Goal: Task Accomplishment & Management: Manage account settings

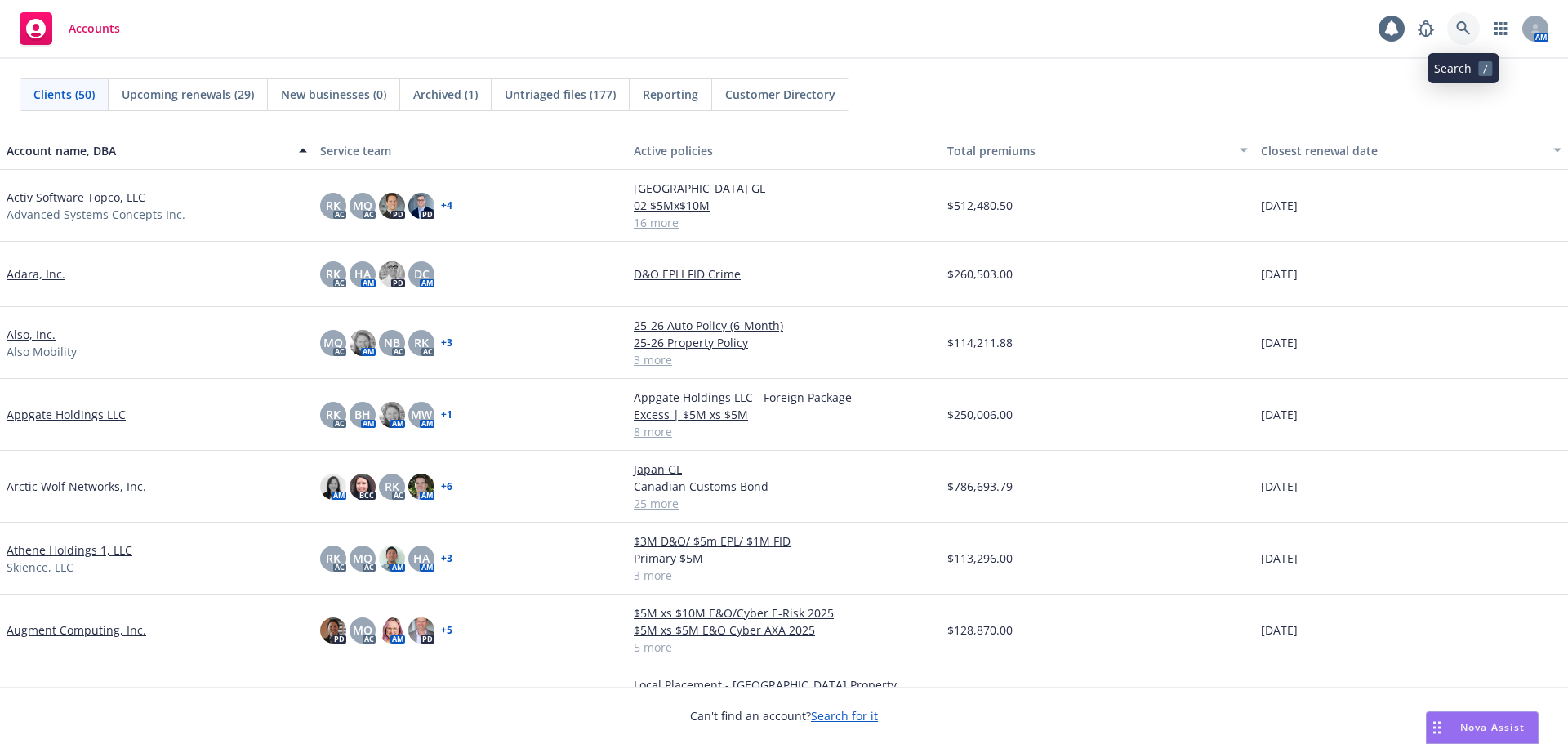
click at [1468, 27] on icon at bounding box center [1463, 28] width 15 height 15
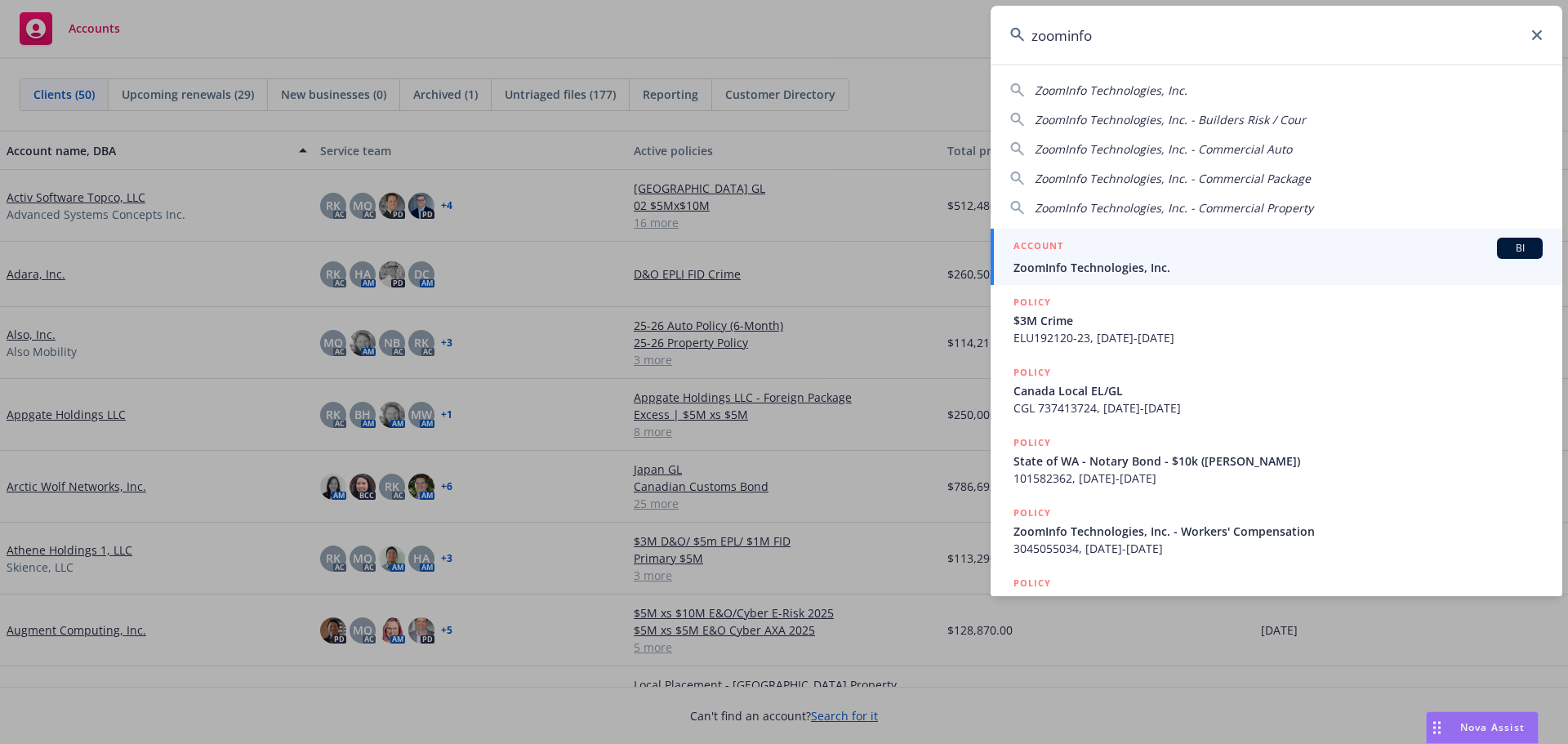
type input "zoominfo"
click at [1141, 239] on div "ACCOUNT BI" at bounding box center [1277, 248] width 529 height 21
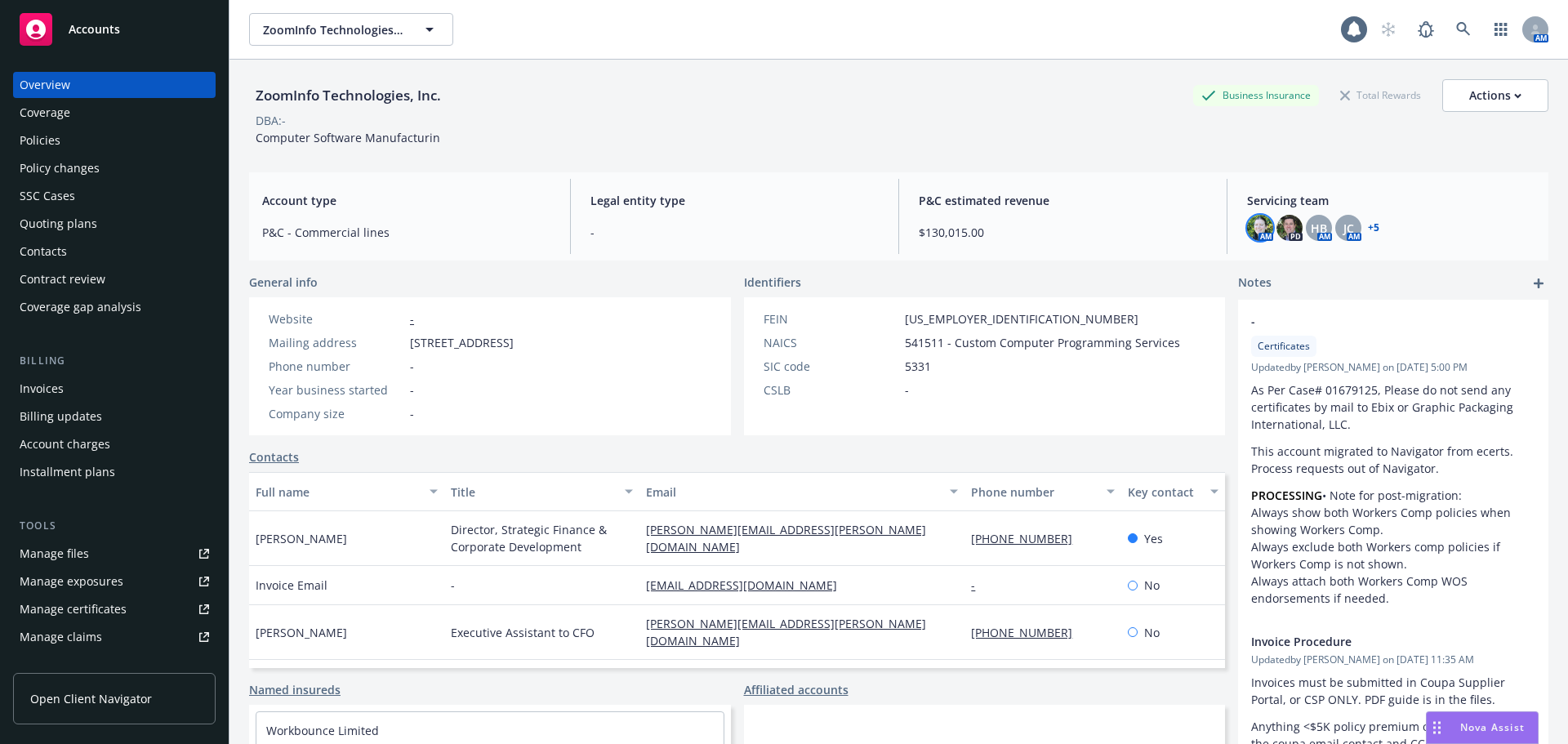
click at [1254, 230] on img at bounding box center [1260, 228] width 26 height 26
click at [1368, 223] on link "+ 5" at bounding box center [1374, 228] width 12 height 10
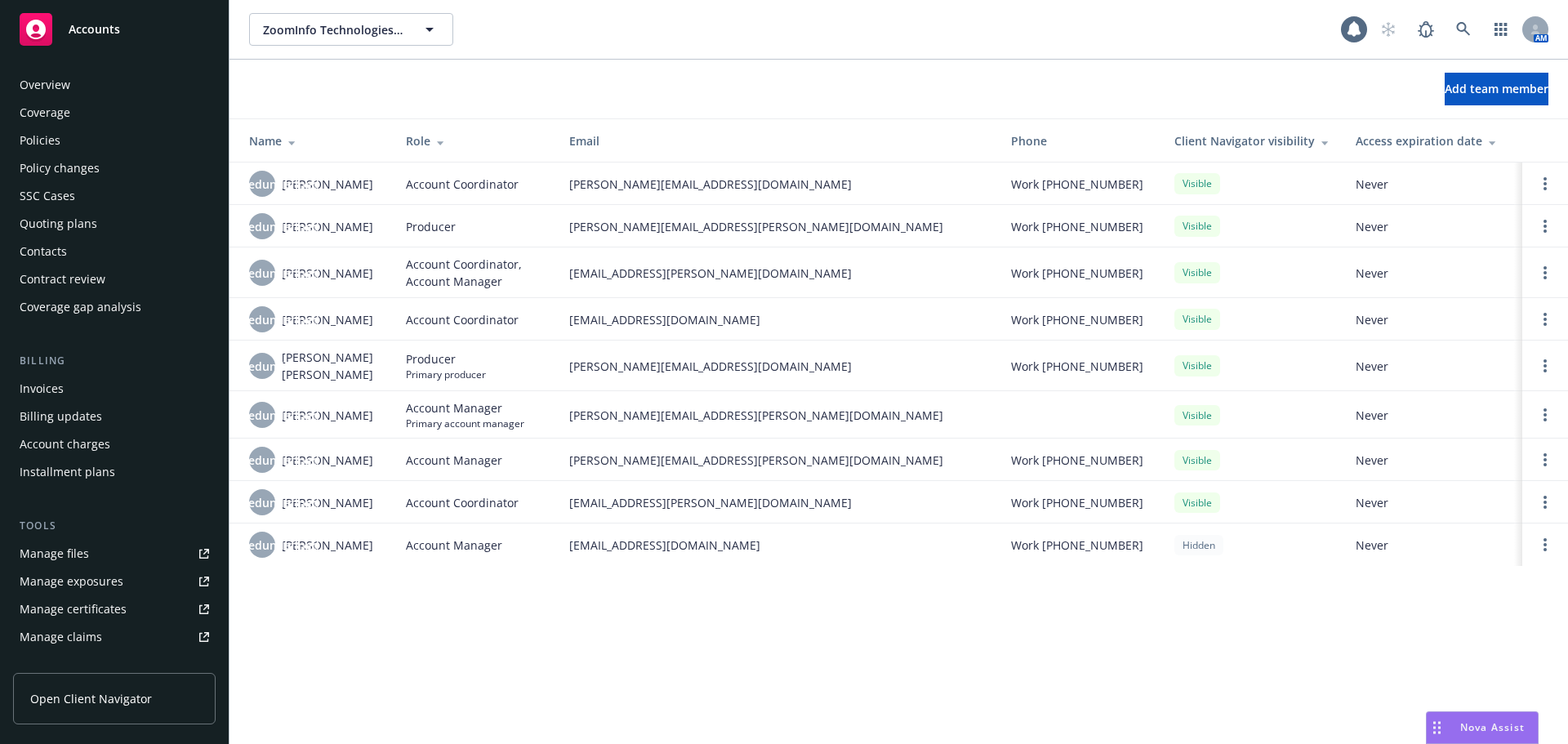
scroll to position [320, 0]
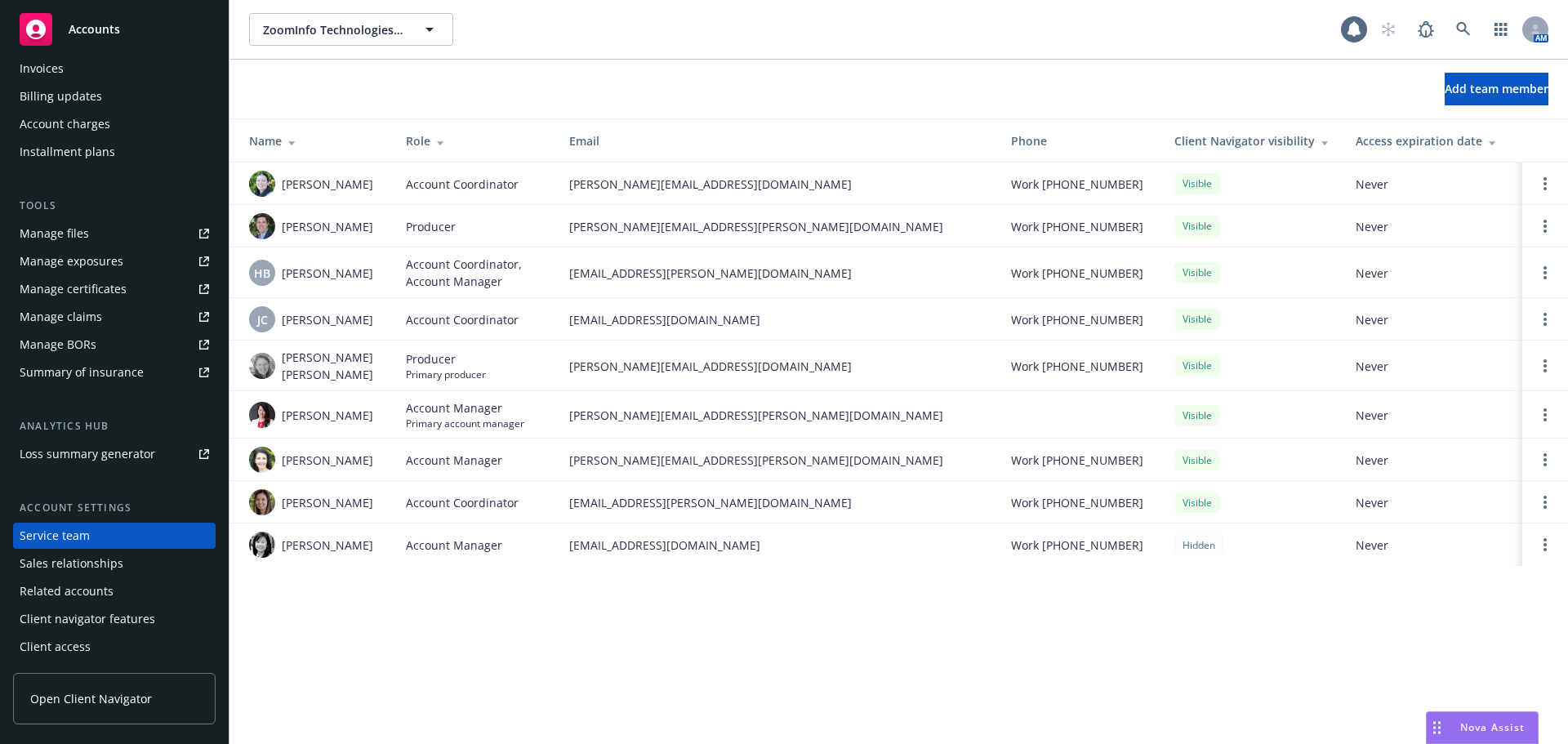
click at [150, 28] on div "Accounts" at bounding box center [114, 29] width 190 height 33
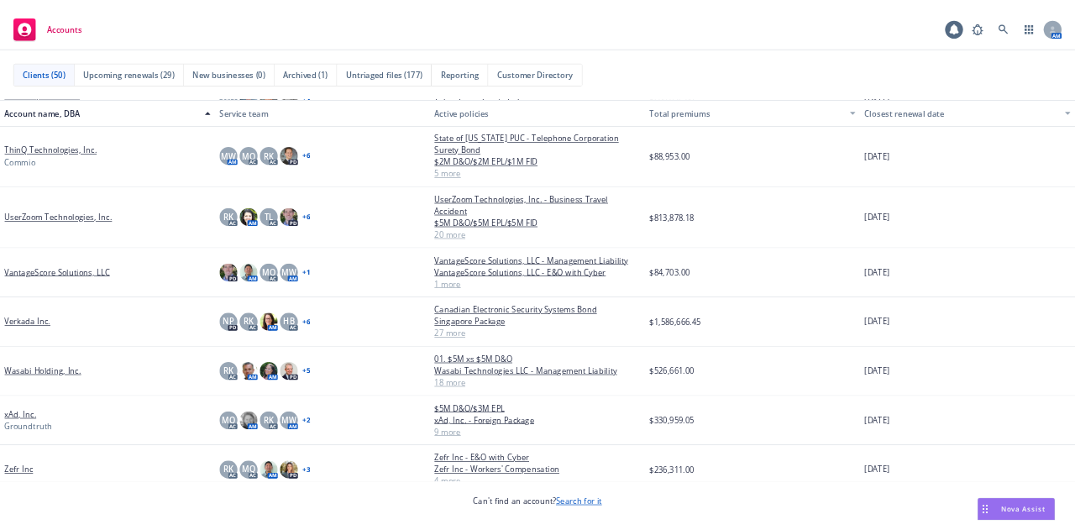
scroll to position [2900, 0]
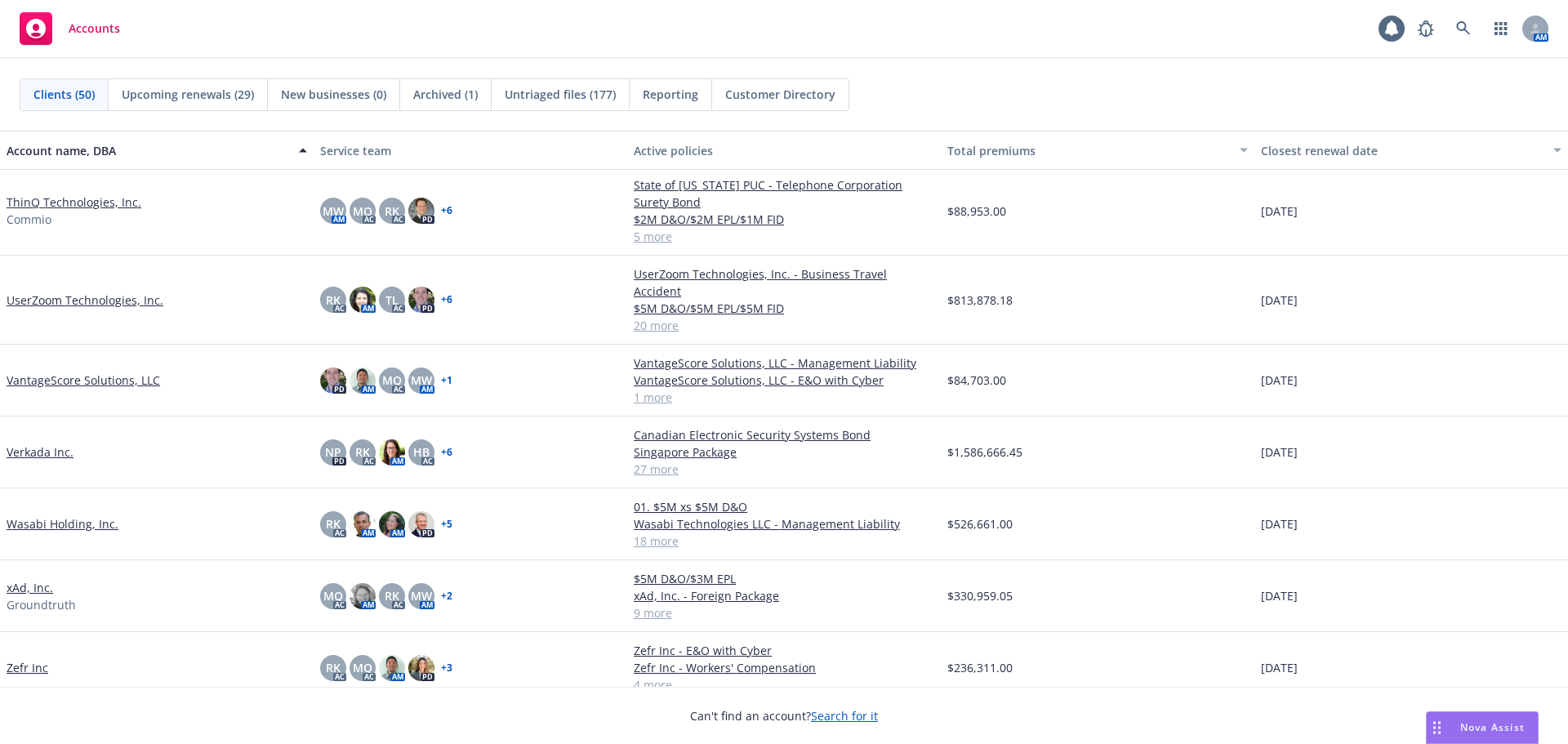
click at [31, 580] on link "xAd, Inc." at bounding box center [30, 588] width 47 height 18
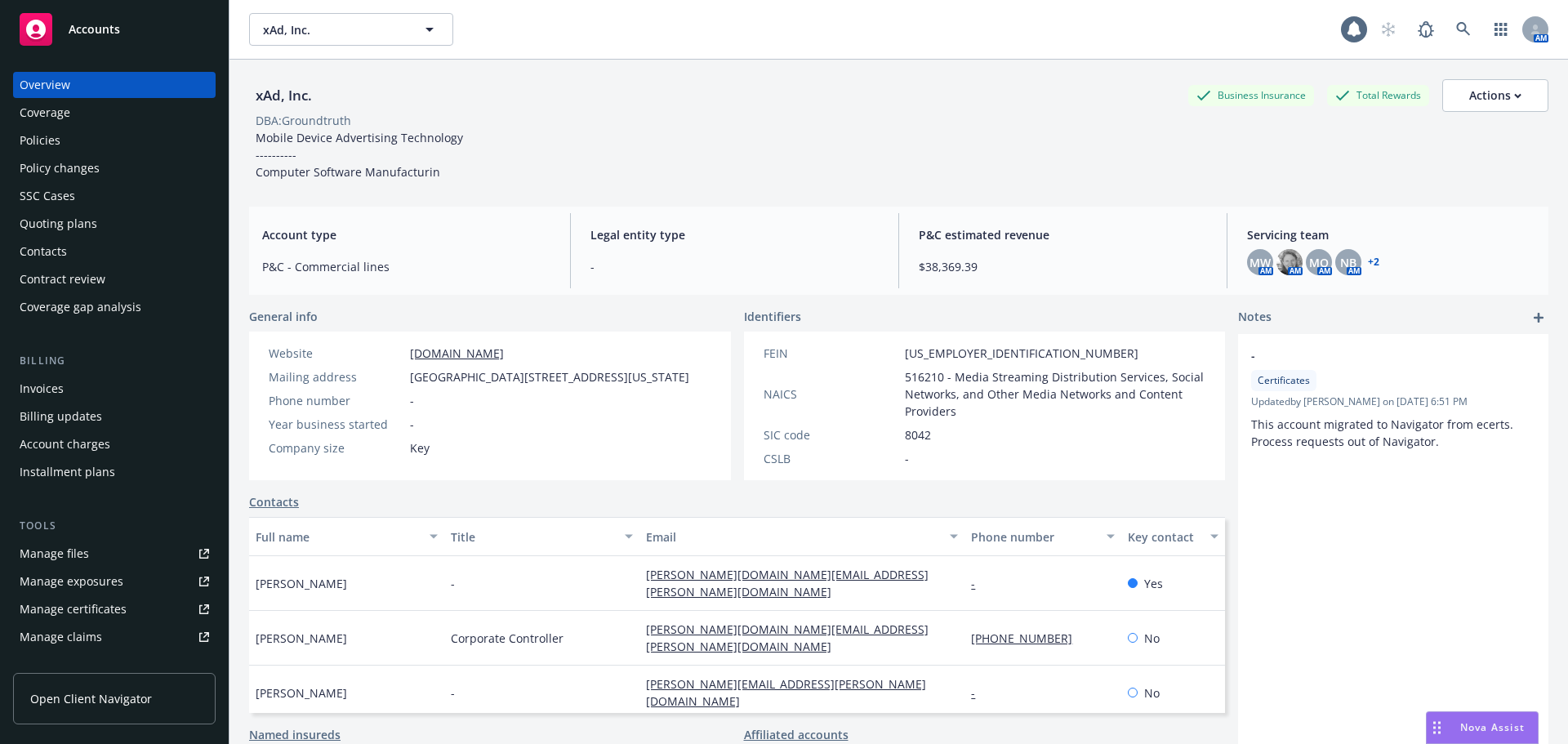
click at [100, 140] on div "Policies" at bounding box center [114, 140] width 190 height 26
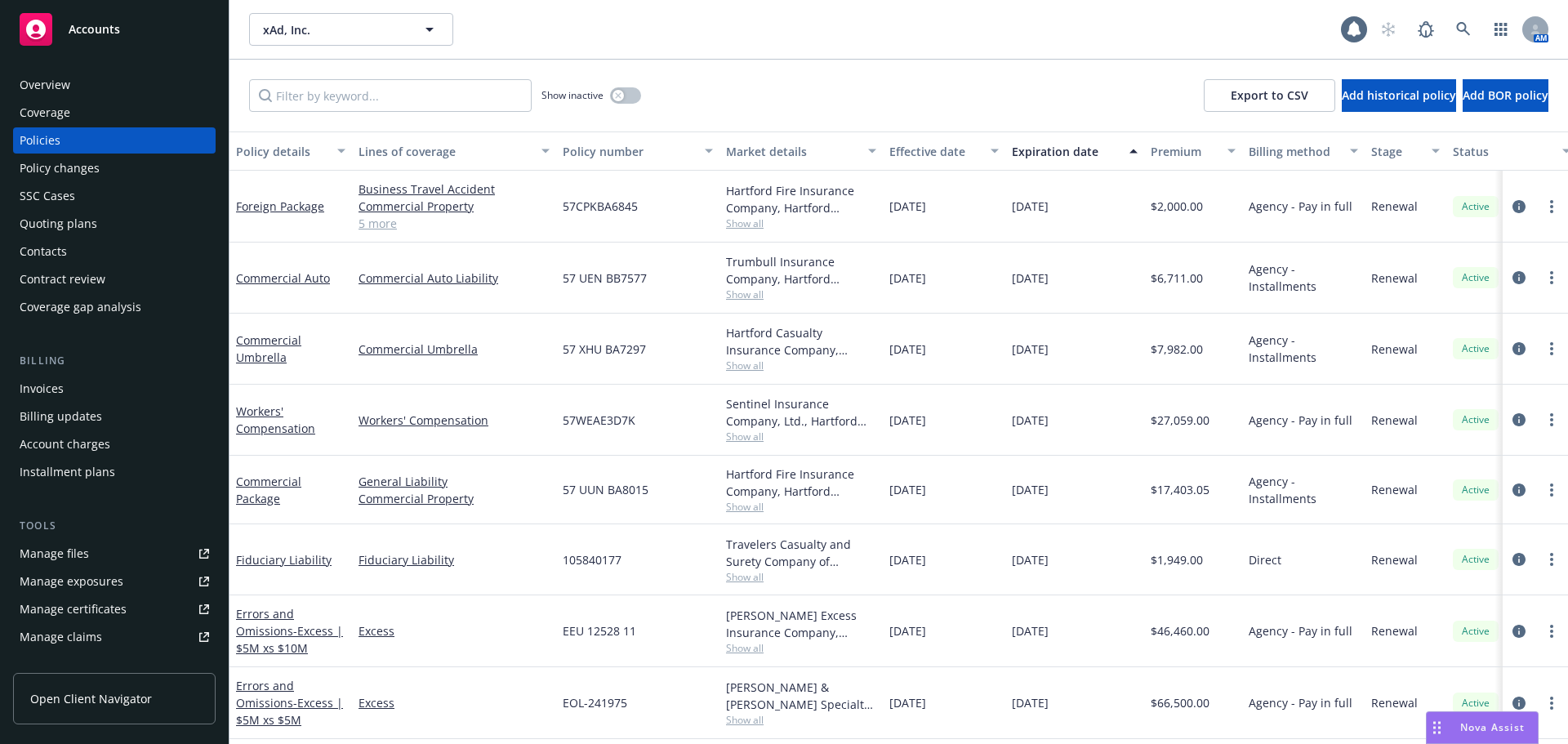
click at [116, 217] on div "Quoting plans" at bounding box center [114, 224] width 190 height 26
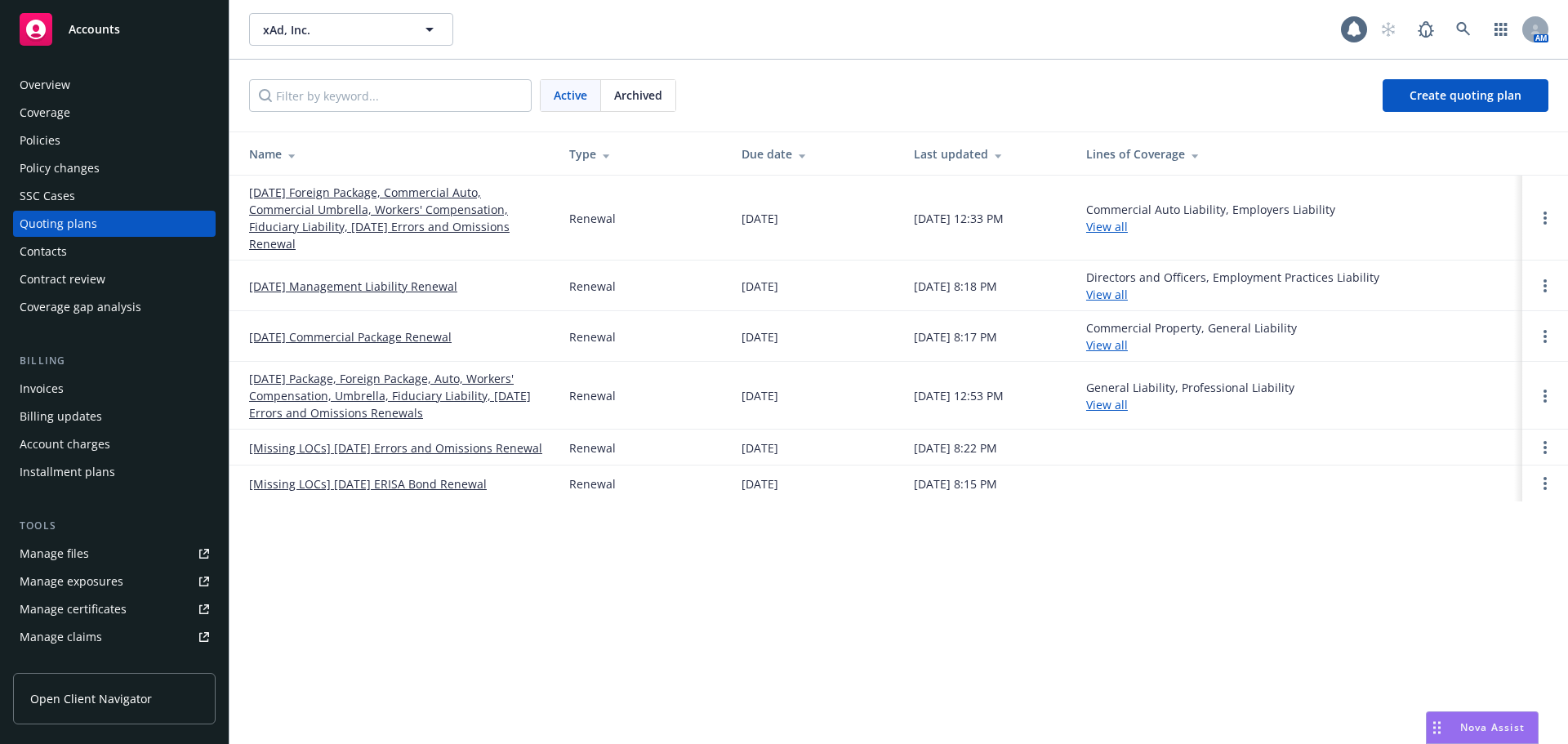
click at [148, 130] on div "Policies" at bounding box center [114, 140] width 190 height 26
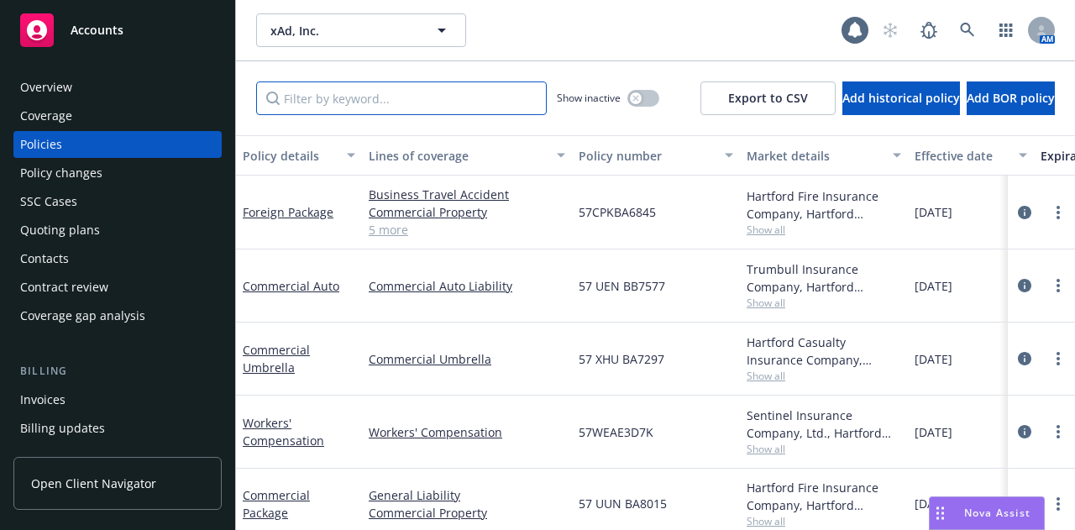
click at [351, 106] on input "Filter by keyword..." at bounding box center [401, 98] width 291 height 34
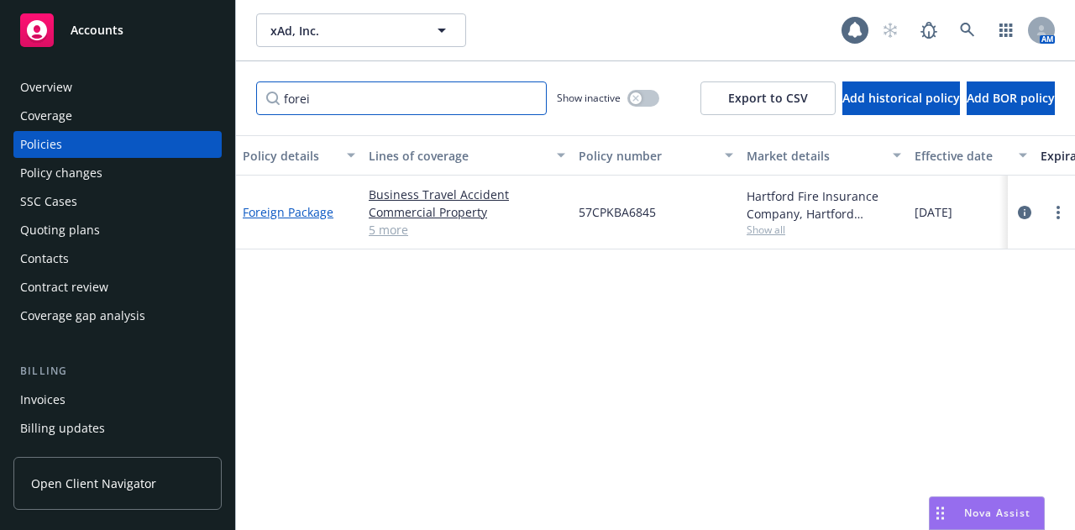
type input "forei"
click at [295, 216] on link "Foreign Package" at bounding box center [288, 212] width 91 height 16
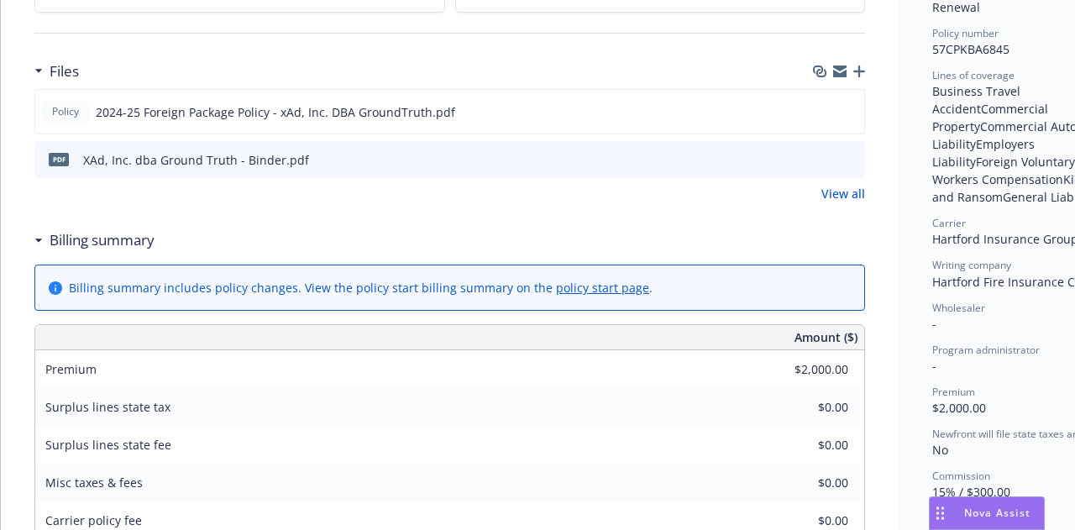
scroll to position [336, 0]
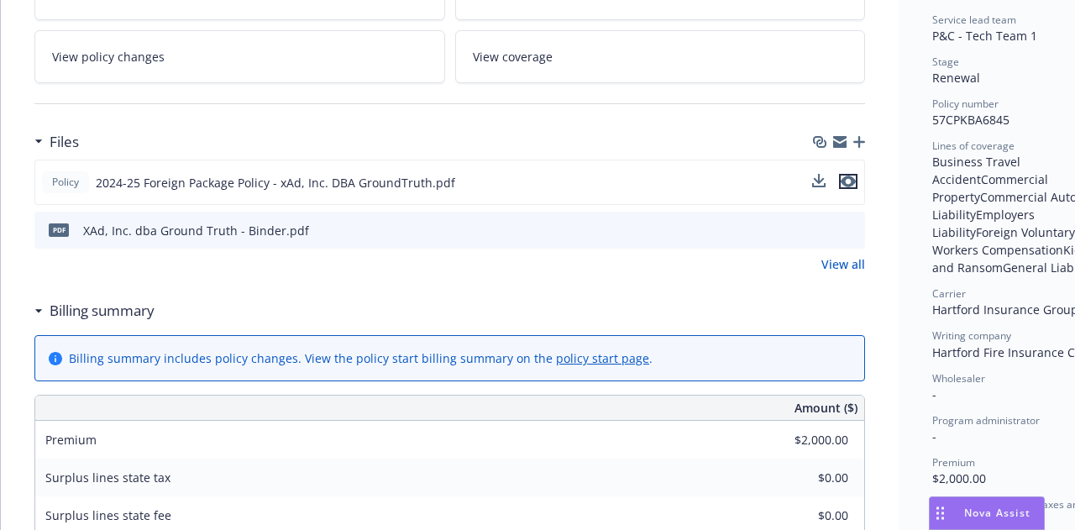
click at [847, 181] on icon "preview file" at bounding box center [848, 182] width 15 height 12
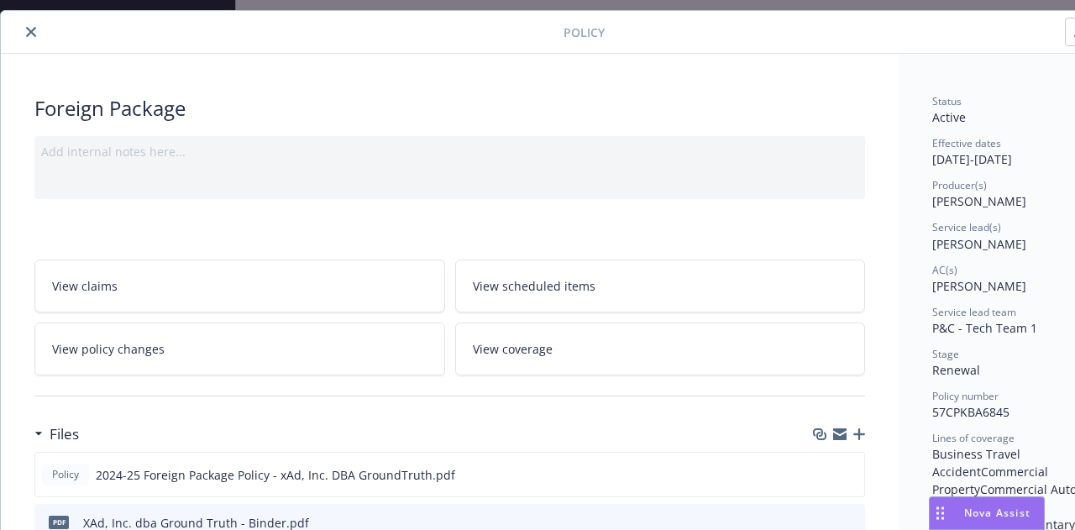
scroll to position [0, 0]
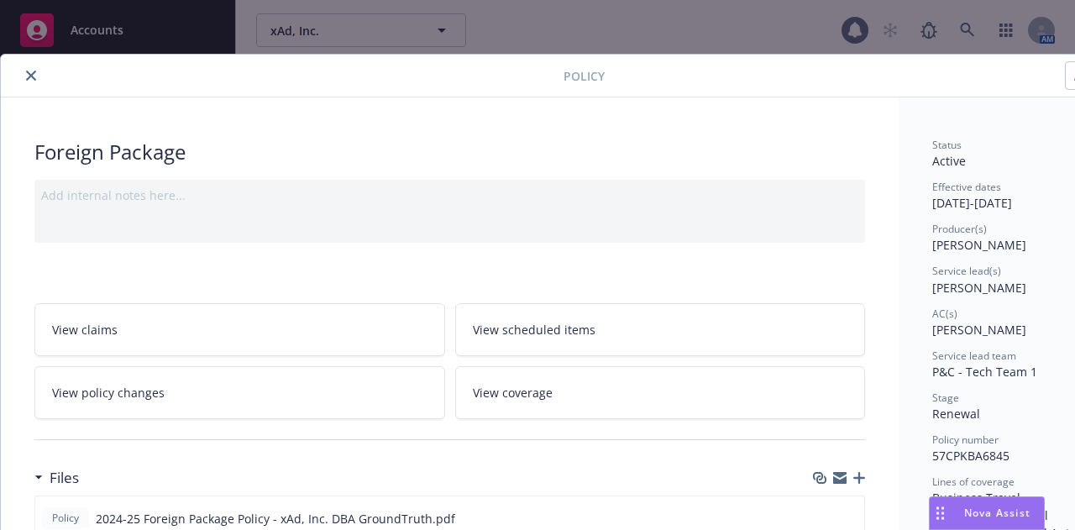
click at [38, 71] on button "close" at bounding box center [31, 76] width 20 height 20
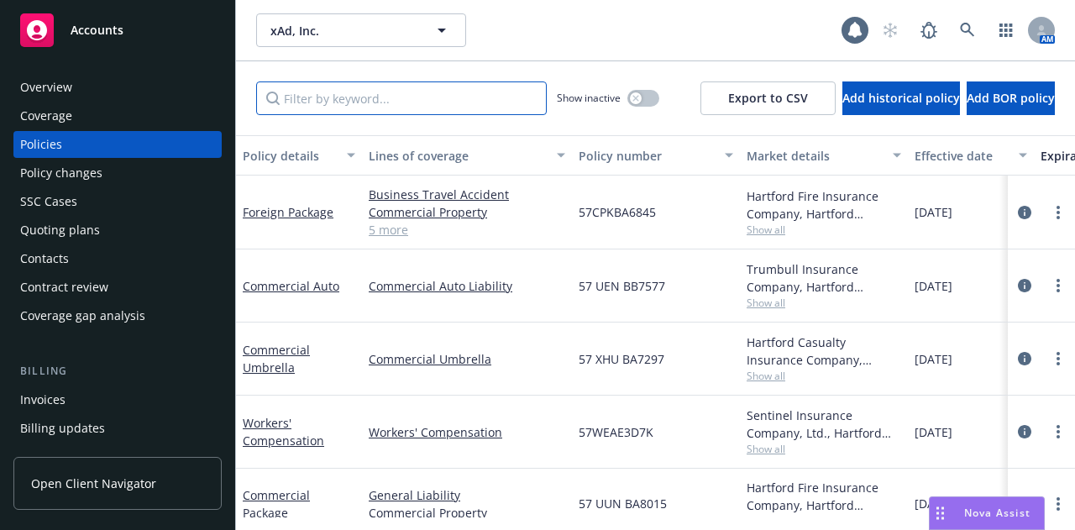
click at [317, 100] on input "Filter by keyword..." at bounding box center [401, 98] width 291 height 34
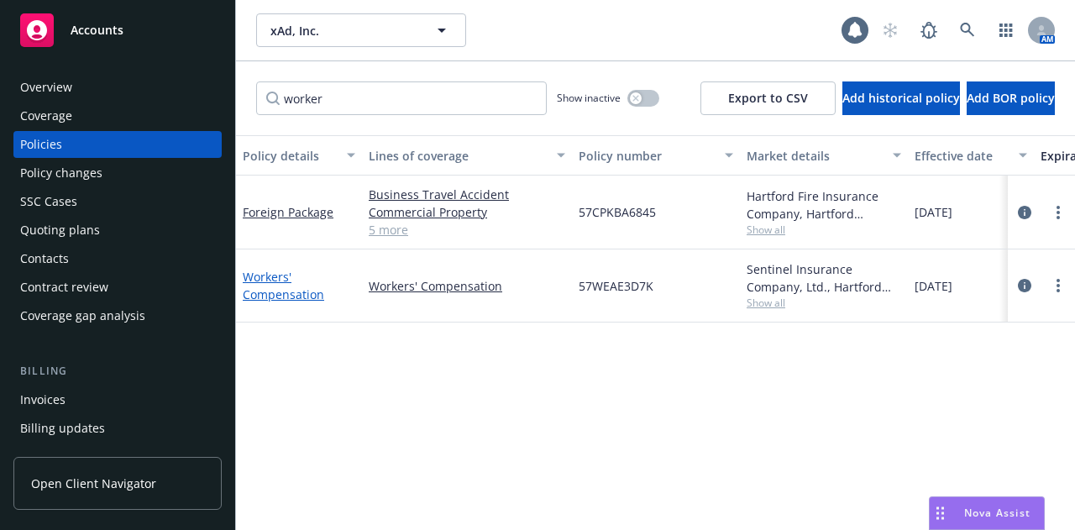
click at [286, 294] on link "Workers' Compensation" at bounding box center [283, 286] width 81 height 34
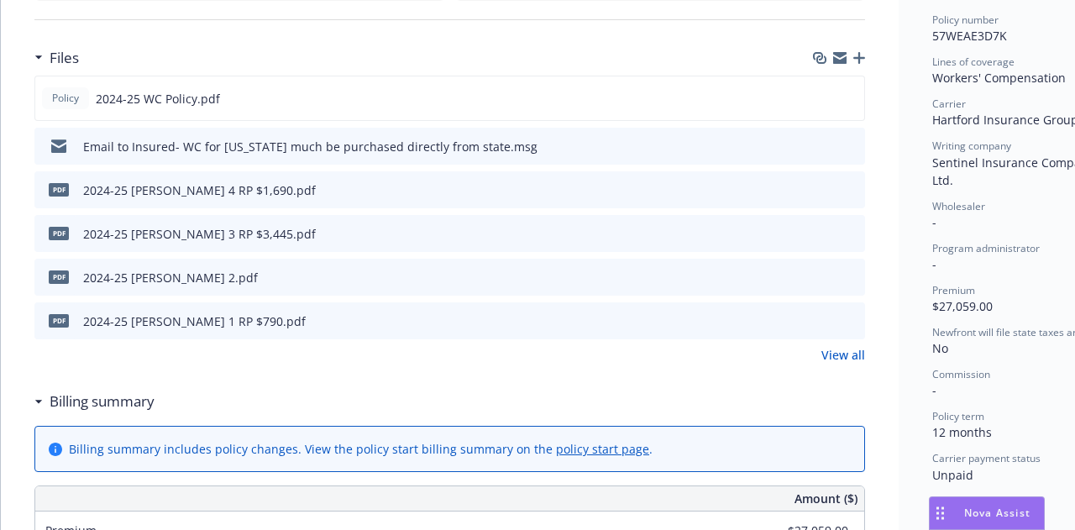
scroll to position [336, 0]
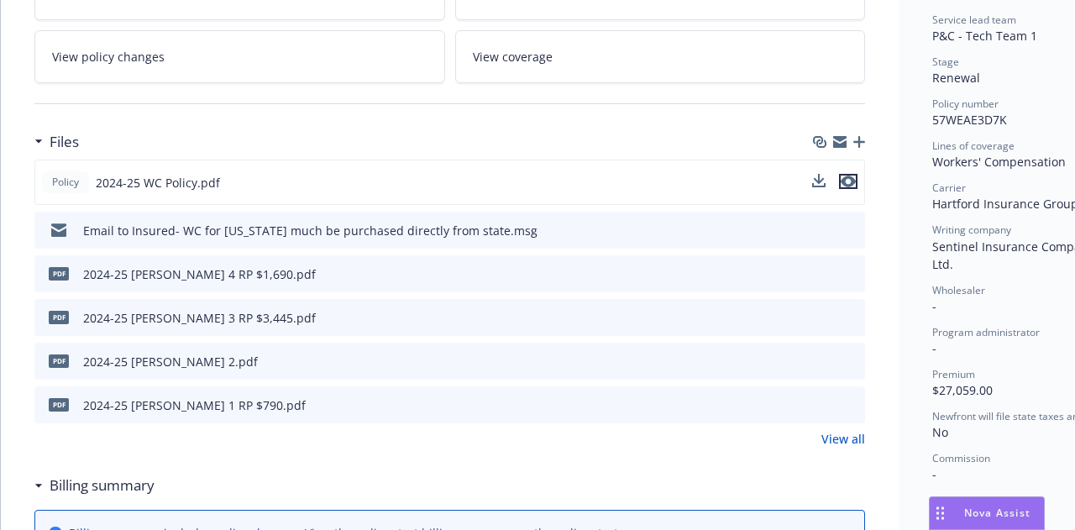
click at [855, 176] on icon "preview file" at bounding box center [848, 182] width 15 height 12
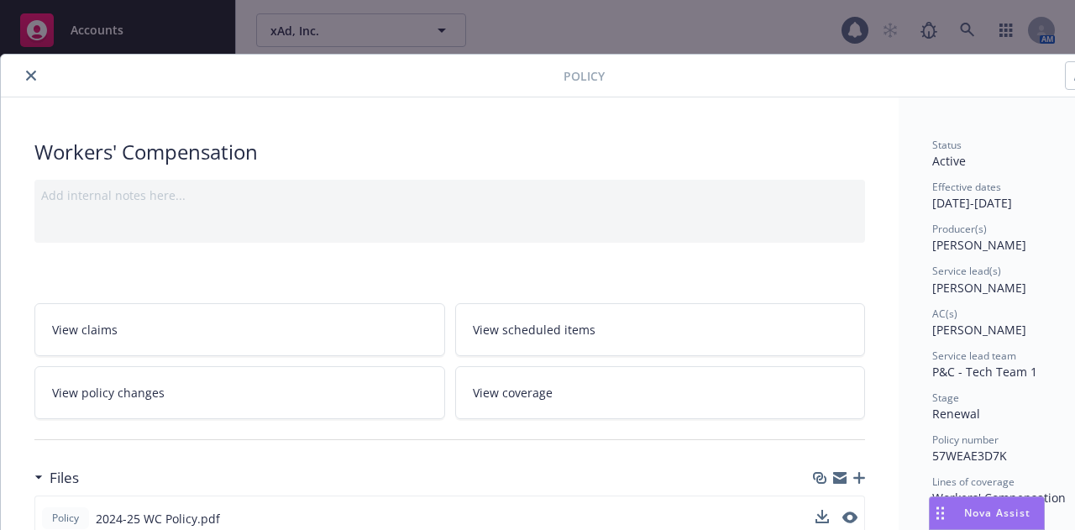
click at [33, 67] on button "close" at bounding box center [31, 76] width 20 height 20
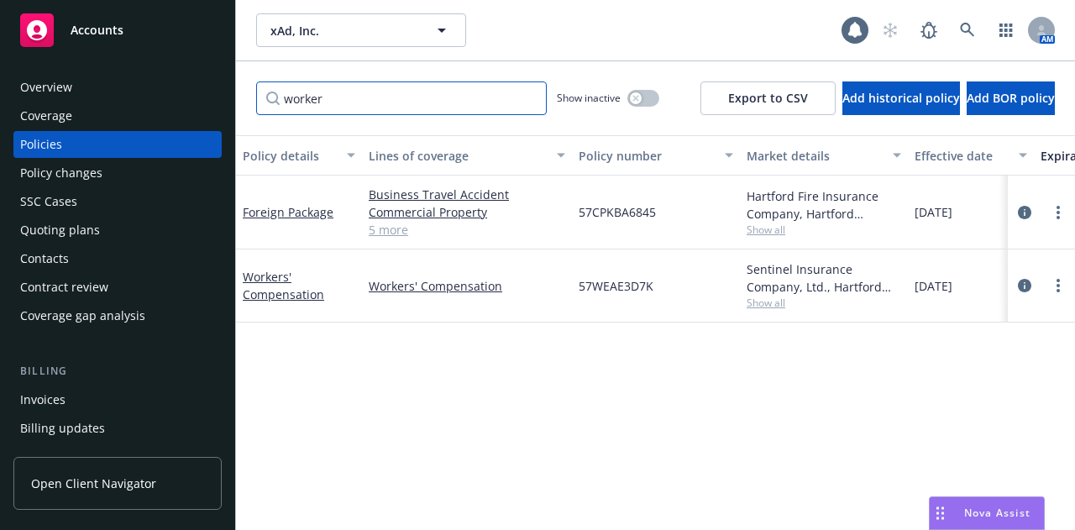
drag, startPoint x: 336, startPoint y: 103, endPoint x: 250, endPoint y: 103, distance: 85.7
click at [250, 103] on div "worker Show inactive Export to CSV Add historical policy Add BOR policy" at bounding box center [655, 98] width 839 height 74
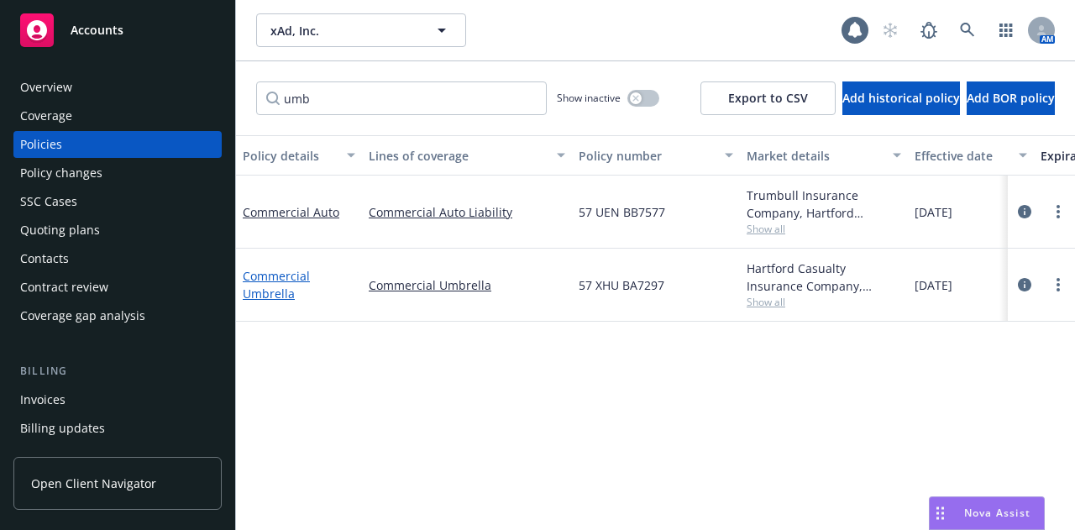
click at [278, 281] on link "Commercial Umbrella" at bounding box center [276, 285] width 67 height 34
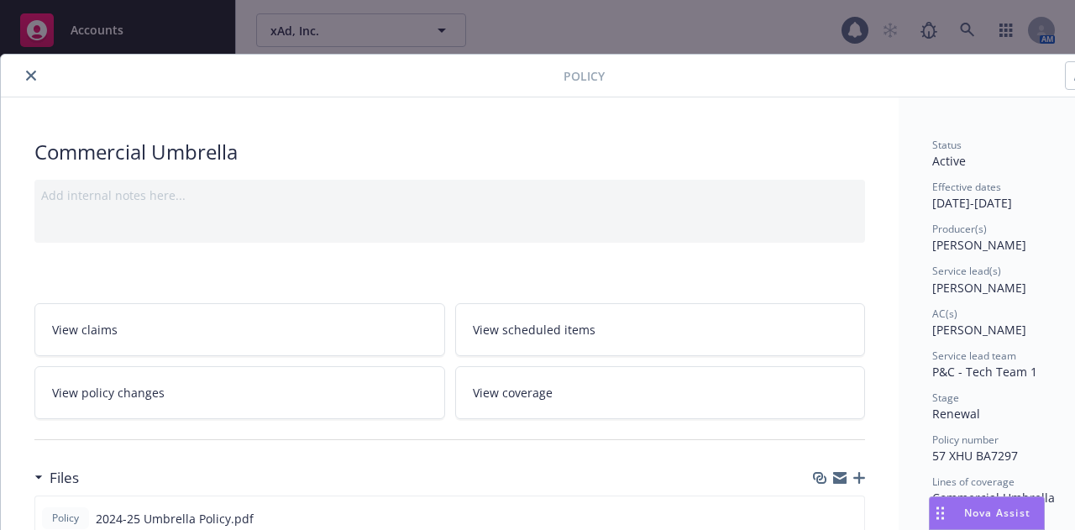
click at [29, 71] on icon "close" at bounding box center [31, 76] width 10 height 10
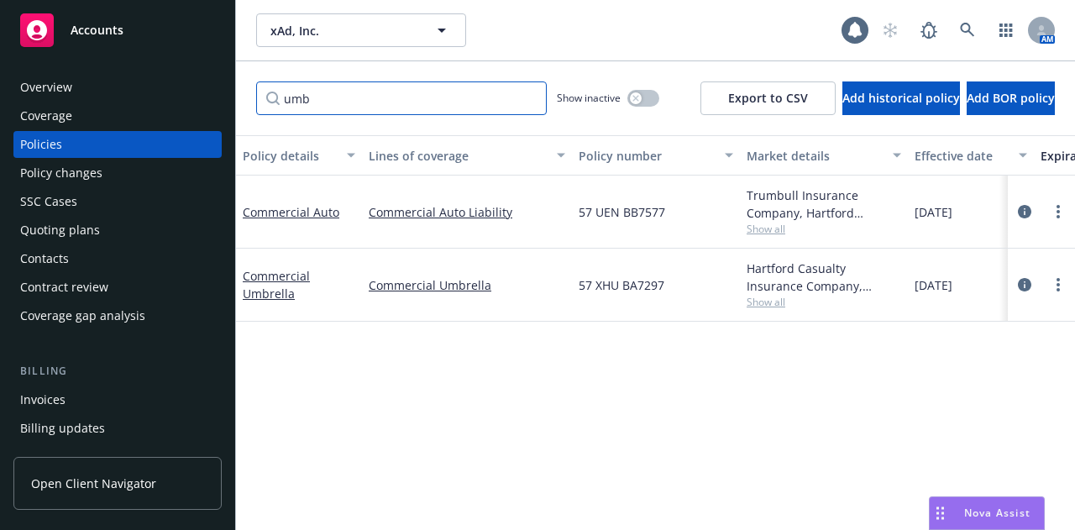
drag, startPoint x: 325, startPoint y: 98, endPoint x: 236, endPoint y: 105, distance: 89.3
click at [236, 105] on div "umb Show inactive Export to CSV Add historical policy Add BOR policy" at bounding box center [655, 98] width 839 height 74
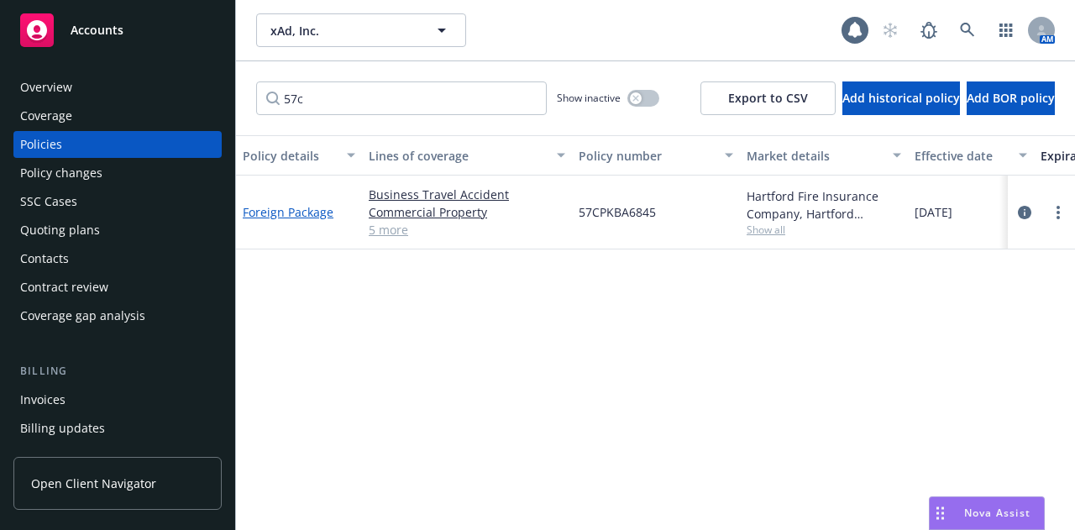
click at [289, 216] on link "Foreign Package" at bounding box center [288, 212] width 91 height 16
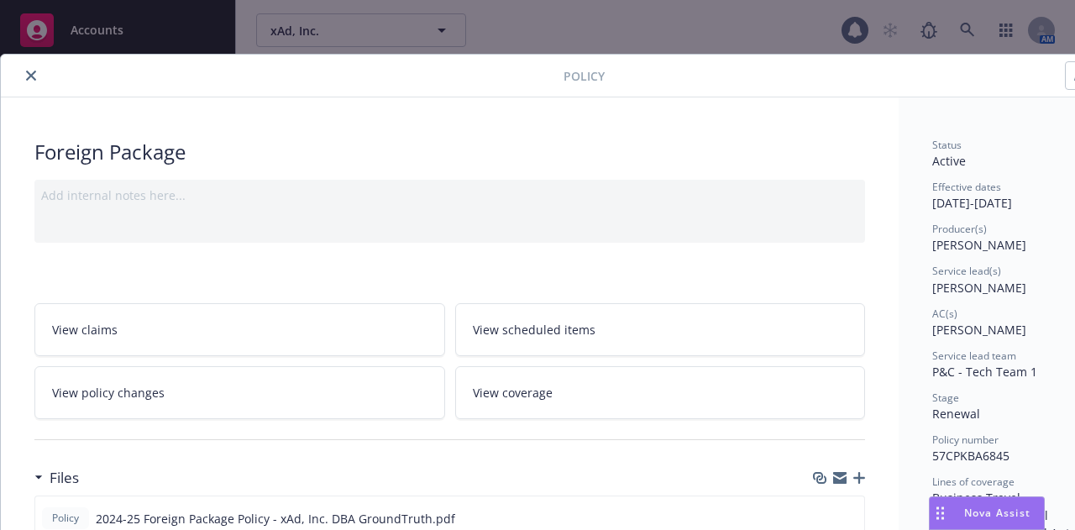
click at [27, 71] on icon "close" at bounding box center [31, 76] width 10 height 10
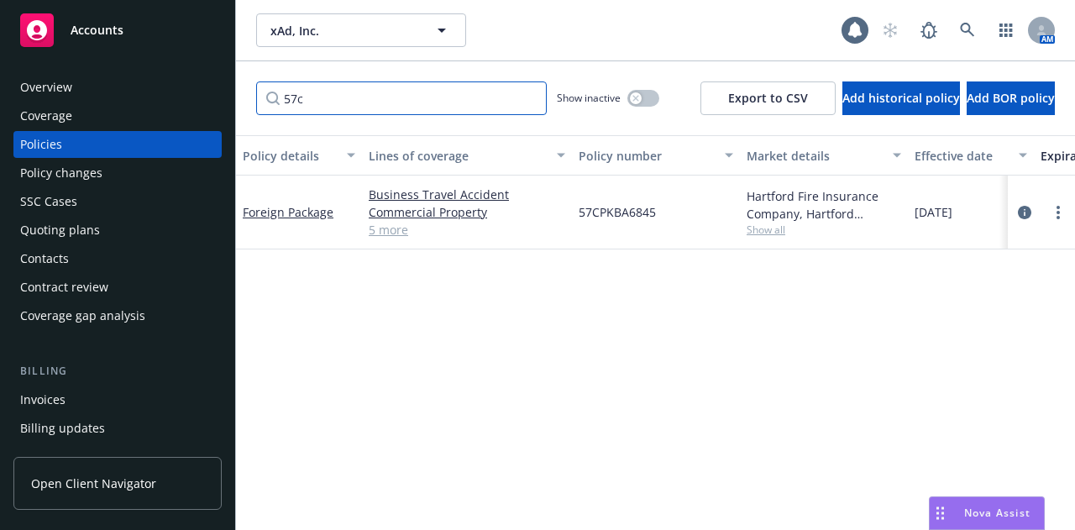
drag, startPoint x: 319, startPoint y: 97, endPoint x: 205, endPoint y: 103, distance: 114.4
click at [205, 103] on div "Accounts Overview Coverage Policies Policy changes SSC Cases Quoting plans Cont…" at bounding box center [537, 265] width 1075 height 530
click at [444, 107] on input "57c" at bounding box center [401, 98] width 291 height 34
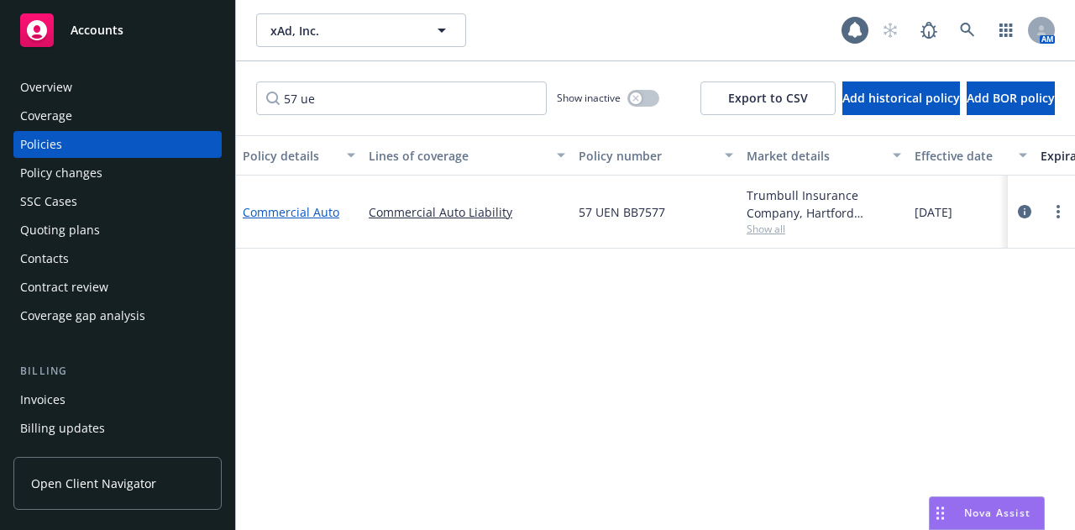
click at [289, 216] on link "Commercial Auto" at bounding box center [291, 212] width 97 height 16
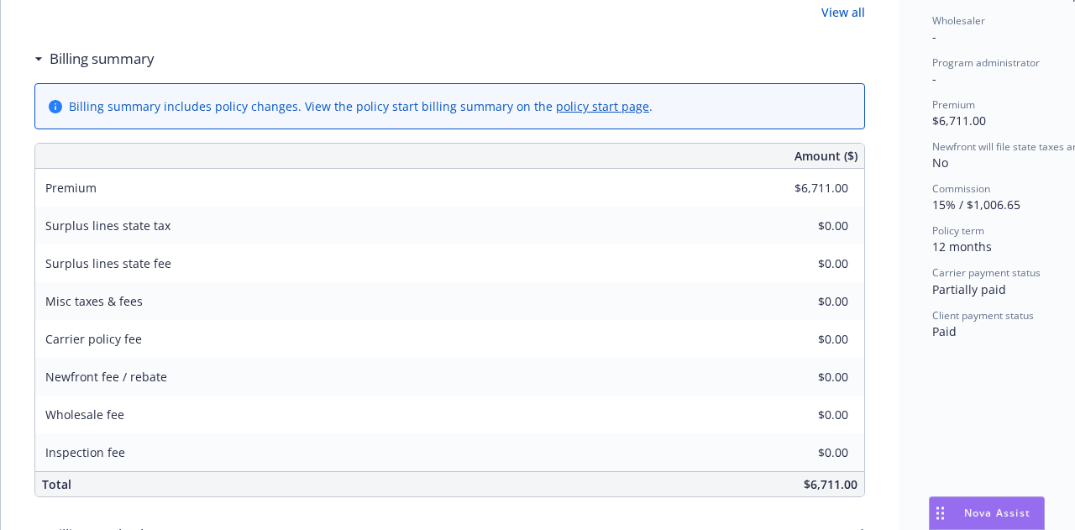
scroll to position [336, 0]
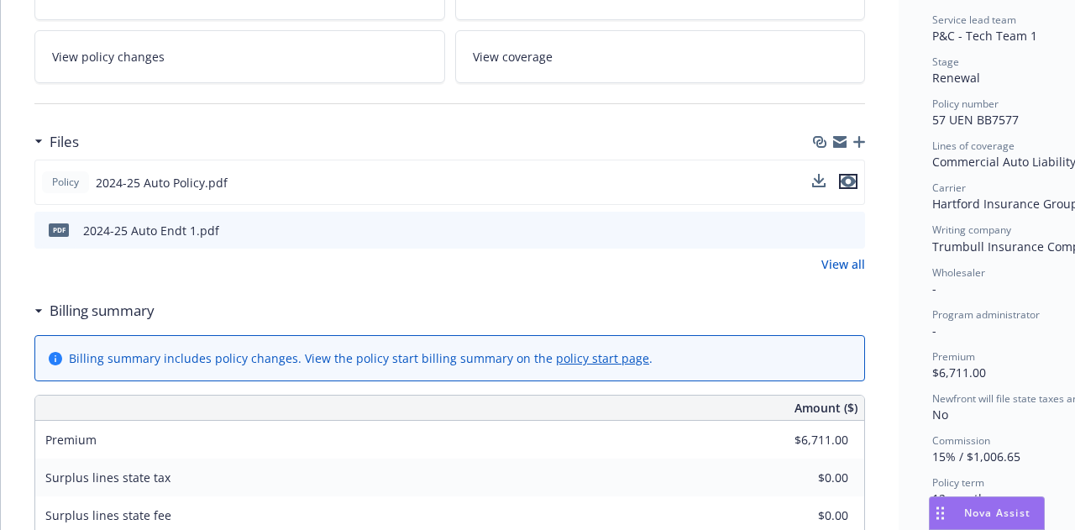
click at [847, 177] on icon "preview file" at bounding box center [848, 182] width 15 height 12
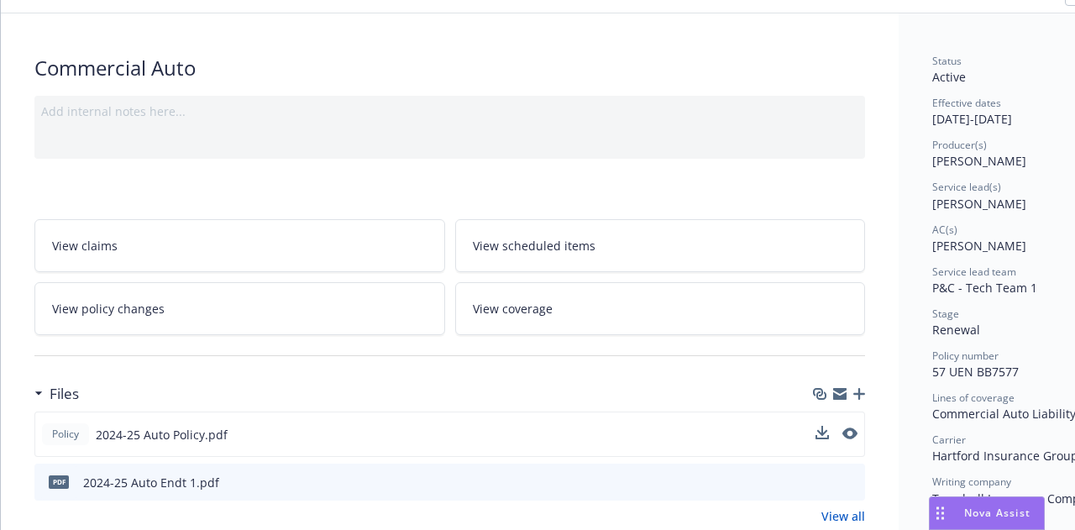
scroll to position [0, 0]
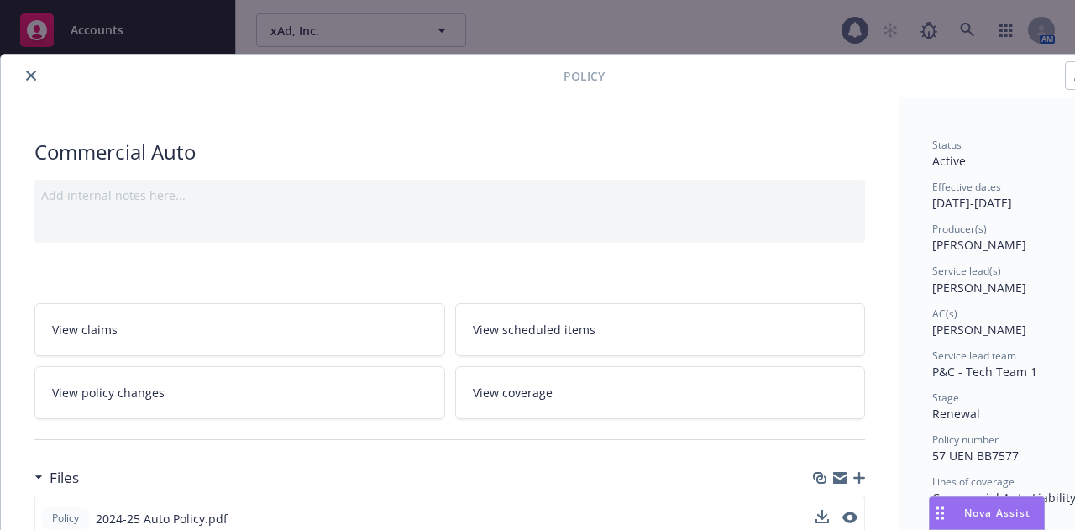
click at [26, 66] on button "close" at bounding box center [31, 76] width 20 height 20
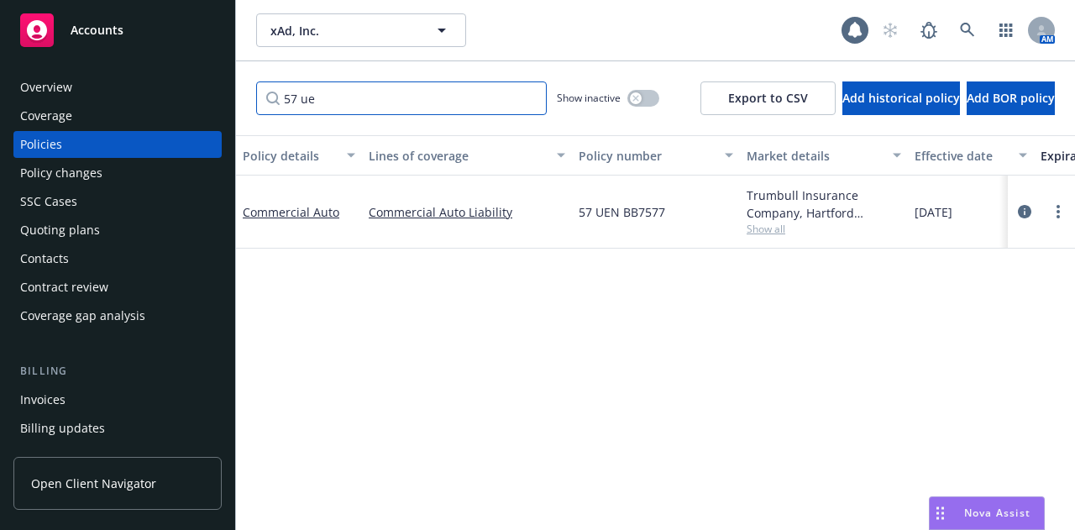
drag, startPoint x: 309, startPoint y: 98, endPoint x: 296, endPoint y: 102, distance: 13.9
click at [296, 102] on input "57 ue" at bounding box center [401, 98] width 291 height 34
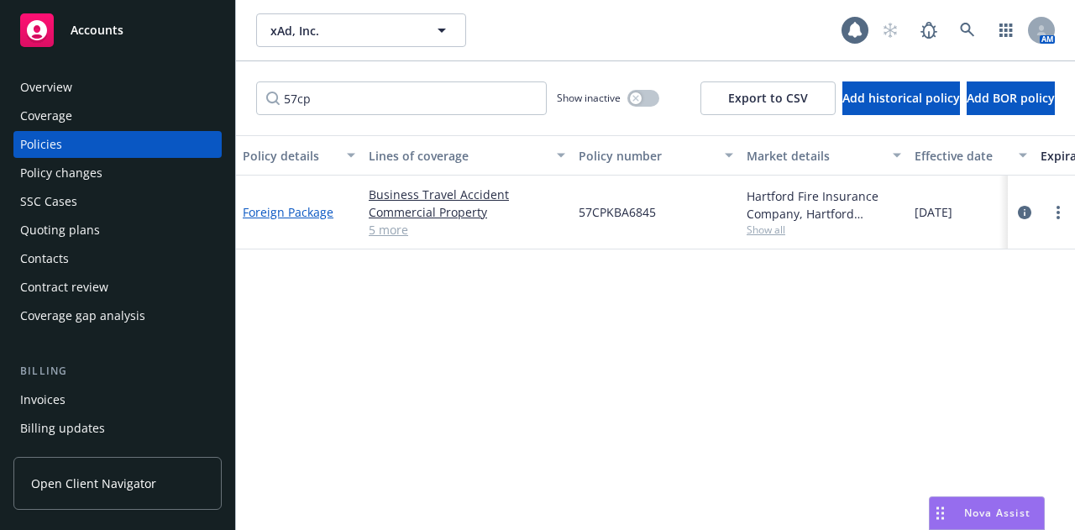
click at [311, 213] on link "Foreign Package" at bounding box center [288, 212] width 91 height 16
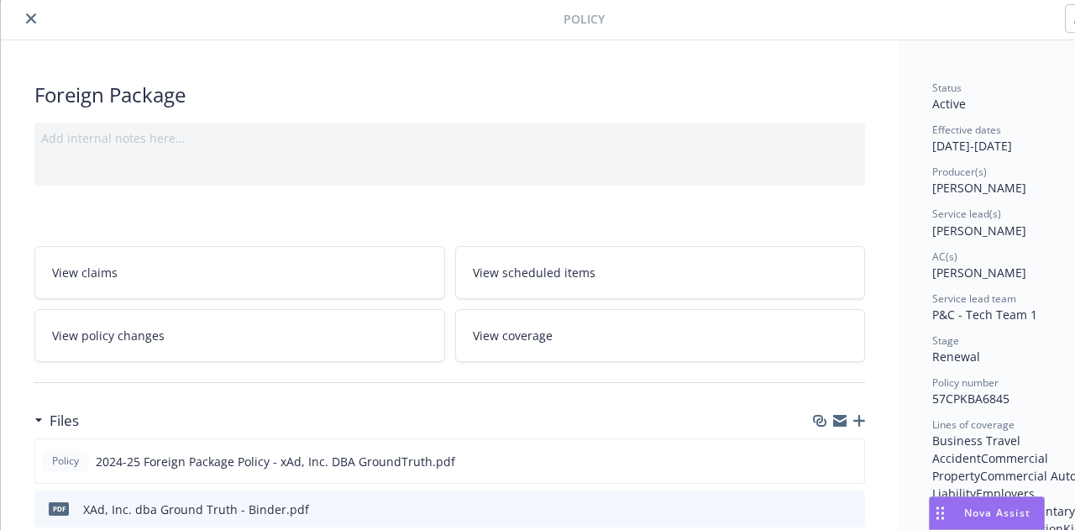
scroll to position [84, 0]
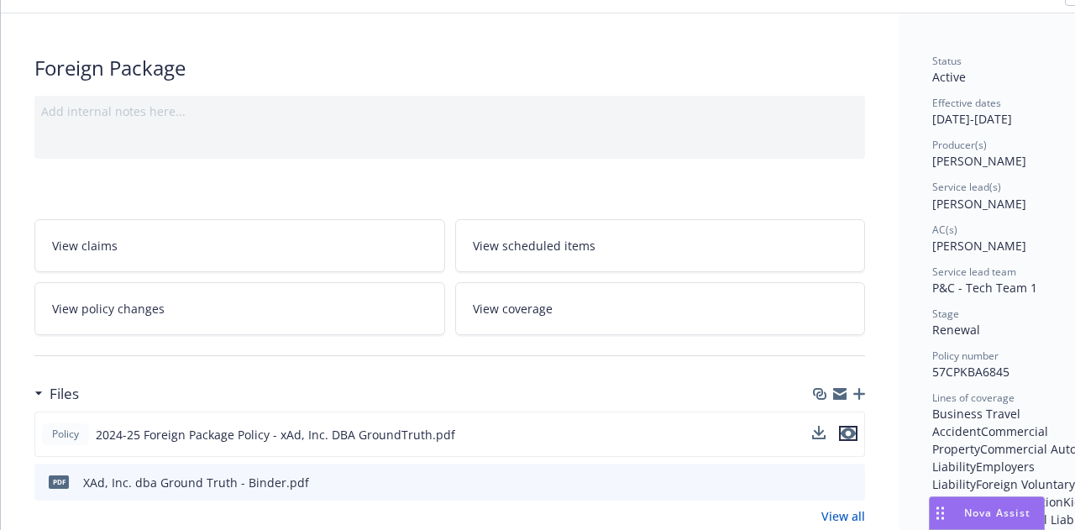
click at [852, 428] on icon "preview file" at bounding box center [848, 434] width 15 height 12
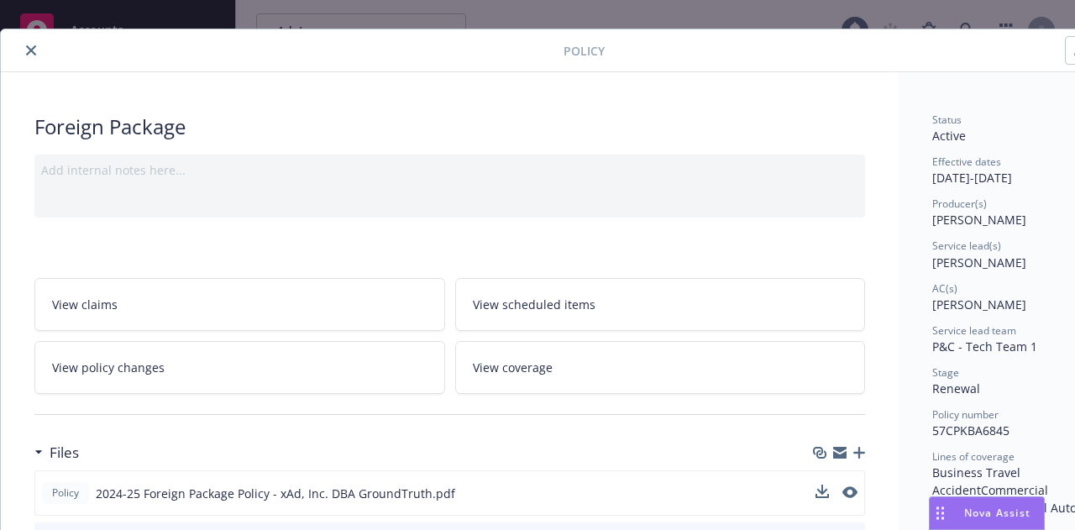
scroll to position [0, 0]
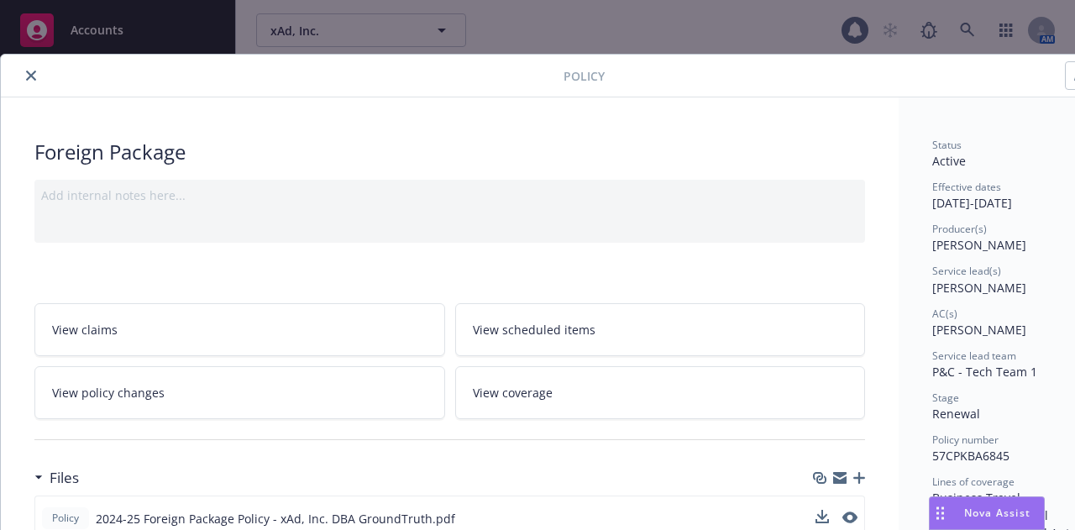
click at [36, 77] on button "close" at bounding box center [31, 76] width 20 height 20
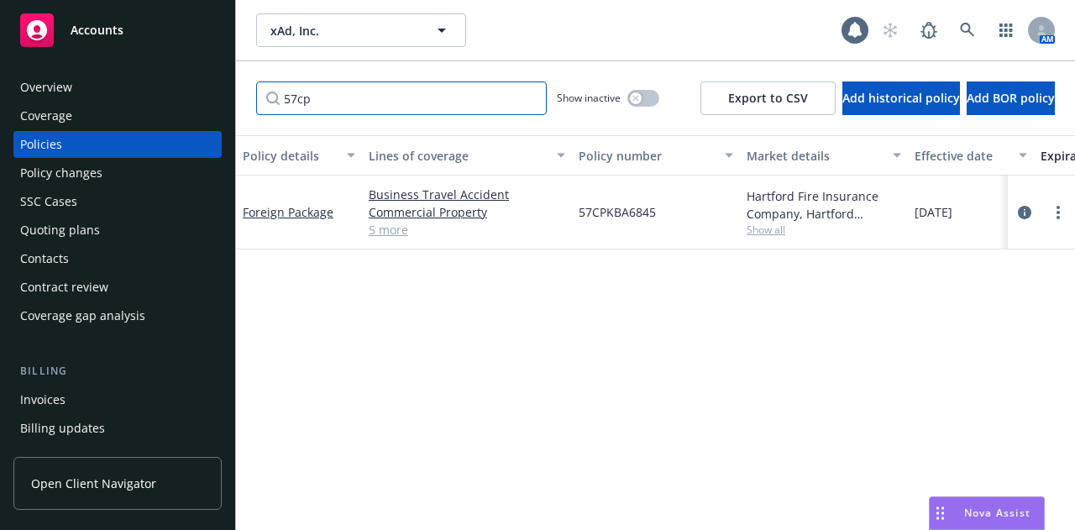
drag, startPoint x: 323, startPoint y: 89, endPoint x: 255, endPoint y: 99, distance: 68.8
click at [255, 99] on div "57cp Show inactive Export to CSV Add historical policy Add BOR policy" at bounding box center [655, 98] width 839 height 74
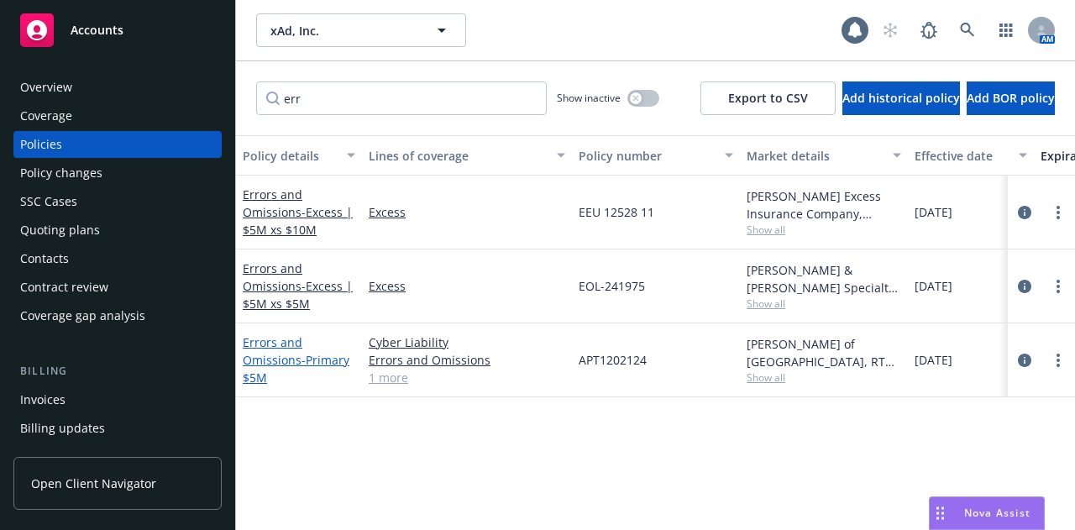
click at [264, 354] on link "Errors and Omissions - Primary $5M" at bounding box center [296, 359] width 107 height 51
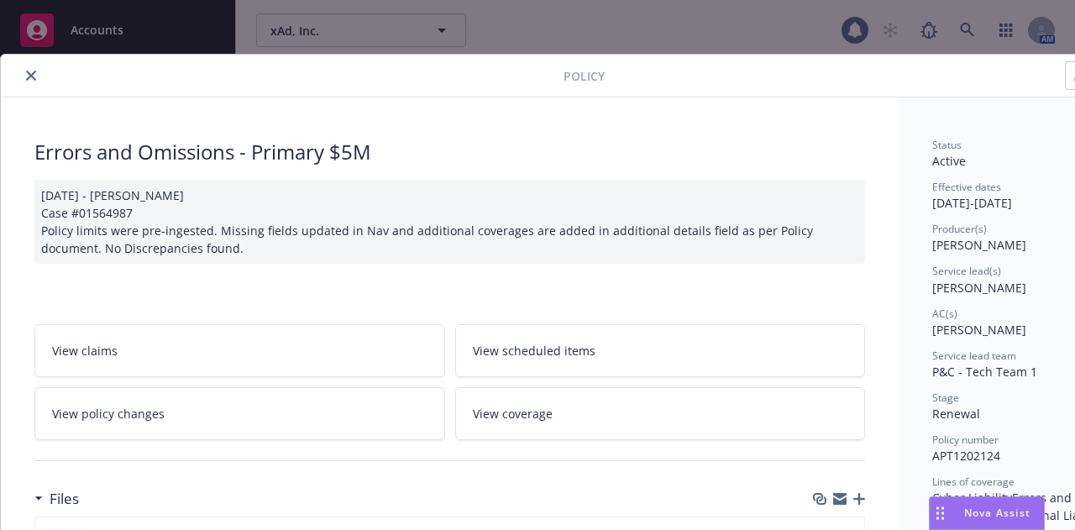
click at [33, 71] on icon "close" at bounding box center [31, 76] width 10 height 10
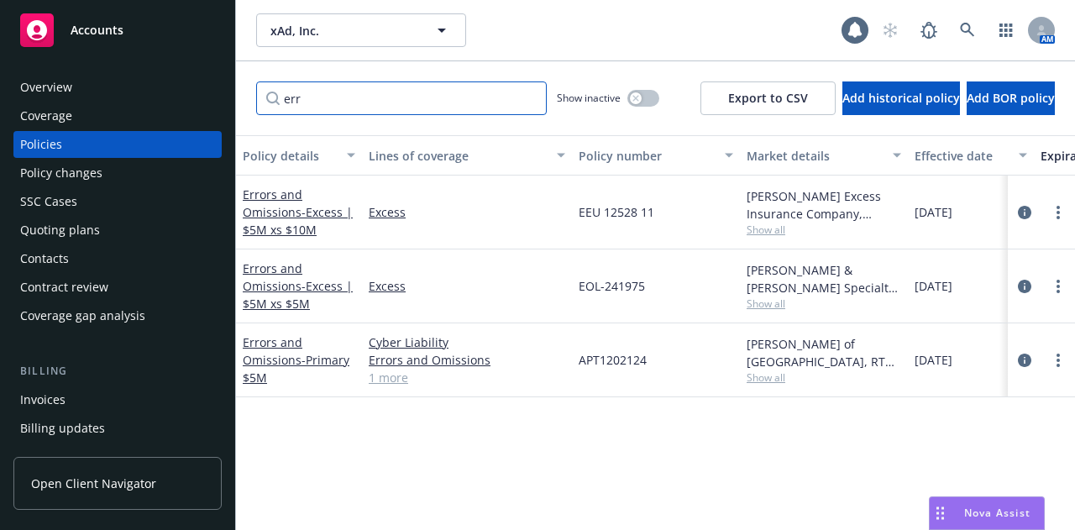
drag, startPoint x: 318, startPoint y: 99, endPoint x: 261, endPoint y: 100, distance: 56.3
click at [261, 99] on input "err" at bounding box center [401, 98] width 291 height 34
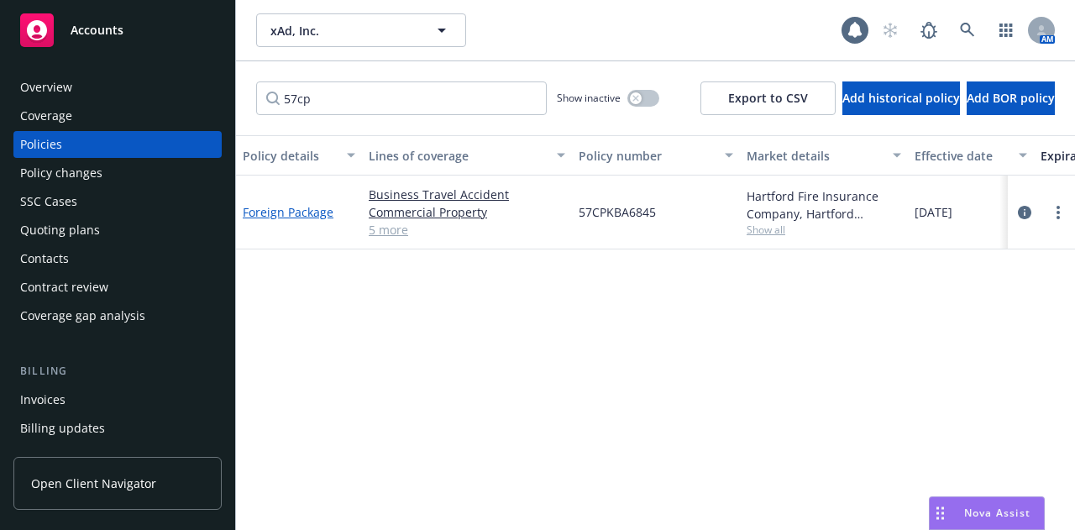
click at [287, 211] on link "Foreign Package" at bounding box center [288, 212] width 91 height 16
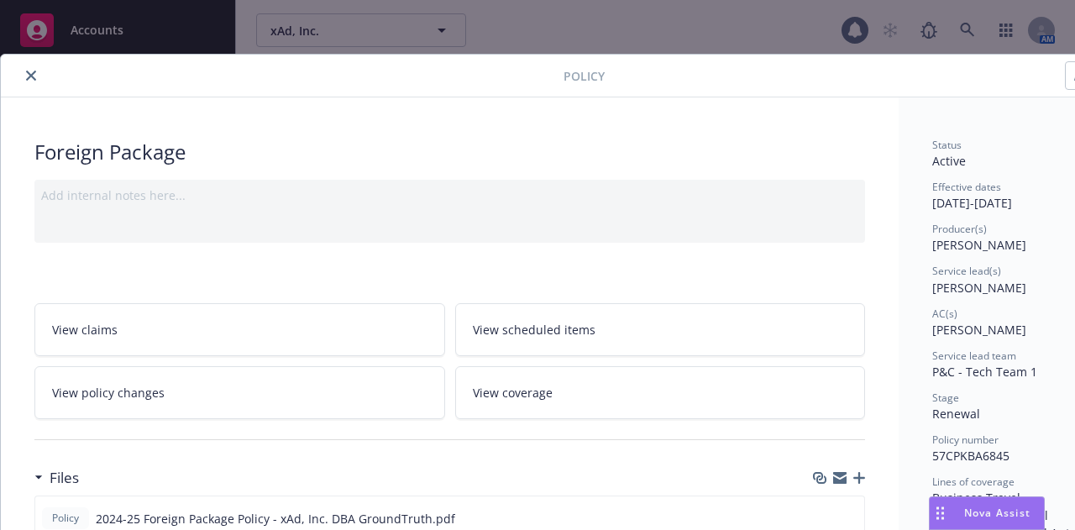
scroll to position [50, 0]
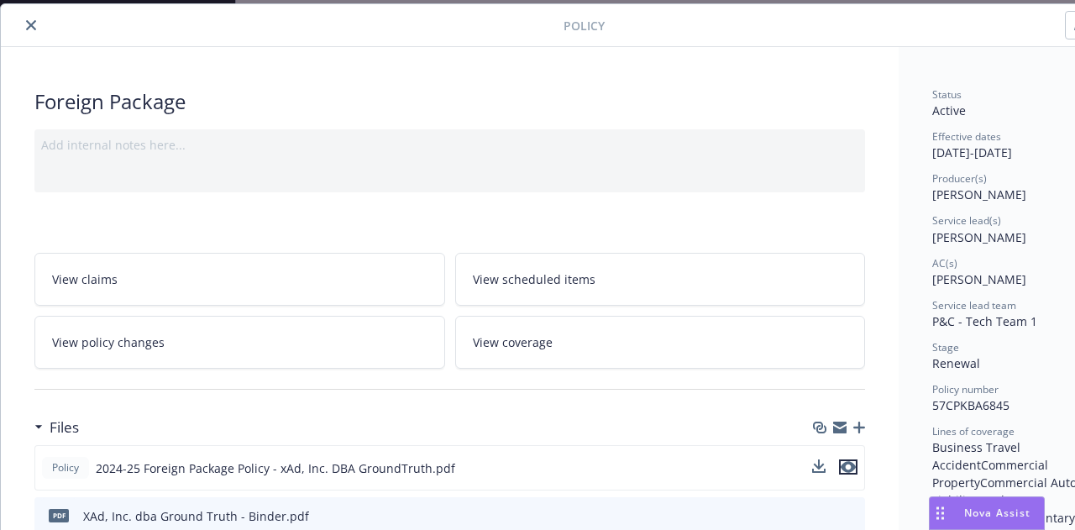
click at [852, 461] on icon "preview file" at bounding box center [848, 467] width 15 height 12
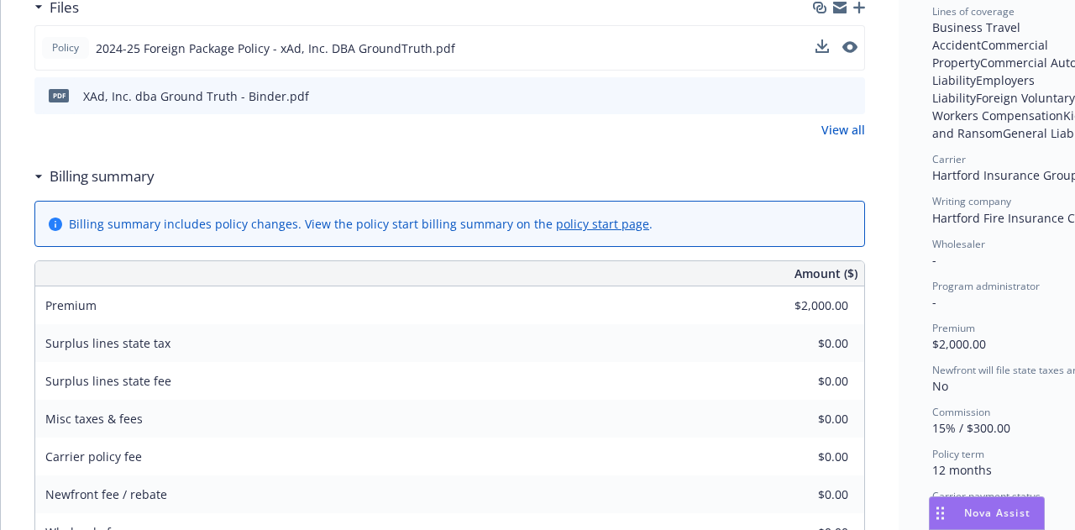
scroll to position [0, 0]
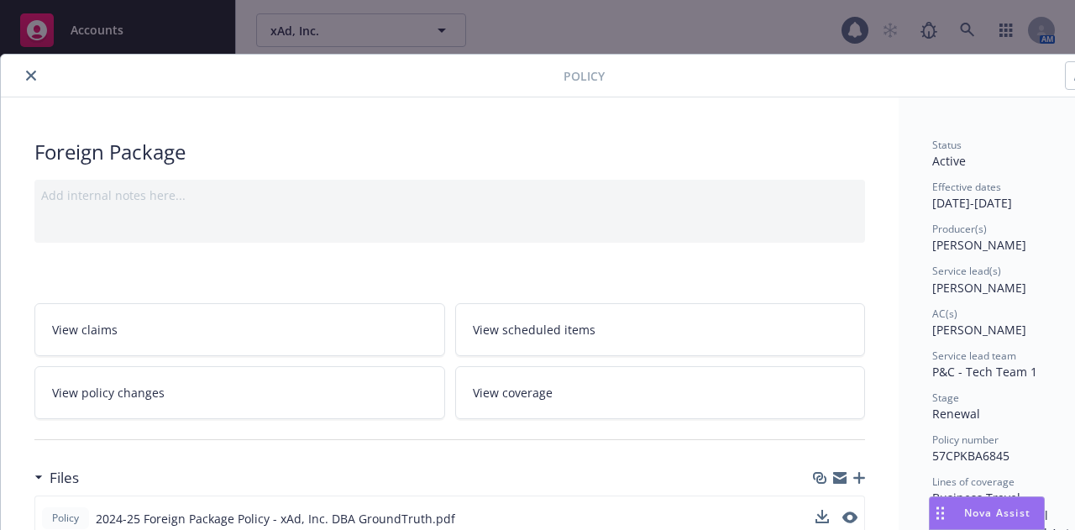
click at [38, 70] on button "close" at bounding box center [31, 76] width 20 height 20
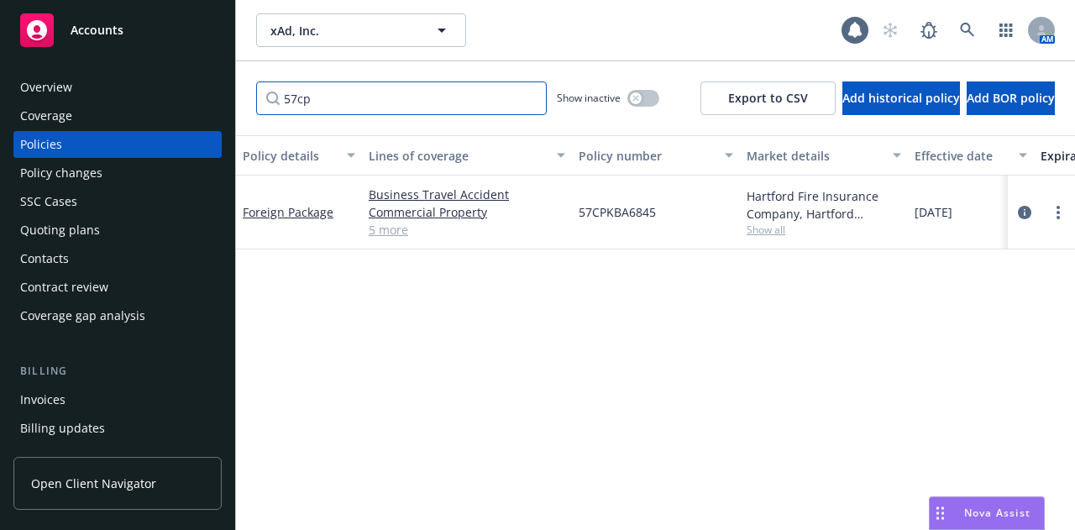
drag, startPoint x: 265, startPoint y: 103, endPoint x: 230, endPoint y: 103, distance: 34.4
click at [230, 103] on div "Accounts Overview Coverage Policies Policy changes SSC Cases Quoting plans Cont…" at bounding box center [537, 265] width 1075 height 530
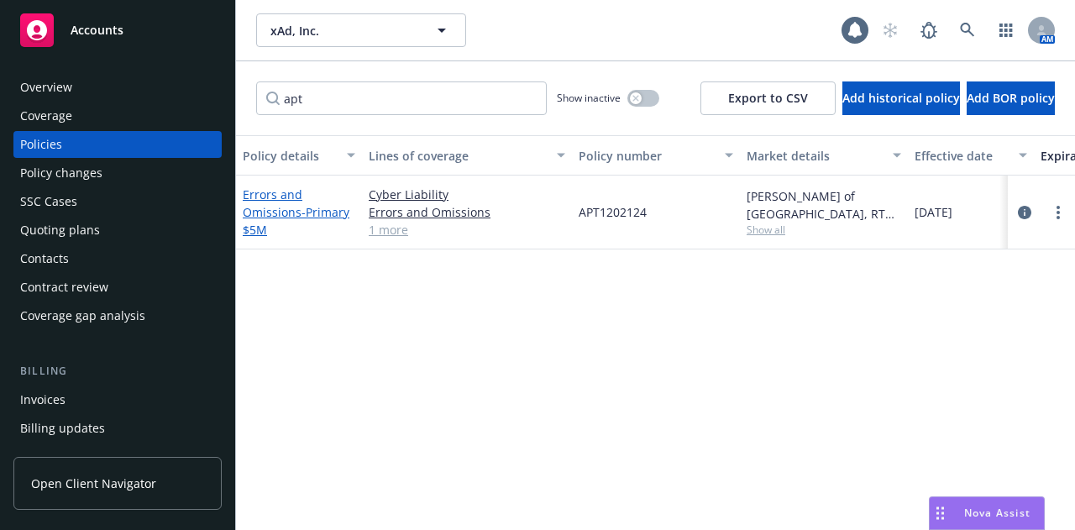
click at [254, 207] on link "Errors and Omissions - Primary $5M" at bounding box center [296, 211] width 107 height 51
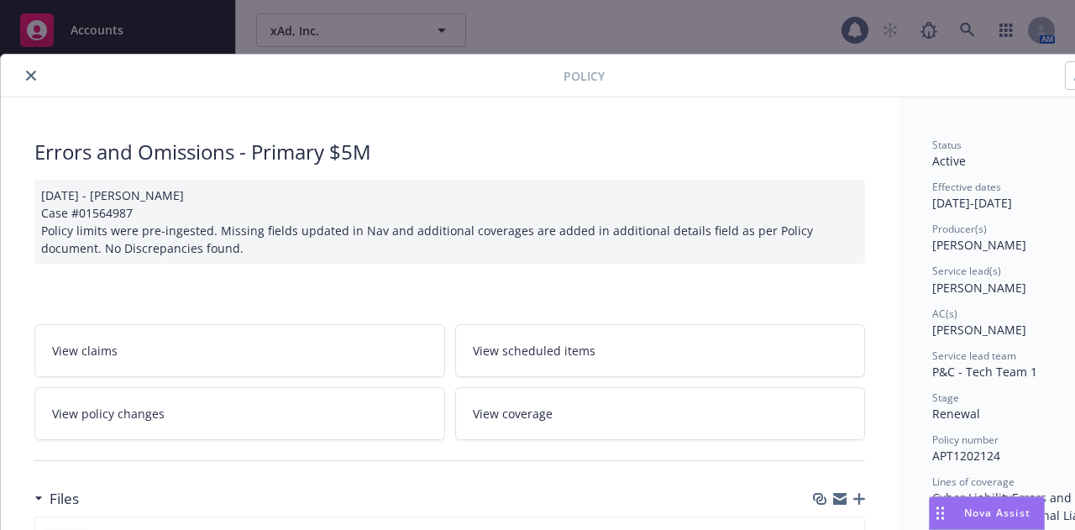
click at [32, 71] on icon "close" at bounding box center [31, 76] width 10 height 10
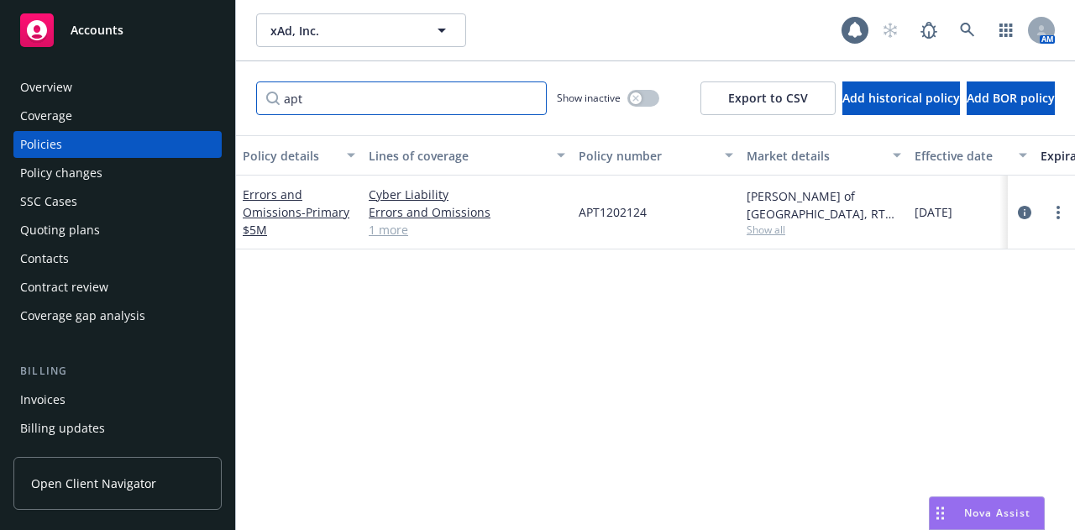
drag, startPoint x: 323, startPoint y: 101, endPoint x: 241, endPoint y: 105, distance: 81.6
click at [241, 105] on div "apt Show inactive Export to CSV Add historical policy Add BOR policy" at bounding box center [655, 98] width 839 height 74
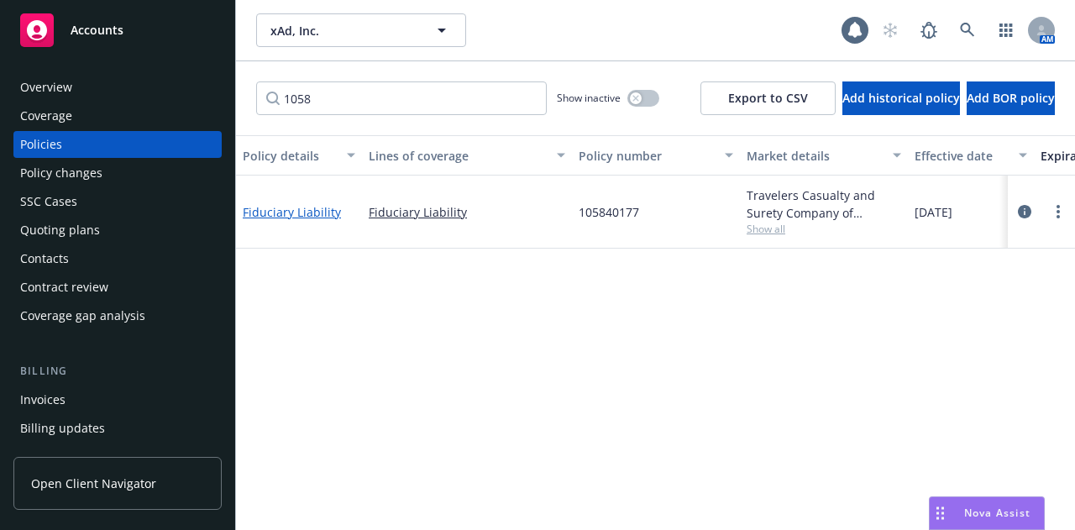
click at [307, 214] on link "Fiduciary Liability" at bounding box center [292, 212] width 98 height 16
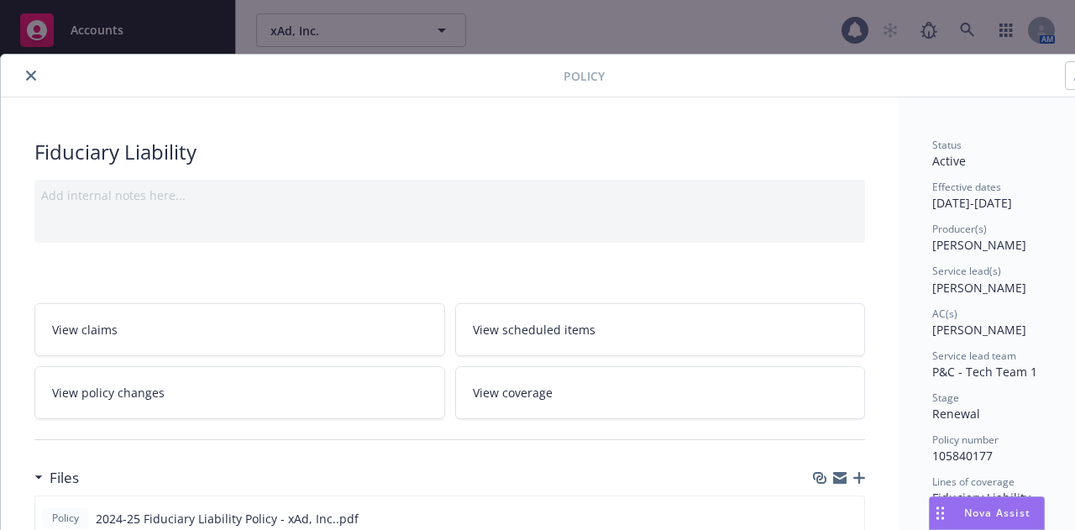
click at [27, 78] on icon "close" at bounding box center [31, 76] width 10 height 10
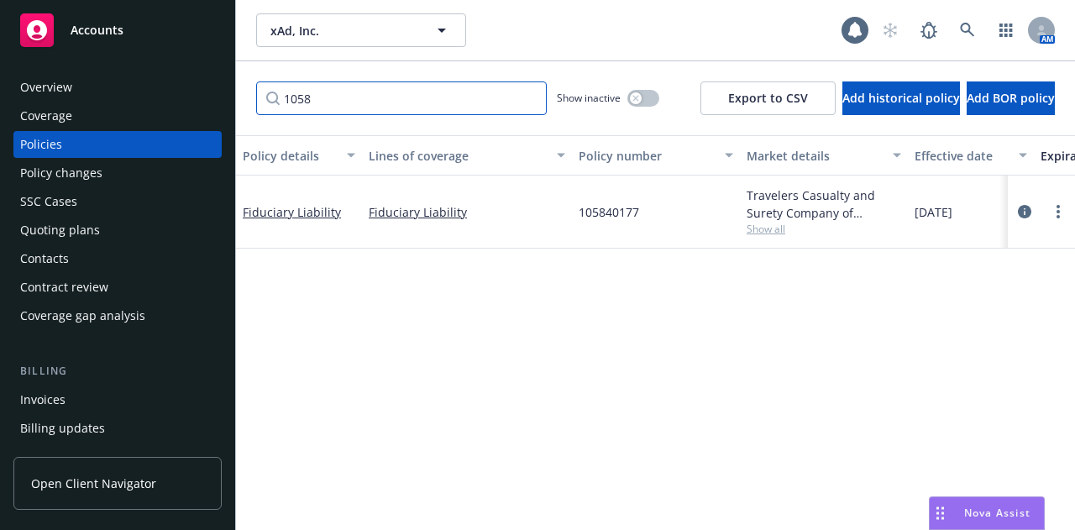
drag, startPoint x: 321, startPoint y: 93, endPoint x: 260, endPoint y: 98, distance: 60.7
click at [260, 98] on input "1058" at bounding box center [401, 98] width 291 height 34
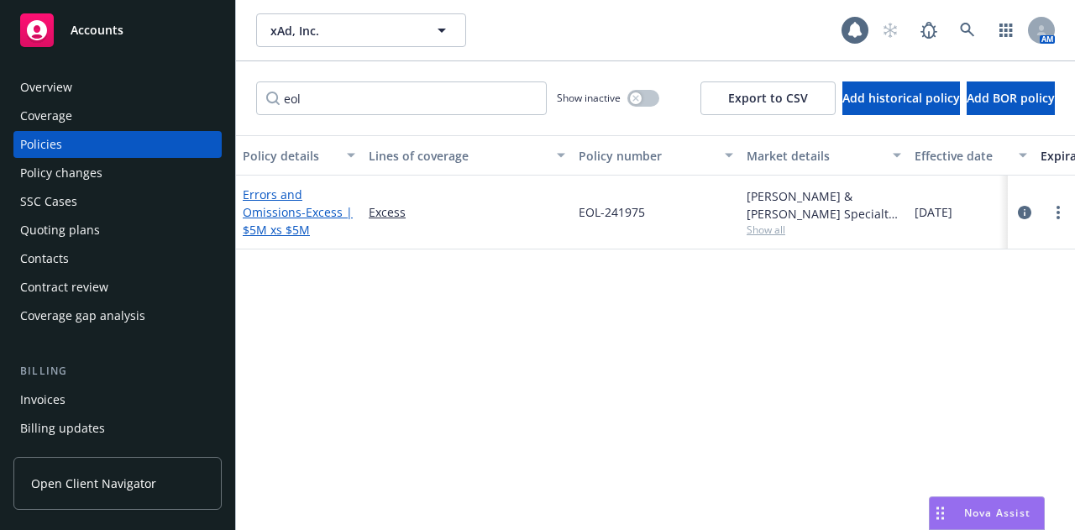
click at [273, 210] on link "Errors and Omissions - Excess | $5M xs $5M" at bounding box center [298, 211] width 110 height 51
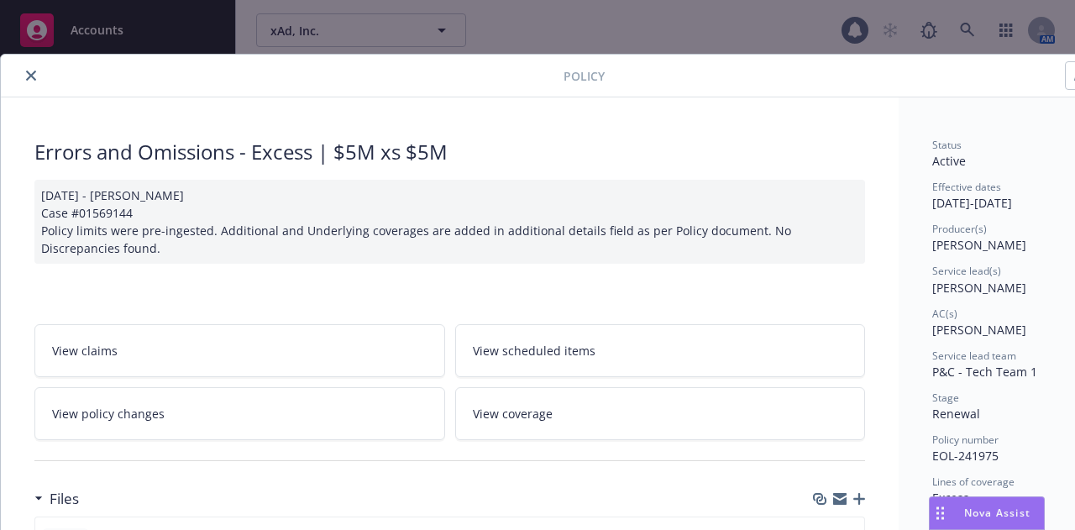
click at [35, 76] on icon "close" at bounding box center [31, 76] width 10 height 10
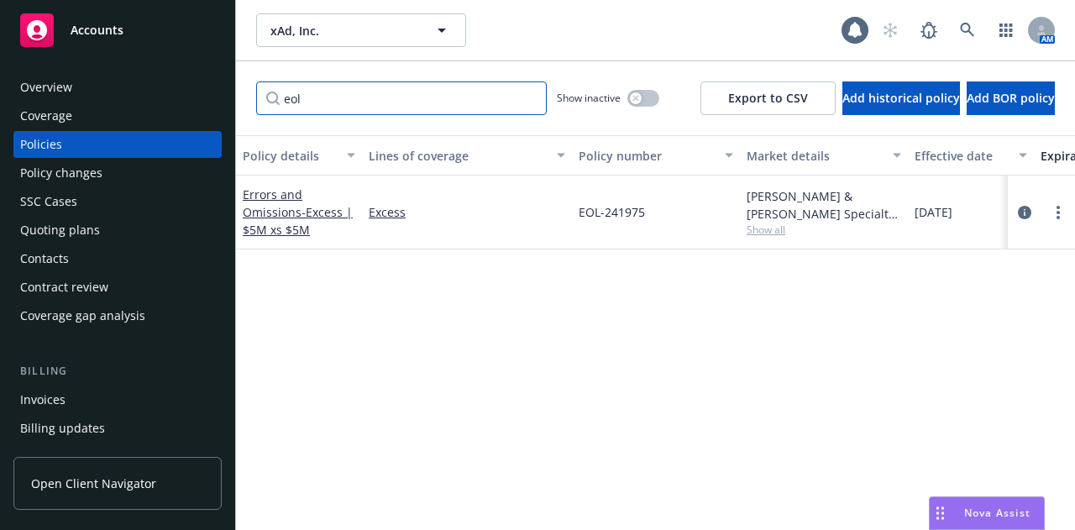
drag, startPoint x: 313, startPoint y: 96, endPoint x: 262, endPoint y: 99, distance: 51.3
click at [262, 99] on input "eol" at bounding box center [401, 98] width 291 height 34
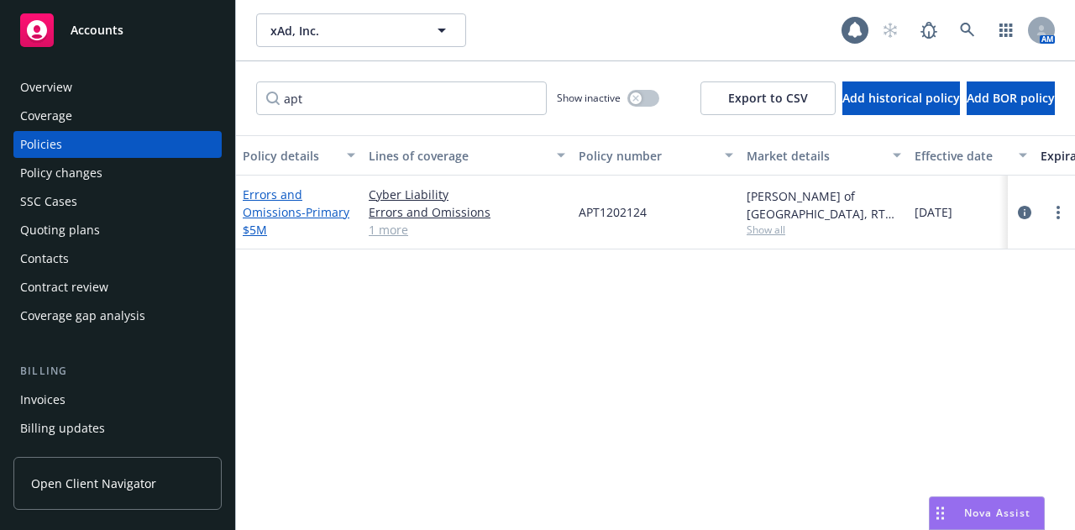
click at [259, 211] on link "Errors and Omissions - Primary $5M" at bounding box center [296, 211] width 107 height 51
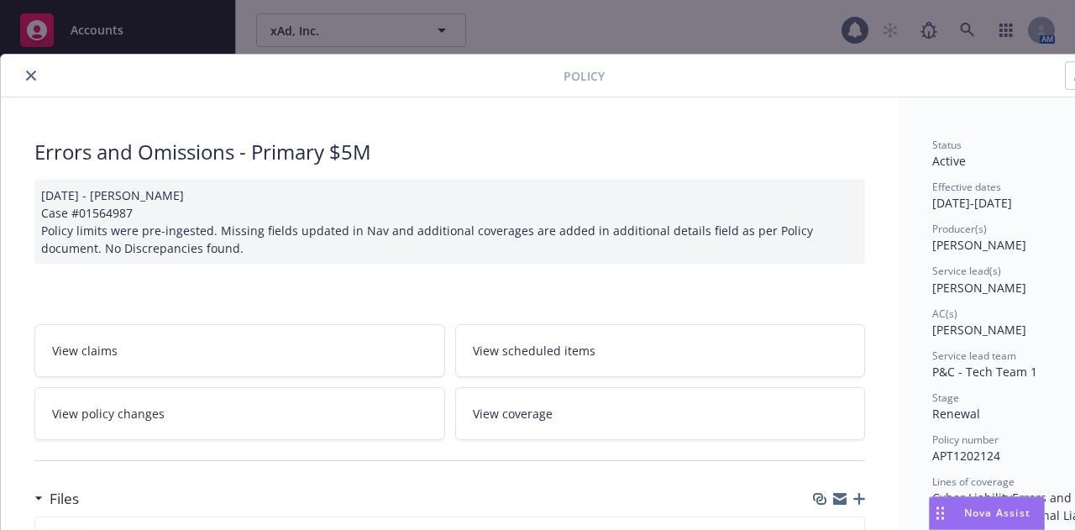
drag, startPoint x: 29, startPoint y: 74, endPoint x: 69, endPoint y: 73, distance: 39.5
click at [29, 74] on icon "close" at bounding box center [31, 76] width 10 height 10
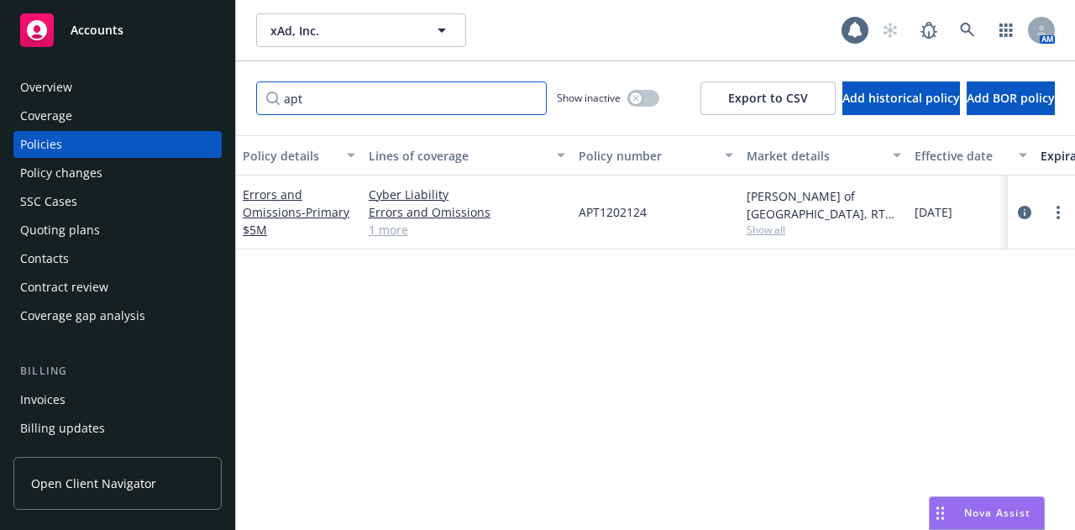
drag, startPoint x: 304, startPoint y: 91, endPoint x: 259, endPoint y: 97, distance: 45.7
click at [259, 97] on input "apt" at bounding box center [401, 98] width 291 height 34
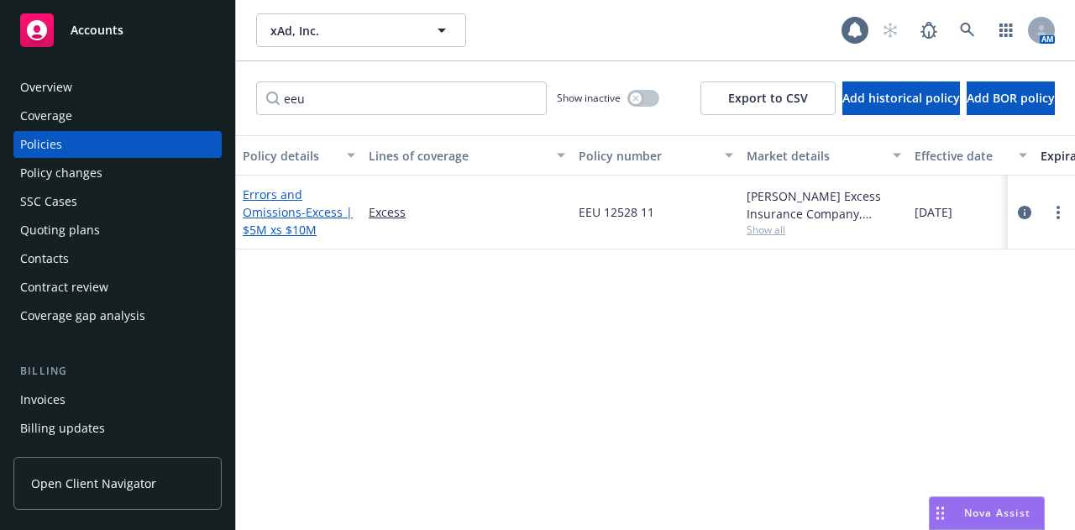
click at [287, 215] on link "Errors and Omissions - Excess | $5M xs $10M" at bounding box center [298, 211] width 110 height 51
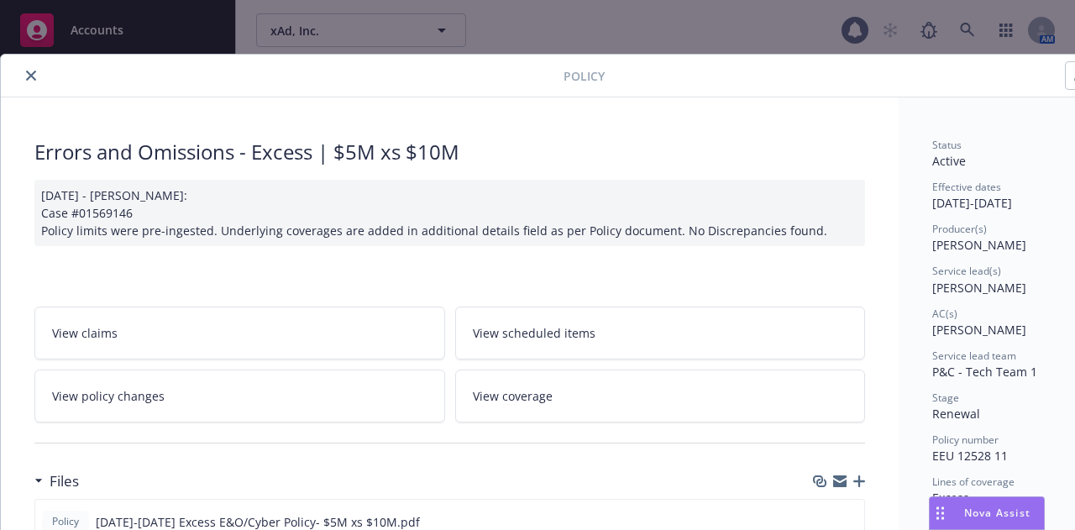
click at [31, 75] on icon "close" at bounding box center [31, 76] width 10 height 10
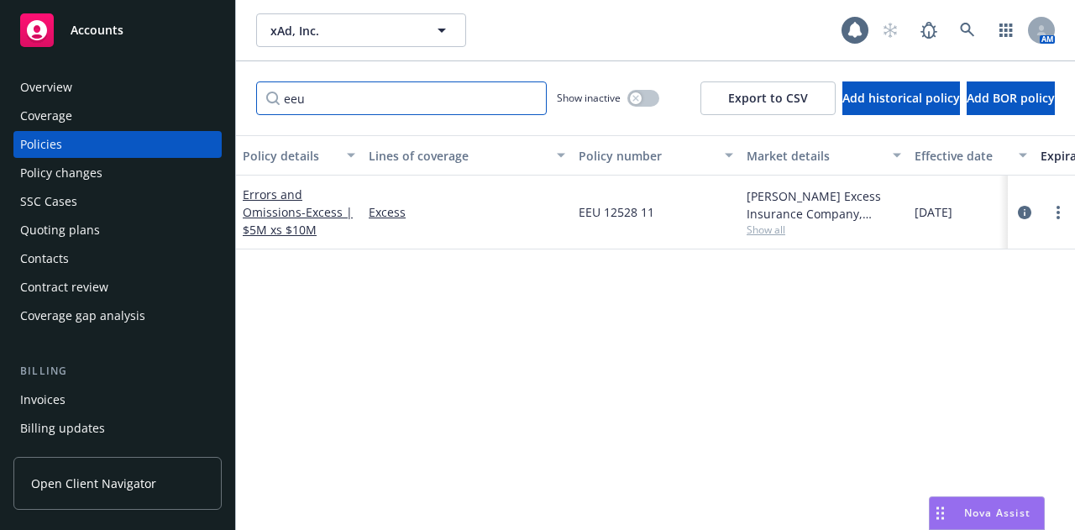
drag, startPoint x: 314, startPoint y: 105, endPoint x: 197, endPoint y: 121, distance: 118.7
click at [197, 121] on div "Accounts Overview Coverage Policies Policy changes SSC Cases Quoting plans Cont…" at bounding box center [537, 265] width 1075 height 530
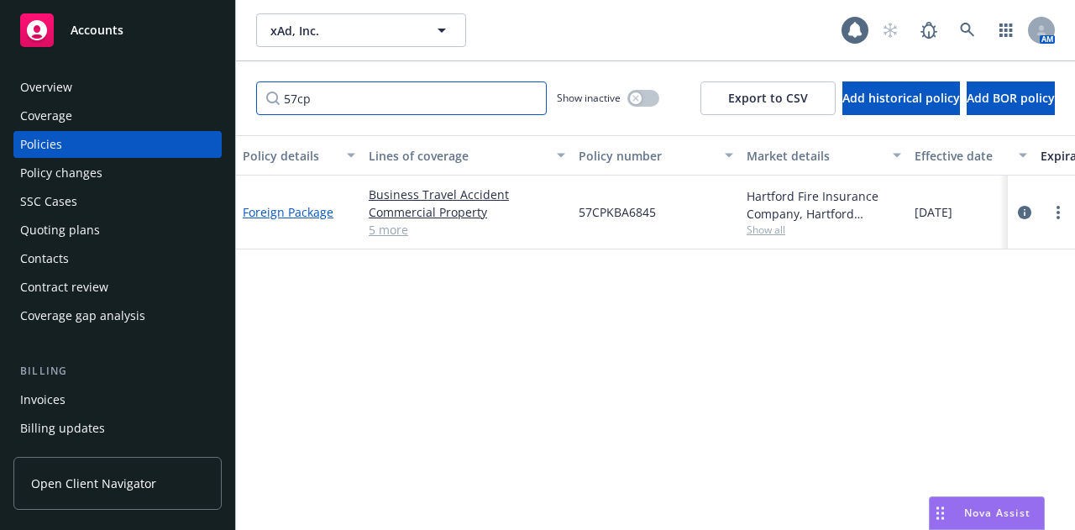
type input "57cp"
click at [318, 209] on link "Foreign Package" at bounding box center [288, 212] width 91 height 16
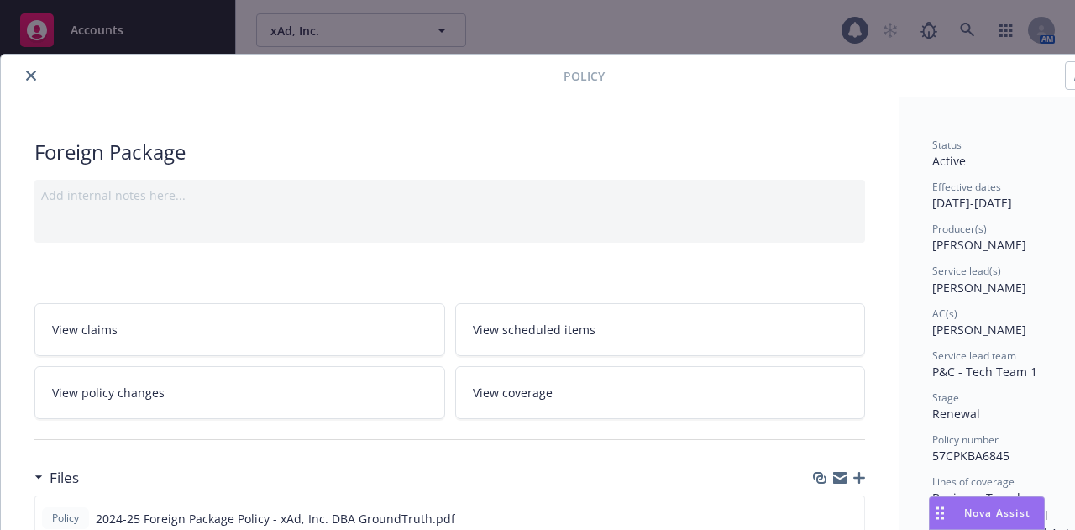
scroll to position [84, 0]
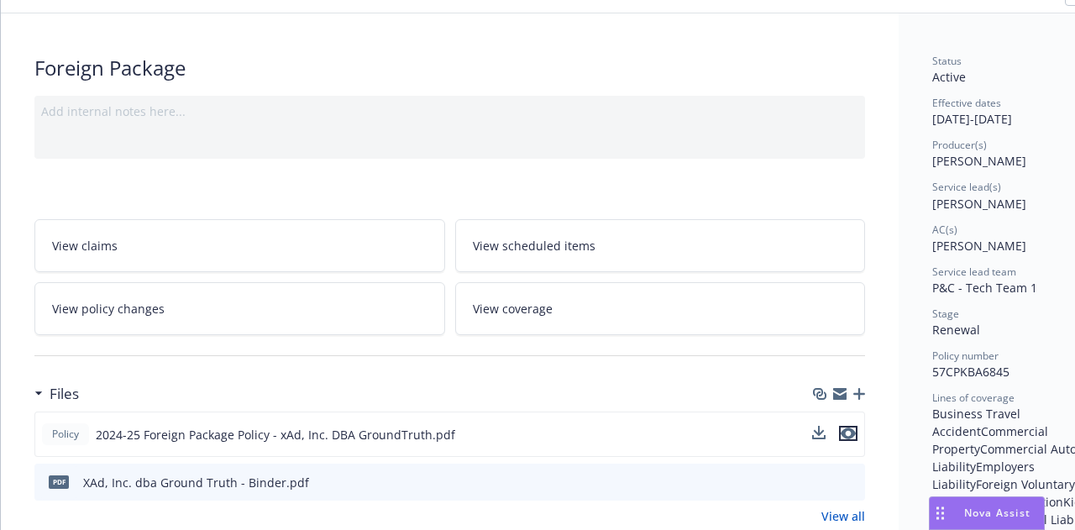
click at [851, 433] on icon "preview file" at bounding box center [848, 434] width 15 height 12
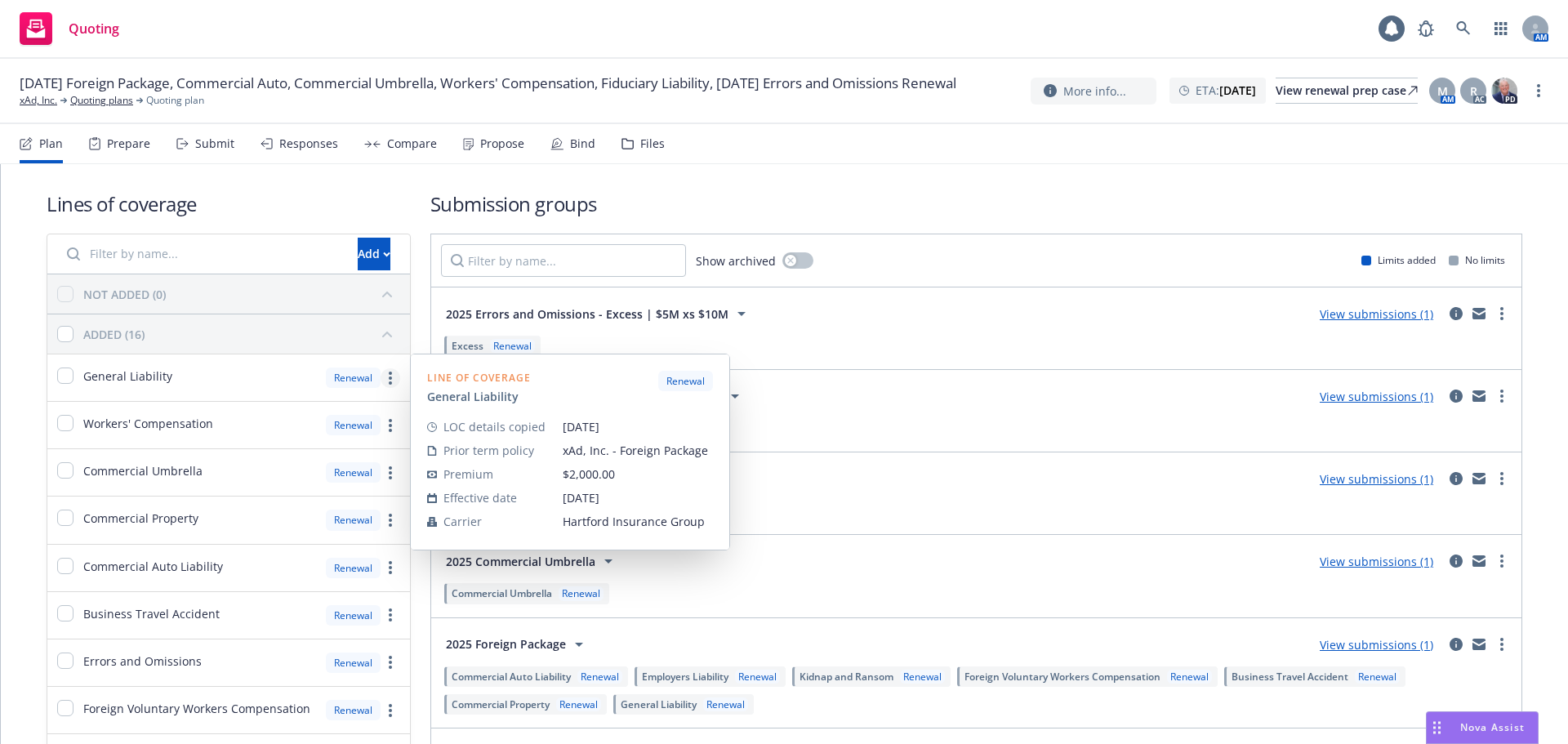
click at [389, 379] on circle "more" at bounding box center [390, 377] width 3 height 3
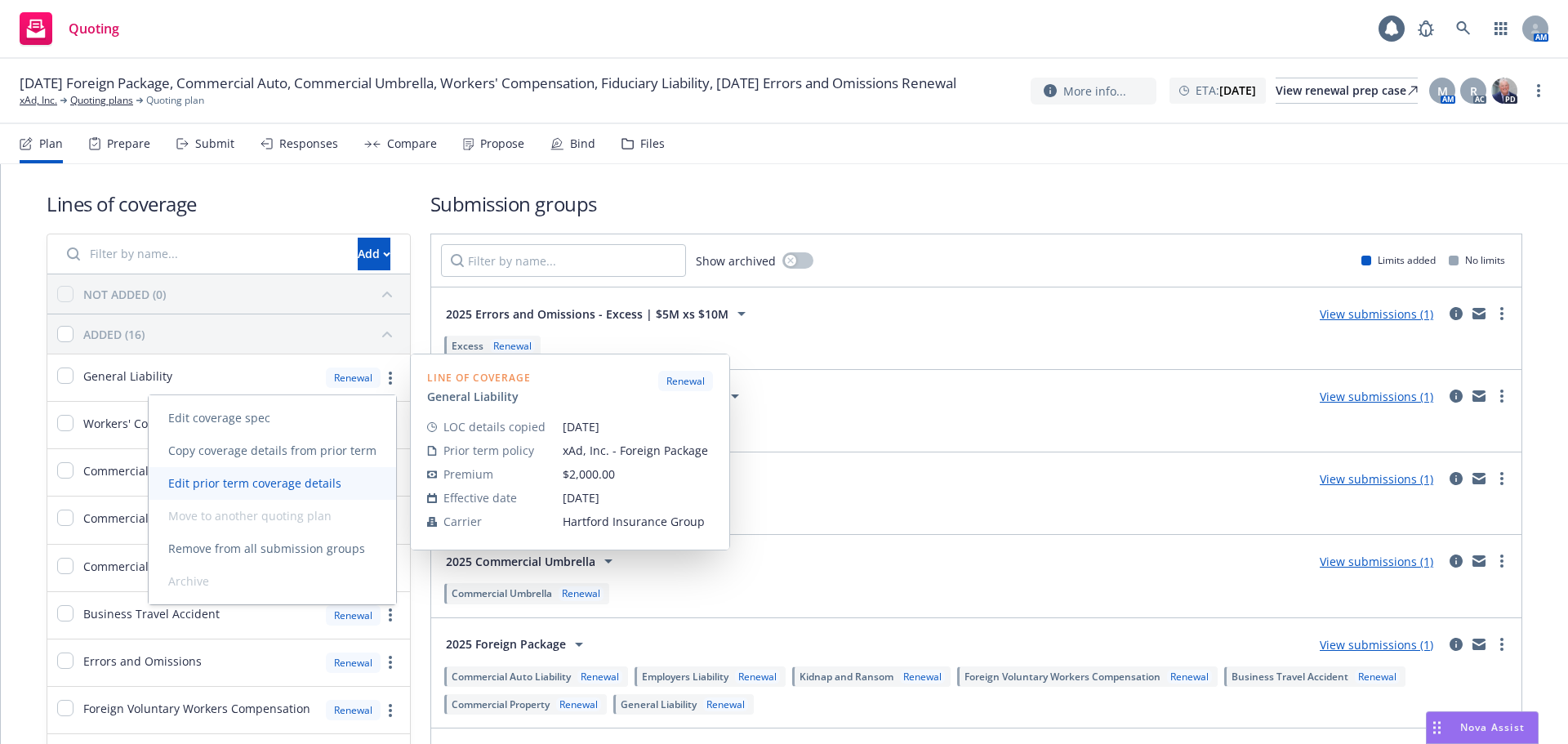
click at [340, 477] on span "Edit prior term coverage details" at bounding box center [255, 483] width 212 height 16
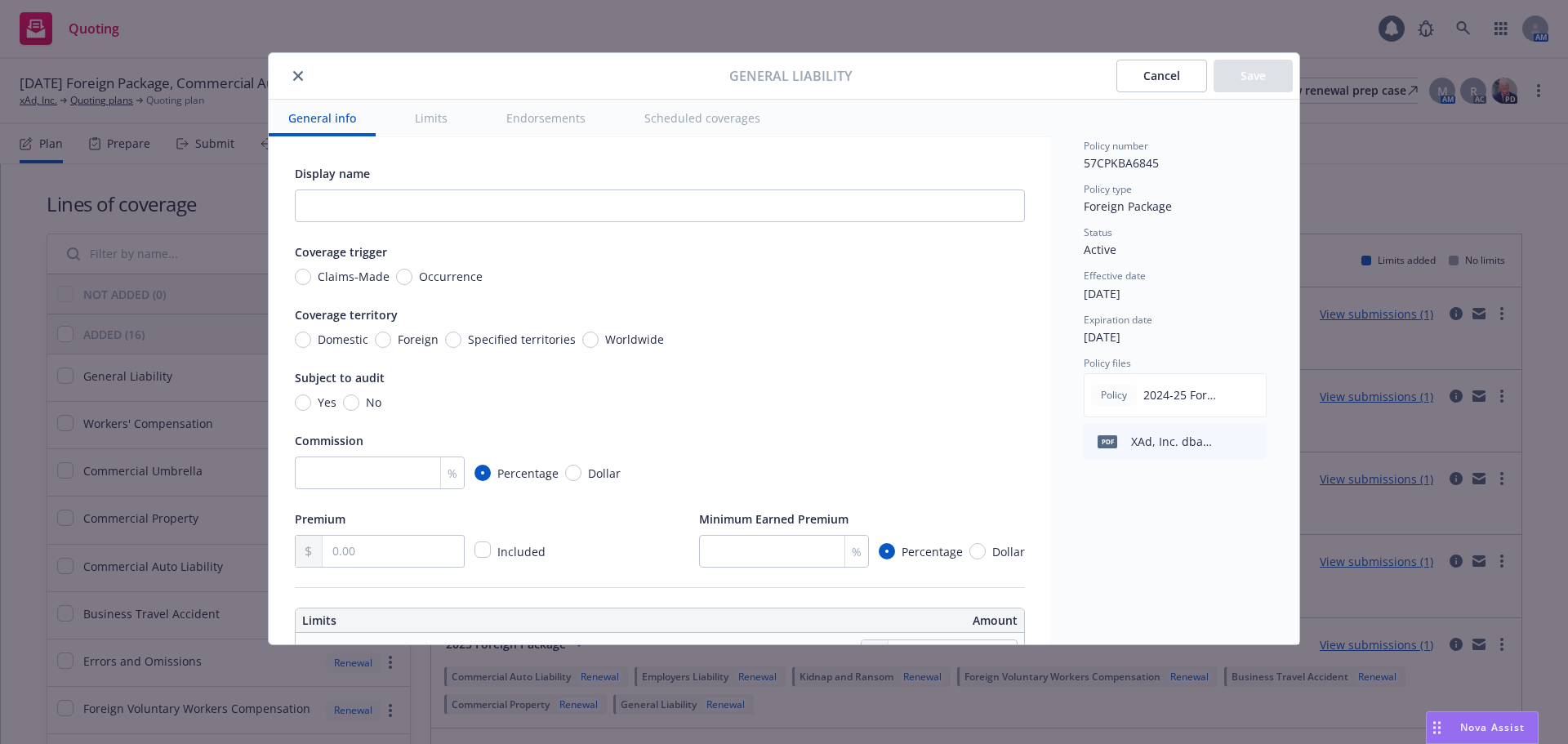
click at [441, 277] on span "Occurrence" at bounding box center [451, 277] width 64 height 18
click at [412, 277] on input "Occurrence" at bounding box center [403, 276] width 17 height 17
radio input "true"
click at [409, 341] on span "Foreign" at bounding box center [418, 339] width 41 height 18
click at [391, 341] on input "Foreign" at bounding box center [383, 339] width 17 height 17
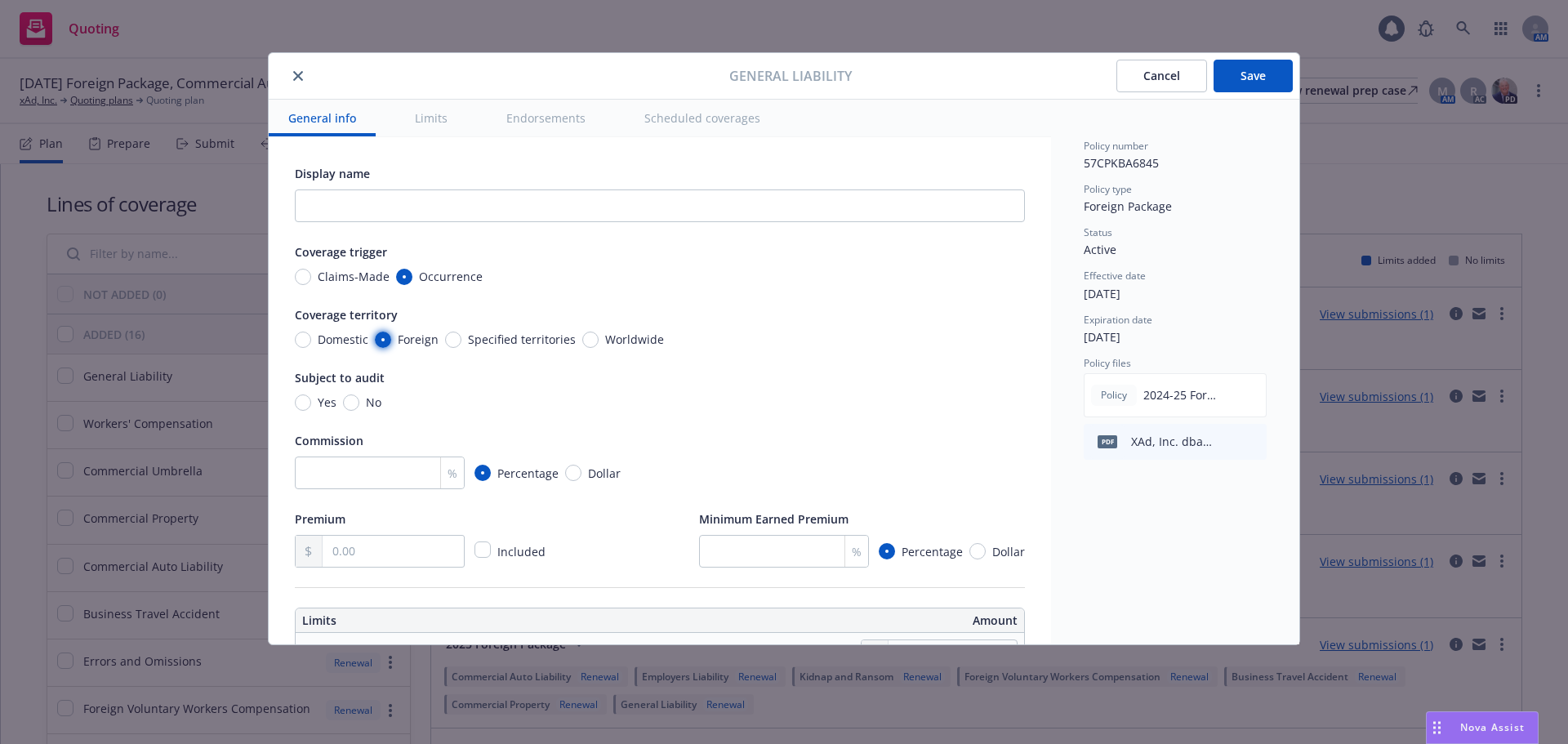
radio input "true"
click at [352, 404] on input "No" at bounding box center [351, 403] width 17 height 17
radio input "true"
click at [376, 477] on input "number" at bounding box center [379, 474] width 170 height 33
type input "15"
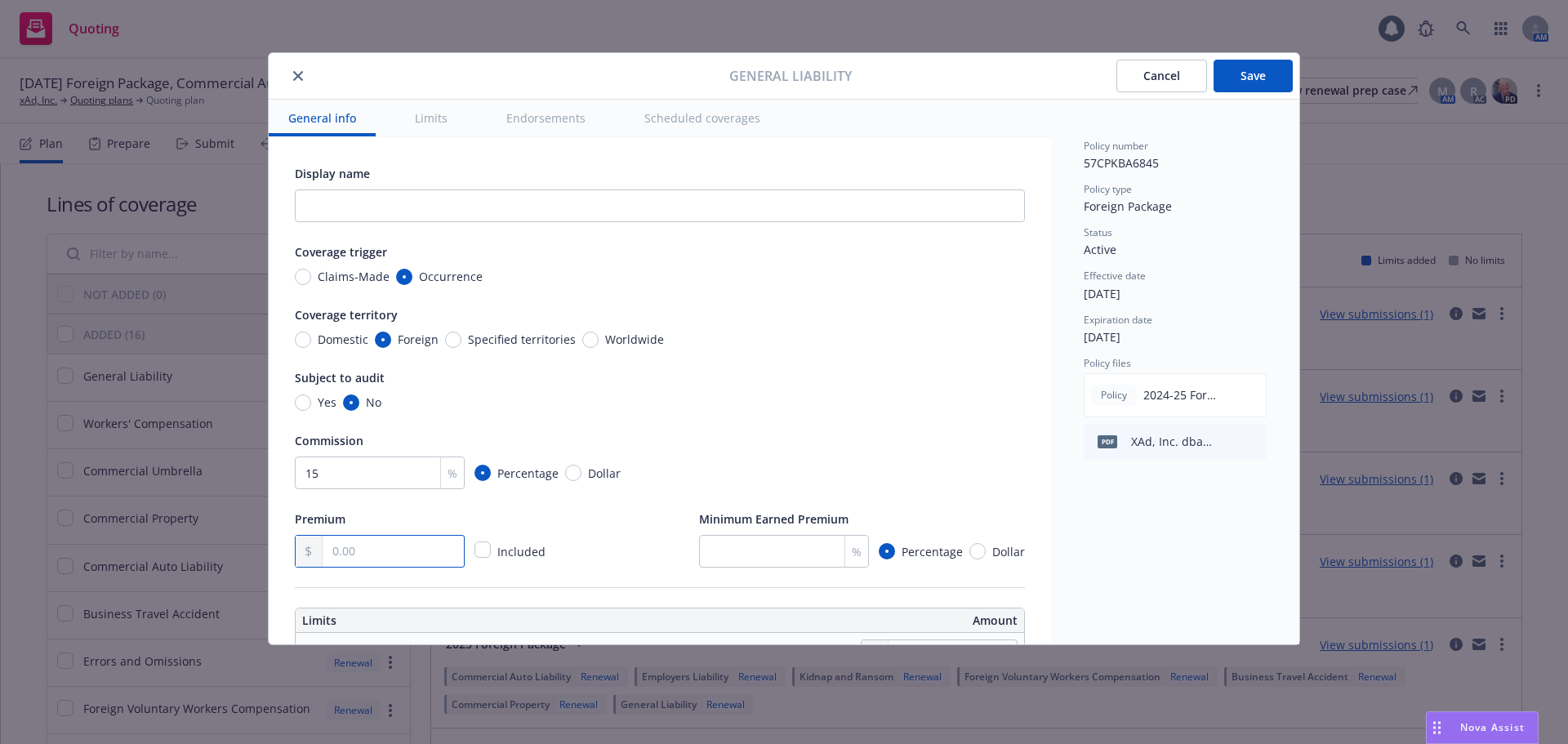
click at [369, 548] on input "text" at bounding box center [393, 551] width 141 height 31
type input "462.00"
click at [612, 538] on div "Premium 462.00 Included Minimum Earned Premium % Percentage Dollar" at bounding box center [659, 538] width 730 height 58
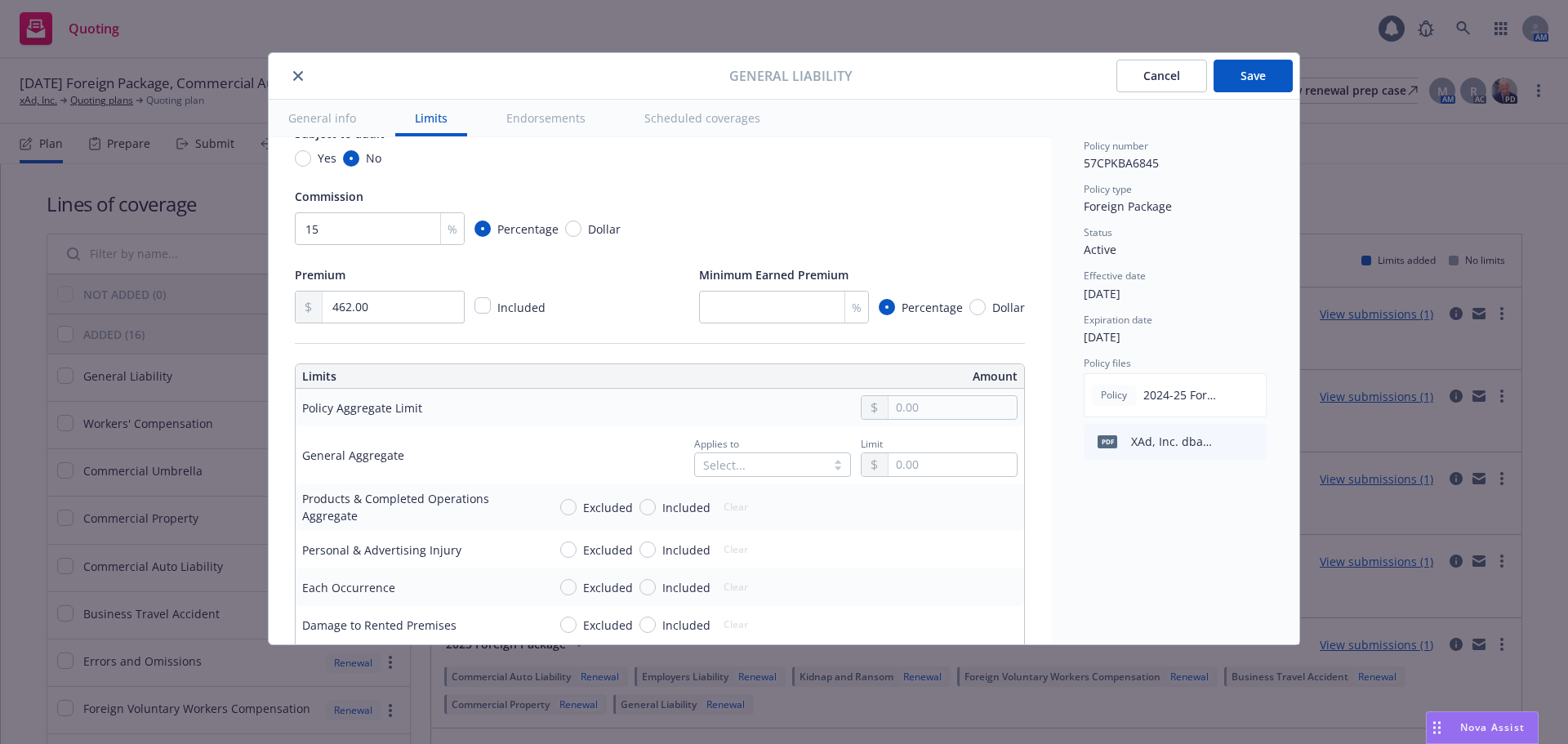
scroll to position [245, 0]
click at [895, 407] on input "text" at bounding box center [953, 407] width 128 height 23
type input "2,000,000.00"
click at [908, 512] on button "$2,000,000.00" at bounding box center [934, 508] width 140 height 30
click at [741, 463] on div at bounding box center [732, 464] width 58 height 19
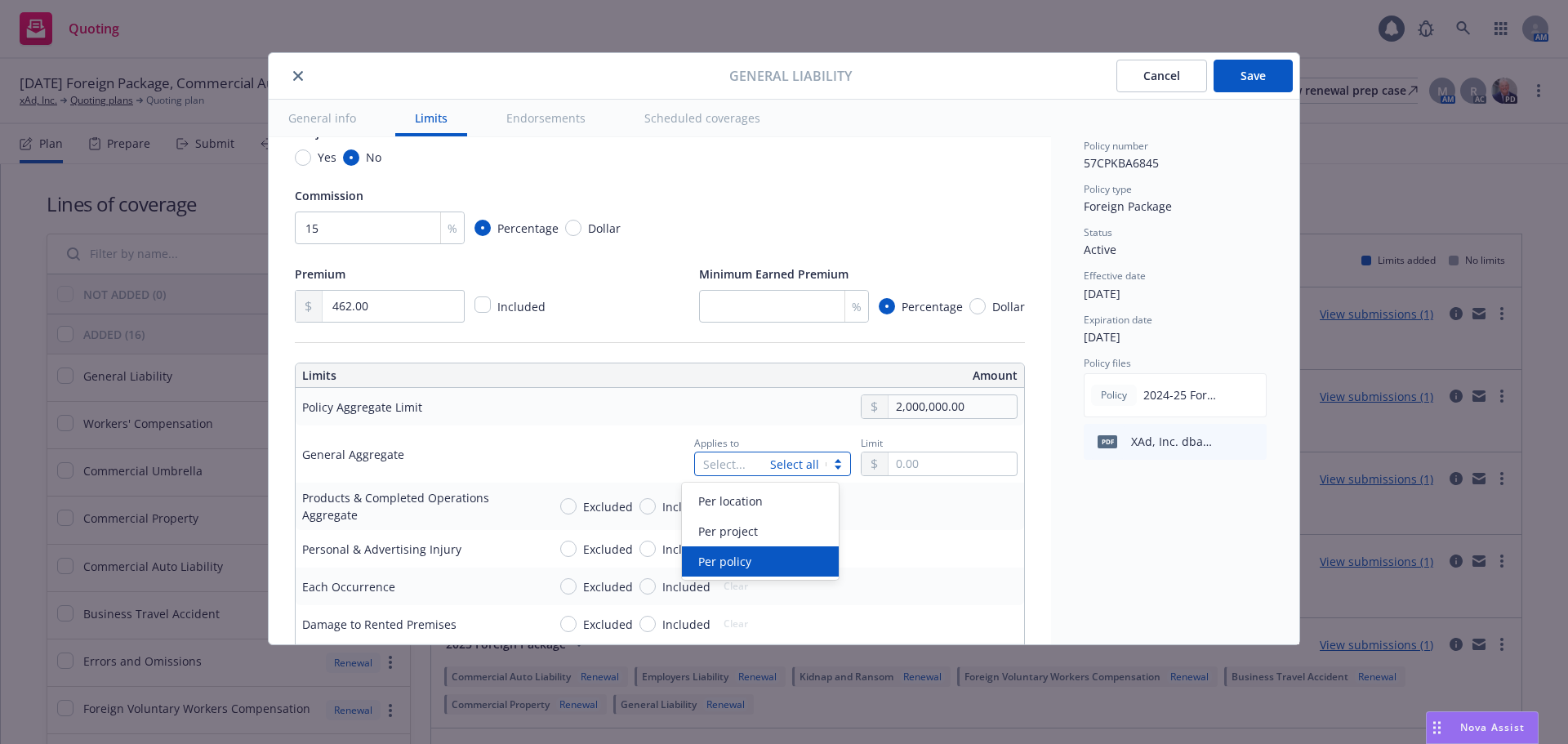
click at [750, 555] on div "Per policy" at bounding box center [759, 562] width 137 height 18
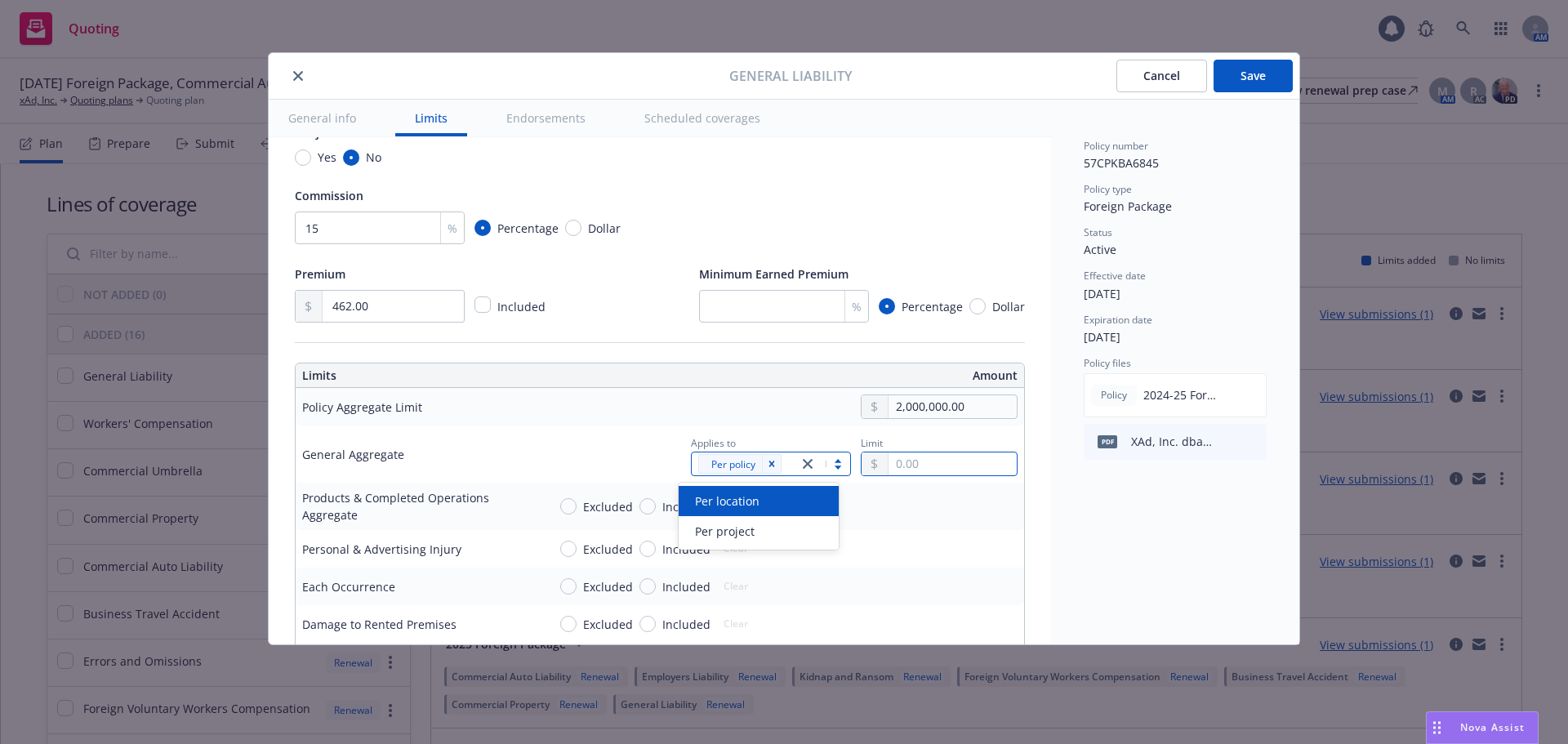
click at [889, 466] on input "text" at bounding box center [953, 464] width 128 height 23
type input "2,000,000.00"
click at [907, 559] on button "$2,000,000.00" at bounding box center [934, 565] width 140 height 30
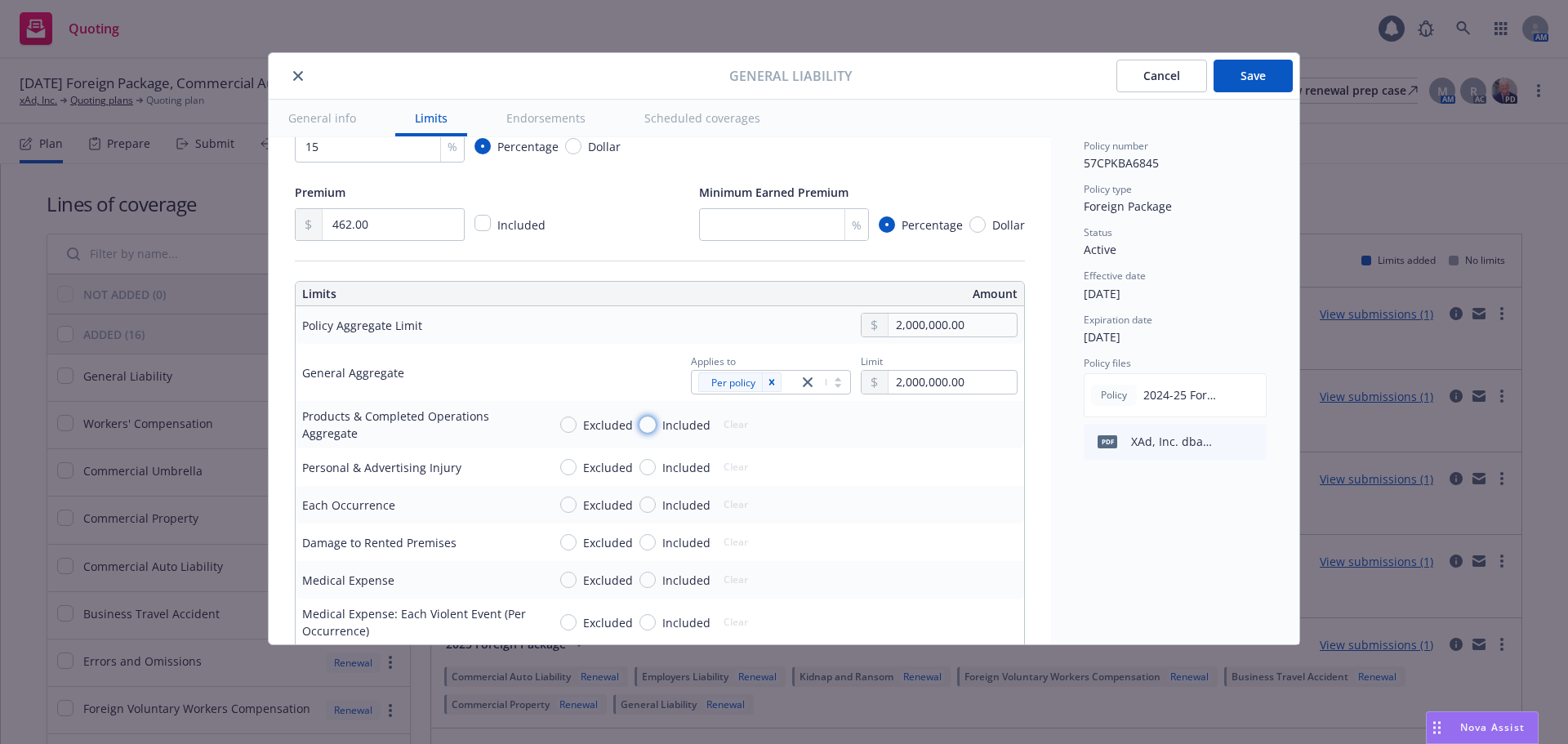
click at [647, 429] on input "Included" at bounding box center [647, 424] width 17 height 17
radio input "true"
click at [898, 418] on input "text" at bounding box center [953, 425] width 128 height 23
type input "2,000,000.00"
click at [917, 517] on button "$2,000,000.00" at bounding box center [934, 526] width 140 height 30
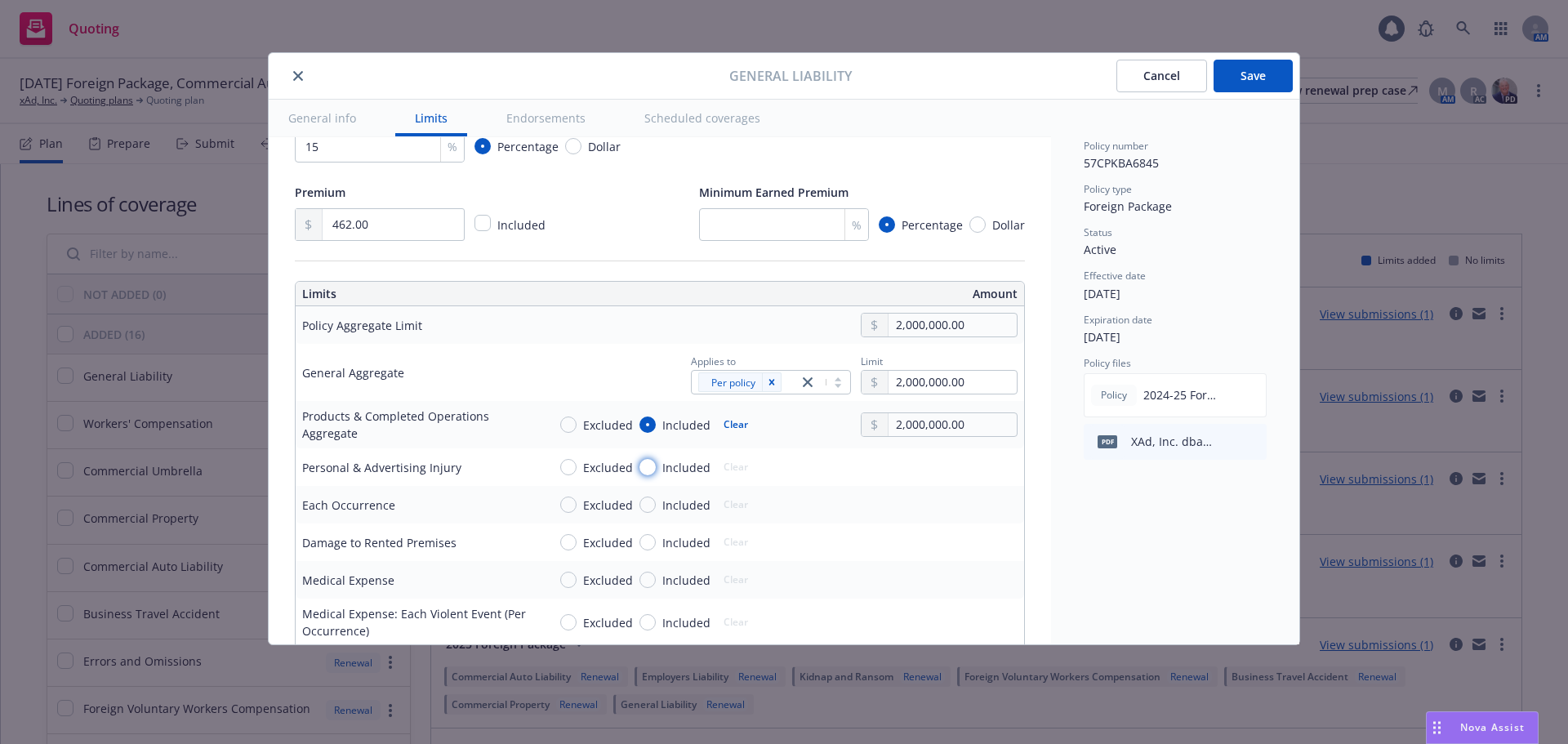
click at [649, 464] on input "Included" at bounding box center [647, 467] width 17 height 17
radio input "true"
click at [915, 468] on input "text" at bounding box center [953, 468] width 128 height 23
type input "1,000,000.00"
click at [909, 536] on button "$1,000,000.00" at bounding box center [934, 538] width 140 height 30
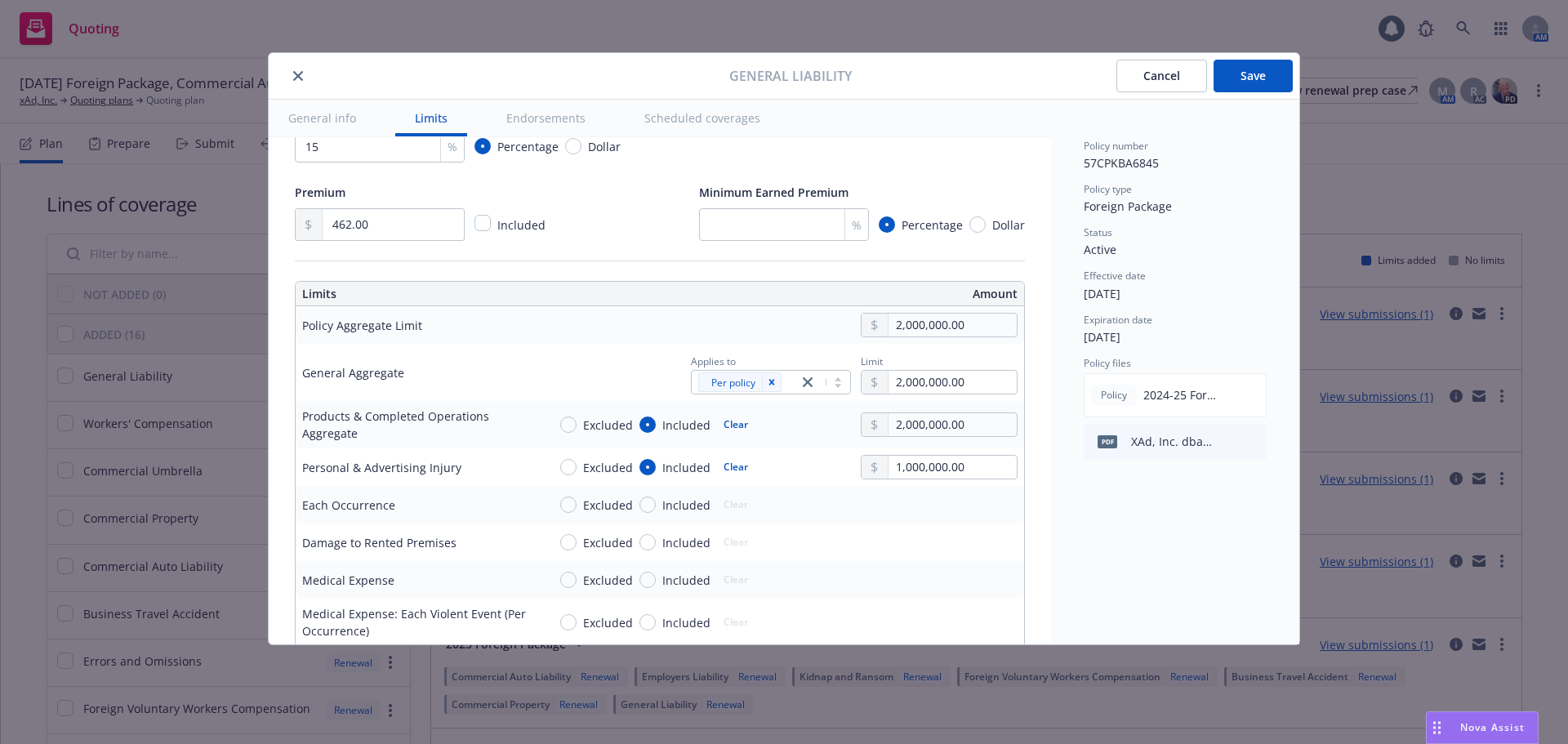
click at [662, 506] on span "Included" at bounding box center [686, 506] width 49 height 18
click at [655, 506] on input "Included" at bounding box center [647, 505] width 17 height 17
radio input "true"
click at [904, 497] on input "text" at bounding box center [953, 505] width 128 height 23
type input "1,000,000.00"
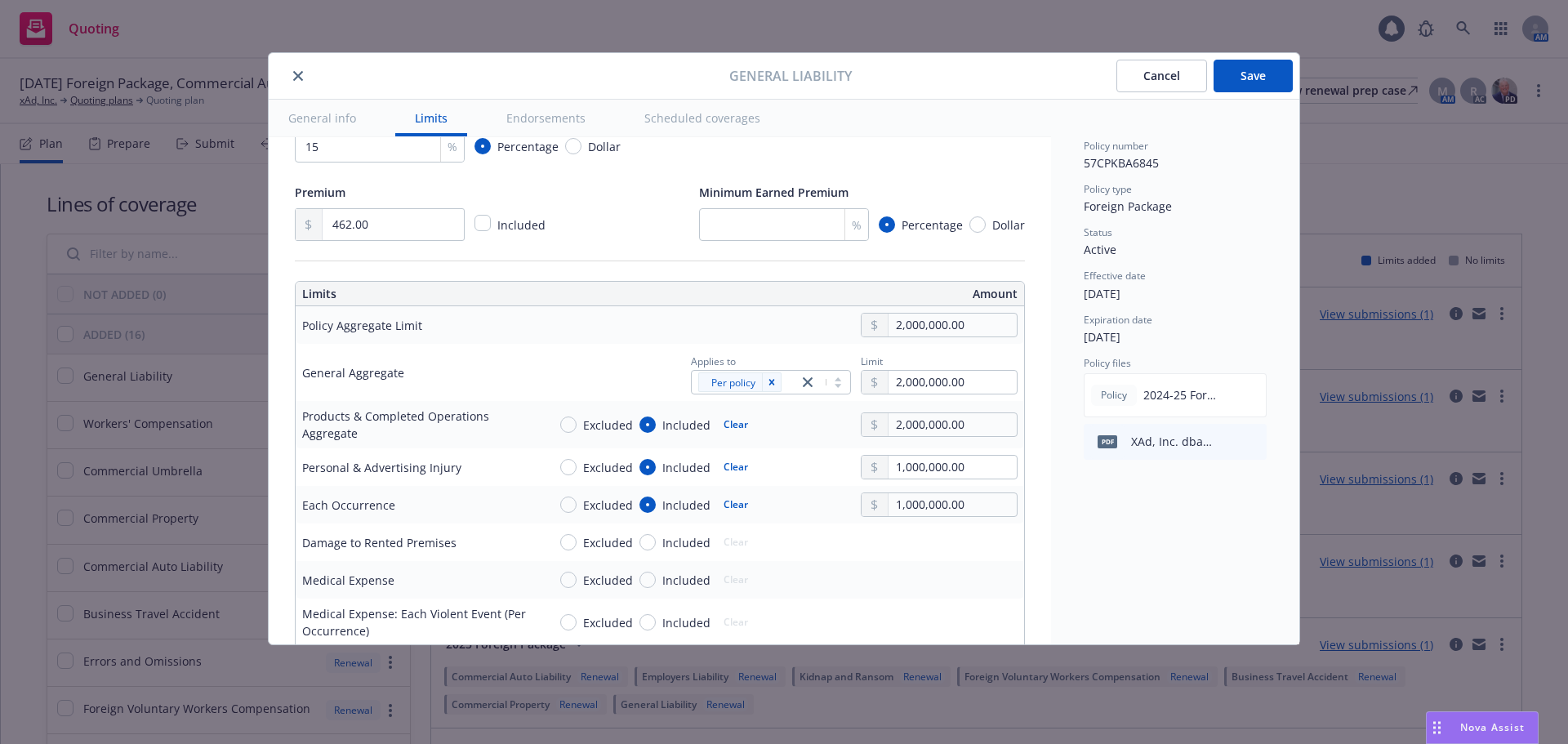
click at [917, 572] on button "$1,000,000.00" at bounding box center [934, 576] width 140 height 30
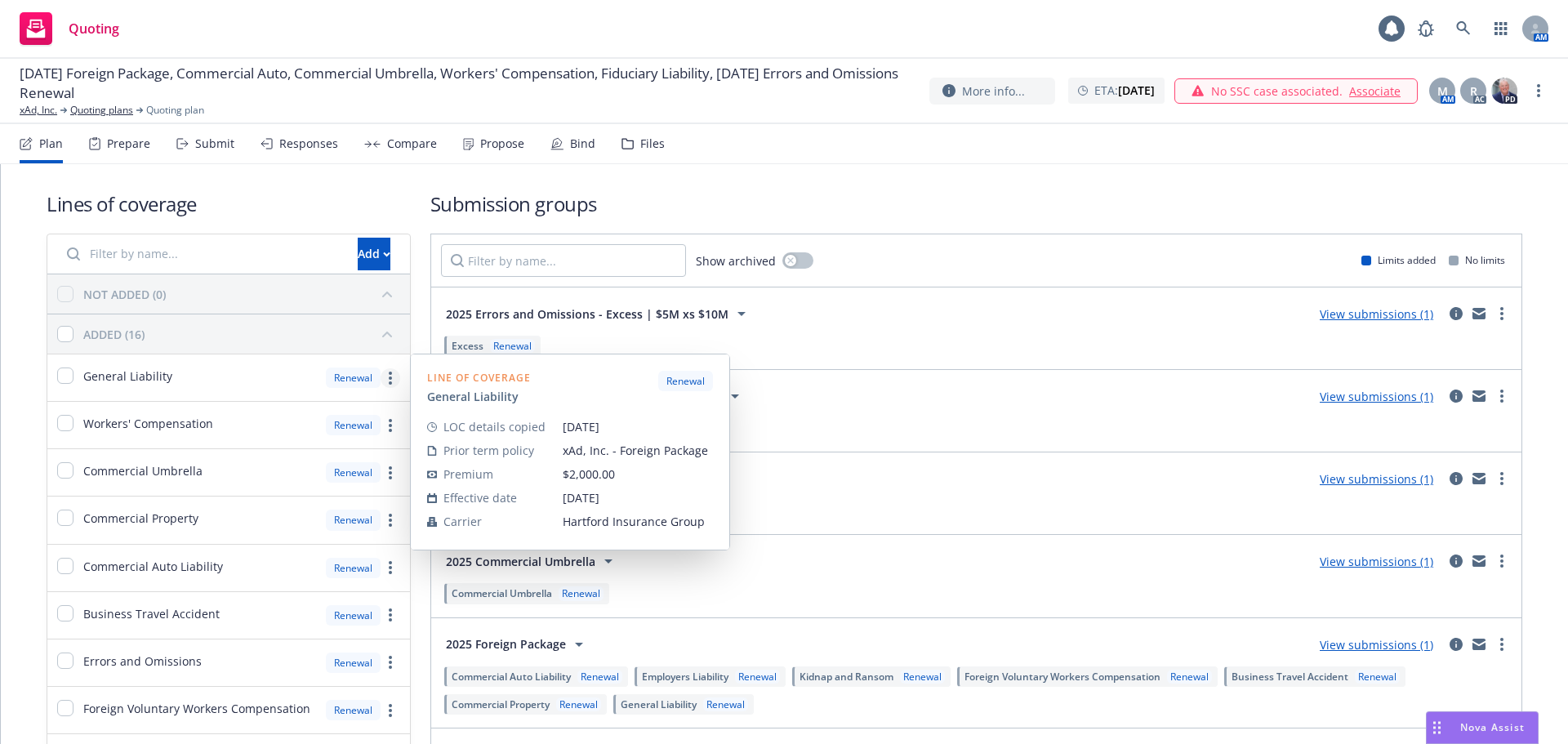
click at [385, 380] on link "more" at bounding box center [390, 378] width 19 height 19
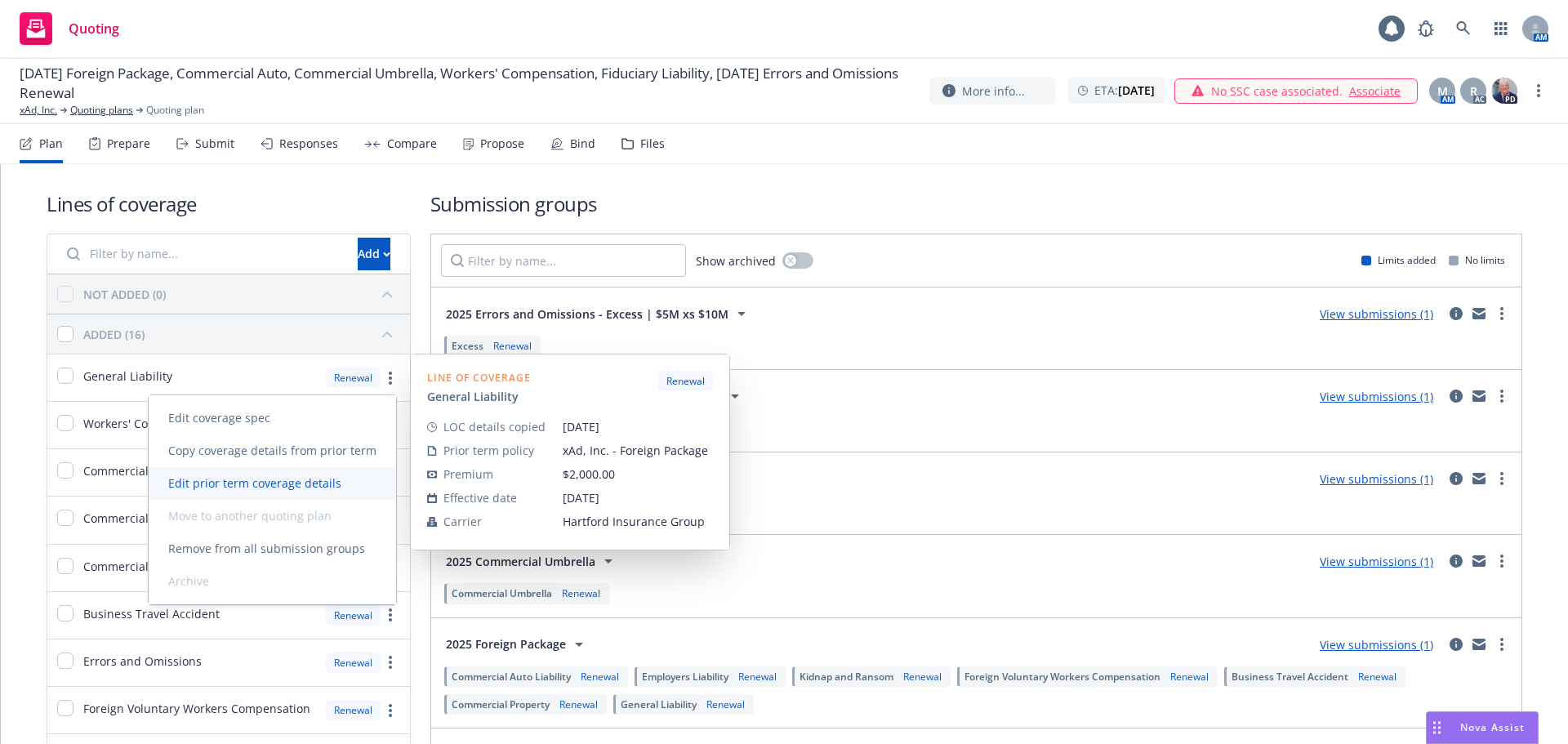
click at [313, 487] on span "Edit prior term coverage details" at bounding box center [255, 483] width 212 height 16
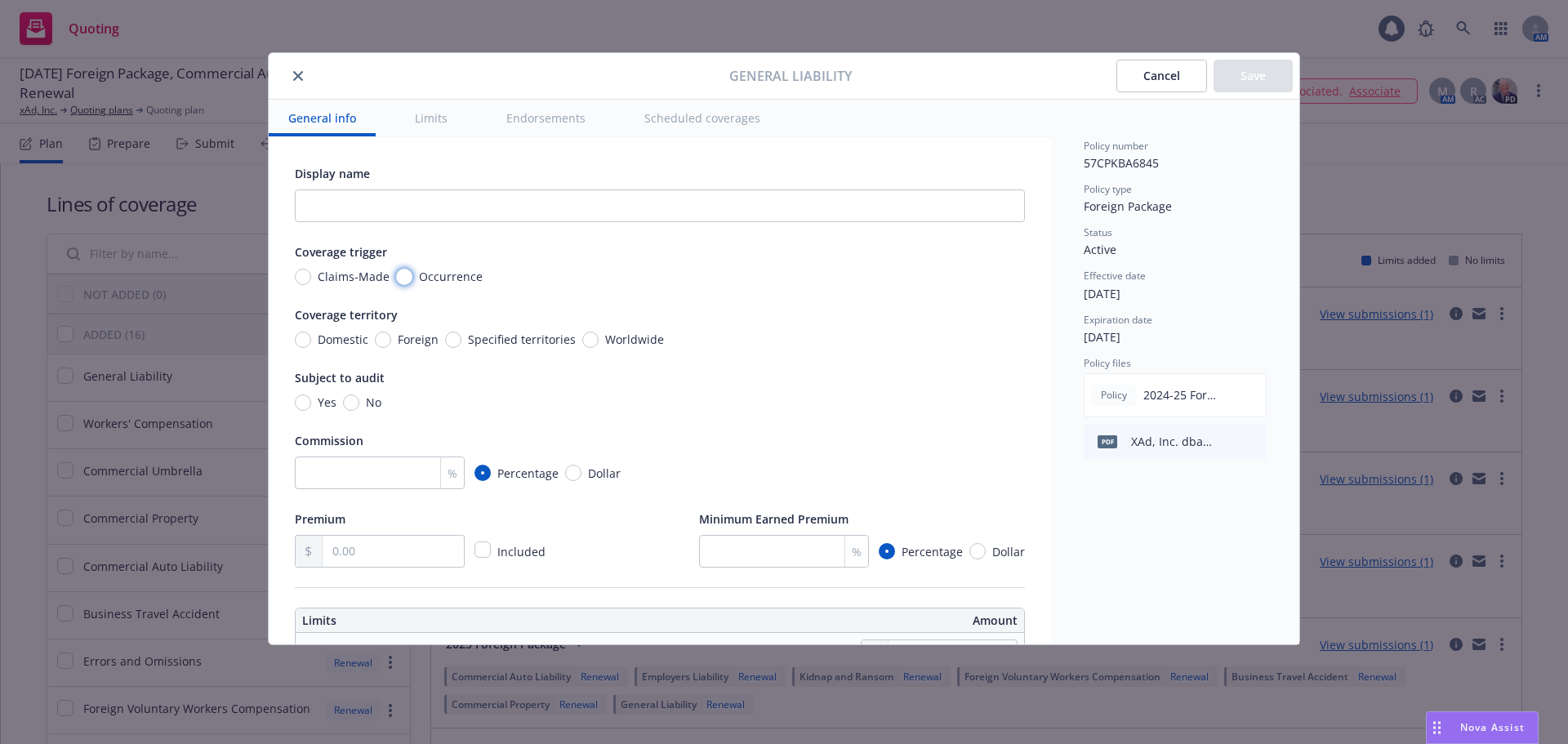
click at [405, 273] on input "Occurrence" at bounding box center [403, 276] width 17 height 17
radio input "true"
click at [406, 334] on span "Foreign" at bounding box center [418, 339] width 41 height 18
click at [391, 334] on input "Foreign" at bounding box center [383, 339] width 17 height 17
radio input "true"
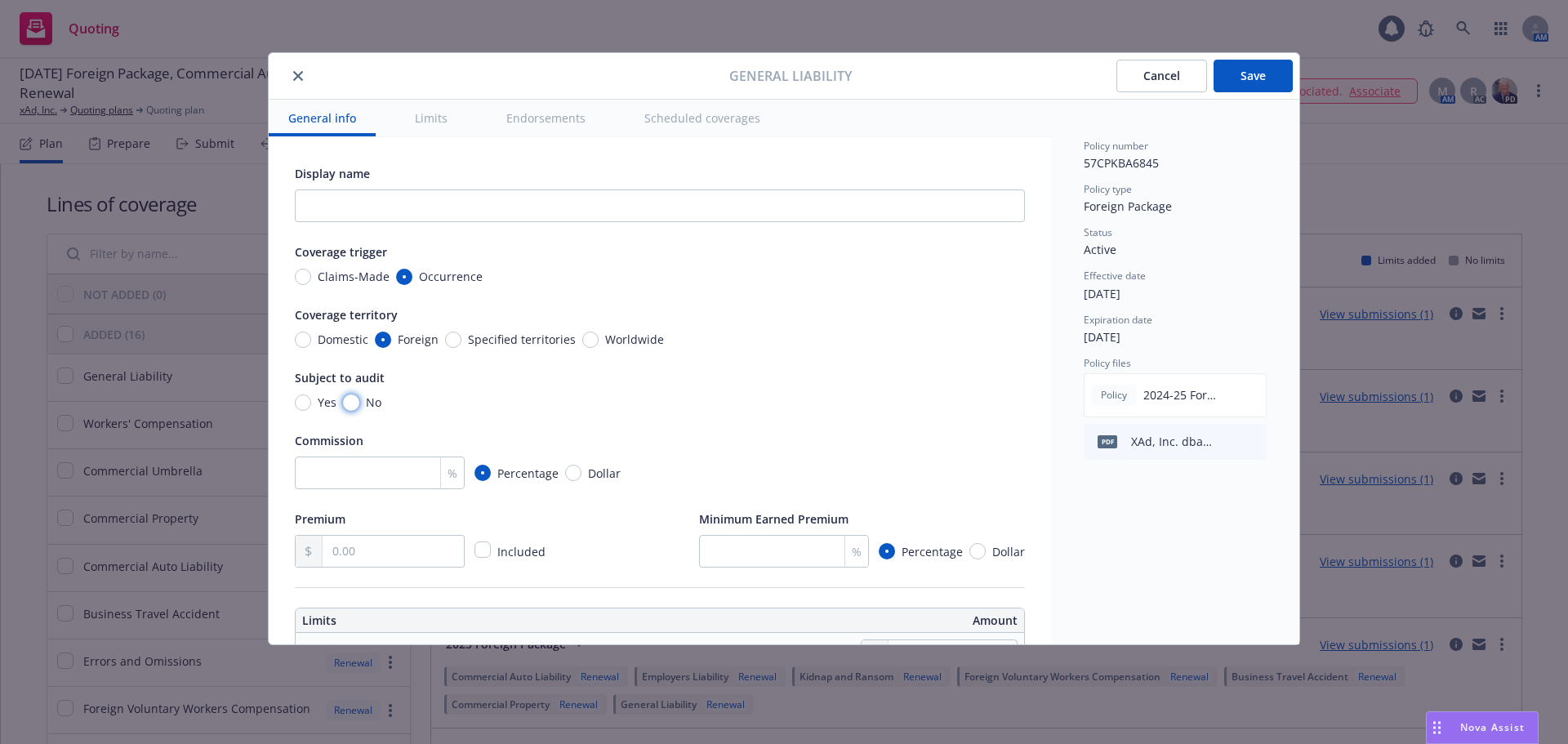
click at [351, 401] on input "No" at bounding box center [351, 403] width 17 height 17
radio input "true"
click at [325, 471] on input "number" at bounding box center [379, 474] width 170 height 33
type input "15"
click at [722, 426] on div "Display name Coverage trigger Claims-Made Occurrence Coverage territory Domesti…" at bounding box center [659, 366] width 730 height 405
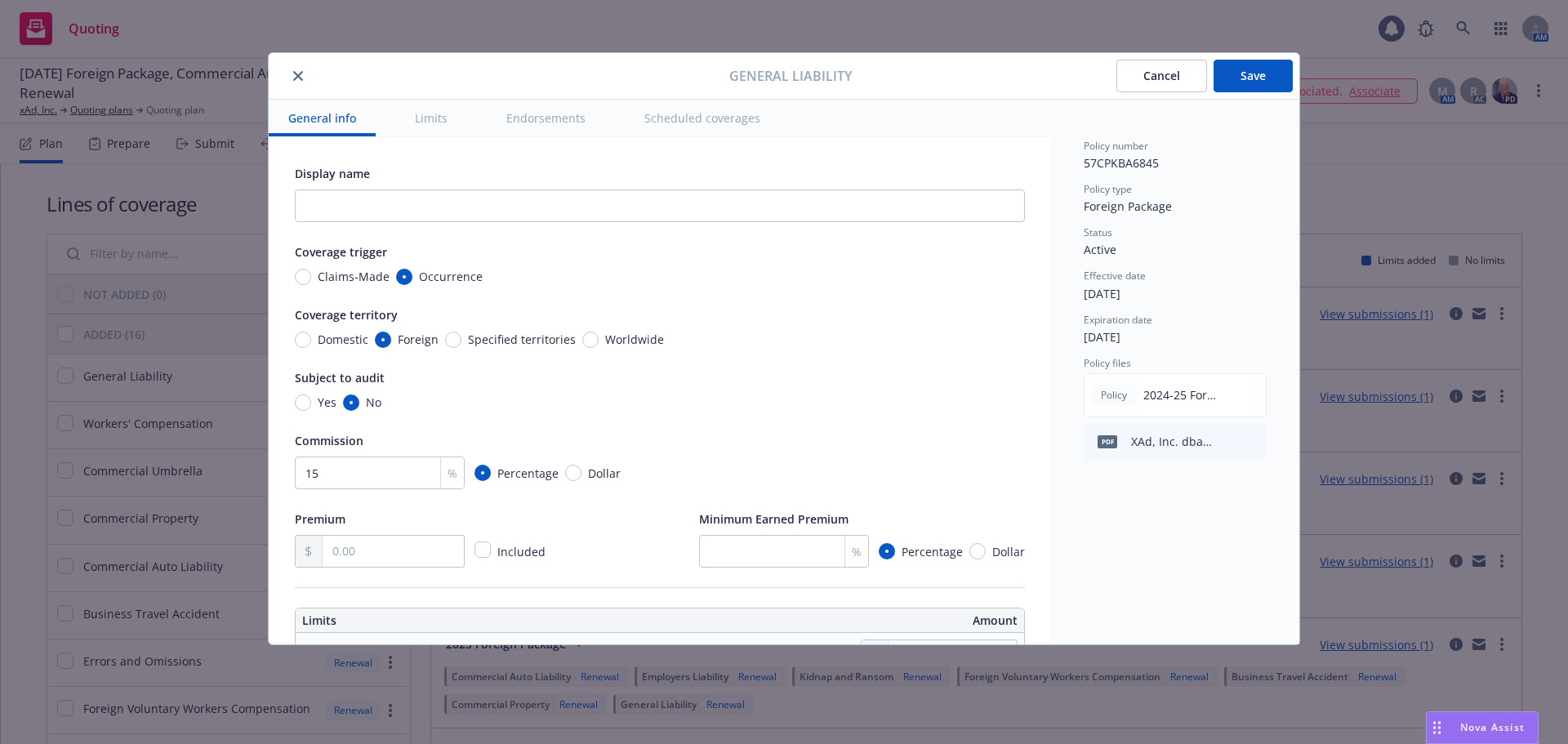
click at [350, 549] on input "text" at bounding box center [393, 551] width 141 height 31
type input "462.00"
click at [620, 563] on div "Premium 462.00 Included Minimum Earned Premium % Percentage Dollar" at bounding box center [659, 538] width 730 height 58
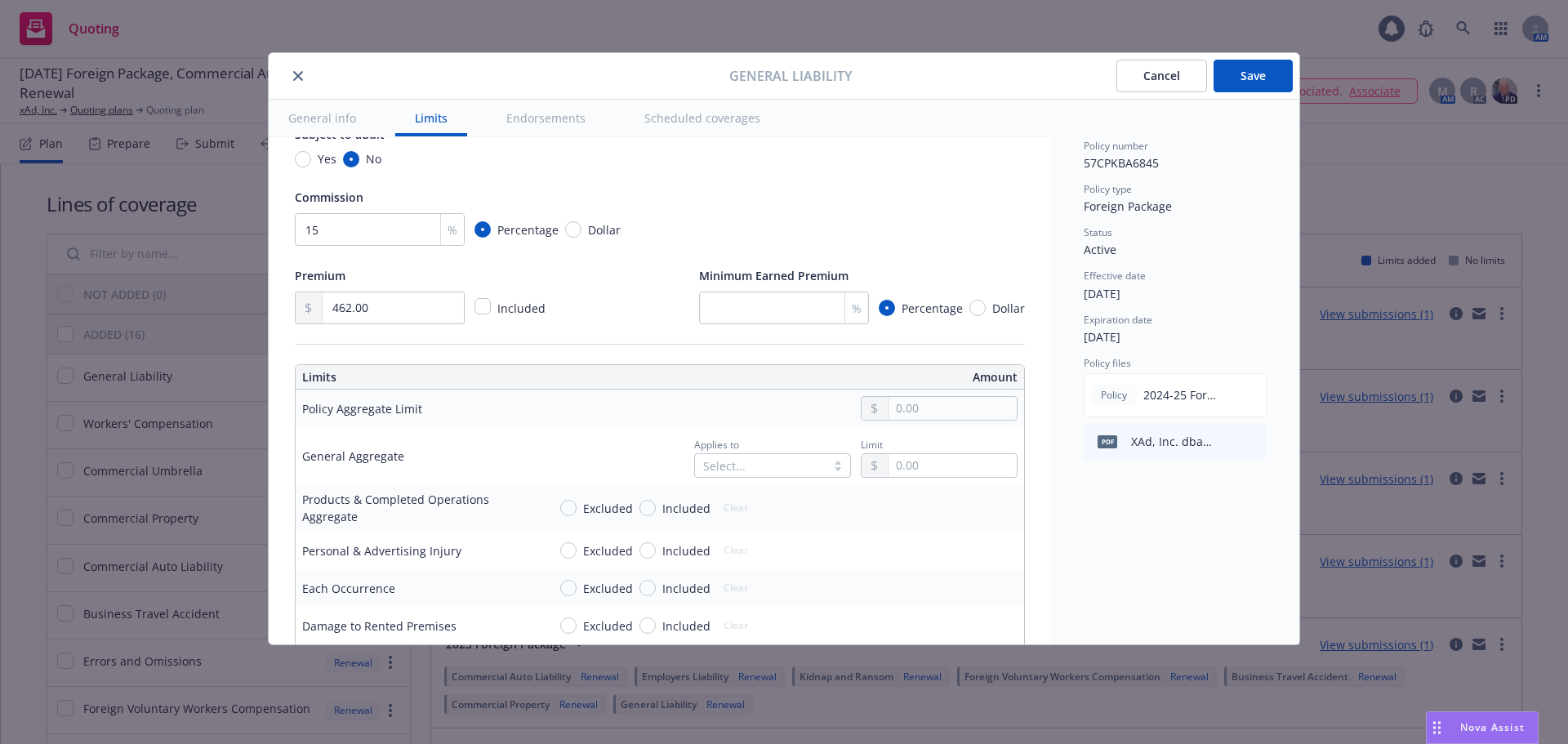
scroll to position [245, 0]
click at [739, 464] on div at bounding box center [760, 464] width 115 height 19
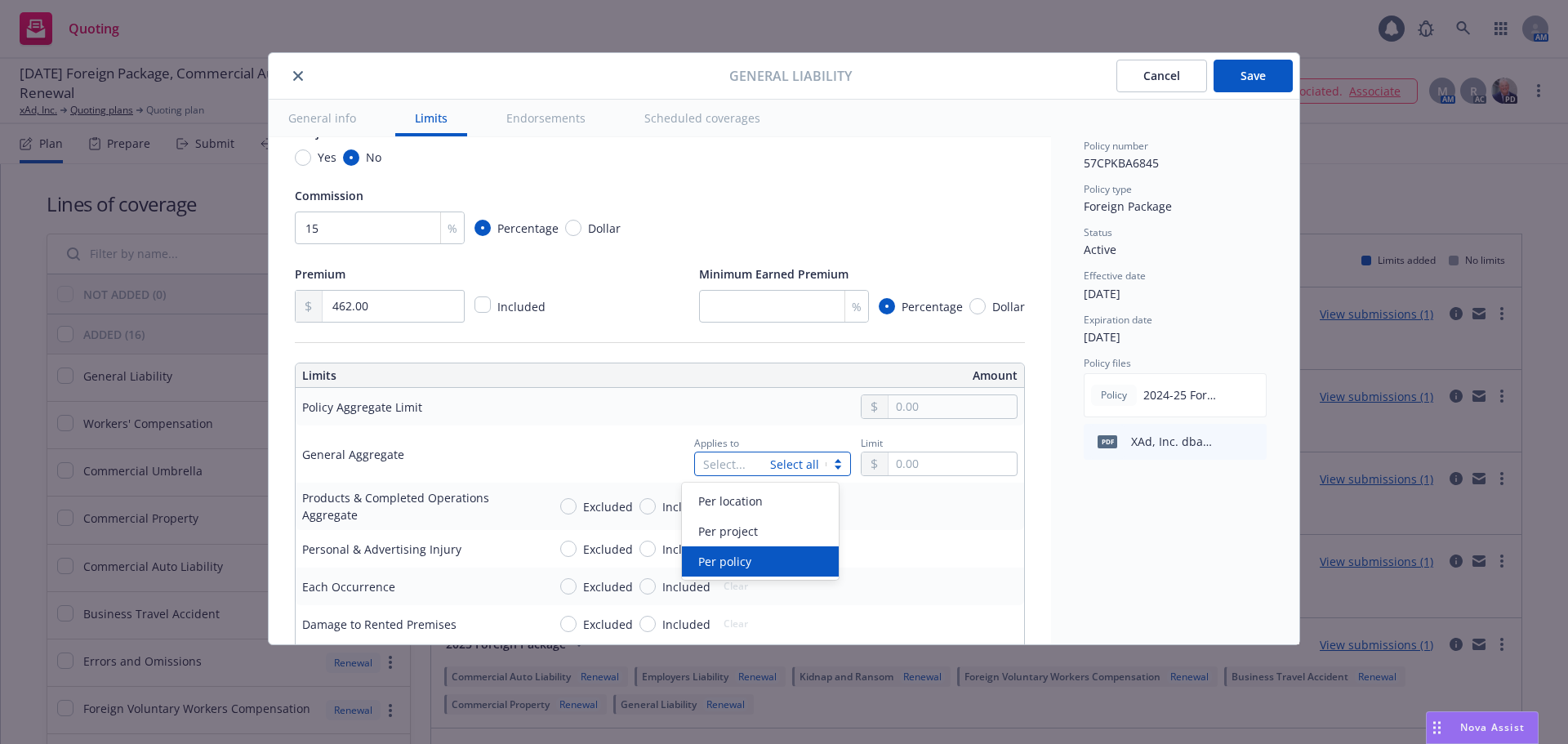
click at [755, 560] on div "Per policy" at bounding box center [759, 562] width 137 height 18
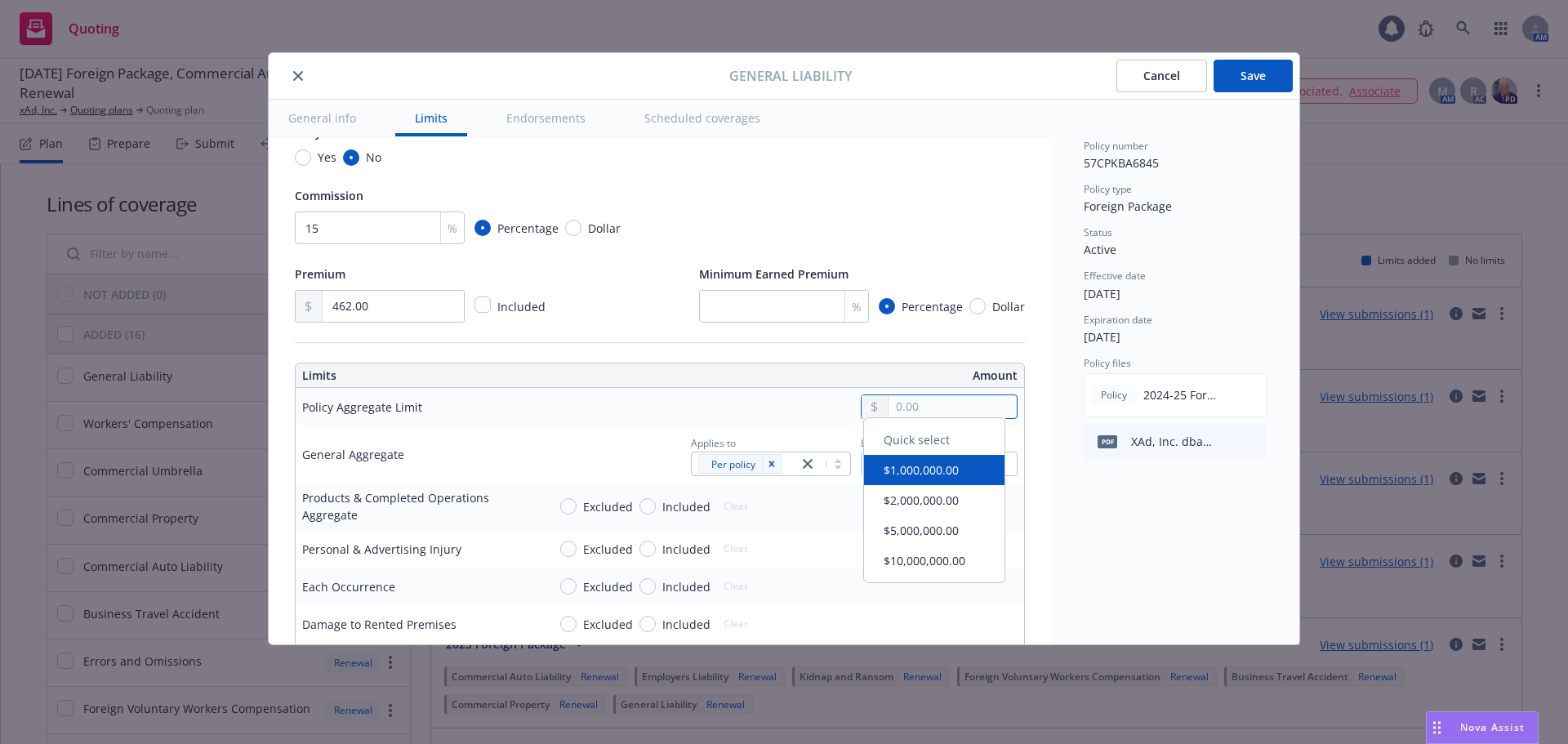
click at [955, 415] on input "text" at bounding box center [953, 407] width 128 height 23
type input "2,000,000.00"
click at [949, 508] on button "$2,000,000.00" at bounding box center [934, 508] width 140 height 30
click at [941, 462] on input "text" at bounding box center [953, 464] width 128 height 23
type input "2,000,000.00"
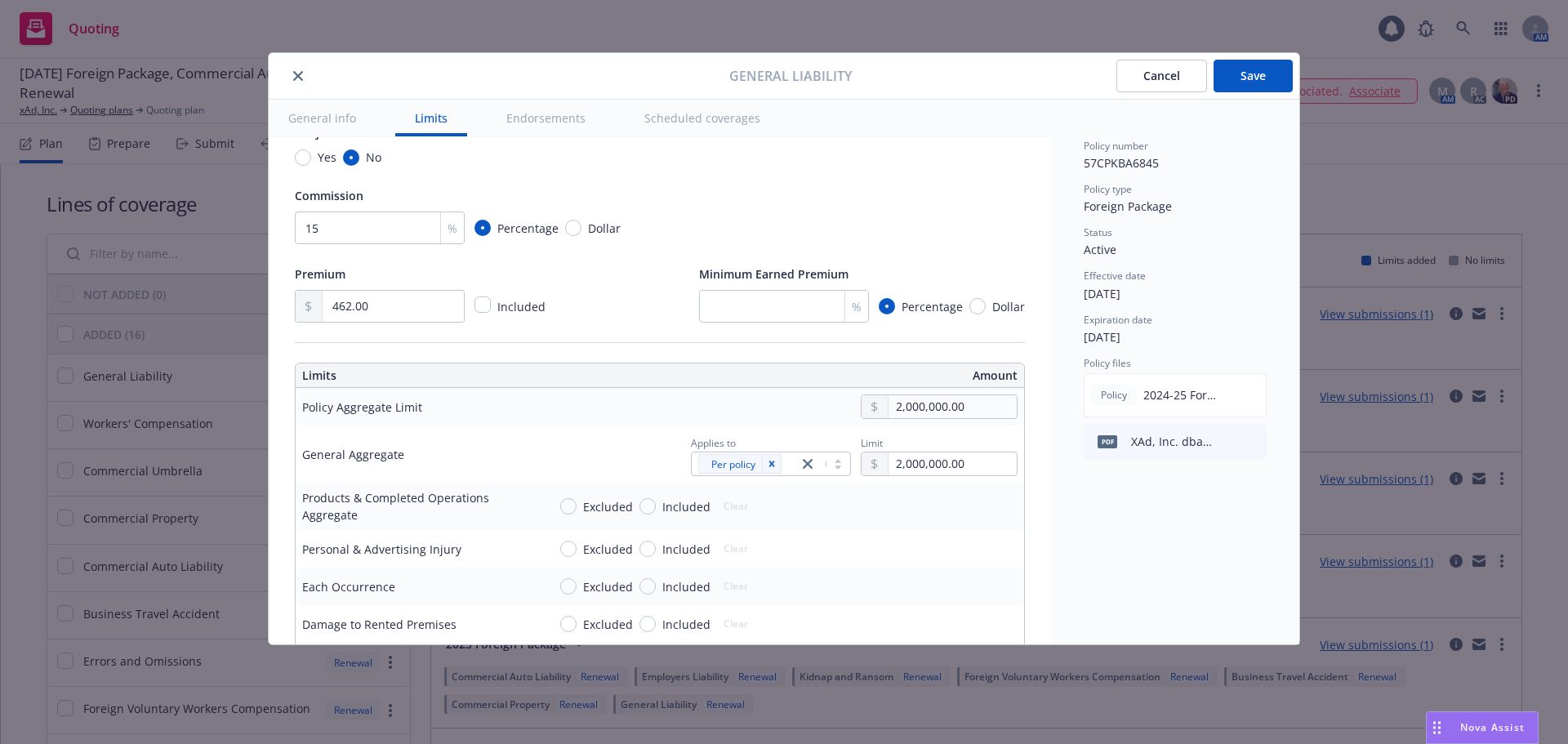
click at [916, 561] on button "$2,000,000.00" at bounding box center [934, 564] width 140 height 30
click at [645, 507] on input "Included" at bounding box center [647, 506] width 17 height 17
radio input "true"
click at [645, 549] on input "Included" at bounding box center [647, 549] width 17 height 17
radio input "true"
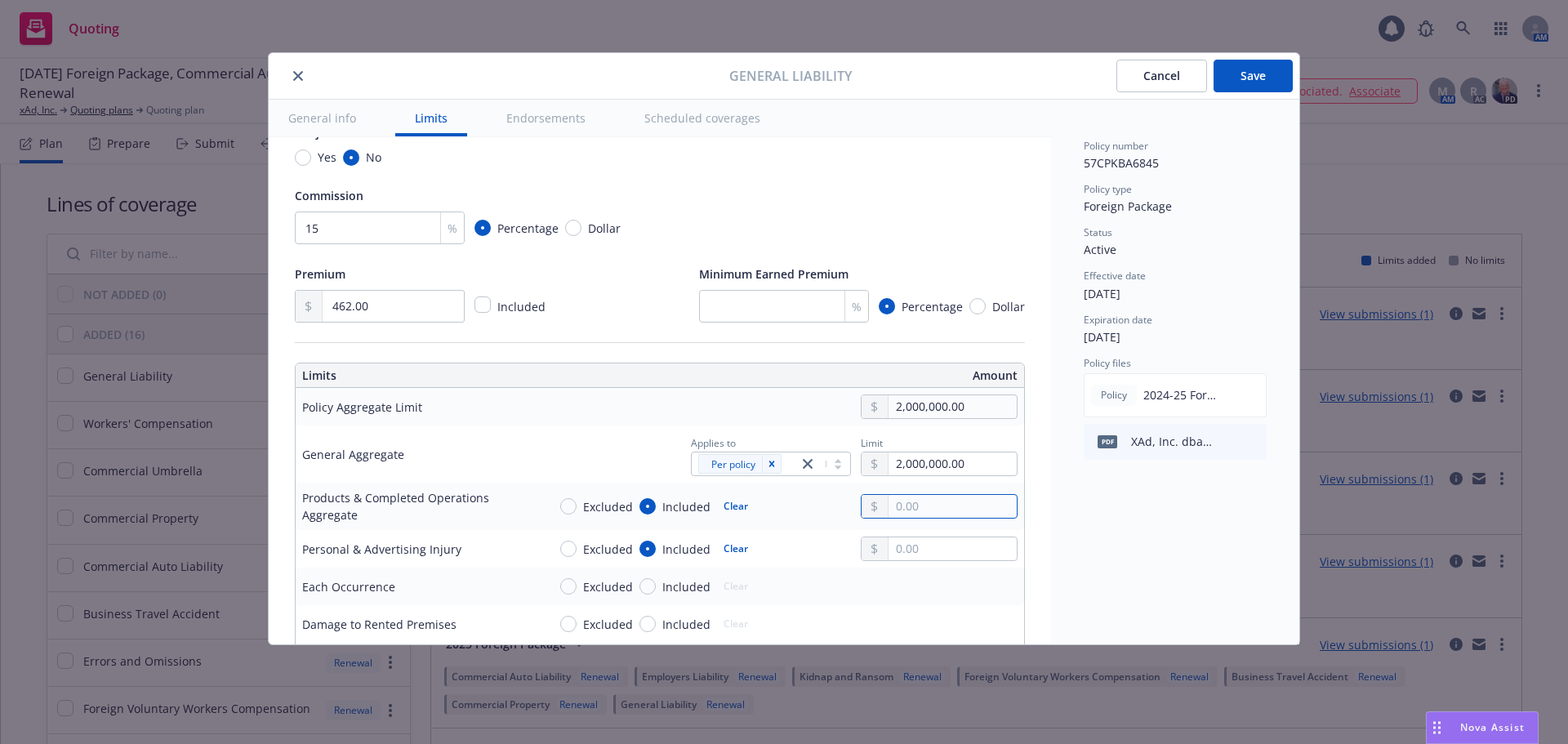
click at [899, 502] on input "text" at bounding box center [953, 507] width 128 height 23
type input "2,000,000.00"
click at [934, 600] on button "$2,000,000.00" at bounding box center [934, 608] width 140 height 30
click at [938, 549] on input "text" at bounding box center [953, 549] width 128 height 23
type input "1,000,000.00"
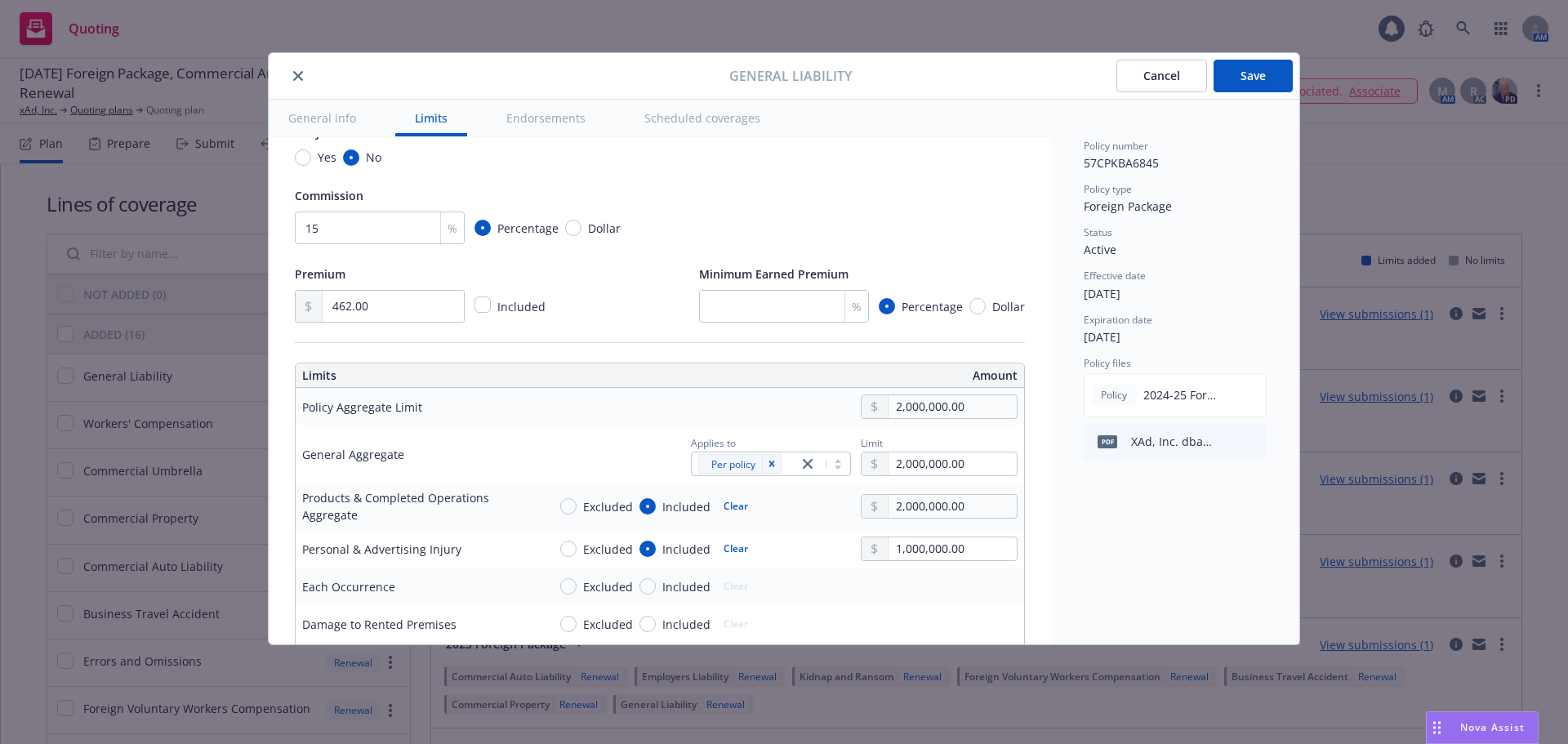
click at [926, 622] on button "$1,000,000.00" at bounding box center [934, 620] width 140 height 30
click at [647, 586] on input "Included" at bounding box center [647, 586] width 17 height 17
radio input "true"
click at [892, 593] on input "text" at bounding box center [953, 586] width 128 height 23
type input "1,000,000.00"
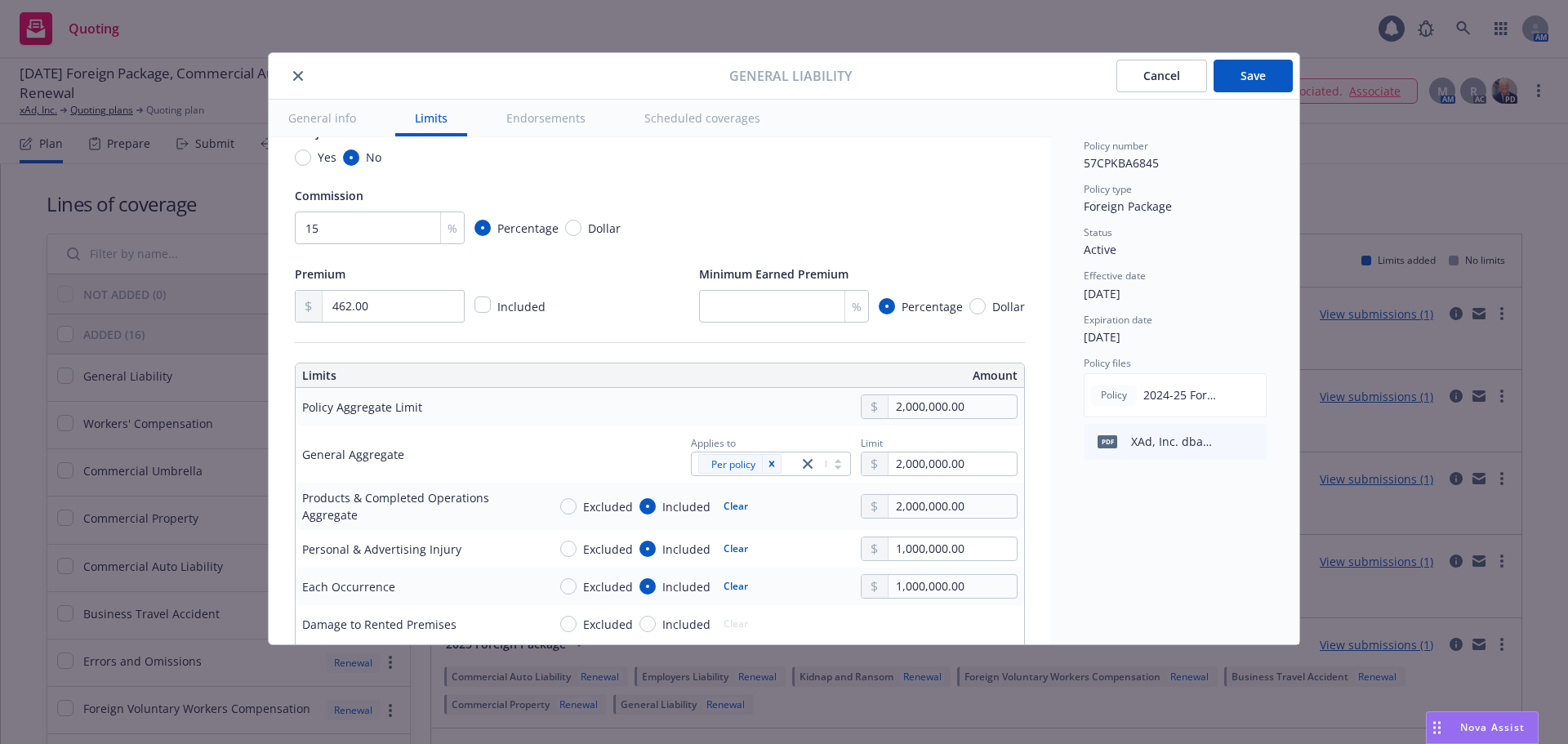
click at [932, 472] on div "Quick select $1,000,000.00 $2,000,000.00 $5,000,000.00 $10,000,000.00" at bounding box center [934, 483] width 142 height 166
click at [673, 630] on span "Included" at bounding box center [686, 624] width 49 height 18
click at [655, 630] on input "Included" at bounding box center [647, 623] width 17 height 17
radio input "true"
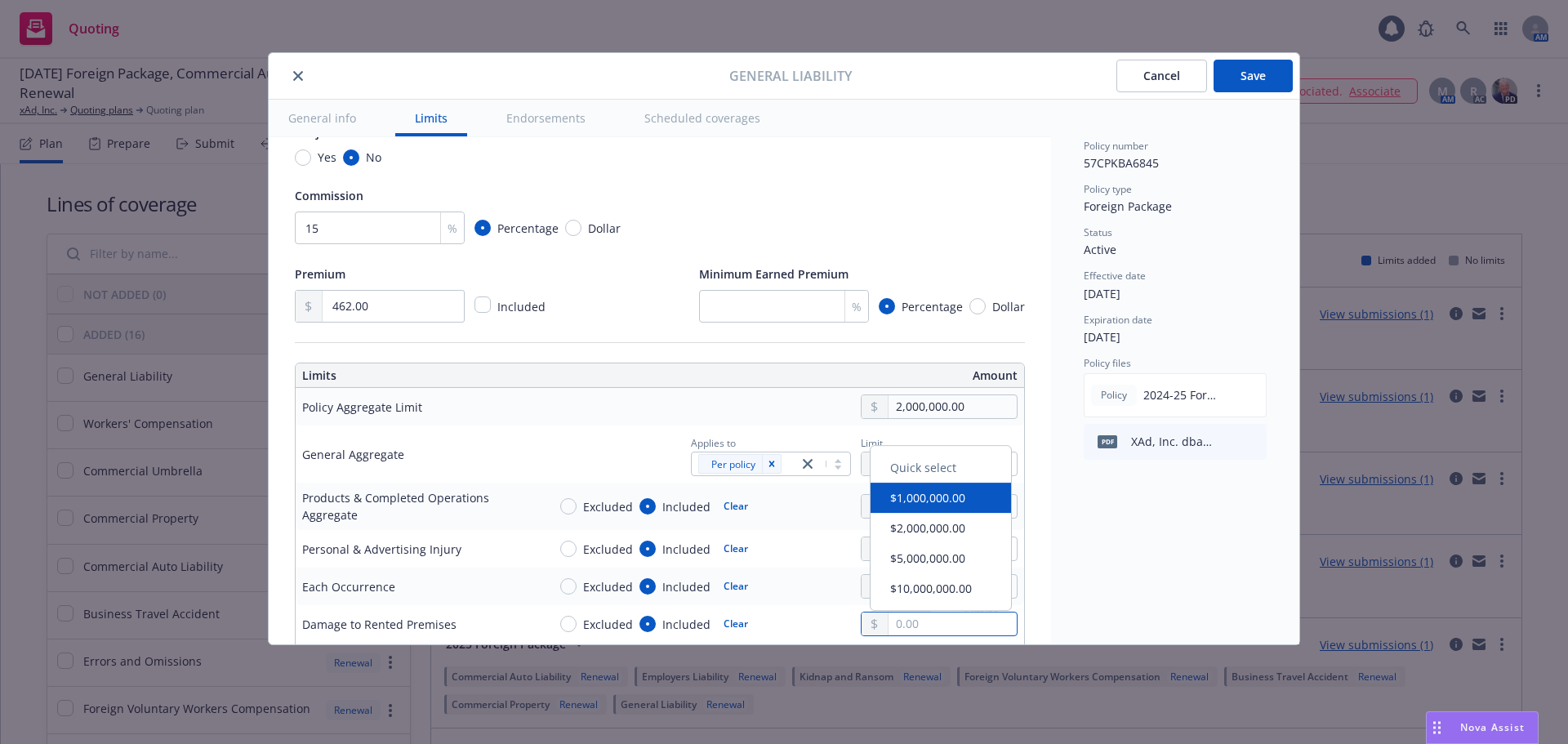
click at [903, 621] on input "text" at bounding box center [953, 624] width 128 height 23
type input "1,000,000.00"
click at [913, 511] on div "Quick select $1,000,000.00 $2,000,000.00 $5,000,000.00 $10,000,000.00" at bounding box center [941, 534] width 142 height 166
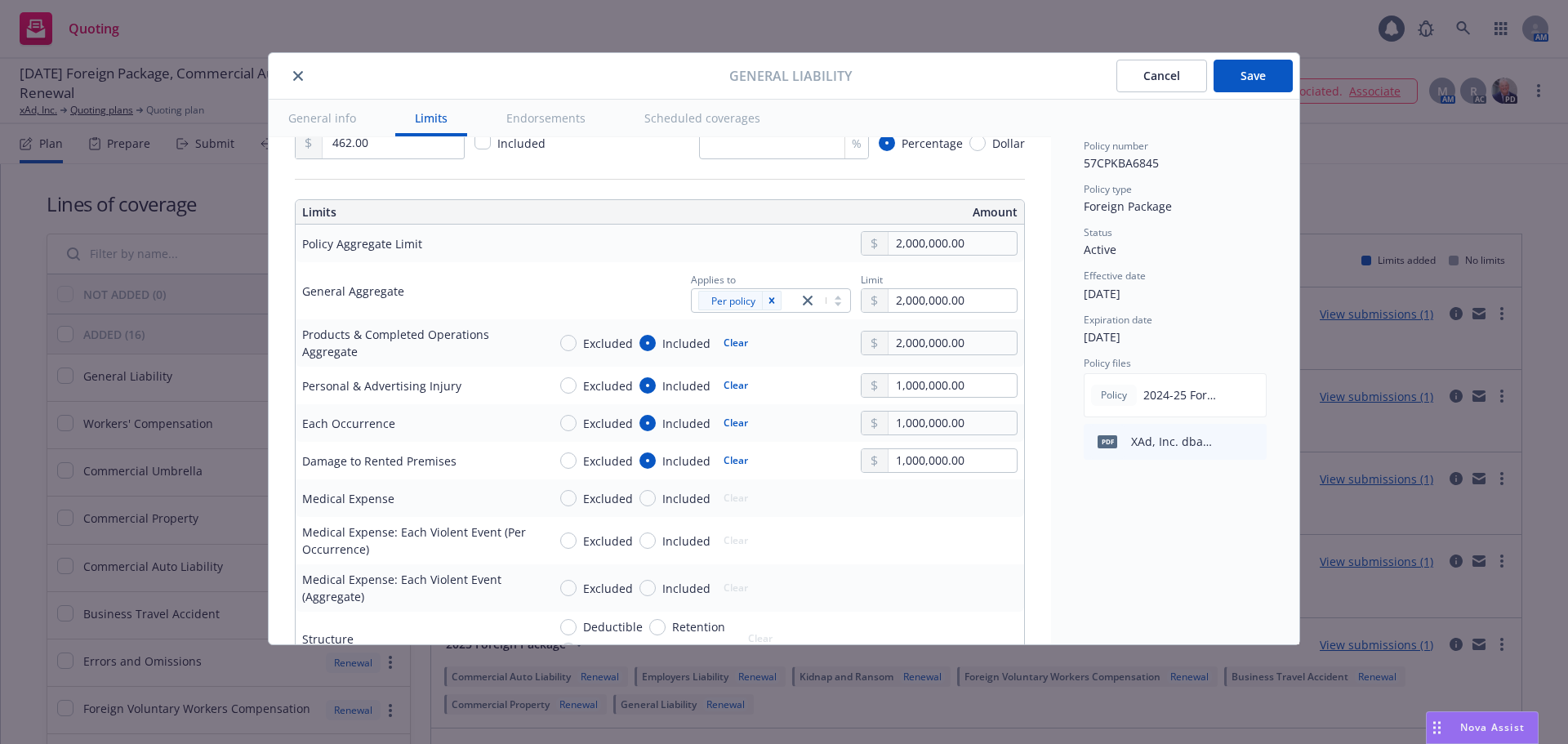
scroll to position [490, 0]
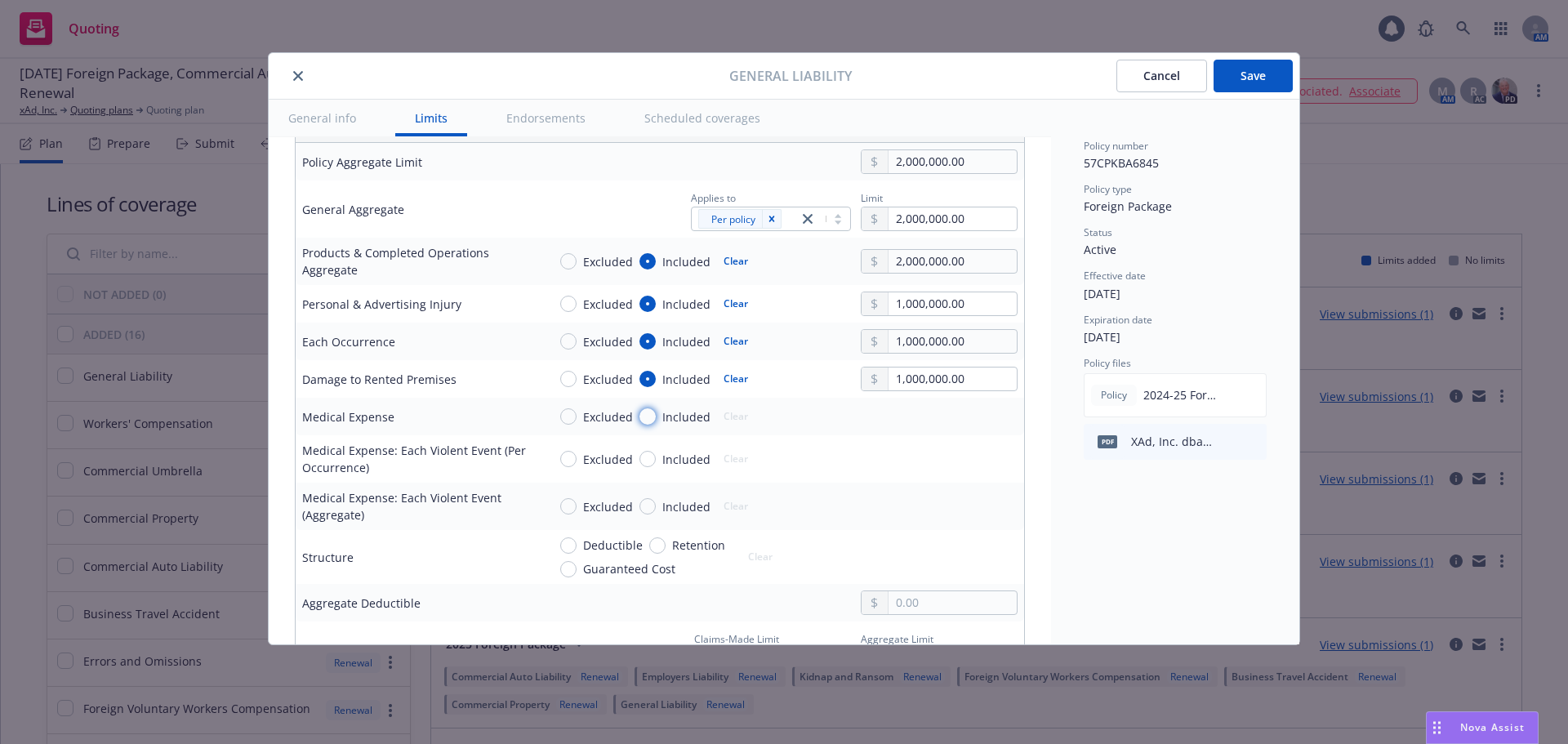
click at [652, 414] on input "Included" at bounding box center [647, 416] width 17 height 17
radio input "true"
click at [955, 420] on input "text" at bounding box center [953, 417] width 128 height 23
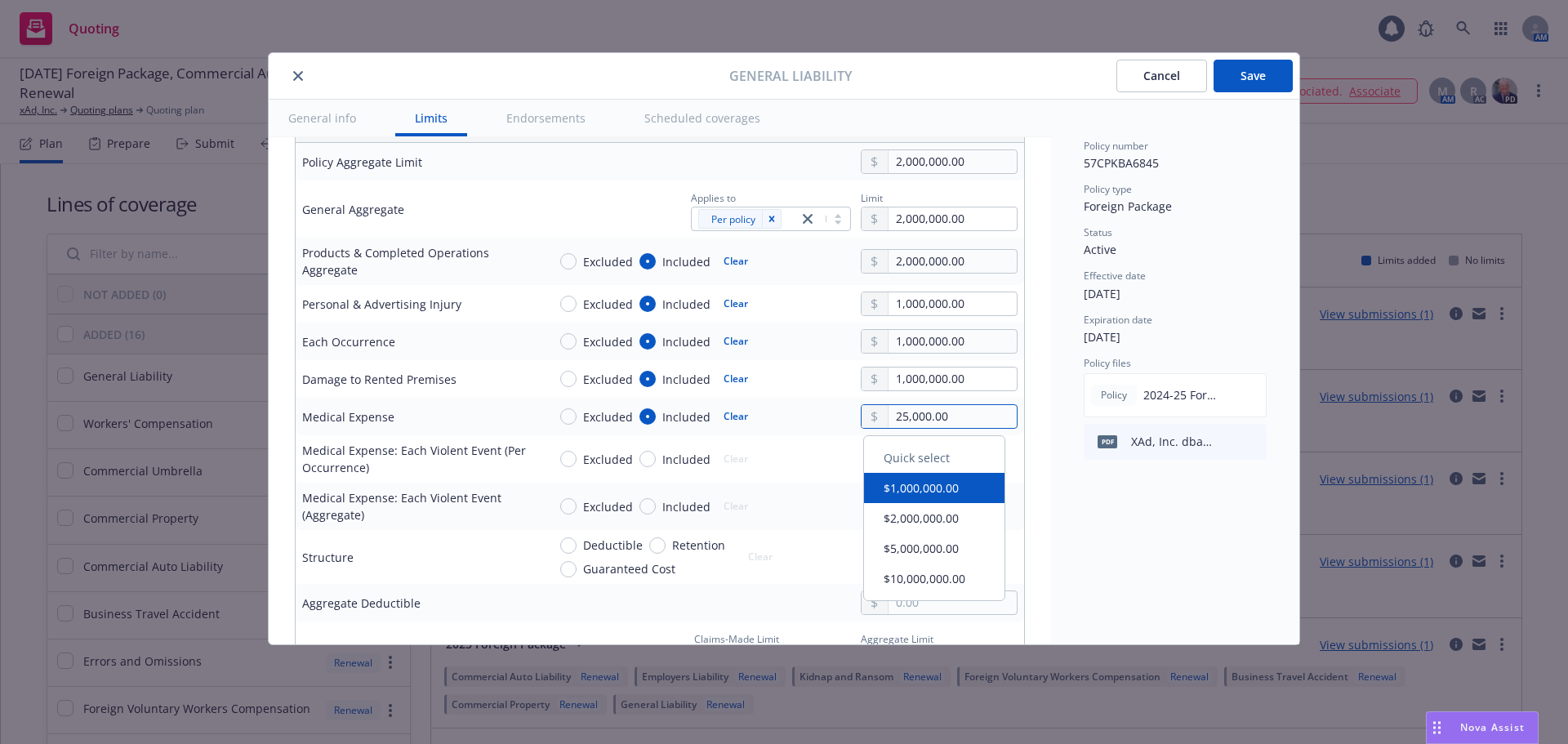
type input "25,000.00"
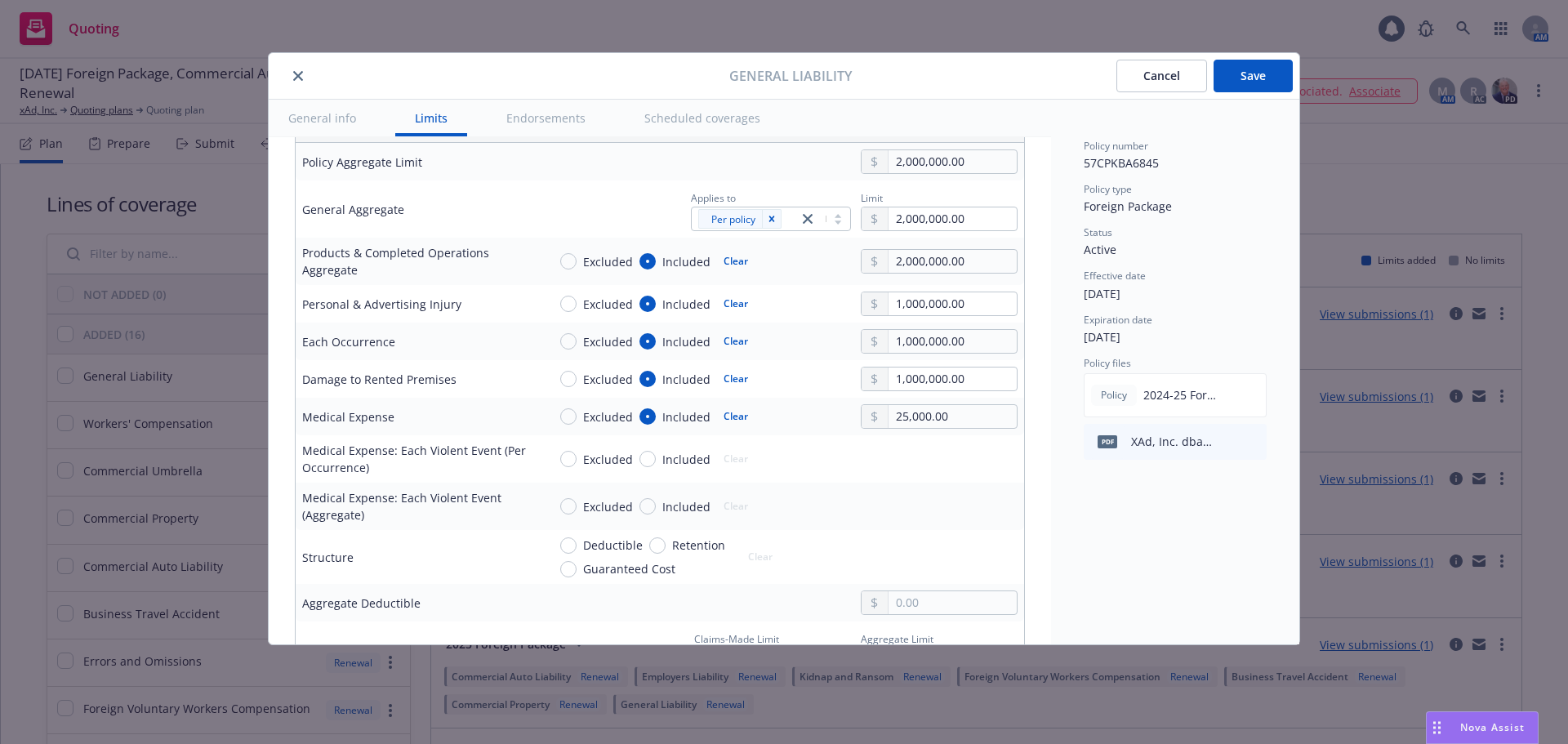
click at [784, 412] on div "Excluded Included Clear 25,000.00" at bounding box center [783, 416] width 470 height 24
click at [601, 460] on span "Excluded" at bounding box center [608, 460] width 50 height 18
click at [576, 460] on input "Excluded" at bounding box center [568, 459] width 17 height 17
radio input "true"
click at [596, 509] on span "Excluded" at bounding box center [608, 507] width 50 height 18
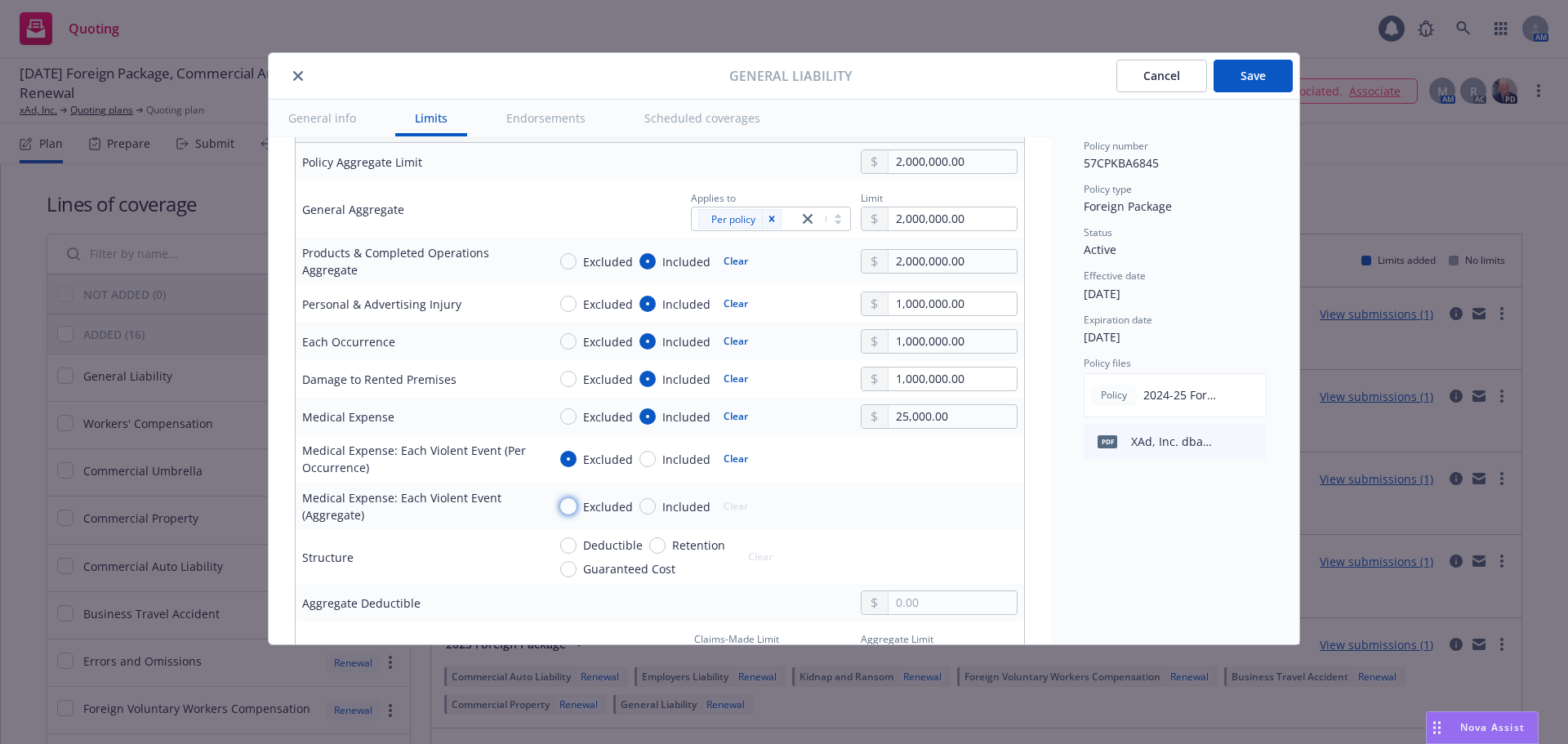
click at [576, 509] on input "Excluded" at bounding box center [568, 506] width 17 height 17
radio input "true"
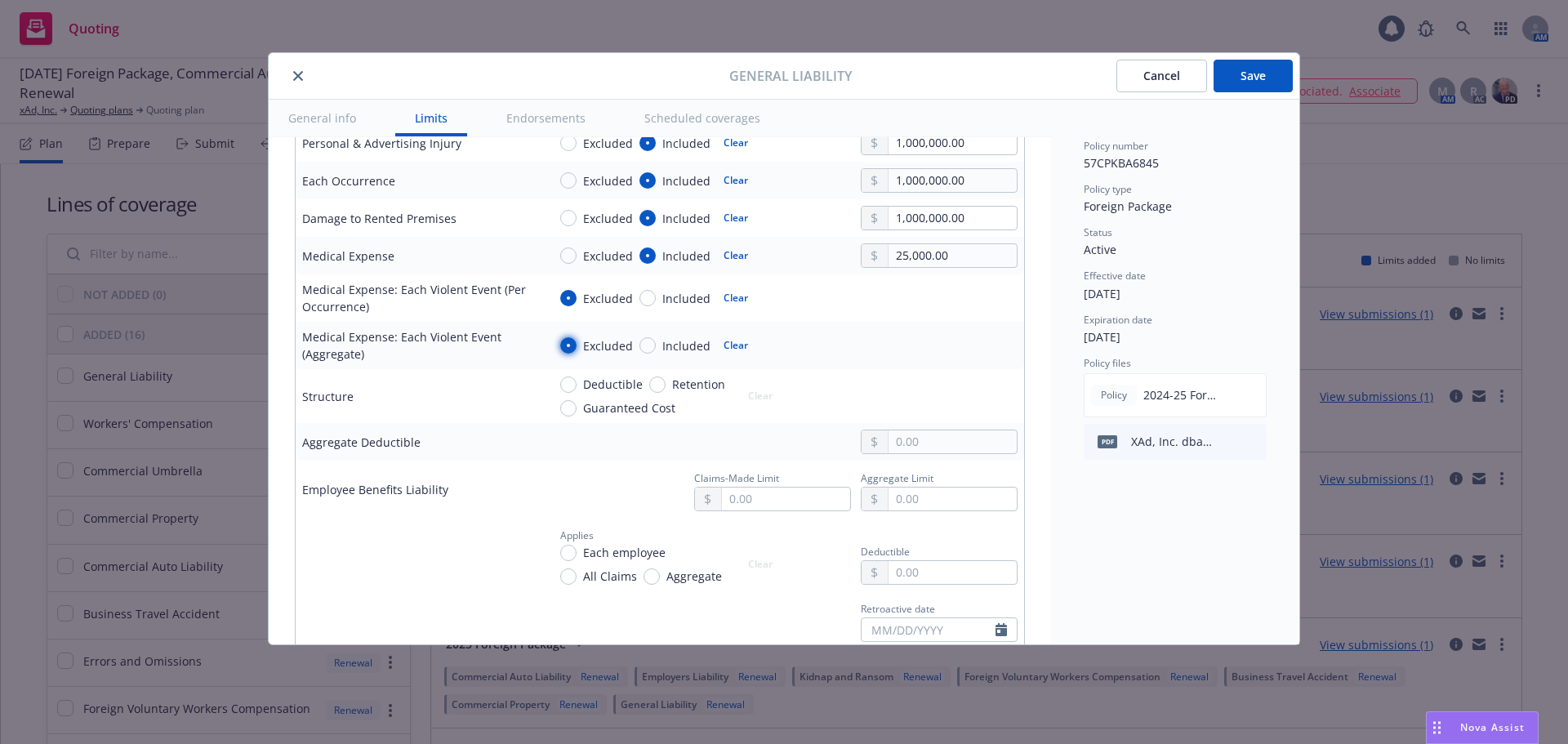
scroll to position [654, 0]
click at [798, 498] on input "text" at bounding box center [786, 497] width 128 height 23
type input "1,000,000.00"
click at [777, 571] on button "$1,000,000.00" at bounding box center [767, 568] width 140 height 30
click at [906, 493] on input "text" at bounding box center [953, 497] width 128 height 23
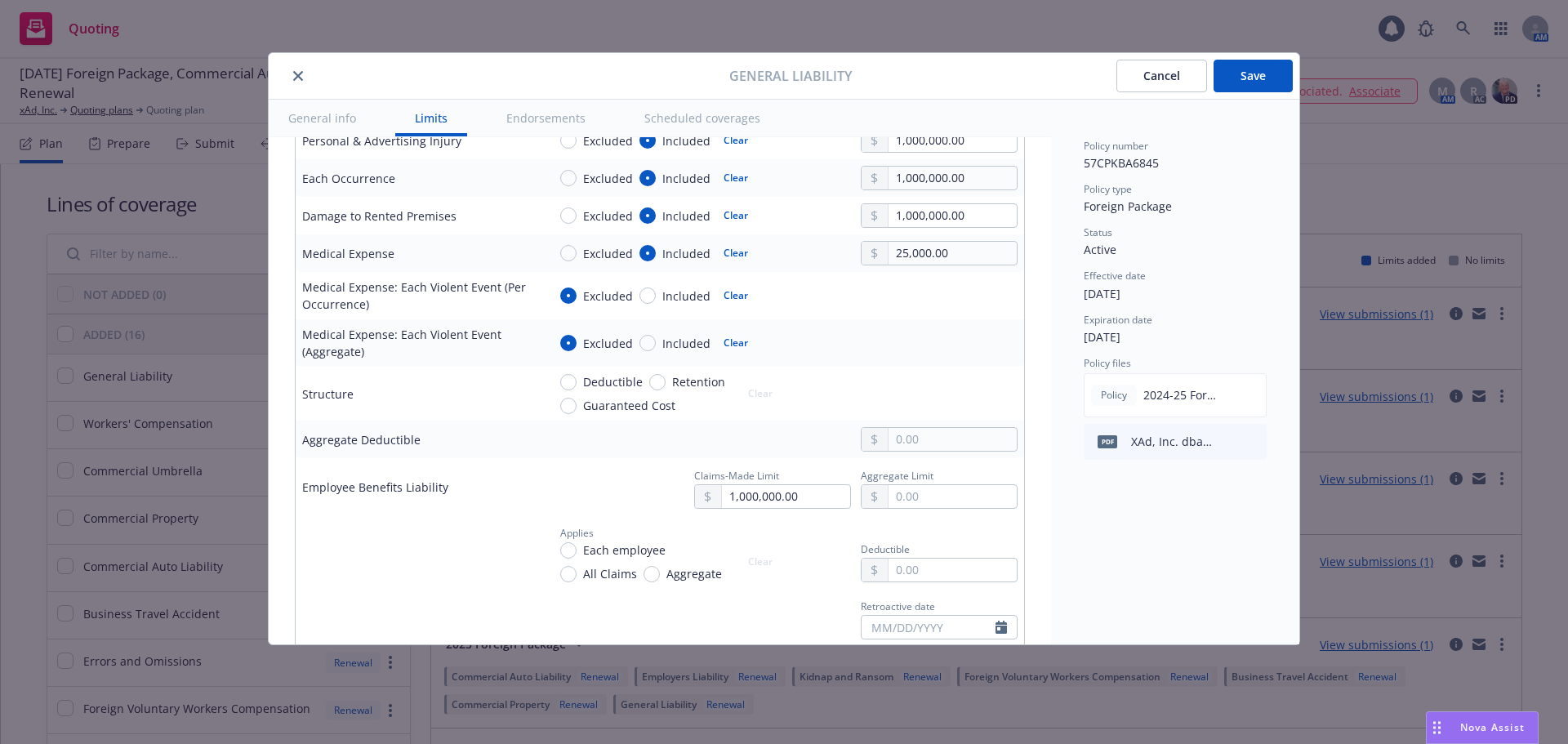
type input "2,000,000.00"
click at [913, 595] on button "$2,000,000.00" at bounding box center [934, 598] width 140 height 30
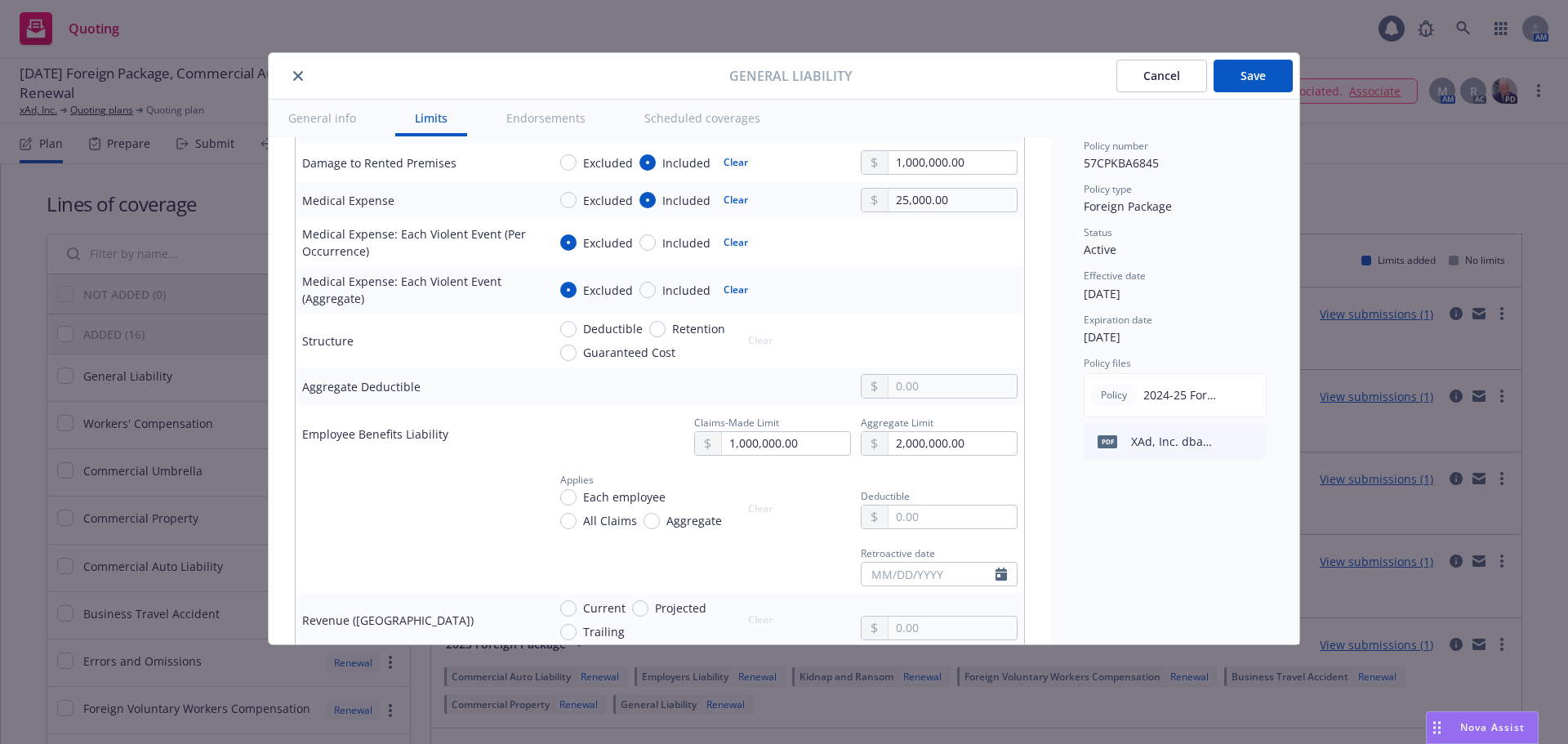
scroll to position [735, 0]
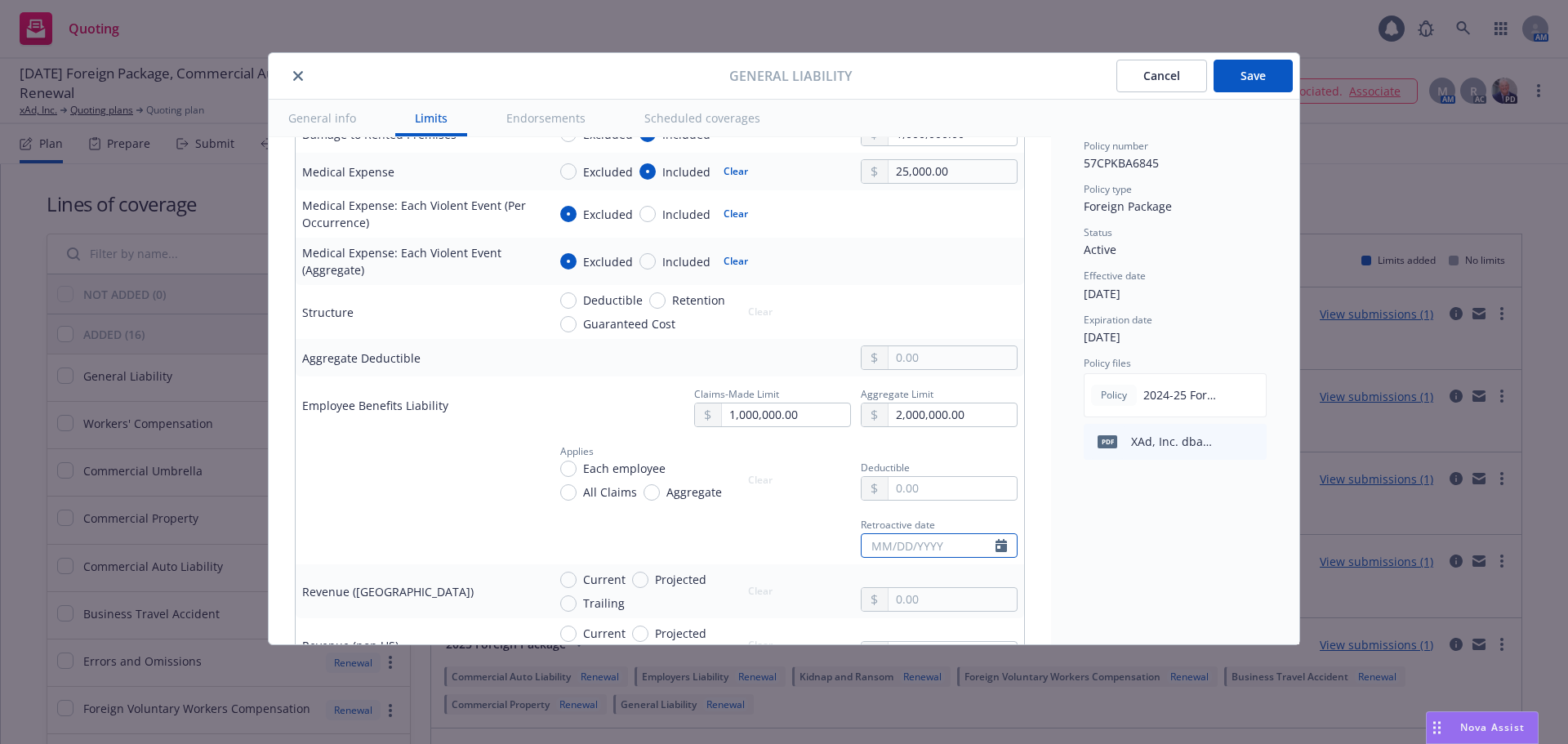
click at [876, 541] on input "text" at bounding box center [928, 546] width 134 height 23
select select "8"
type input "11/01/2020"
click at [792, 547] on div "Retroactive date 11/01/2020 January February March April May June July August S…" at bounding box center [783, 535] width 470 height 44
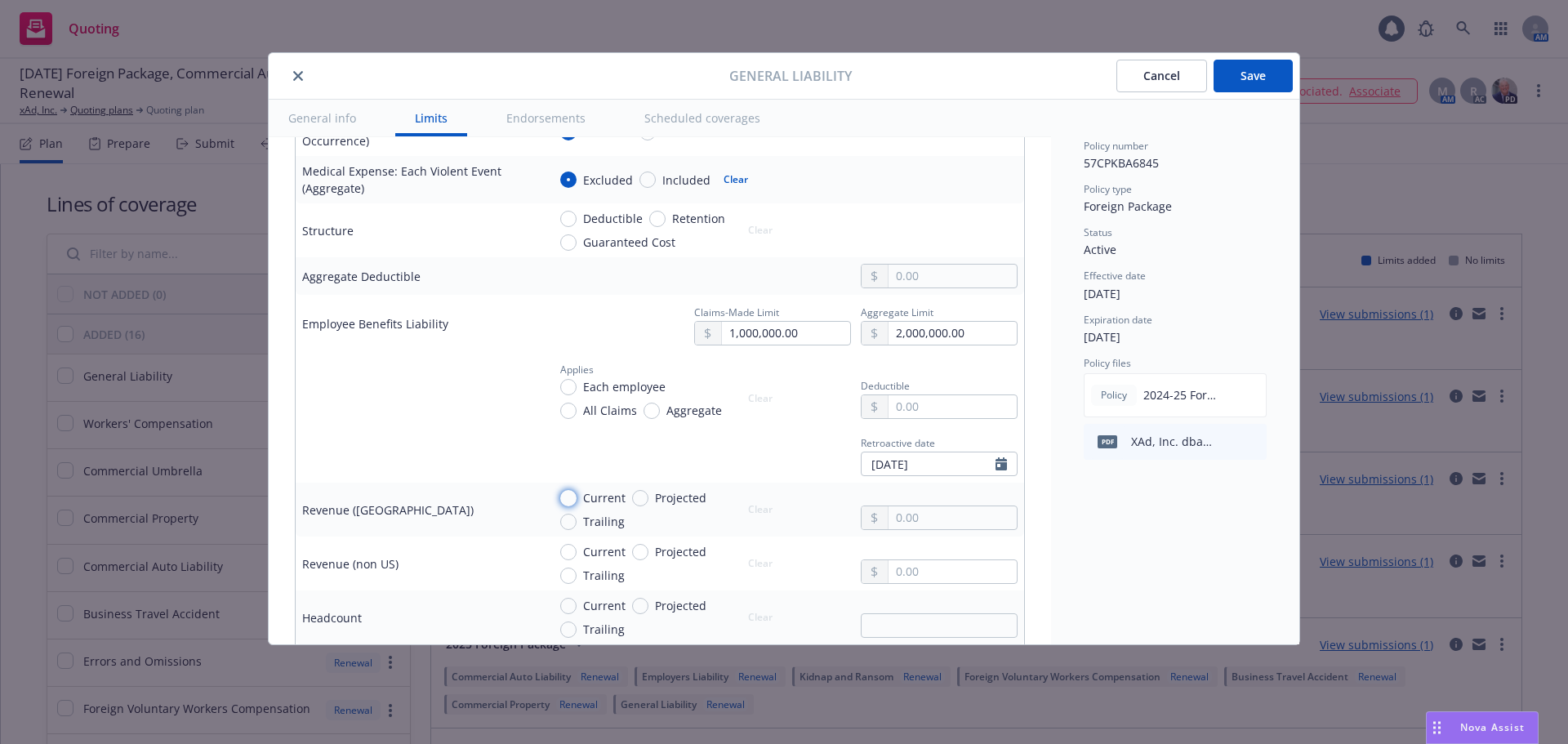
click at [572, 499] on input "Current" at bounding box center [568, 498] width 17 height 17
radio input "true"
click at [567, 606] on input "Current" at bounding box center [568, 606] width 17 height 17
radio input "true"
click at [936, 516] on input "text" at bounding box center [953, 518] width 128 height 23
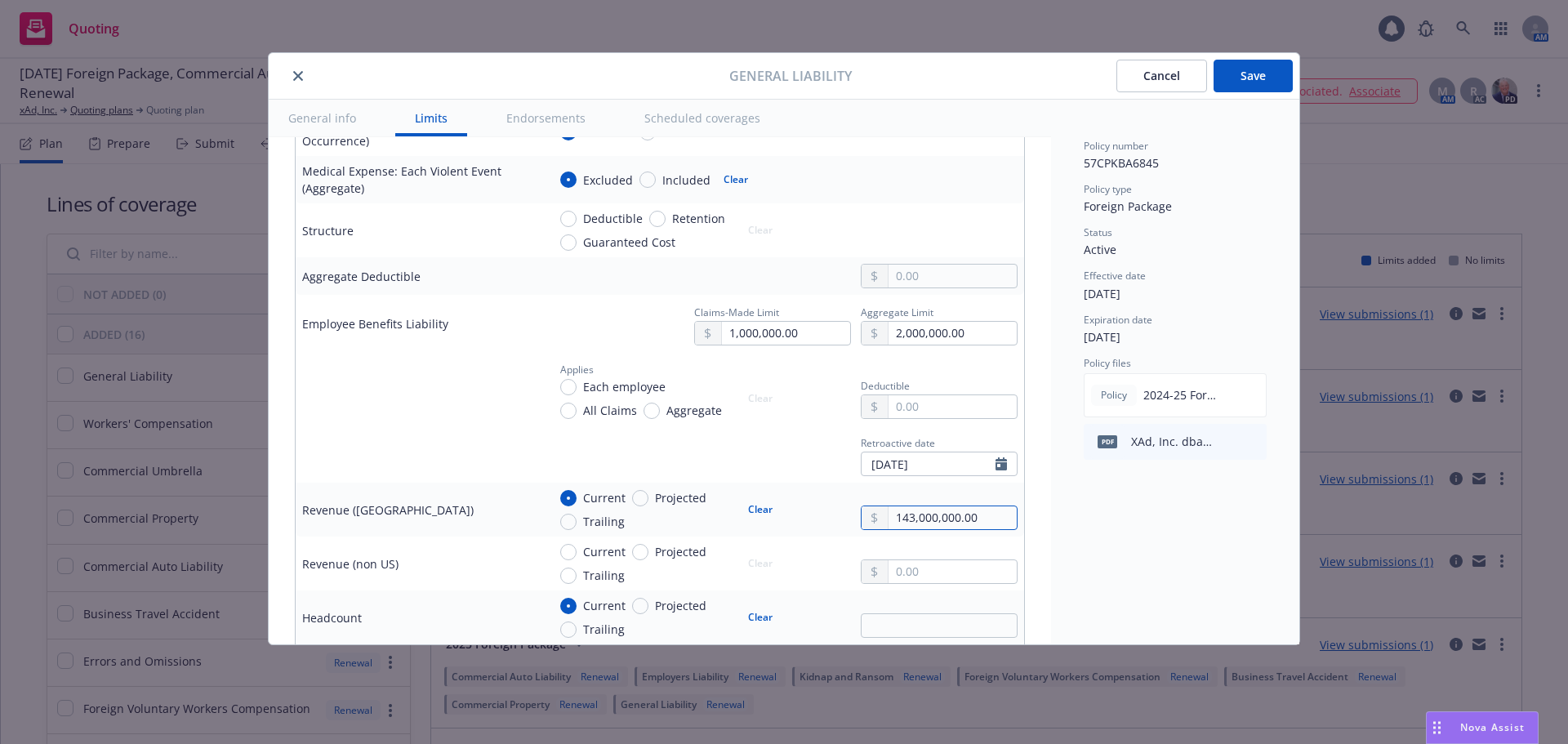
type input "143,000,000.00"
click at [811, 545] on div "Current Projected Trailing Clear" at bounding box center [783, 564] width 470 height 41
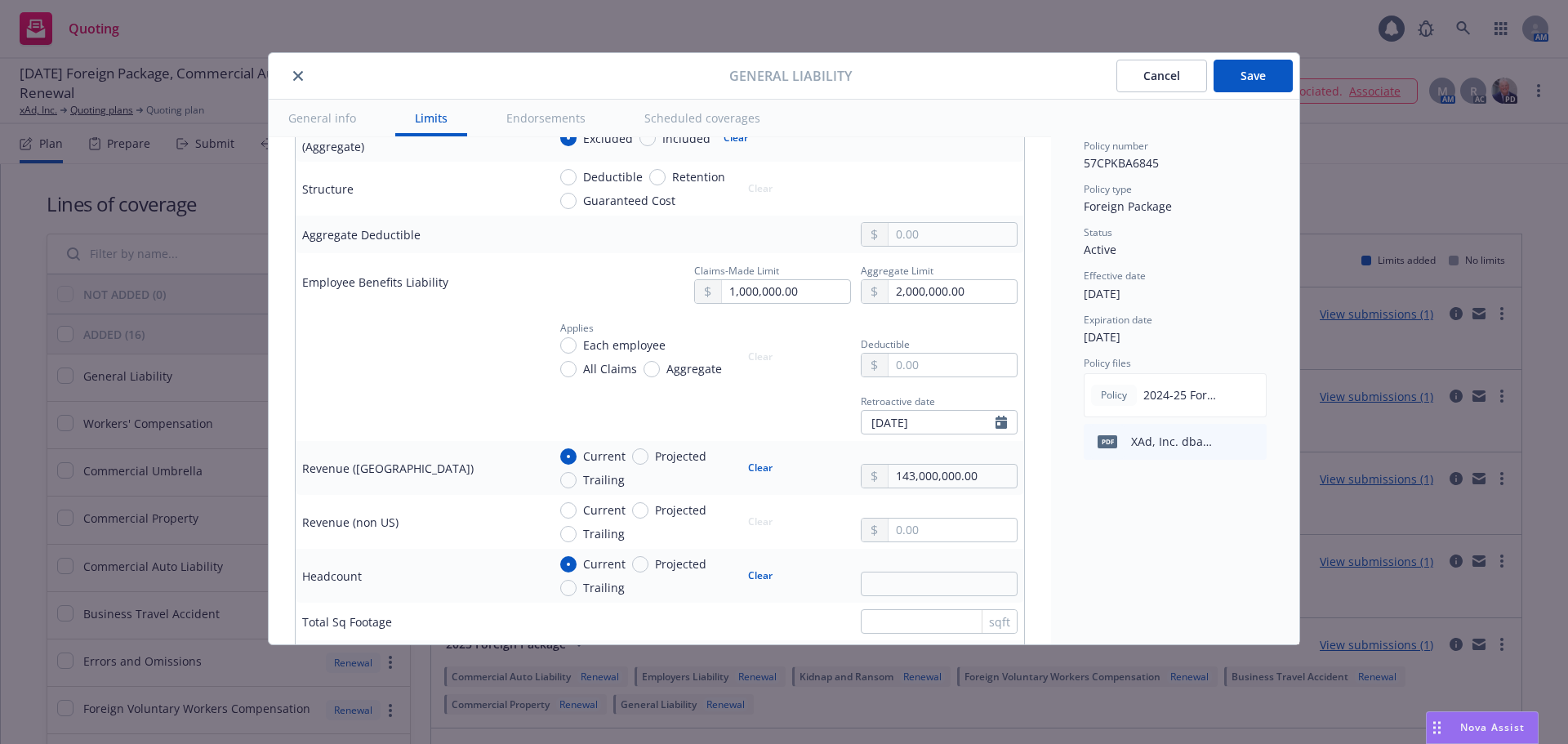
scroll to position [899, 0]
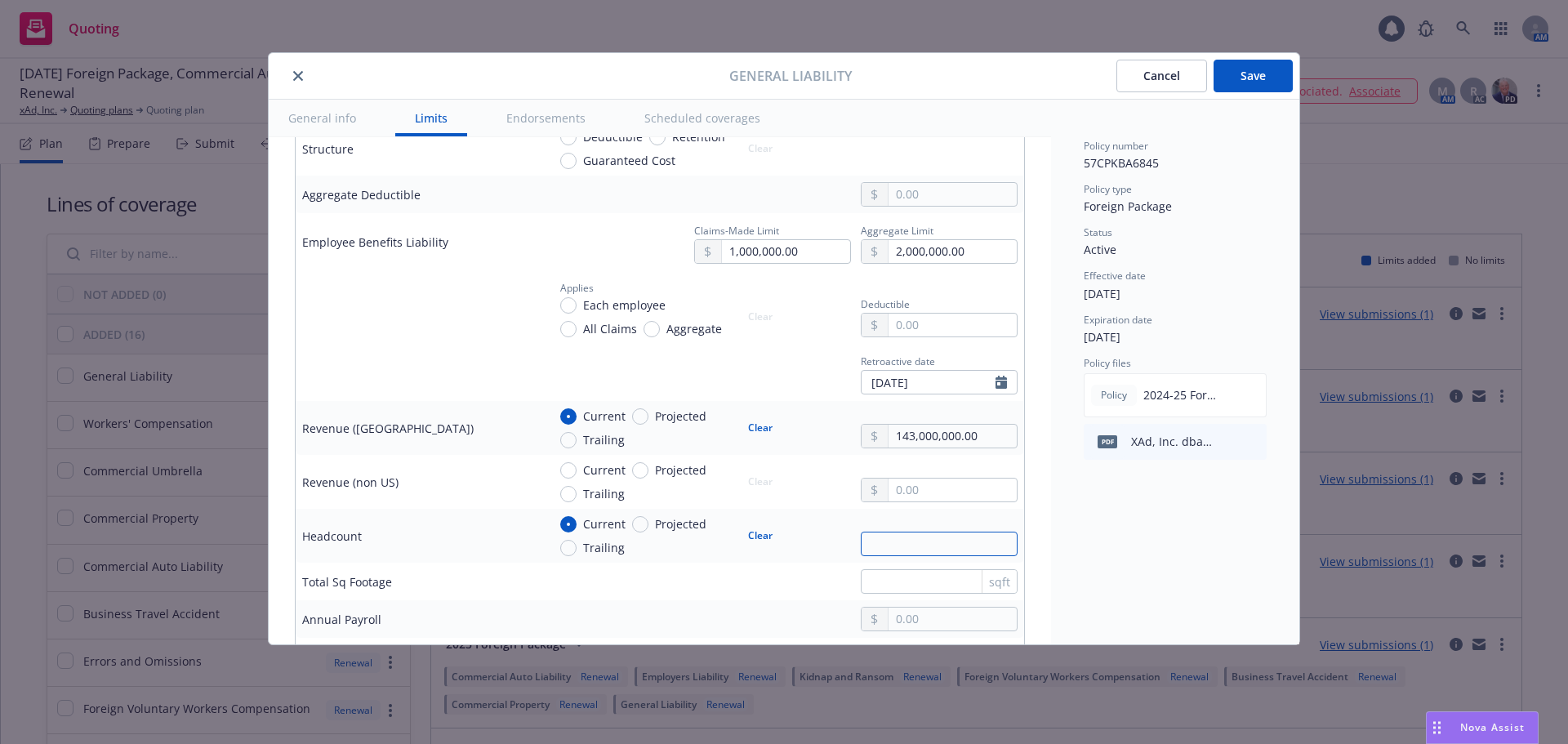
click at [887, 544] on input "text" at bounding box center [938, 544] width 157 height 24
type input "341"
click at [804, 512] on td "Current Projected Trailing Clear 341" at bounding box center [782, 535] width 483 height 53
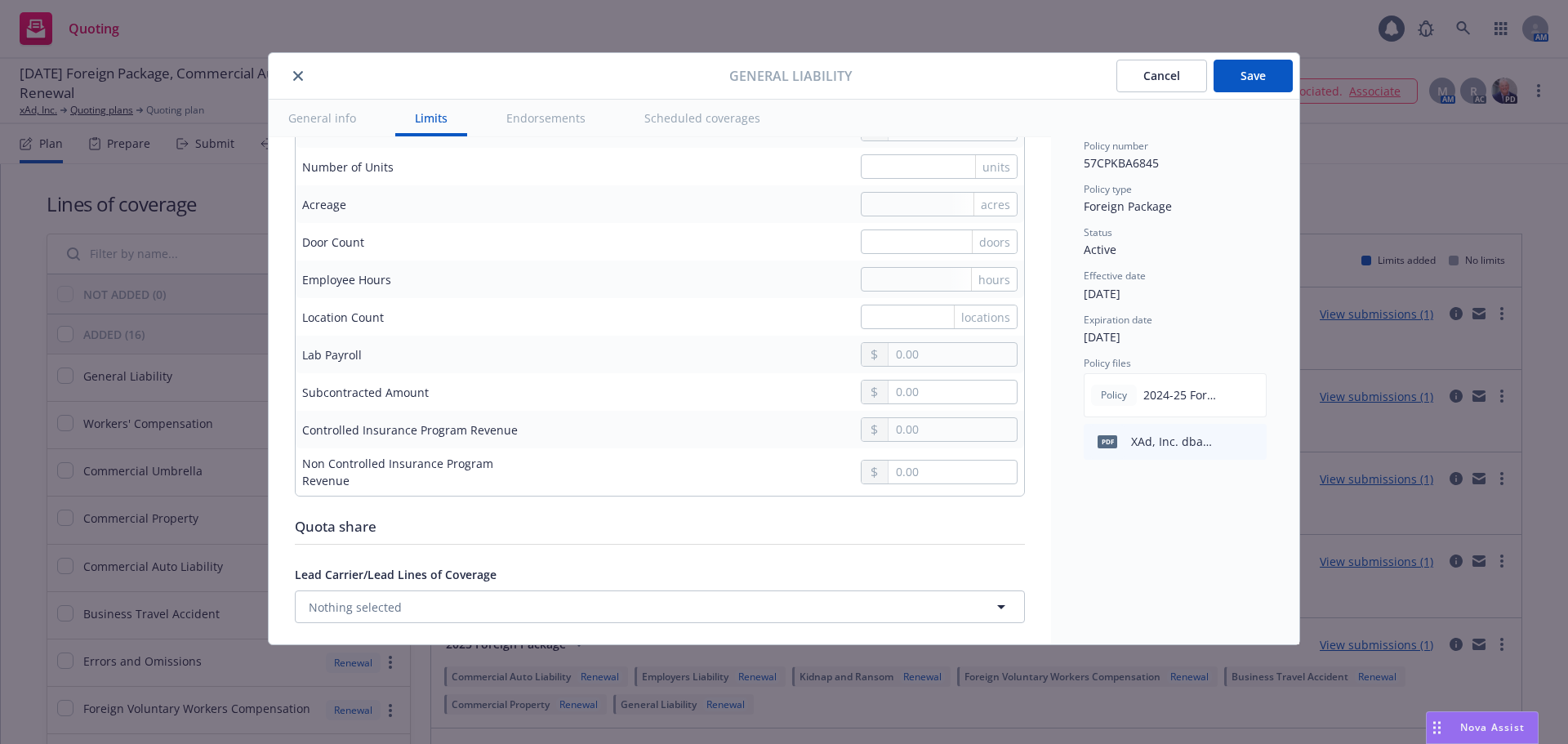
scroll to position [1470, 0]
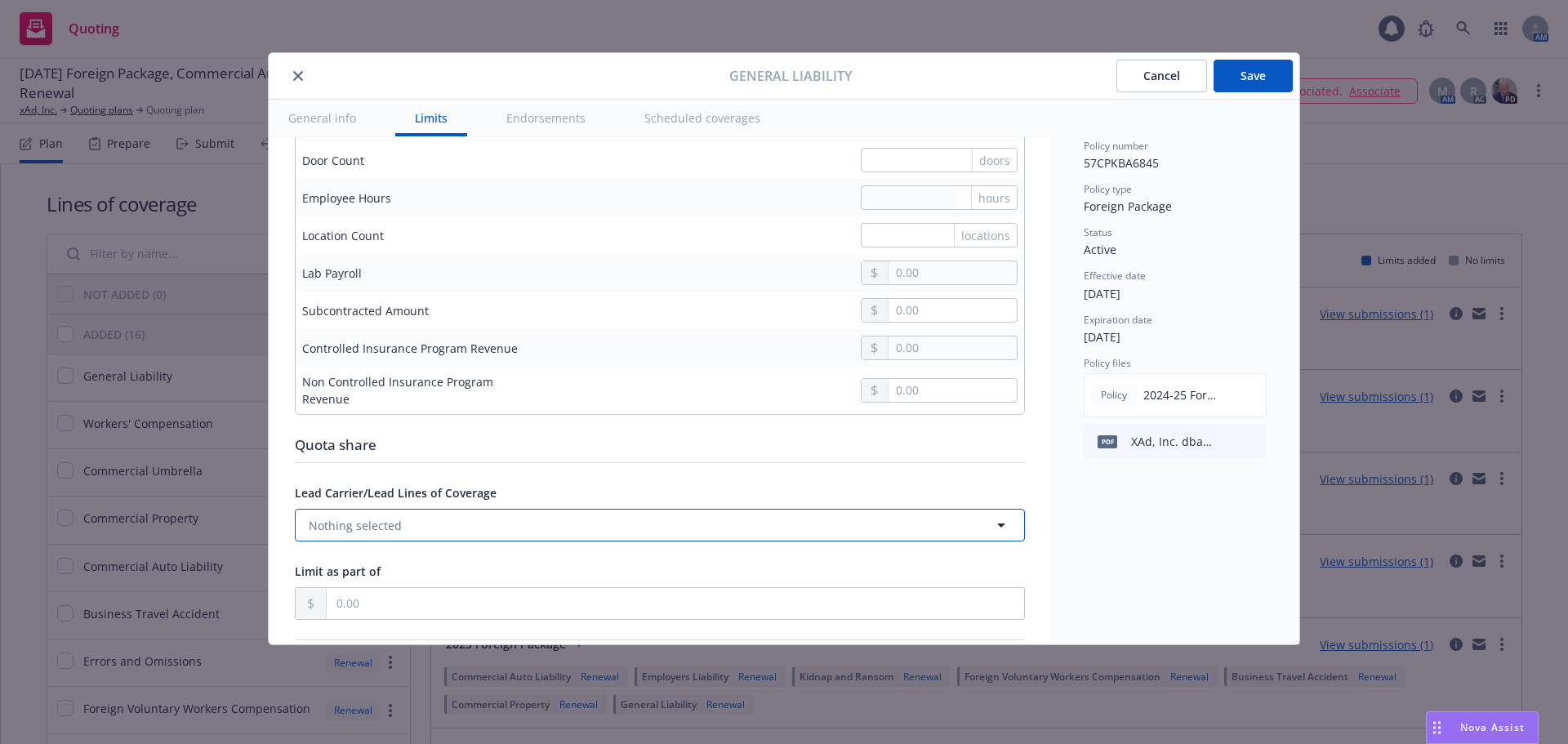
click at [548, 533] on button "Nothing selected" at bounding box center [659, 525] width 730 height 33
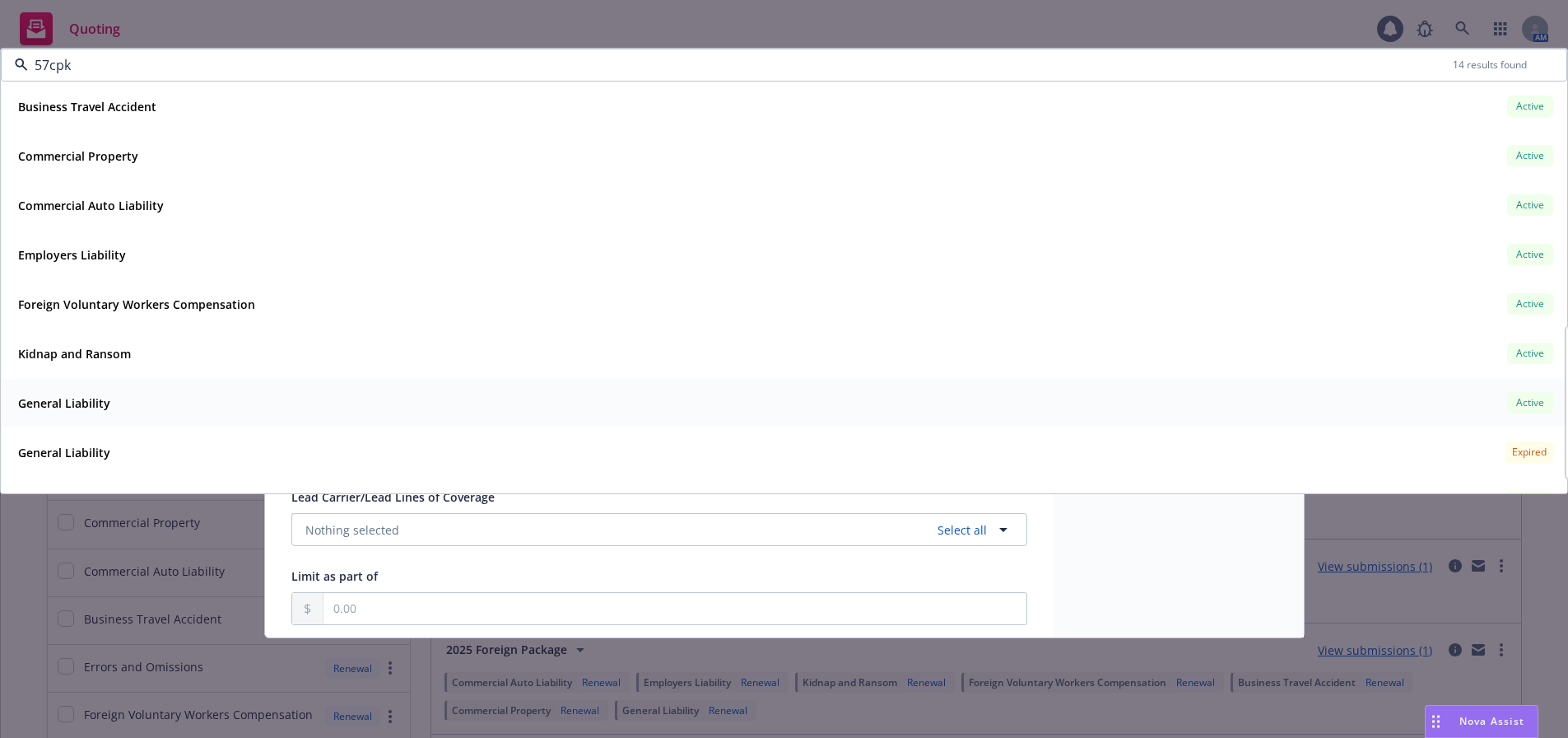
click at [90, 394] on span "General Liability" at bounding box center [64, 403] width 92 height 18
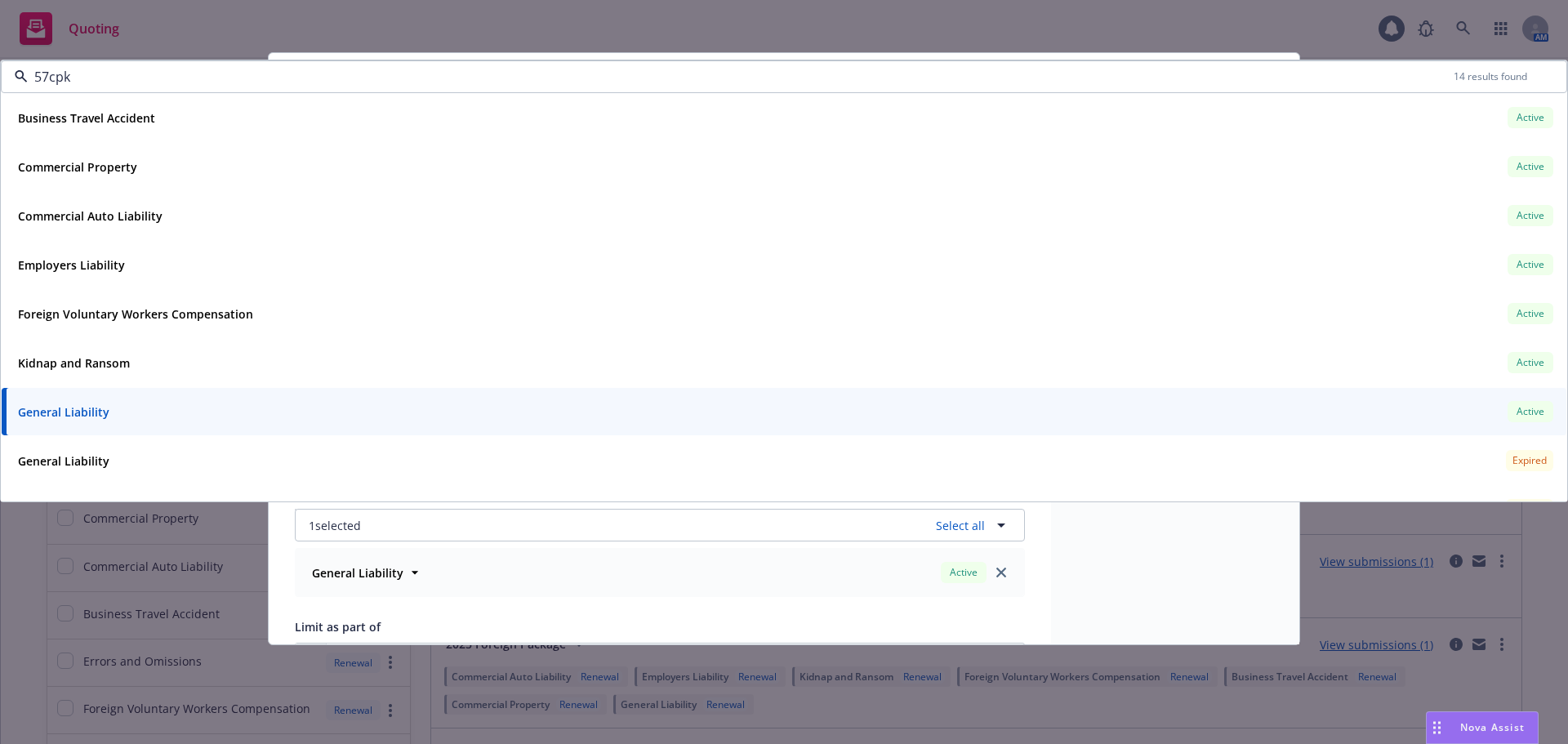
type input "57cpk"
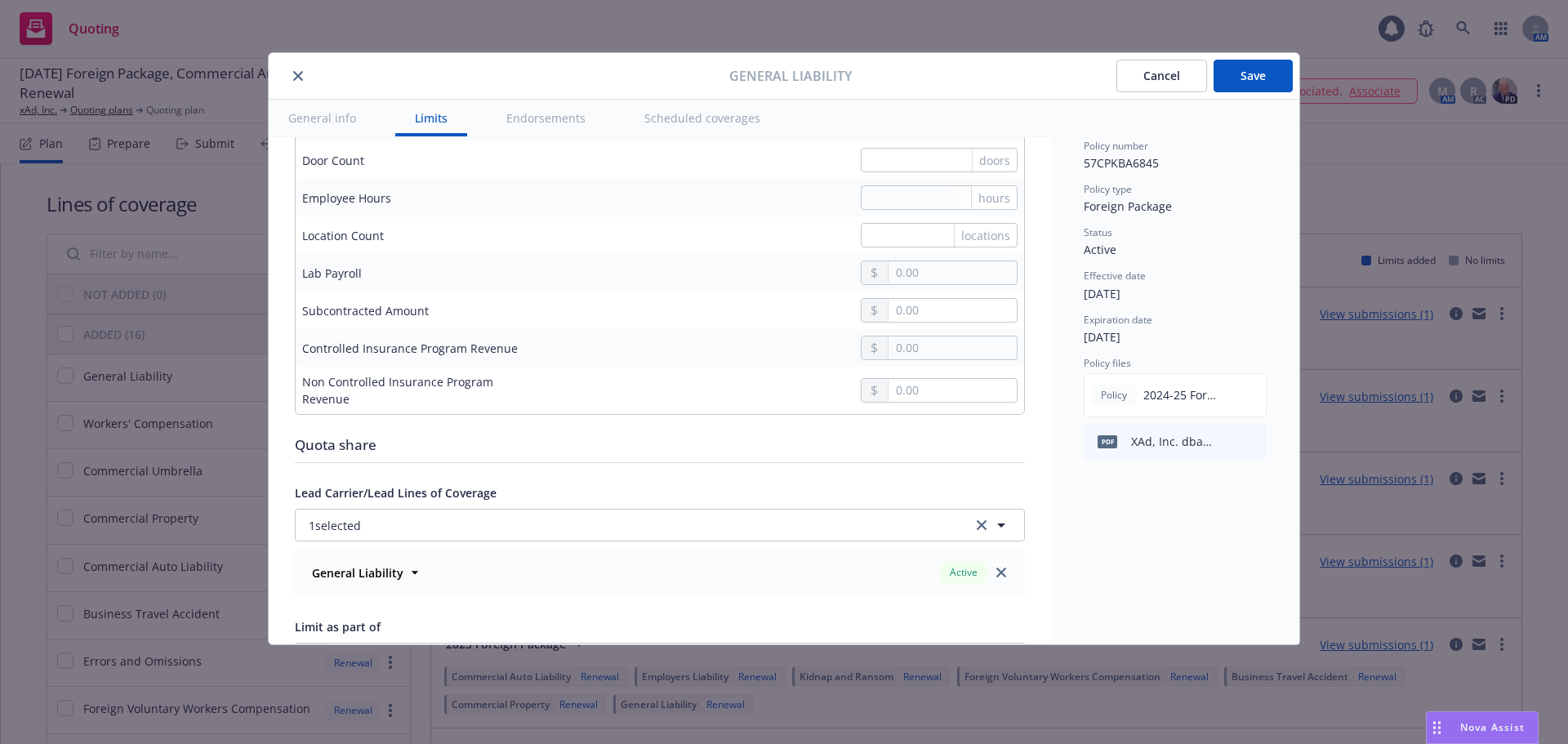
click at [1271, 79] on button "Save" at bounding box center [1252, 76] width 79 height 33
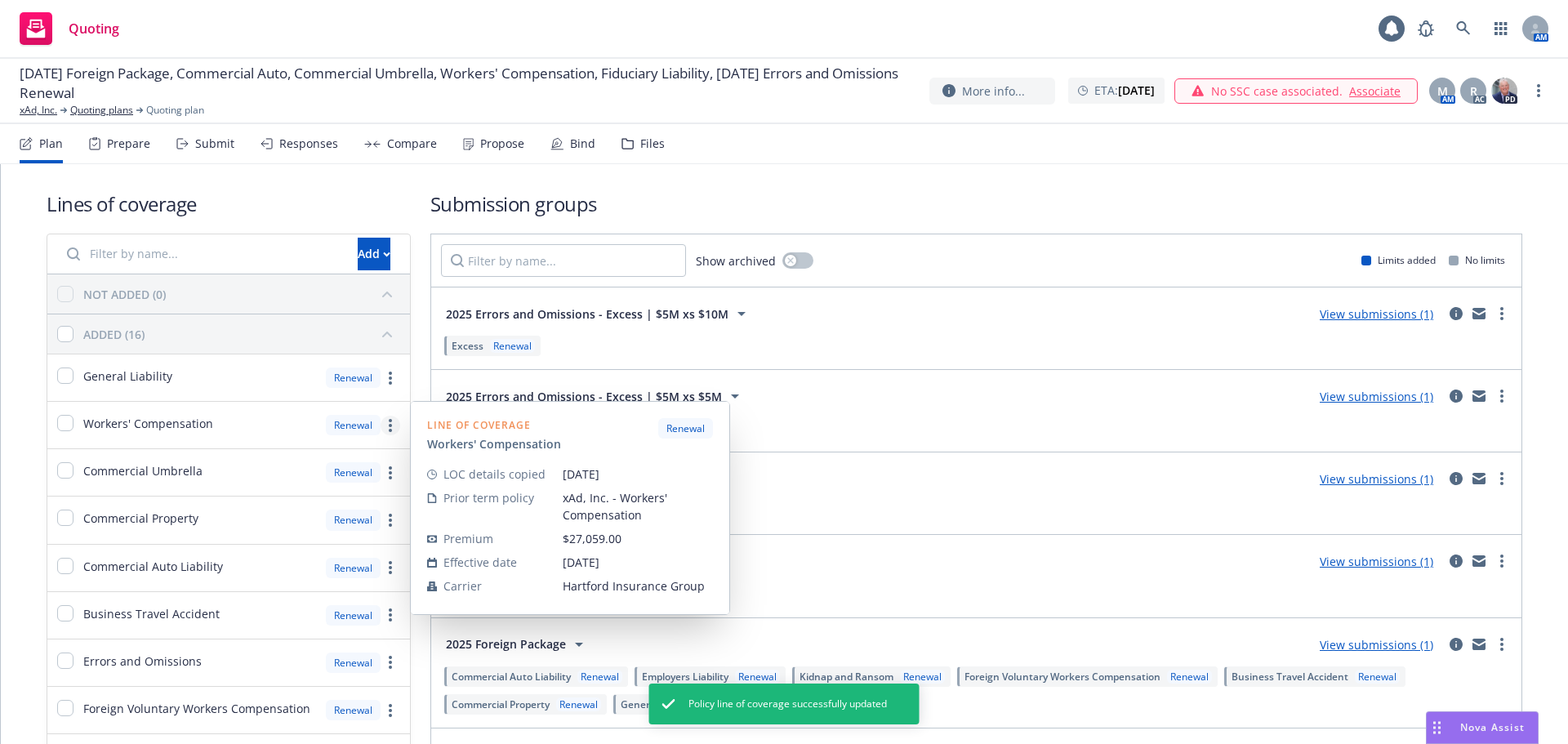
click at [389, 426] on link "more" at bounding box center [390, 426] width 19 height 19
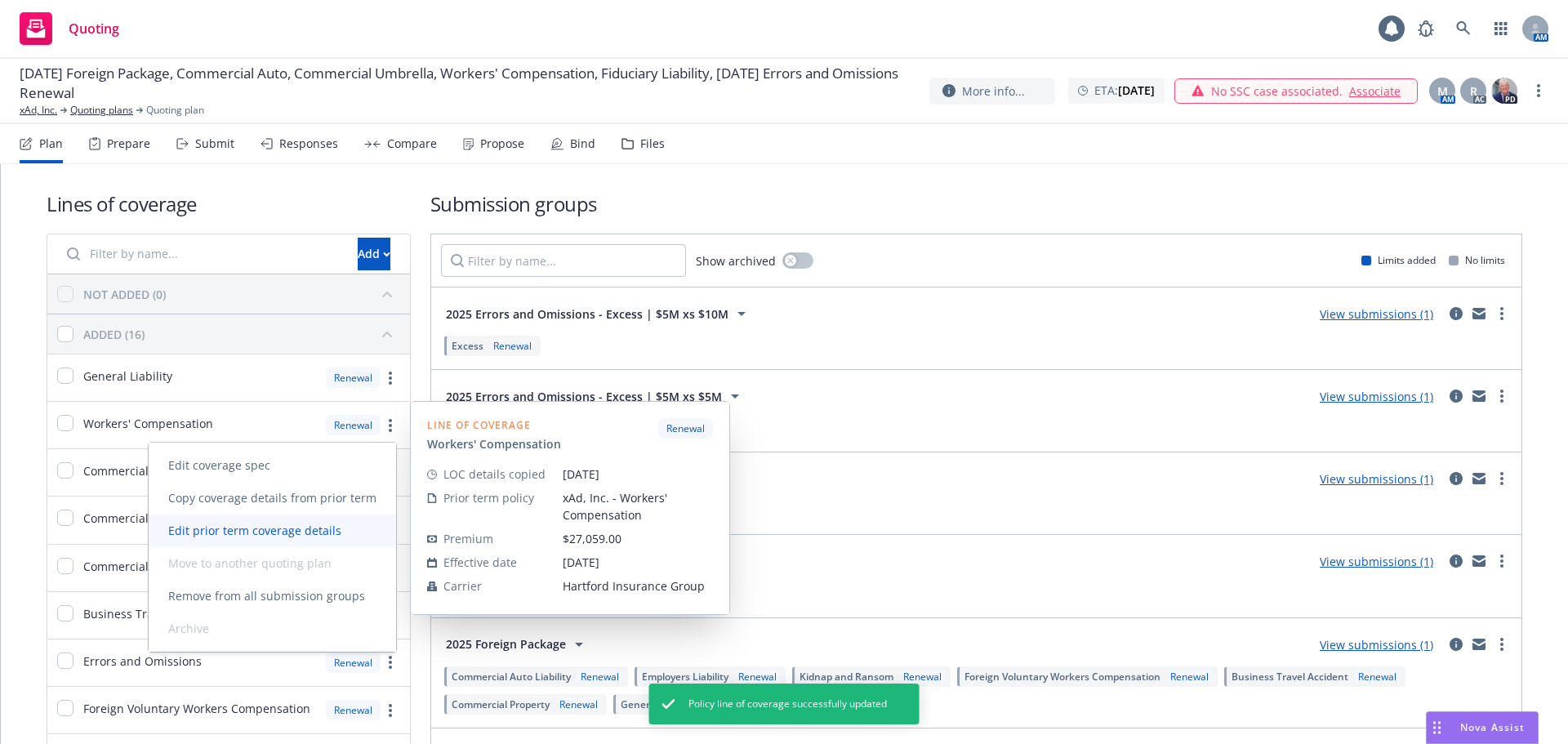
click at [328, 531] on span "Edit prior term coverage details" at bounding box center [255, 531] width 212 height 16
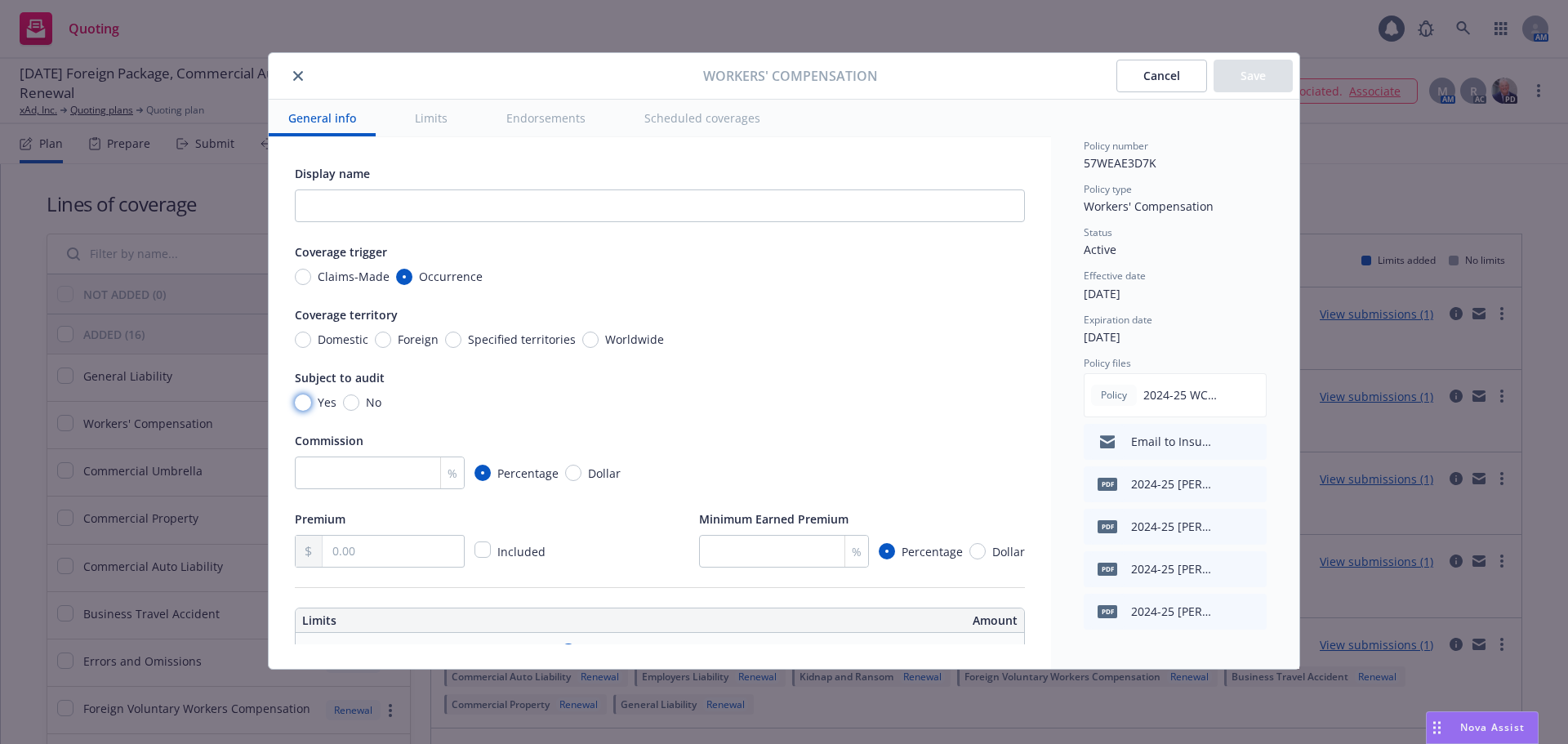
click at [298, 406] on input "Yes" at bounding box center [302, 403] width 17 height 17
radio input "true"
click at [338, 339] on span "Domestic" at bounding box center [343, 339] width 51 height 18
click at [311, 339] on input "Domestic" at bounding box center [302, 339] width 17 height 17
radio input "true"
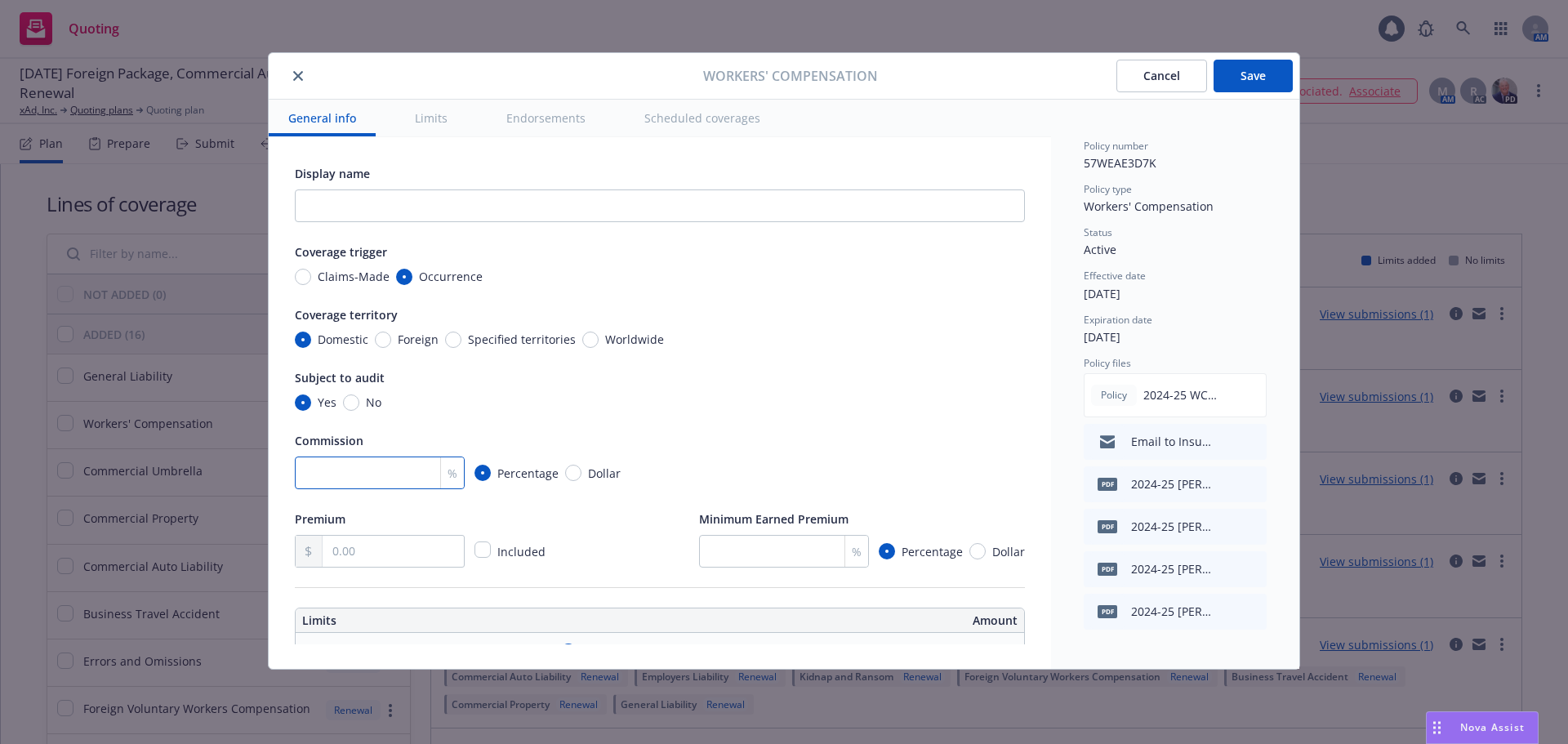
click at [371, 472] on input "number" at bounding box center [379, 474] width 170 height 33
type input "0"
click at [419, 549] on input "text" at bounding box center [393, 551] width 141 height 31
type input "27,059.00"
click at [611, 536] on div "Premium 27,059.00 Included Minimum Earned Premium % Percentage Dollar" at bounding box center [659, 538] width 730 height 58
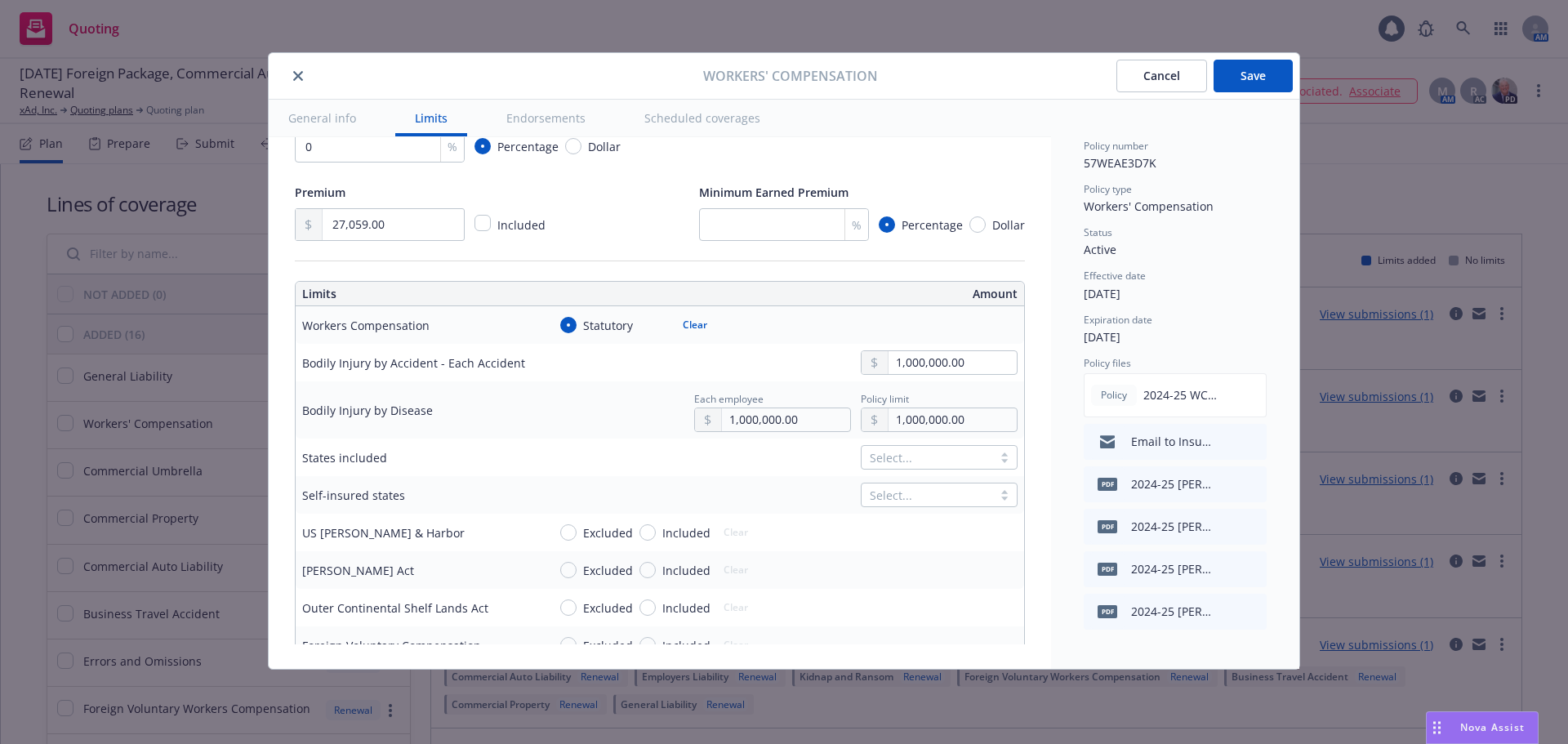
scroll to position [408, 0]
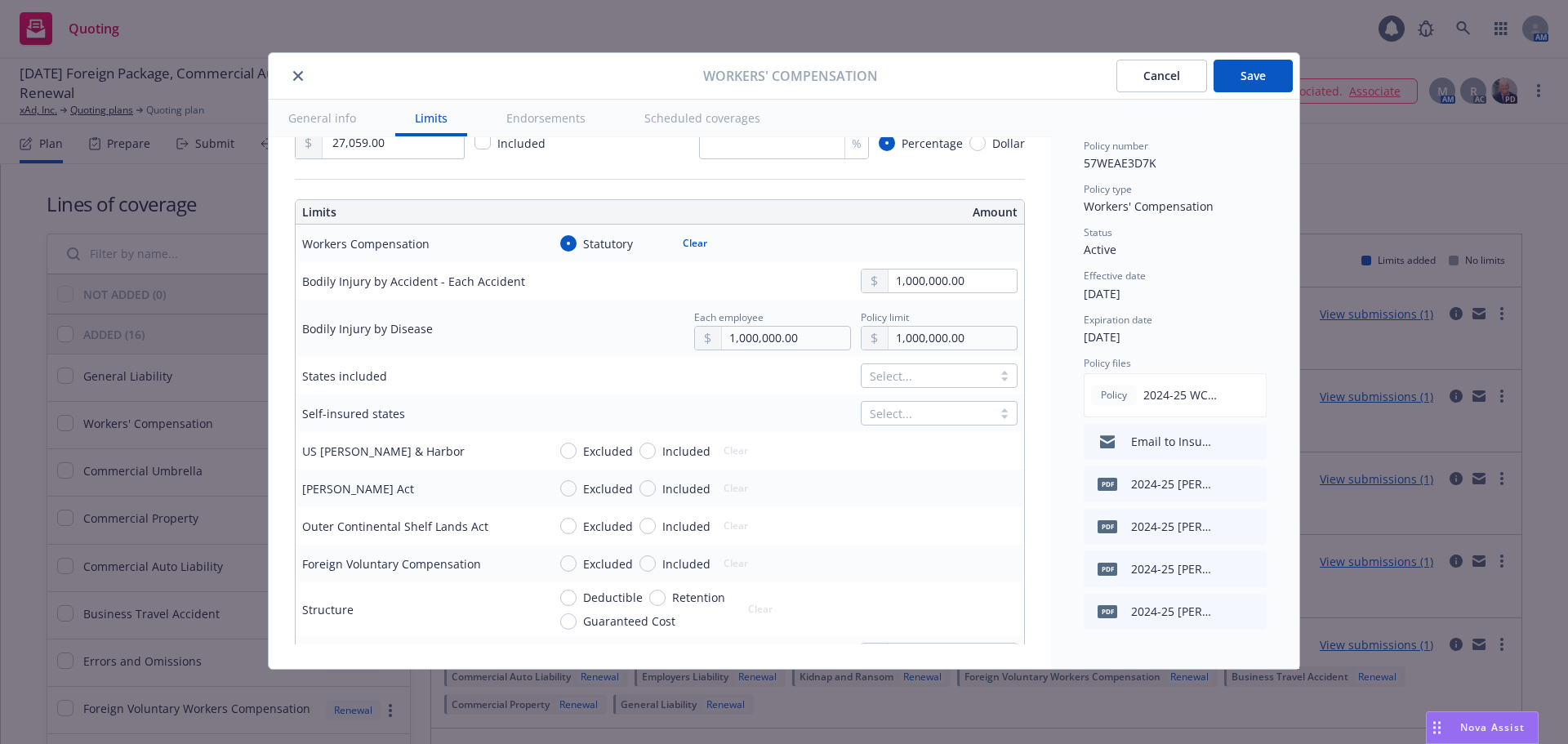
click at [594, 451] on span "Excluded" at bounding box center [608, 451] width 50 height 18
click at [576, 451] on input "Excluded" at bounding box center [568, 450] width 17 height 17
radio input "true"
click at [590, 486] on span "Excluded" at bounding box center [608, 489] width 50 height 18
click at [576, 486] on input "Excluded" at bounding box center [568, 488] width 17 height 17
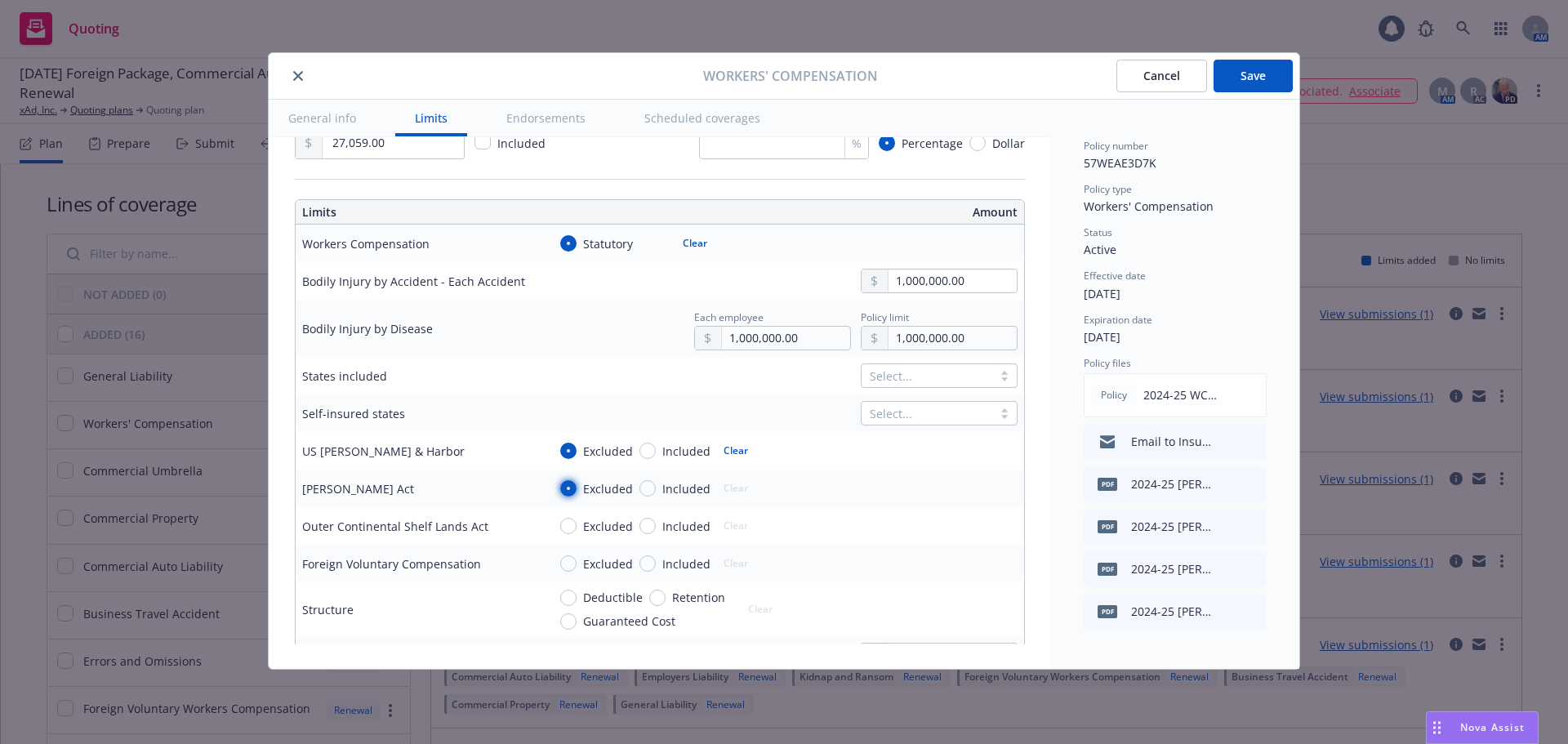
radio input "true"
click at [569, 522] on input "Excluded" at bounding box center [568, 526] width 17 height 17
radio input "true"
click at [594, 564] on span "Excluded" at bounding box center [608, 564] width 50 height 18
click at [576, 564] on input "Excluded" at bounding box center [568, 563] width 17 height 17
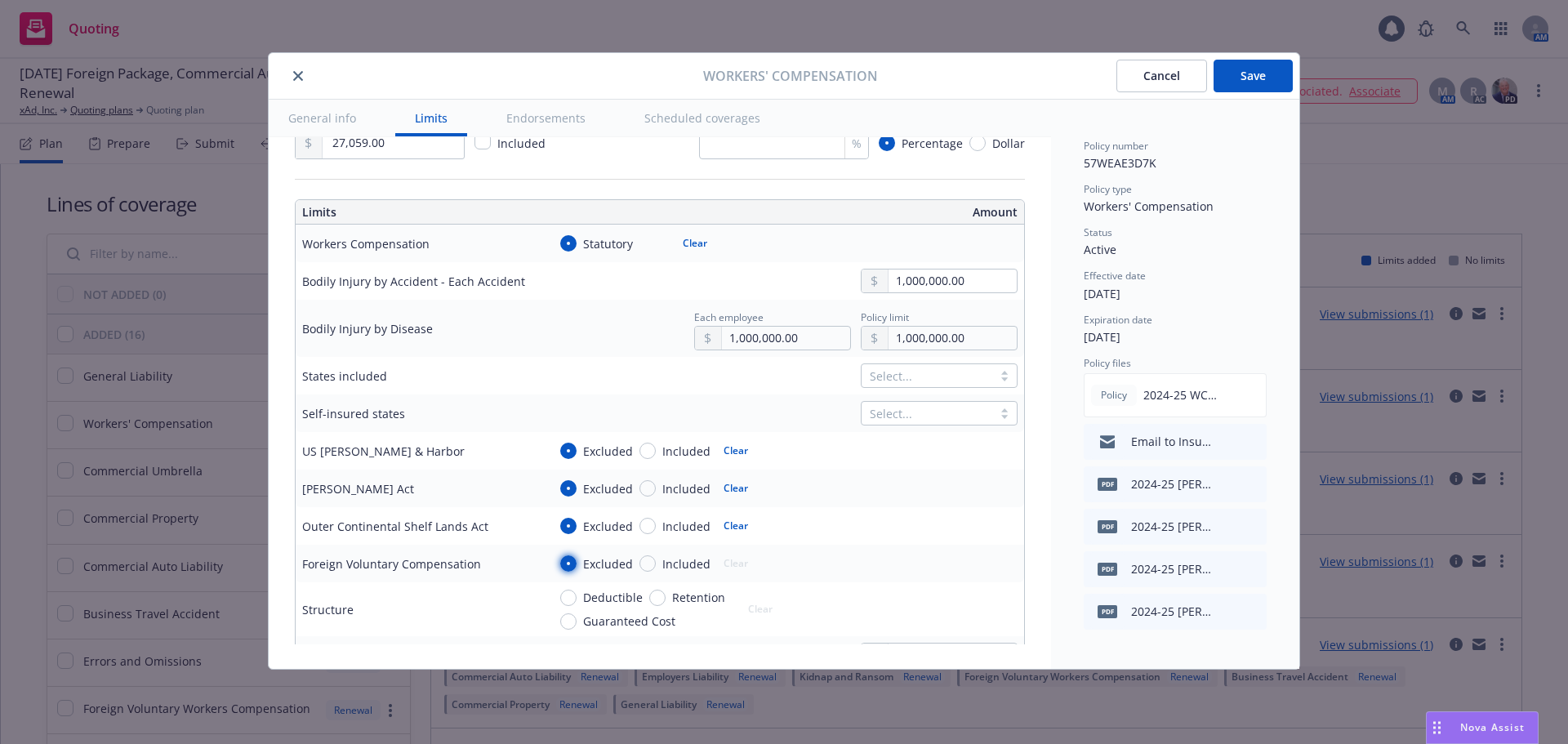
radio input "true"
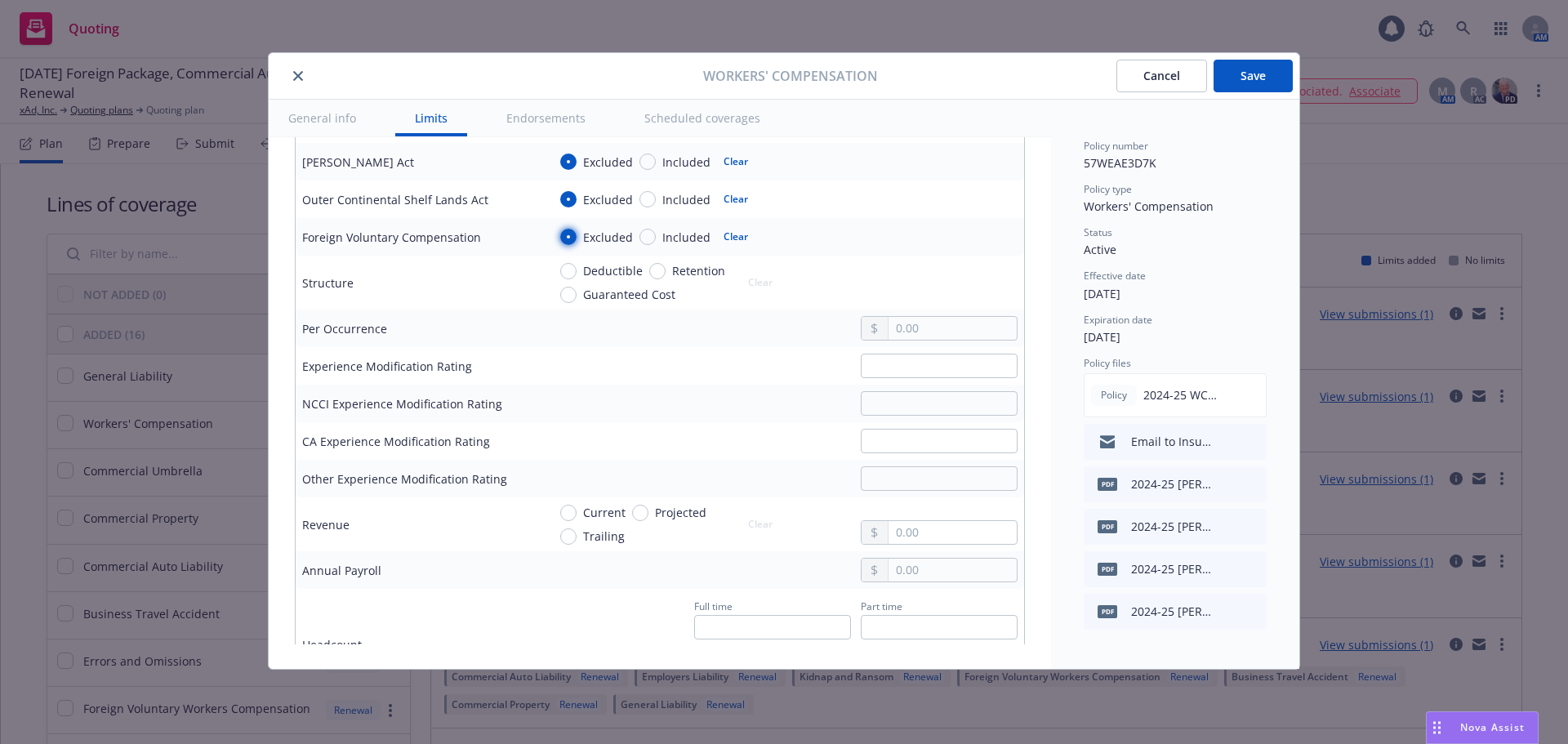
scroll to position [817, 0]
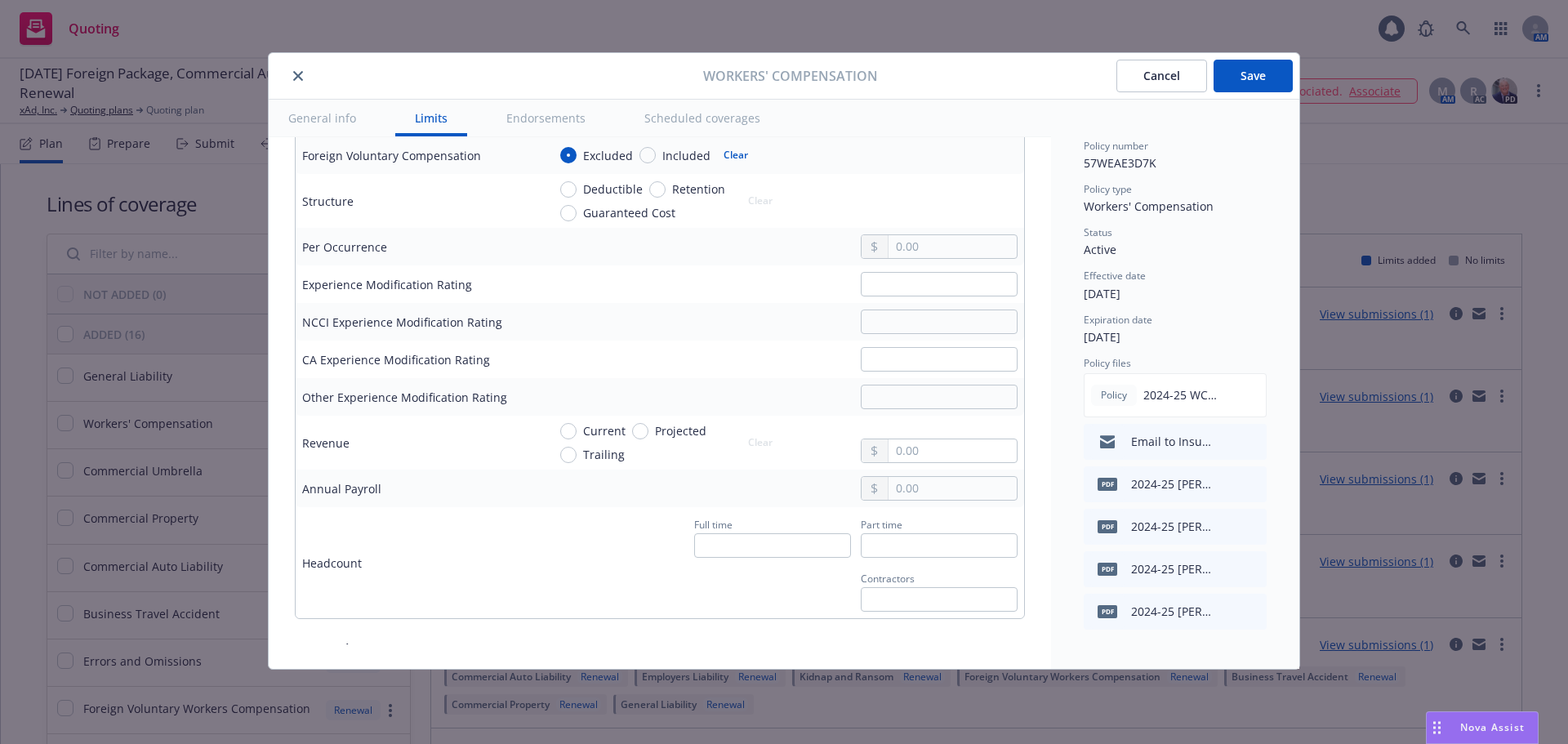
click at [592, 431] on span "Current" at bounding box center [605, 431] width 43 height 18
click at [576, 431] on input "Current" at bounding box center [568, 431] width 17 height 17
radio input "true"
click at [901, 449] on input "text" at bounding box center [953, 451] width 128 height 23
type input "143,000,000.00"
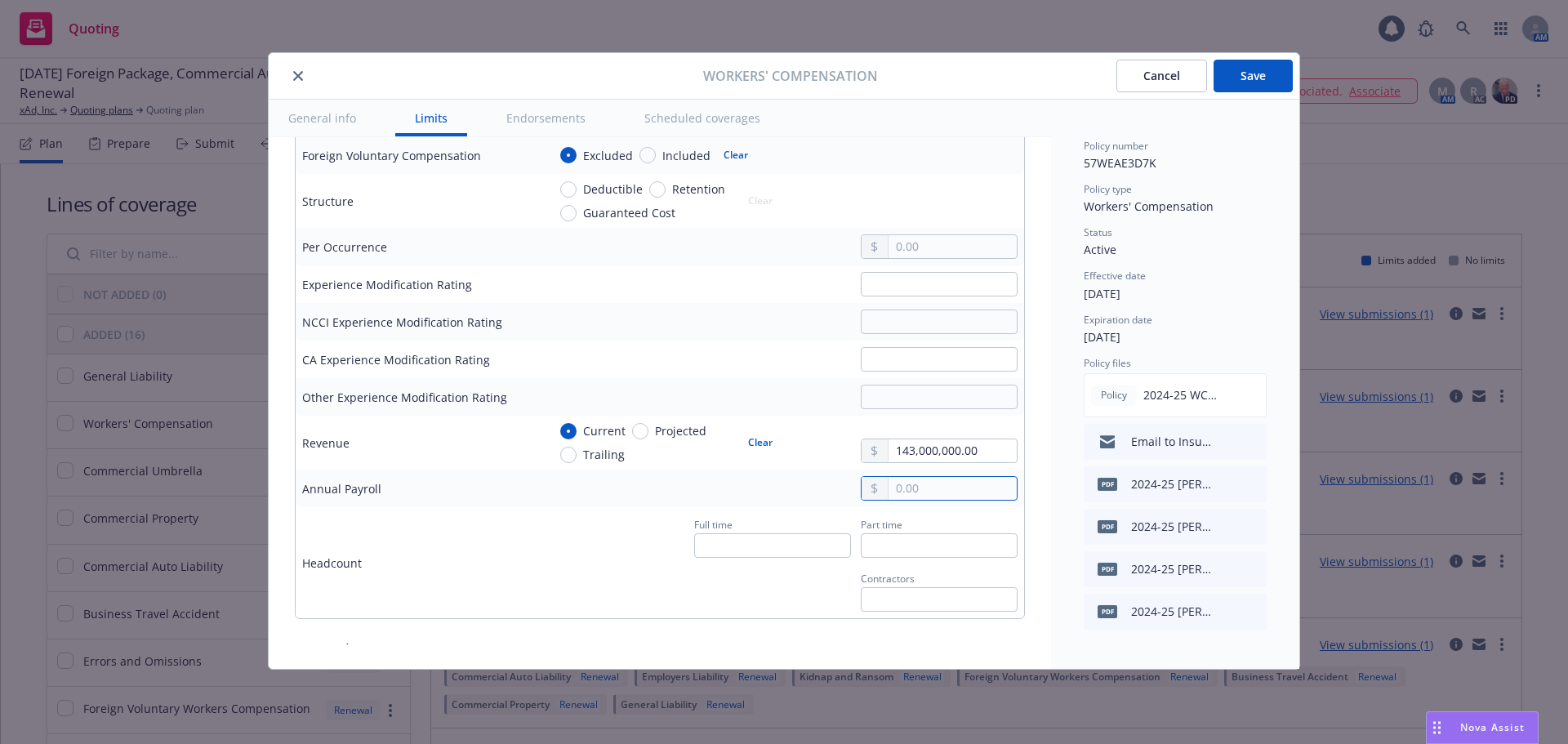
click at [934, 487] on input "text" at bounding box center [953, 489] width 128 height 23
type input "23,218,660.00"
click at [726, 493] on div "23,218,660.00" at bounding box center [783, 488] width 470 height 24
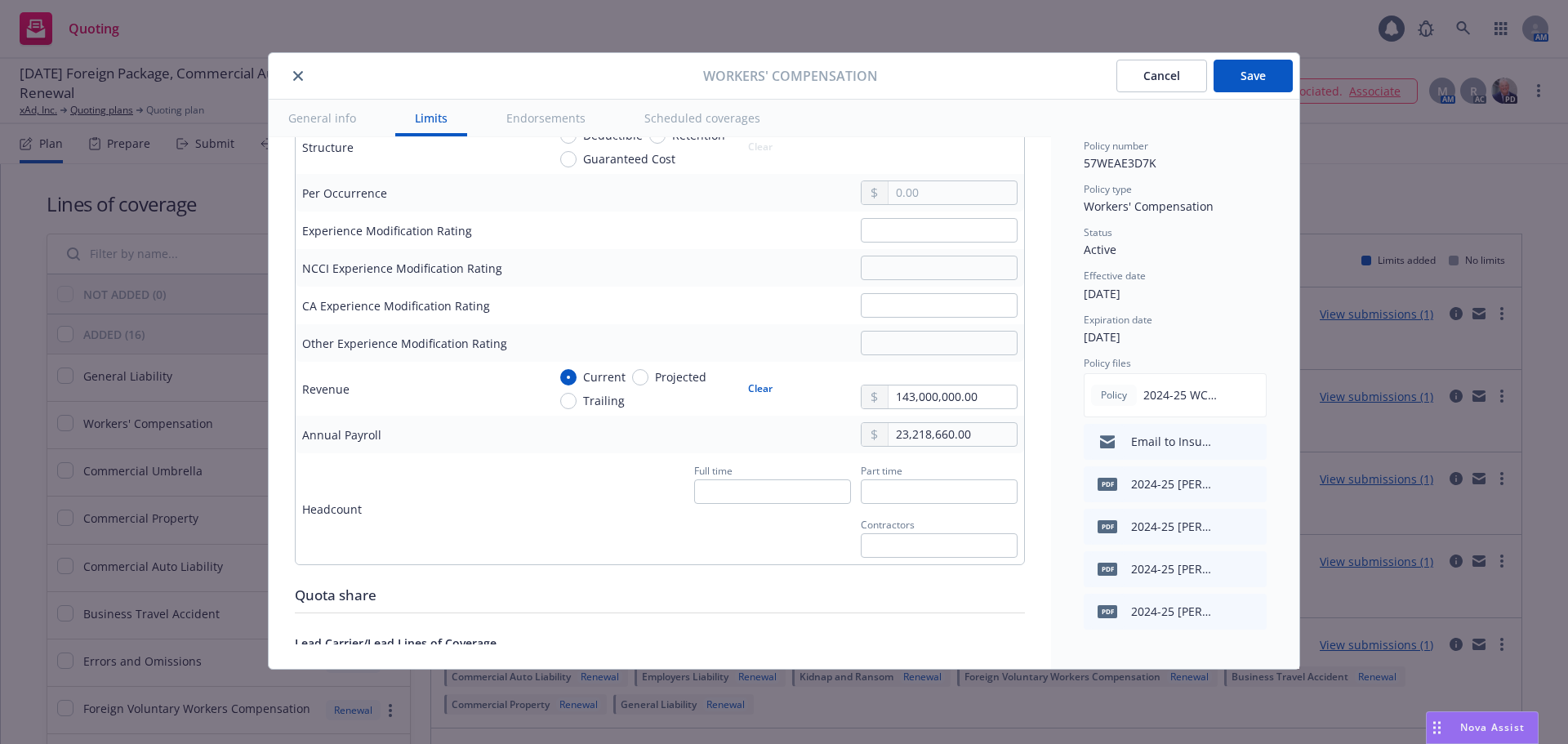
scroll to position [899, 0]
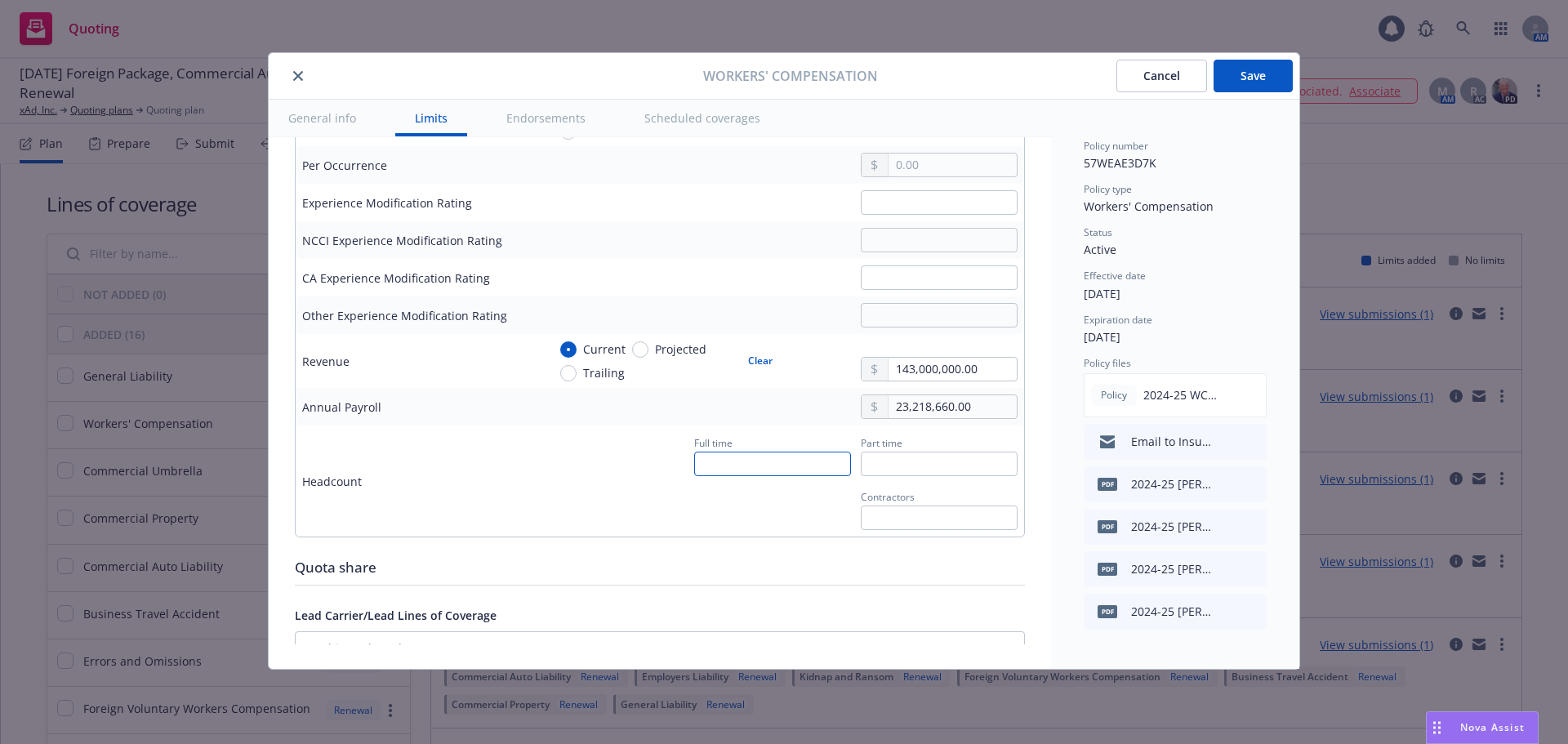
click at [793, 463] on input "text" at bounding box center [772, 463] width 157 height 24
type input "341"
click at [611, 488] on div "Full time 341 Part time Contractors" at bounding box center [783, 480] width 470 height 98
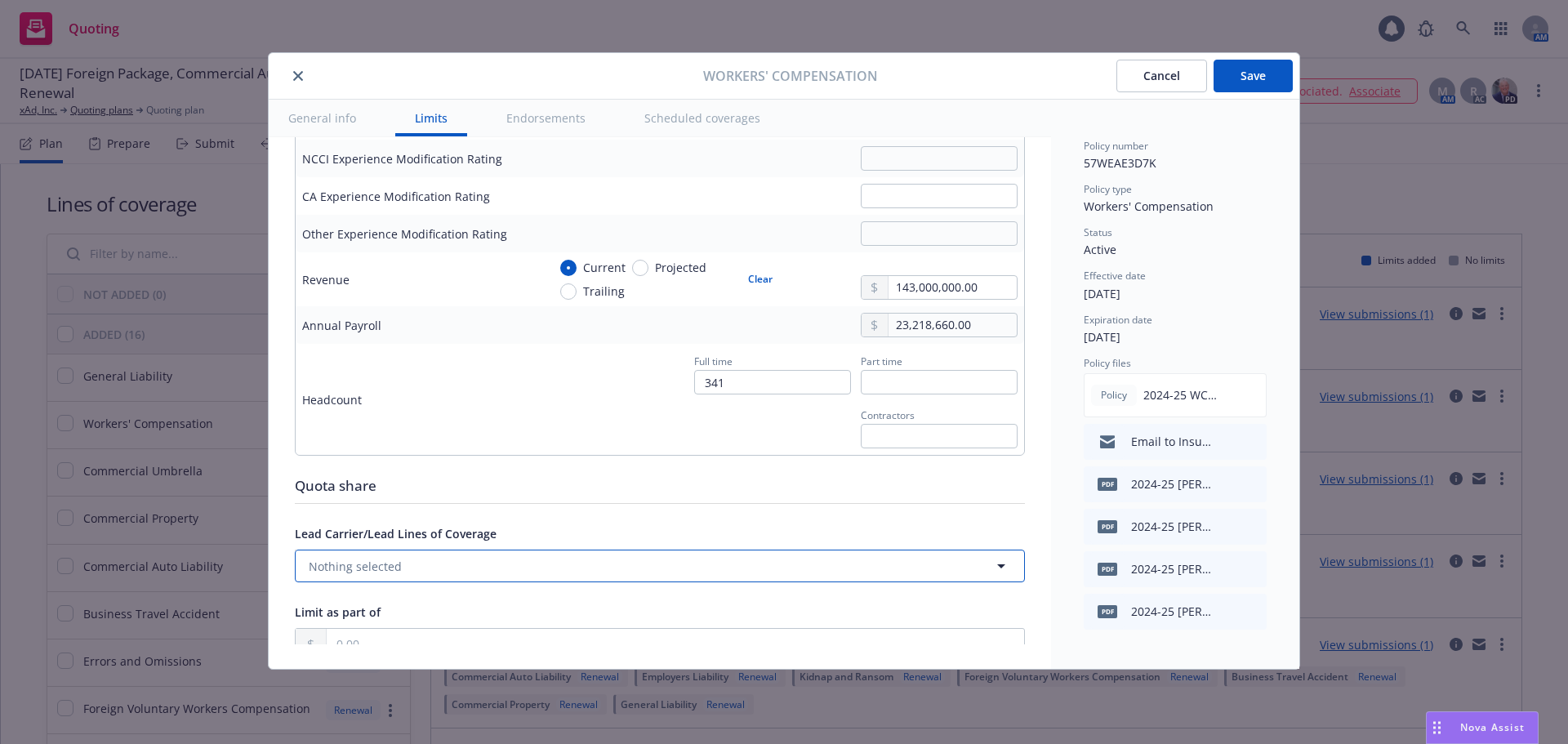
click at [412, 564] on button "Nothing selected" at bounding box center [659, 566] width 730 height 33
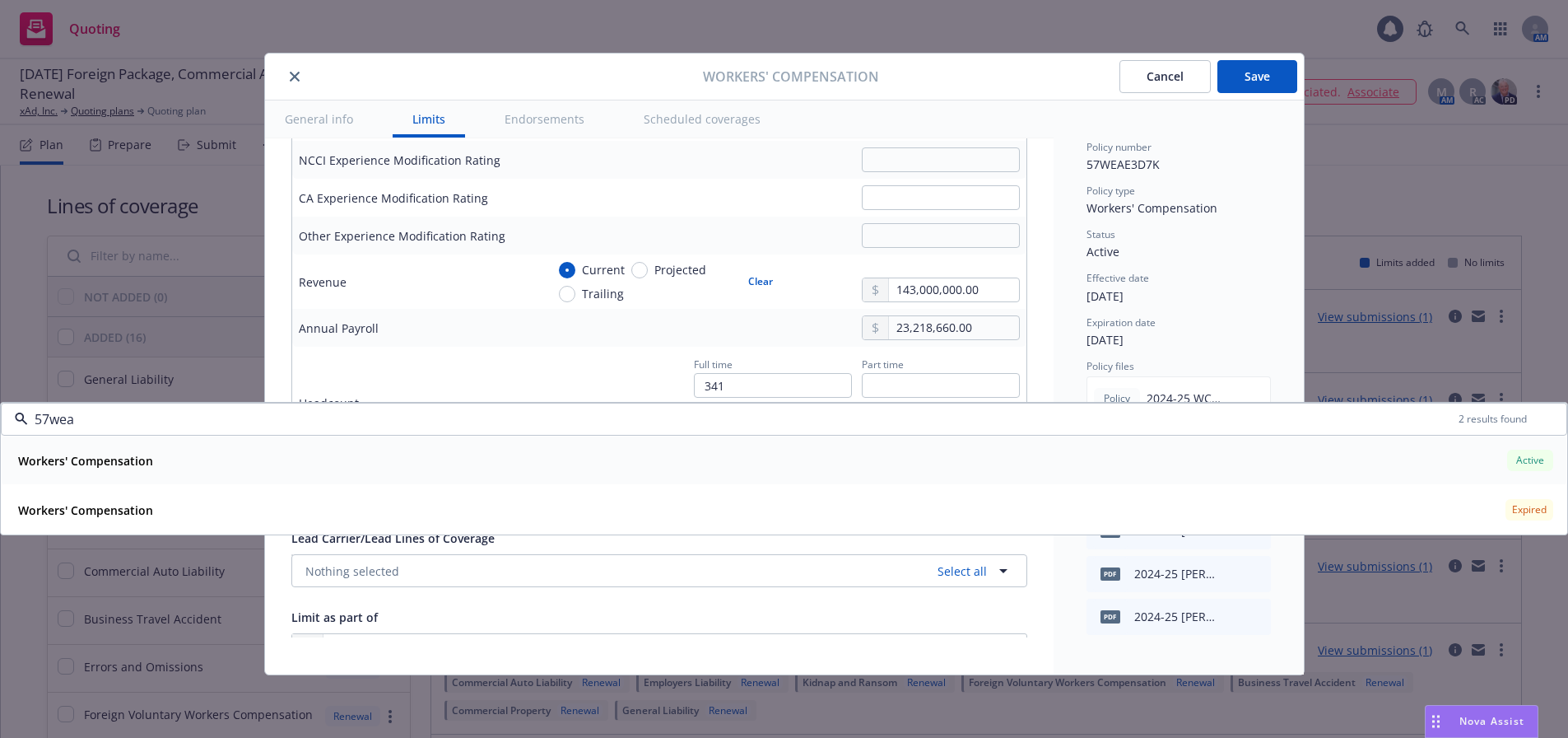
click at [1154, 467] on div "Workers' Compensation Active" at bounding box center [784, 460] width 1545 height 28
type input "57wea"
click at [1124, 288] on span "[DATE]" at bounding box center [1105, 296] width 37 height 16
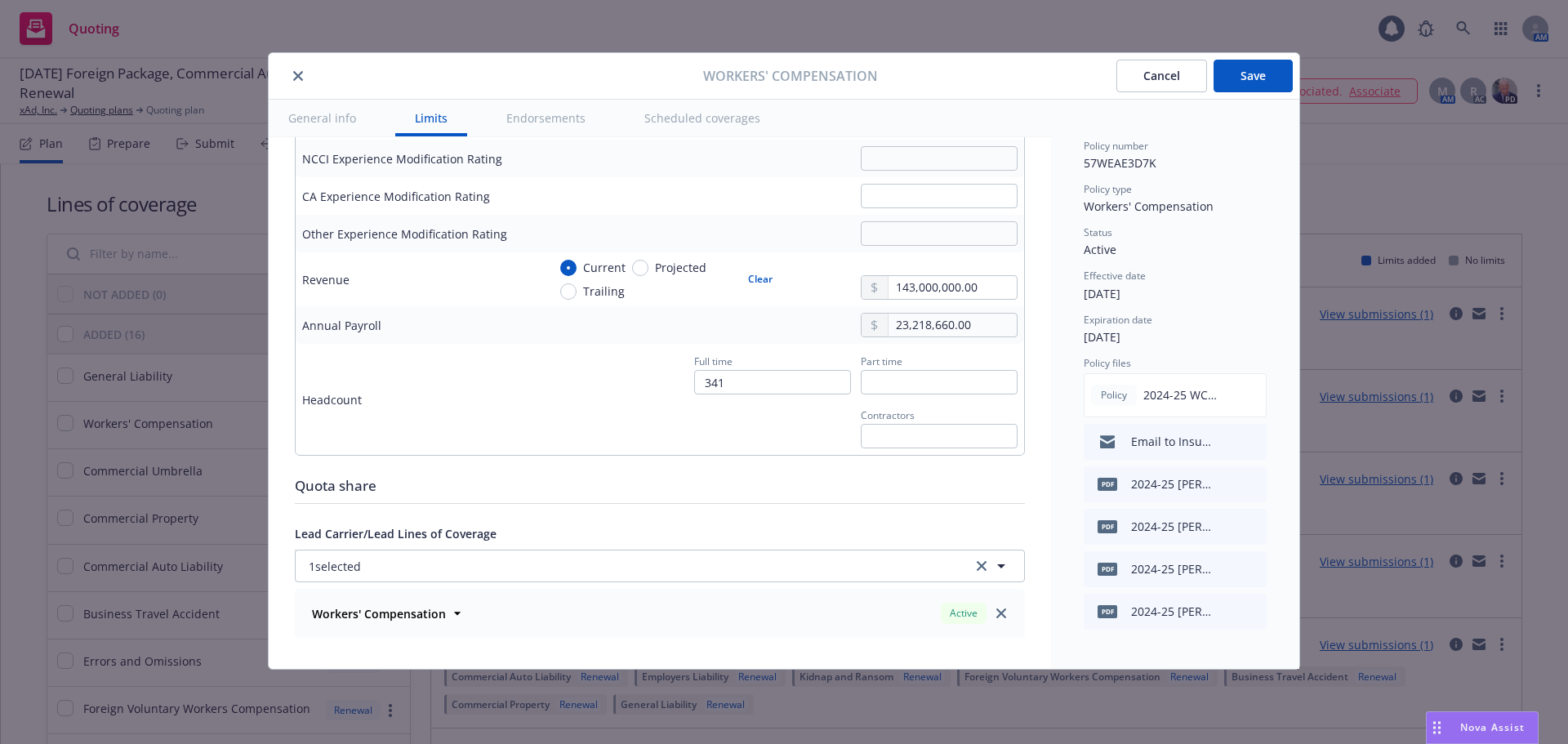
click at [1234, 72] on button "Save" at bounding box center [1252, 76] width 79 height 33
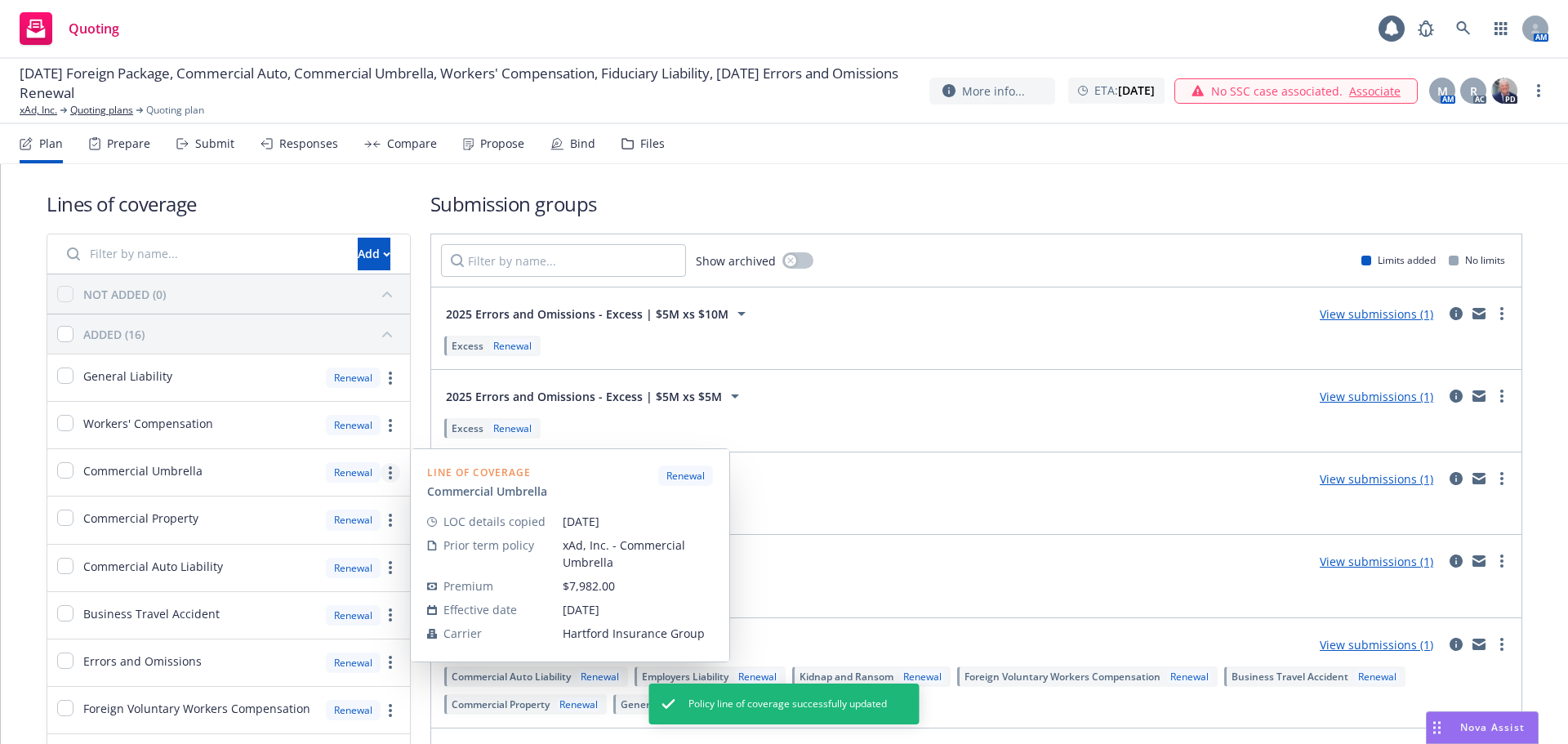
click at [389, 471] on link "more" at bounding box center [390, 473] width 19 height 19
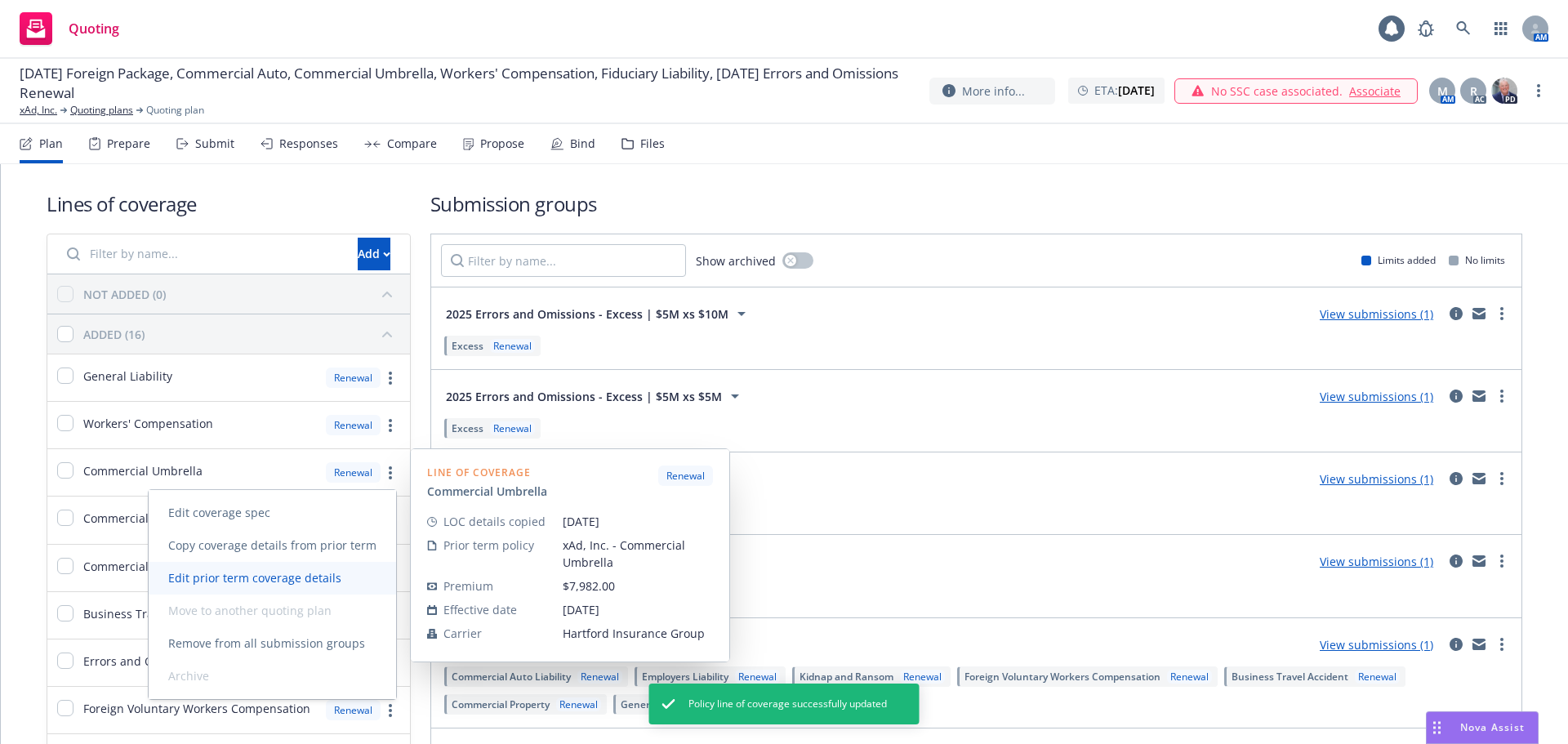
click at [333, 582] on span "Edit prior term coverage details" at bounding box center [255, 578] width 212 height 16
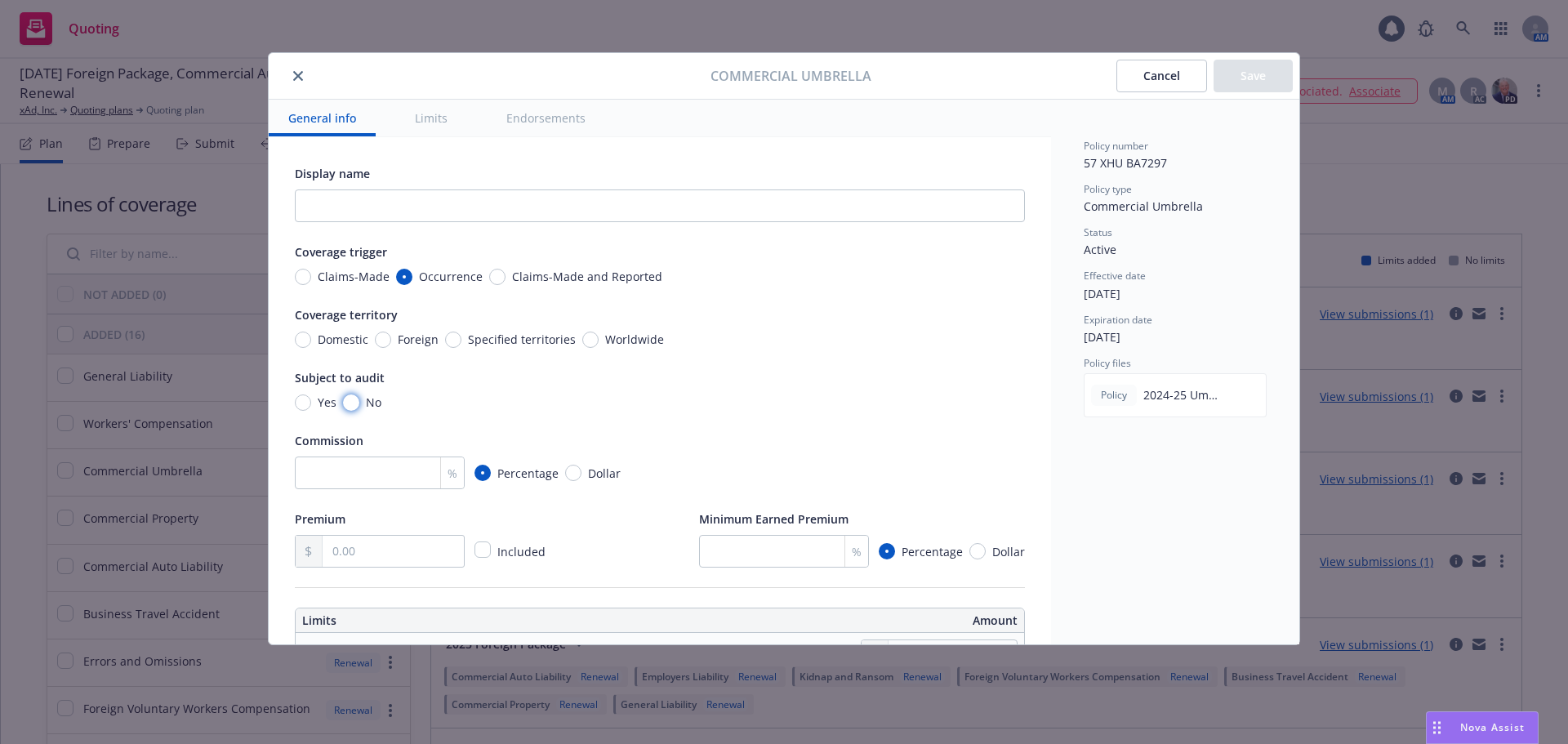
click at [354, 401] on input "No" at bounding box center [351, 403] width 17 height 17
radio input "true"
click at [358, 479] on input "number" at bounding box center [379, 474] width 170 height 33
type input "15"
click at [571, 411] on div "Display name Coverage trigger Claims-Made Occurrence Claims-Made and Reported C…" at bounding box center [659, 366] width 730 height 405
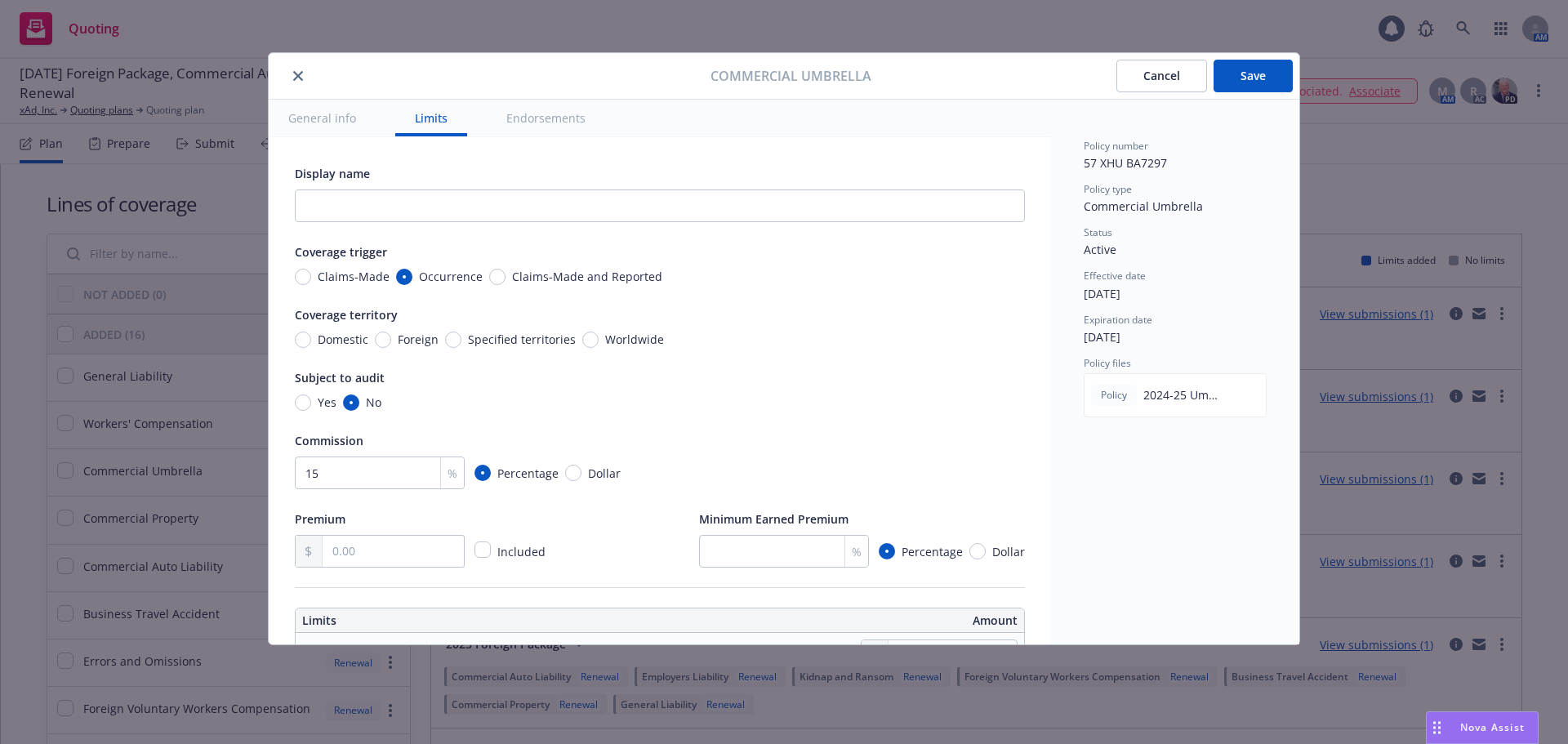
scroll to position [82, 0]
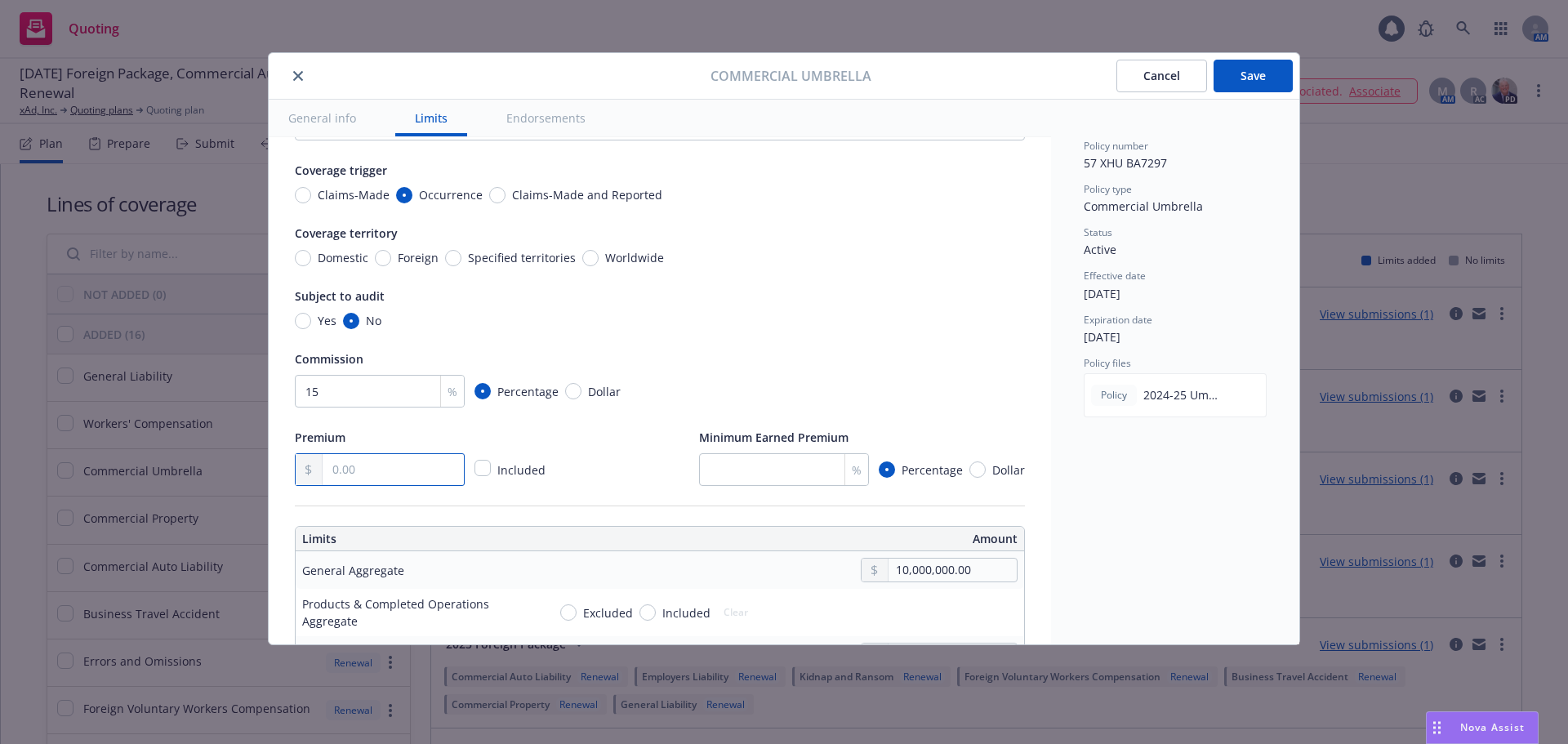
click at [345, 464] on input "text" at bounding box center [393, 470] width 141 height 31
type input "7,982.00"
click at [625, 445] on div "Premium 7,982.00 Included Minimum Earned Premium % Percentage Dollar" at bounding box center [659, 456] width 730 height 58
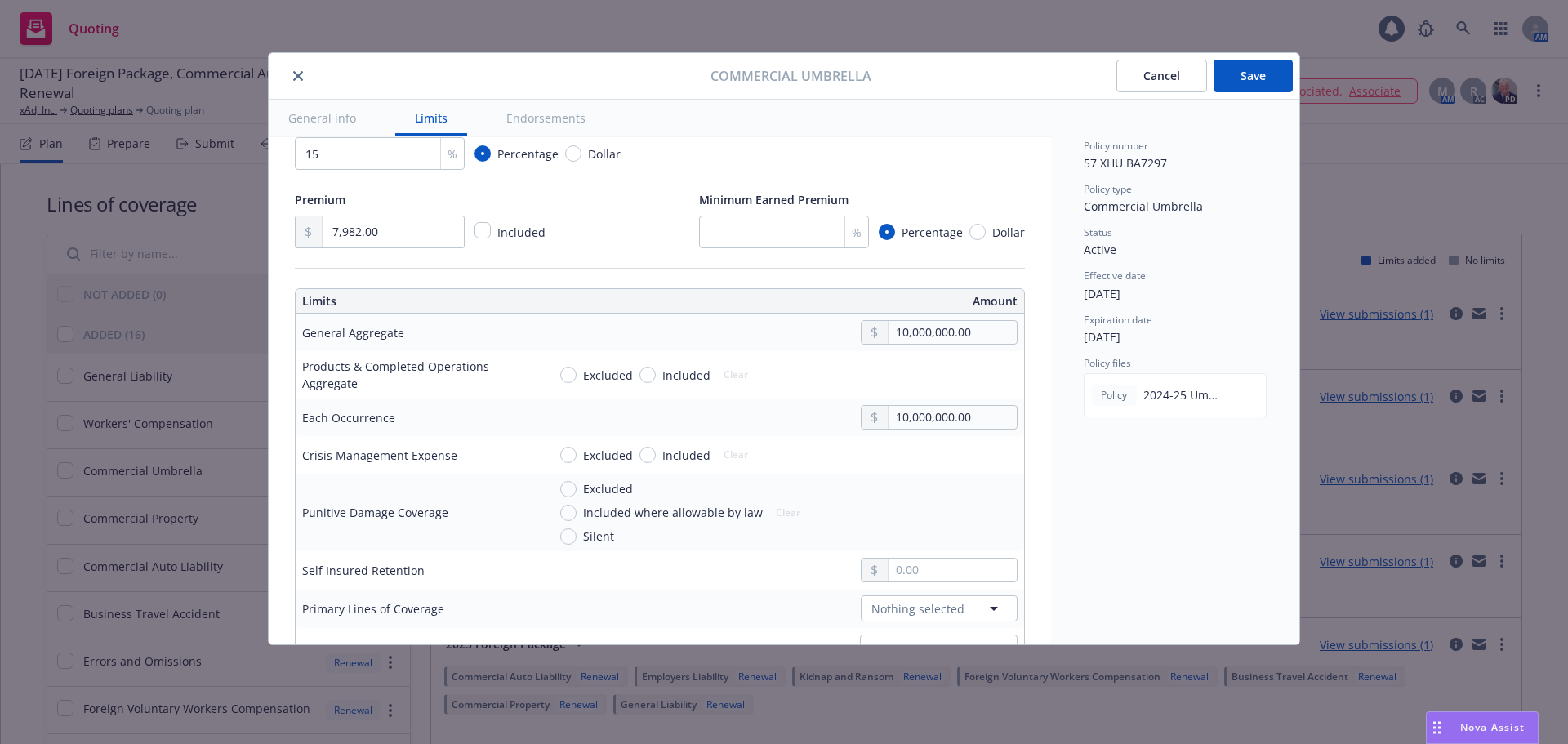
scroll to position [327, 0]
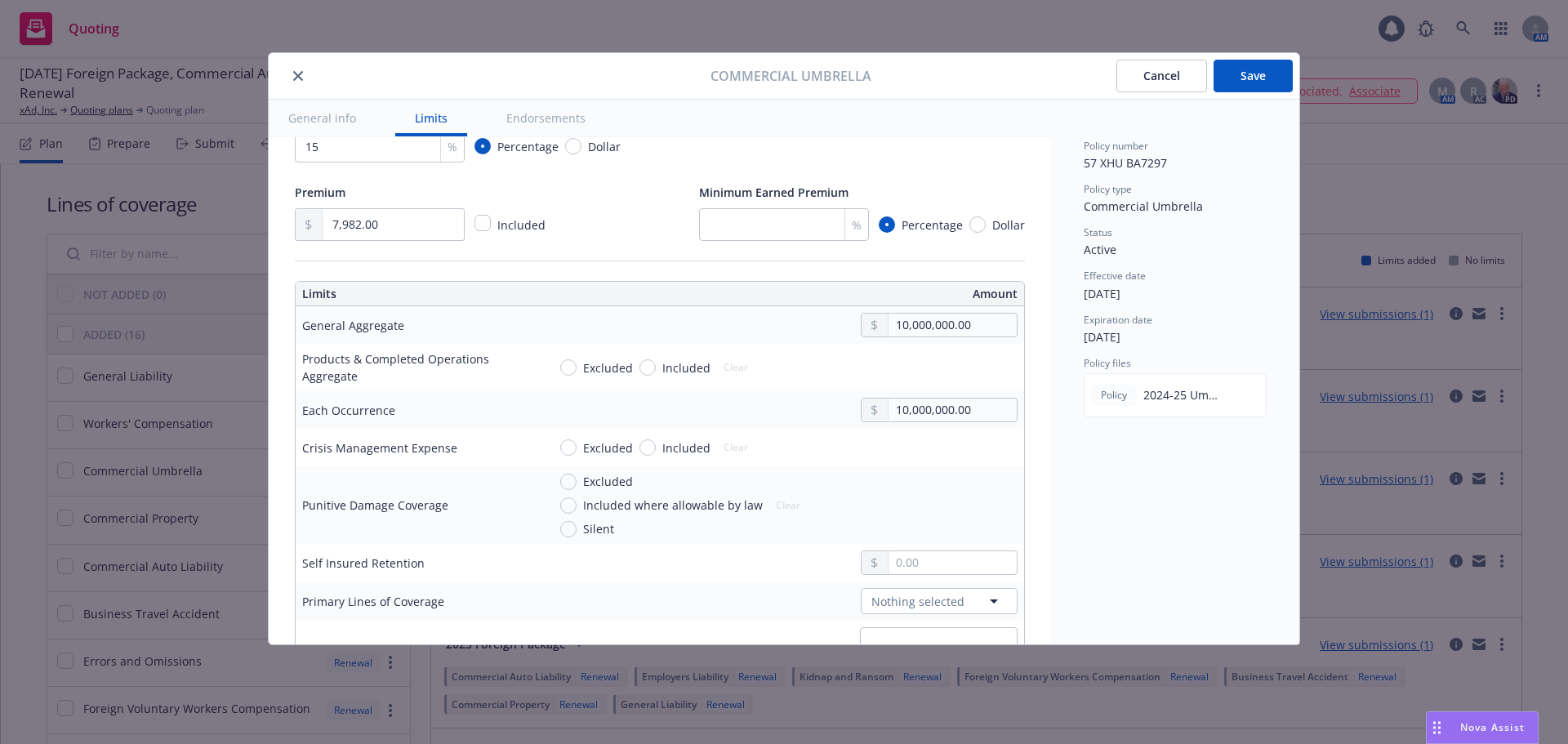
click at [596, 444] on span "Excluded" at bounding box center [608, 448] width 50 height 18
click at [576, 444] on input "Excluded" at bounding box center [568, 447] width 17 height 17
radio input "true"
click at [916, 565] on input "text" at bounding box center [953, 563] width 128 height 23
type input "10,000.00"
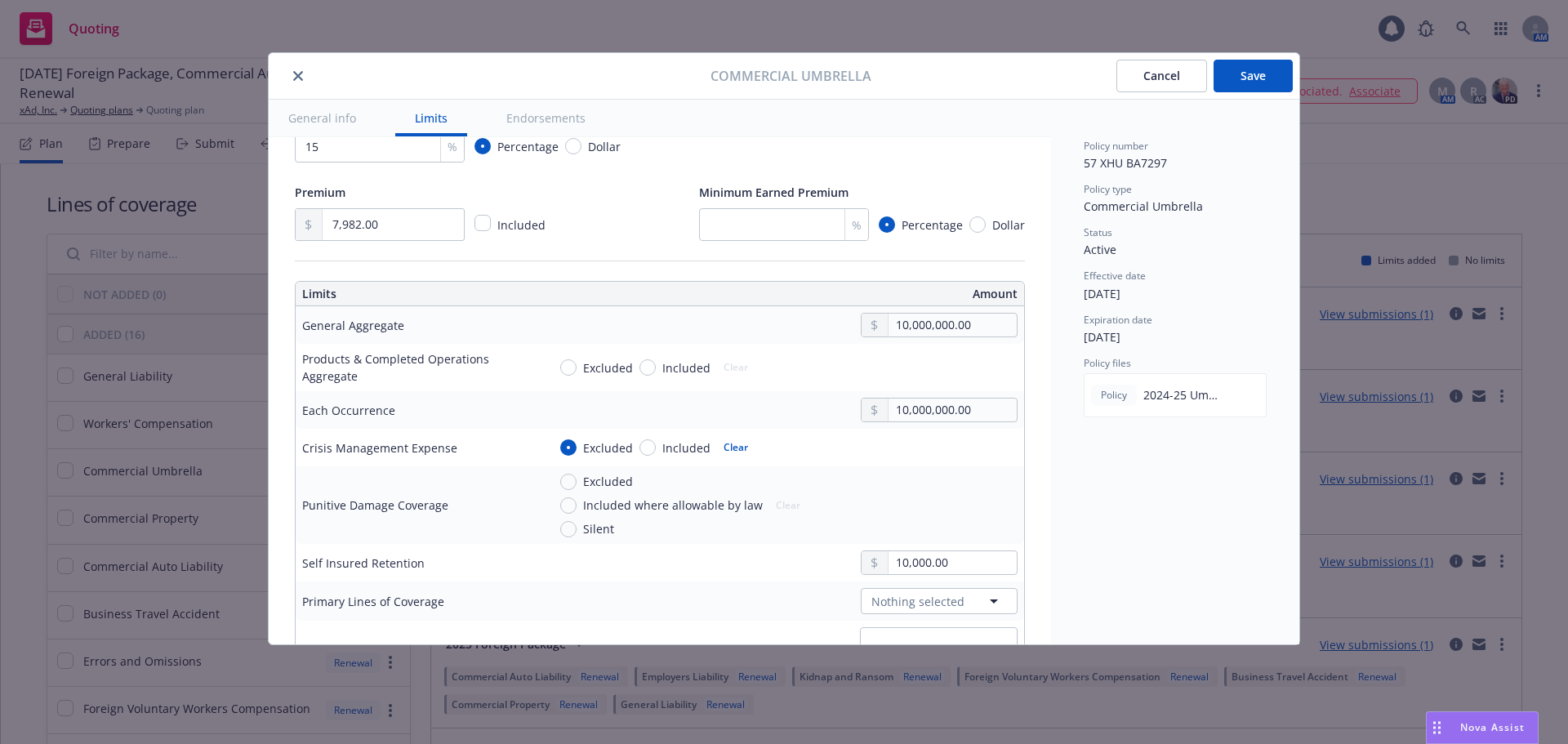
click at [566, 598] on div "Nothing selected" at bounding box center [783, 601] width 470 height 26
click at [952, 600] on button "Nothing selected" at bounding box center [938, 601] width 157 height 26
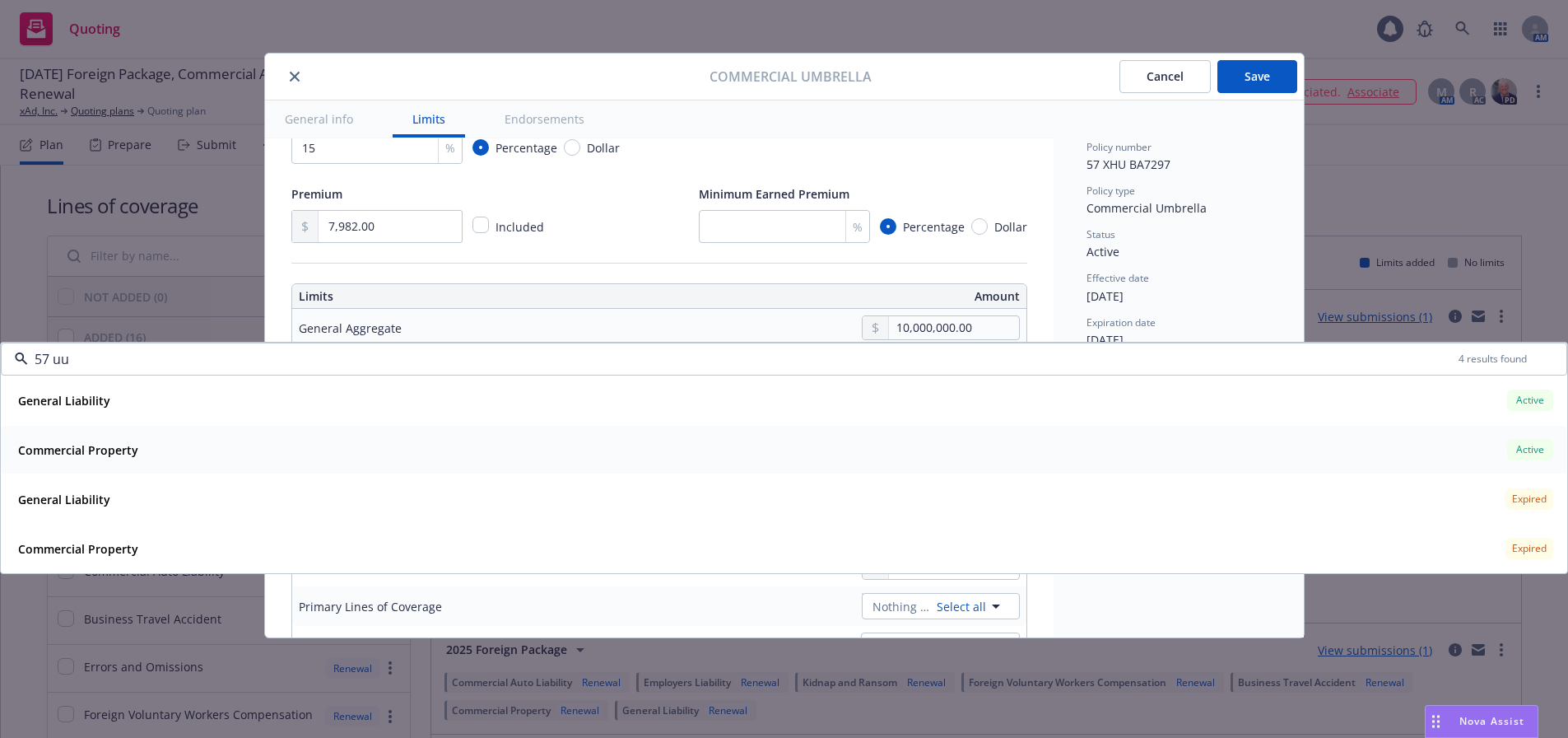
click at [343, 429] on div "Commercial Property Active Policy number 57 UUN BA8015 Premium $17,403.05 Effec…" at bounding box center [784, 449] width 1565 height 48
click at [301, 402] on div "General Liability Active" at bounding box center [784, 400] width 1545 height 28
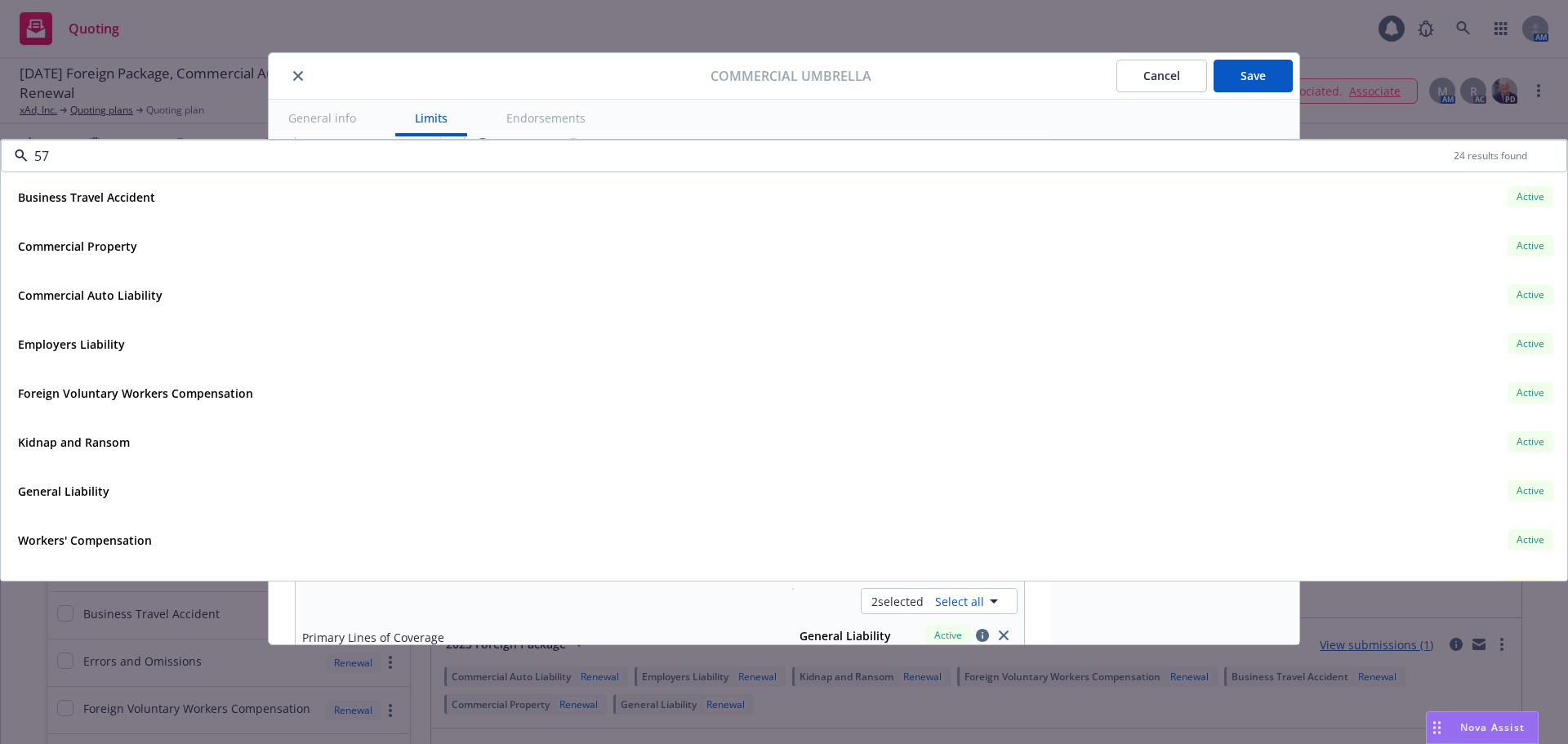
type input "5"
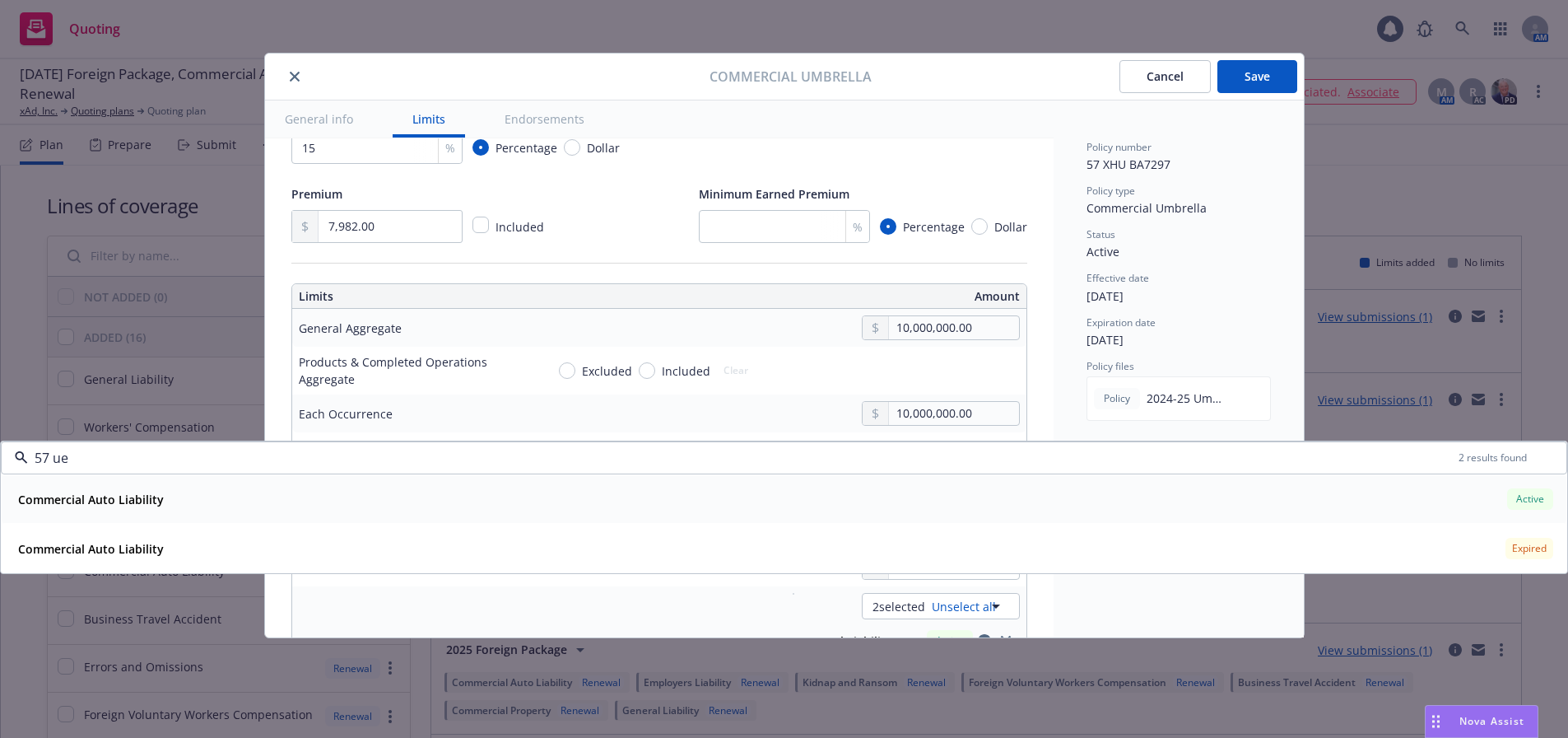
click at [1237, 502] on div "Commercial Auto Liability Active" at bounding box center [784, 499] width 1545 height 28
type input "57 ue"
click at [1198, 280] on div "Effective date" at bounding box center [1179, 277] width 184 height 14
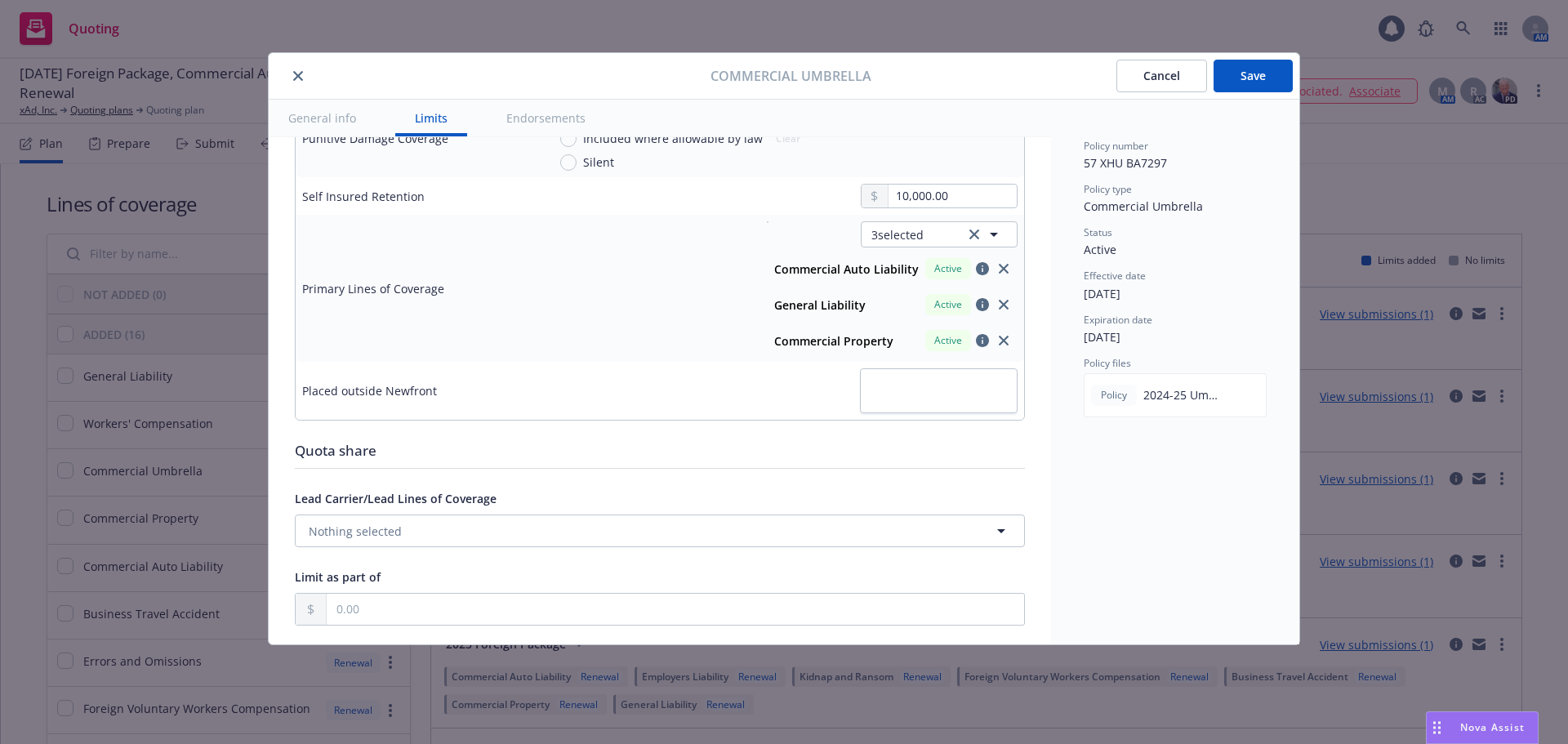
scroll to position [735, 0]
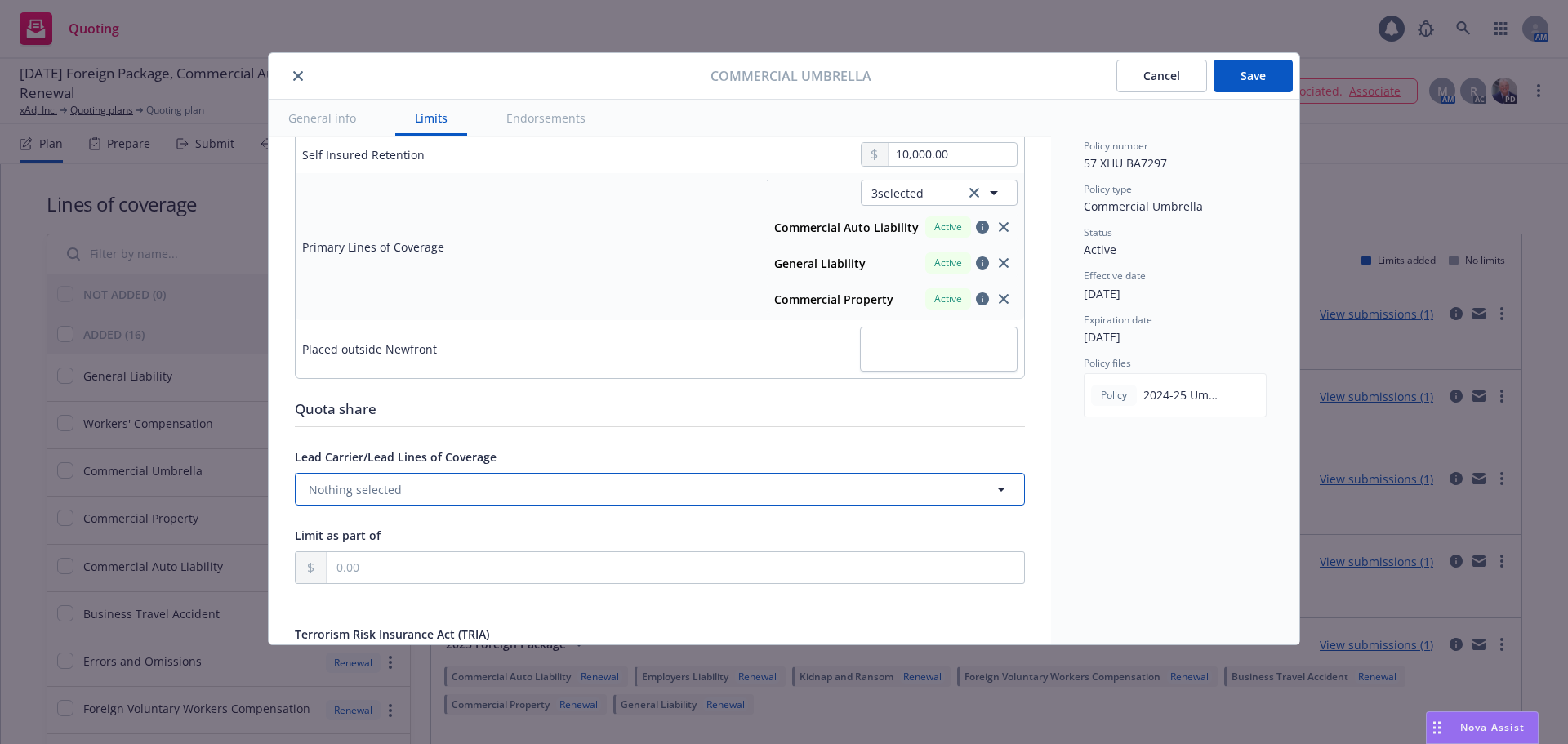
click at [531, 489] on button "Nothing selected" at bounding box center [659, 489] width 730 height 33
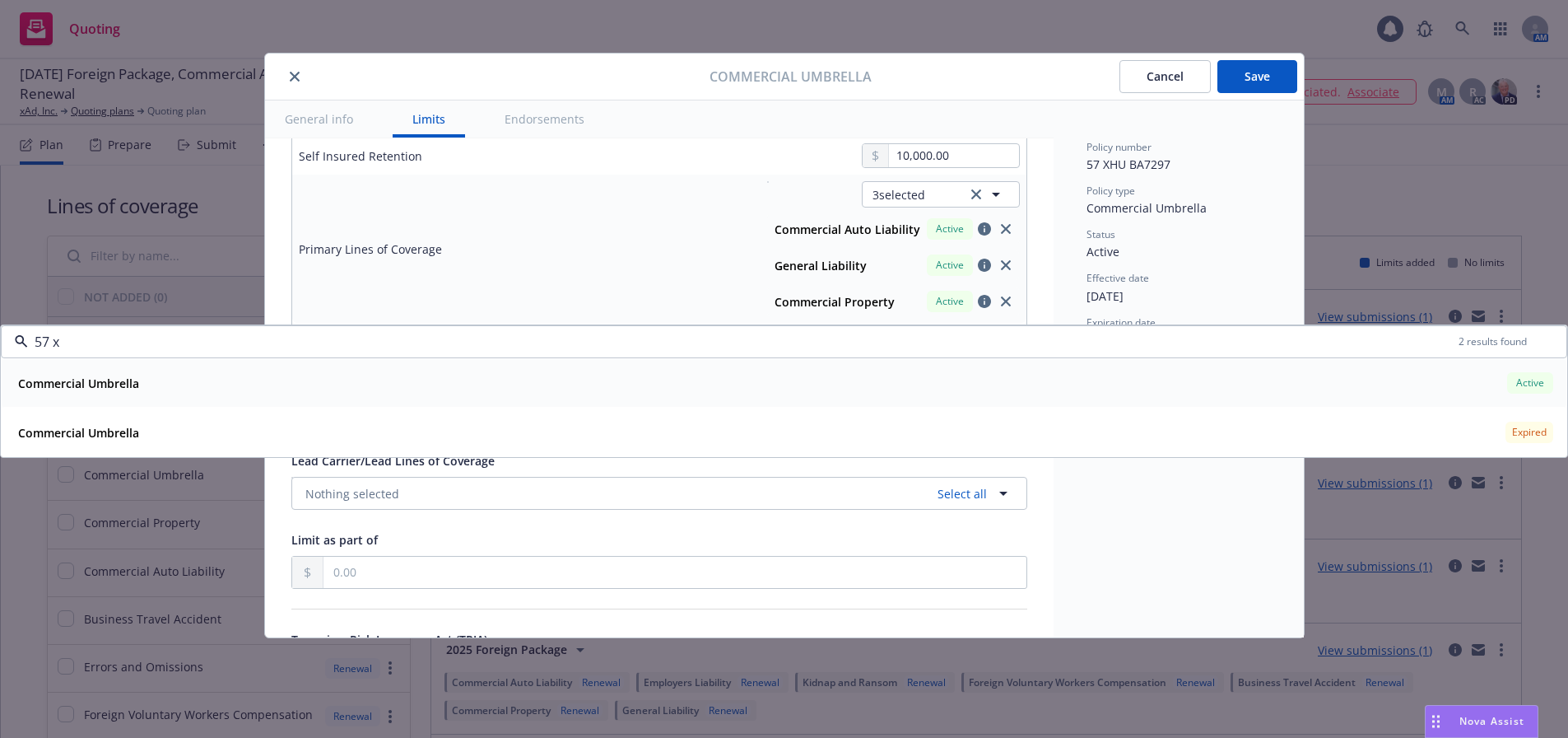
click at [1324, 388] on div "Commercial Umbrella Active" at bounding box center [784, 382] width 1545 height 28
type input "57 x"
click at [1141, 218] on div "Policy type Commercial Umbrella" at bounding box center [1179, 200] width 184 height 33
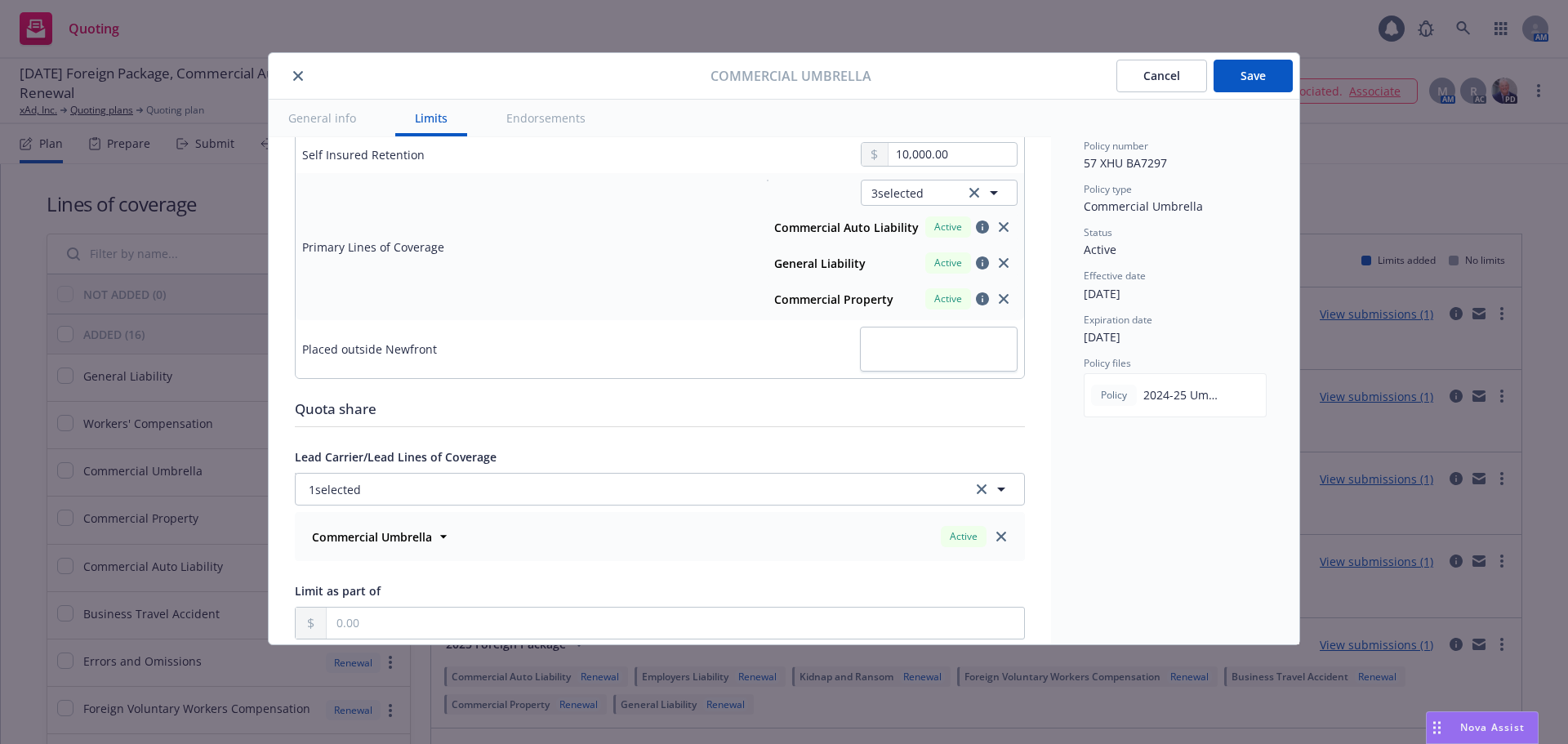
click at [1245, 73] on button "Save" at bounding box center [1252, 76] width 79 height 33
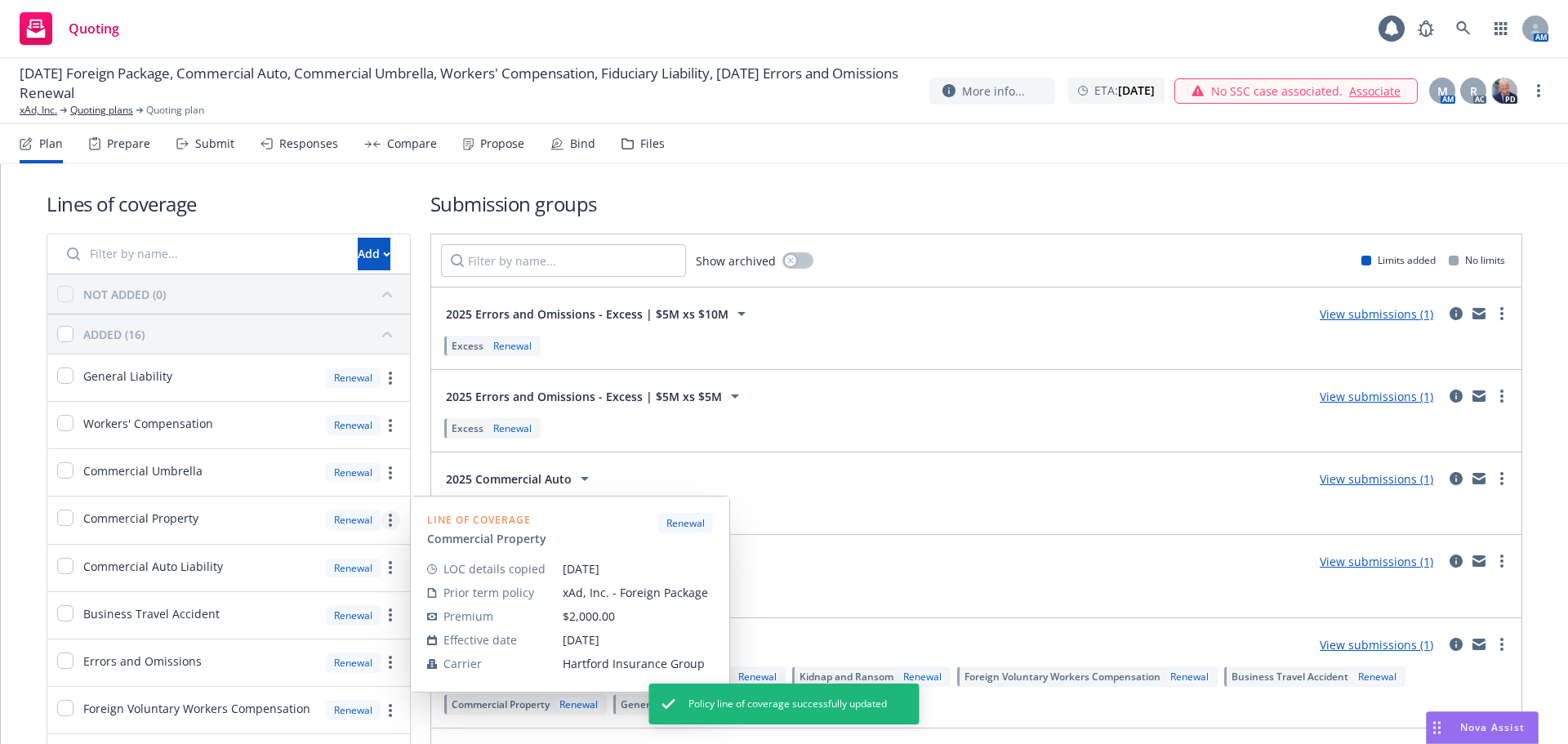
click at [389, 522] on icon "more" at bounding box center [390, 519] width 3 height 13
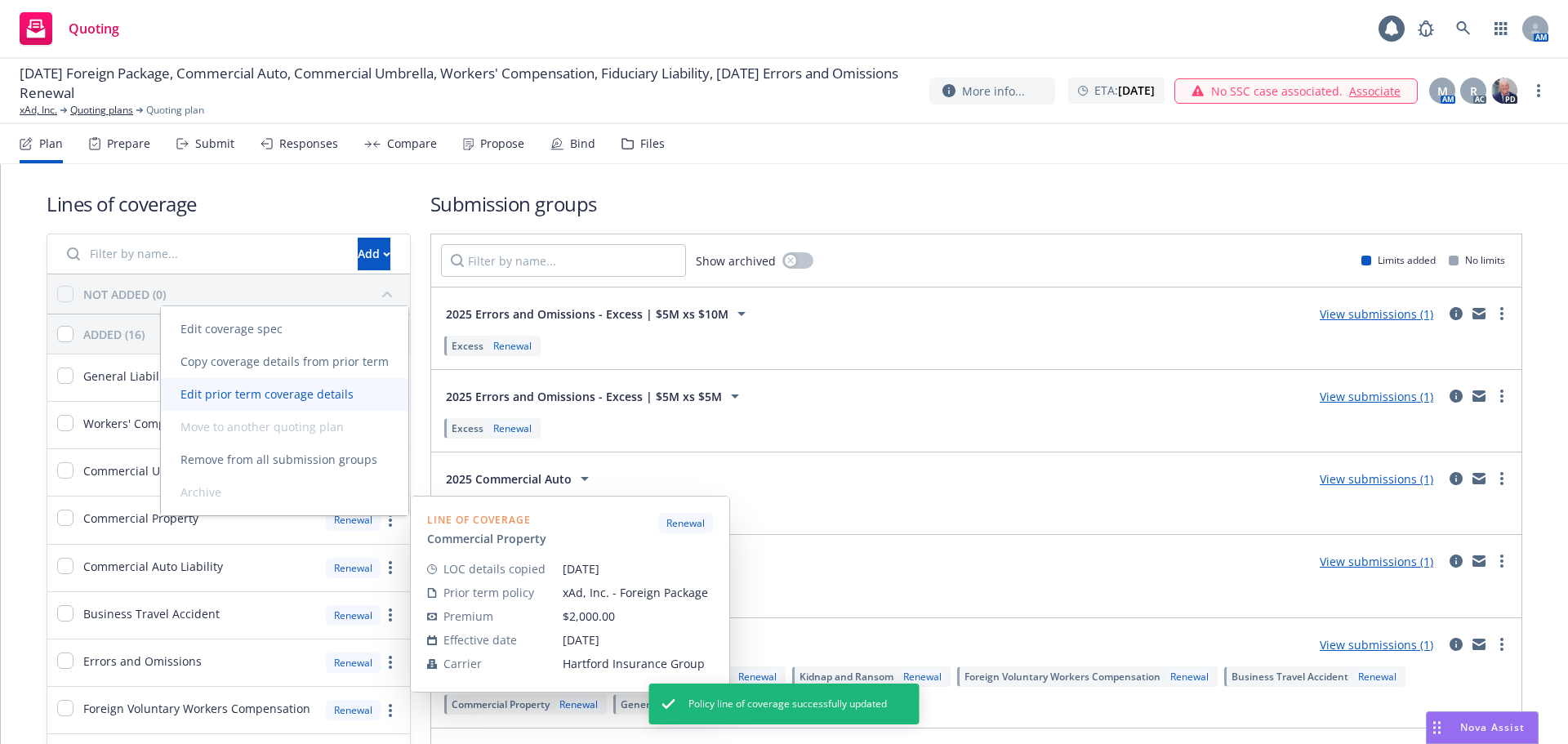
click at [330, 398] on span "Edit prior term coverage details" at bounding box center [266, 394] width 212 height 16
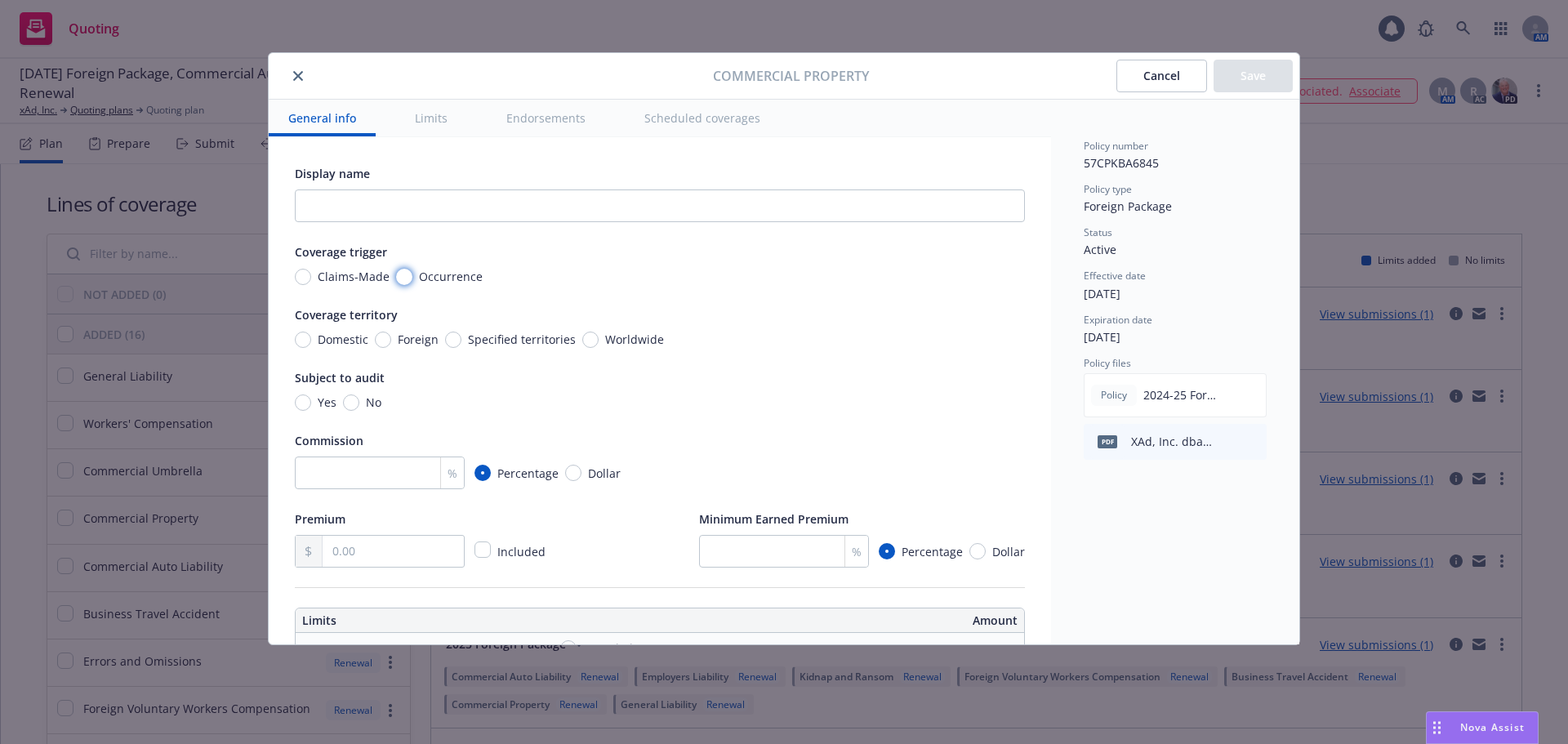
click at [400, 275] on input "Occurrence" at bounding box center [403, 276] width 17 height 17
radio input "true"
click at [403, 339] on span "Foreign" at bounding box center [418, 339] width 41 height 18
click at [391, 339] on input "Foreign" at bounding box center [383, 339] width 17 height 17
radio input "true"
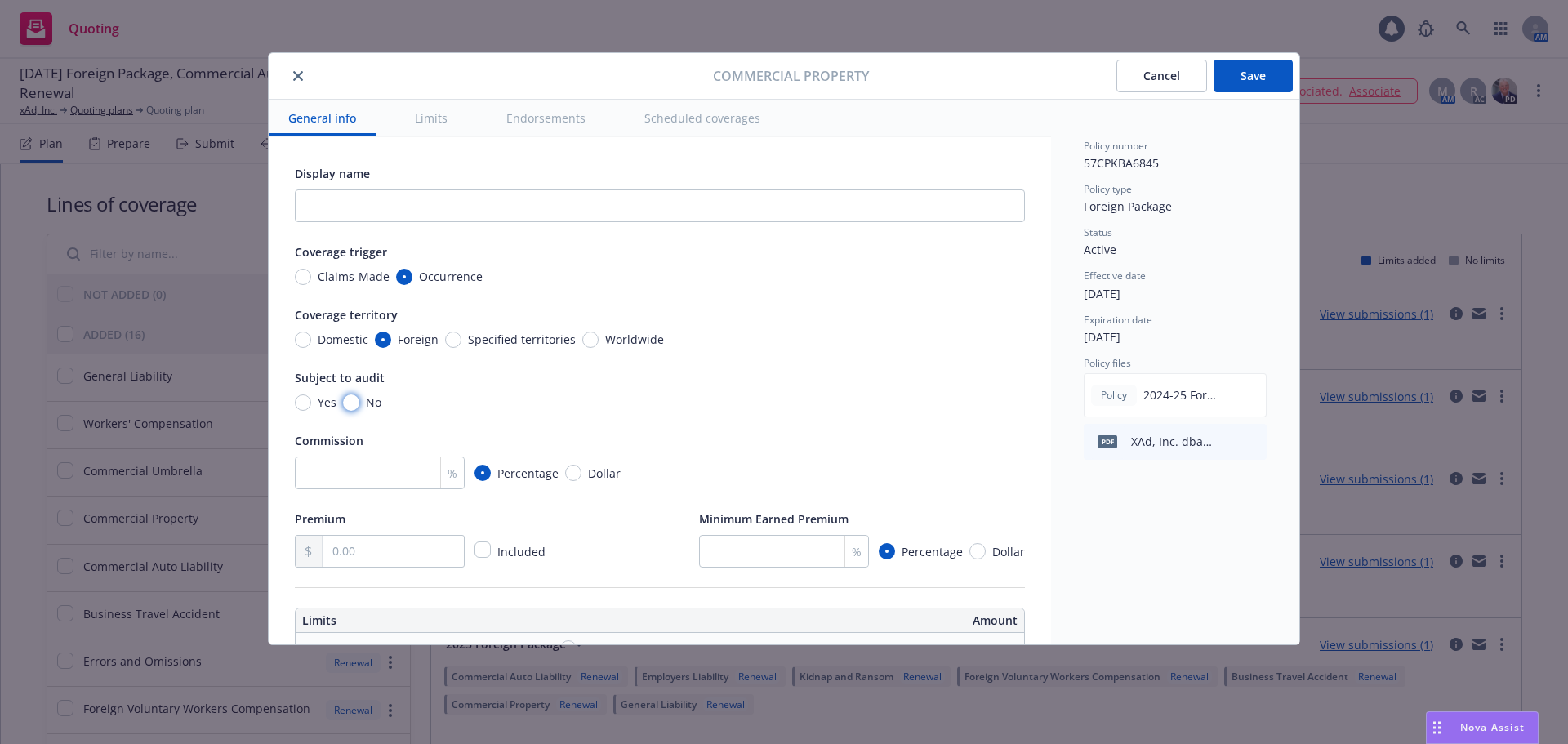
click at [356, 401] on input "No" at bounding box center [351, 403] width 17 height 17
radio input "true"
click at [350, 481] on input "number" at bounding box center [379, 474] width 170 height 33
type input "15"
click at [520, 417] on div "Display name Coverage trigger Claims-Made Occurrence Coverage territory Domesti…" at bounding box center [659, 366] width 730 height 405
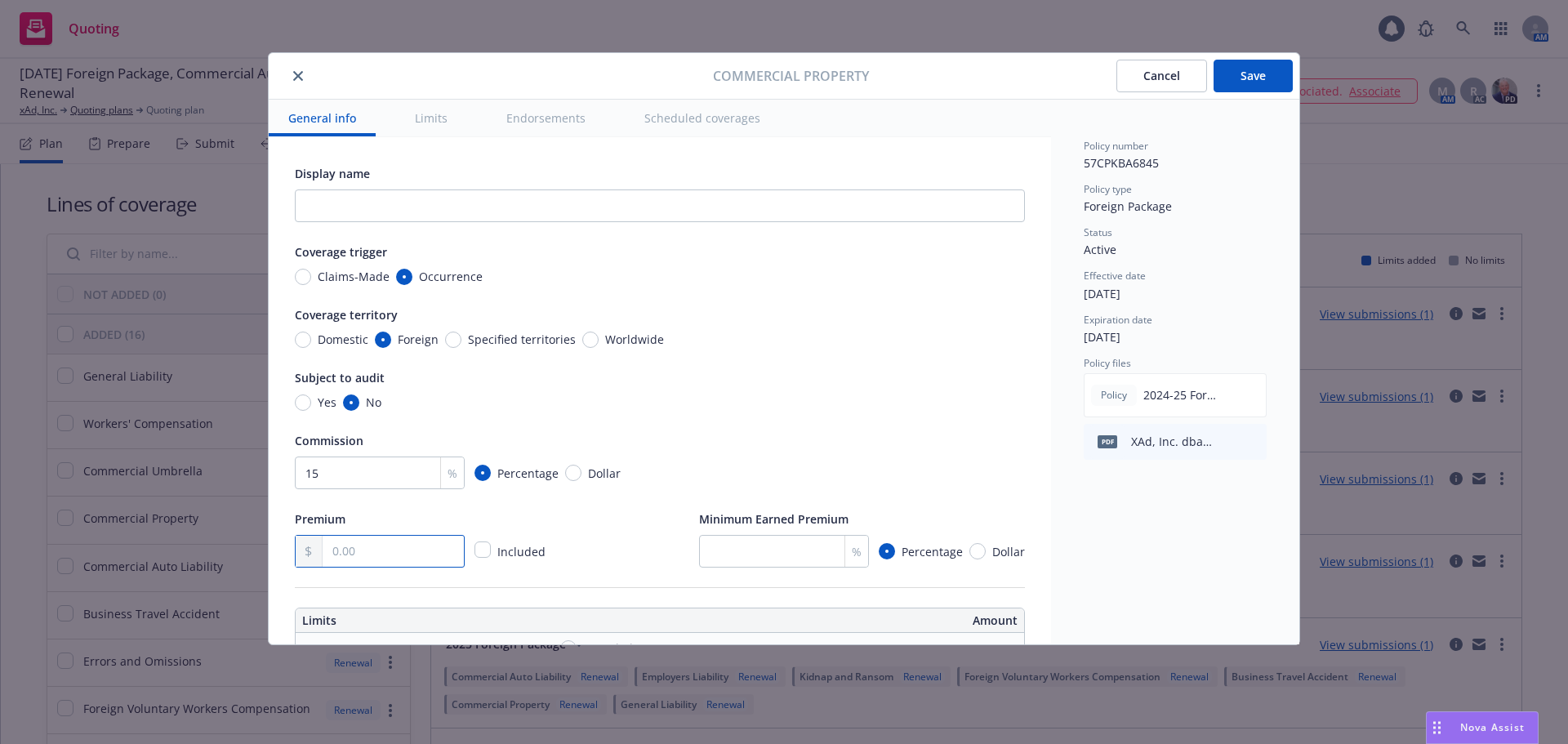
click at [387, 558] on input "text" at bounding box center [393, 551] width 141 height 31
type input "789.00"
click at [570, 523] on div "Premium 789.00 Included Minimum Earned Premium % Percentage Dollar" at bounding box center [659, 538] width 730 height 58
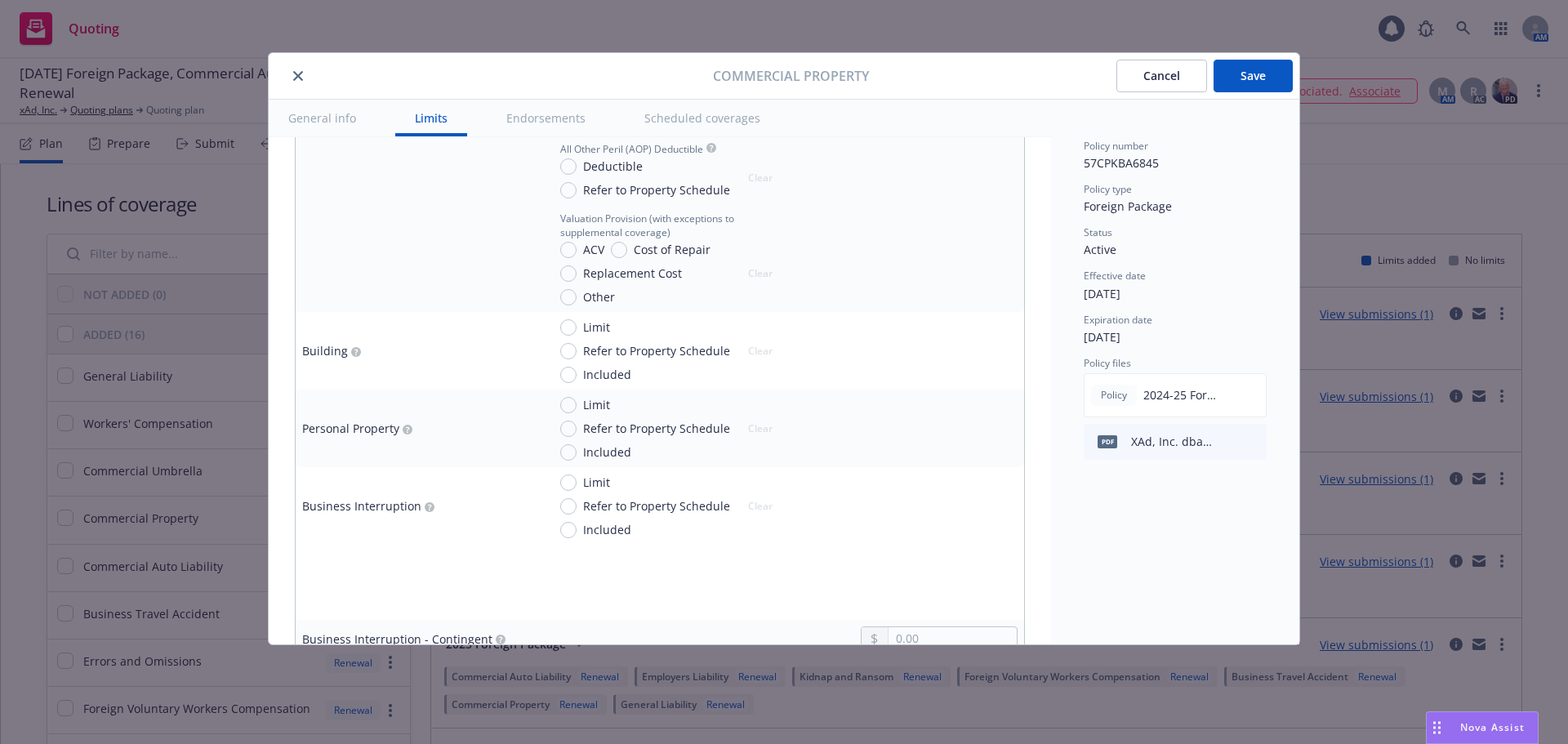
scroll to position [654, 0]
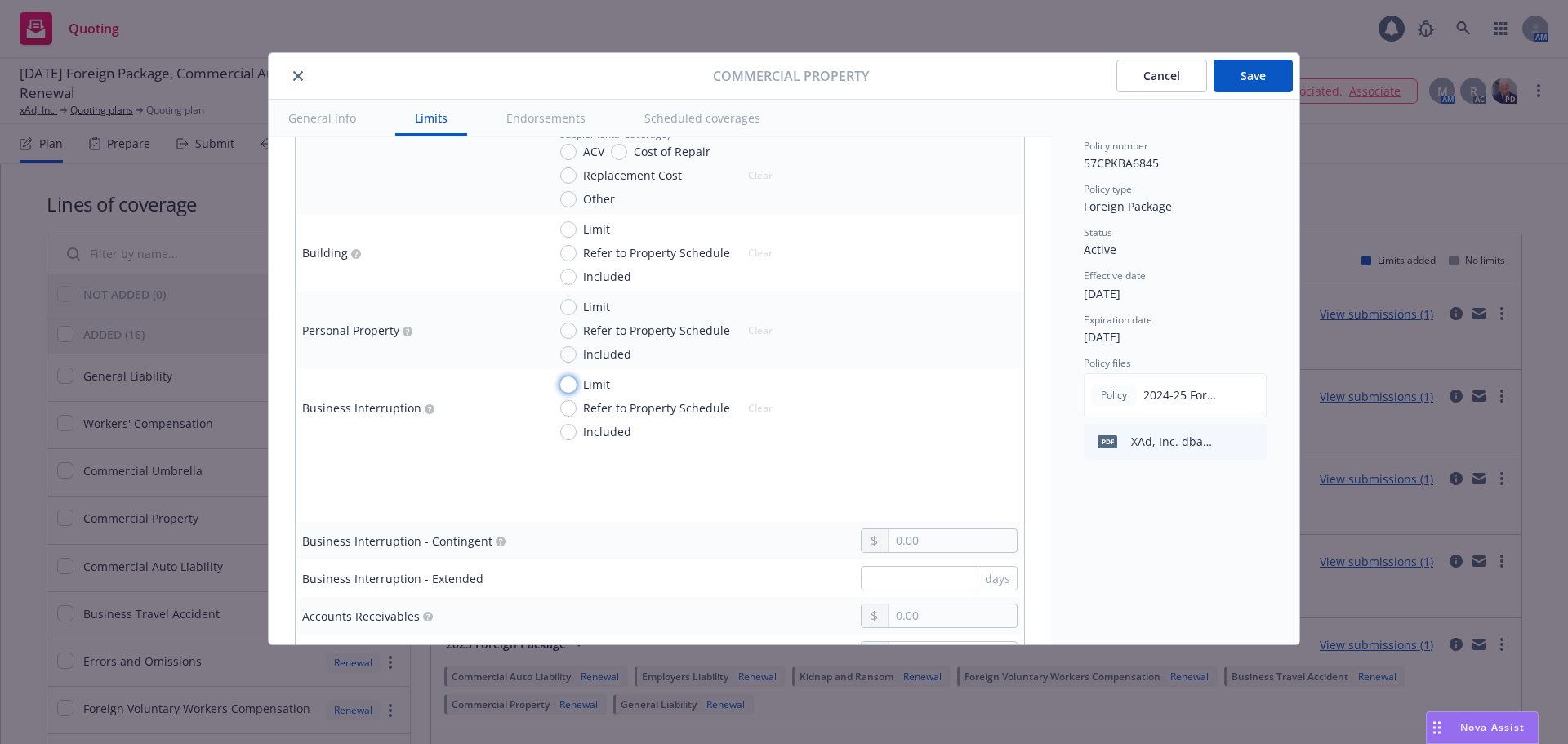
click at [570, 380] on input "Limit" at bounding box center [568, 384] width 17 height 17
radio input "true"
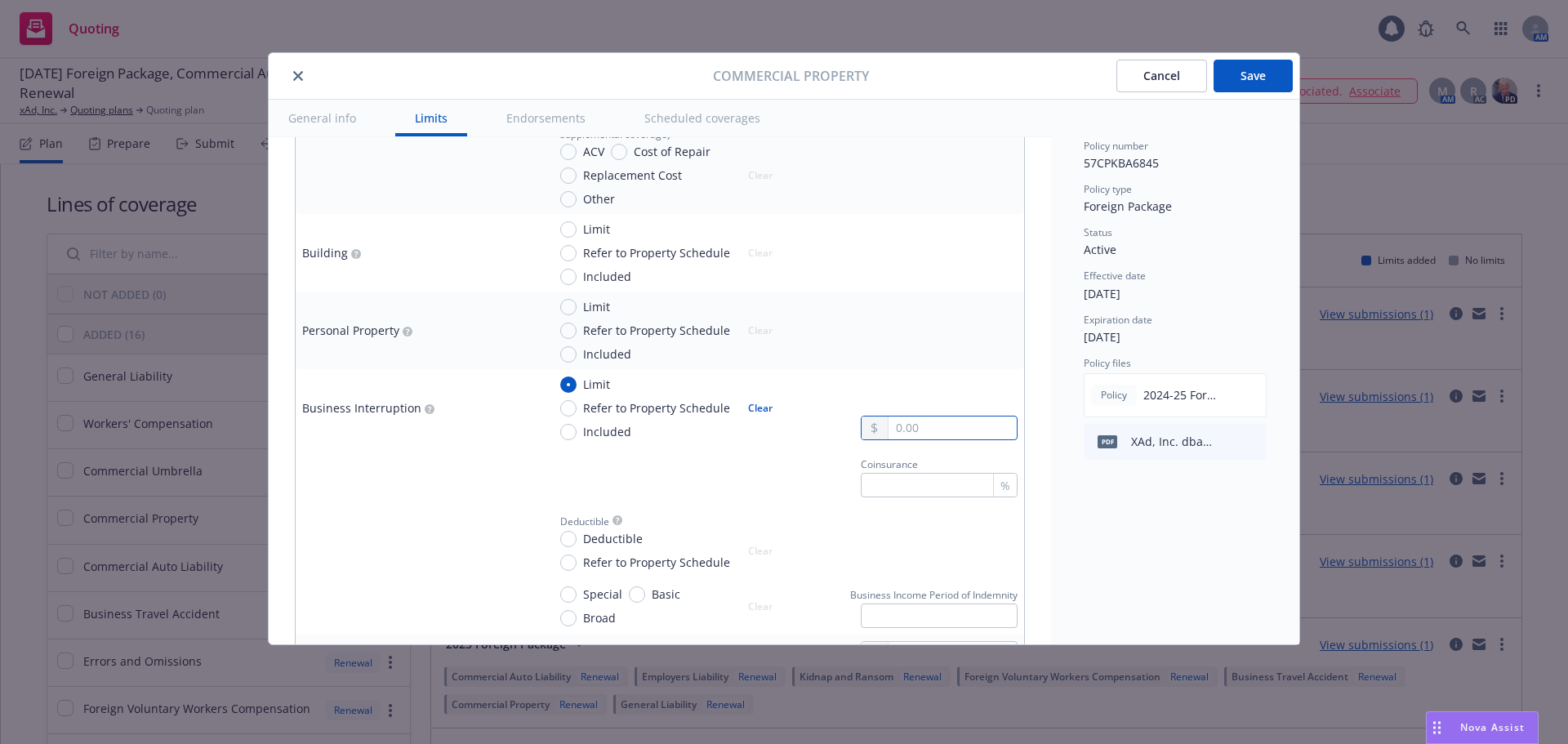
click at [901, 432] on input "text" at bounding box center [953, 428] width 128 height 23
type input "500,000.00"
click at [768, 442] on td "Limit Refer to Property Schedule Included Clear 500,000.00" at bounding box center [782, 408] width 483 height 78
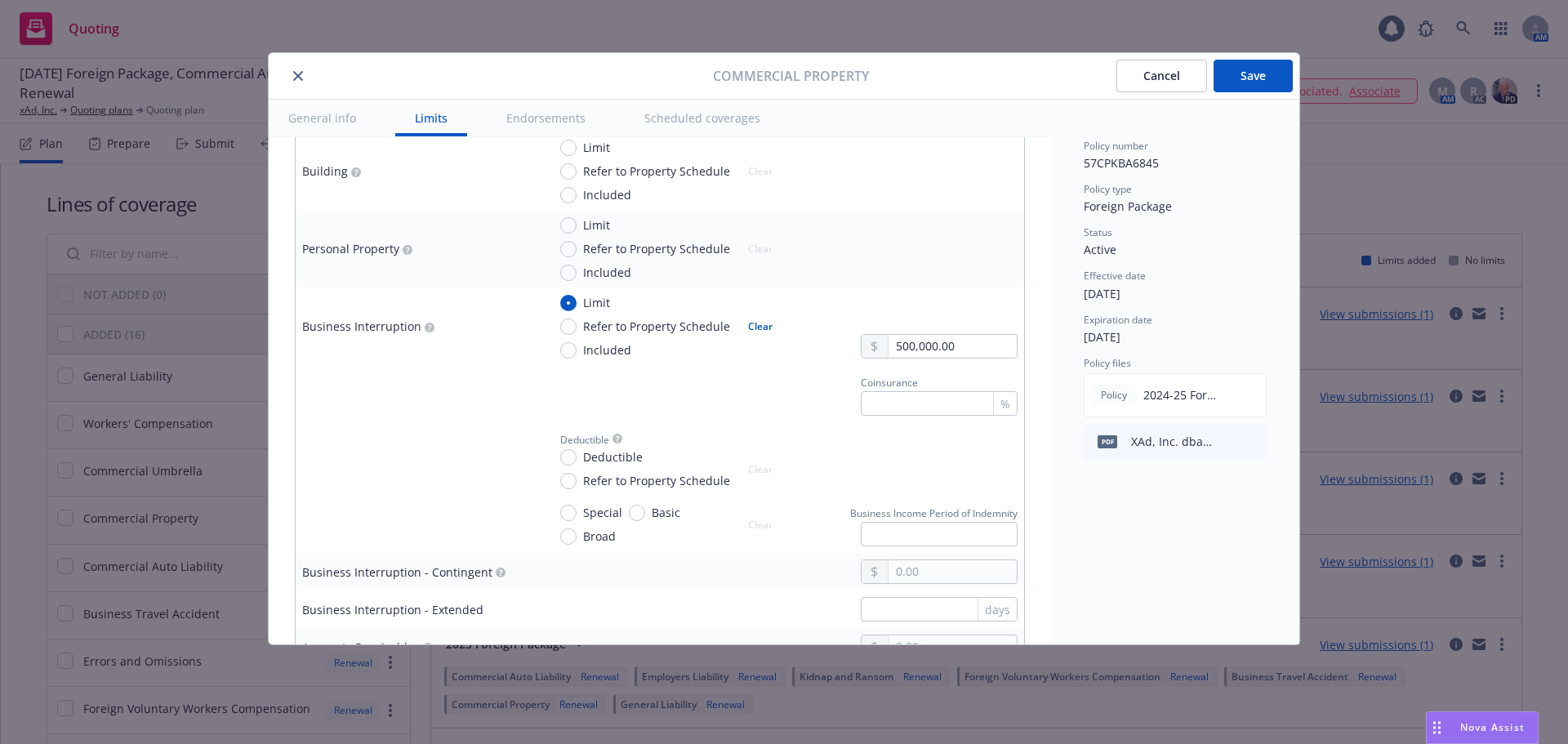
click at [602, 512] on span "Special" at bounding box center [603, 513] width 39 height 18
click at [576, 512] on input "Special" at bounding box center [568, 513] width 17 height 17
radio input "true"
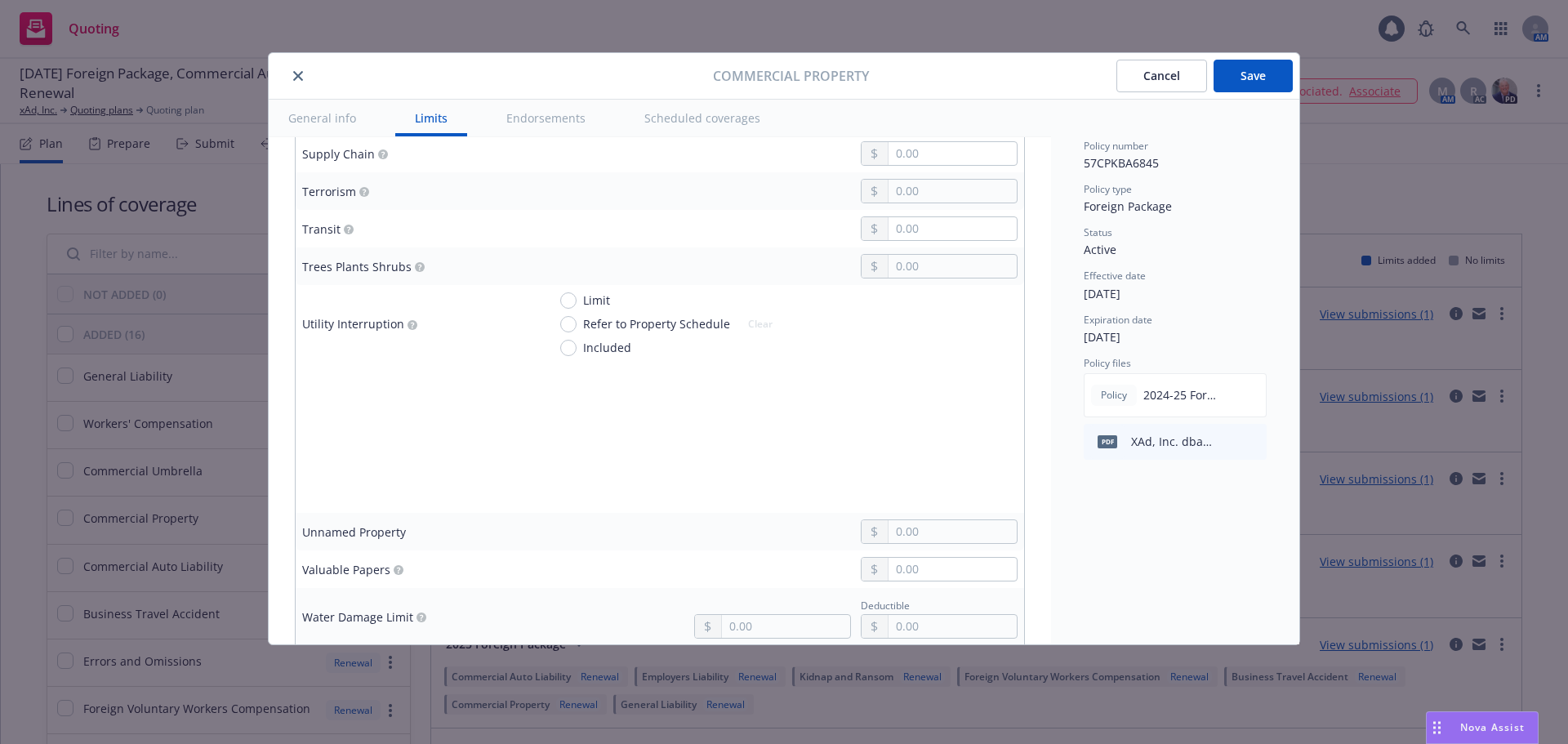
scroll to position [4330, 0]
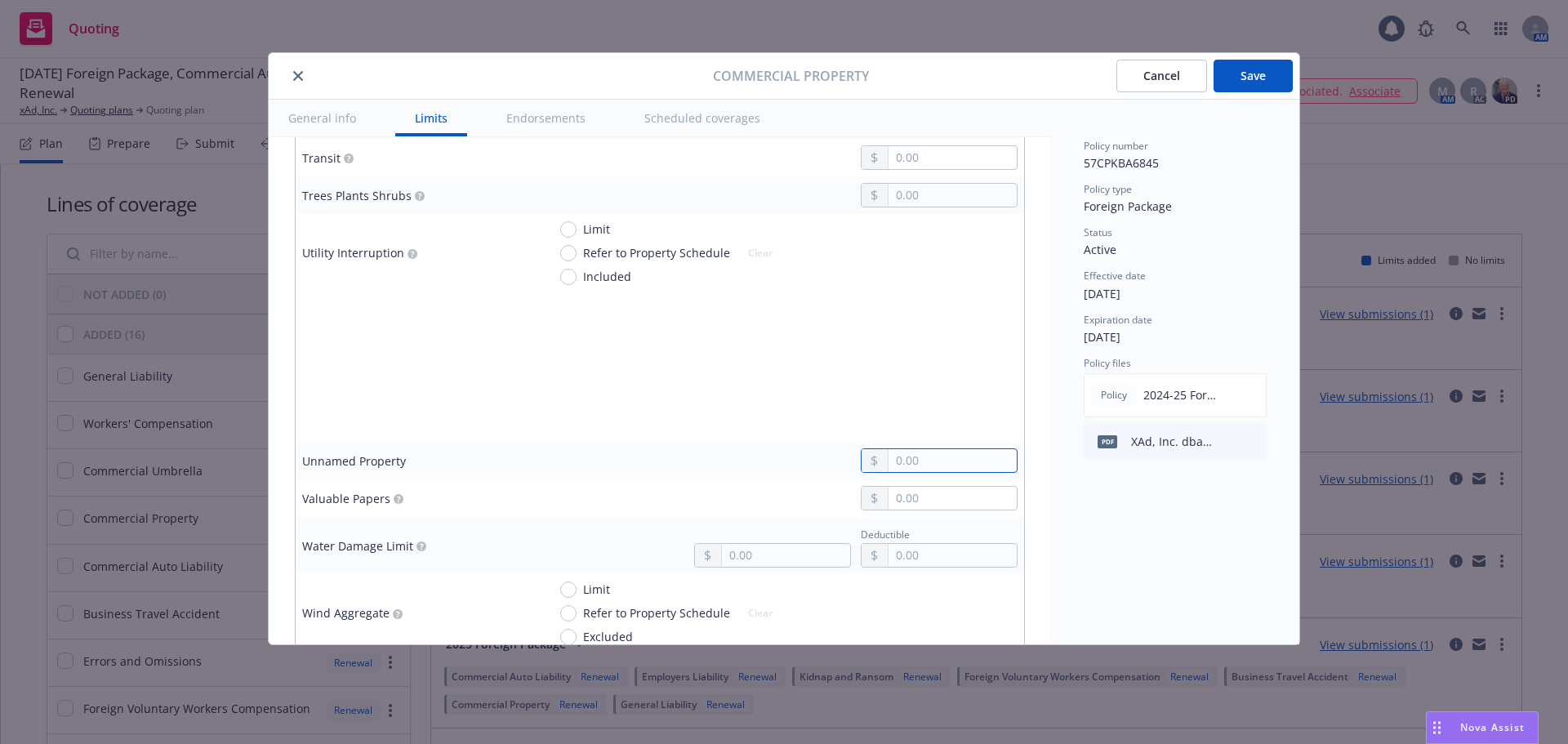
click at [938, 466] on input "text" at bounding box center [953, 461] width 128 height 23
type input "300,000.00"
click at [826, 370] on td at bounding box center [782, 385] width 483 height 38
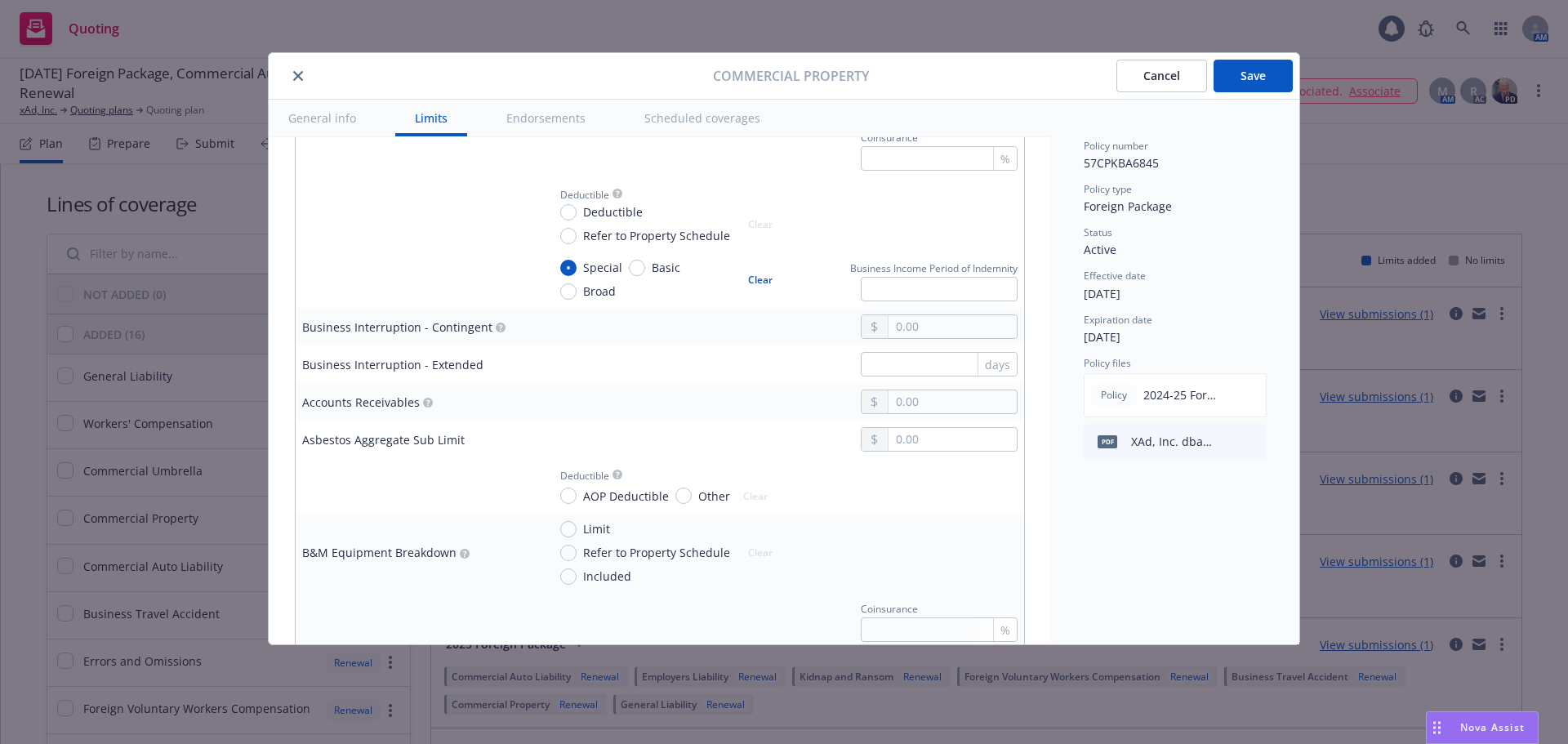
scroll to position [1144, 0]
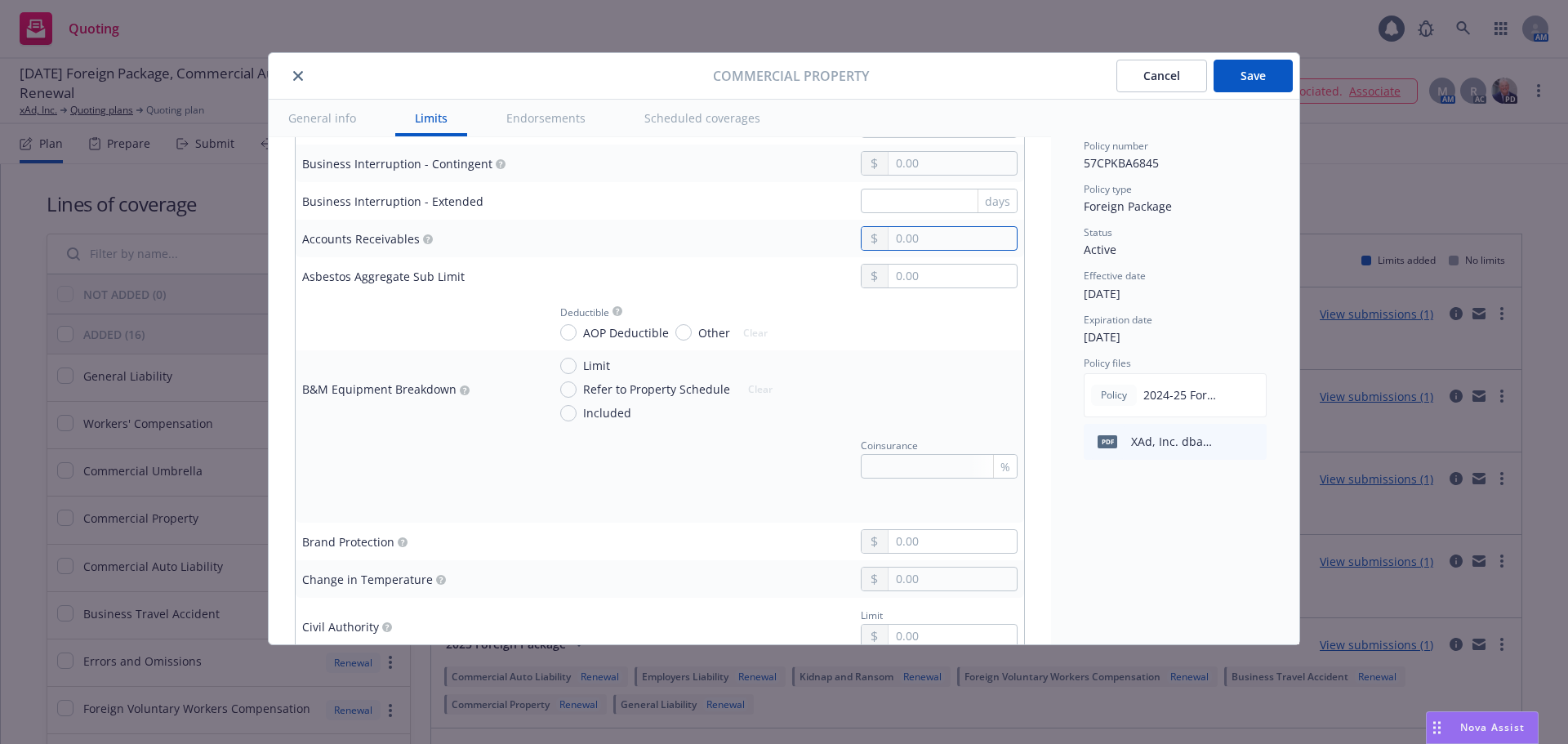
click at [889, 238] on input "text" at bounding box center [953, 239] width 128 height 23
type input "250,000.00"
click at [636, 232] on div "250,000.00" at bounding box center [783, 238] width 470 height 24
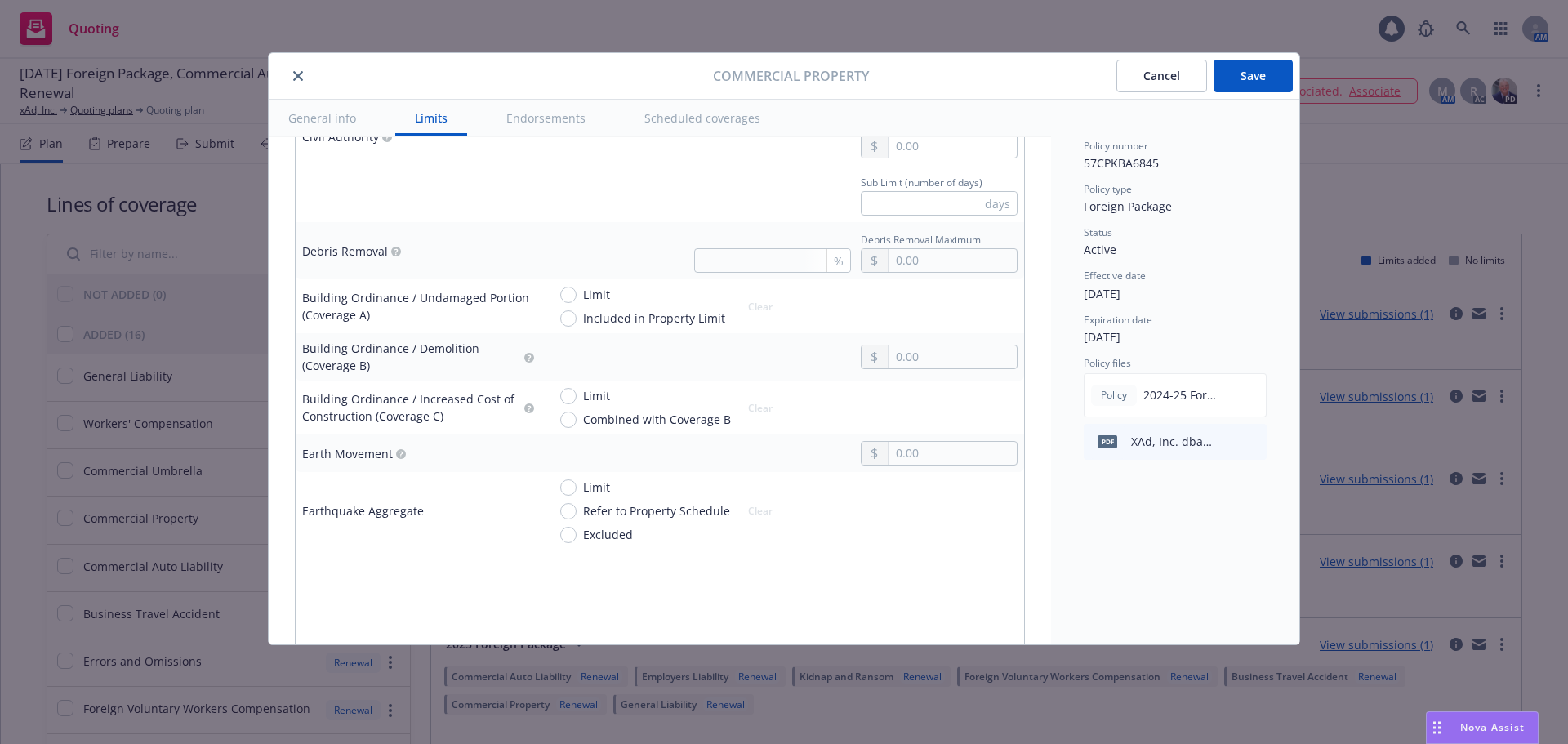
scroll to position [1716, 0]
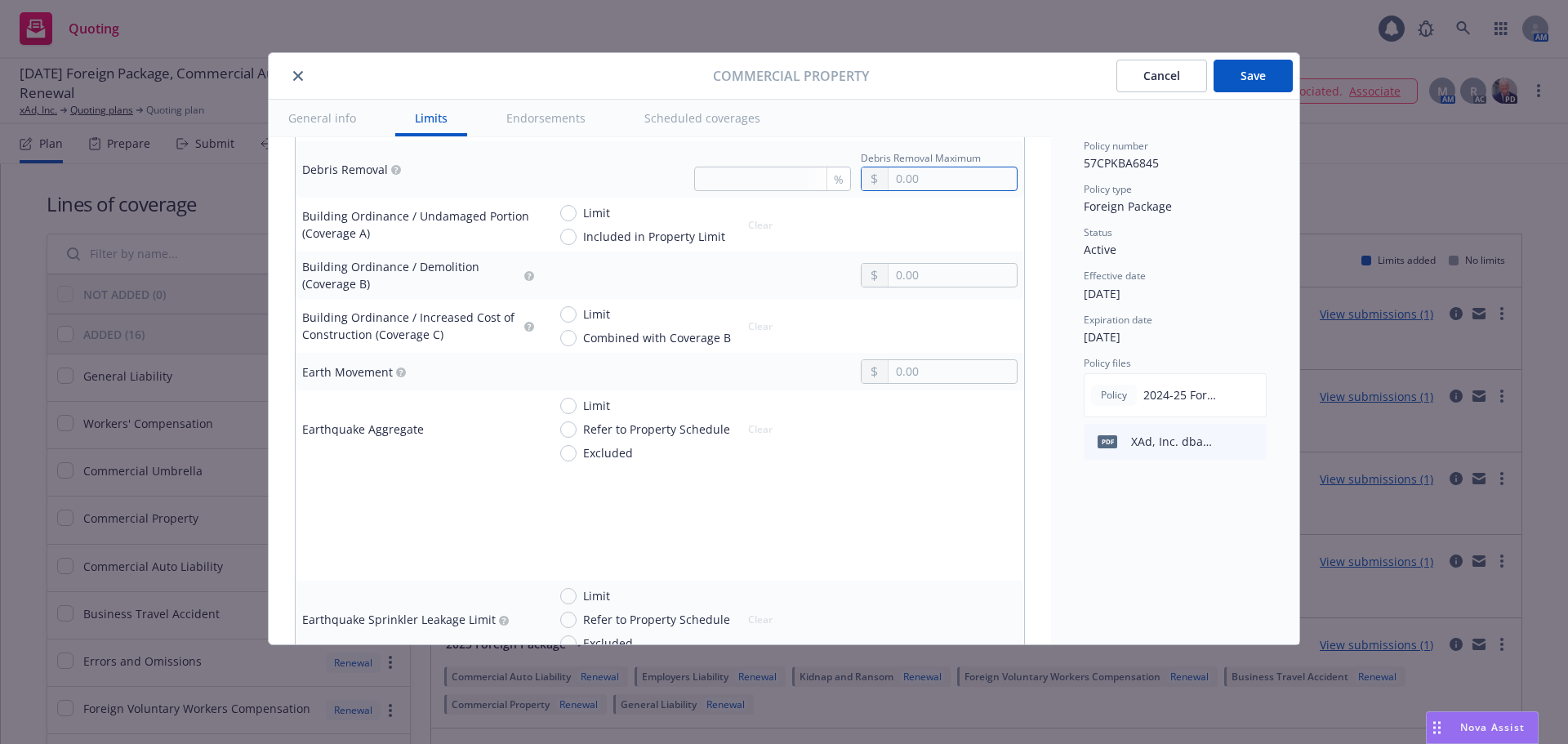
click at [947, 185] on input "text" at bounding box center [953, 179] width 128 height 23
type input "250,000.00"
click at [779, 152] on div "% Debris Removal Maximum 250,000.00" at bounding box center [850, 168] width 336 height 44
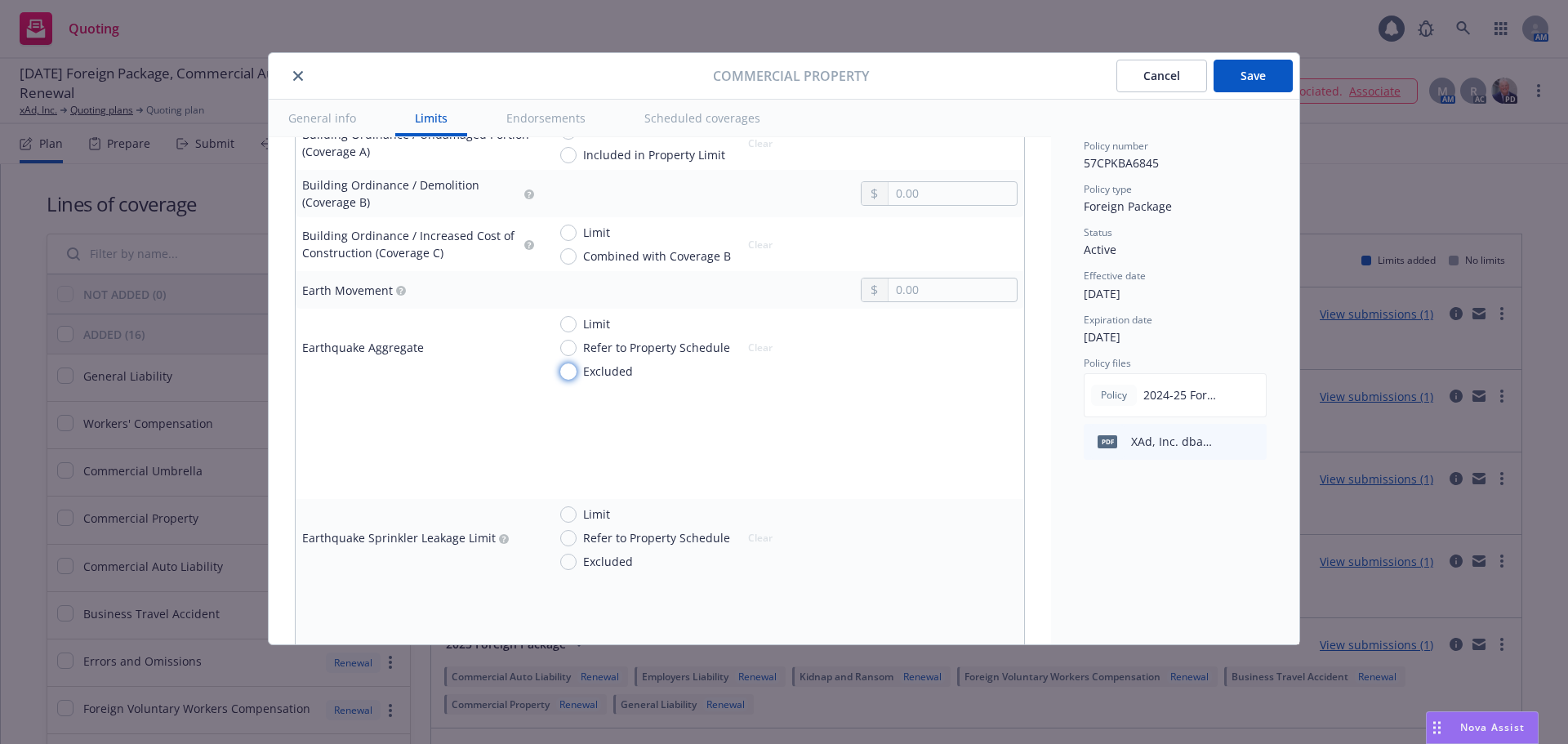
click at [571, 368] on input "Excluded" at bounding box center [568, 372] width 17 height 17
radio input "true"
click at [571, 564] on input "Excluded" at bounding box center [568, 561] width 17 height 17
radio input "true"
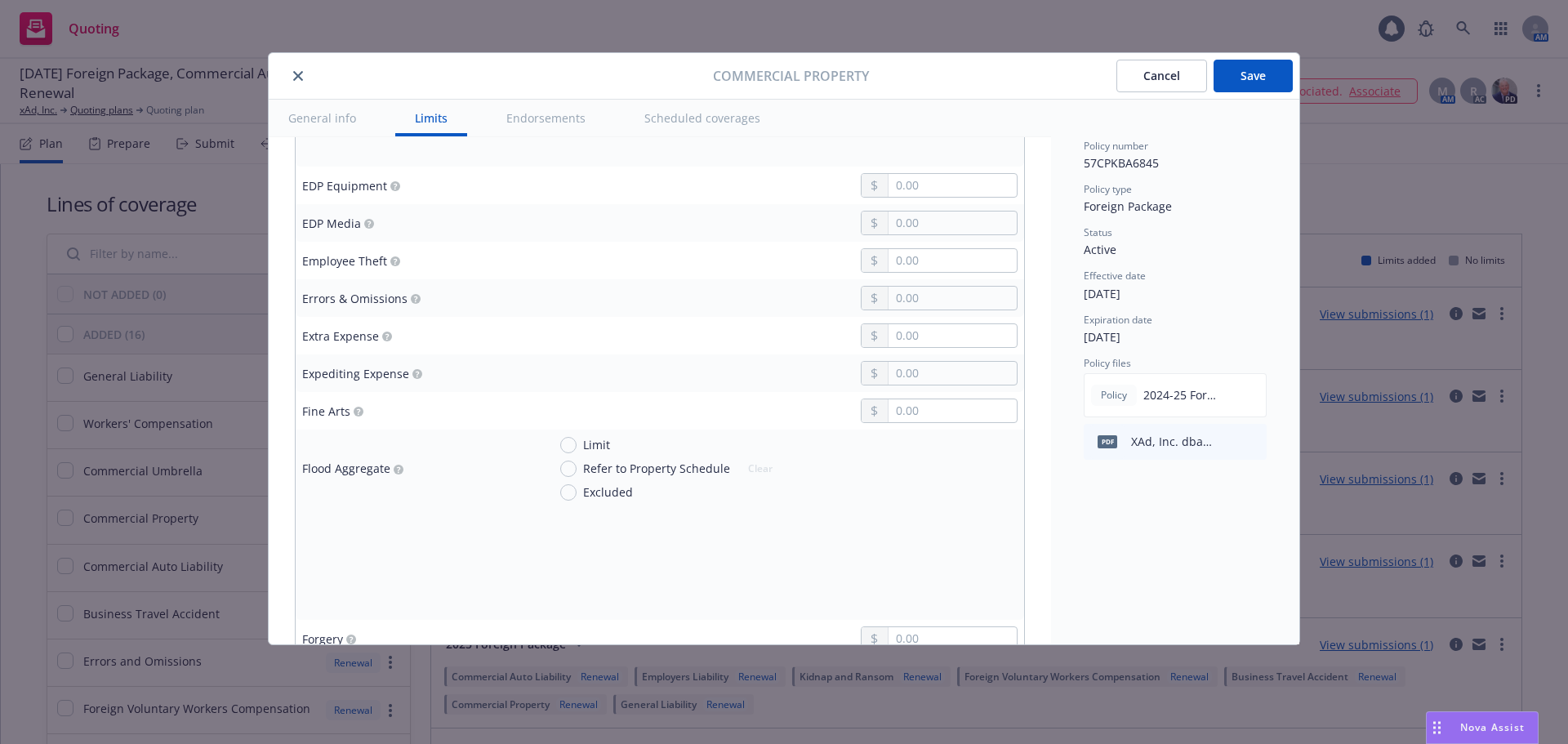
scroll to position [2369, 0]
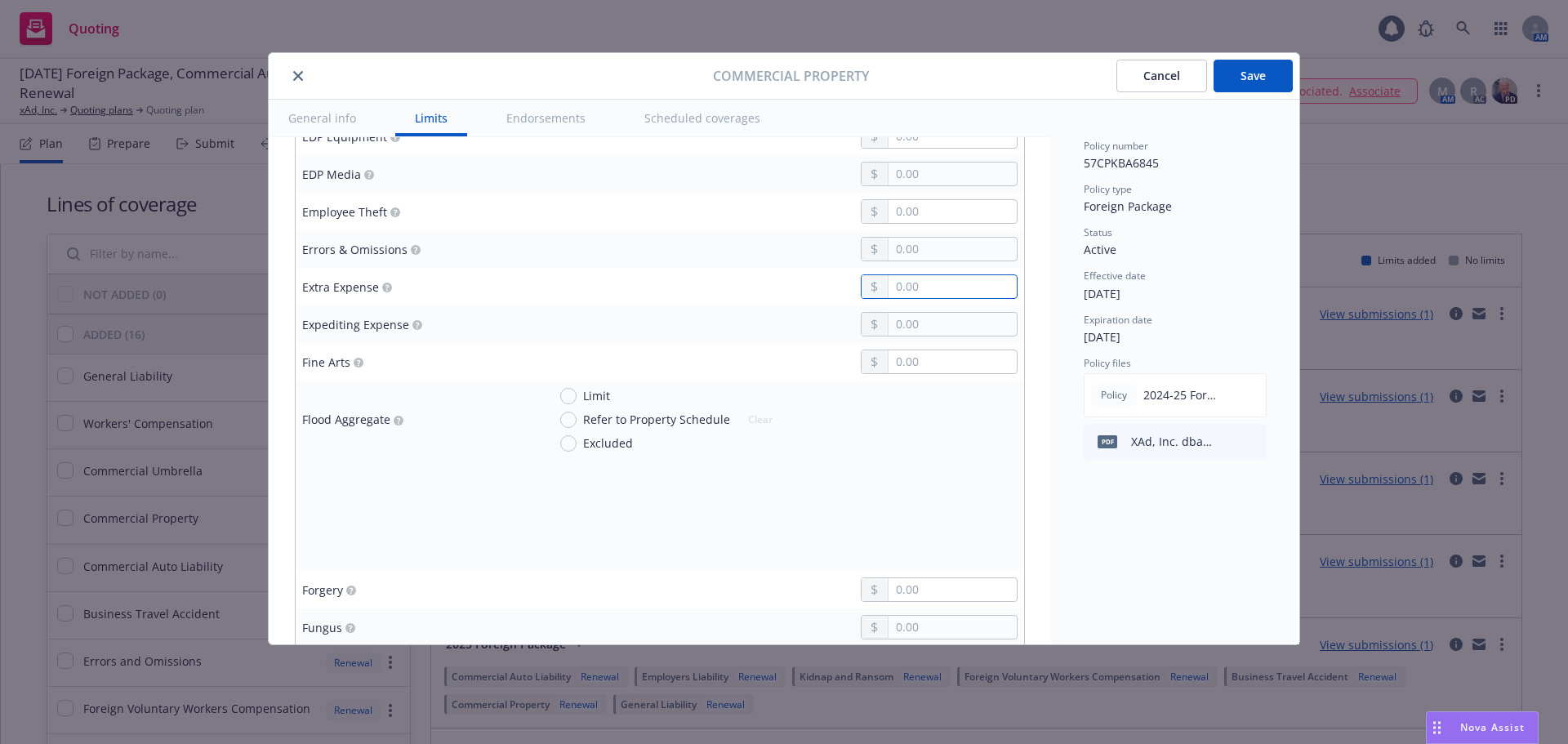
click at [902, 286] on input "text" at bounding box center [953, 287] width 128 height 23
type input "50,000.00"
click at [724, 300] on td "50,000.00" at bounding box center [782, 287] width 483 height 38
click at [890, 360] on input "text" at bounding box center [953, 362] width 128 height 23
type input "50,000.00"
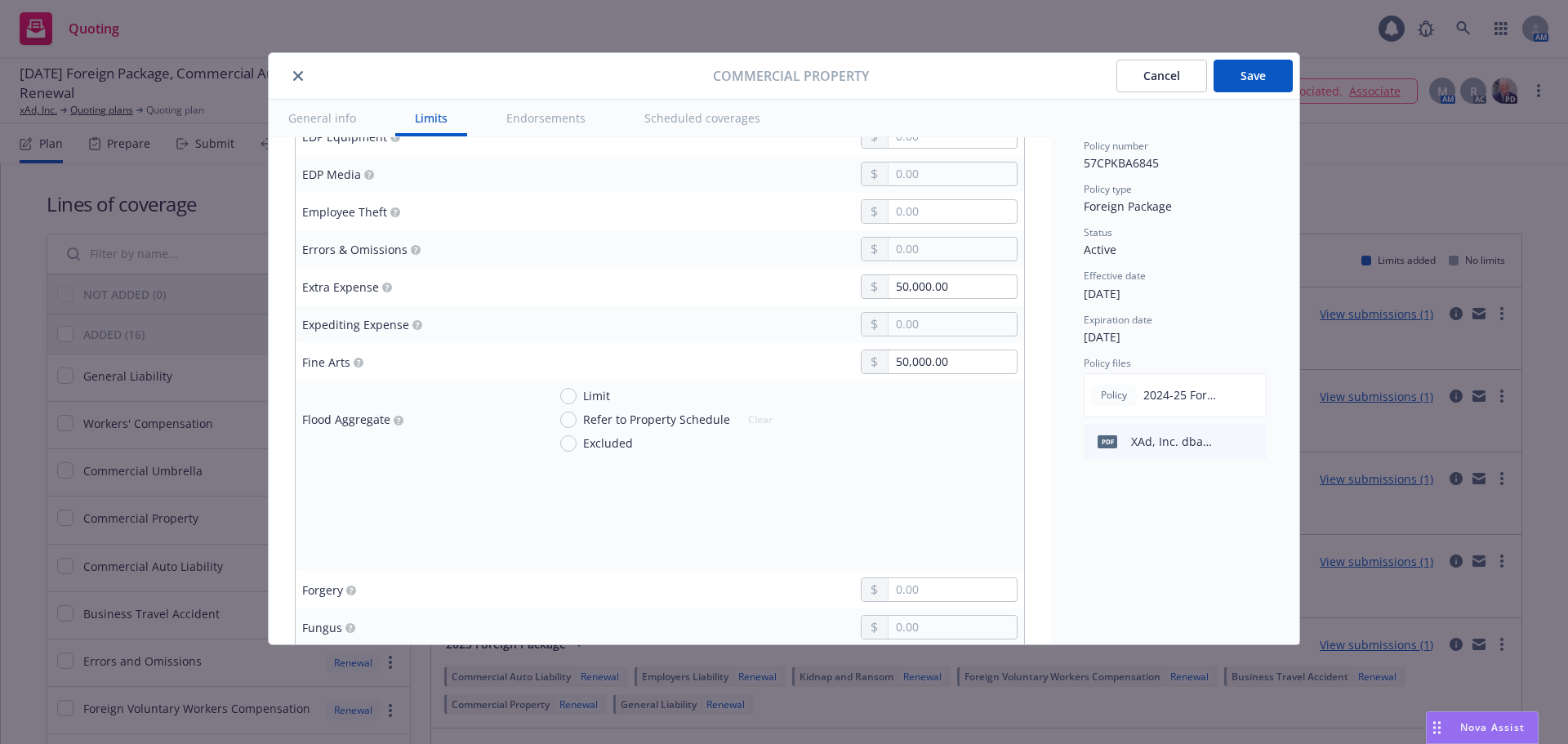
click at [718, 351] on div "50,000.00" at bounding box center [783, 362] width 470 height 24
click at [586, 437] on span "Excluded" at bounding box center [608, 443] width 50 height 18
click at [576, 437] on input "Excluded" at bounding box center [568, 443] width 17 height 17
radio input "true"
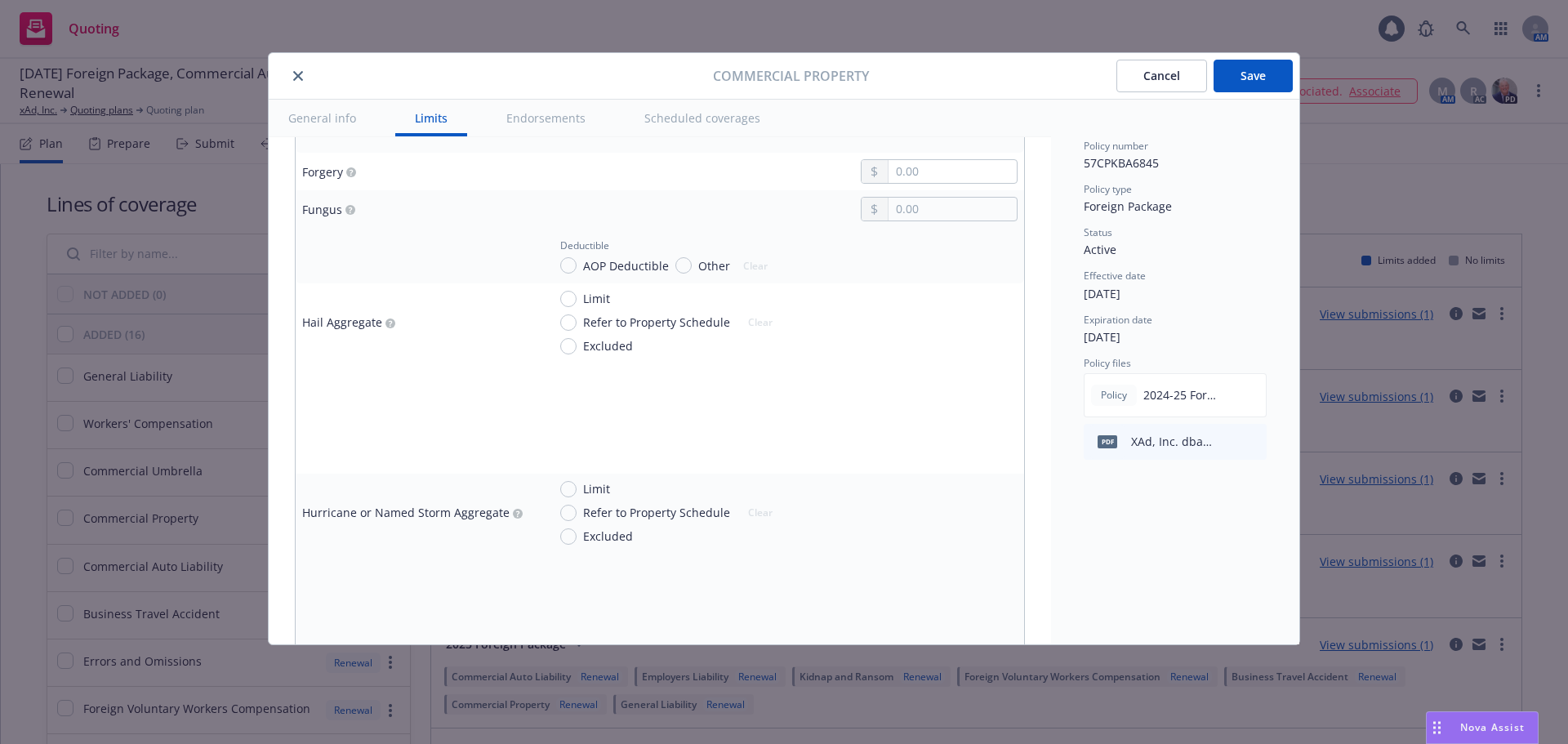
scroll to position [2778, 0]
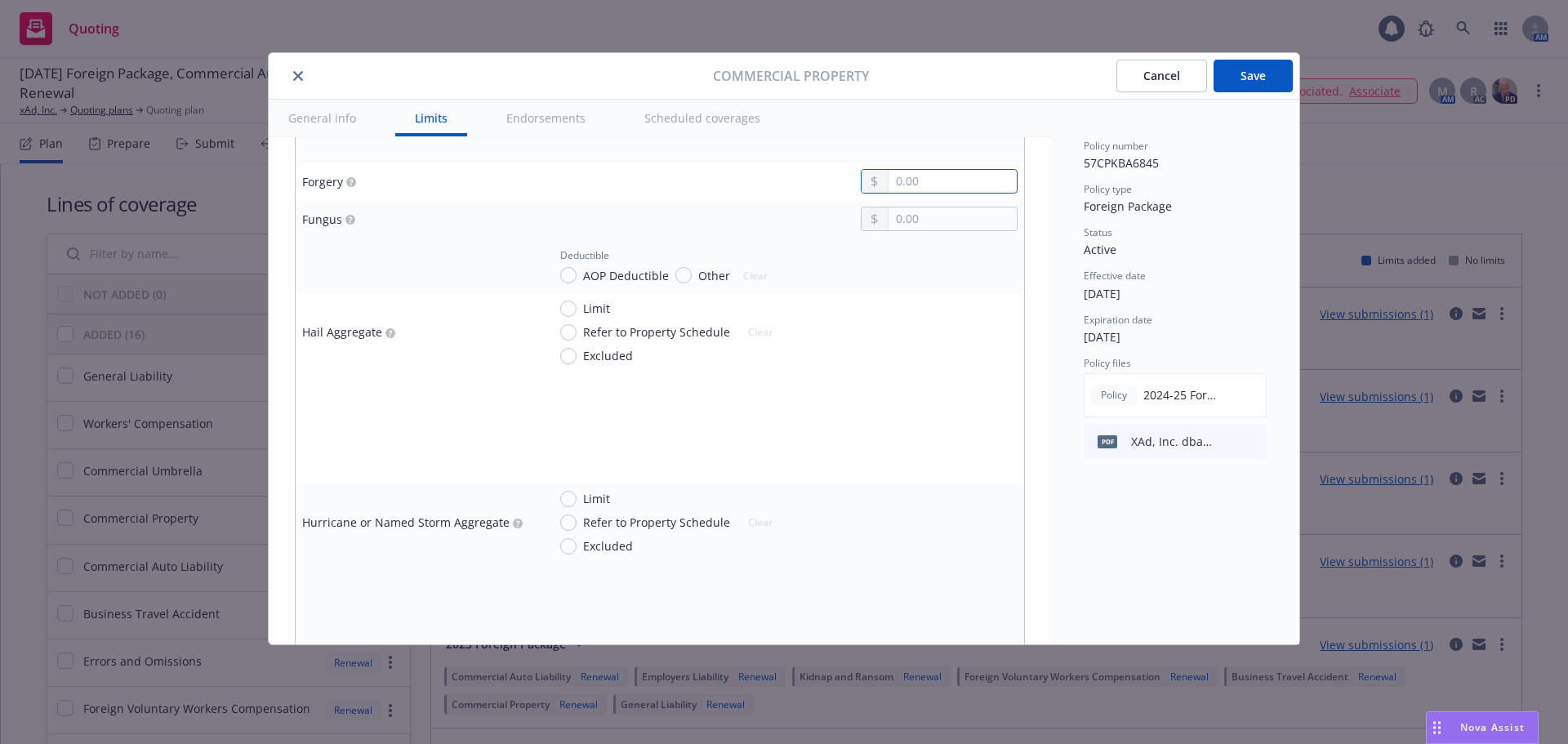
click at [900, 178] on input "text" at bounding box center [953, 182] width 128 height 23
type input "25,000.00"
click at [609, 206] on td at bounding box center [782, 219] width 483 height 38
click at [900, 207] on input "text" at bounding box center [953, 219] width 128 height 23
type input "50,000.00"
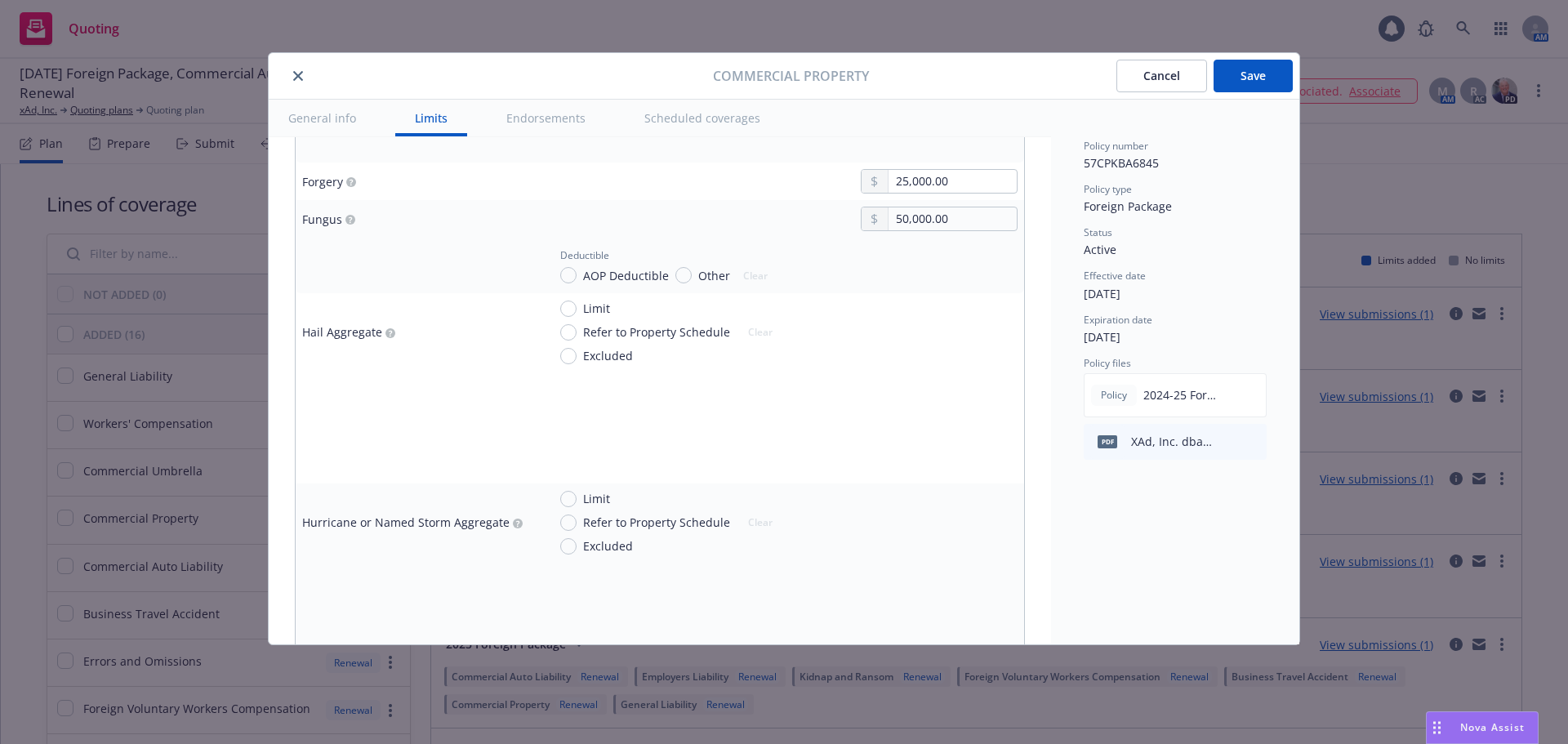
click at [783, 232] on td "50,000.00" at bounding box center [782, 219] width 483 height 38
click at [625, 277] on span "AOP Deductible" at bounding box center [626, 276] width 86 height 18
click at [576, 277] on input "AOP Deductible" at bounding box center [568, 275] width 17 height 17
radio input "true"
click at [606, 353] on span "Excluded" at bounding box center [608, 356] width 50 height 18
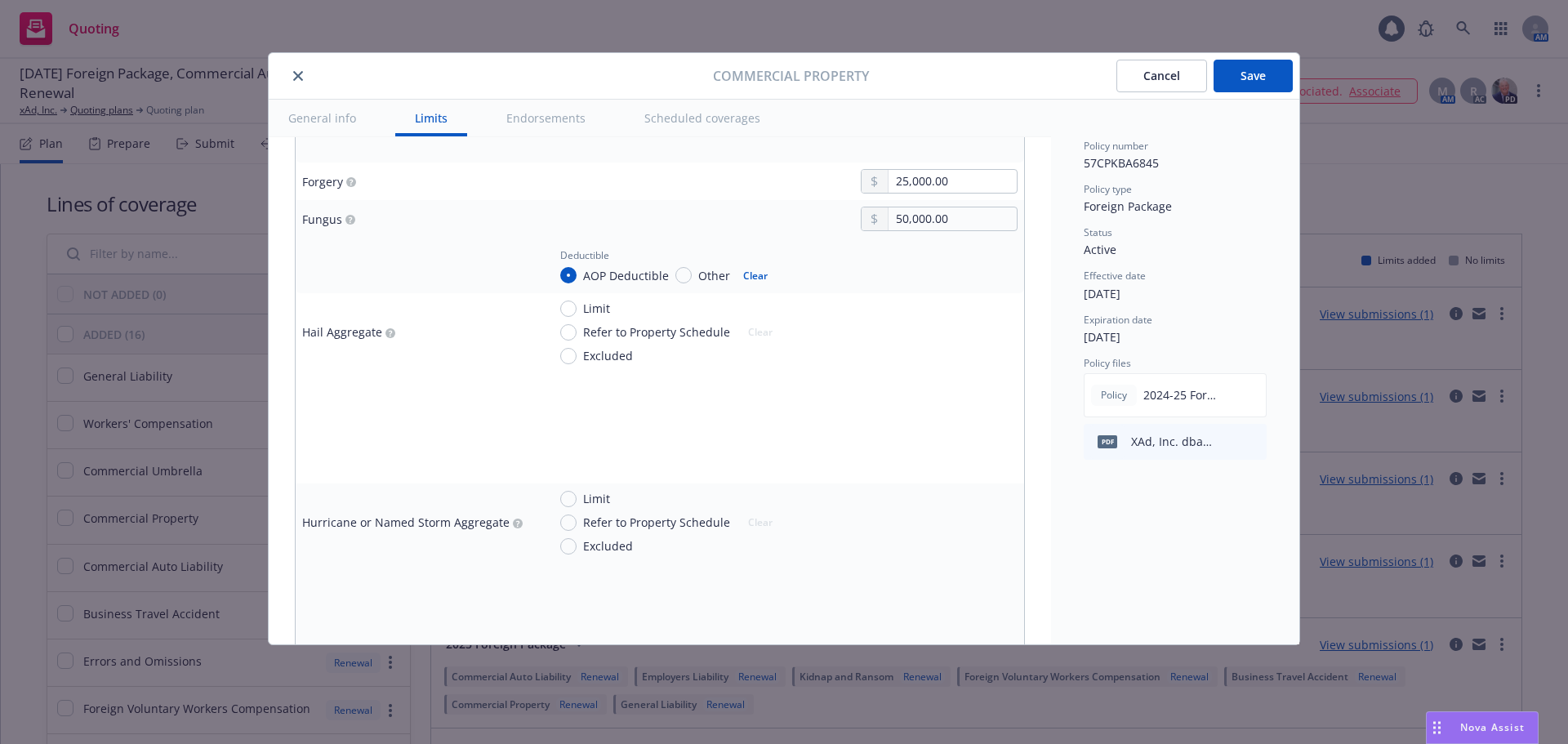
click at [576, 353] on input "Excluded" at bounding box center [568, 356] width 17 height 17
radio input "true"
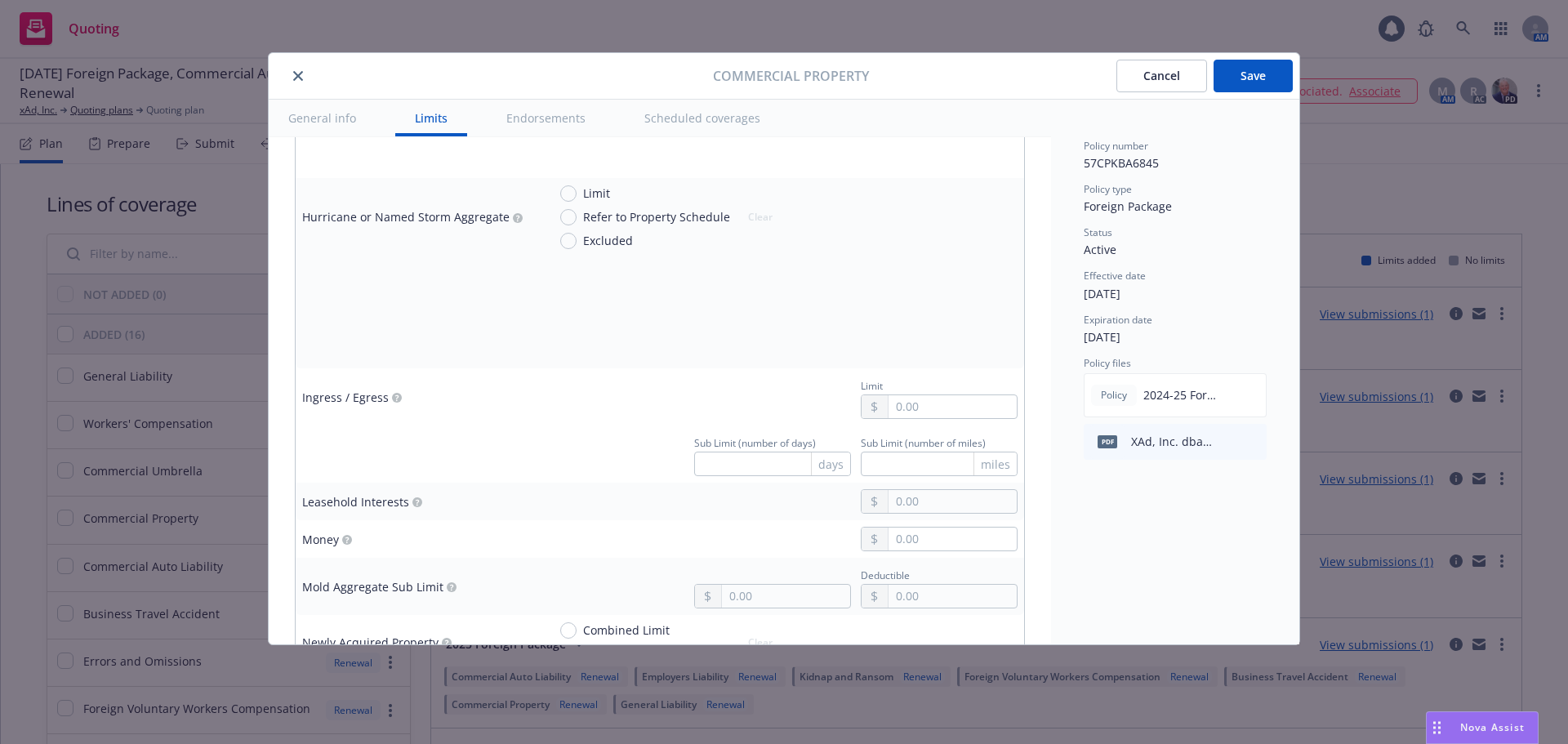
scroll to position [3104, 0]
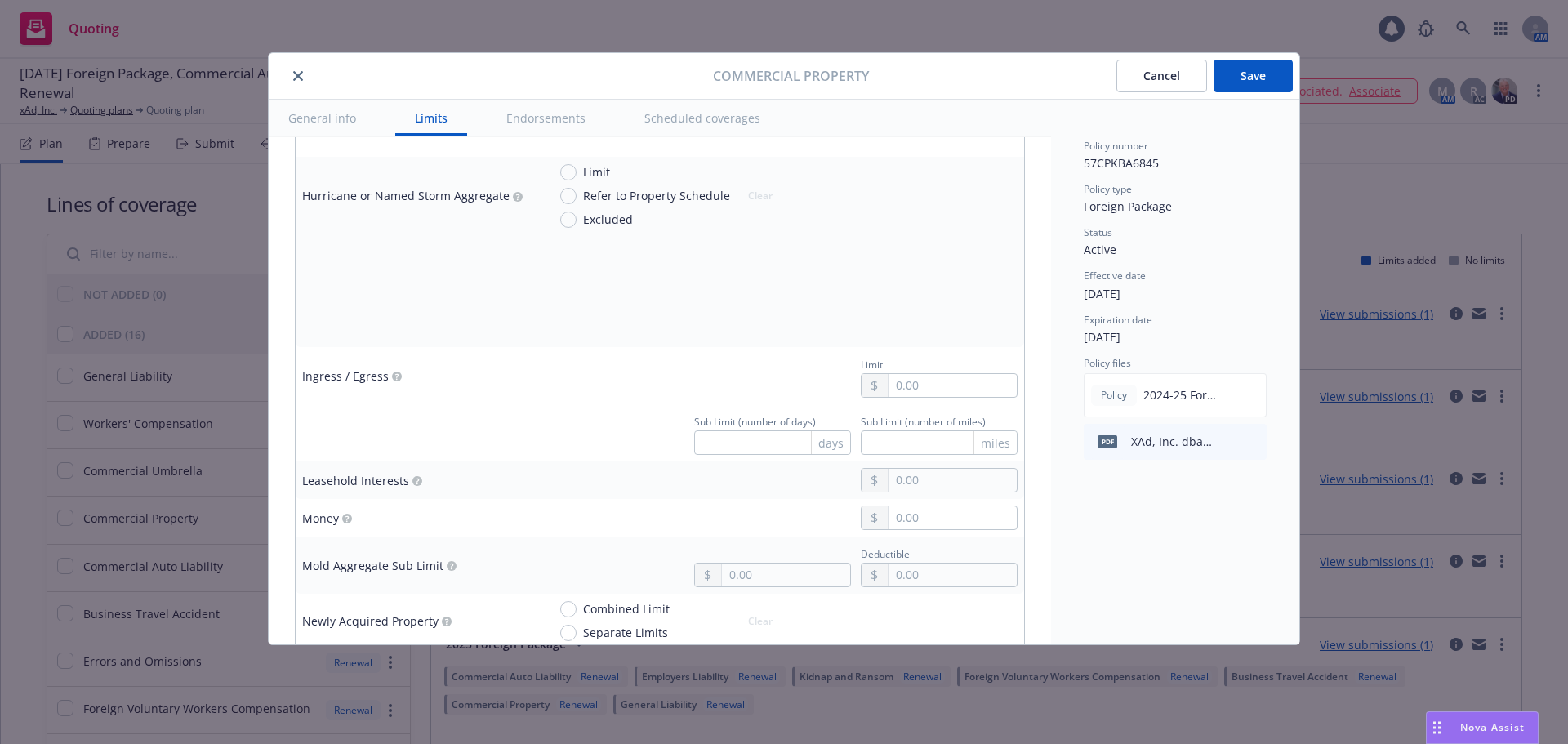
click at [601, 220] on span "Excluded" at bounding box center [608, 220] width 50 height 18
click at [576, 220] on input "Excluded" at bounding box center [568, 220] width 17 height 17
radio input "true"
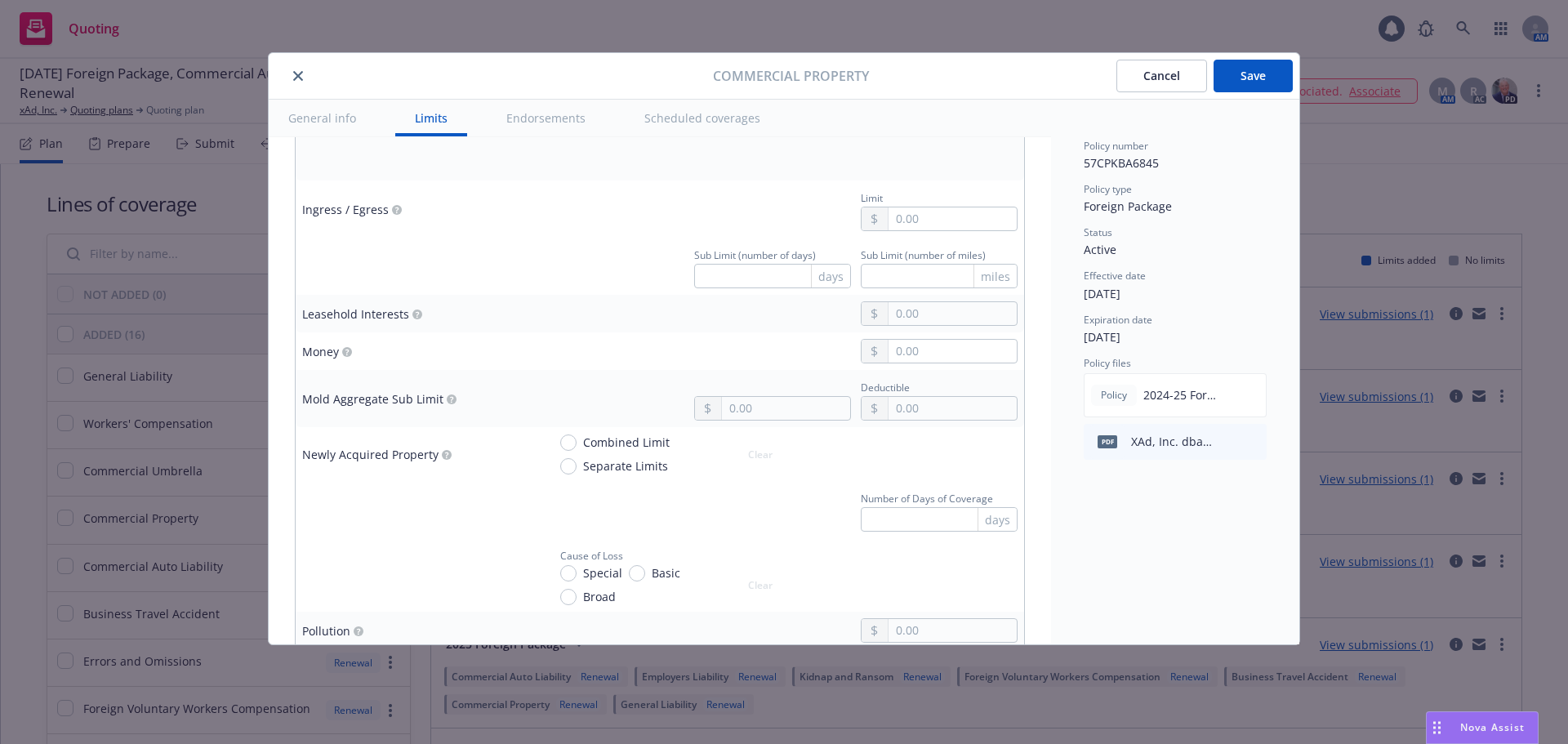
scroll to position [3268, 0]
click at [761, 278] on input "text" at bounding box center [772, 279] width 157 height 24
type input "30"
click at [624, 330] on div at bounding box center [783, 316] width 470 height 24
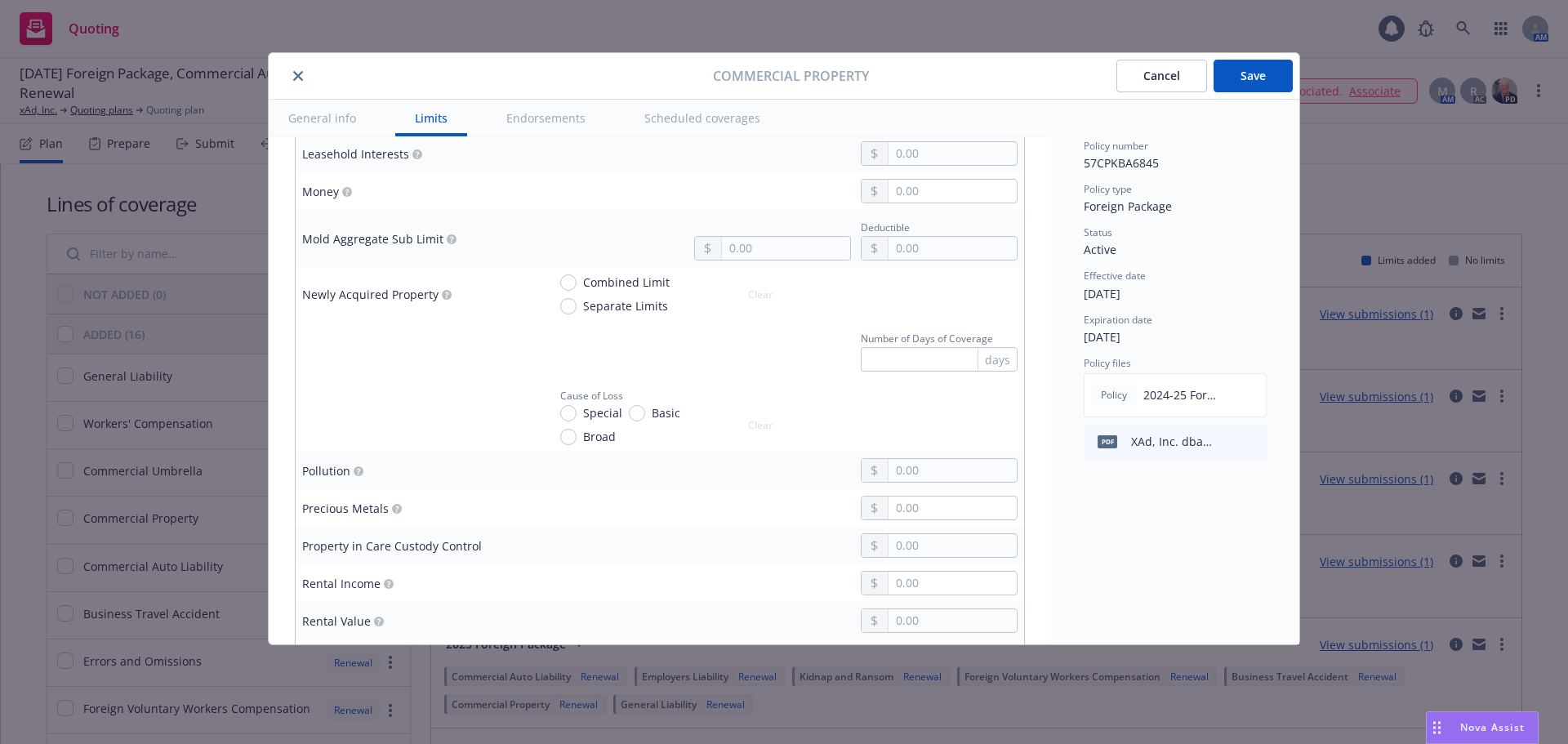
scroll to position [3513, 0]
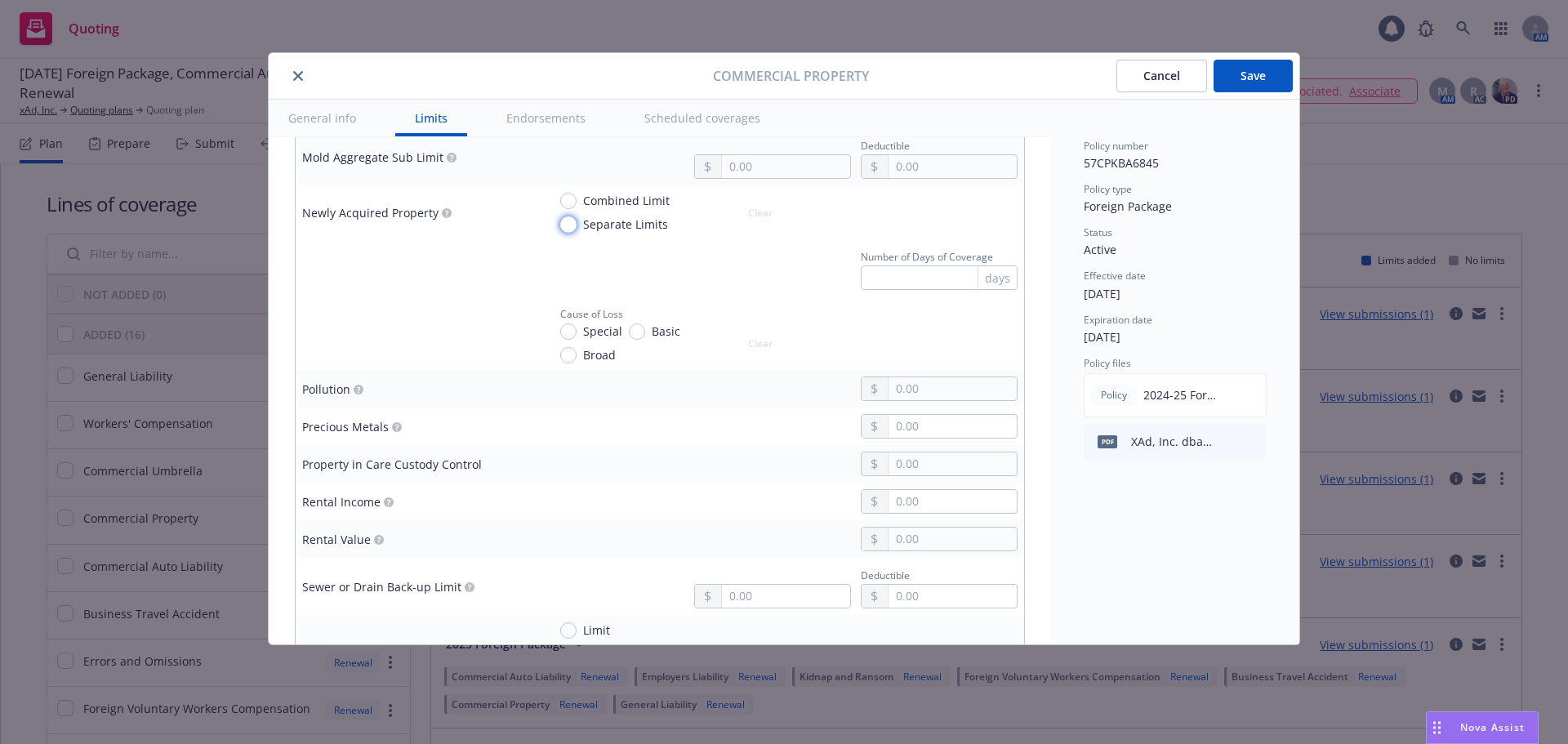
click at [569, 221] on input "Separate Limits" at bounding box center [568, 225] width 17 height 17
radio input "true"
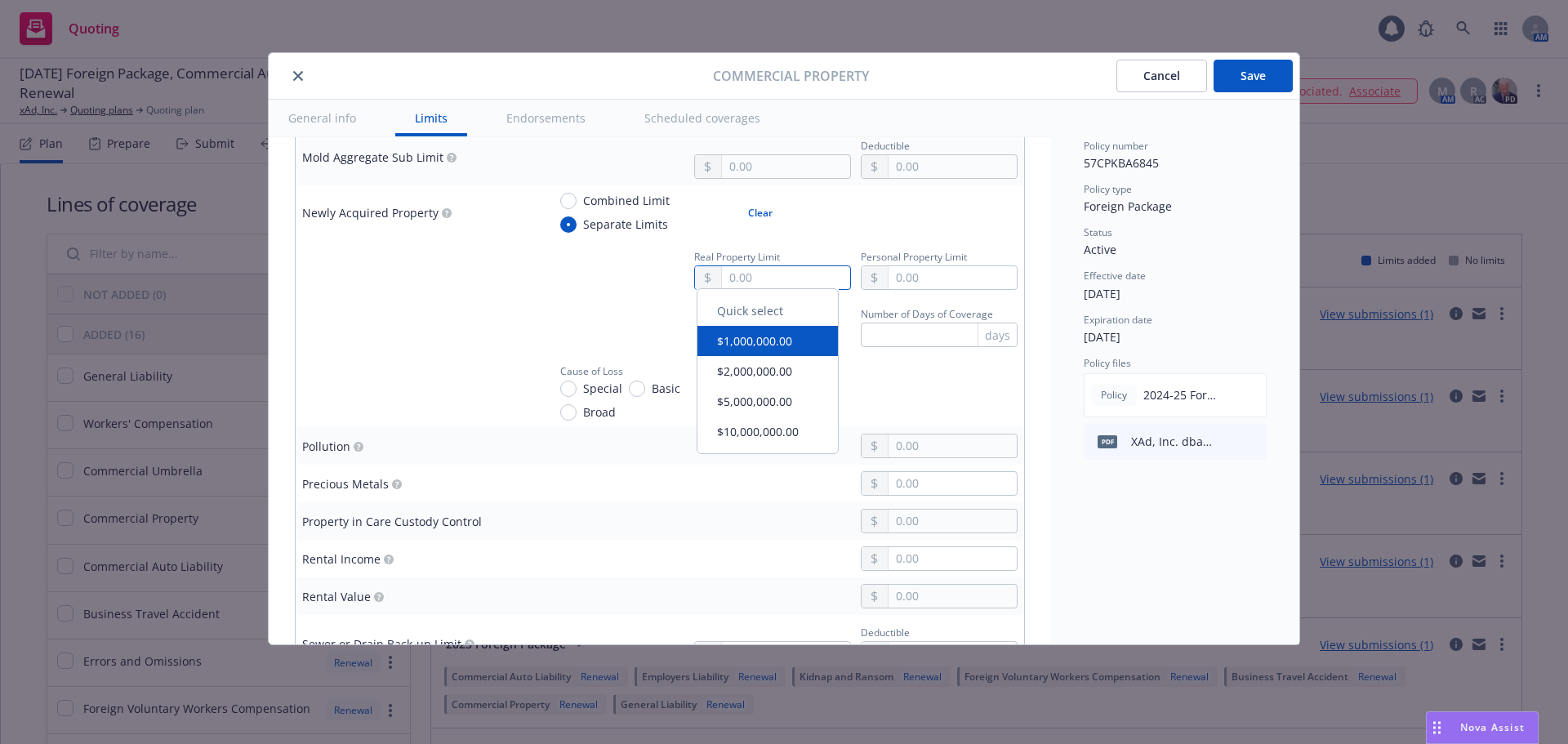
click at [794, 277] on input "text" at bounding box center [786, 278] width 128 height 23
click at [750, 378] on button "$2,000,000.00" at bounding box center [767, 379] width 140 height 30
type input "2,000,000.00"
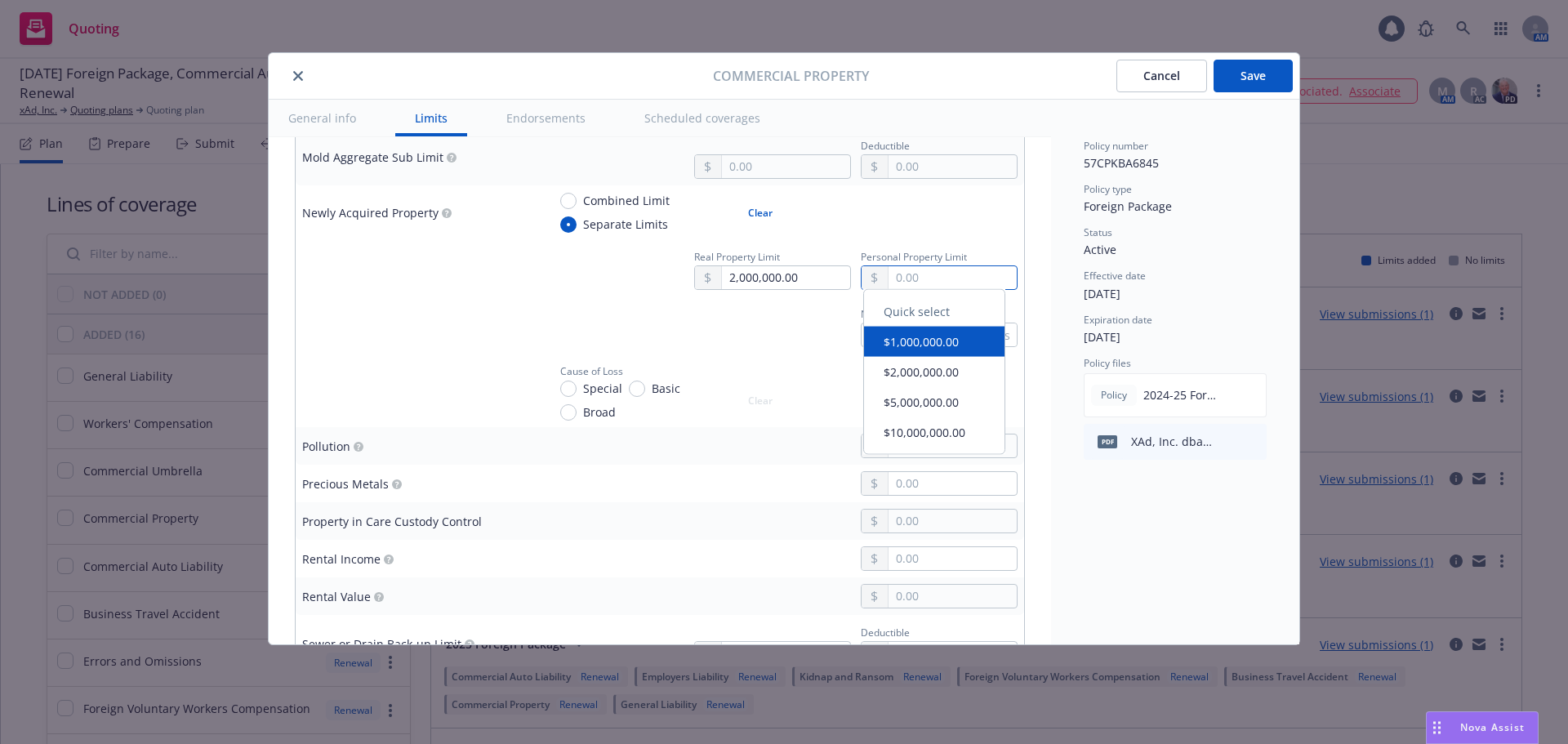
click at [931, 277] on input "text" at bounding box center [953, 278] width 128 height 23
click at [910, 344] on button "$1,000,000.00" at bounding box center [934, 349] width 140 height 30
type input "1,000,000.00"
click at [590, 379] on div "Cause of Loss" at bounding box center [591, 370] width 63 height 19
click at [590, 390] on span "Special" at bounding box center [603, 389] width 39 height 18
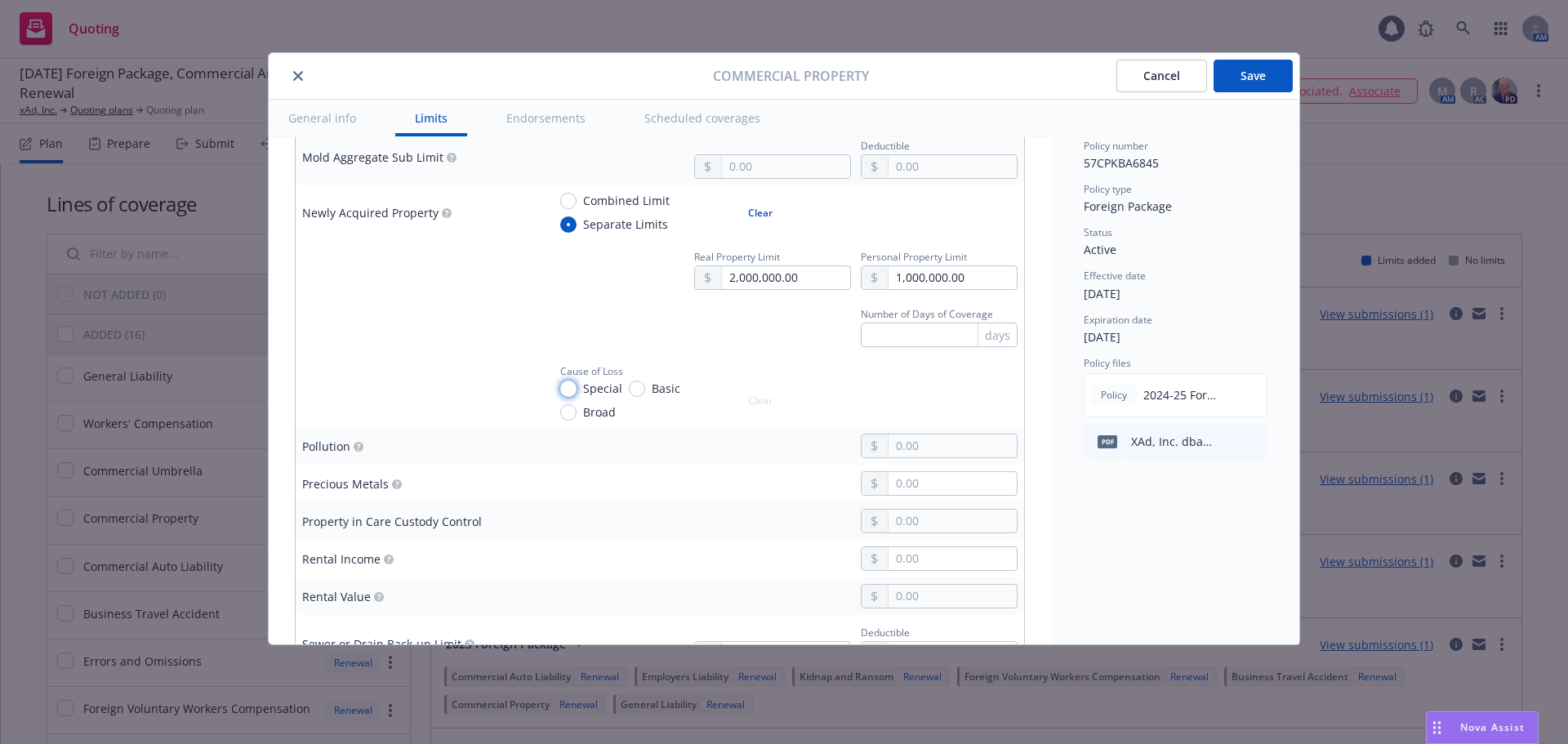
click at [576, 390] on input "Special" at bounding box center [568, 388] width 17 height 17
radio input "true"
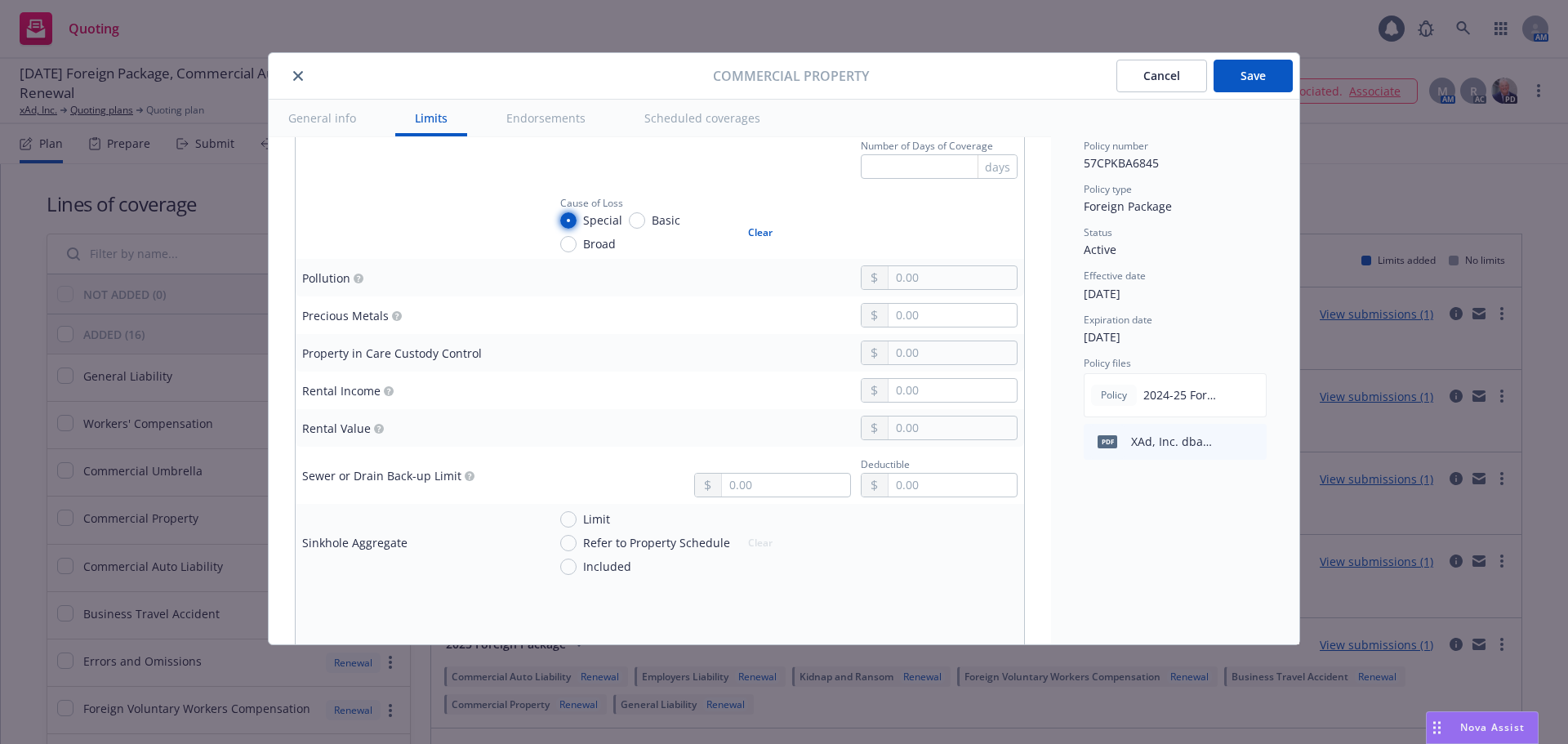
scroll to position [3758, 0]
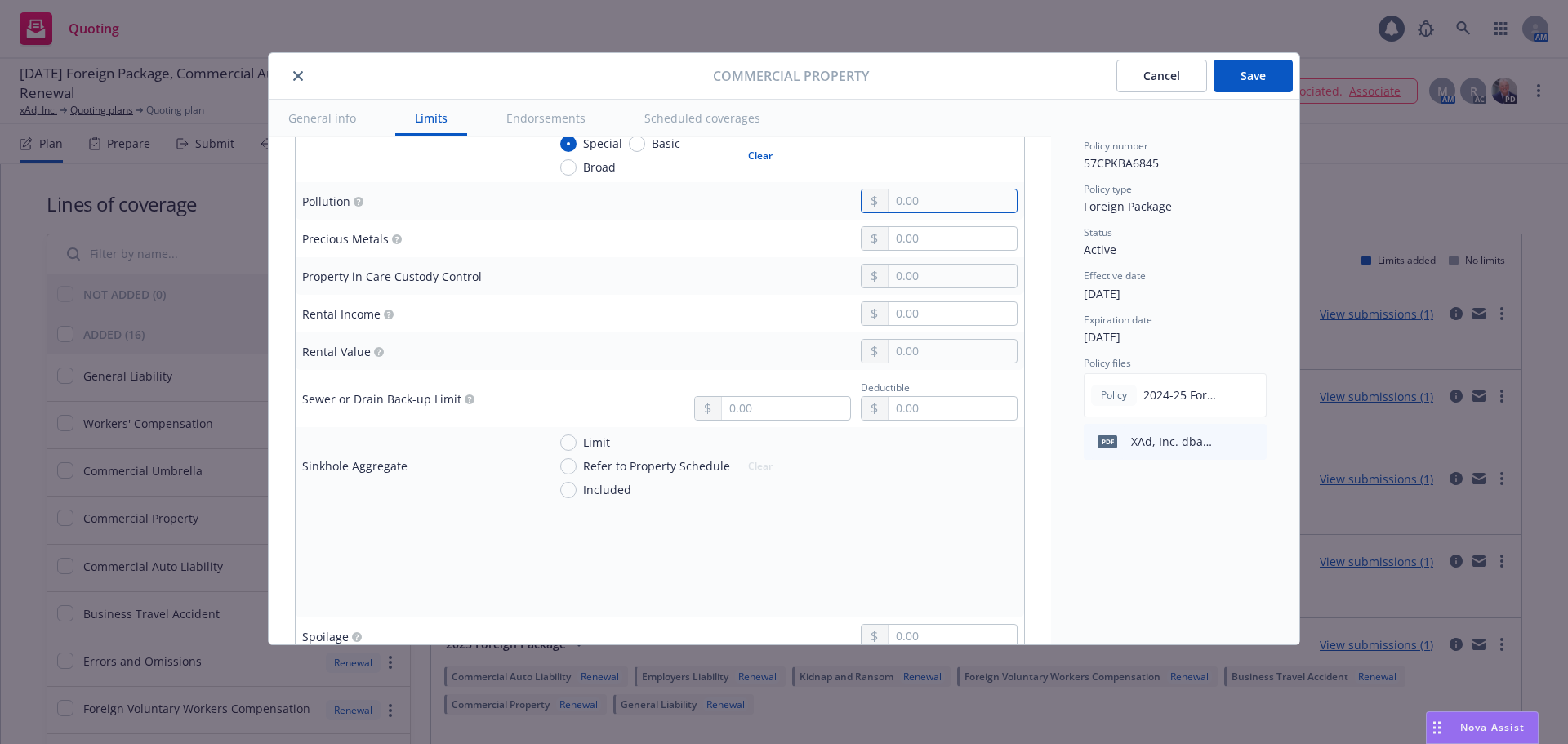
click at [967, 202] on input "text" at bounding box center [953, 201] width 128 height 23
type input "50,000.00"
click at [798, 219] on td "50,000.00" at bounding box center [782, 200] width 483 height 38
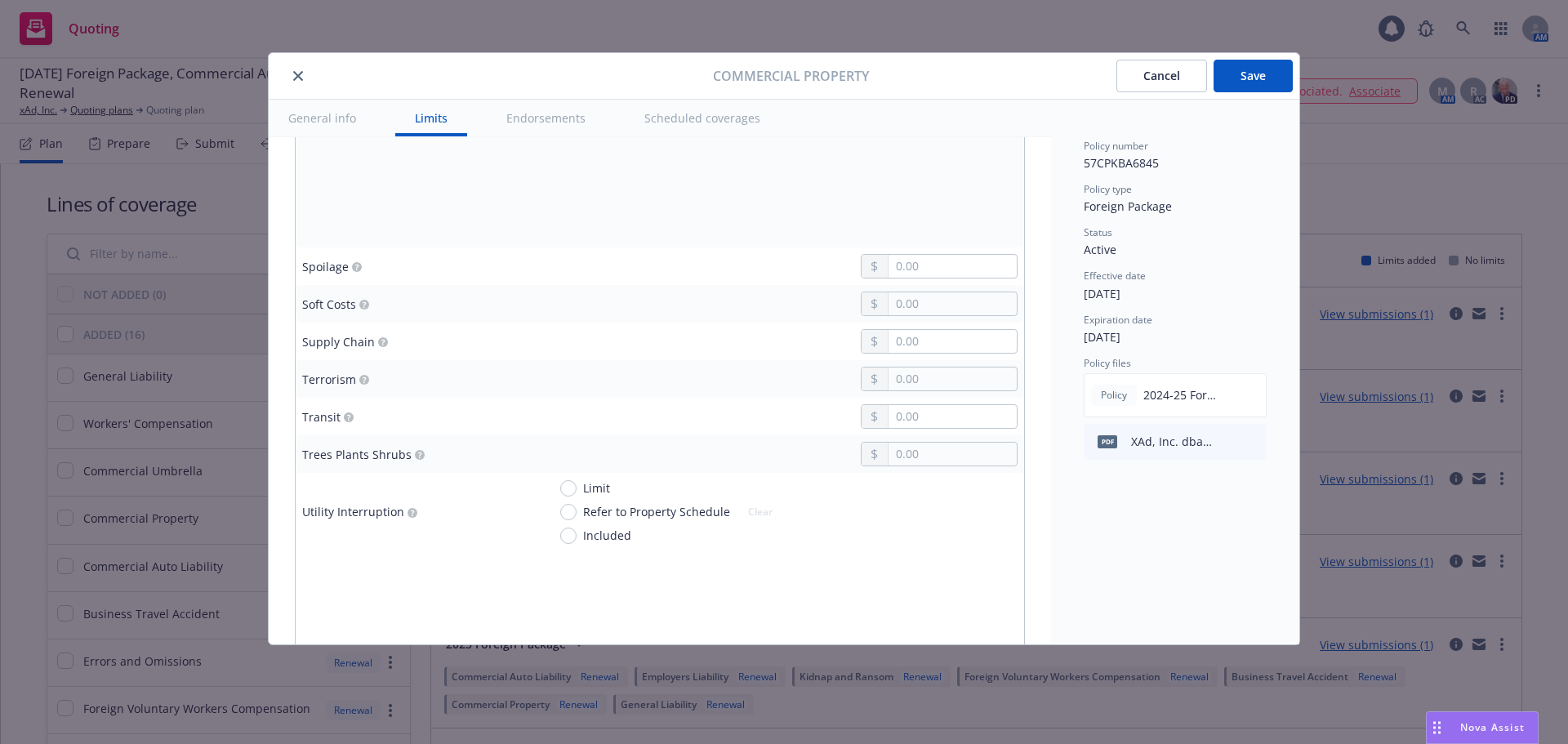
scroll to position [4166, 0]
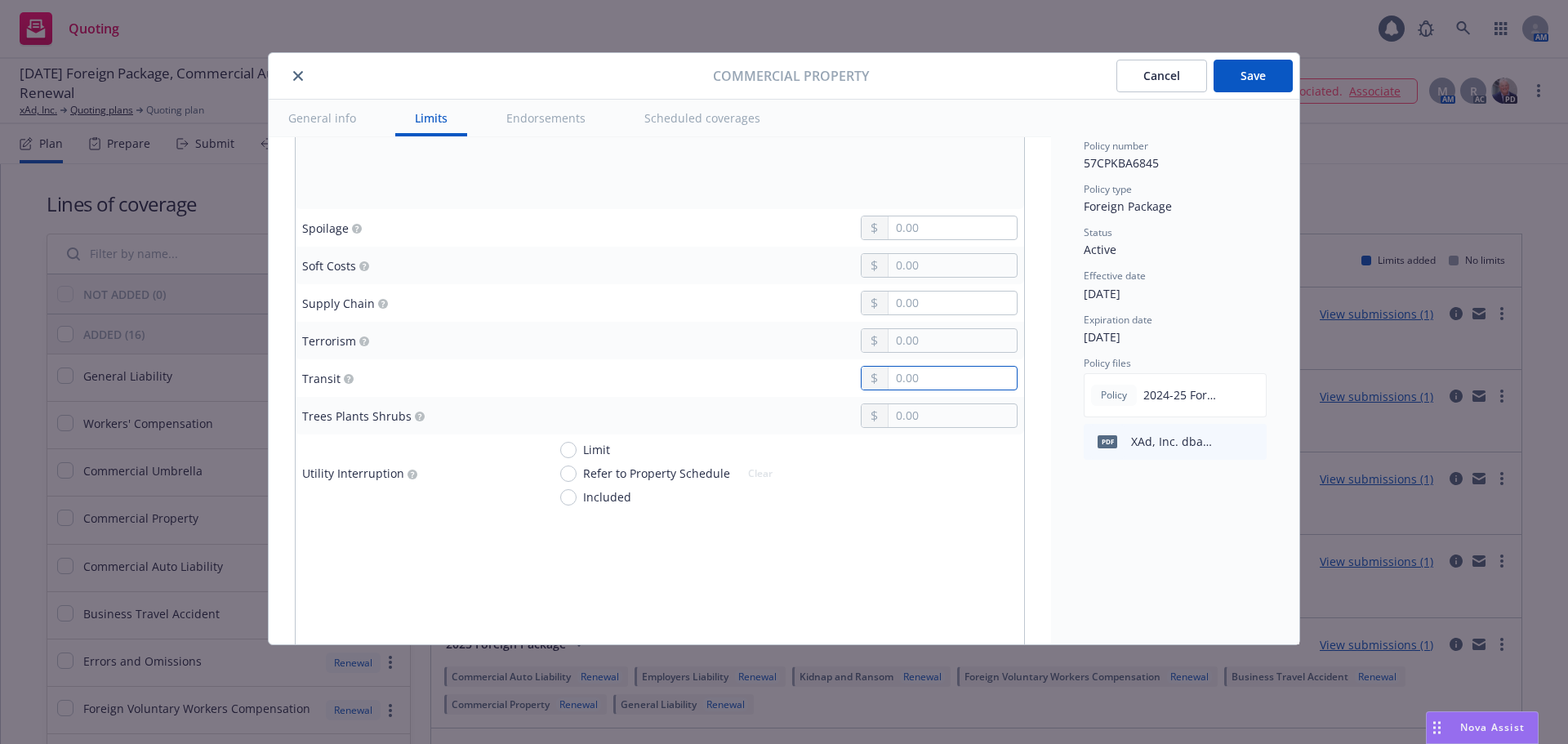
click at [897, 379] on input "text" at bounding box center [953, 378] width 128 height 23
click at [645, 359] on td at bounding box center [782, 340] width 483 height 38
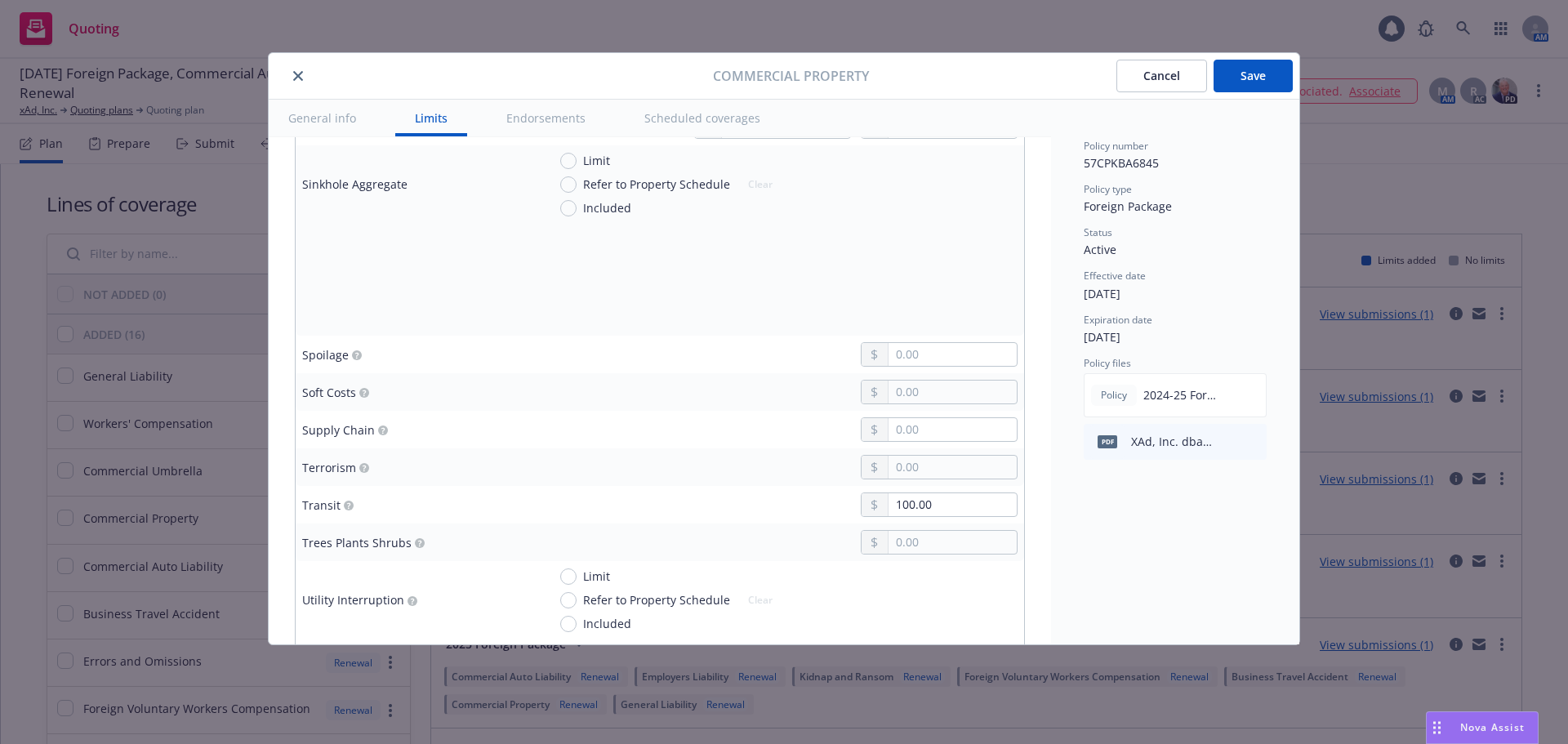
scroll to position [4085, 0]
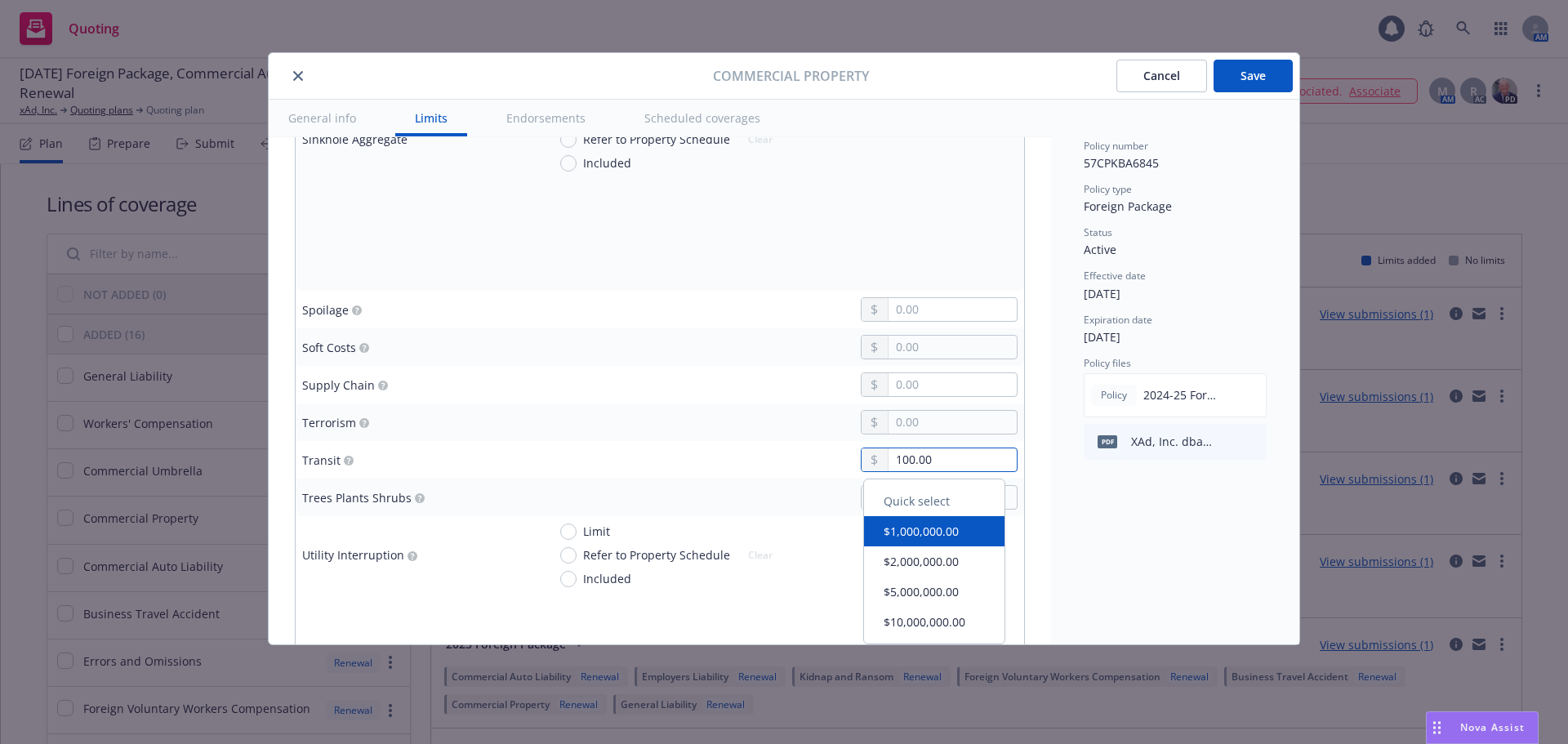
drag, startPoint x: 958, startPoint y: 464, endPoint x: 852, endPoint y: 467, distance: 106.0
click at [860, 467] on div "100.00" at bounding box center [938, 459] width 157 height 24
type input "100,000.00"
click at [784, 476] on td "100,000.00" at bounding box center [782, 460] width 483 height 38
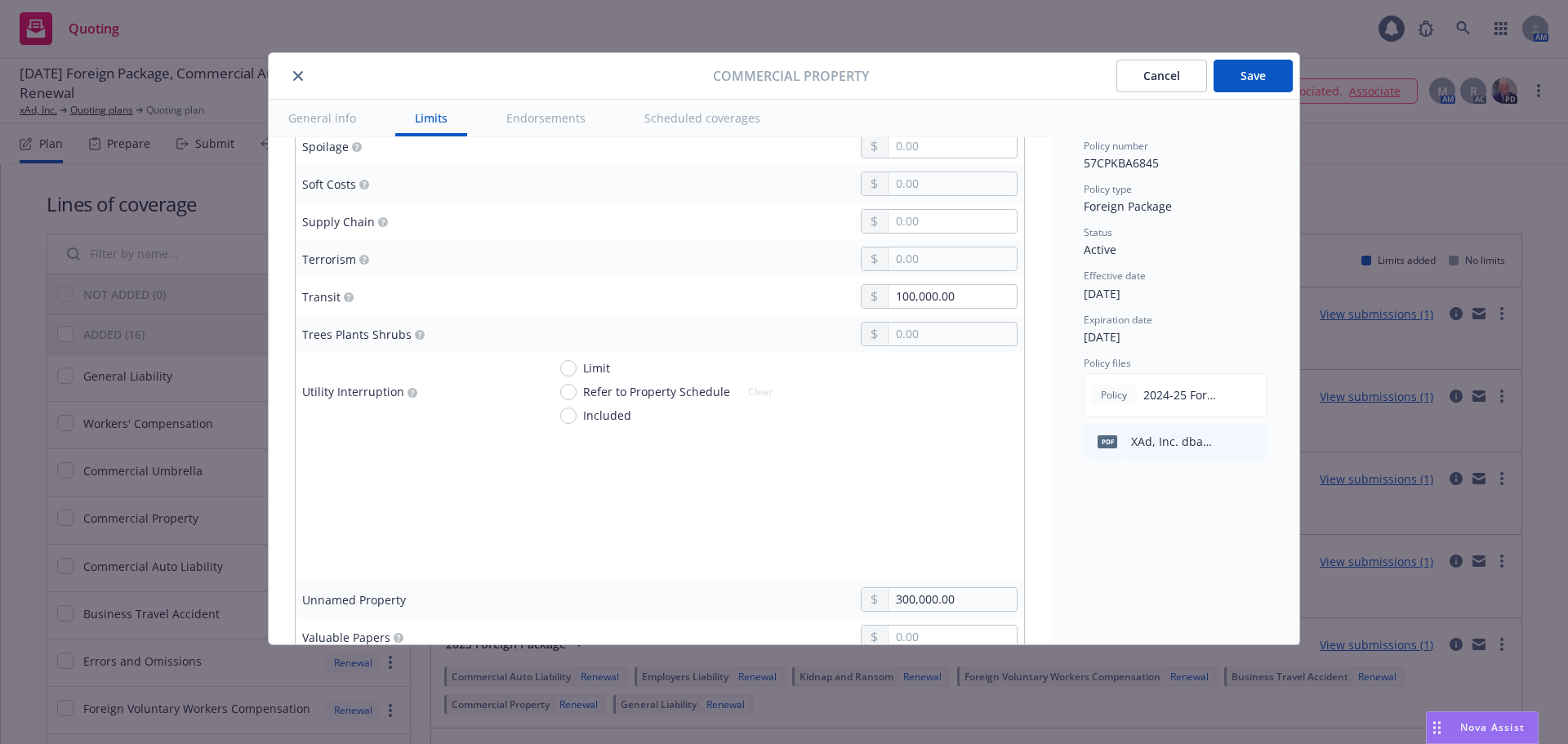
scroll to position [4330, 0]
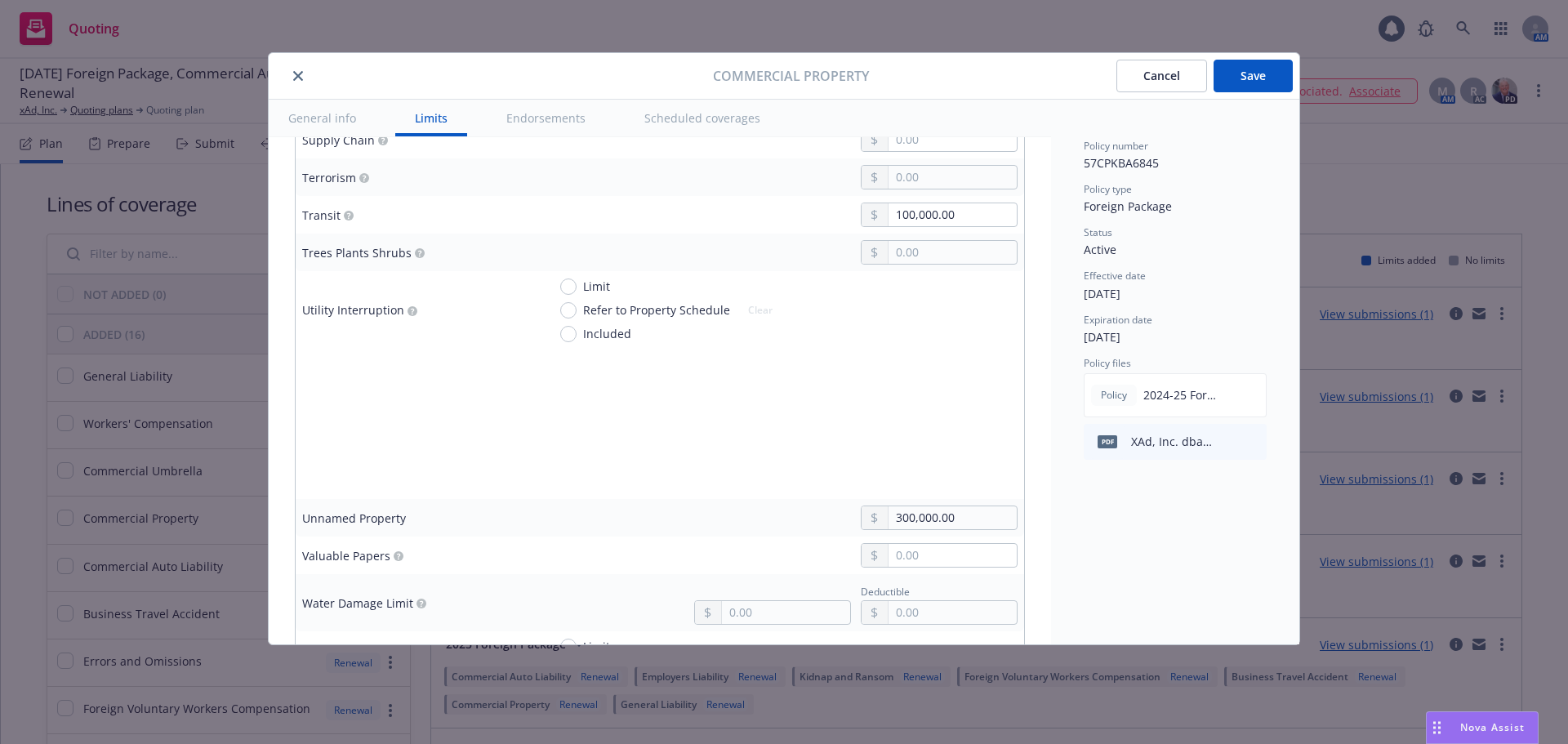
click at [592, 284] on span "Limit" at bounding box center [597, 287] width 27 height 18
click at [576, 284] on input "Limit" at bounding box center [568, 286] width 17 height 17
radio input "true"
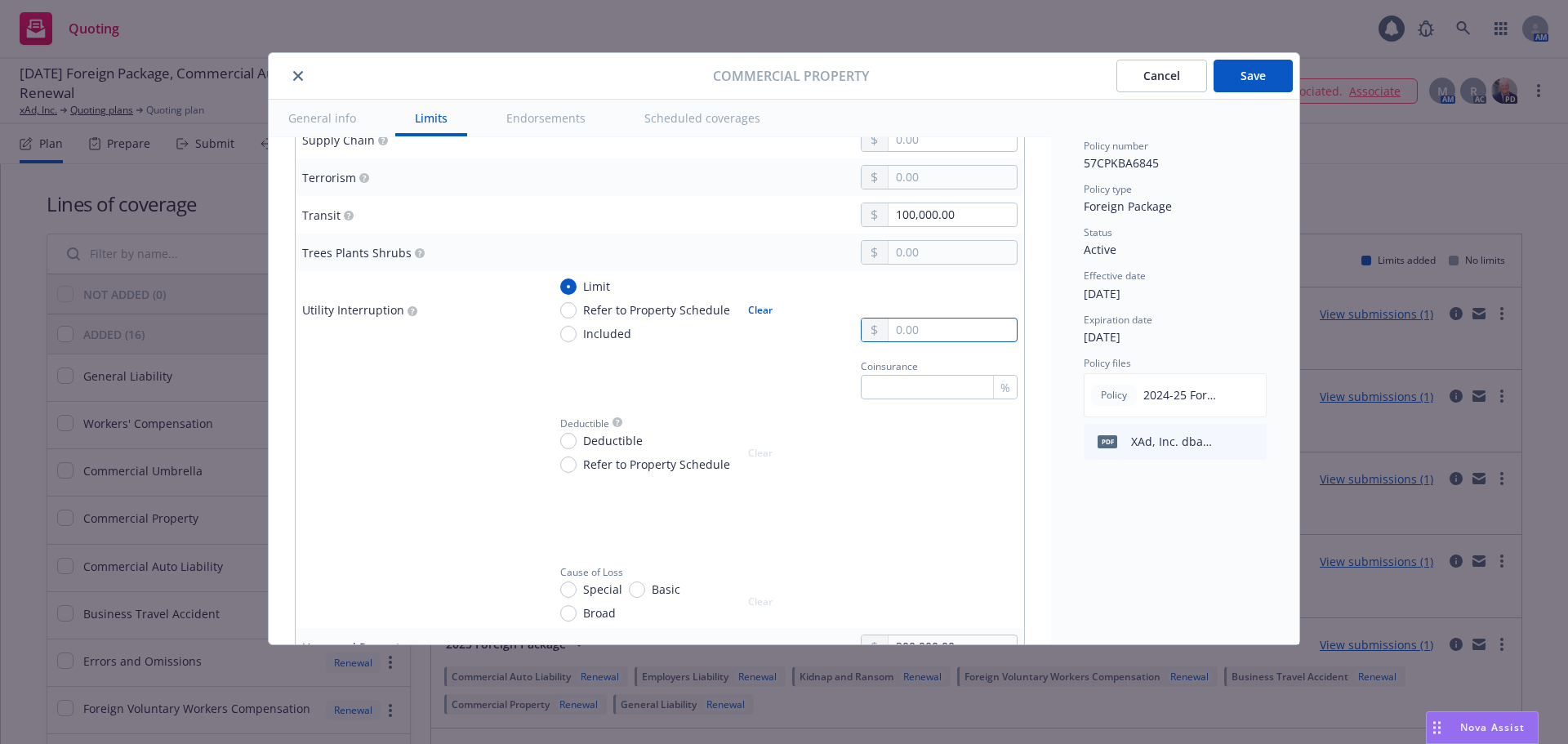
click at [967, 332] on input "text" at bounding box center [953, 331] width 128 height 23
type input "100,000.00"
click at [779, 340] on div "Limit Refer to Property Schedule Included Clear 100,000.00" at bounding box center [783, 310] width 470 height 64
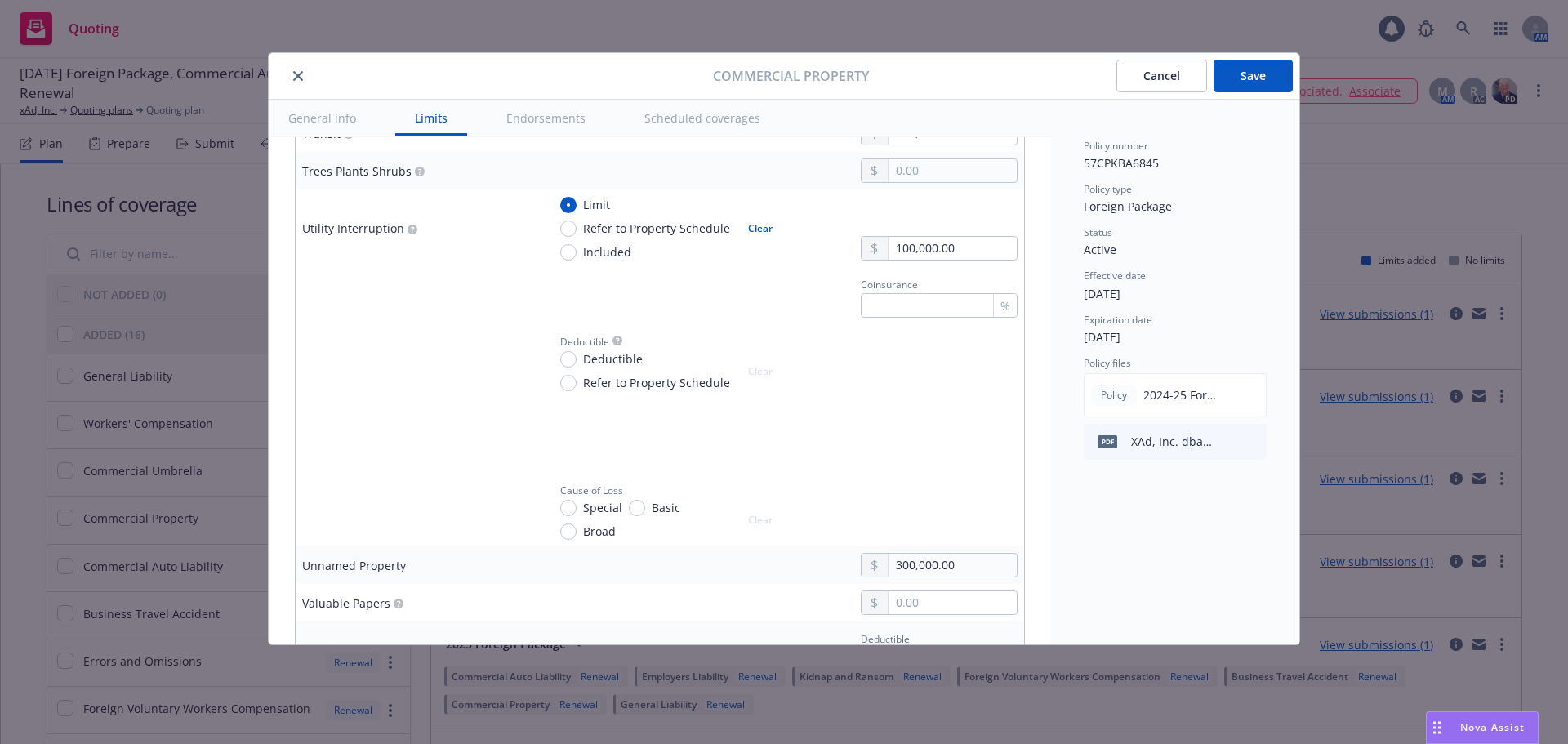
click at [608, 513] on span "Special" at bounding box center [603, 508] width 39 height 18
click at [576, 513] on input "Special" at bounding box center [568, 508] width 17 height 17
radio input "true"
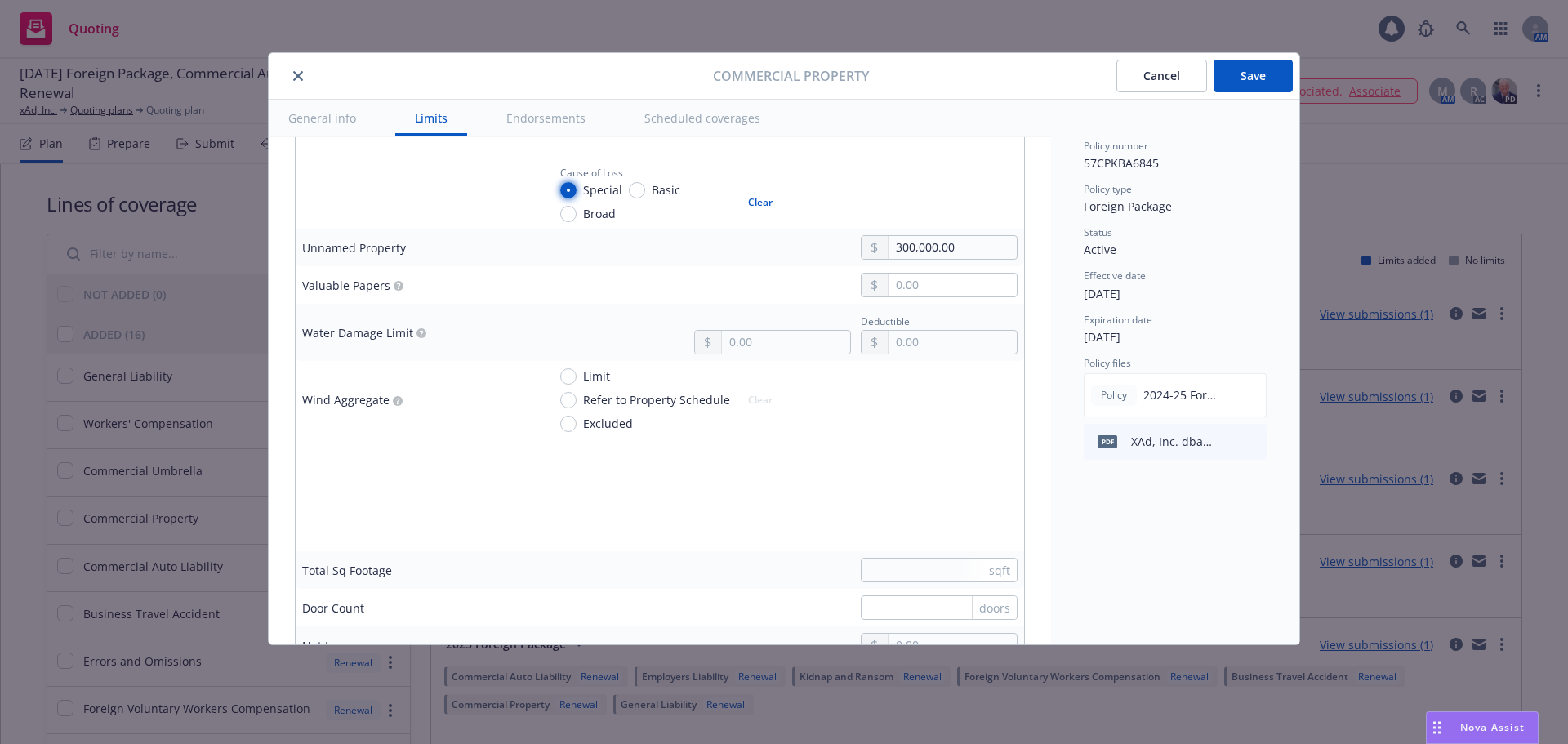
scroll to position [4820, 0]
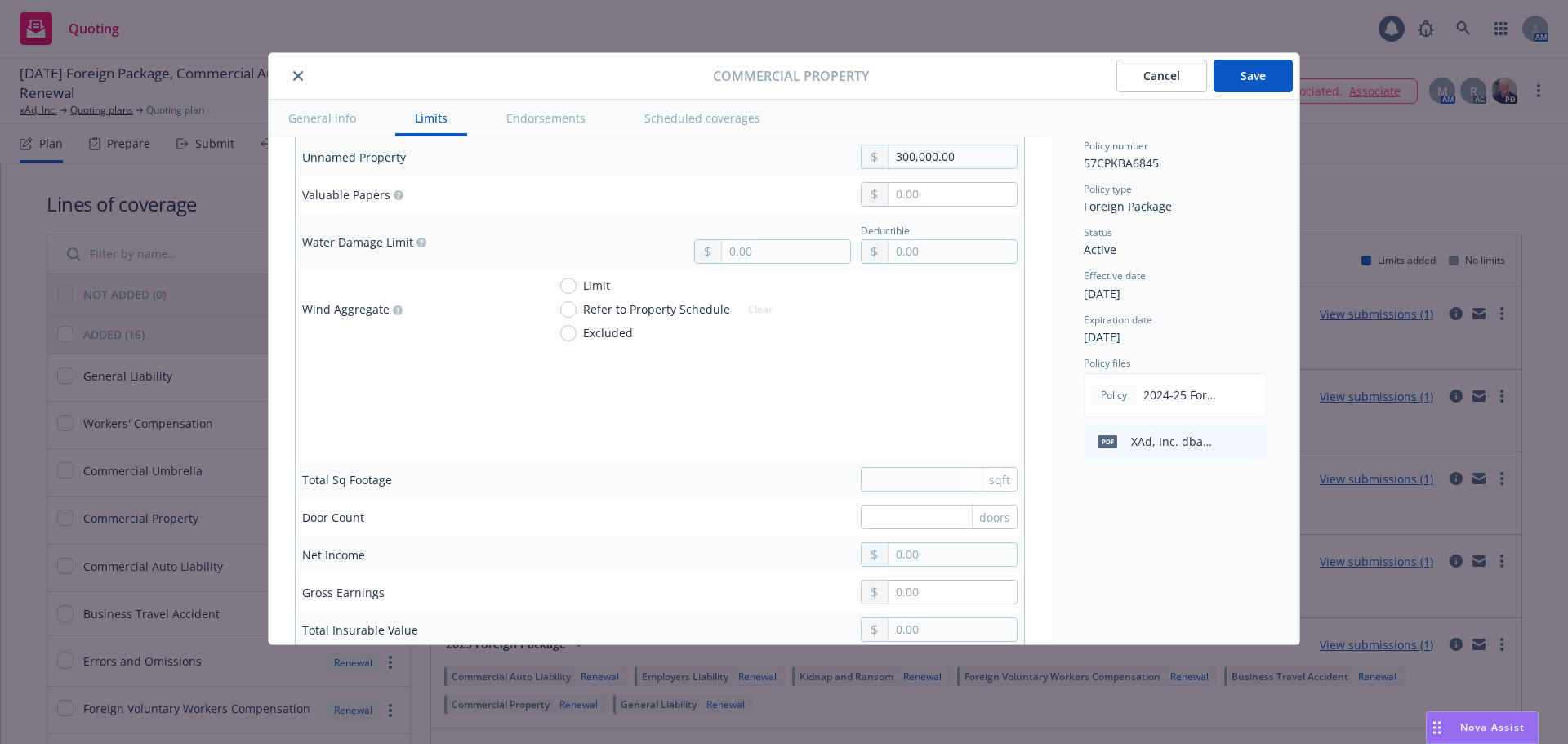
click at [597, 284] on span "Limit" at bounding box center [597, 286] width 27 height 18
click at [576, 284] on input "Limit" at bounding box center [568, 286] width 17 height 17
radio input "true"
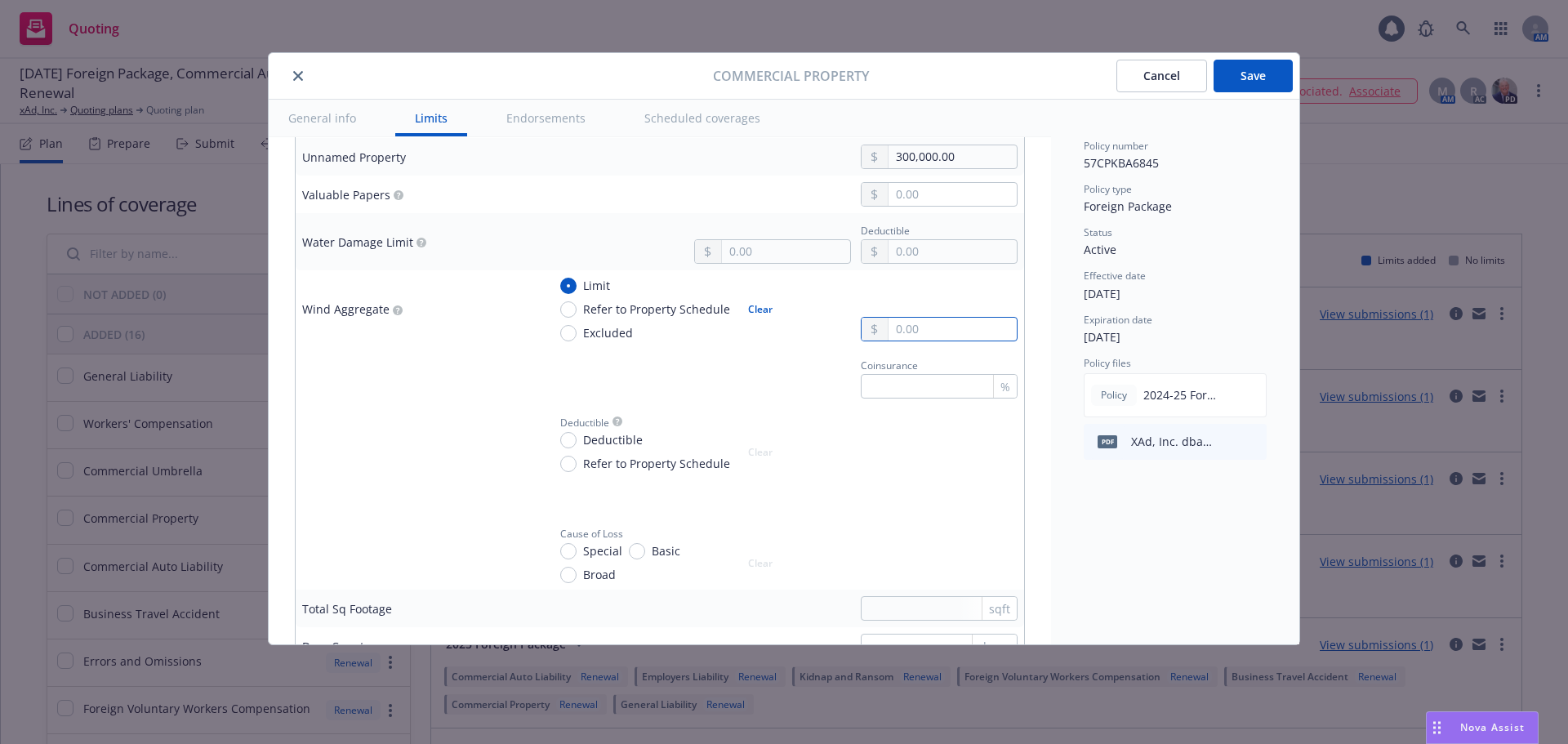
click at [910, 332] on input "text" at bounding box center [953, 330] width 128 height 23
type input "2,500.00"
click at [766, 365] on div "Coinsurance %" at bounding box center [783, 376] width 470 height 44
click at [584, 549] on span "Special" at bounding box center [603, 551] width 39 height 18
click at [576, 549] on input "Special" at bounding box center [568, 551] width 17 height 17
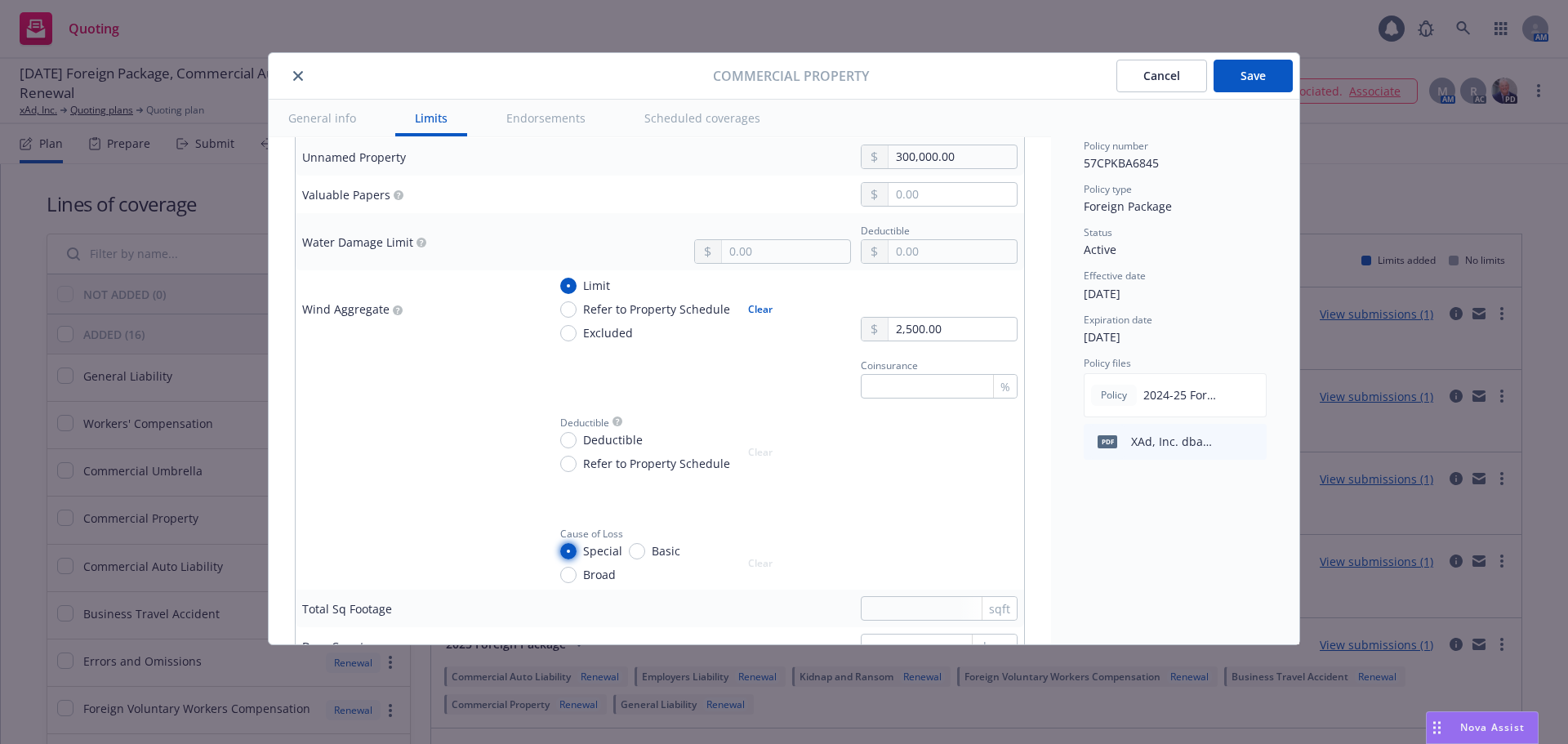
radio input "true"
click at [517, 533] on td at bounding box center [418, 553] width 245 height 74
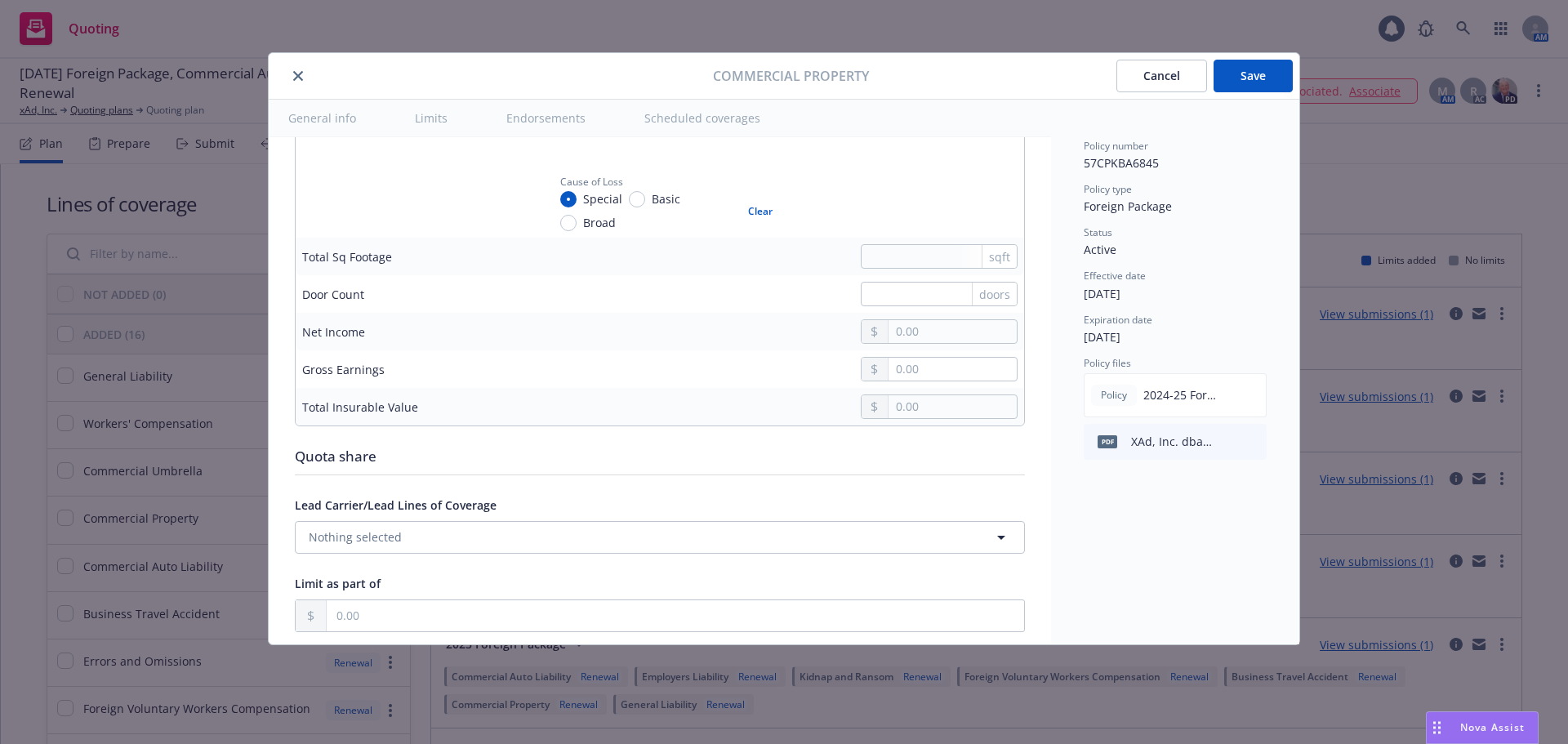
scroll to position [5228, 0]
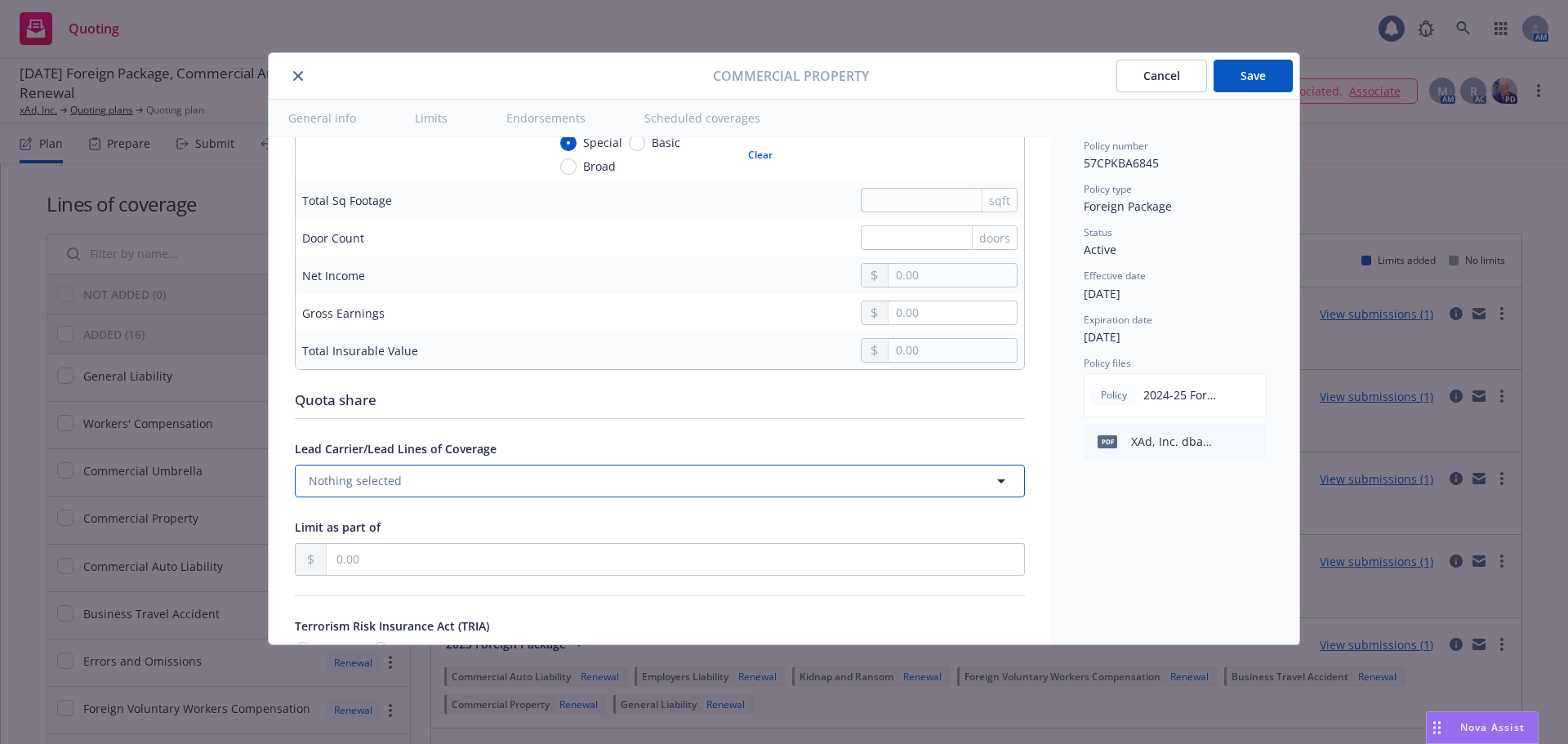
click at [466, 487] on button "Nothing selected" at bounding box center [659, 481] width 730 height 33
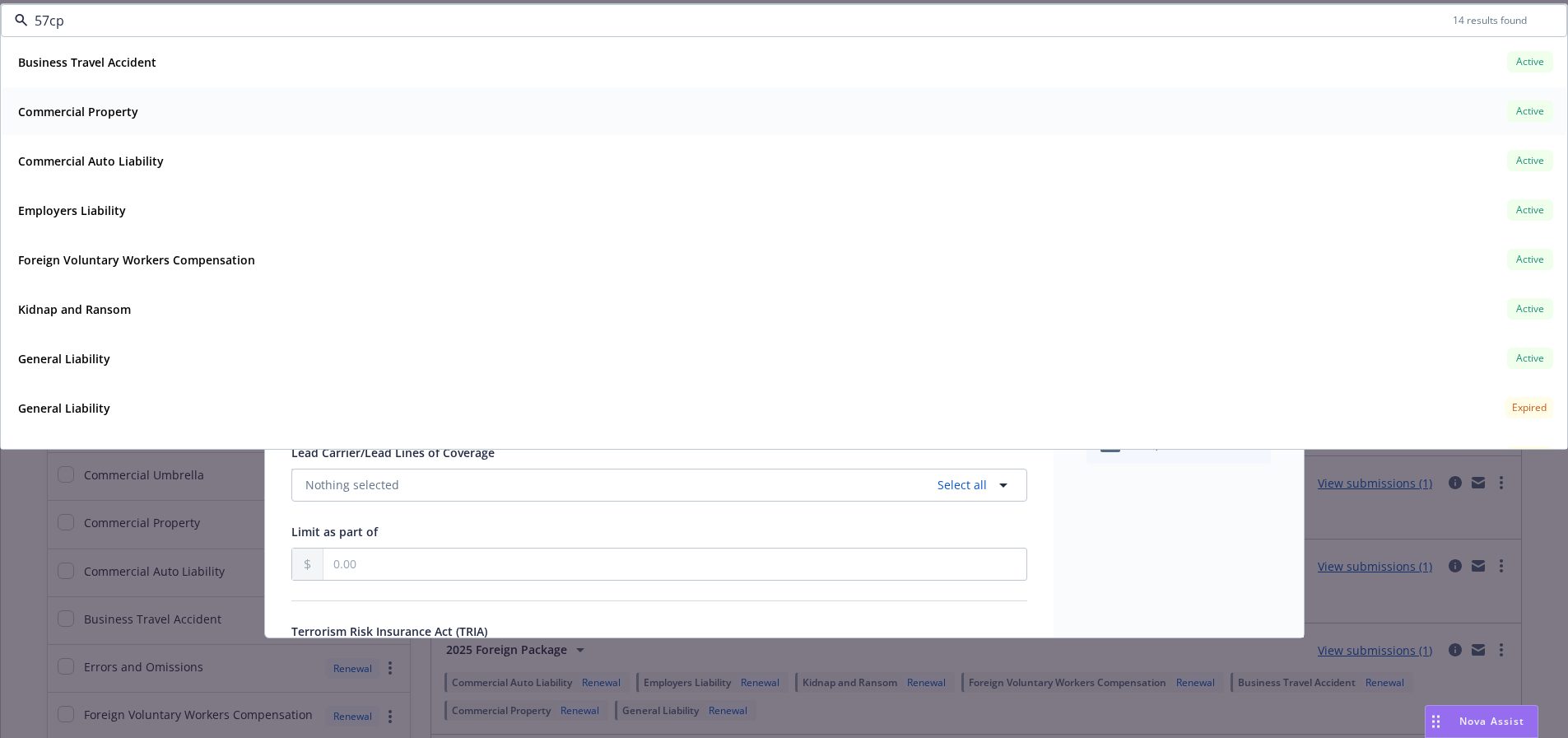
click at [126, 121] on div "Commercial Property" at bounding box center [76, 112] width 130 height 24
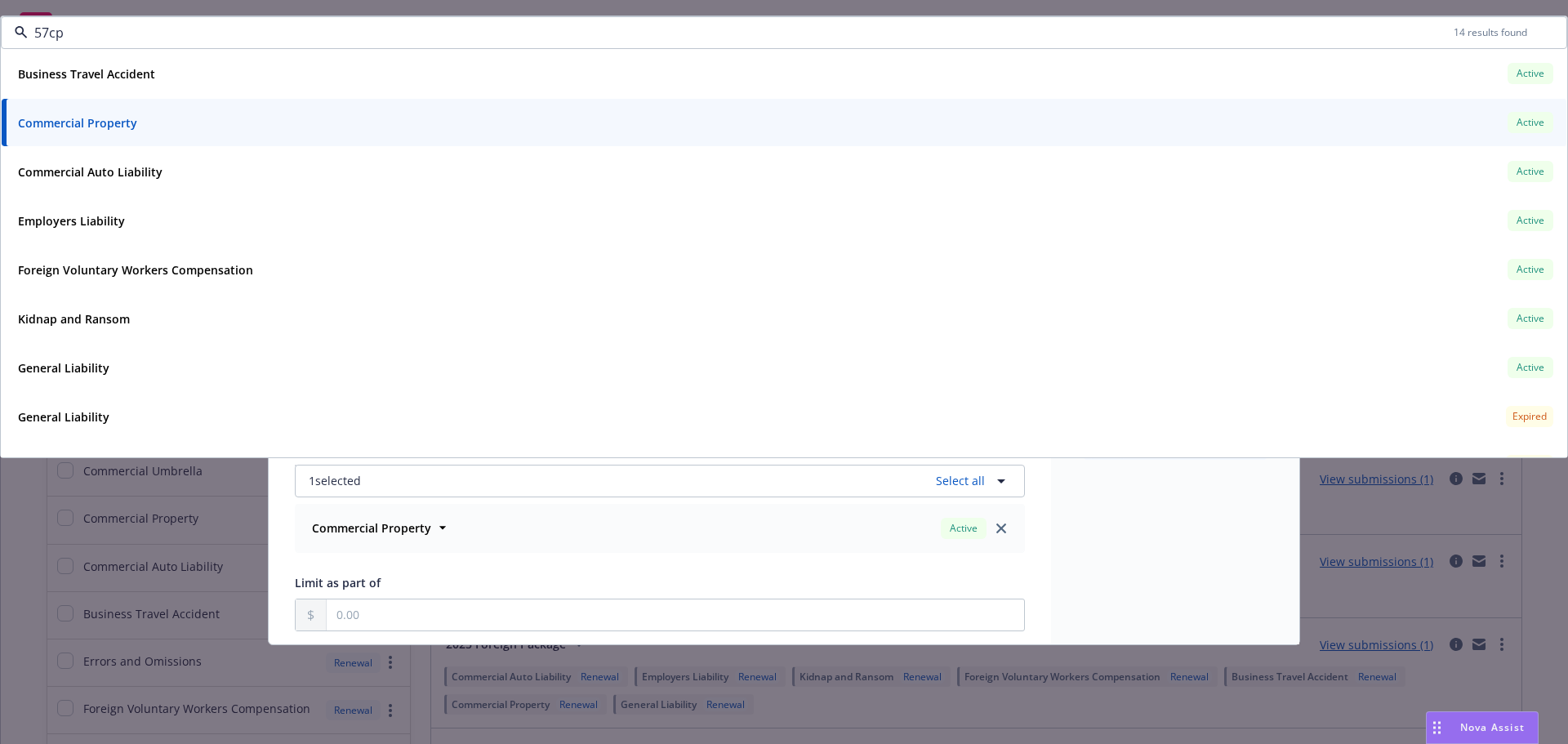
type input "57cp"
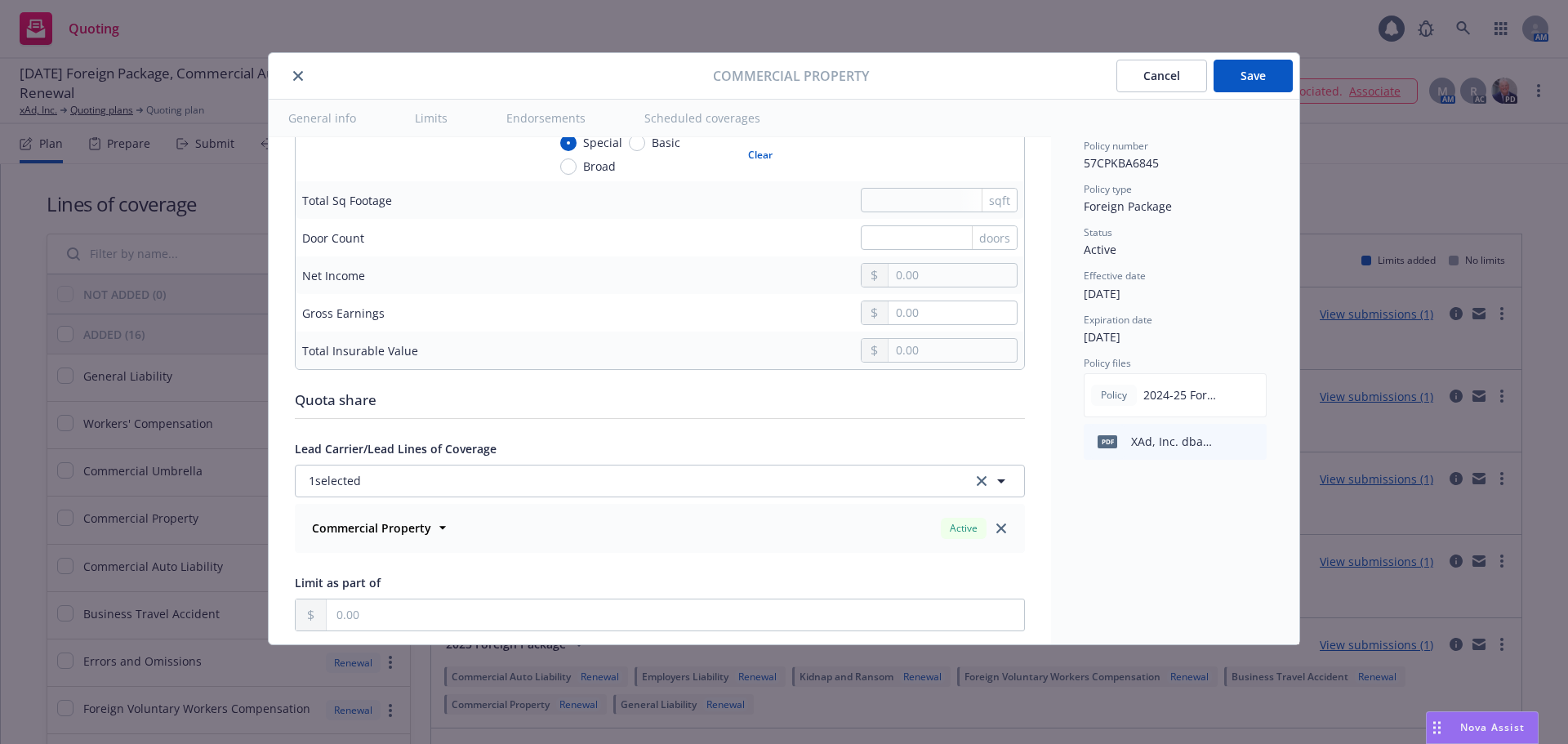
click at [1267, 75] on button "Save" at bounding box center [1252, 76] width 79 height 33
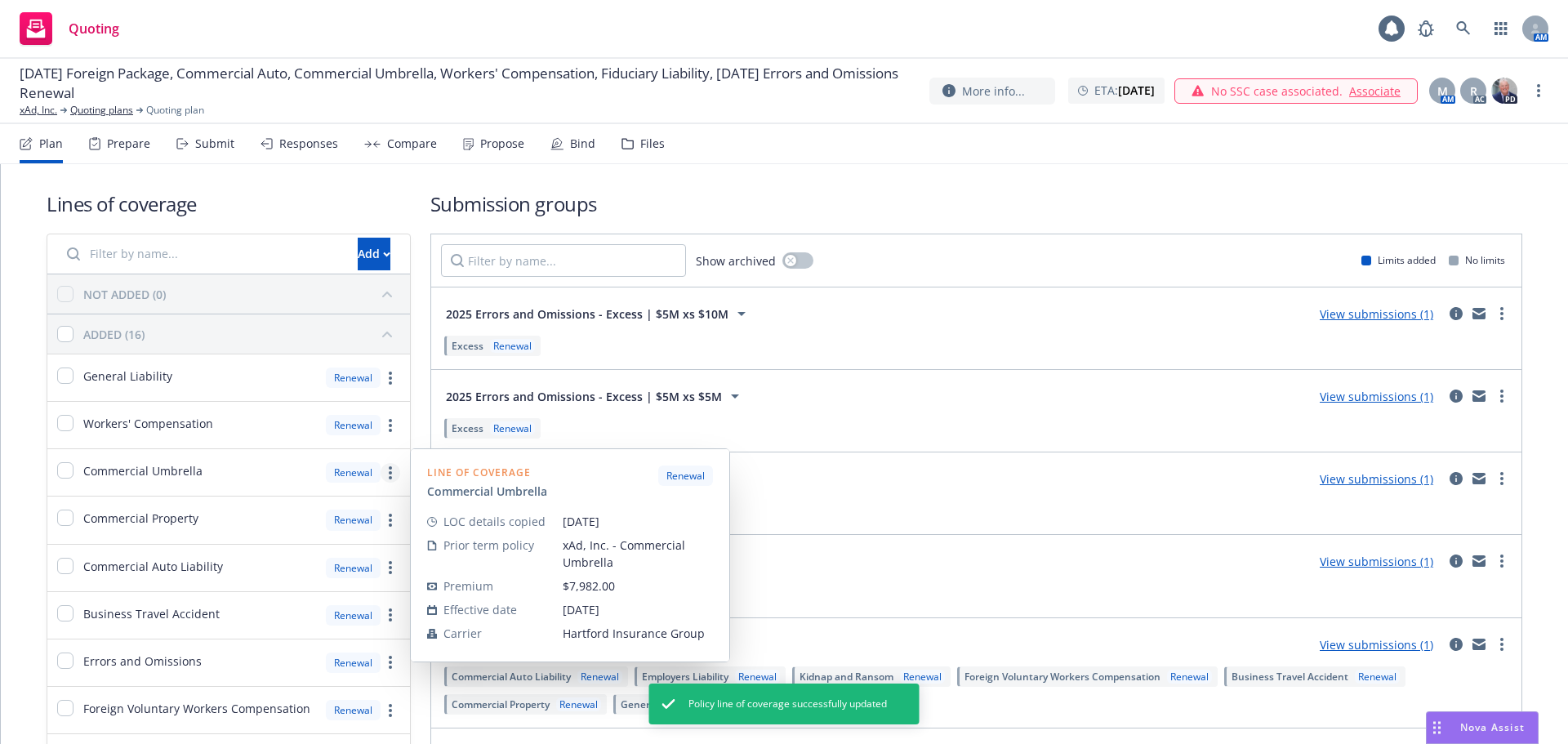
click at [390, 477] on link "more" at bounding box center [390, 473] width 19 height 19
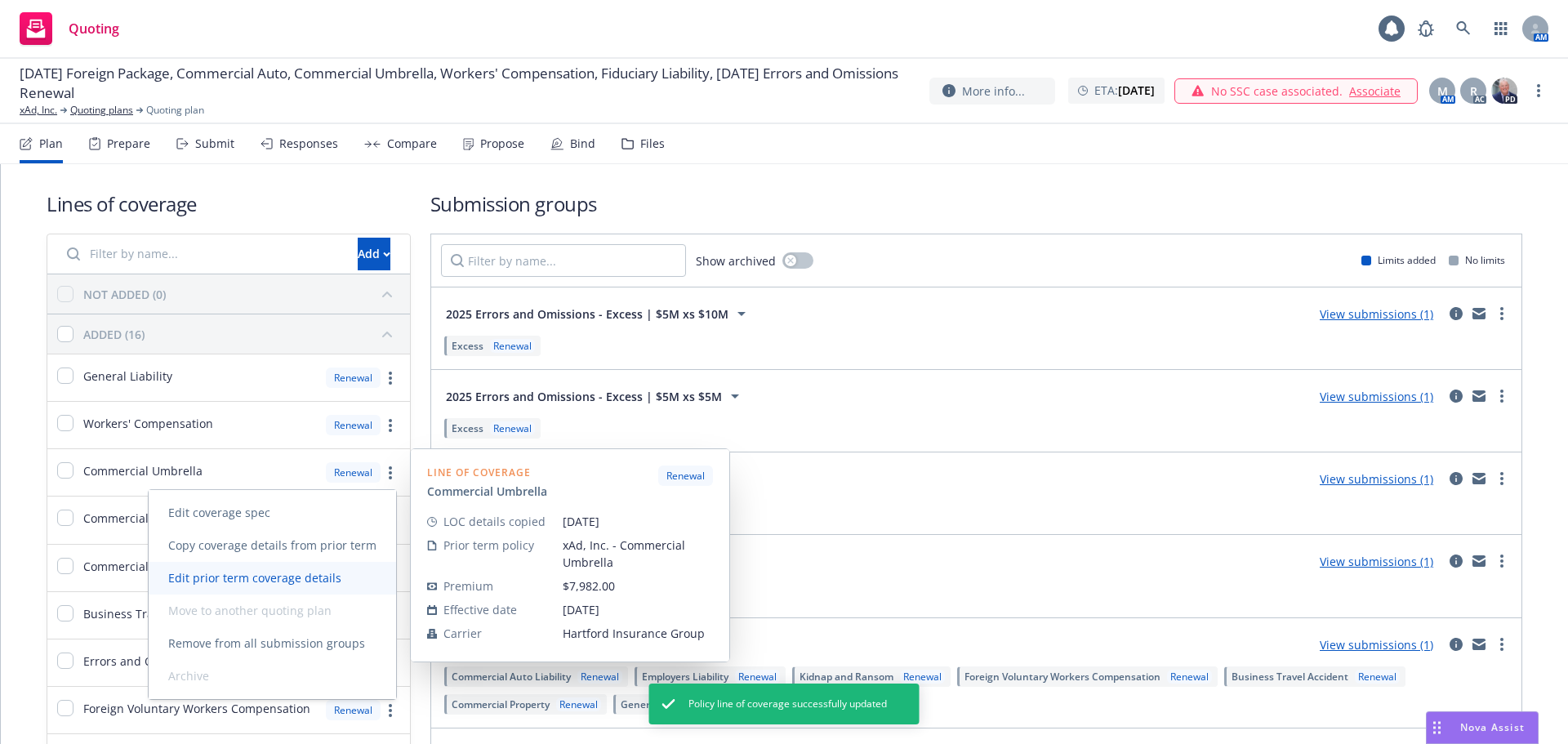
click at [289, 580] on span "Edit prior term coverage details" at bounding box center [255, 578] width 212 height 16
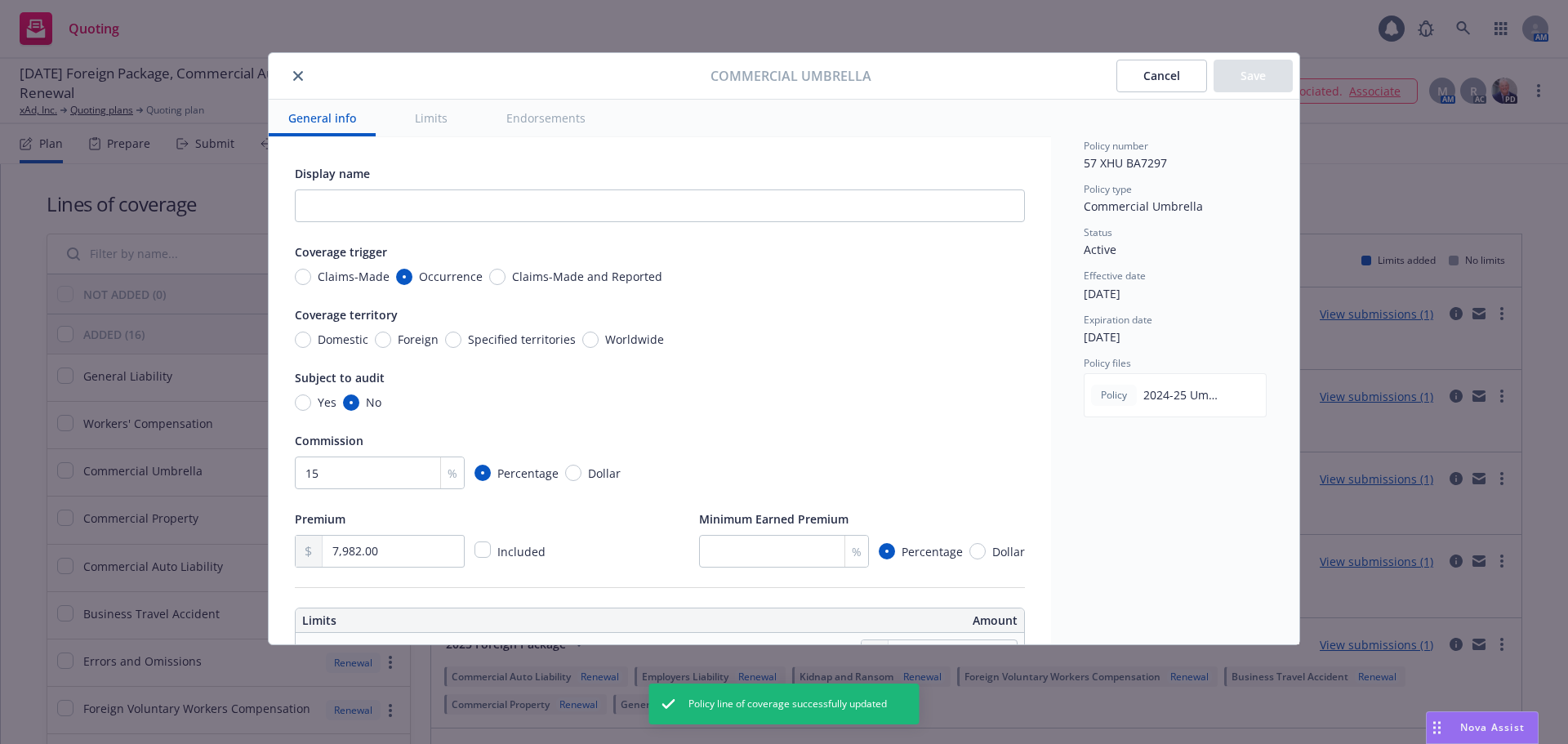
click at [1156, 73] on button "Cancel" at bounding box center [1161, 76] width 90 height 33
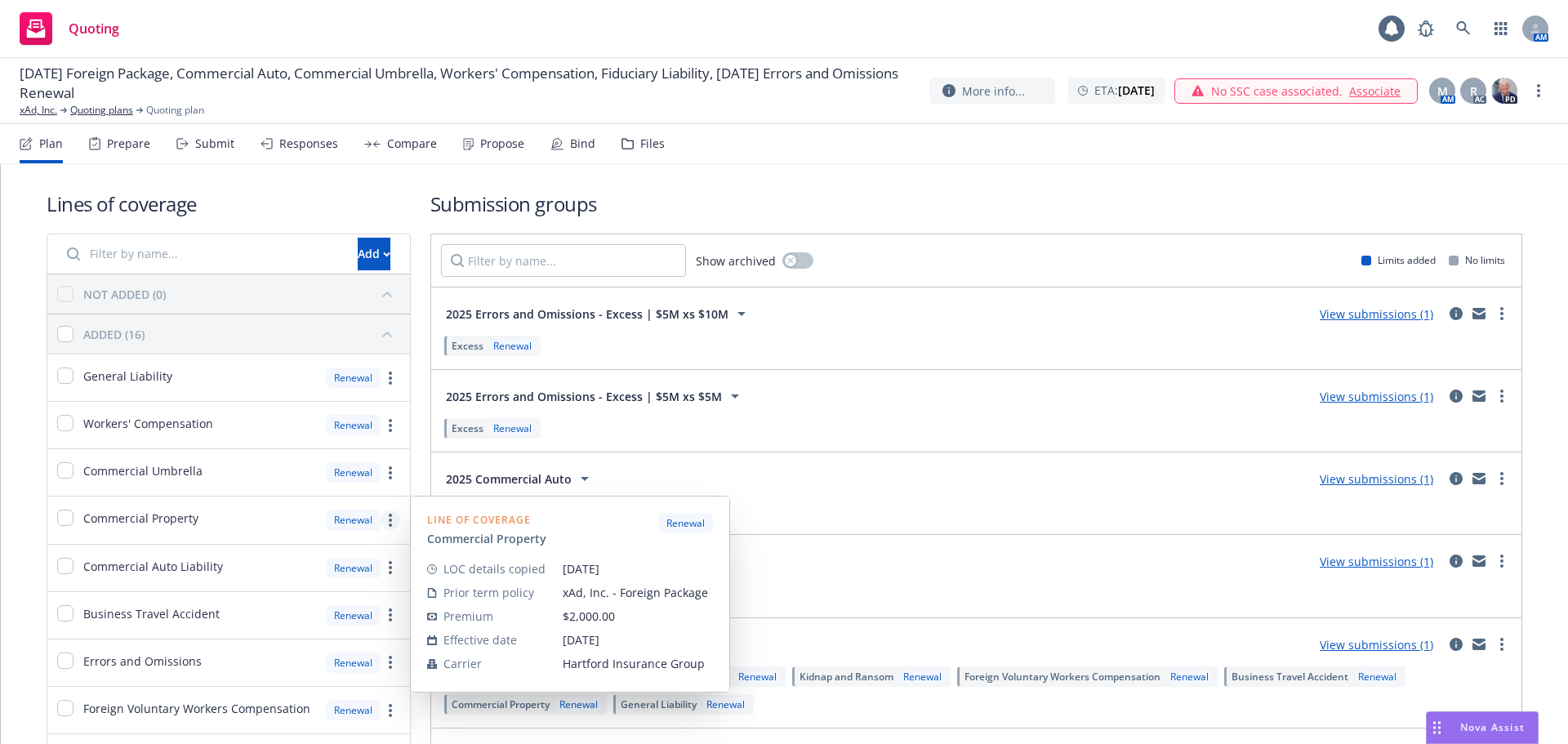
click at [389, 523] on icon "more" at bounding box center [390, 519] width 3 height 13
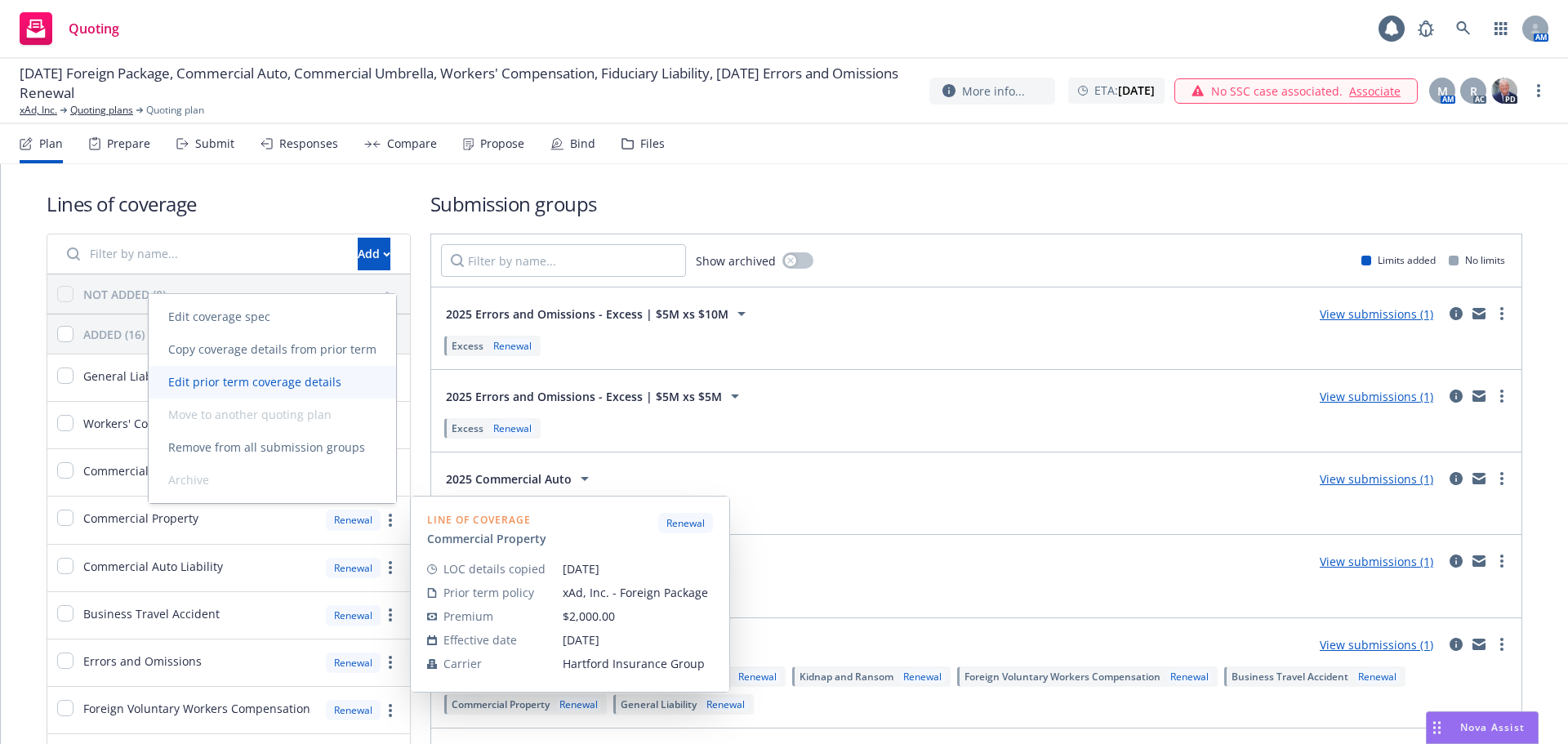
click at [296, 390] on link "Edit prior term coverage details" at bounding box center [272, 382] width 248 height 33
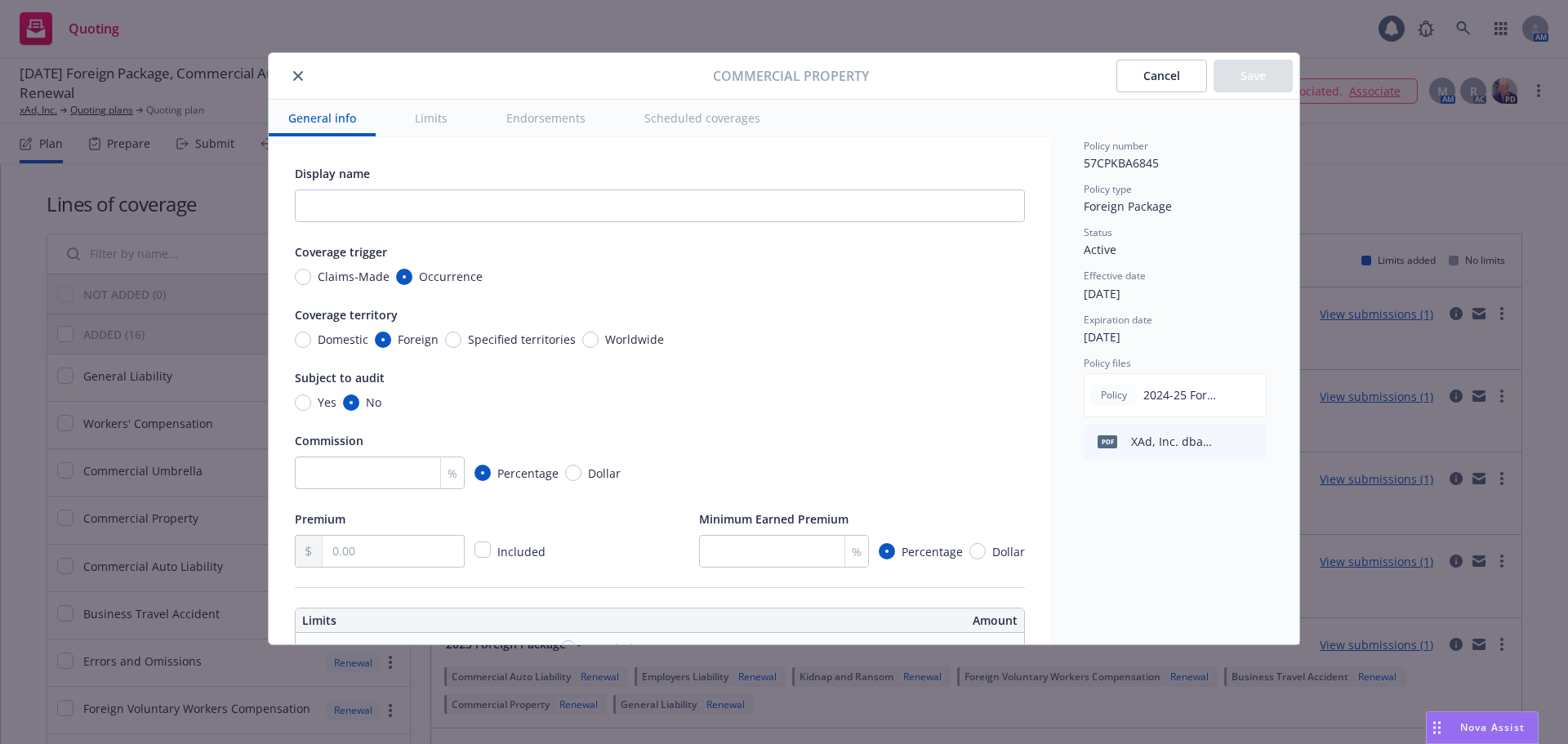
radio input "true"
type input "15"
type input "789.00"
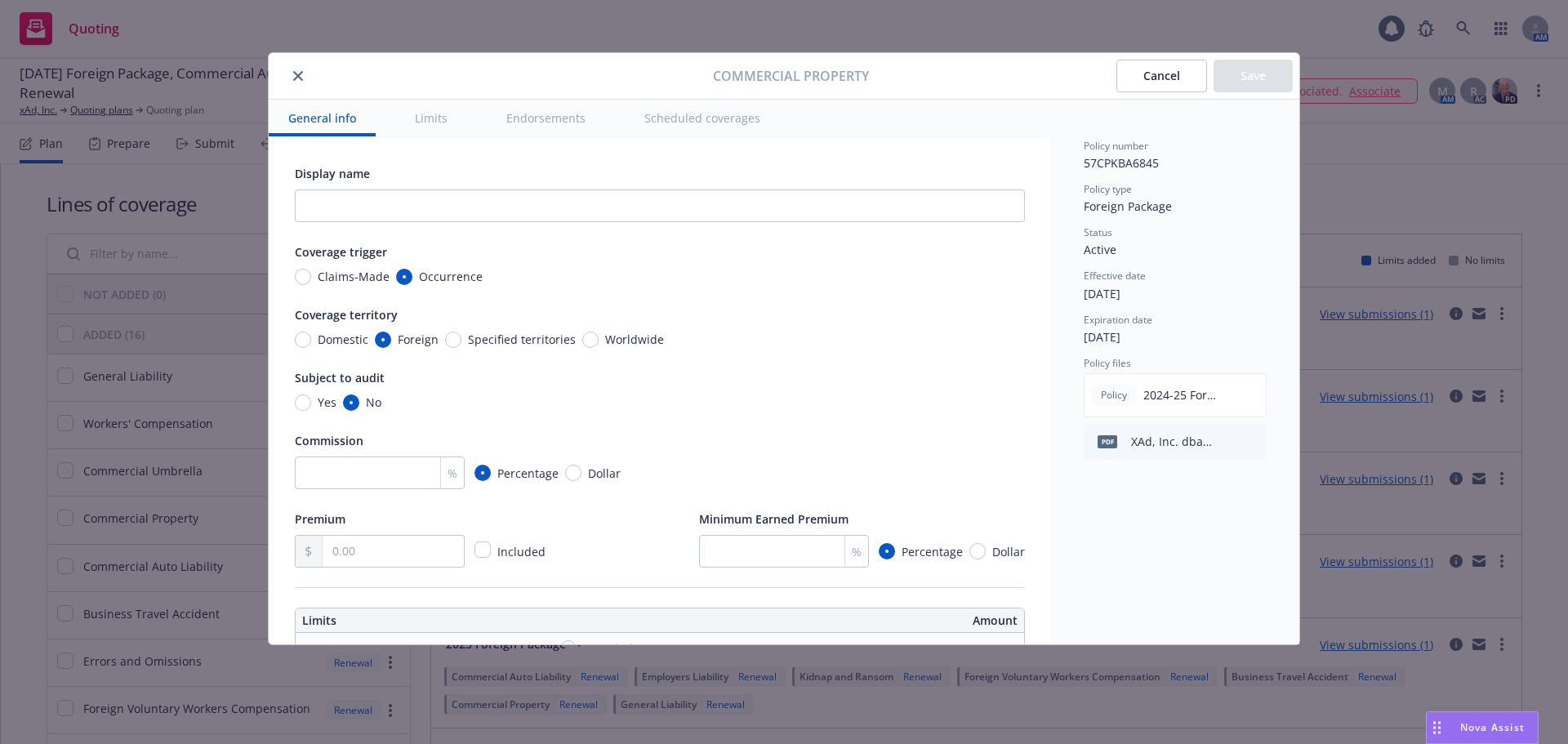
radio input "true"
type input "250,000.00"
radio input "true"
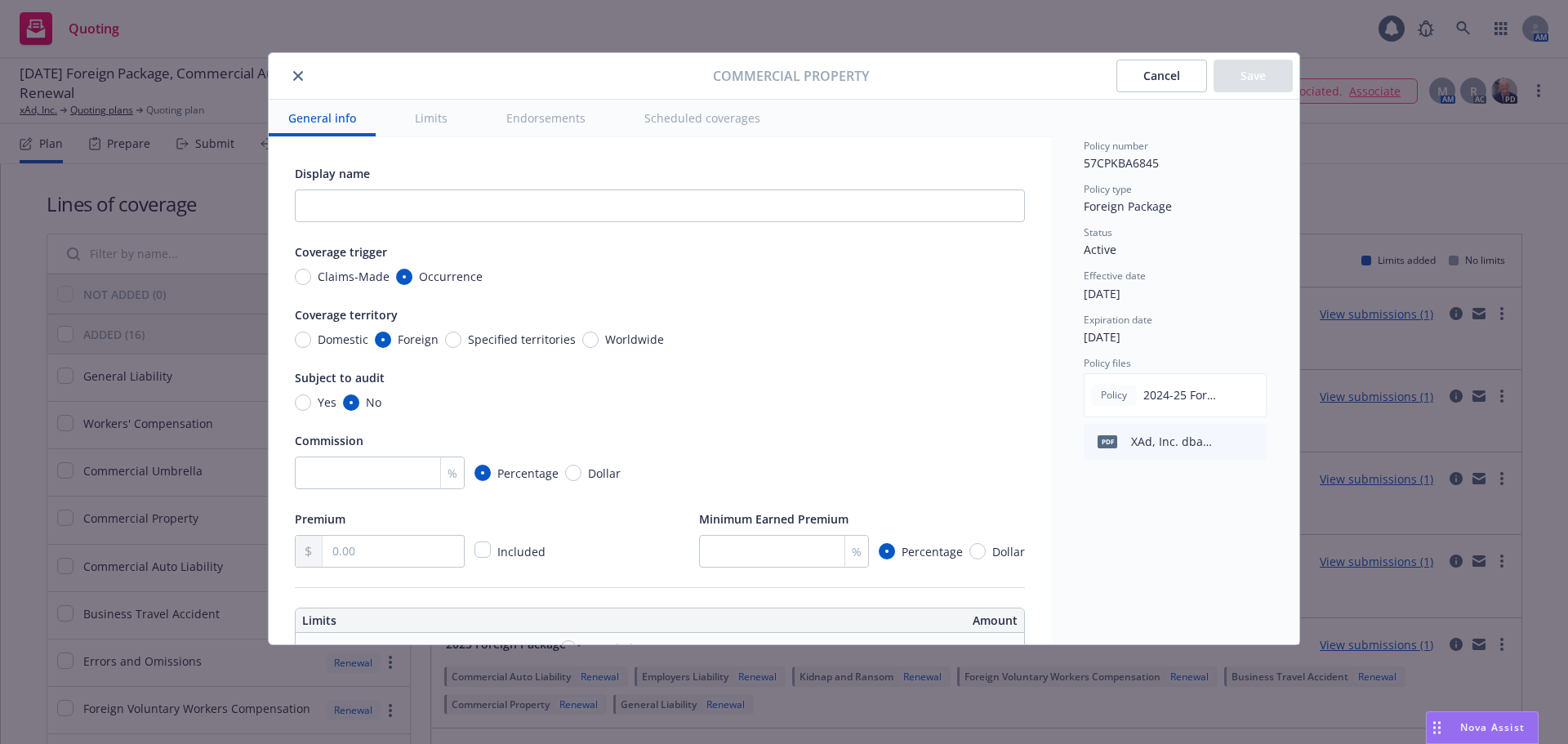
type input "50,000.00"
radio input "true"
type input "25,000.00"
type input "50,000.00"
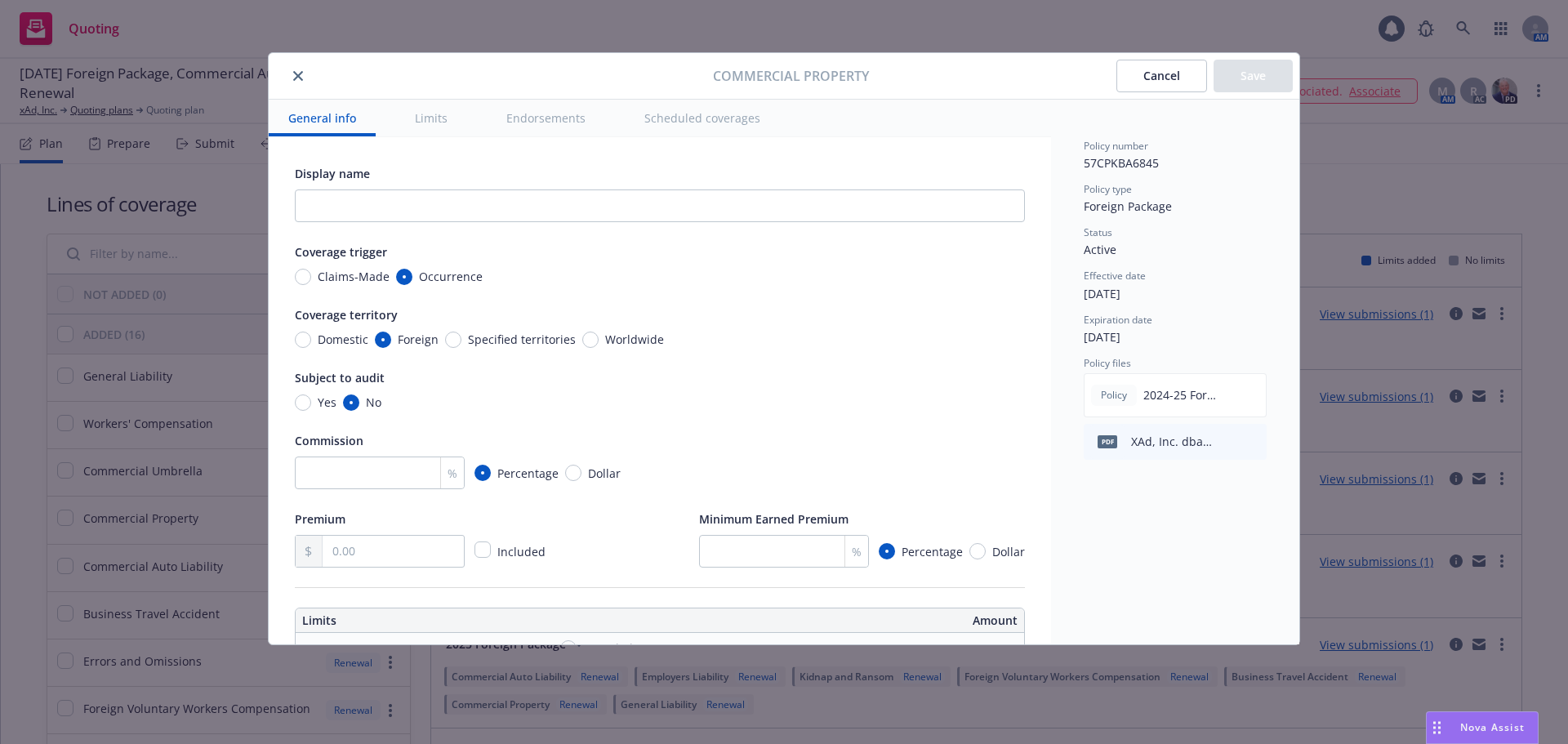
radio input "true"
type input "30"
radio input "true"
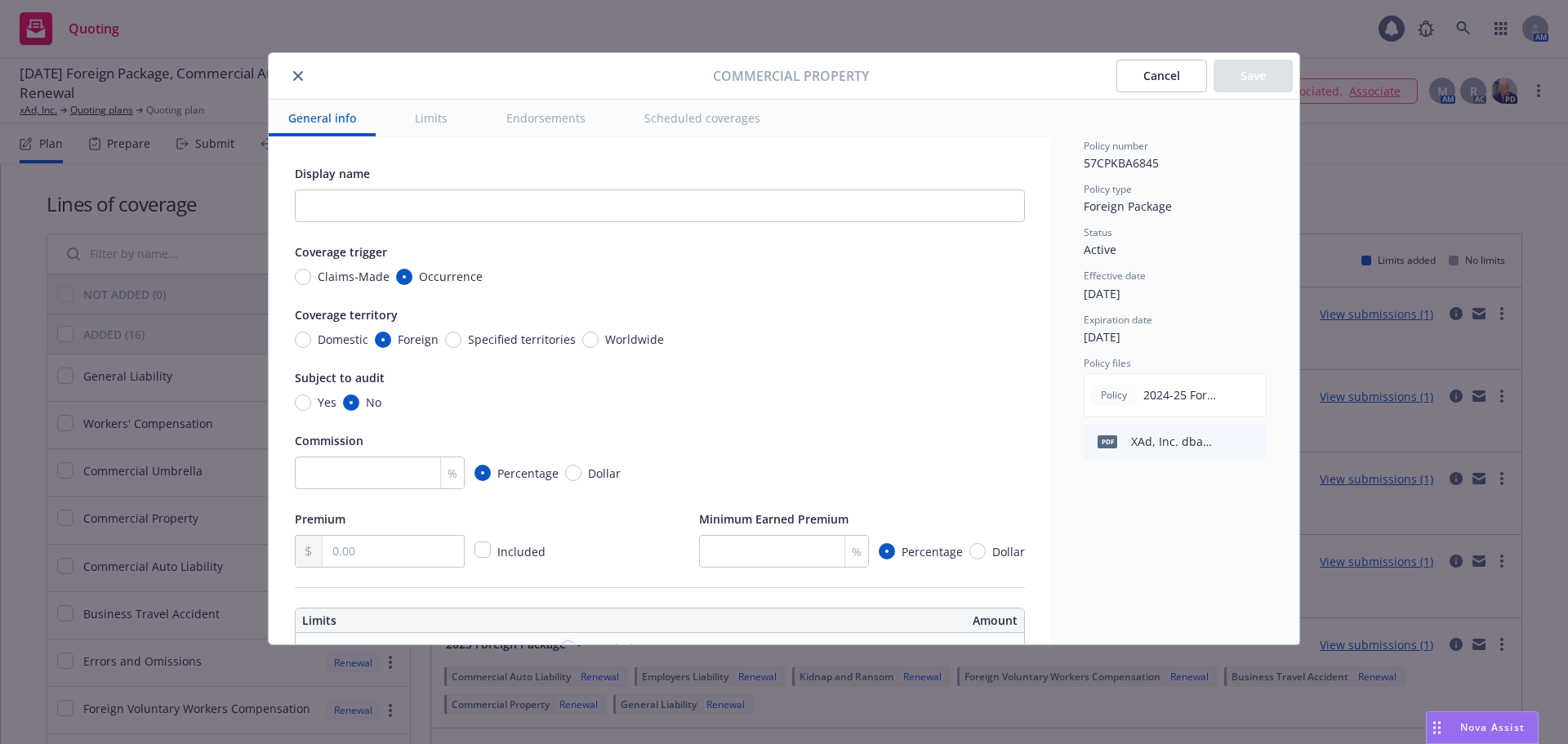
radio input "true"
type input "50,000.00"
type input "100,000.00"
radio input "true"
type input "300,000.00"
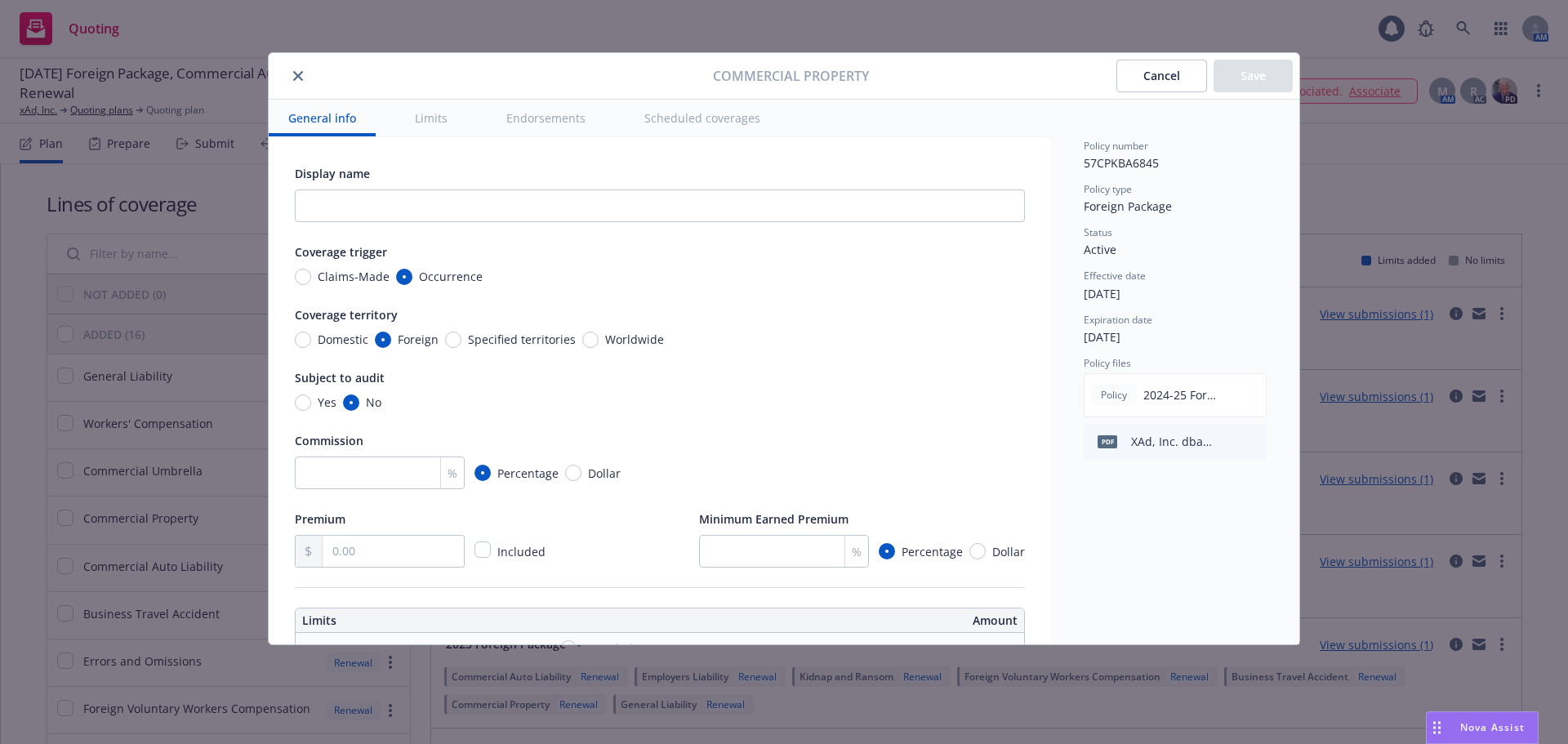
radio input "true"
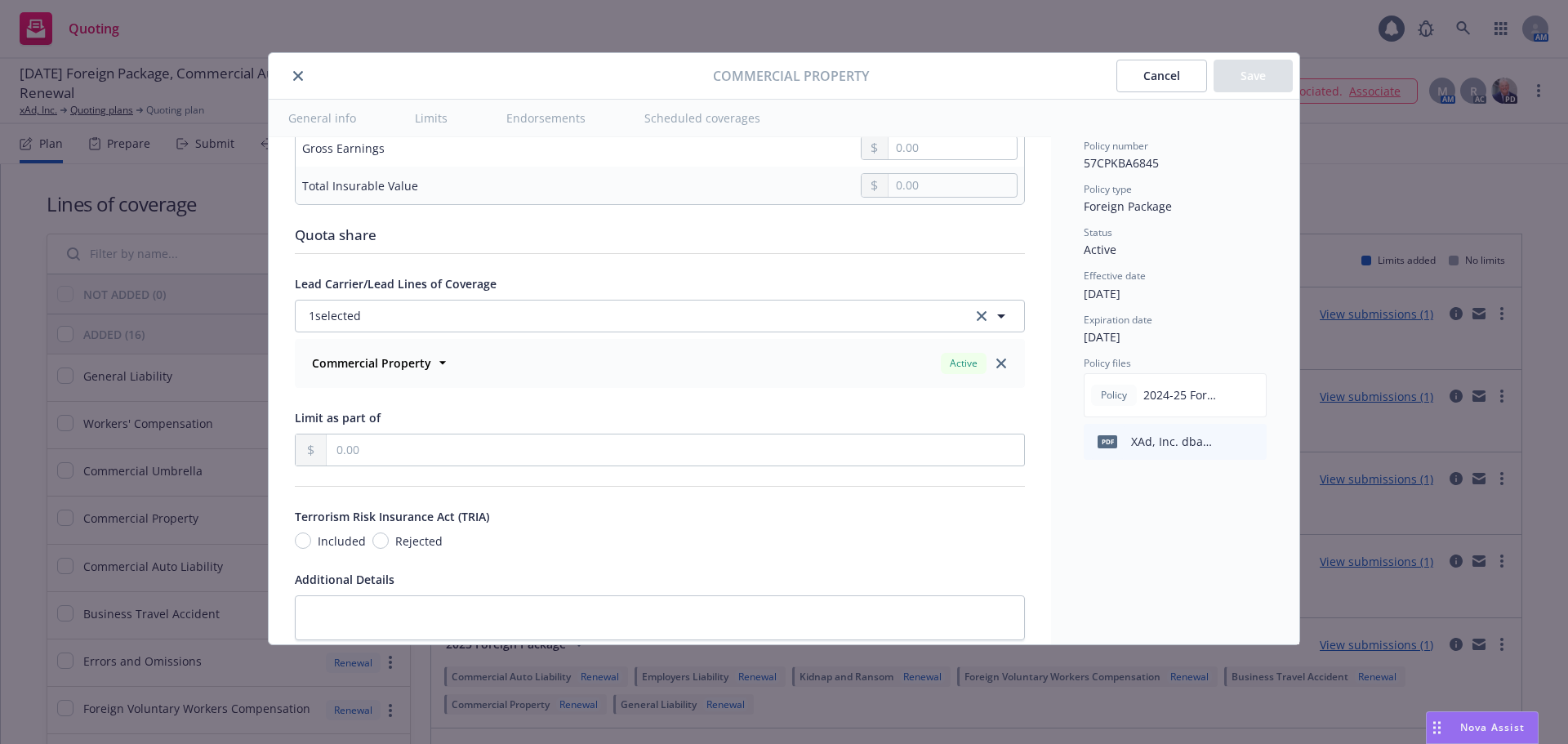
scroll to position [5392, 0]
click at [1165, 84] on button "Cancel" at bounding box center [1161, 76] width 90 height 33
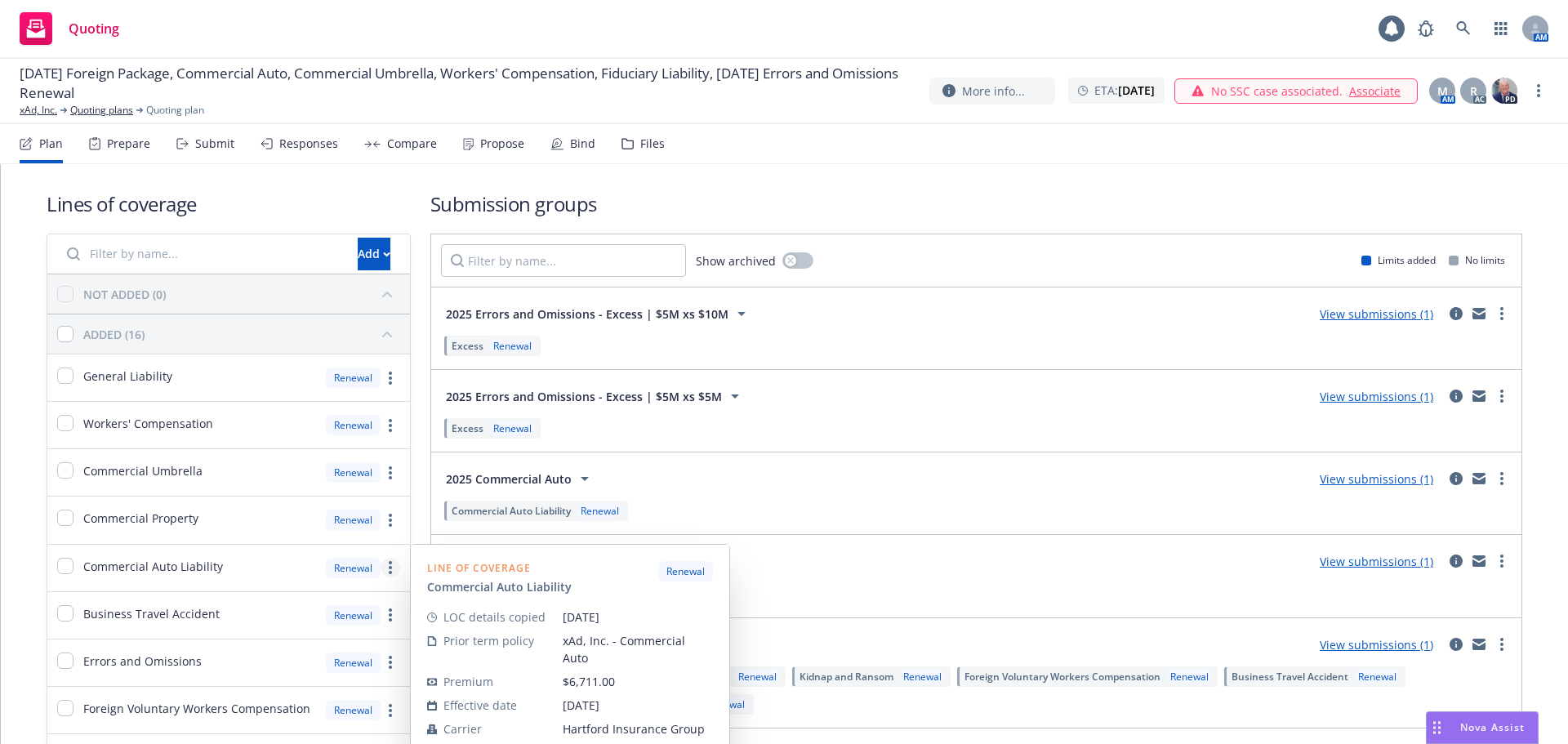
click at [389, 568] on circle "more" at bounding box center [390, 567] width 3 height 3
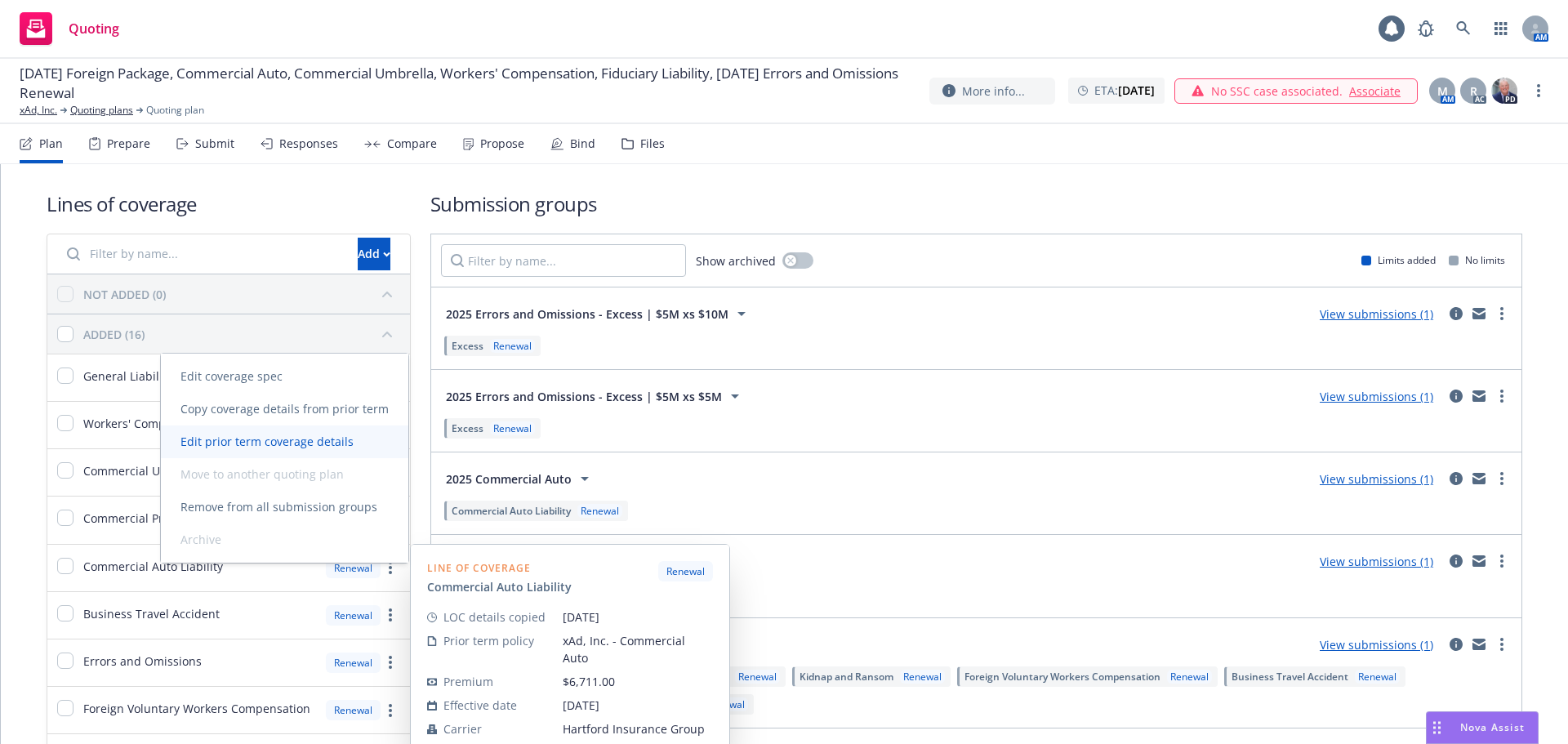
click at [352, 446] on span "Edit prior term coverage details" at bounding box center [266, 442] width 212 height 16
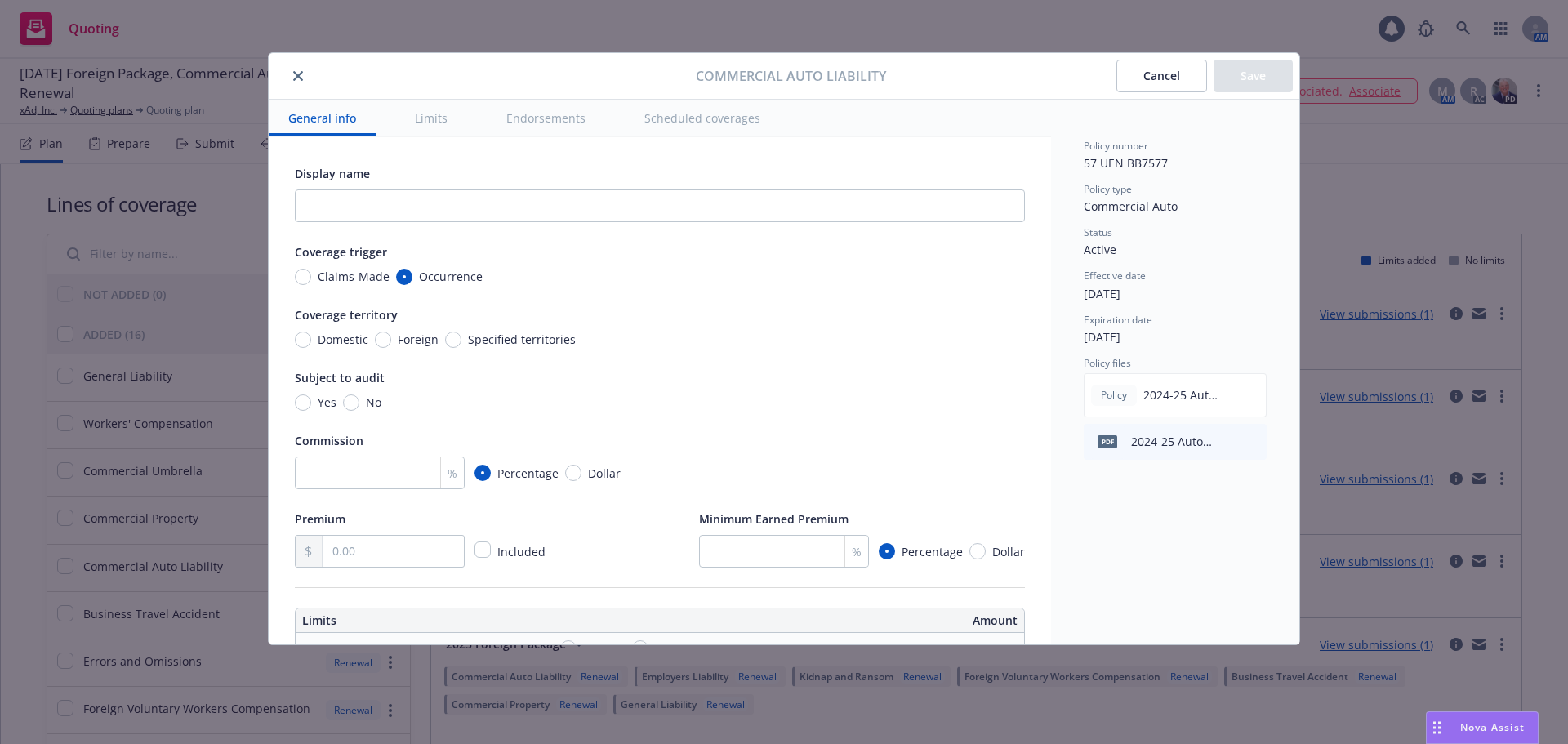
click at [332, 338] on span "Domestic" at bounding box center [343, 339] width 51 height 18
click at [311, 338] on input "Domestic" at bounding box center [302, 339] width 17 height 17
radio input "true"
click at [346, 401] on input "No" at bounding box center [351, 403] width 17 height 17
radio input "true"
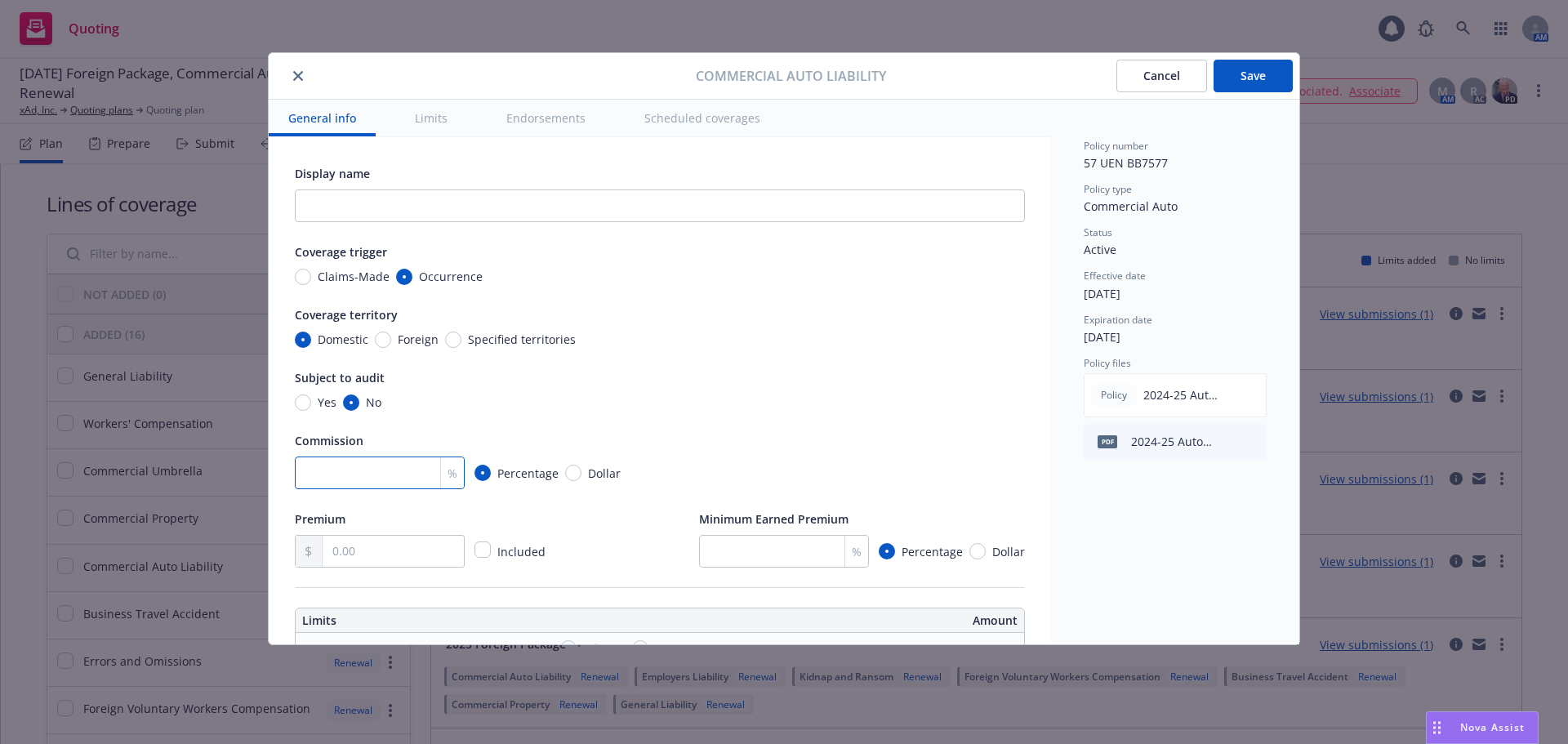
click at [365, 478] on input "number" at bounding box center [379, 474] width 170 height 33
type input "15"
click at [344, 543] on input "text" at bounding box center [393, 551] width 141 height 31
type input "6,711.00"
click at [635, 537] on div "Premium 6,711.00 Included Minimum Earned Premium % Percentage Dollar" at bounding box center [659, 538] width 730 height 58
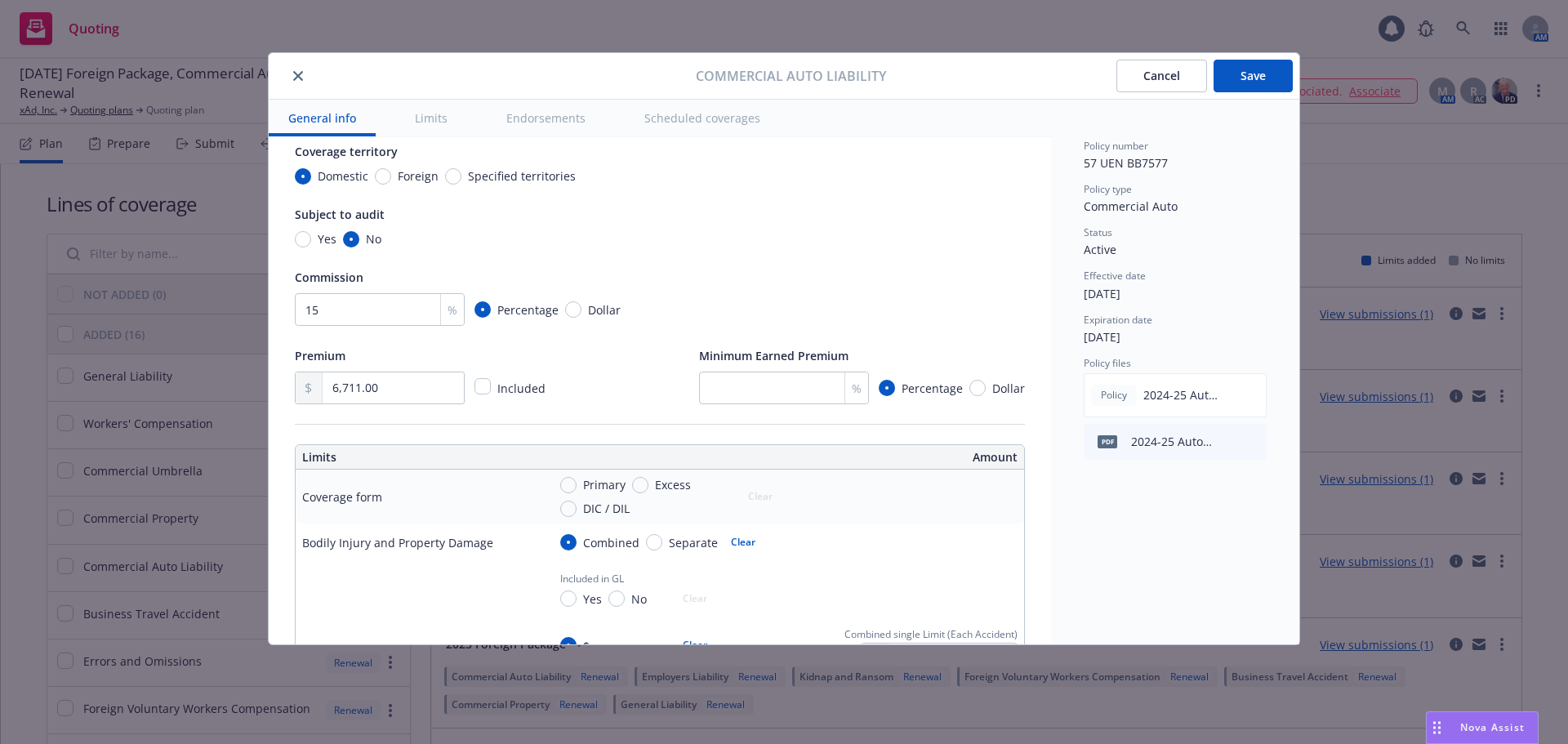
scroll to position [245, 0]
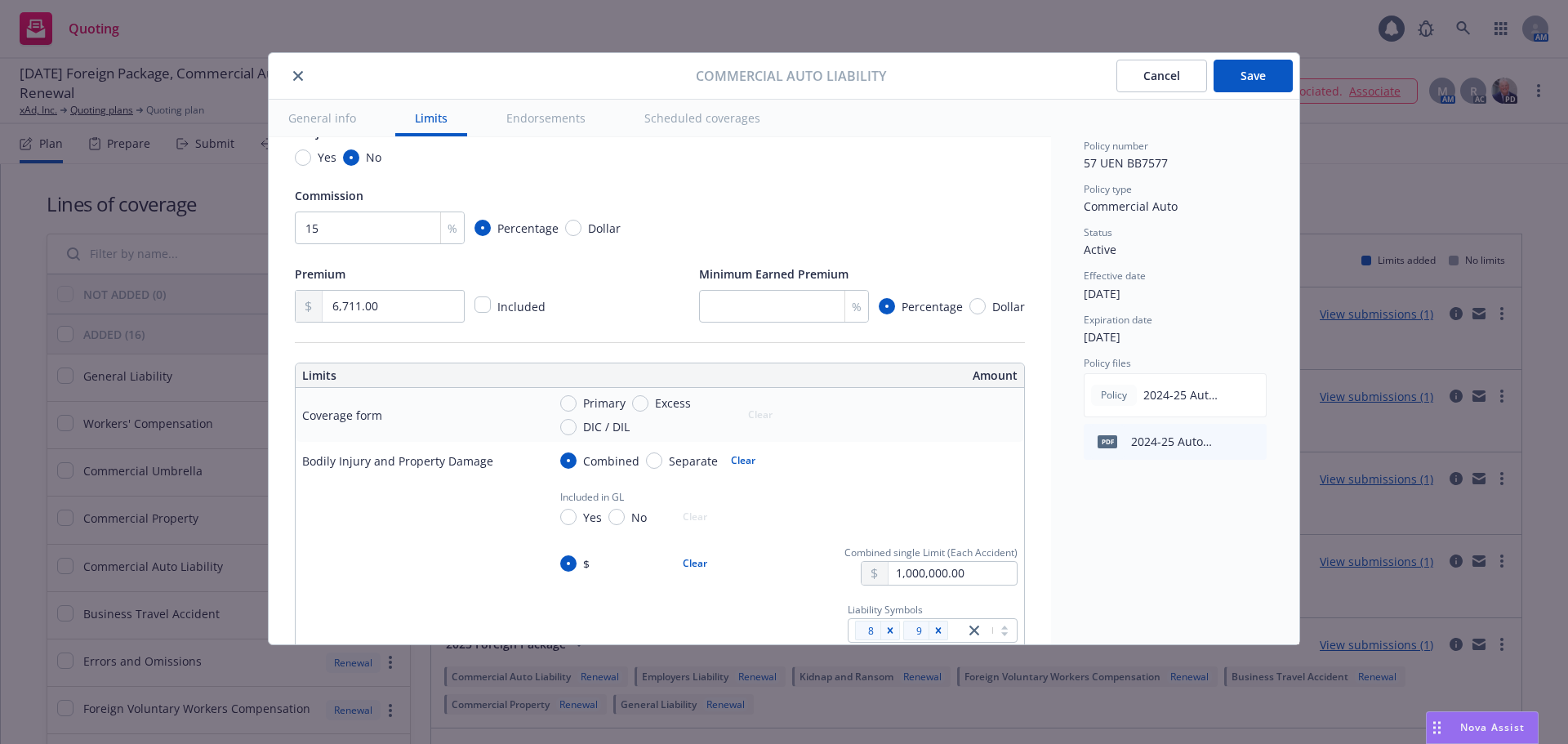
click at [588, 421] on span "DIC / DIL" at bounding box center [607, 427] width 47 height 18
click at [576, 421] on input "DIC / DIL" at bounding box center [568, 427] width 17 height 17
radio input "true"
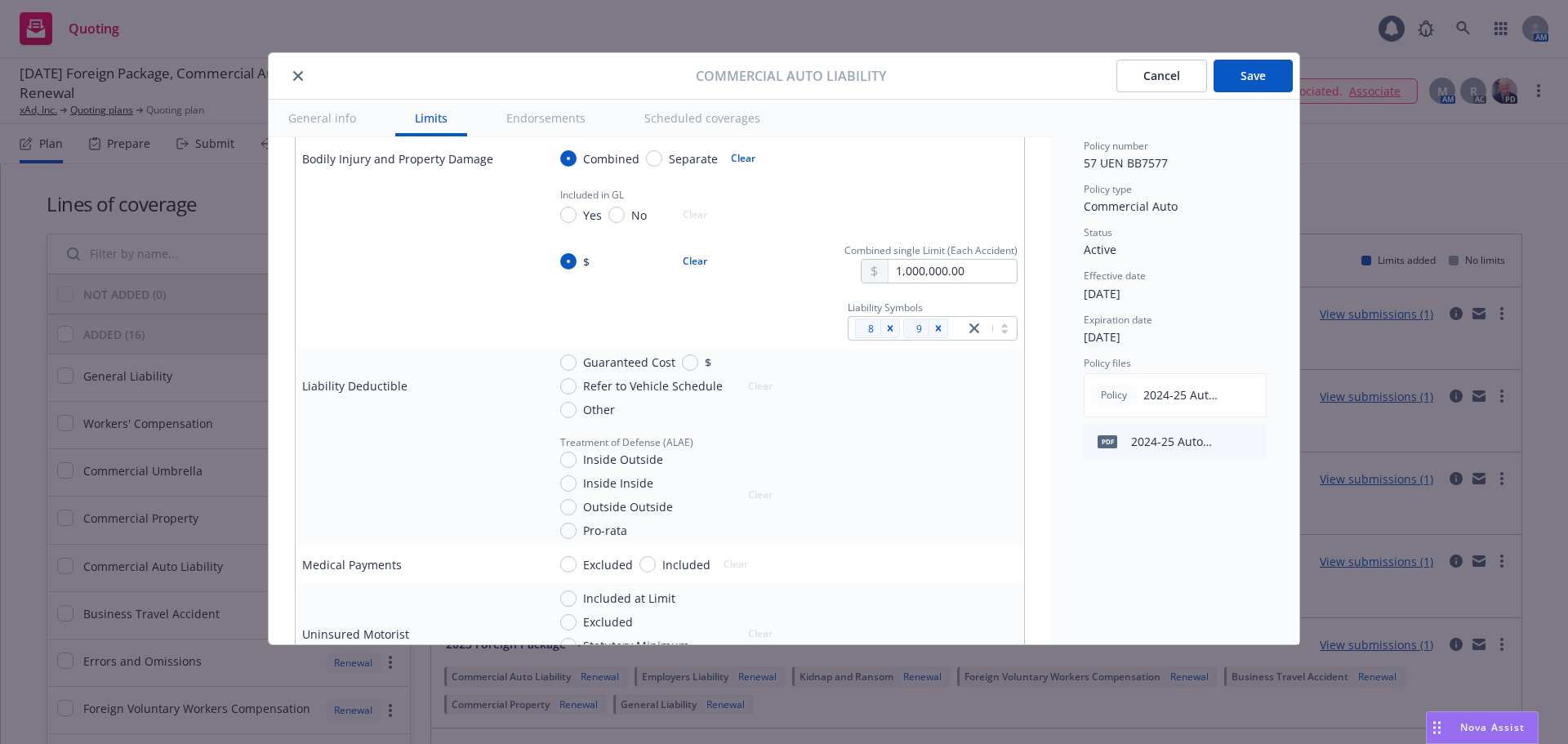
scroll to position [572, 0]
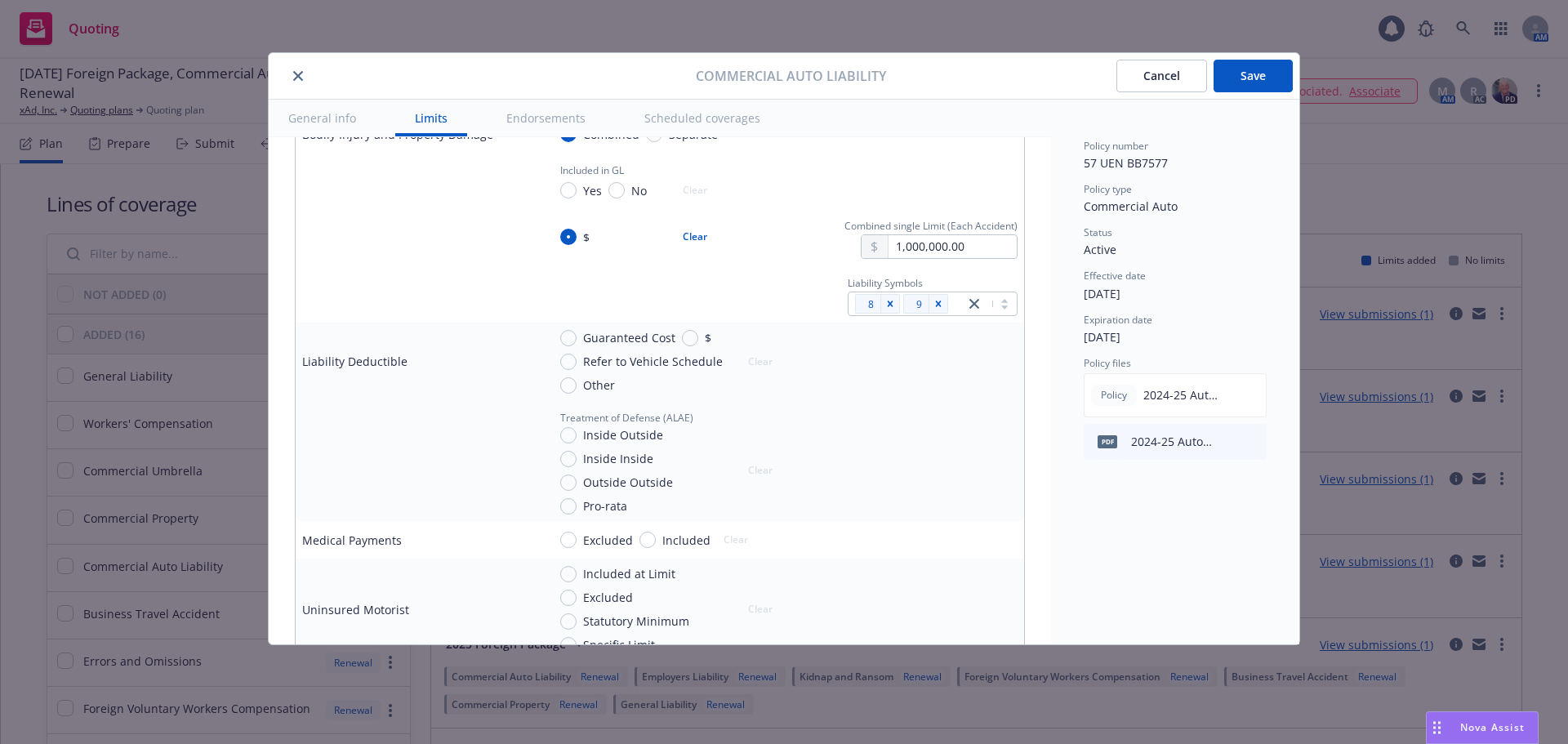
click at [666, 355] on span "Refer to Vehicle Schedule" at bounding box center [653, 362] width 140 height 18
click at [576, 355] on input "Refer to Vehicle Schedule" at bounding box center [568, 362] width 17 height 17
radio input "true"
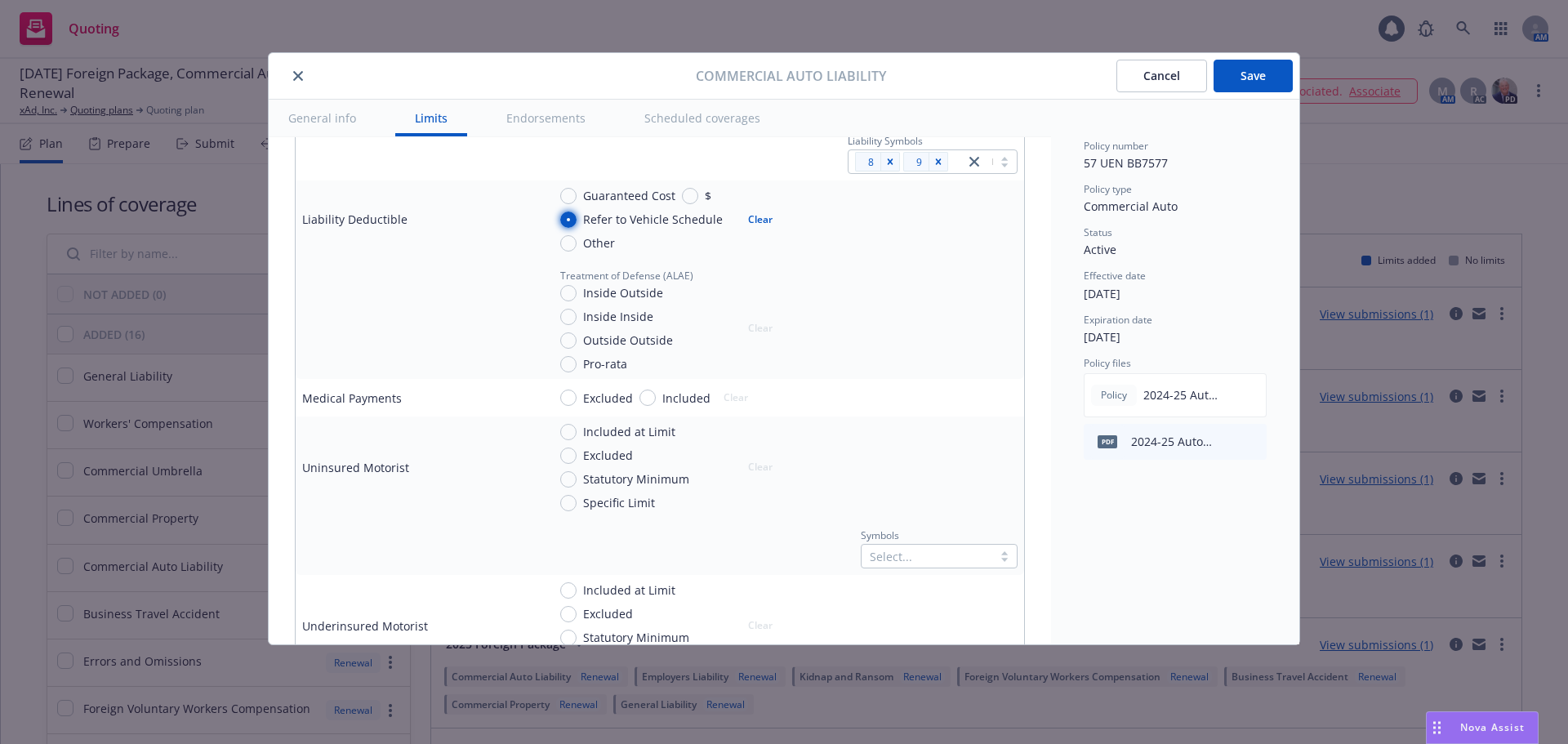
scroll to position [735, 0]
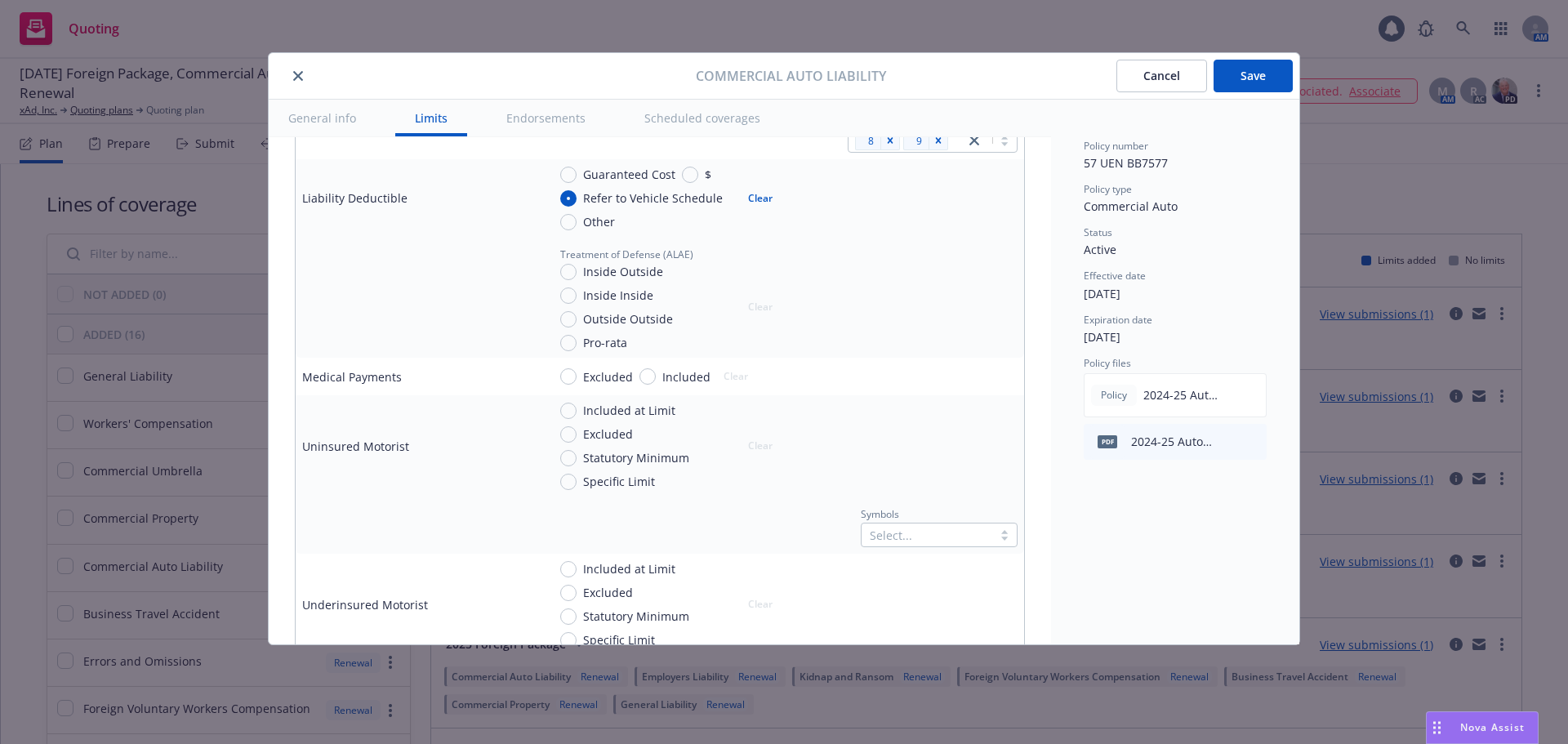
click at [606, 370] on span "Excluded" at bounding box center [608, 377] width 50 height 18
click at [576, 370] on input "Excluded" at bounding box center [568, 376] width 17 height 17
radio input "true"
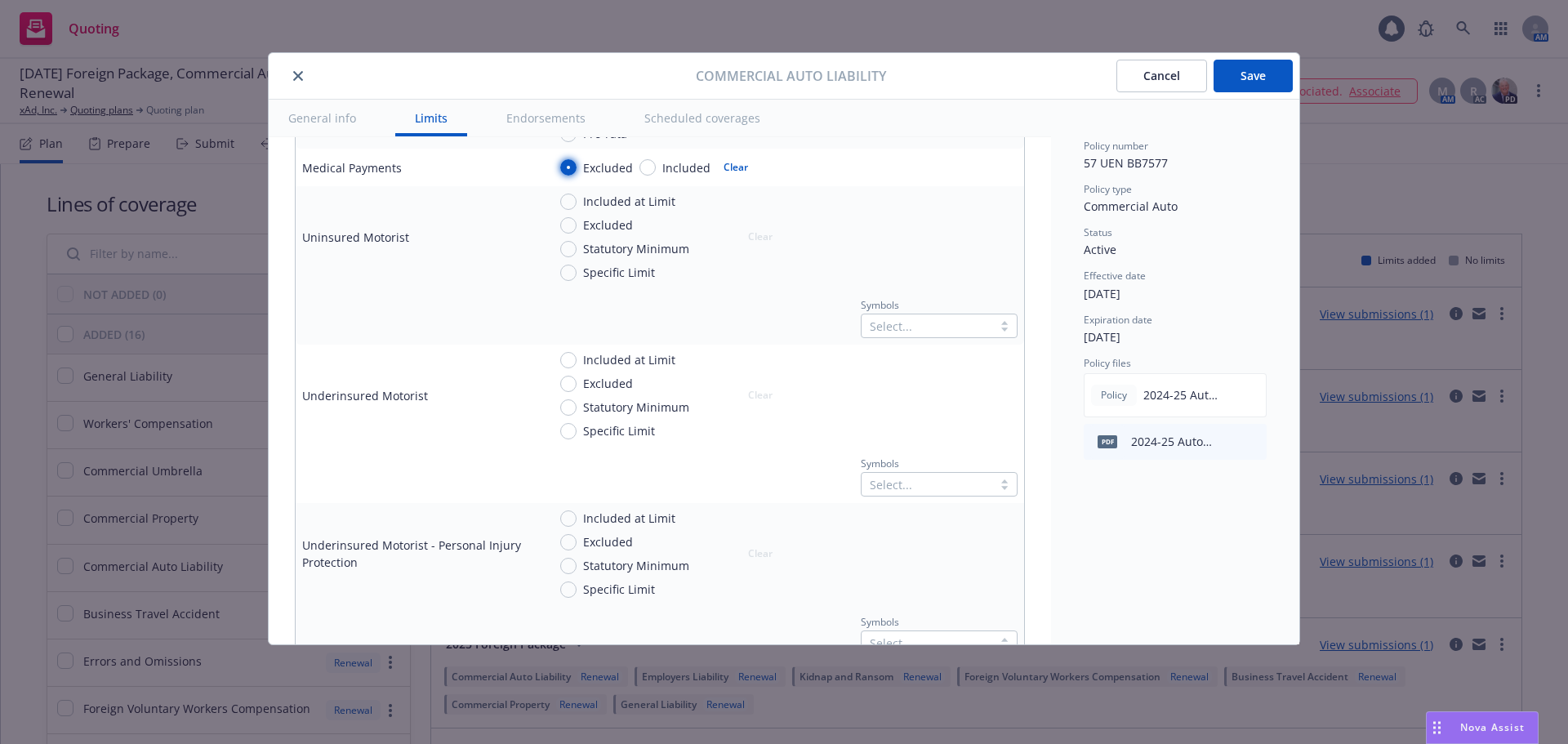
scroll to position [980, 0]
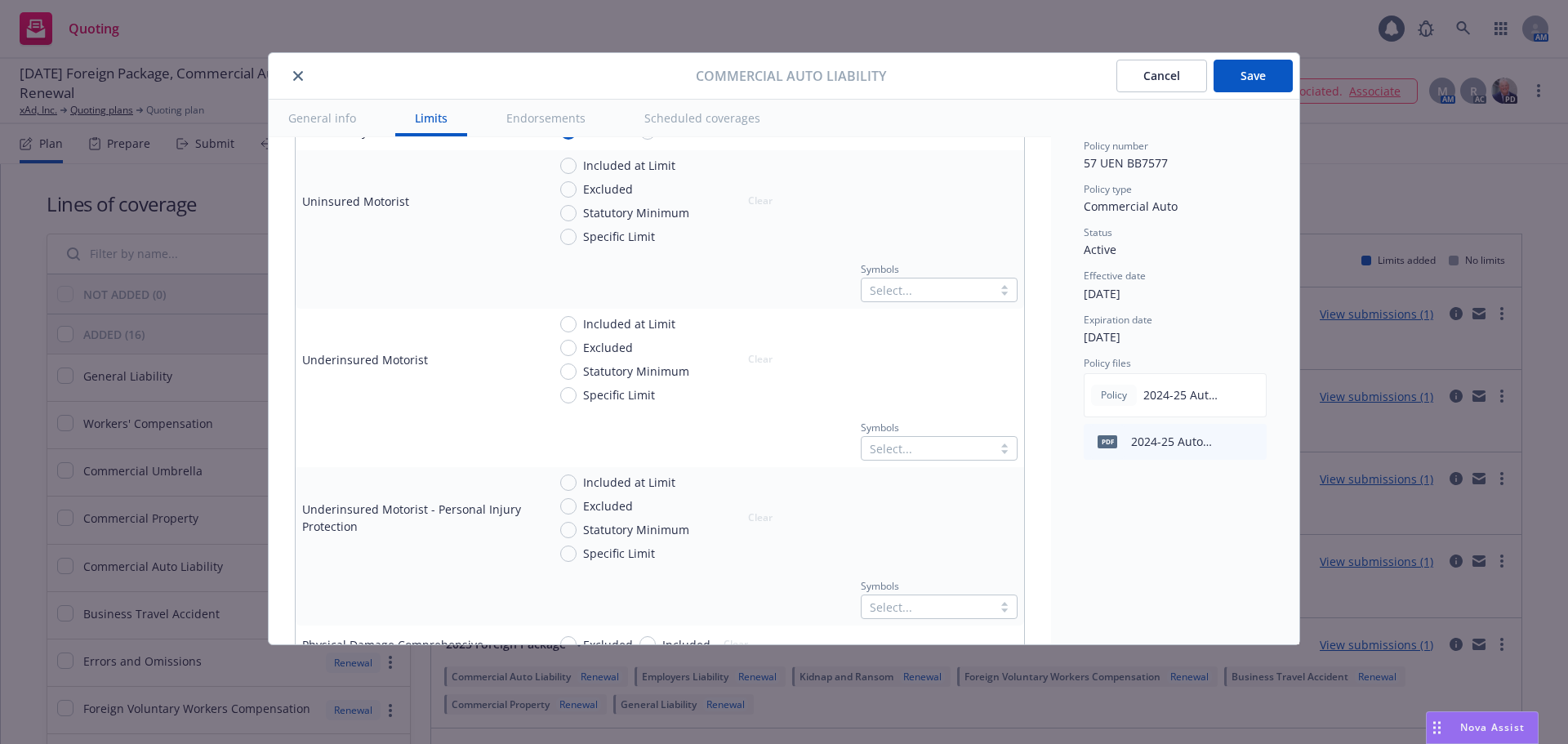
click at [594, 192] on span "Excluded" at bounding box center [608, 190] width 50 height 18
click at [576, 192] on input "Excluded" at bounding box center [568, 189] width 17 height 17
radio input "true"
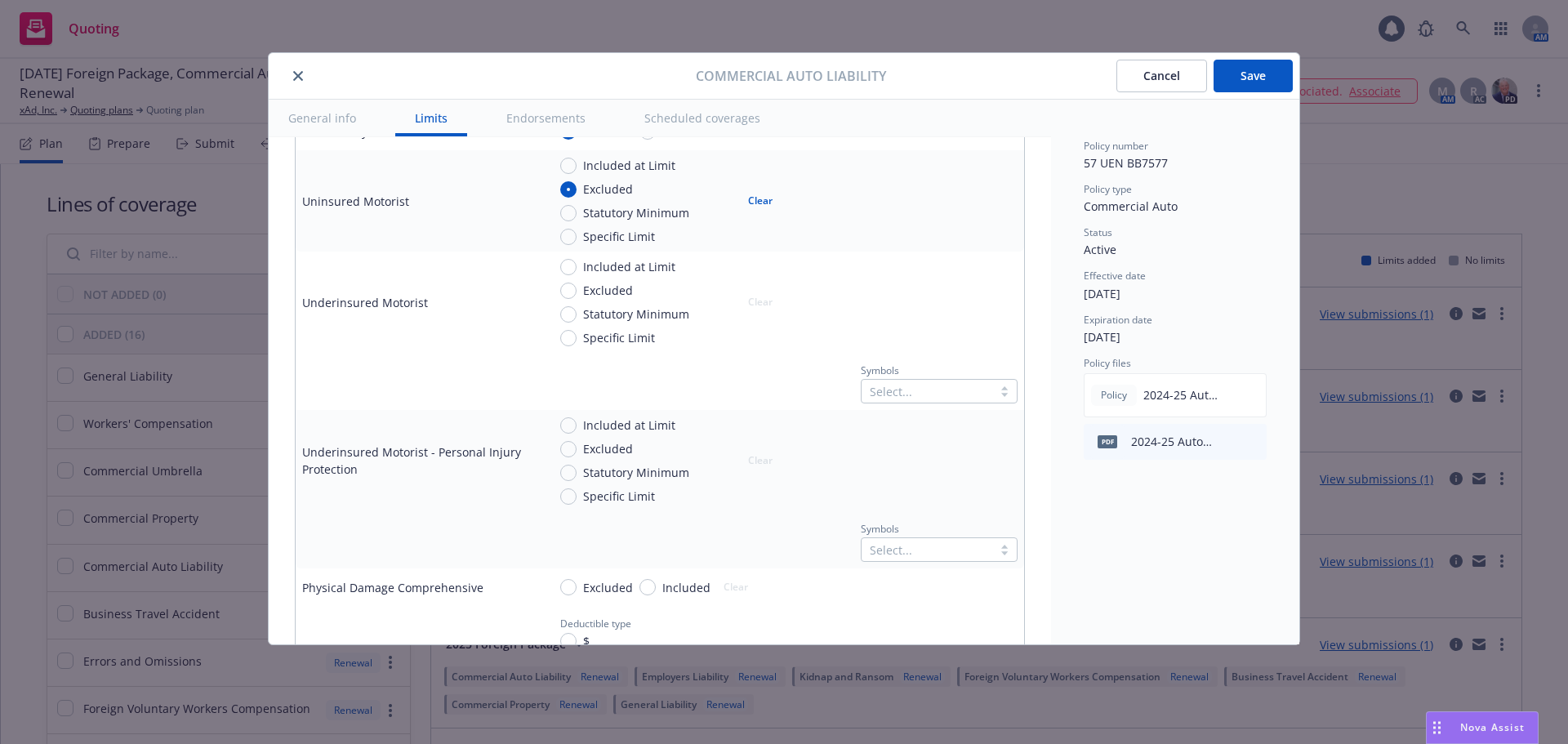
click at [605, 288] on span "Excluded" at bounding box center [608, 291] width 50 height 18
click at [576, 288] on input "Excluded" at bounding box center [568, 291] width 17 height 17
radio input "true"
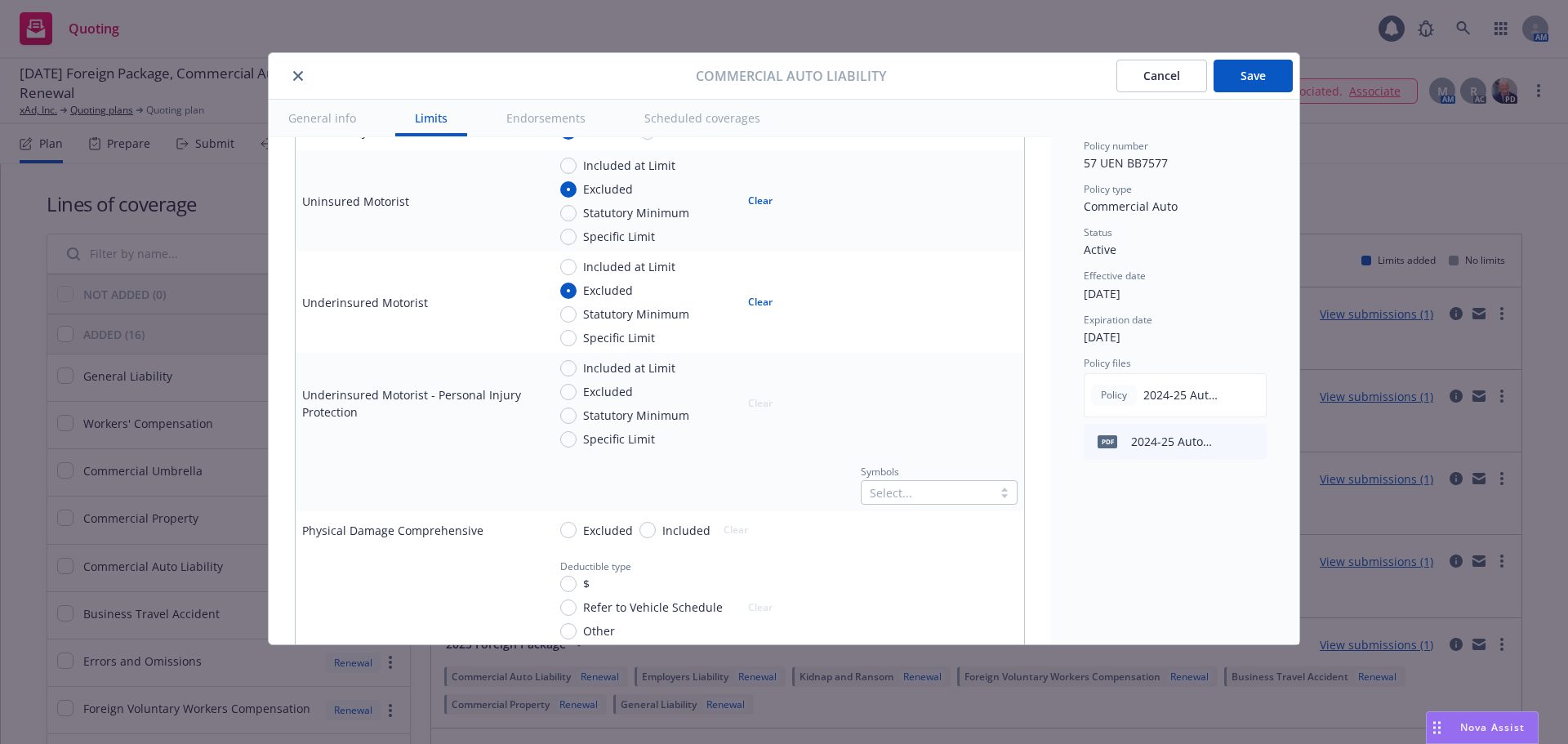
click at [610, 390] on span "Excluded" at bounding box center [608, 392] width 50 height 18
click at [576, 390] on input "Excluded" at bounding box center [568, 392] width 17 height 17
radio input "true"
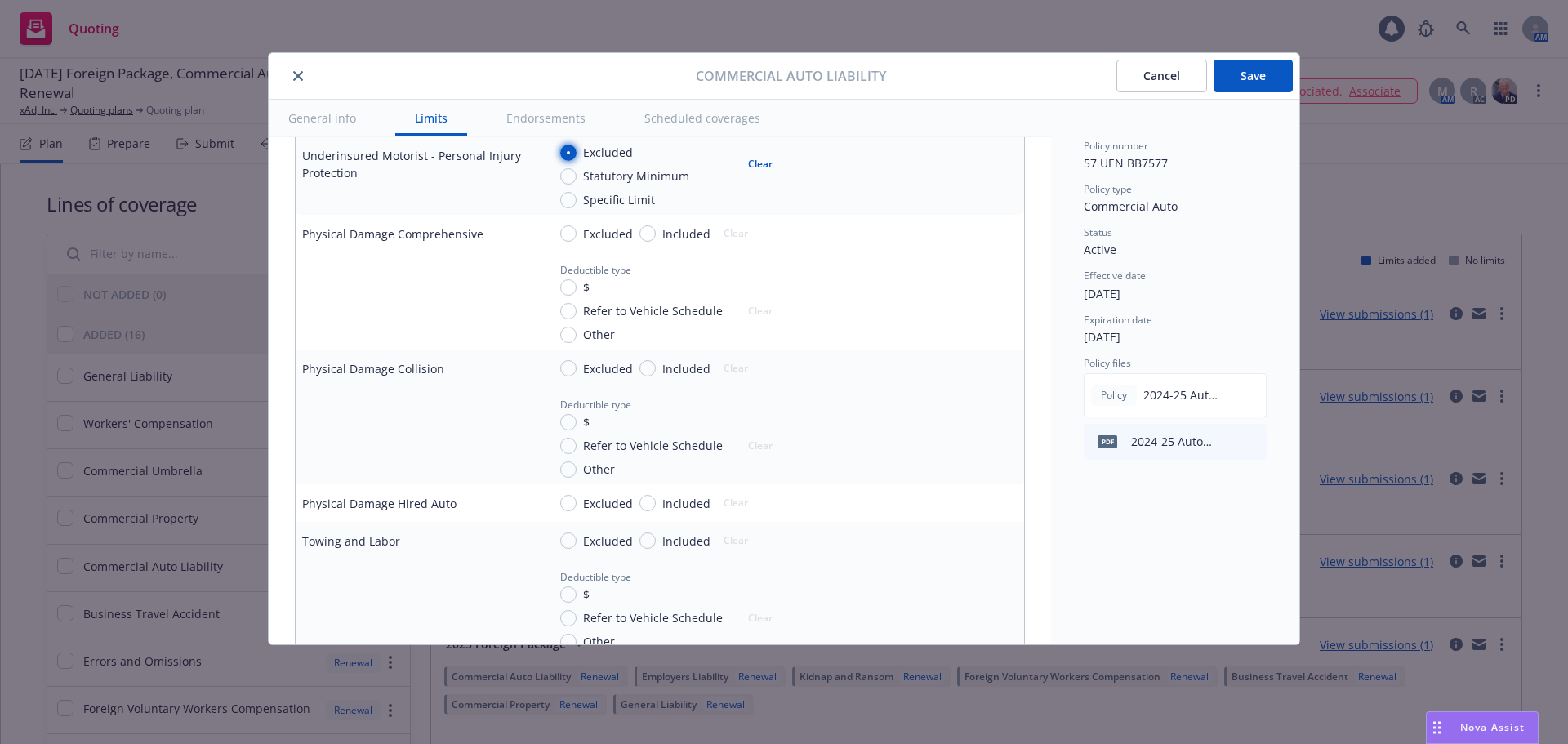
scroll to position [1225, 0]
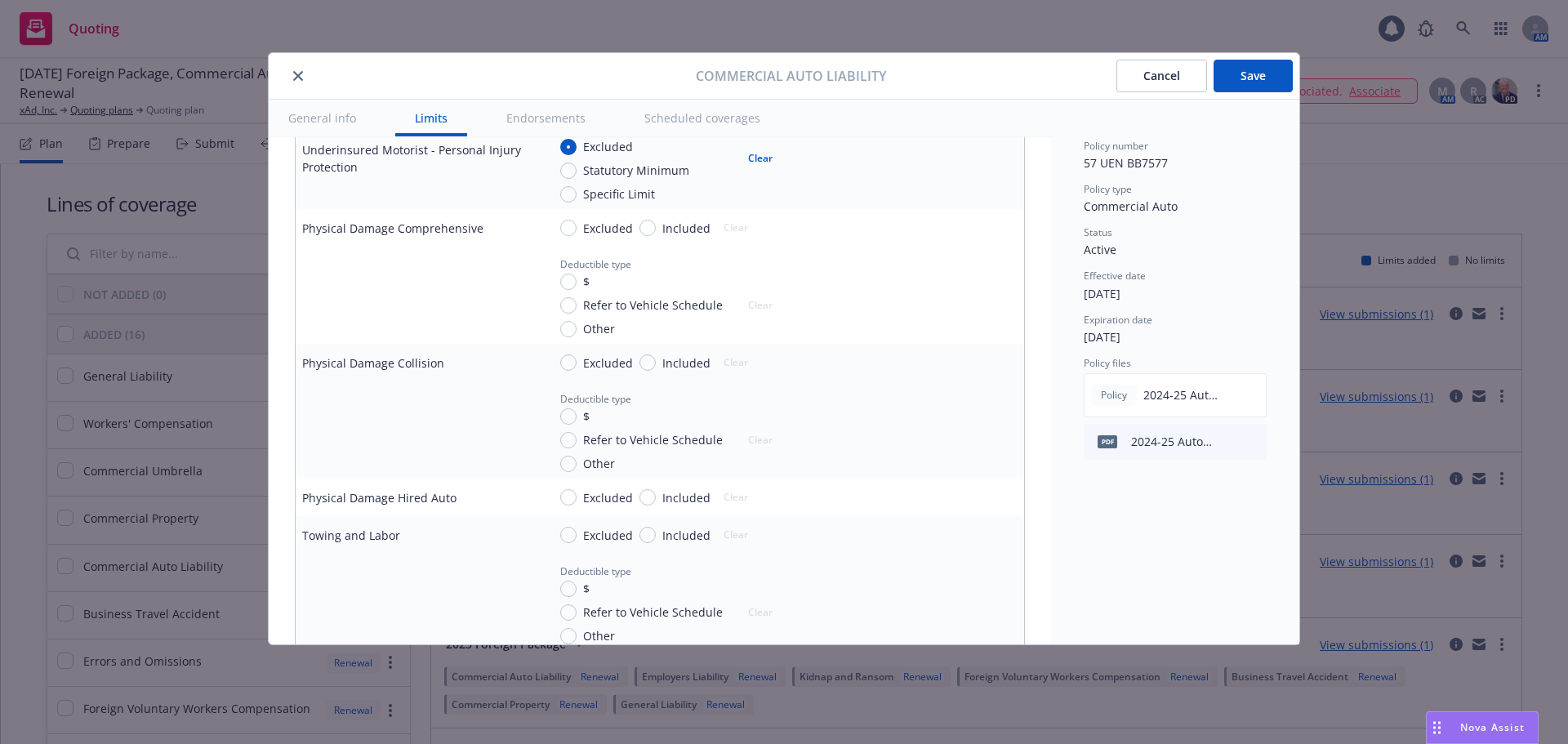
click at [667, 230] on span "Included" at bounding box center [686, 229] width 49 height 18
click at [655, 230] on input "Included" at bounding box center [647, 228] width 17 height 17
radio input "true"
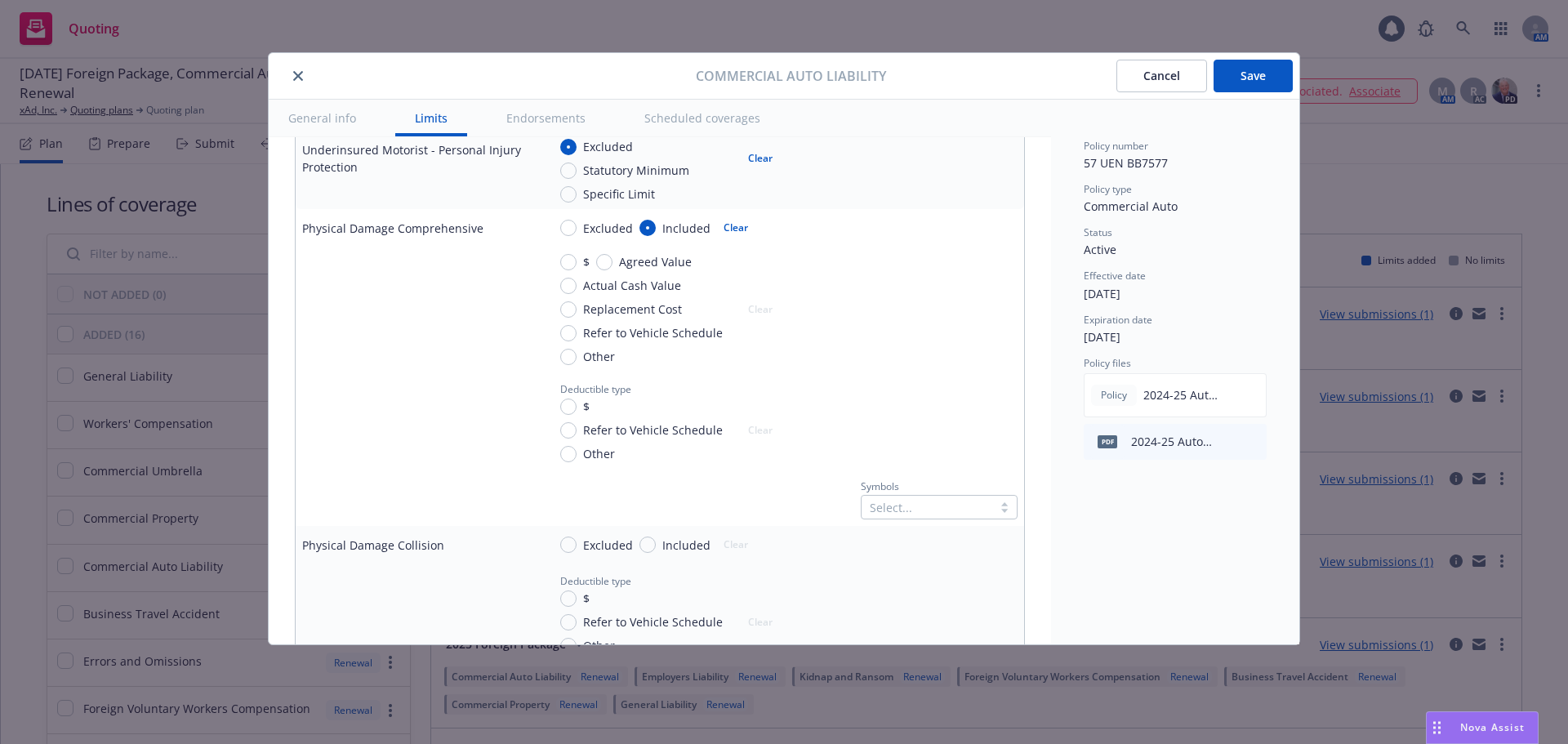
click at [651, 284] on span "Actual Cash Value" at bounding box center [632, 286] width 98 height 18
click at [576, 284] on input "Actual Cash Value" at bounding box center [568, 286] width 17 height 17
radio input "true"
click at [918, 502] on div at bounding box center [927, 508] width 115 height 19
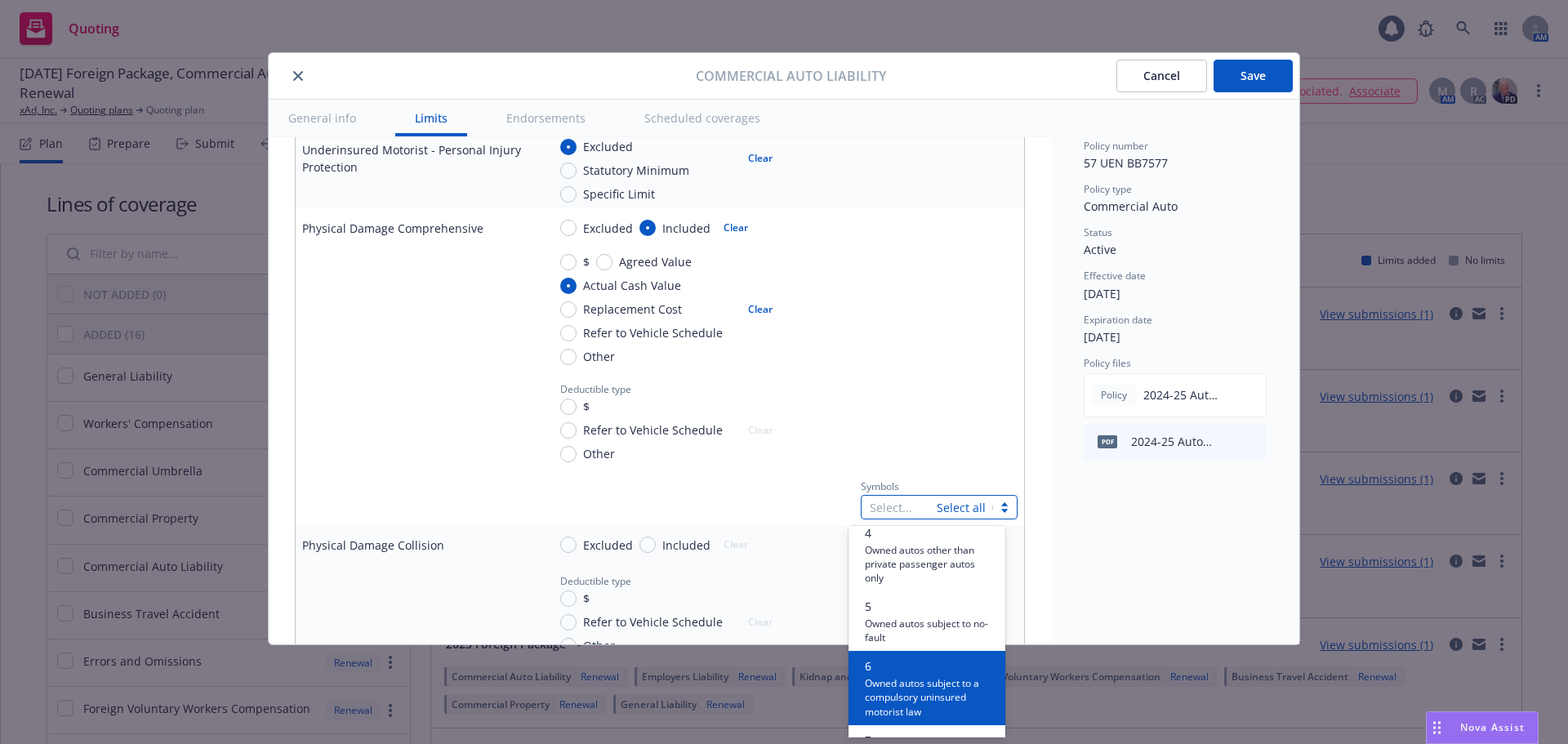
scroll to position [245, 0]
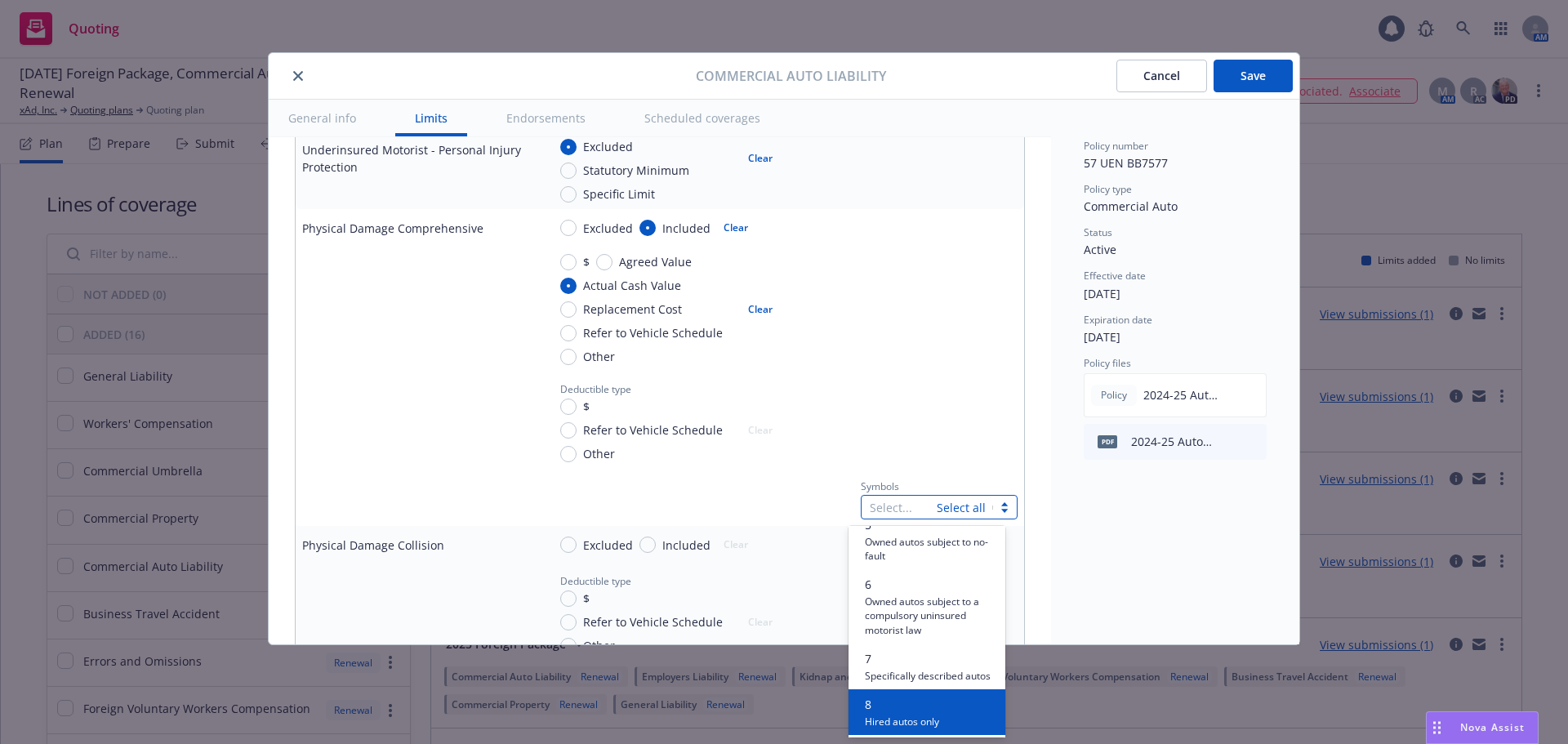
click at [886, 712] on span "8" at bounding box center [902, 705] width 74 height 18
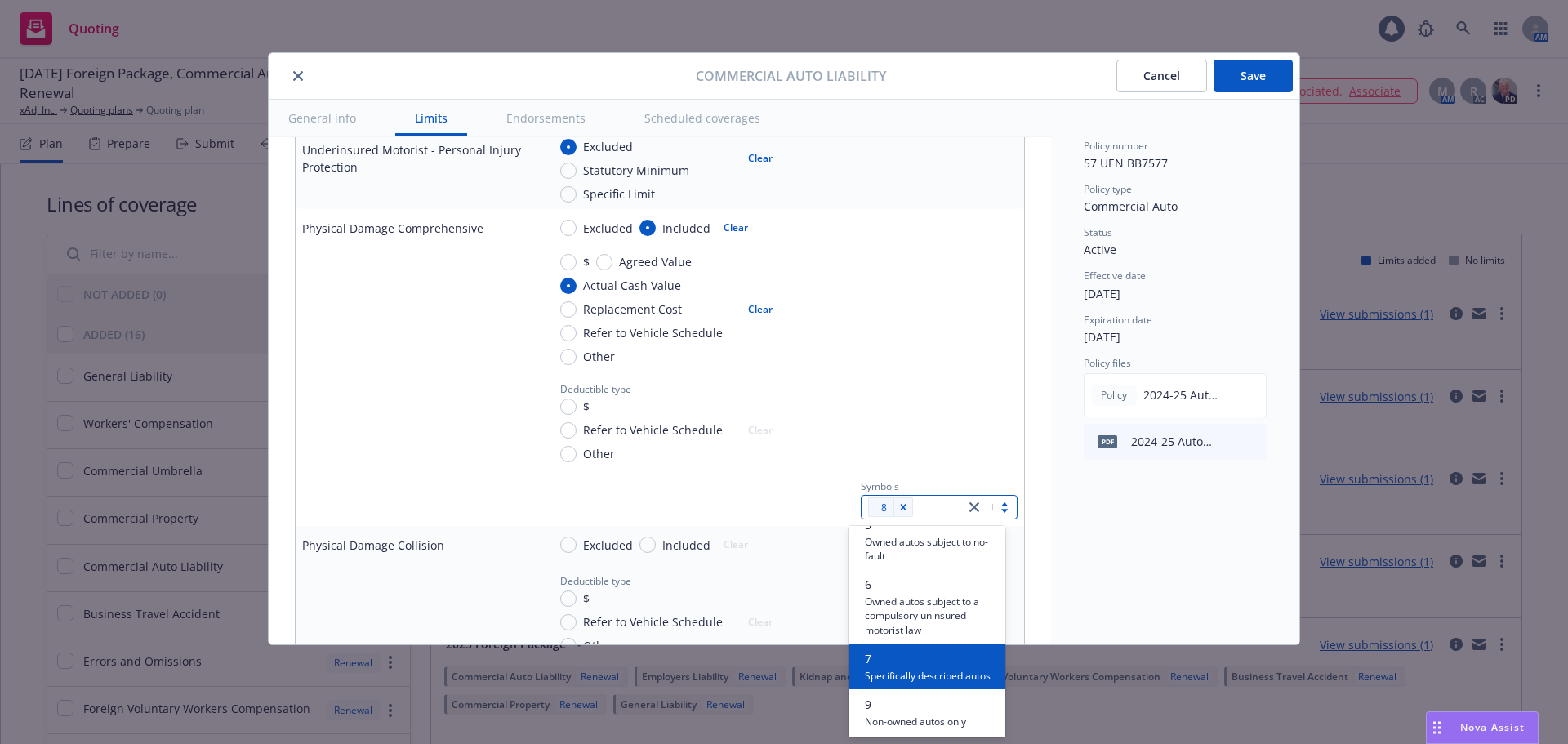
click at [738, 507] on div "Symbols option 8, selected. option 7 focused, 7 of 10. 10 results available. Us…" at bounding box center [783, 497] width 470 height 44
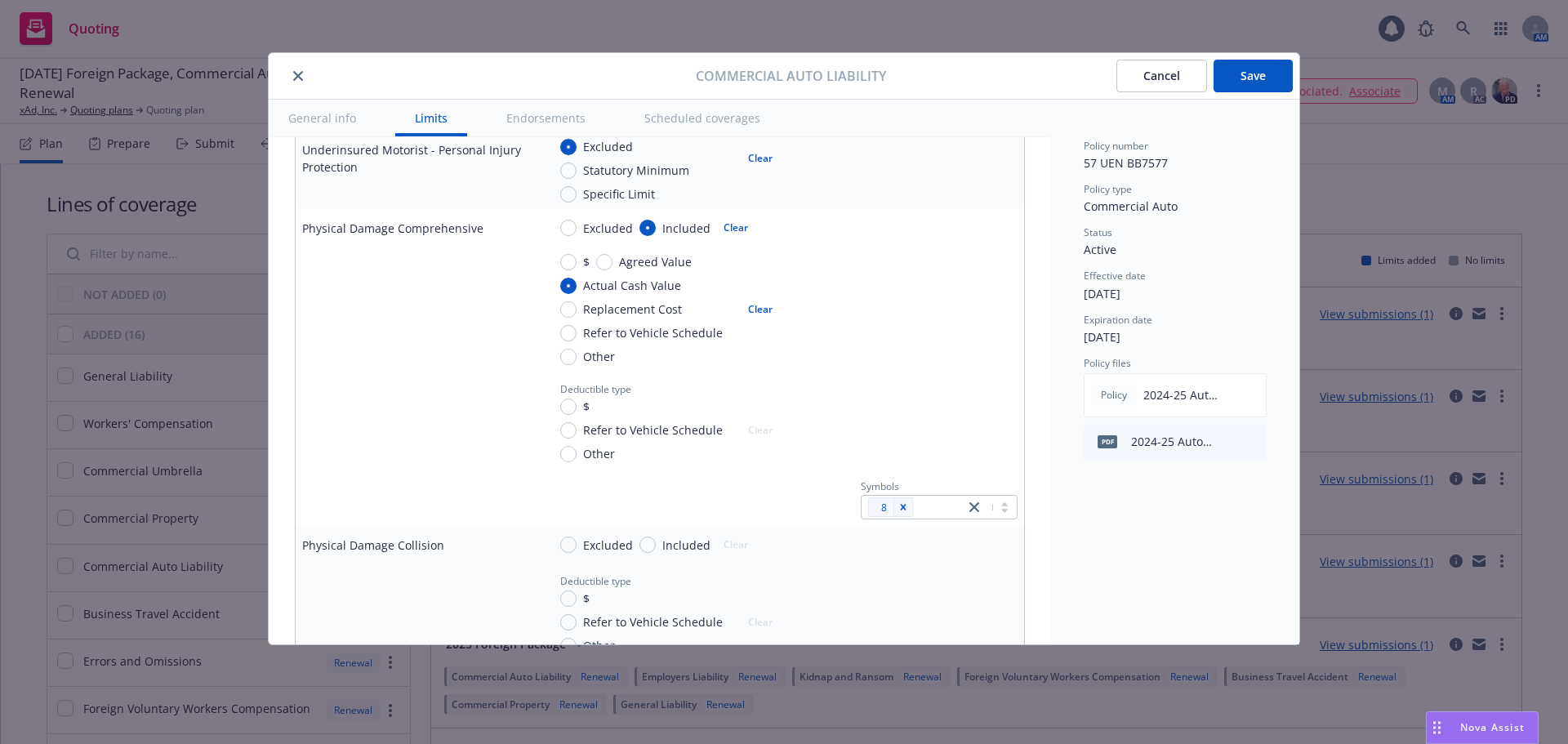
click at [665, 542] on span "Included" at bounding box center [686, 546] width 49 height 18
click at [655, 542] on input "Included" at bounding box center [647, 545] width 17 height 17
radio input "true"
click at [626, 597] on span "Actual Cash Value" at bounding box center [632, 603] width 98 height 18
click at [576, 597] on input "Actual Cash Value" at bounding box center [568, 602] width 17 height 17
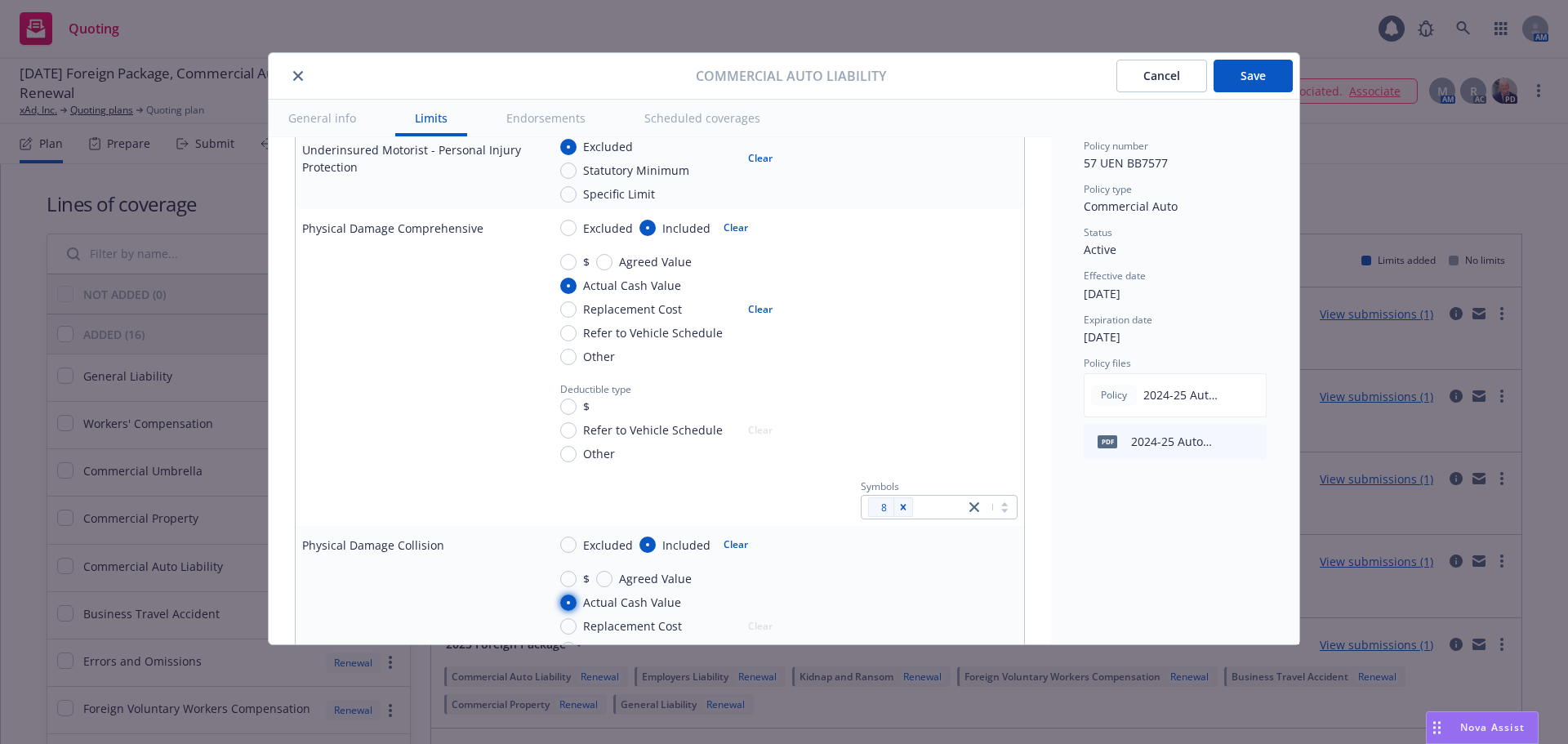
radio input "true"
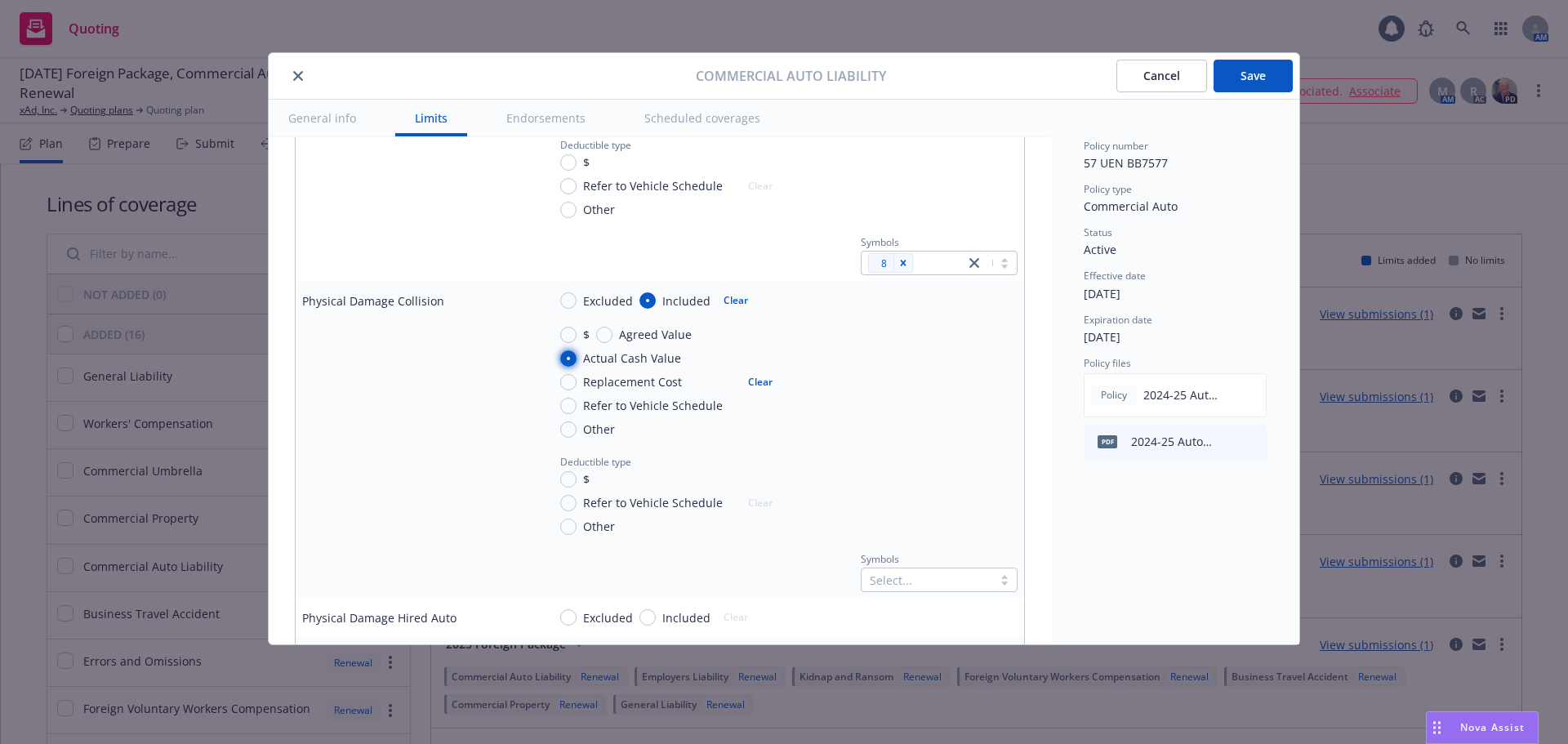
scroll to position [1470, 0]
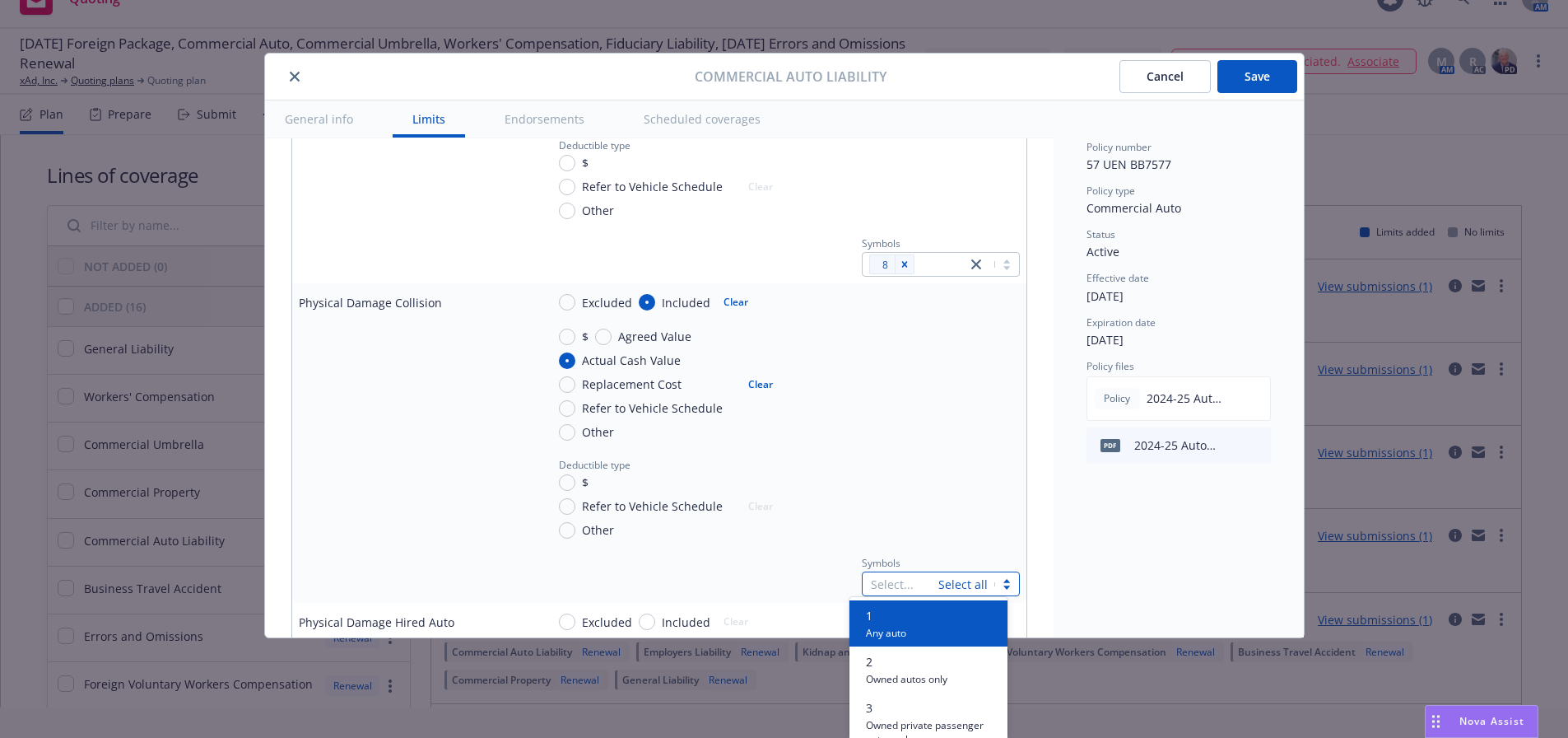
click at [909, 582] on div at bounding box center [901, 583] width 59 height 20
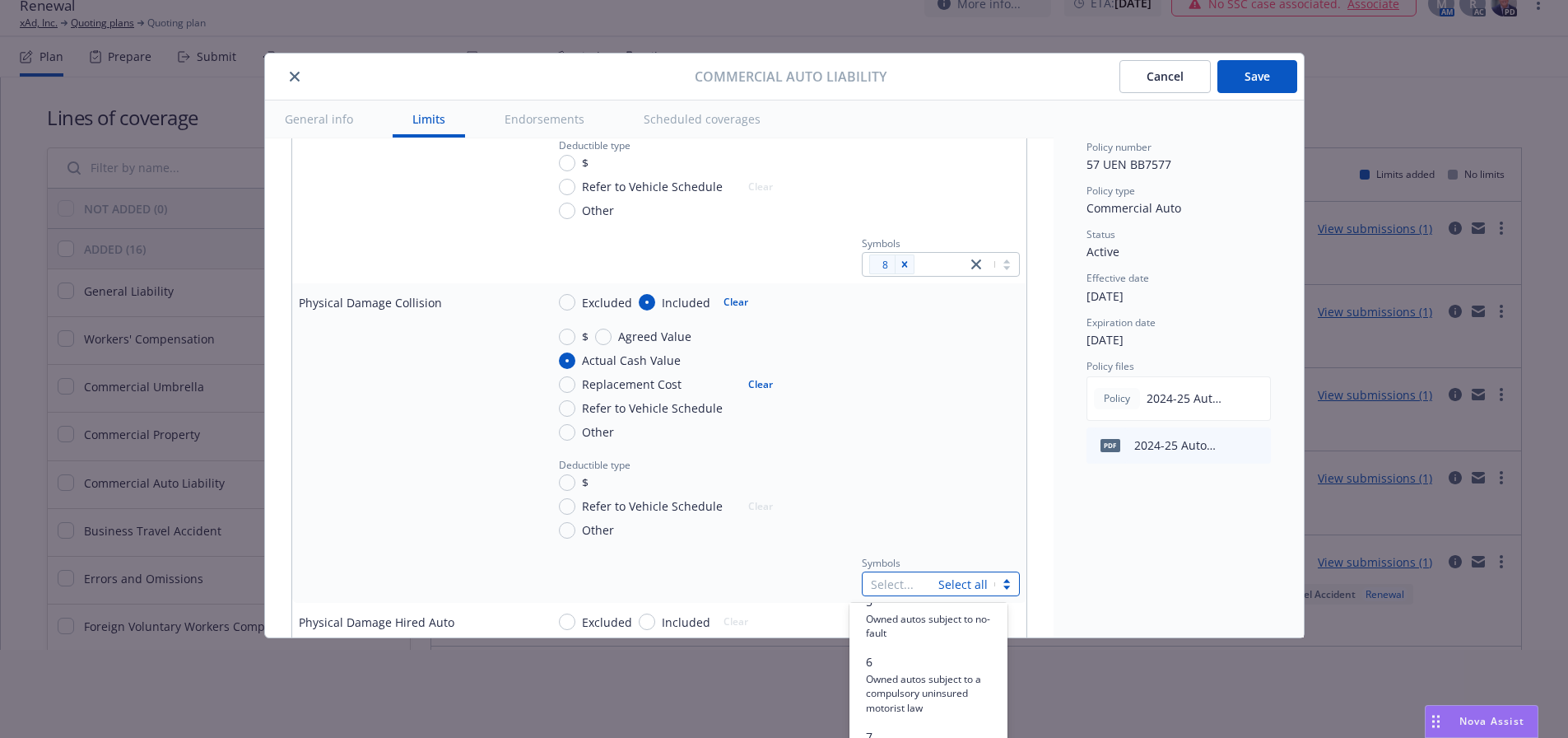
scroll to position [412, 0]
click at [898, 626] on span "8" at bounding box center [904, 618] width 74 height 18
click at [757, 488] on div "$ Refer to Vehicle Schedule Other Clear" at bounding box center [670, 506] width 223 height 65
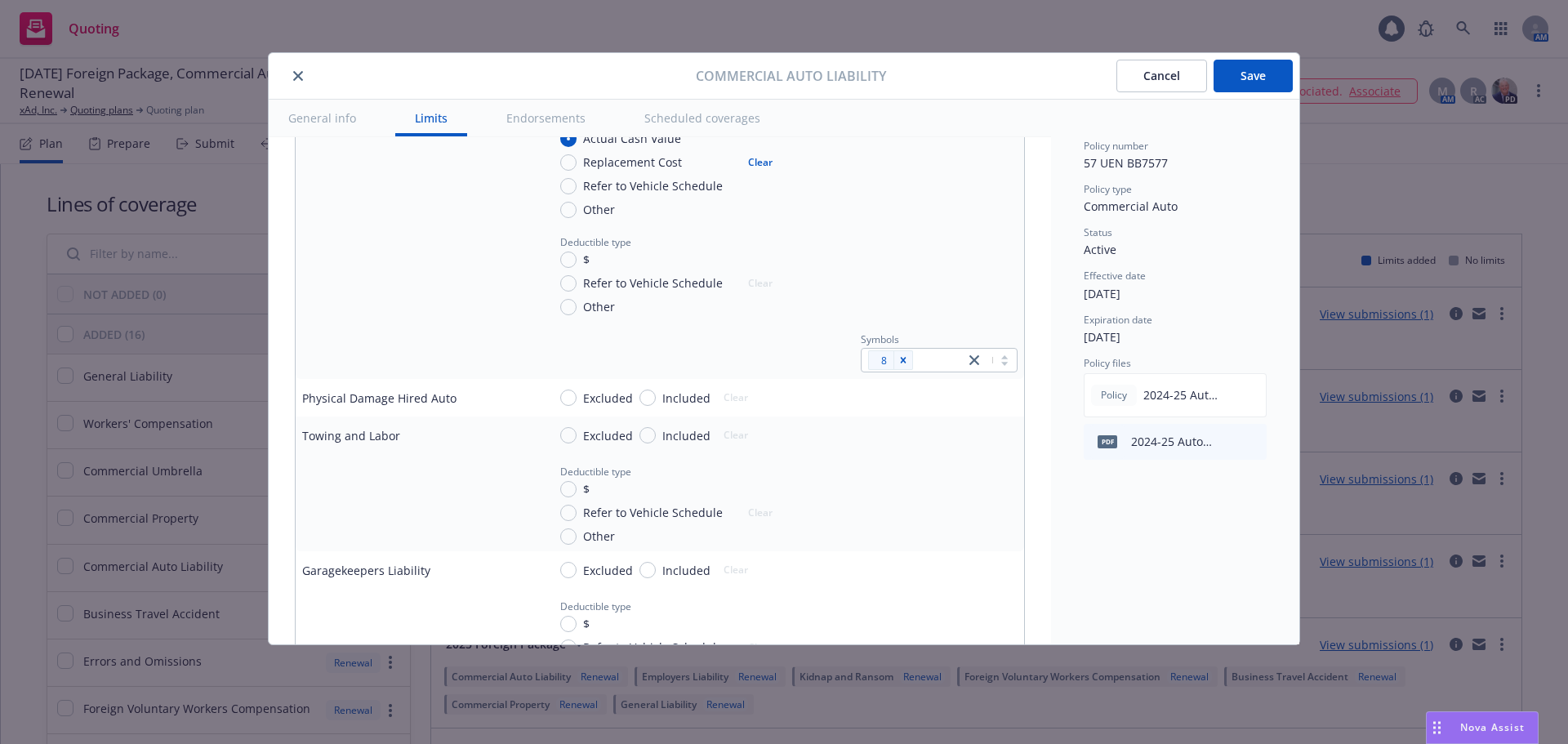
scroll to position [1716, 0]
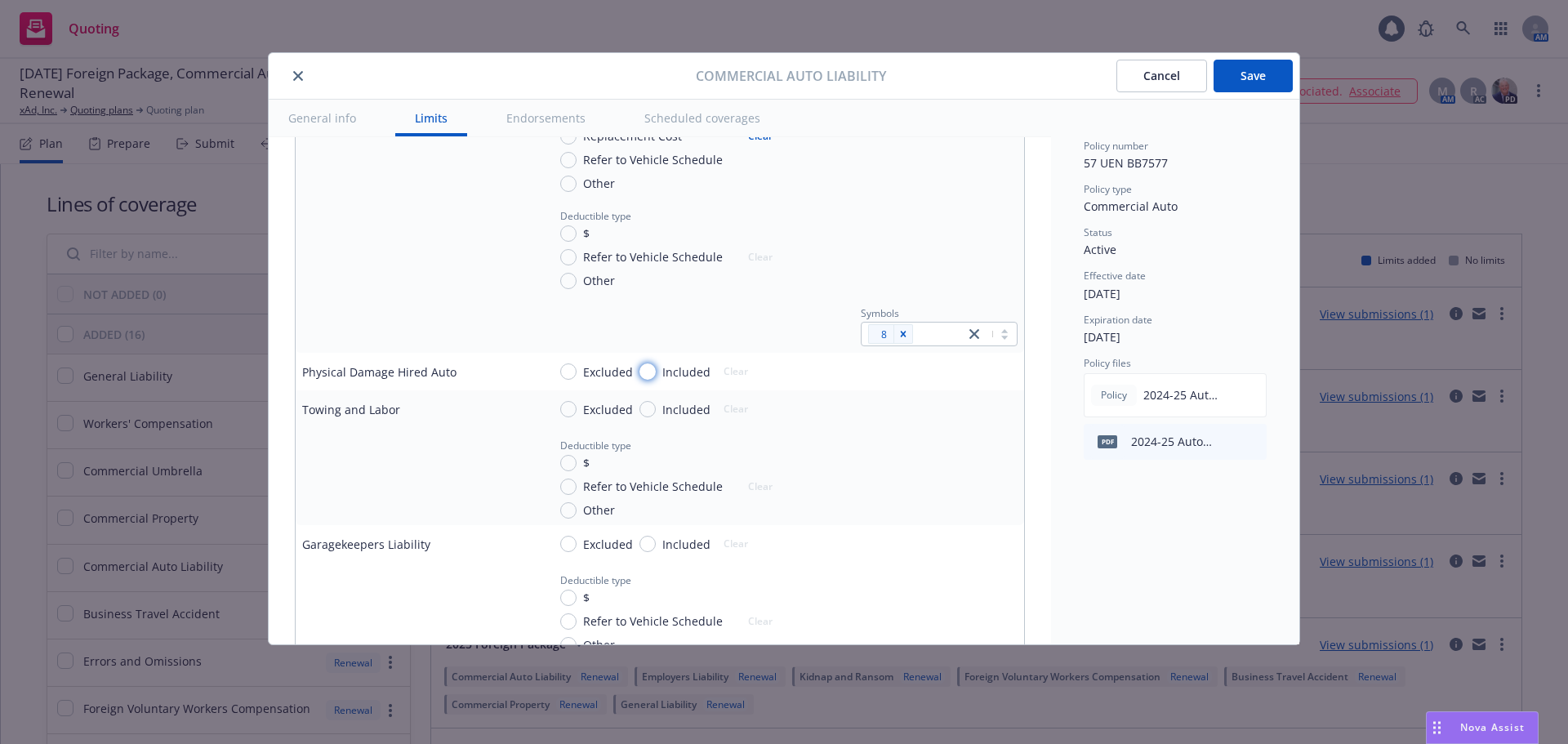
click at [646, 370] on input "Included" at bounding box center [647, 372] width 17 height 17
radio input "true"
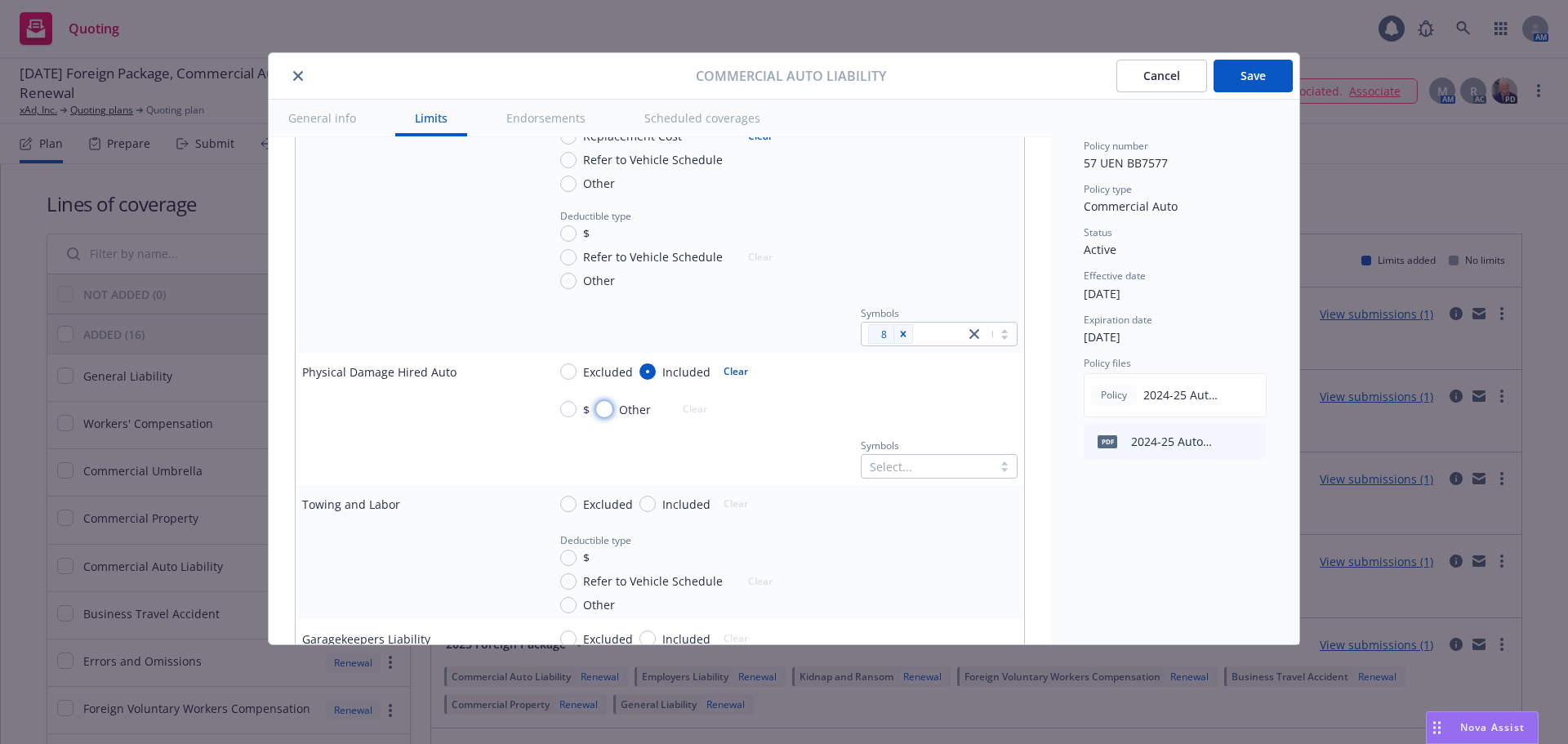
click at [603, 411] on input "Other" at bounding box center [604, 408] width 17 height 17
radio input "true"
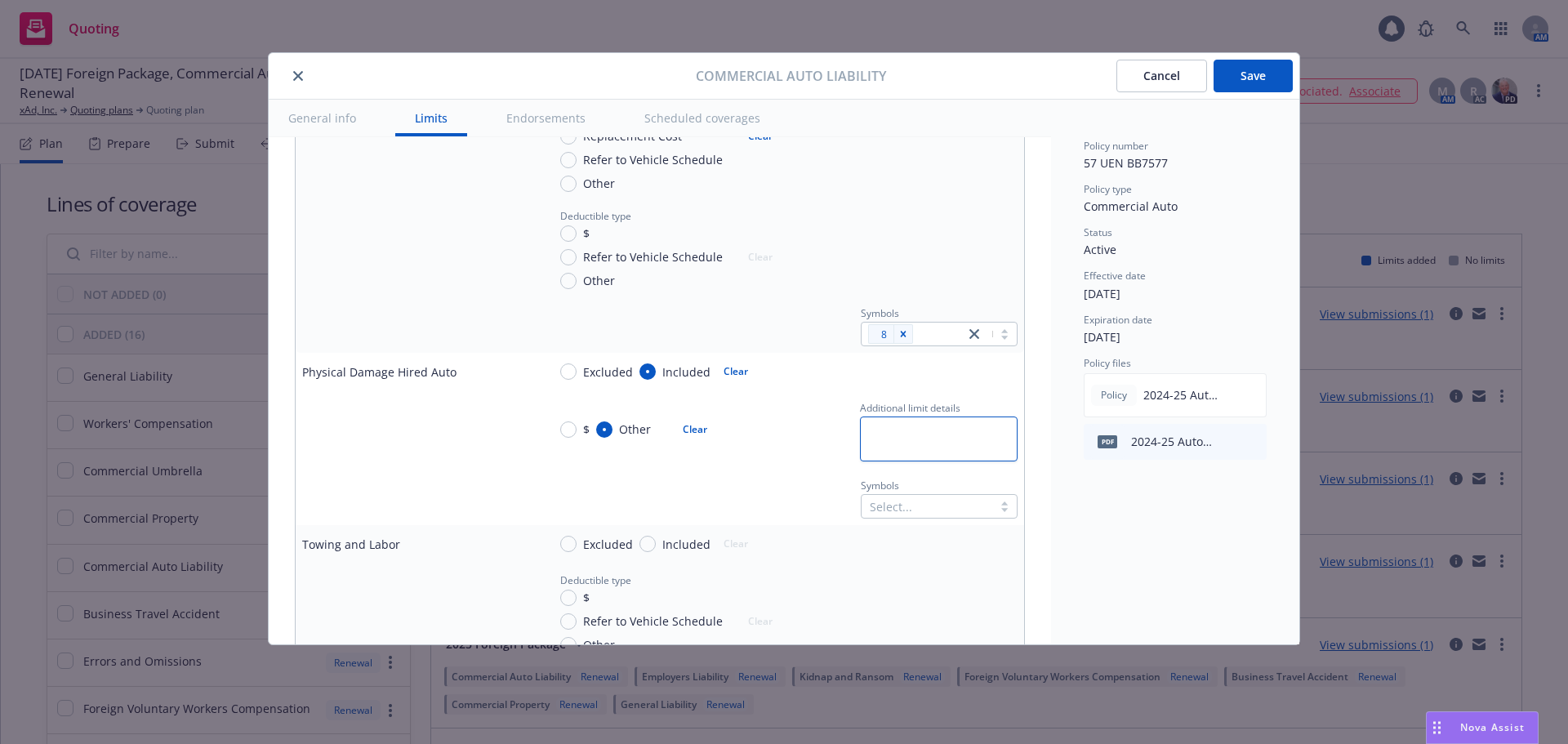
click at [952, 444] on textarea at bounding box center [938, 439] width 157 height 45
type textarea "x"
type textarea "A"
type textarea "x"
type textarea "AC"
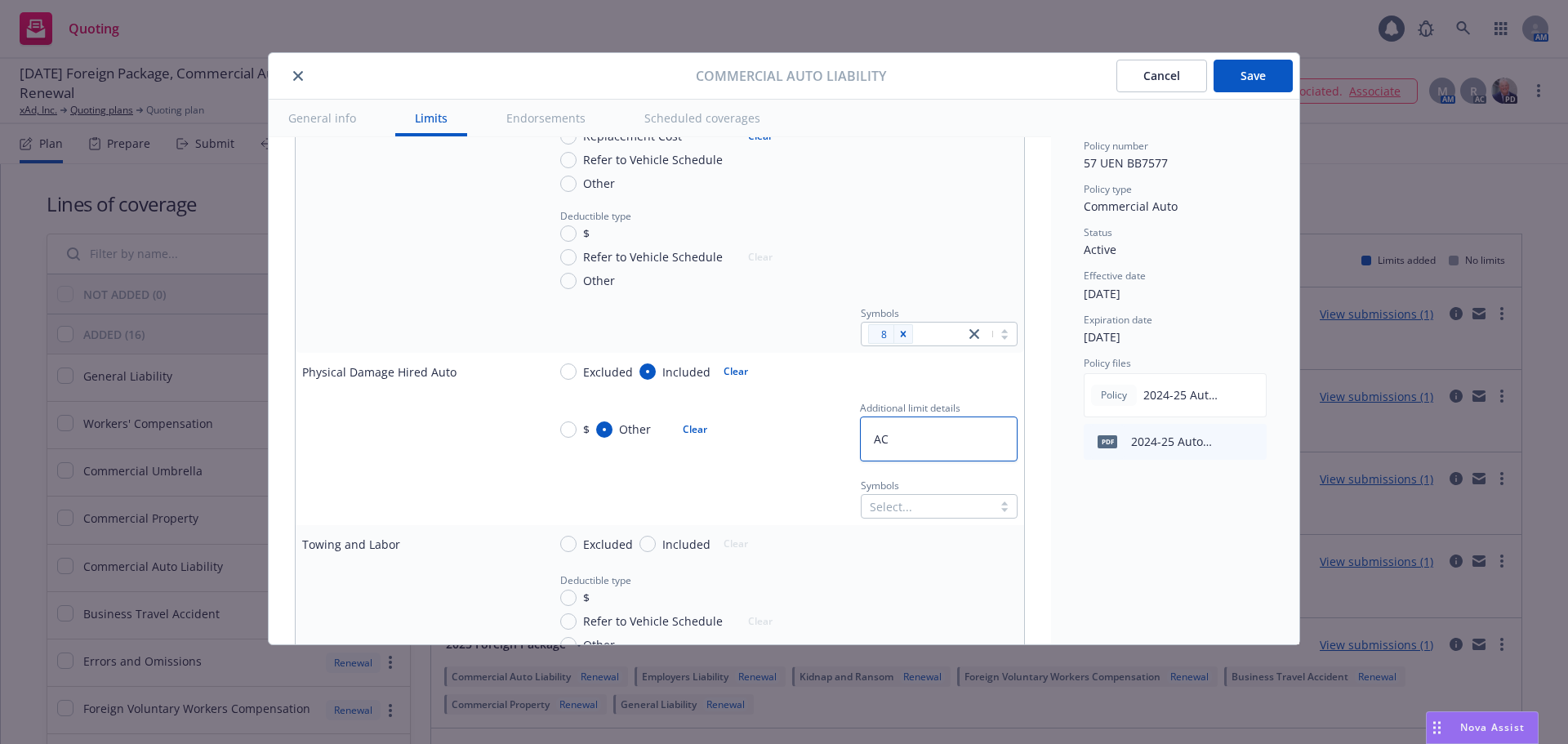
type textarea "x"
type textarea "ACV"
type textarea "x"
type textarea "ACV"
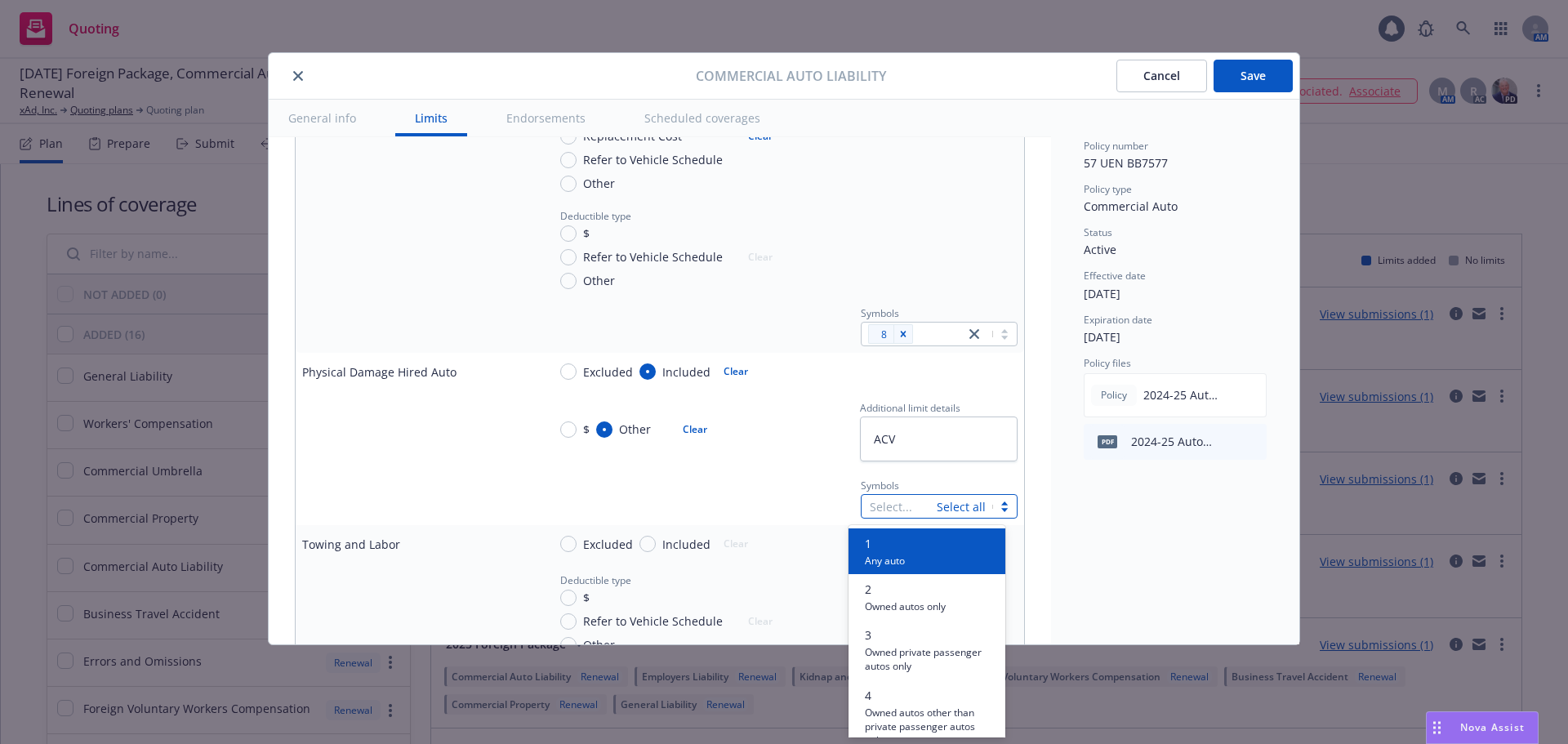
click at [958, 505] on div "Select... Select all" at bounding box center [938, 506] width 157 height 24
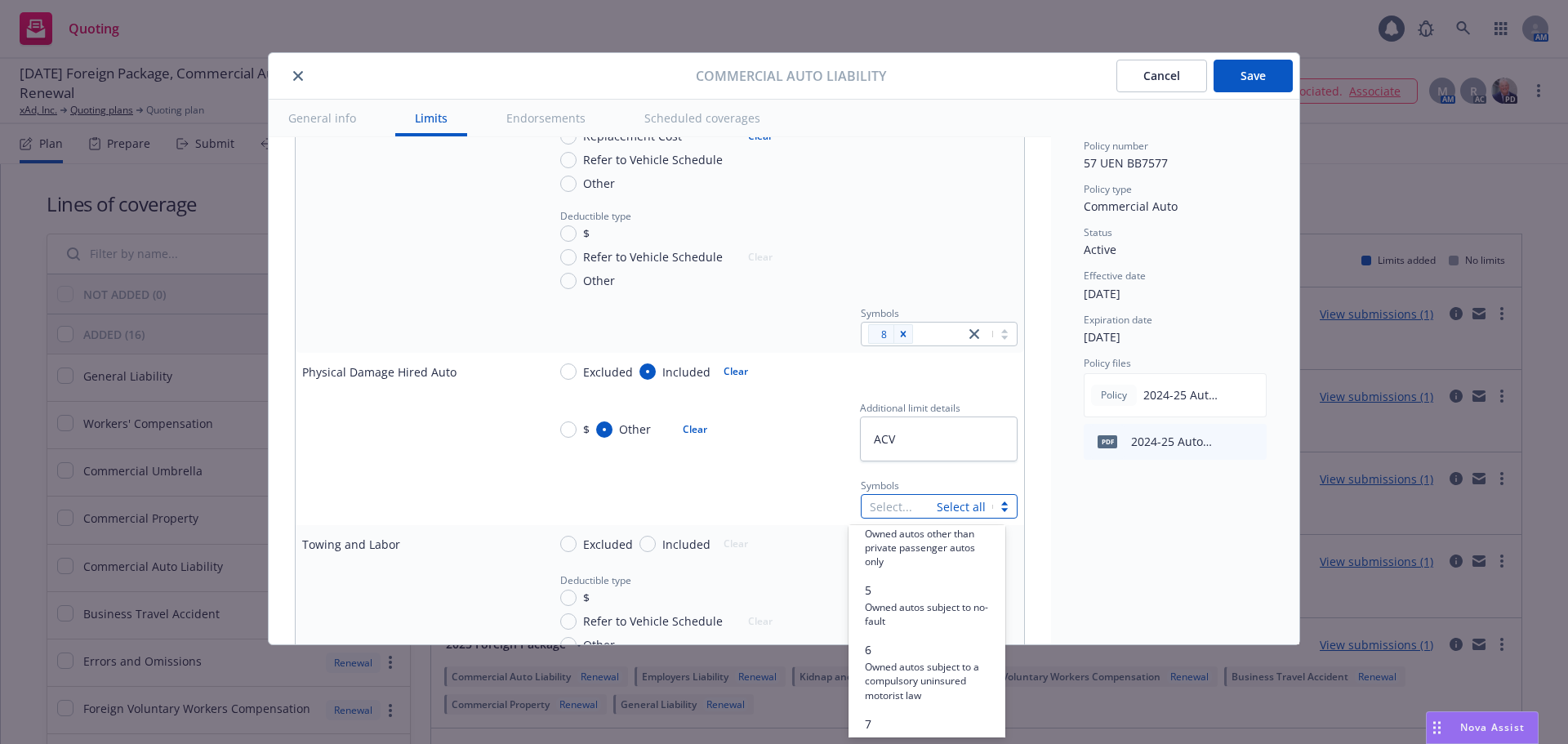
scroll to position [245, 0]
click at [886, 712] on span "8" at bounding box center [902, 704] width 74 height 18
type textarea "x"
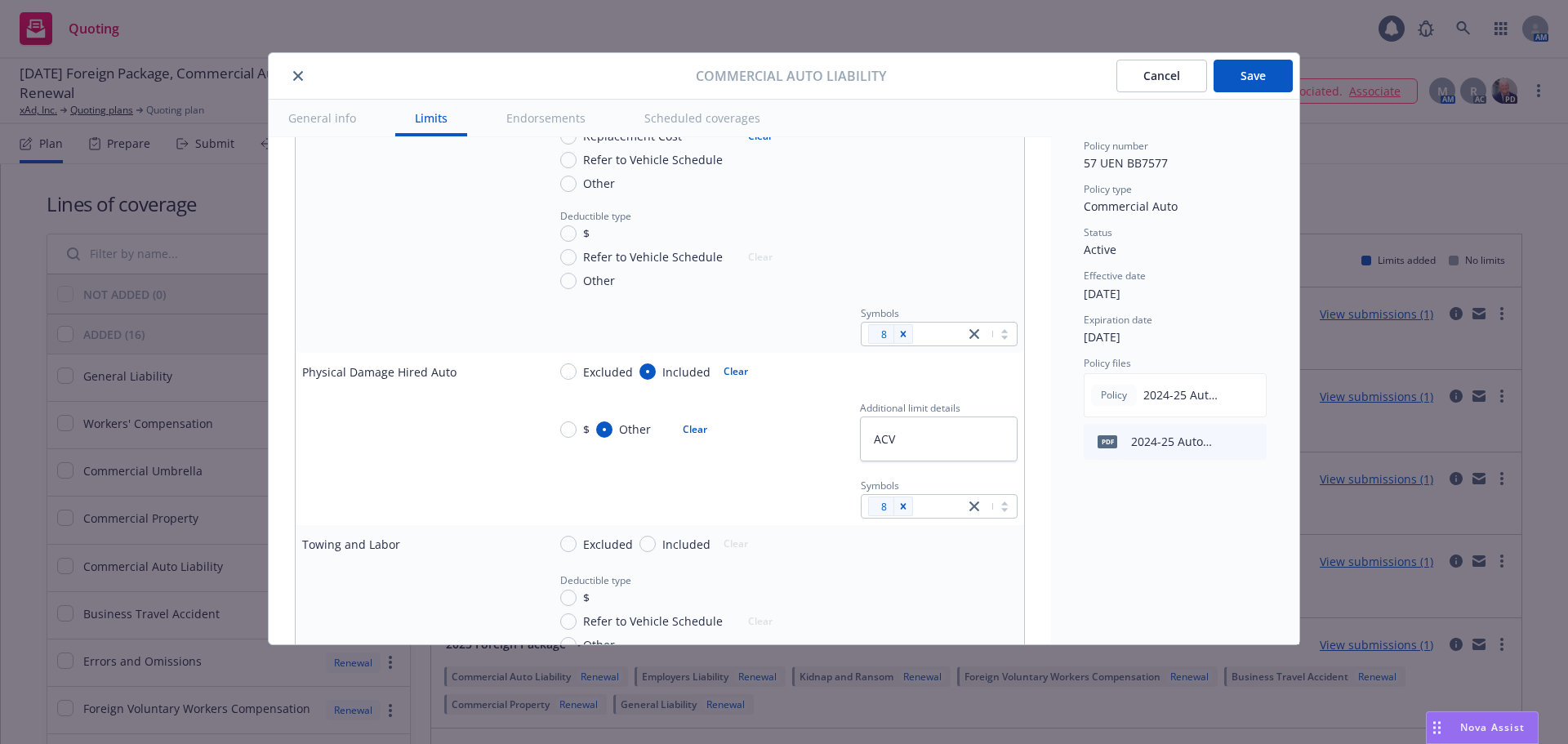
click at [719, 512] on div "Symbols 8" at bounding box center [783, 496] width 470 height 44
click at [618, 544] on span "Excluded" at bounding box center [608, 545] width 50 height 18
click at [576, 544] on input "Excluded" at bounding box center [568, 544] width 17 height 17
radio input "true"
type textarea "x"
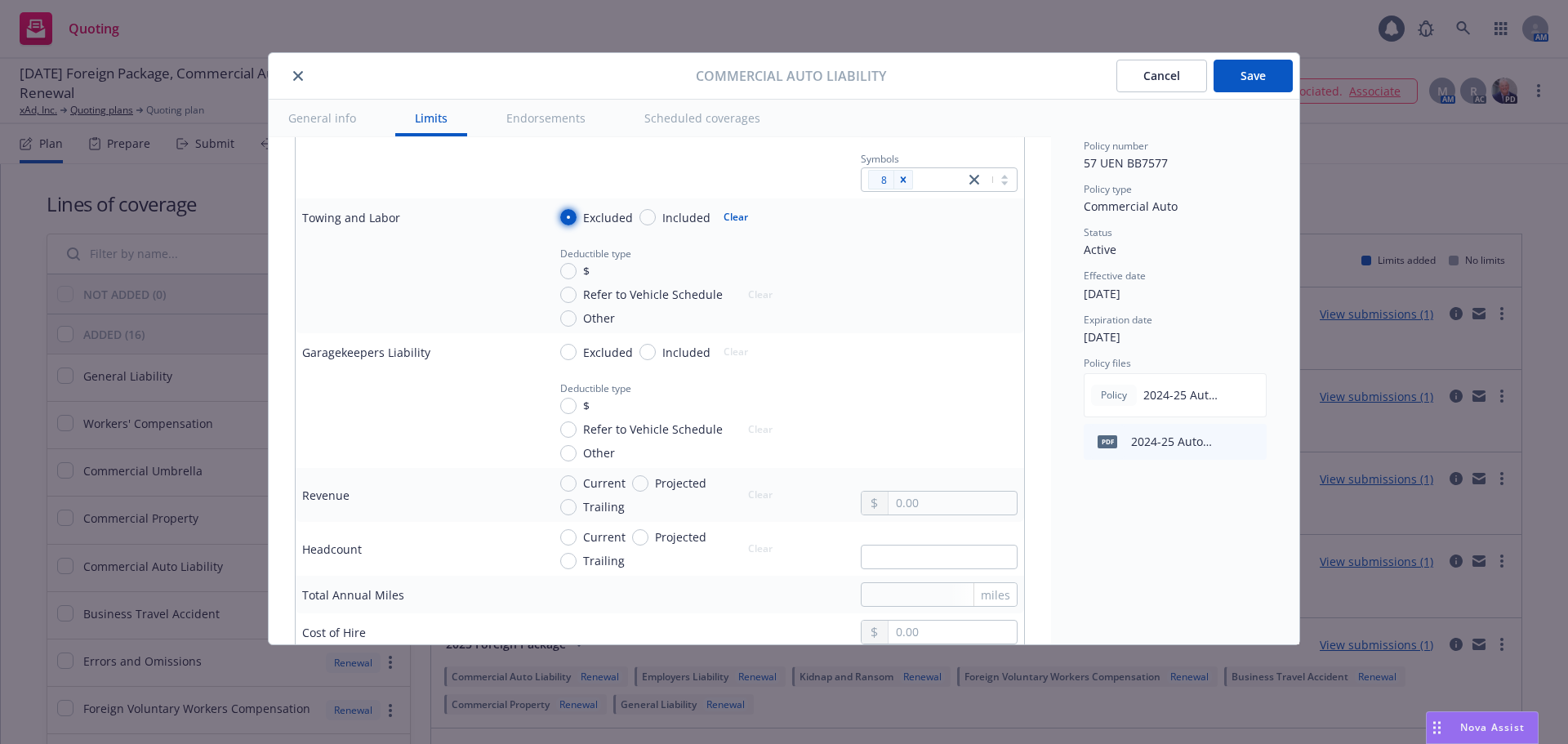
scroll to position [2124, 0]
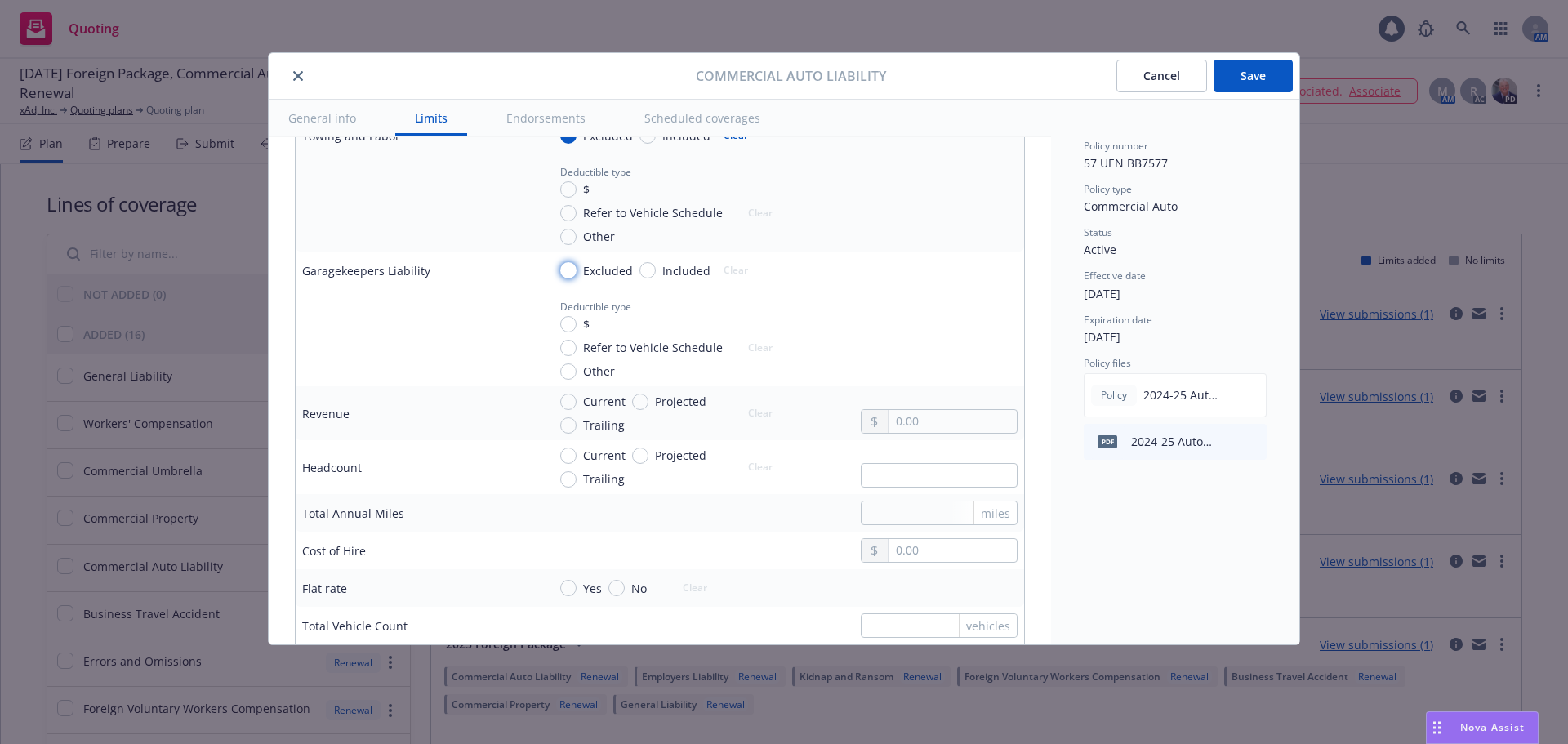
click at [575, 269] on input "Excluded" at bounding box center [568, 270] width 17 height 17
radio input "true"
type textarea "x"
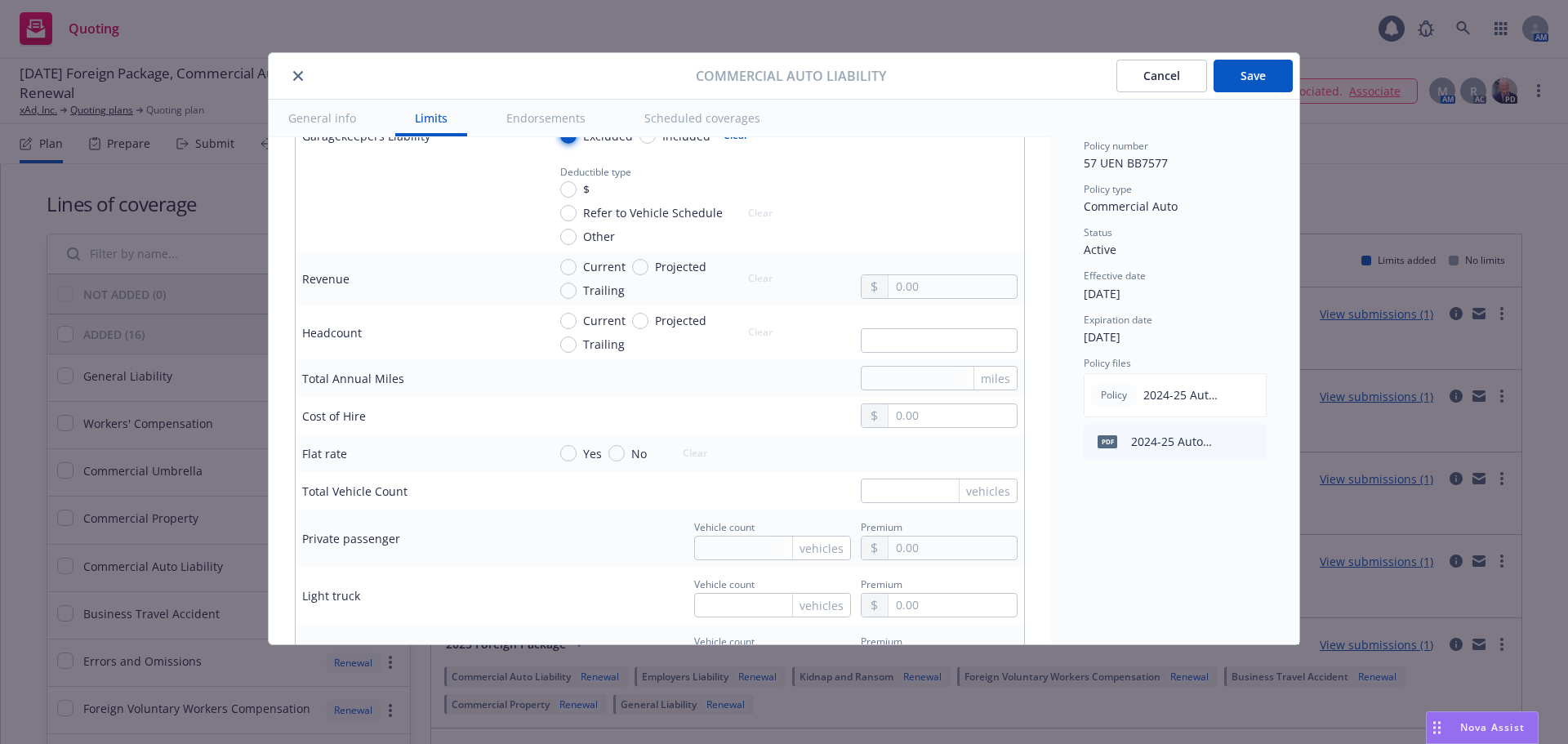
scroll to position [2287, 0]
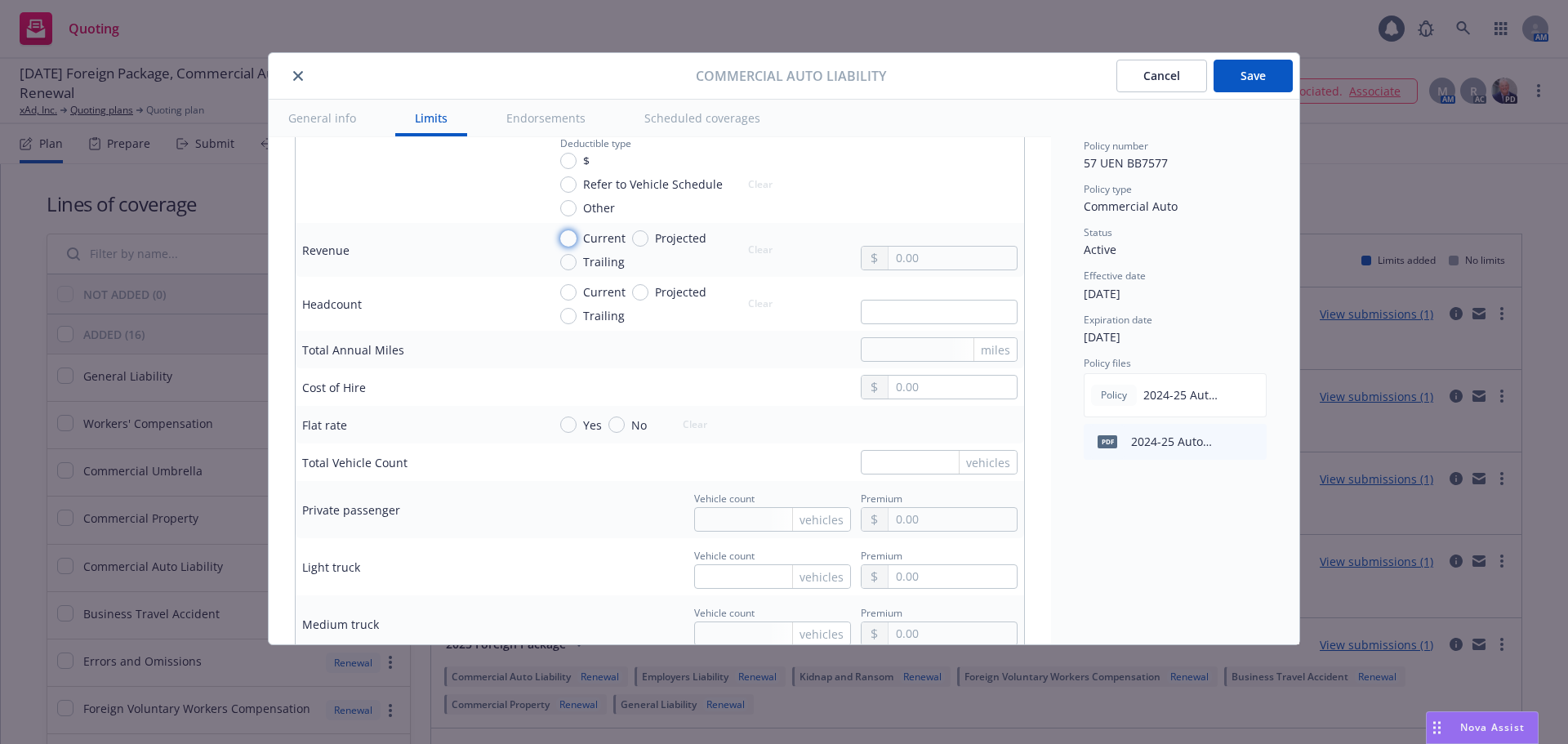
click at [569, 240] on input "Current" at bounding box center [568, 238] width 17 height 17
radio input "true"
type textarea "x"
click at [572, 299] on input "Current" at bounding box center [568, 292] width 17 height 17
radio input "true"
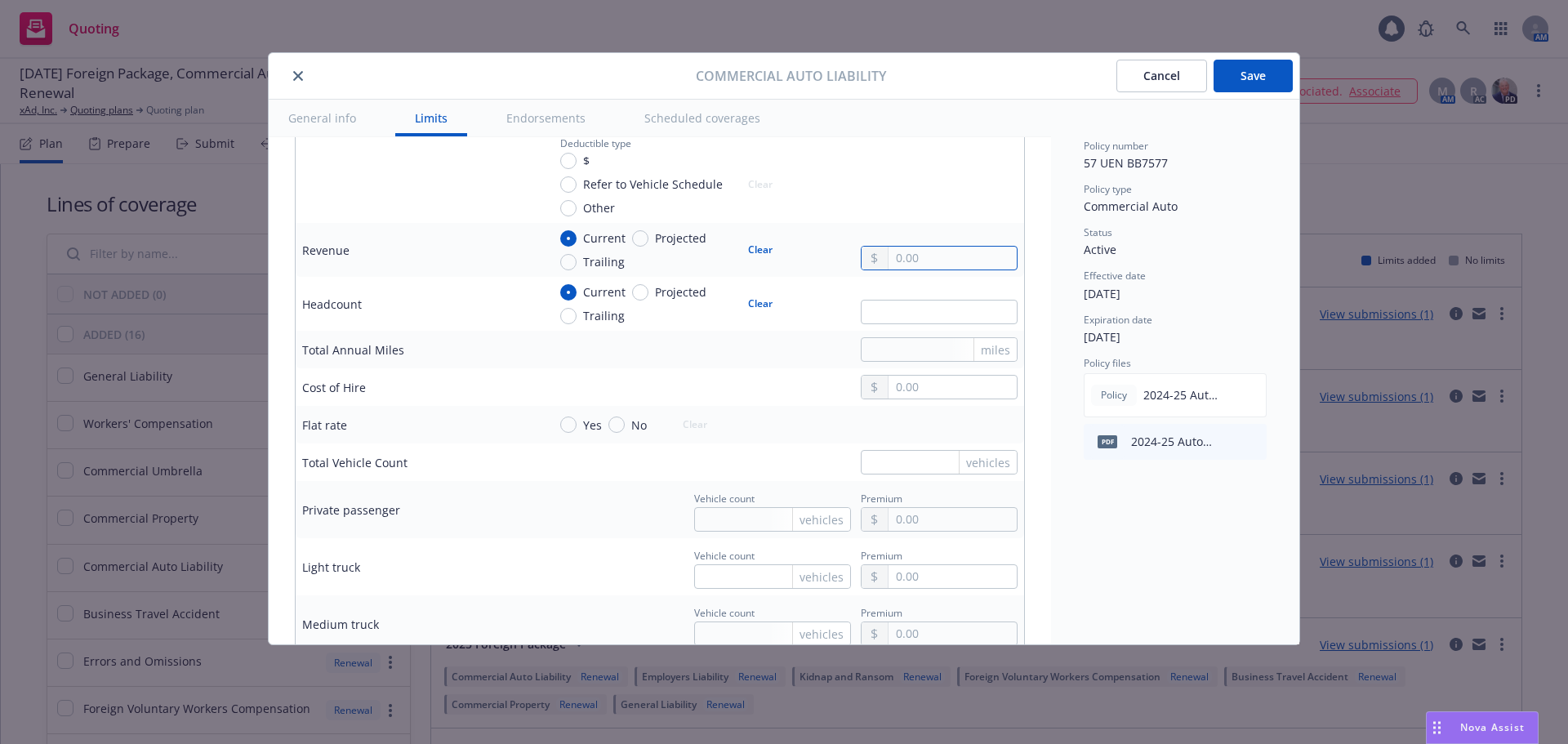
click at [941, 256] on input "text" at bounding box center [953, 259] width 128 height 23
type textarea "x"
type input "1.00"
type textarea "x"
type input "14.00"
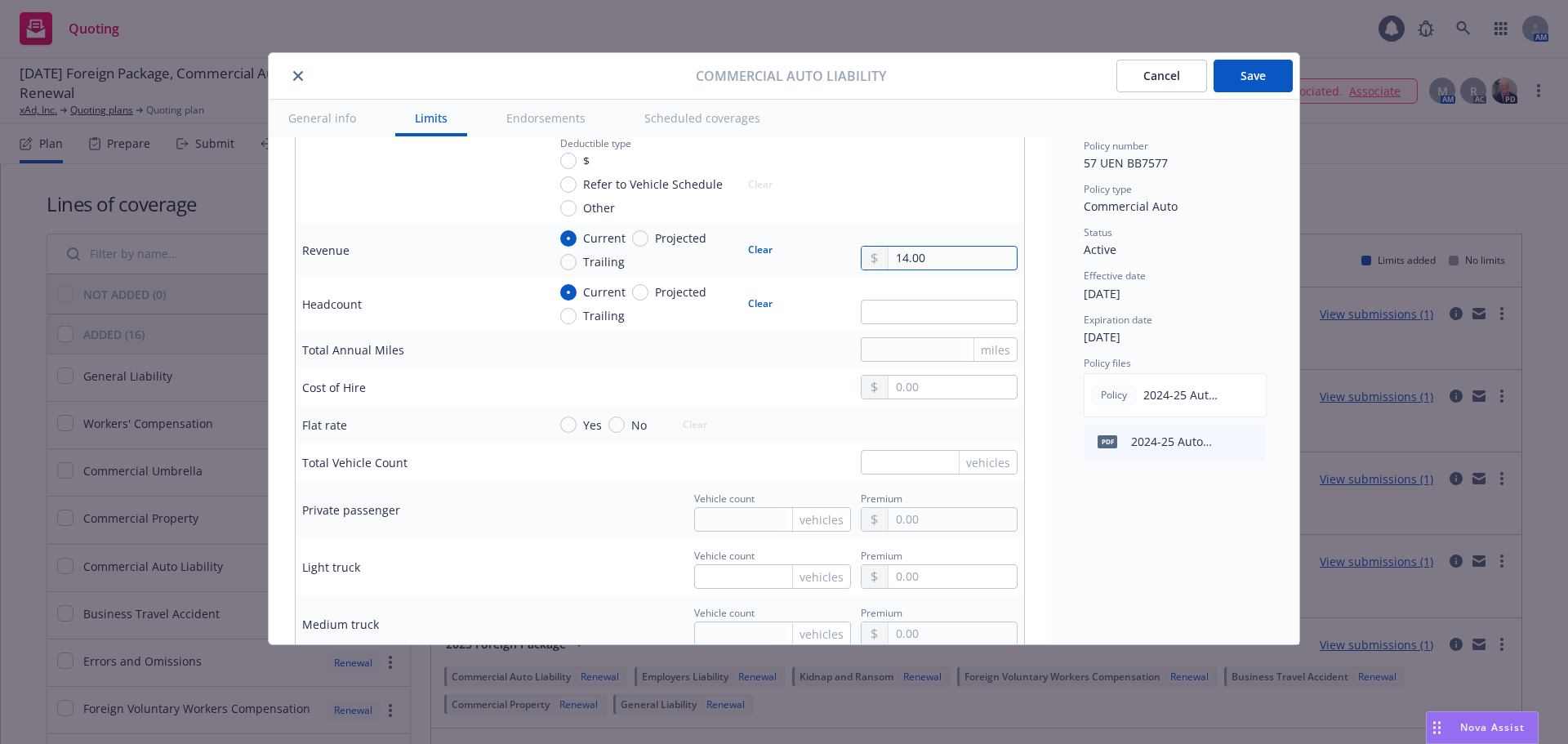
type textarea "x"
type input "143.00"
type textarea "x"
type input "1,430.00"
type textarea "x"
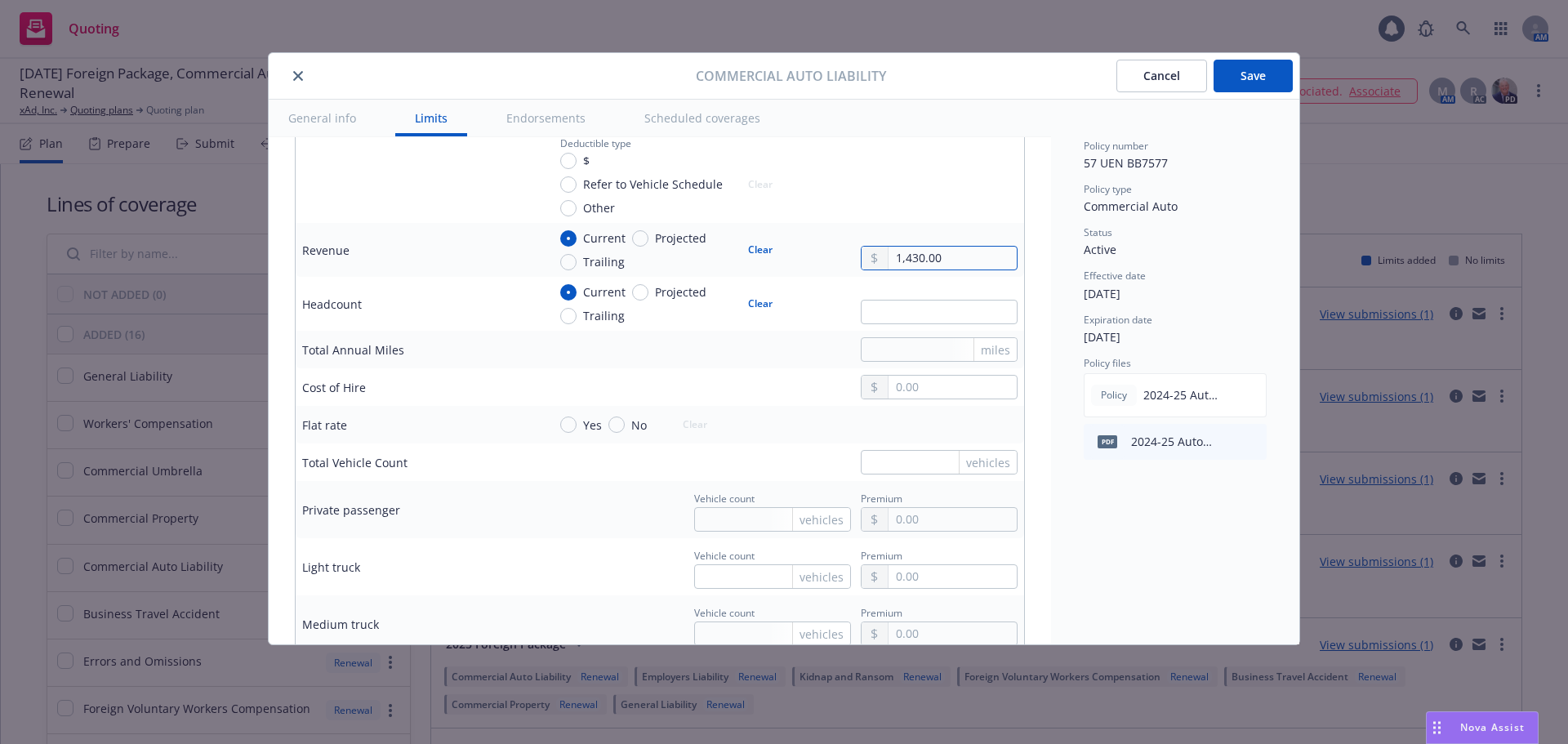
type input "14,300.00"
type textarea "x"
type input "143,000.00"
type textarea "x"
type input "1,430,000.00"
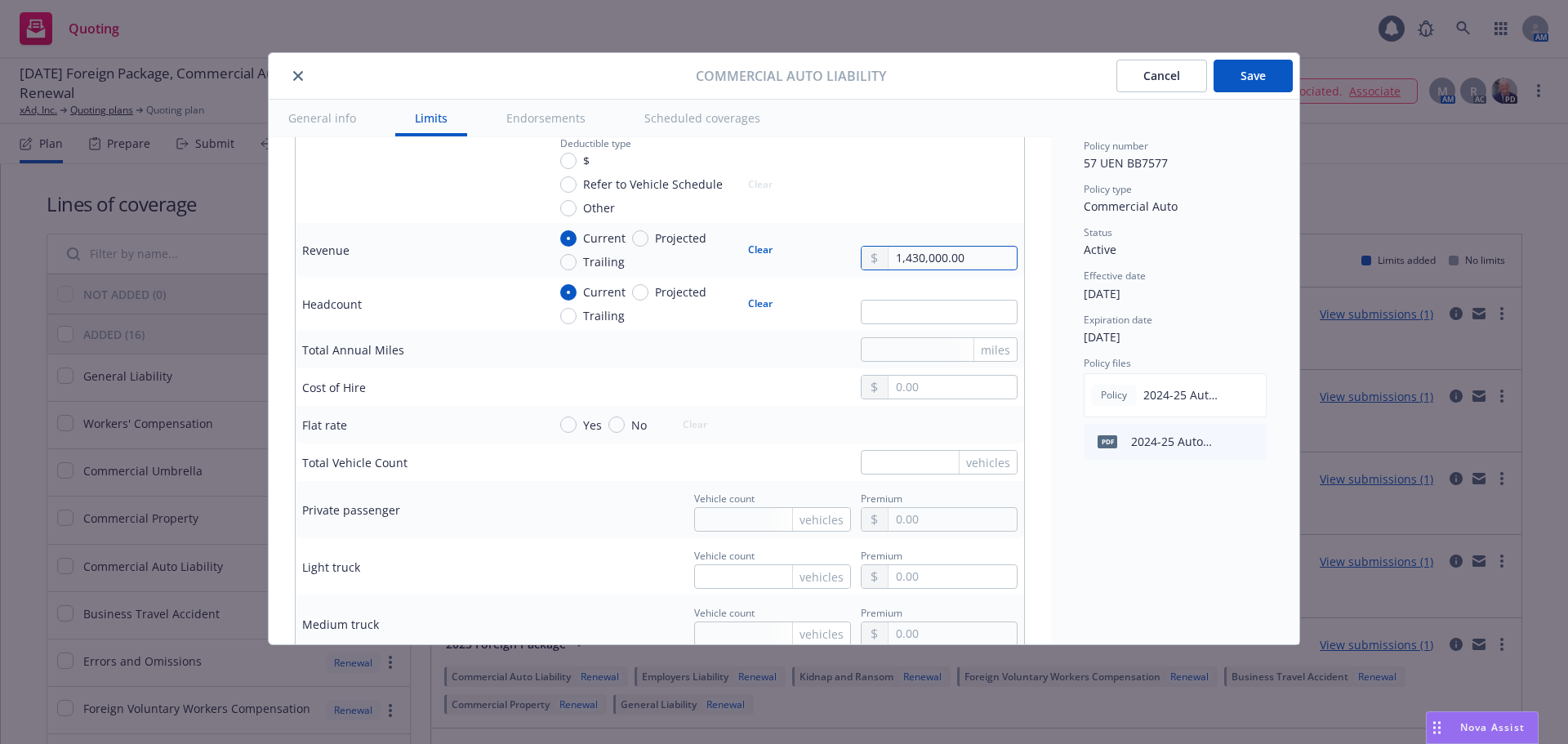
type textarea "x"
type input "14,300,000.00"
type textarea "x"
type input "143,000,000.00"
click at [890, 317] on input "text" at bounding box center [938, 311] width 157 height 24
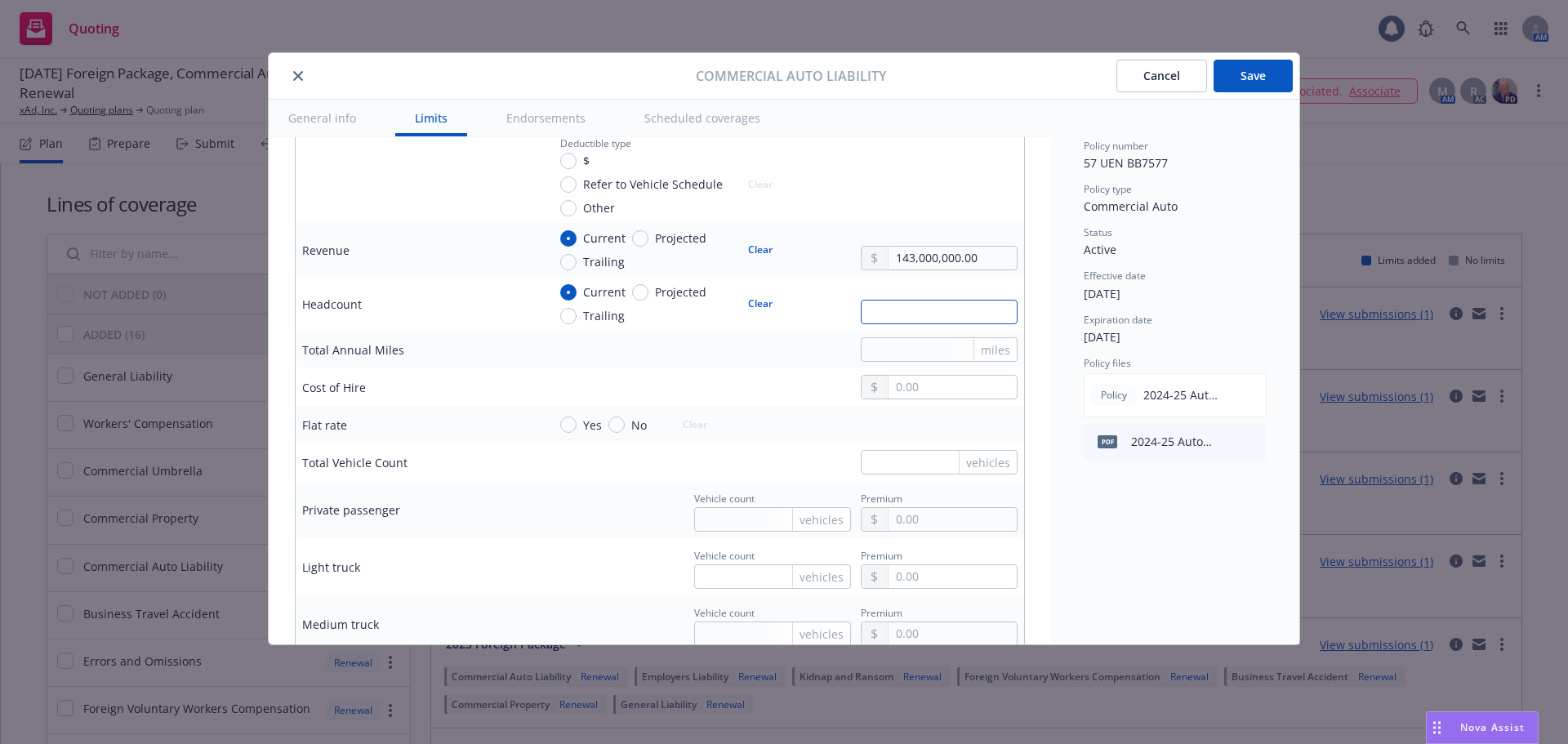
type textarea "x"
type input "3"
type textarea "x"
type input "34"
type textarea "x"
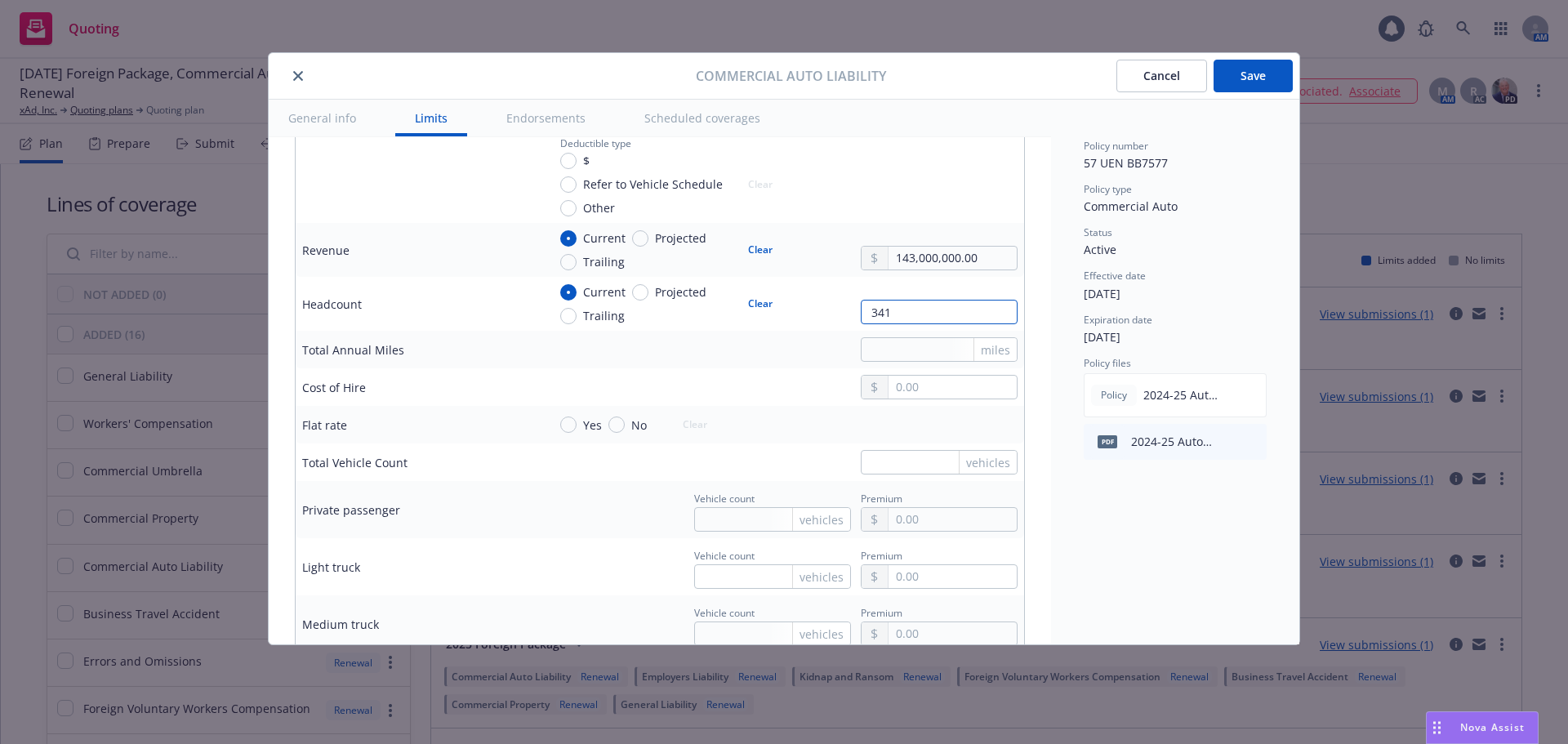
type input "341"
click at [540, 375] on td at bounding box center [782, 387] width 483 height 38
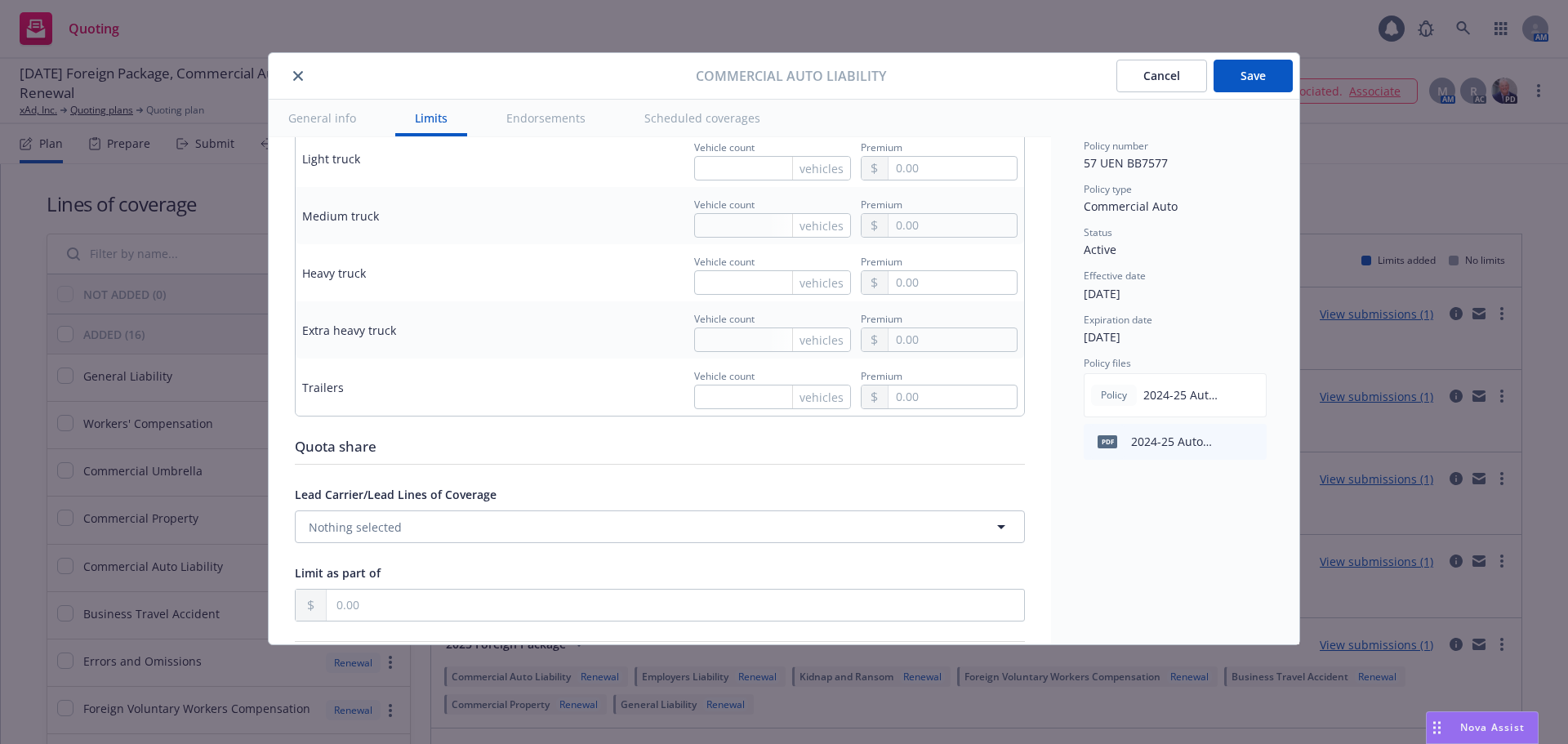
type textarea "x"
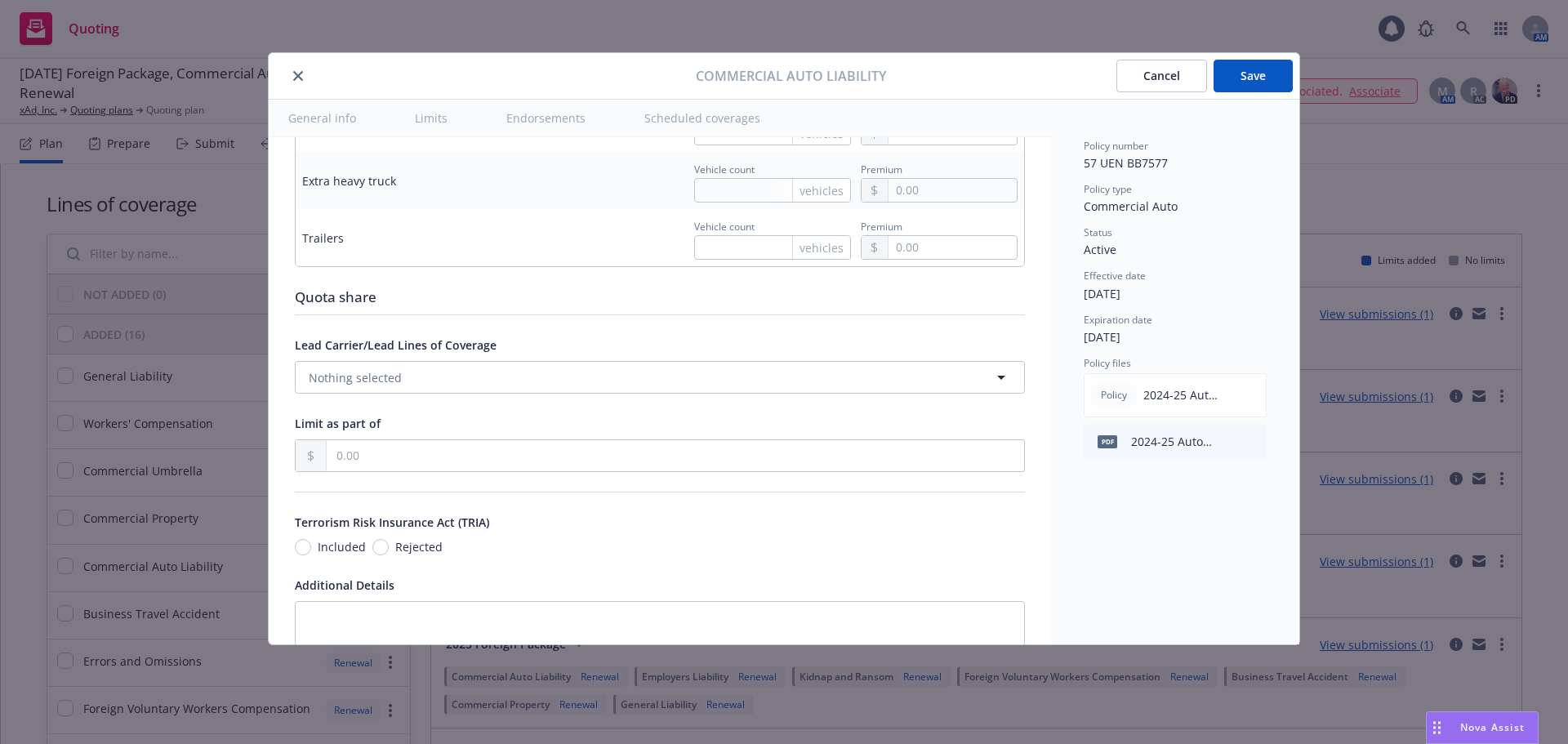
scroll to position [2859, 0]
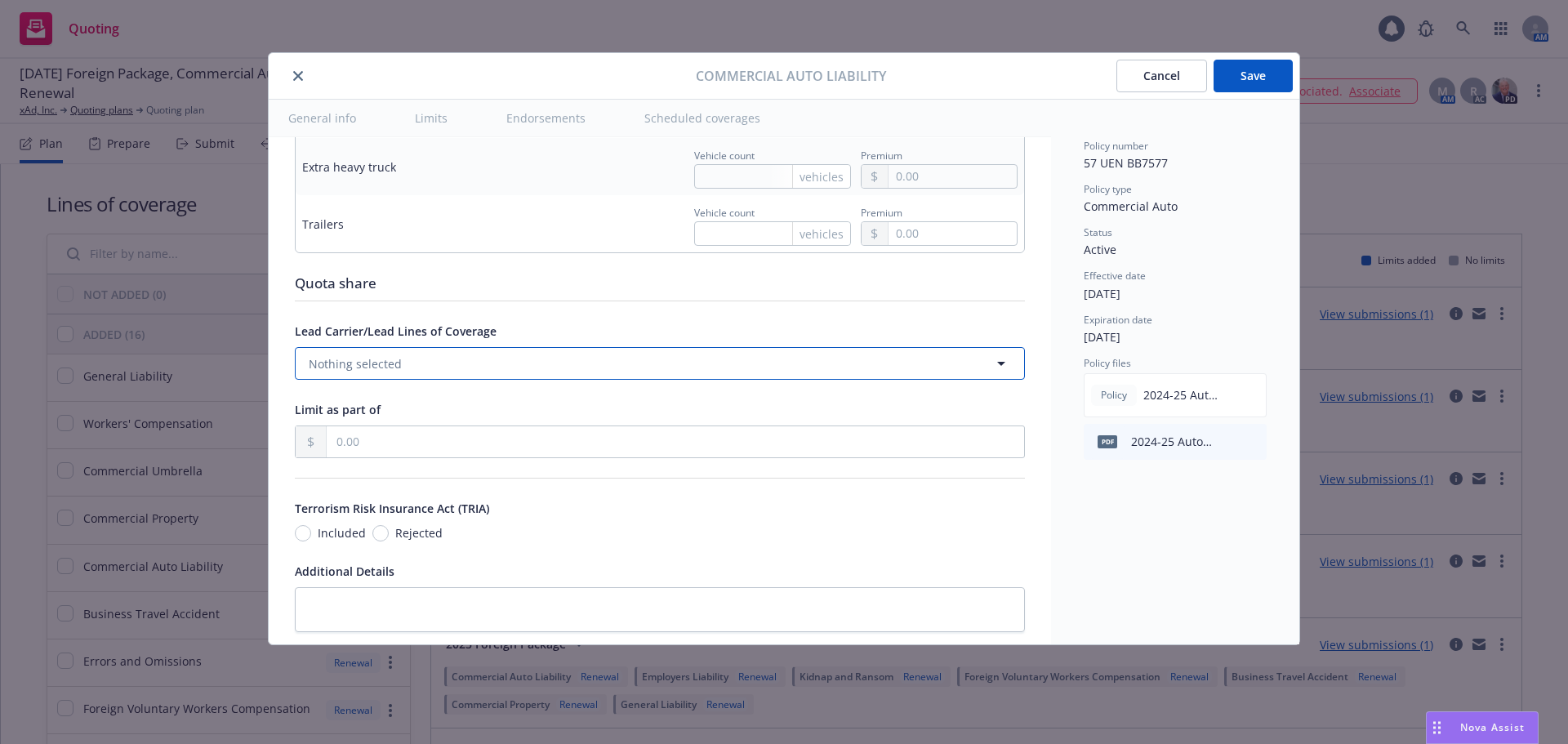
click at [485, 369] on button "Nothing selected" at bounding box center [659, 364] width 730 height 33
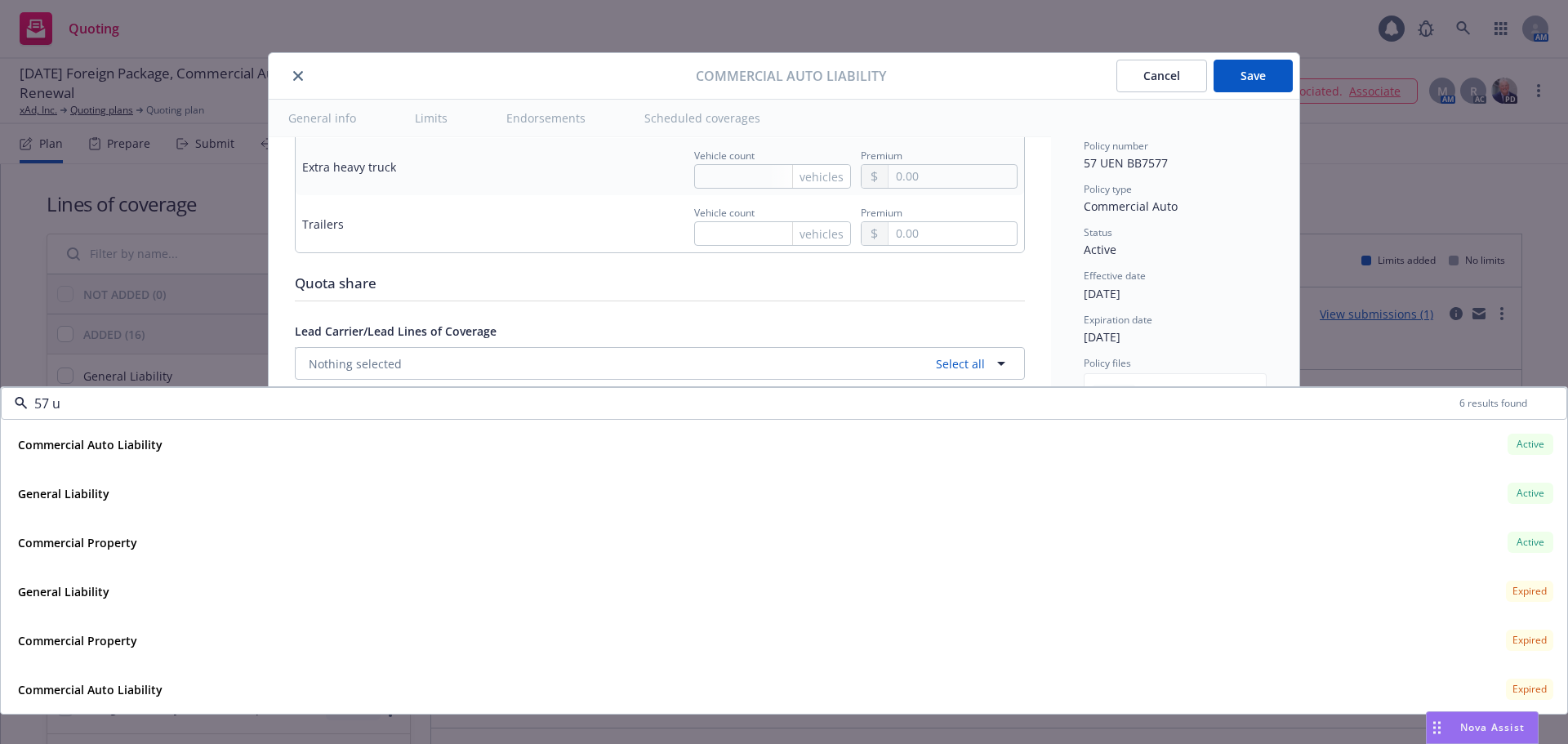
type input "57 ue"
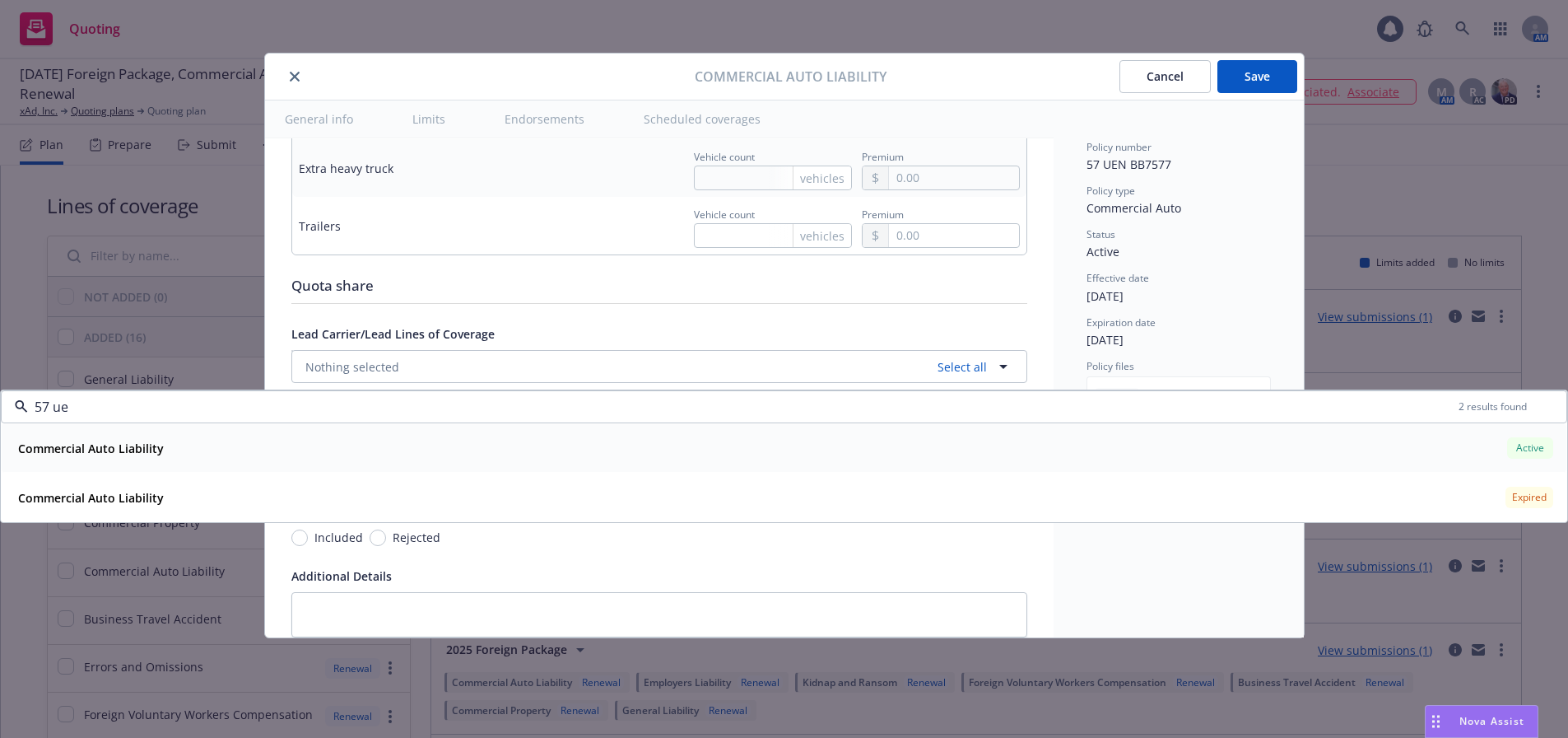
click at [1333, 440] on div "Commercial Auto Liability Active" at bounding box center [784, 448] width 1545 height 28
type textarea "x"
type input "57 ue"
click at [1162, 255] on div "Status Active" at bounding box center [1179, 244] width 184 height 33
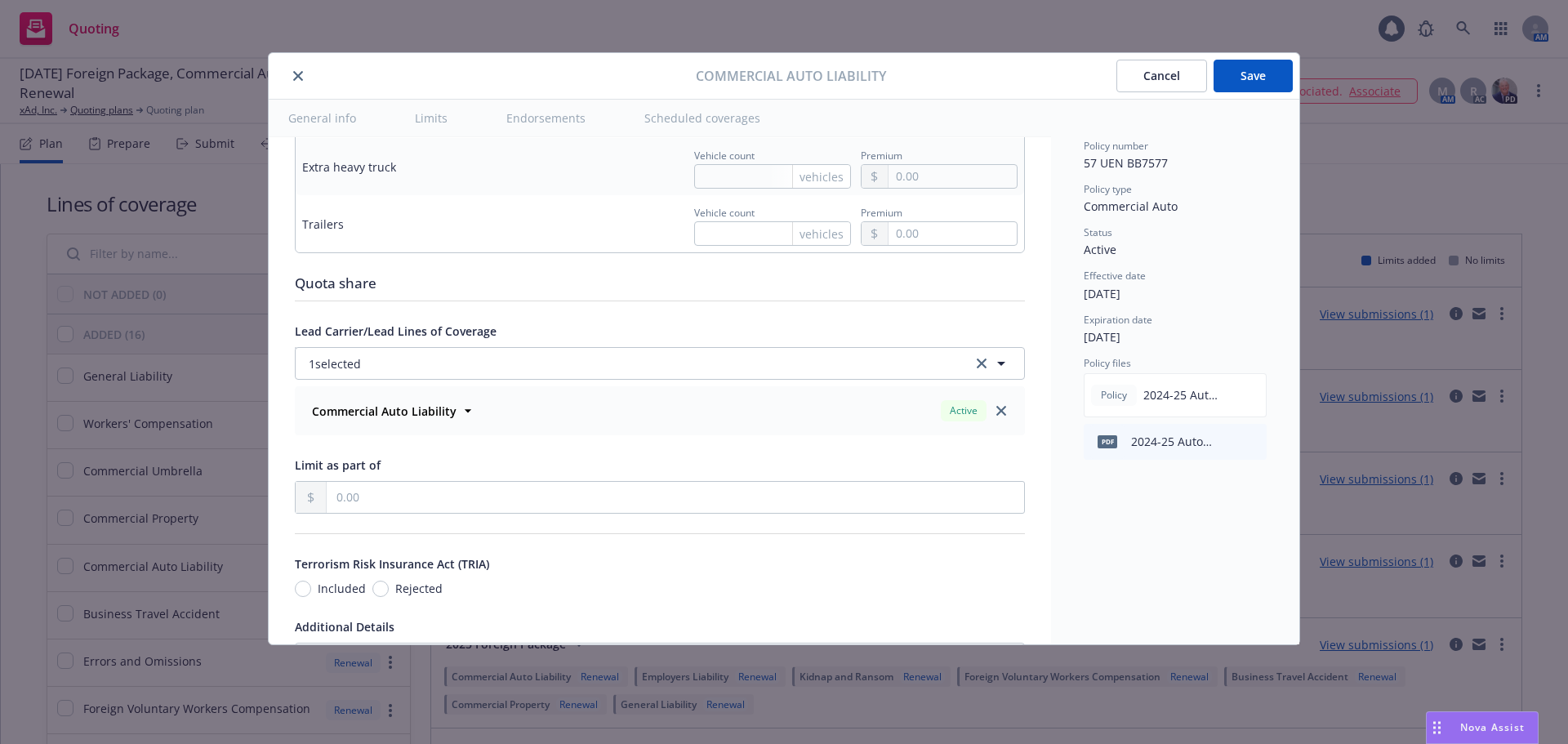
click at [1242, 71] on button "Save" at bounding box center [1252, 76] width 79 height 33
type textarea "x"
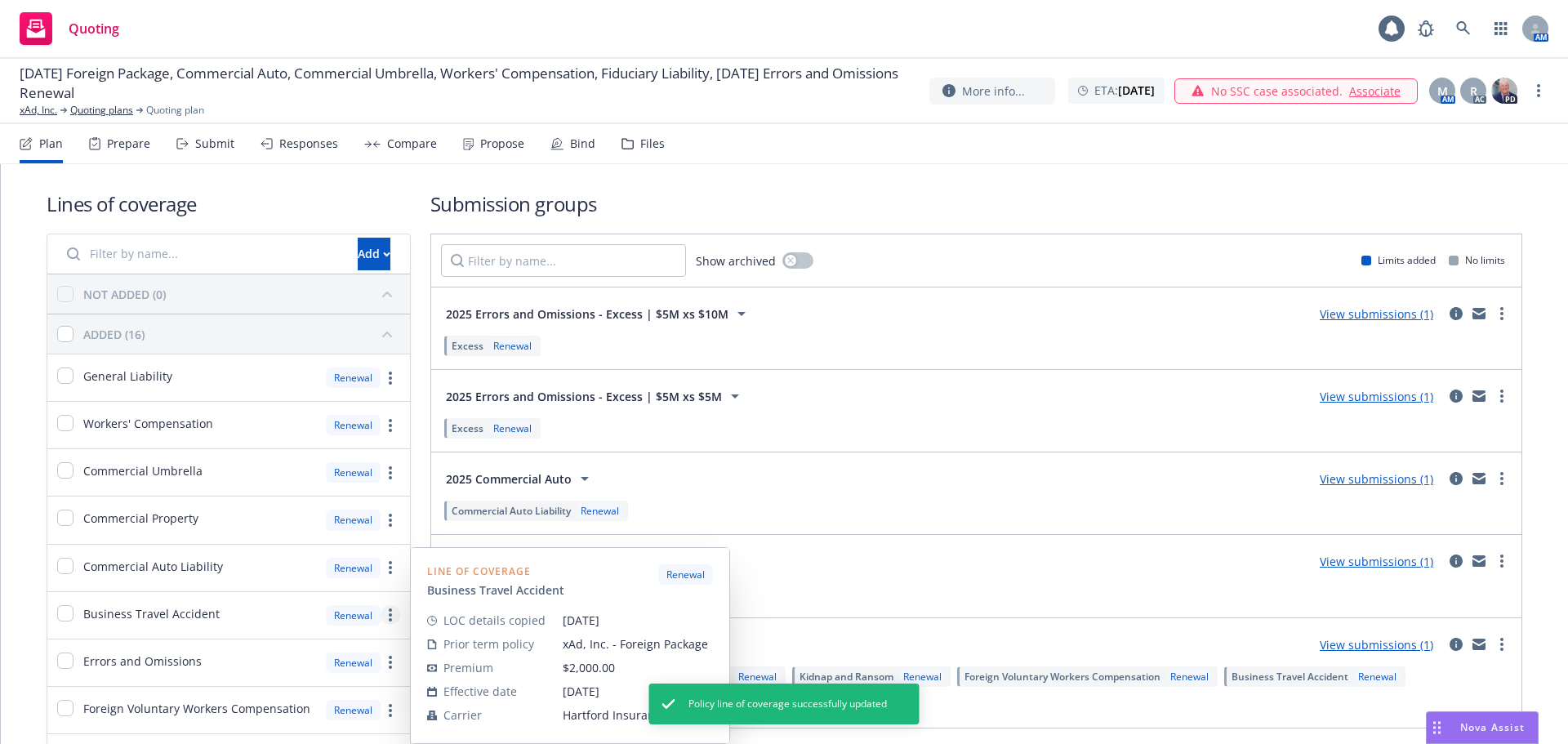
click at [390, 613] on link "more" at bounding box center [390, 615] width 19 height 19
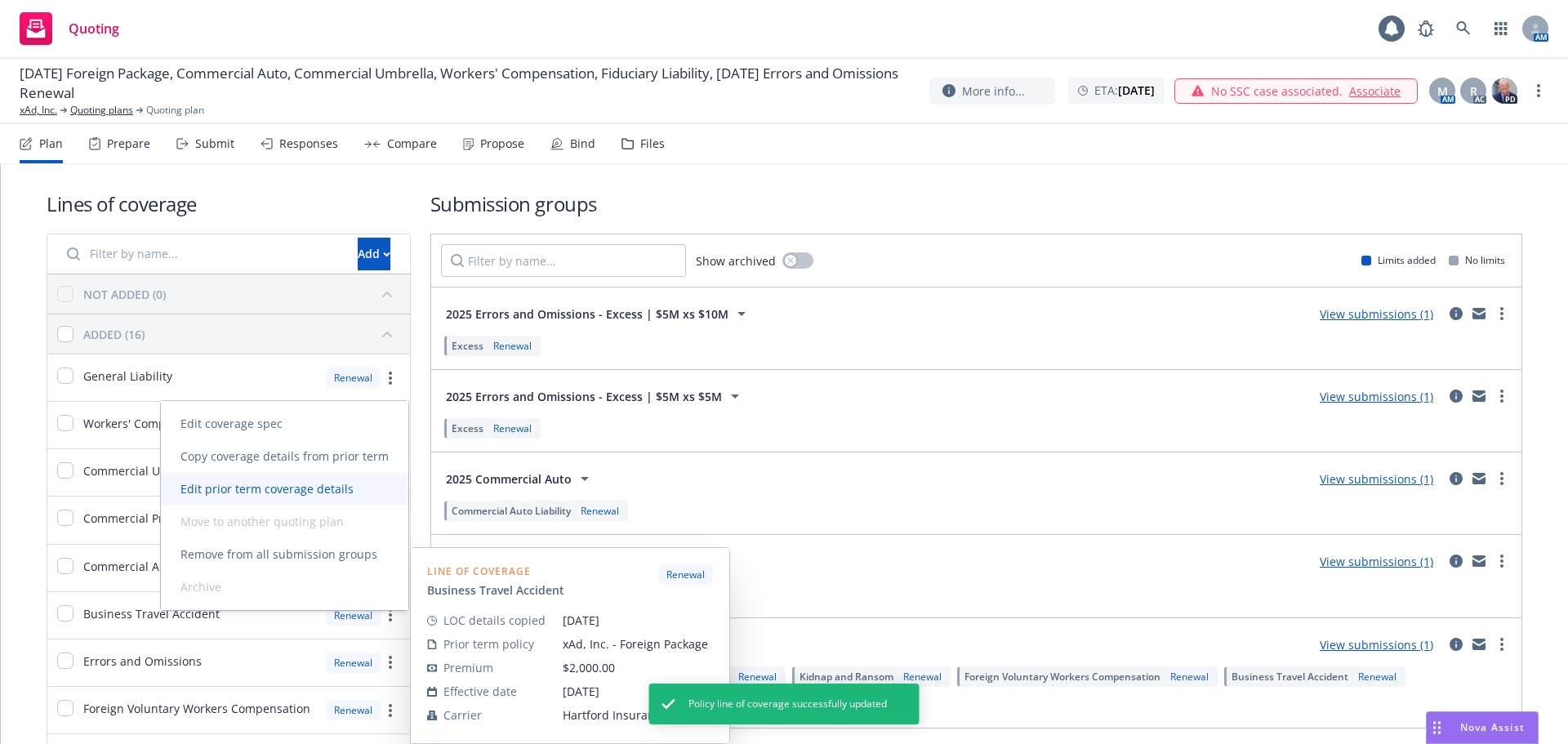
click at [355, 492] on span "Edit prior term coverage details" at bounding box center [266, 489] width 212 height 16
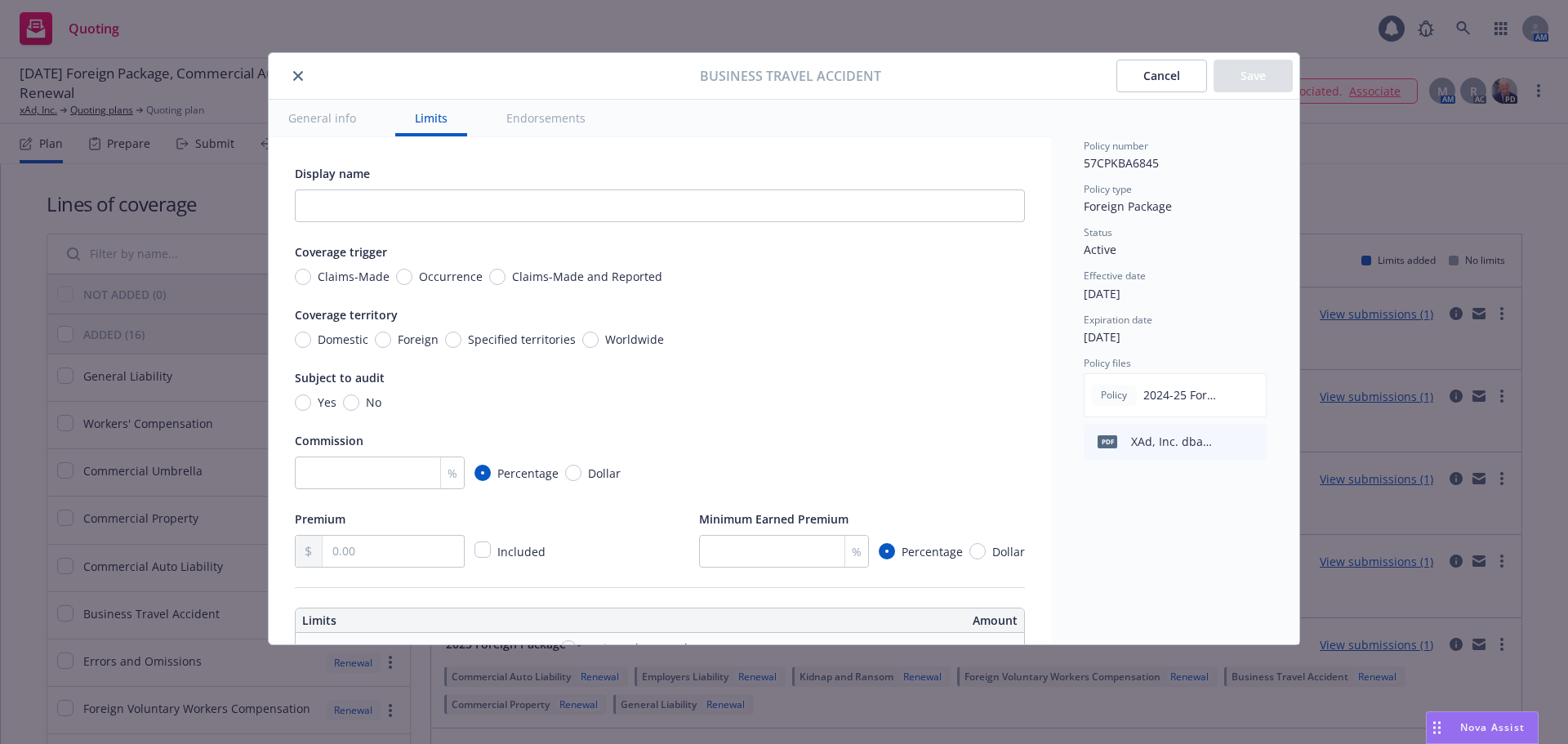
click at [408, 339] on span "Foreign" at bounding box center [418, 339] width 41 height 18
click at [391, 339] on input "Foreign" at bounding box center [383, 339] width 17 height 17
radio input "true"
click at [350, 406] on input "No" at bounding box center [351, 403] width 17 height 17
radio input "true"
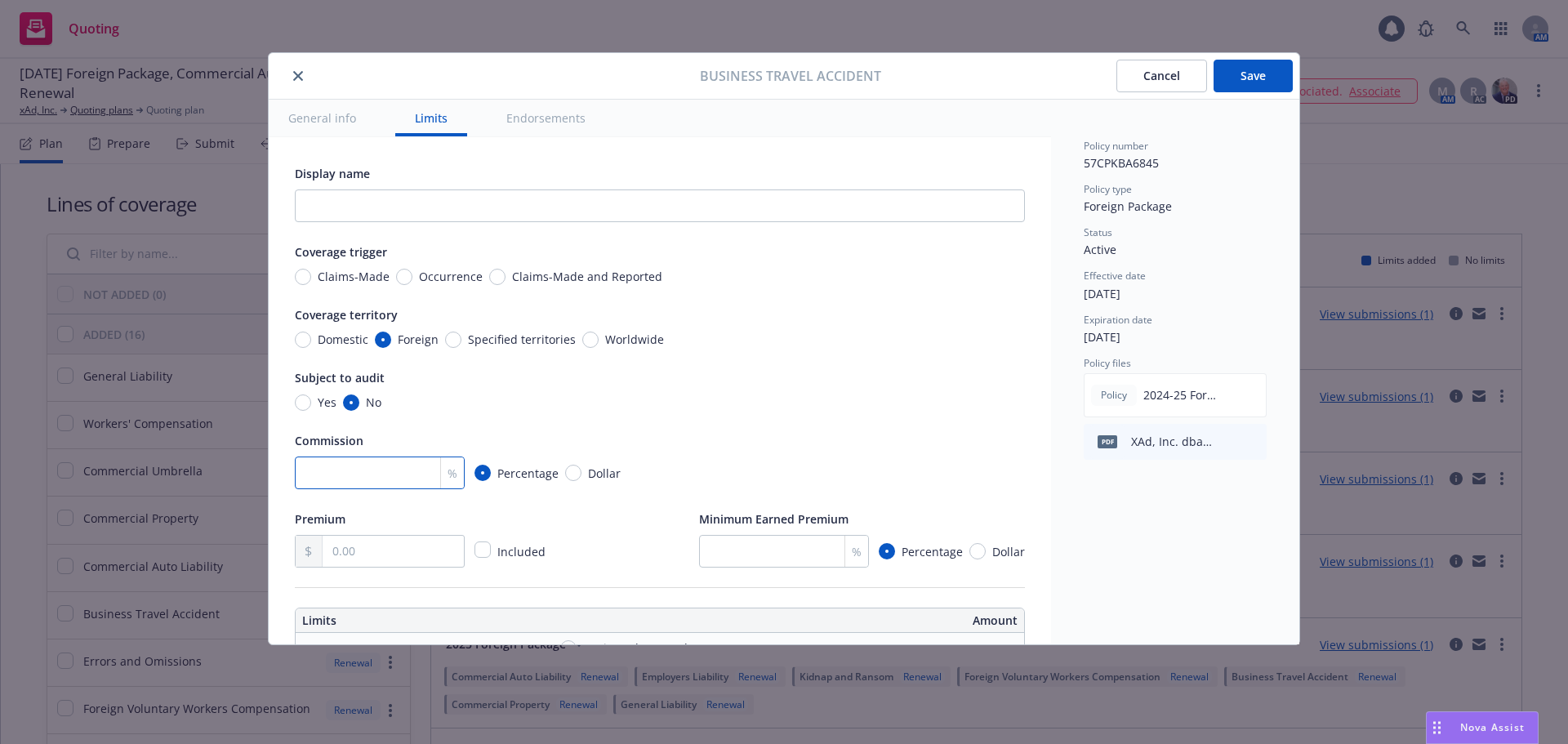
click at [383, 478] on input "number" at bounding box center [379, 474] width 170 height 33
type input "15"
click at [686, 377] on div "Subject to audit" at bounding box center [659, 377] width 730 height 19
click at [364, 555] on input "text" at bounding box center [393, 551] width 141 height 31
type input "230.00"
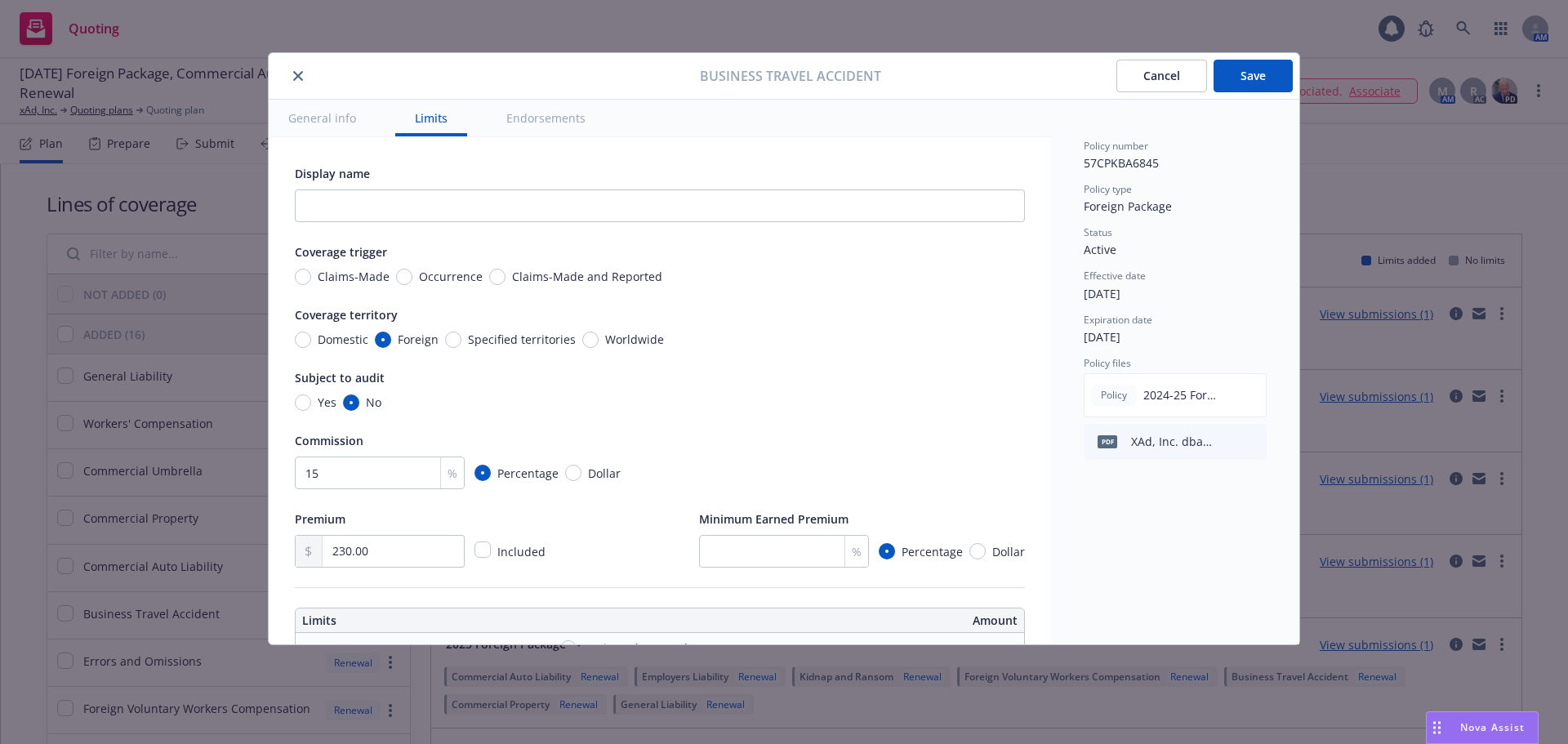
click at [590, 540] on div "Premium 230.00 Included Minimum Earned Premium % Percentage Dollar" at bounding box center [659, 538] width 730 height 58
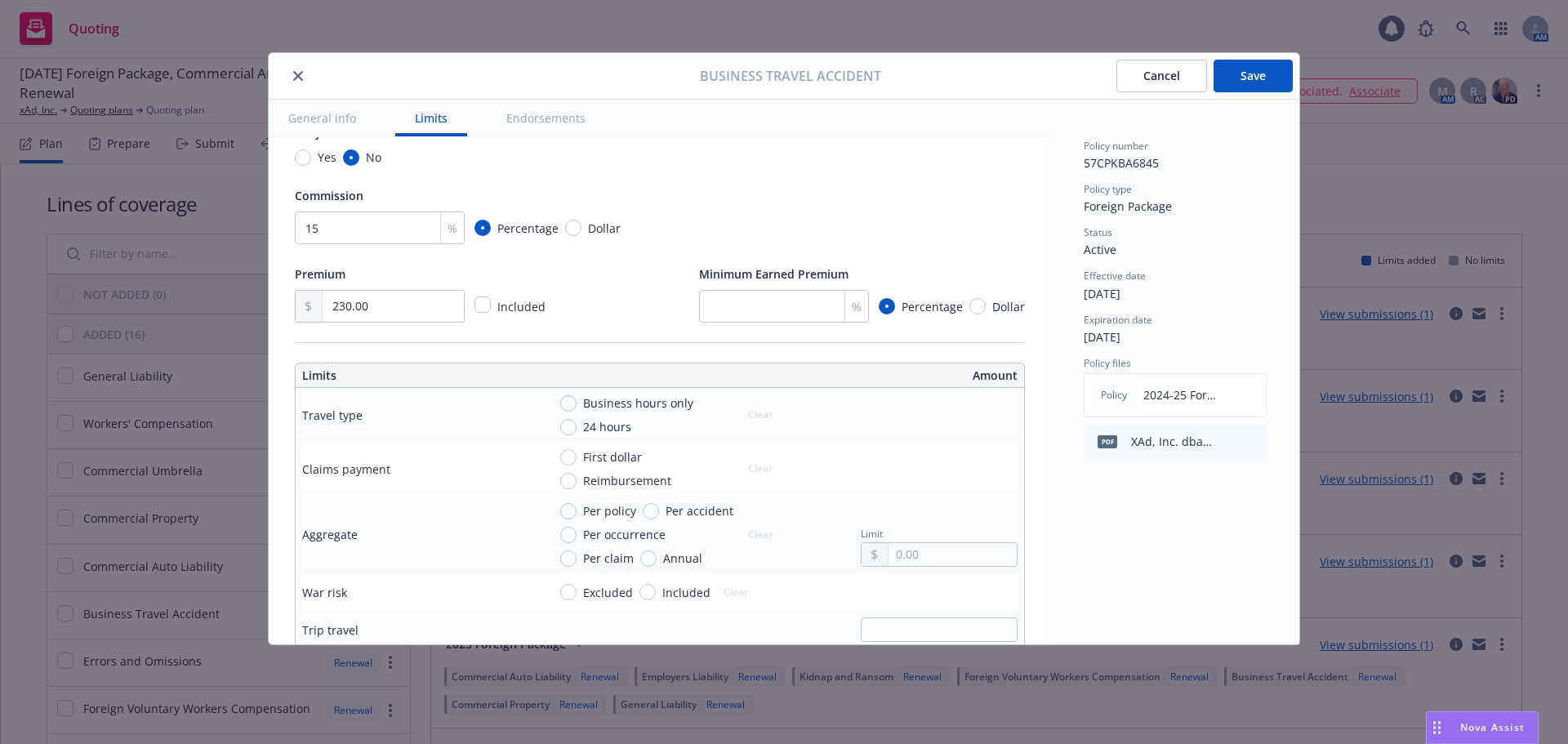
scroll to position [327, 0]
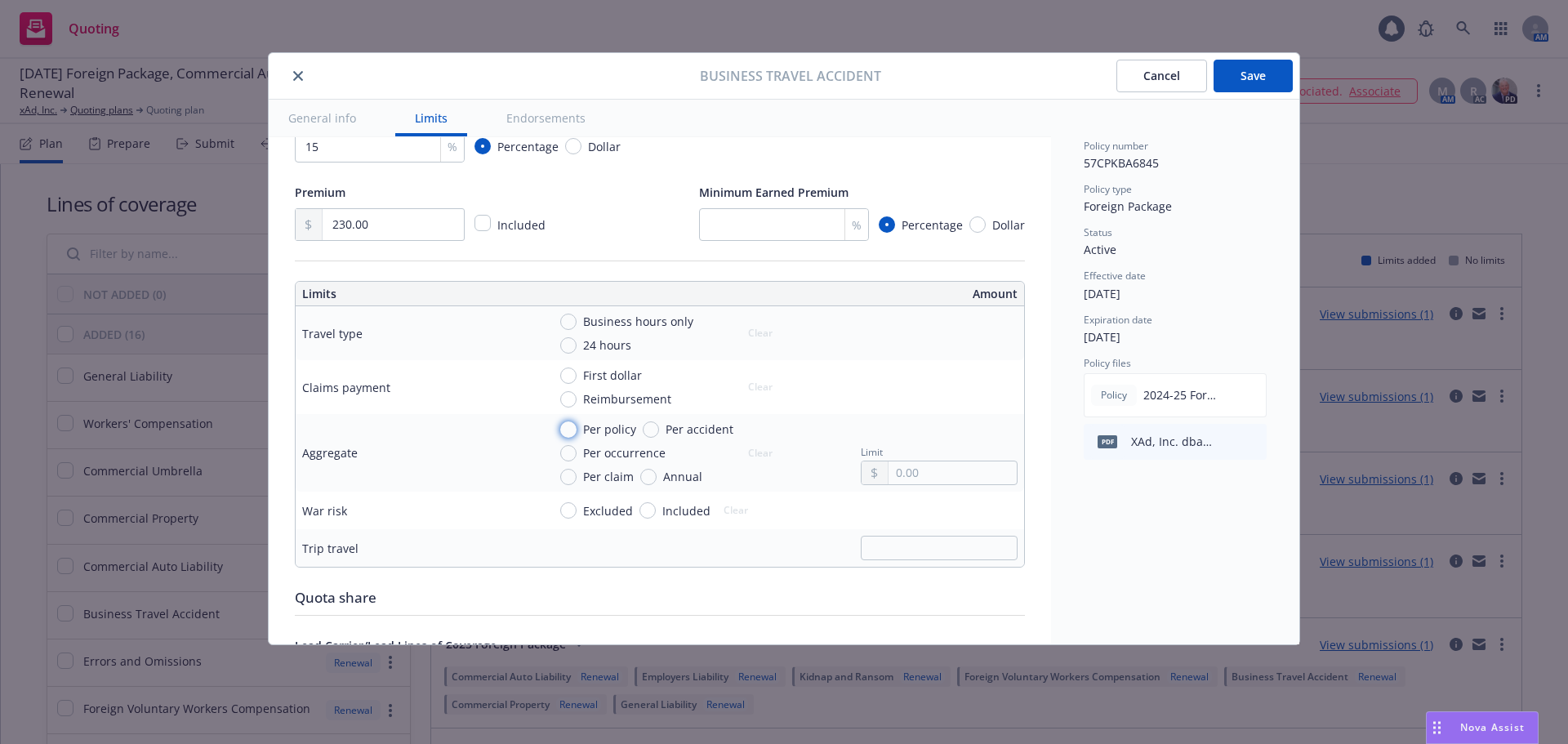
click at [571, 427] on input "Per policy" at bounding box center [568, 429] width 17 height 17
radio input "true"
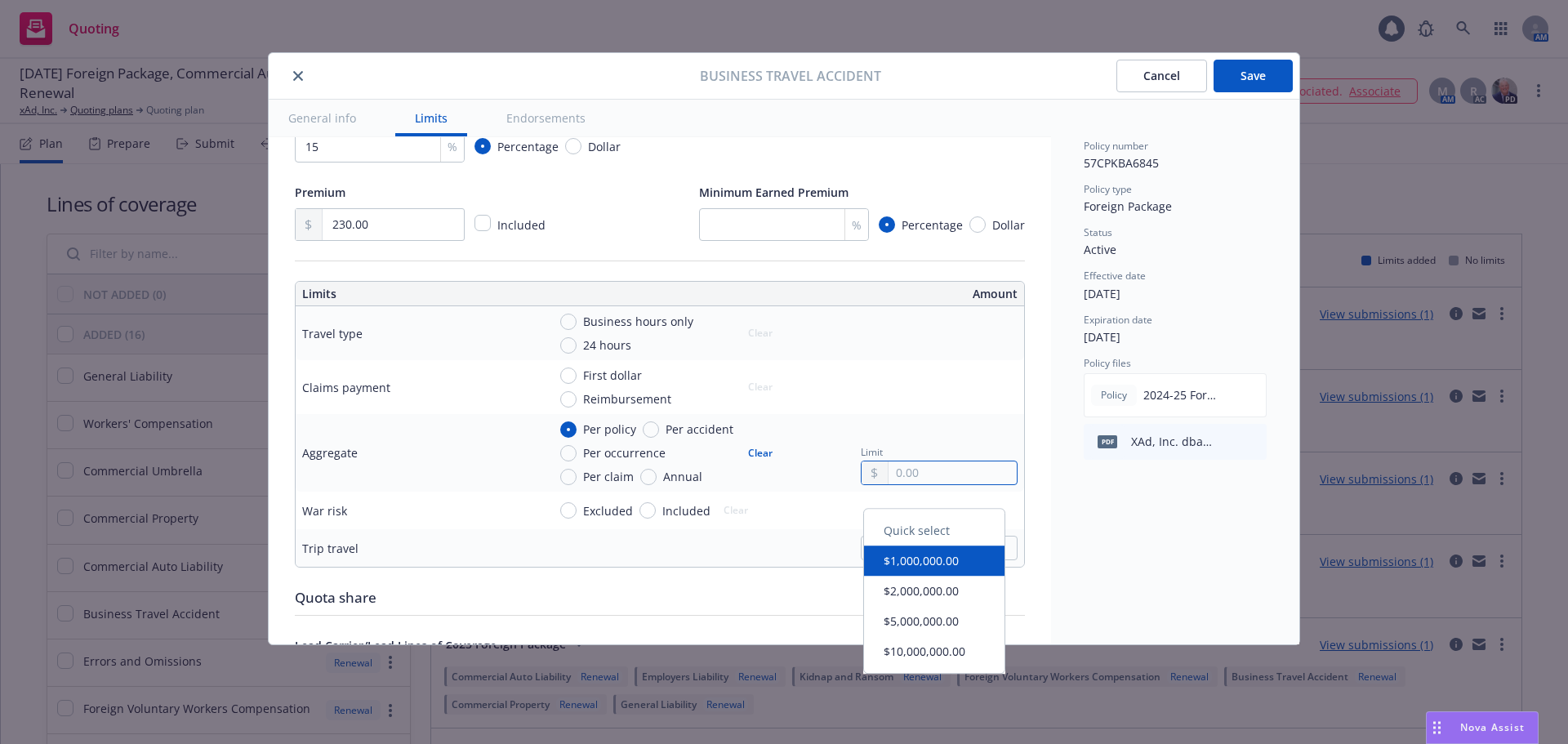
click at [925, 484] on input "text" at bounding box center [953, 474] width 128 height 23
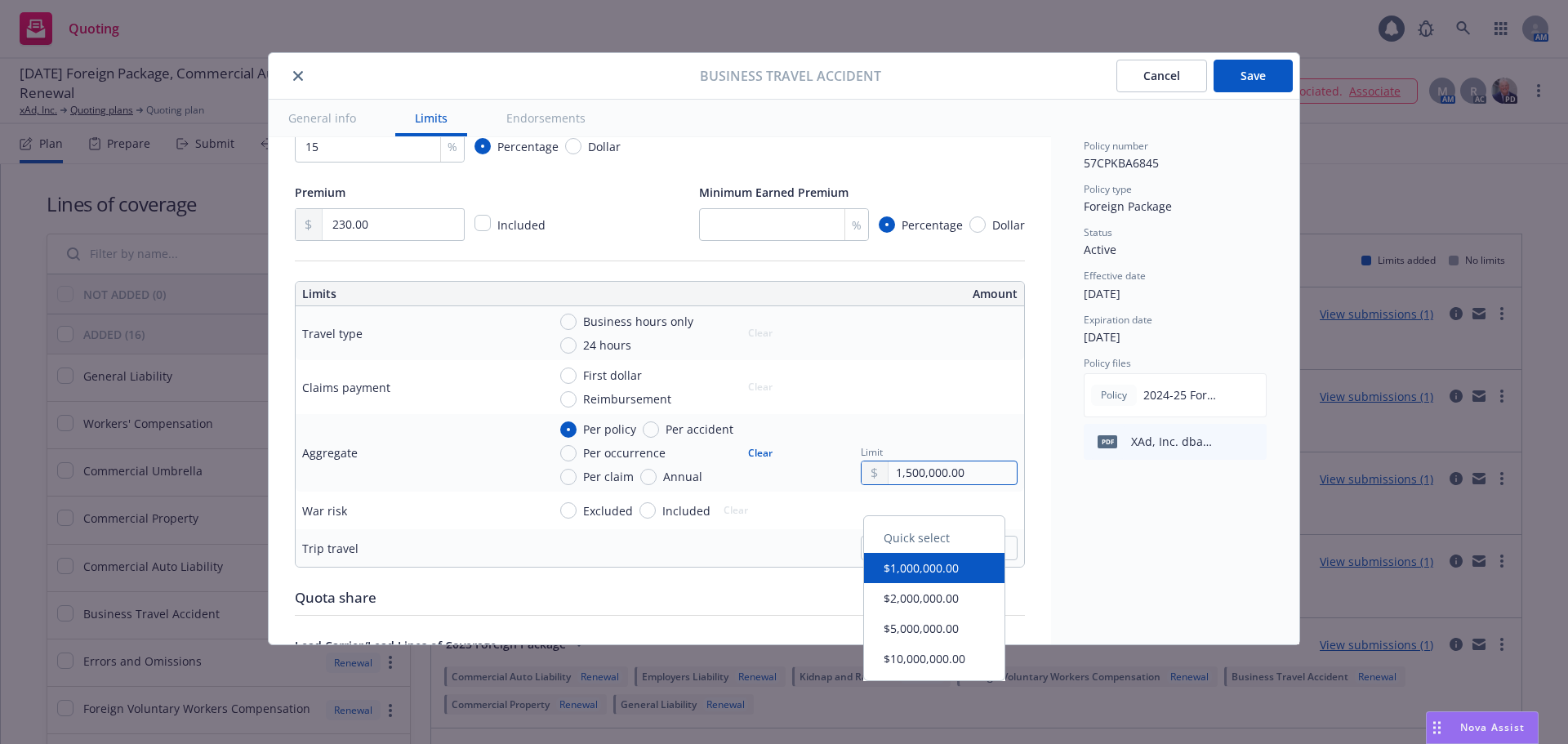
type input "1,500,000.00"
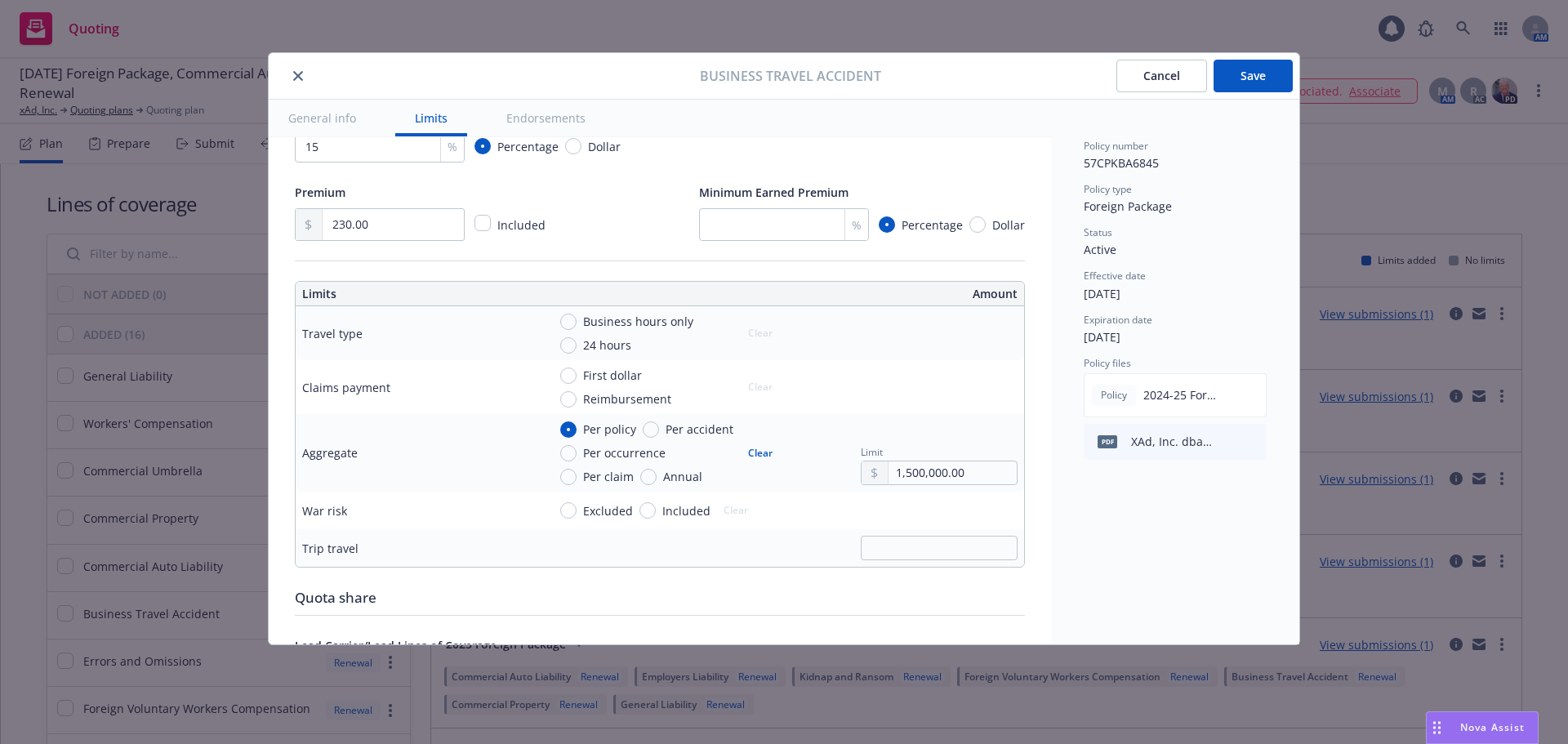
click at [773, 485] on div "Per policy Per accident Per occurrence Per claim Annual Clear" at bounding box center [671, 453] width 222 height 64
click at [601, 519] on span "Excluded" at bounding box center [608, 512] width 50 height 18
click at [576, 518] on input "Excluded" at bounding box center [568, 511] width 17 height 17
radio input "true"
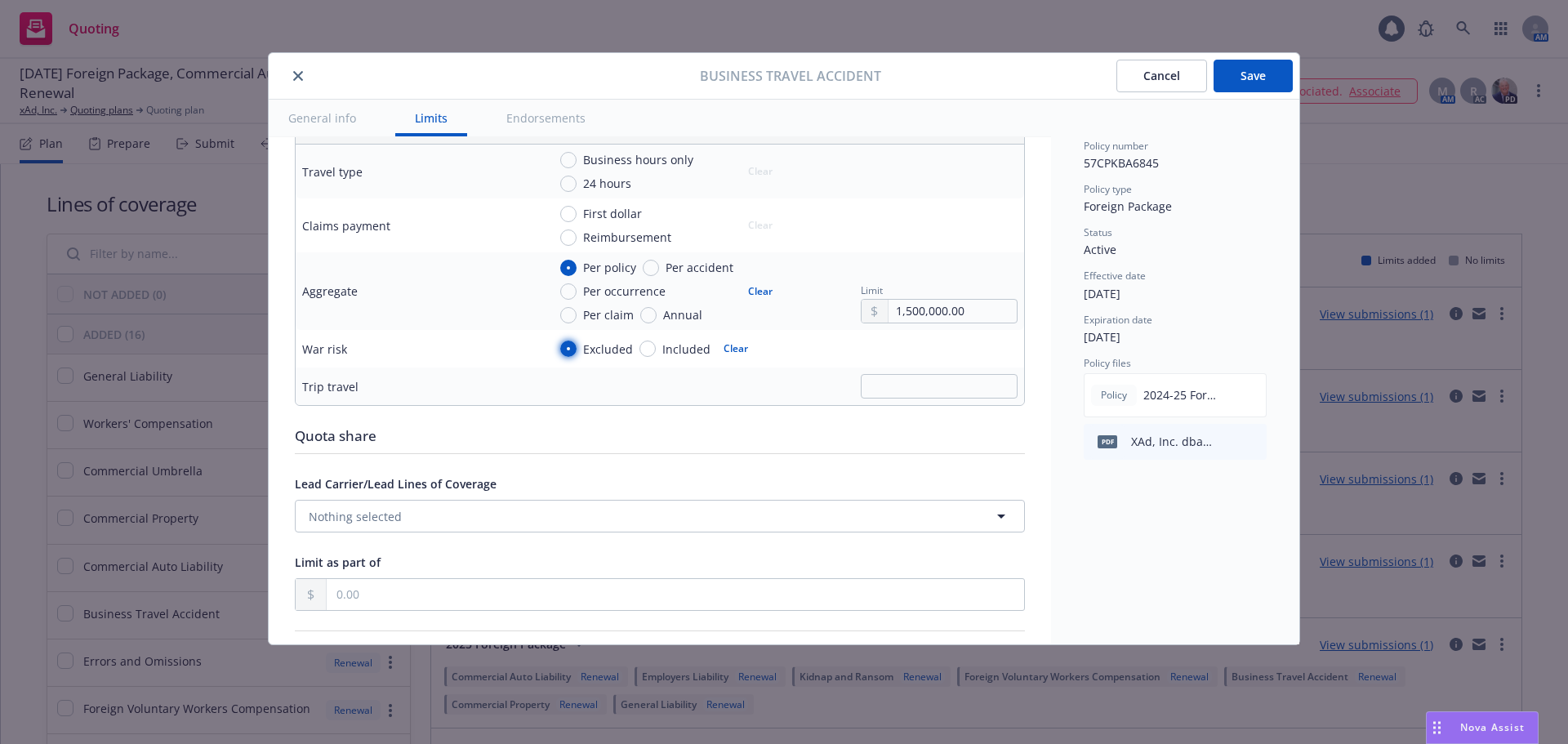
scroll to position [490, 0]
click at [503, 531] on button "Nothing selected" at bounding box center [659, 514] width 730 height 33
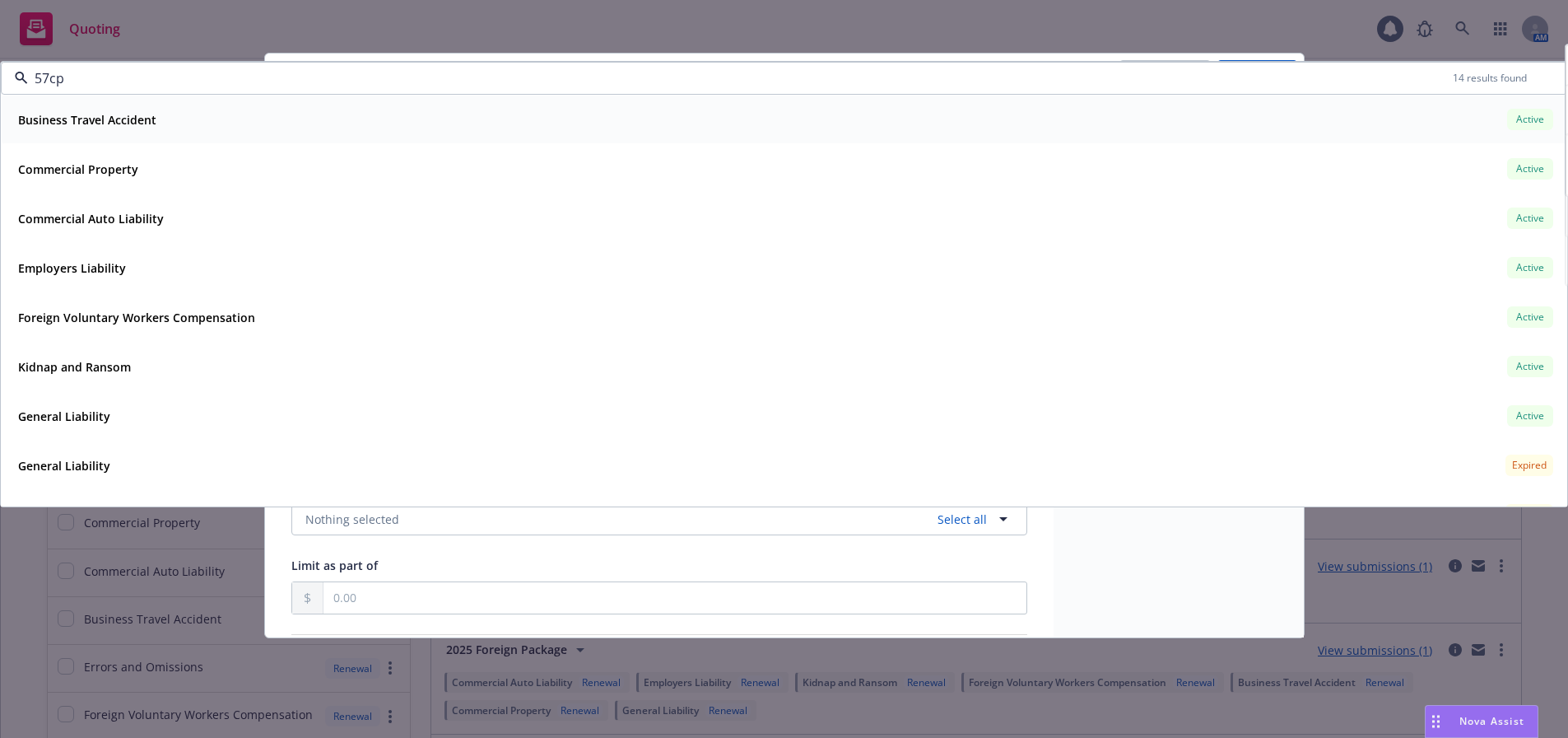
click at [156, 118] on div "Business Travel Accident" at bounding box center [85, 120] width 148 height 24
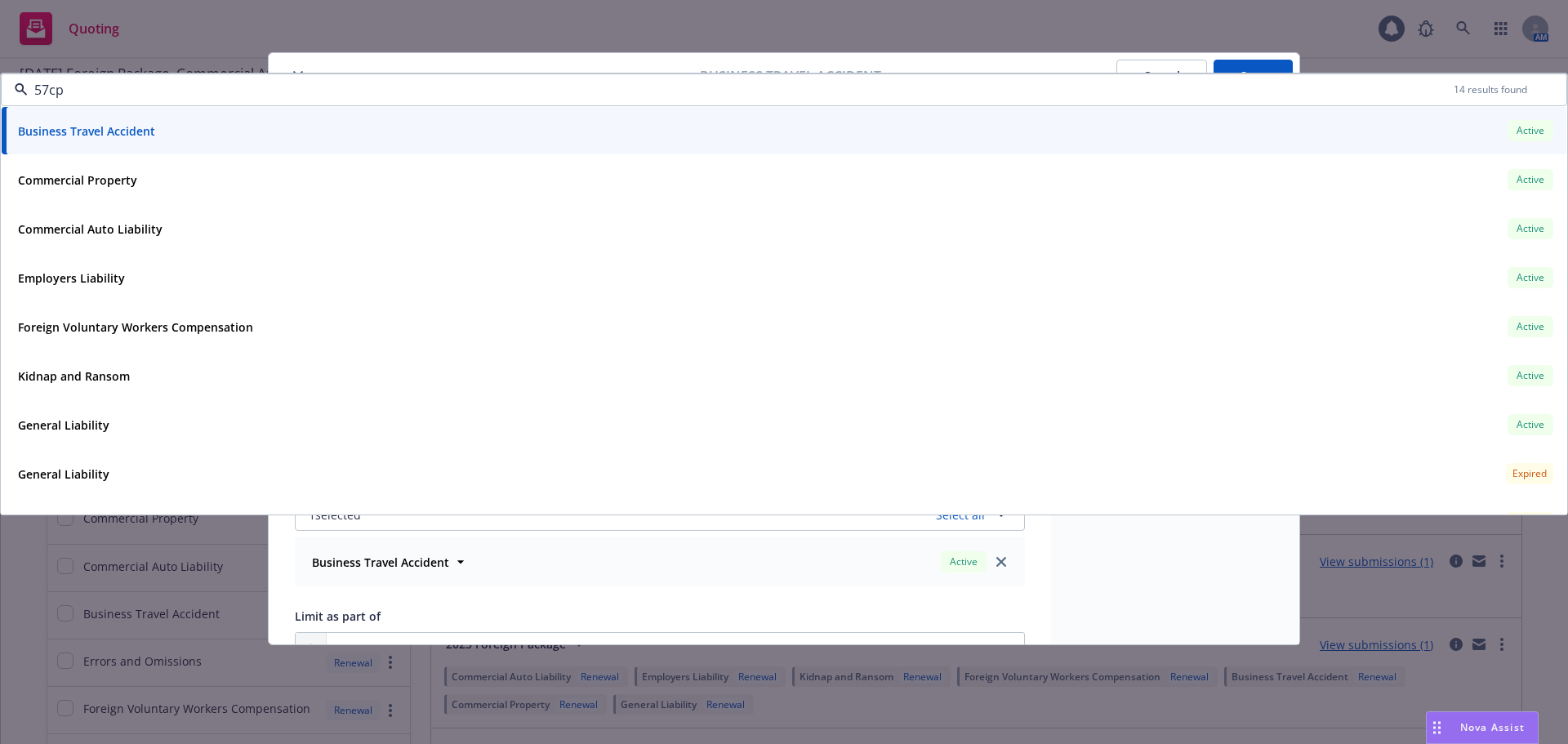
type input "57cp"
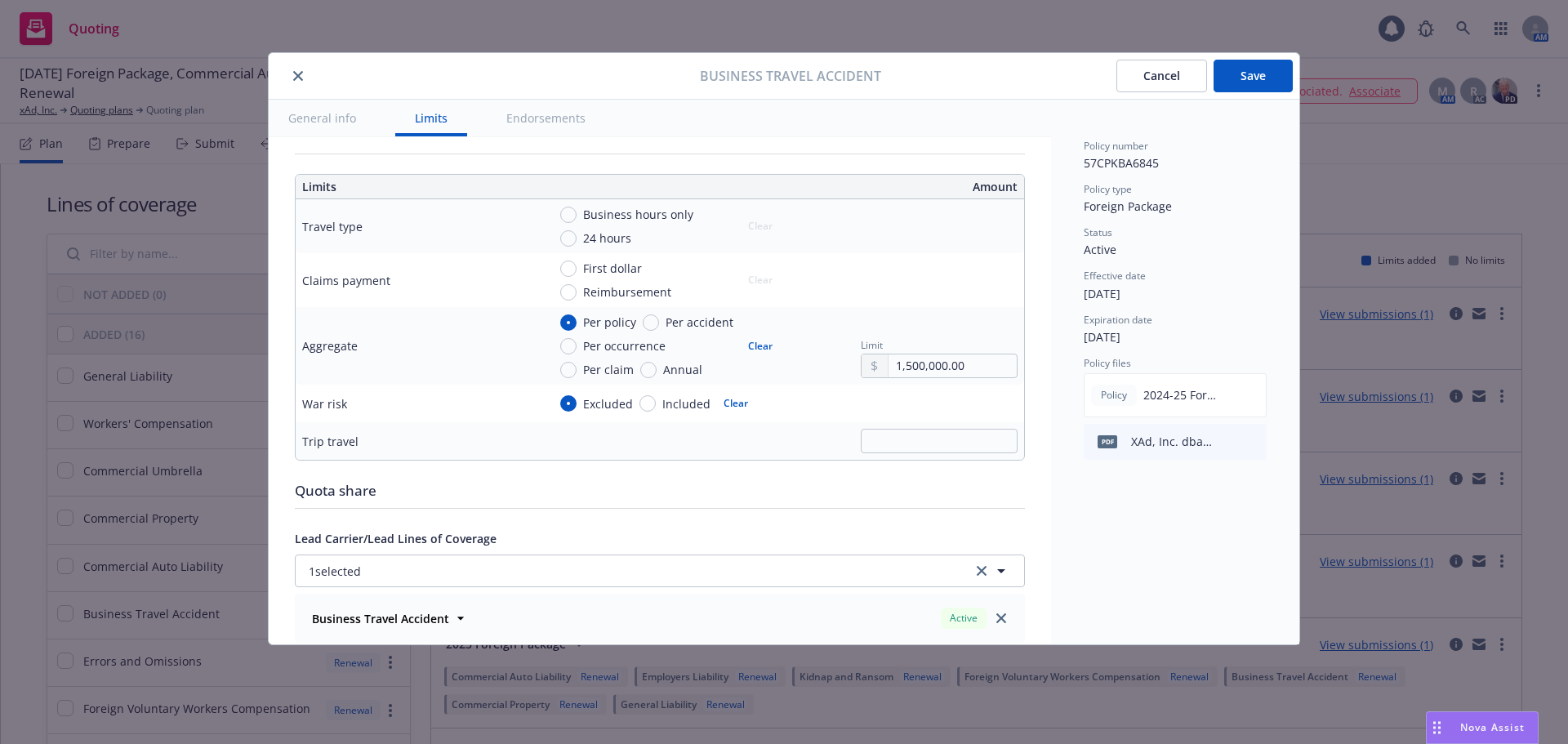
scroll to position [345, 0]
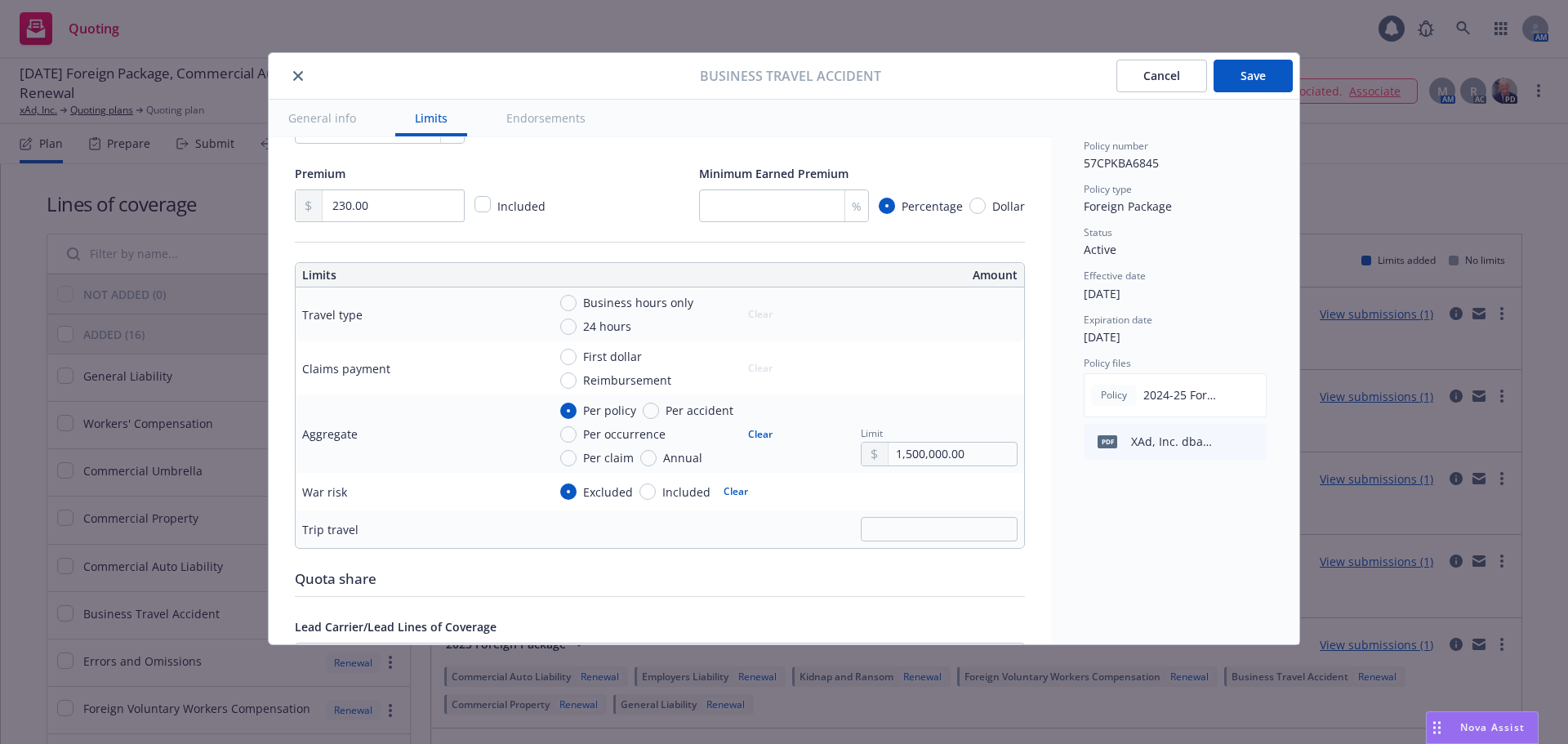
click at [1272, 79] on button "Save" at bounding box center [1252, 76] width 79 height 33
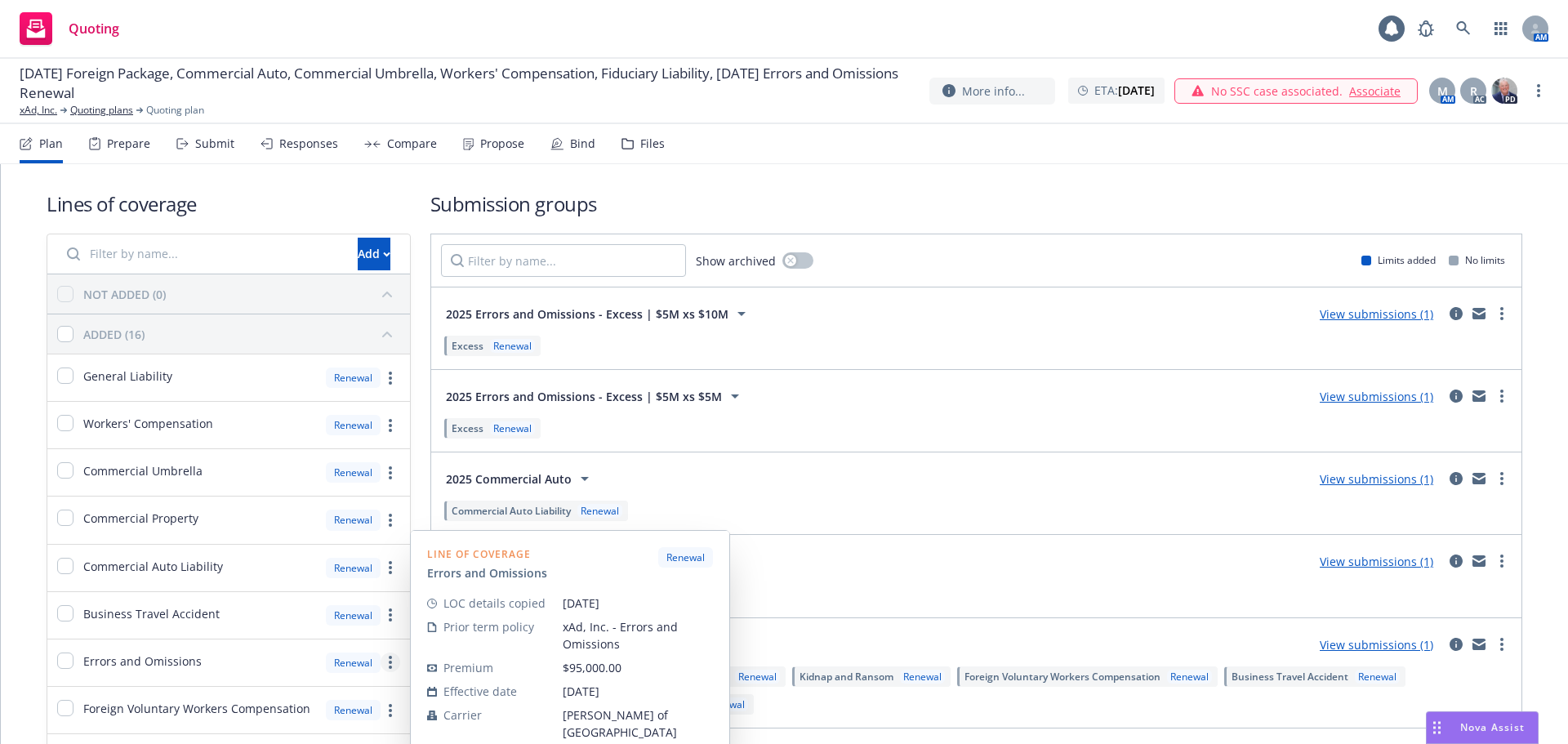
click at [389, 666] on icon "more" at bounding box center [390, 661] width 3 height 13
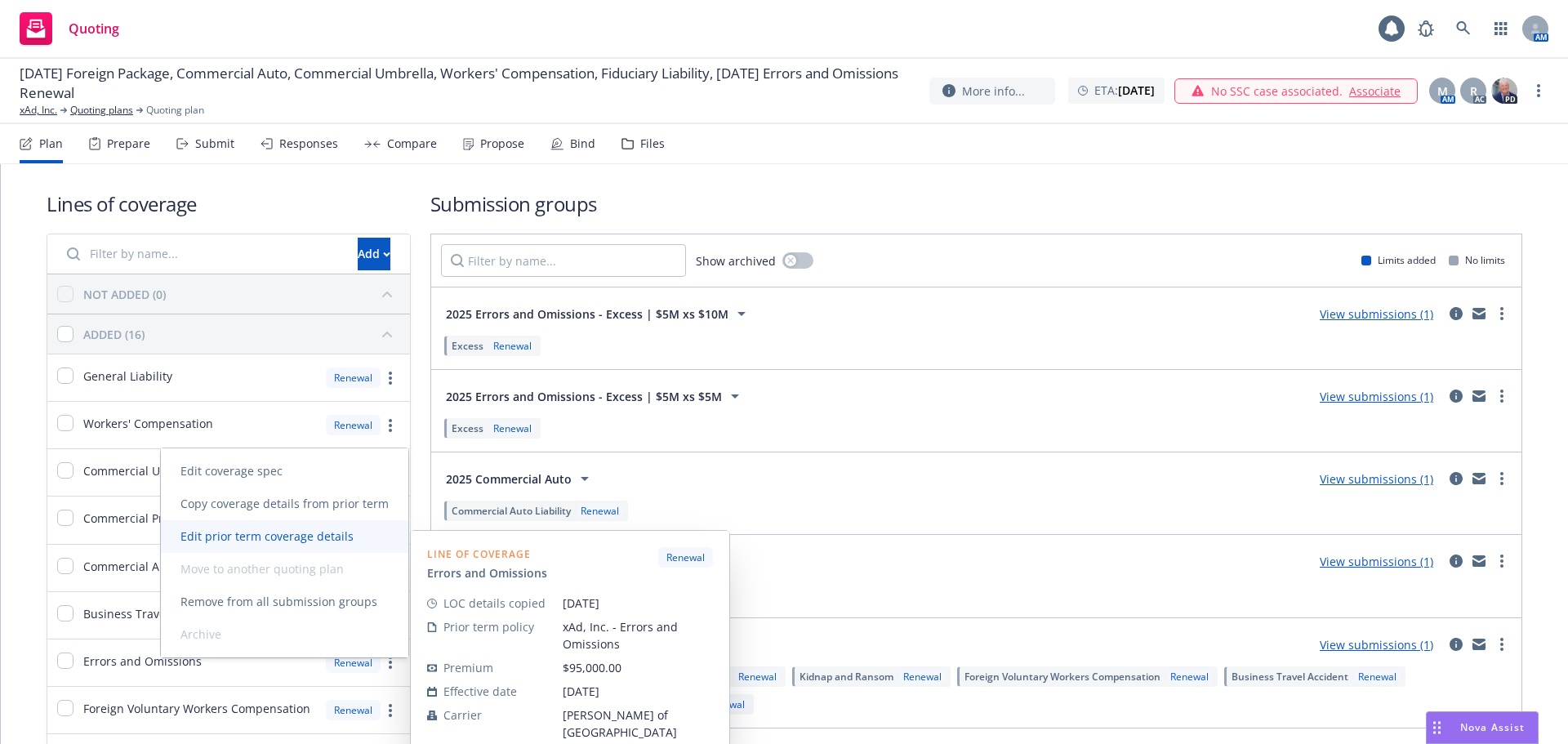
click at [331, 546] on link "Edit prior term coverage details" at bounding box center [284, 537] width 248 height 33
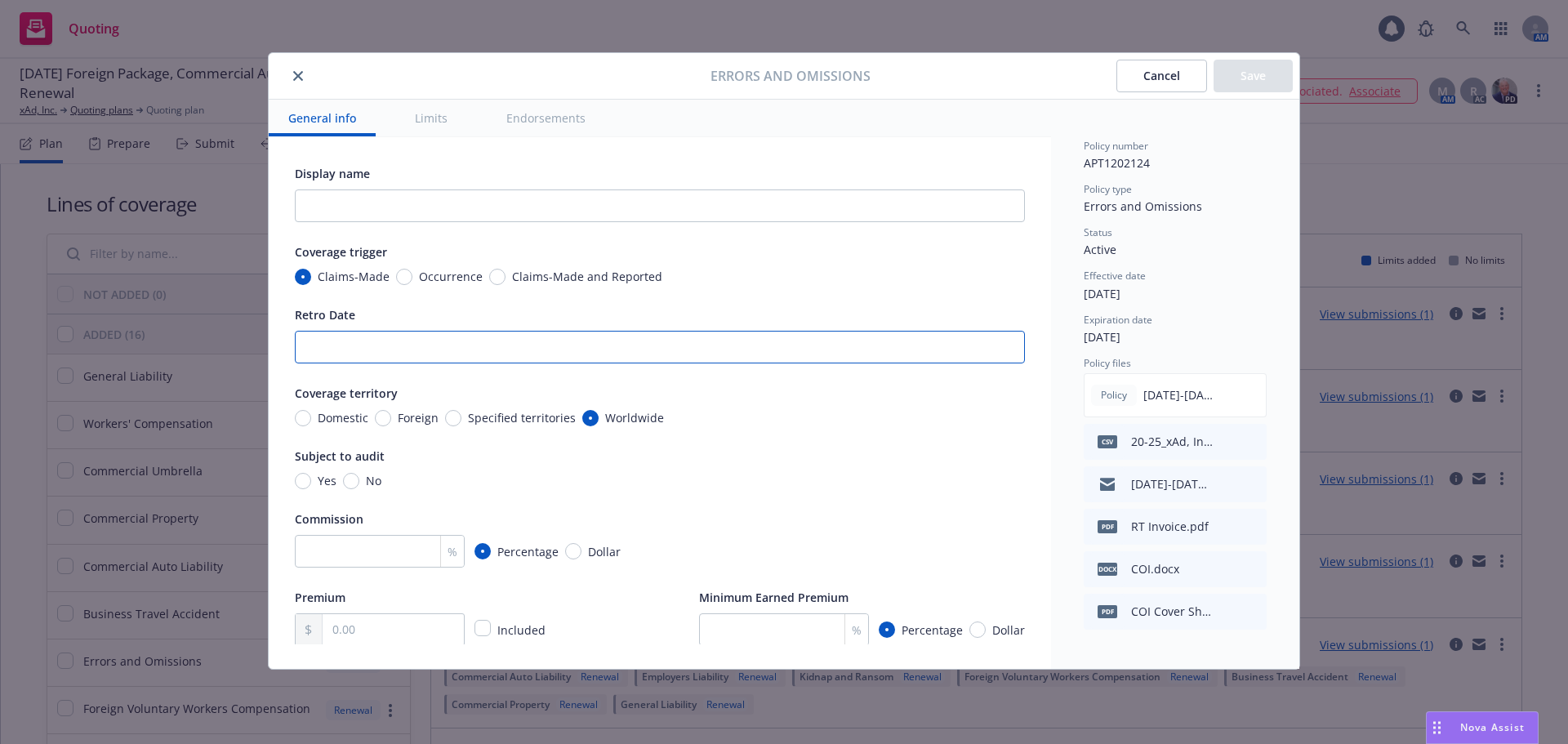
click at [390, 354] on input "Retro Date" at bounding box center [659, 347] width 730 height 33
type input "Full Prior Acts"
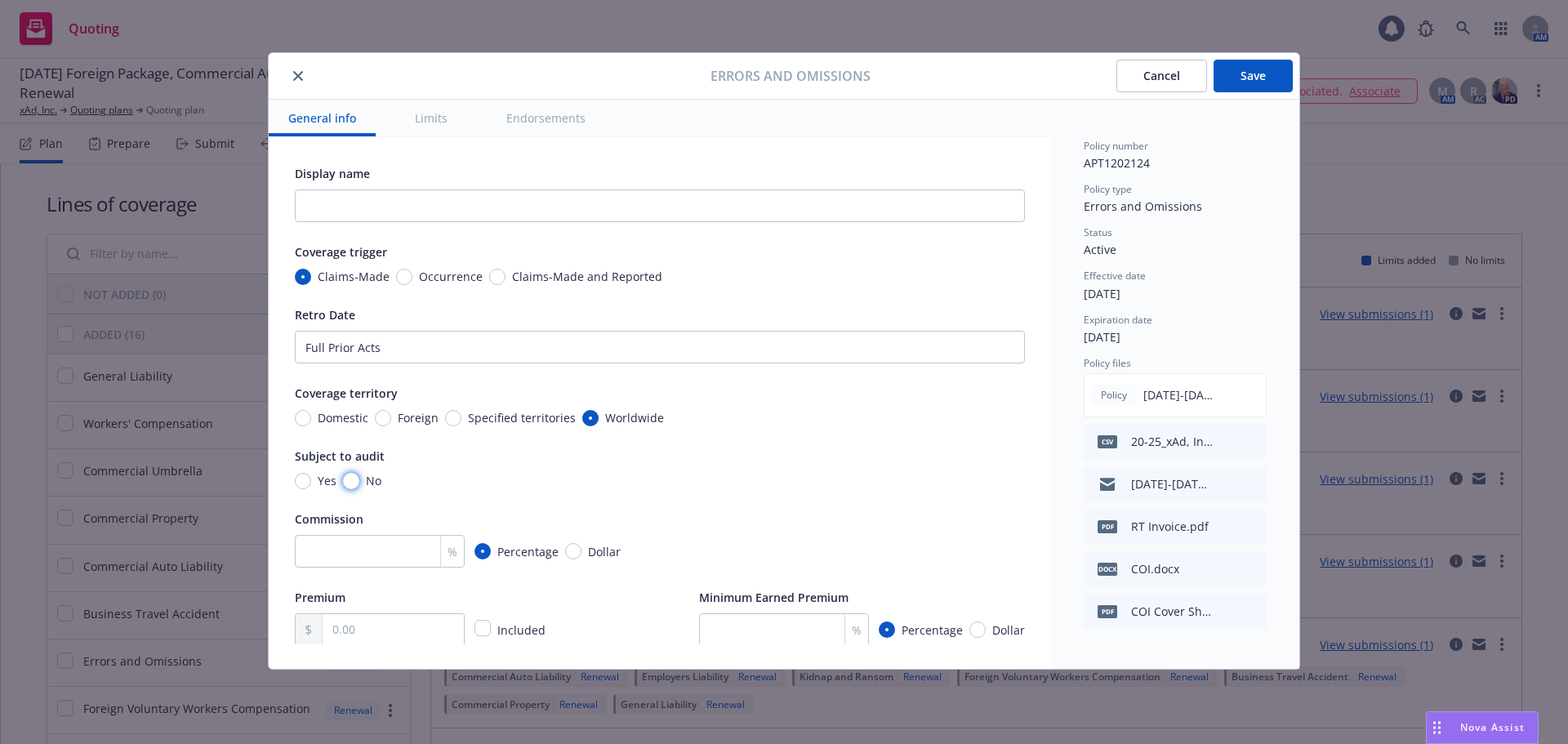
click at [355, 477] on input "No" at bounding box center [351, 480] width 17 height 17
radio input "true"
click at [369, 541] on input "number" at bounding box center [379, 551] width 170 height 33
type input "12"
click at [612, 482] on div "Yes No" at bounding box center [659, 480] width 730 height 18
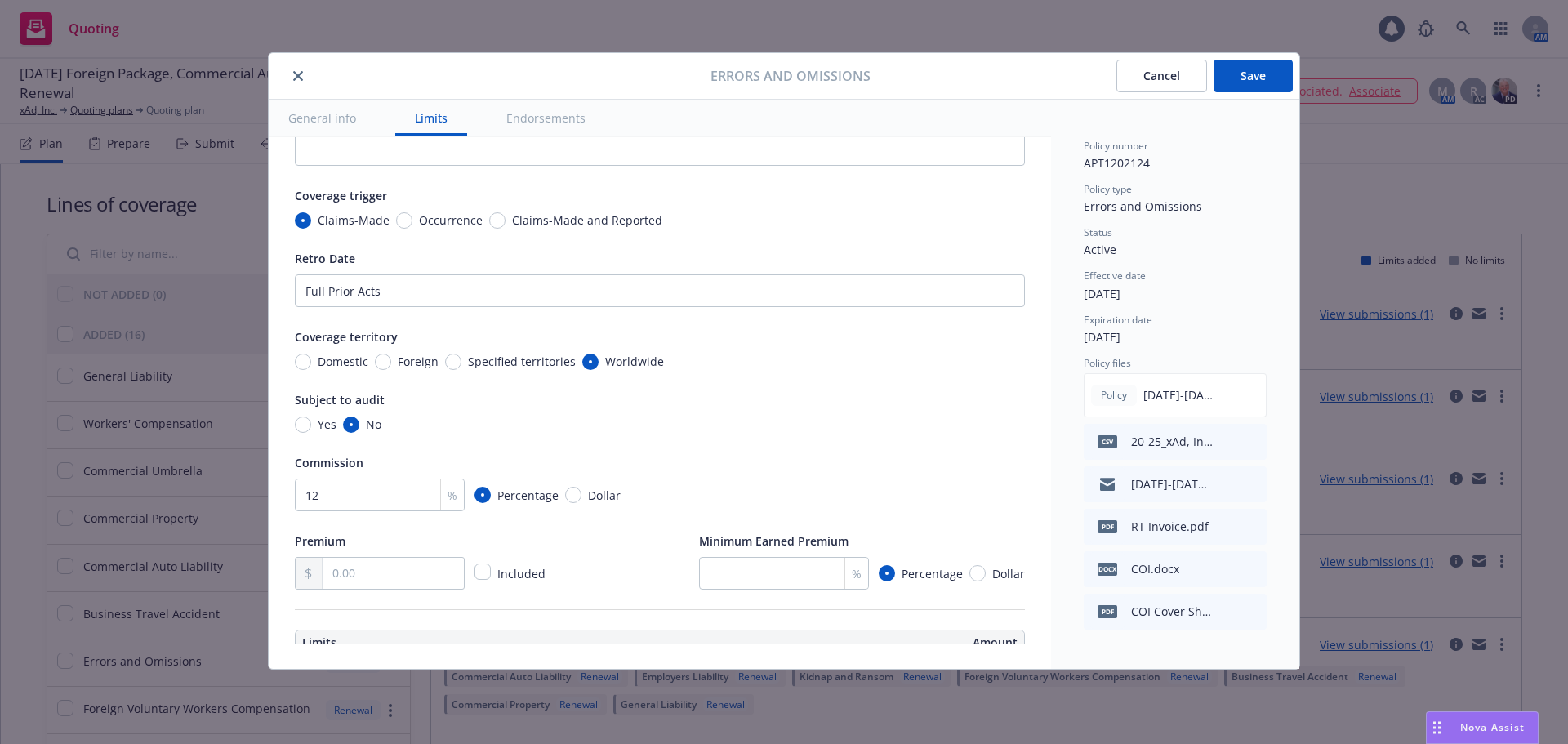
scroll to position [82, 0]
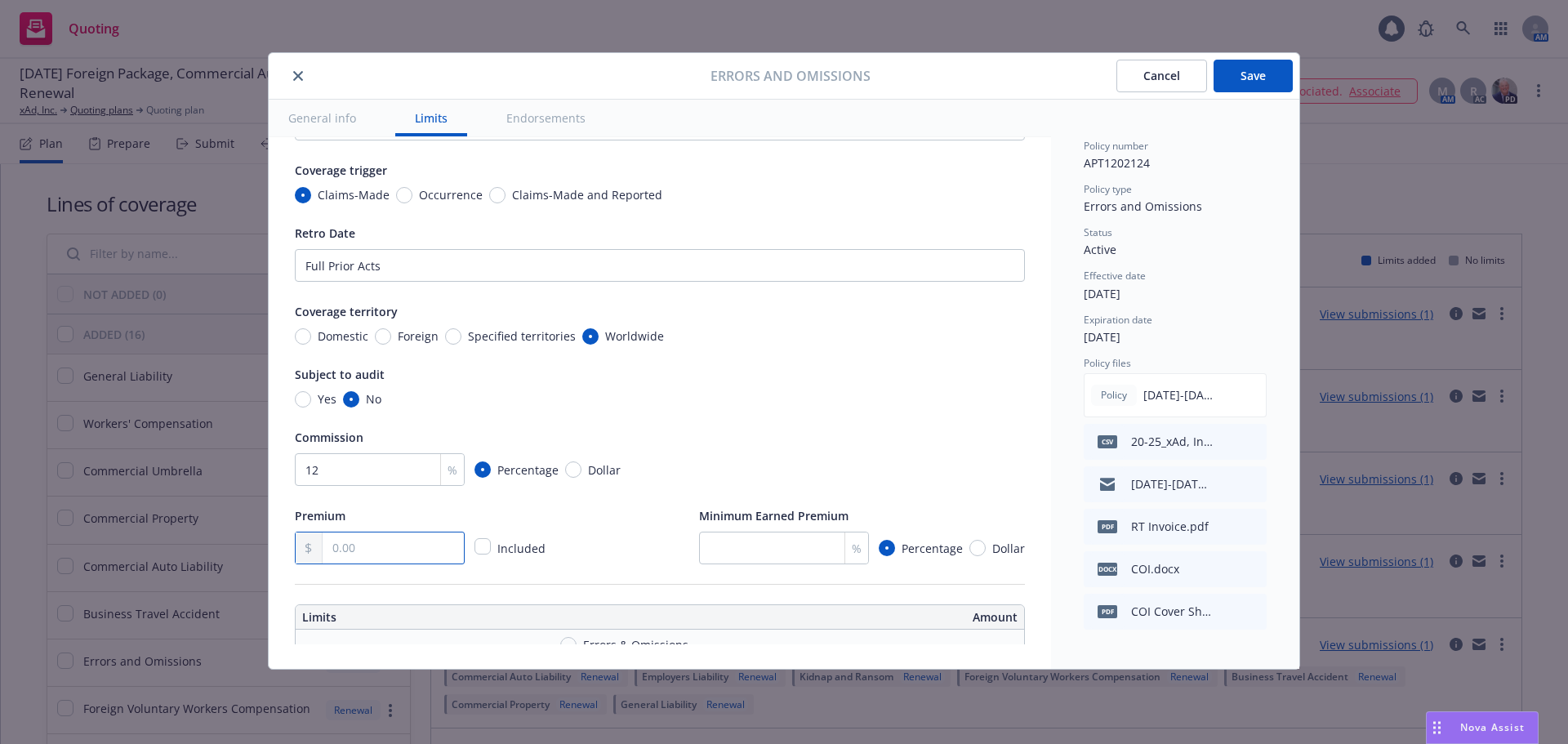
click at [373, 535] on input "text" at bounding box center [393, 549] width 141 height 31
type input "95,000.00"
click at [612, 514] on div "Premium 95,000.00 Included Minimum Earned Premium % Percentage Dollar" at bounding box center [659, 535] width 730 height 58
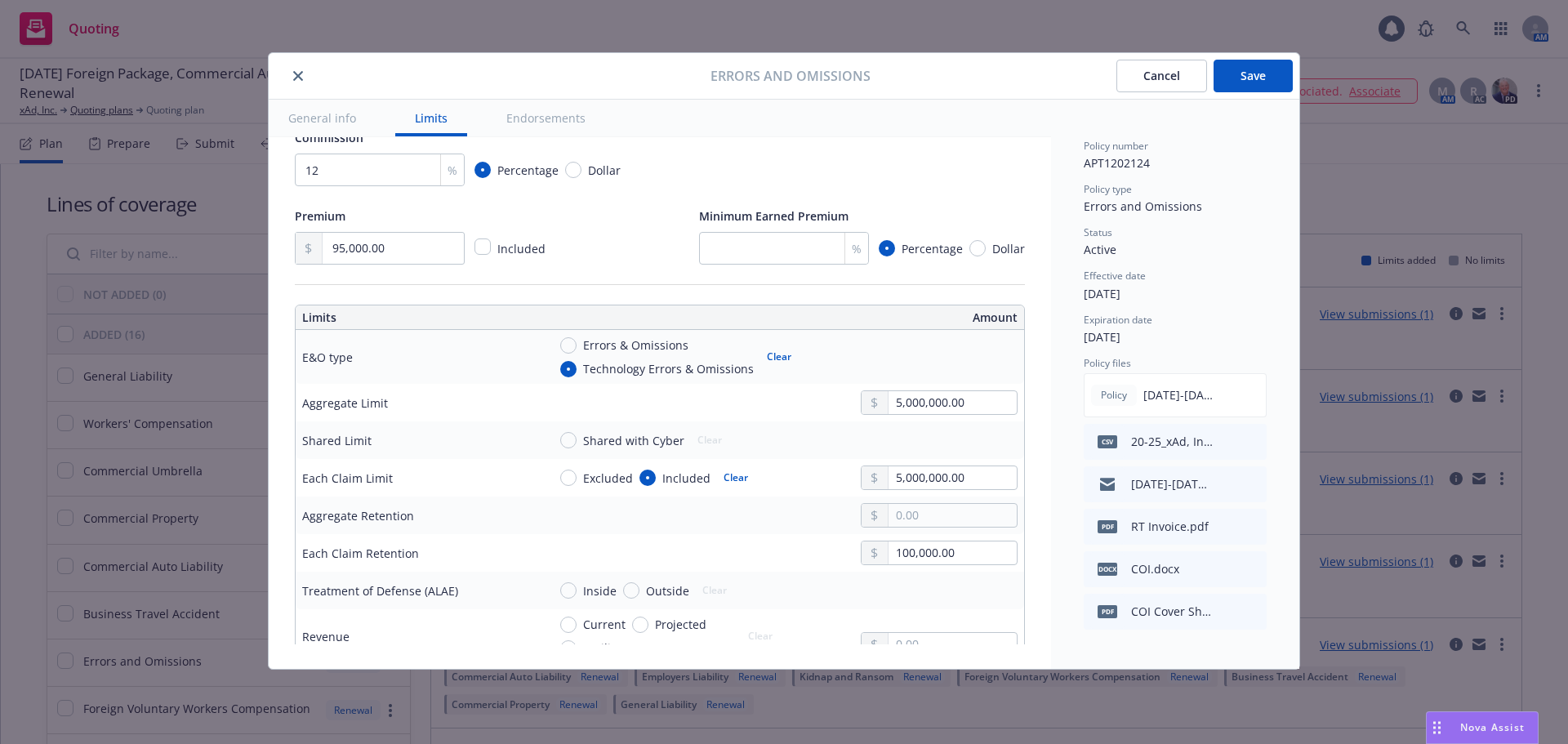
scroll to position [408, 0]
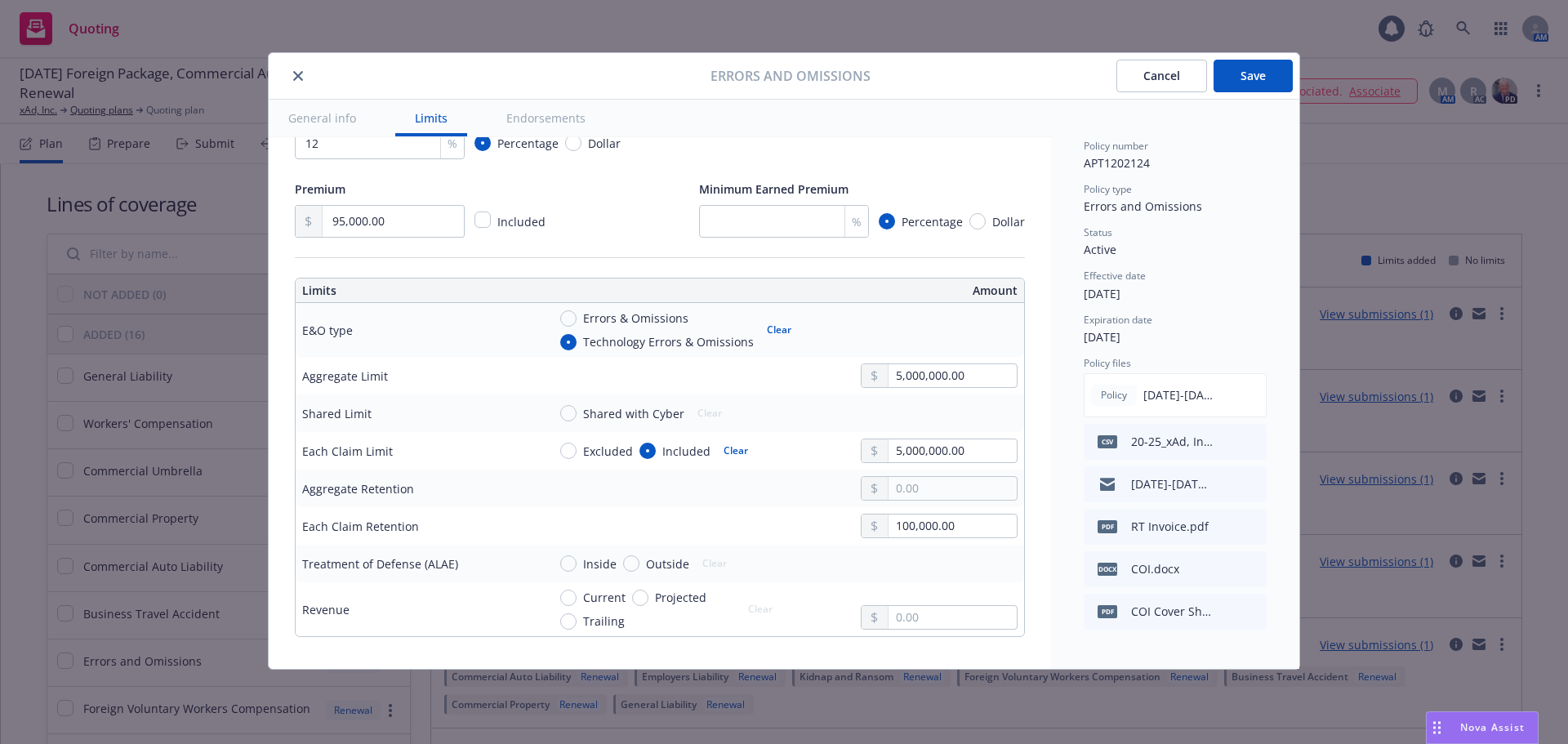
click at [584, 413] on span "Shared with Cyber" at bounding box center [634, 414] width 101 height 18
click at [576, 413] on input "Shared with Cyber" at bounding box center [568, 413] width 17 height 17
radio input "true"
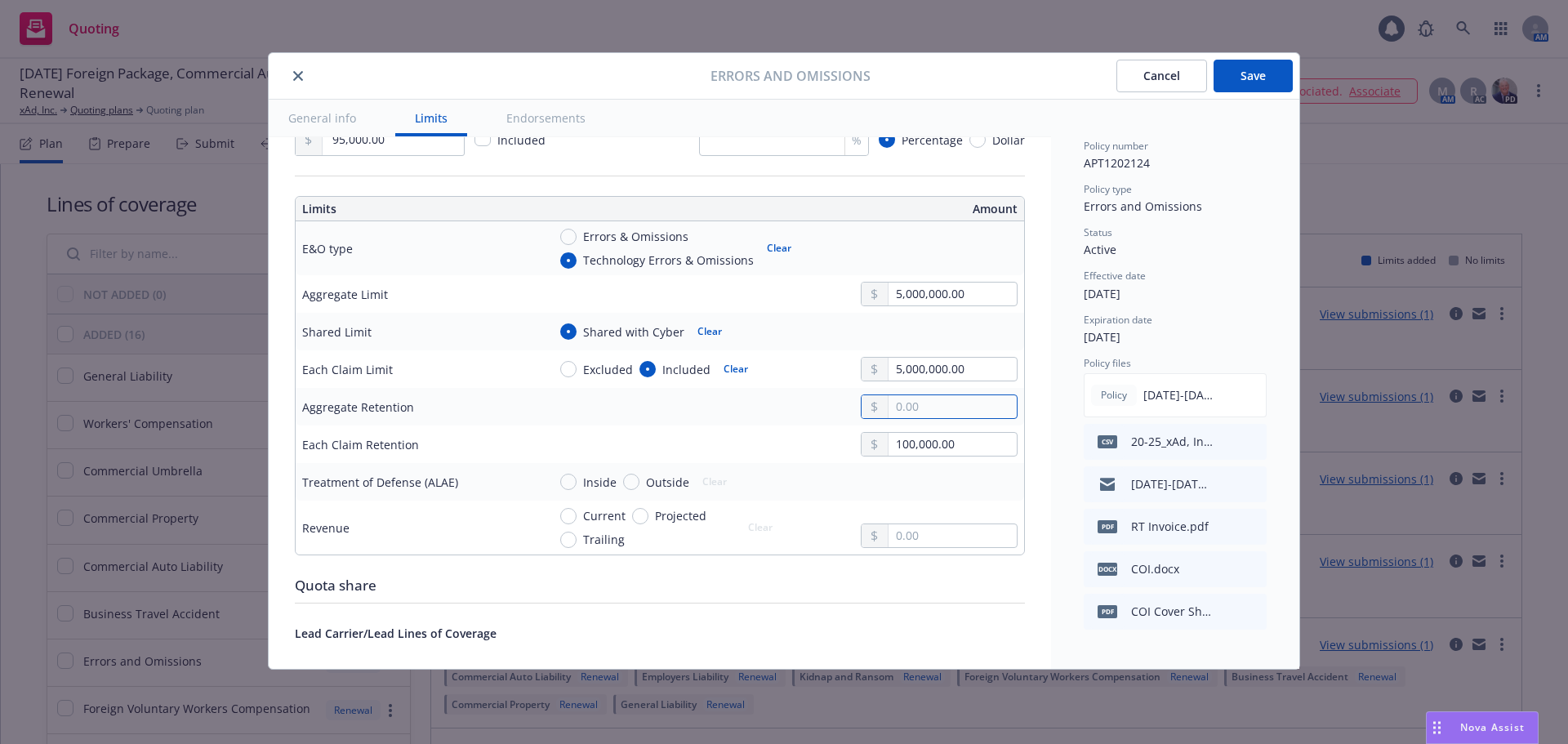
click at [896, 410] on input "text" at bounding box center [953, 407] width 128 height 23
type input "100,000.00"
click at [681, 421] on td "100,000.00" at bounding box center [782, 407] width 483 height 38
click at [585, 519] on span "Current" at bounding box center [605, 516] width 43 height 18
click at [576, 519] on input "Current" at bounding box center [568, 515] width 17 height 17
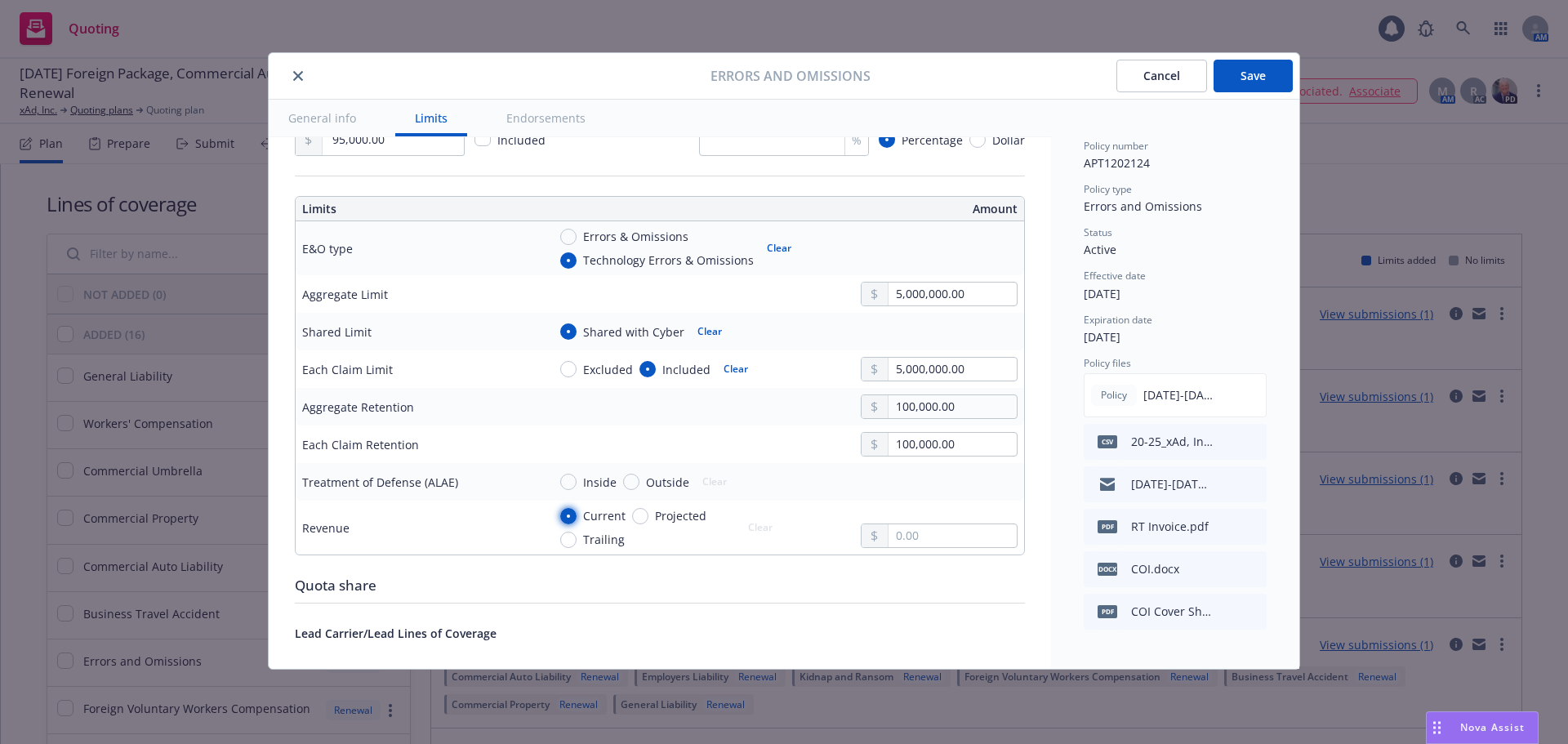
radio input "true"
click at [934, 534] on input "text" at bounding box center [953, 536] width 128 height 23
type input "143,000,000.00"
click at [403, 574] on div "Display name Coverage trigger Claims-Made Occurrence Claims-Made and Reported R…" at bounding box center [659, 395] width 730 height 1444
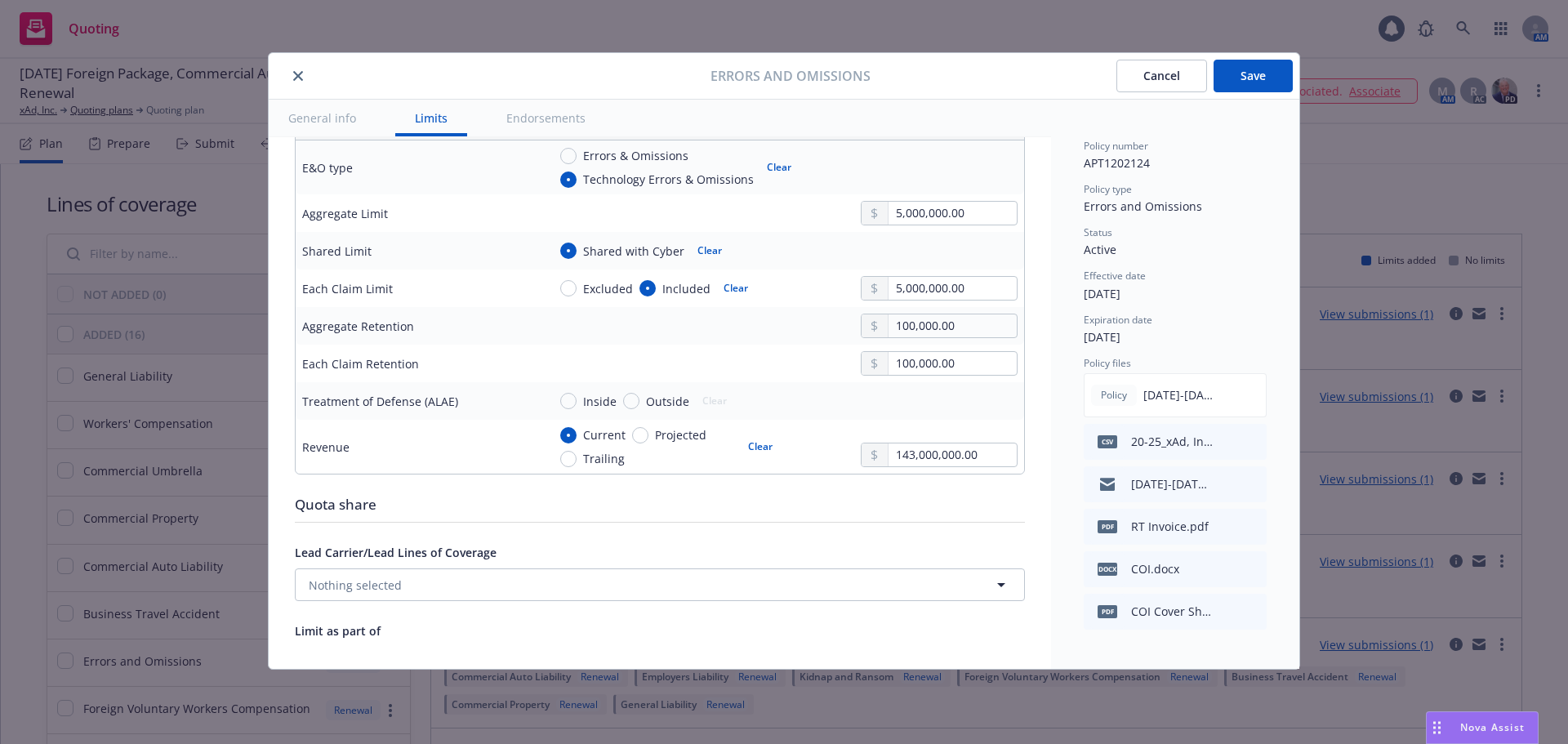
scroll to position [572, 0]
click at [396, 587] on span "Nothing selected" at bounding box center [356, 585] width 93 height 18
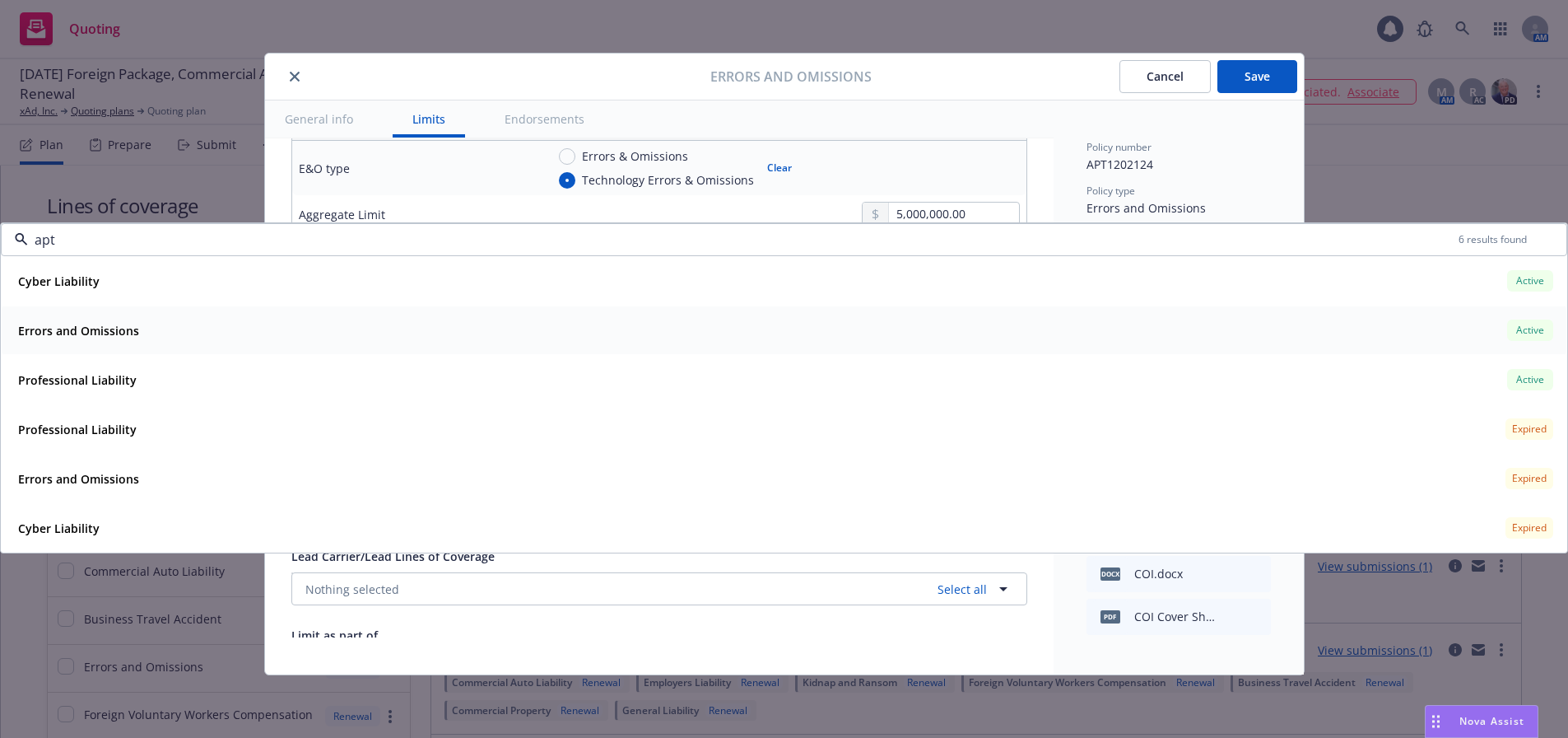
click at [472, 338] on div "Errors and Omissions Active" at bounding box center [784, 330] width 1545 height 28
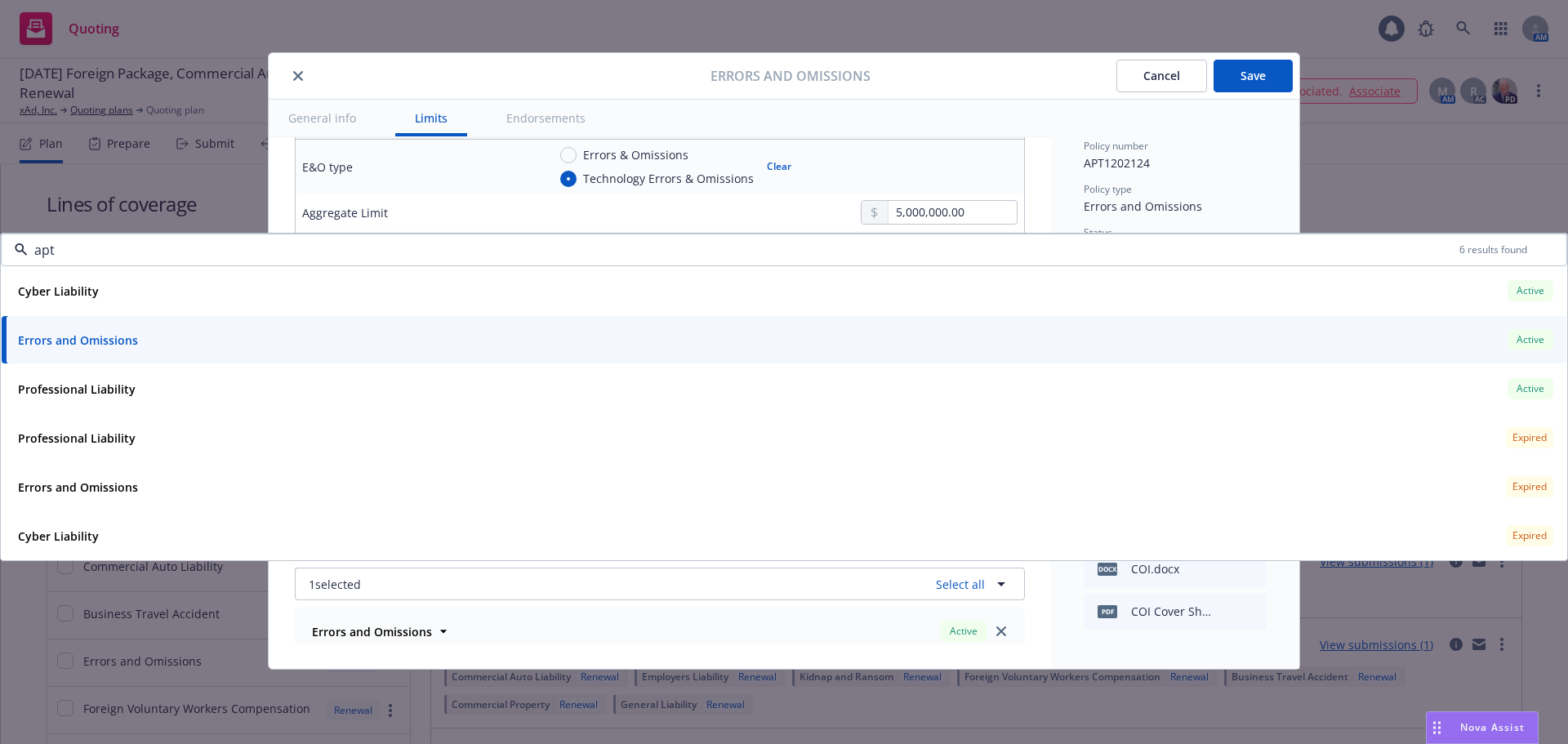
click at [390, 165] on div "E&O type" at bounding box center [418, 166] width 232 height 19
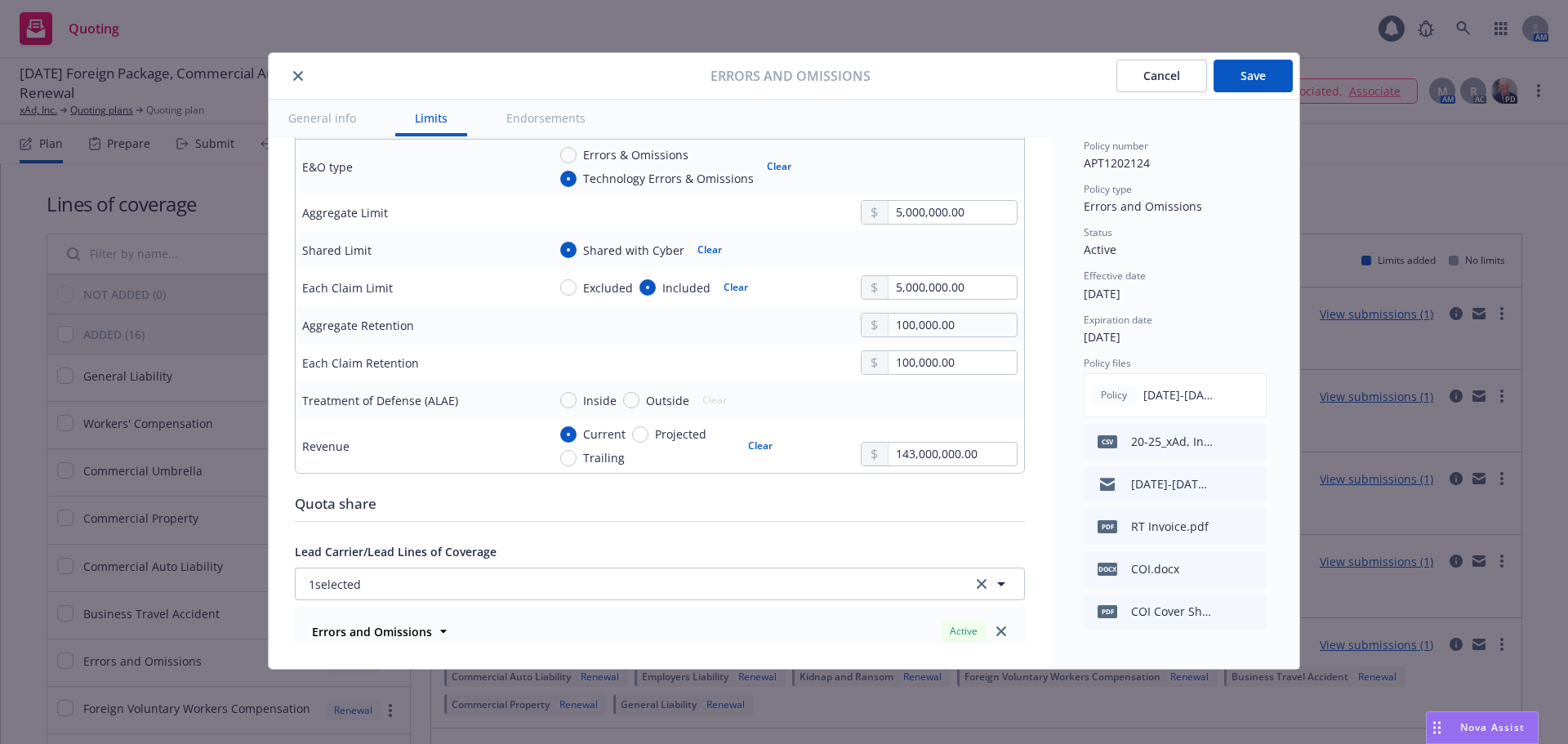
click at [1235, 82] on button "Save" at bounding box center [1252, 76] width 79 height 33
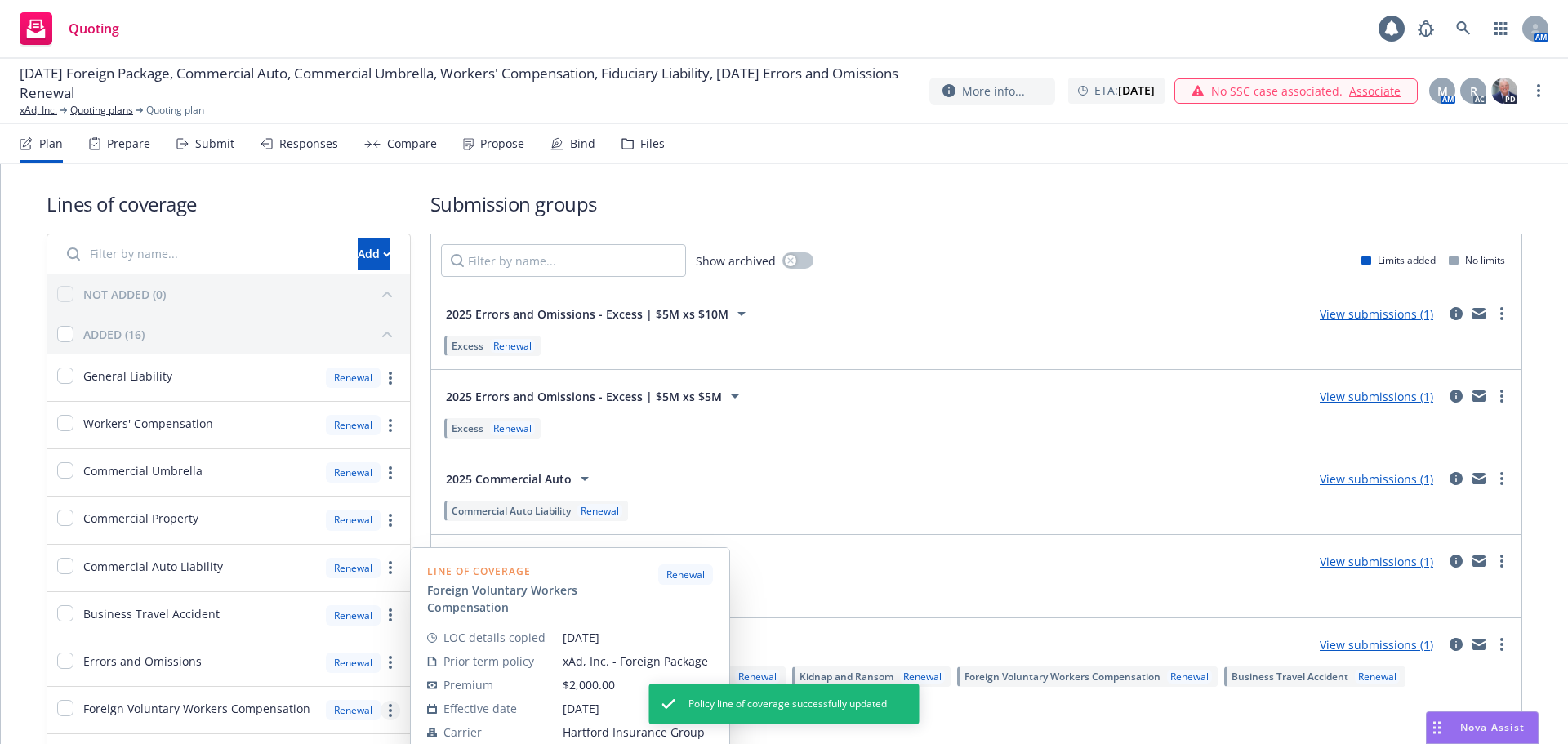
click at [385, 709] on link "more" at bounding box center [390, 711] width 19 height 19
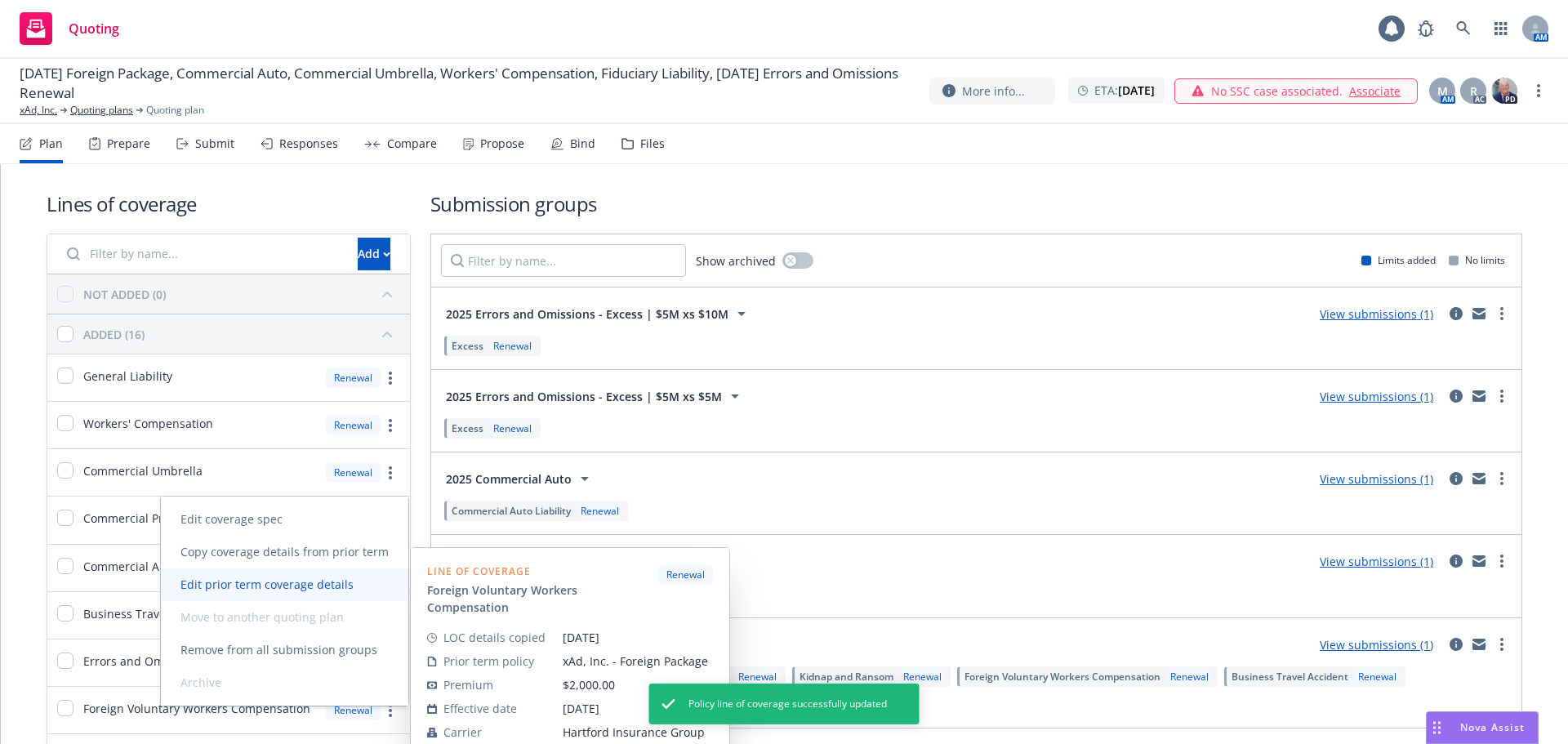
click at [340, 577] on span "Edit prior term coverage details" at bounding box center [266, 585] width 212 height 16
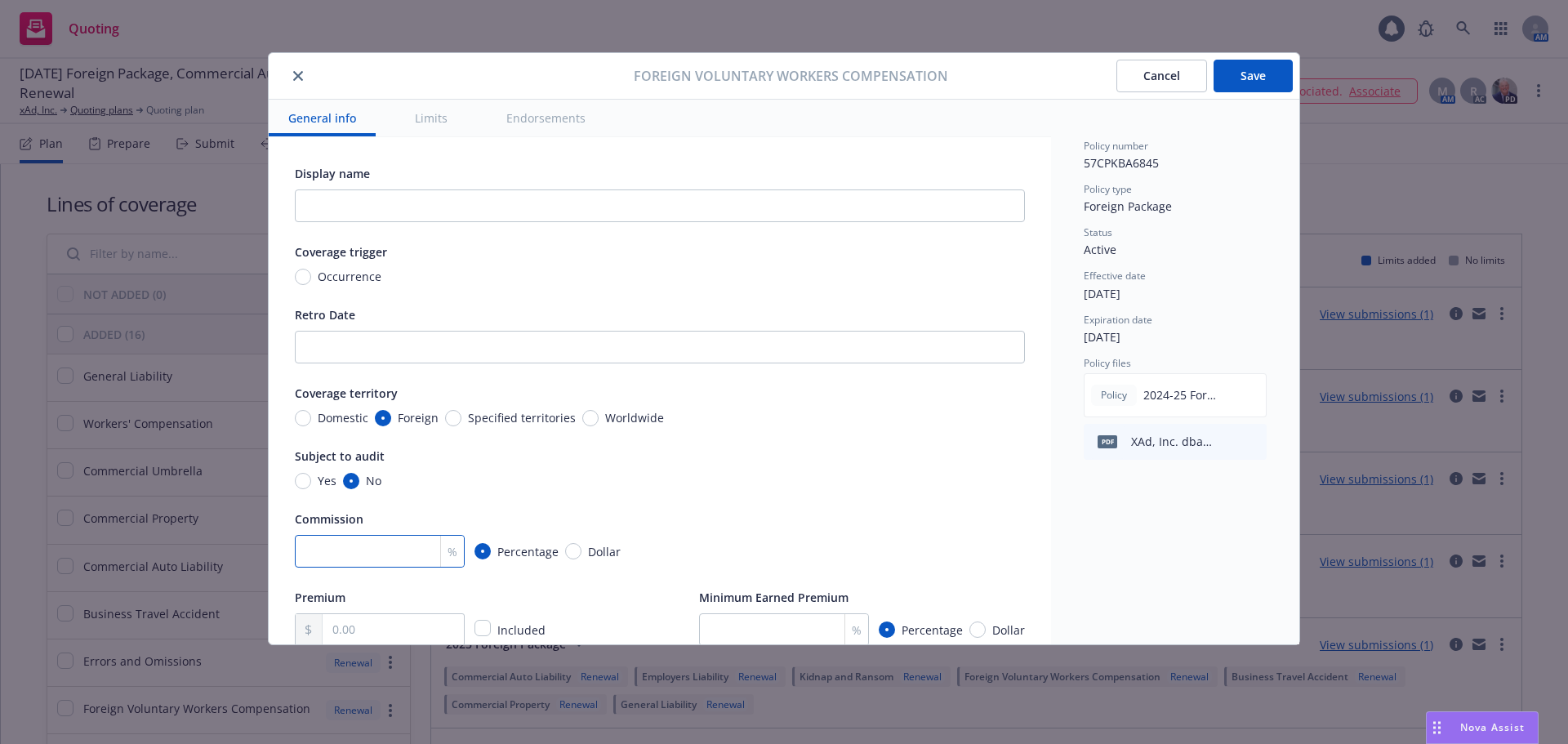
click at [334, 545] on input "number" at bounding box center [379, 551] width 170 height 33
click at [784, 439] on div "Display name Coverage trigger Occurrence Retro Date Coverage territory Domestic…" at bounding box center [659, 405] width 730 height 482
click at [391, 635] on input "text" at bounding box center [393, 630] width 141 height 31
click at [655, 541] on div "15 % Percentage Dollar" at bounding box center [659, 551] width 730 height 33
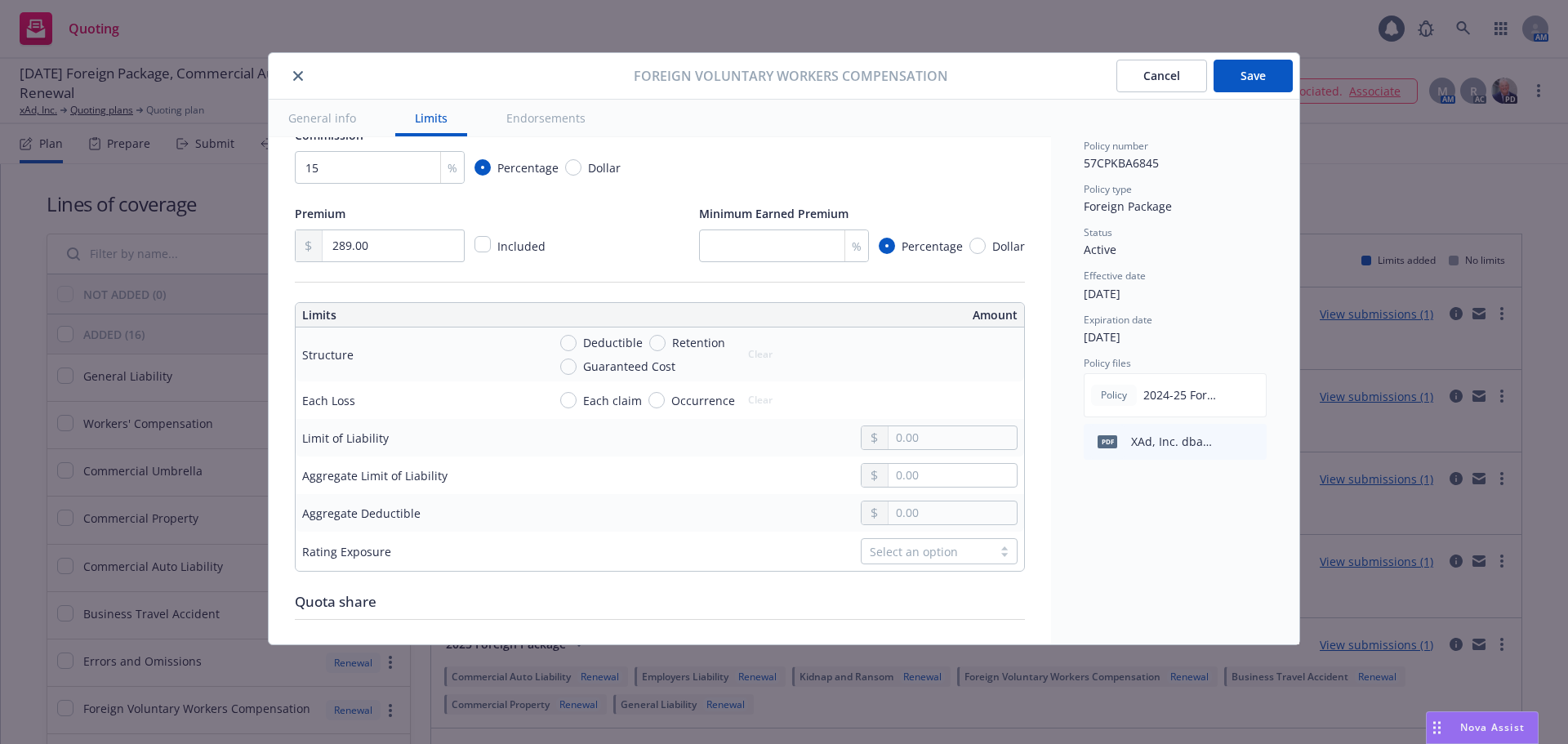
scroll to position [408, 0]
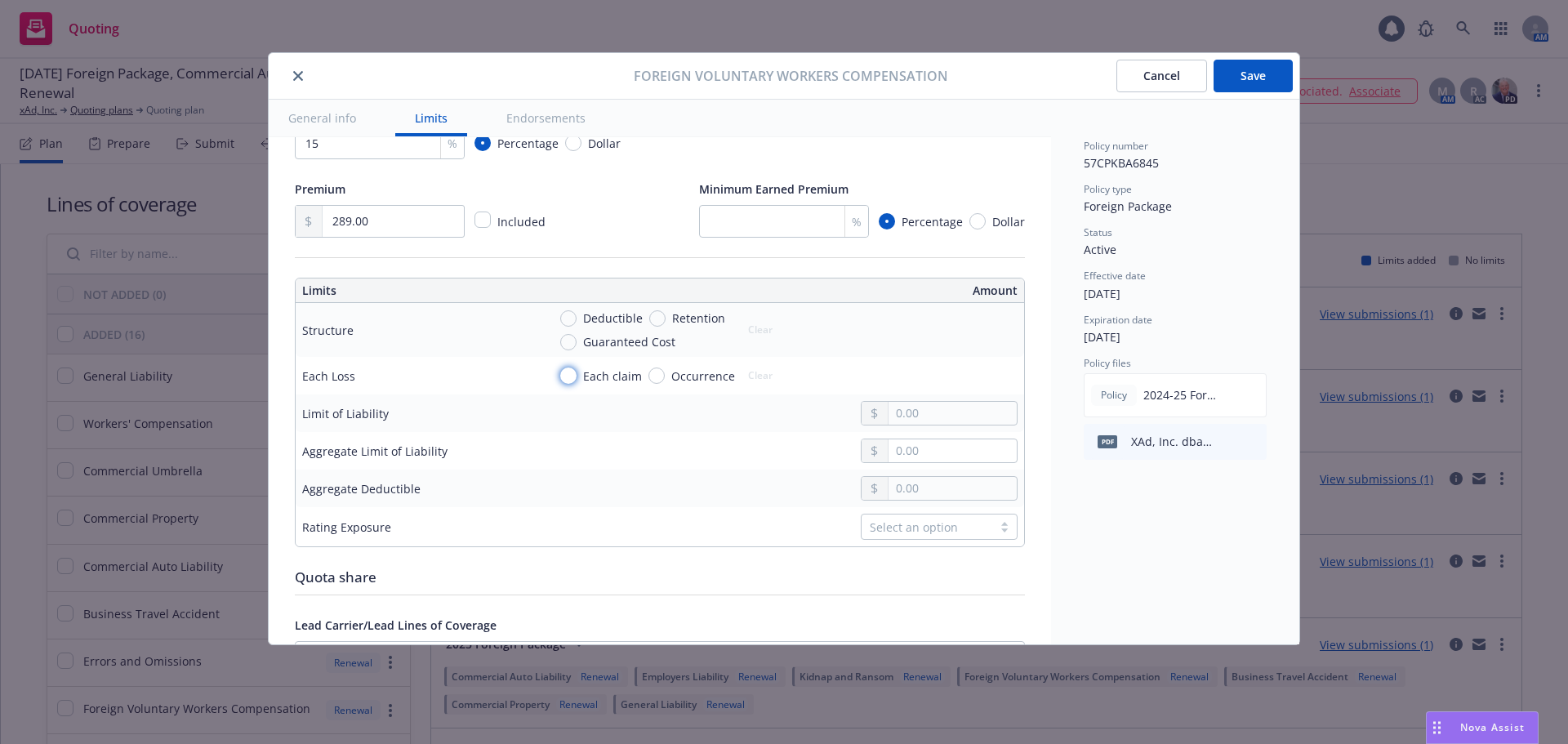
click at [573, 369] on input "Each claim" at bounding box center [568, 375] width 17 height 17
click at [909, 425] on input "text" at bounding box center [953, 413] width 128 height 23
click at [917, 462] on input "text" at bounding box center [953, 451] width 128 height 23
click at [930, 500] on input "text" at bounding box center [953, 489] width 128 height 23
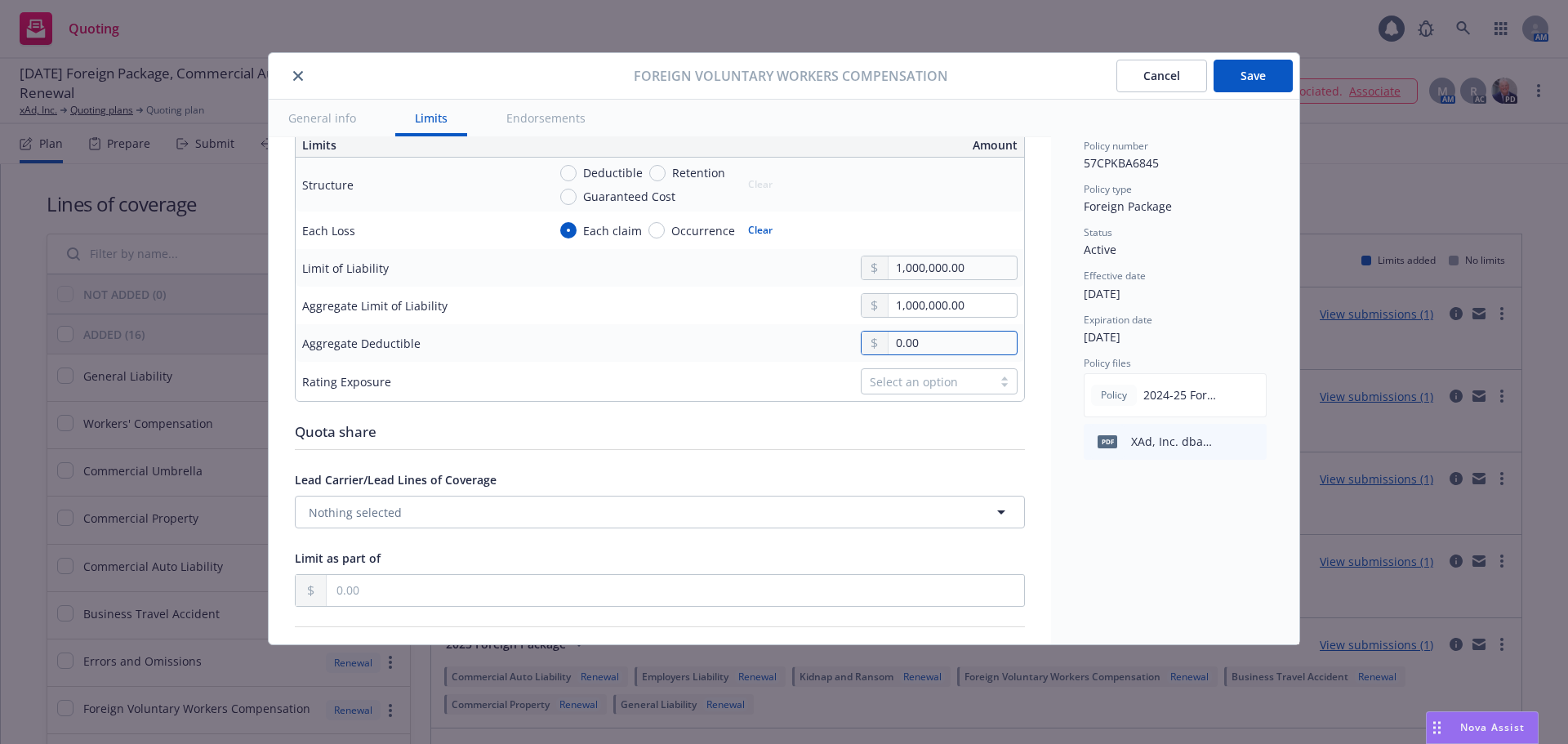
scroll to position [572, 0]
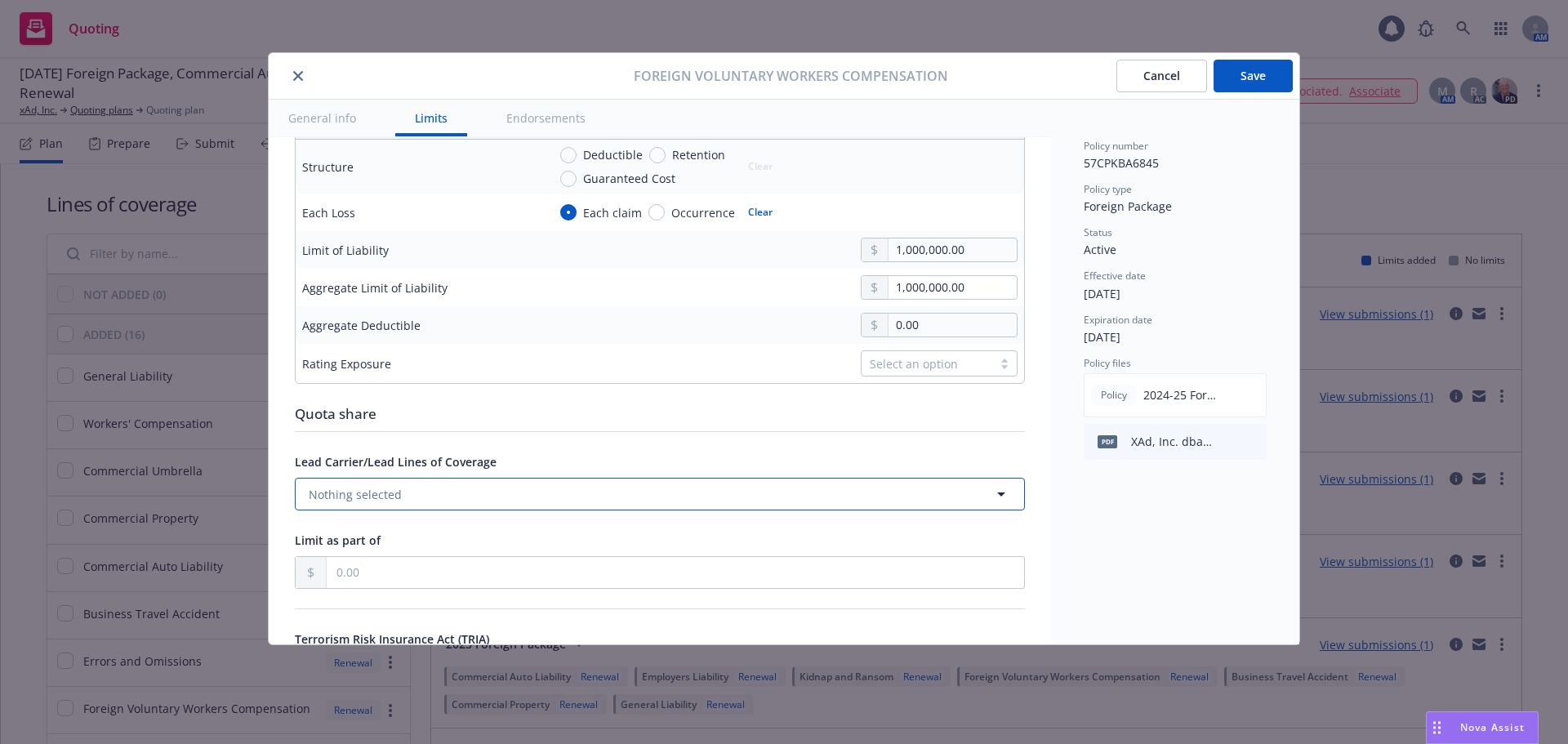
click at [498, 510] on button "Nothing selected" at bounding box center [659, 494] width 730 height 33
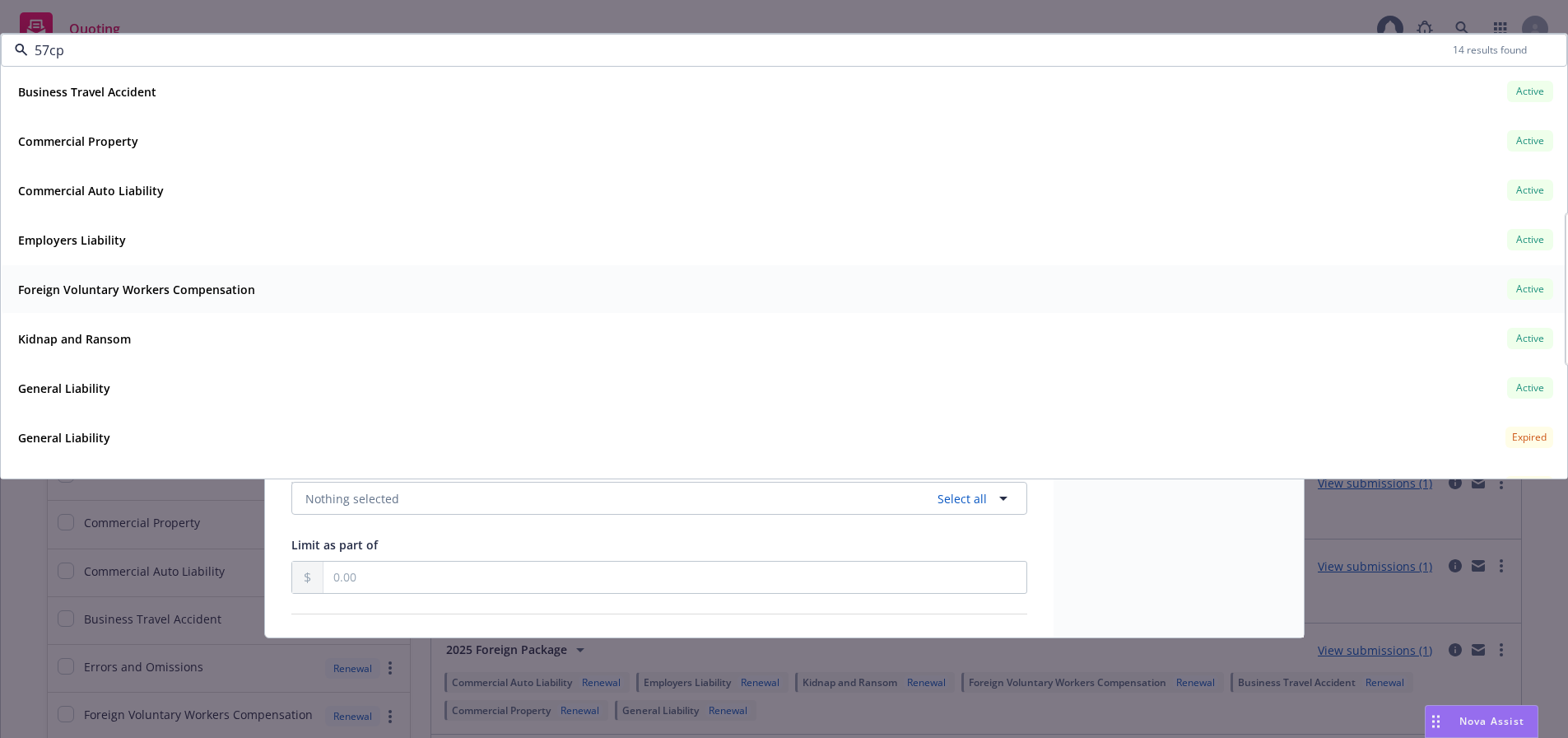
click at [119, 286] on strong "Foreign Voluntary Workers Compensation" at bounding box center [136, 289] width 237 height 16
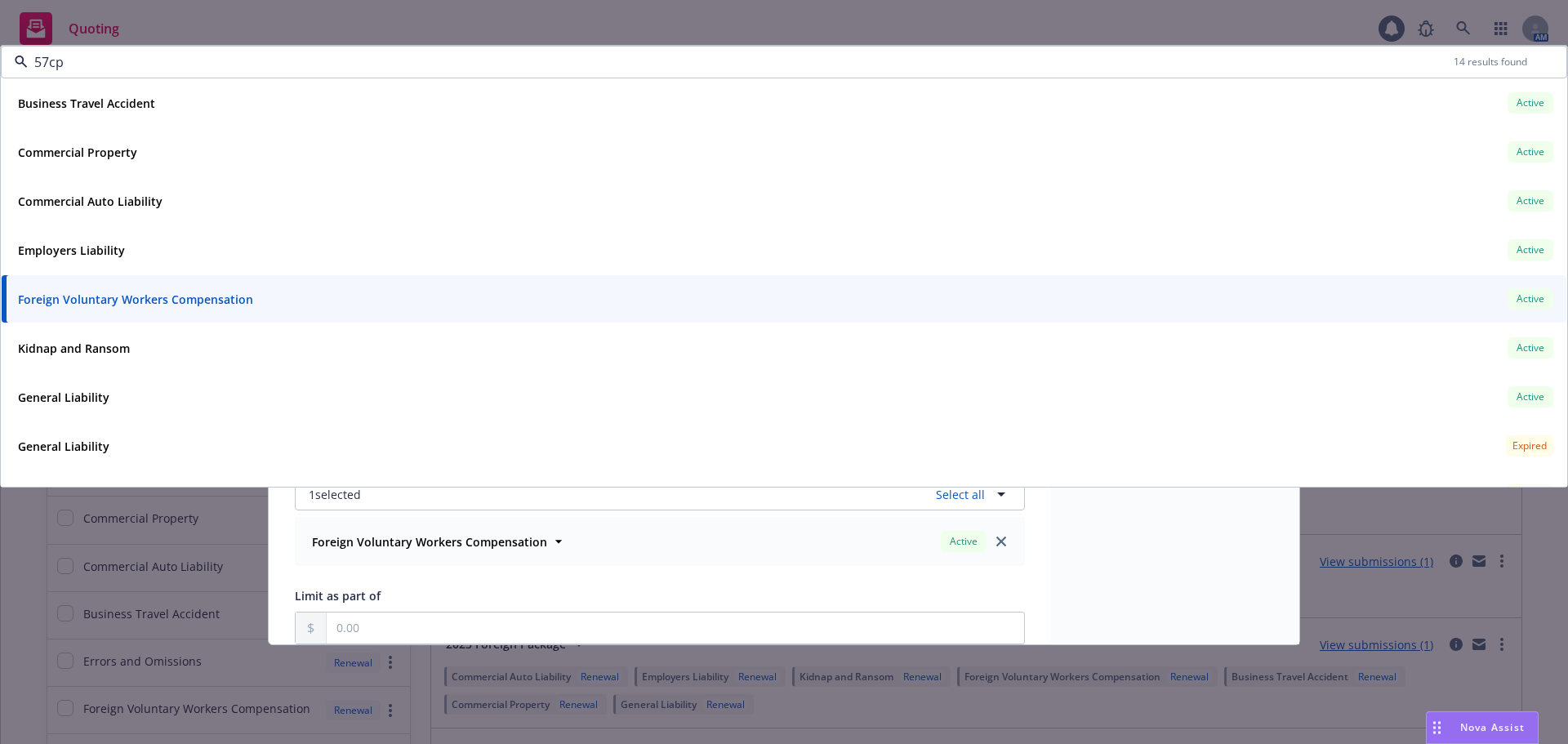
click at [261, 530] on div "Foreign Voluntary Workers Compensation Cancel Save General info Limits Endorsem…" at bounding box center [784, 372] width 1568 height 744
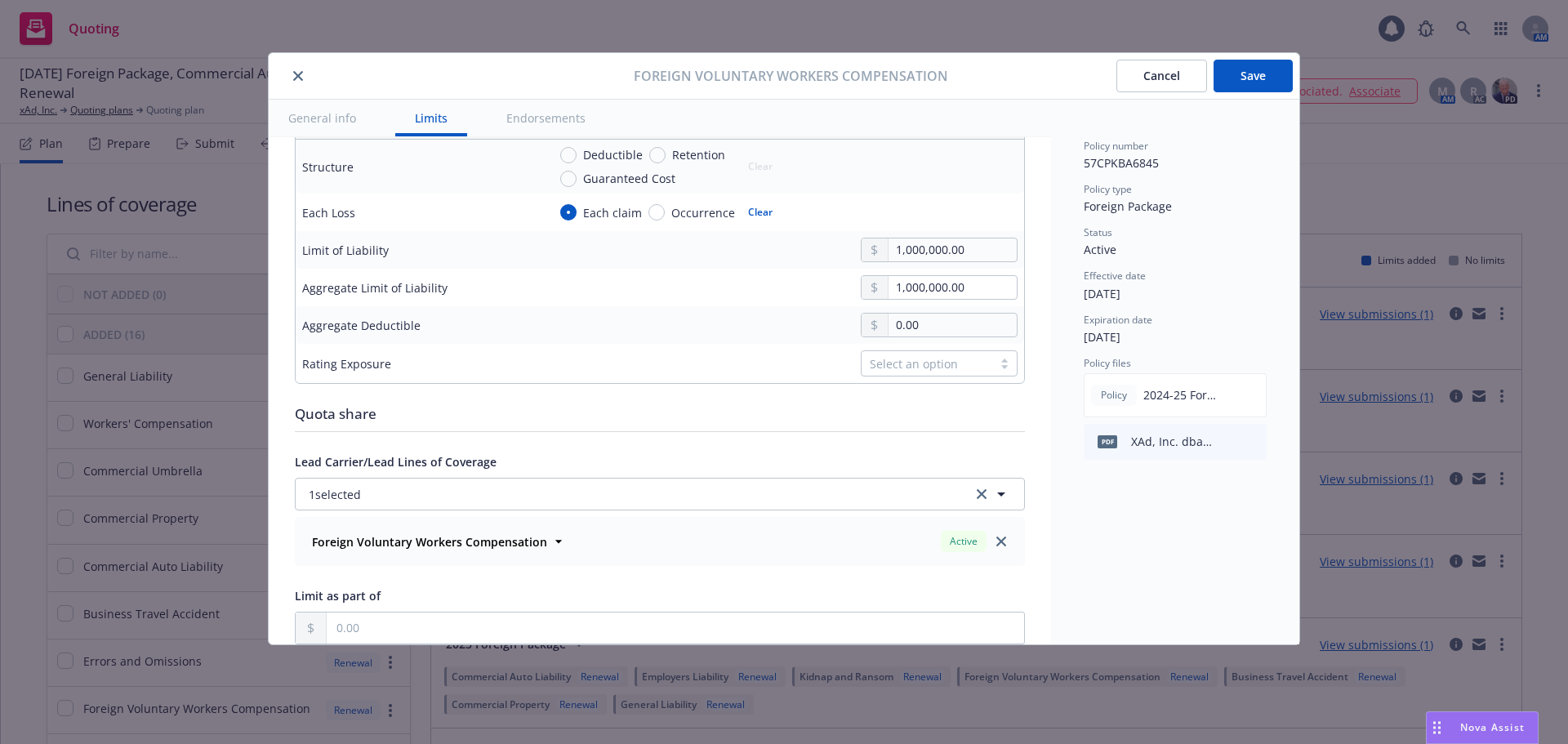
click at [1238, 76] on button "Save" at bounding box center [1252, 76] width 79 height 33
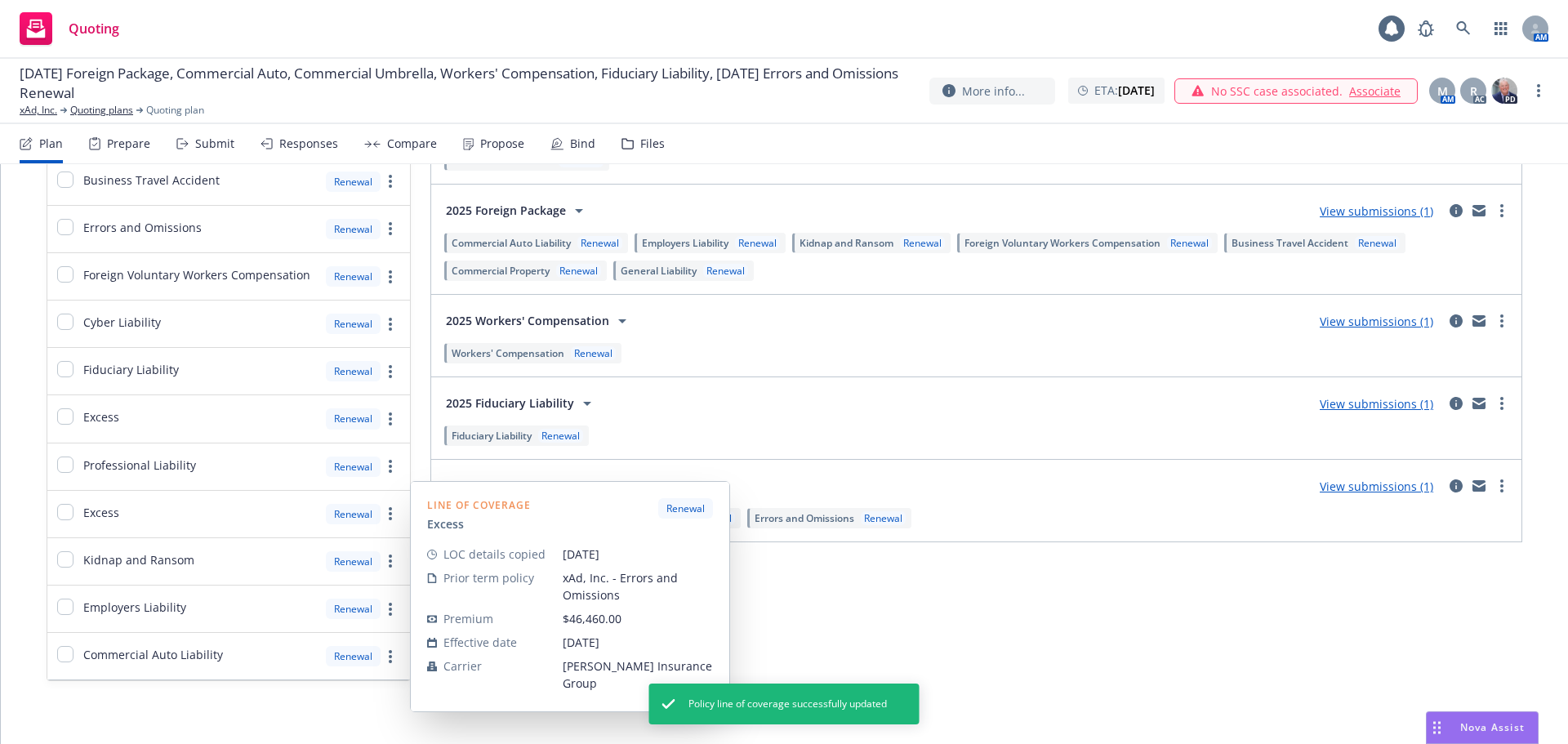
scroll to position [443, 0]
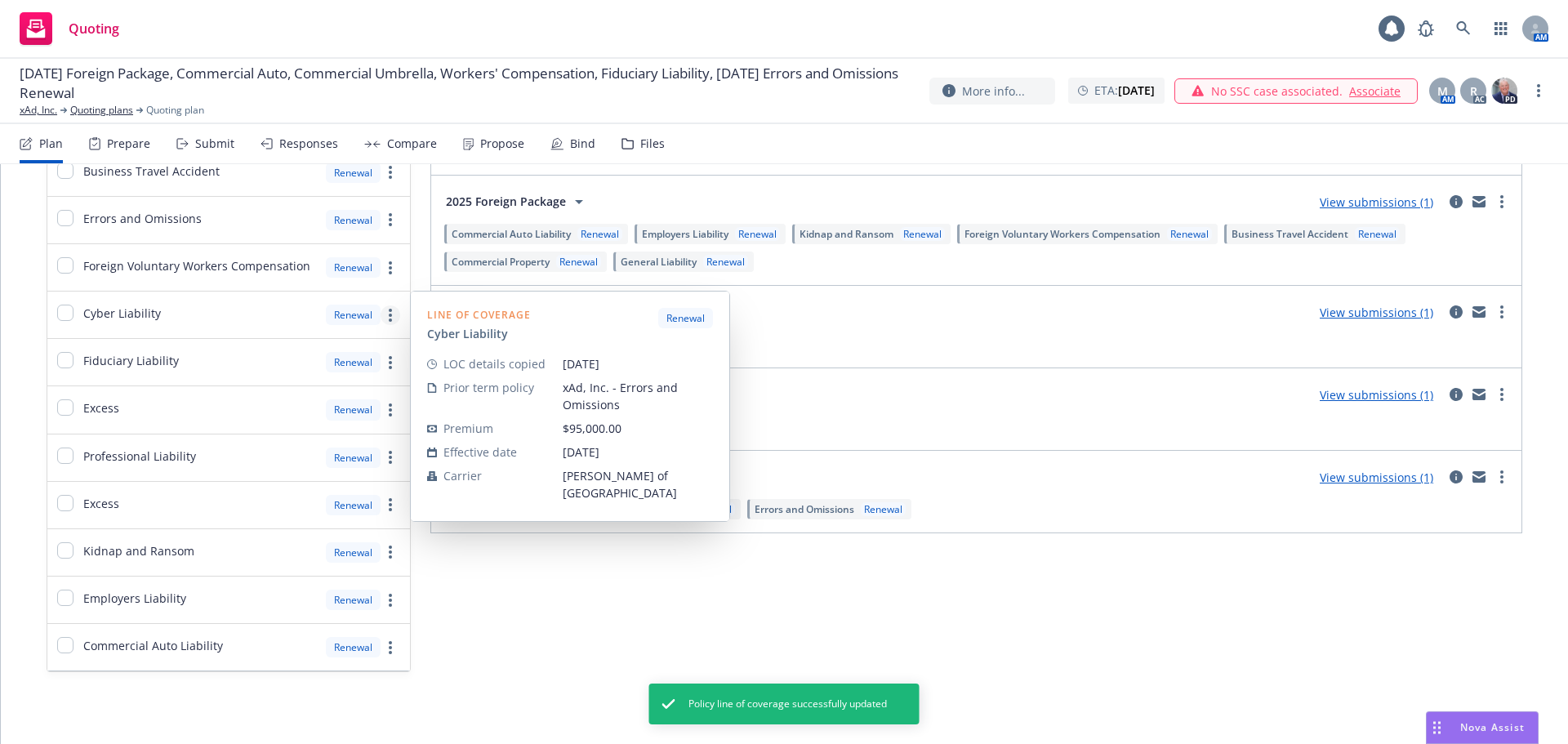
click at [385, 315] on link "more" at bounding box center [390, 315] width 19 height 19
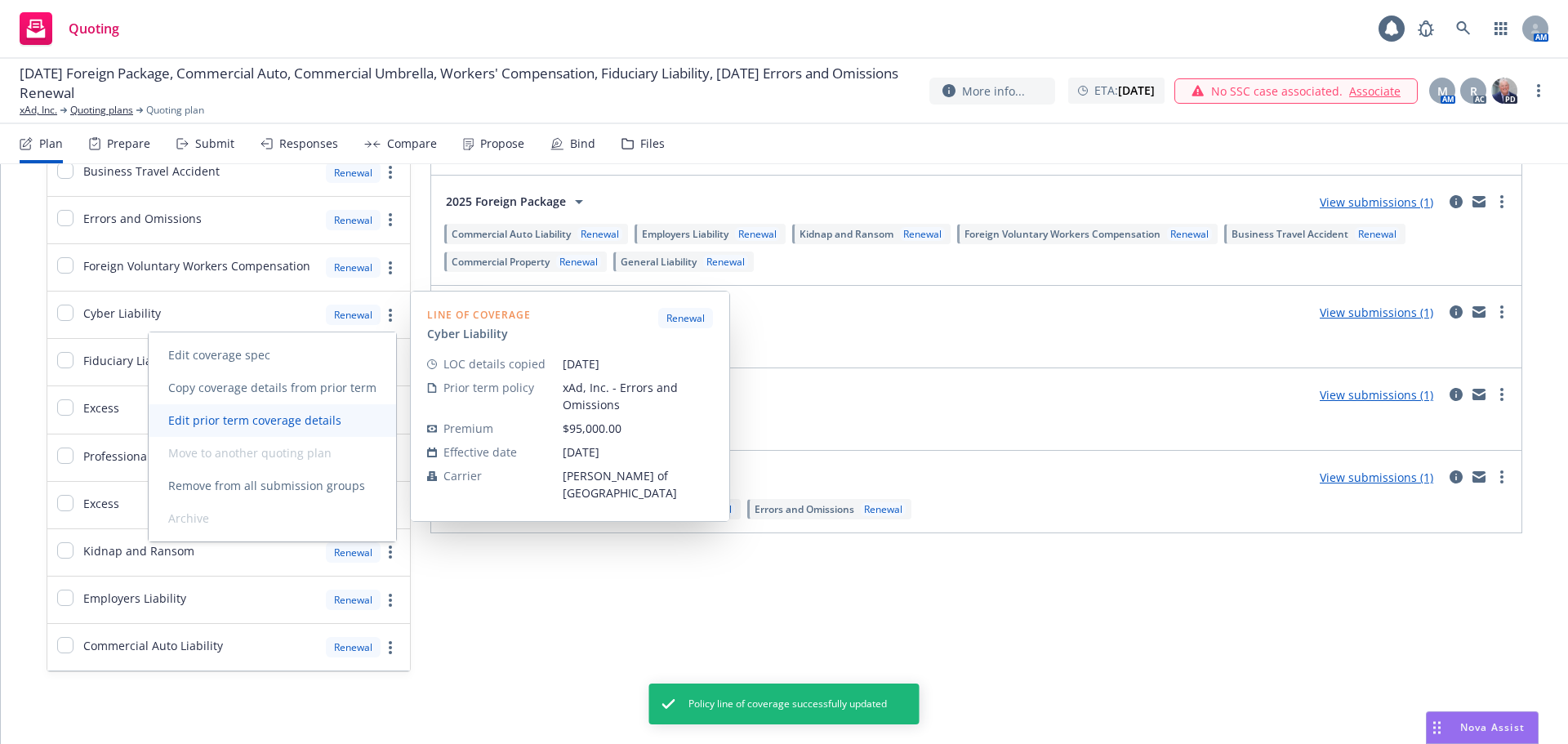
click at [348, 414] on span "Edit prior term coverage details" at bounding box center [255, 420] width 212 height 16
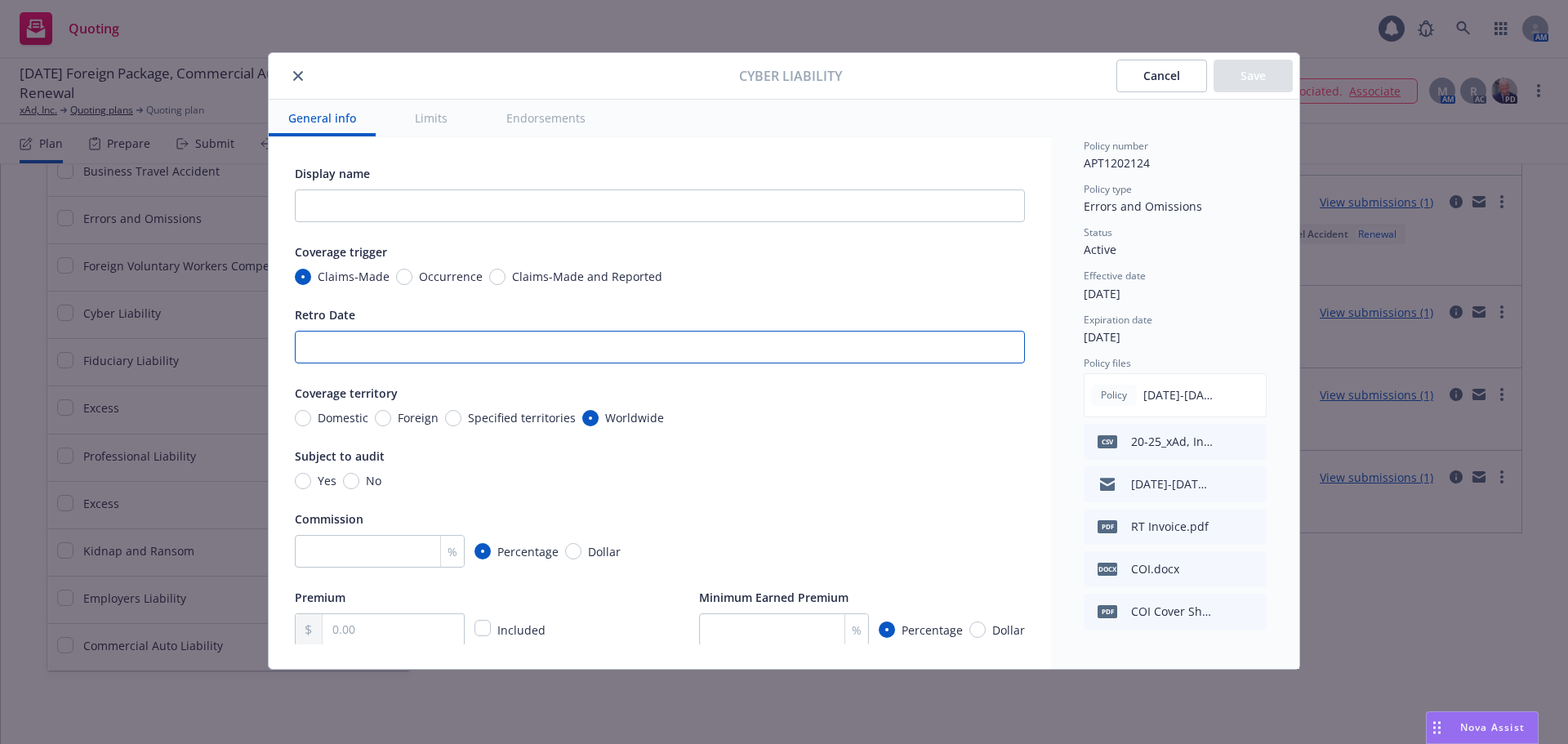
click at [360, 348] on input "Retro Date" at bounding box center [659, 347] width 730 height 33
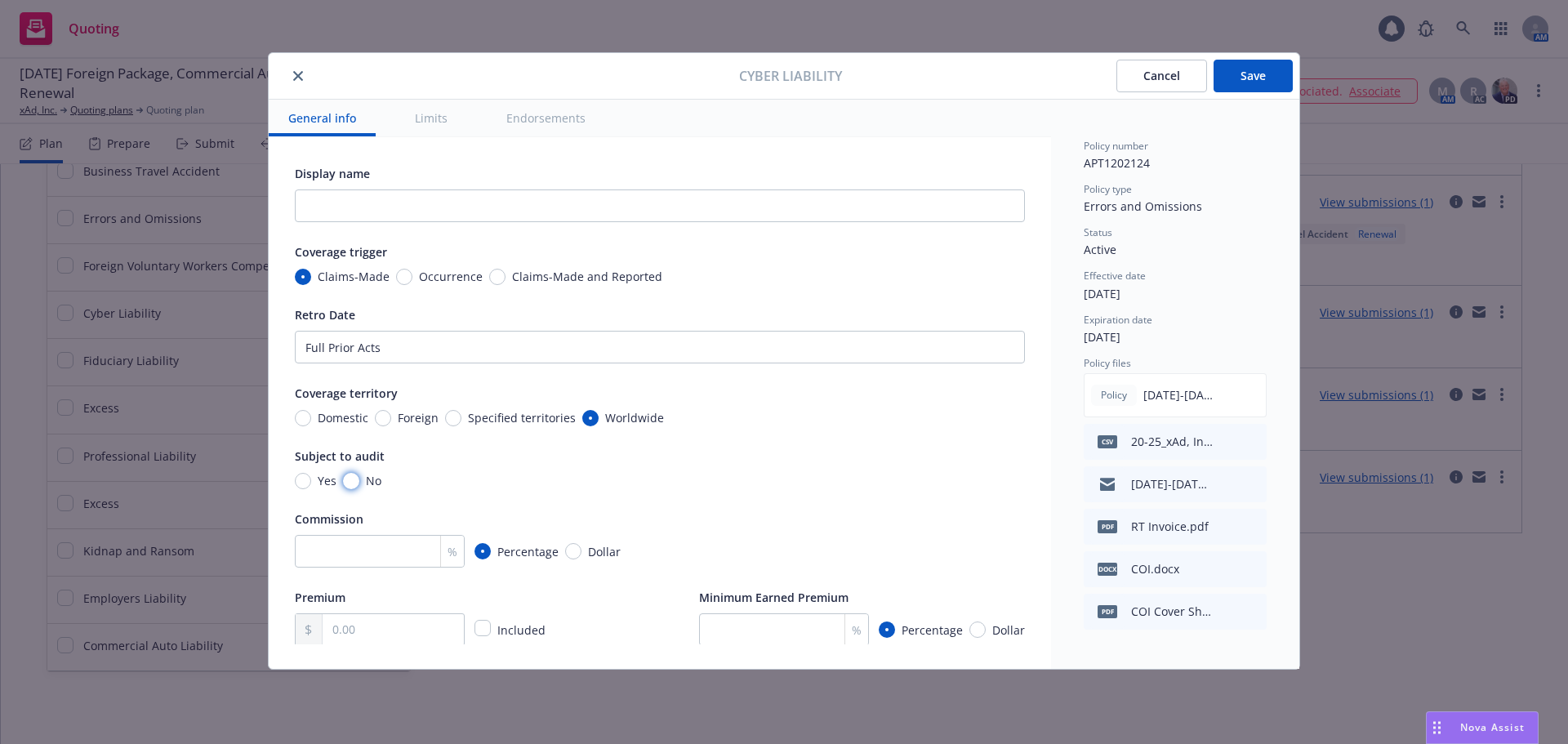
click at [354, 483] on input "No" at bounding box center [351, 480] width 17 height 17
click at [390, 544] on input "number" at bounding box center [379, 551] width 170 height 33
click at [474, 631] on input "checkbox" at bounding box center [482, 628] width 17 height 17
click at [586, 610] on div "Premium Included Minimum Earned Premium % Percentage Dollar" at bounding box center [659, 617] width 730 height 58
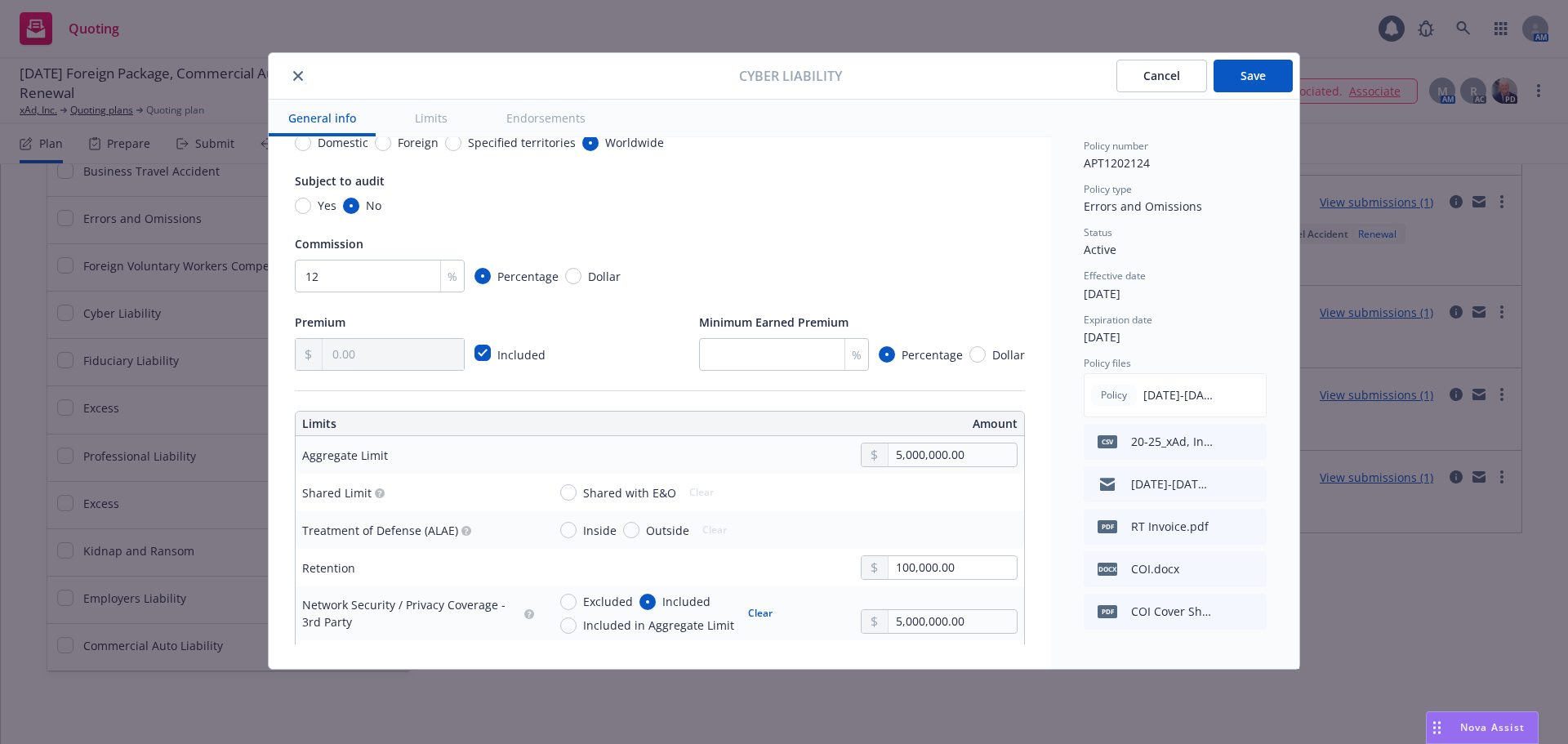
scroll to position [327, 0]
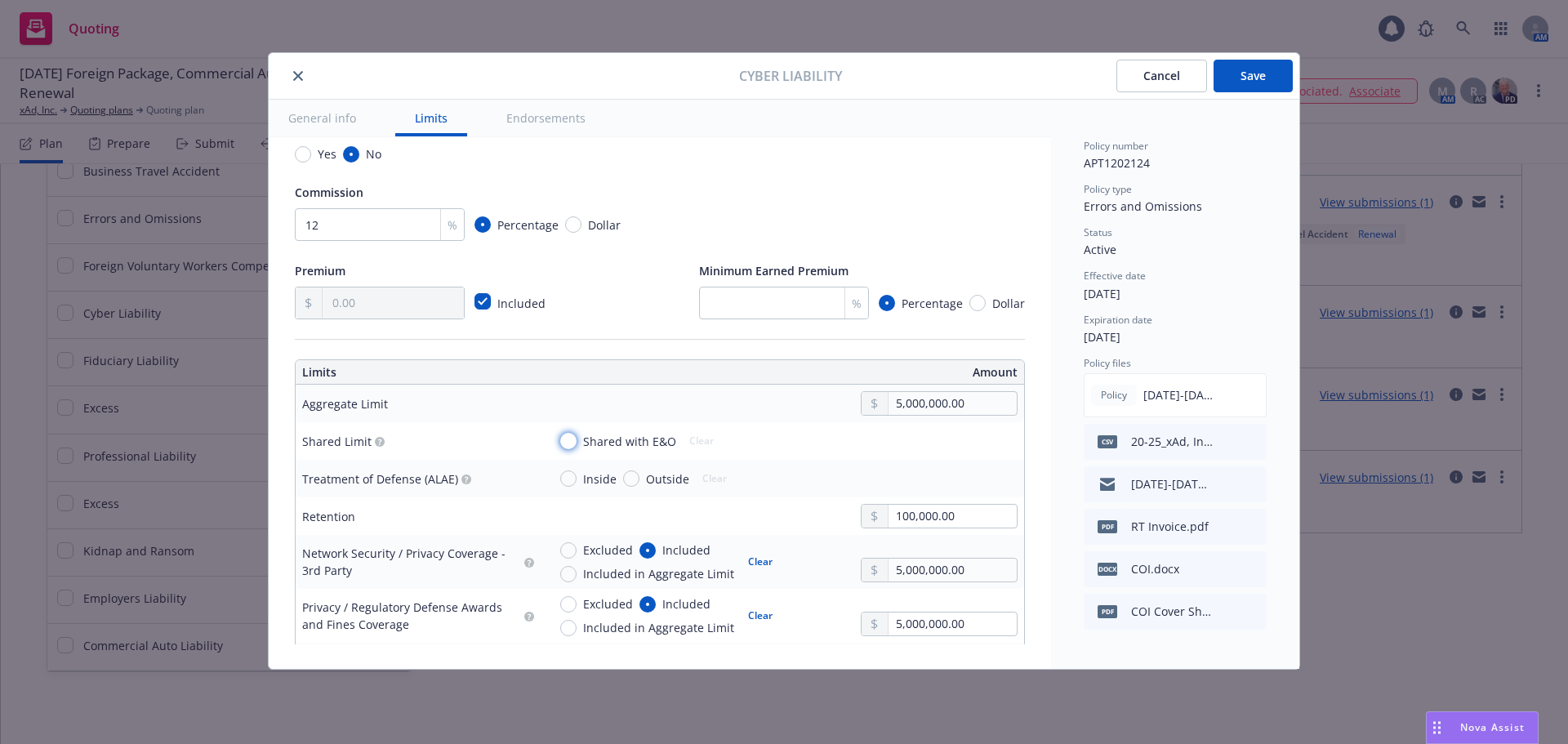
click at [566, 438] on input "Shared with E&O" at bounding box center [568, 441] width 17 height 17
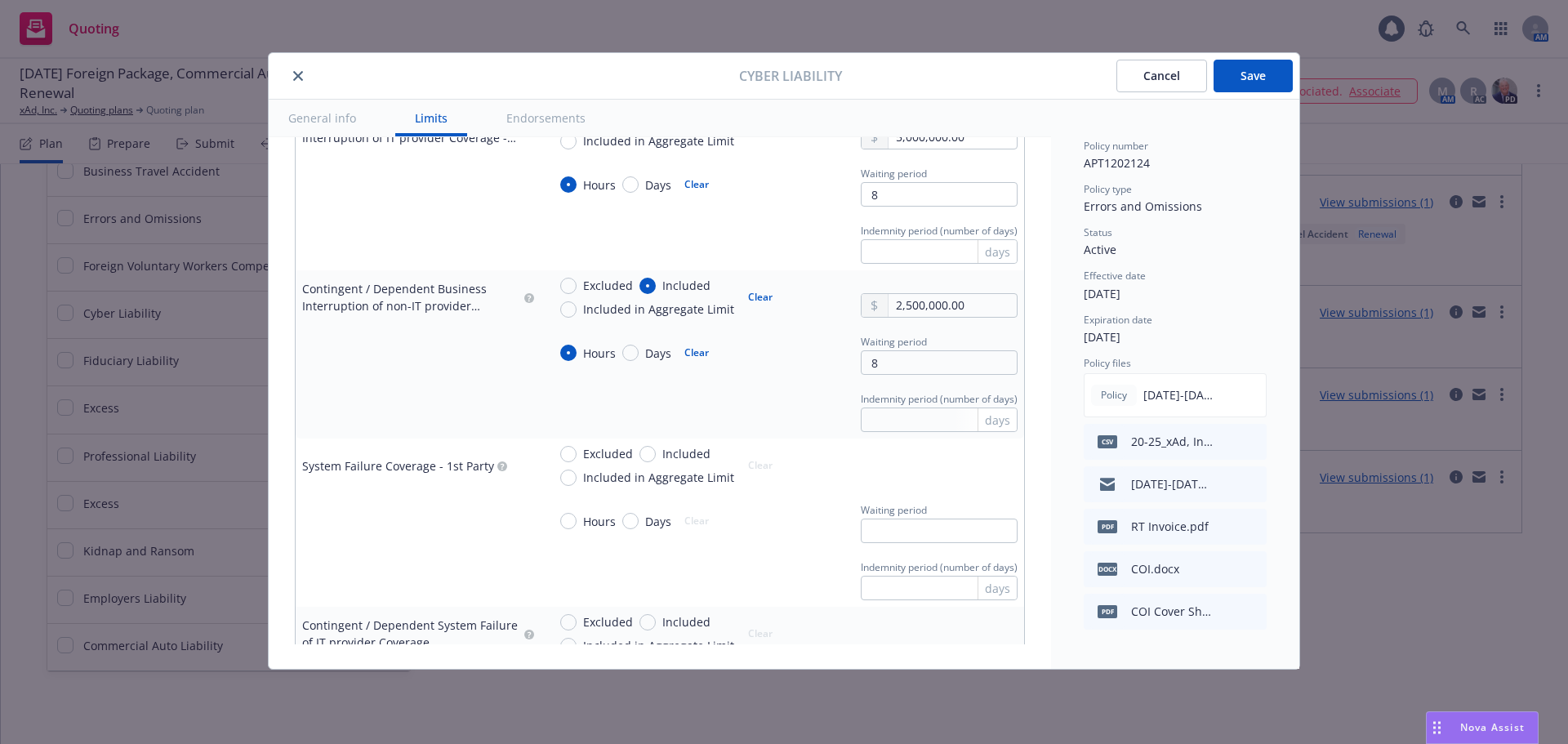
scroll to position [1225, 0]
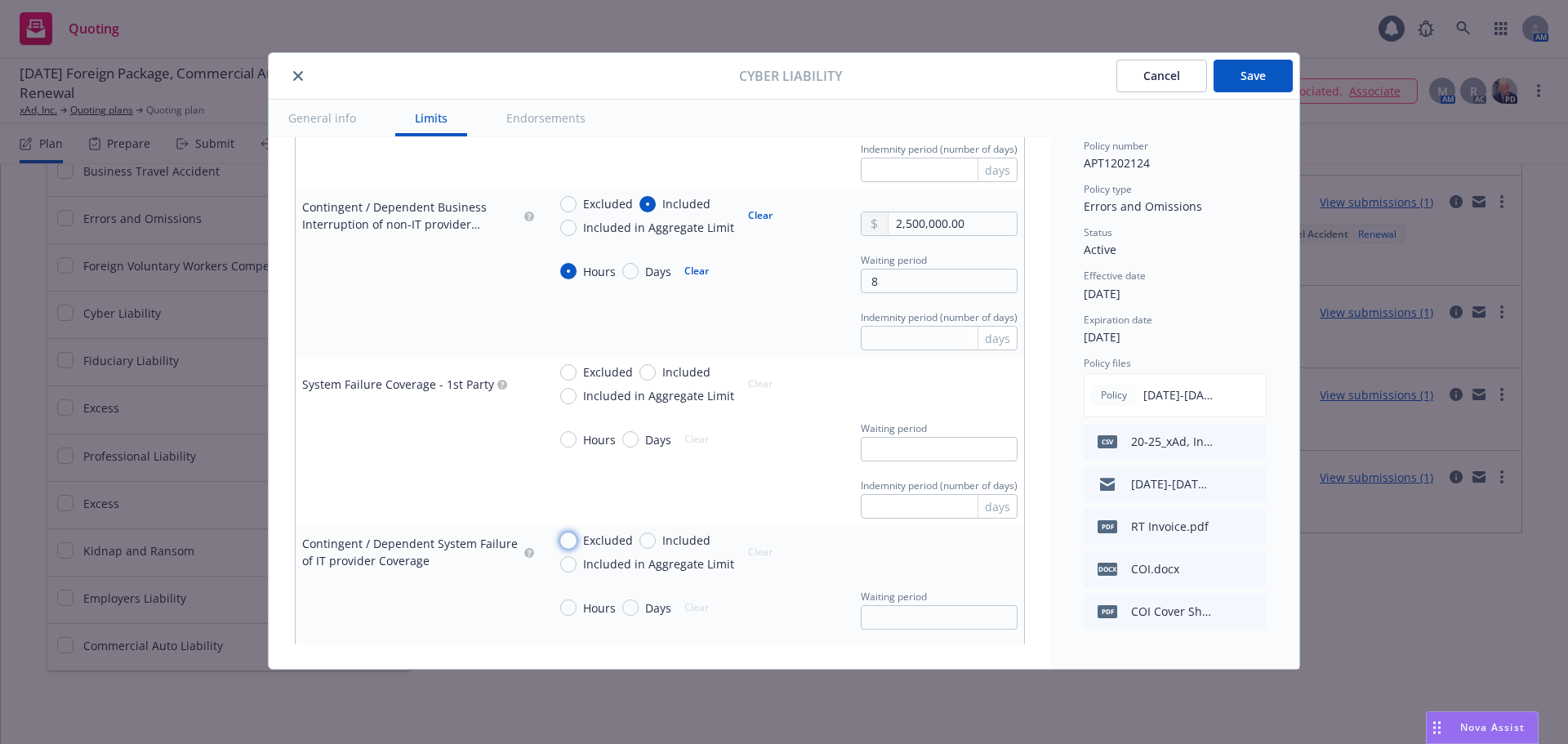
click at [569, 543] on input "Excluded" at bounding box center [568, 541] width 17 height 17
click at [567, 373] on input "Excluded" at bounding box center [568, 372] width 17 height 17
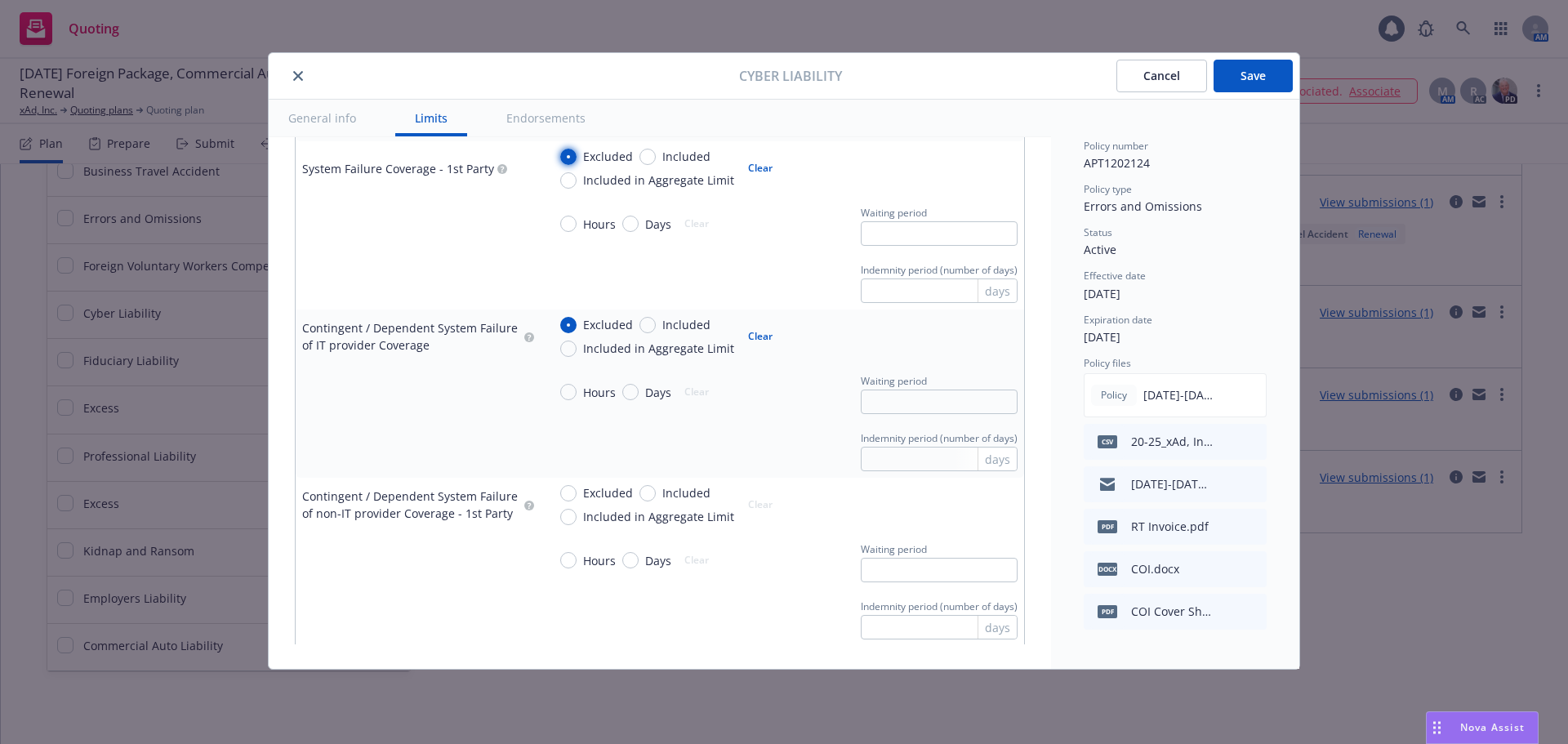
scroll to position [1470, 0]
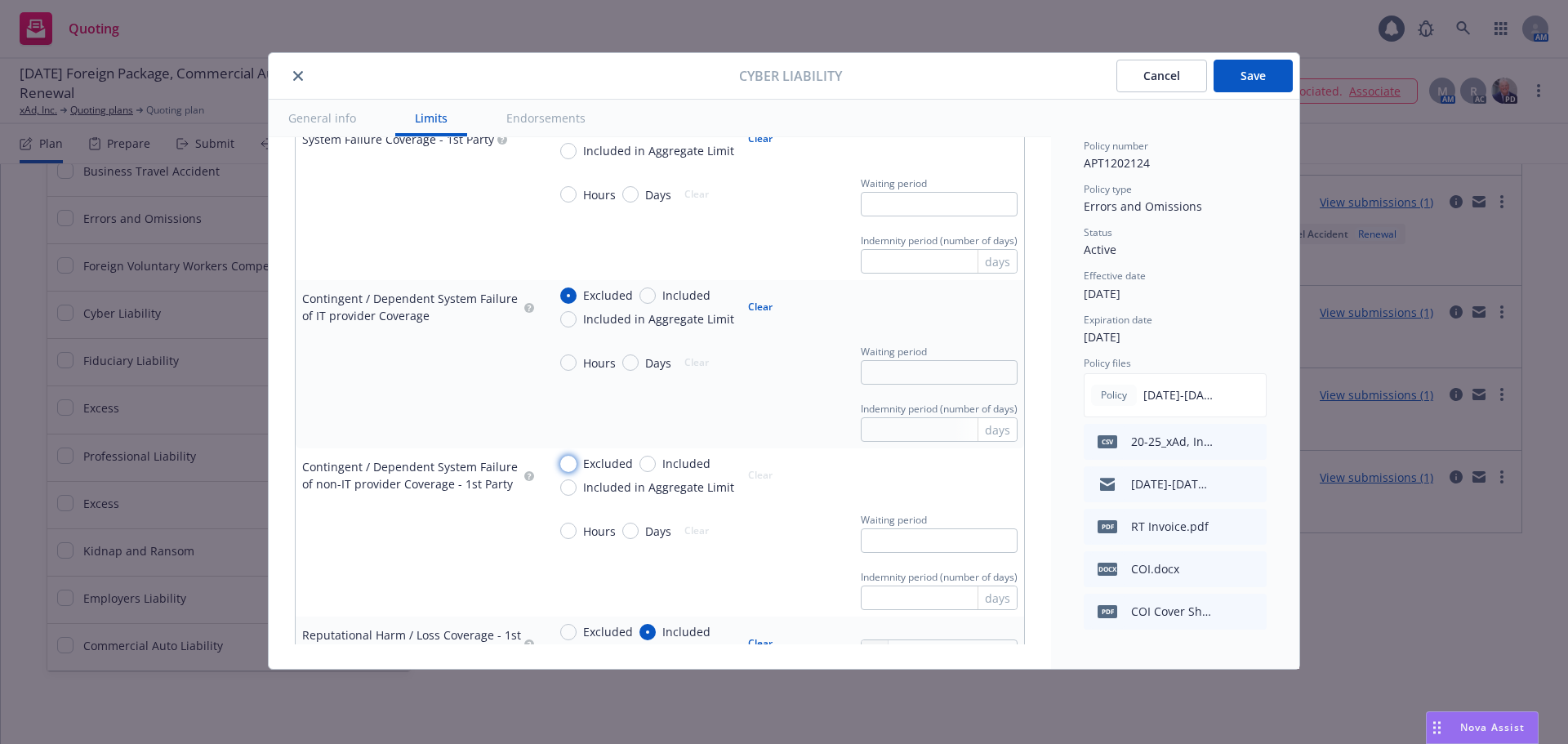
click at [565, 457] on input "Excluded" at bounding box center [568, 464] width 17 height 17
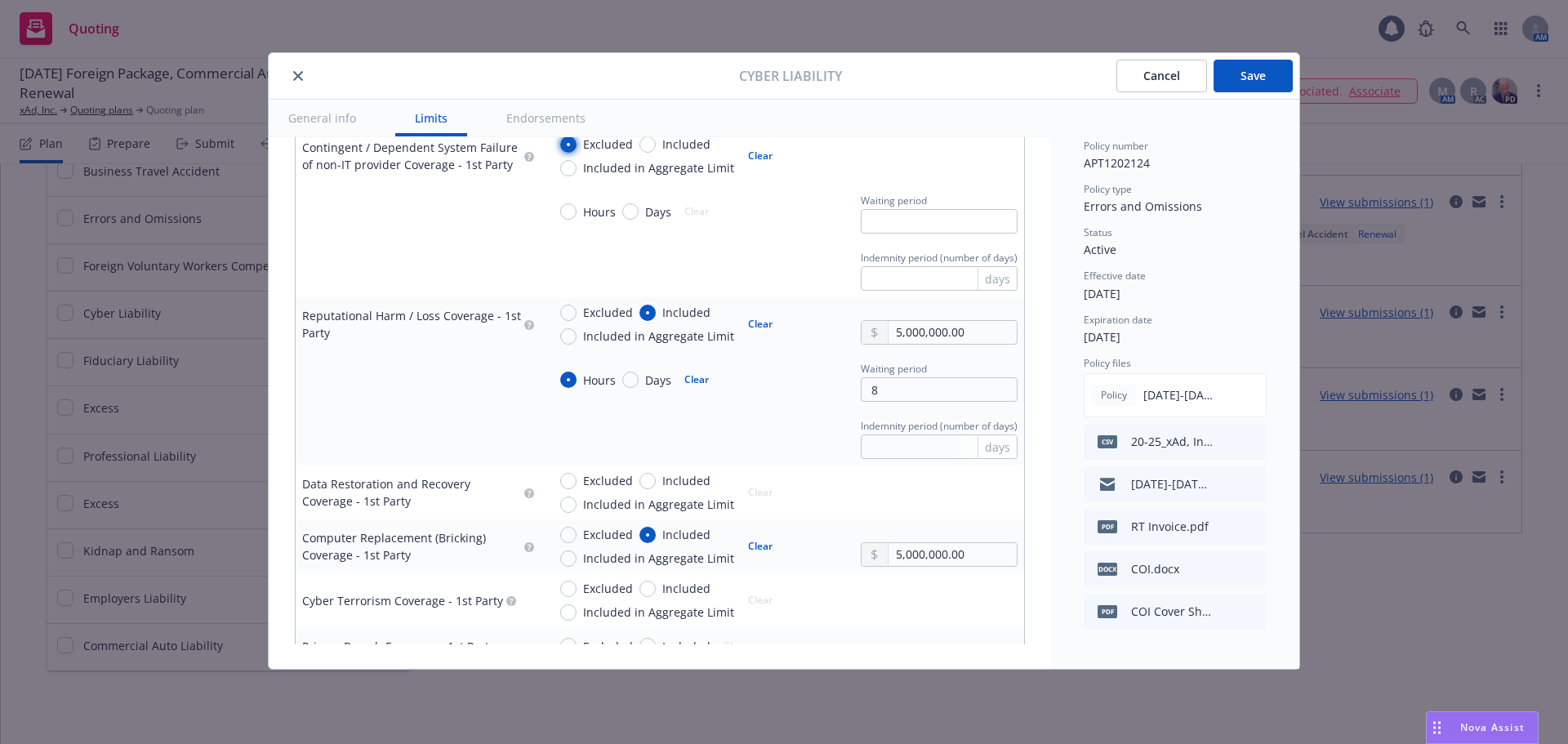
scroll to position [1797, 0]
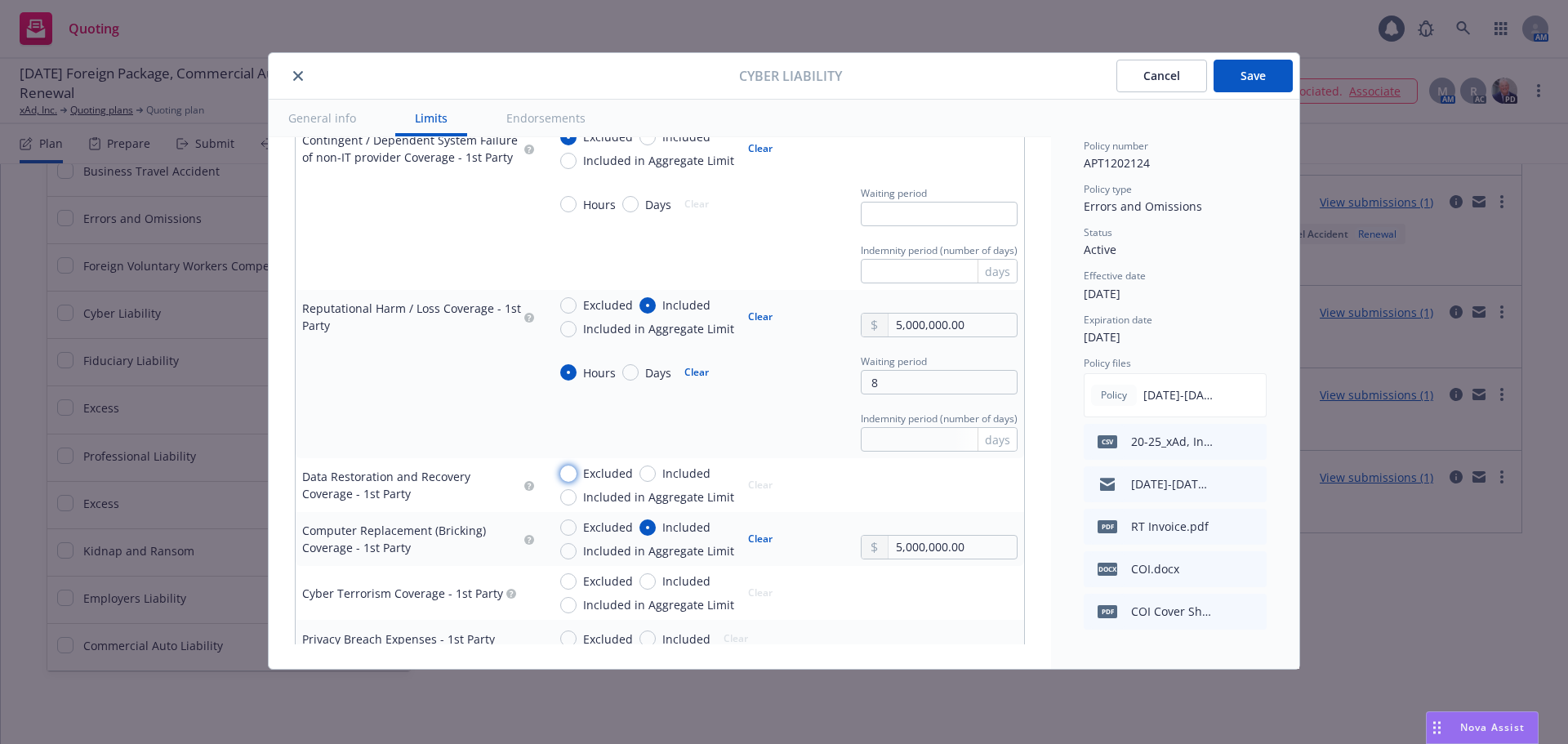
click at [567, 474] on input "Excluded" at bounding box center [568, 474] width 17 height 17
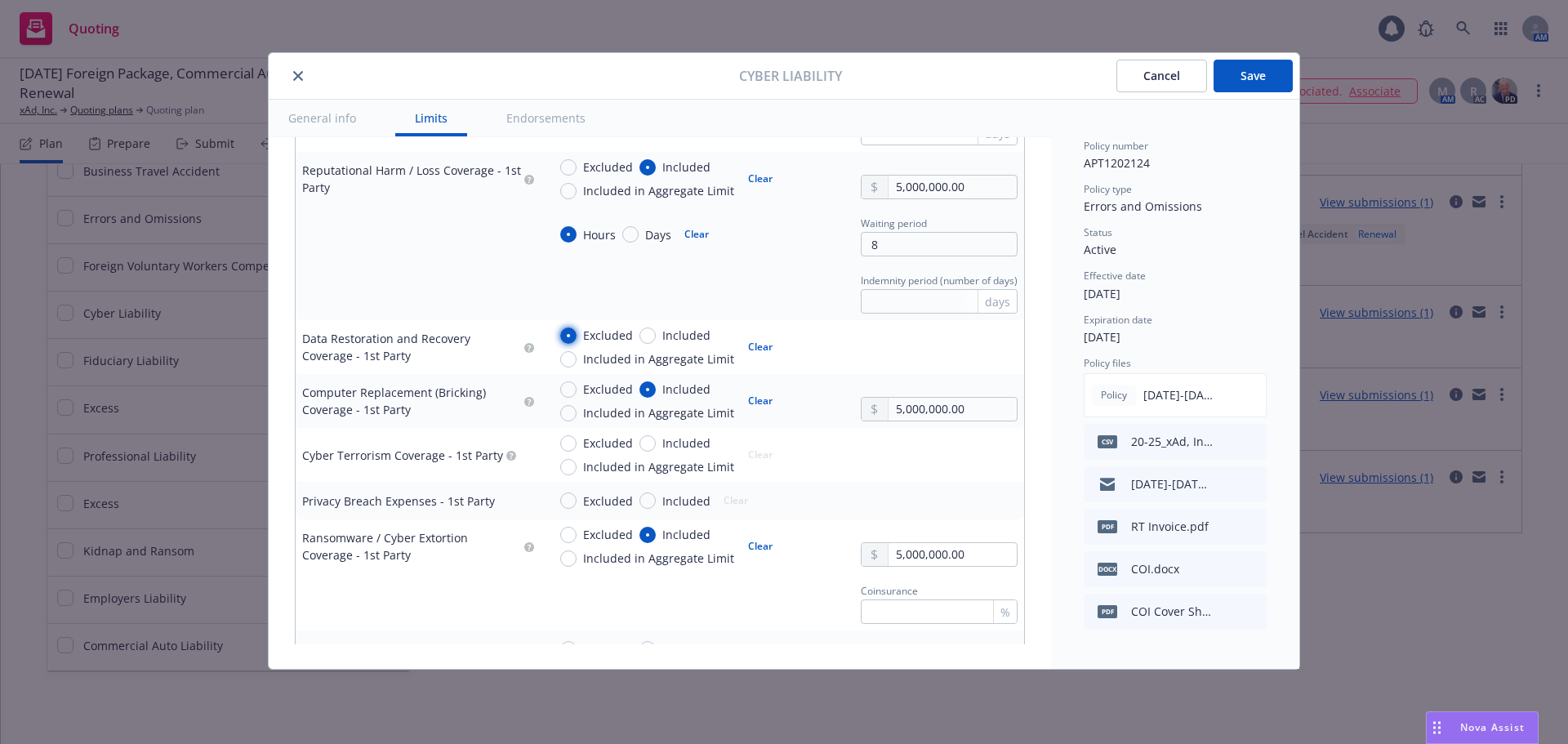
scroll to position [1961, 0]
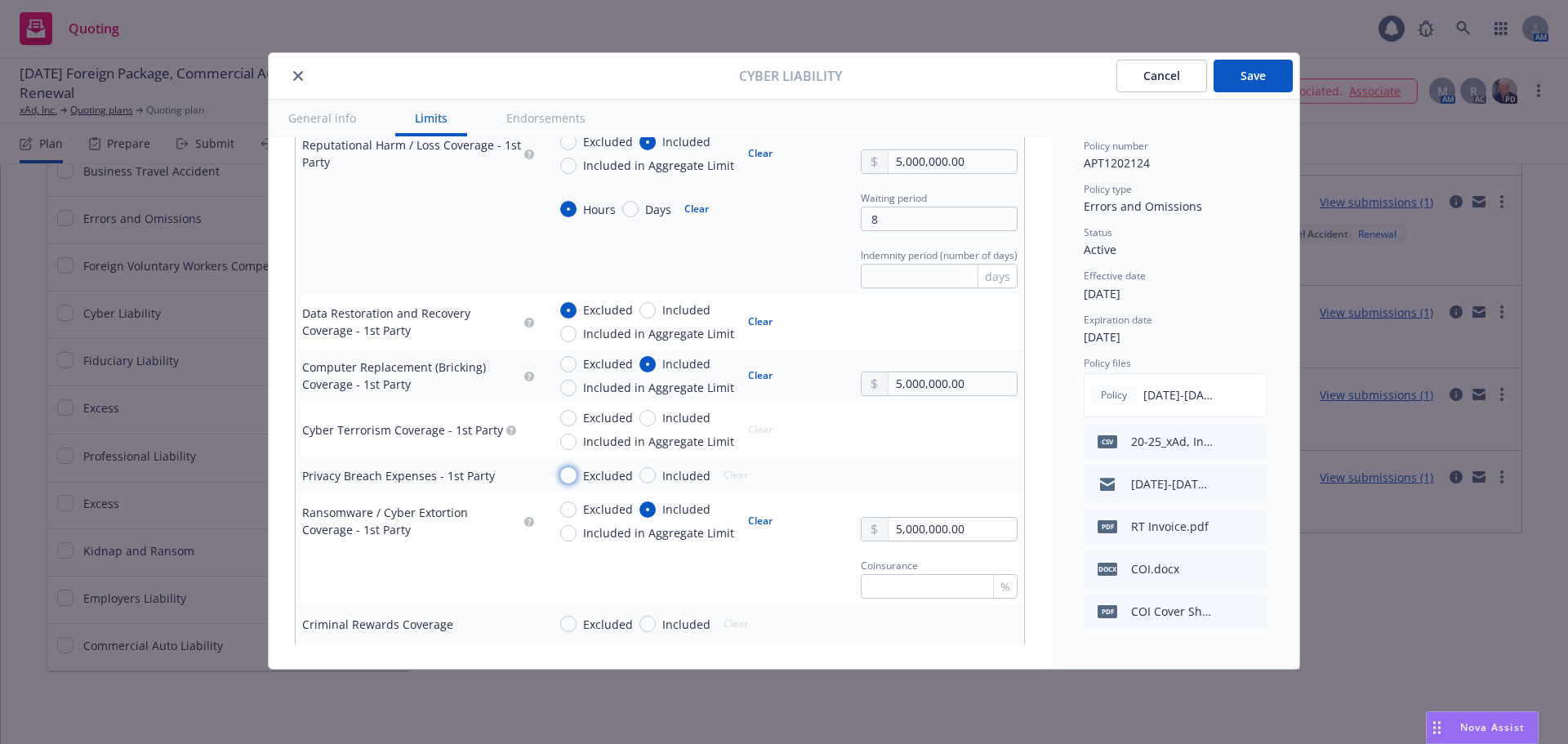
click at [569, 479] on input "Excluded" at bounding box center [568, 475] width 17 height 17
click at [572, 418] on input "Excluded" at bounding box center [568, 418] width 17 height 17
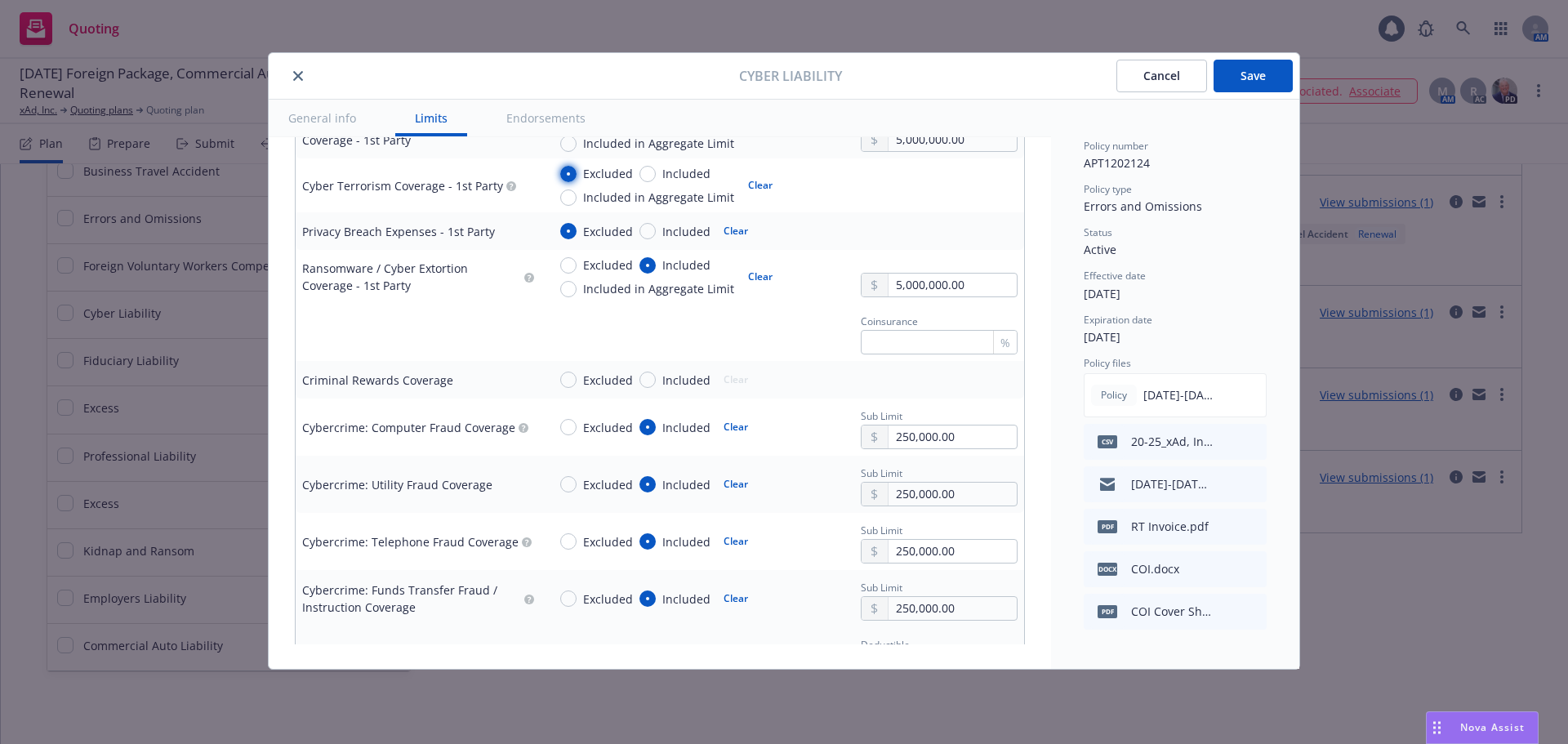
scroll to position [2206, 0]
click at [567, 384] on input "Excluded" at bounding box center [568, 378] width 17 height 17
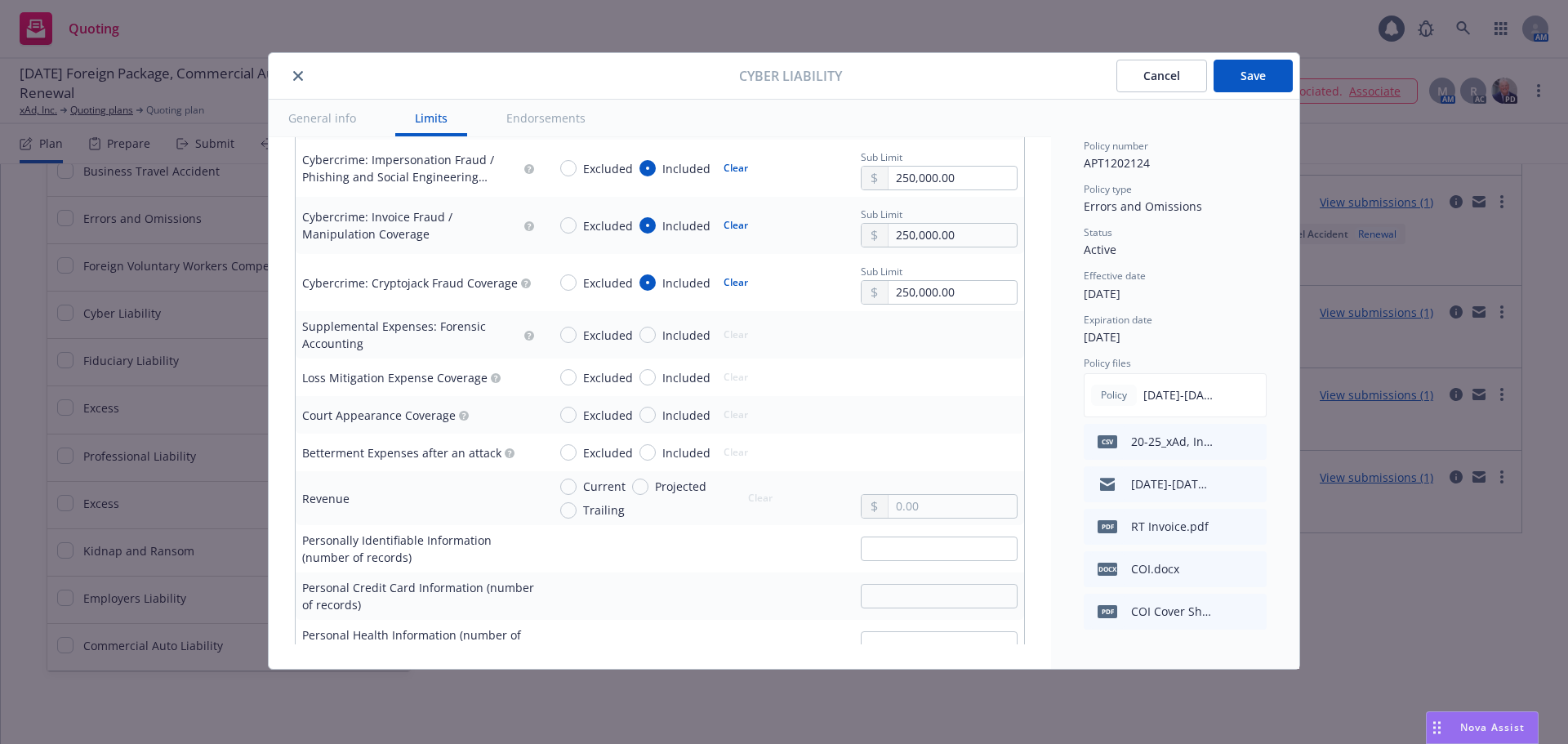
scroll to position [2778, 0]
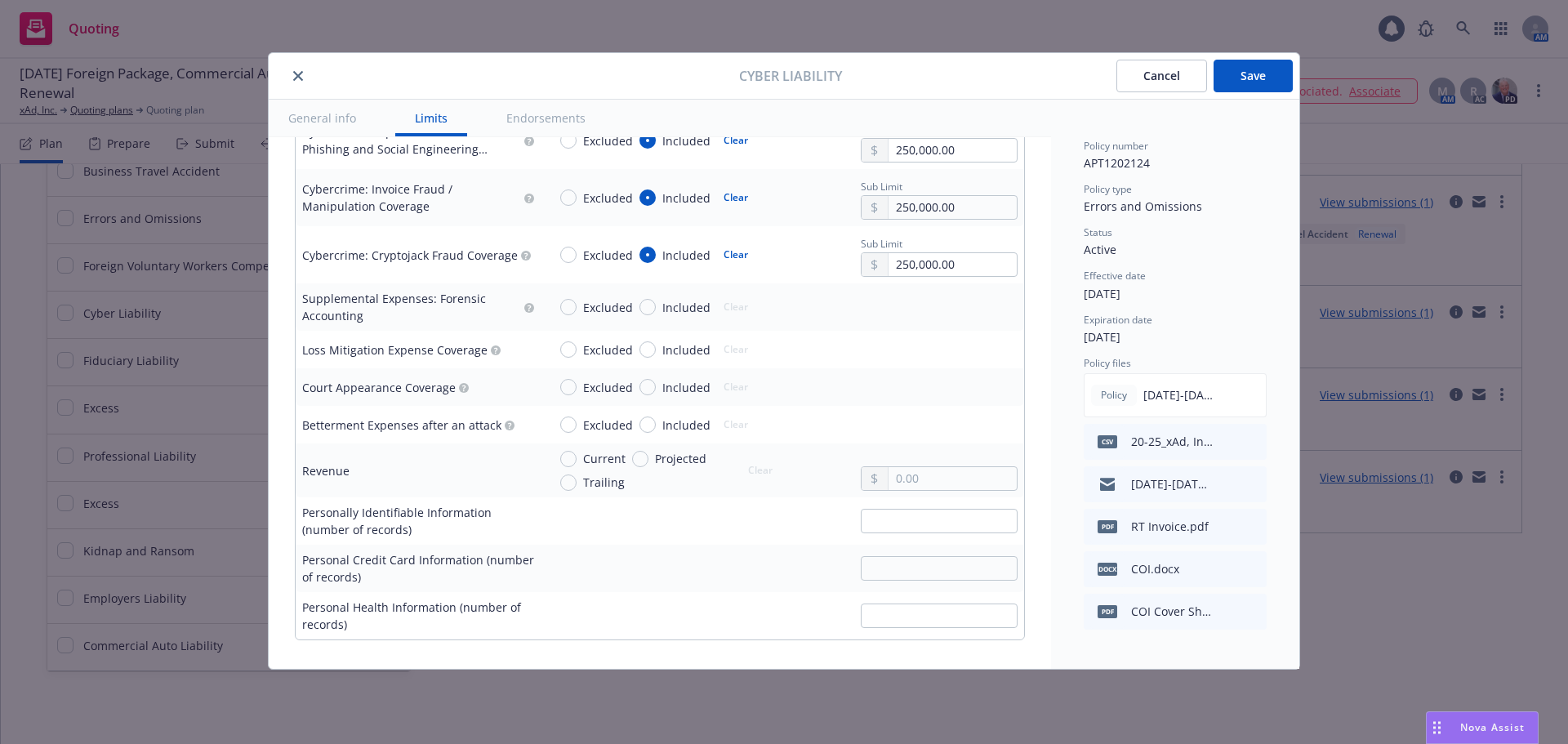
click at [609, 453] on span "Current" at bounding box center [605, 459] width 43 height 18
click at [576, 453] on input "Current" at bounding box center [568, 459] width 17 height 17
click at [892, 471] on input "text" at bounding box center [953, 478] width 128 height 23
click at [791, 513] on div at bounding box center [783, 520] width 470 height 24
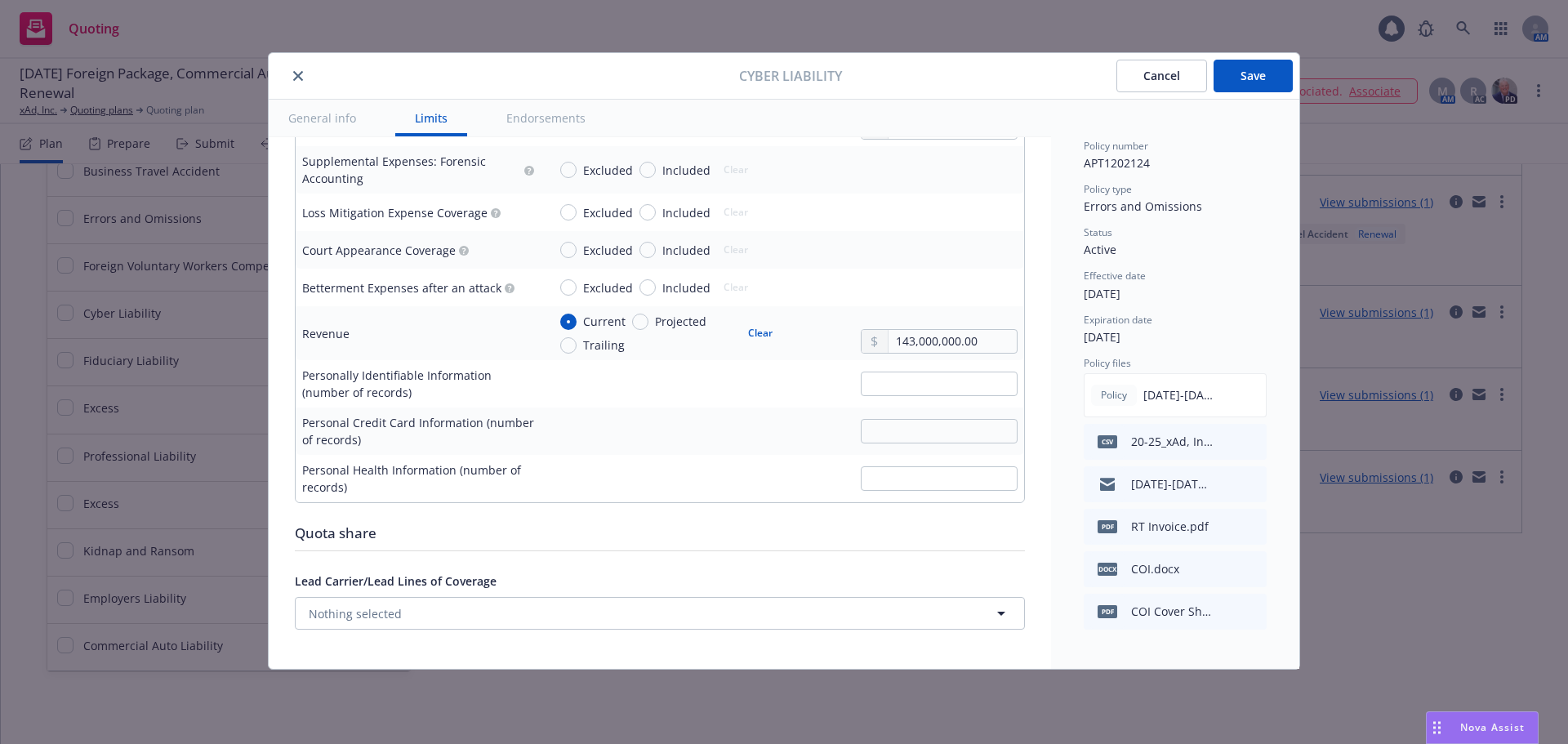
scroll to position [2941, 0]
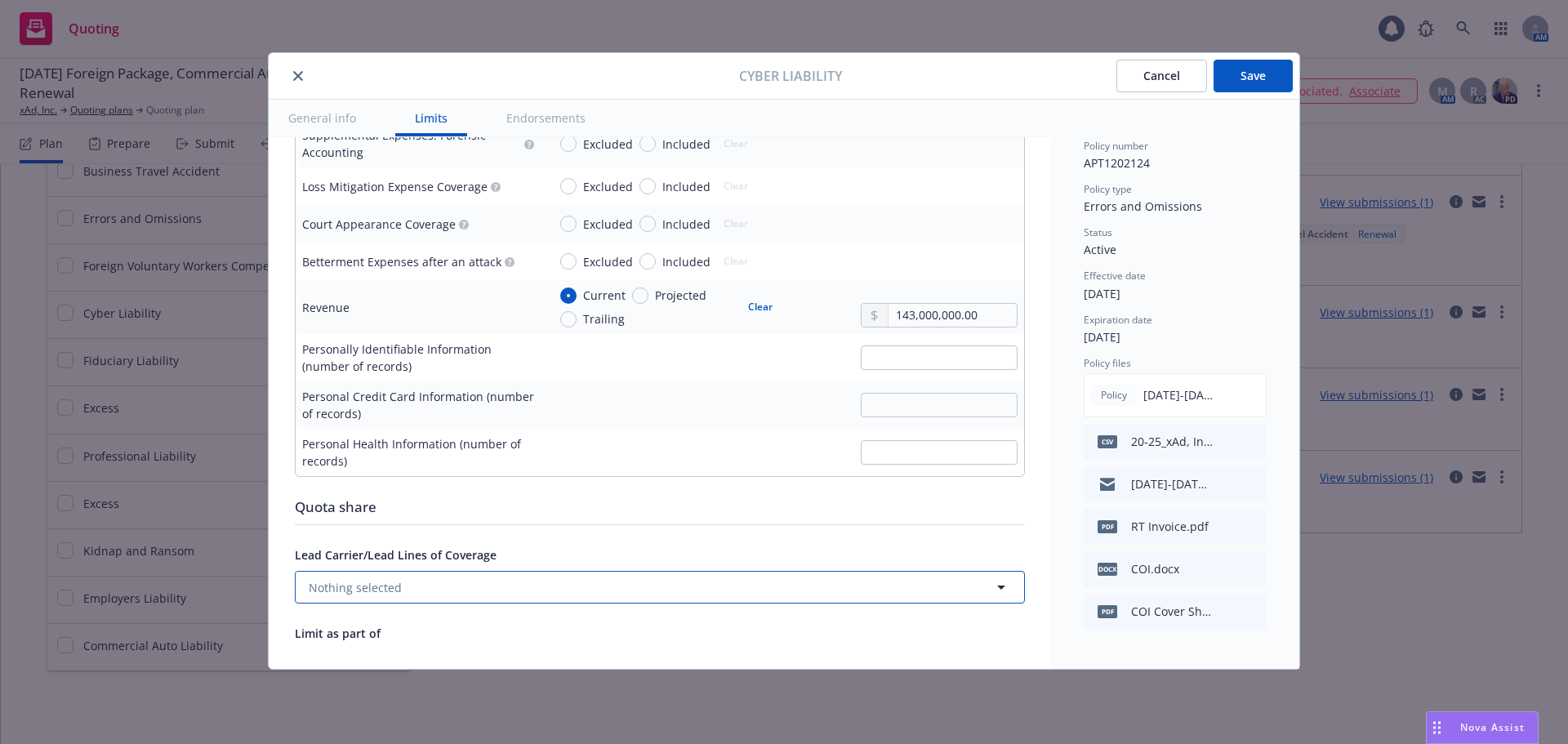
click at [483, 587] on button "Nothing selected" at bounding box center [659, 587] width 730 height 33
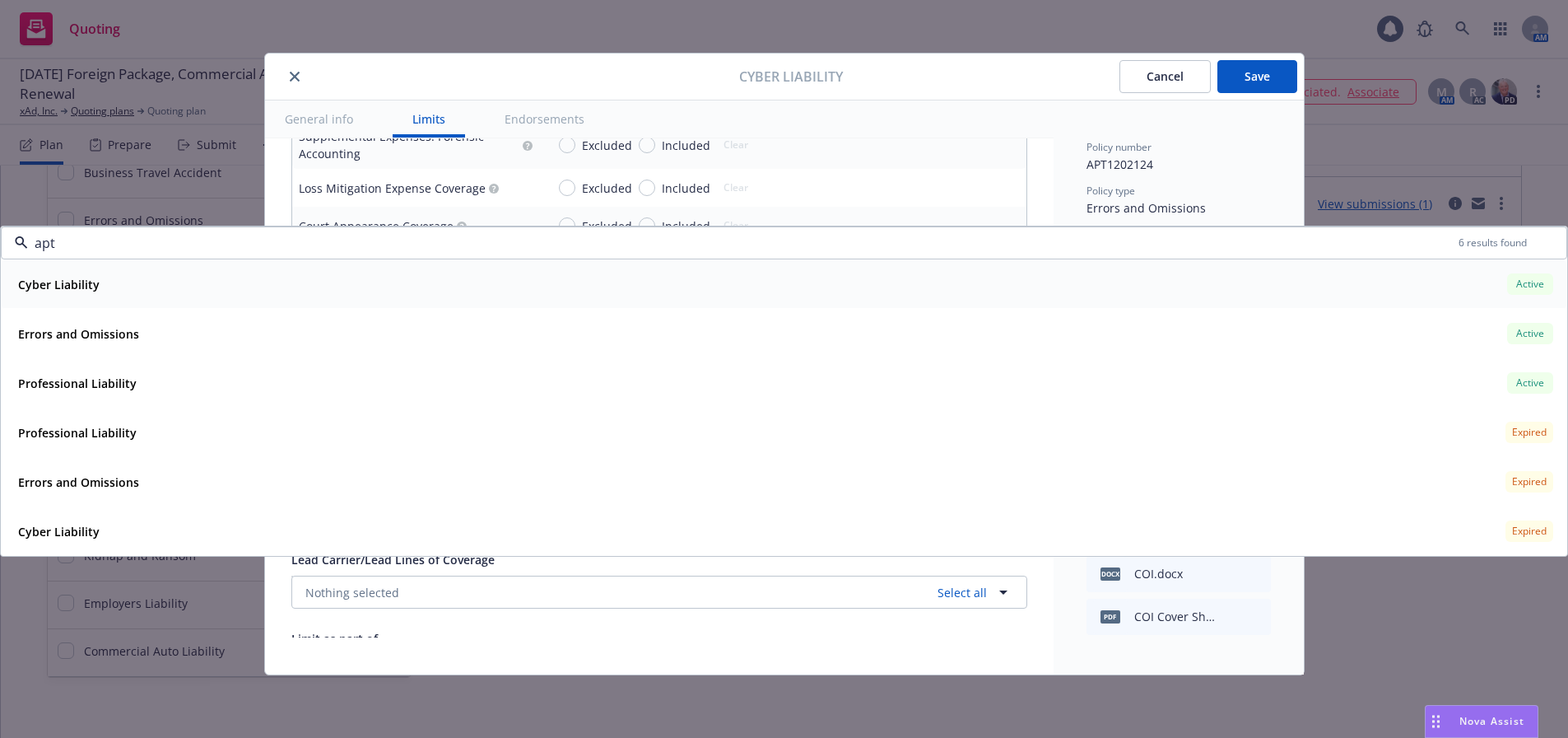
click at [126, 289] on div "Cyber Liability Active" at bounding box center [784, 284] width 1545 height 28
click at [1180, 175] on div "Policy number APT1202124 Policy type Errors and Omissions Status Active Effecti…" at bounding box center [1179, 387] width 184 height 495
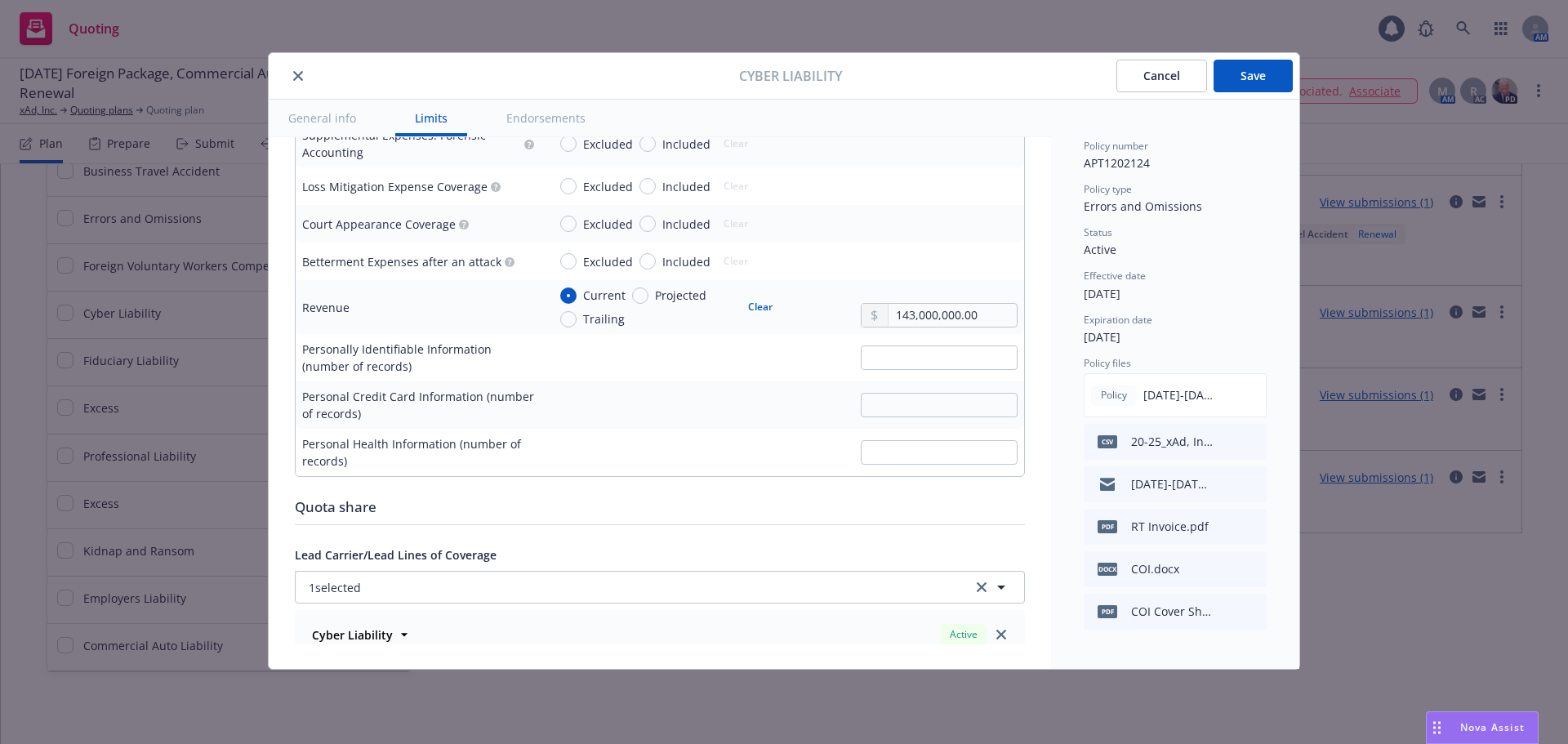
click at [1268, 77] on button "Save" at bounding box center [1252, 76] width 79 height 33
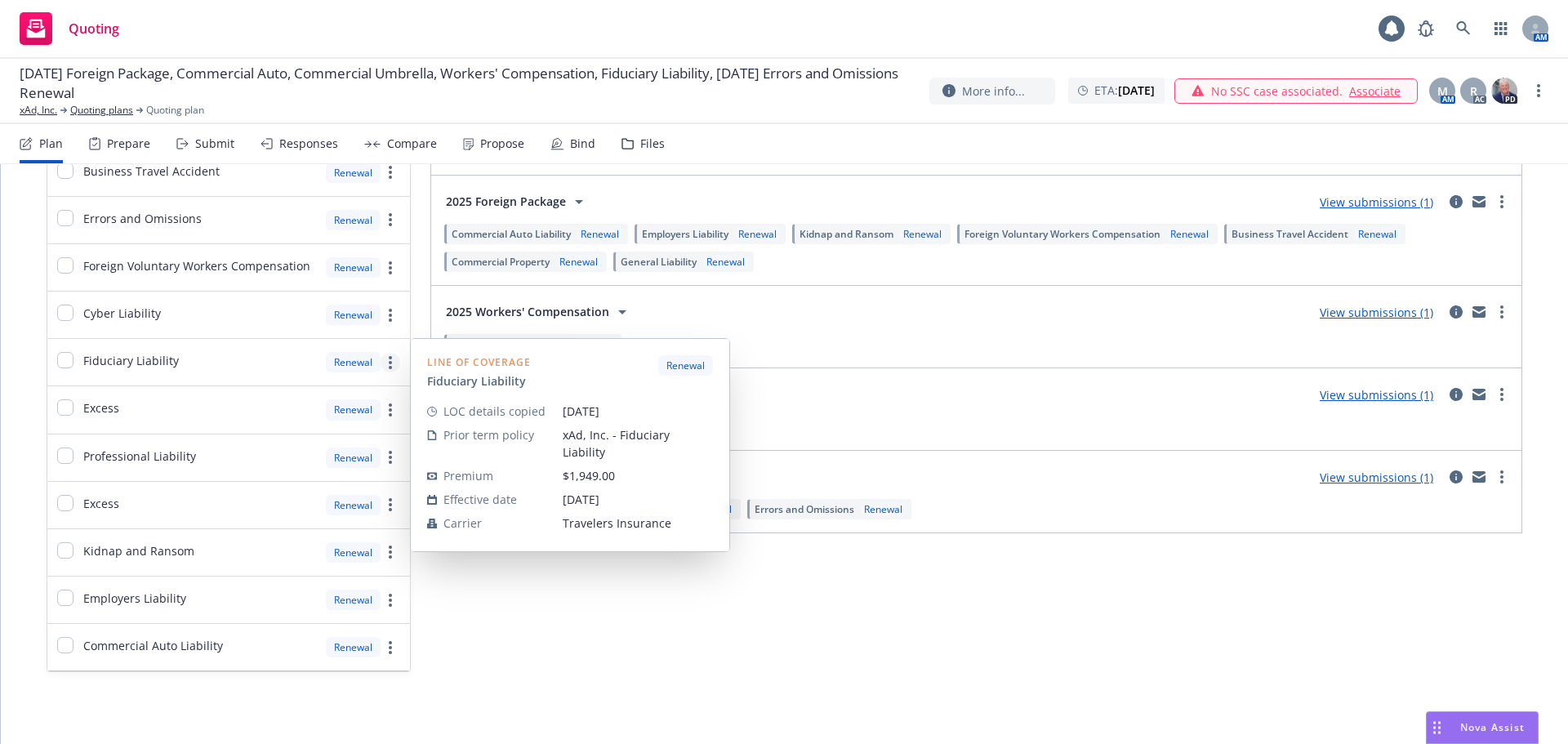
click at [389, 362] on circle "more" at bounding box center [390, 362] width 3 height 3
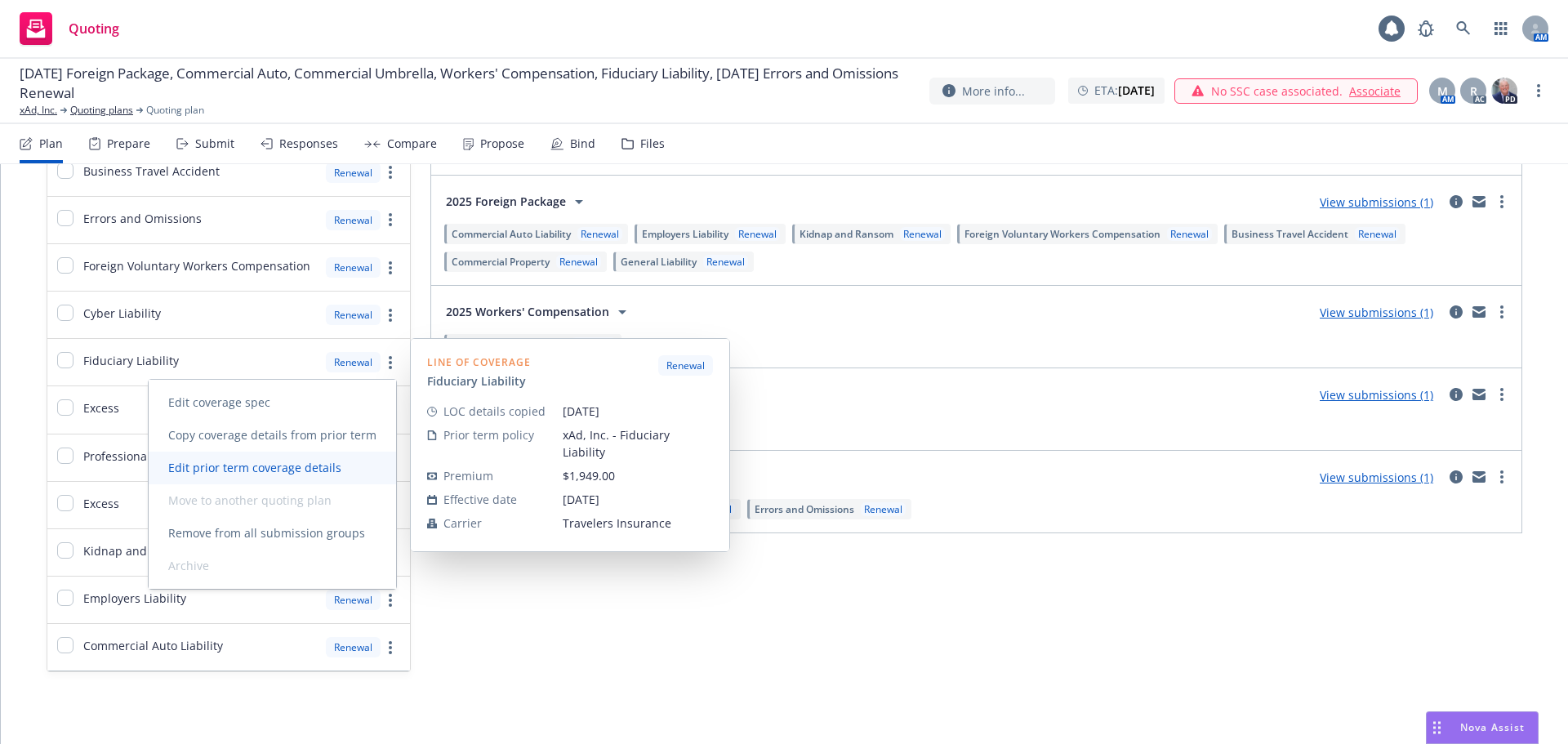
click at [297, 463] on span "Edit prior term coverage details" at bounding box center [255, 468] width 212 height 16
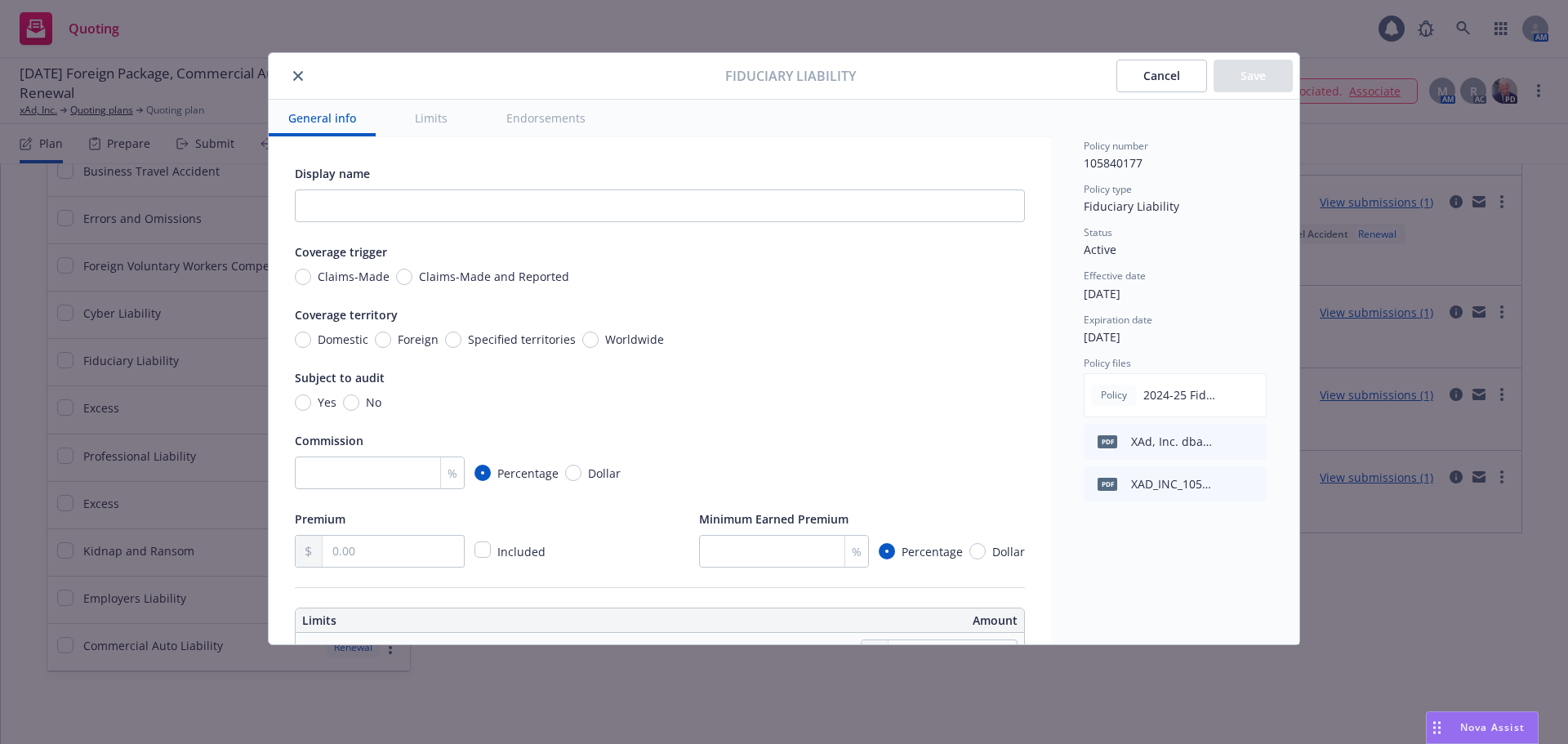
click at [372, 286] on div "Display name Coverage trigger Claims-Made Claims-Made and Reported Coverage ter…" at bounding box center [659, 366] width 730 height 405
click at [370, 278] on span "Claims-Made" at bounding box center [354, 277] width 72 height 18
click at [311, 278] on input "Claims-Made" at bounding box center [302, 276] width 17 height 17
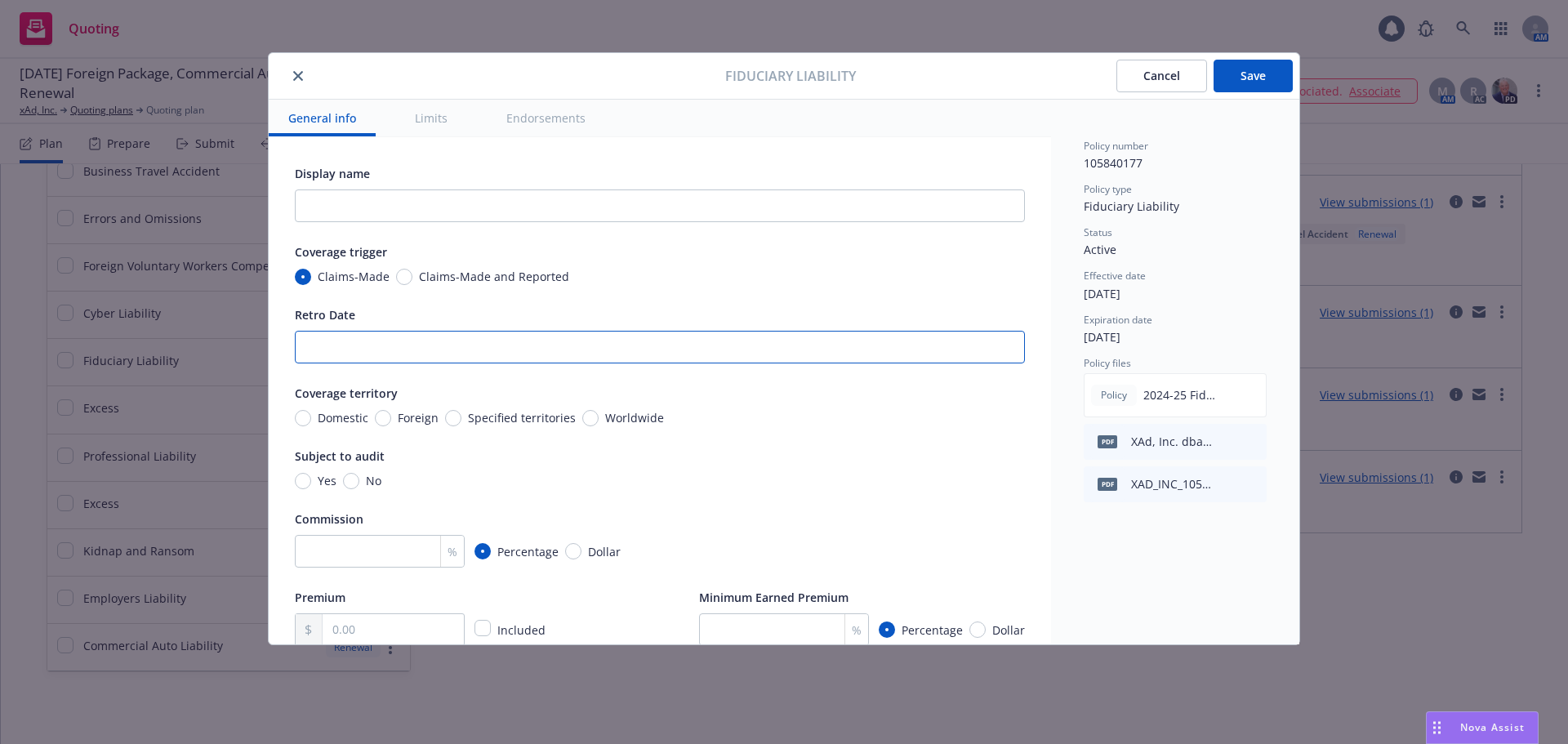
click at [368, 337] on input "Retro Date" at bounding box center [659, 347] width 730 height 33
click at [350, 478] on input "No" at bounding box center [351, 480] width 17 height 17
click at [334, 543] on input "number" at bounding box center [379, 551] width 170 height 33
click at [401, 623] on input "text" at bounding box center [393, 630] width 141 height 31
click at [567, 604] on div "Premium 1,949.00 Included Minimum Earned Premium % Percentage Dollar" at bounding box center [659, 617] width 730 height 58
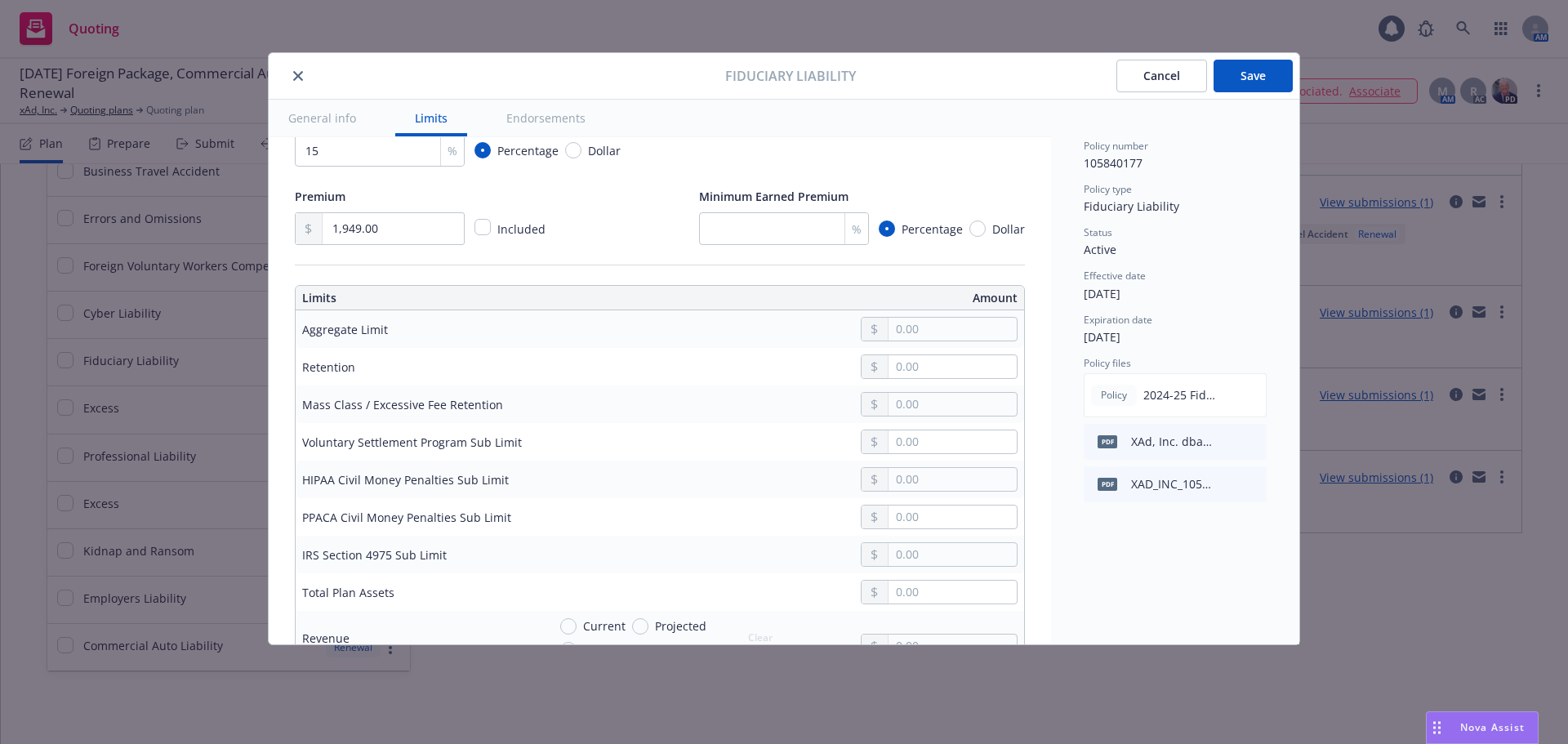
scroll to position [490, 0]
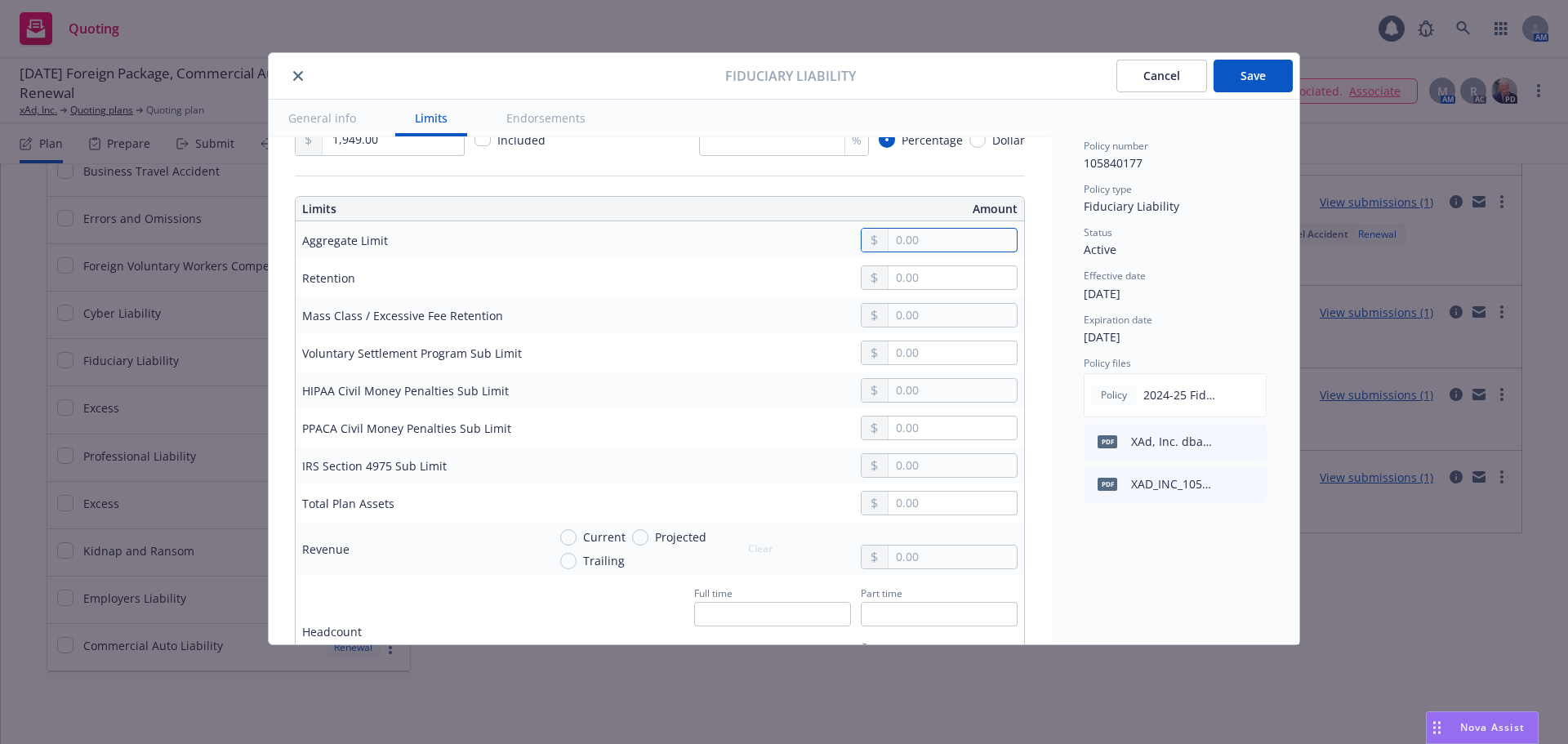
click at [915, 243] on input "text" at bounding box center [953, 240] width 128 height 23
click at [893, 274] on input "text" at bounding box center [953, 278] width 128 height 23
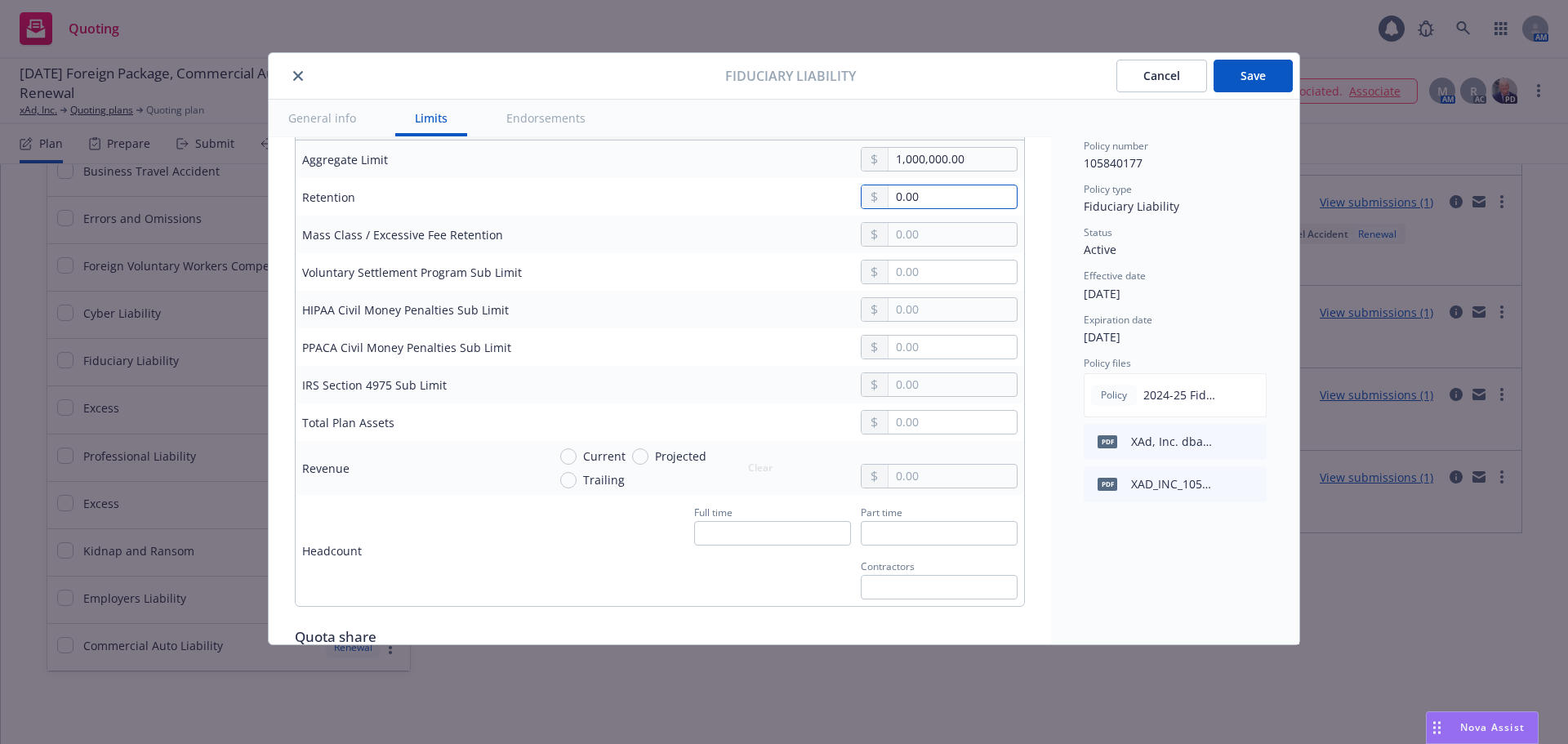
scroll to position [572, 0]
click at [592, 451] on span "Current" at bounding box center [605, 455] width 43 height 18
click at [576, 451] on input "Current" at bounding box center [568, 455] width 17 height 17
click at [958, 482] on input "text" at bounding box center [953, 476] width 128 height 23
click at [774, 541] on input "text" at bounding box center [772, 532] width 157 height 24
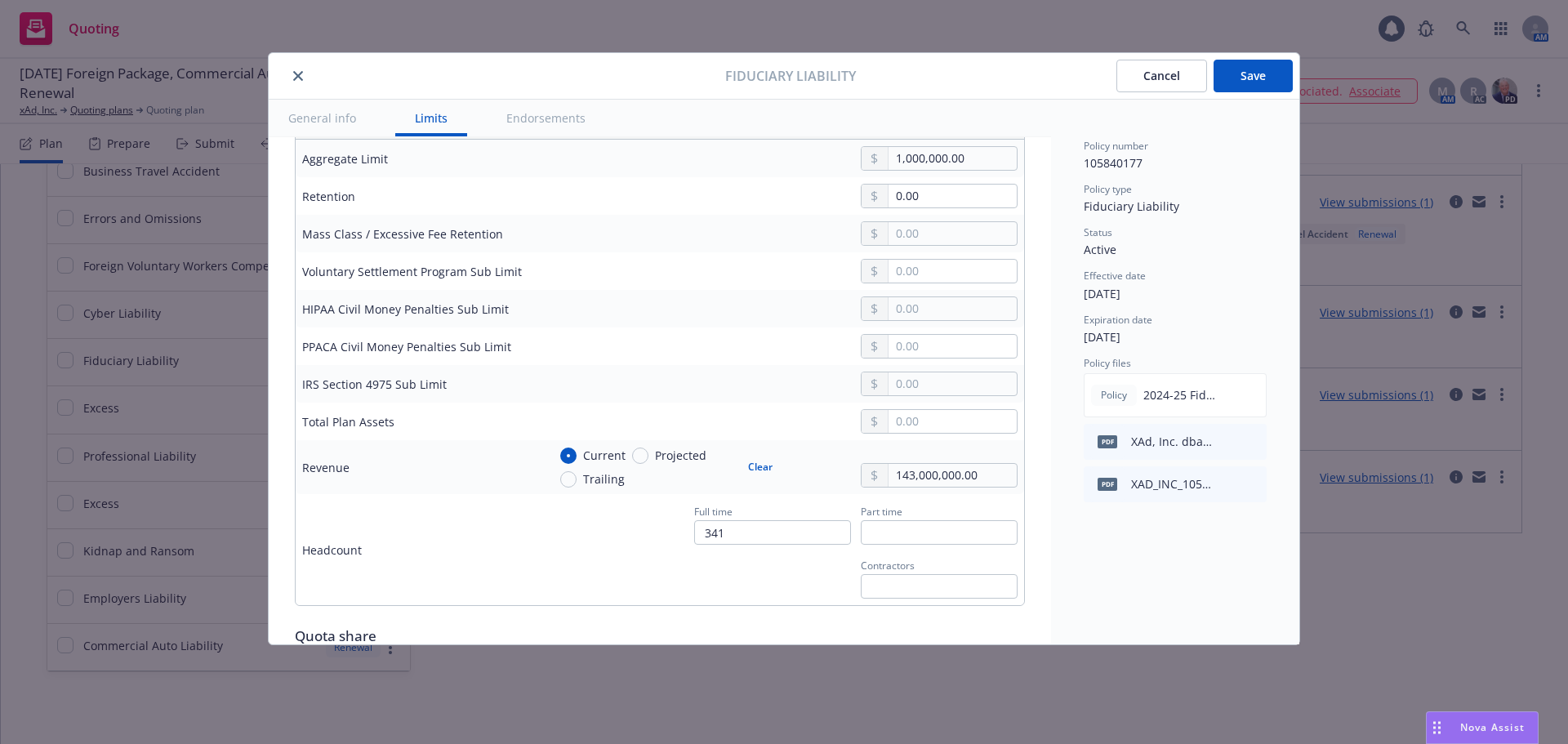
click at [641, 534] on div "Full time 341 Part time Contractors" at bounding box center [783, 549] width 470 height 98
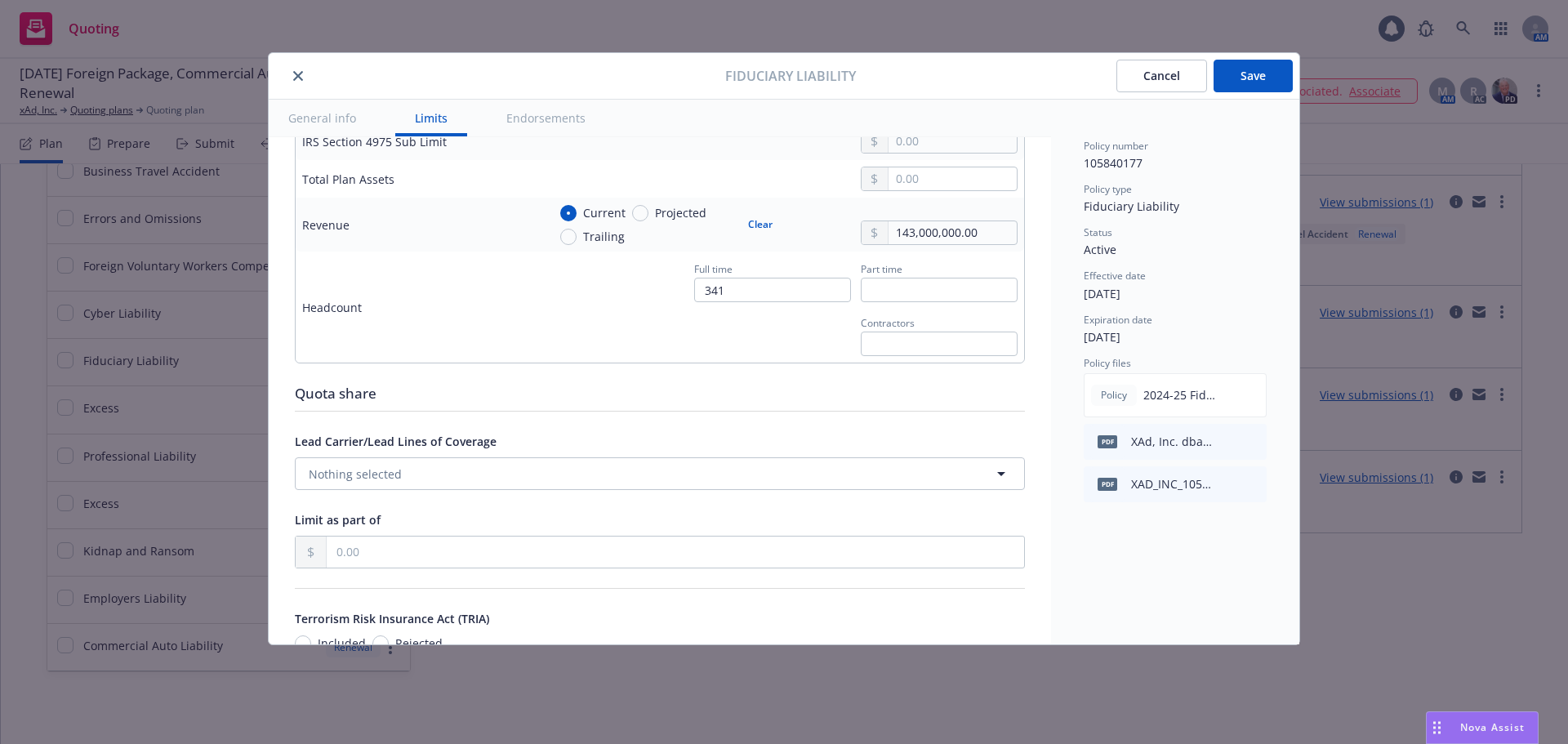
scroll to position [817, 0]
click at [496, 467] on button "Nothing selected" at bounding box center [659, 472] width 730 height 33
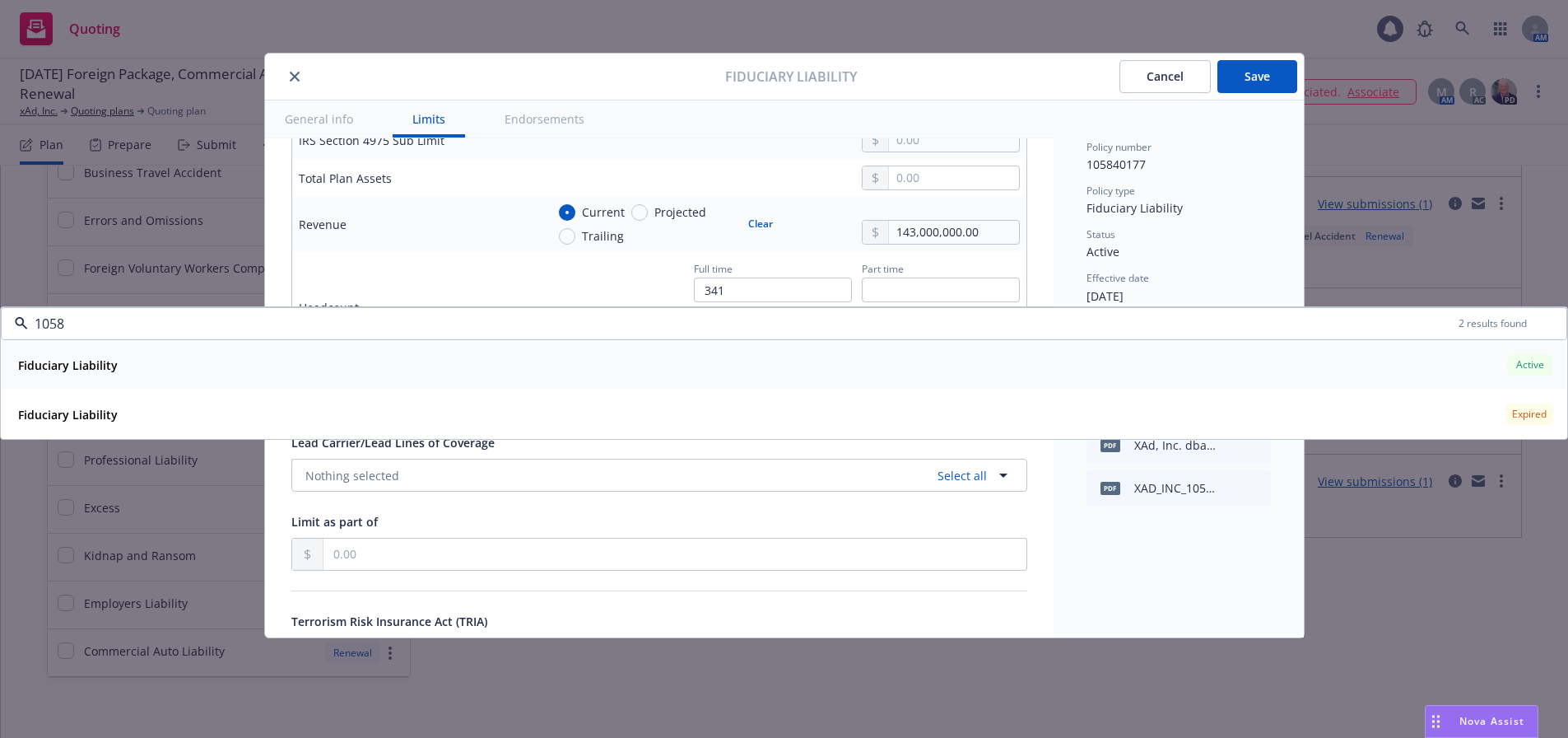
click at [1298, 363] on div "Fiduciary Liability Active" at bounding box center [784, 365] width 1545 height 28
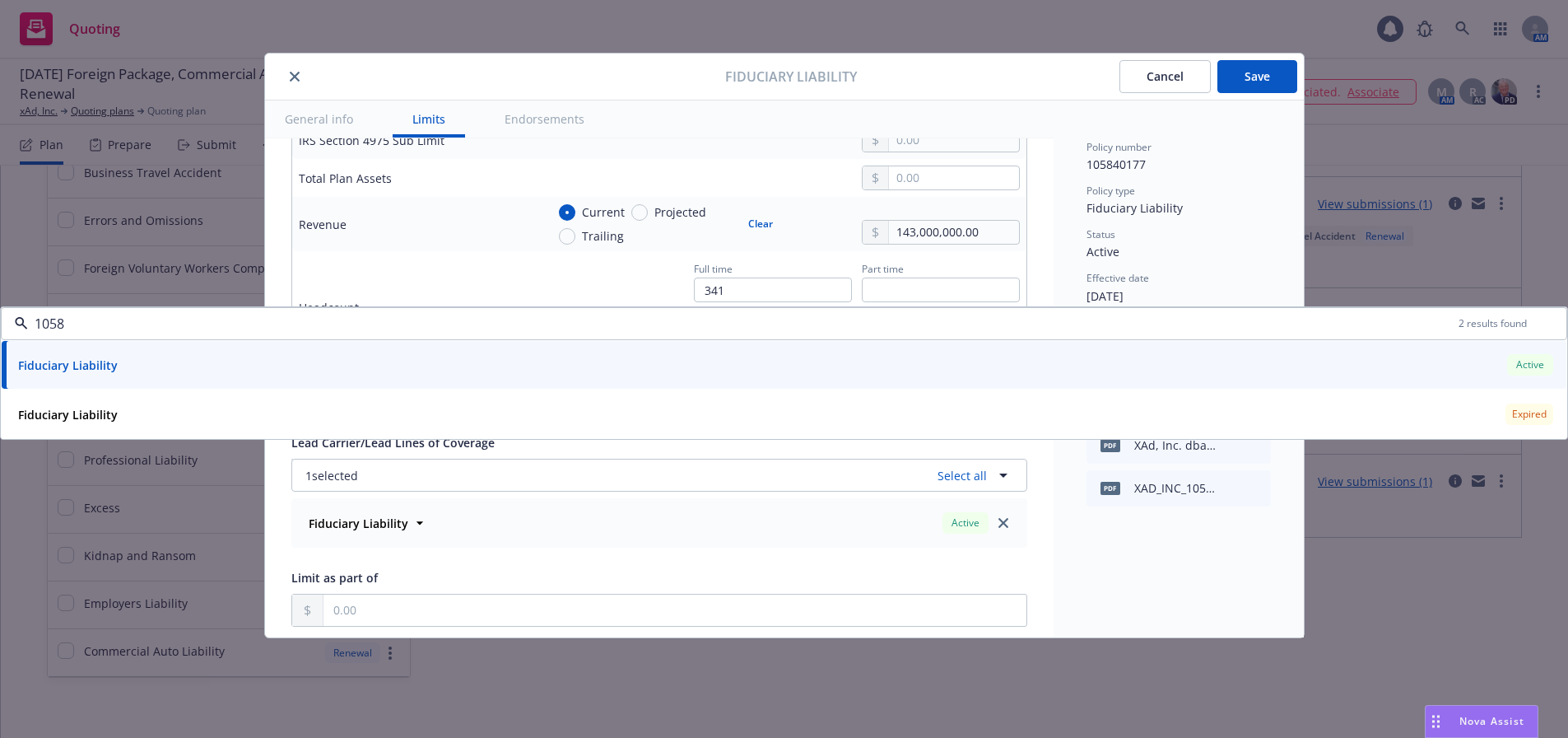
click at [1140, 232] on div "Status" at bounding box center [1179, 234] width 184 height 14
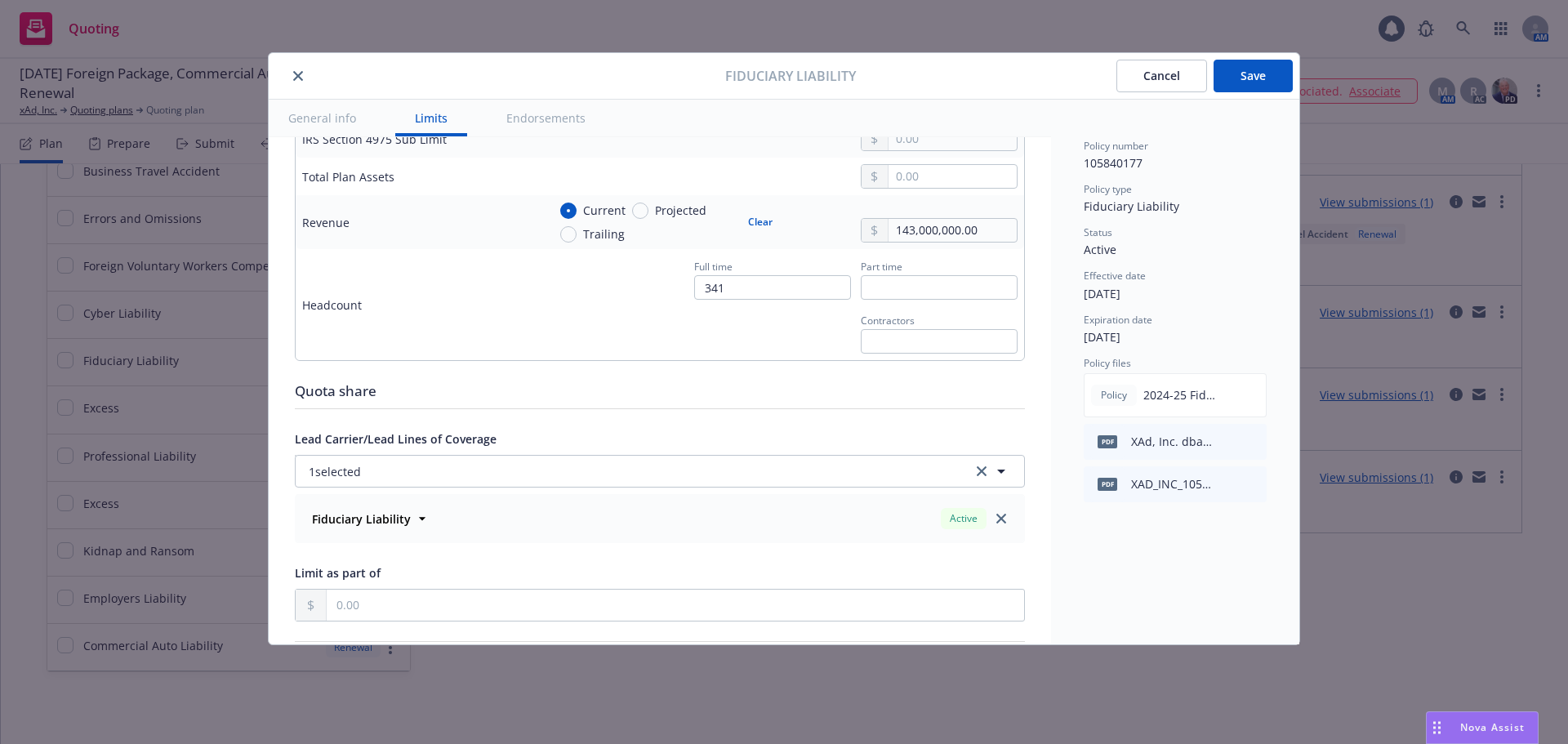
click at [1267, 70] on button "Save" at bounding box center [1252, 76] width 79 height 33
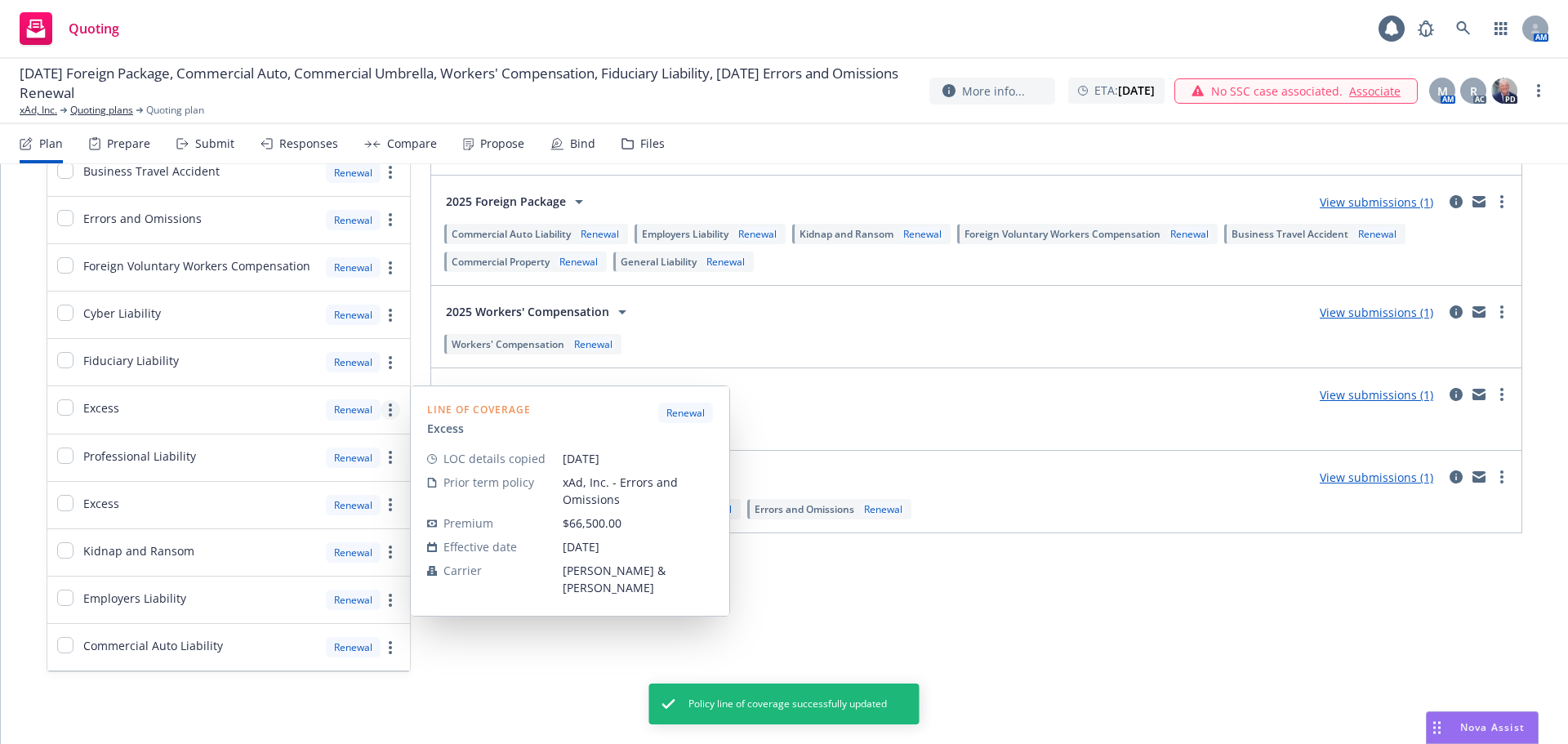
click at [390, 412] on link "more" at bounding box center [390, 410] width 19 height 19
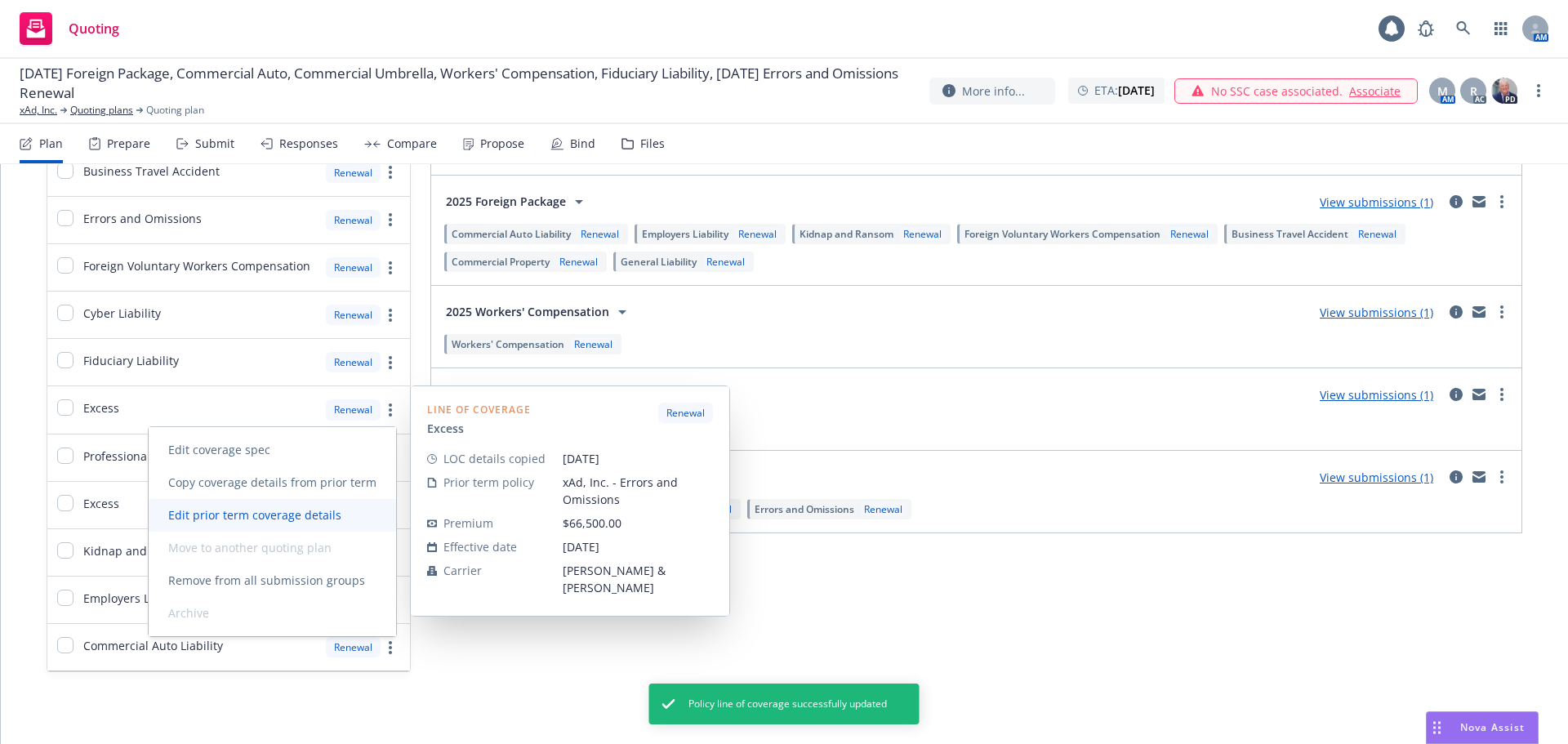
click at [293, 519] on span "Edit prior term coverage details" at bounding box center [255, 515] width 212 height 16
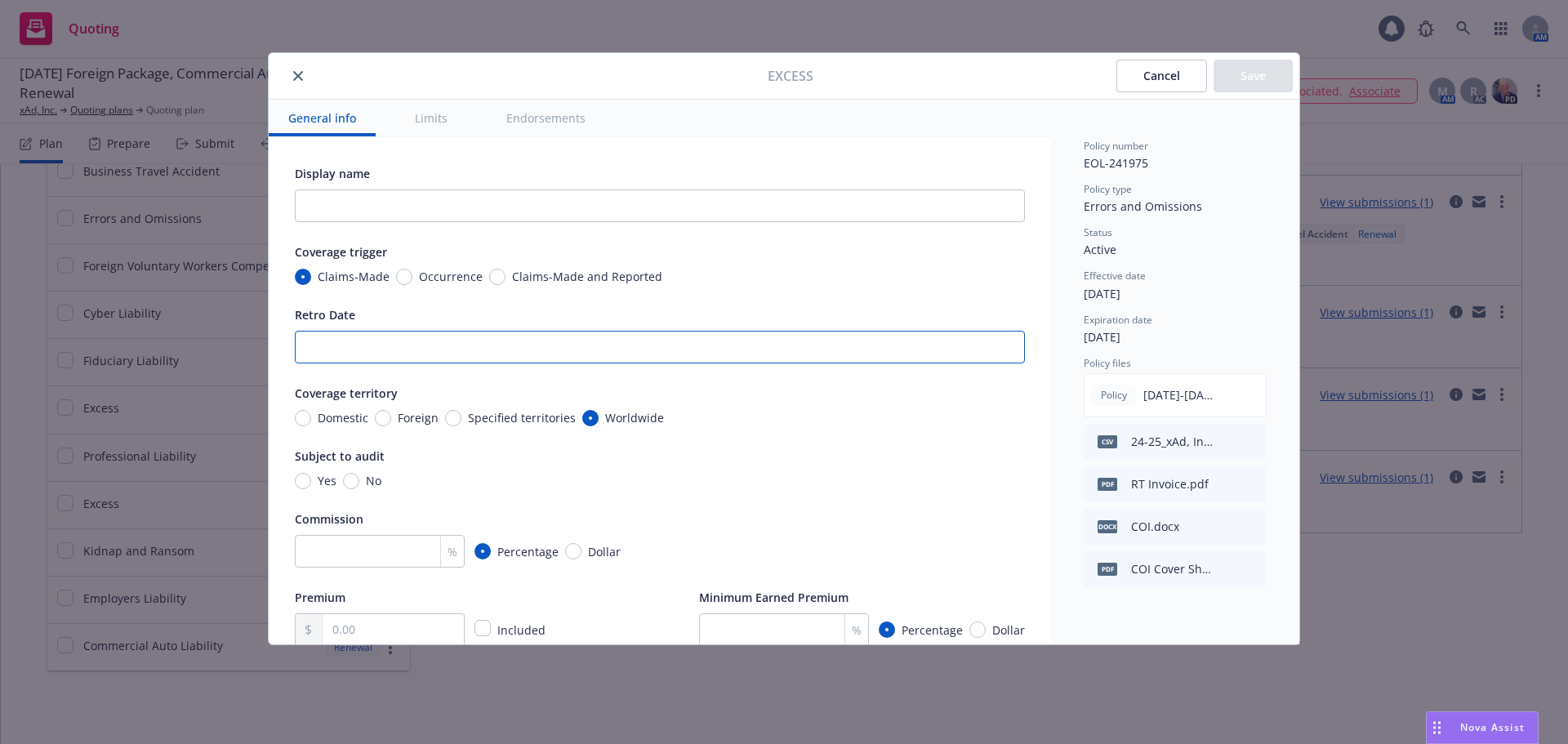
click at [416, 350] on input "Retro Date" at bounding box center [659, 347] width 730 height 33
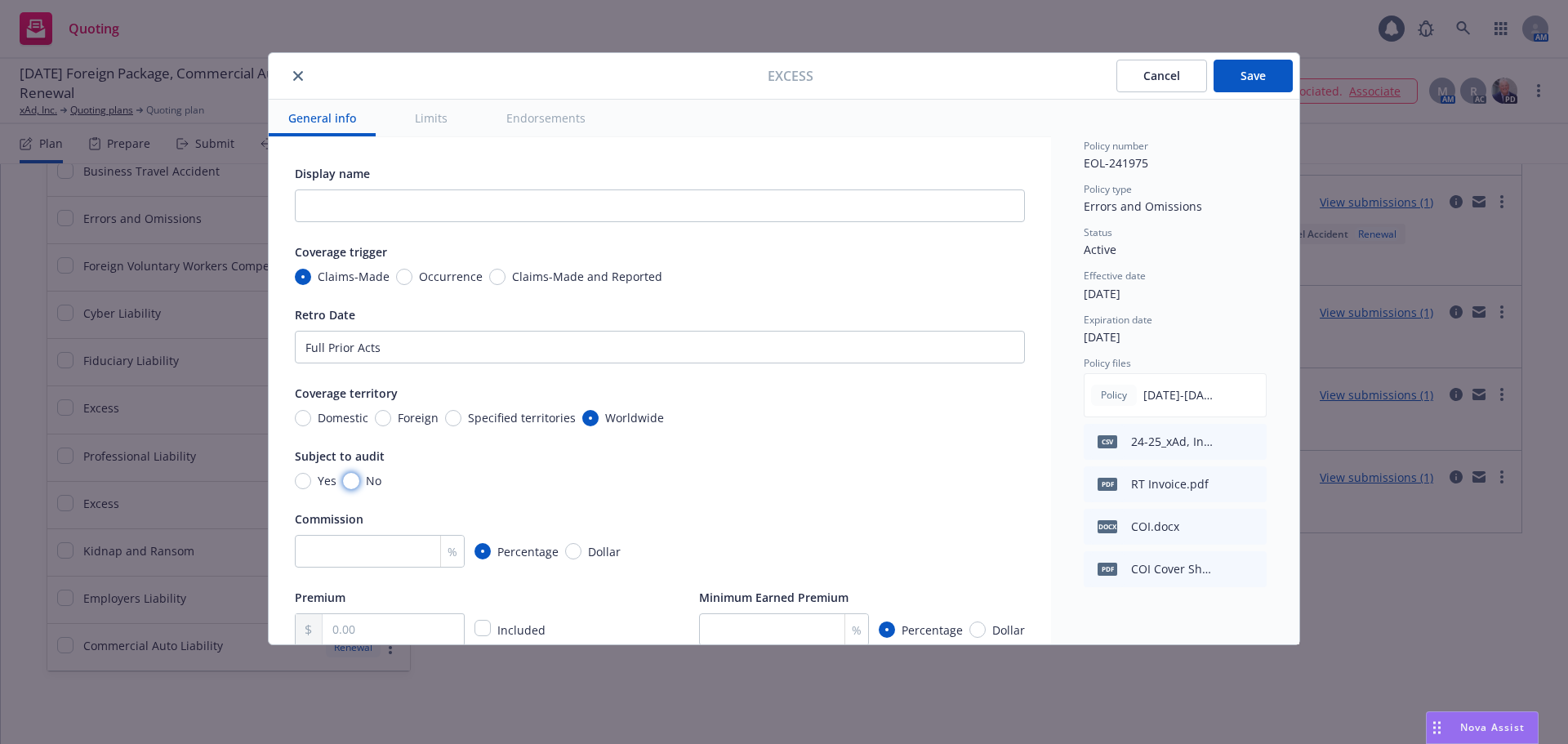
click at [346, 478] on input "No" at bounding box center [351, 480] width 17 height 17
click at [385, 549] on input "number" at bounding box center [379, 551] width 170 height 33
click at [787, 470] on div "Subject to audit Yes No" at bounding box center [659, 468] width 730 height 44
click at [375, 626] on input "text" at bounding box center [393, 630] width 141 height 31
click at [577, 603] on div "Premium 66,500.00 Included Minimum Earned Premium % Percentage Dollar" at bounding box center [659, 617] width 730 height 58
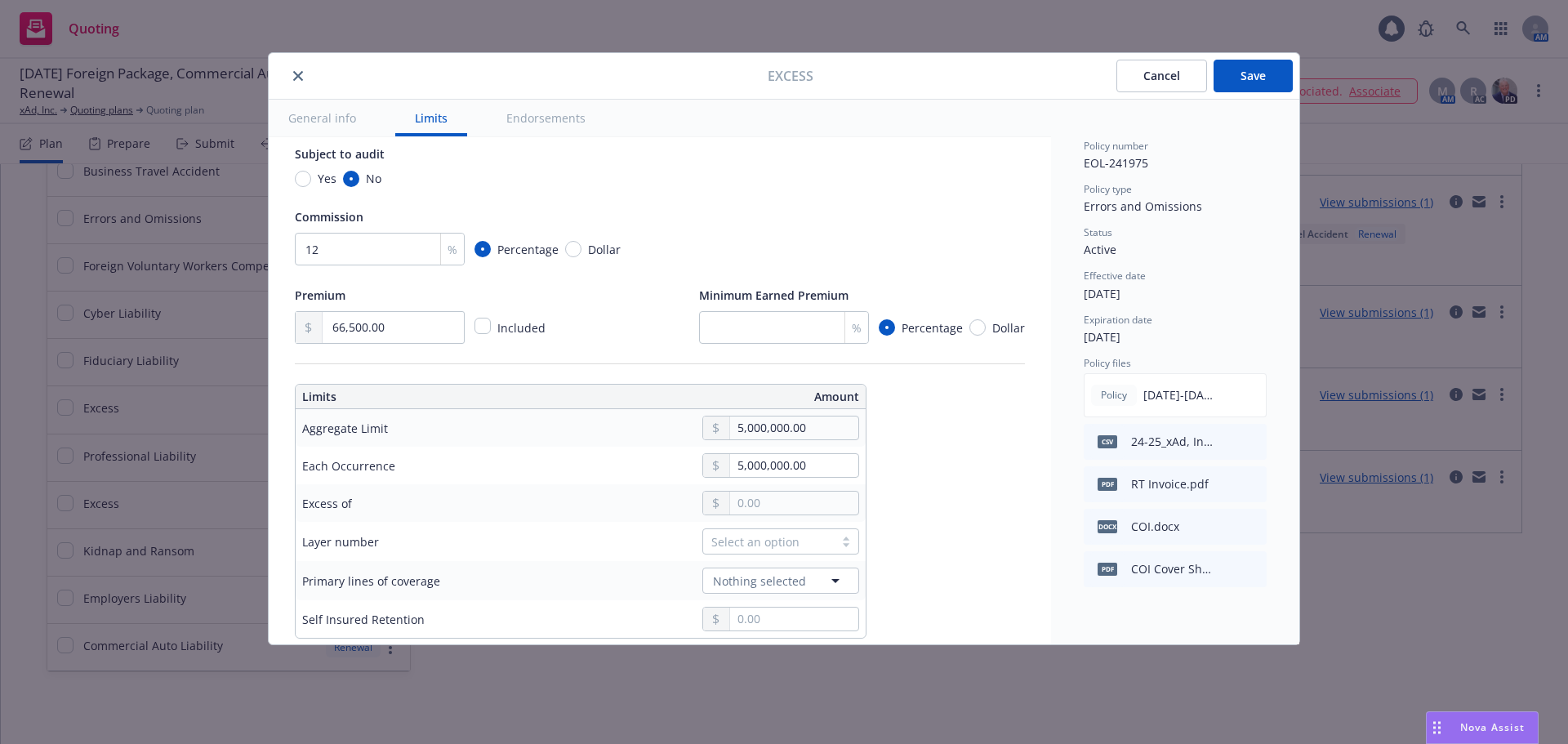
scroll to position [327, 0]
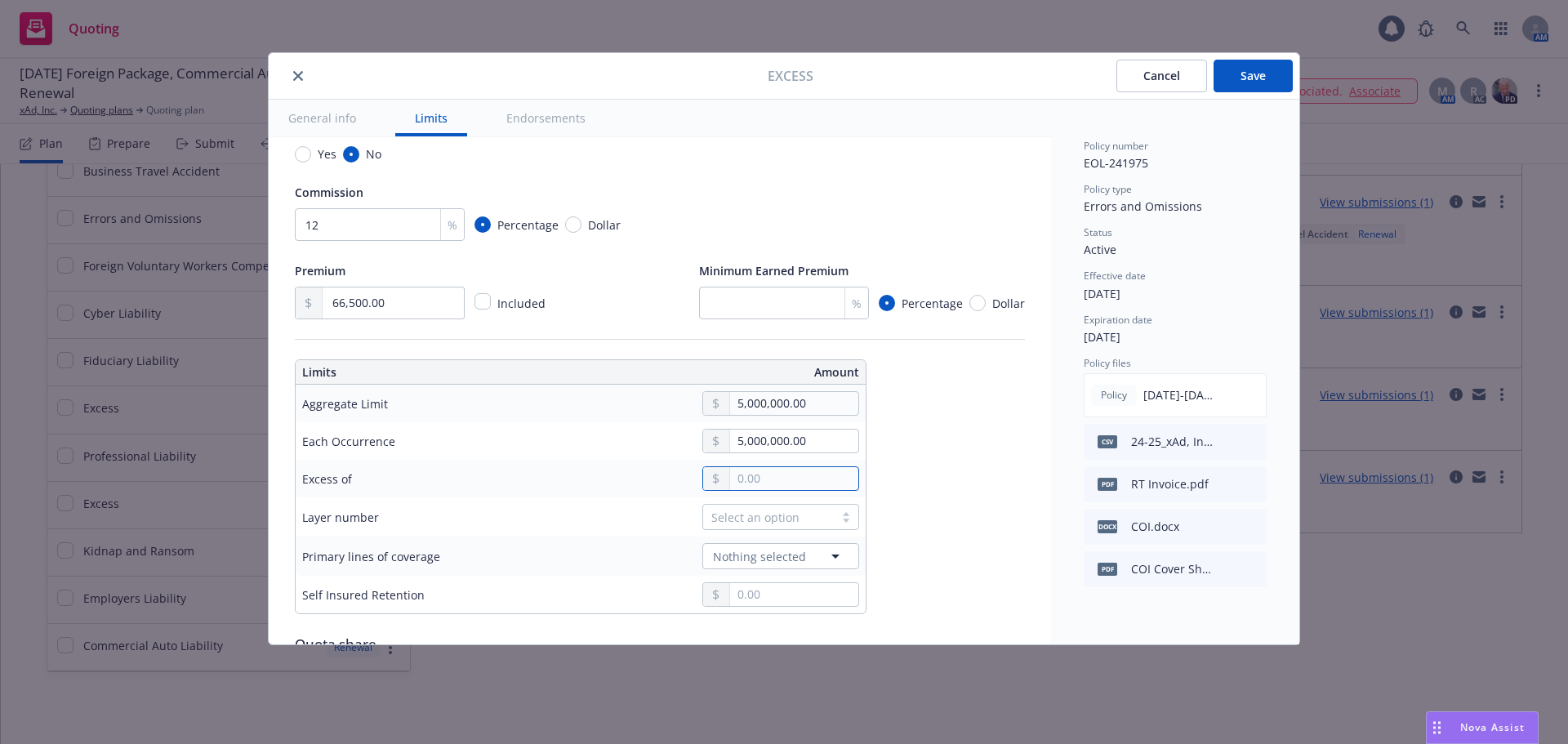
click at [748, 482] on input "text" at bounding box center [794, 478] width 128 height 23
click at [769, 609] on button "$5,000,000.00" at bounding box center [787, 610] width 140 height 30
click at [751, 518] on div "Select an option" at bounding box center [769, 517] width 115 height 18
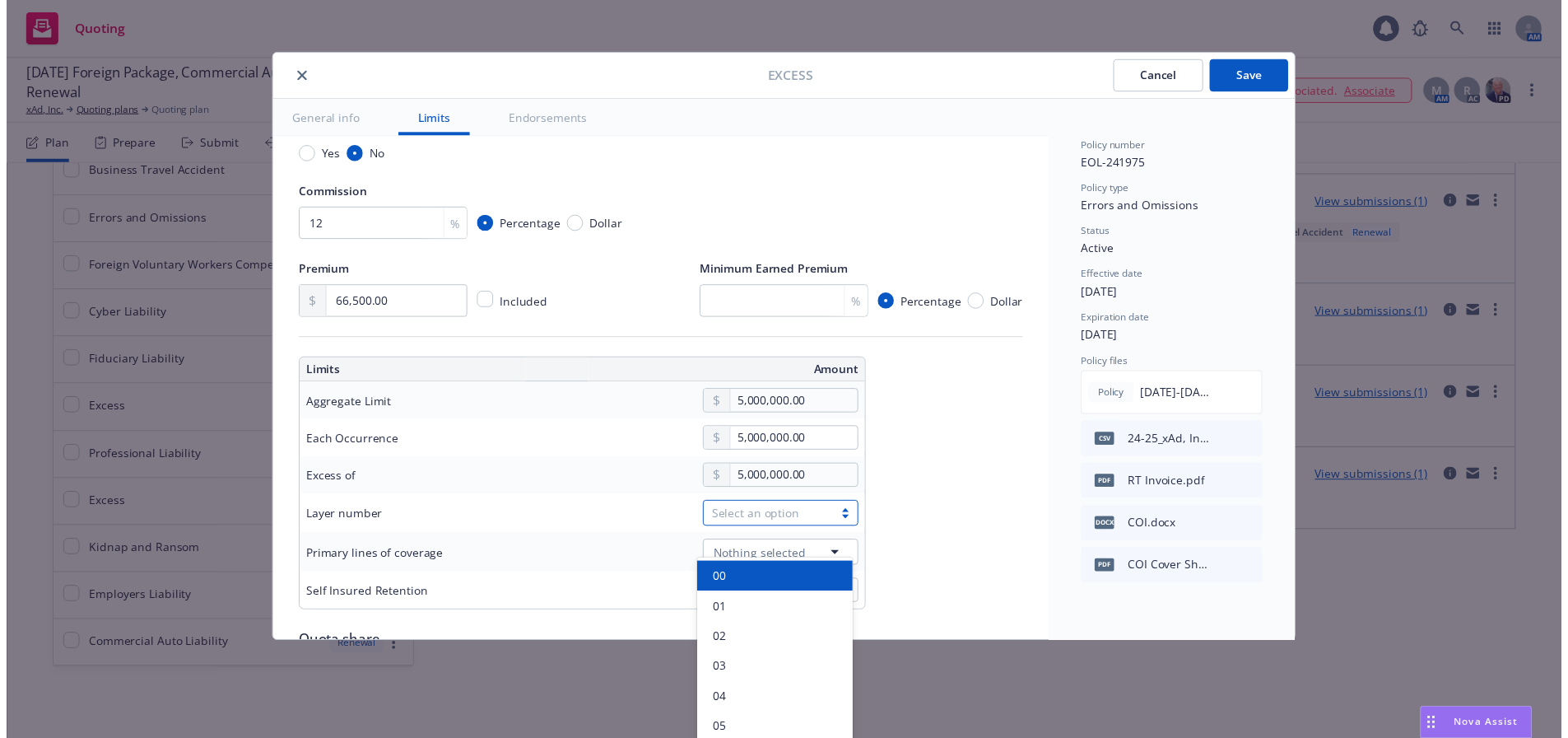
scroll to position [44, 0]
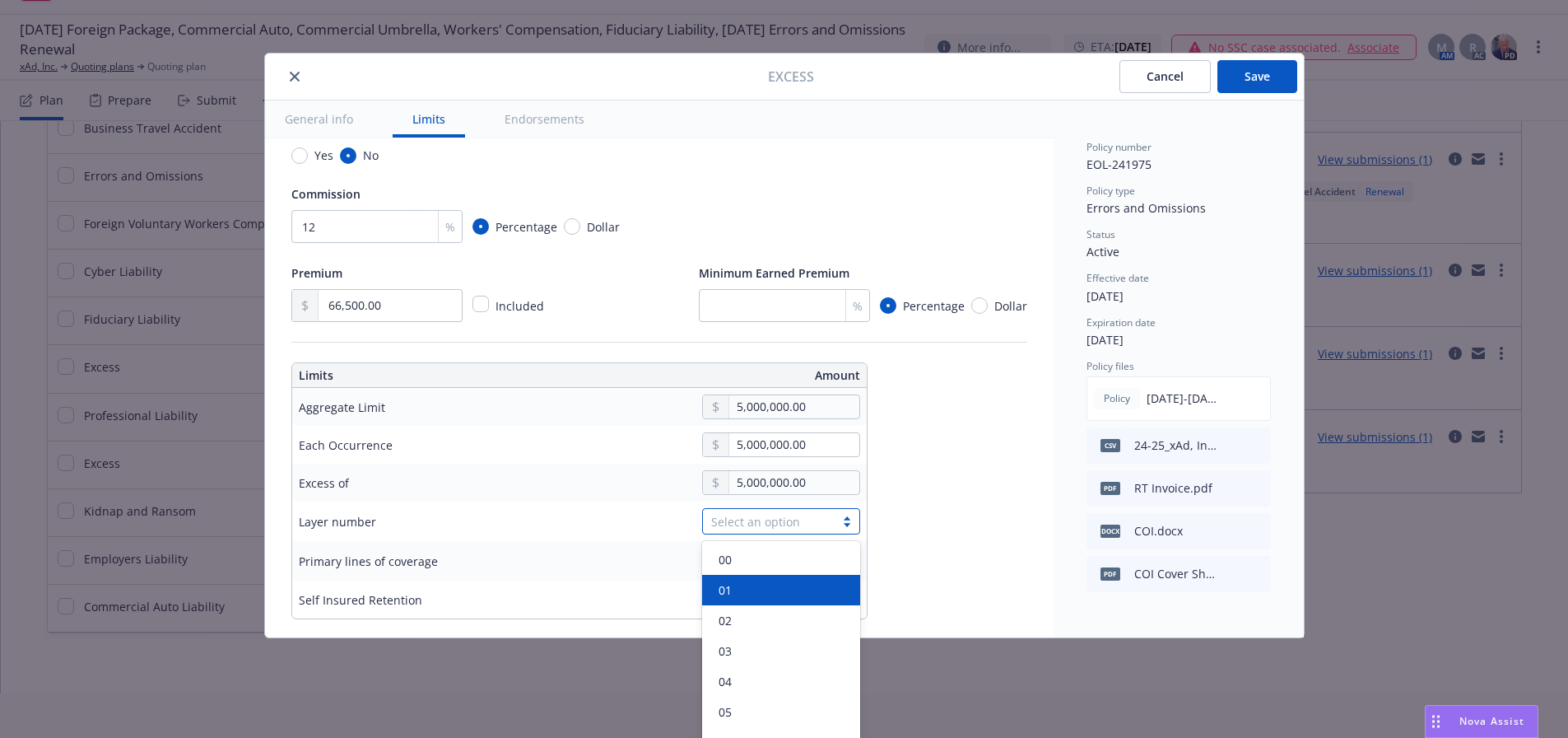
click at [739, 589] on div "01" at bounding box center [781, 590] width 138 height 18
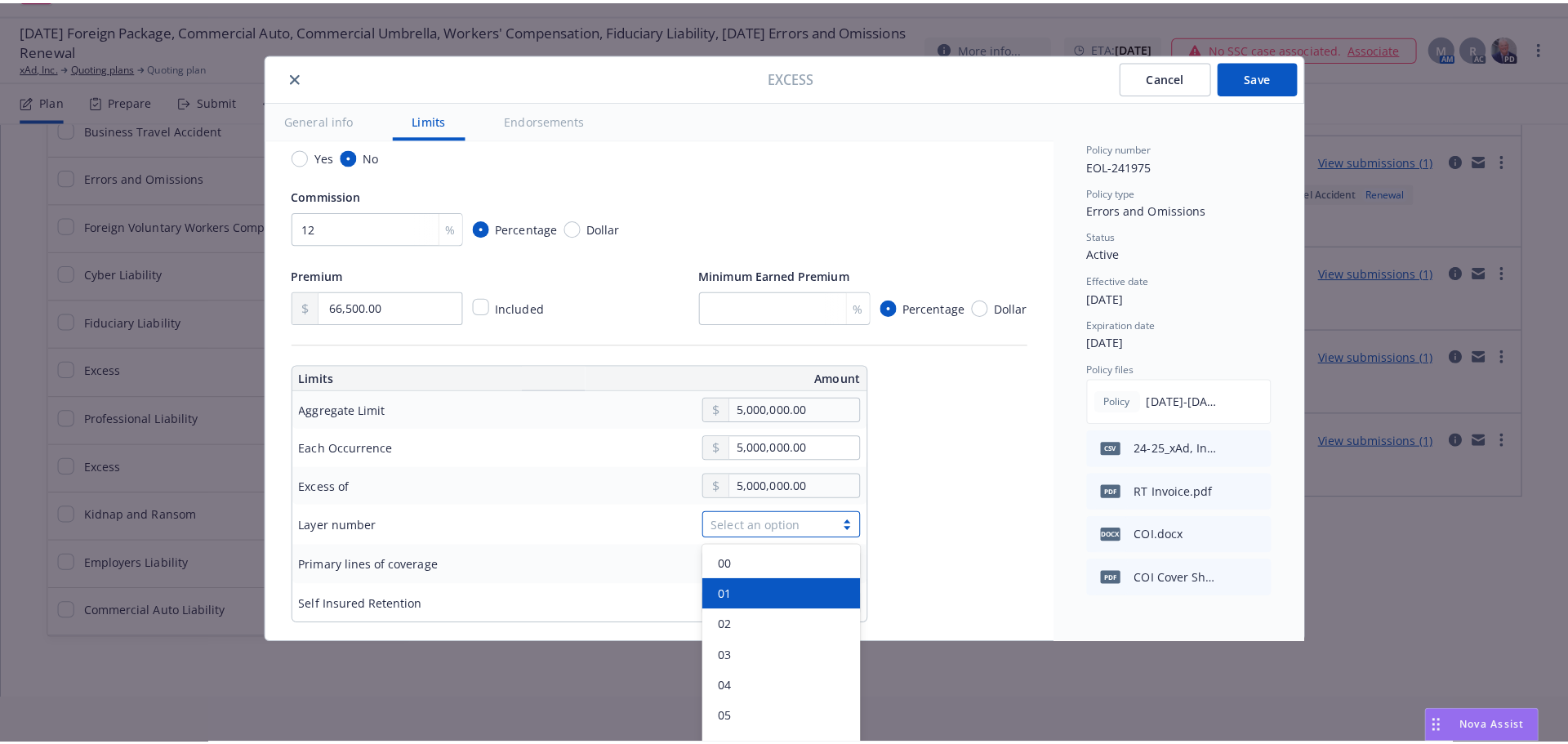
scroll to position [0, 0]
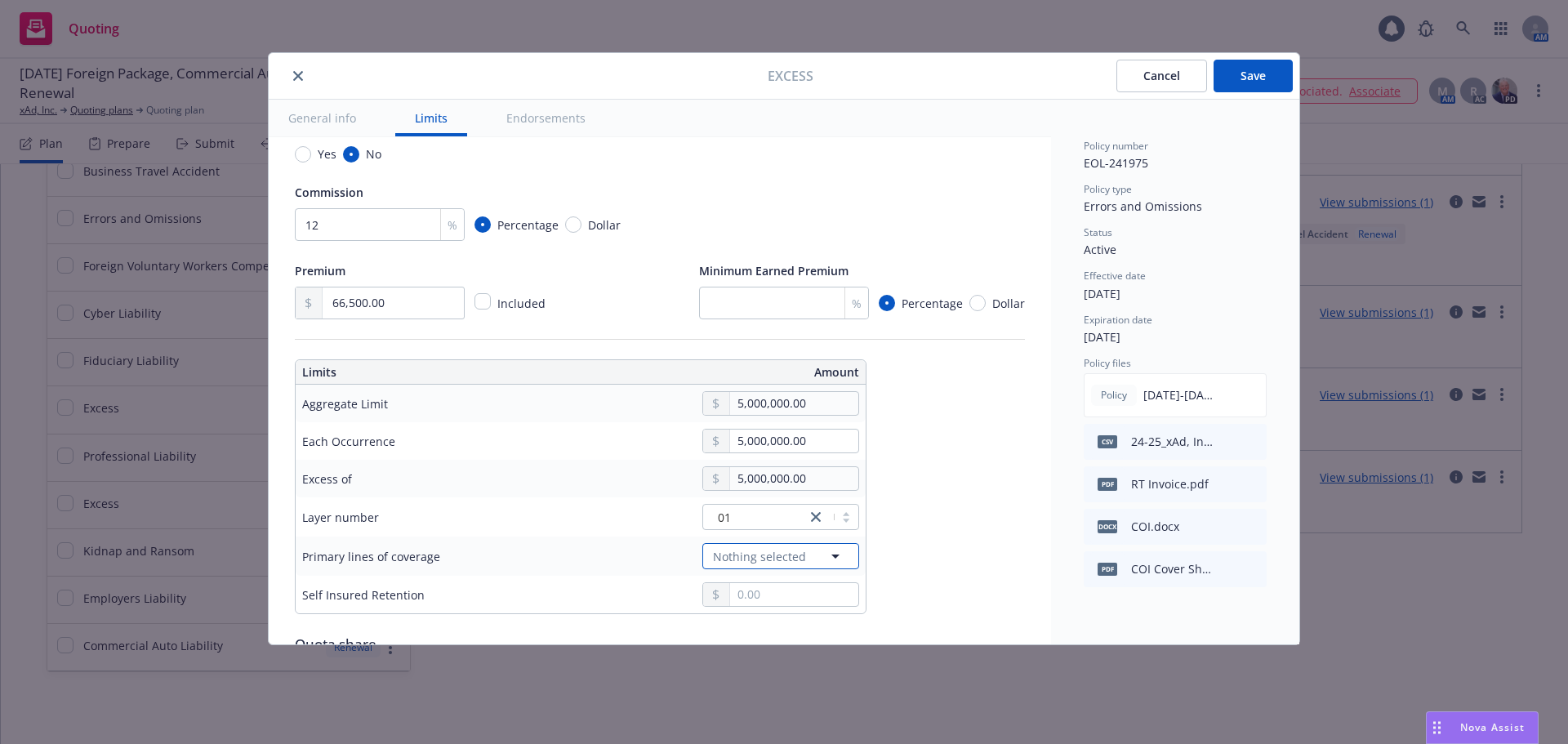
click at [760, 553] on span "Nothing selected" at bounding box center [759, 557] width 93 height 18
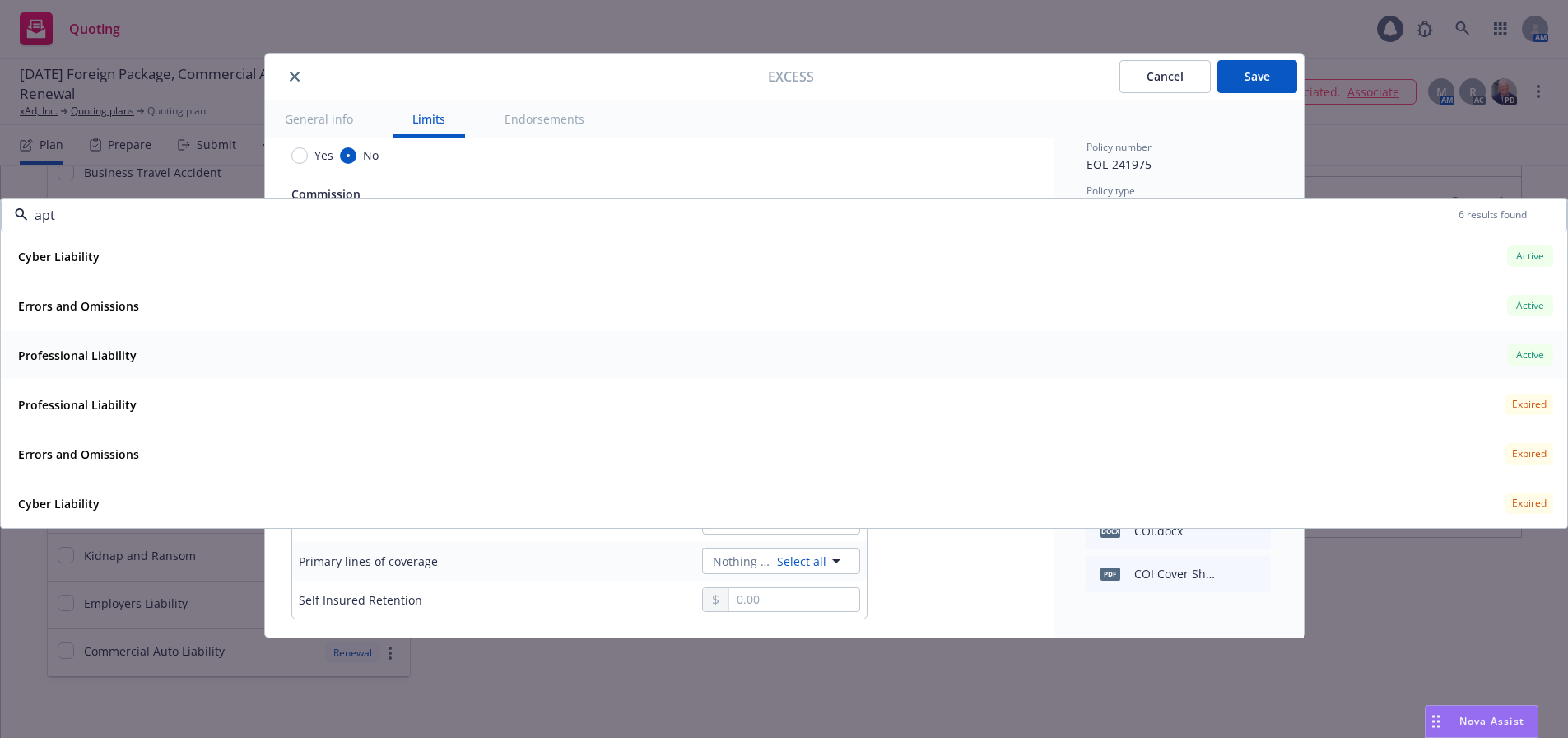
click at [1460, 349] on div "Professional Liability Active" at bounding box center [784, 355] width 1545 height 28
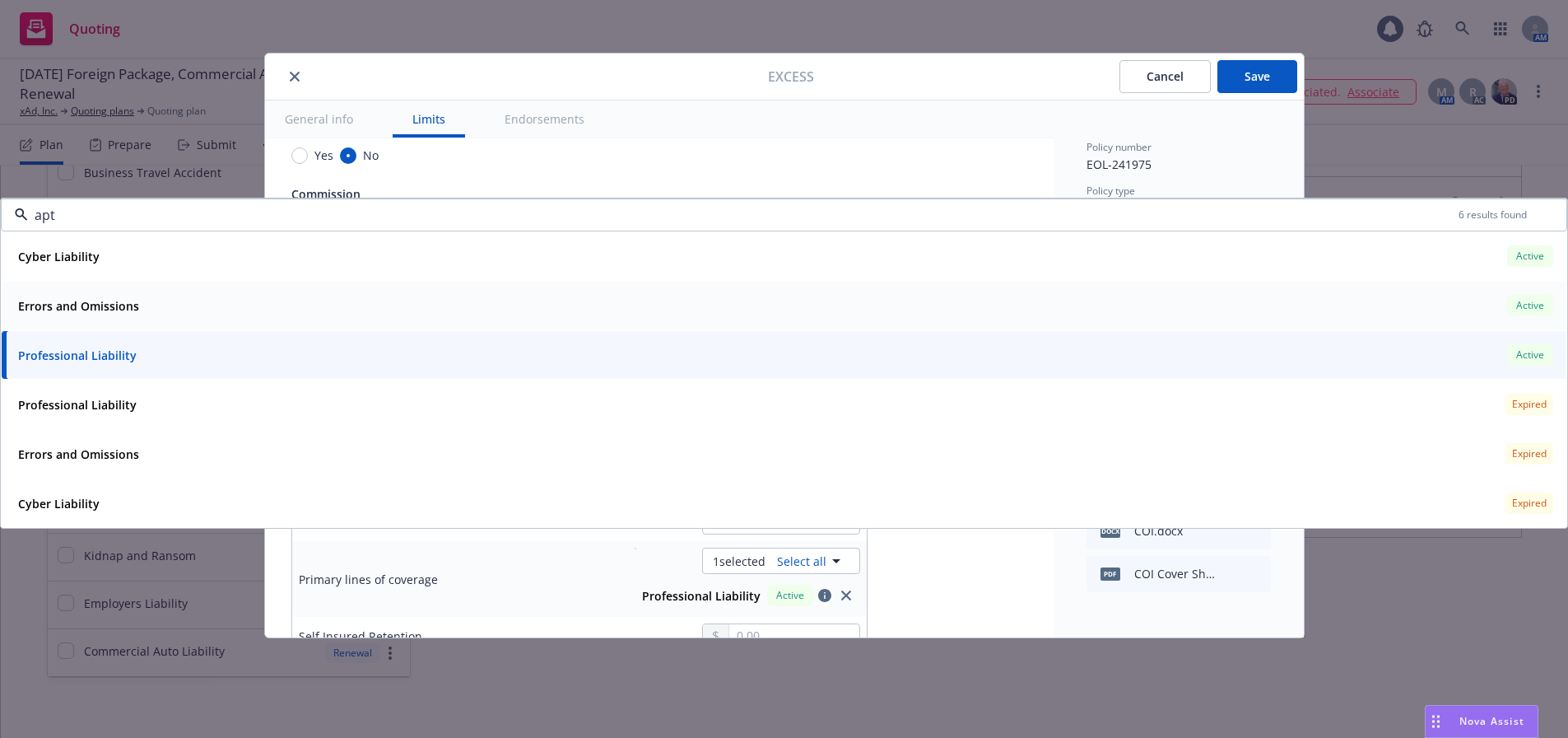
click at [1460, 312] on div "Errors and Omissions Active" at bounding box center [784, 305] width 1545 height 28
click at [1450, 267] on div "Cyber Liability Active" at bounding box center [784, 256] width 1545 height 28
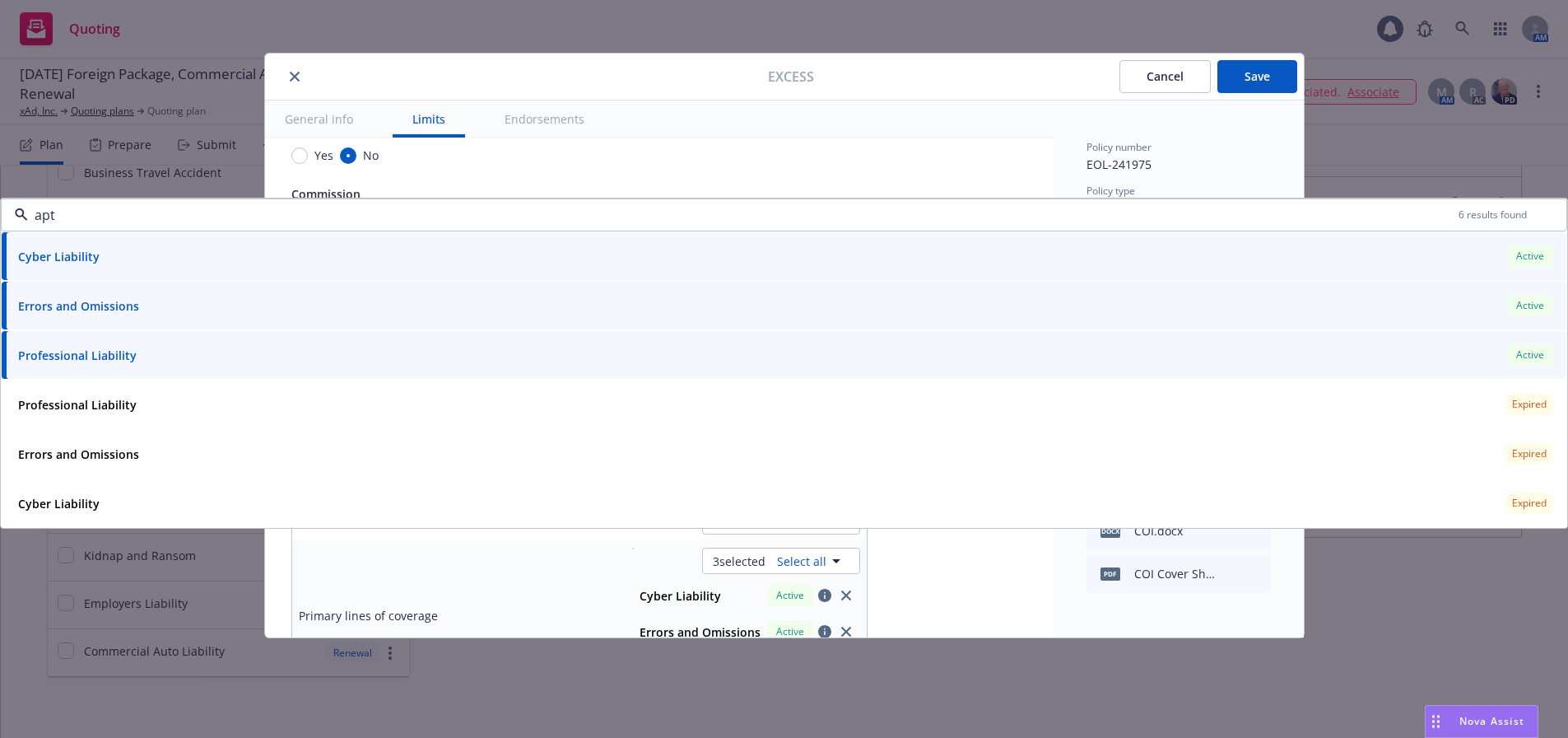
click at [1177, 148] on div "Policy number" at bounding box center [1179, 147] width 184 height 14
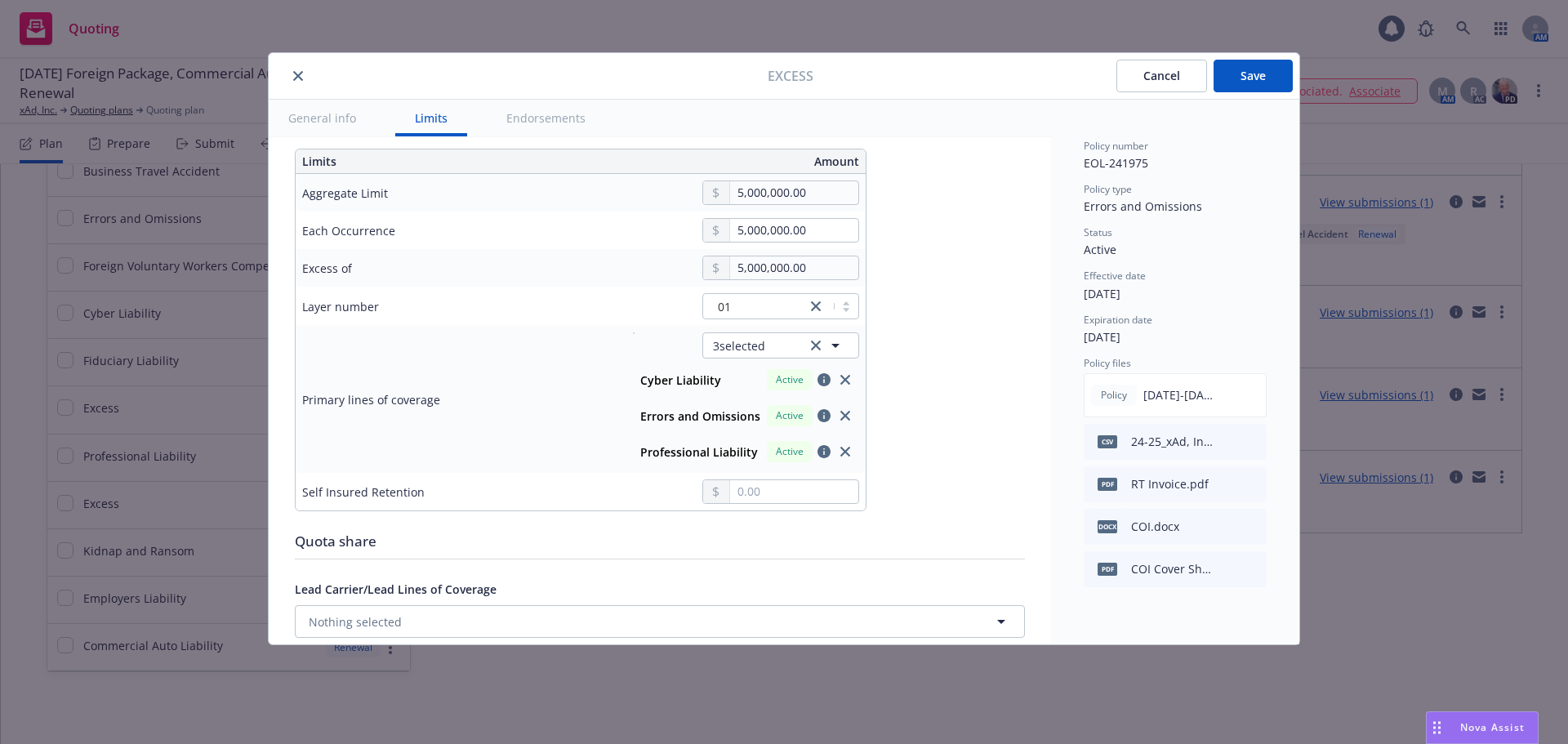
scroll to position [572, 0]
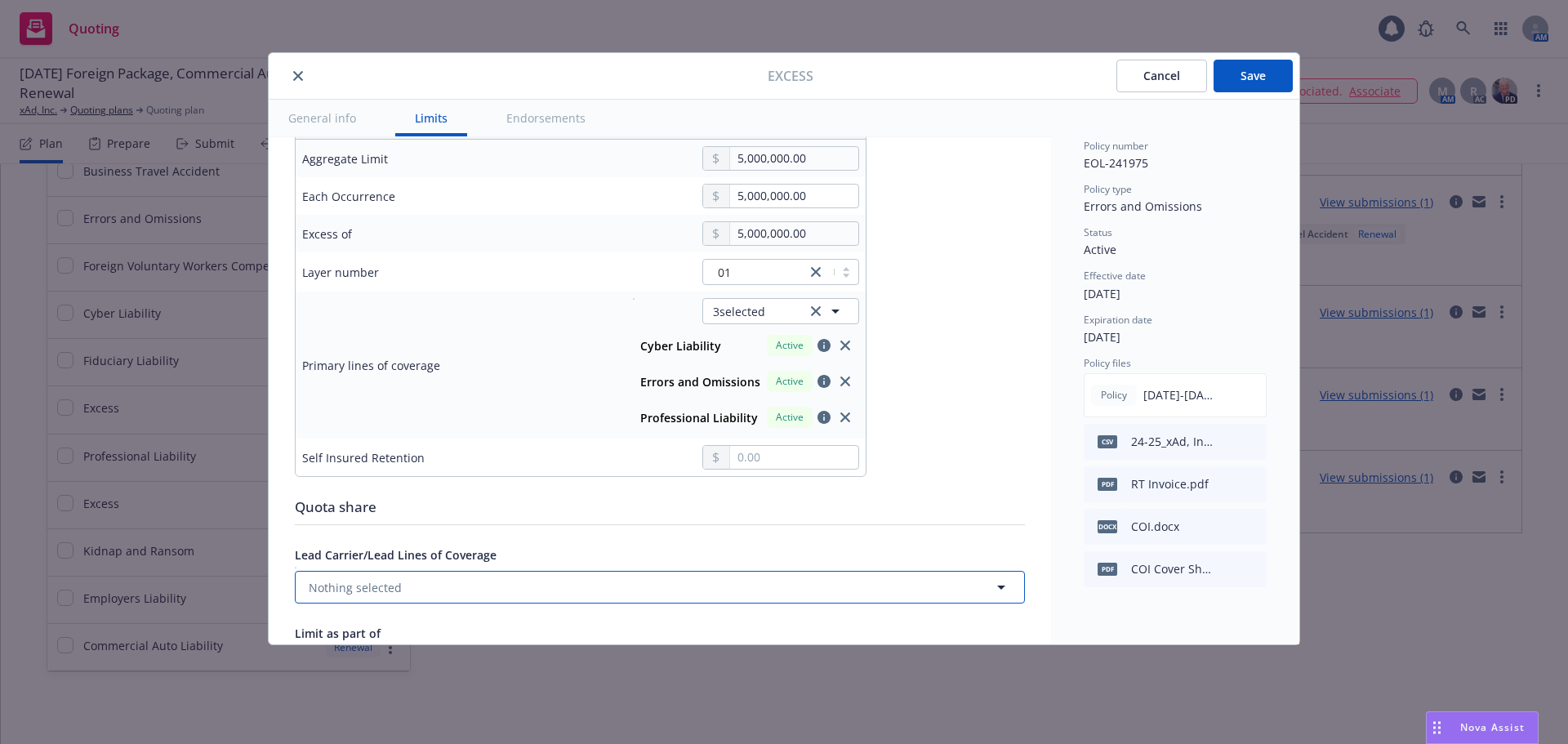
click at [511, 587] on button "Nothing selected" at bounding box center [659, 587] width 730 height 33
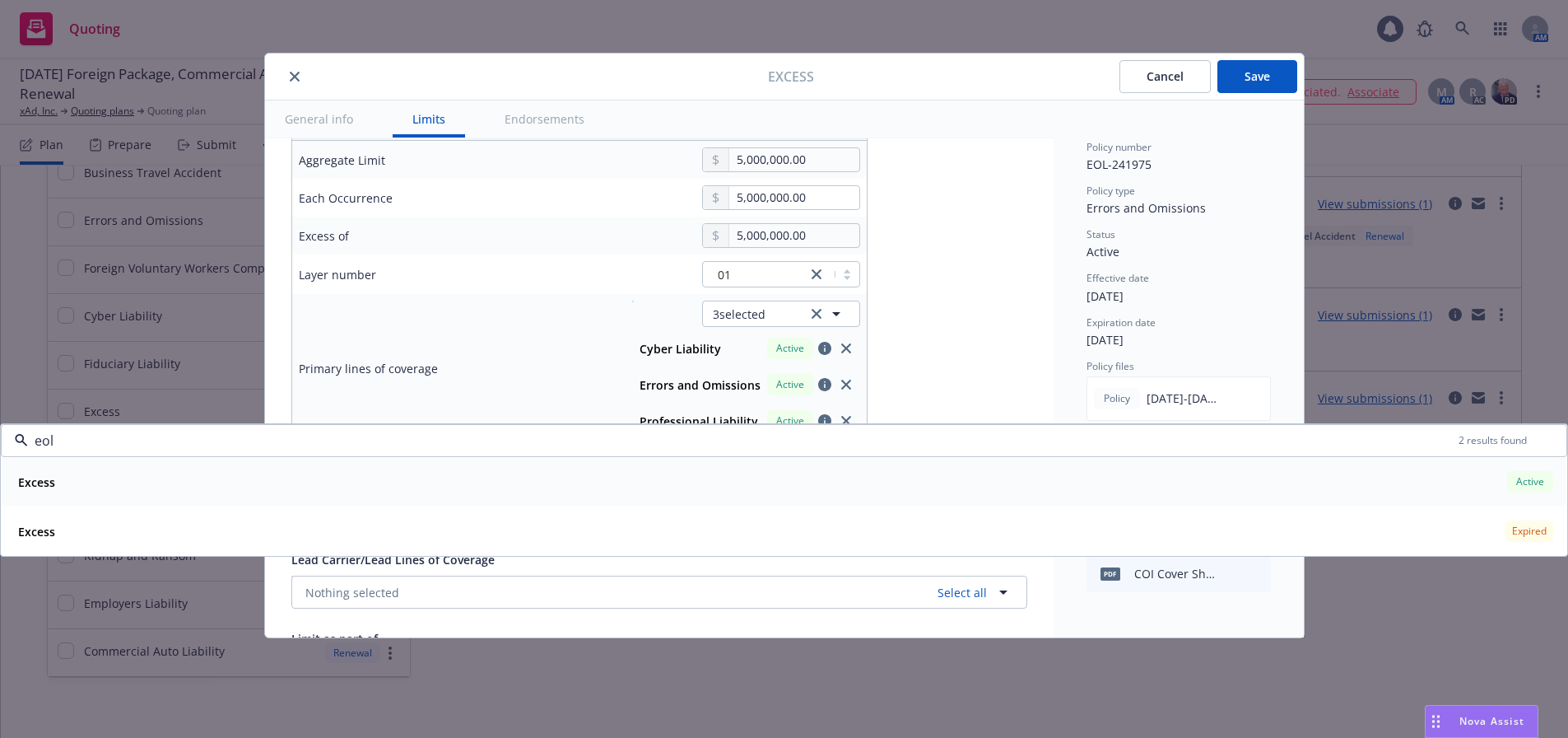
click at [1197, 484] on div "Excess Active" at bounding box center [784, 481] width 1545 height 28
click at [1165, 260] on div "Status Active" at bounding box center [1179, 244] width 184 height 33
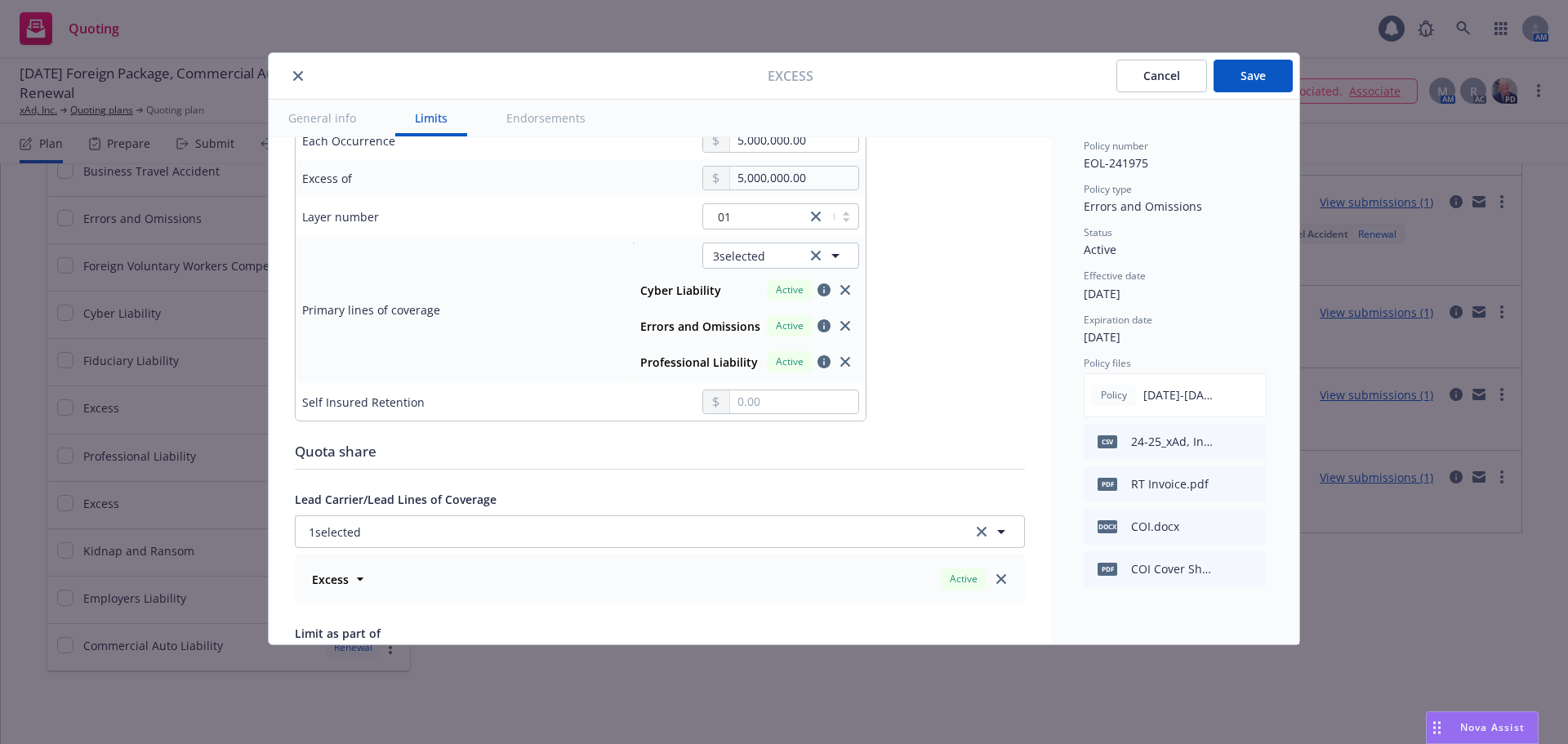
scroll to position [654, 0]
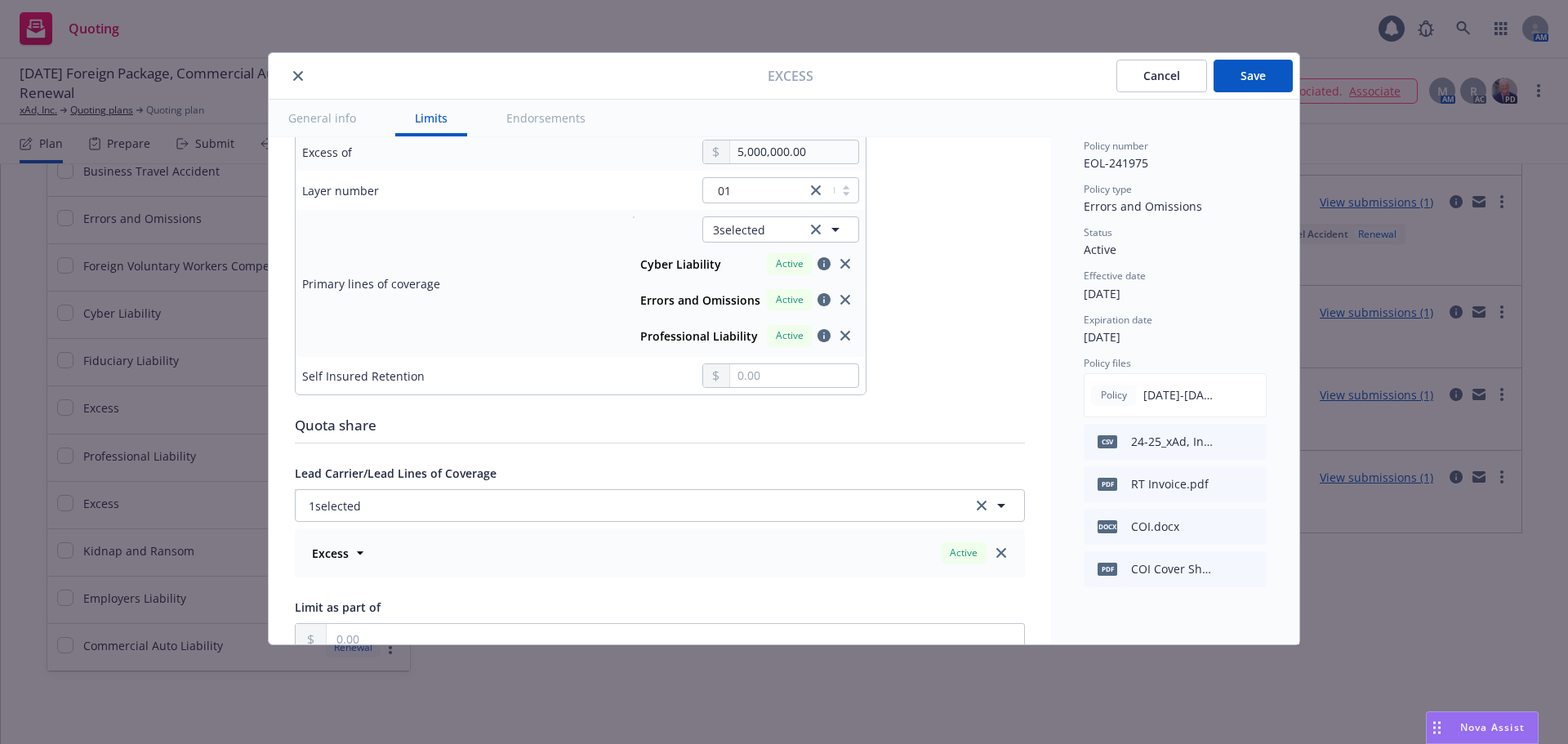
click at [1248, 85] on button "Save" at bounding box center [1252, 76] width 79 height 33
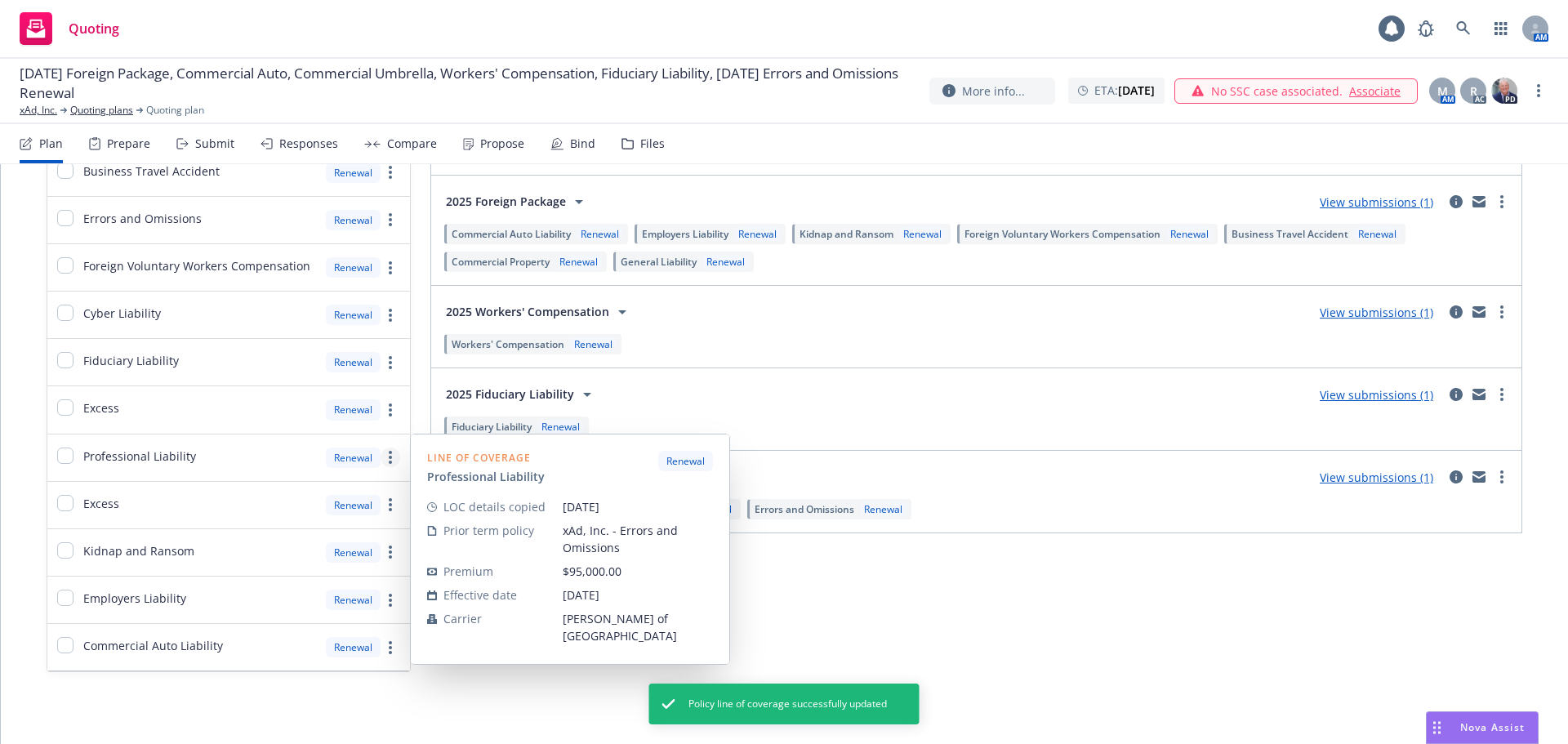
click at [392, 460] on link "more" at bounding box center [390, 457] width 19 height 19
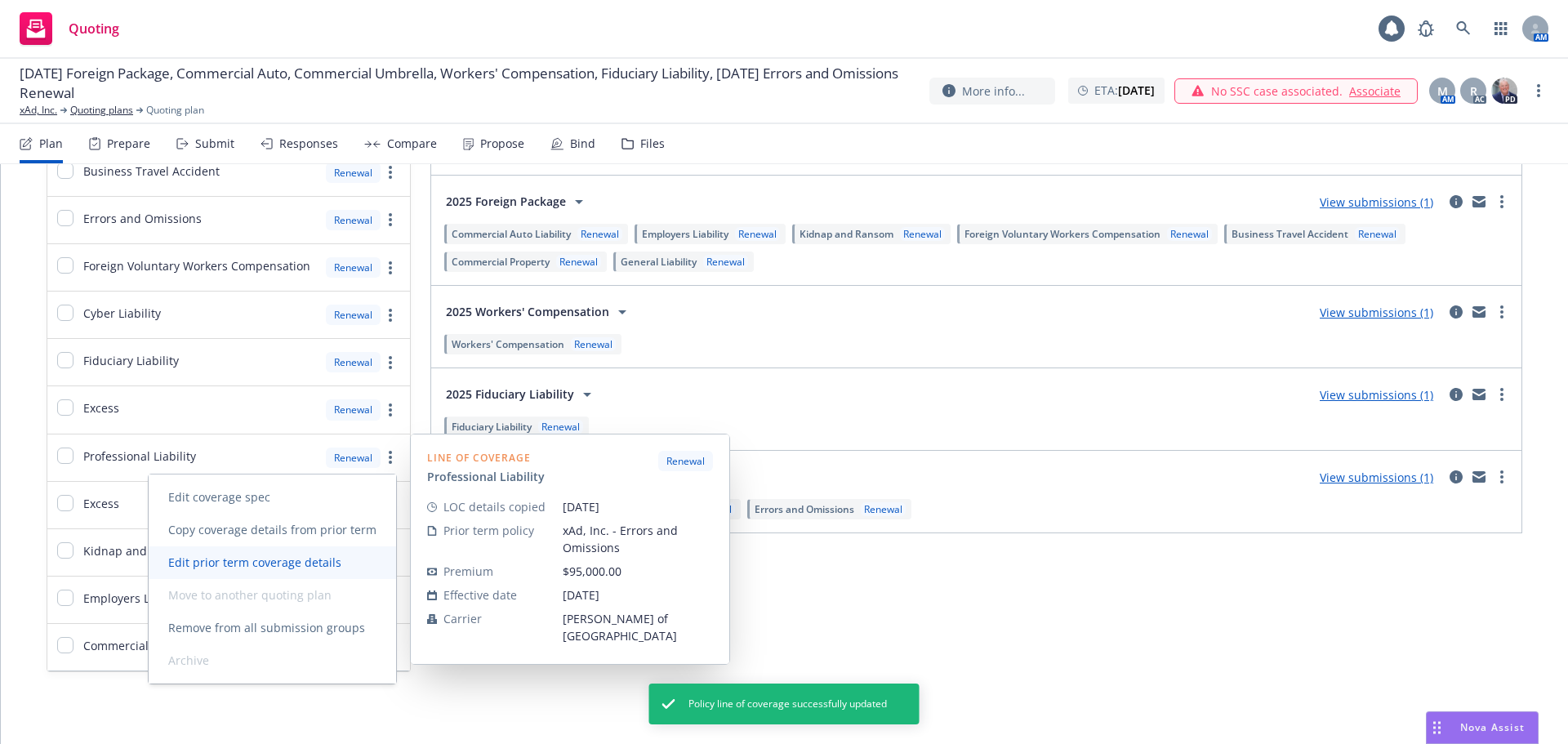
click at [348, 557] on span "Edit prior term coverage details" at bounding box center [255, 562] width 212 height 16
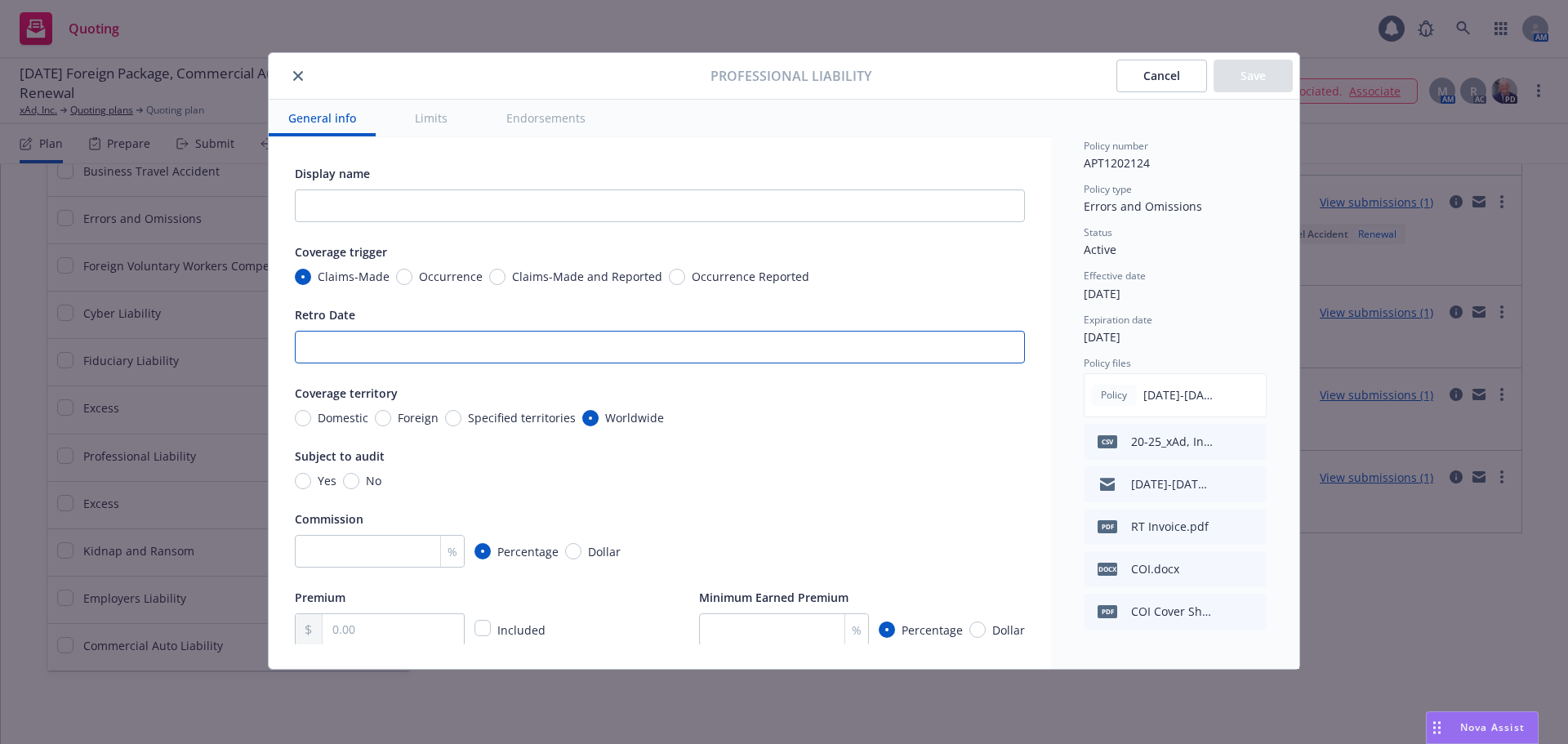
click at [321, 350] on input "Retro Date" at bounding box center [659, 347] width 730 height 33
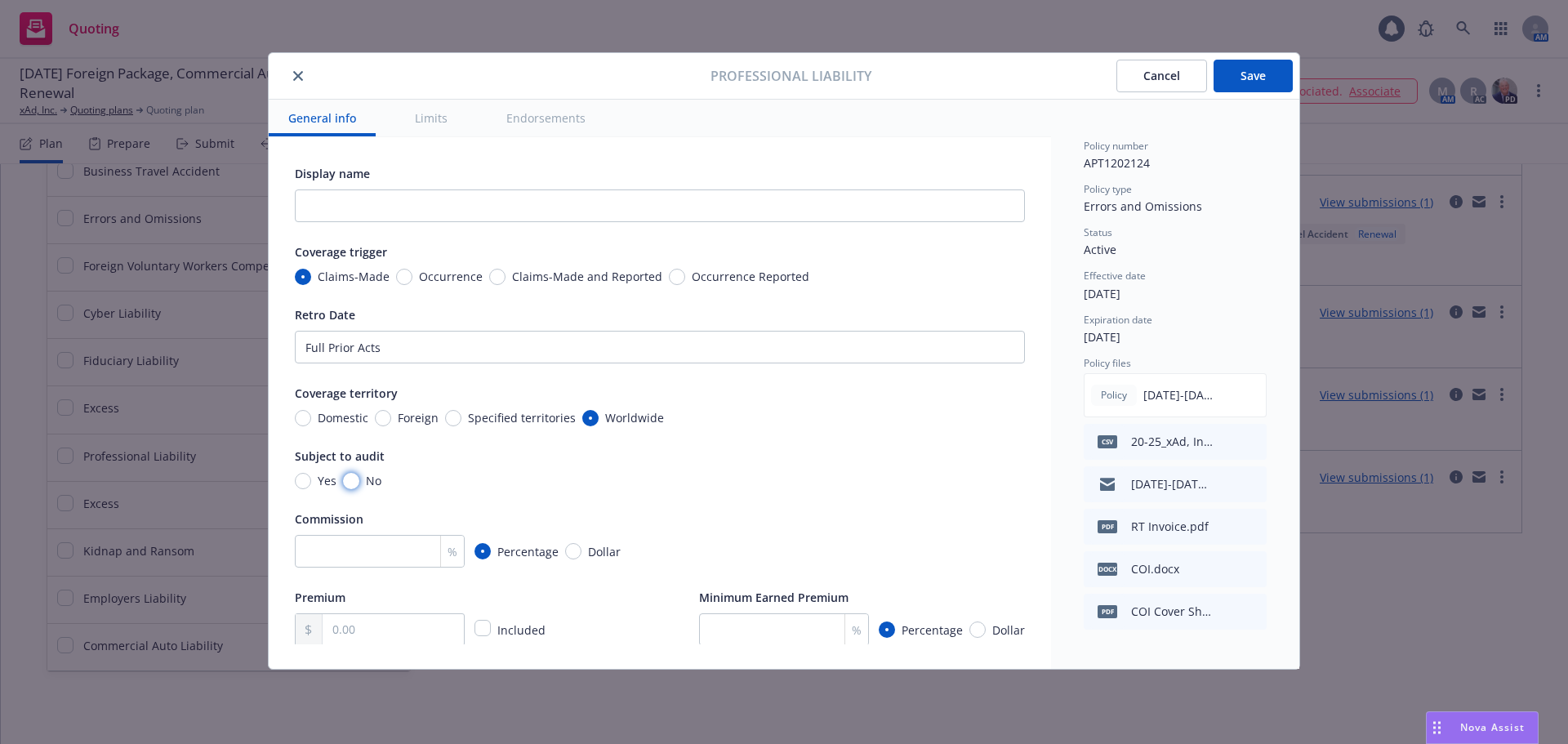
click at [349, 482] on input "No" at bounding box center [351, 480] width 17 height 17
click at [379, 546] on input "number" at bounding box center [379, 551] width 170 height 33
click at [723, 471] on div "Subject to audit Yes No" at bounding box center [659, 468] width 730 height 44
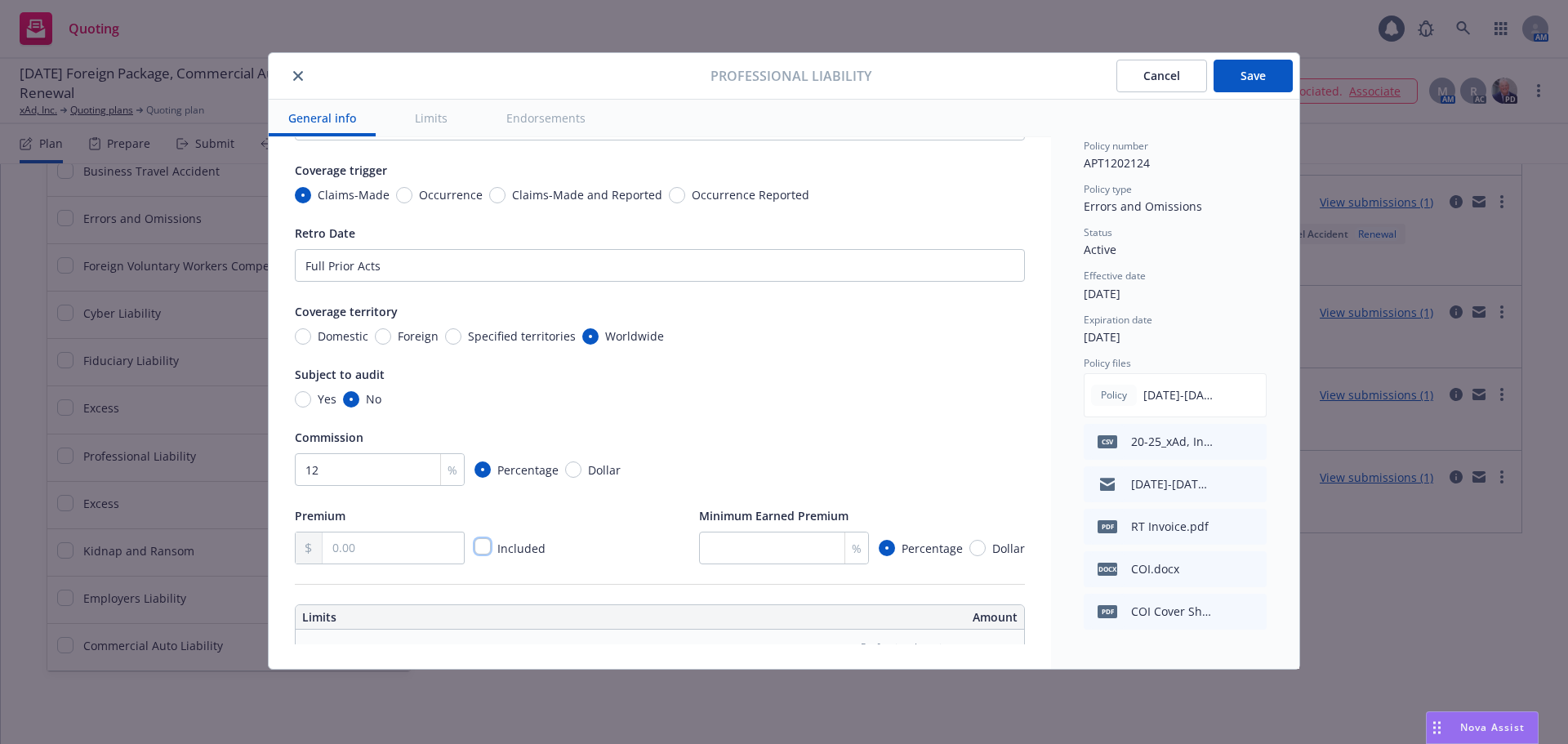
click at [487, 550] on input "checkbox" at bounding box center [482, 547] width 17 height 17
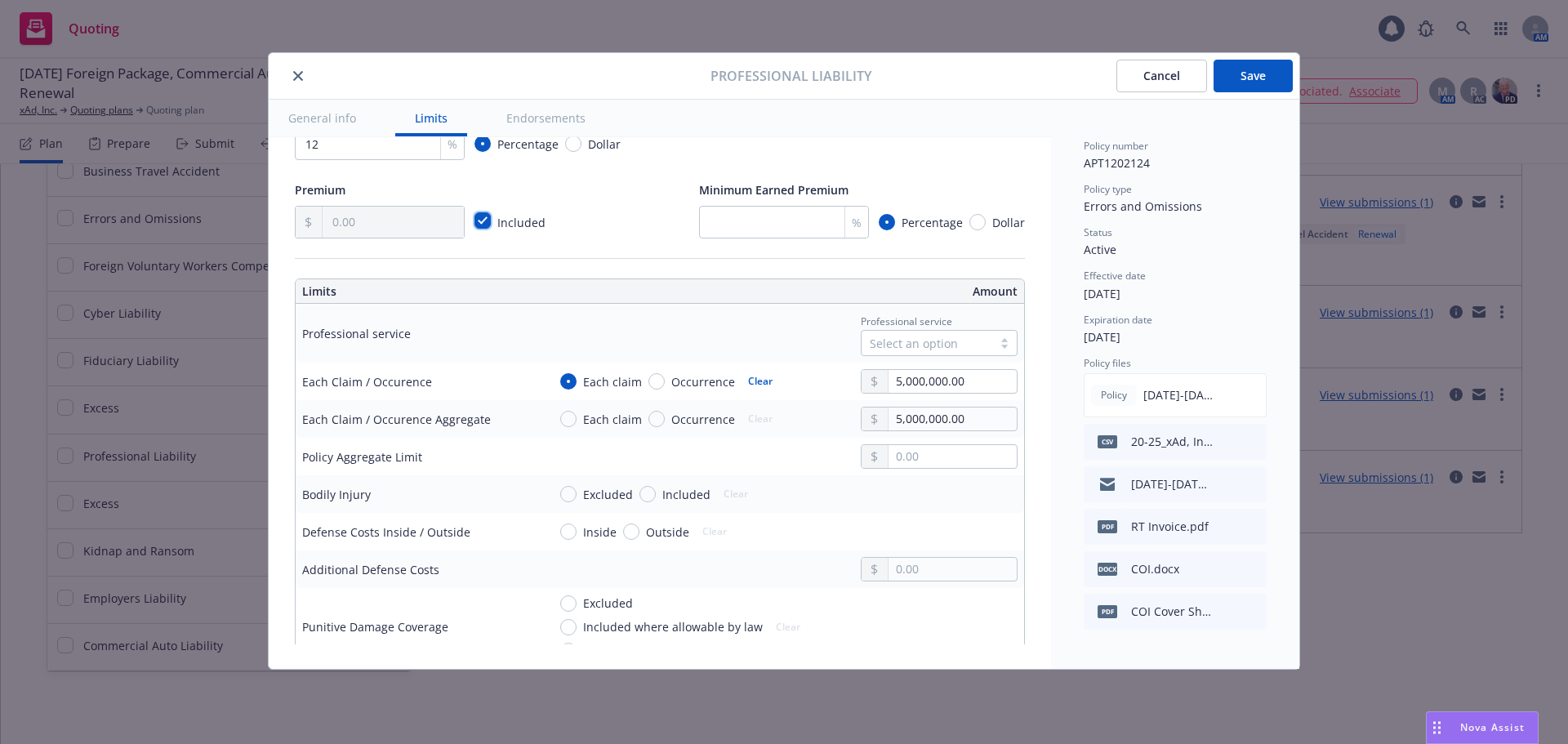
scroll to position [408, 0]
click at [911, 337] on div "Select an option" at bounding box center [927, 343] width 115 height 18
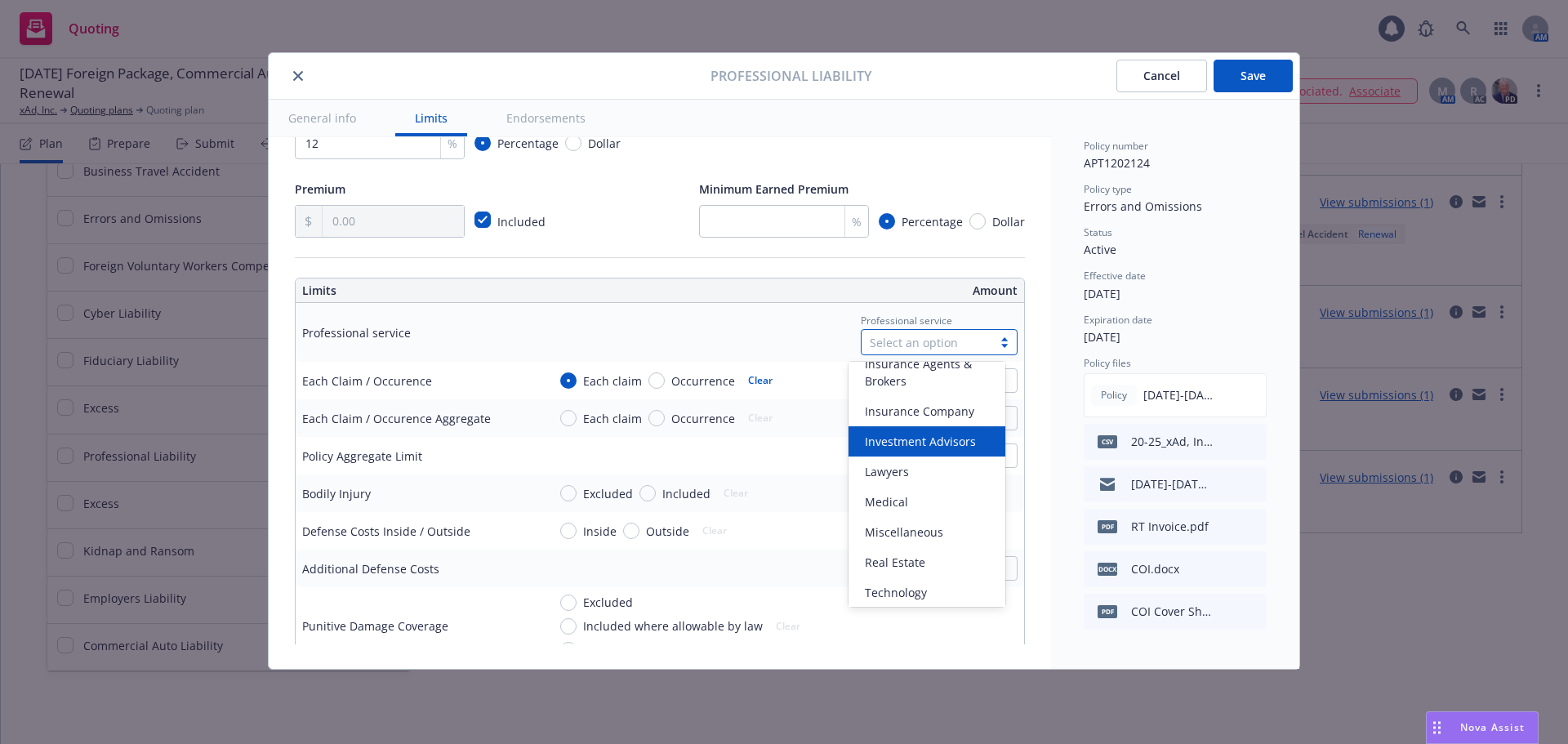
scroll to position [279, 0]
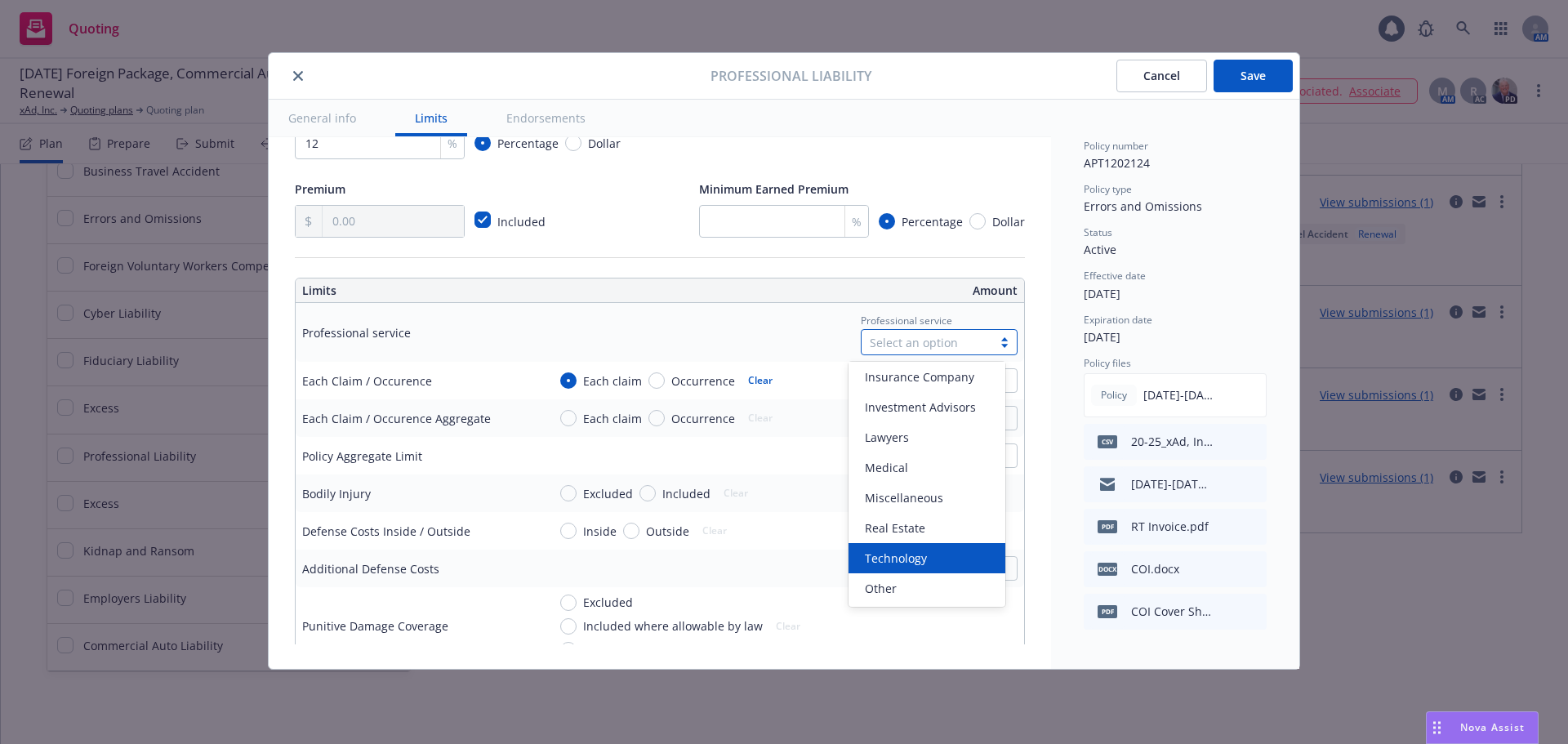
click at [926, 559] on div "Technology" at bounding box center [926, 558] width 137 height 18
click at [919, 467] on input "text" at bounding box center [953, 456] width 128 height 23
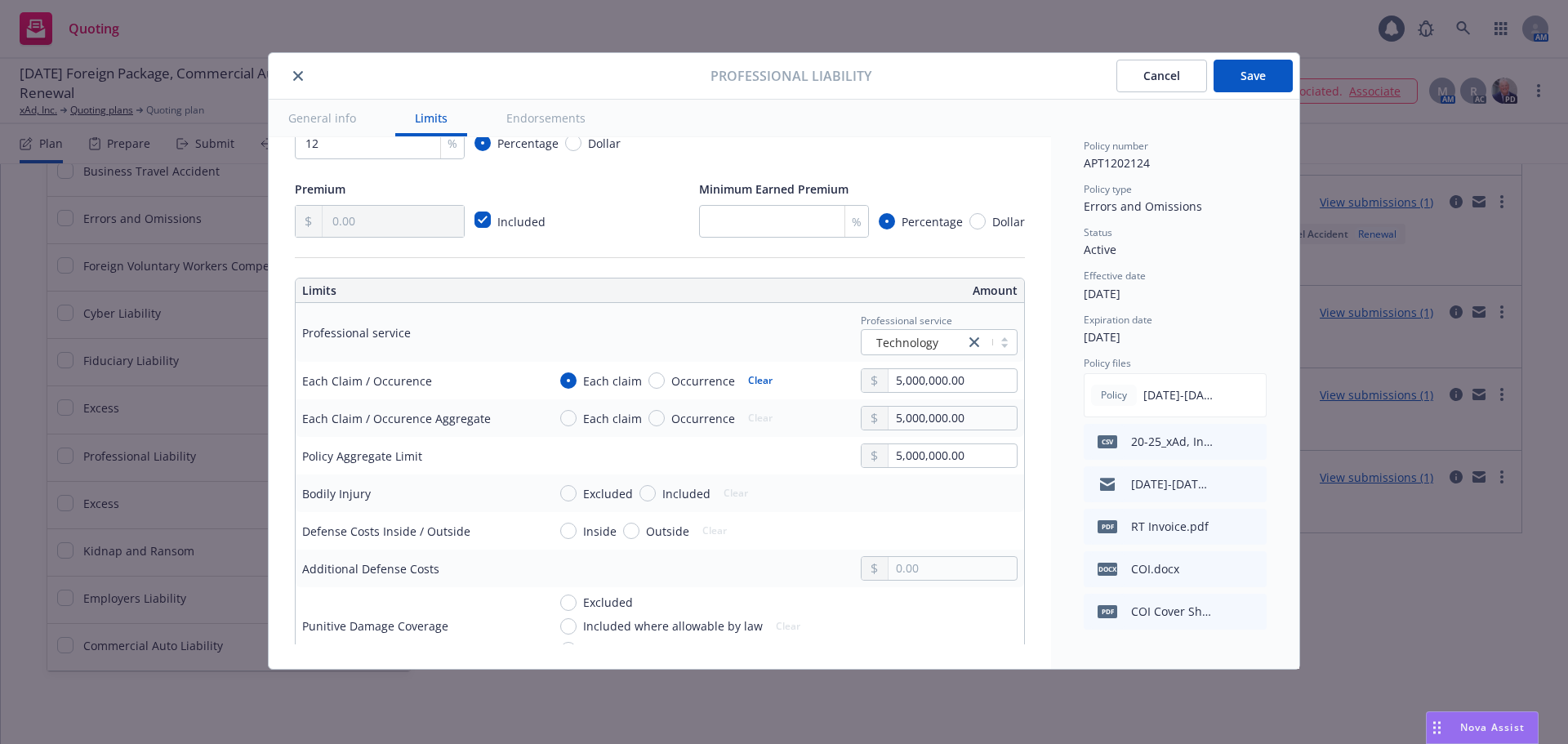
click at [928, 629] on button "$5,000,000.00" at bounding box center [934, 620] width 140 height 30
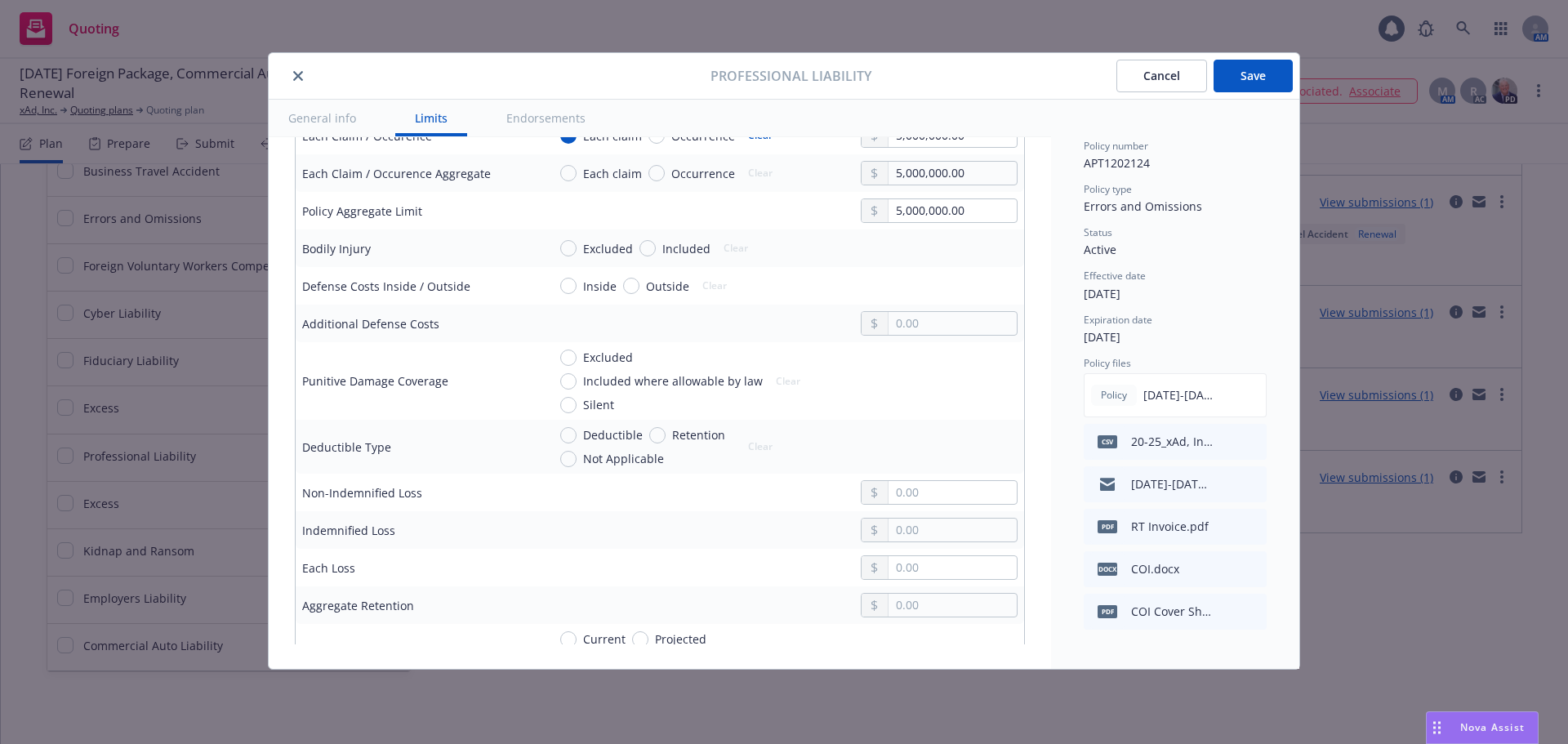
scroll to position [735, 0]
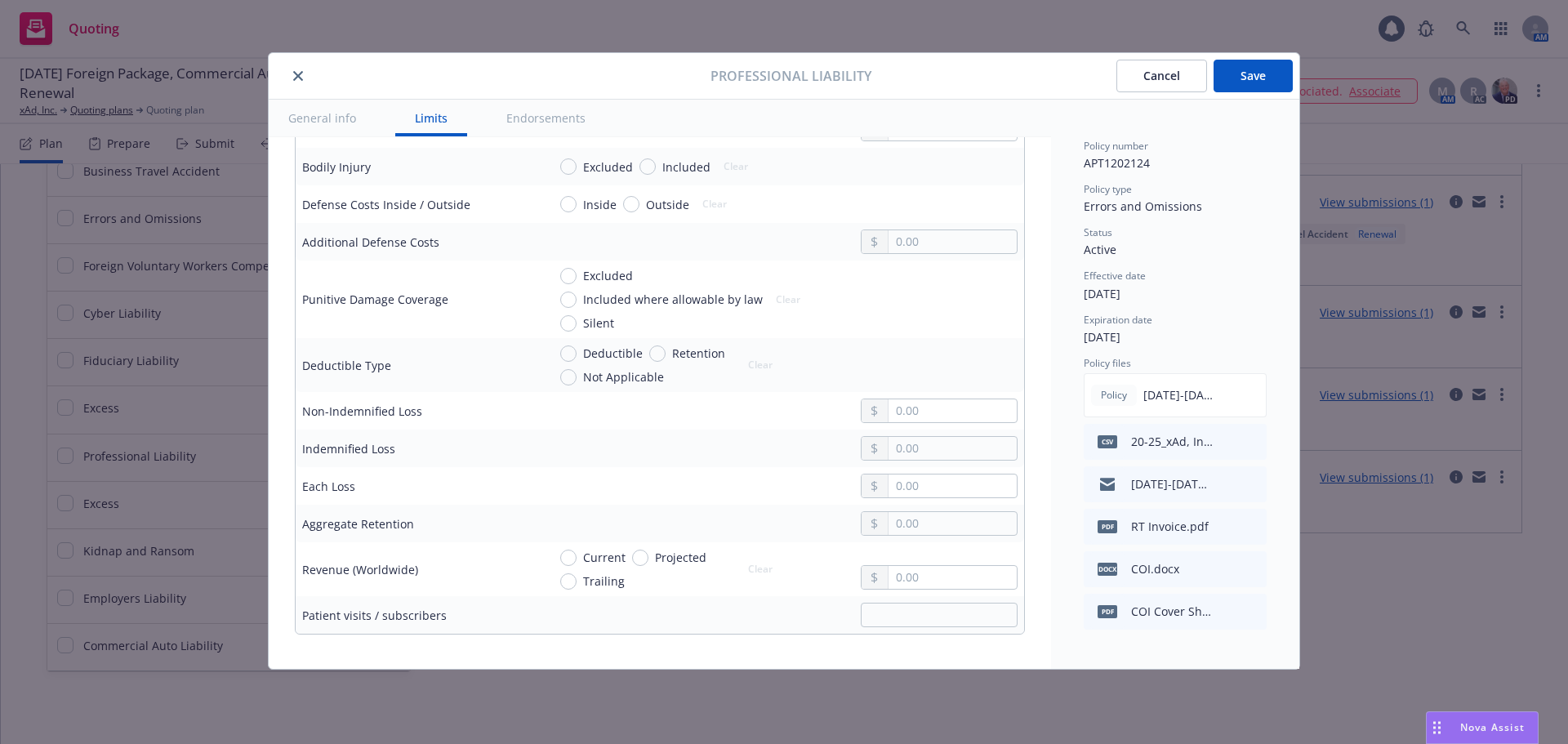
drag, startPoint x: 681, startPoint y: 383, endPoint x: 692, endPoint y: 390, distance: 13.0
click at [681, 362] on span "Retention" at bounding box center [698, 353] width 53 height 18
click at [666, 362] on input "Retention" at bounding box center [657, 353] width 17 height 17
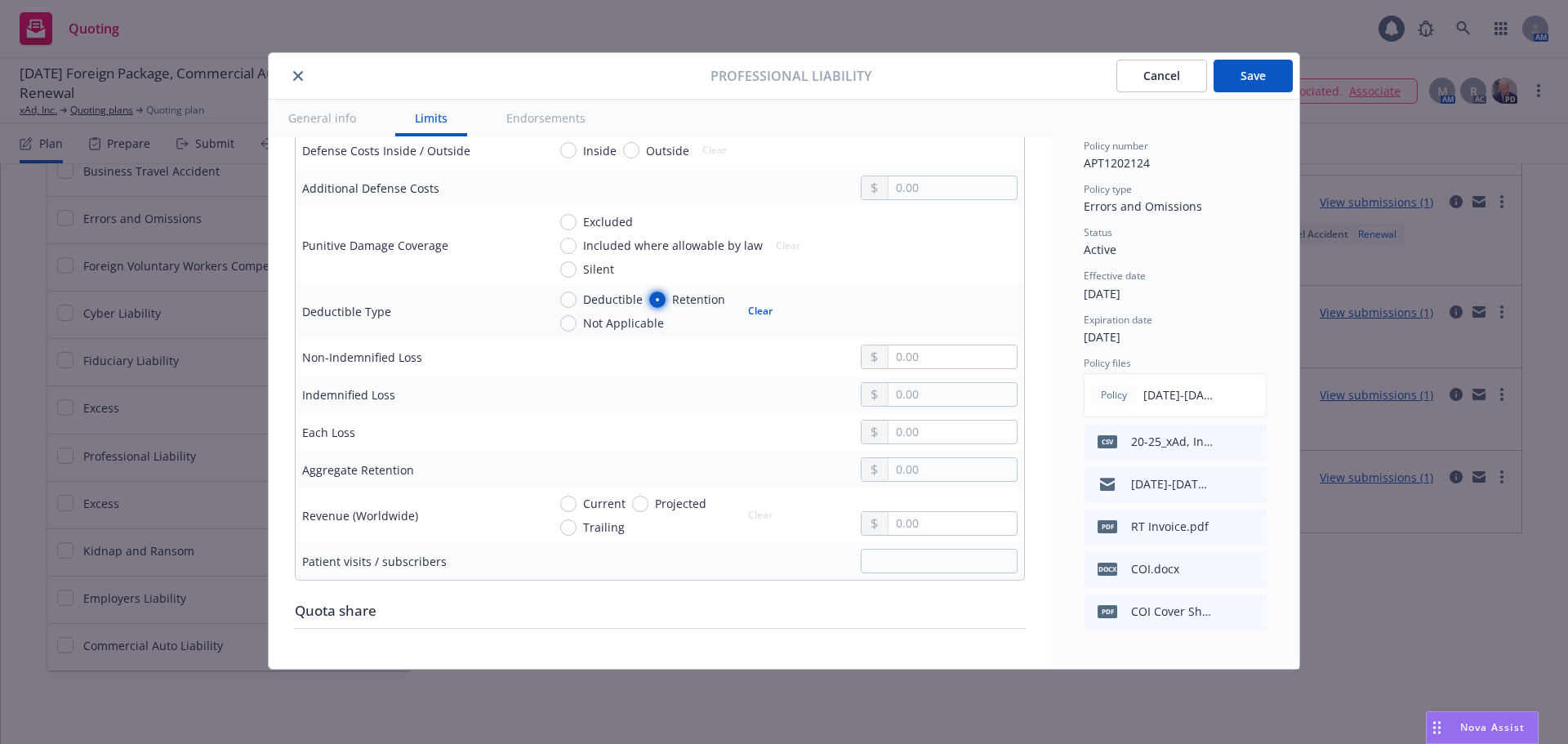
scroll to position [817, 0]
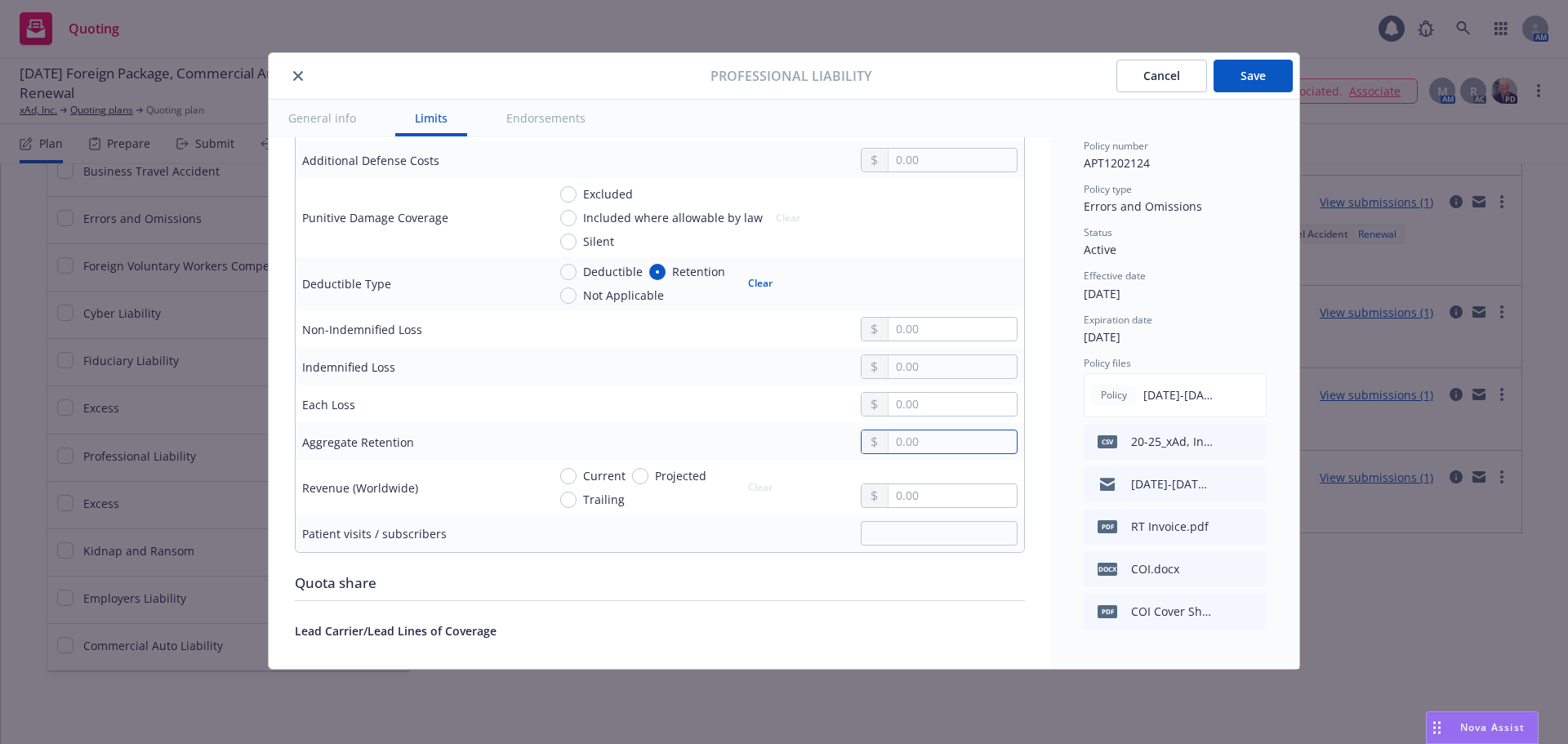
click at [900, 453] on input "text" at bounding box center [953, 443] width 128 height 23
click at [714, 416] on div at bounding box center [783, 404] width 470 height 24
click at [598, 484] on span "Current" at bounding box center [605, 476] width 43 height 18
click at [576, 484] on input "Current" at bounding box center [568, 476] width 17 height 17
click at [895, 508] on input "text" at bounding box center [953, 496] width 128 height 23
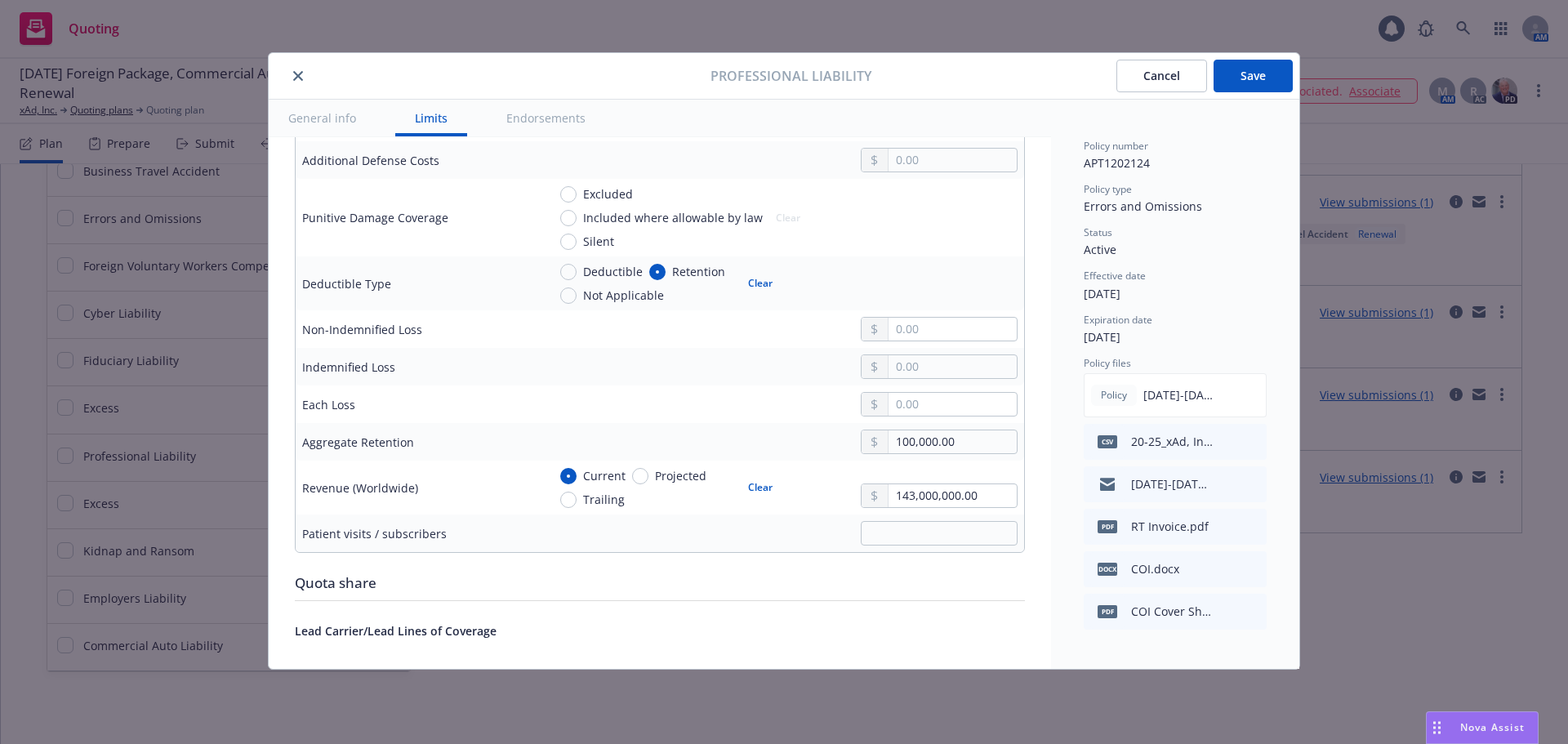
click at [828, 504] on div "Current Projected Trailing Clear 143,000,000.00" at bounding box center [783, 487] width 470 height 41
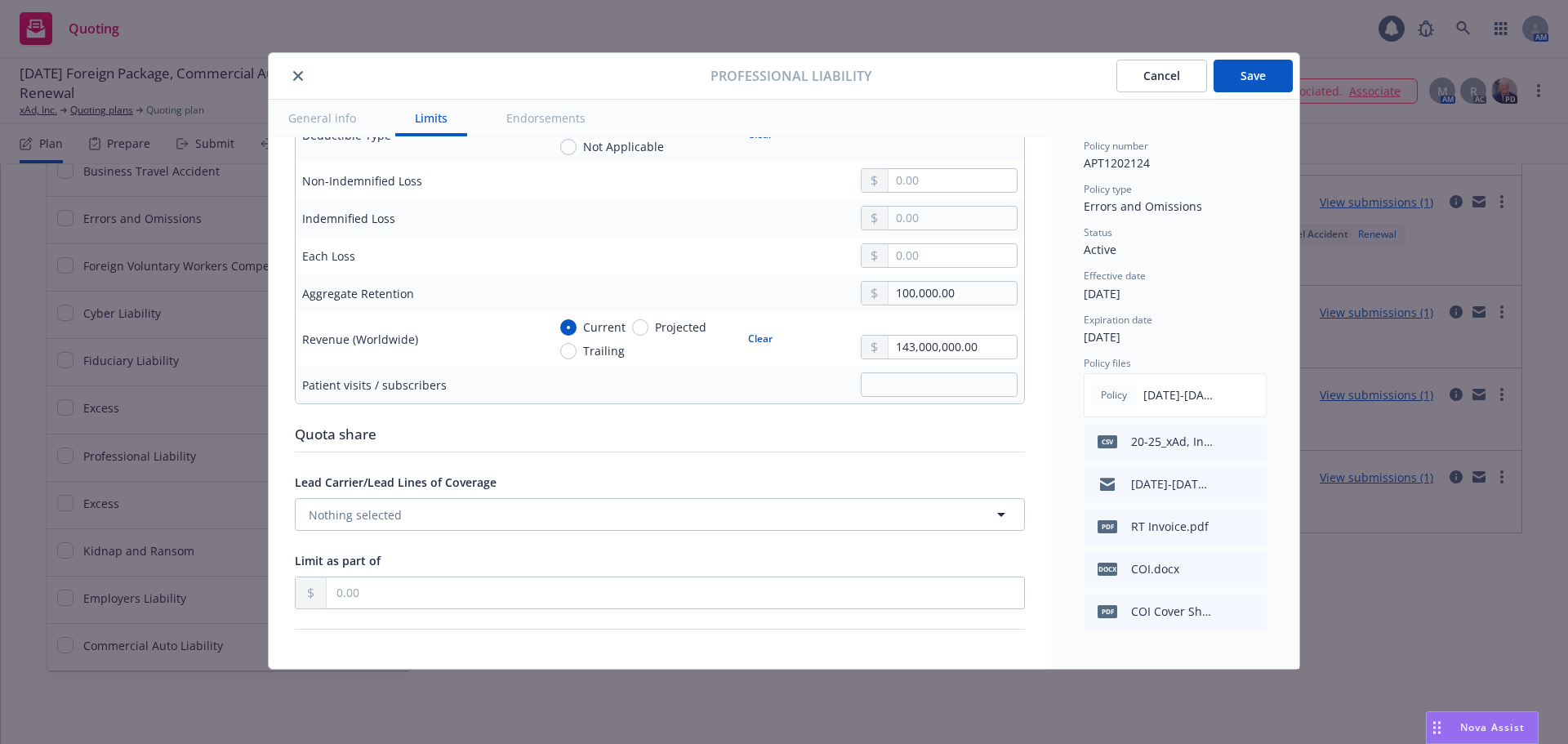
scroll to position [980, 0]
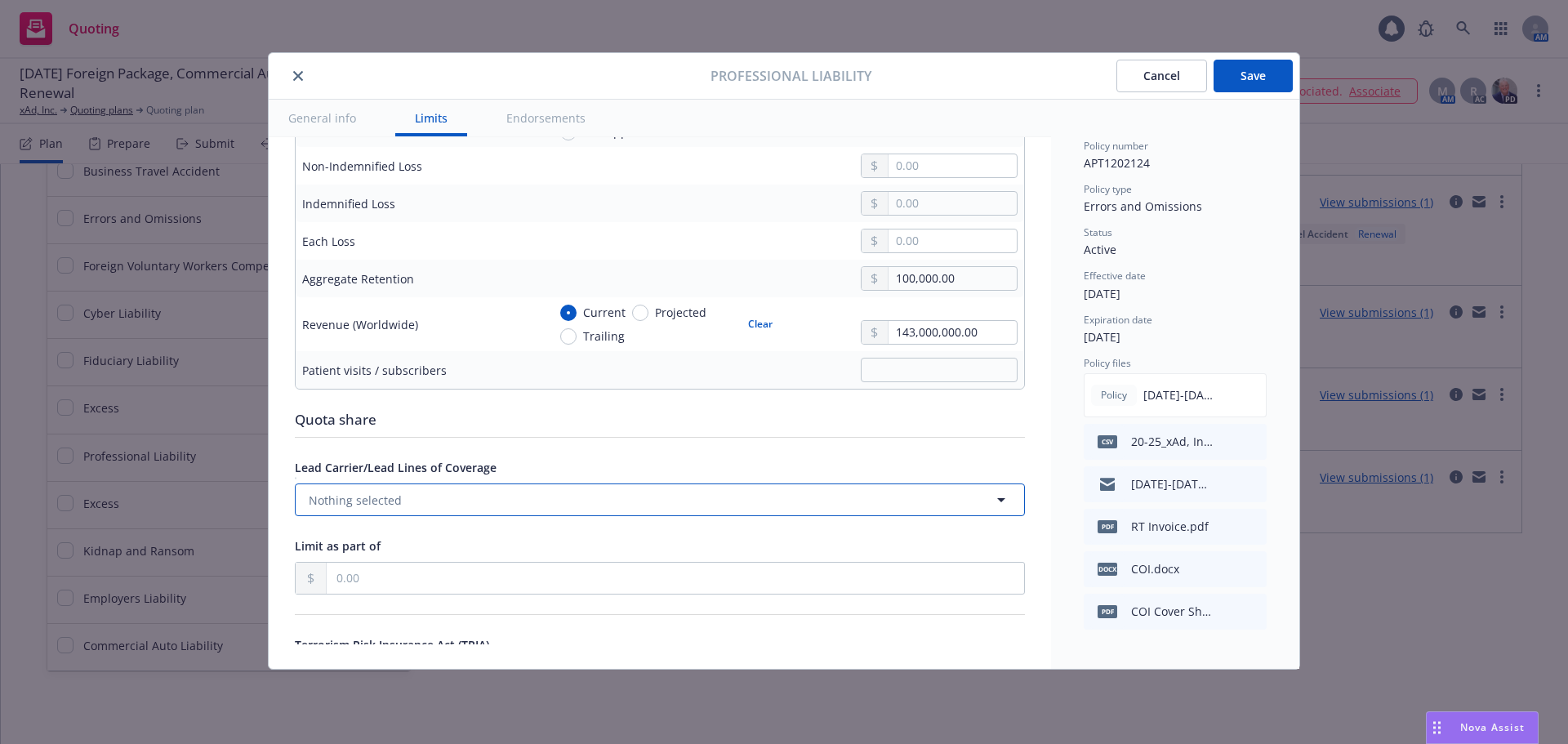
click at [535, 516] on button "Nothing selected" at bounding box center [659, 500] width 730 height 33
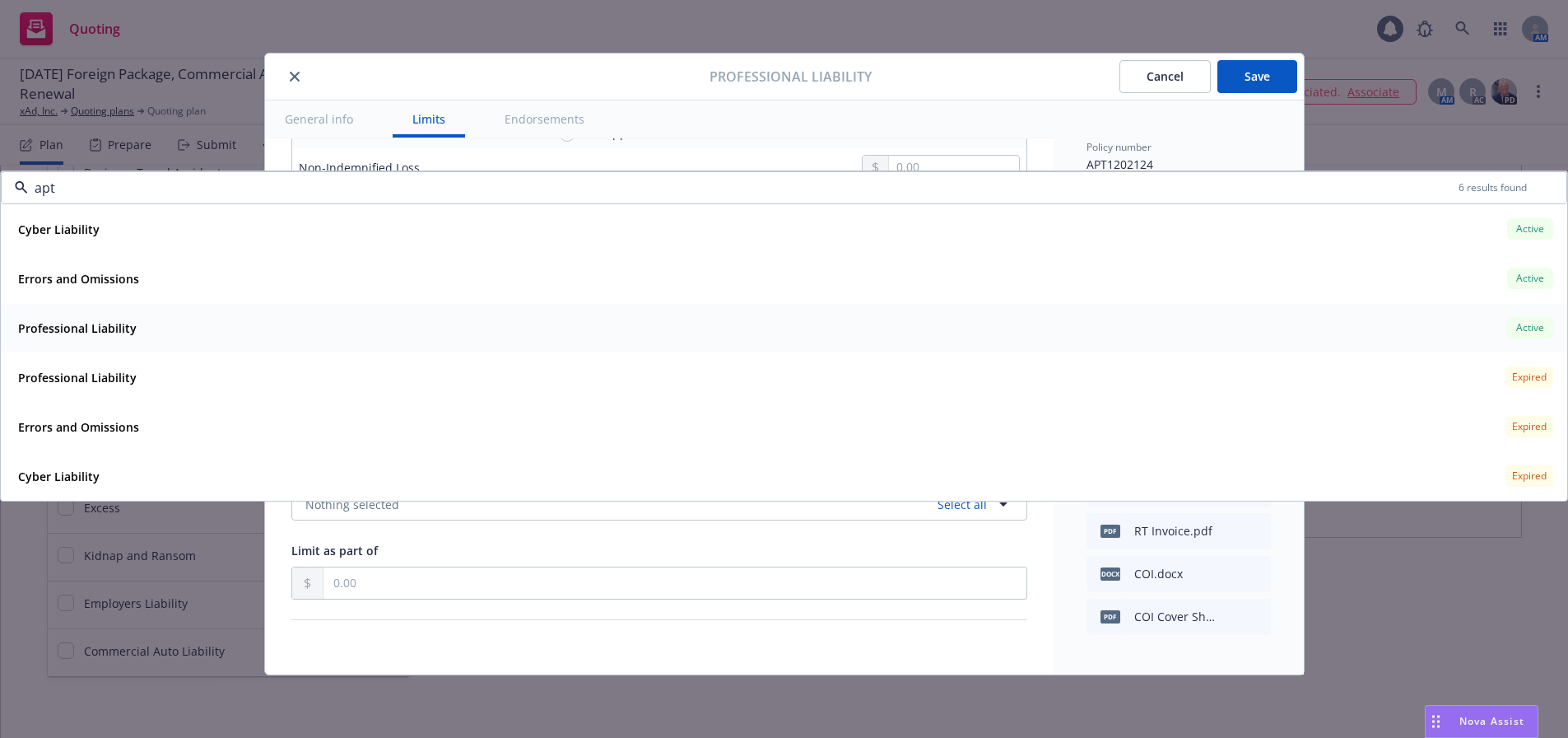
click at [147, 325] on div "Professional Liability Active" at bounding box center [784, 327] width 1545 height 28
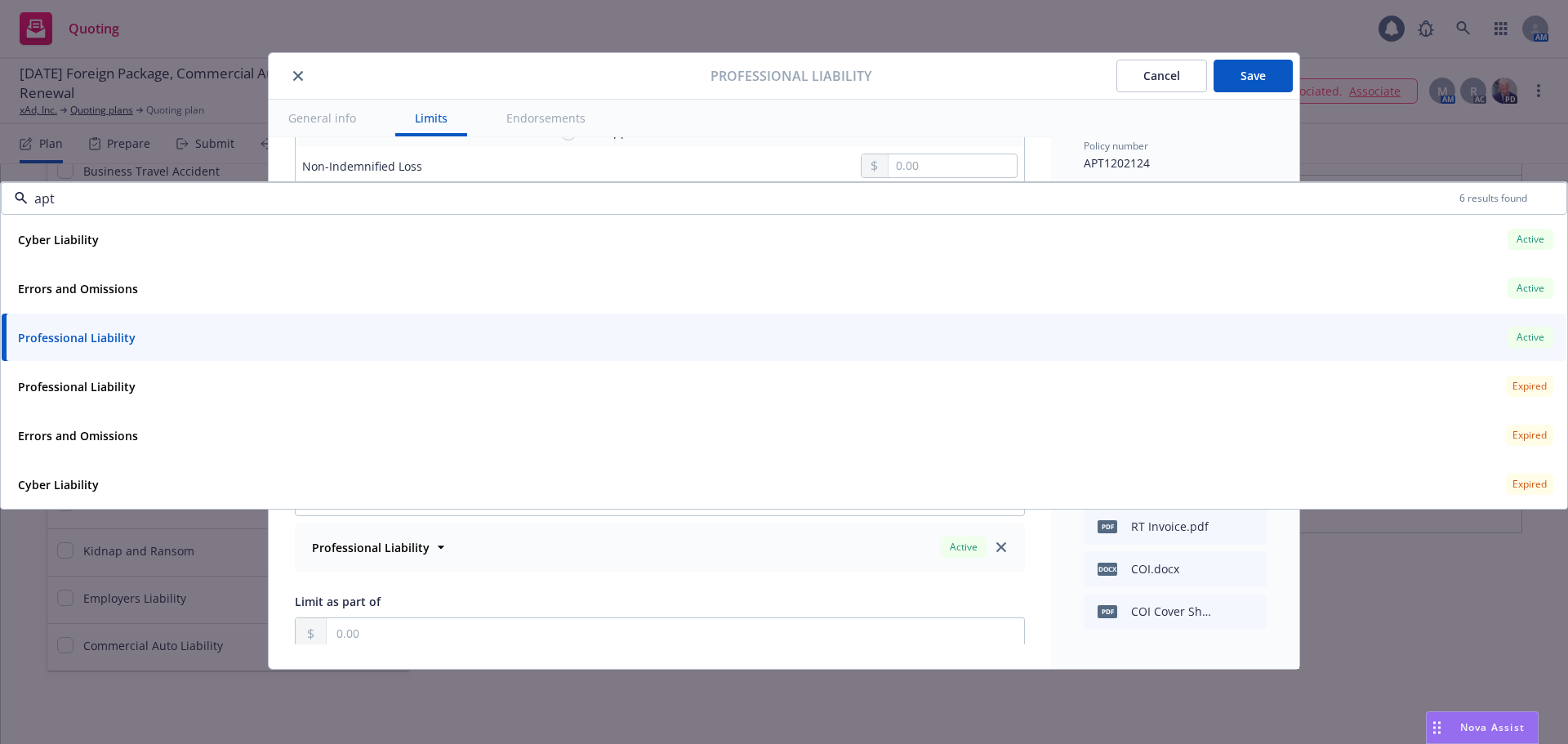
click at [273, 575] on div "Display name Technology Coverage trigger Claims-Made Occurrence Claims-Made and…" at bounding box center [659, 94] width 783 height 1876
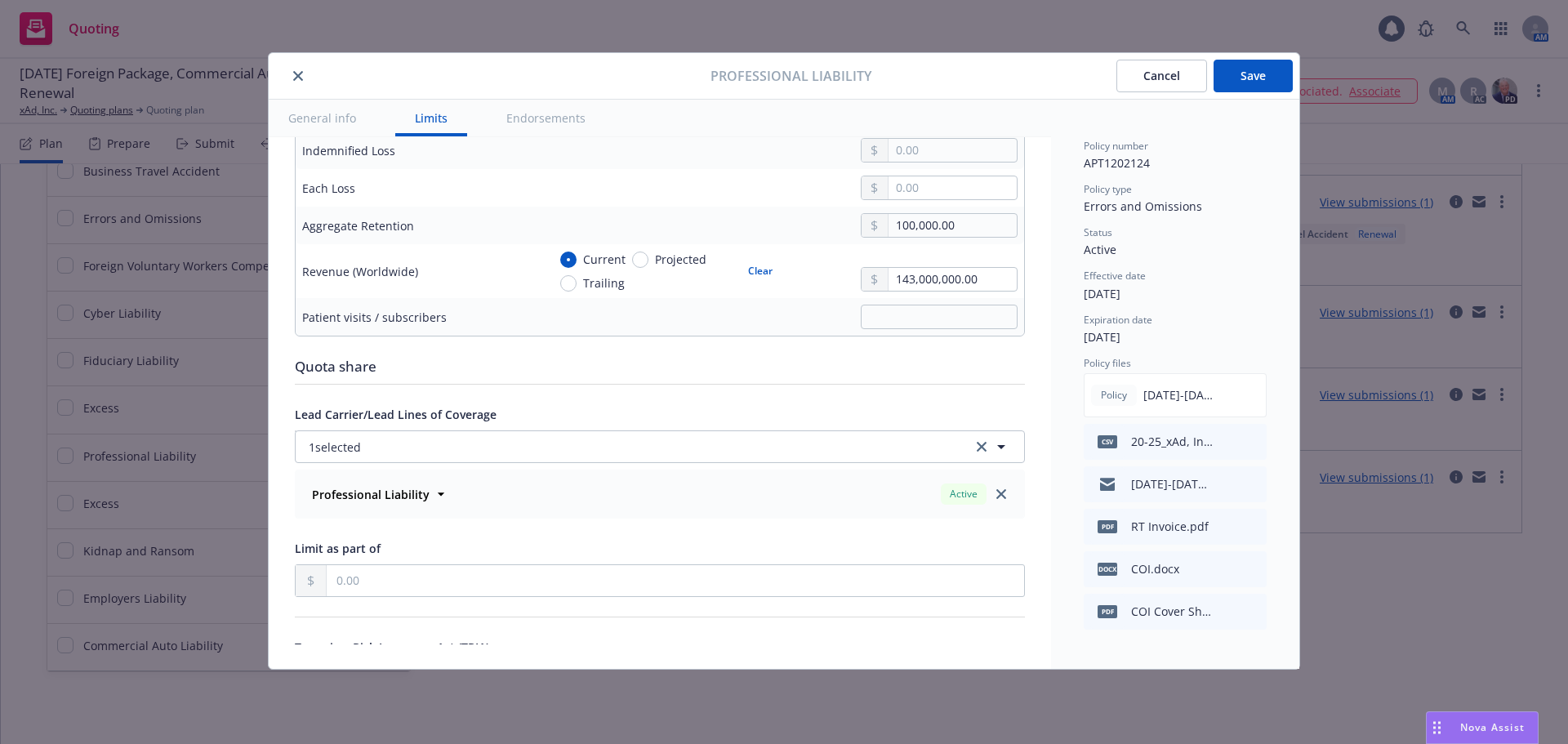
scroll to position [1062, 0]
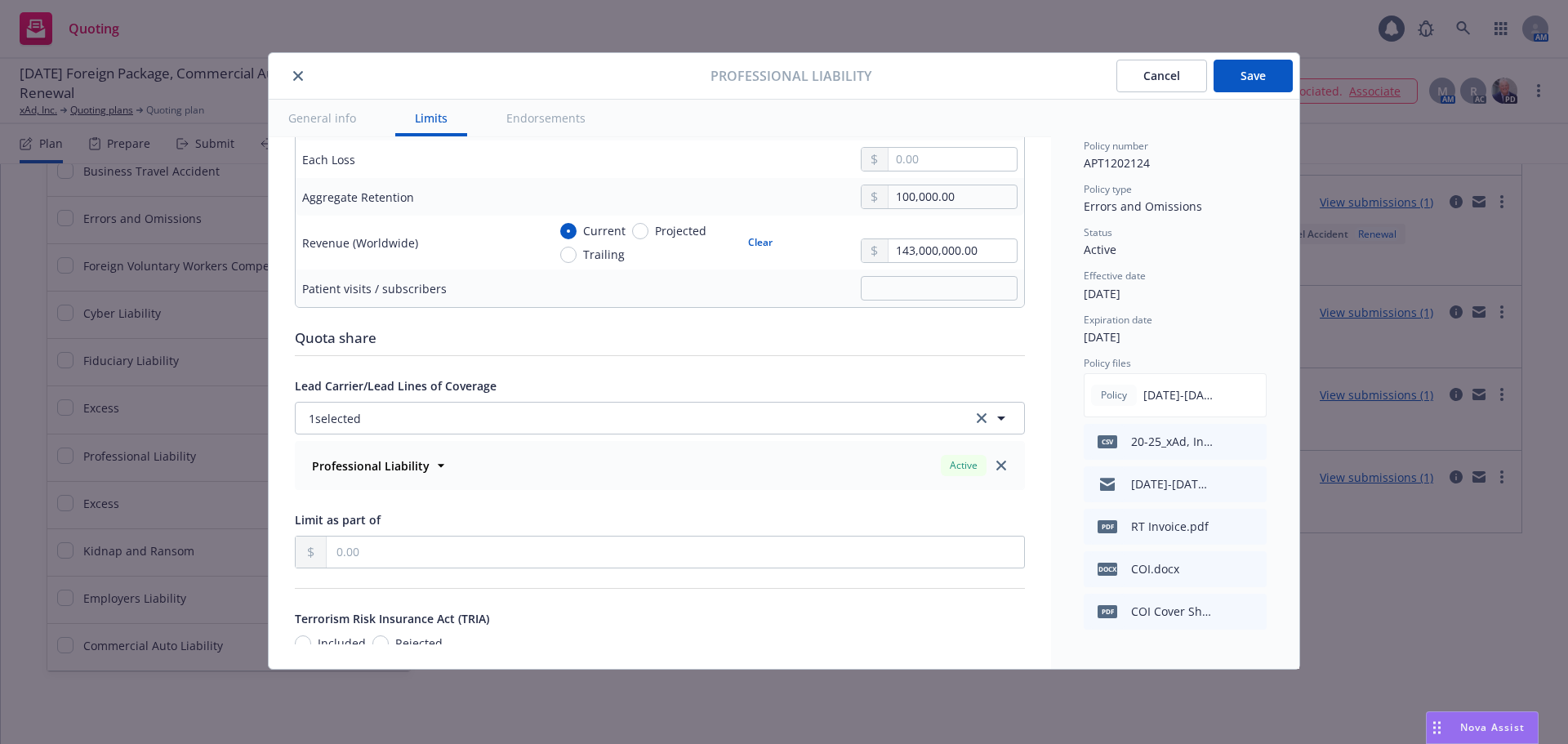
click at [1255, 79] on button "Save" at bounding box center [1252, 76] width 79 height 33
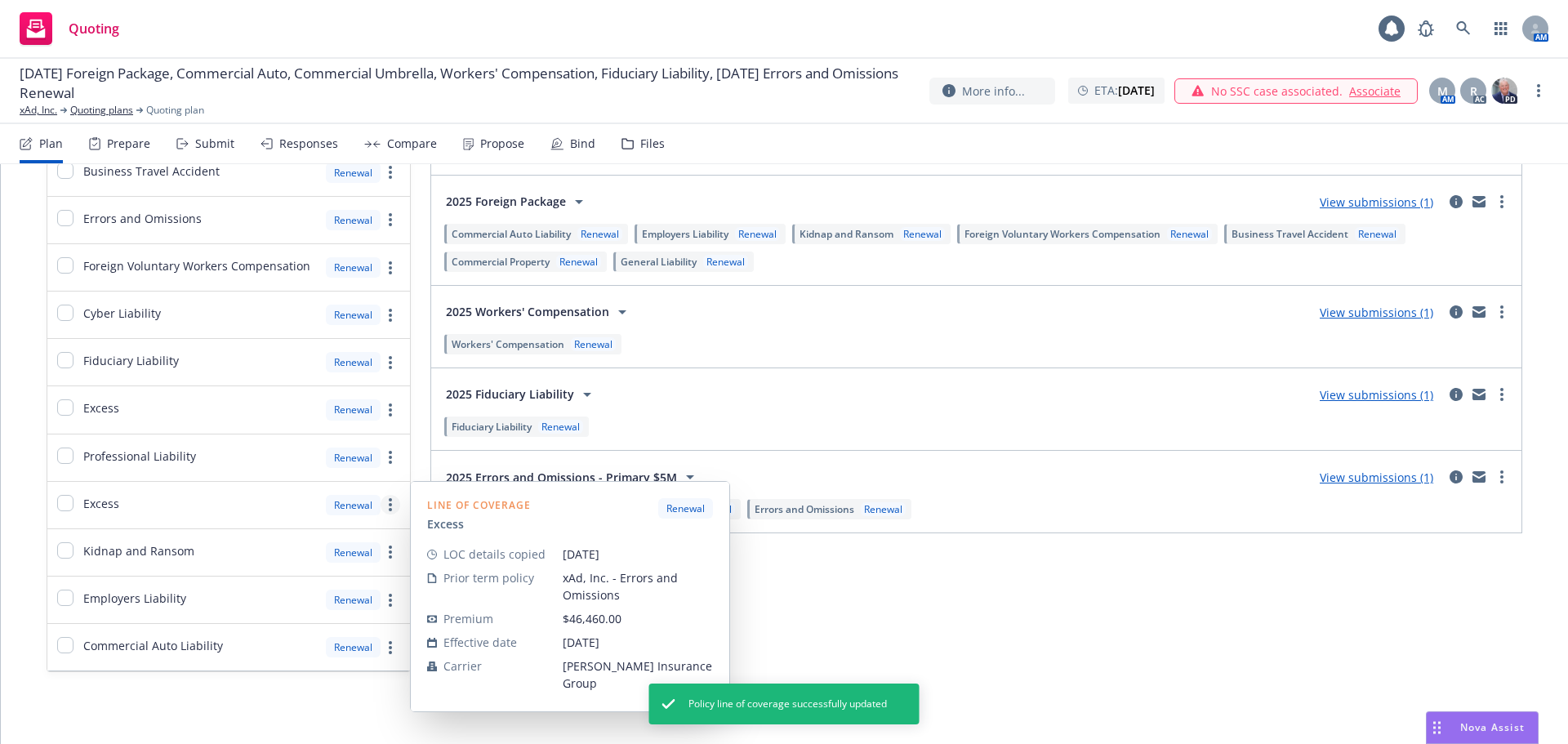
click at [385, 508] on link "more" at bounding box center [390, 505] width 19 height 19
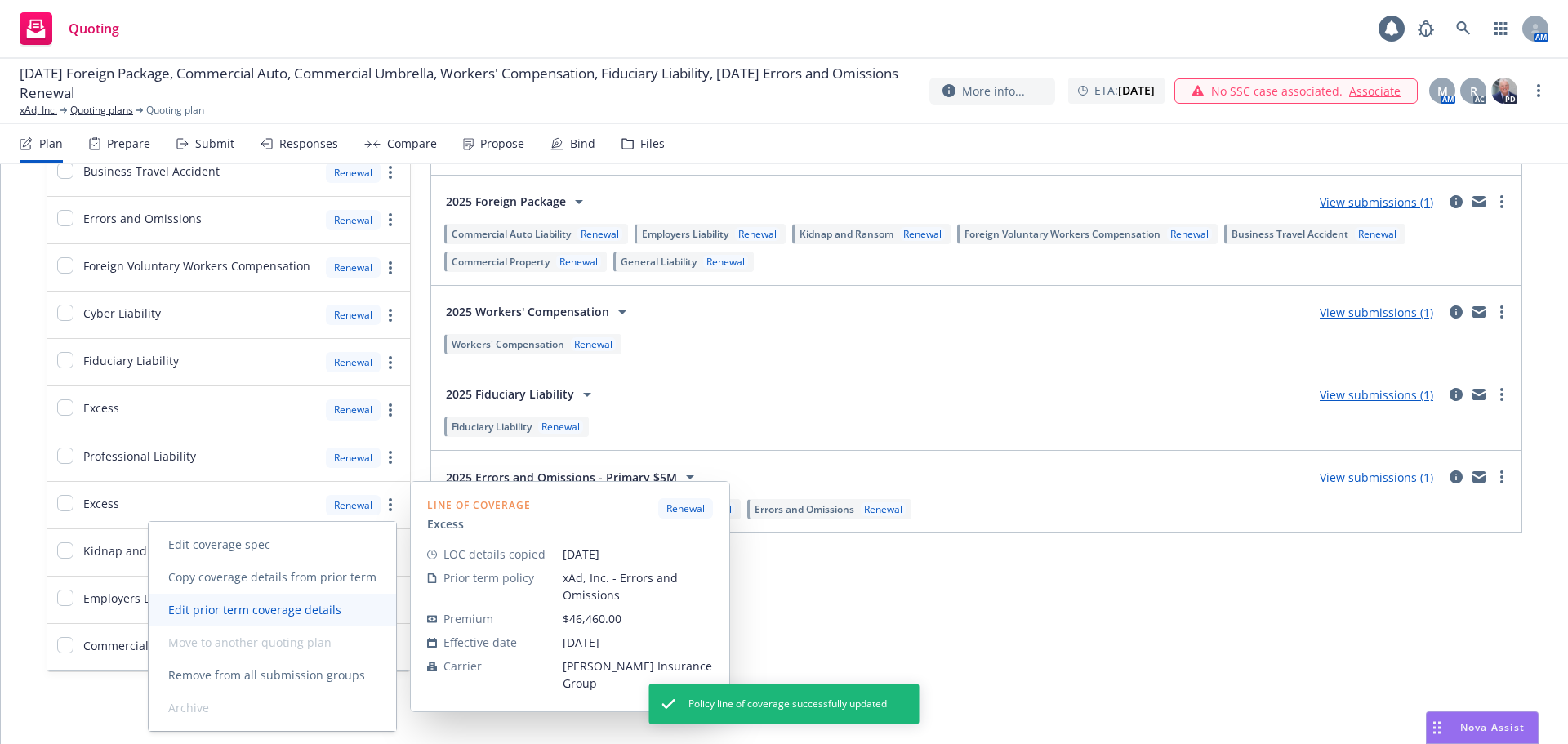
click at [305, 609] on span "Edit prior term coverage details" at bounding box center [255, 610] width 212 height 16
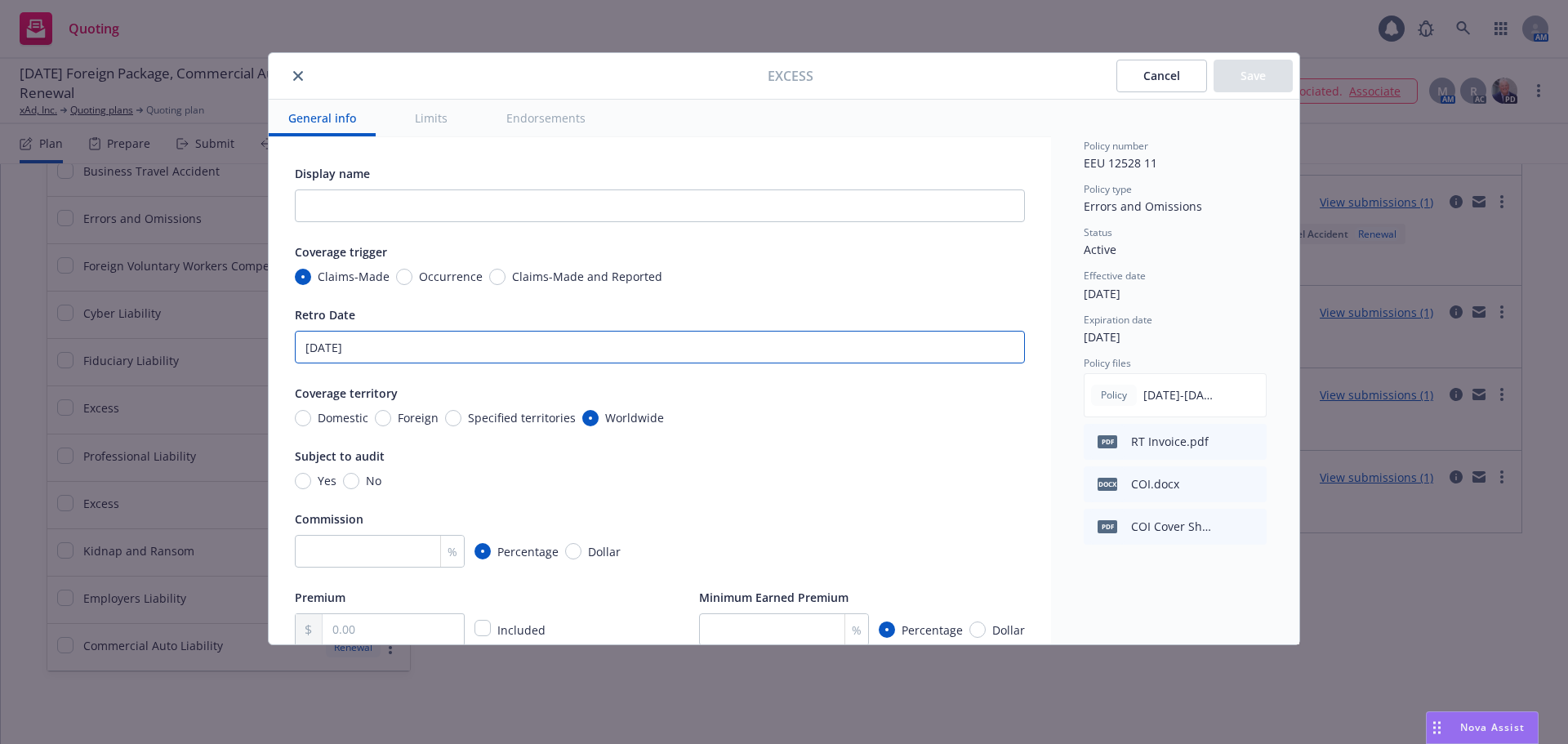
drag, startPoint x: 449, startPoint y: 353, endPoint x: 95, endPoint y: 362, distance: 354.1
click at [95, 362] on div "Excess Cancel Save General info Limits Endorsements Display name Coverage trigg…" at bounding box center [784, 372] width 1568 height 744
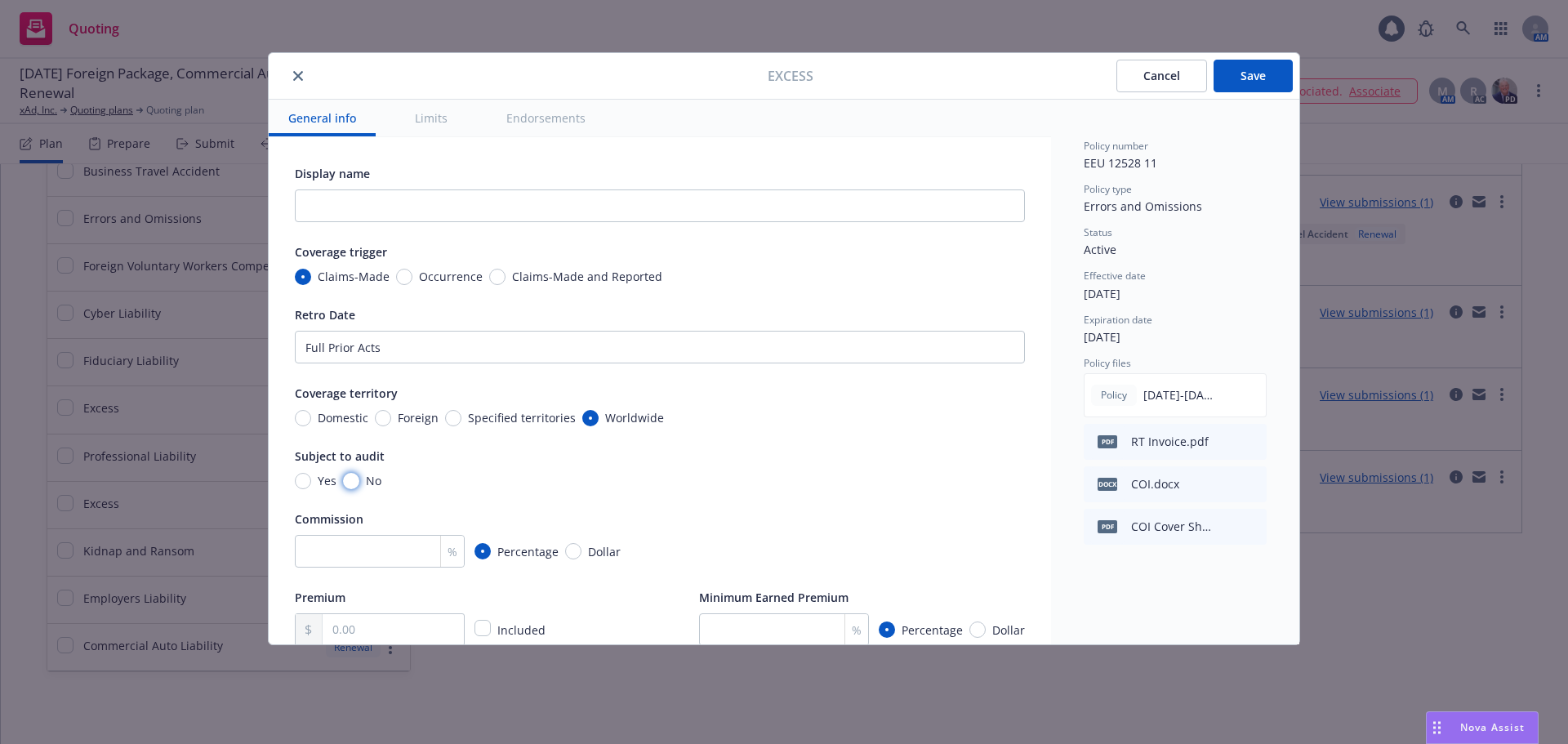
click at [349, 482] on input "No" at bounding box center [351, 480] width 17 height 17
click at [384, 544] on input "number" at bounding box center [379, 551] width 170 height 33
click at [432, 618] on input "text" at bounding box center [393, 630] width 141 height 31
click at [646, 603] on div "Premium 46,460.00 Included Minimum Earned Premium % Percentage Dollar" at bounding box center [659, 617] width 730 height 58
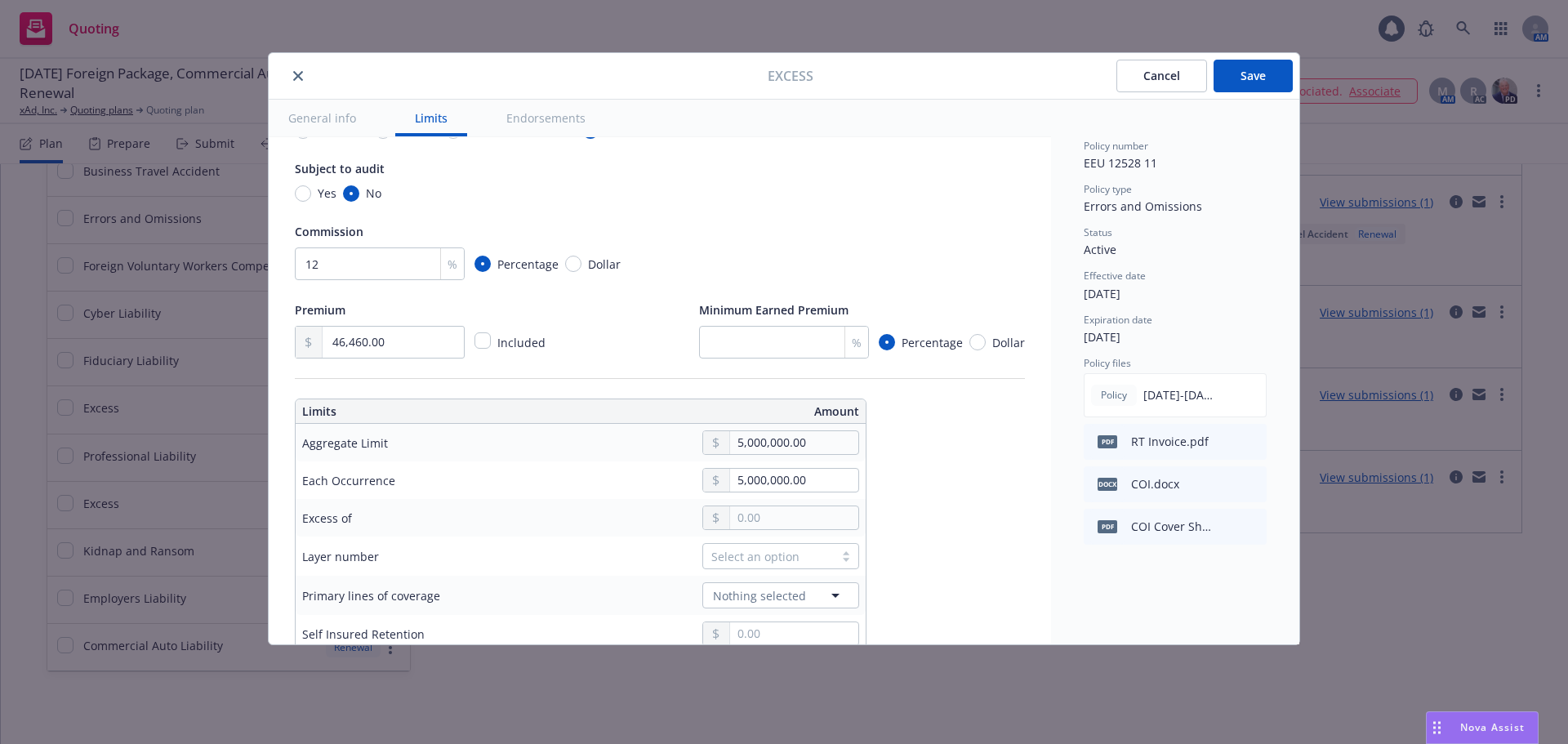
scroll to position [327, 0]
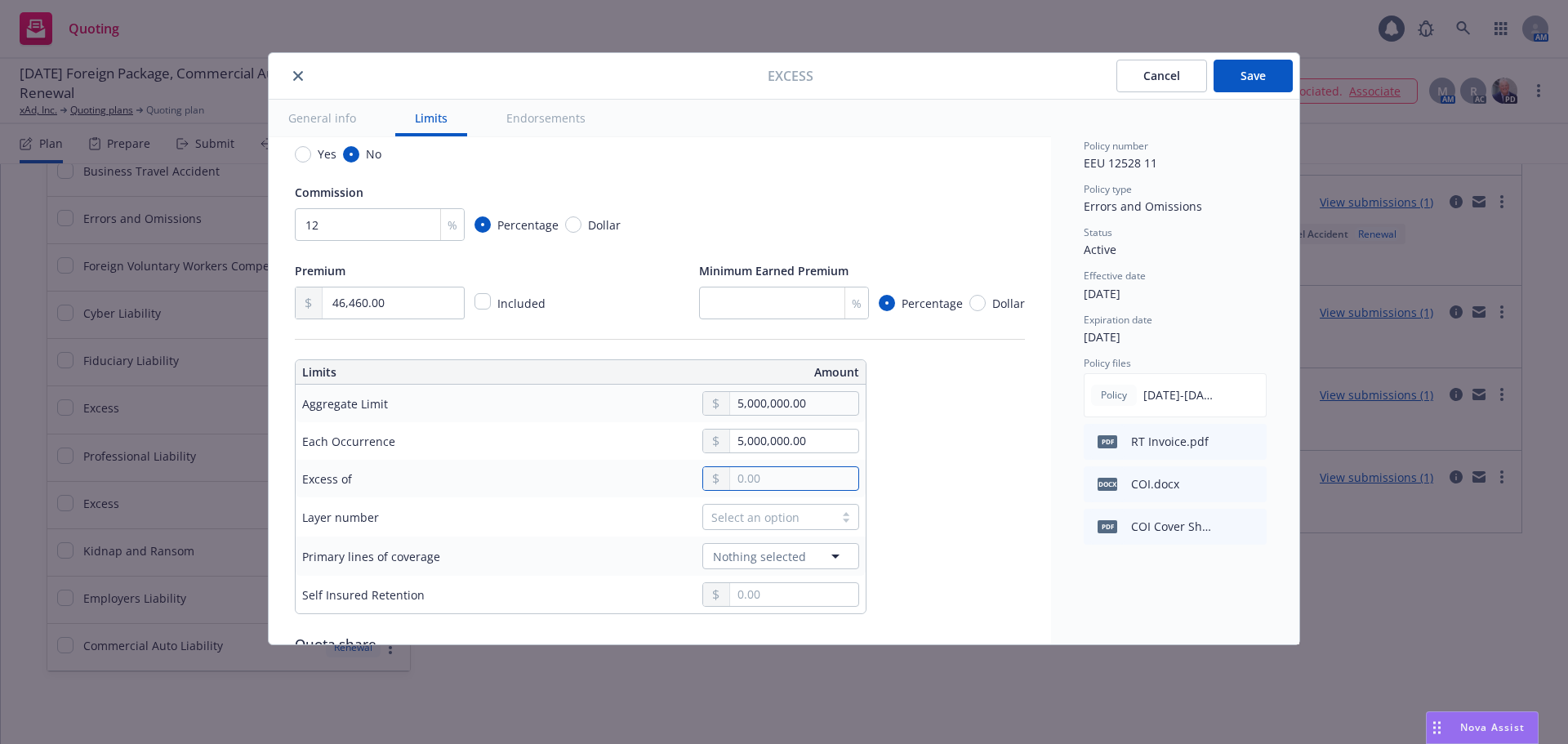
click at [756, 478] on input "text" at bounding box center [794, 478] width 128 height 23
click at [779, 631] on button "$10,000,000.00" at bounding box center [787, 640] width 140 height 30
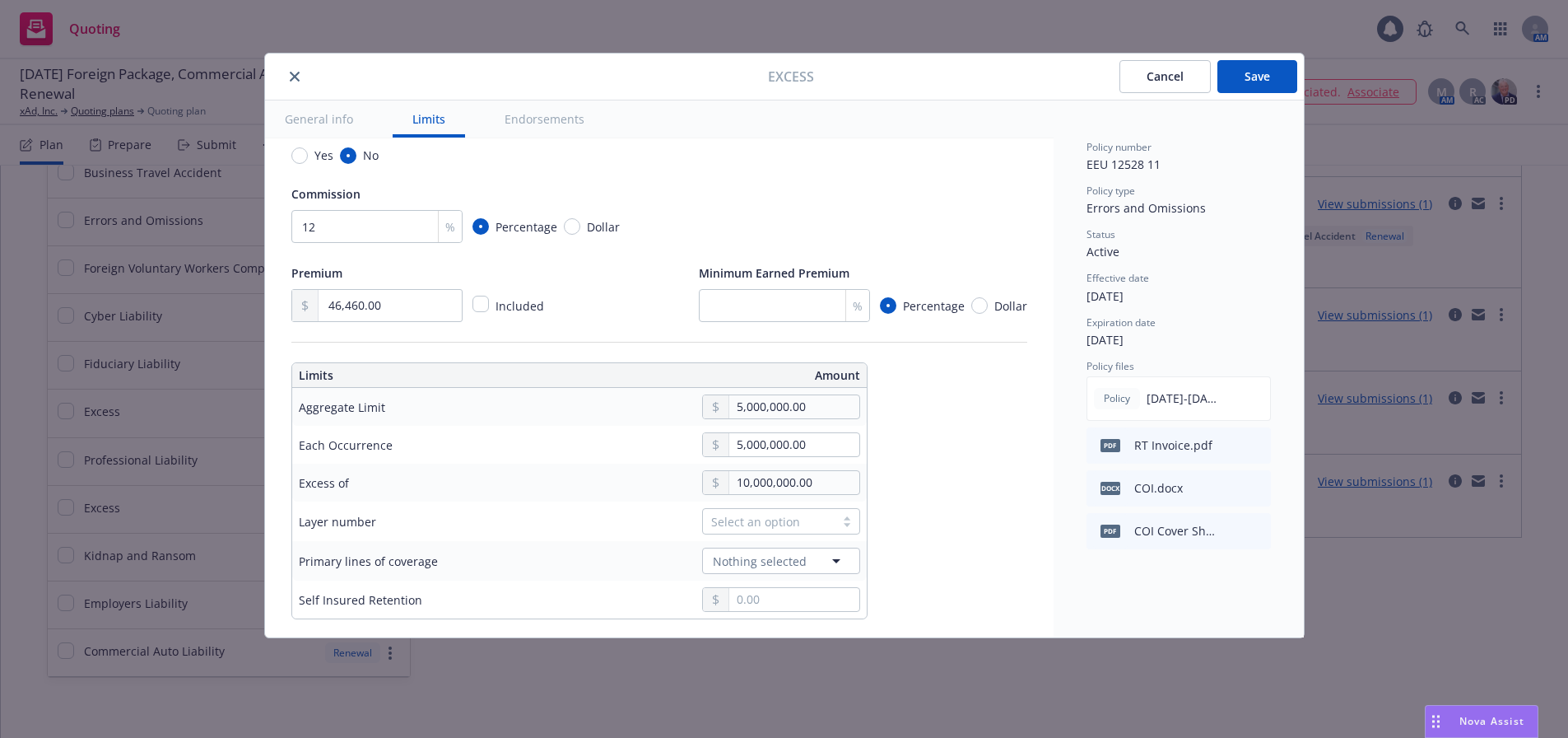
click at [766, 529] on div "Select an option" at bounding box center [769, 521] width 116 height 18
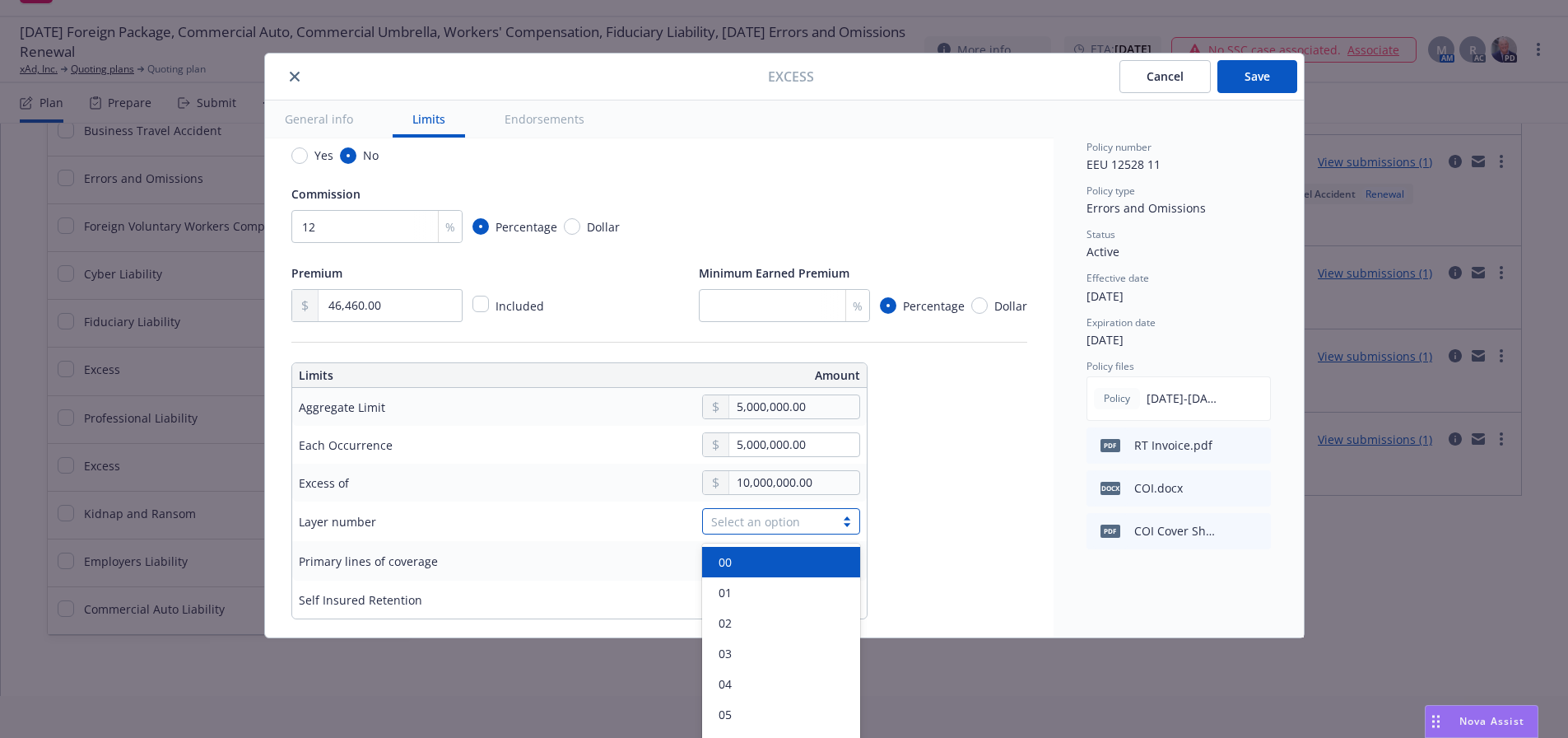
scroll to position [44, 0]
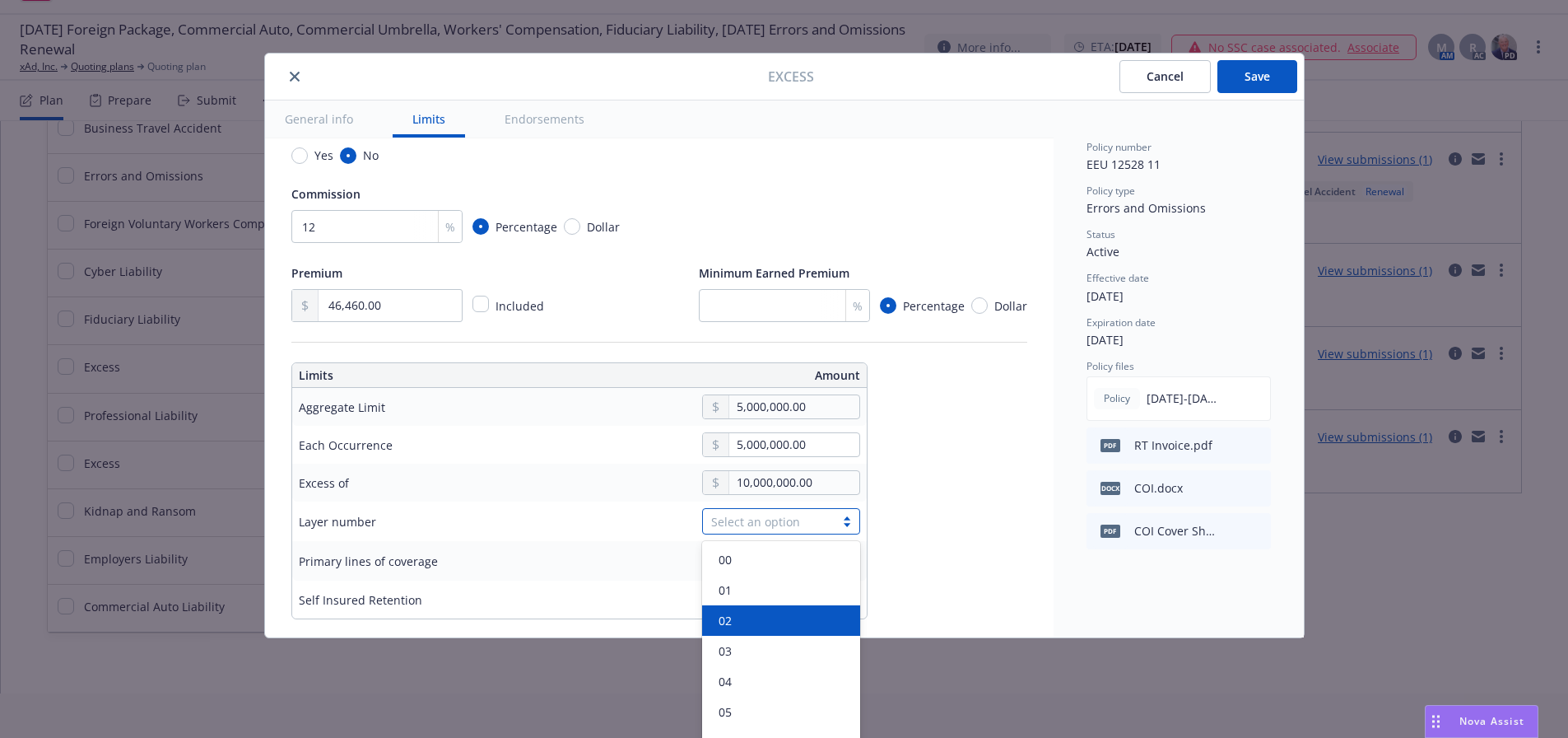
click at [738, 619] on div "02" at bounding box center [781, 620] width 138 height 18
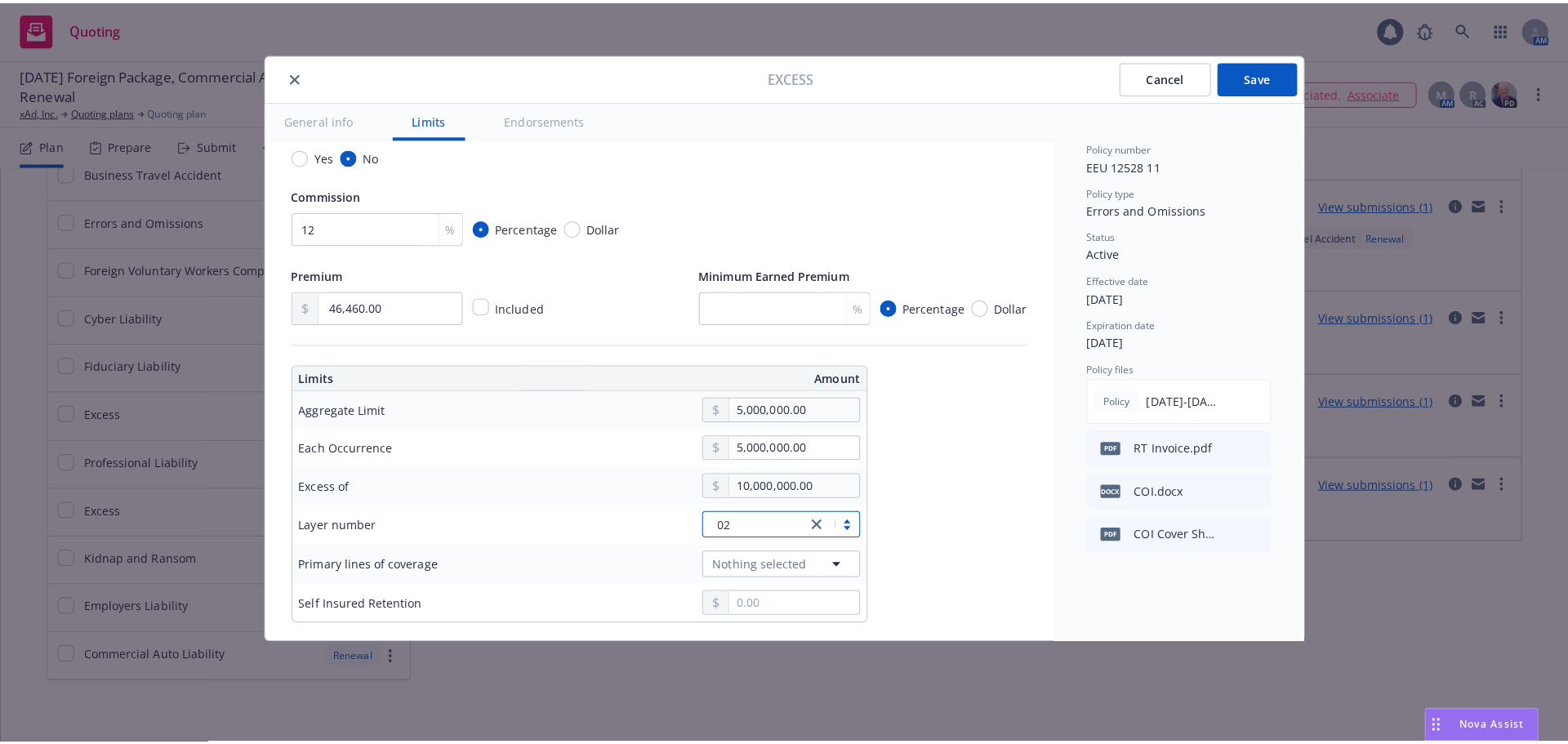
scroll to position [0, 0]
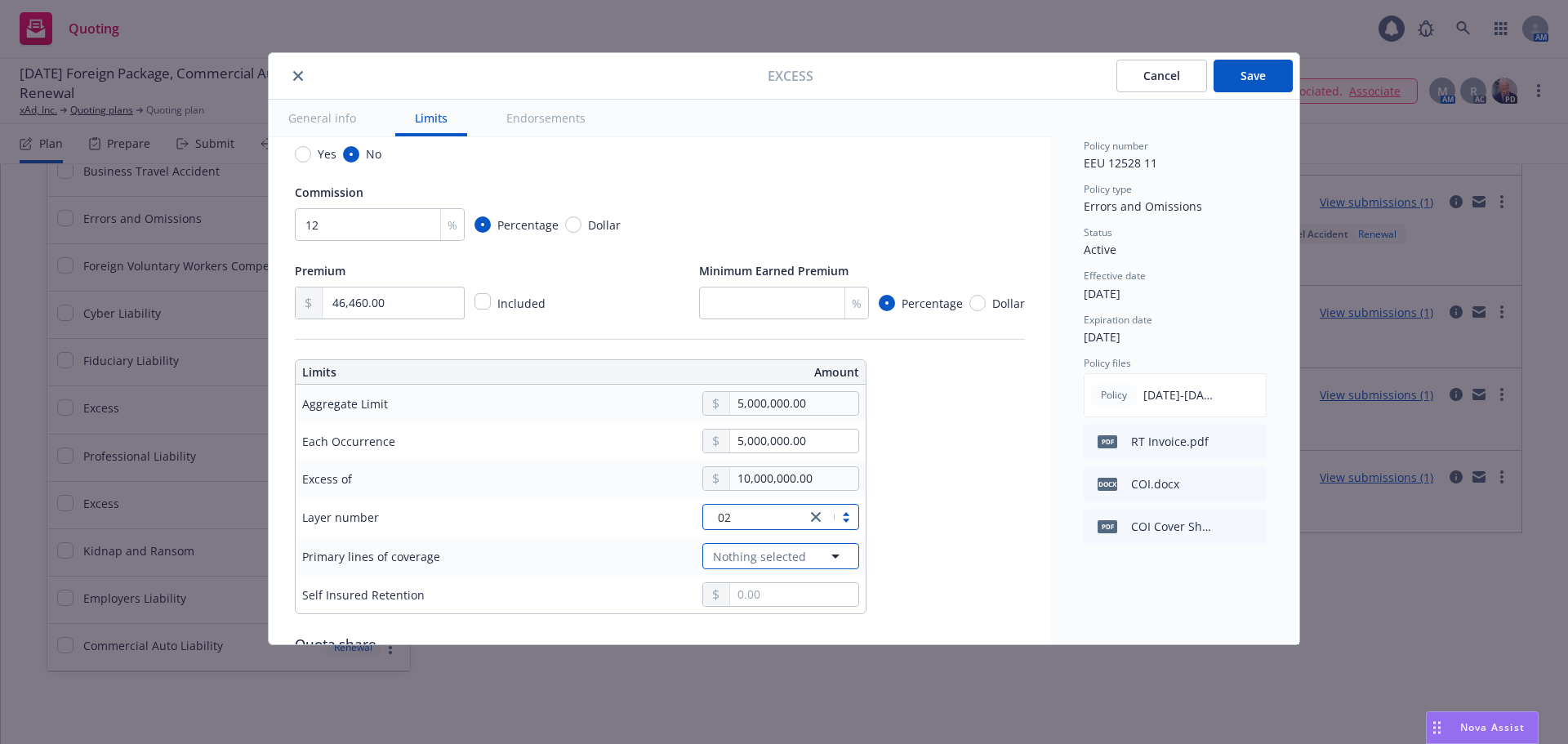
click at [748, 557] on span "Nothing selected" at bounding box center [759, 557] width 93 height 18
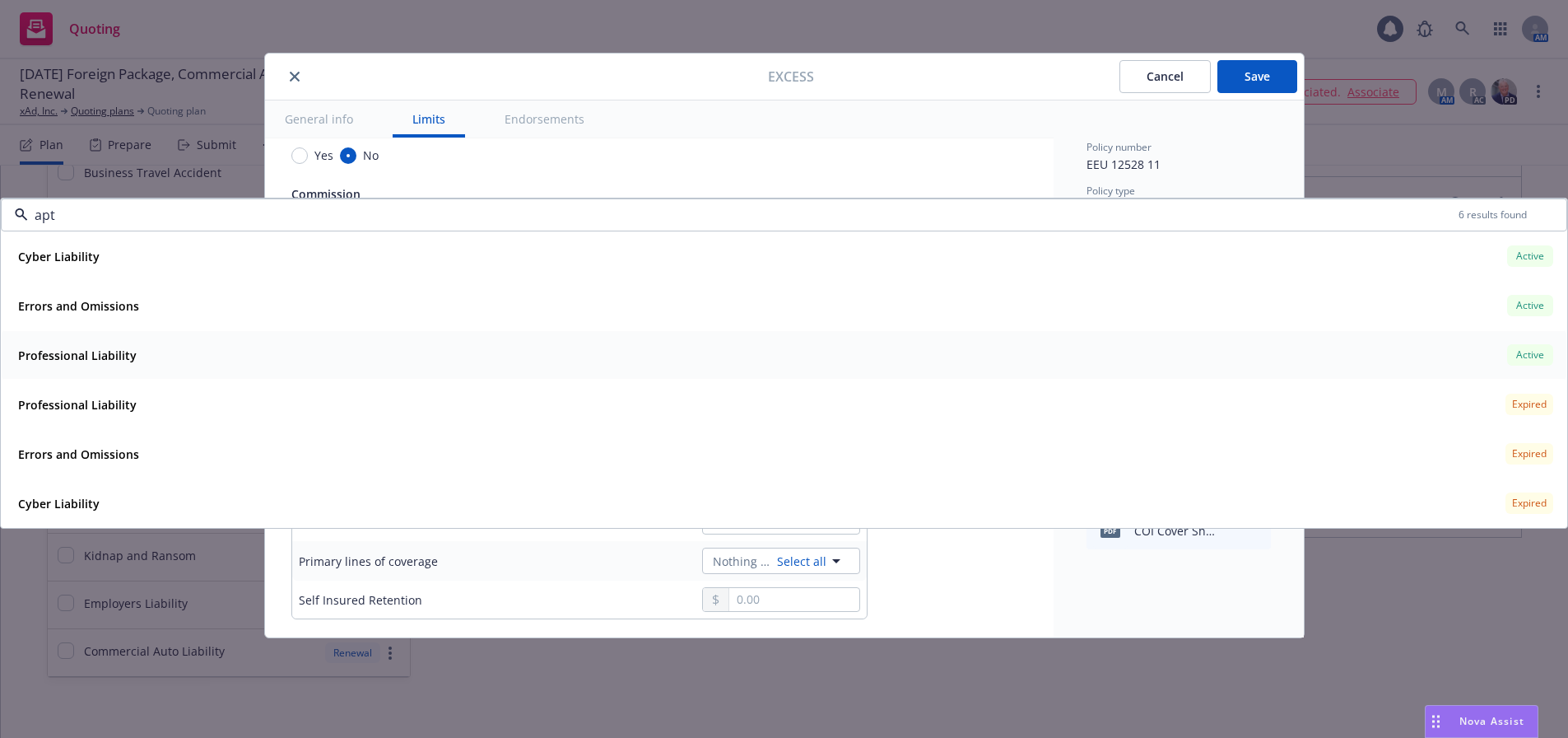
click at [1441, 358] on div "Professional Liability Active" at bounding box center [784, 355] width 1545 height 28
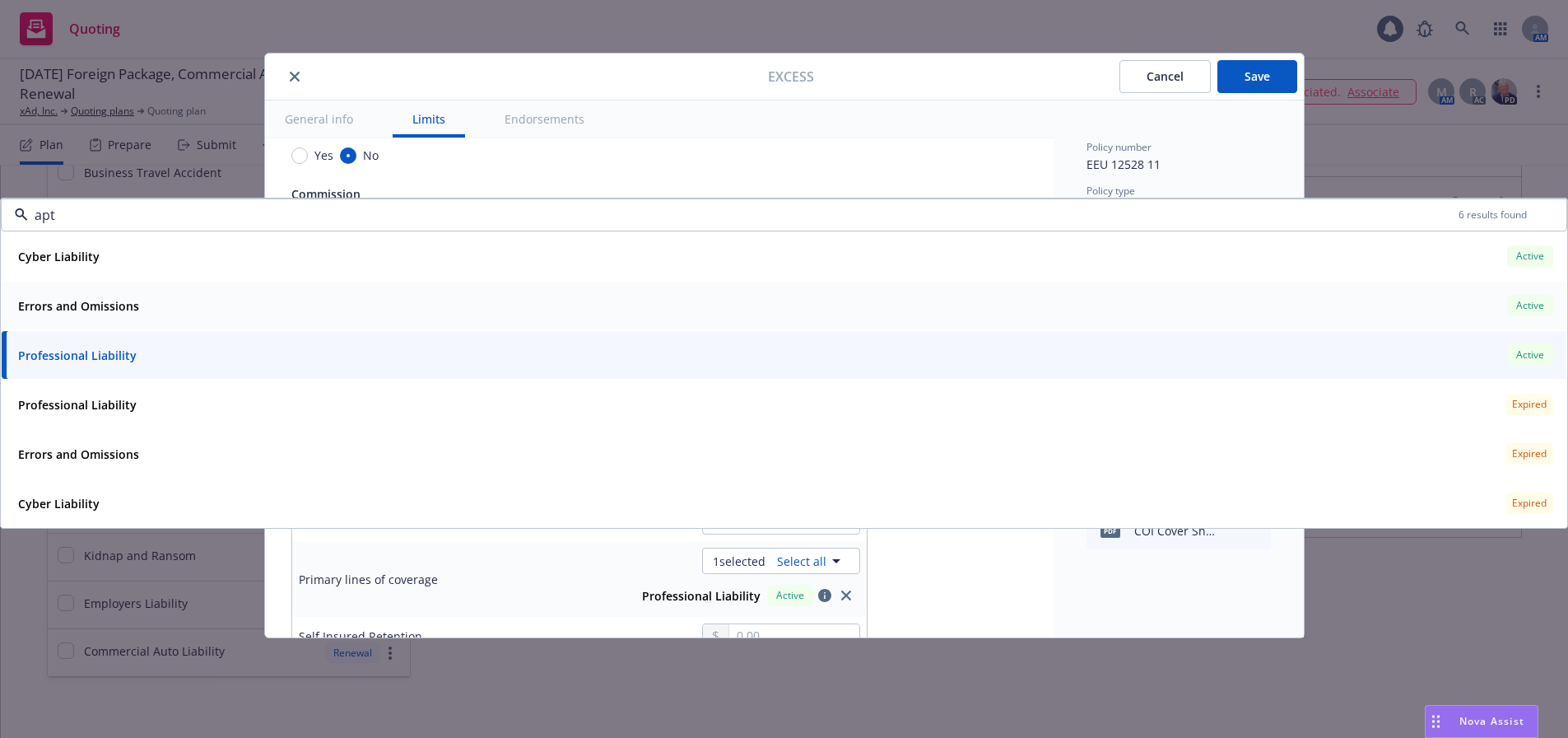
drag, startPoint x: 1446, startPoint y: 309, endPoint x: 1439, endPoint y: 272, distance: 37.7
click at [1445, 302] on div "Errors and Omissions Active" at bounding box center [784, 305] width 1545 height 28
click at [1438, 269] on div "Cyber Liability Active" at bounding box center [784, 256] width 1545 height 28
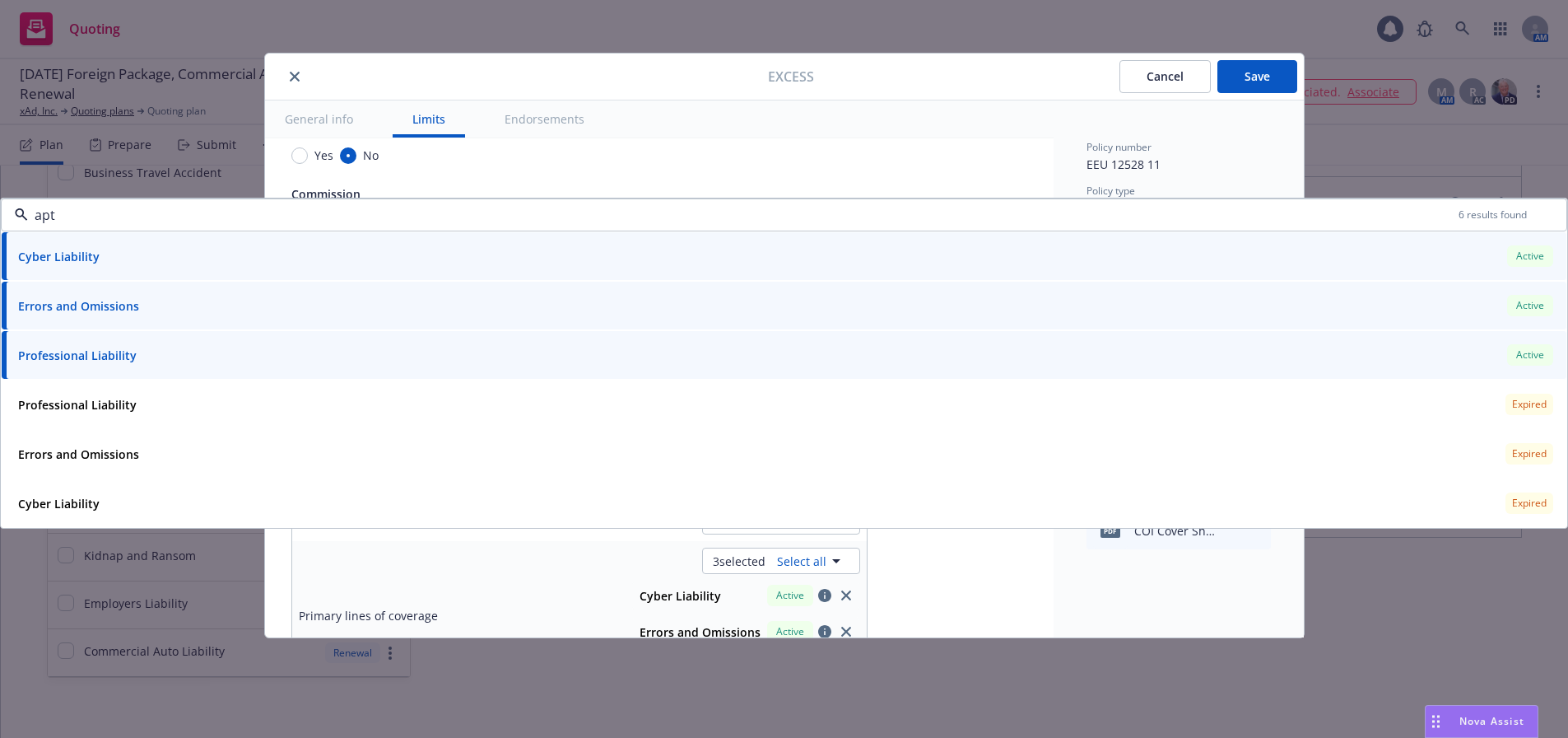
click at [1174, 177] on div "Policy number EEU 12528 11 Policy type Errors and Omissions Status Active Effec…" at bounding box center [1179, 344] width 184 height 409
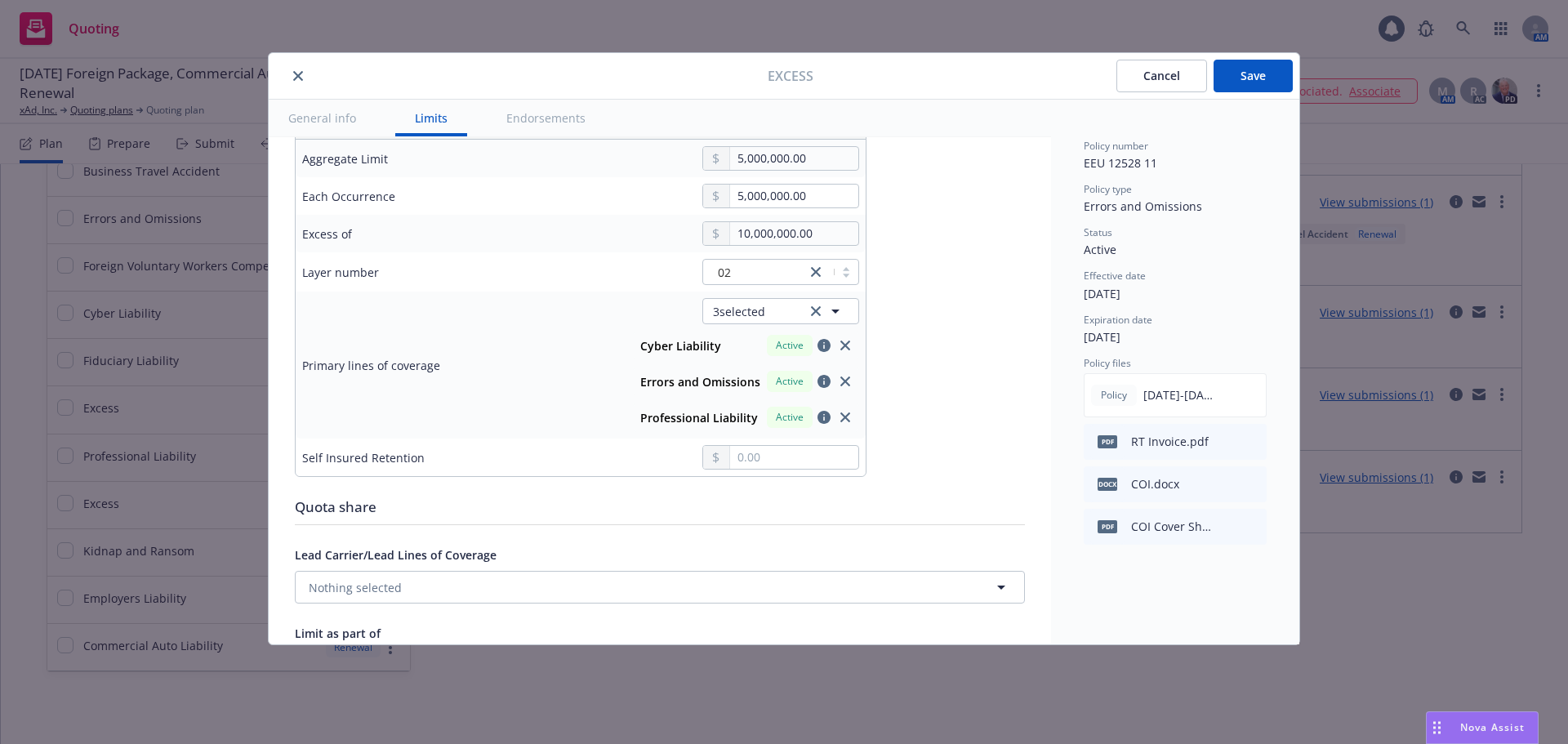
scroll to position [654, 0]
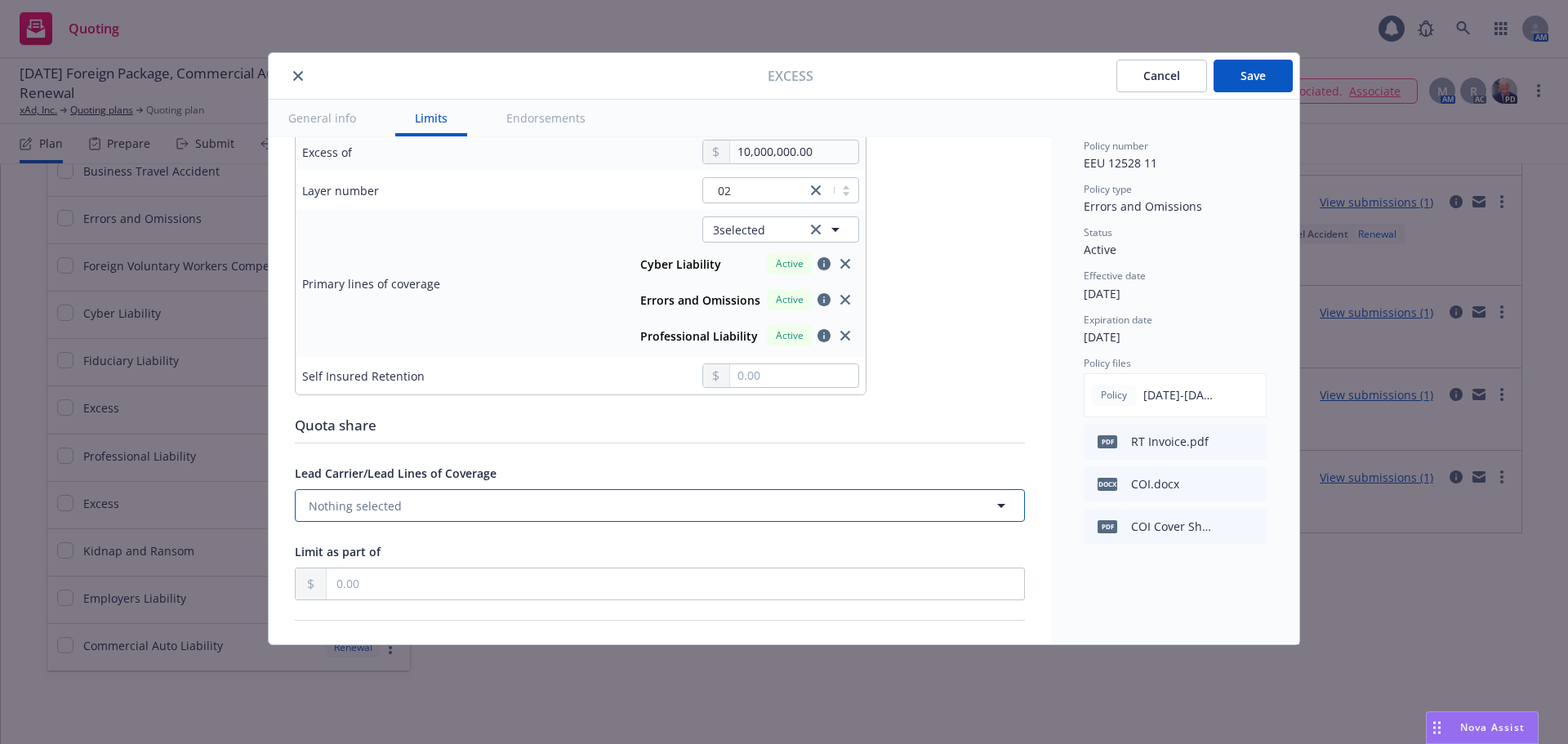
click at [632, 513] on button "Nothing selected" at bounding box center [659, 506] width 730 height 33
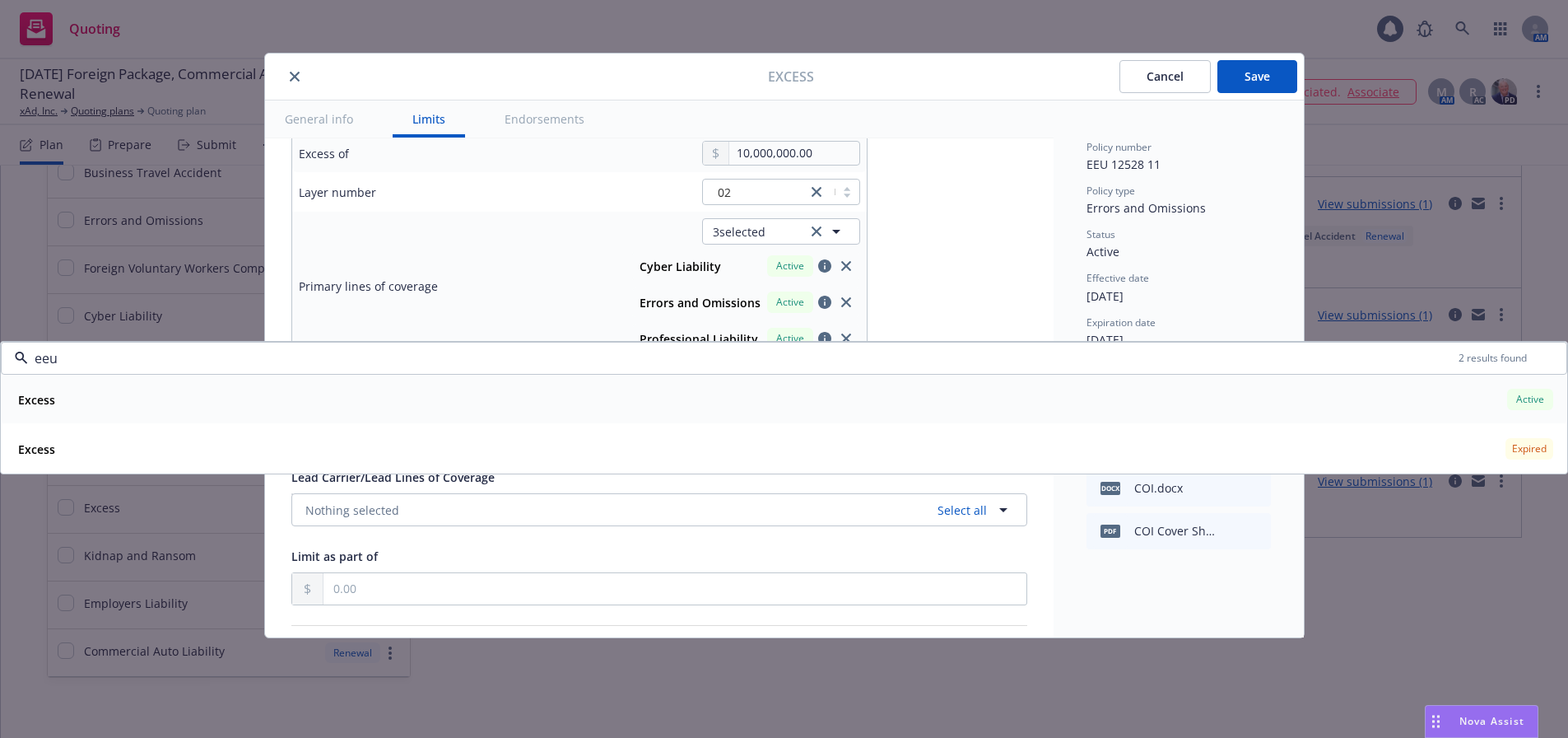
click at [156, 409] on div "Excess Active" at bounding box center [784, 399] width 1545 height 28
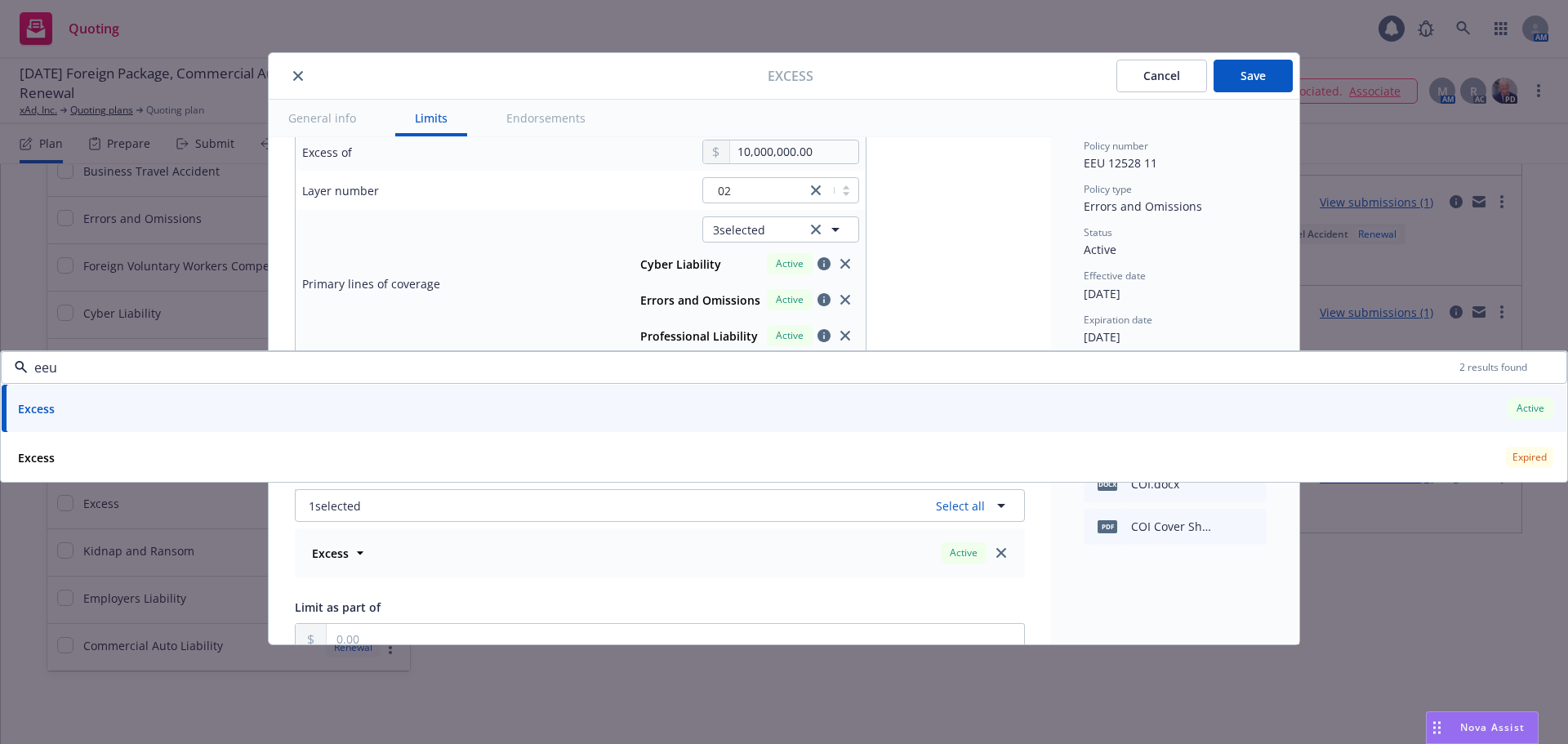
click at [1090, 205] on span "Errors and Omissions" at bounding box center [1143, 206] width 119 height 16
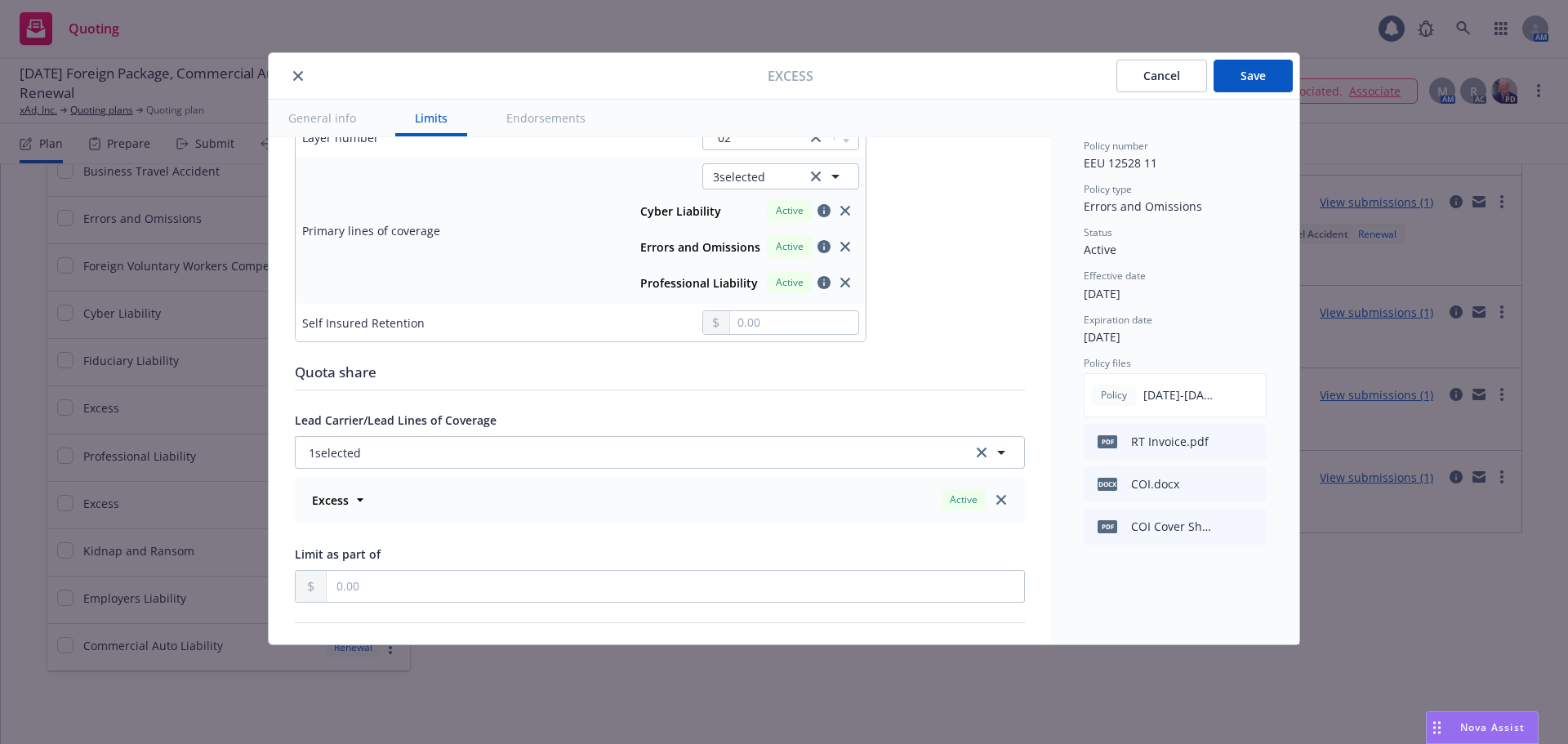
scroll to position [735, 0]
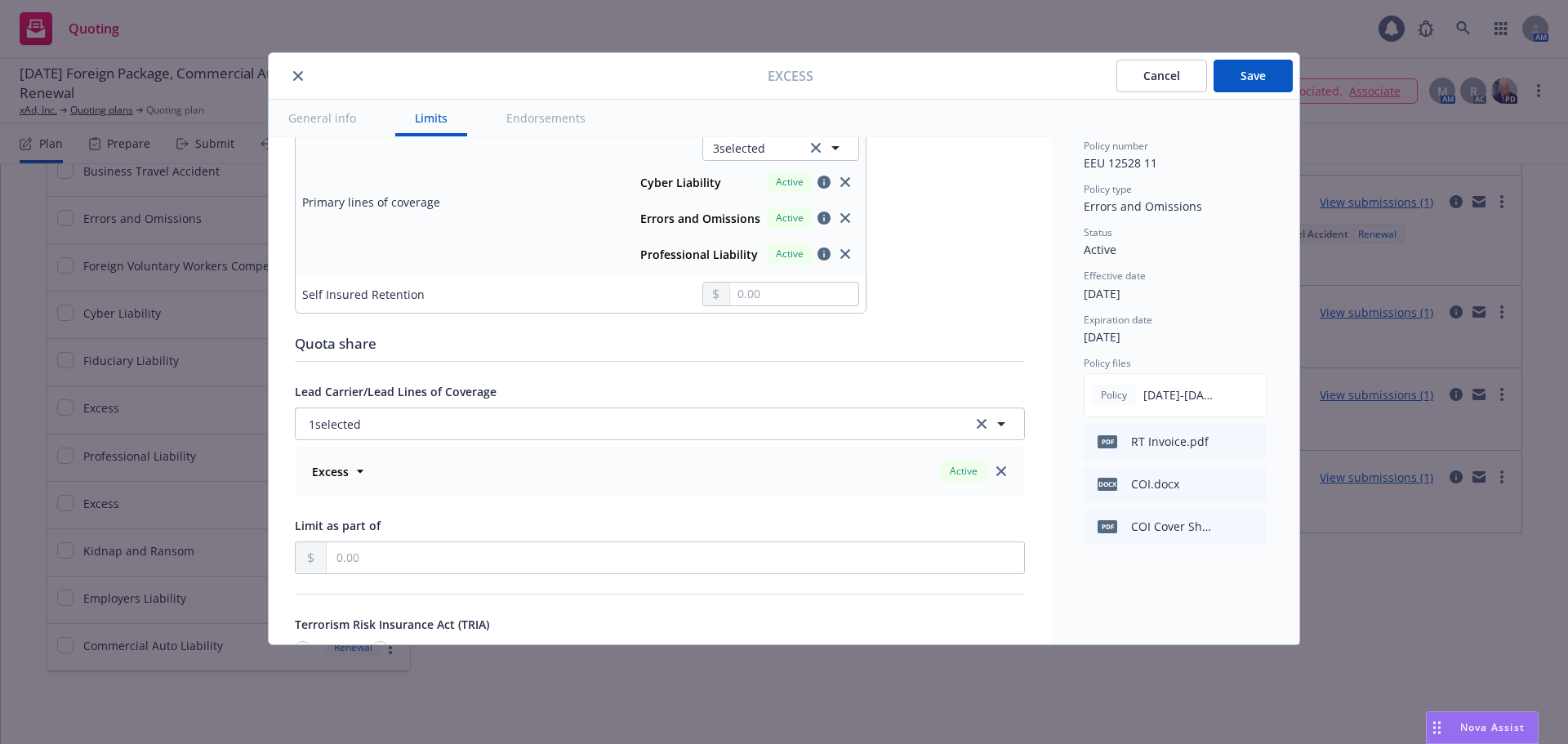
click at [1265, 70] on button "Save" at bounding box center [1252, 76] width 79 height 33
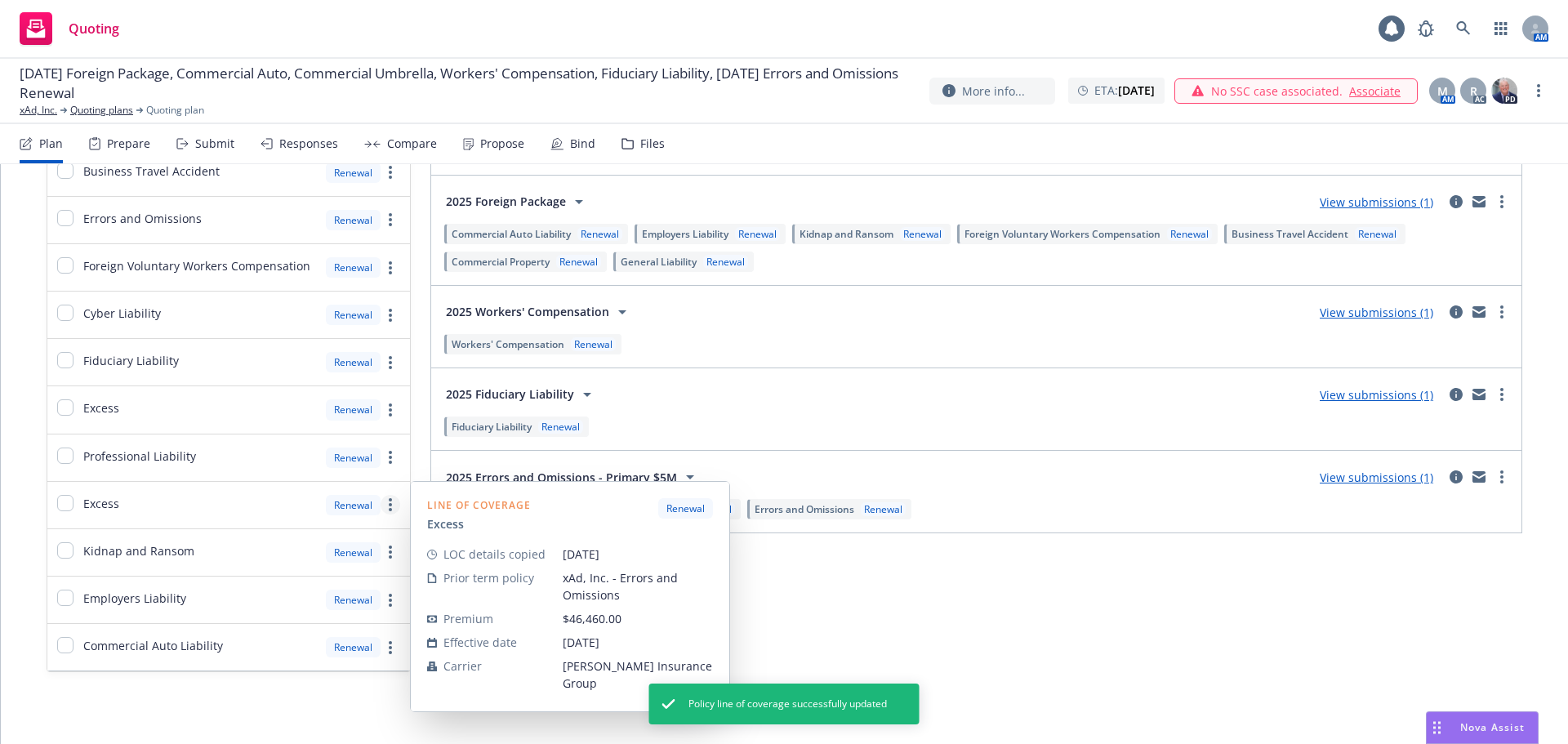
click at [389, 503] on icon "more" at bounding box center [390, 504] width 3 height 13
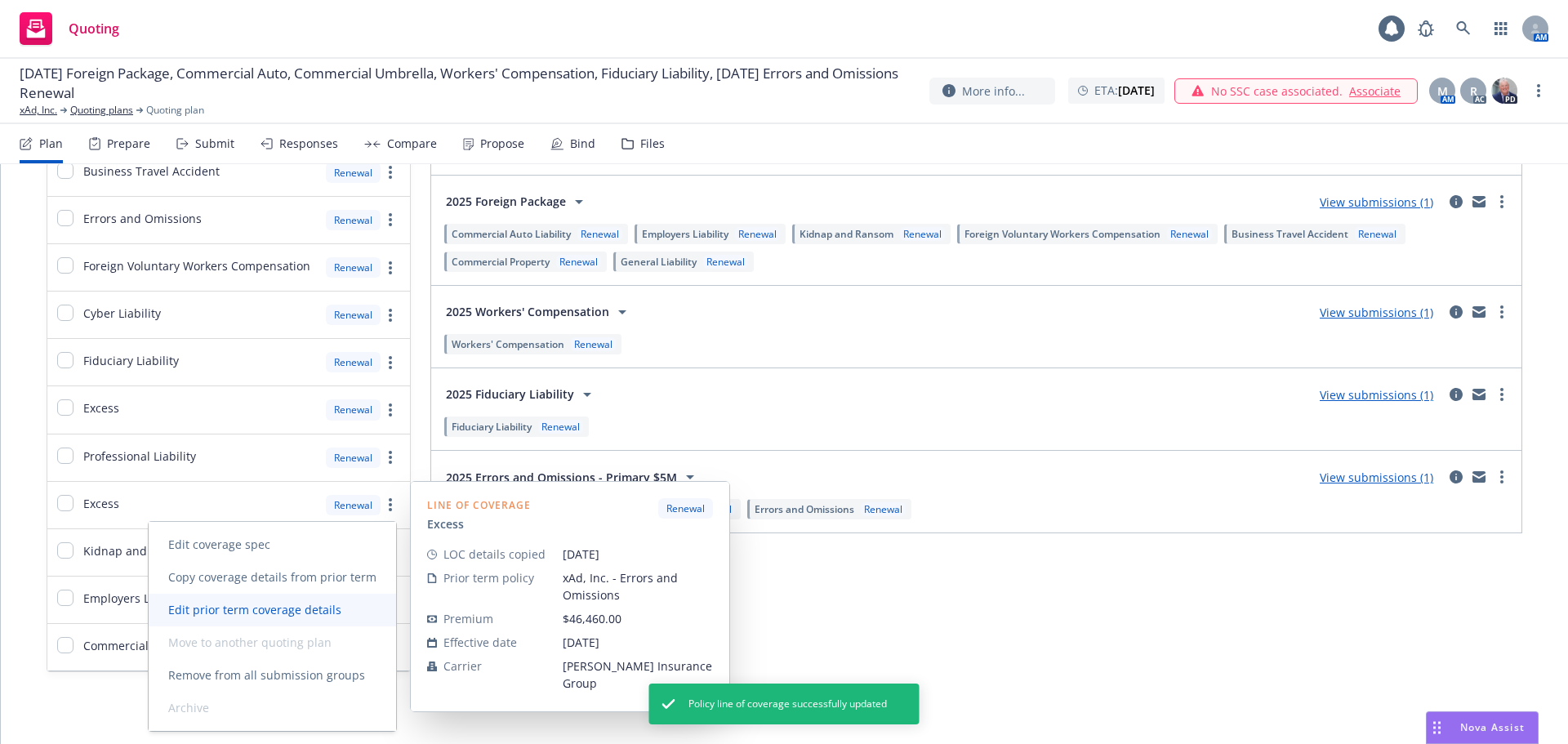
click at [316, 605] on span "Edit prior term coverage details" at bounding box center [255, 610] width 212 height 16
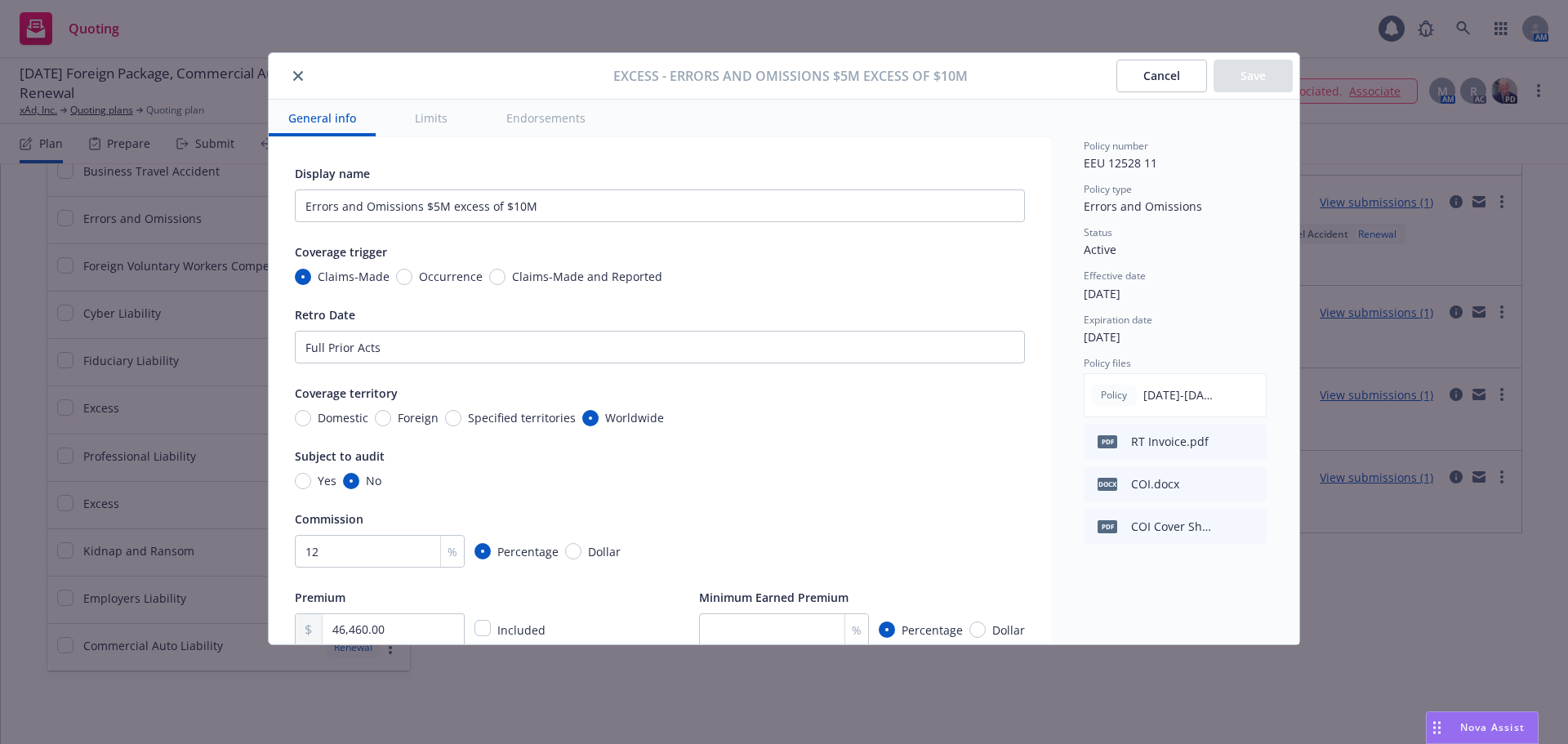
click at [1149, 79] on button "Cancel" at bounding box center [1161, 76] width 90 height 33
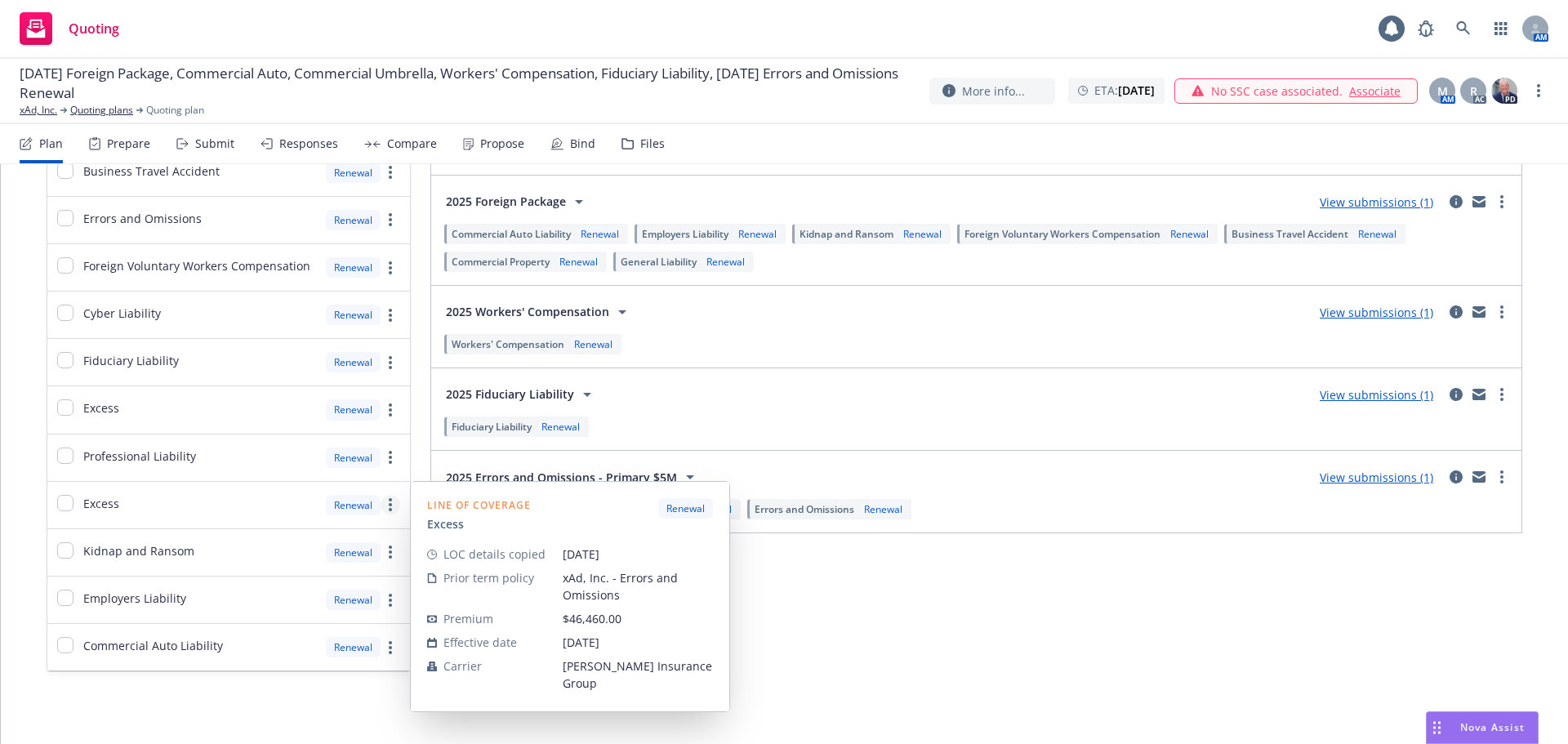
click at [385, 501] on link "more" at bounding box center [390, 505] width 19 height 19
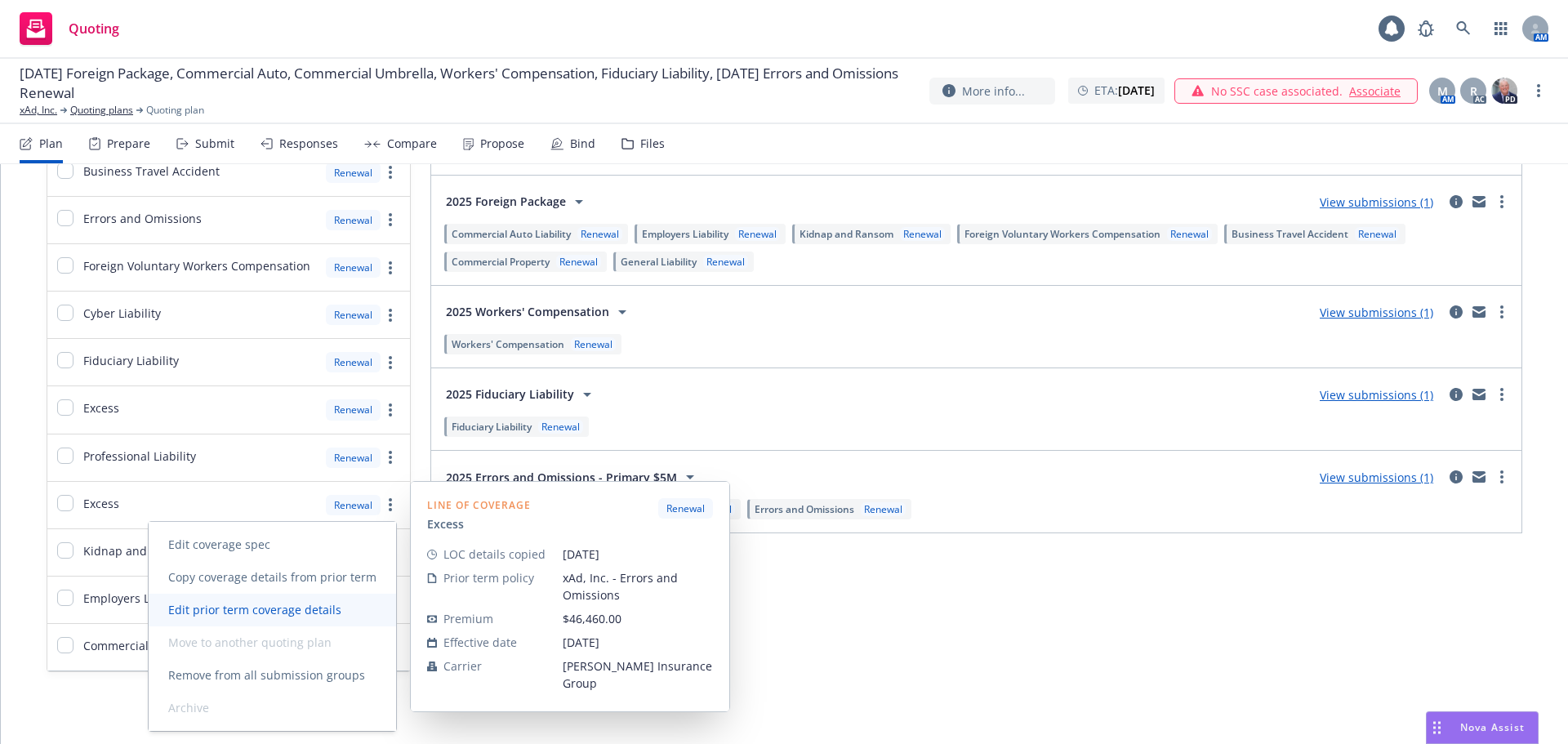
click at [331, 605] on span "Edit prior term coverage details" at bounding box center [255, 610] width 212 height 16
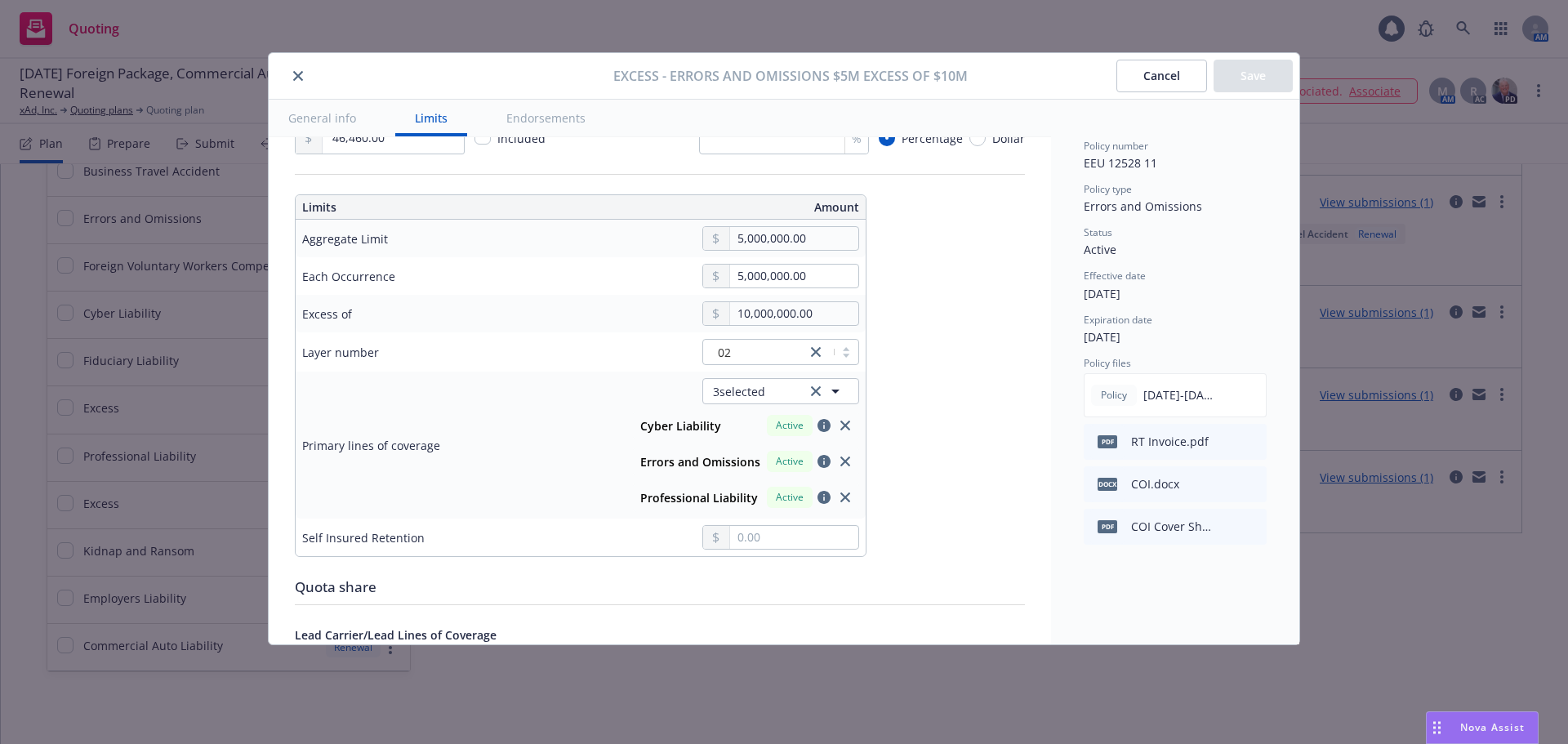
scroll to position [572, 0]
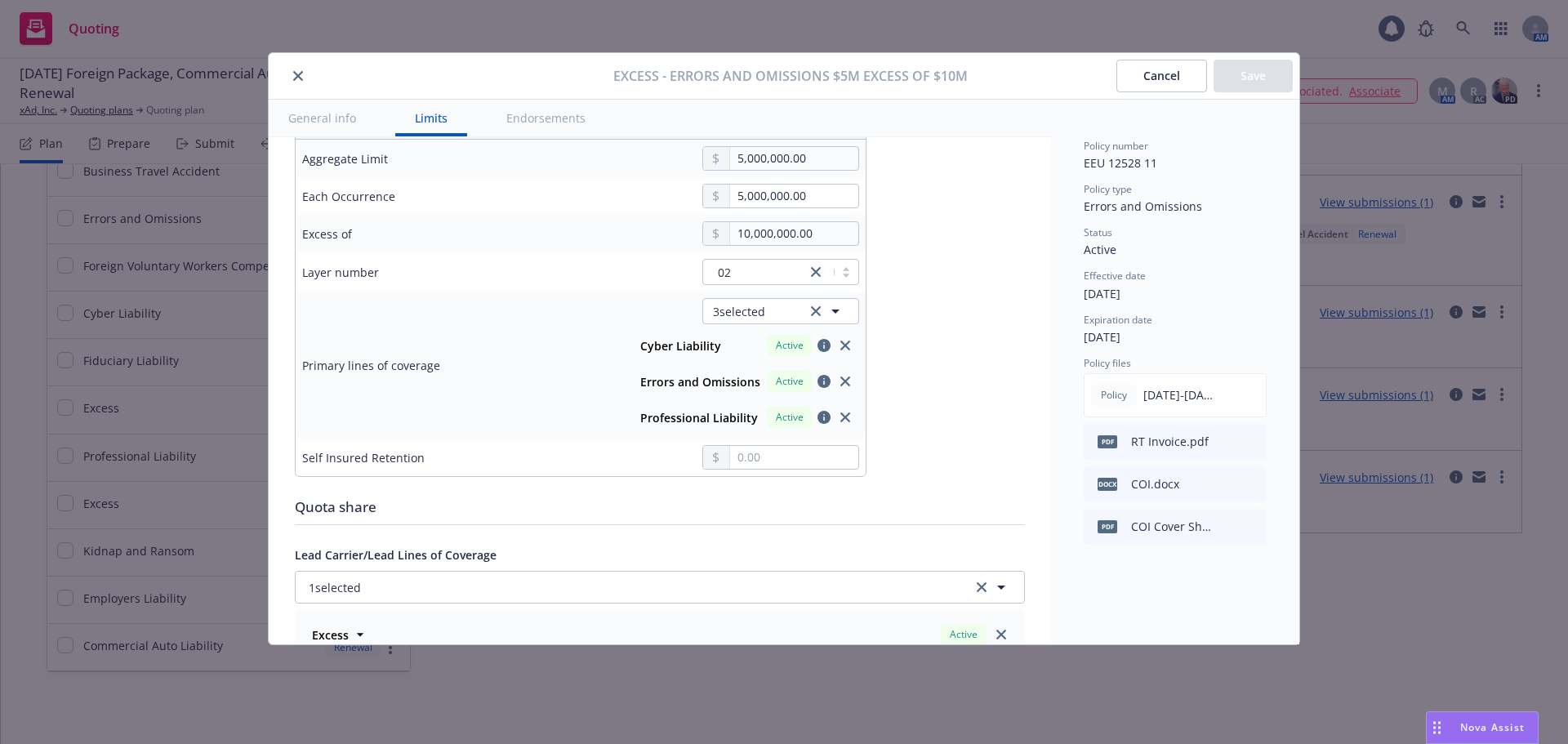
click at [1190, 81] on button "Cancel" at bounding box center [1161, 76] width 90 height 33
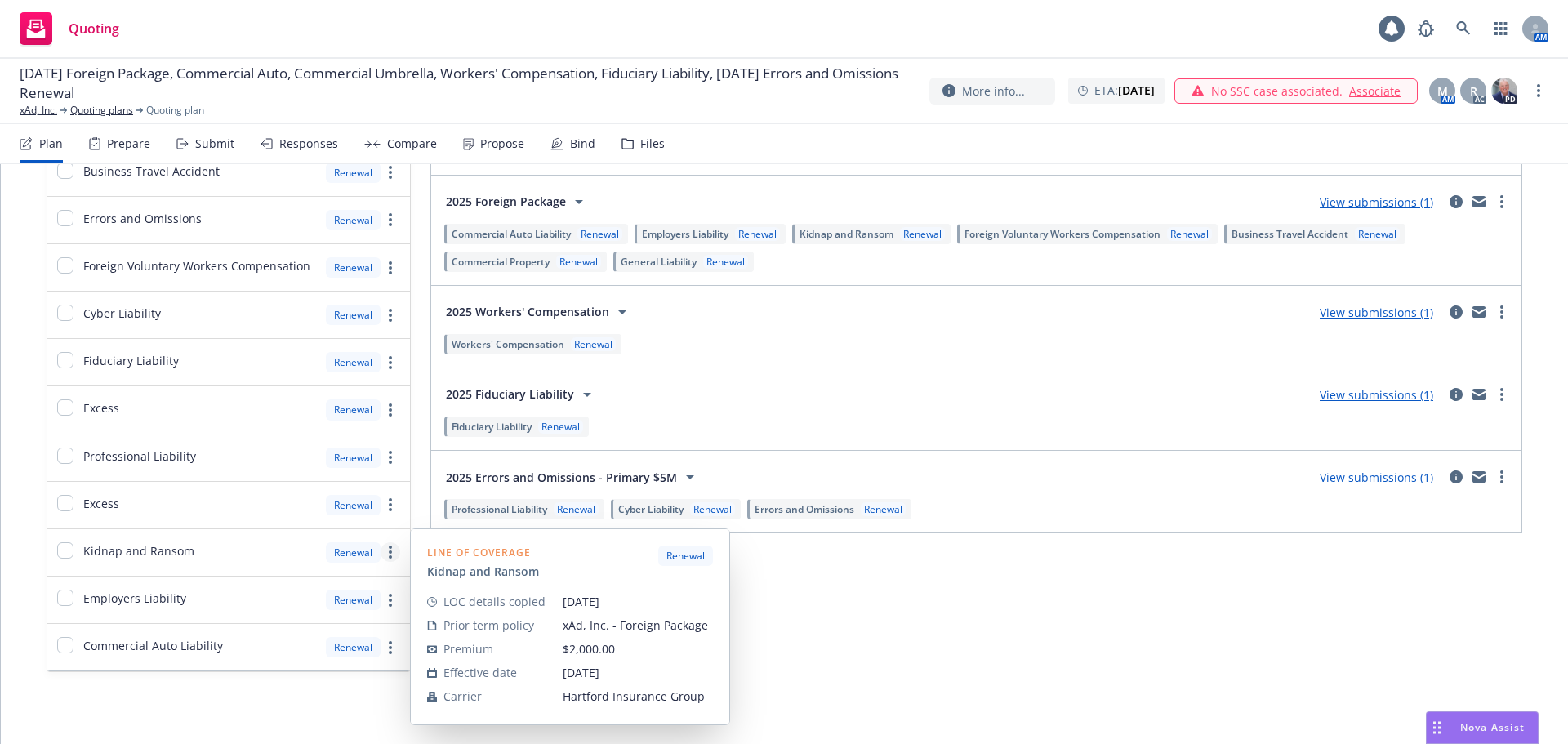
click at [385, 554] on link "more" at bounding box center [390, 552] width 19 height 19
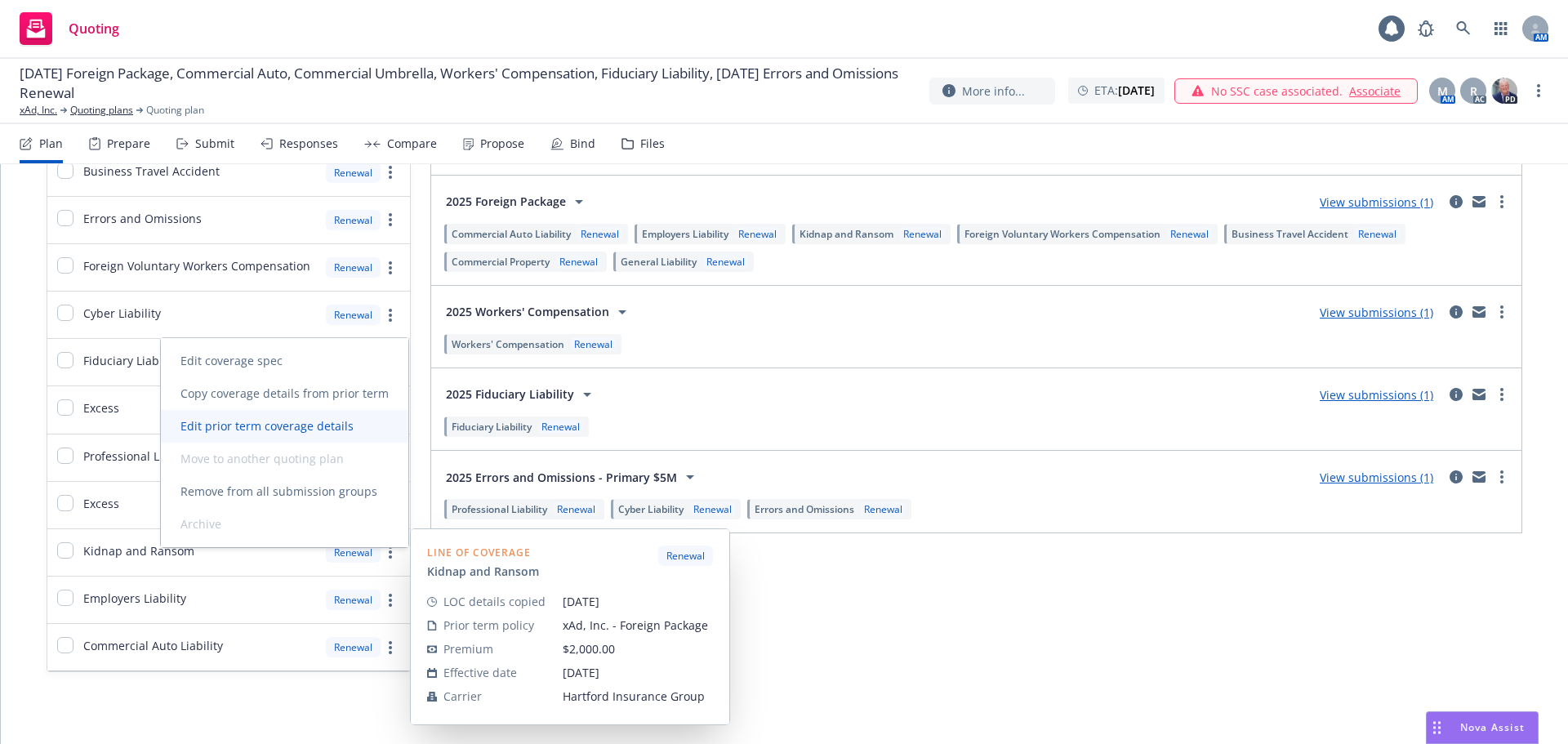
click at [305, 436] on link "Edit prior term coverage details" at bounding box center [284, 427] width 248 height 33
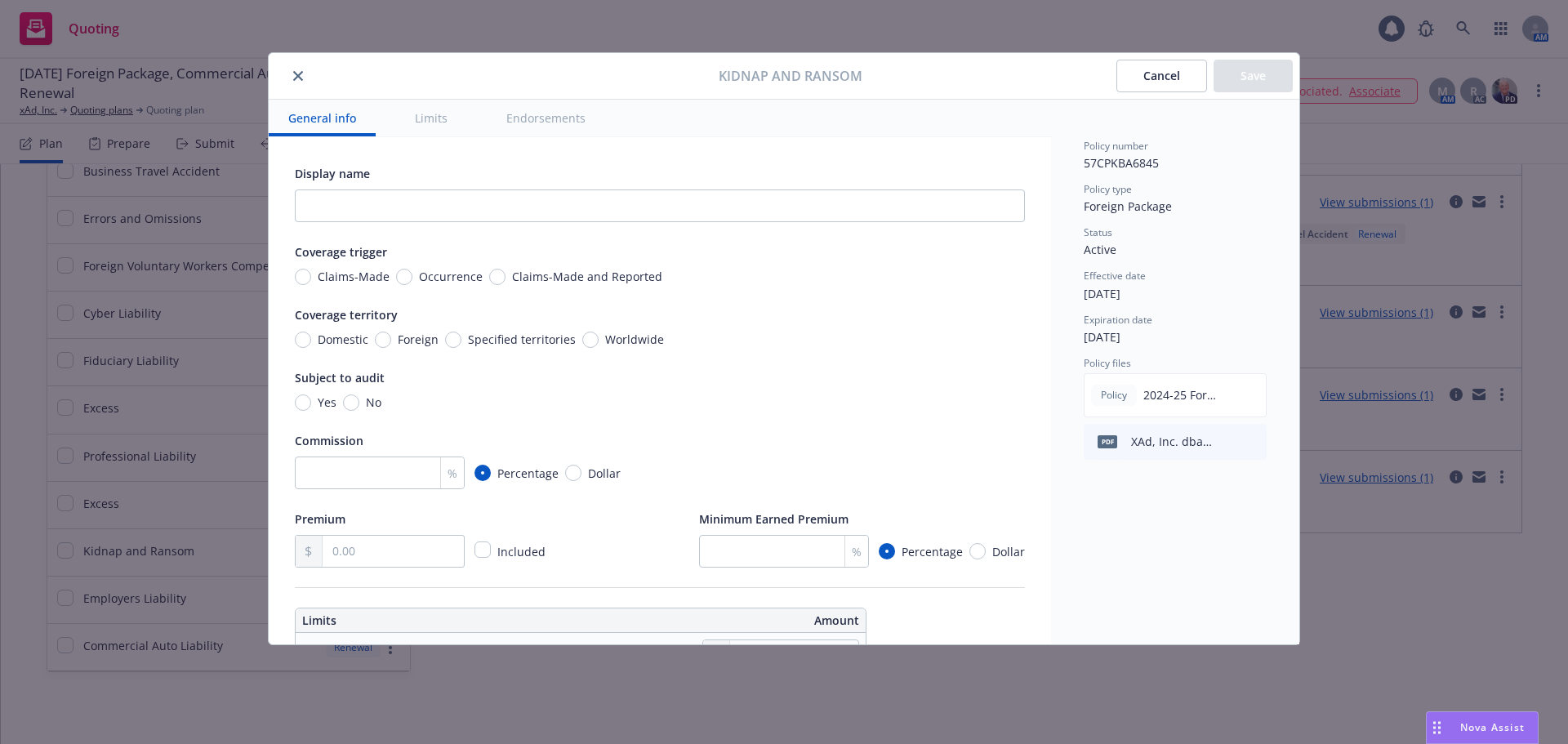
click at [45, 470] on div "Kidnap and Ransom Cancel Save General info Limits Endorsements Display name Cov…" at bounding box center [784, 372] width 1568 height 744
click at [1177, 80] on button "Cancel" at bounding box center [1161, 76] width 90 height 33
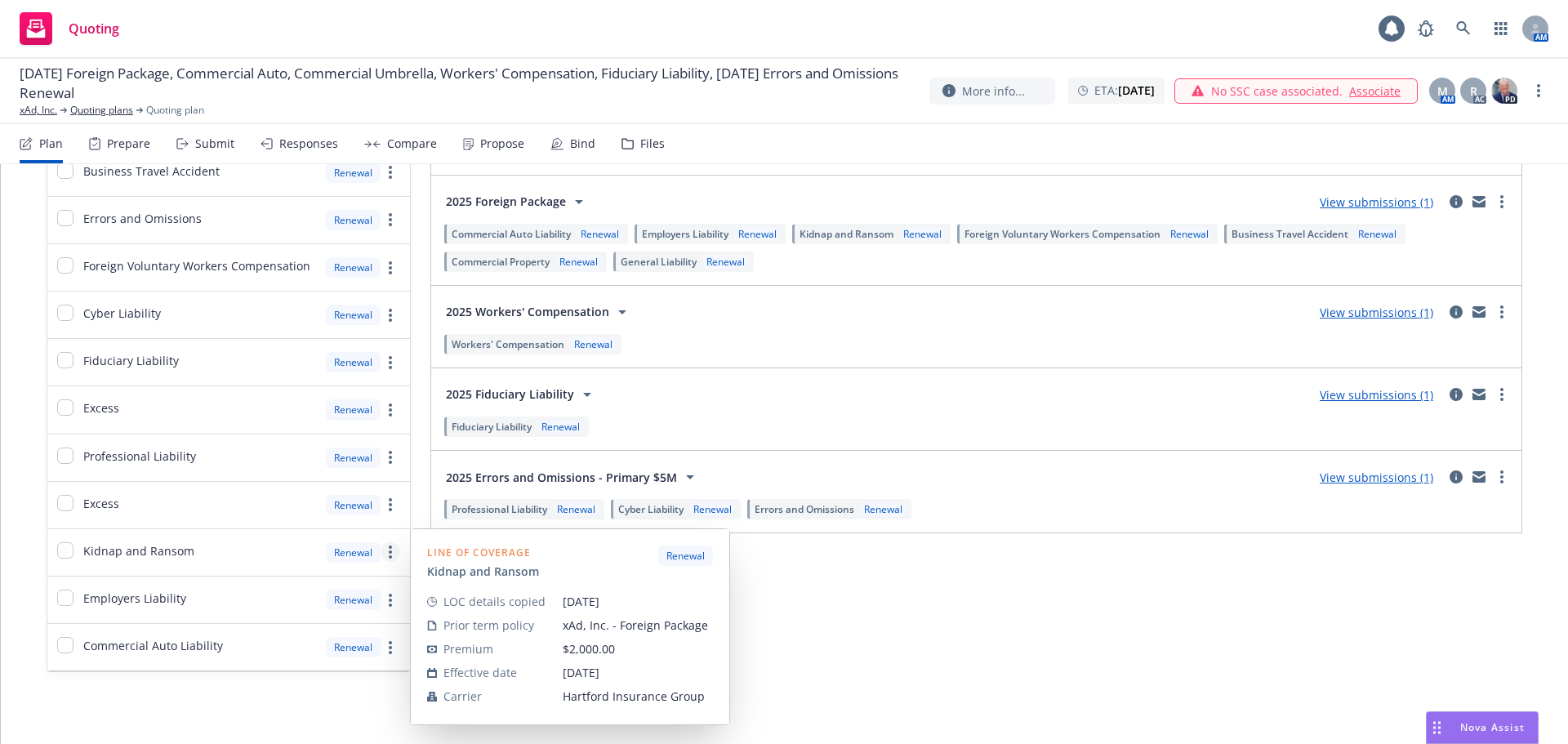
click at [391, 548] on link "more" at bounding box center [390, 552] width 19 height 19
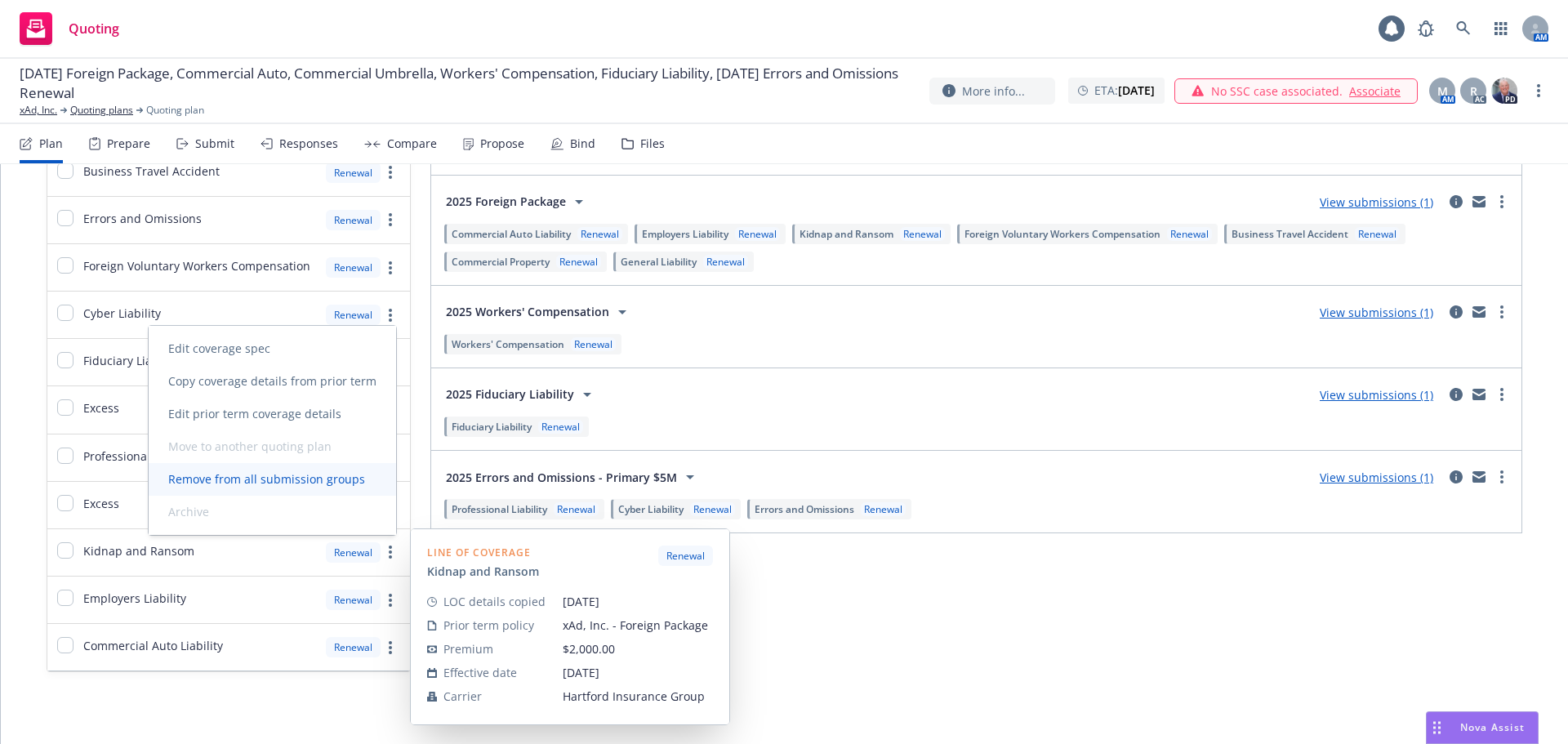
click at [312, 484] on span "Remove from all submission groups" at bounding box center [266, 479] width 236 height 16
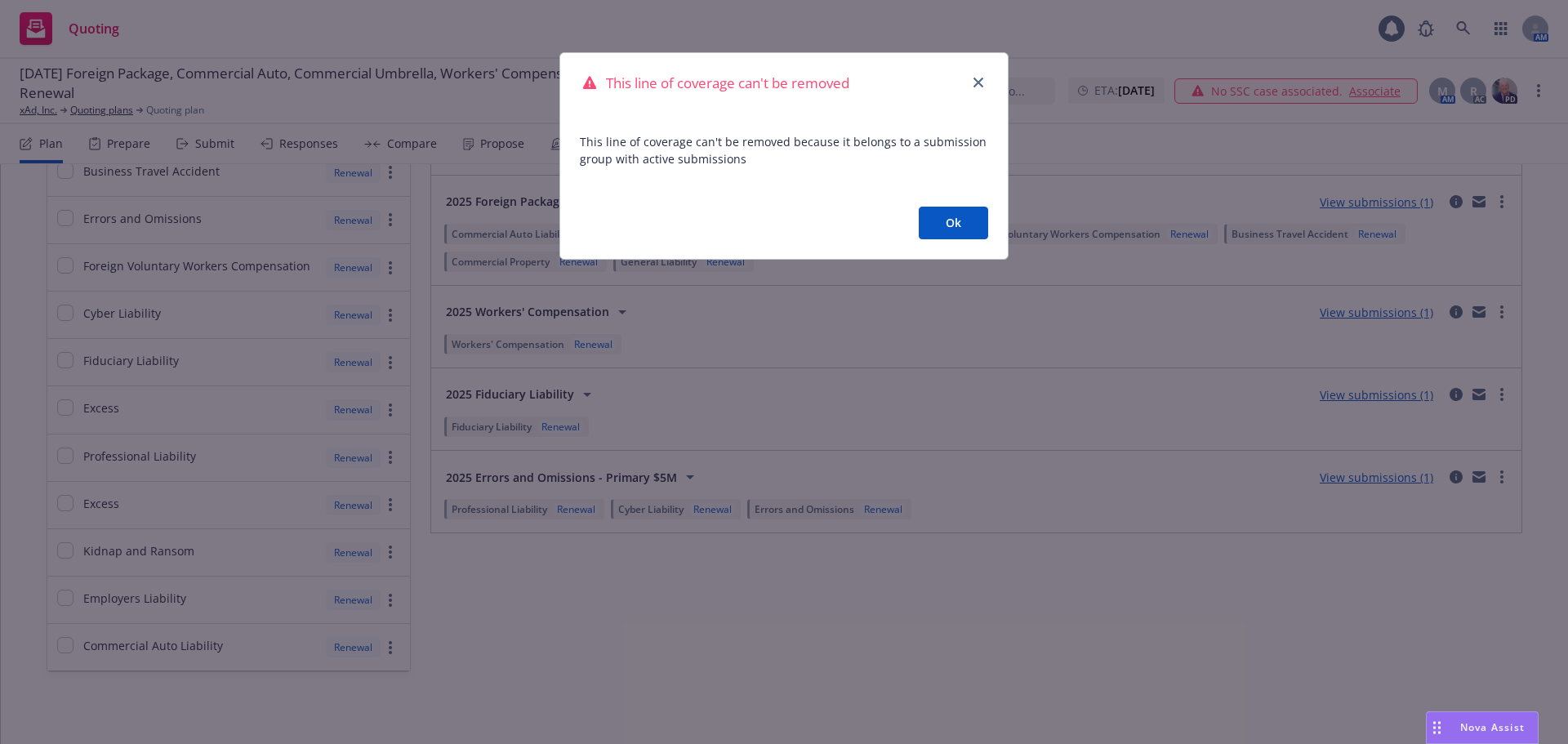
click at [943, 227] on button "Ok" at bounding box center [953, 224] width 69 height 33
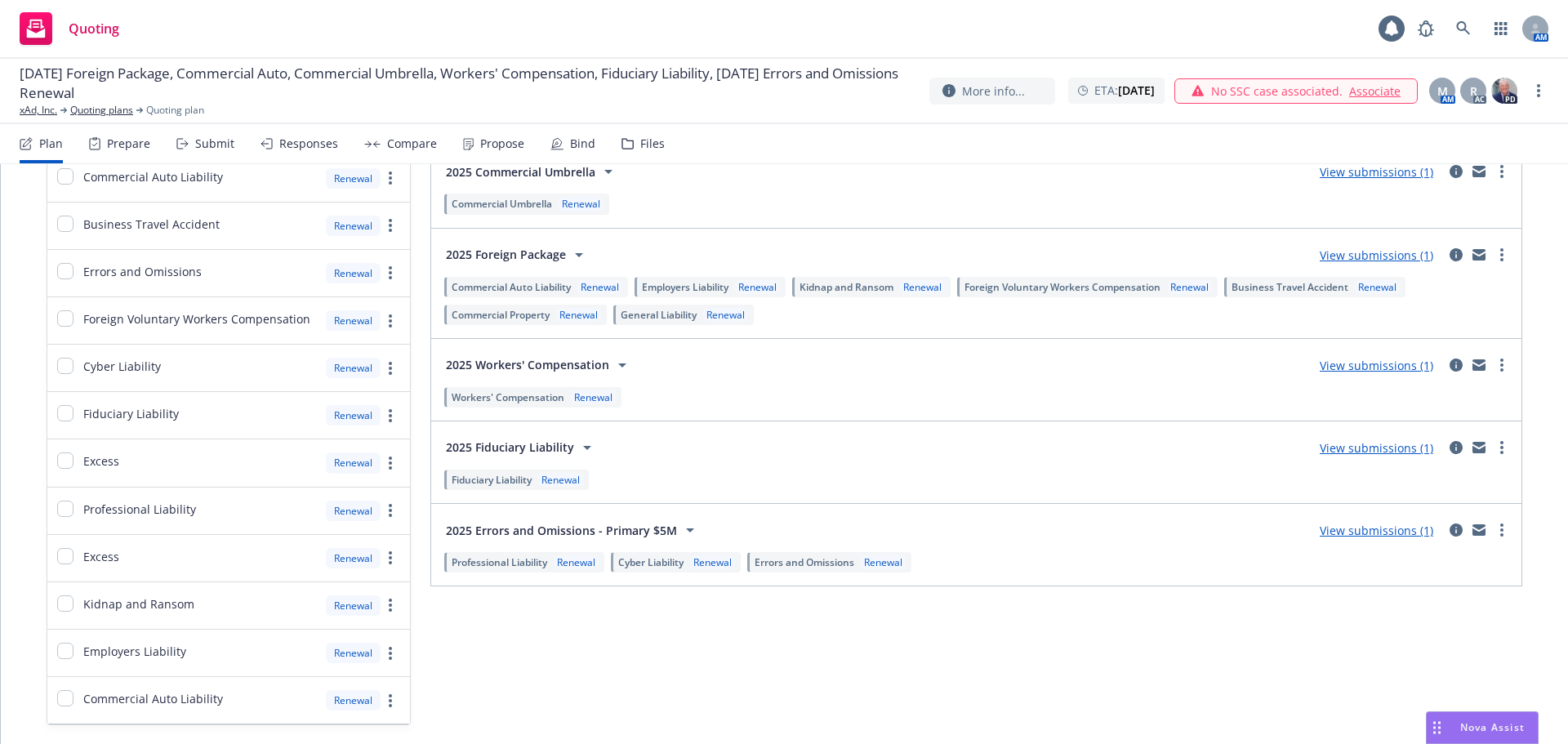
scroll to position [361, 0]
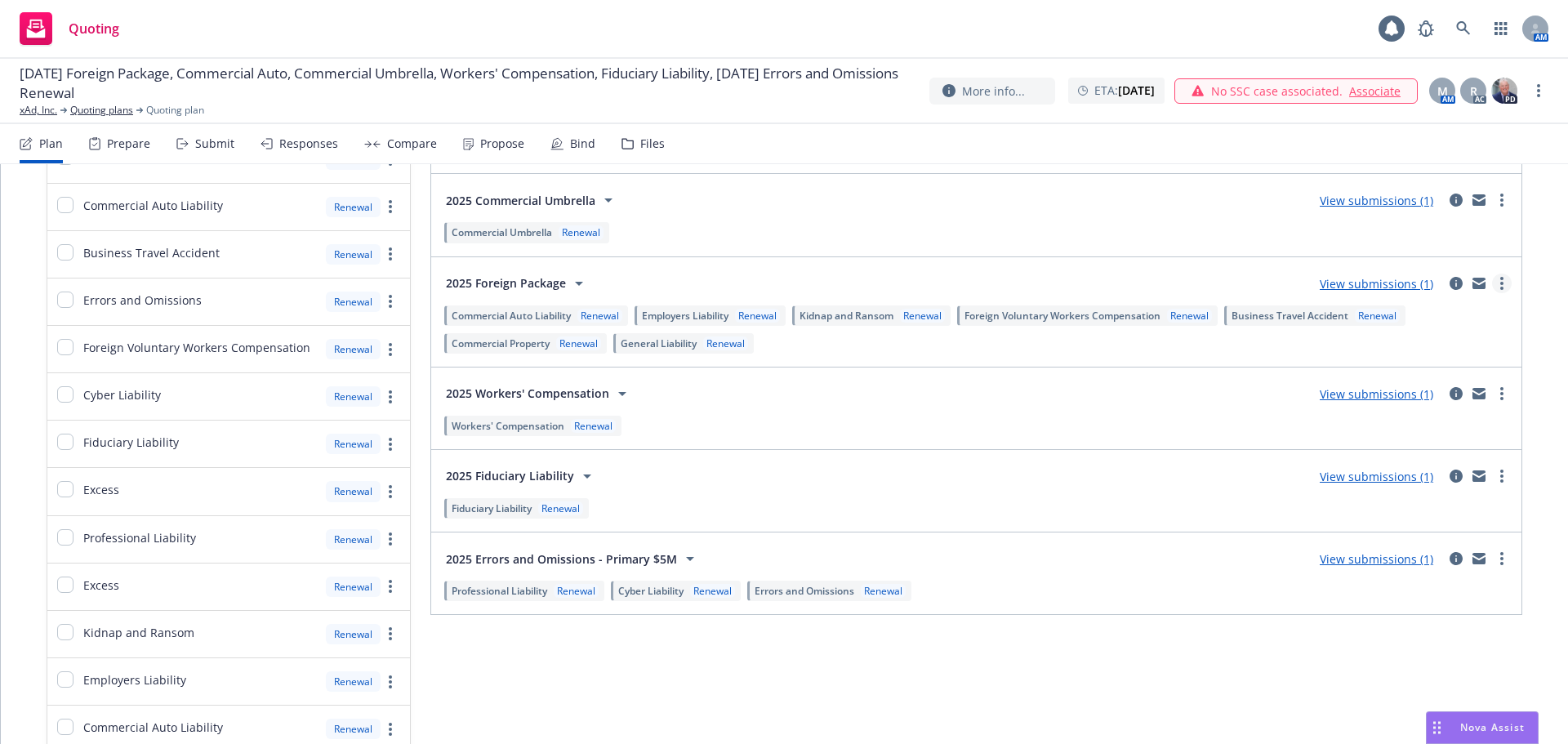
click at [1496, 281] on link "more" at bounding box center [1502, 283] width 19 height 19
click at [1449, 283] on icon "circleInformation" at bounding box center [1455, 283] width 13 height 13
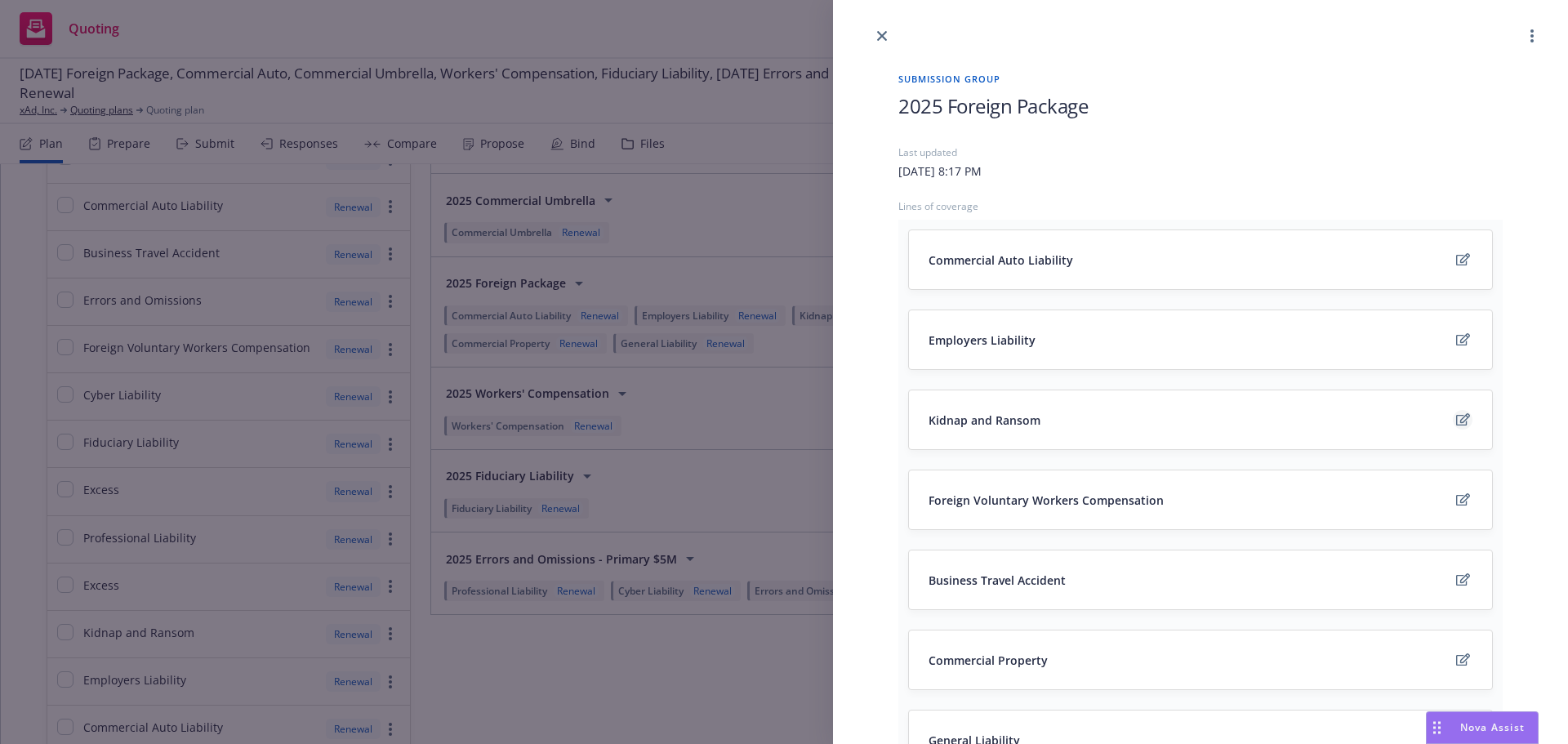
click at [1456, 415] on icon "edit" at bounding box center [1463, 419] width 14 height 13
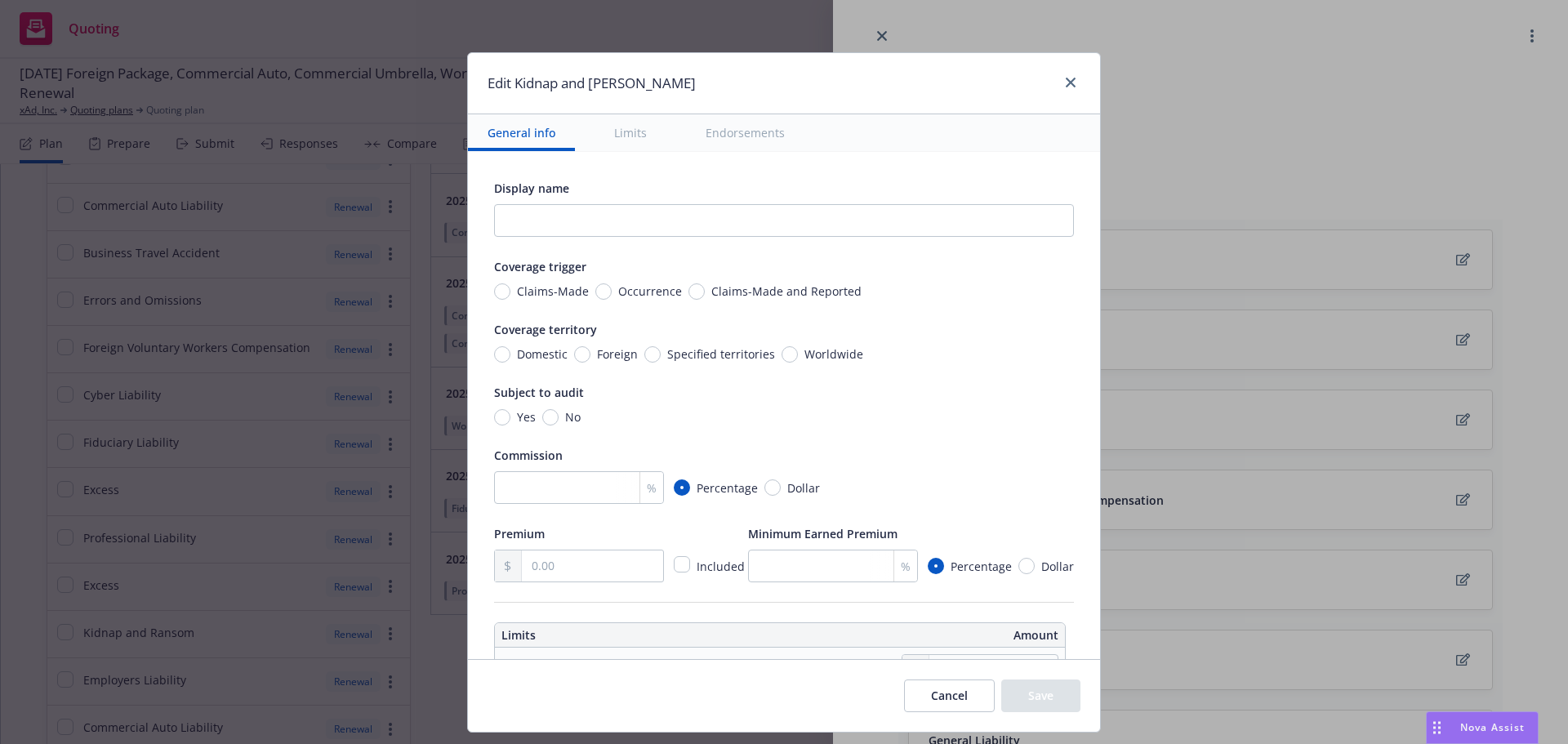
click at [964, 687] on button "Cancel" at bounding box center [949, 696] width 90 height 33
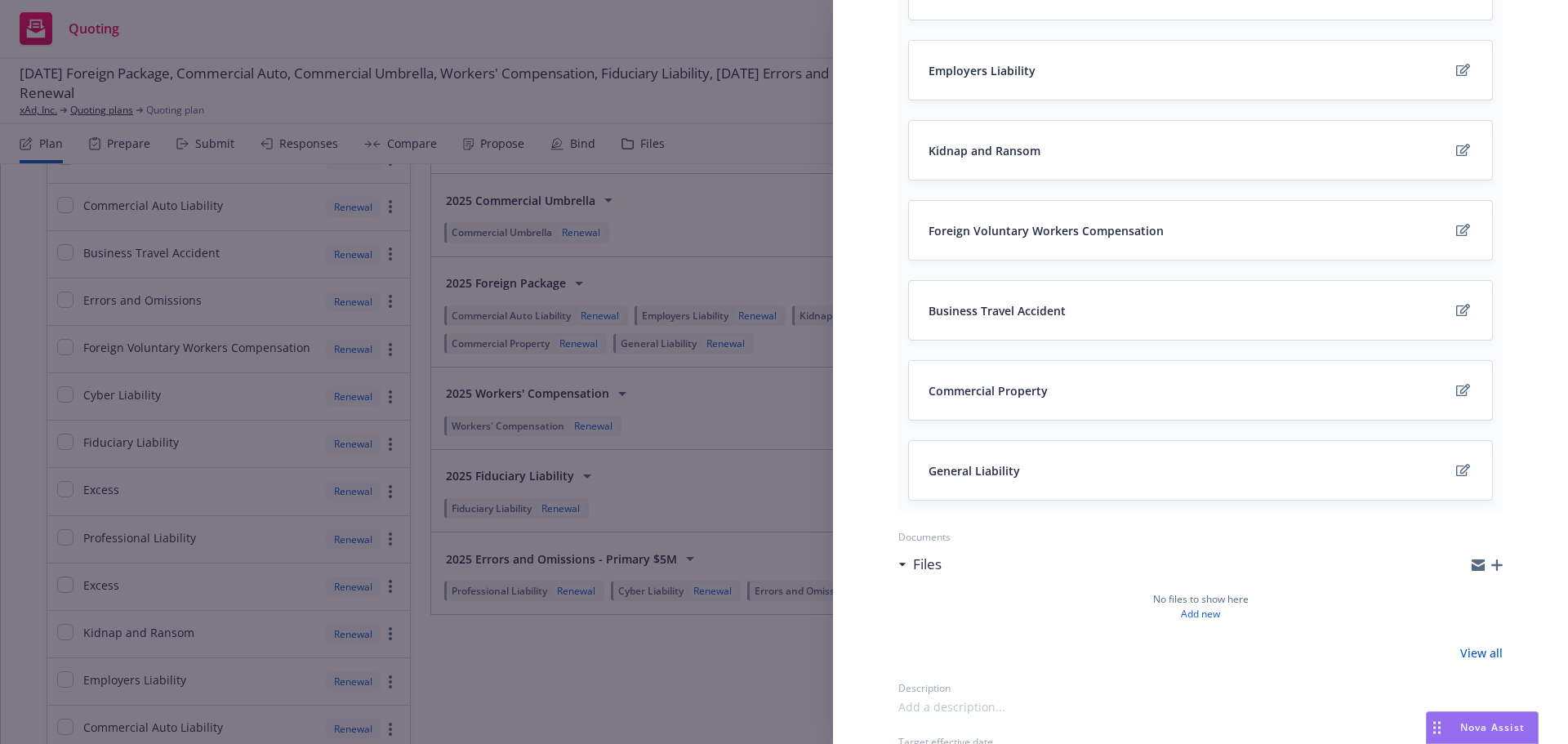
scroll to position [245, 0]
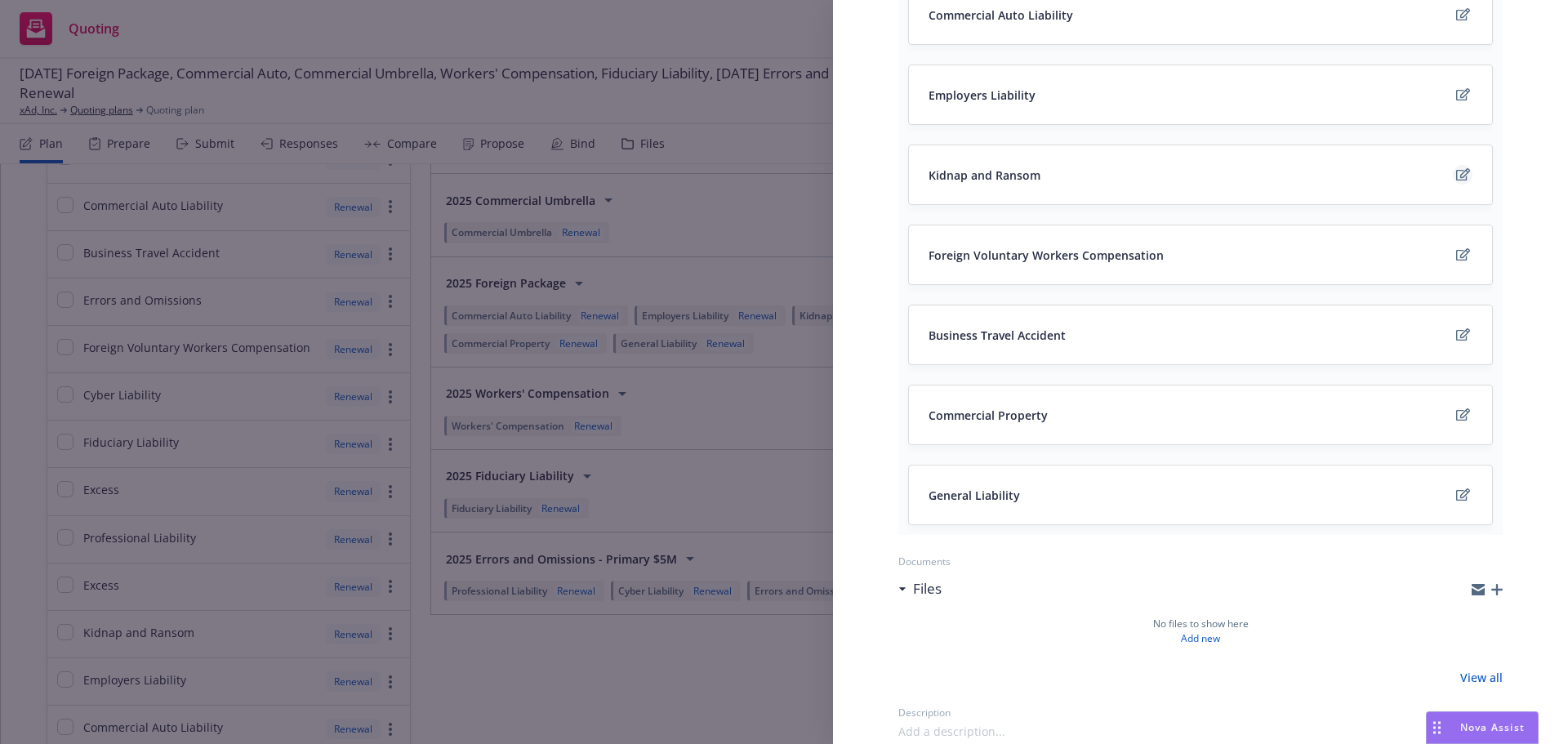
click at [1456, 178] on icon "edit" at bounding box center [1463, 174] width 14 height 13
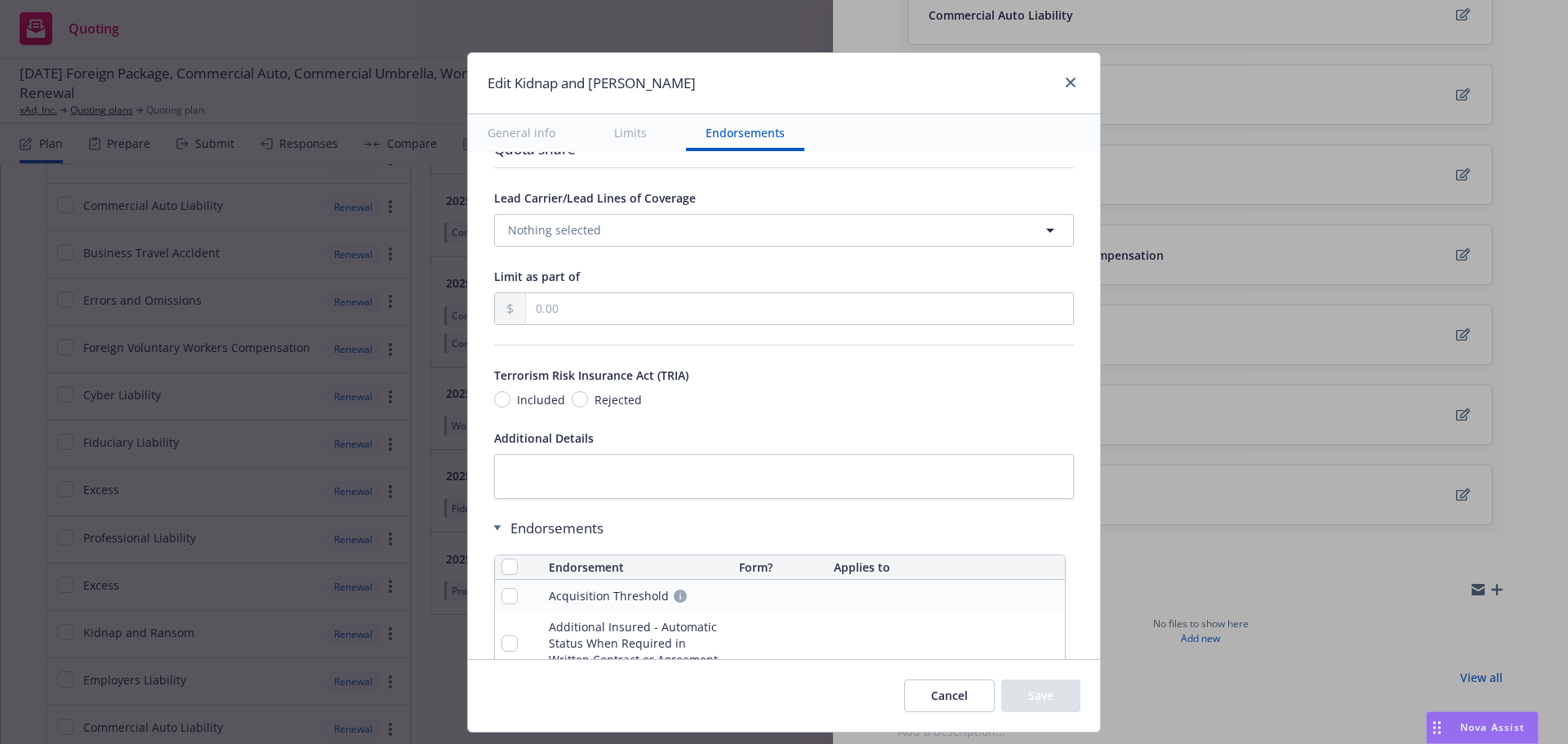
scroll to position [1601, 0]
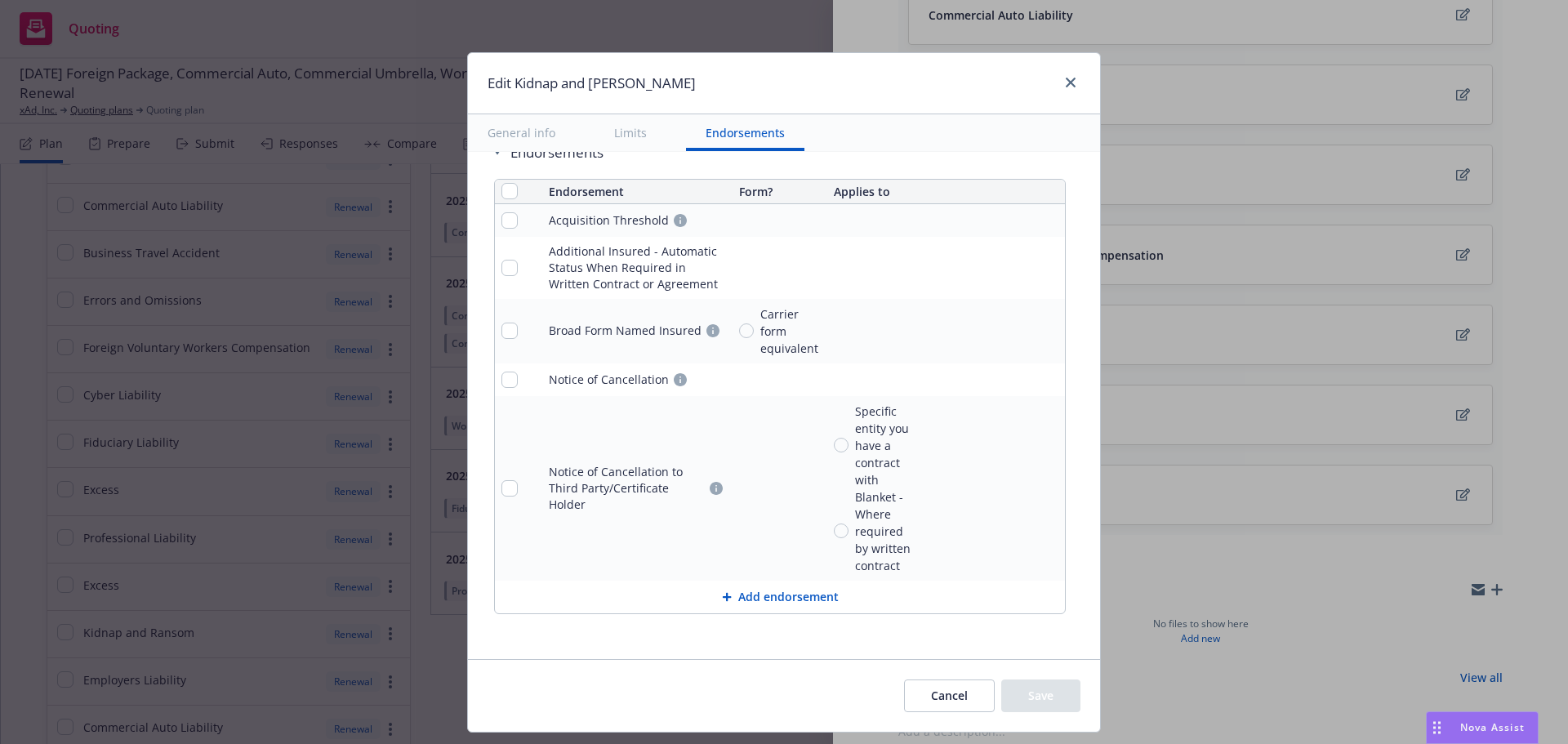
click at [950, 703] on button "Cancel" at bounding box center [949, 696] width 90 height 33
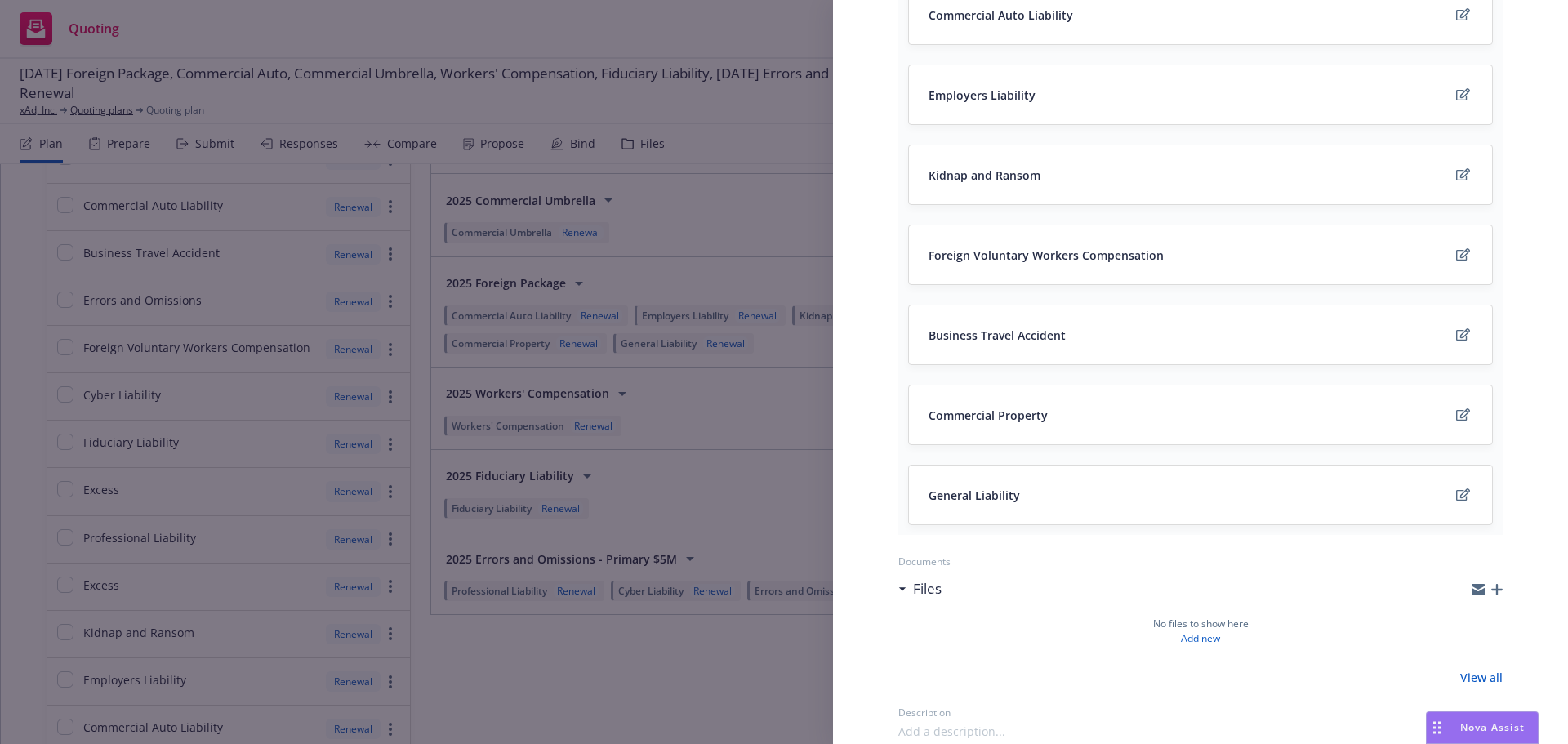
scroll to position [0, 0]
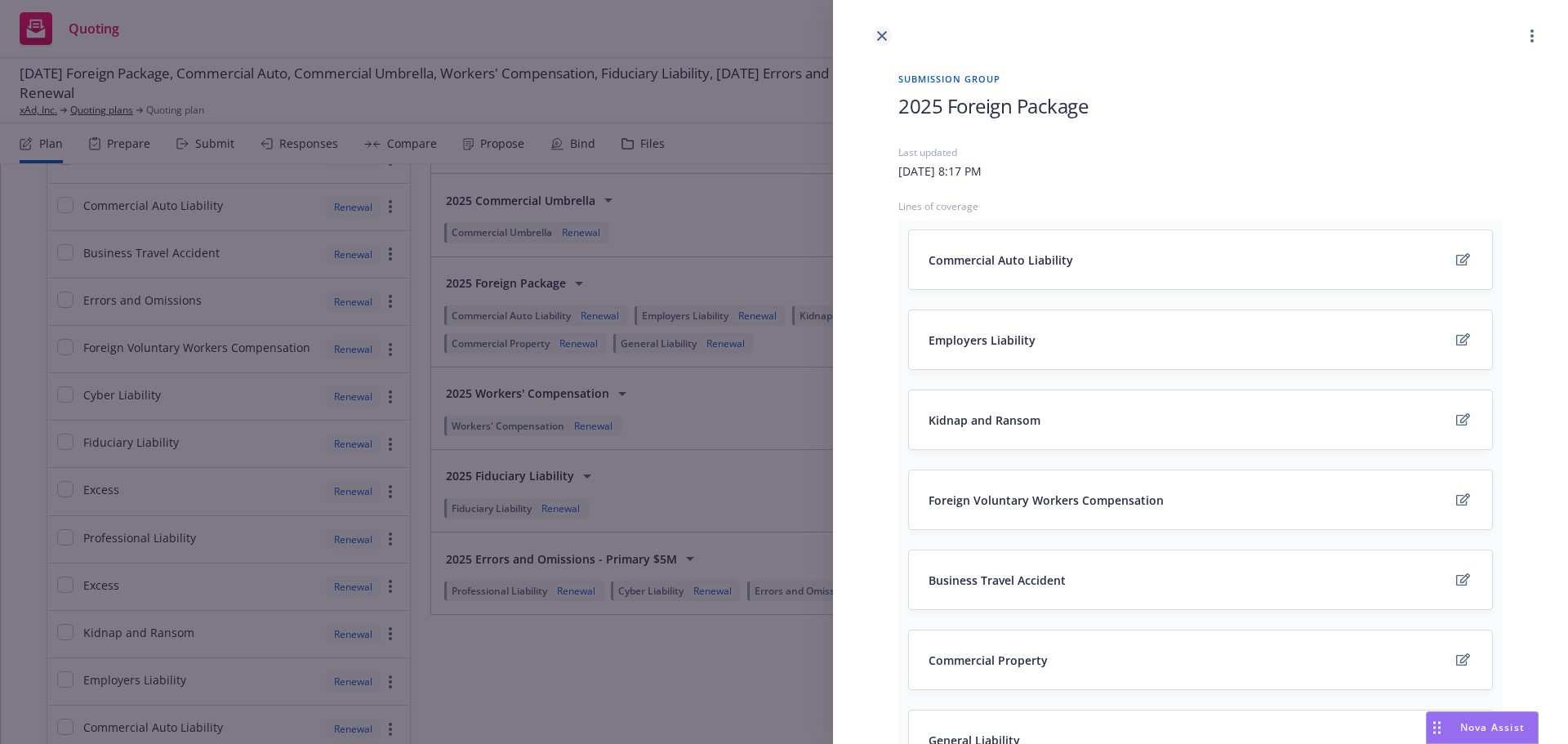
click at [880, 31] on icon "close" at bounding box center [882, 36] width 10 height 10
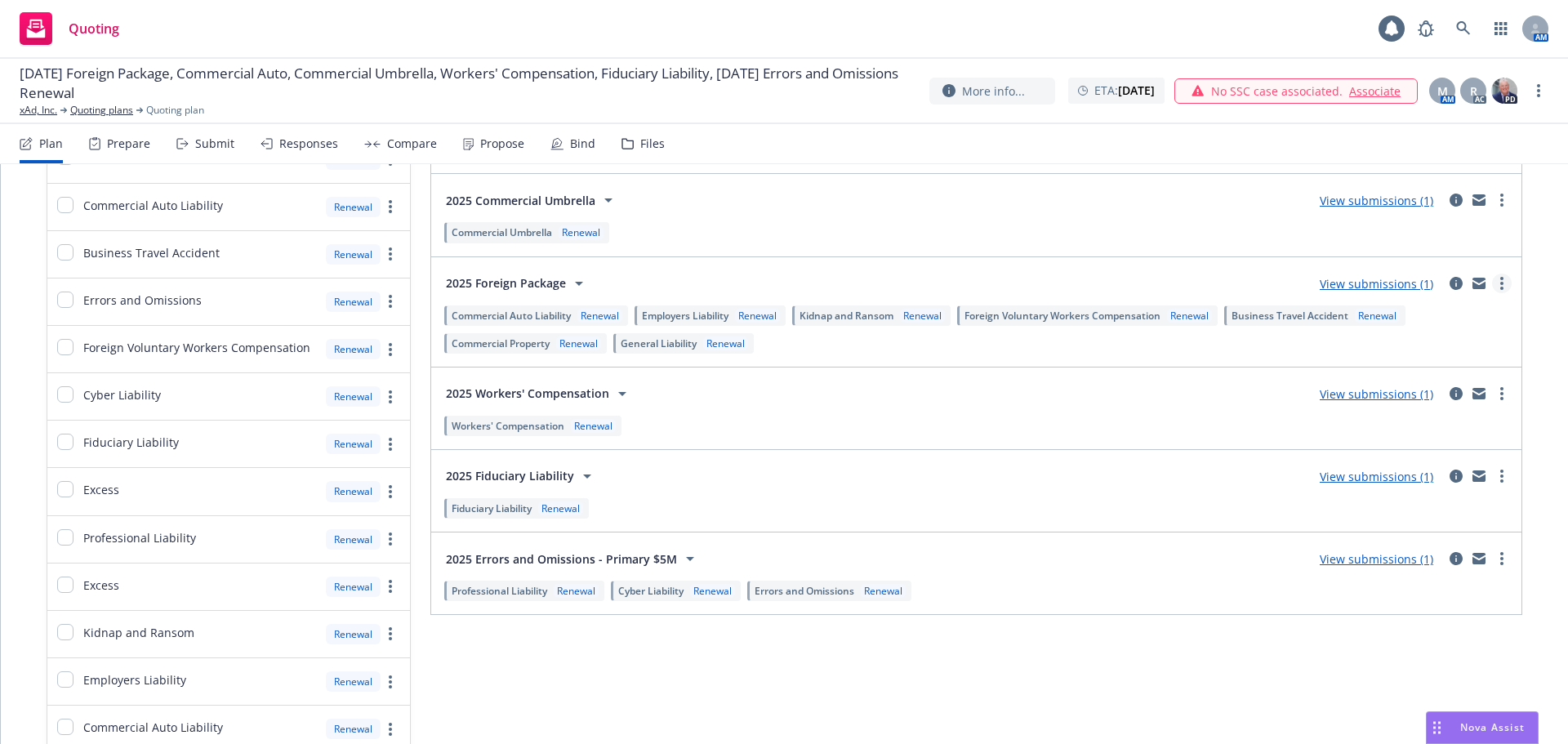
click at [1492, 288] on link "more" at bounding box center [1502, 283] width 19 height 19
click at [1164, 378] on div "2025 Workers' Compensation View submissions (1)" at bounding box center [976, 394] width 1070 height 33
drag, startPoint x: 1254, startPoint y: 322, endPoint x: 1260, endPoint y: 315, distance: 9.2
click at [1260, 315] on span "Business Travel Accident" at bounding box center [1290, 316] width 117 height 14
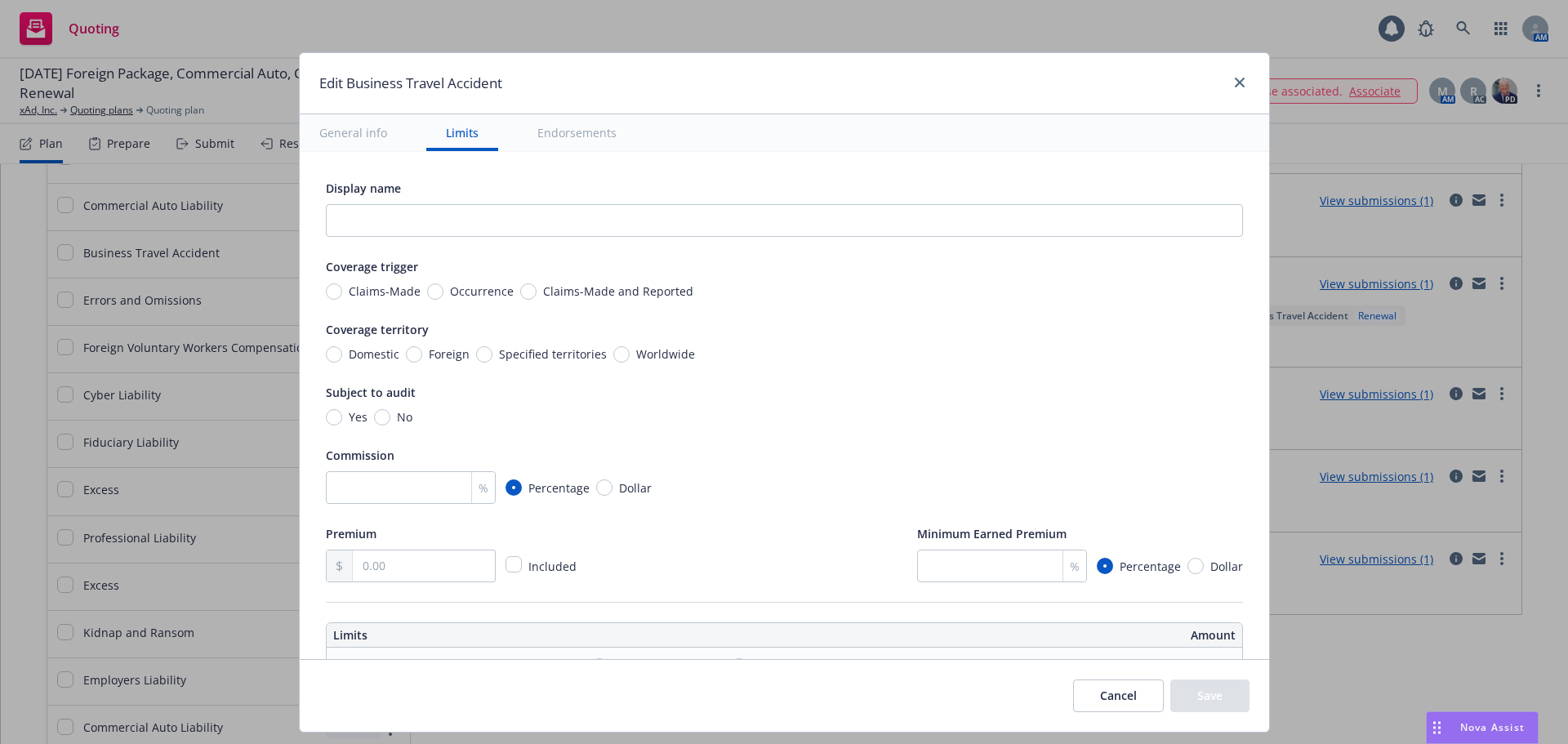
click at [1122, 687] on button "Cancel" at bounding box center [1118, 696] width 90 height 33
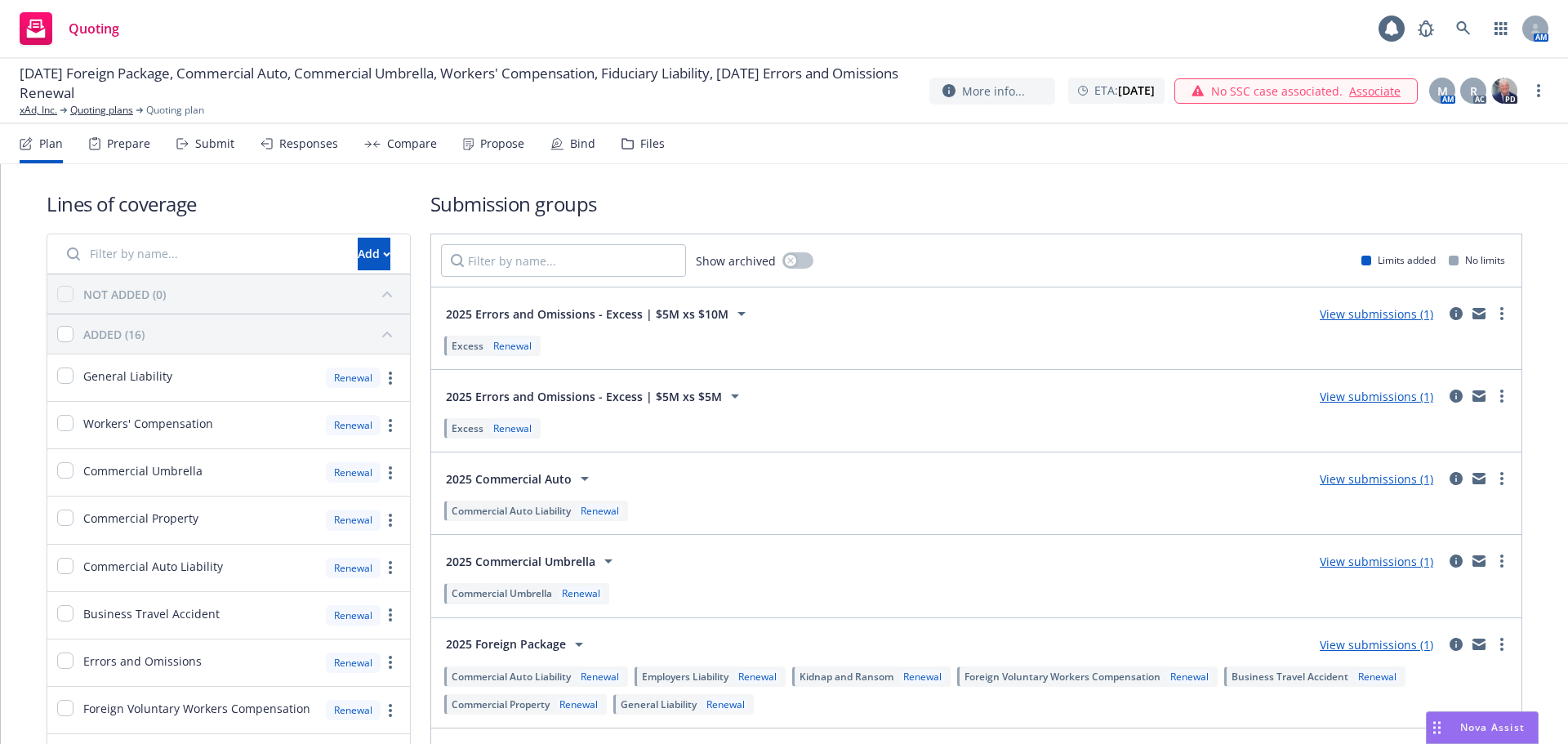
scroll to position [443, 0]
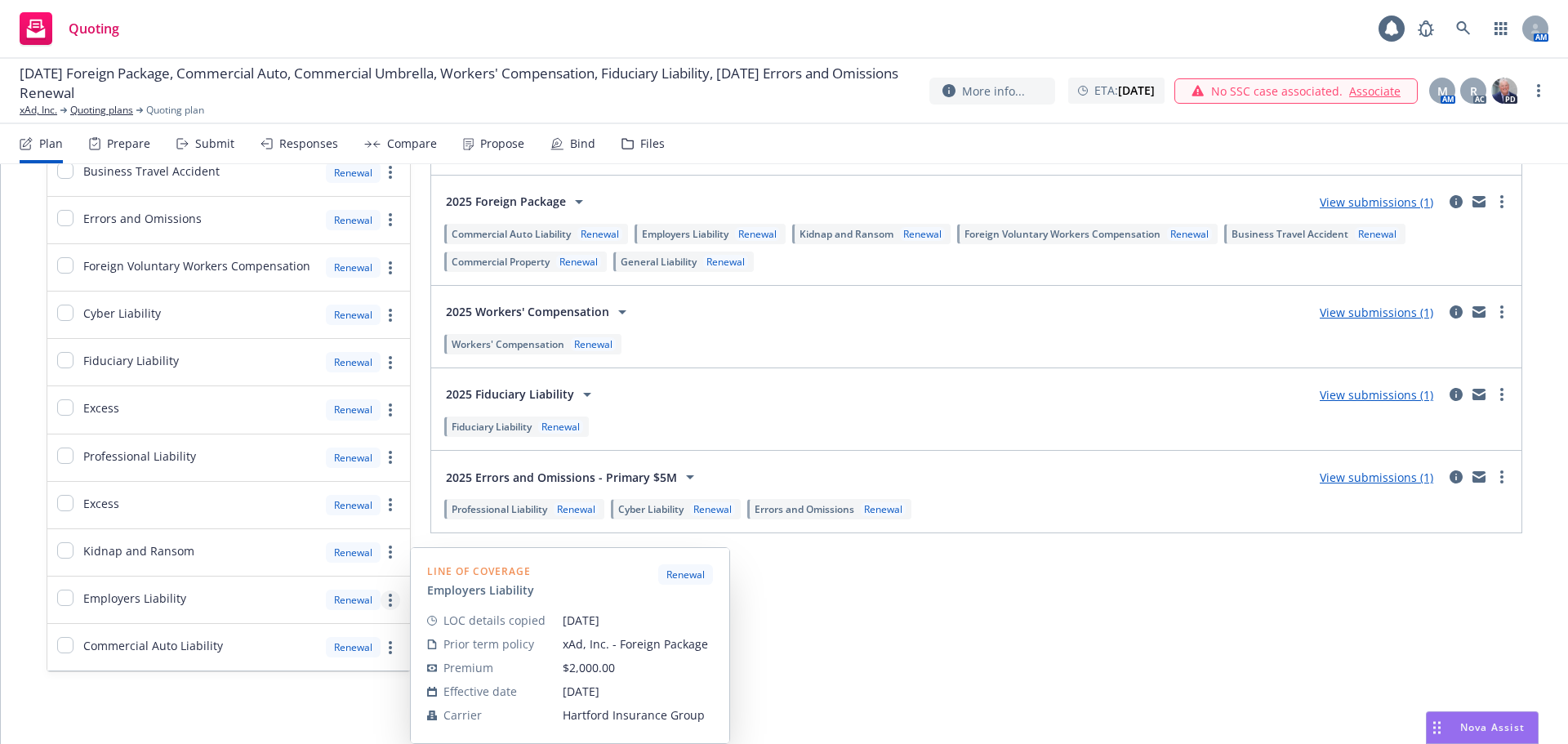
click at [389, 605] on icon "more" at bounding box center [390, 600] width 3 height 13
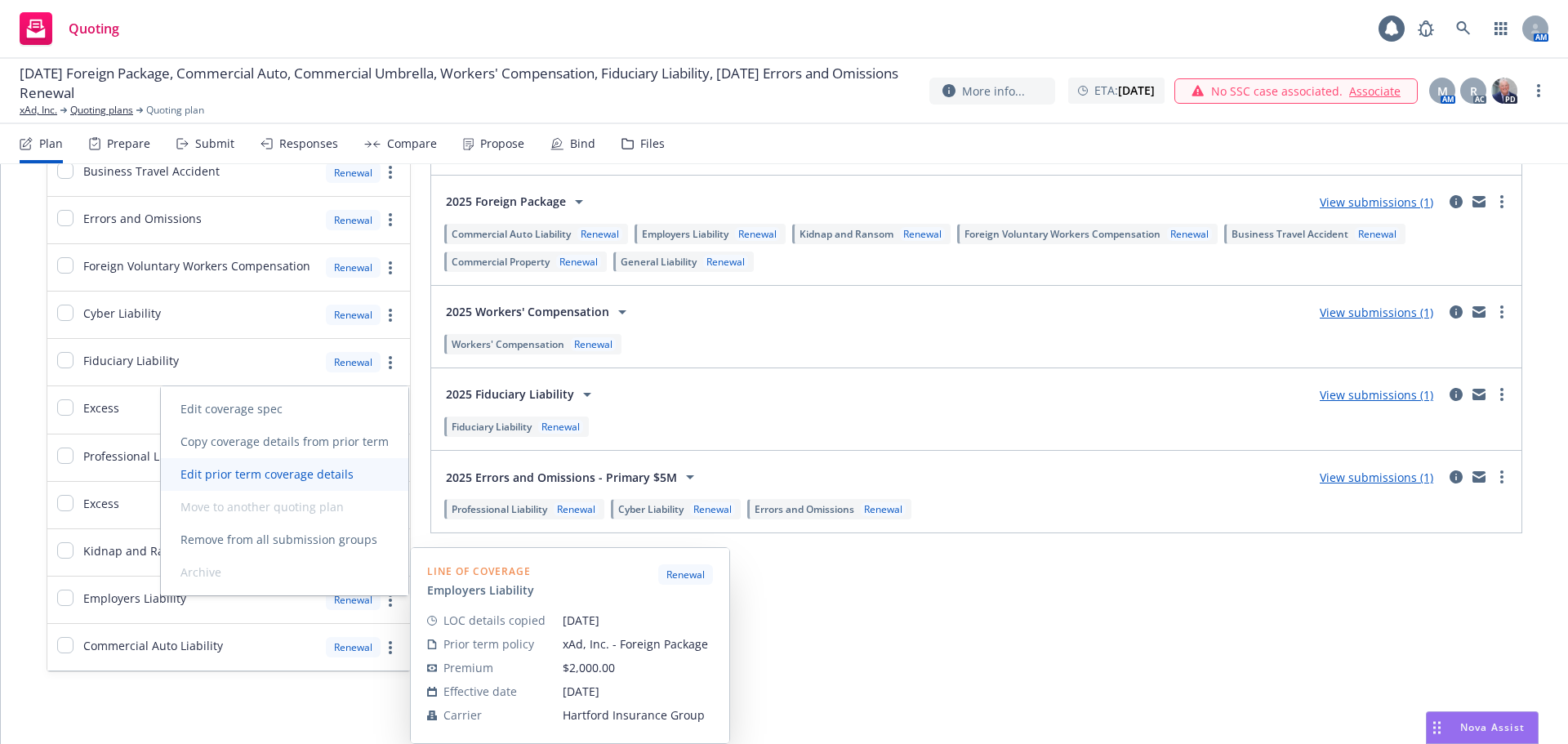
click at [289, 468] on span "Edit prior term coverage details" at bounding box center [266, 475] width 212 height 16
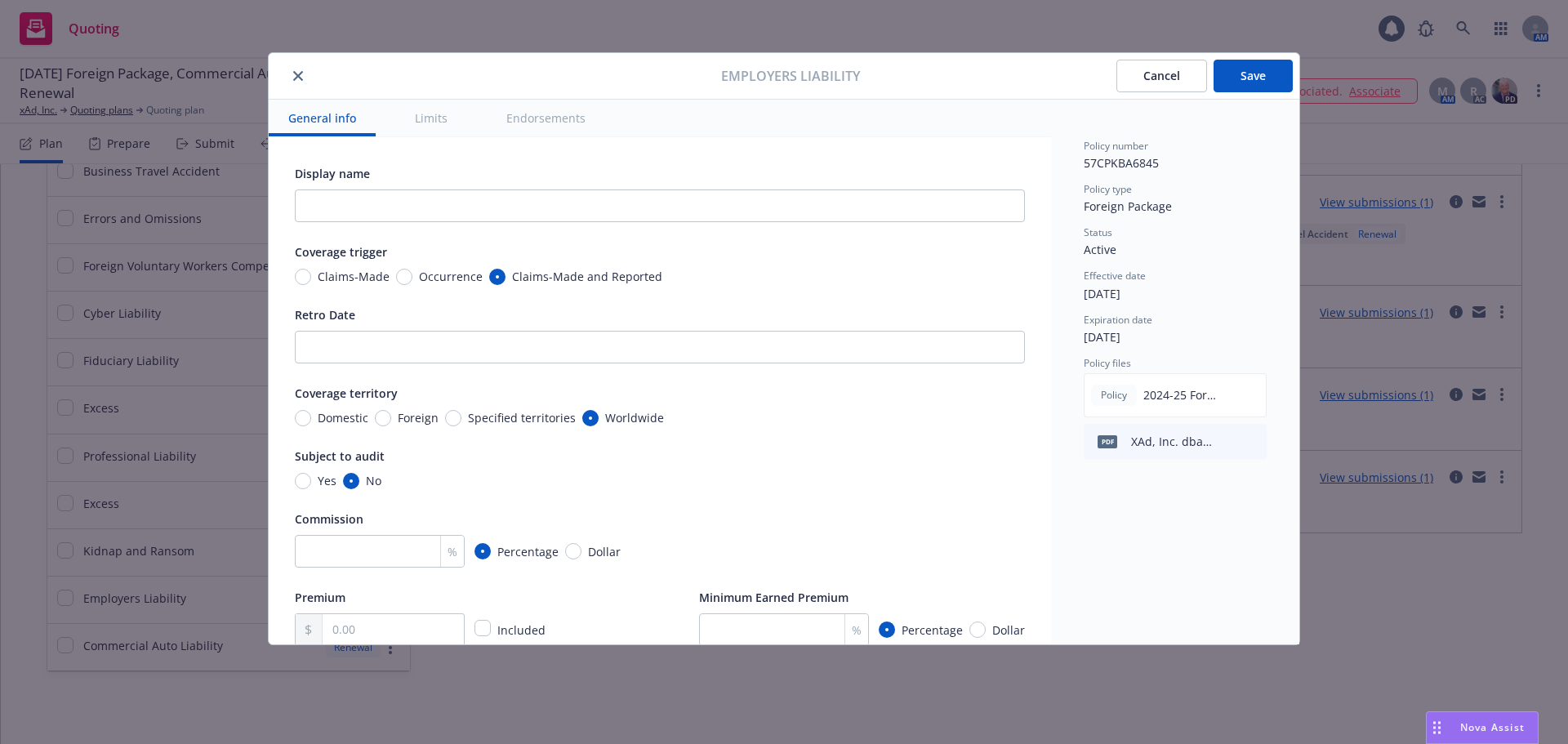
click at [1197, 76] on button "Cancel" at bounding box center [1161, 76] width 90 height 33
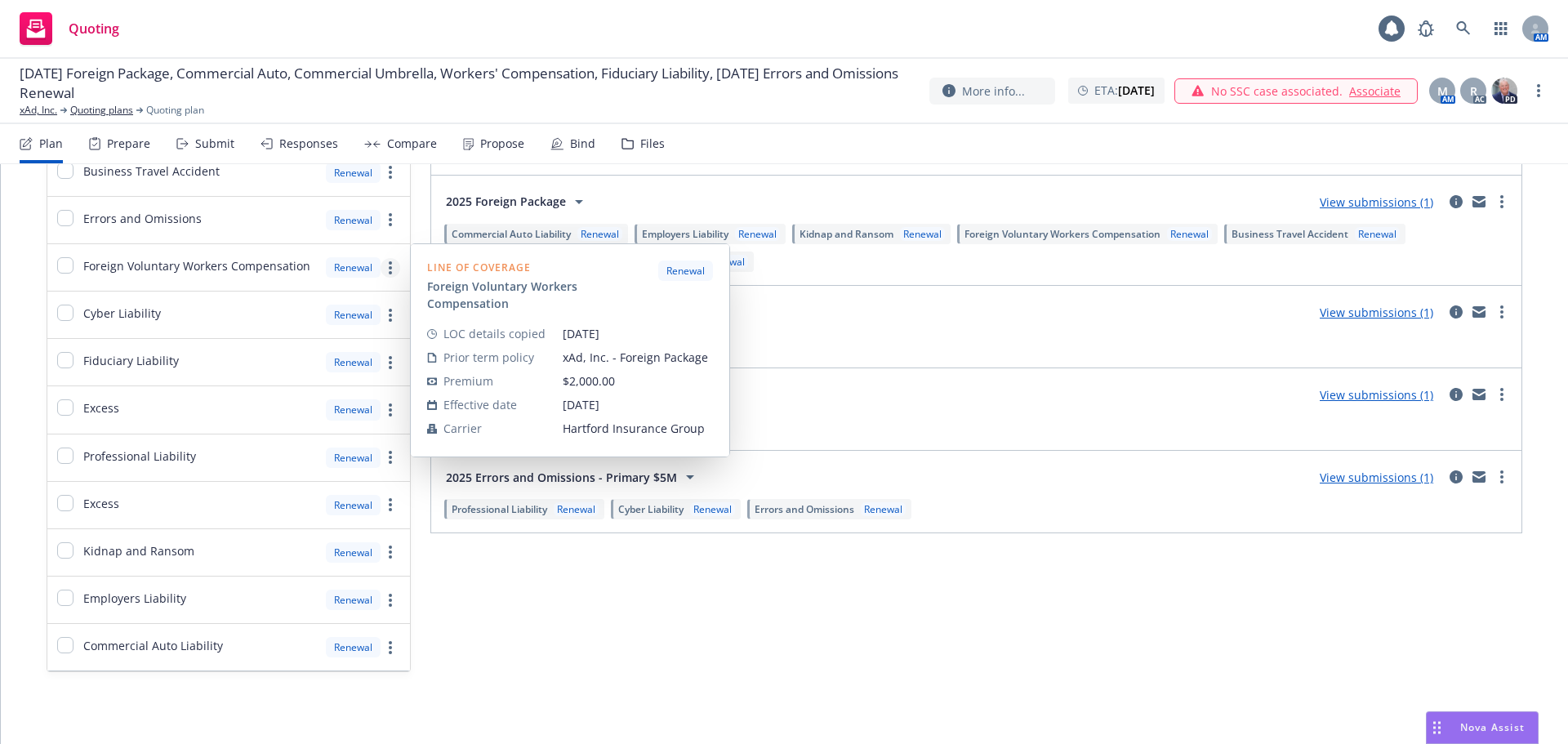
click at [389, 273] on circle "more" at bounding box center [390, 272] width 3 height 3
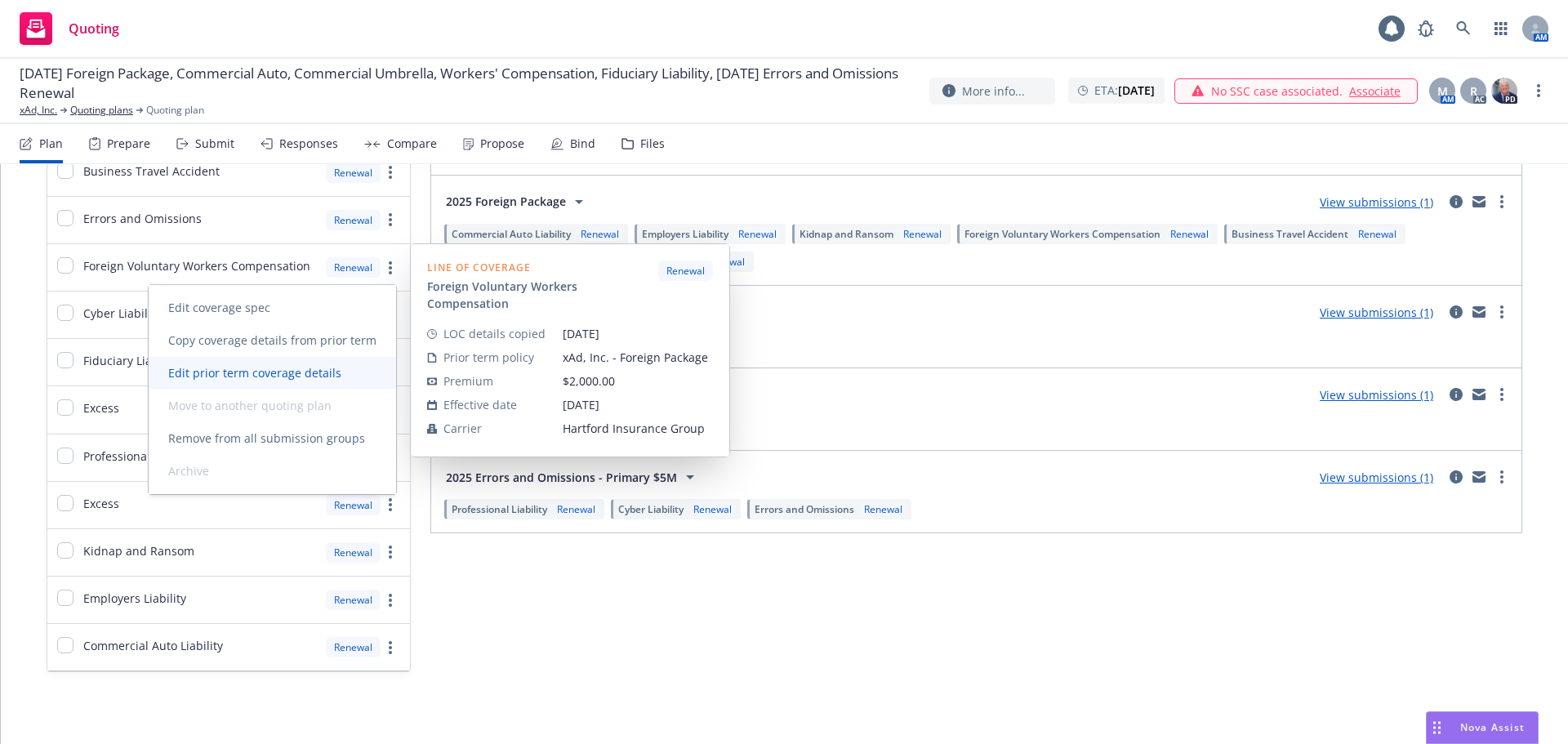
click at [334, 369] on span "Edit prior term coverage details" at bounding box center [255, 372] width 212 height 16
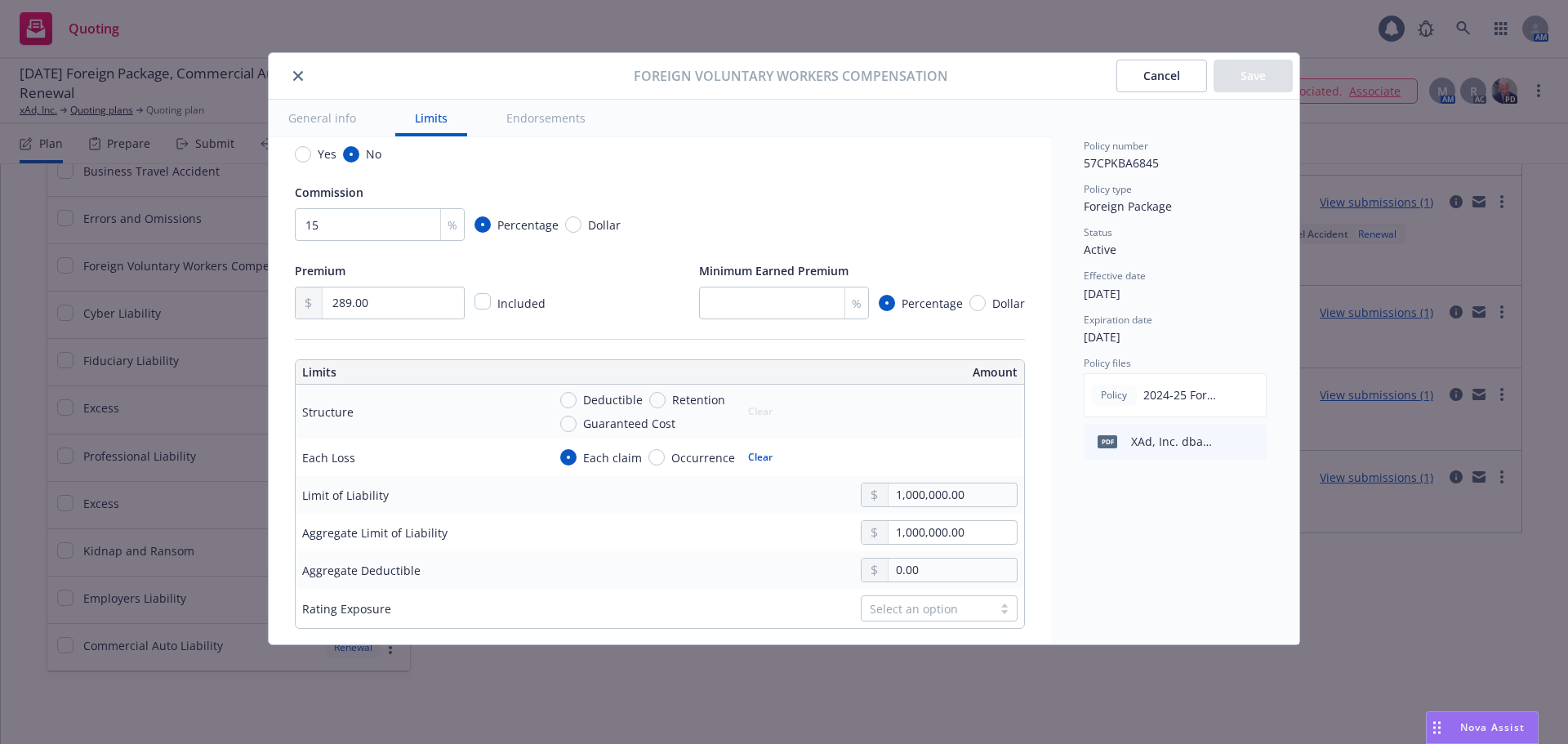
scroll to position [408, 0]
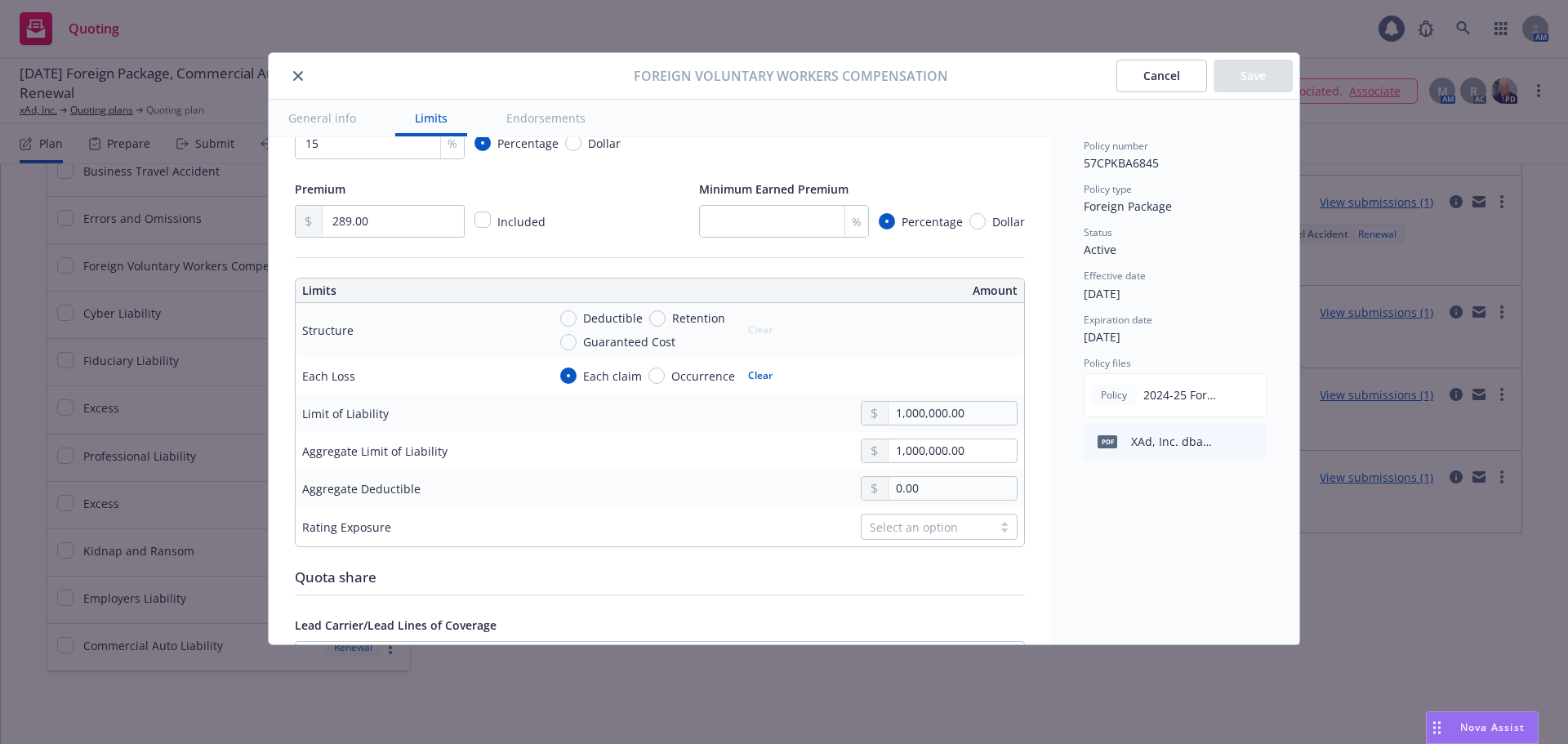
click at [1175, 79] on button "Cancel" at bounding box center [1161, 76] width 90 height 33
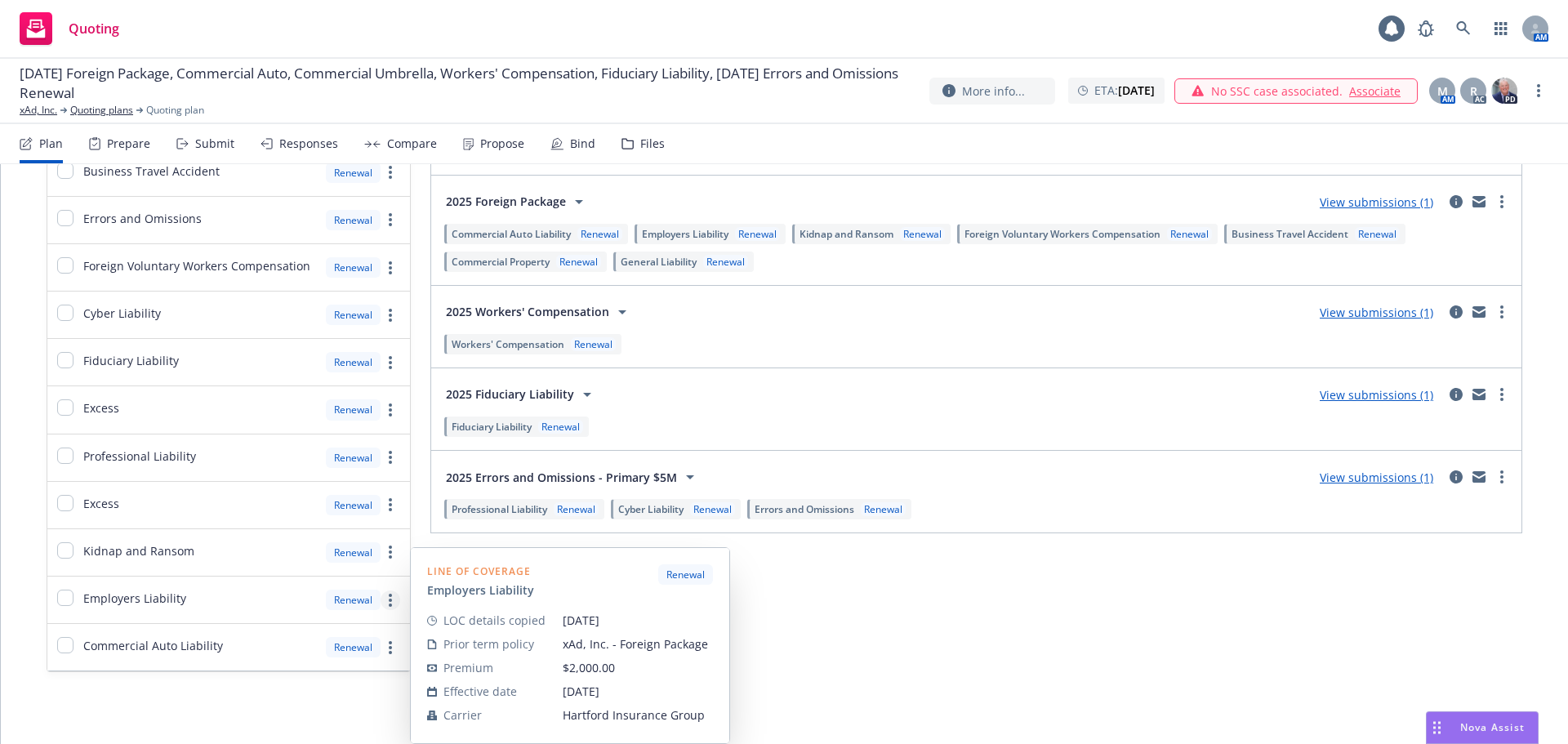
click at [390, 597] on link "more" at bounding box center [390, 600] width 19 height 19
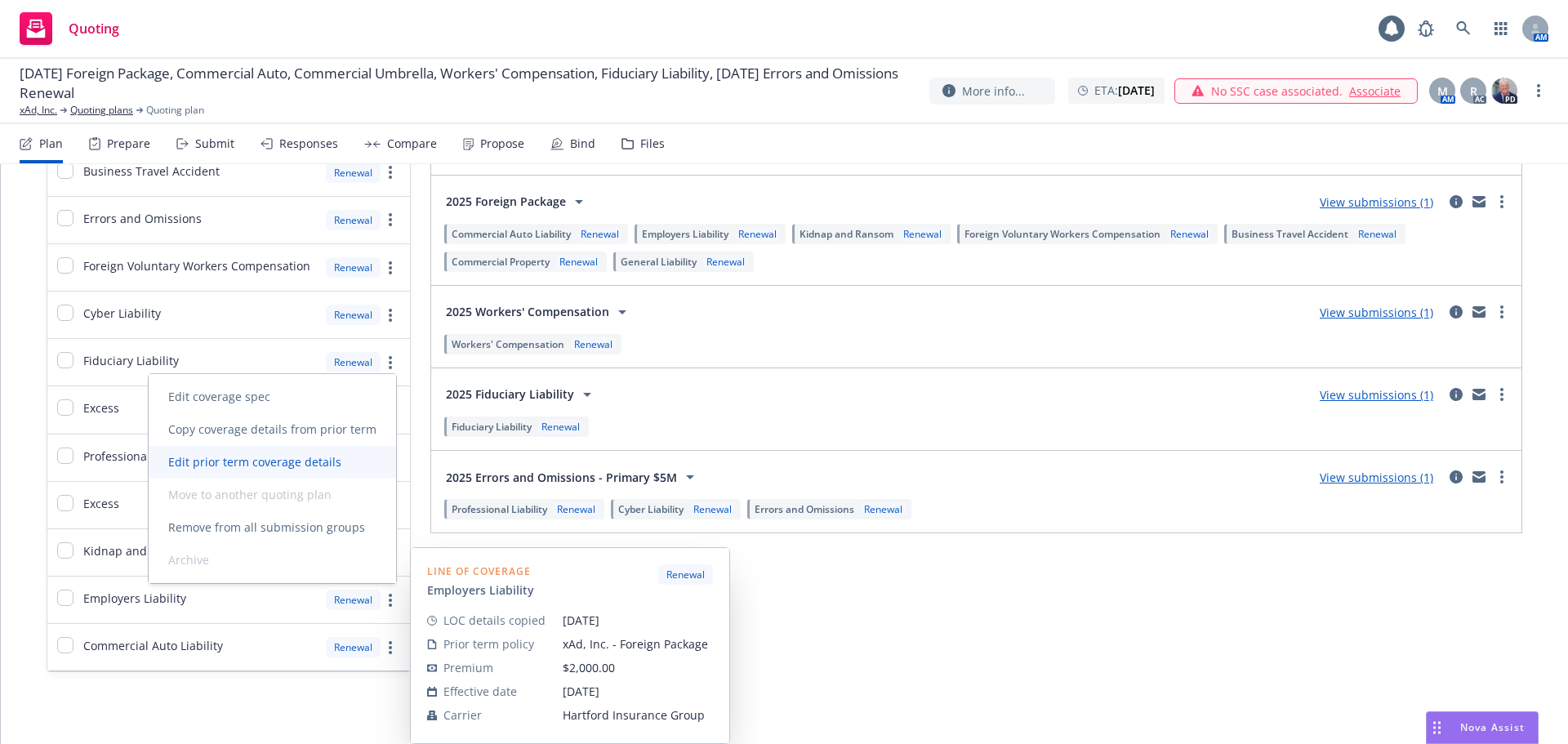
click at [309, 467] on span "Edit prior term coverage details" at bounding box center [255, 462] width 212 height 16
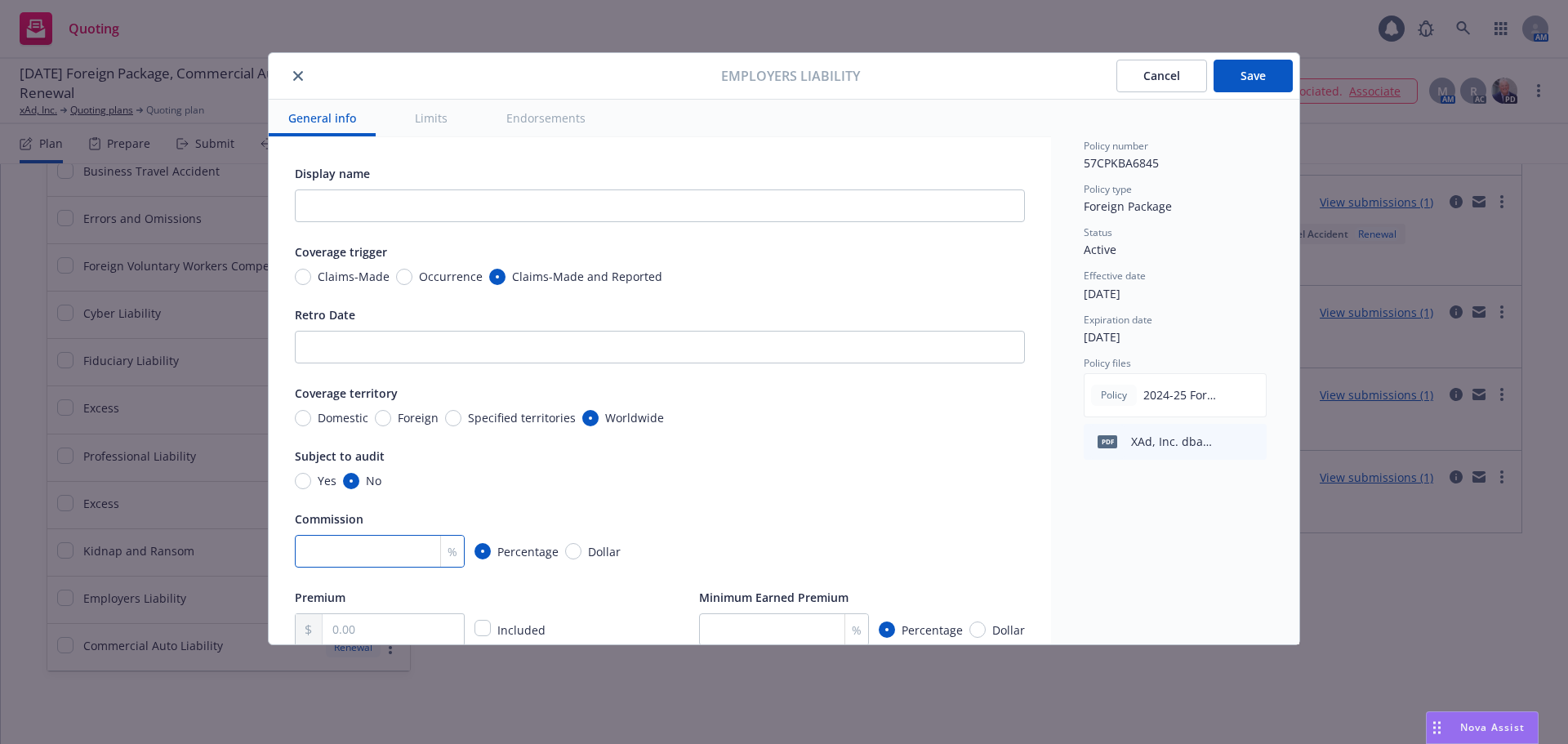
click at [379, 558] on input "number" at bounding box center [379, 551] width 170 height 33
click at [486, 625] on input "checkbox" at bounding box center [482, 628] width 17 height 17
click at [535, 600] on div "Premium" at bounding box center [421, 597] width 254 height 19
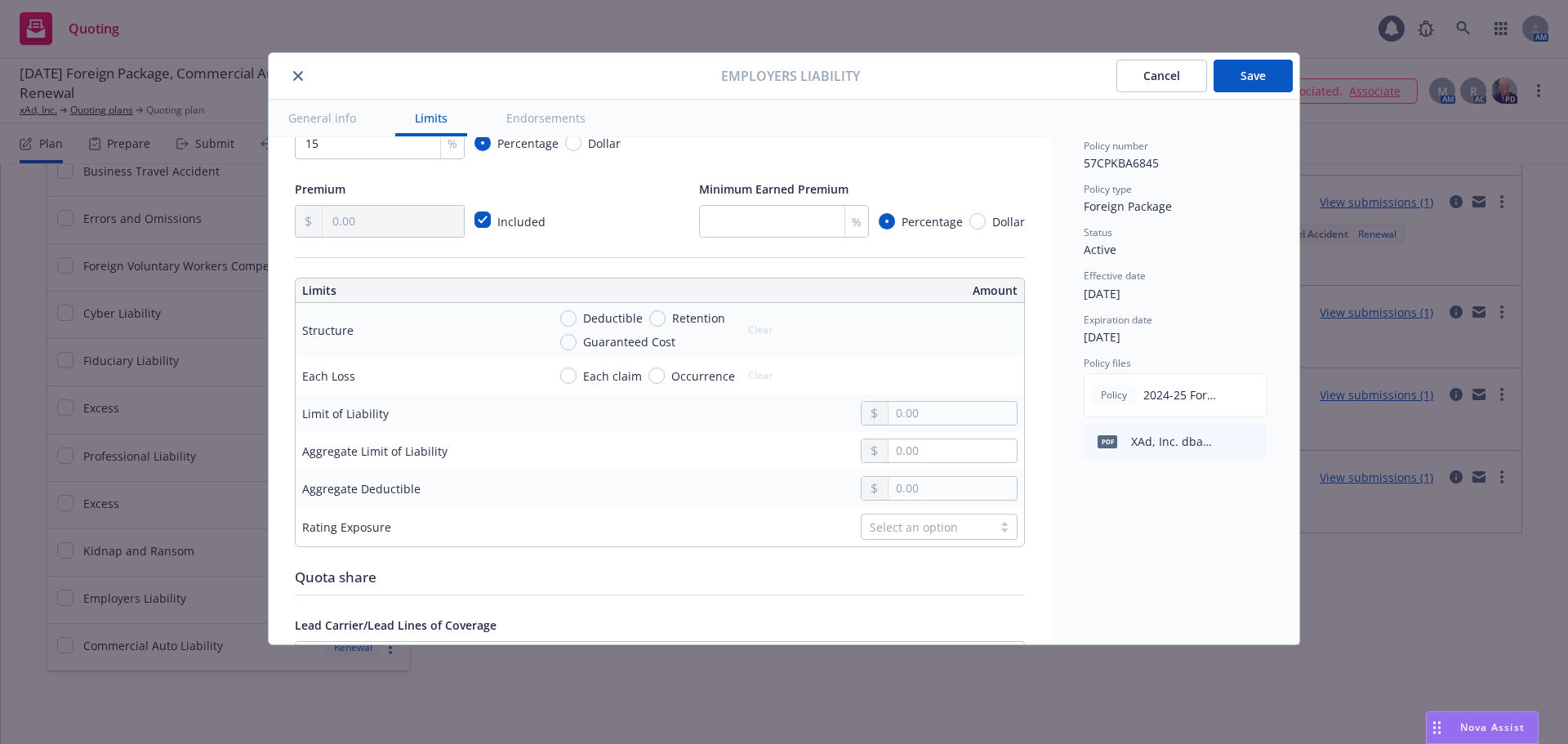
click at [622, 372] on span "Each claim" at bounding box center [612, 376] width 58 height 18
click at [576, 372] on input "Each claim" at bounding box center [568, 375] width 17 height 17
click at [926, 425] on input "text" at bounding box center [953, 413] width 128 height 23
click at [905, 462] on input "text" at bounding box center [953, 451] width 128 height 23
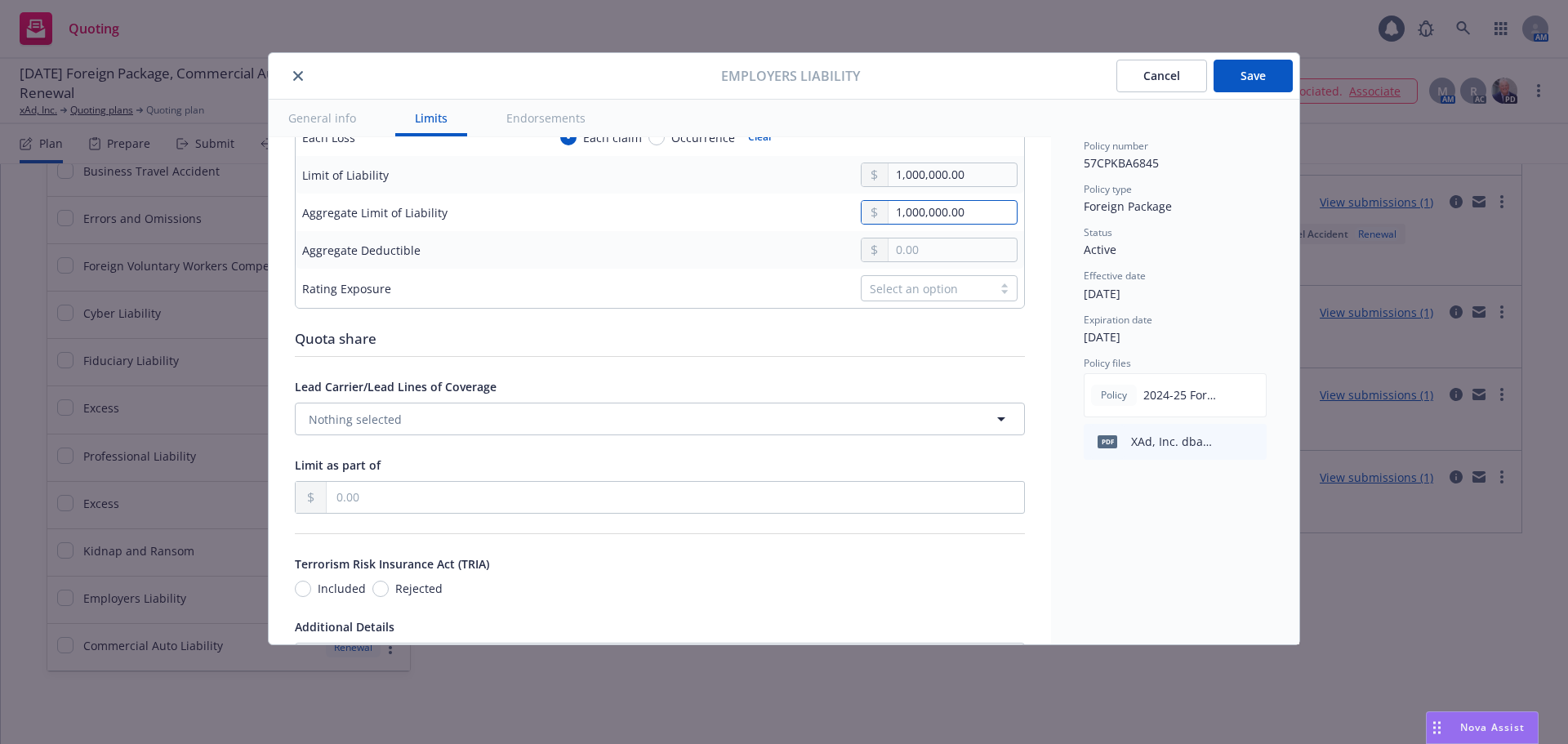
scroll to position [654, 0]
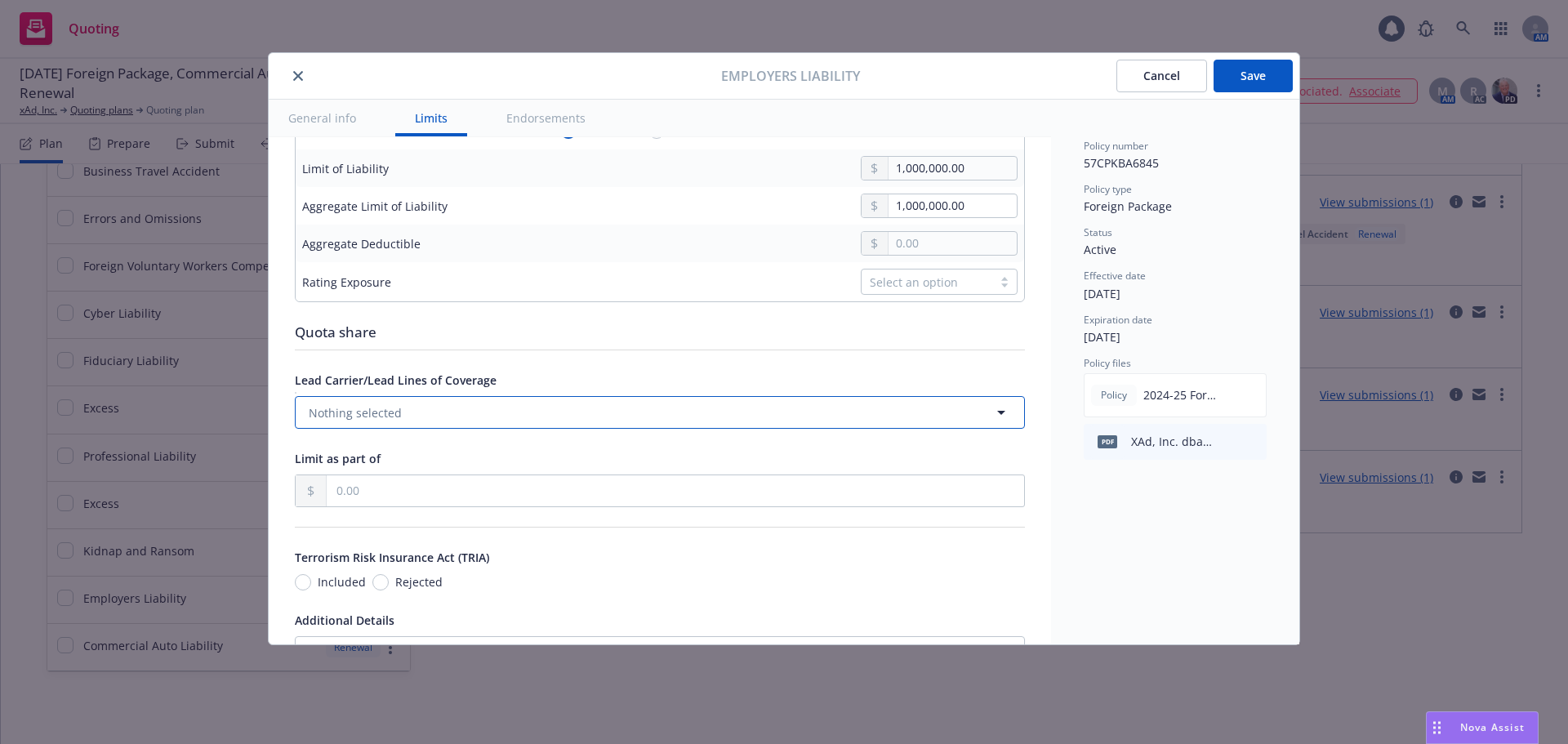
click at [466, 423] on button "Nothing selected" at bounding box center [659, 412] width 730 height 33
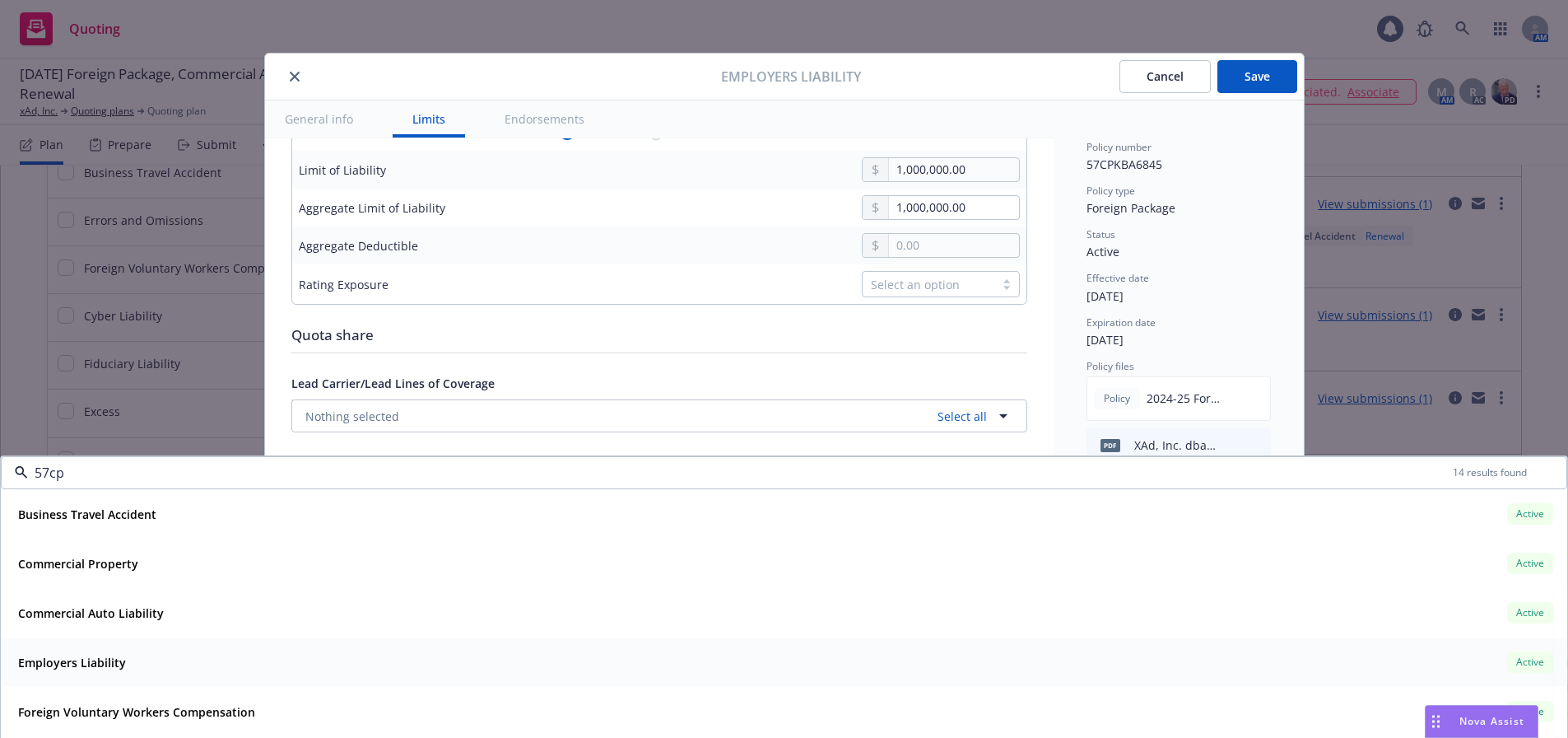
click at [126, 660] on div "Employers Liability" at bounding box center [71, 663] width 118 height 24
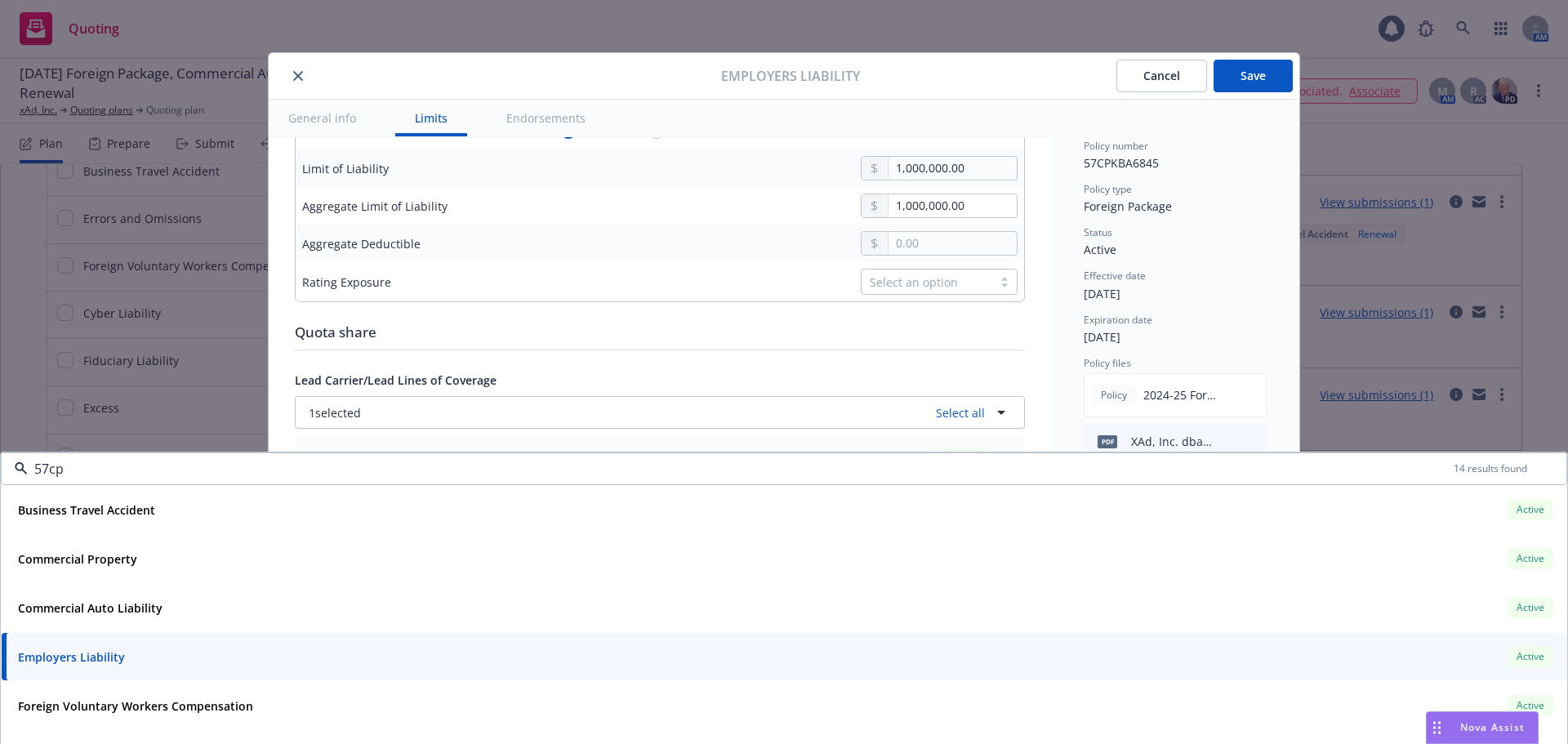
click at [863, 337] on div "Display name Coverage trigger Claims-Made Occurrence Claims-Made and Reported R…" at bounding box center [659, 215] width 730 height 1410
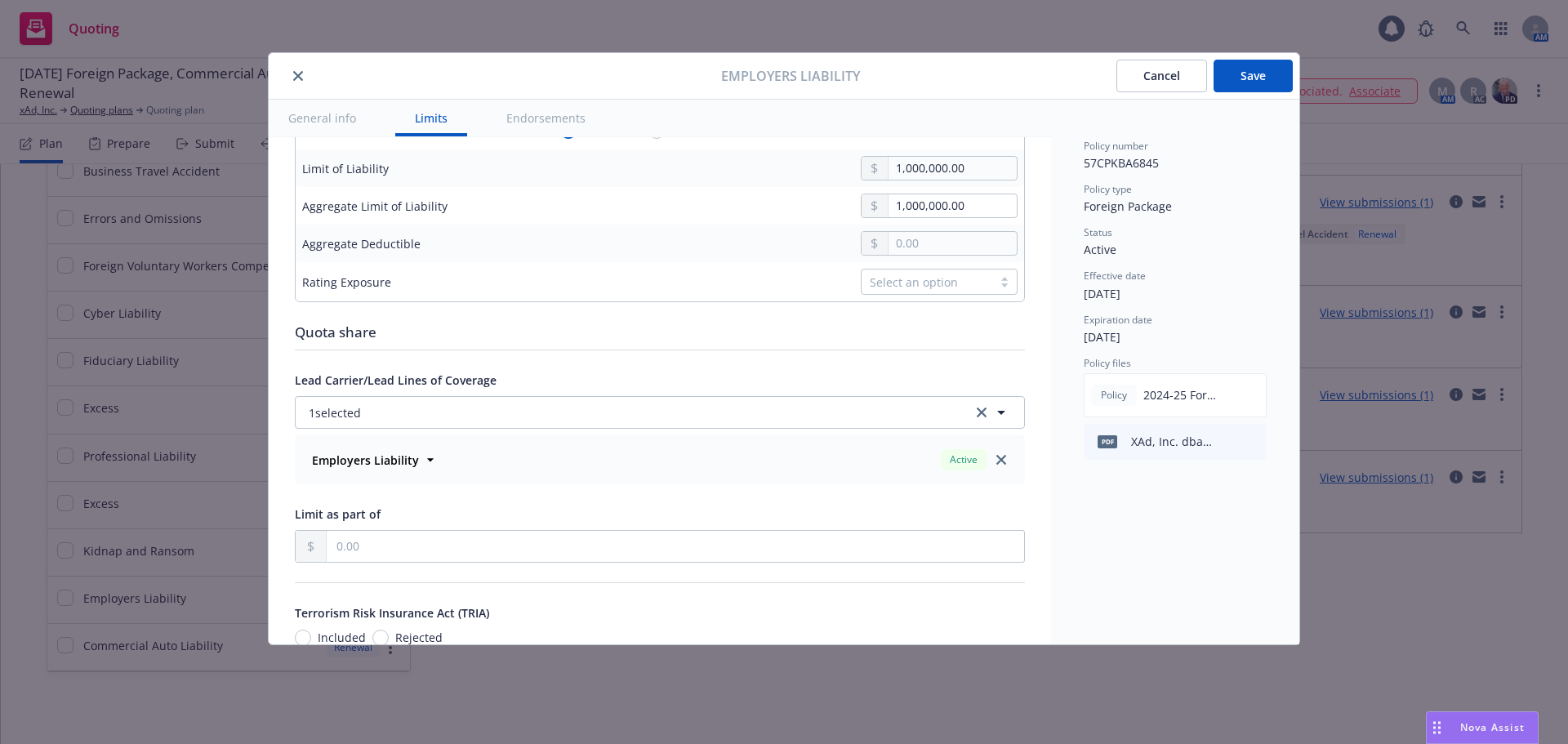
click at [1272, 78] on button "Save" at bounding box center [1252, 76] width 79 height 33
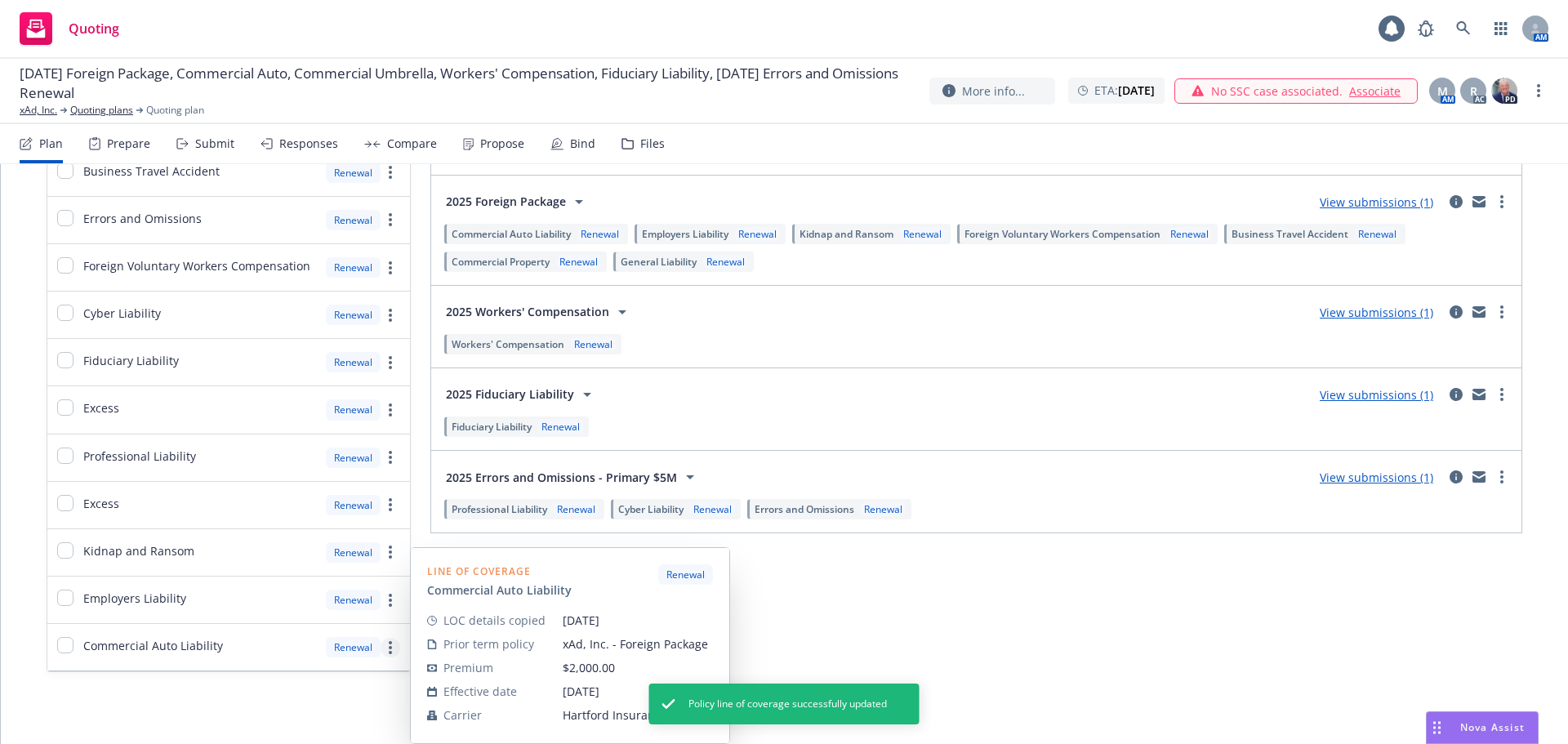
click at [389, 646] on link "more" at bounding box center [390, 648] width 19 height 19
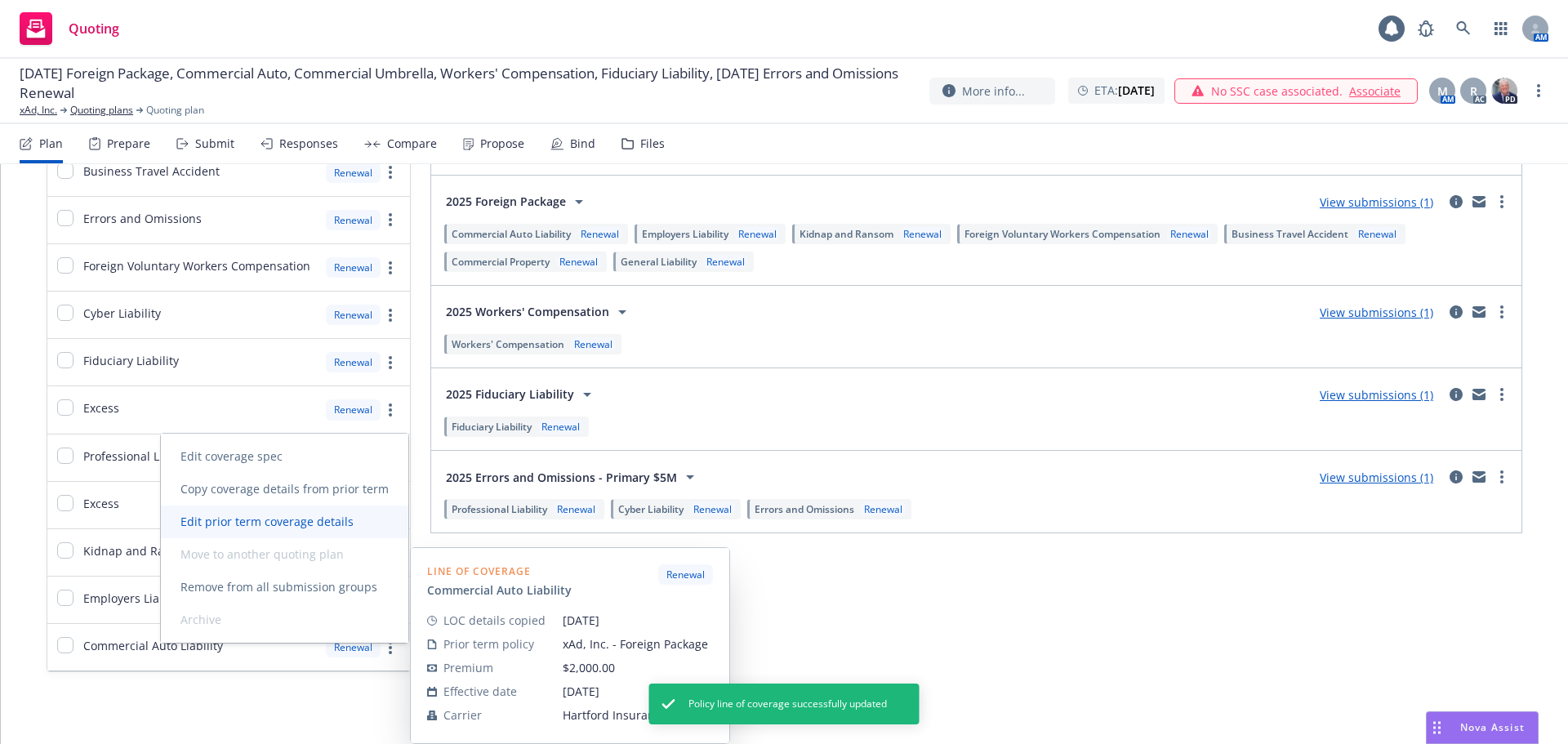
click at [333, 532] on link "Edit prior term coverage details" at bounding box center [284, 522] width 248 height 33
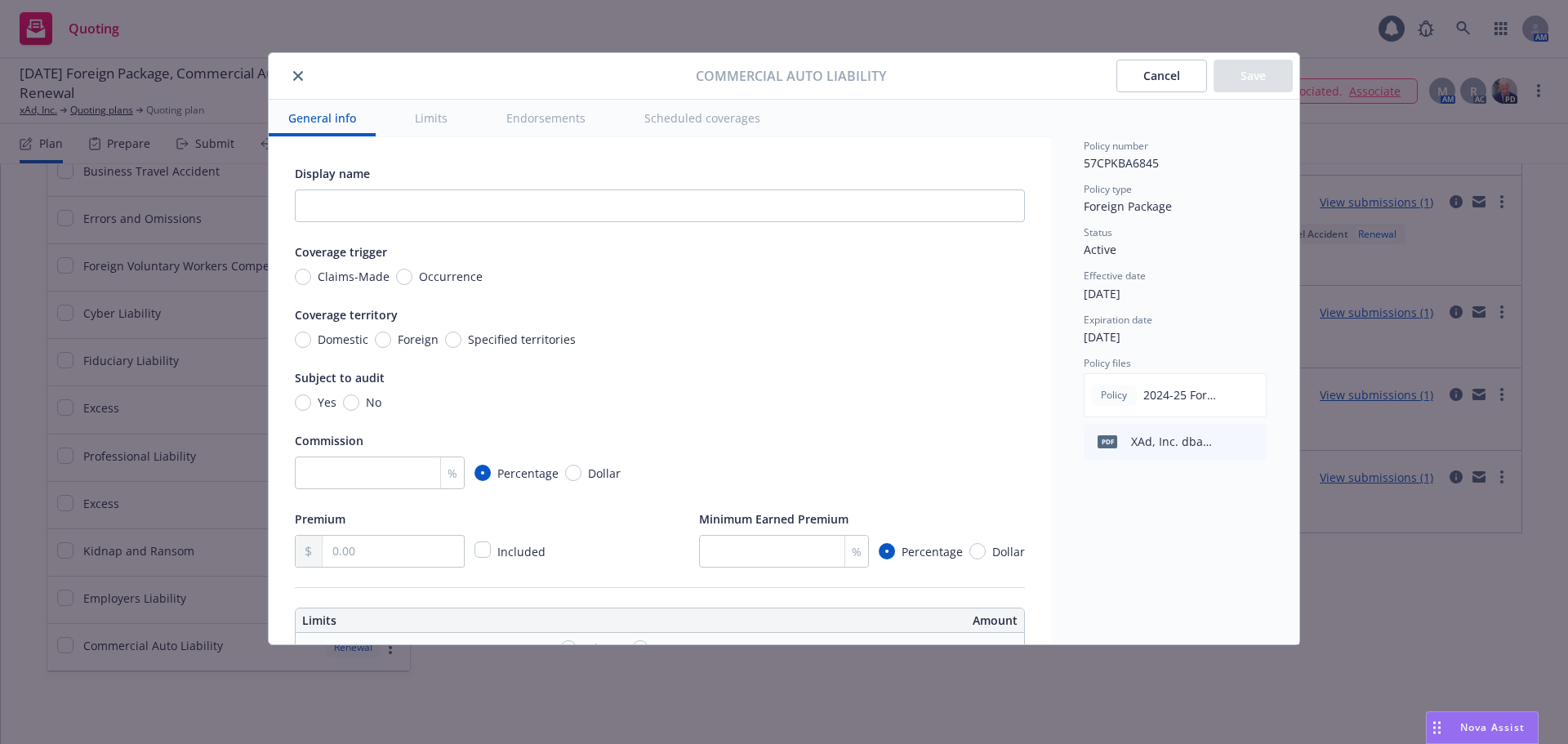
click at [416, 338] on span "Foreign" at bounding box center [418, 339] width 41 height 18
click at [391, 338] on input "Foreign" at bounding box center [383, 339] width 17 height 17
click at [348, 406] on input "No" at bounding box center [351, 403] width 17 height 17
click at [372, 472] on input "number" at bounding box center [379, 474] width 170 height 33
click at [356, 547] on input "text" at bounding box center [393, 551] width 141 height 31
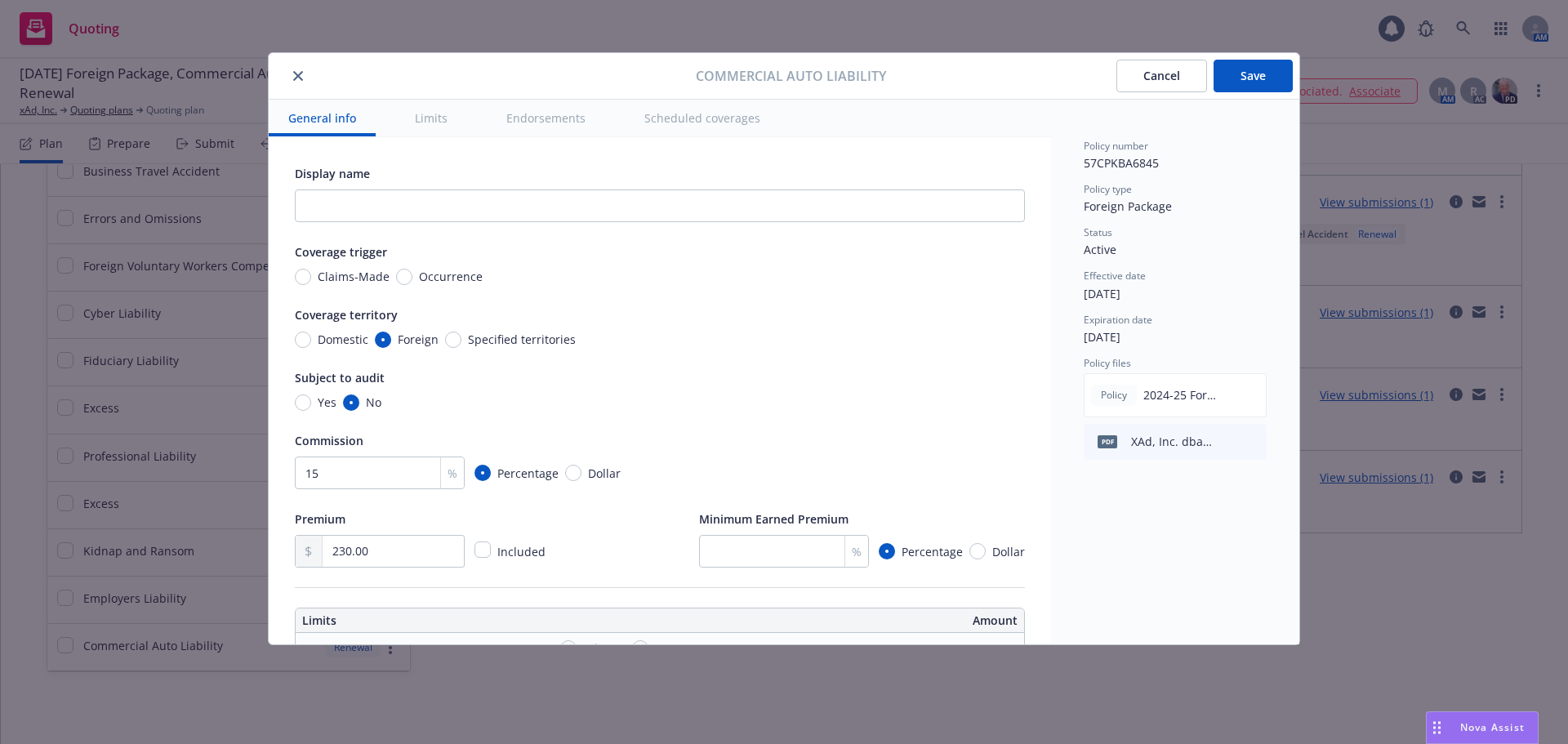
click at [644, 503] on div "Display name Coverage trigger Claims-Made Occurrence Coverage territory Domesti…" at bounding box center [659, 366] width 730 height 405
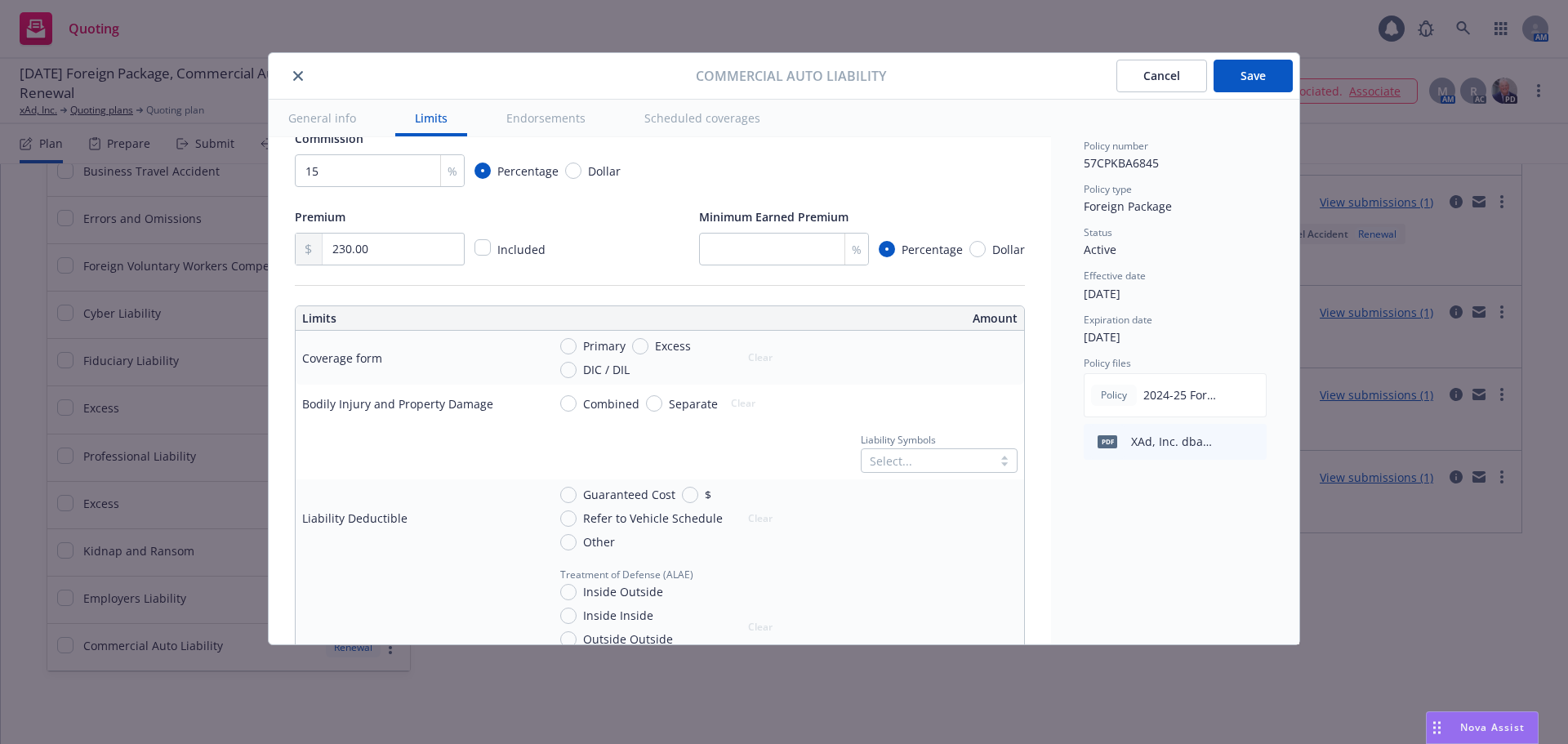
scroll to position [327, 0]
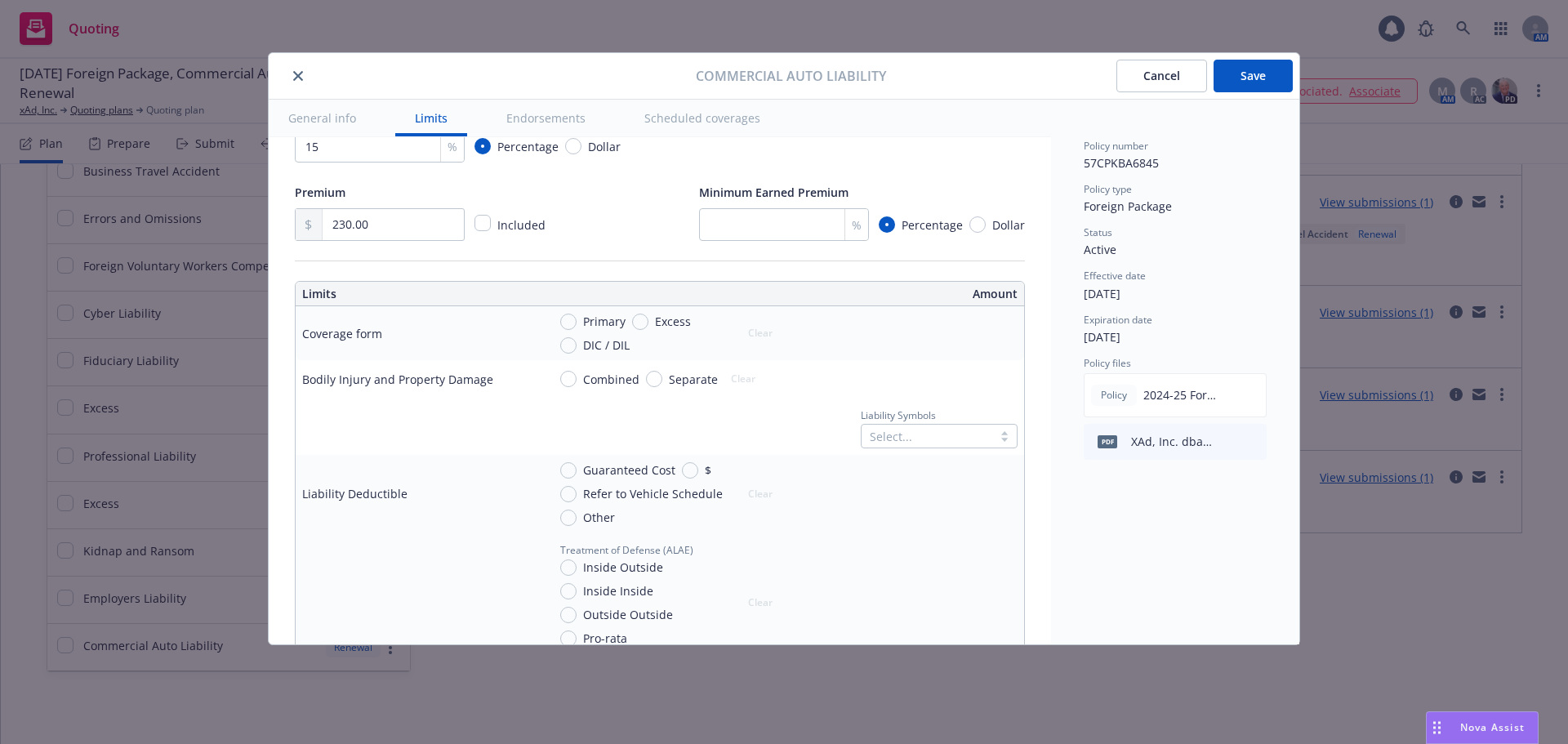
click at [617, 346] on span "DIC / DIL" at bounding box center [607, 345] width 47 height 18
click at [576, 346] on input "DIC / DIL" at bounding box center [568, 345] width 17 height 17
click at [608, 378] on span "Combined" at bounding box center [611, 379] width 56 height 18
click at [576, 378] on input "Combined" at bounding box center [568, 378] width 17 height 17
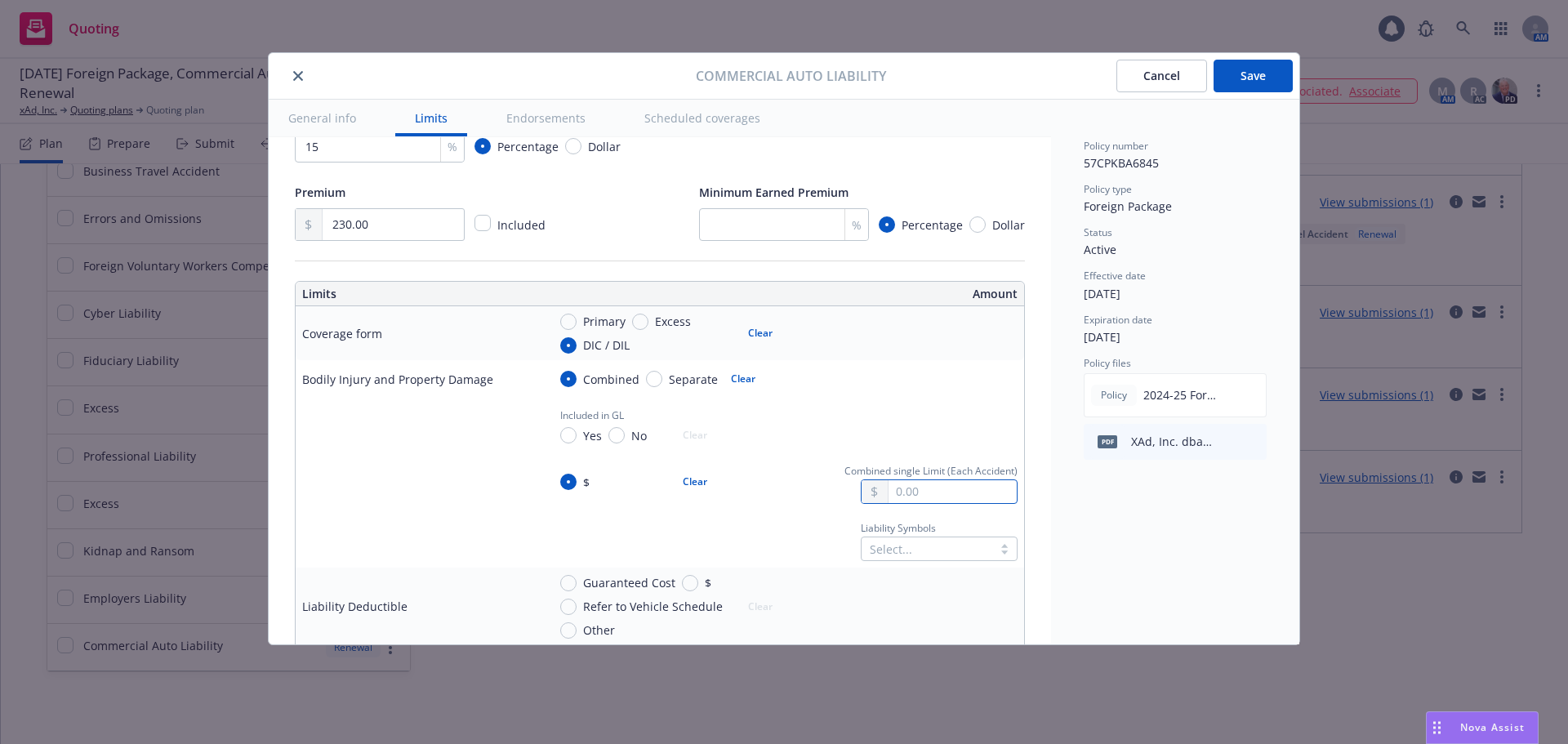
click at [911, 492] on input "text" at bounding box center [953, 492] width 128 height 23
click at [925, 566] on button "$1,000,000.00" at bounding box center [934, 563] width 140 height 30
click at [914, 555] on div "Select..." at bounding box center [926, 549] width 130 height 23
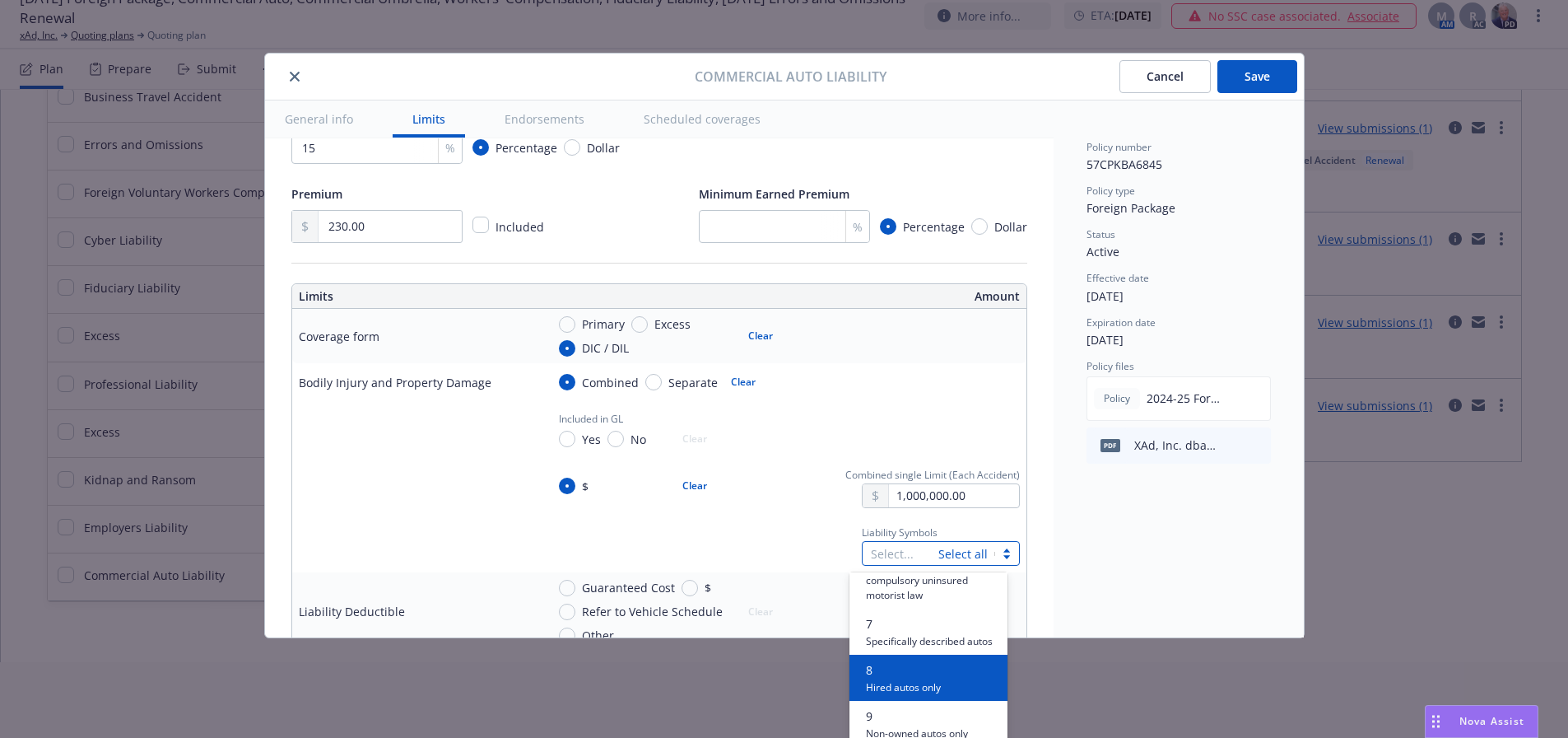
click at [901, 676] on span "8" at bounding box center [904, 669] width 74 height 18
click at [901, 676] on span "9" at bounding box center [917, 669] width 102 height 18
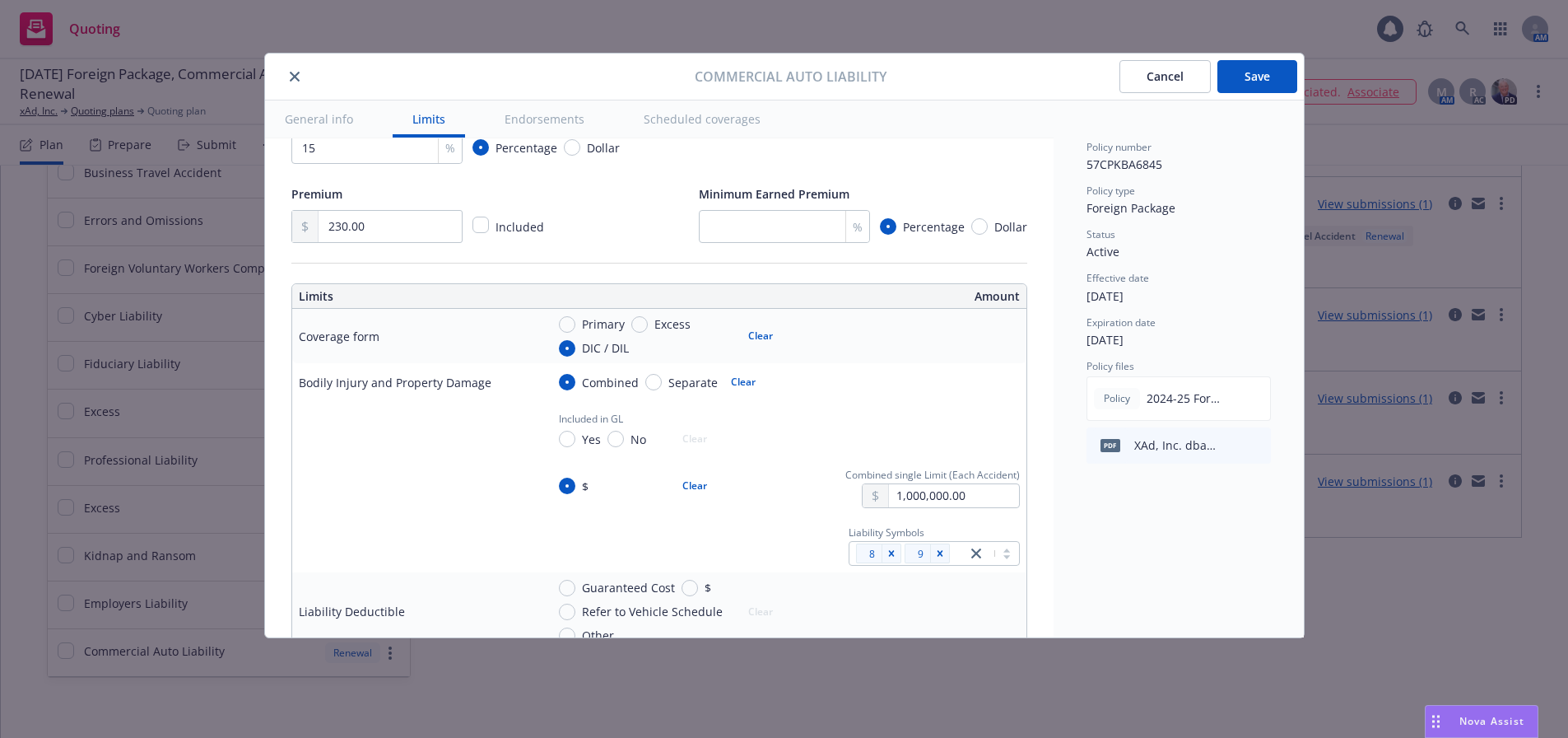
click at [692, 512] on td "$ Clear Combined single Limit (Each Accident) 1,000,000.00" at bounding box center [782, 485] width 487 height 58
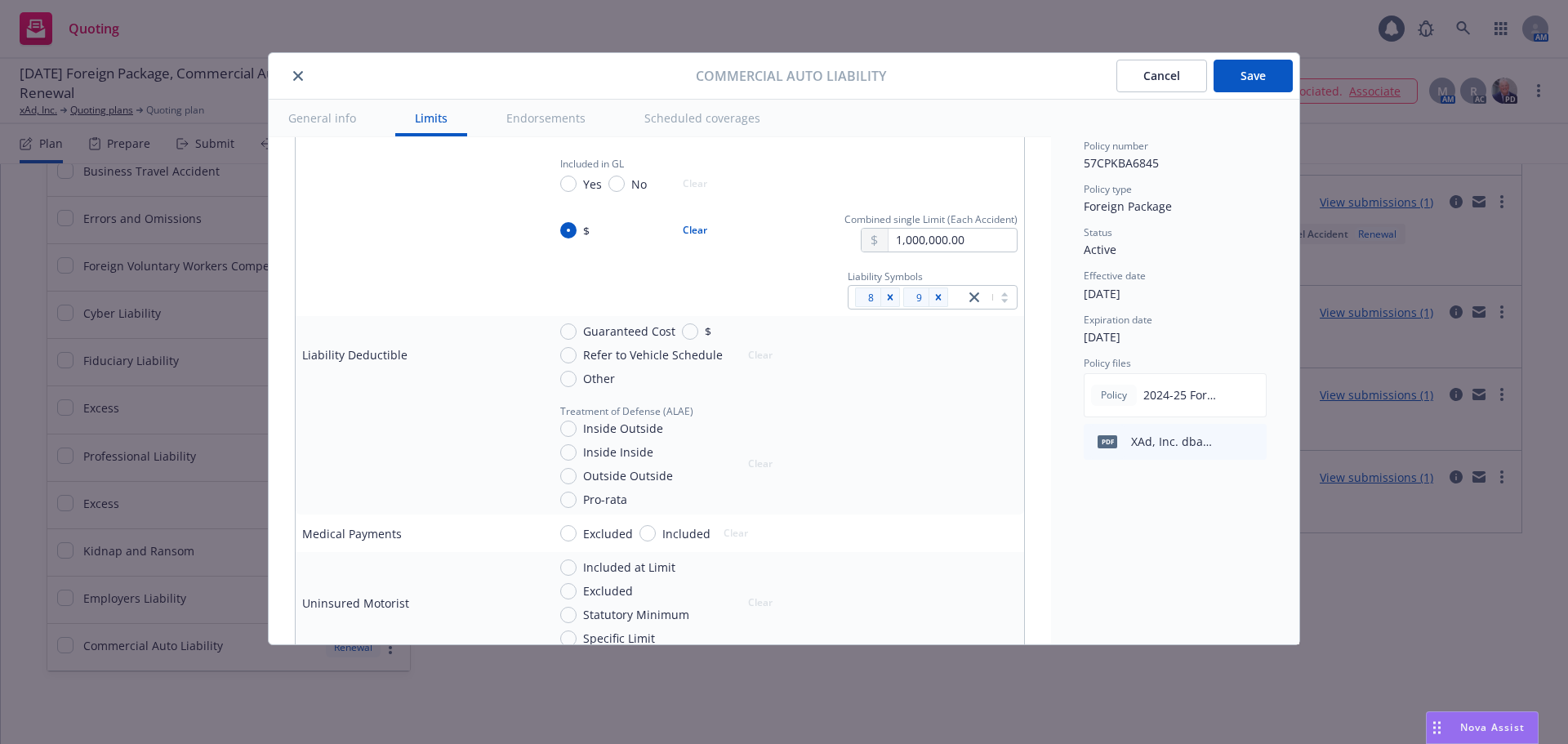
scroll to position [572, 0]
click at [681, 541] on span "Included" at bounding box center [686, 541] width 49 height 18
click at [655, 541] on input "Included" at bounding box center [647, 540] width 17 height 17
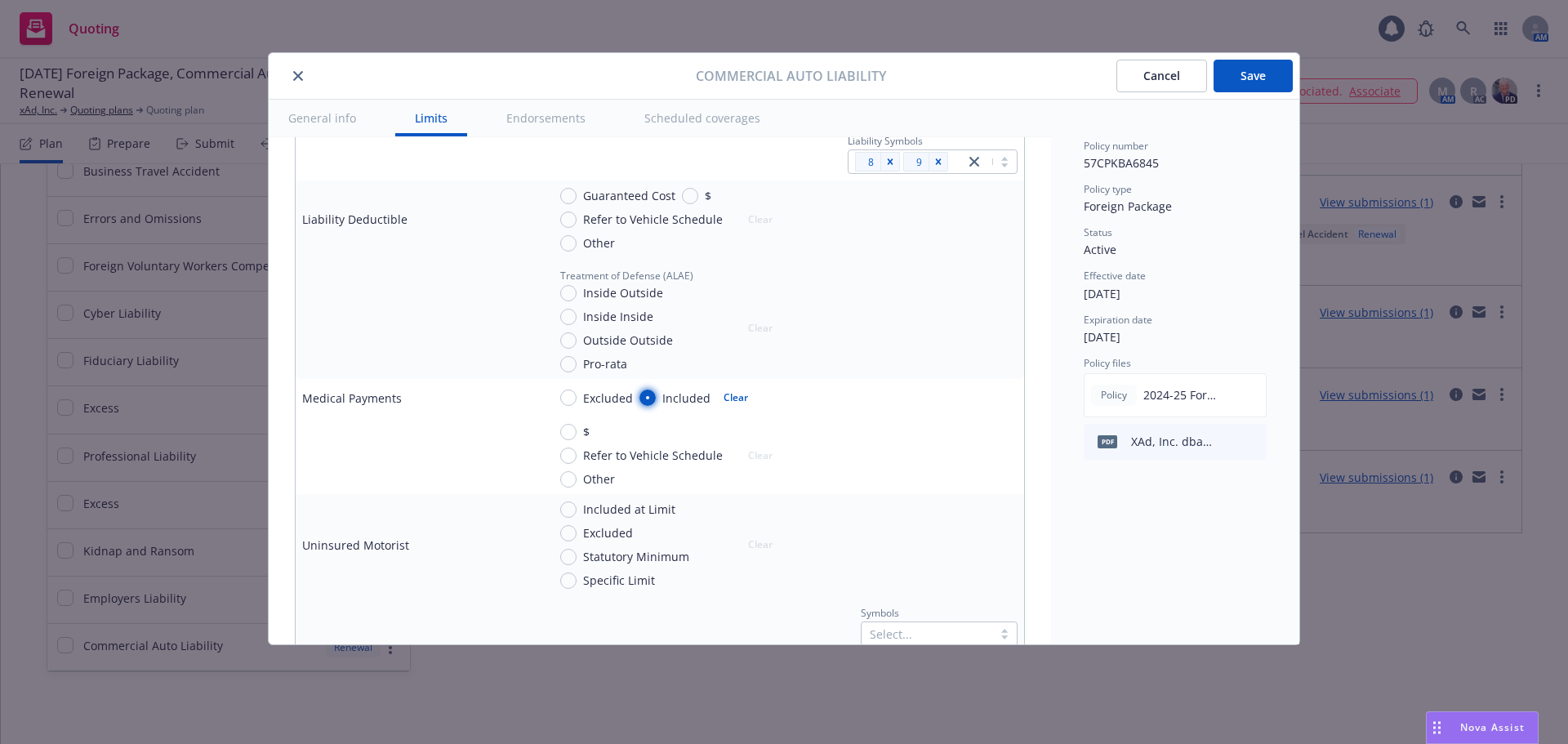
scroll to position [735, 0]
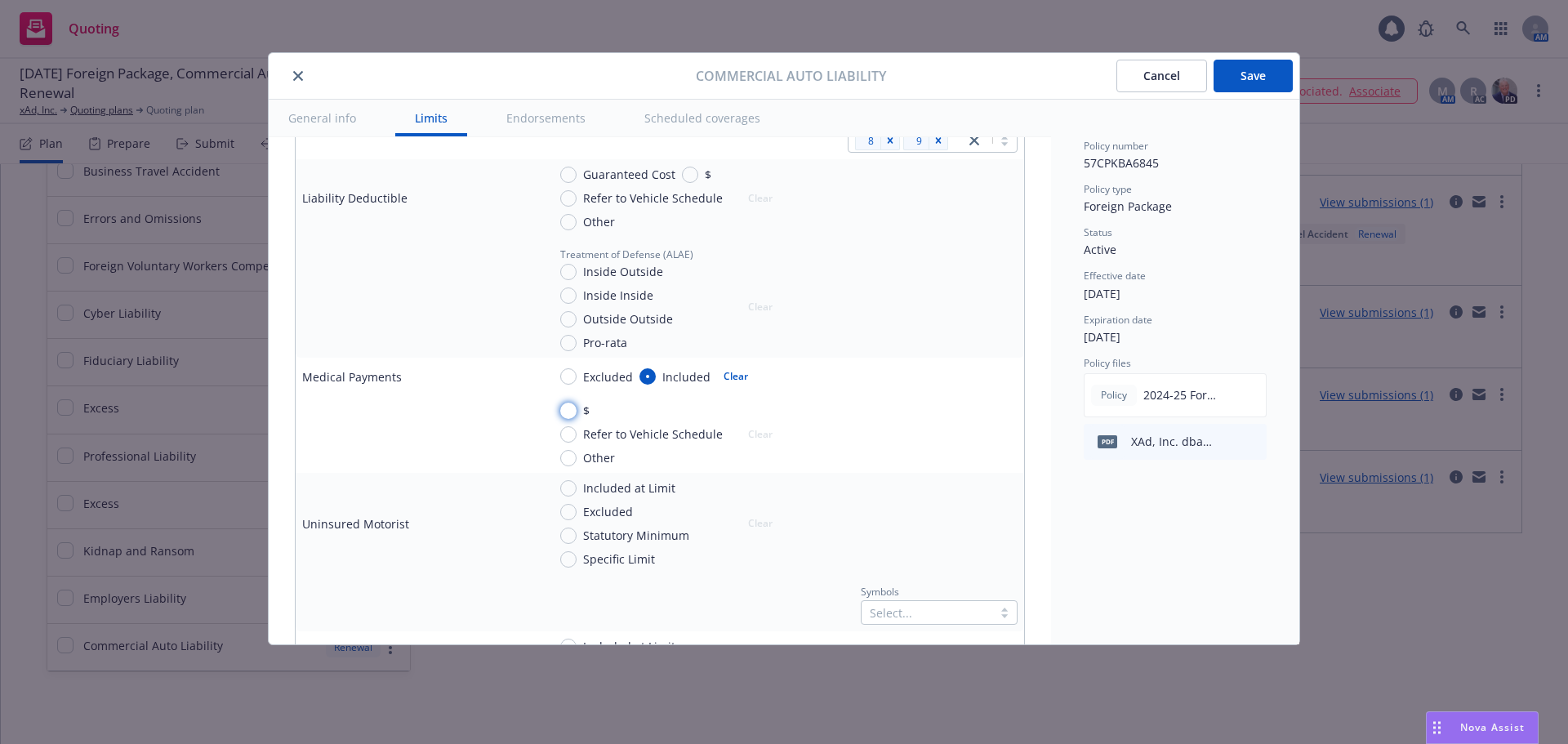
click at [572, 410] on input "$" at bounding box center [568, 410] width 17 height 17
click at [965, 456] on input "text" at bounding box center [953, 454] width 128 height 23
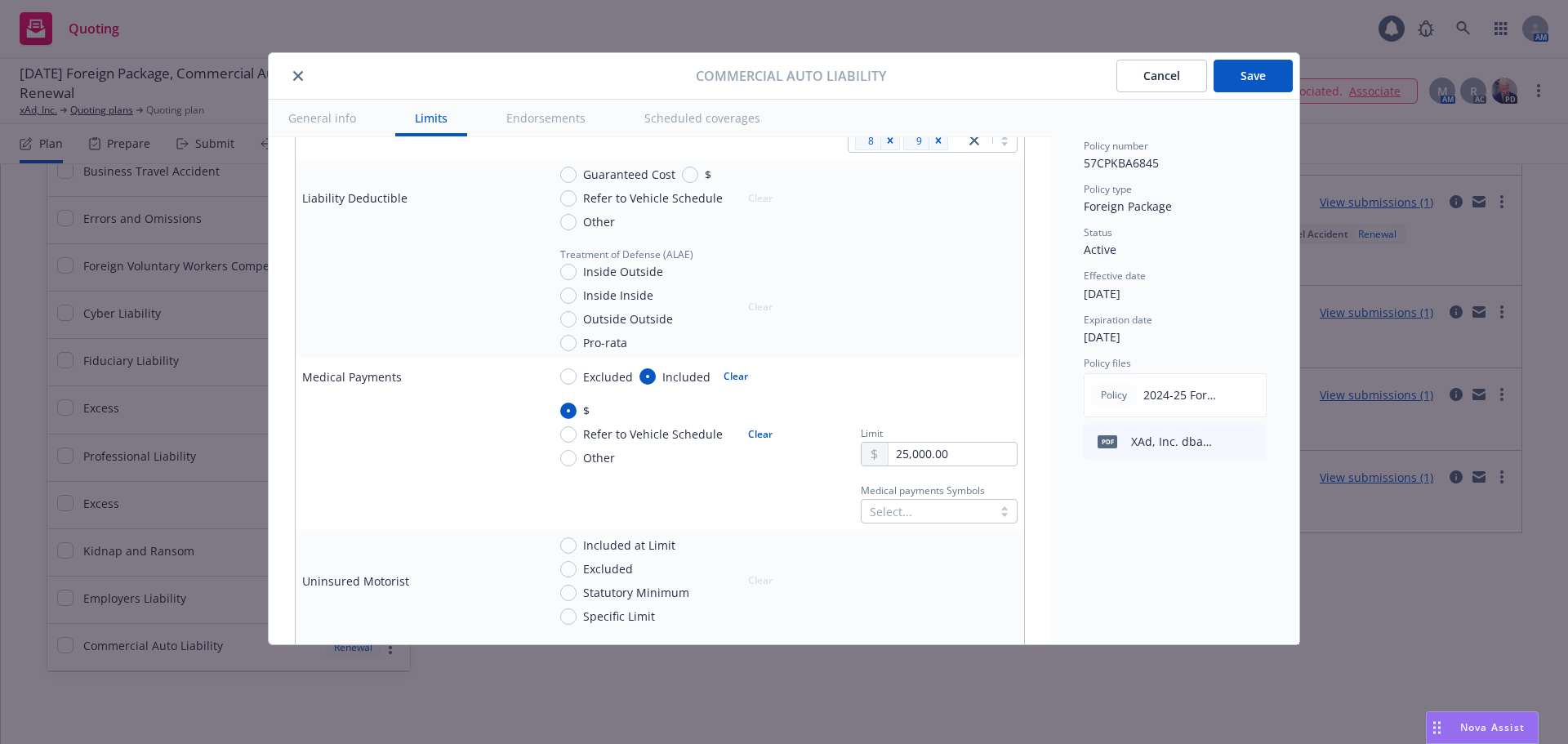
click at [943, 503] on div "Select..." at bounding box center [938, 511] width 157 height 24
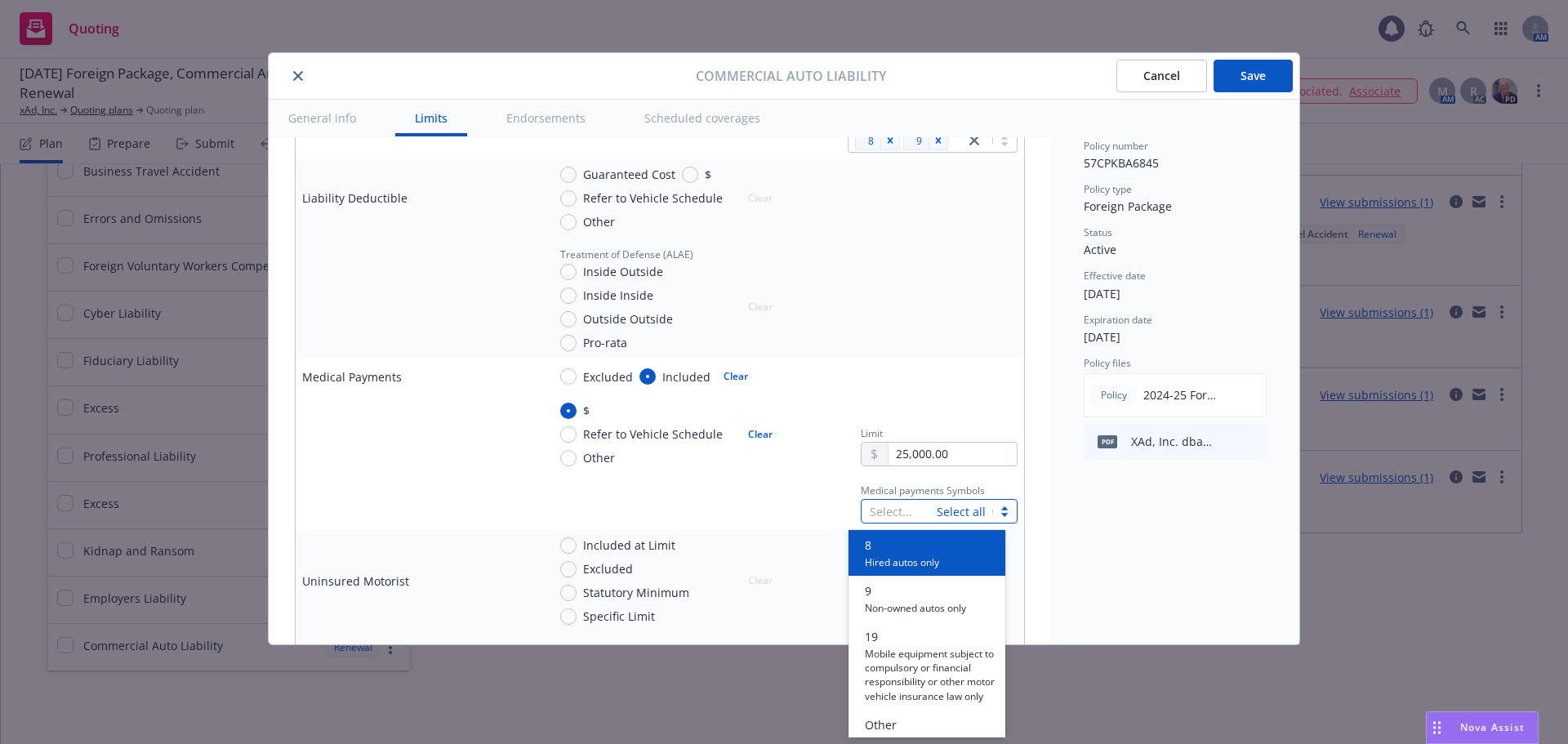
click at [905, 569] on span "Hired autos only" at bounding box center [902, 561] width 74 height 16
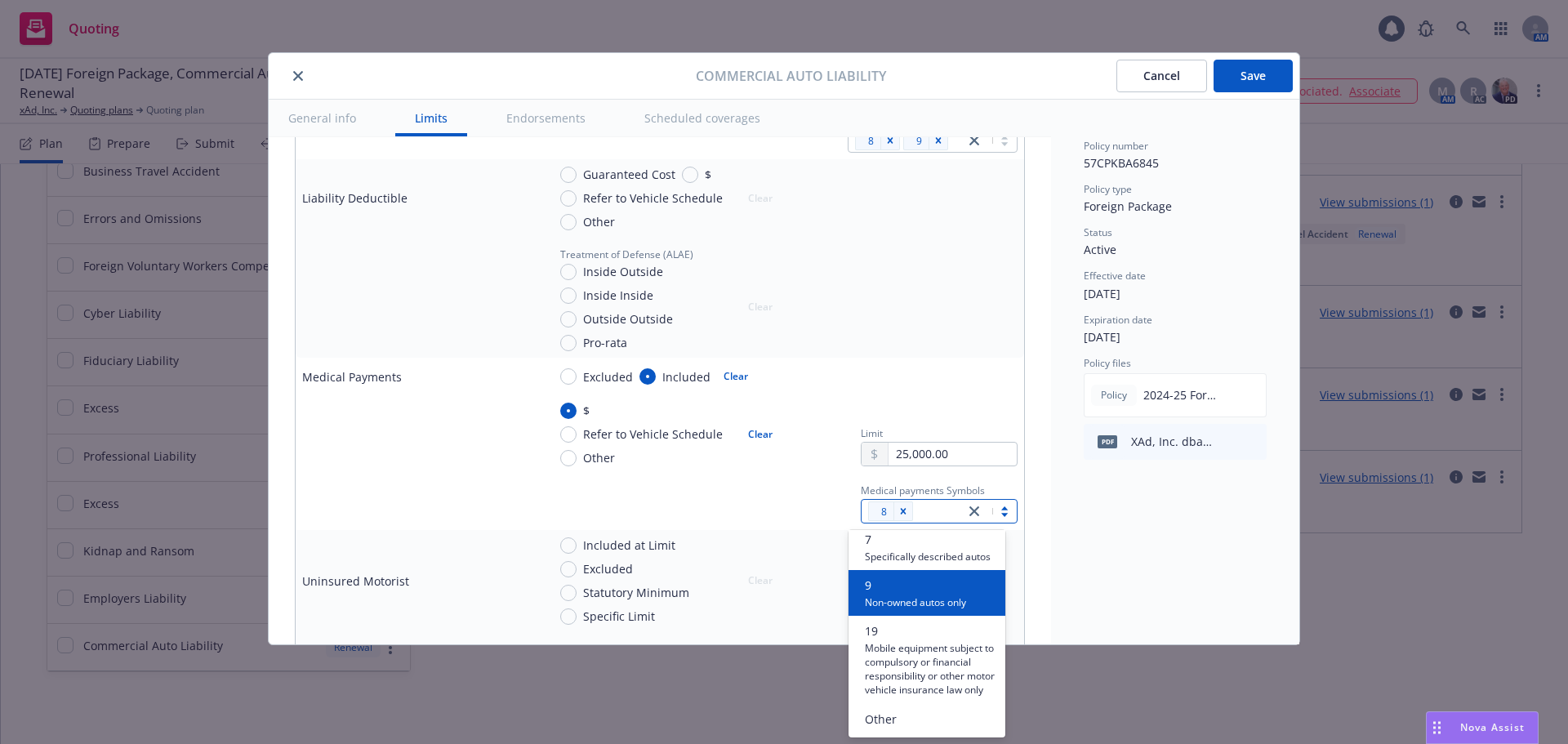
click at [907, 594] on span "Non-owned autos only" at bounding box center [916, 602] width 101 height 16
click at [732, 488] on div "Medical payments Symbols option 9, selected. option 7 focused, 7 of 9. 9 result…" at bounding box center [783, 501] width 470 height 44
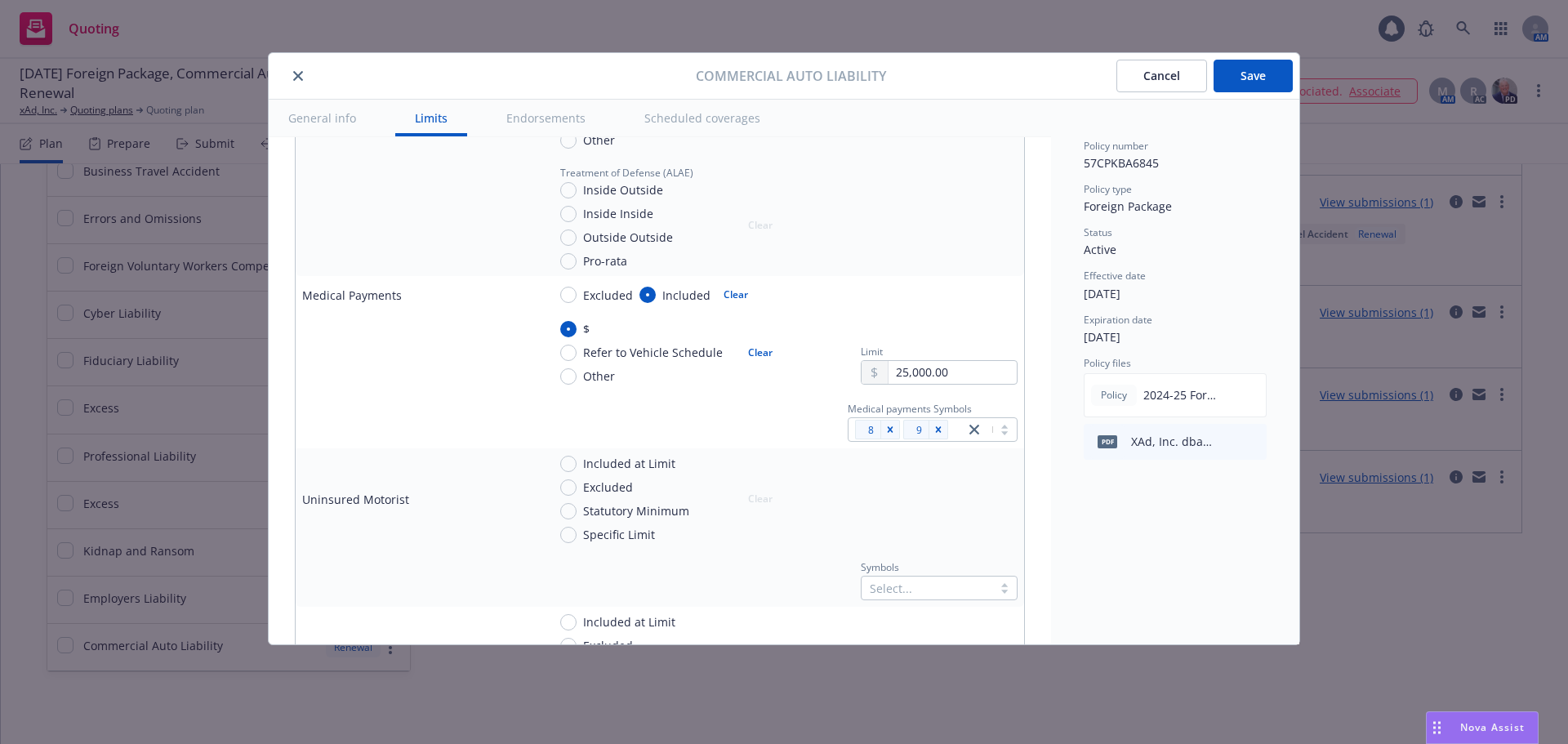
scroll to position [899, 0]
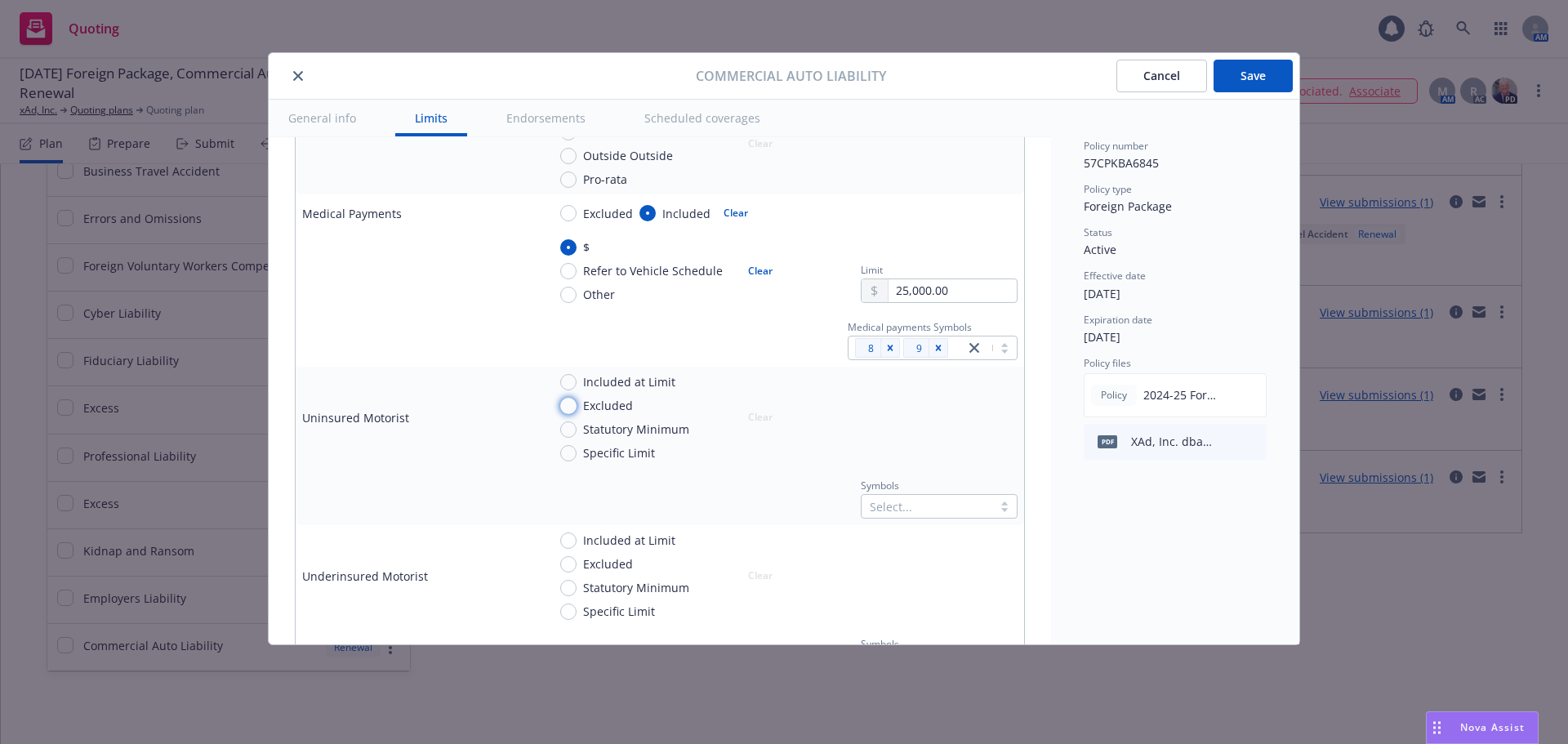
click at [566, 408] on input "Excluded" at bounding box center [568, 406] width 17 height 17
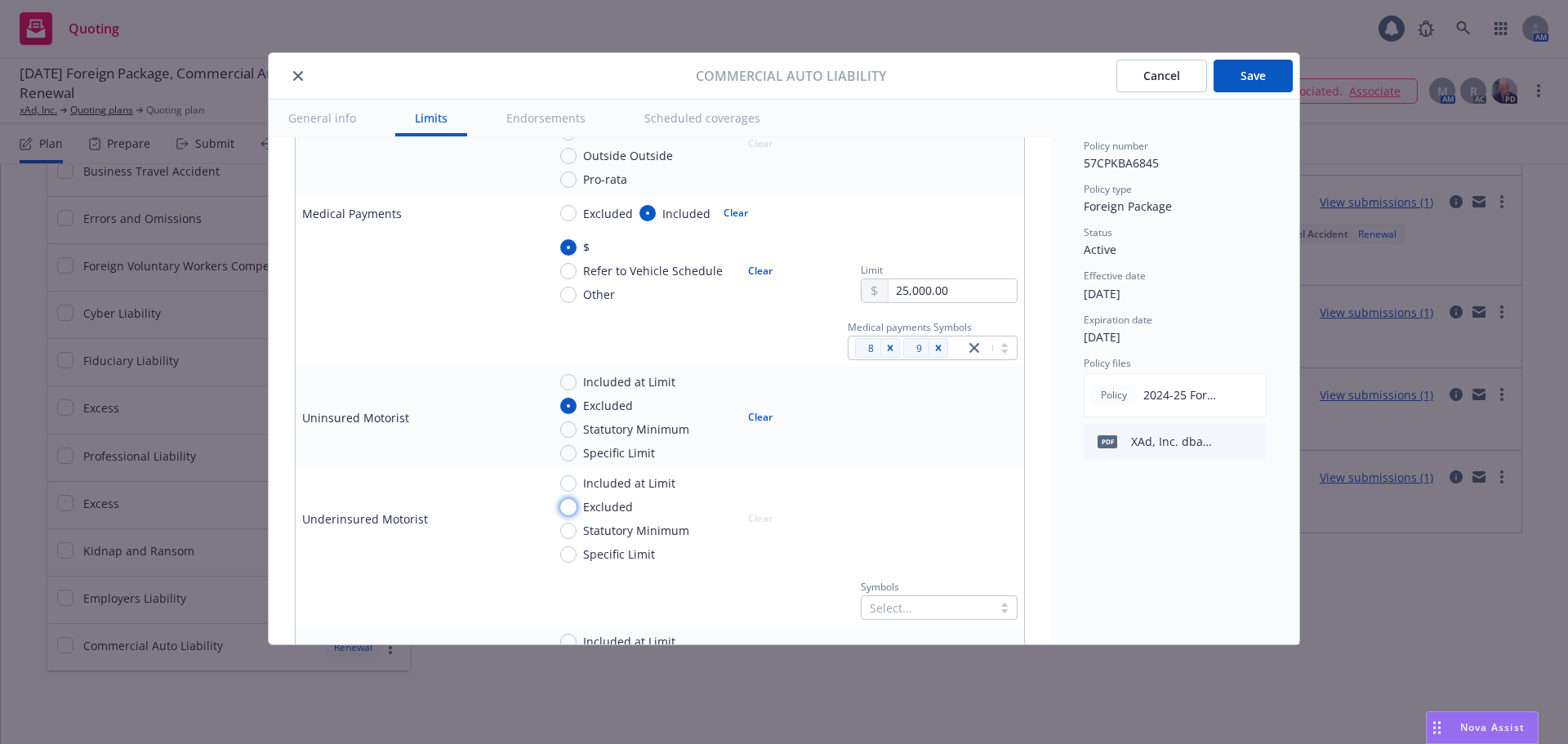
click at [569, 503] on input "Excluded" at bounding box center [568, 507] width 17 height 17
click at [571, 607] on input "Excluded" at bounding box center [568, 608] width 17 height 17
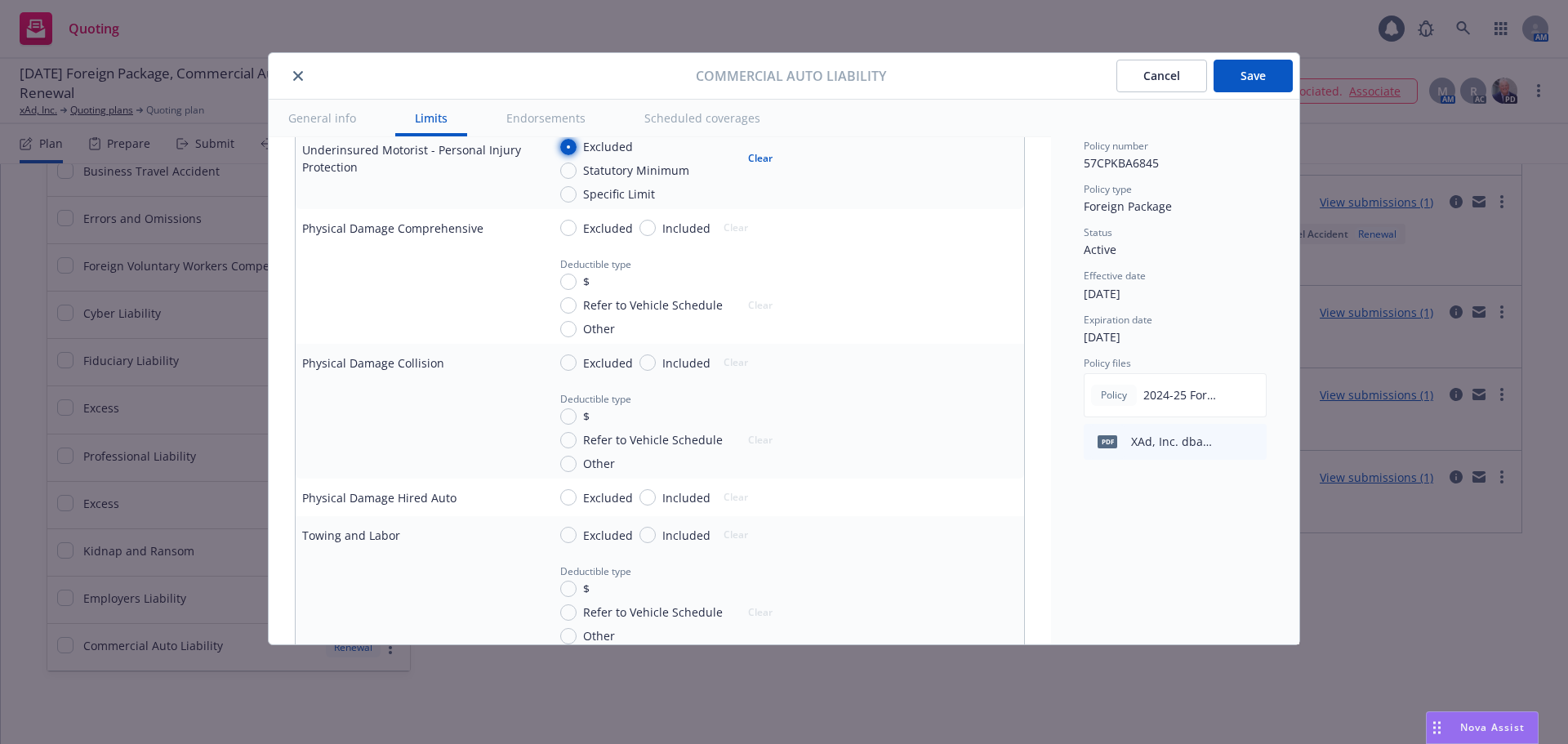
scroll to position [1389, 0]
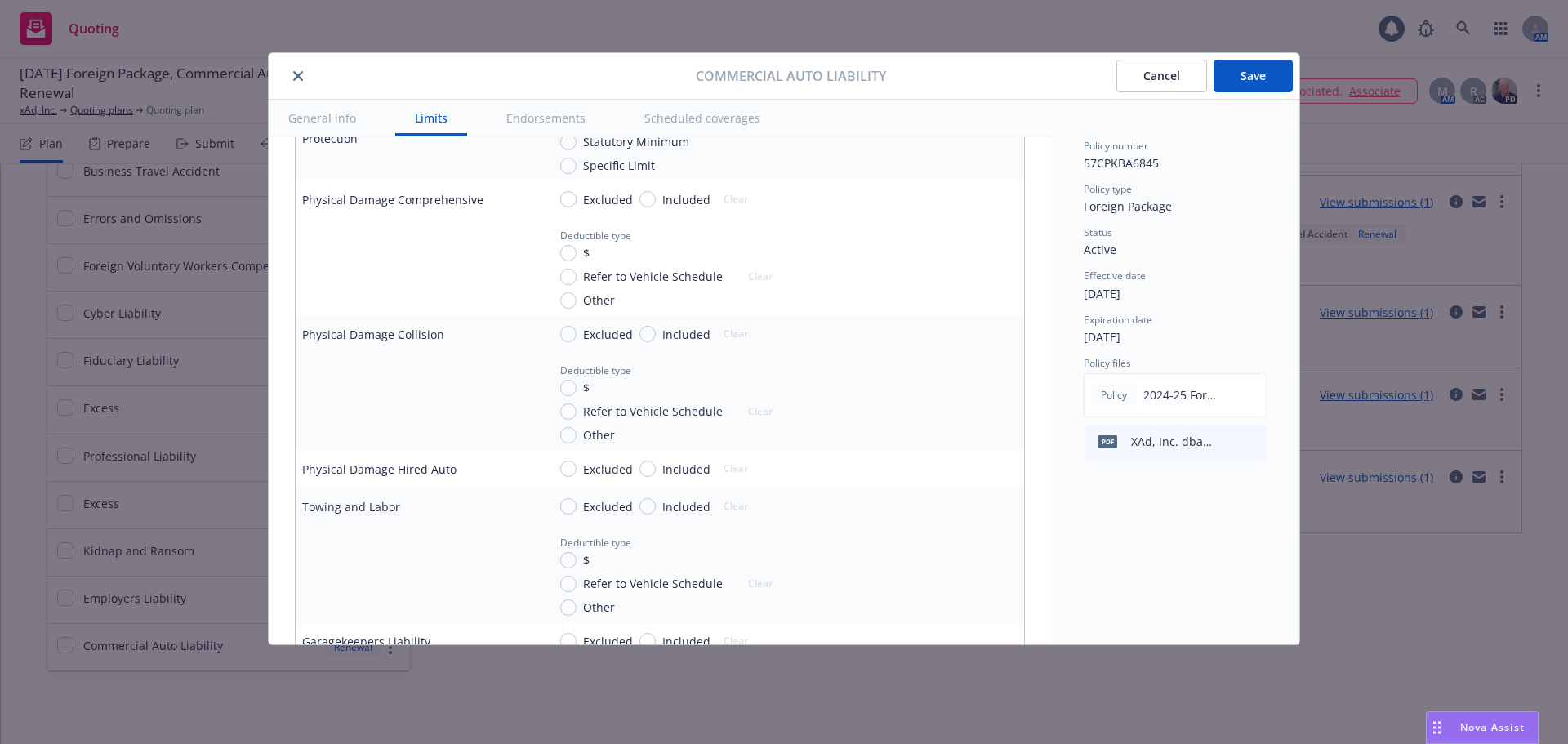
click at [657, 202] on span "Included" at bounding box center [682, 200] width 54 height 18
click at [655, 202] on input "Included" at bounding box center [647, 199] width 17 height 17
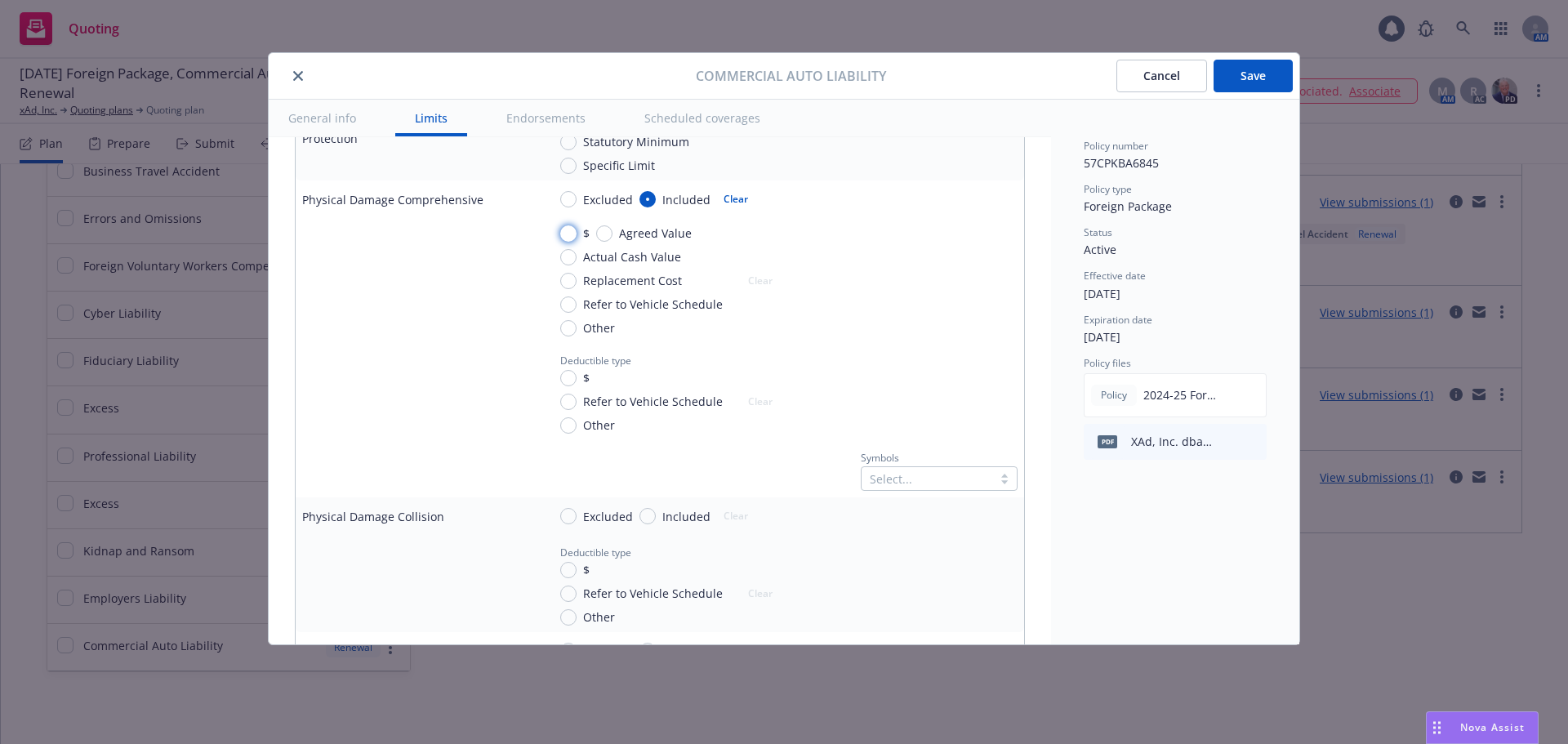
click at [574, 233] on input "$" at bounding box center [568, 233] width 17 height 17
click at [901, 328] on input "text" at bounding box center [953, 325] width 128 height 23
click at [565, 380] on input "$" at bounding box center [568, 377] width 17 height 17
click at [900, 421] on input "text" at bounding box center [953, 422] width 128 height 23
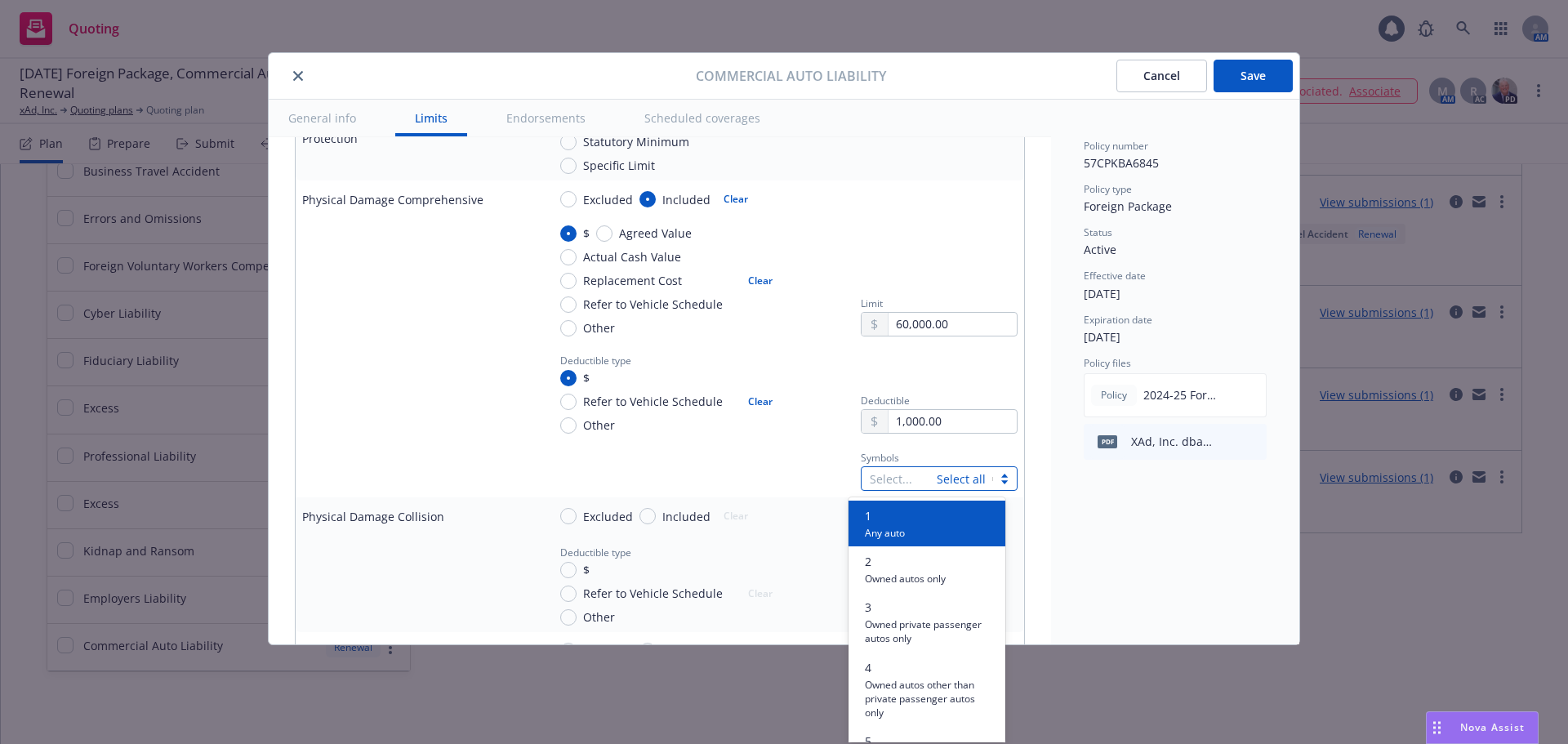
click at [891, 482] on div at bounding box center [899, 478] width 58 height 19
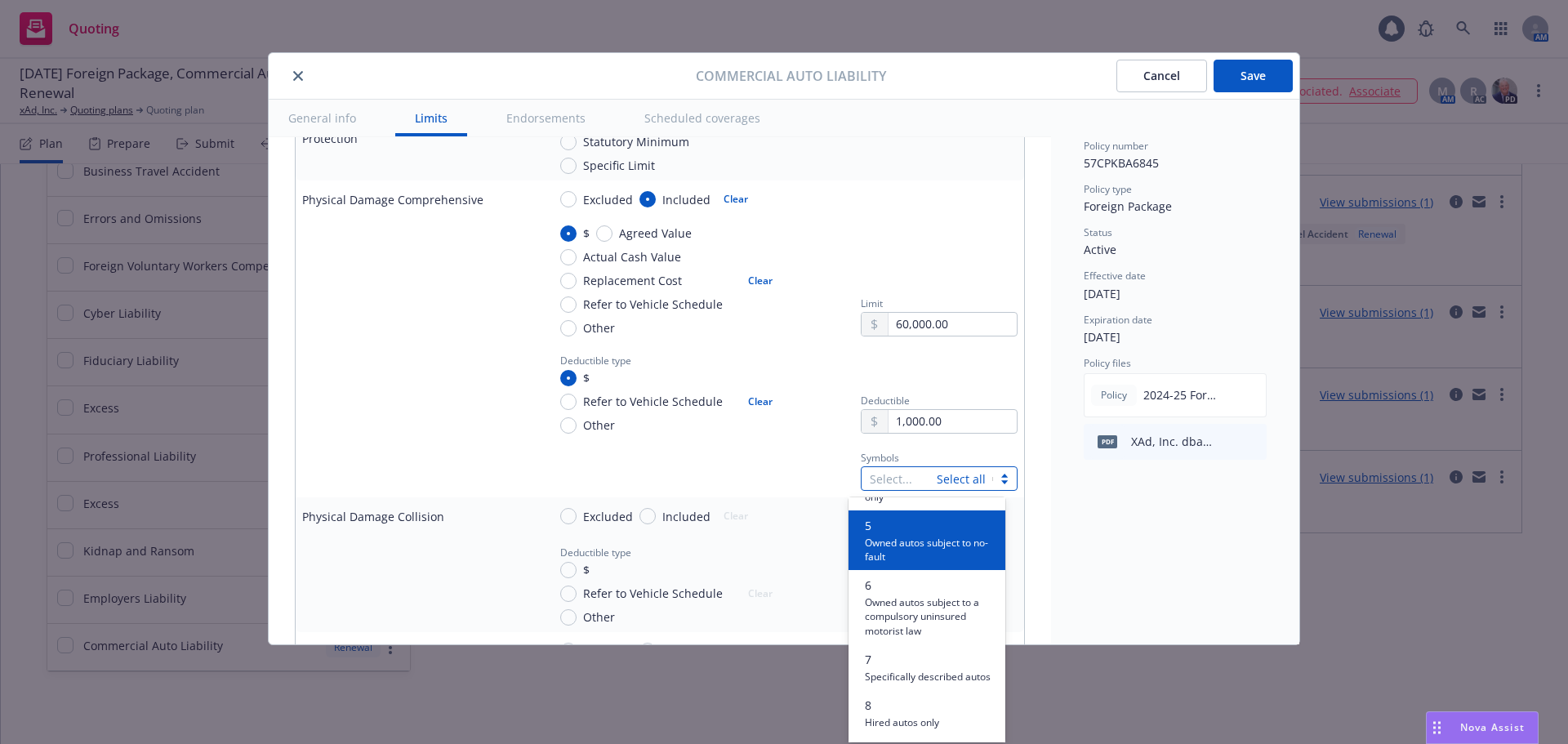
scroll to position [245, 0]
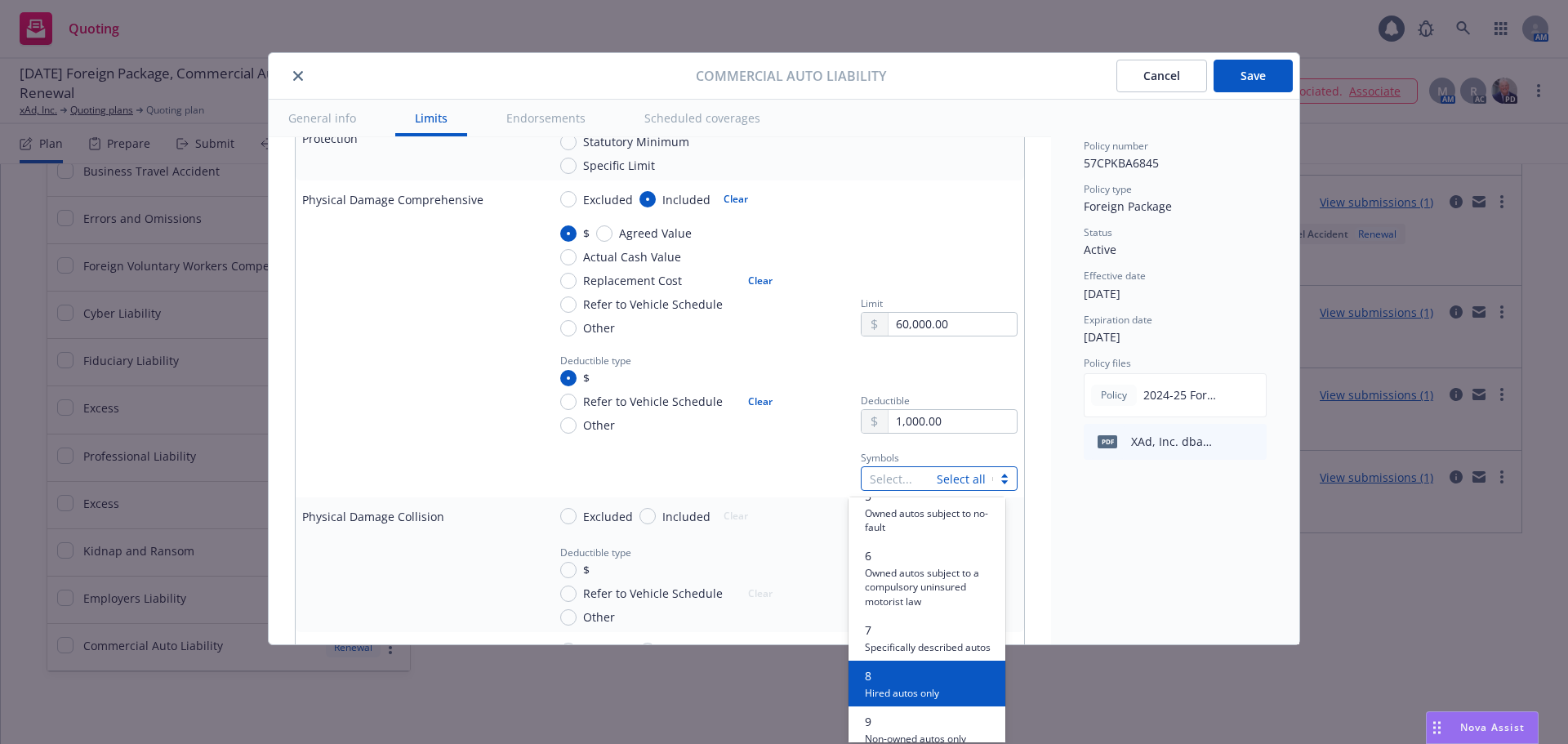
click at [909, 685] on span "8" at bounding box center [902, 676] width 74 height 18
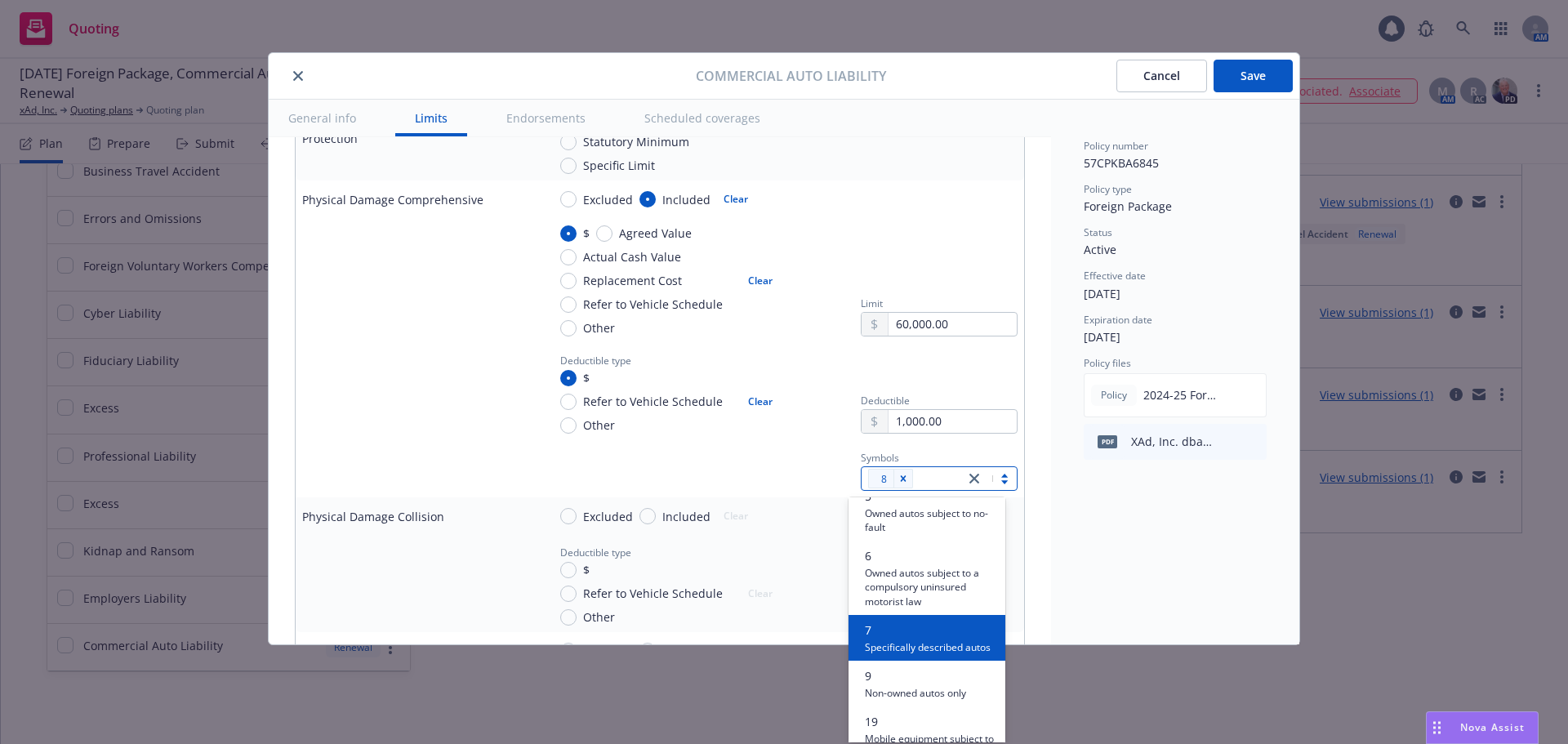
click at [697, 457] on div "Symbols option 8, selected. option 7 focused, 7 of 10. 10 results available. Us…" at bounding box center [783, 468] width 470 height 44
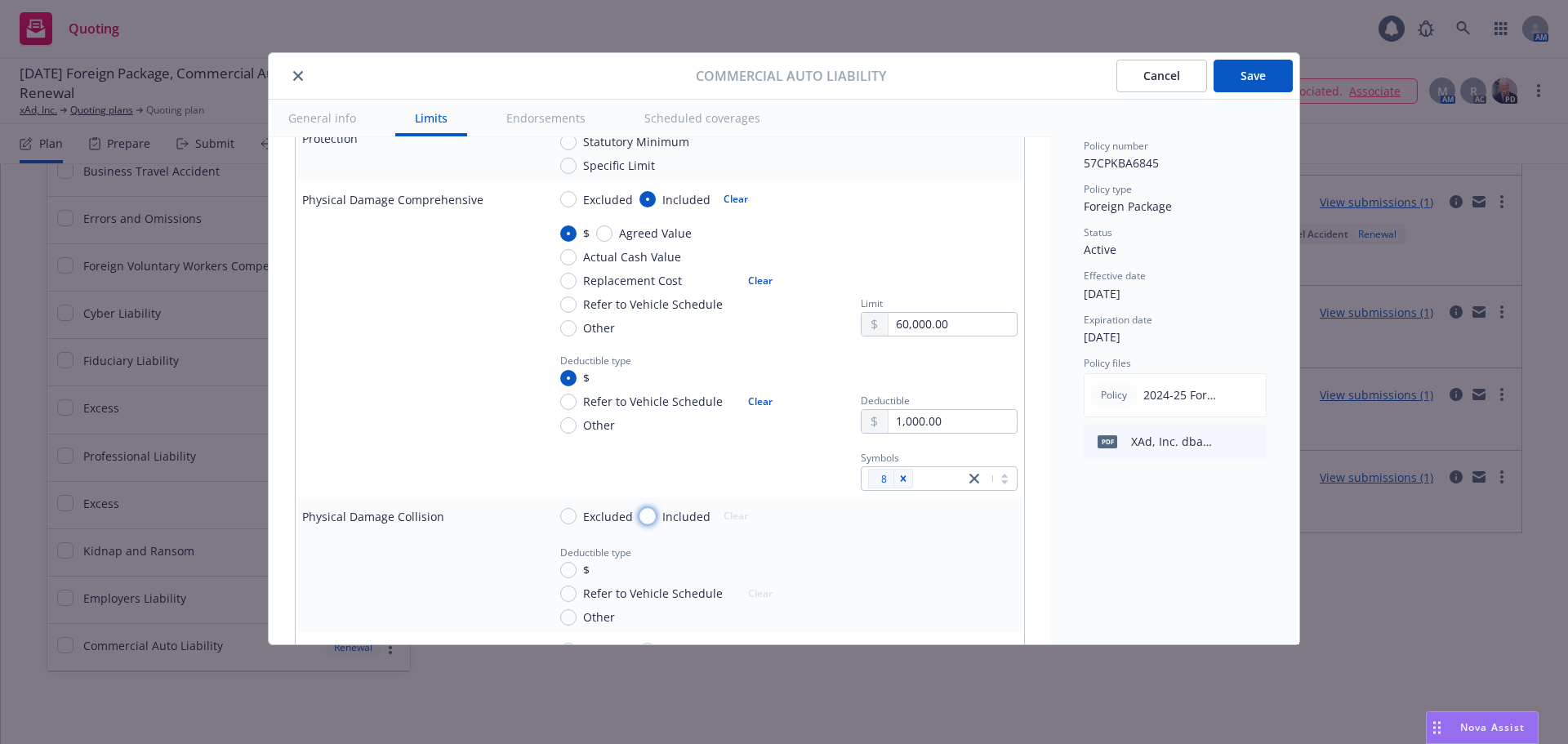
click at [648, 518] on input "Included" at bounding box center [647, 515] width 17 height 17
click at [569, 553] on input "$" at bounding box center [568, 550] width 17 height 17
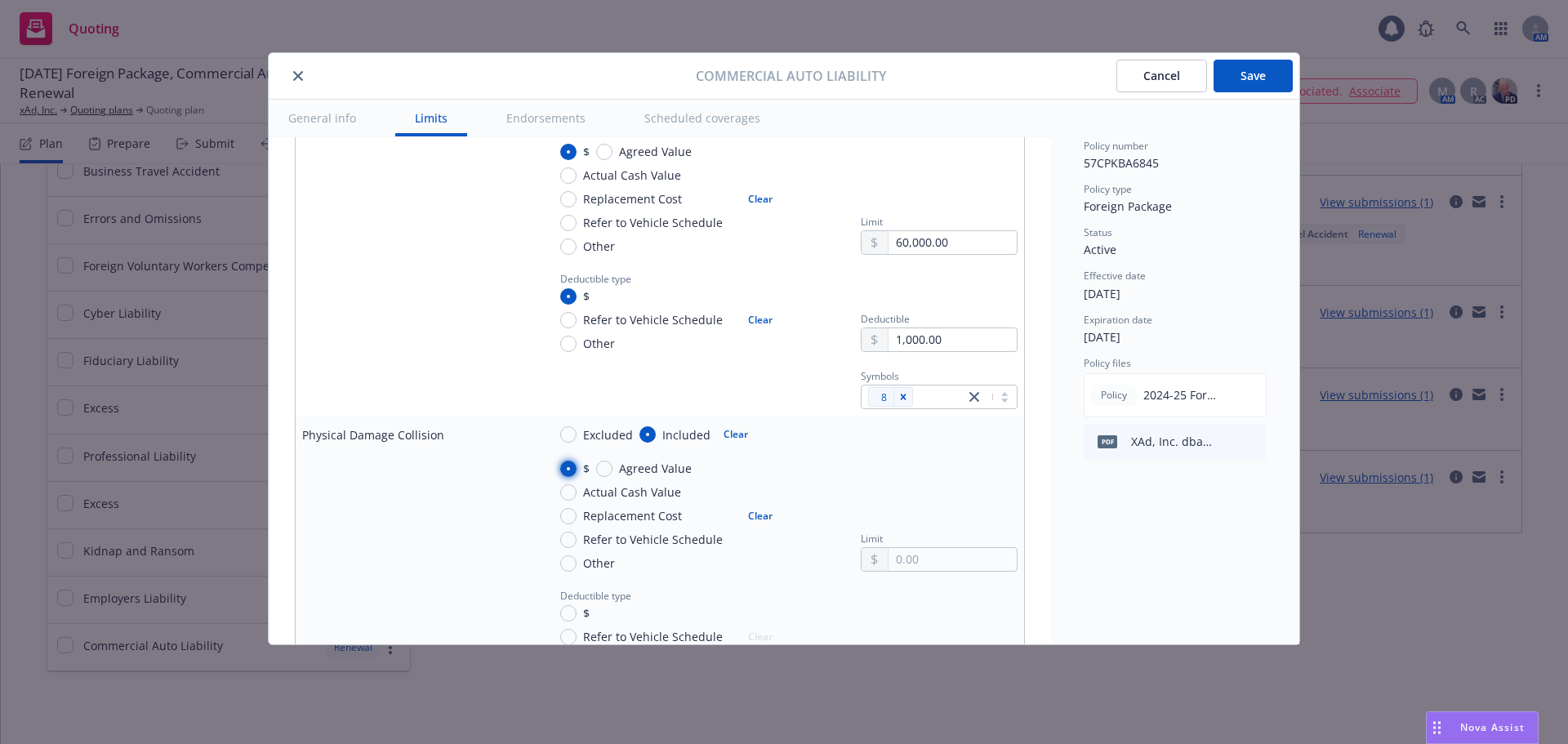
scroll to position [1552, 0]
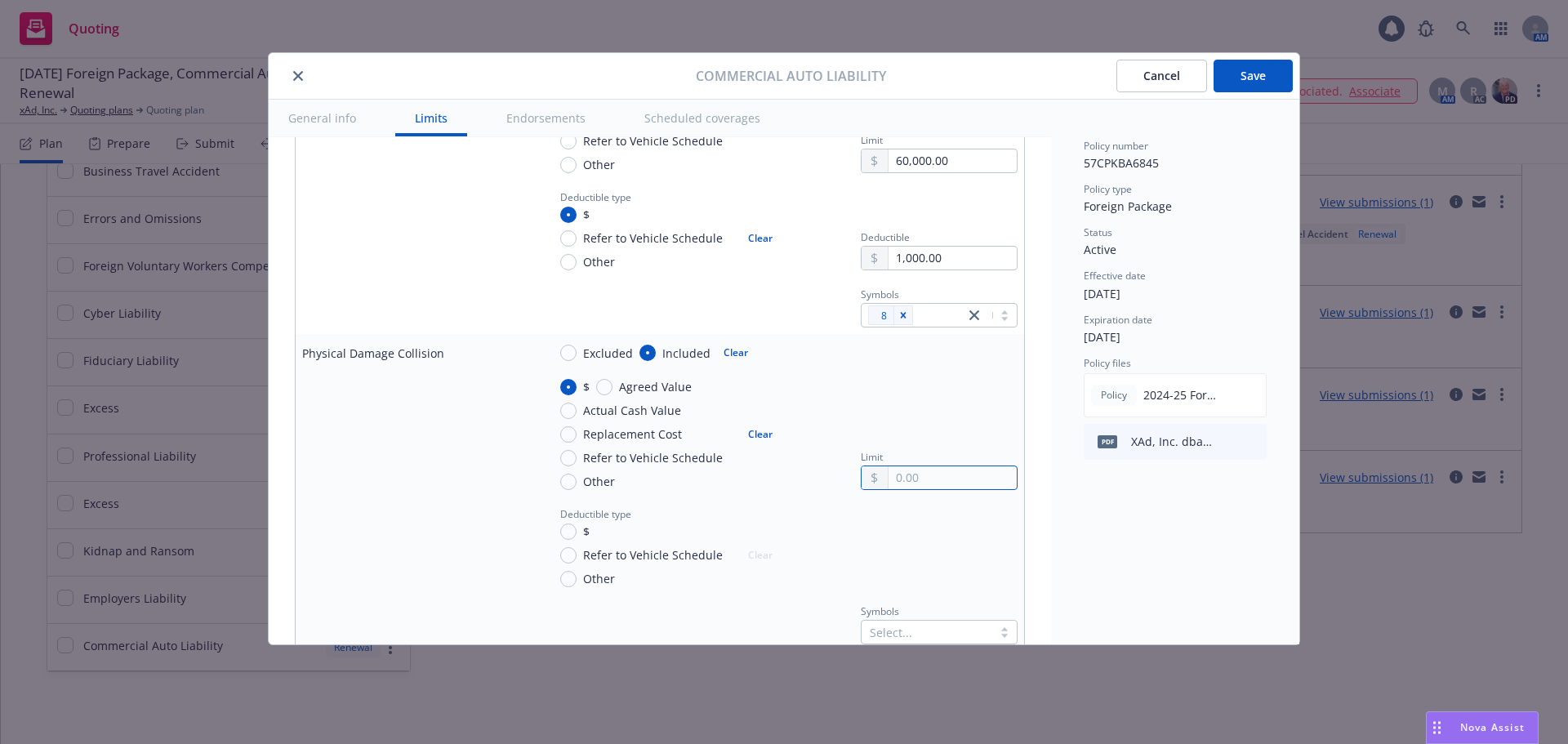
click at [926, 481] on input "text" at bounding box center [953, 478] width 128 height 23
click at [569, 535] on input "$" at bounding box center [568, 531] width 17 height 17
click at [913, 574] on input "text" at bounding box center [953, 576] width 128 height 23
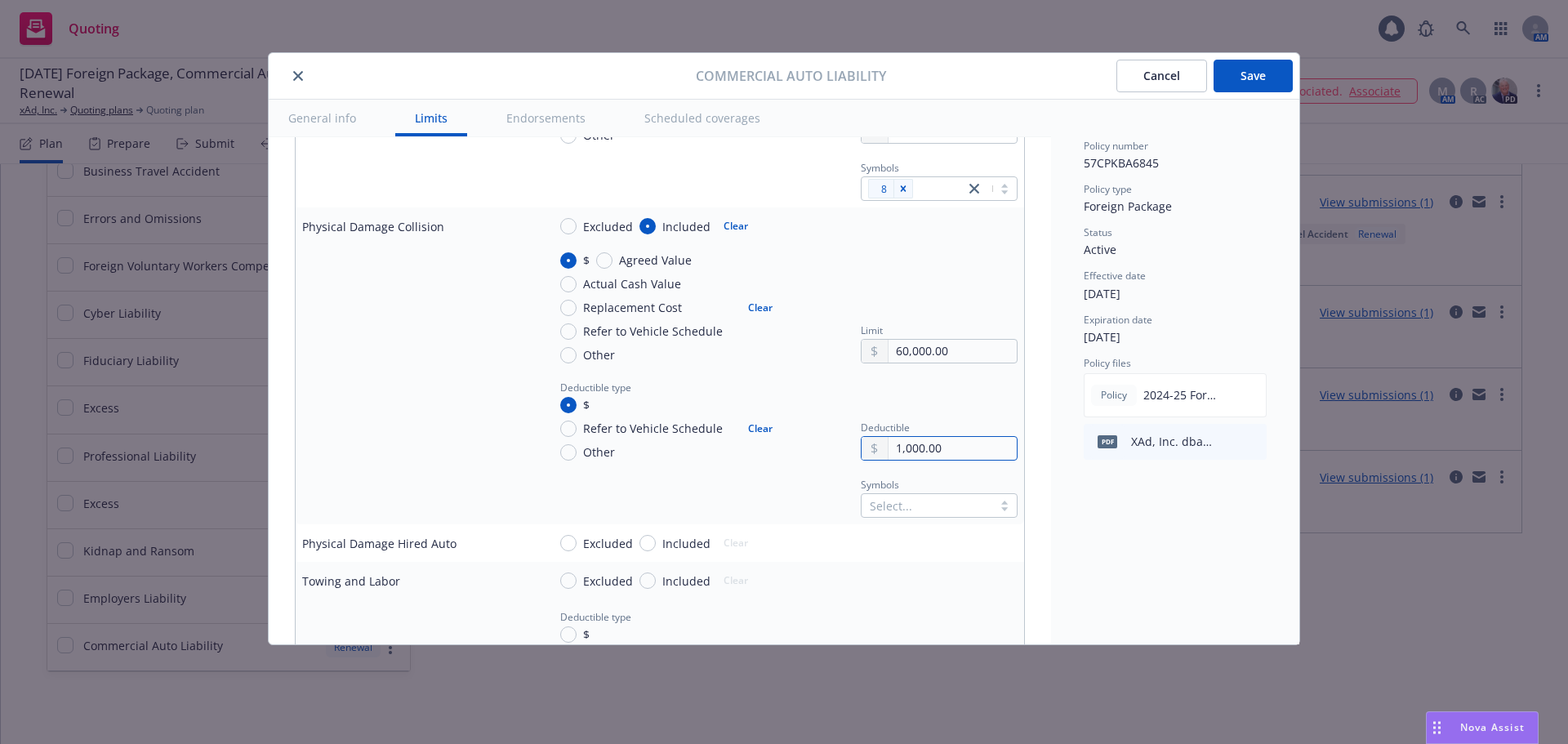
scroll to position [1716, 0]
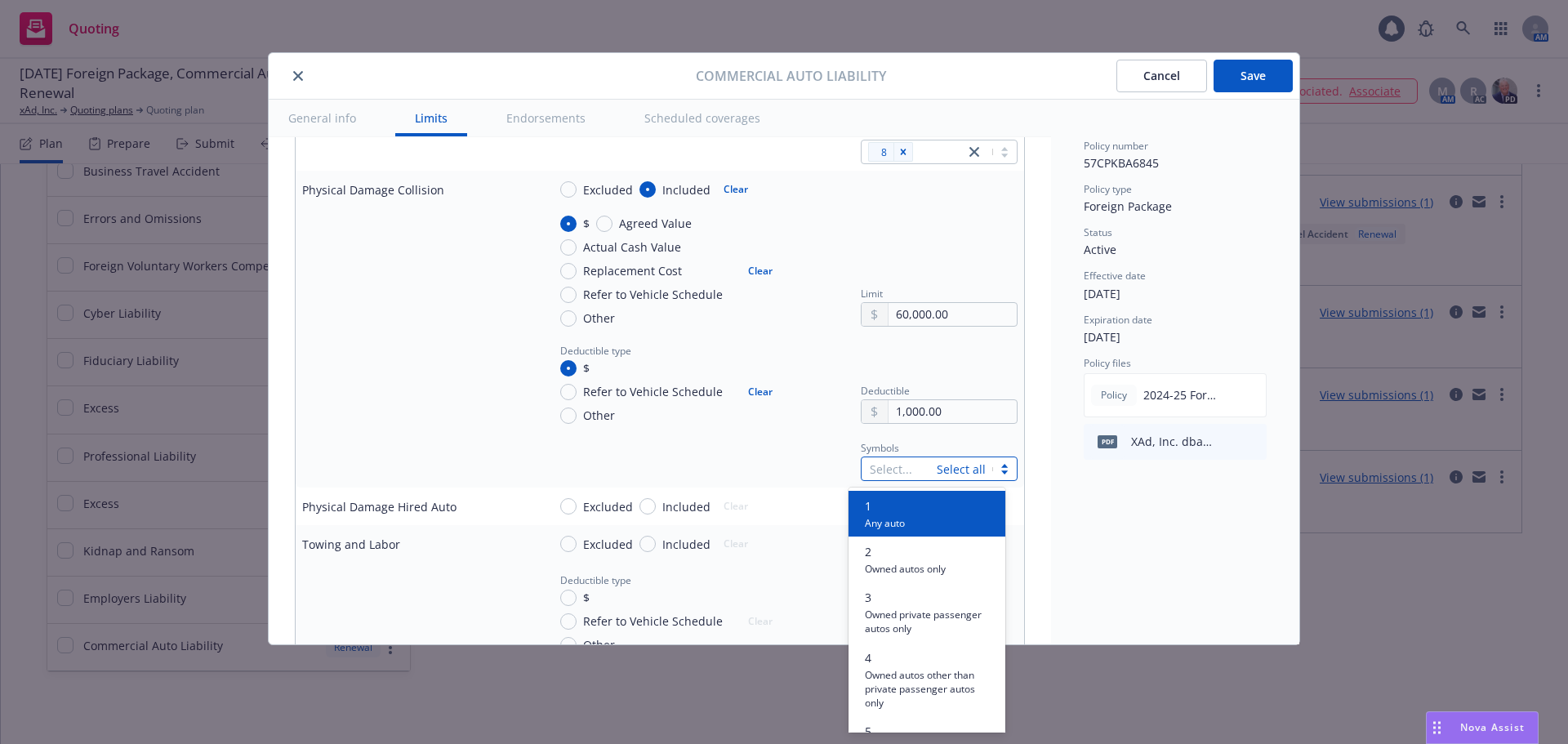
click at [922, 465] on div "Select..." at bounding box center [898, 469] width 75 height 23
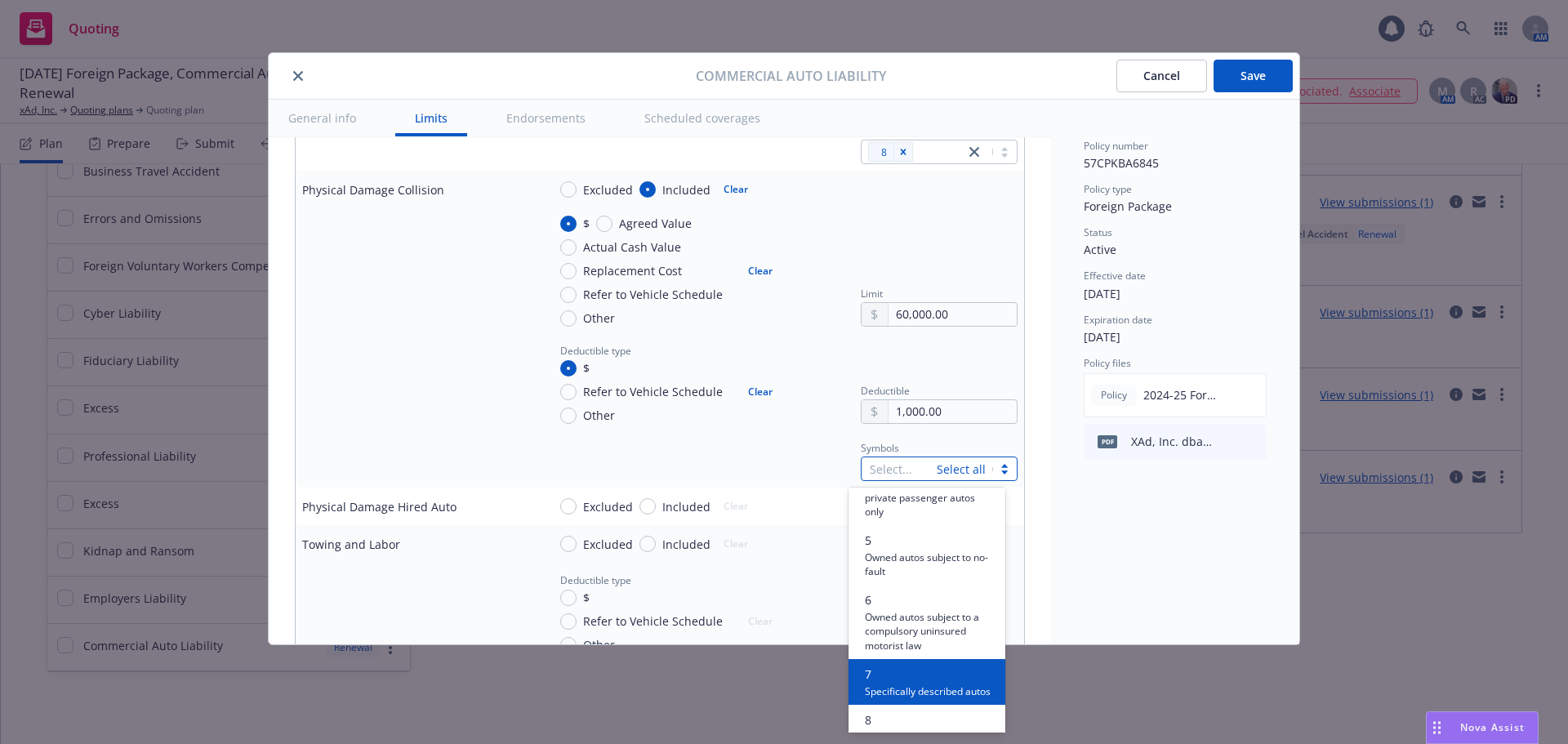
scroll to position [327, 0]
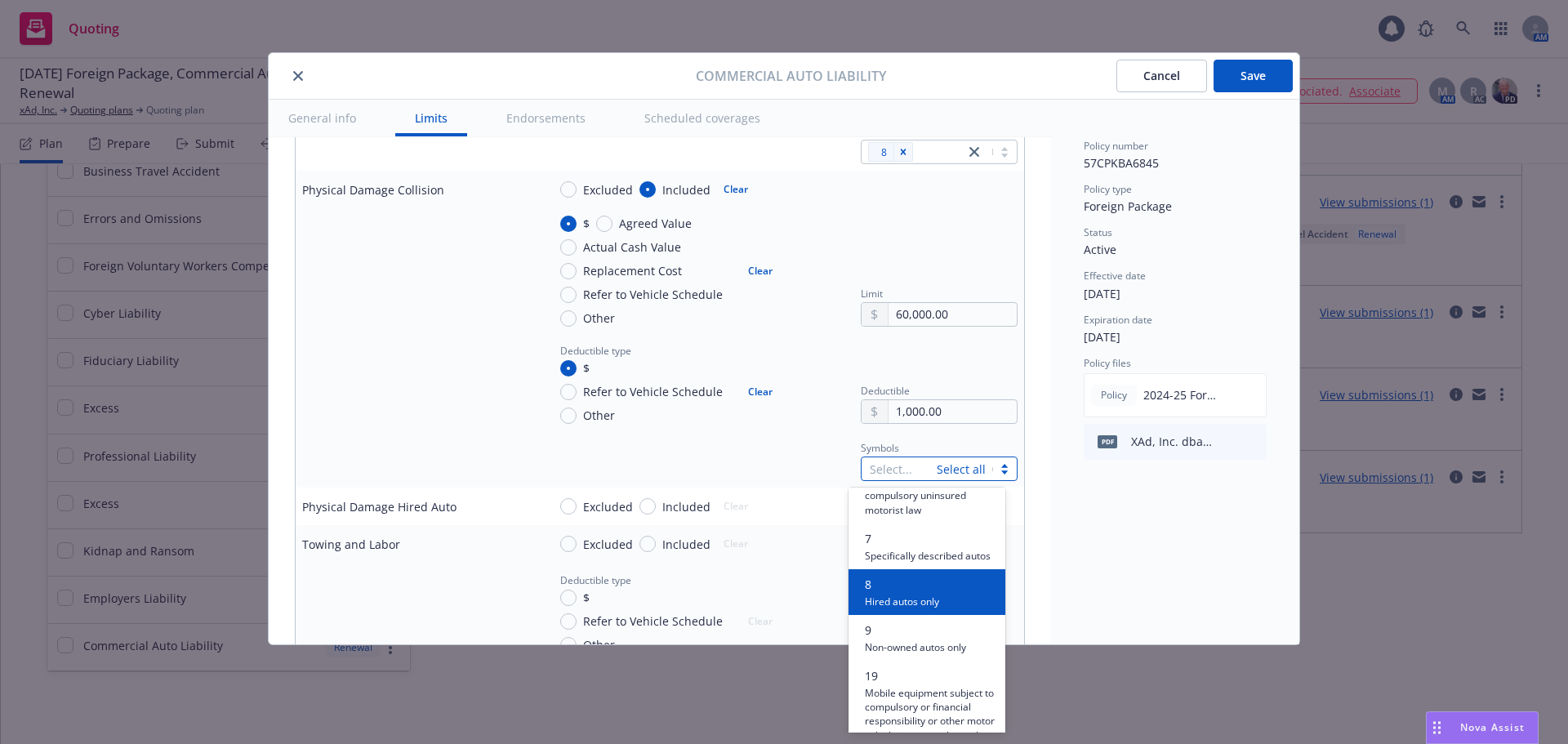
click at [914, 609] on span "Hired autos only" at bounding box center [902, 601] width 74 height 16
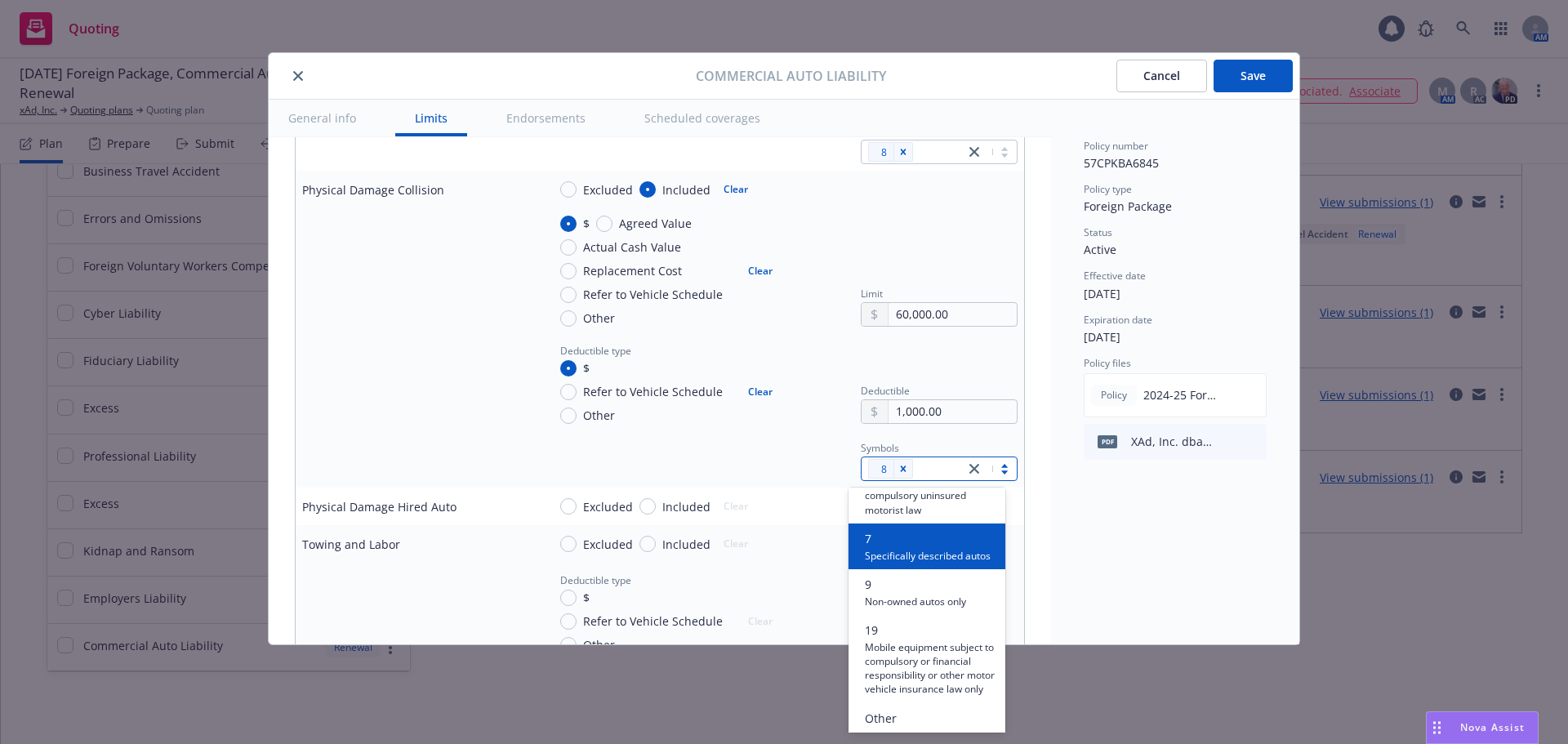
click at [676, 436] on td "Symbols option 8, selected. option 7 focused, 7 of 10. 10 results available. Us…" at bounding box center [782, 459] width 483 height 57
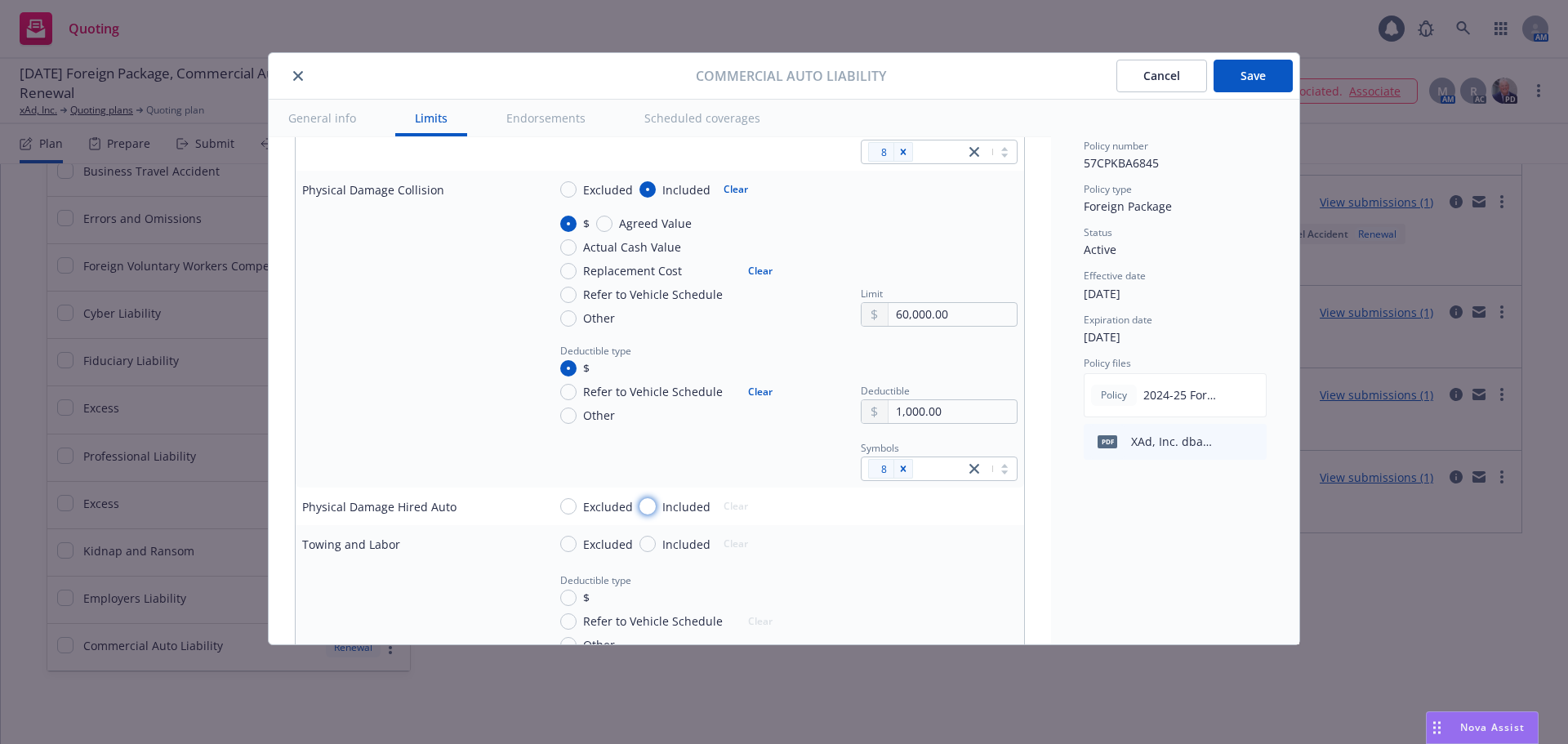
click at [650, 509] on input "Included" at bounding box center [647, 506] width 17 height 17
click at [576, 546] on span "$" at bounding box center [582, 545] width 13 height 18
click at [576, 546] on input "$" at bounding box center [568, 544] width 17 height 17
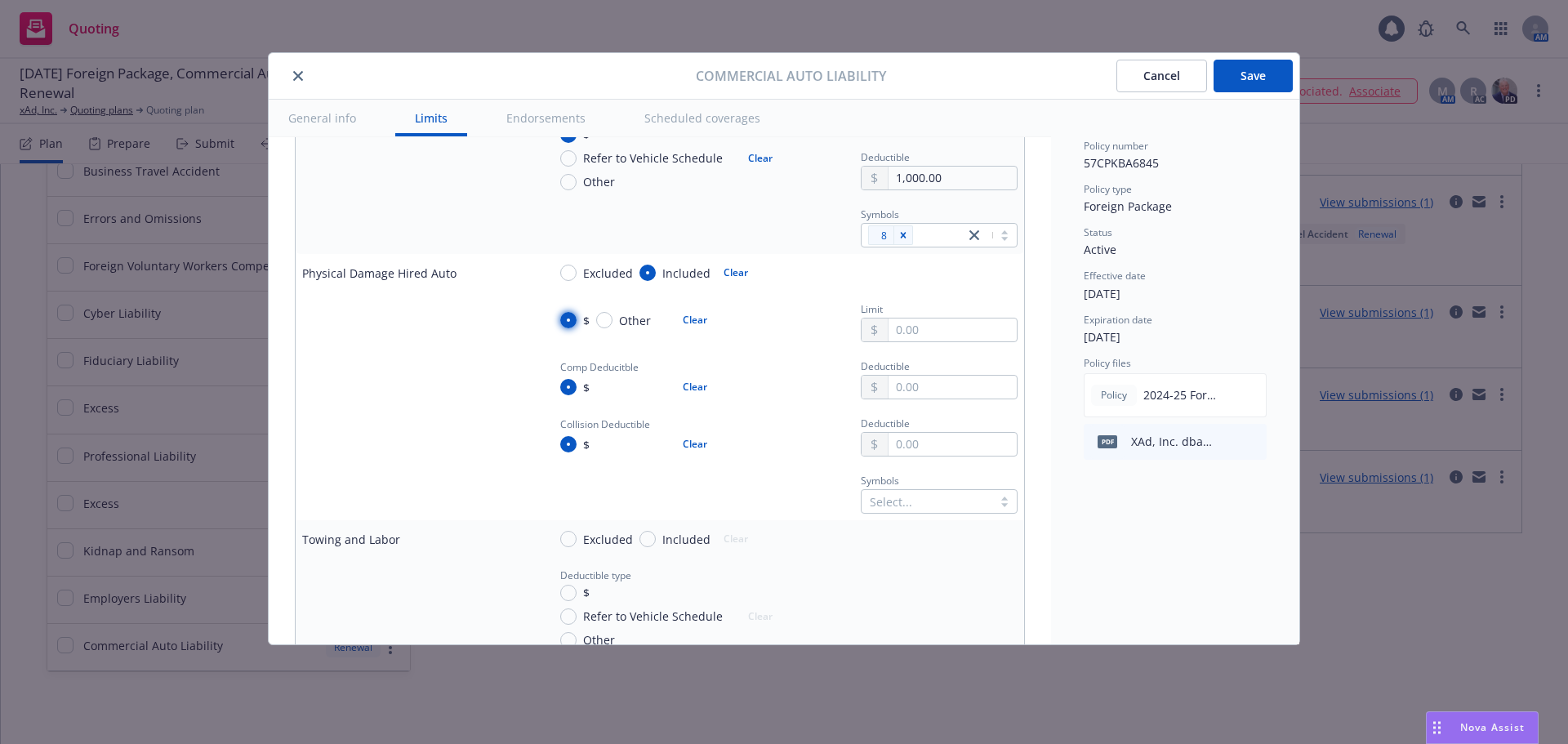
scroll to position [1961, 0]
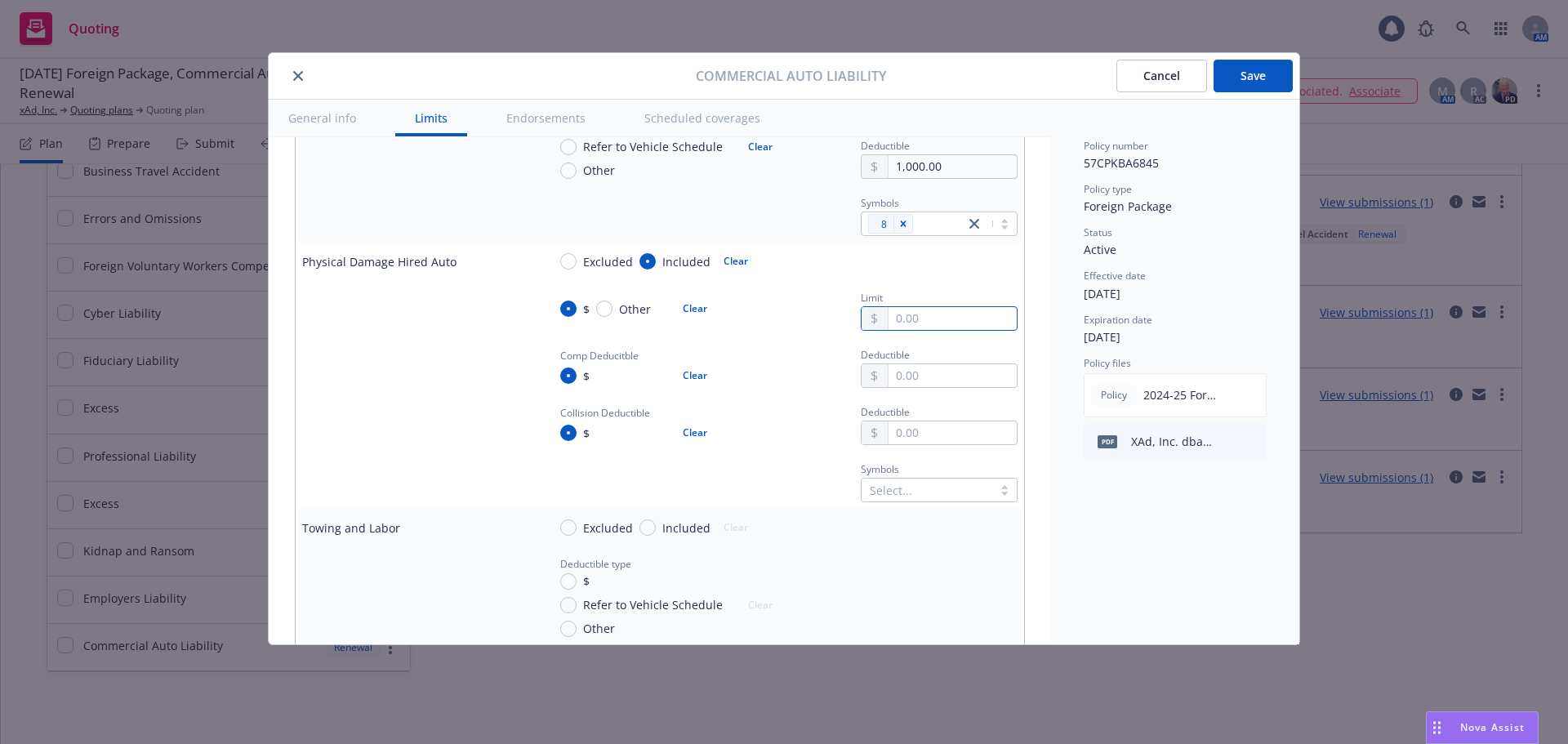
click at [906, 325] on input "text" at bounding box center [953, 319] width 128 height 23
click at [829, 340] on td "Comp Deducitble $ Clear Deductible" at bounding box center [782, 366] width 483 height 57
click at [905, 379] on input "text" at bounding box center [953, 376] width 128 height 23
click at [944, 425] on input "text" at bounding box center [953, 433] width 128 height 23
click at [916, 494] on div at bounding box center [927, 490] width 115 height 19
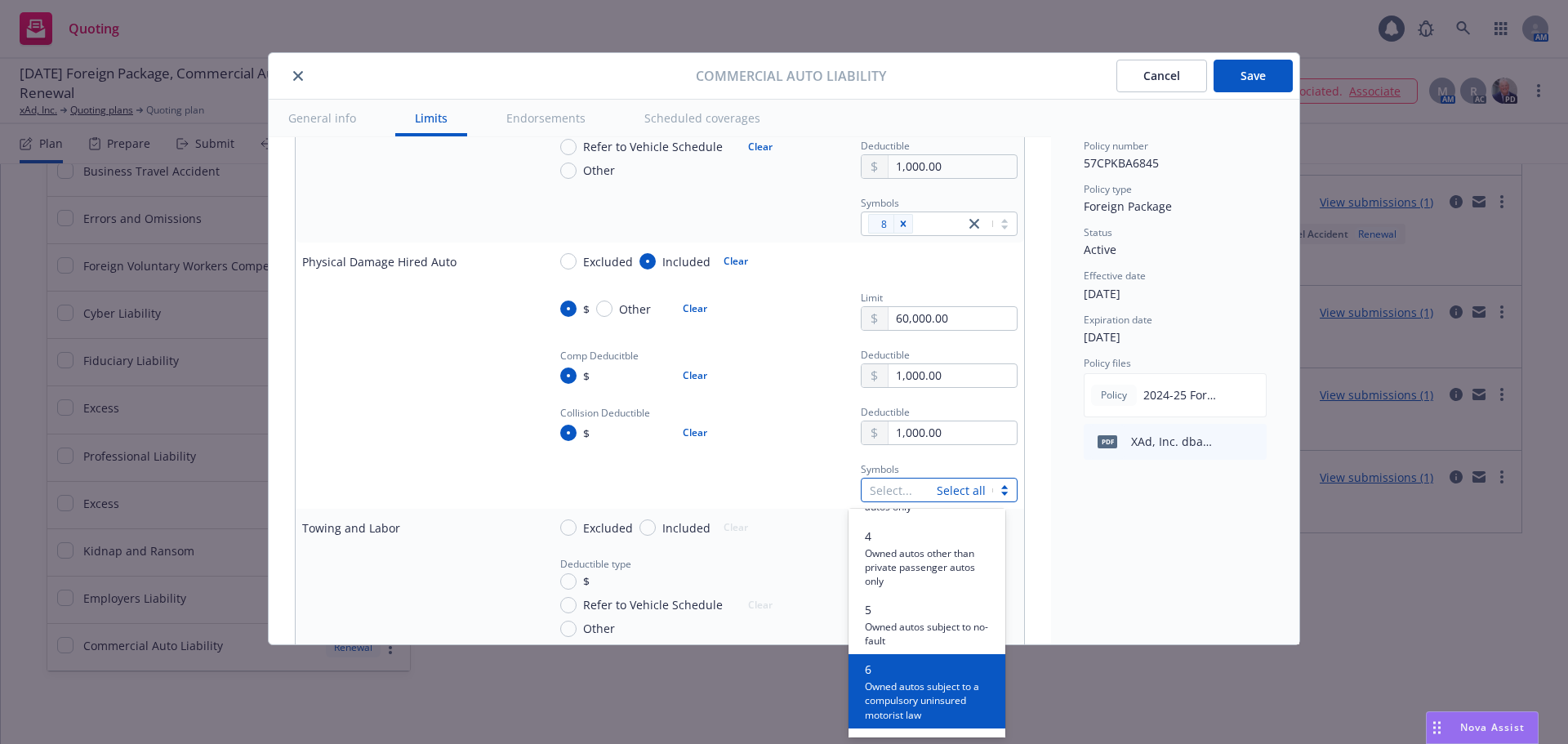
scroll to position [245, 0]
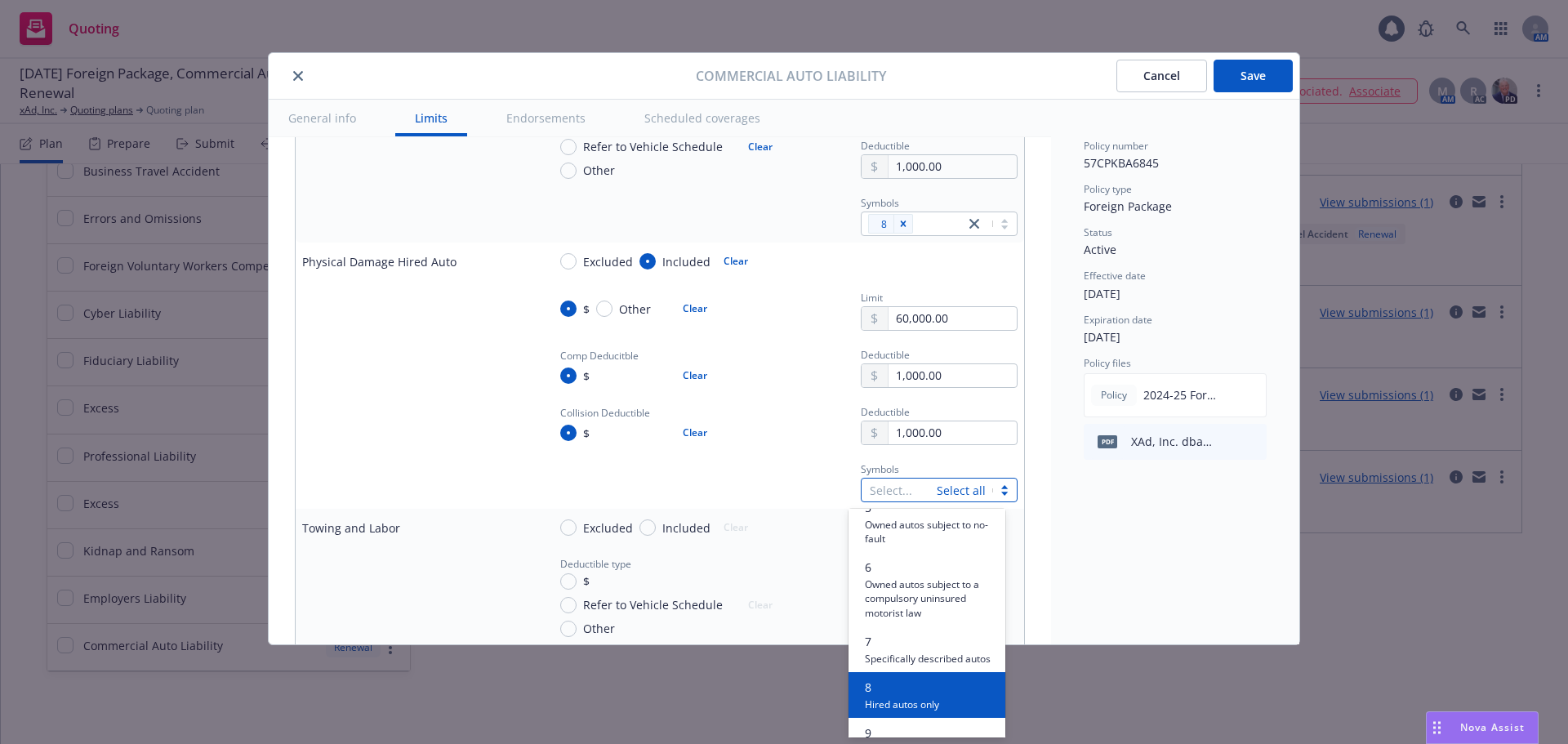
click at [893, 696] on span "8" at bounding box center [902, 688] width 74 height 18
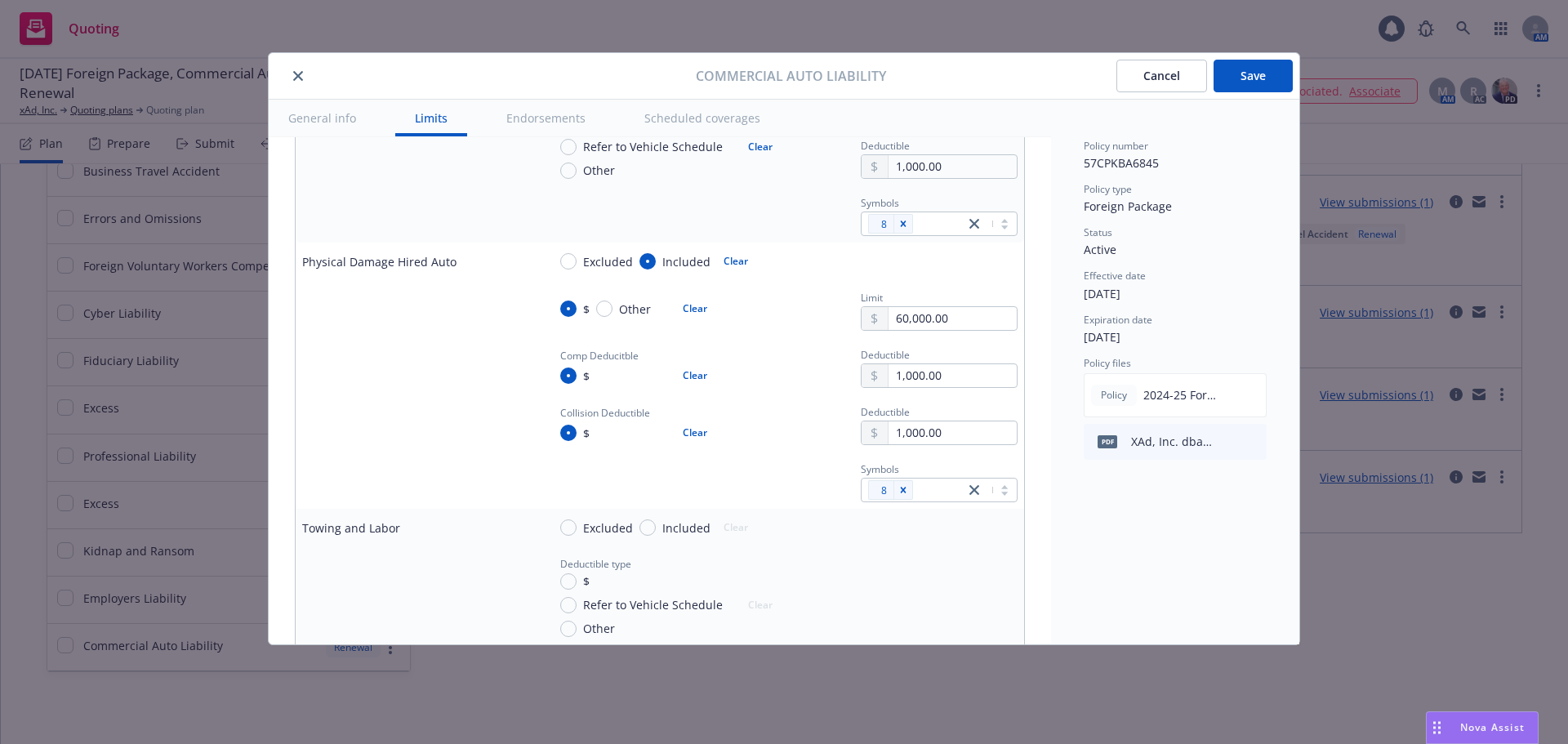
click at [728, 474] on div "Symbols 8" at bounding box center [783, 479] width 470 height 44
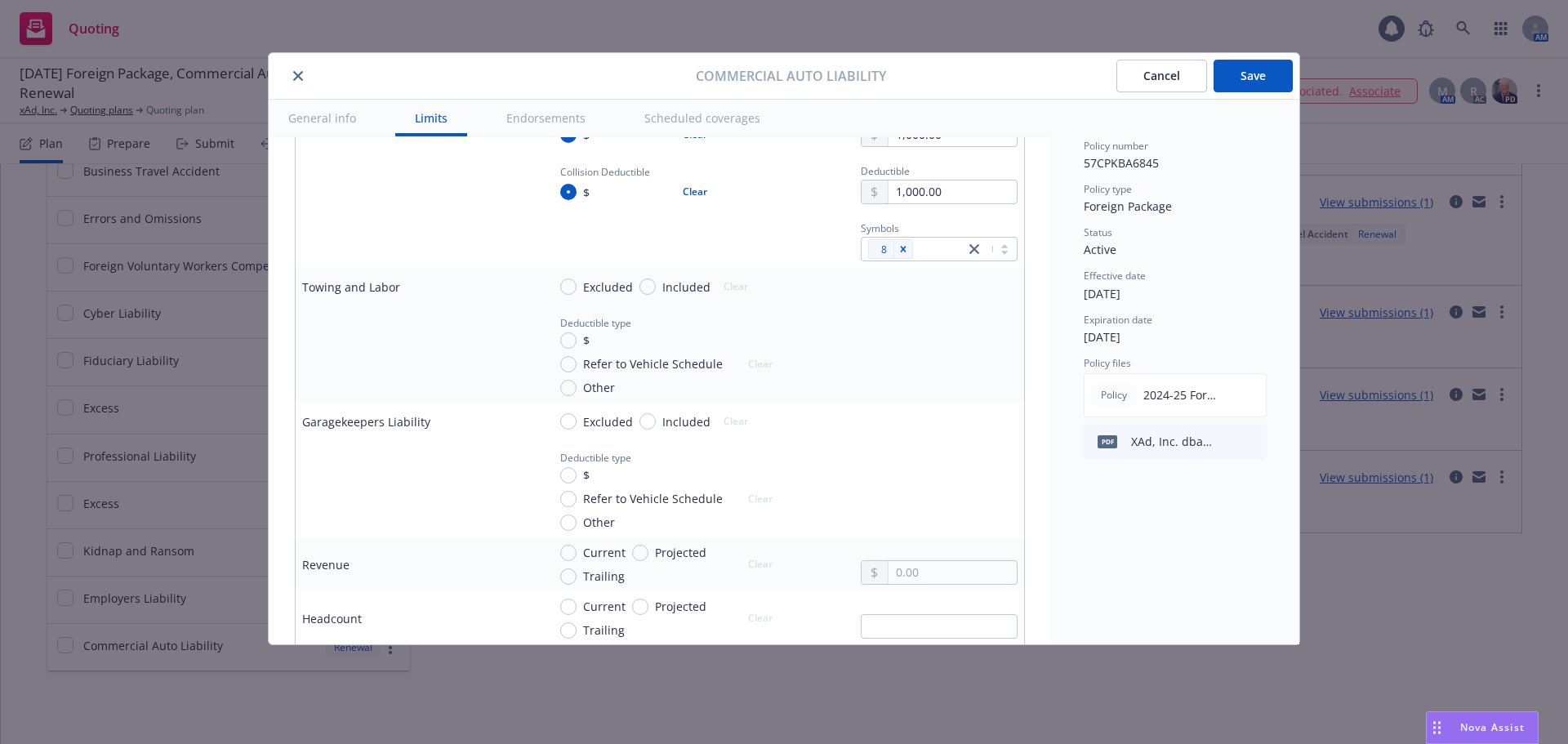
scroll to position [2206, 0]
click at [605, 279] on span "Excluded" at bounding box center [608, 283] width 50 height 18
click at [576, 279] on input "Excluded" at bounding box center [568, 282] width 17 height 17
click at [590, 415] on span "Excluded" at bounding box center [608, 418] width 50 height 18
click at [576, 415] on input "Excluded" at bounding box center [568, 417] width 17 height 17
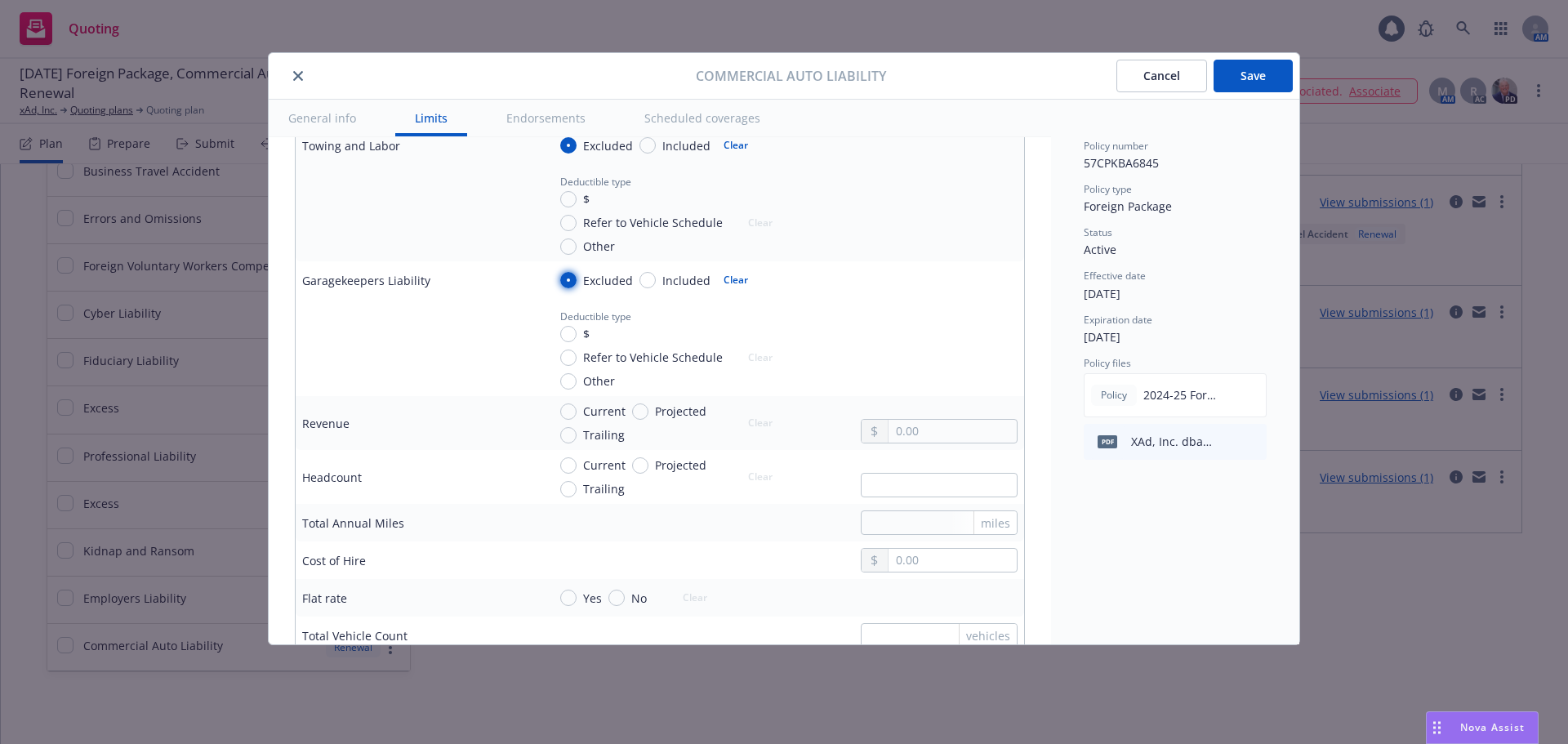
scroll to position [2369, 0]
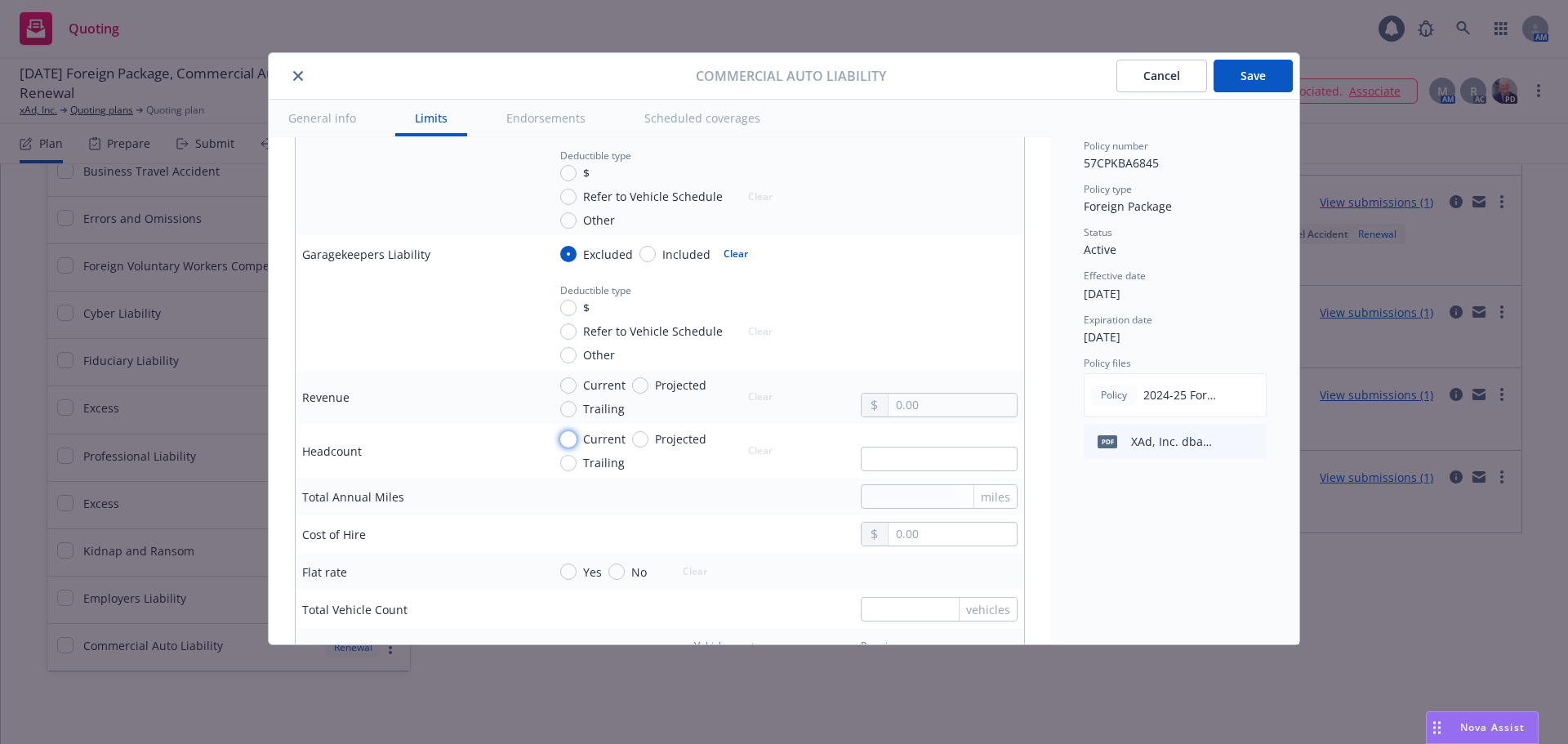
click at [568, 440] on input "Current" at bounding box center [568, 439] width 17 height 17
click at [569, 384] on input "Current" at bounding box center [568, 385] width 17 height 17
click at [889, 401] on input "text" at bounding box center [953, 406] width 128 height 23
click at [938, 467] on input "text" at bounding box center [938, 458] width 157 height 24
click at [889, 451] on input "text" at bounding box center [938, 458] width 157 height 24
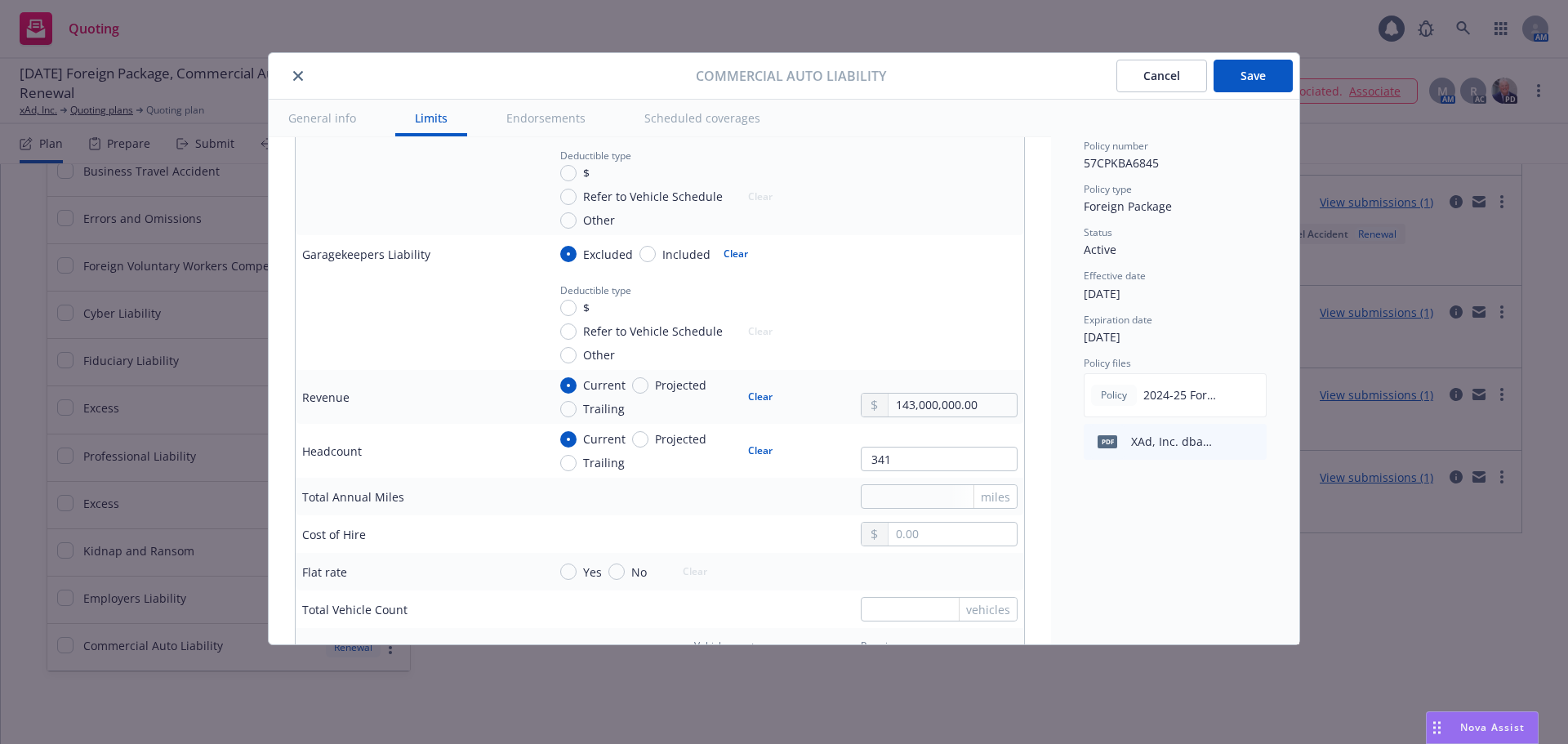
click at [671, 496] on div "miles" at bounding box center [783, 496] width 470 height 24
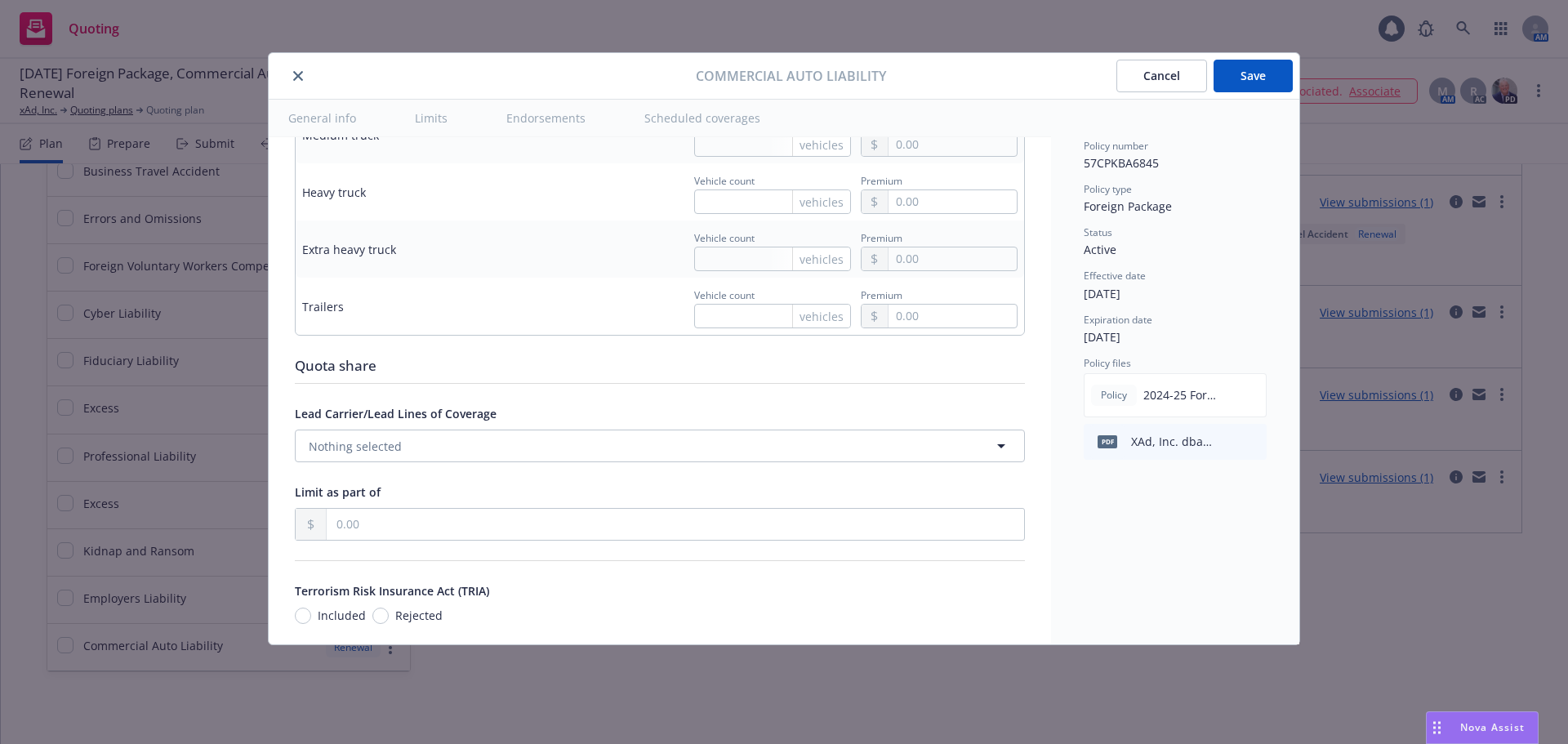
scroll to position [3104, 0]
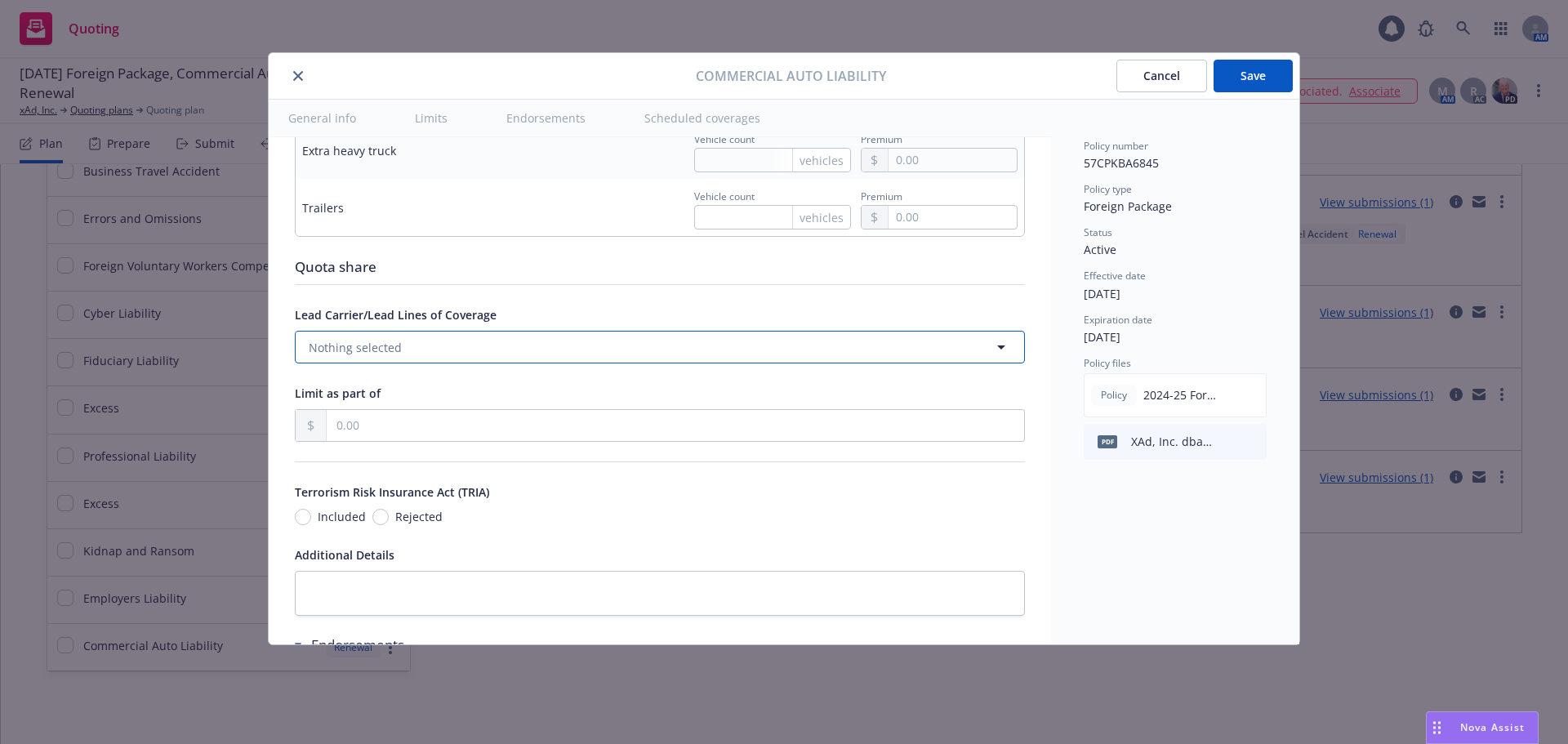
click at [450, 351] on button "Nothing selected" at bounding box center [659, 347] width 730 height 33
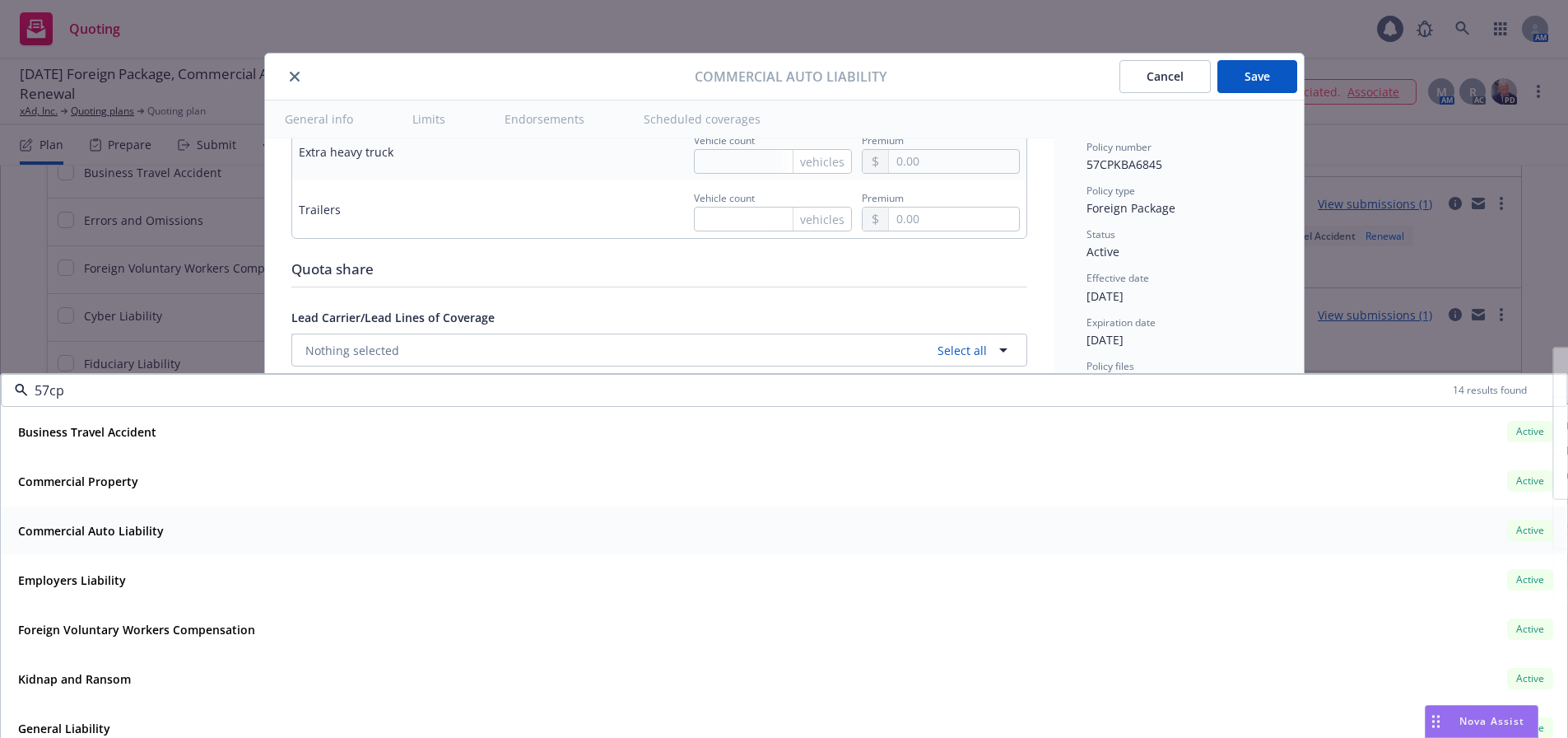
click at [89, 538] on span "Commercial Auto Liability" at bounding box center [90, 531] width 146 height 18
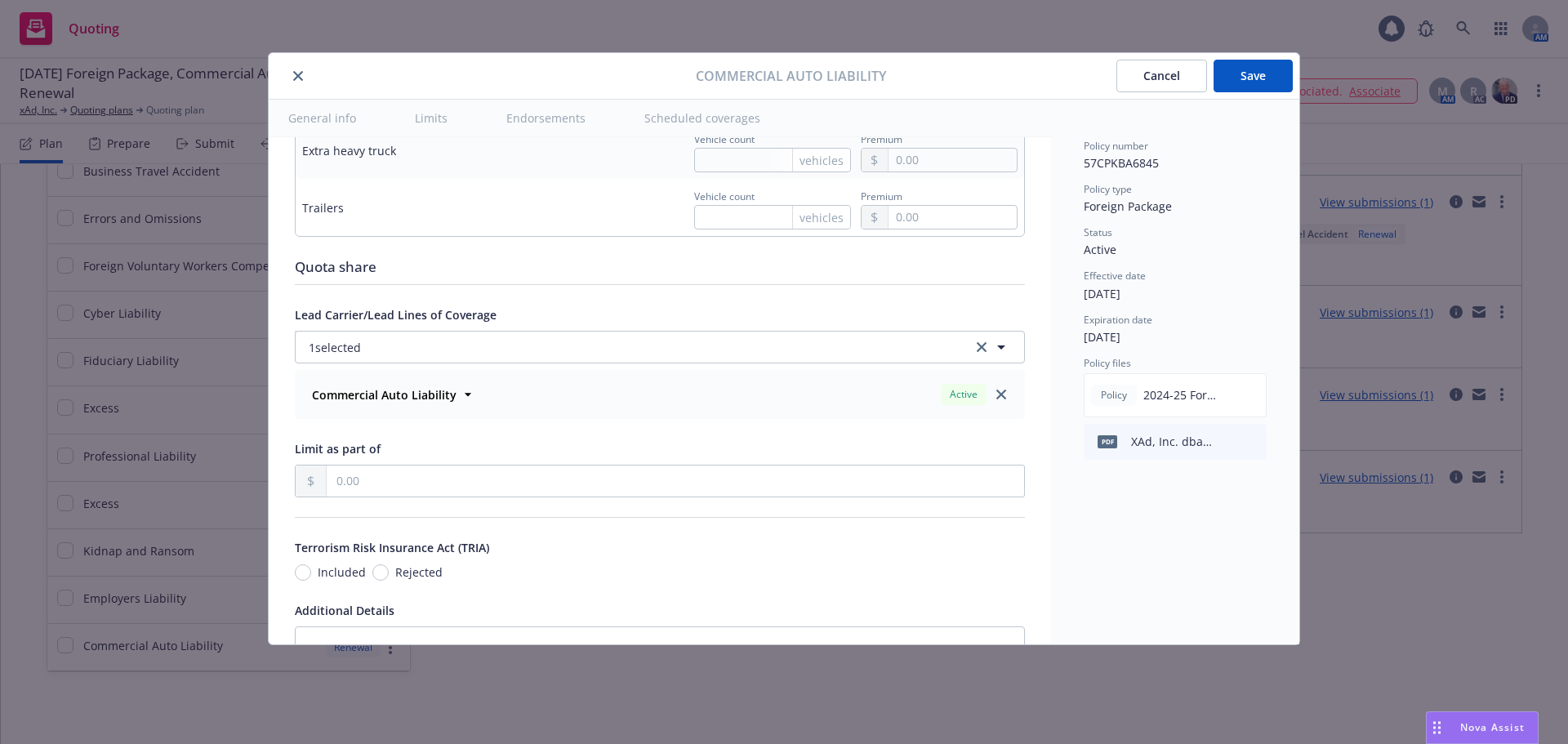
click at [1232, 74] on button "Save" at bounding box center [1252, 76] width 79 height 33
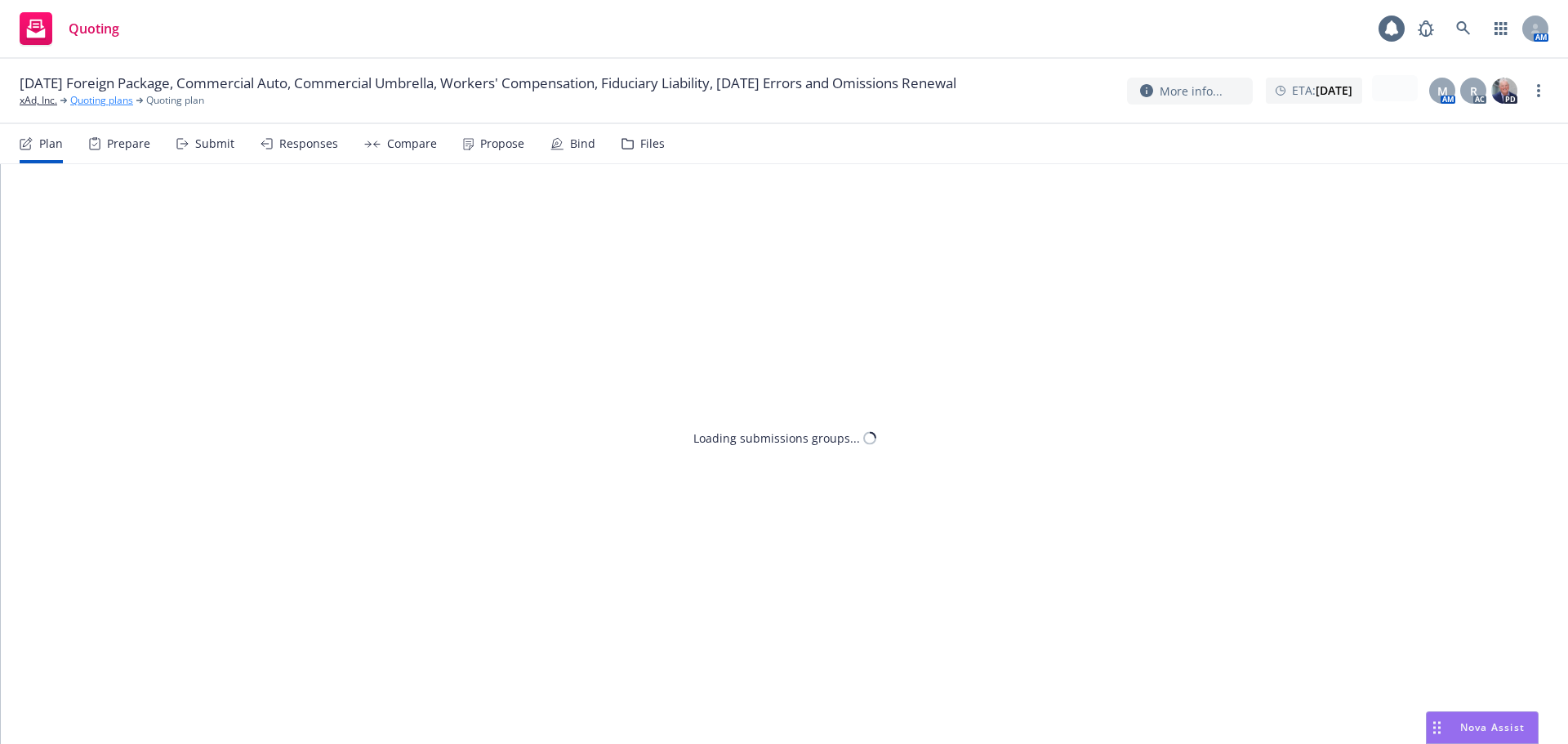
click at [110, 104] on link "Quoting plans" at bounding box center [101, 100] width 63 height 15
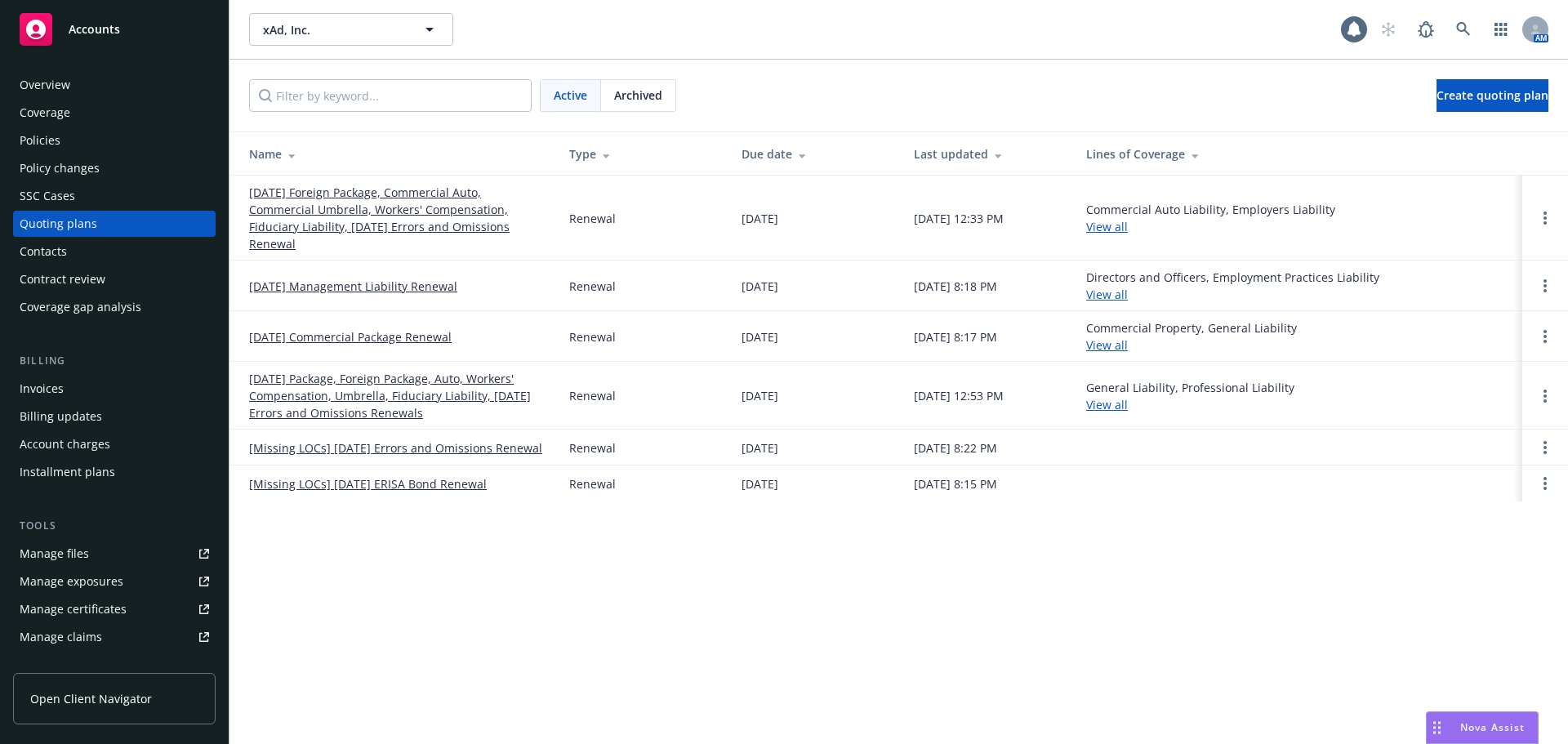
click at [104, 143] on div "Policies" at bounding box center [114, 140] width 190 height 26
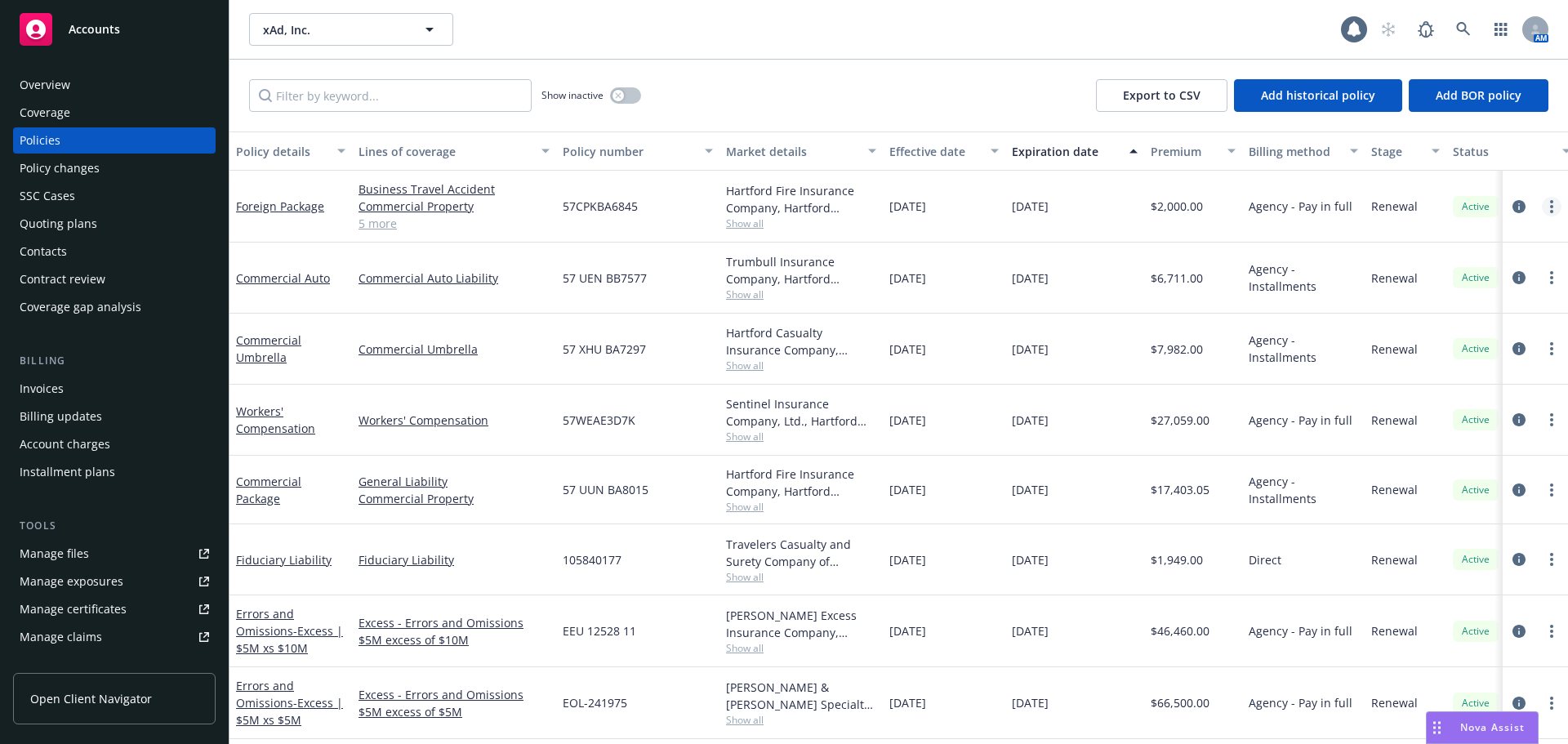
click at [1550, 200] on circle "more" at bounding box center [1551, 201] width 3 height 3
click at [1495, 236] on link "Manage lines of coverage" at bounding box center [1451, 240] width 192 height 33
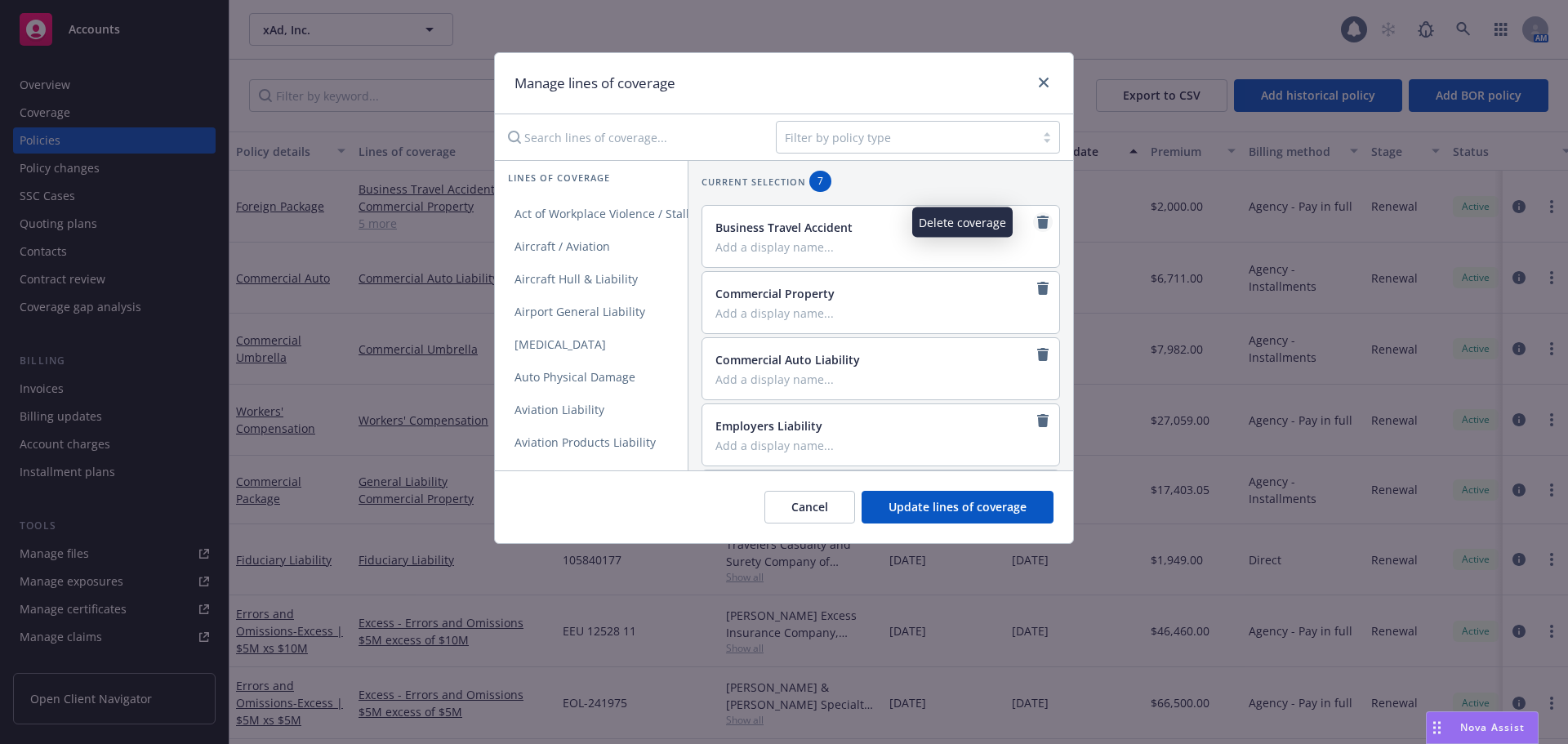
click at [1037, 226] on link "remove" at bounding box center [1043, 222] width 19 height 19
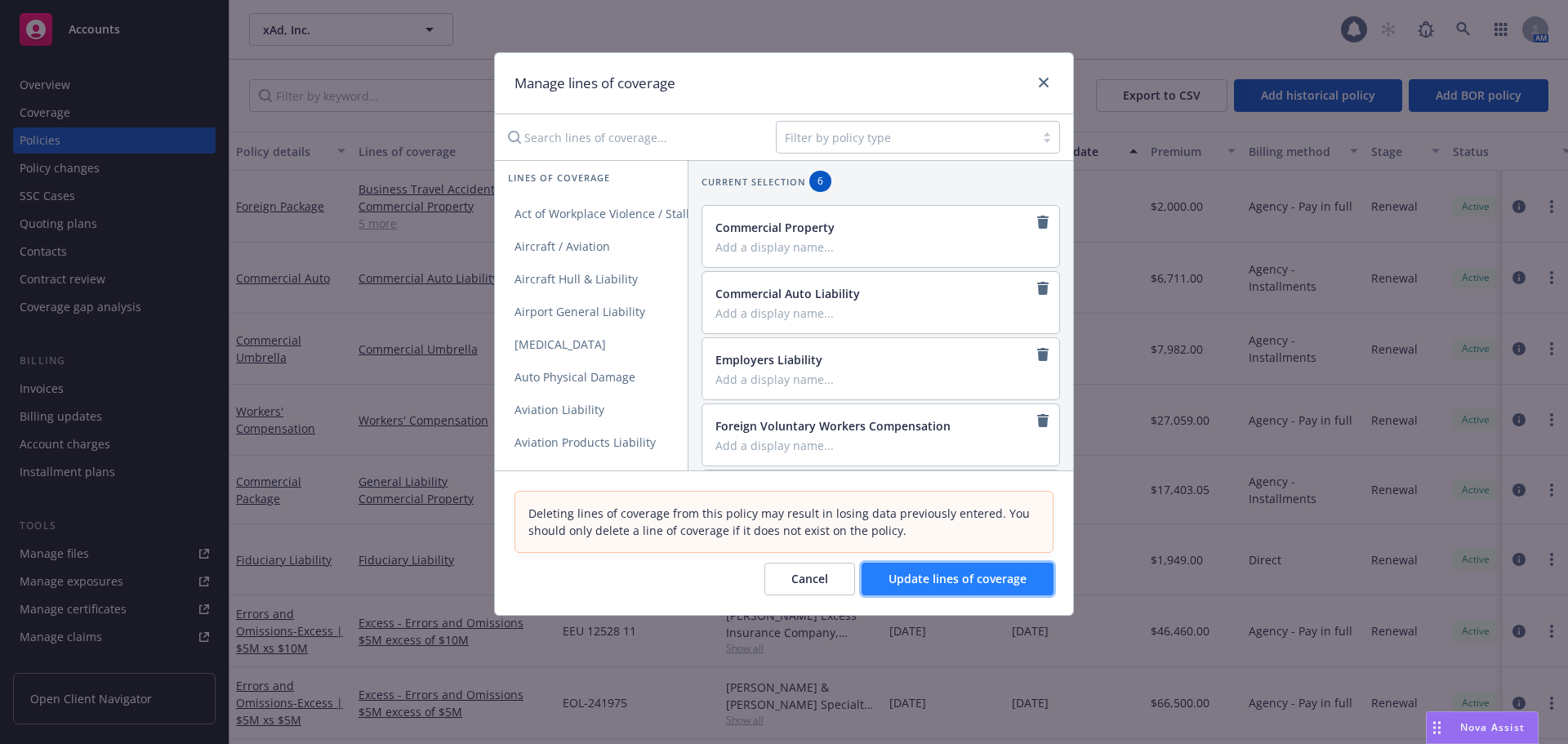
click at [964, 580] on span "Update lines of coverage" at bounding box center [958, 579] width 138 height 16
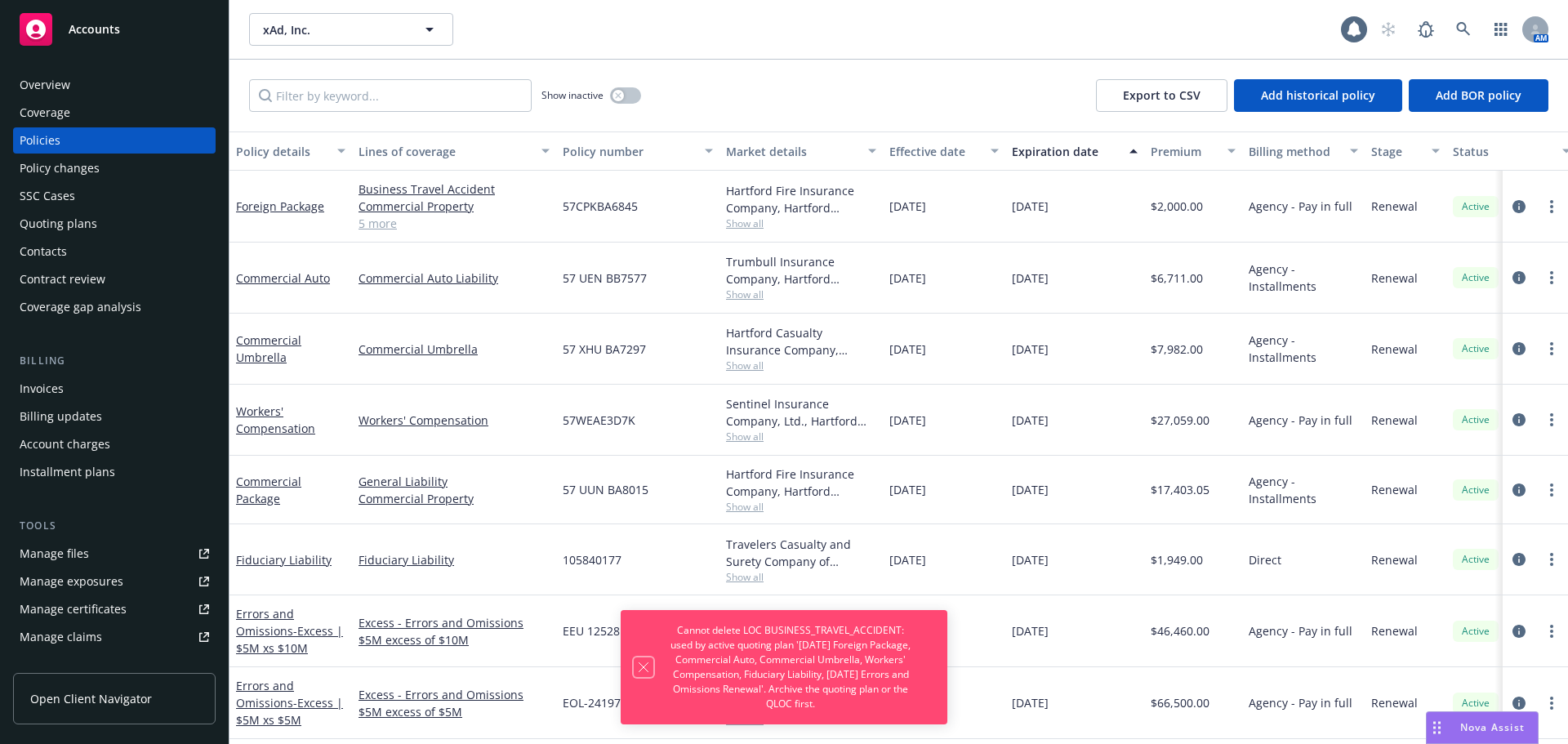
click at [644, 671] on icon "Dismiss notification" at bounding box center [643, 667] width 13 height 13
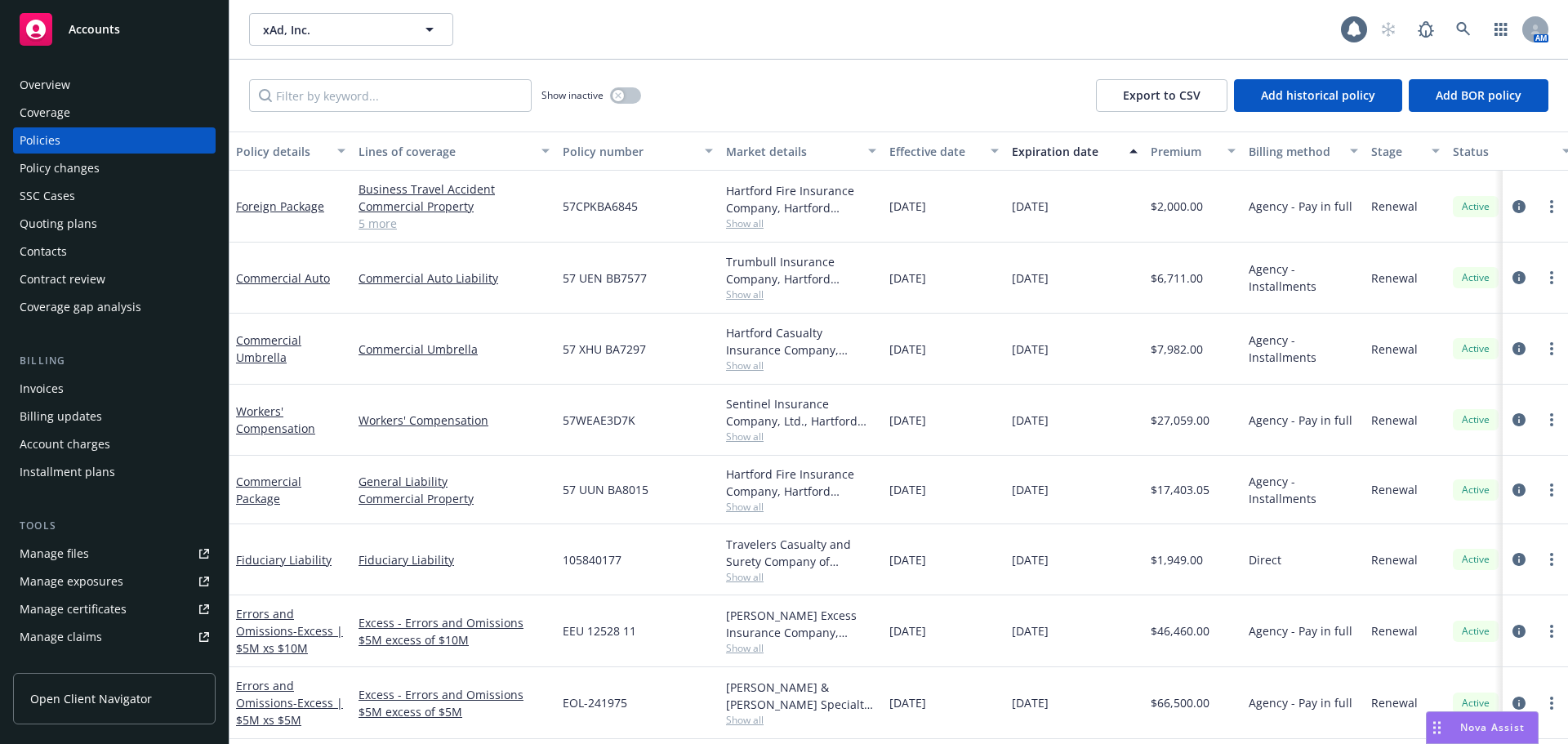
click at [152, 220] on div "Quoting plans" at bounding box center [114, 224] width 190 height 26
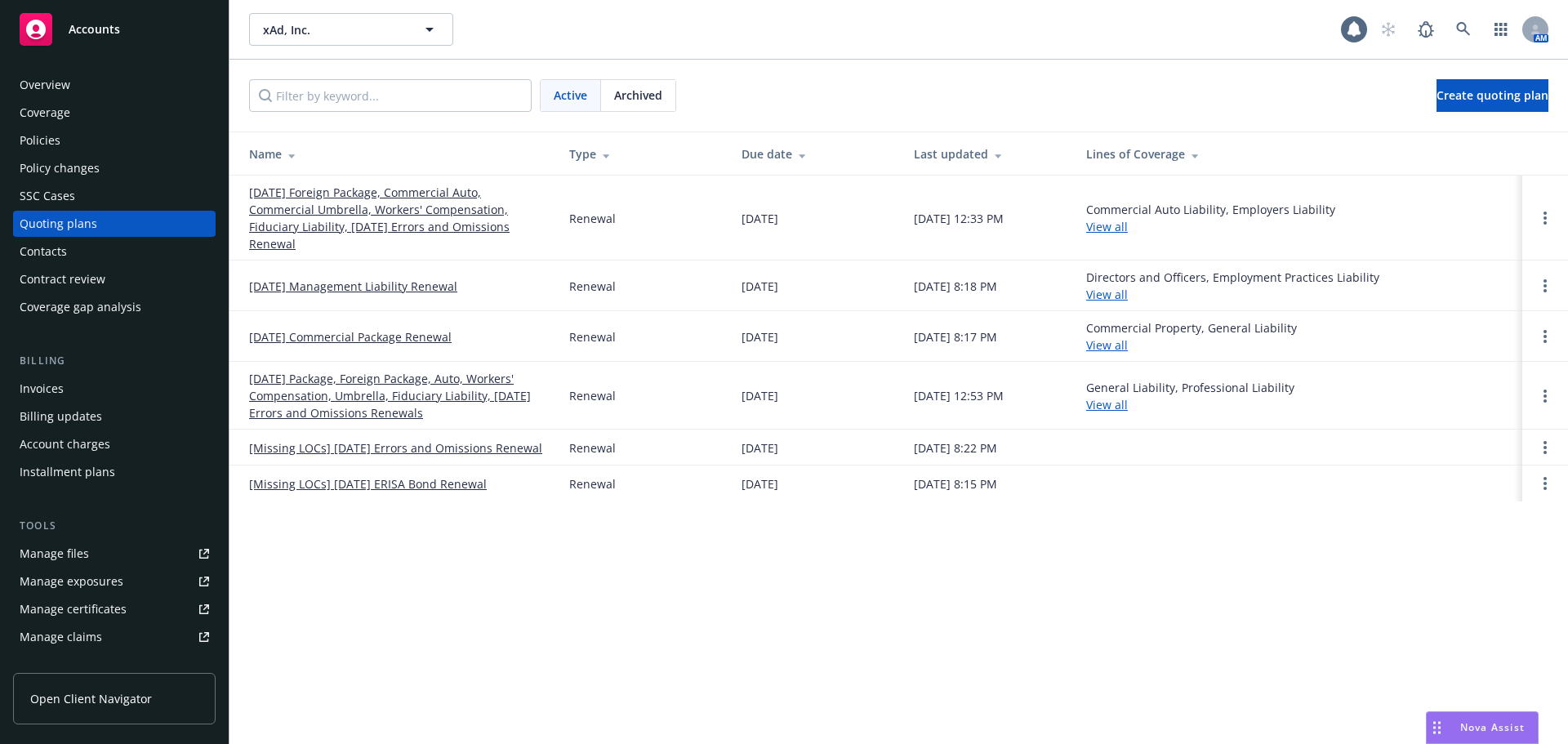
click at [381, 211] on link "[DATE] Foreign Package, Commercial Auto, Commercial Umbrella, Workers' Compensa…" at bounding box center [396, 218] width 294 height 69
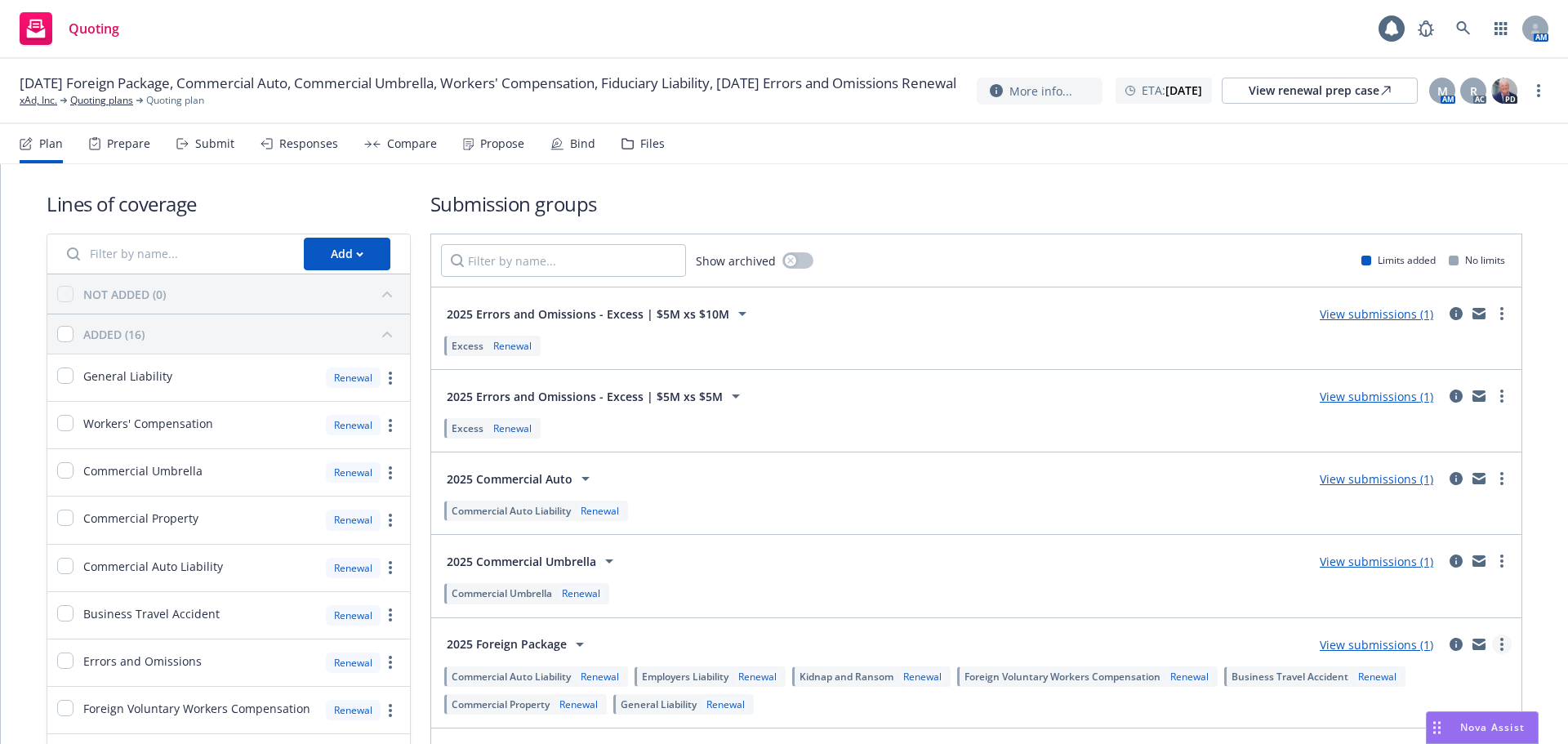
click at [1500, 646] on icon "more" at bounding box center [1501, 644] width 3 height 13
click at [1433, 451] on span "View more details" at bounding box center [1407, 453] width 136 height 16
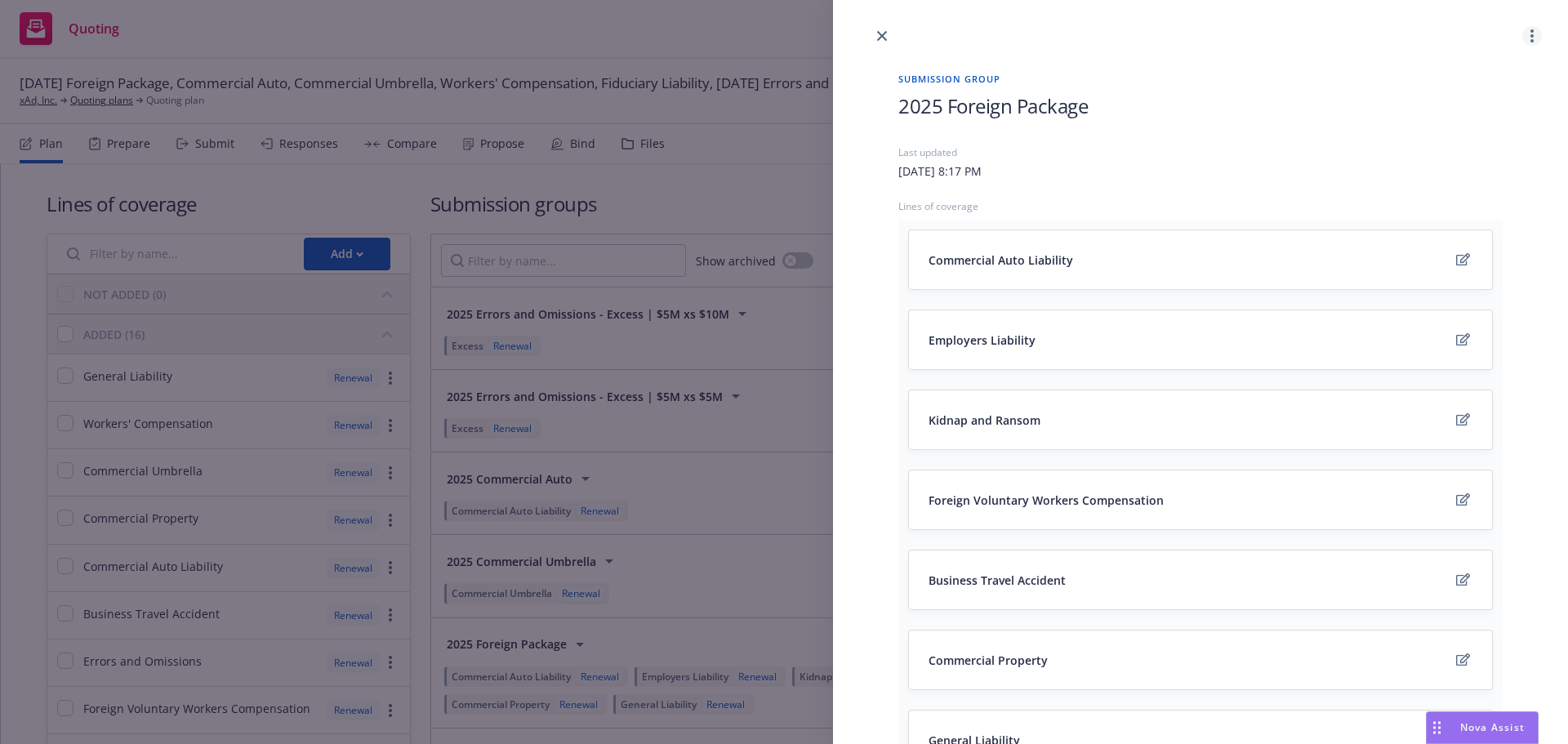
click at [1522, 39] on link "more" at bounding box center [1532, 36] width 19 height 19
click at [1305, 150] on div "Last updated" at bounding box center [1201, 153] width 605 height 14
click at [882, 38] on icon "close" at bounding box center [882, 36] width 10 height 10
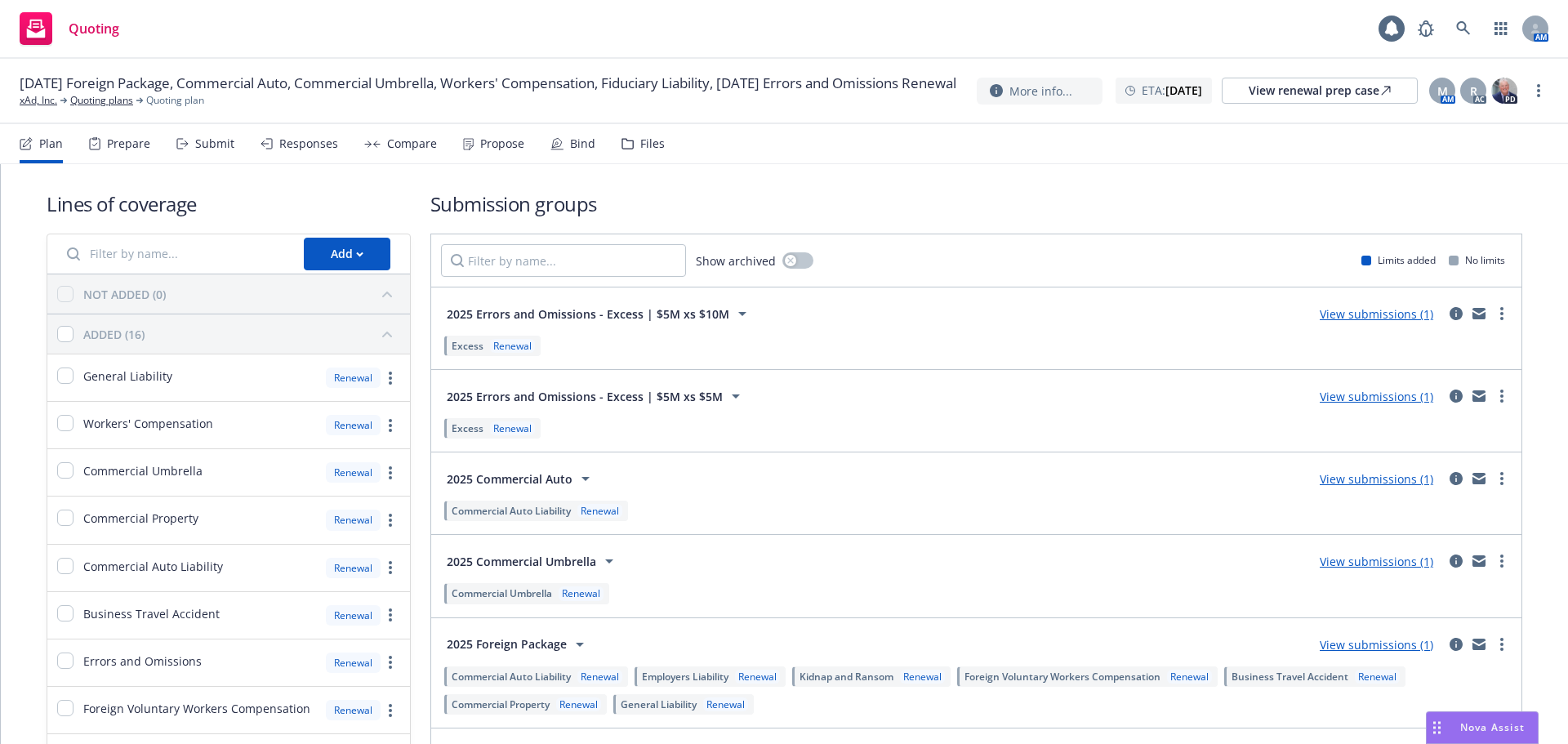
click at [130, 146] on div "Prepare" at bounding box center [128, 143] width 44 height 13
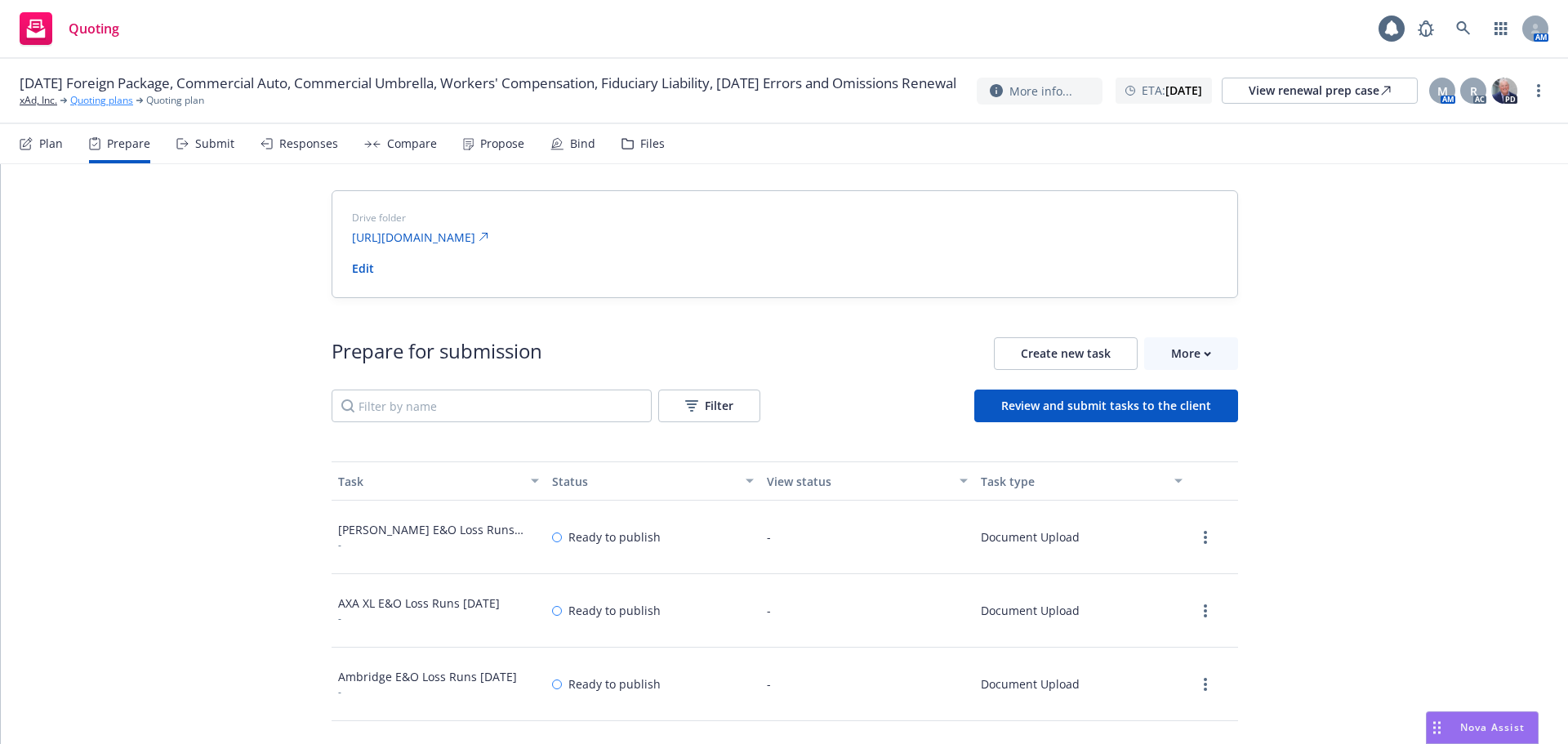
click at [85, 106] on link "Quoting plans" at bounding box center [101, 100] width 63 height 15
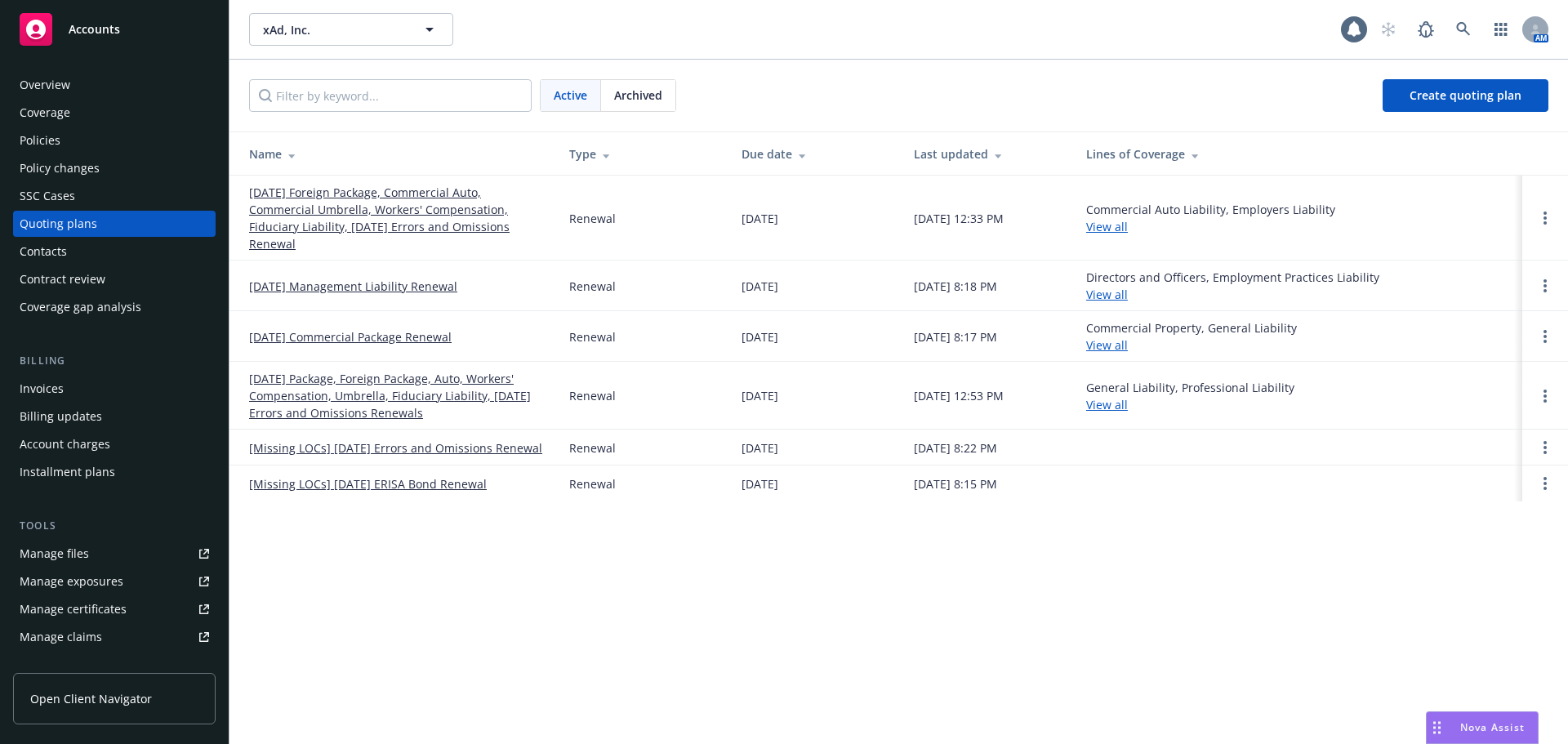
click at [46, 115] on div "Coverage" at bounding box center [45, 112] width 51 height 26
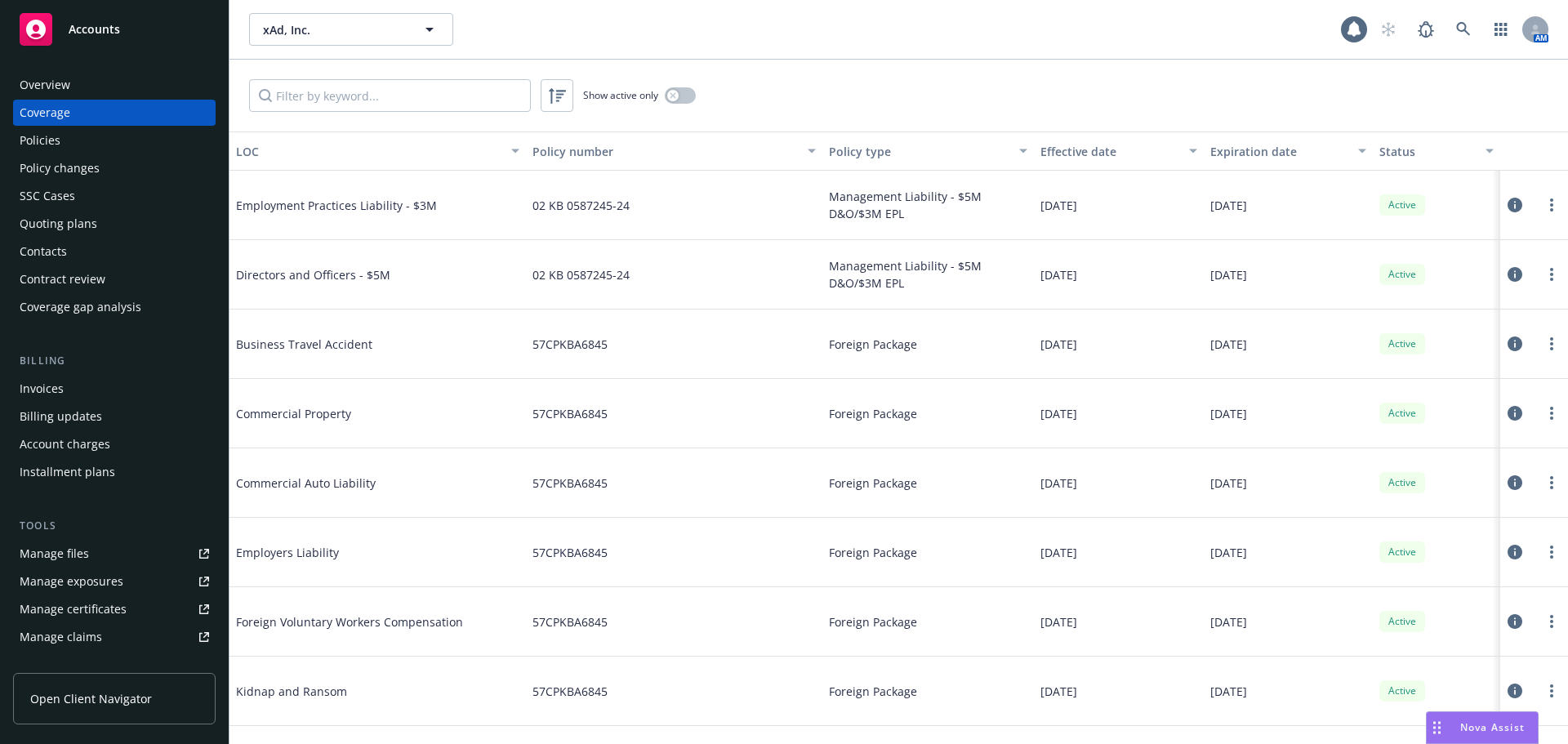
click at [77, 137] on div "Policies" at bounding box center [114, 140] width 190 height 26
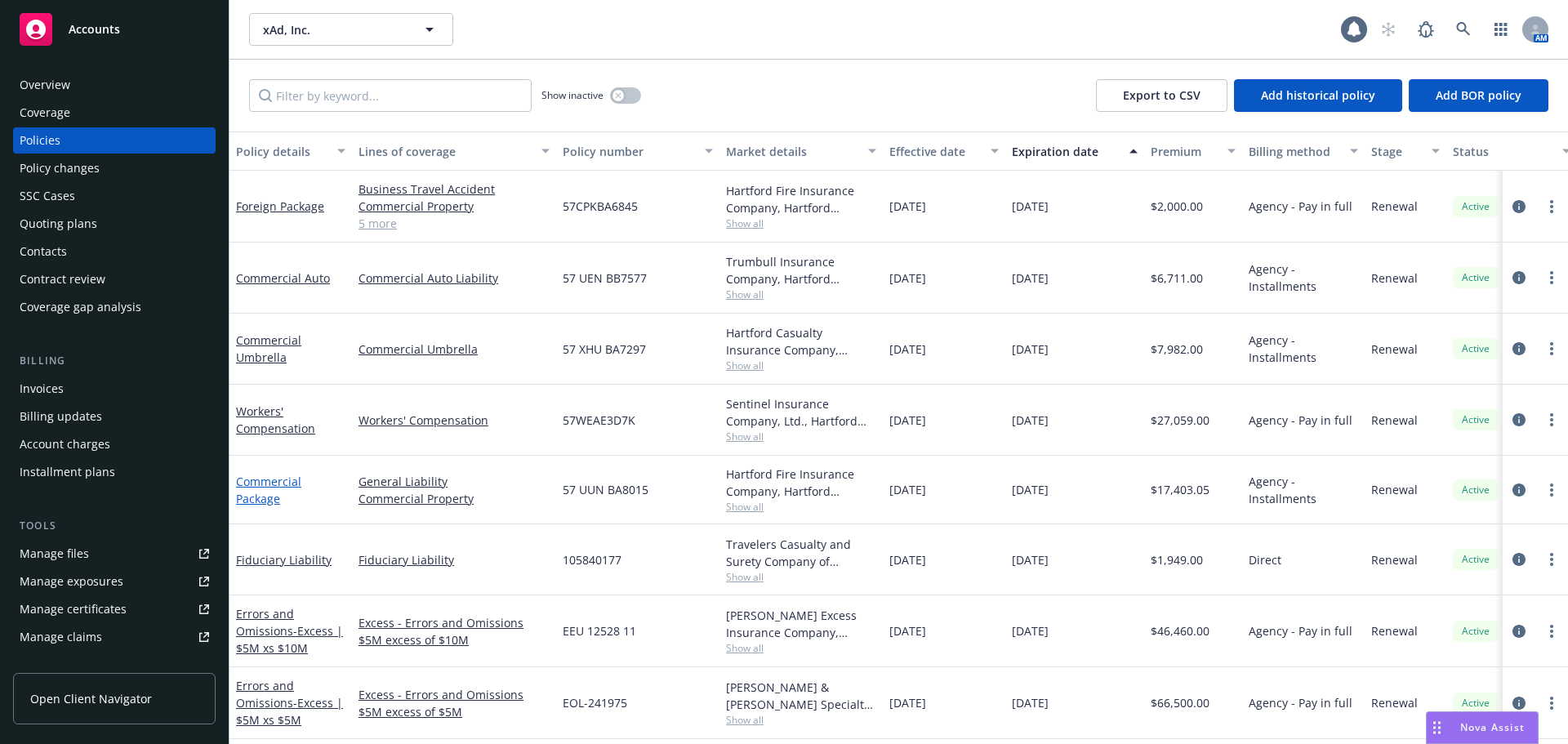
click at [278, 478] on link "Commercial Package" at bounding box center [268, 490] width 65 height 33
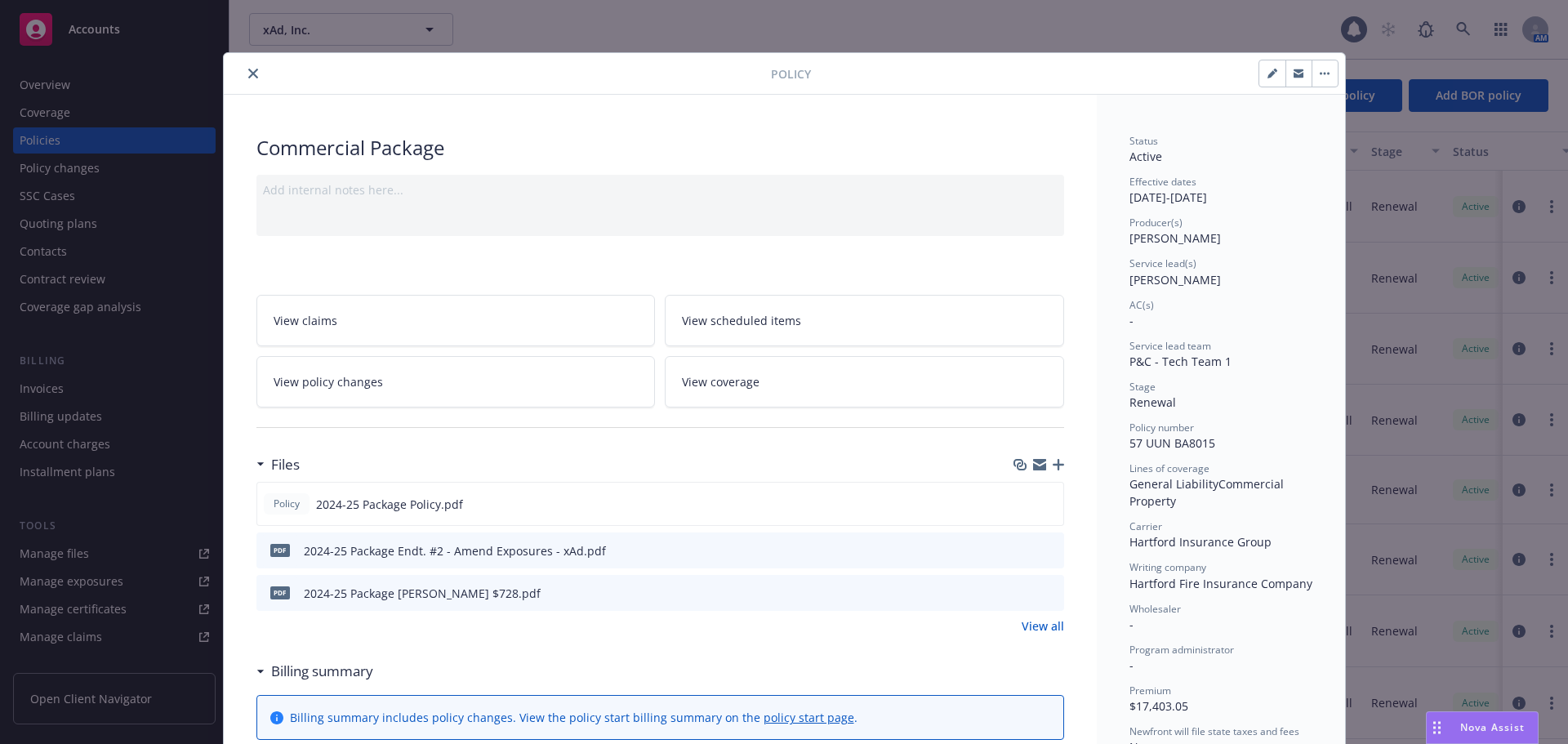
click at [249, 77] on icon "close" at bounding box center [253, 74] width 10 height 10
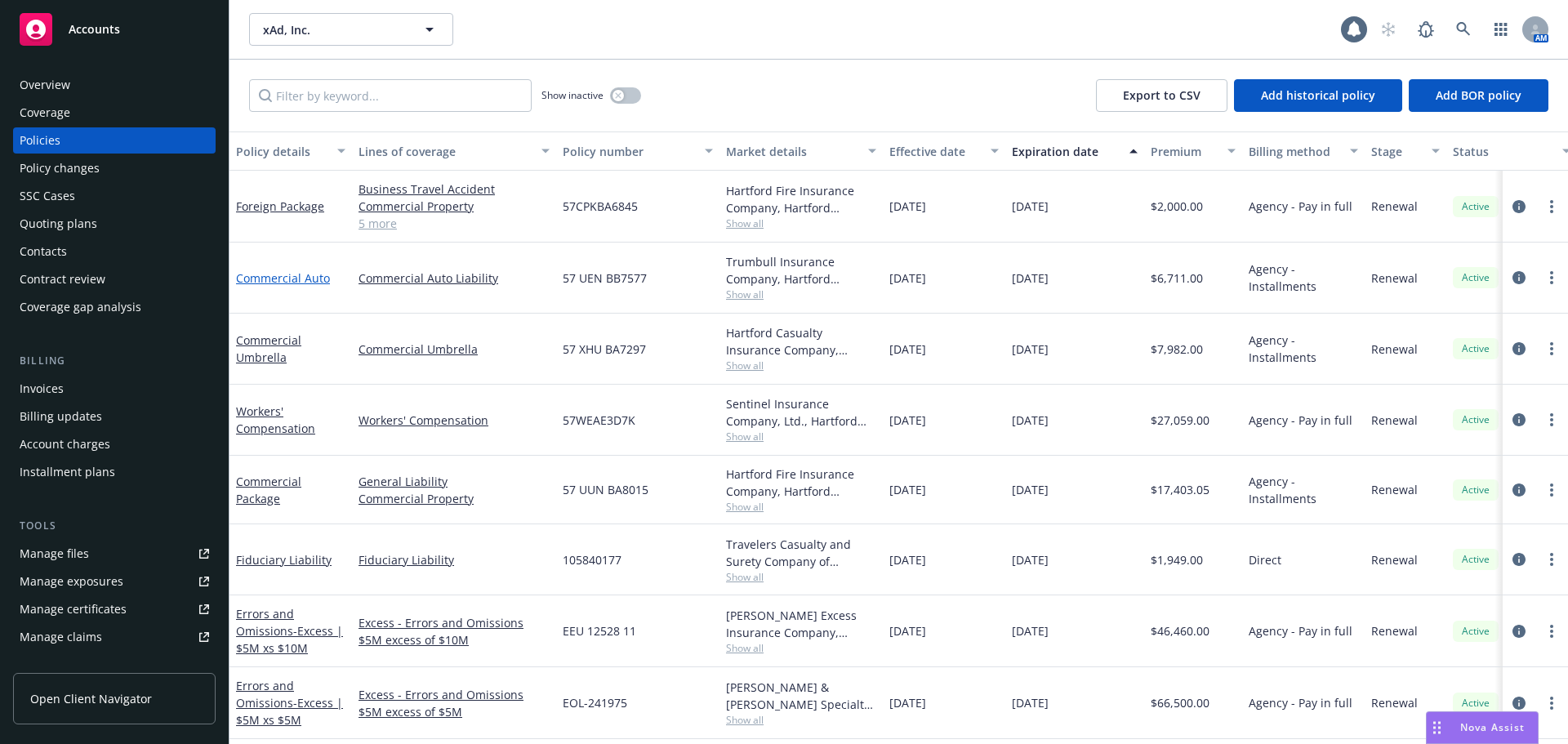
click at [303, 281] on link "Commercial Auto" at bounding box center [283, 278] width 94 height 16
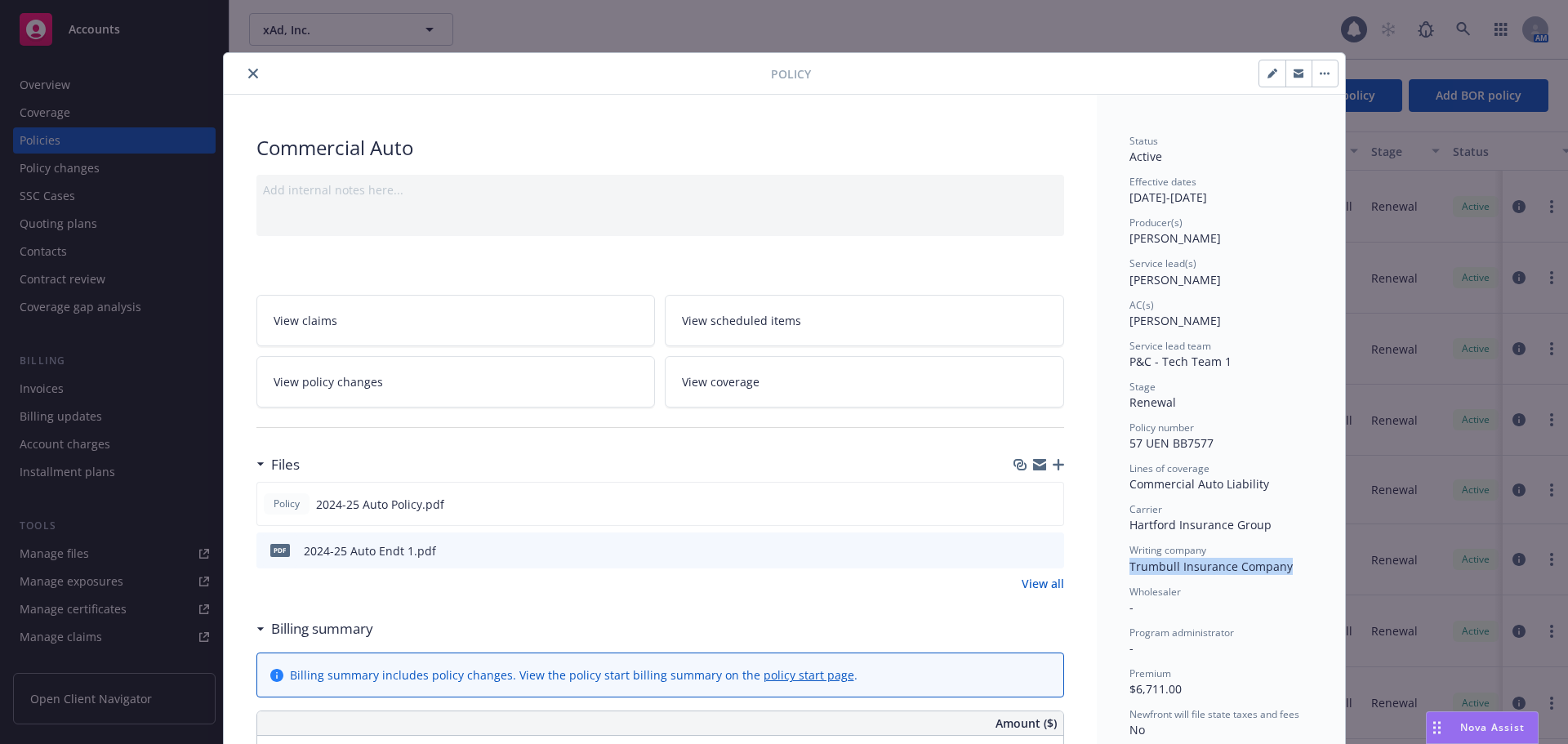
drag, startPoint x: 1122, startPoint y: 565, endPoint x: 1278, endPoint y: 567, distance: 156.0
copy span "Trumbull Insurance Company"
click at [248, 71] on icon "close" at bounding box center [253, 74] width 10 height 10
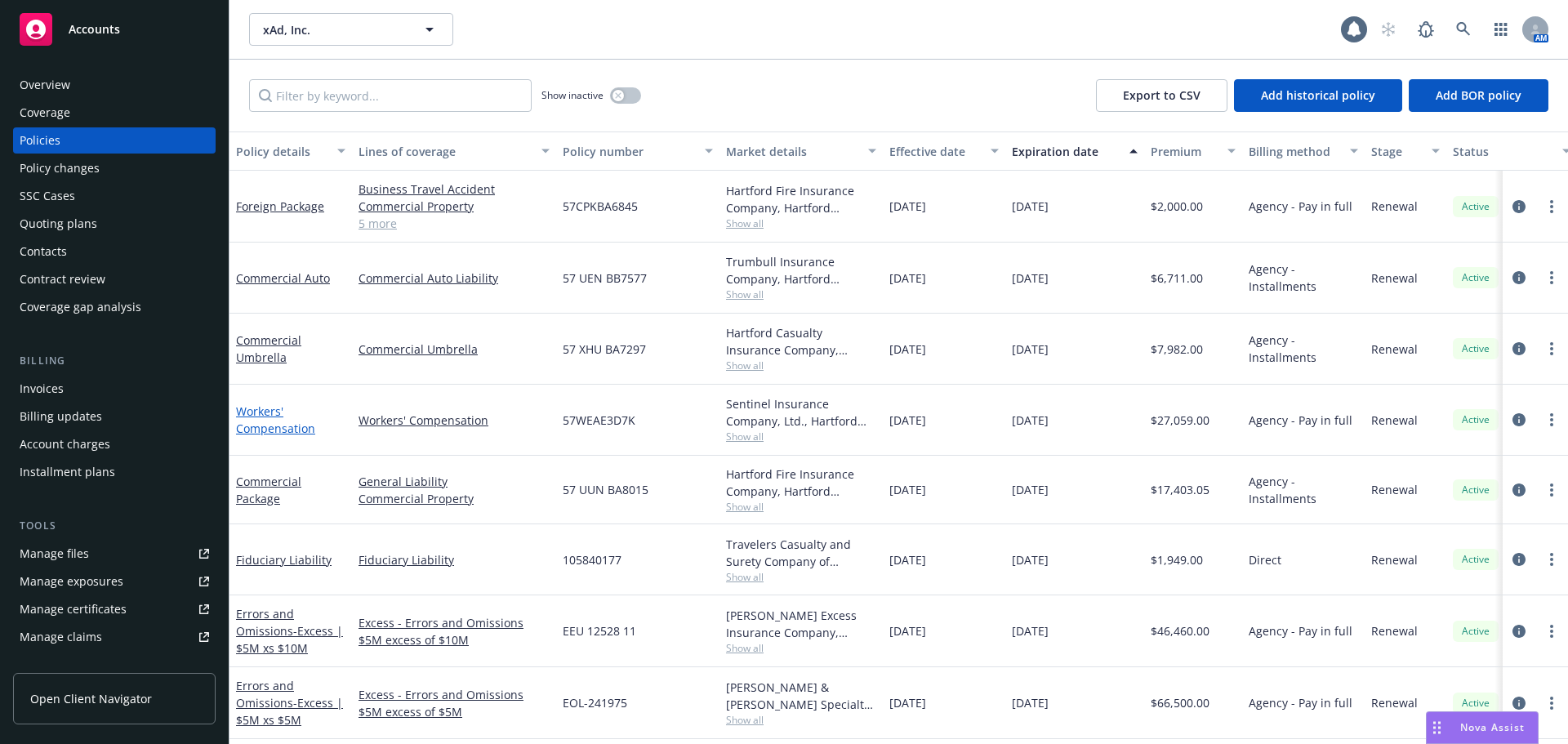
click at [275, 421] on link "Workers' Compensation" at bounding box center [275, 420] width 79 height 33
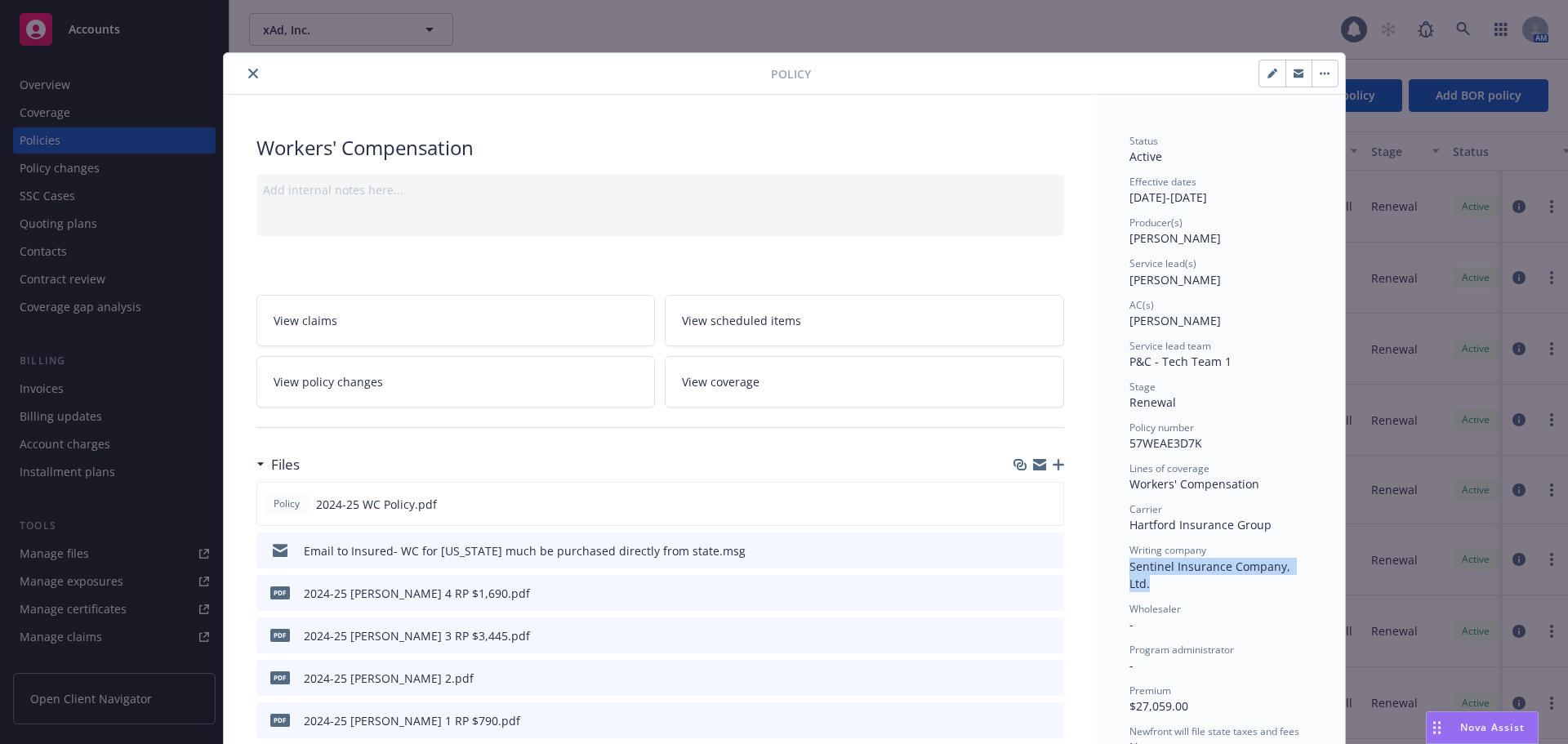
drag, startPoint x: 1120, startPoint y: 567, endPoint x: 1307, endPoint y: 566, distance: 187.0
copy span "Sentinel Insurance Company, Ltd."
click at [248, 77] on icon "close" at bounding box center [253, 74] width 10 height 10
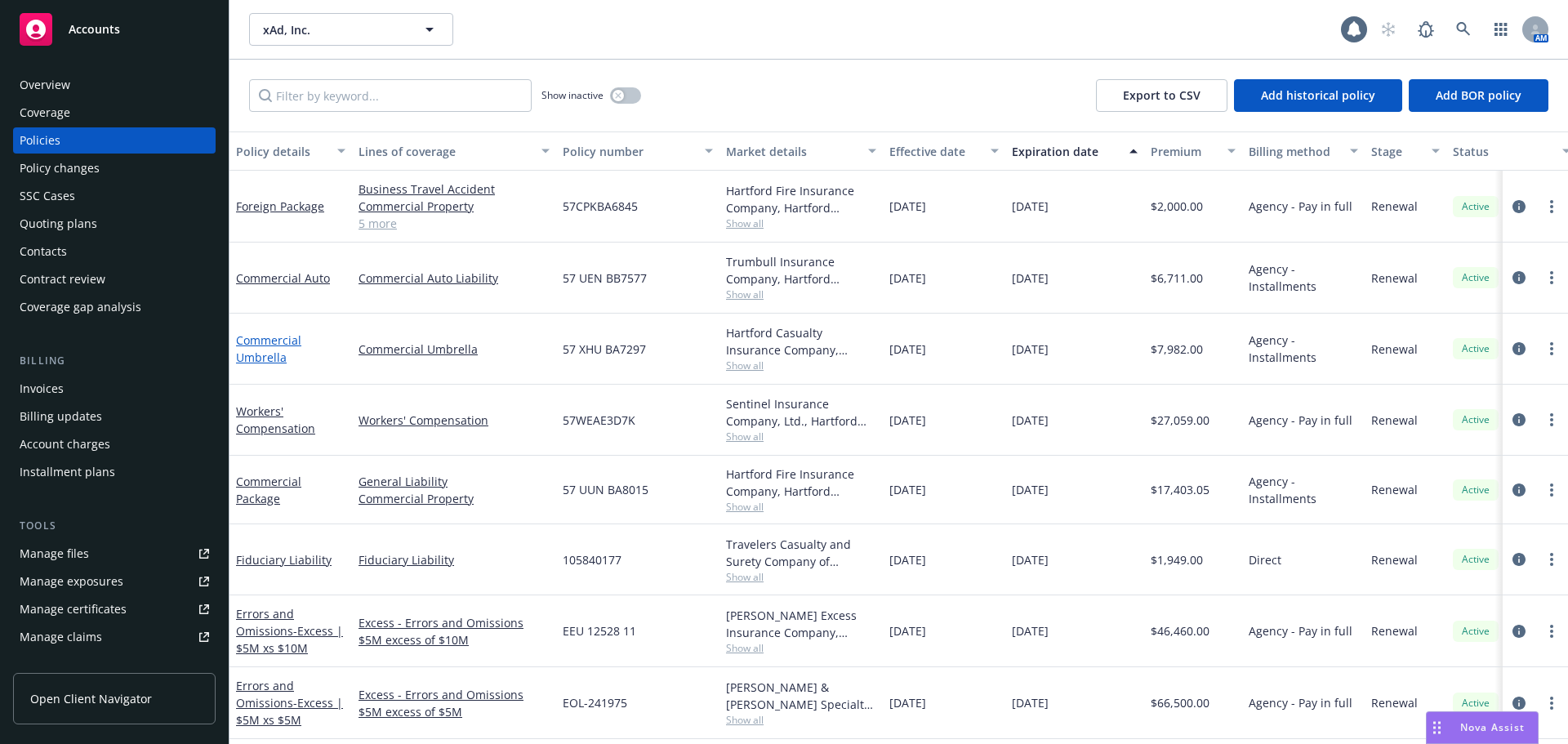
click at [268, 355] on link "Commercial Umbrella" at bounding box center [268, 349] width 65 height 33
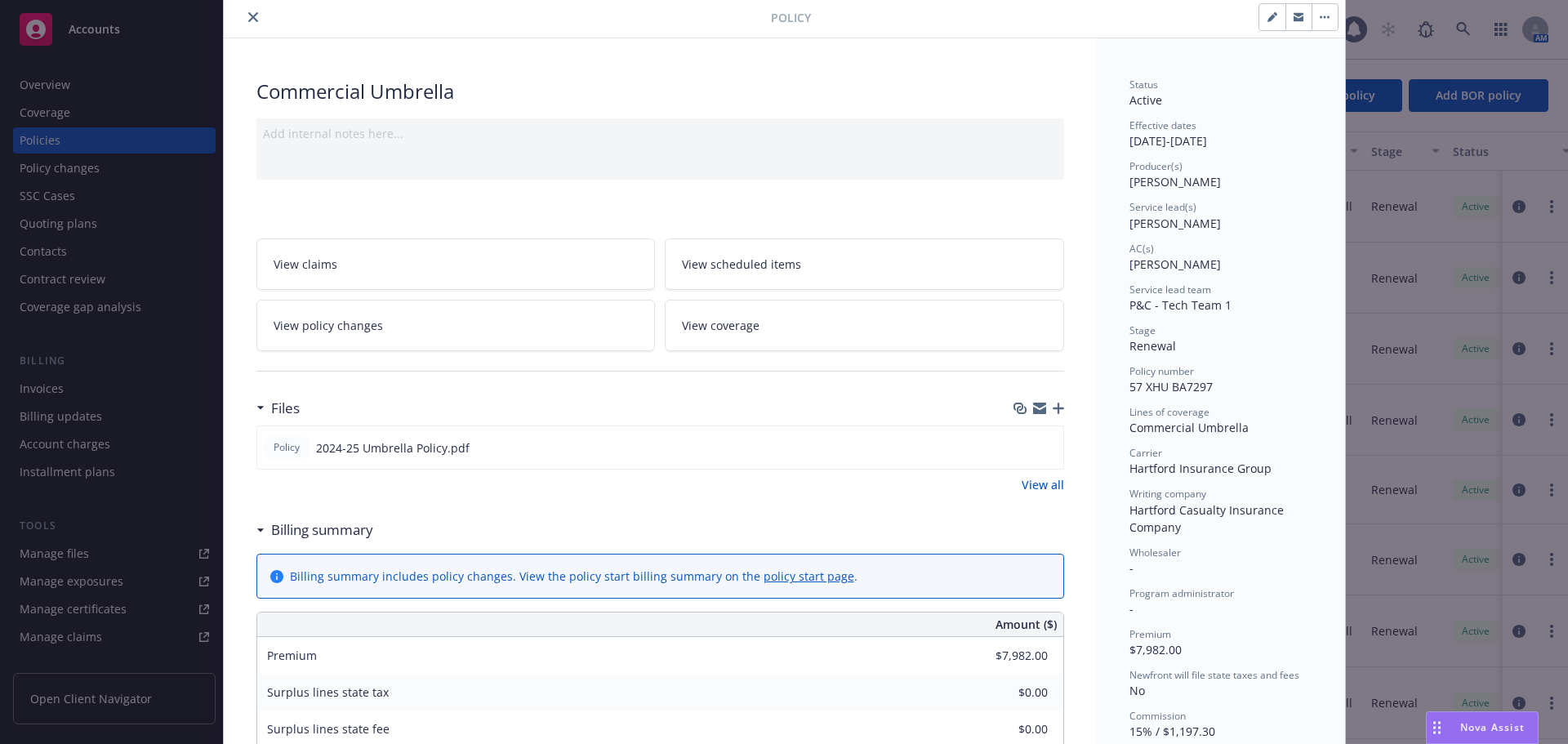
scroll to position [82, 0]
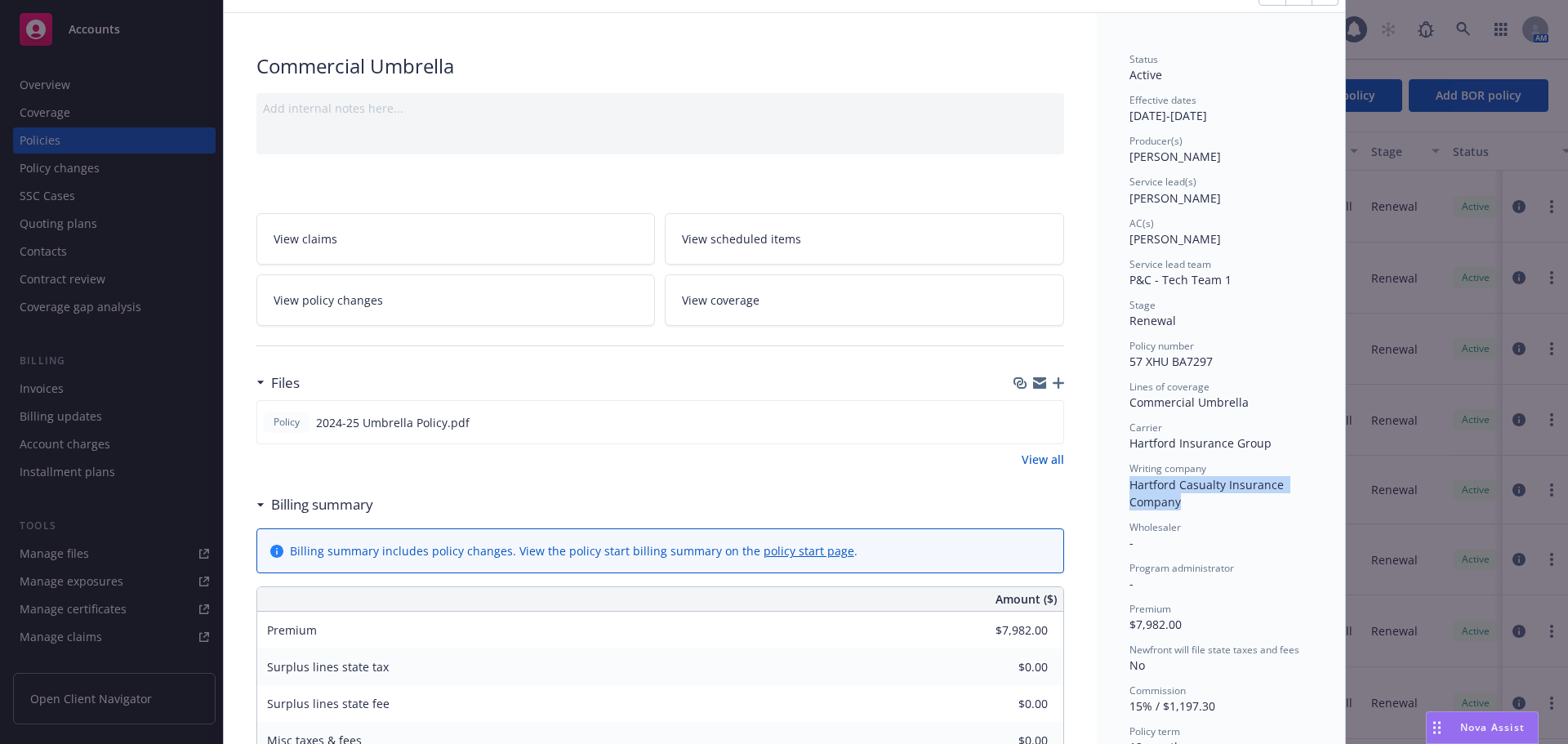
drag, startPoint x: 1185, startPoint y: 501, endPoint x: 1125, endPoint y: 487, distance: 61.6
click at [1130, 487] on div "Writing company Hartford Casualty Insurance Company" at bounding box center [1221, 486] width 183 height 49
copy span "Hartford Casualty Insurance Company"
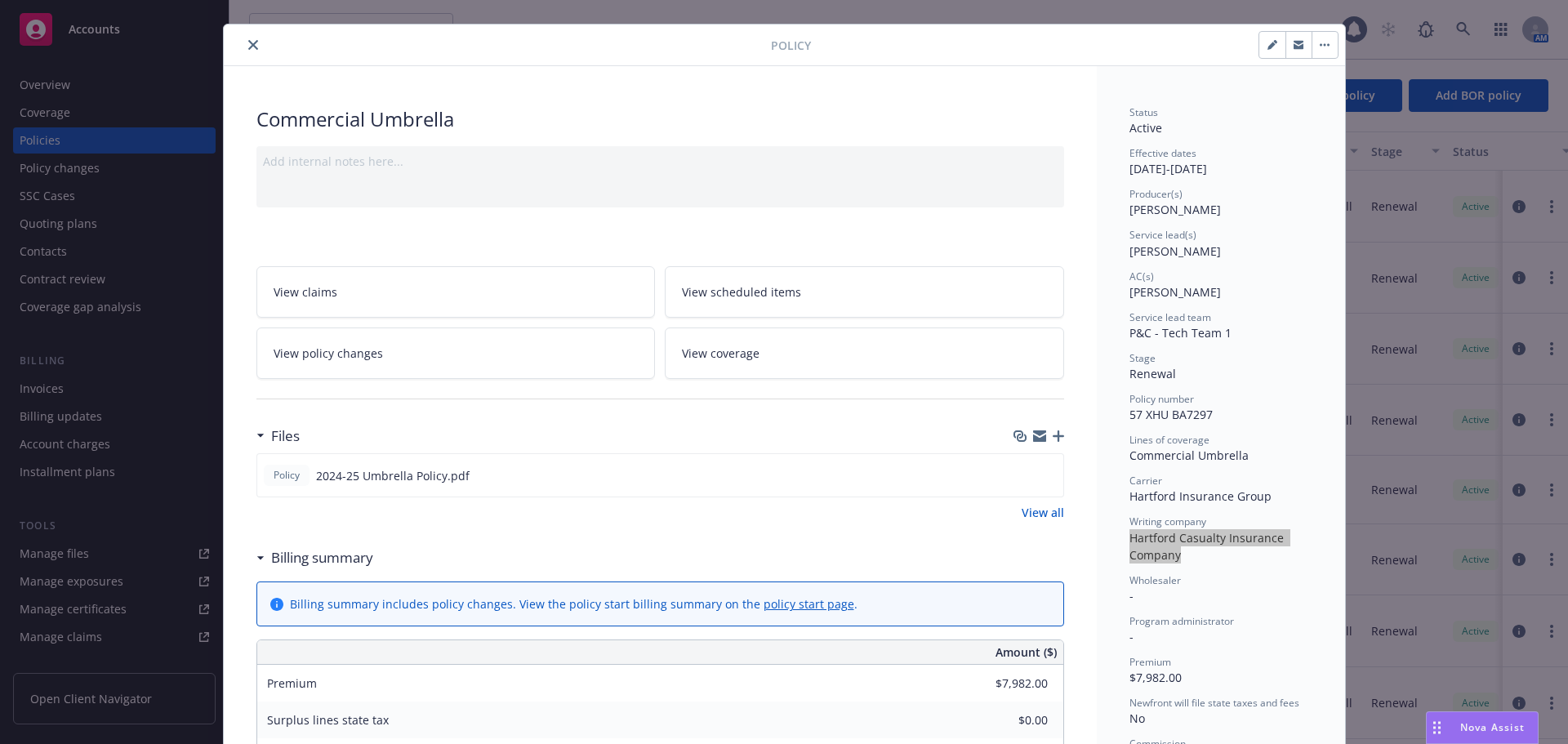
scroll to position [0, 0]
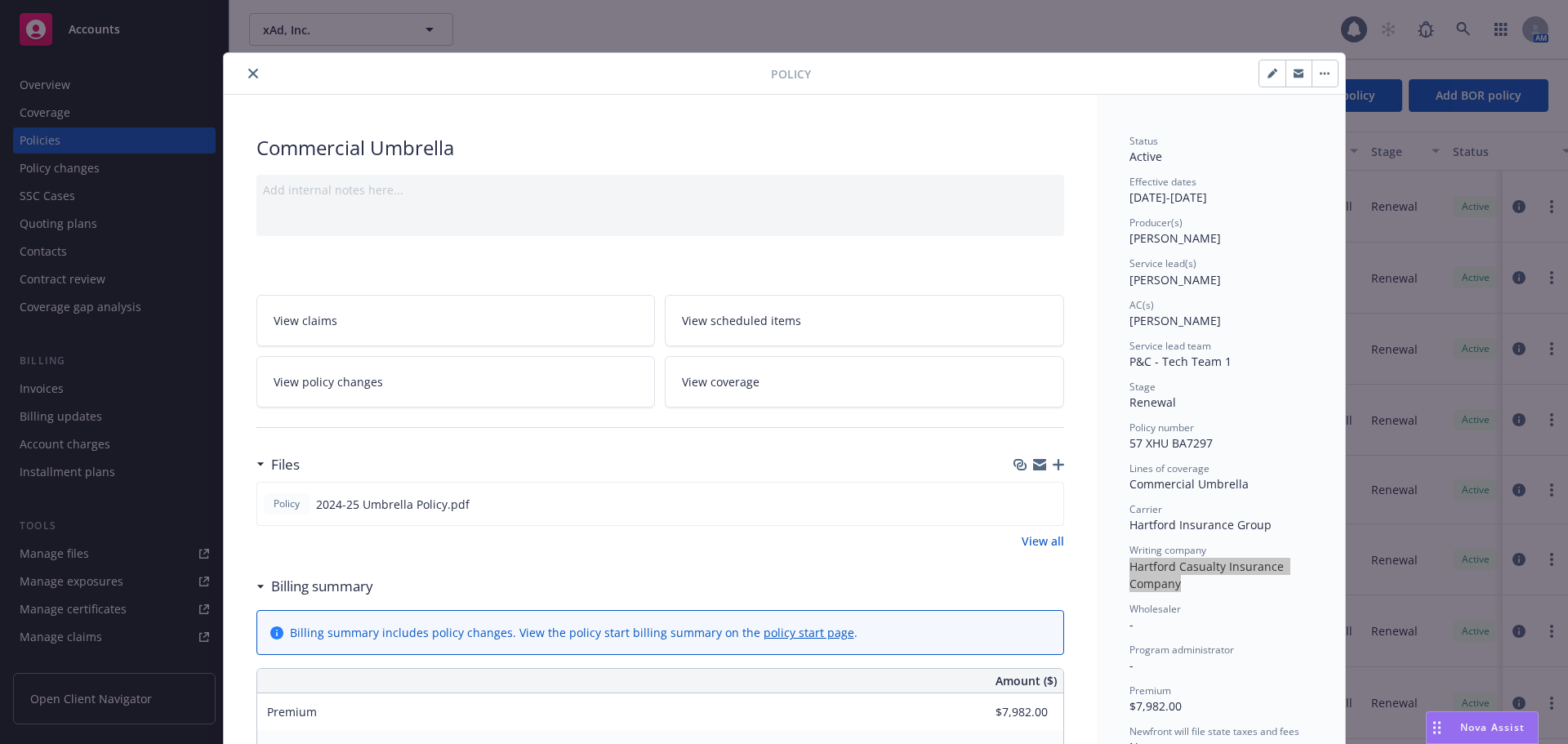
click at [248, 71] on icon "close" at bounding box center [253, 74] width 10 height 10
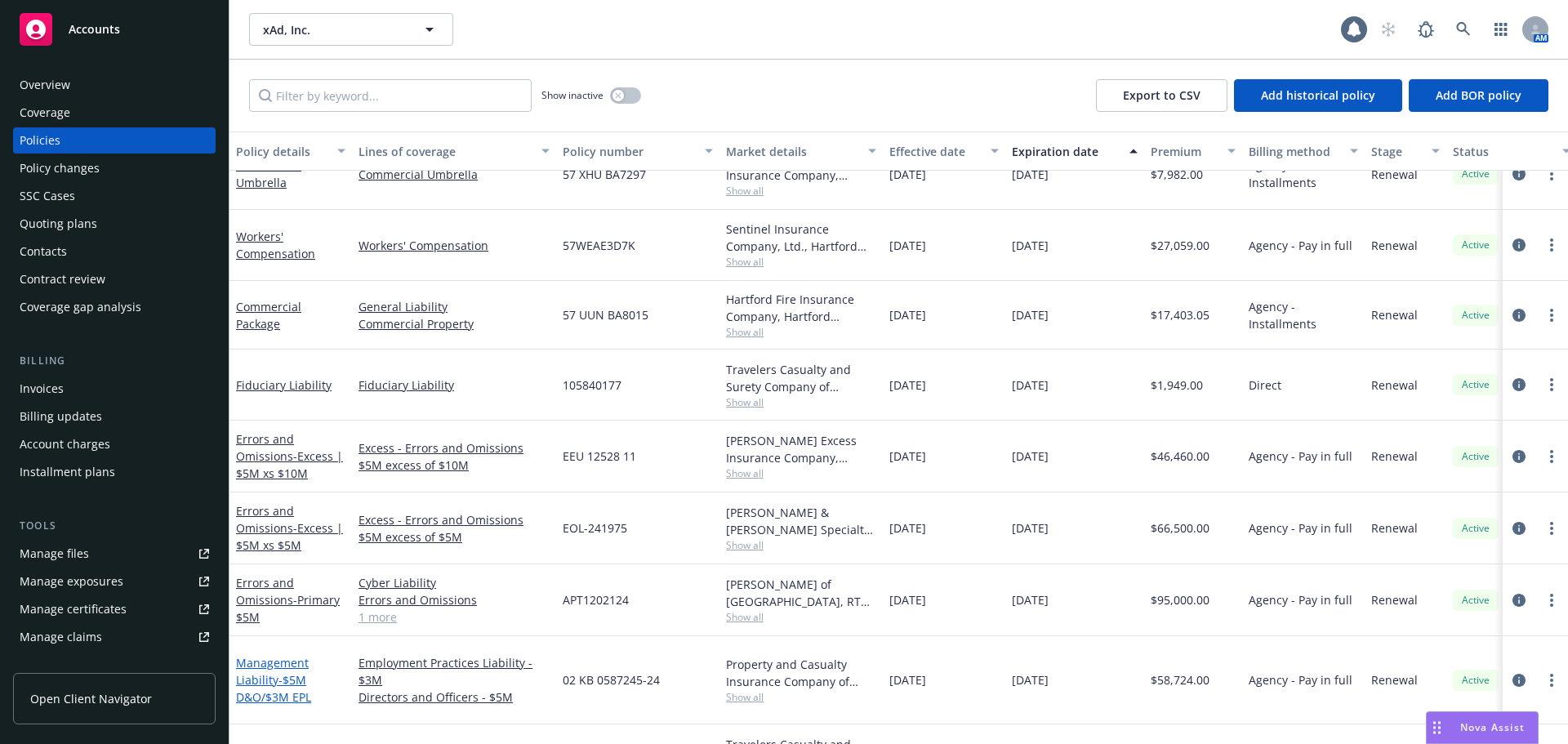
scroll to position [210, 0]
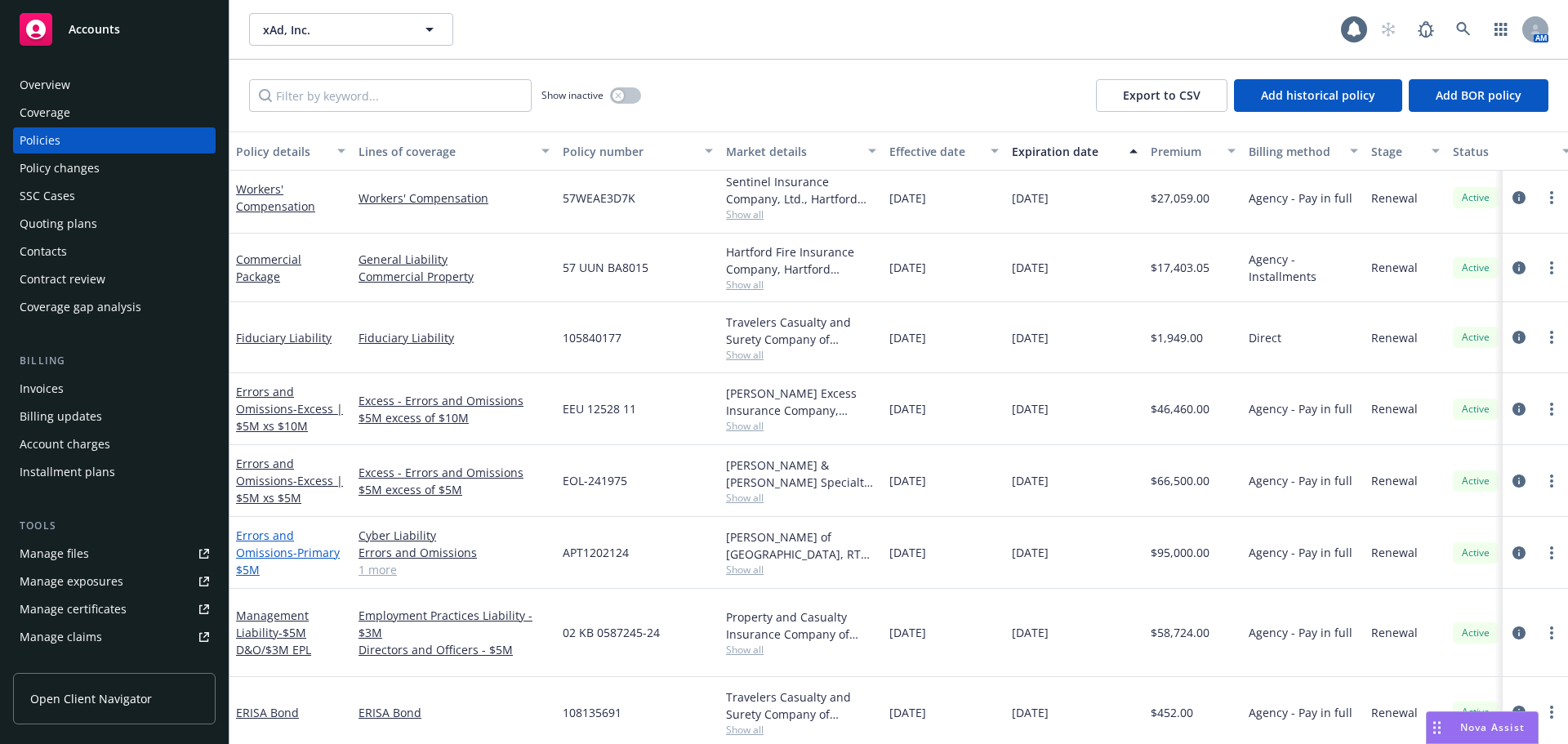
click at [263, 551] on link "Errors and Omissions - Primary $5M" at bounding box center [288, 552] width 104 height 50
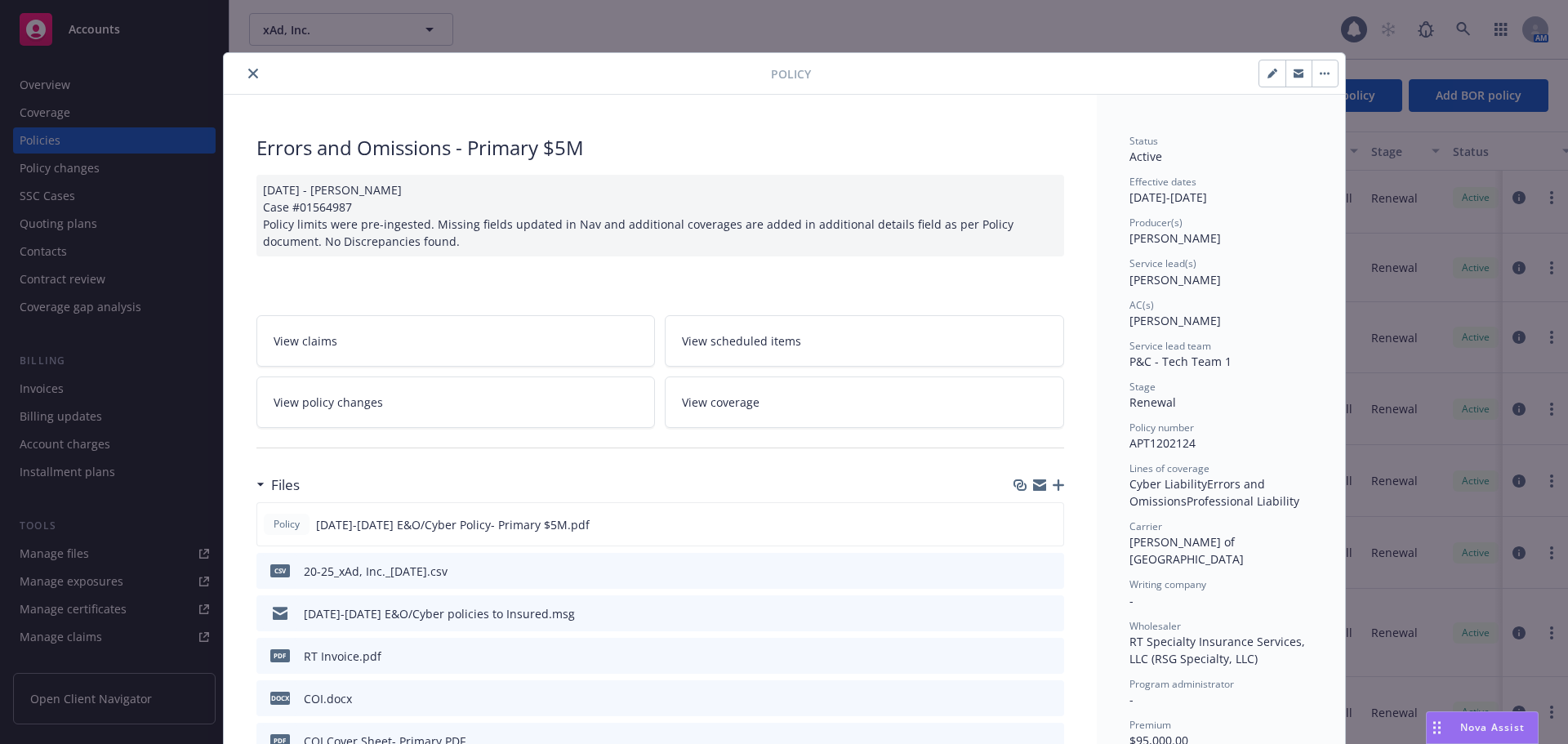
click at [1139, 545] on span "[PERSON_NAME] of [GEOGRAPHIC_DATA]" at bounding box center [1187, 550] width 115 height 33
copy span "[PERSON_NAME] of [GEOGRAPHIC_DATA]"
click at [243, 74] on button "close" at bounding box center [253, 74] width 19 height 19
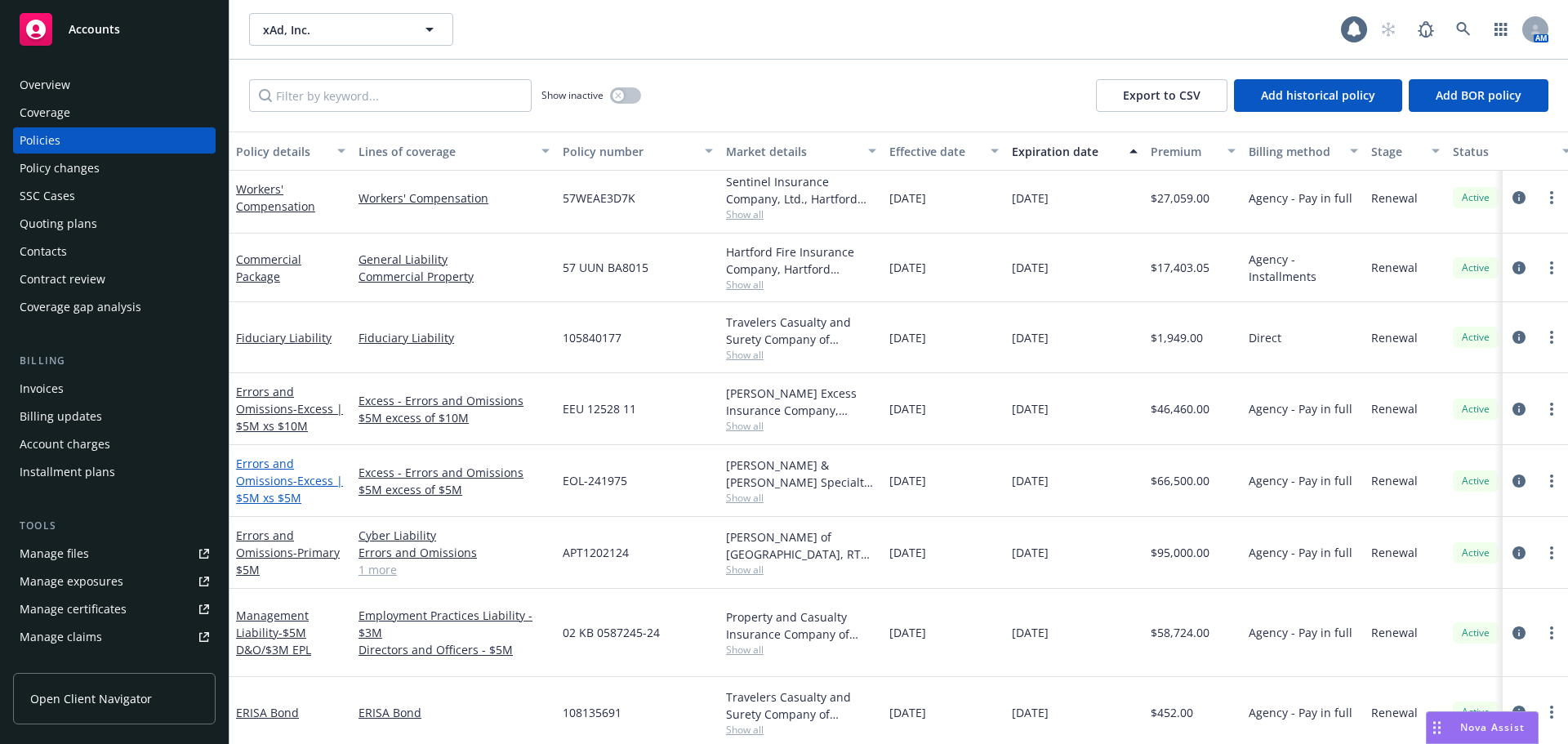
click at [273, 482] on link "Errors and Omissions - Excess | $5M xs $5M" at bounding box center [290, 480] width 107 height 50
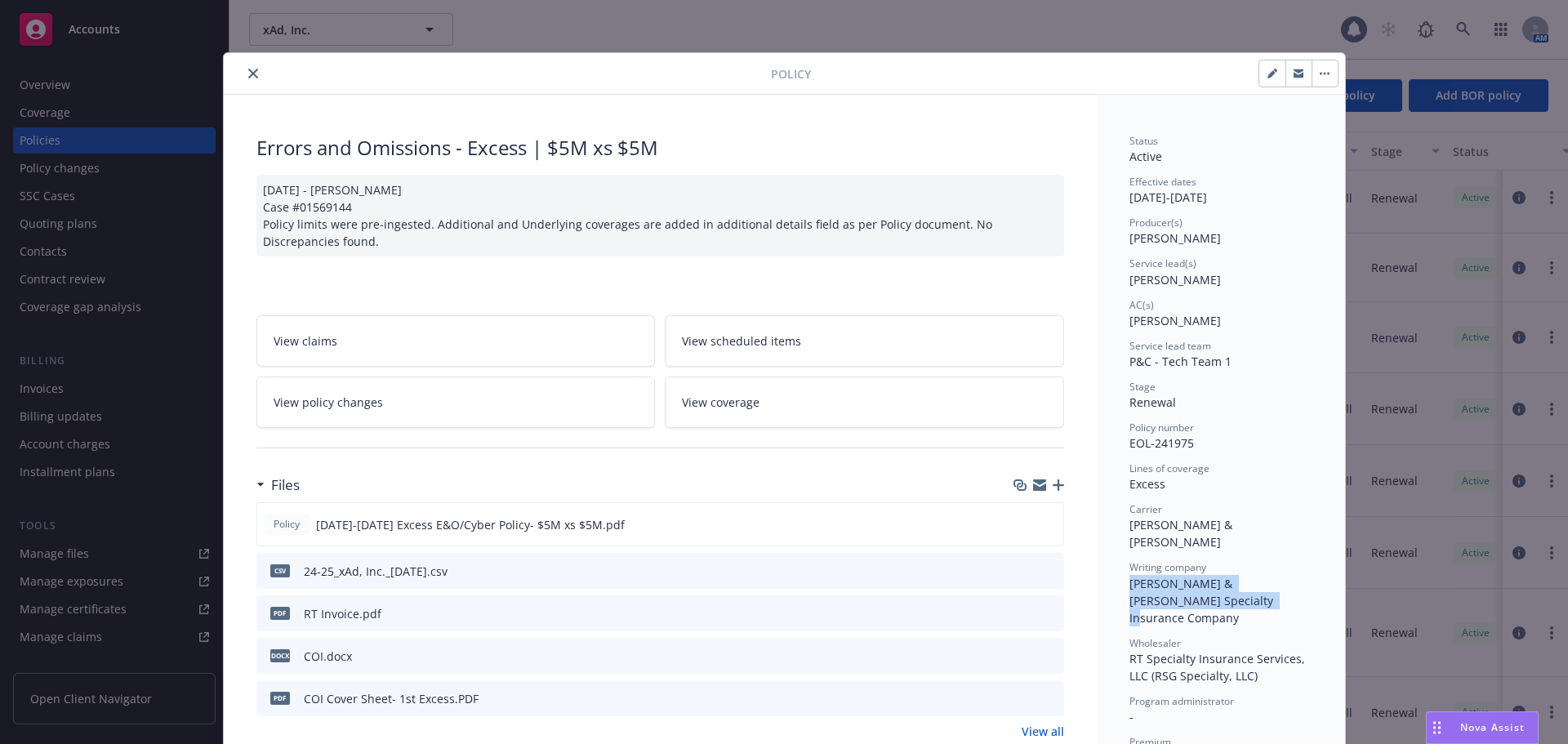
drag, startPoint x: 1123, startPoint y: 564, endPoint x: 1232, endPoint y: 580, distance: 110.2
click at [1232, 580] on div "Writing company [PERSON_NAME] & [PERSON_NAME] Specialty Insurance Company" at bounding box center [1221, 592] width 183 height 65
copy span "[PERSON_NAME] & [PERSON_NAME] Specialty Insurance Company"
click at [248, 69] on icon "close" at bounding box center [253, 74] width 10 height 10
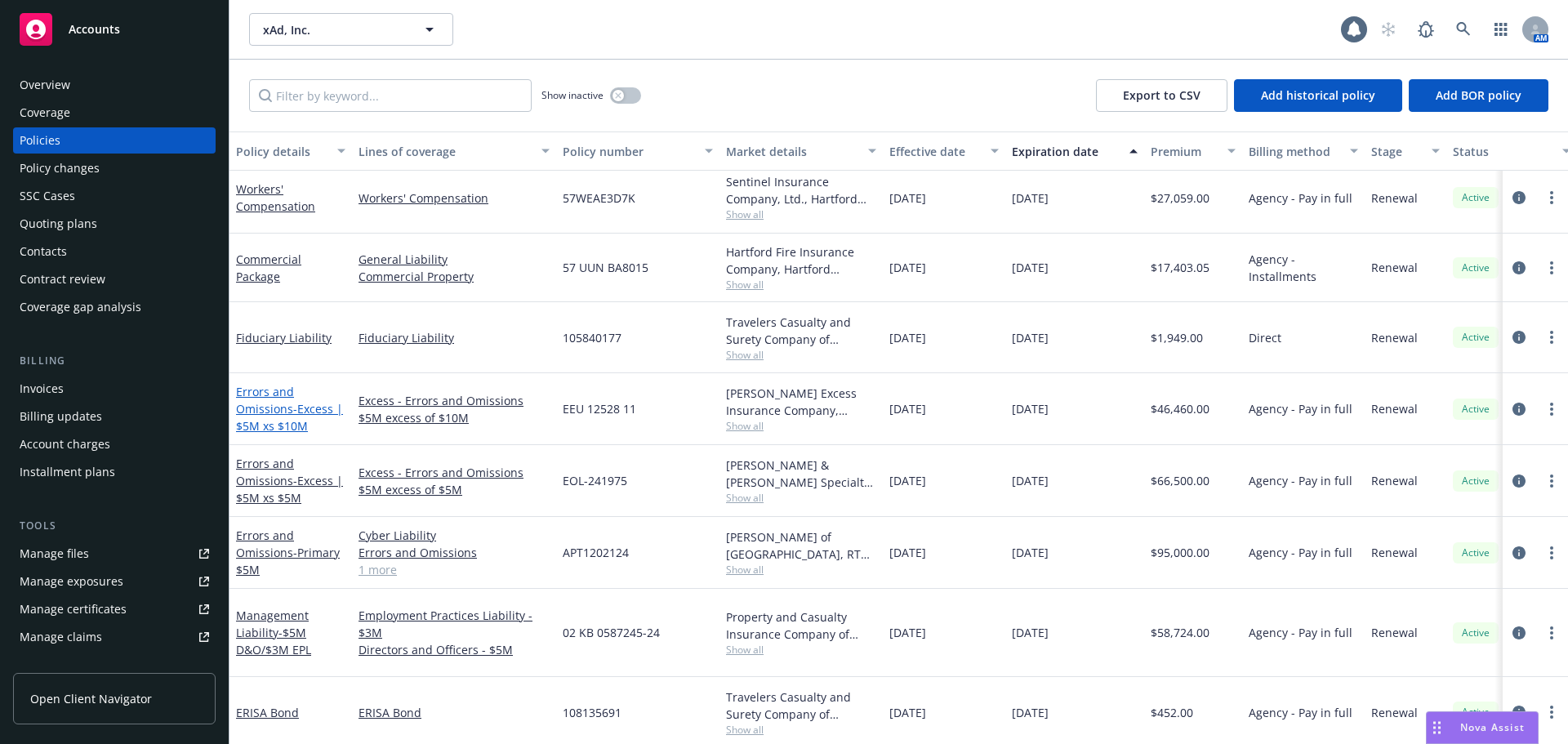
click at [262, 413] on link "Errors and Omissions - Excess | $5M xs $10M" at bounding box center [290, 408] width 107 height 50
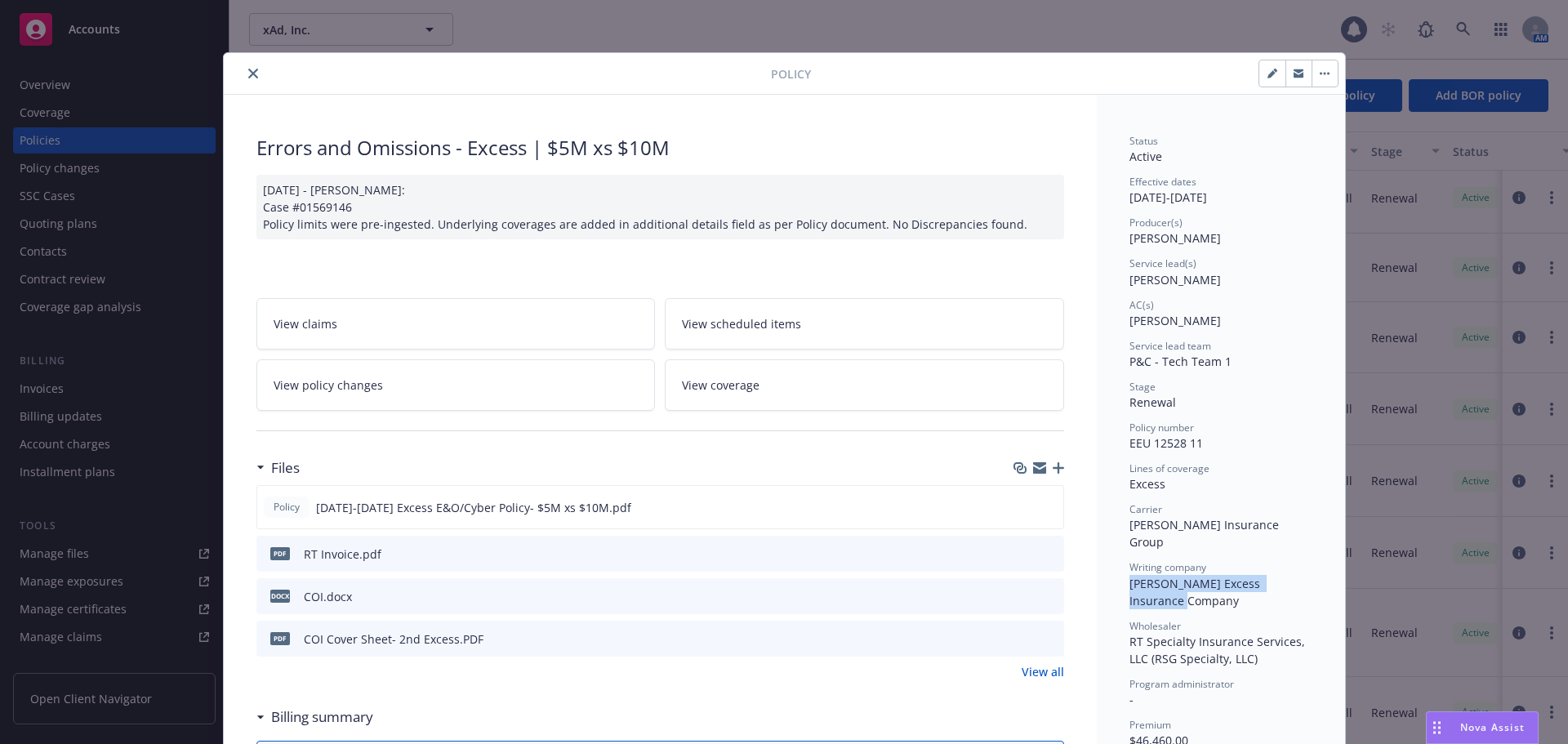
drag, startPoint x: 1126, startPoint y: 565, endPoint x: 1176, endPoint y: 585, distance: 53.9
click at [1176, 585] on div "Writing company [PERSON_NAME] Excess Insurance Company" at bounding box center [1221, 585] width 183 height 49
copy span "[PERSON_NAME] Excess Insurance Company"
click at [248, 72] on icon "close" at bounding box center [253, 74] width 10 height 10
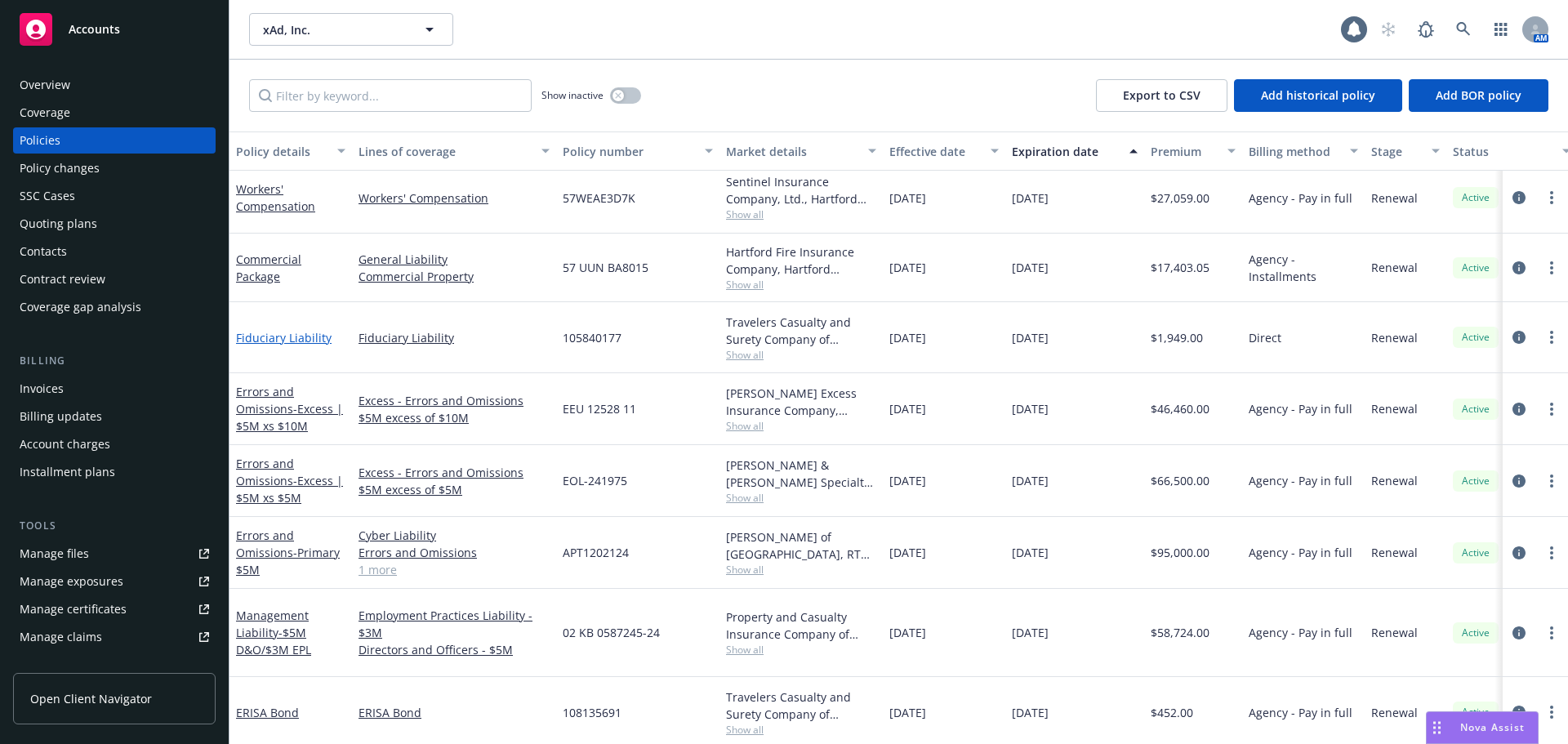
click at [298, 337] on link "Fiduciary Liability" at bounding box center [284, 337] width 95 height 16
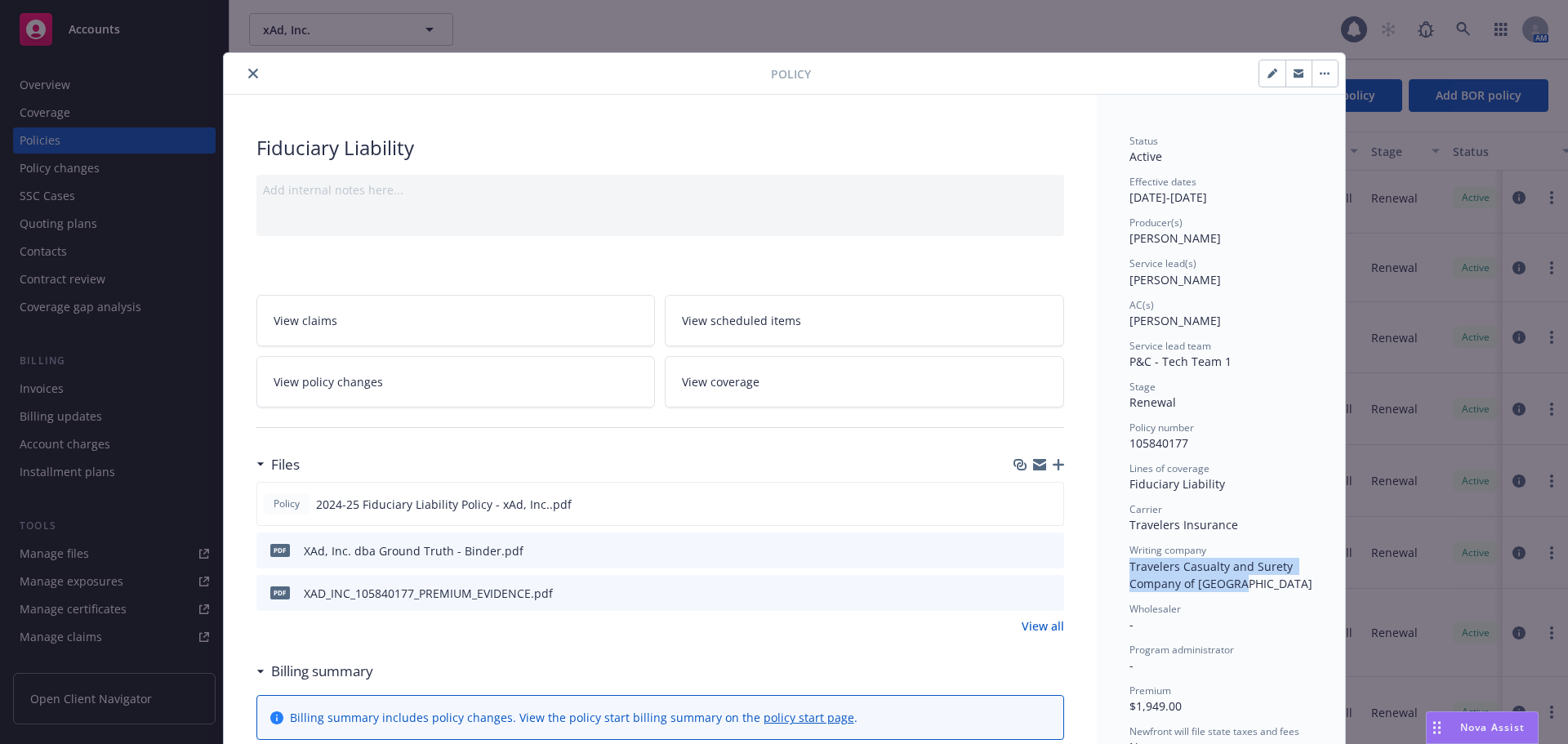
drag, startPoint x: 1121, startPoint y: 564, endPoint x: 1232, endPoint y: 587, distance: 113.4
copy span "Travelers Casualty and Surety Company of [GEOGRAPHIC_DATA]"
click at [239, 64] on div "Policy" at bounding box center [784, 74] width 1121 height 42
click at [248, 74] on icon "close" at bounding box center [253, 74] width 10 height 10
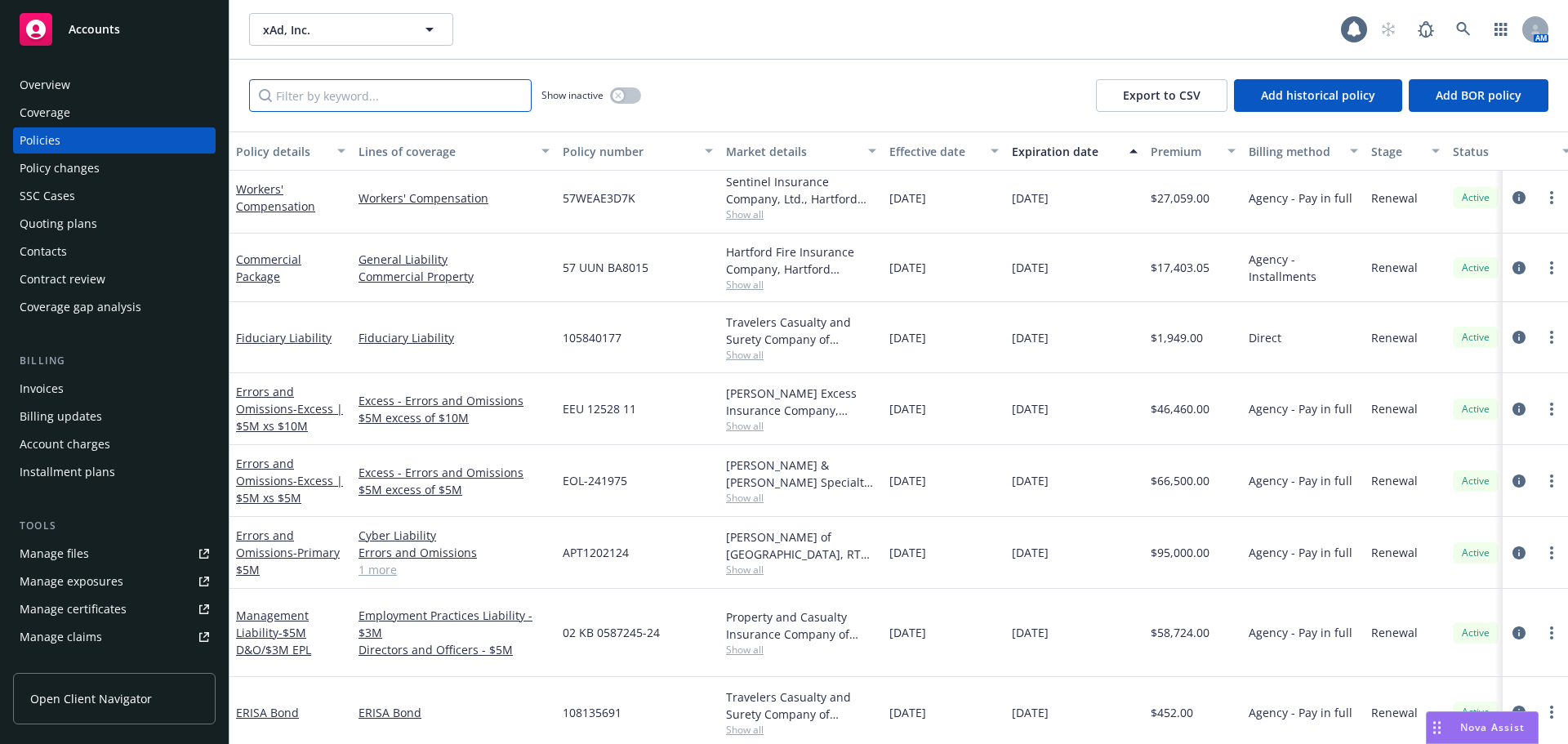
click at [369, 103] on input "Filter by keyword..." at bounding box center [390, 95] width 283 height 33
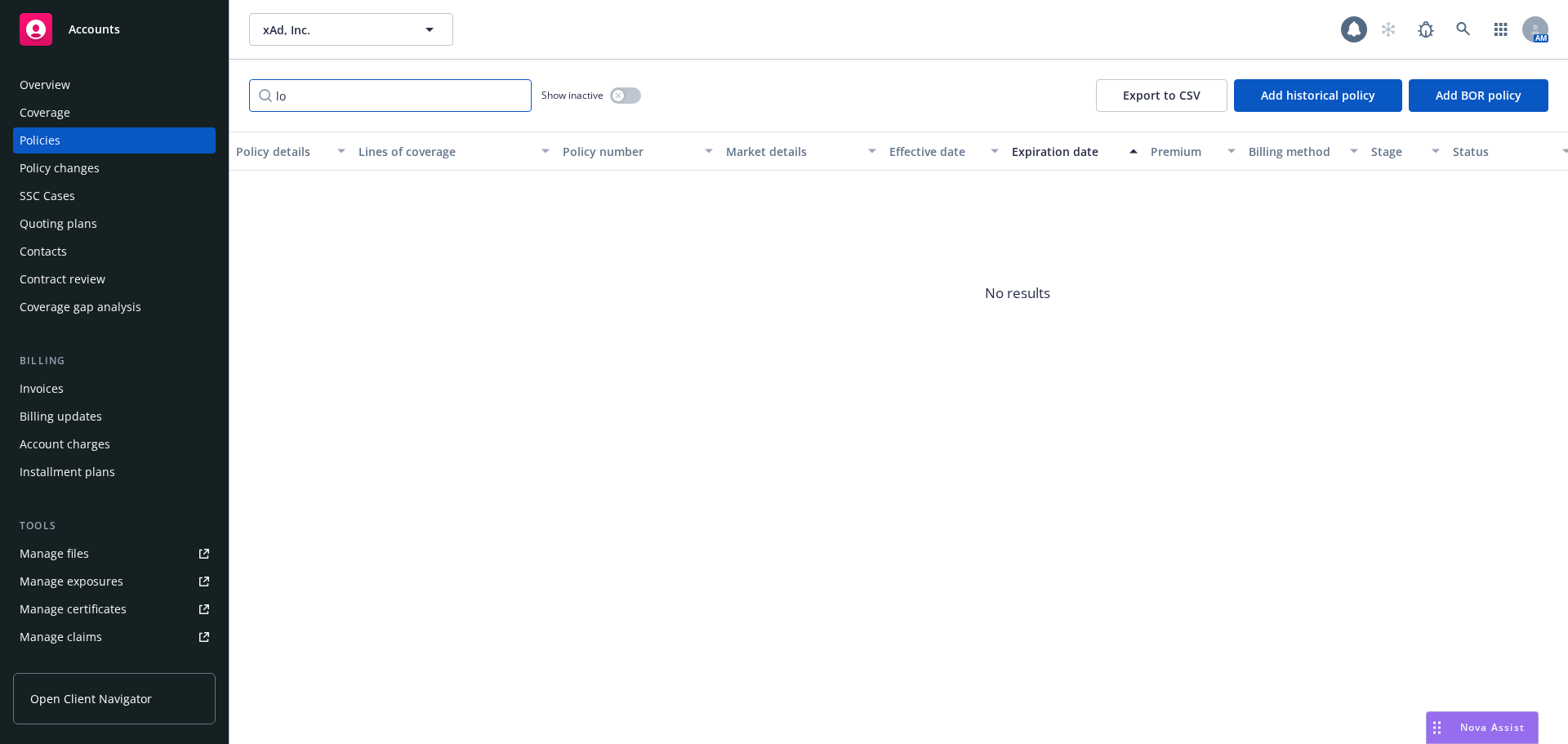
type input "l"
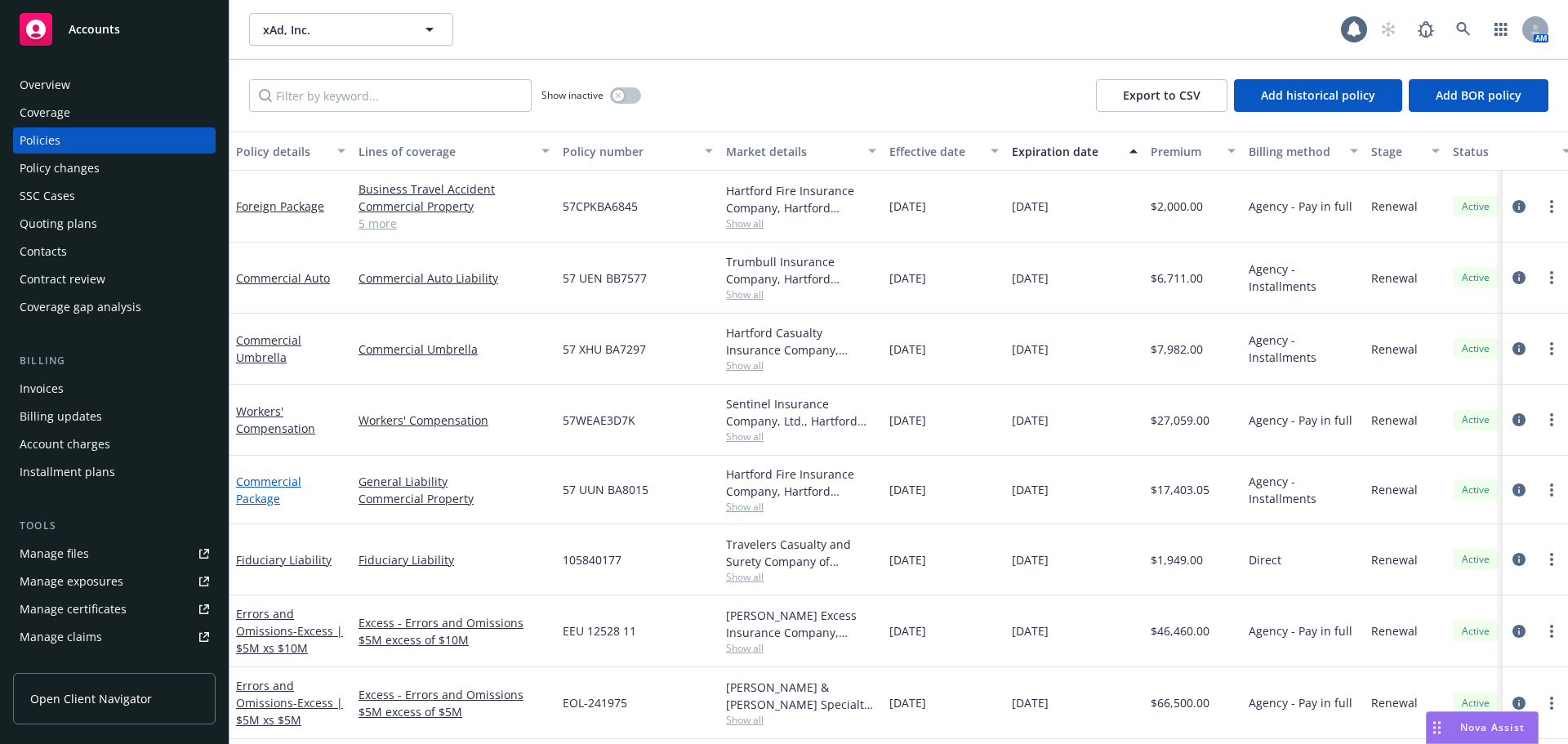
click at [273, 501] on link "Commercial Package" at bounding box center [268, 490] width 65 height 33
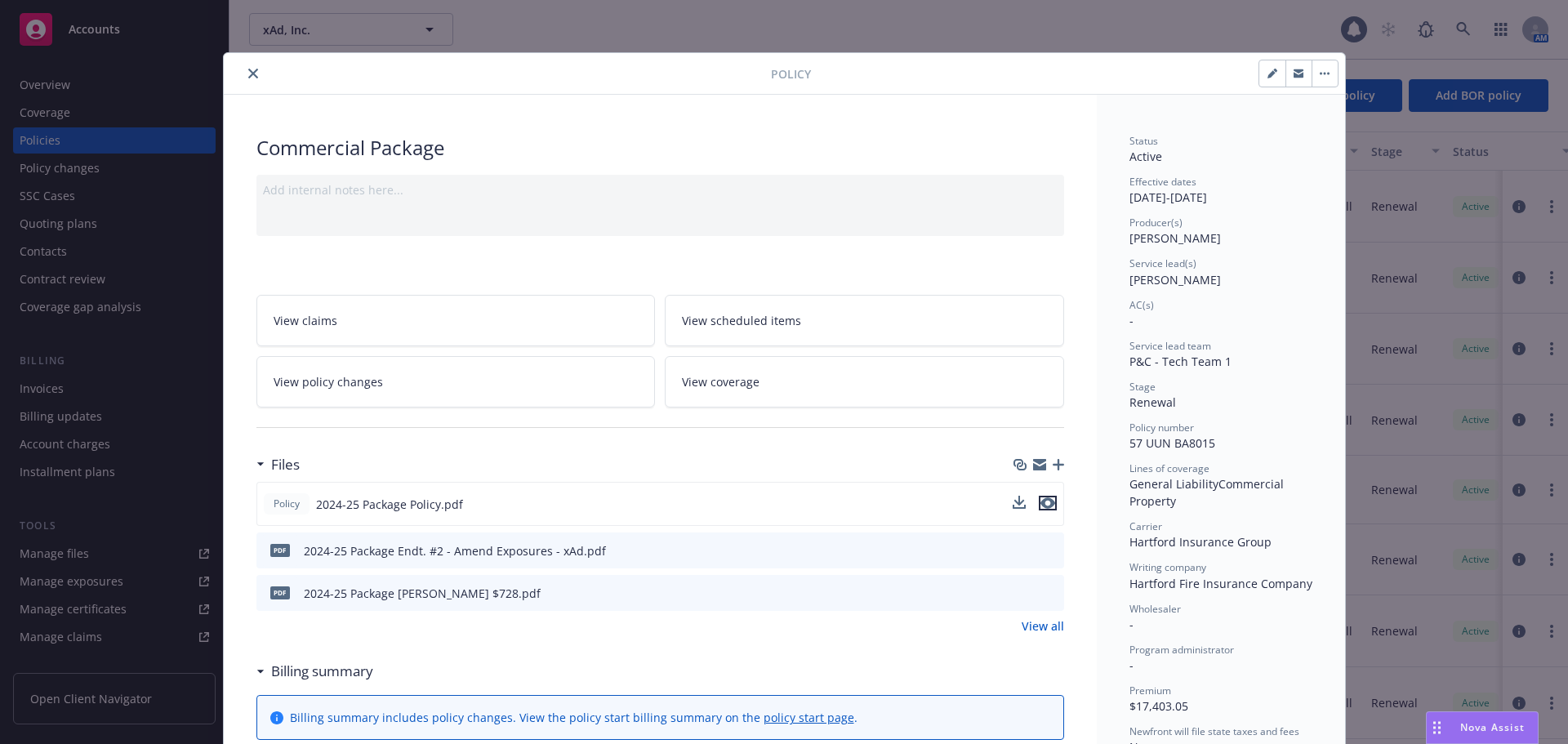
click at [1046, 501] on icon "preview file" at bounding box center [1047, 504] width 15 height 12
click at [248, 72] on icon "close" at bounding box center [253, 74] width 10 height 10
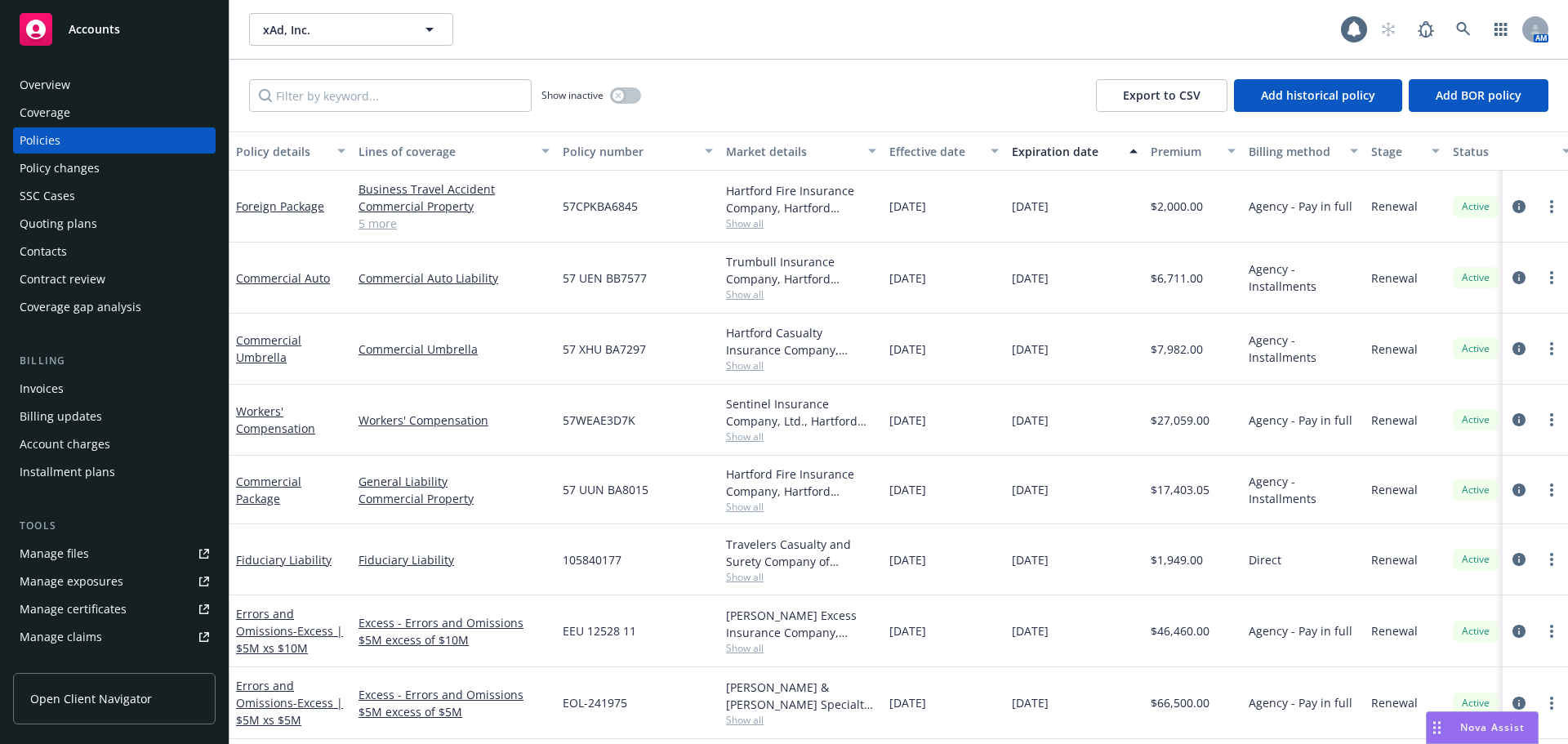
click at [169, 77] on div "Overview" at bounding box center [114, 85] width 190 height 26
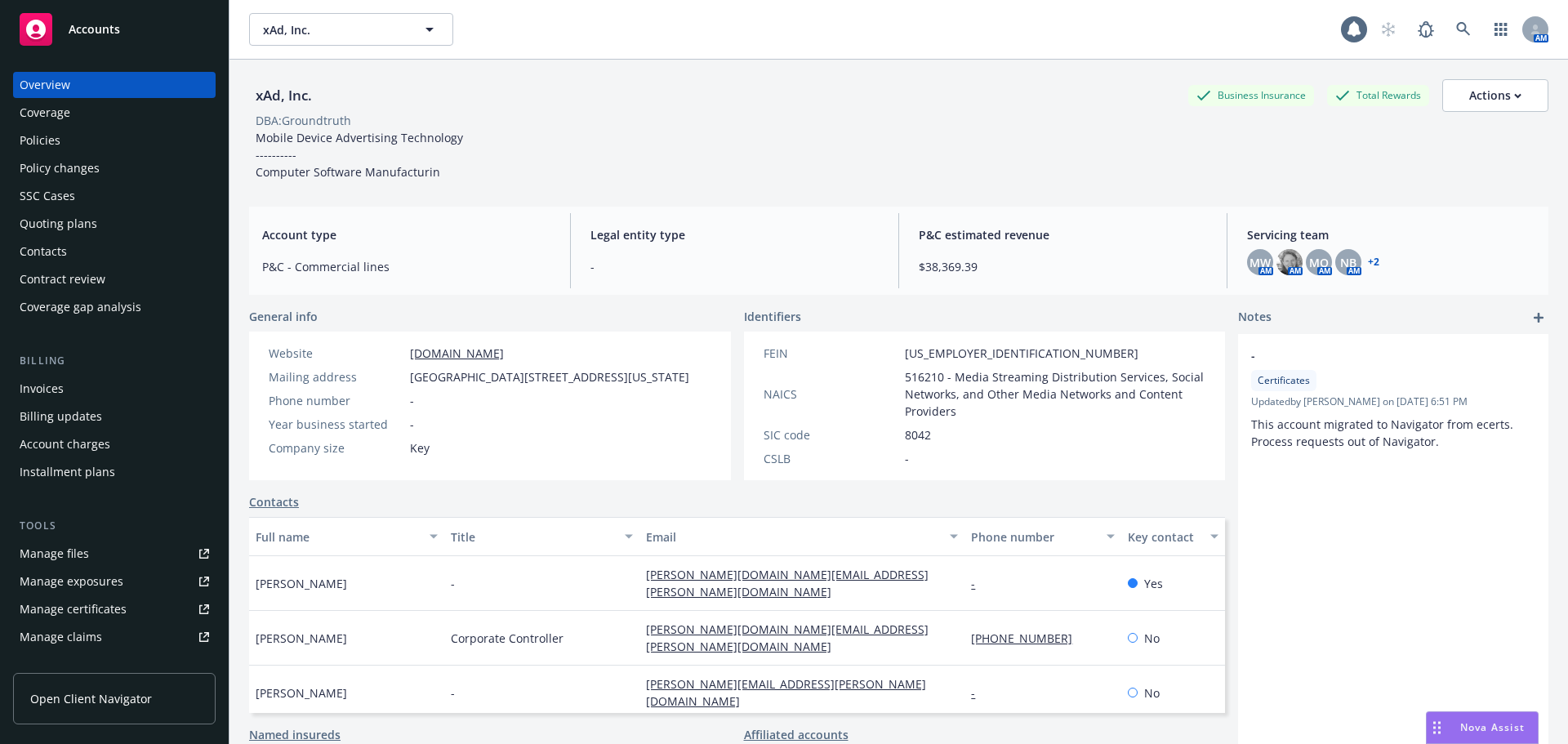
click at [155, 40] on div "Accounts" at bounding box center [114, 29] width 190 height 33
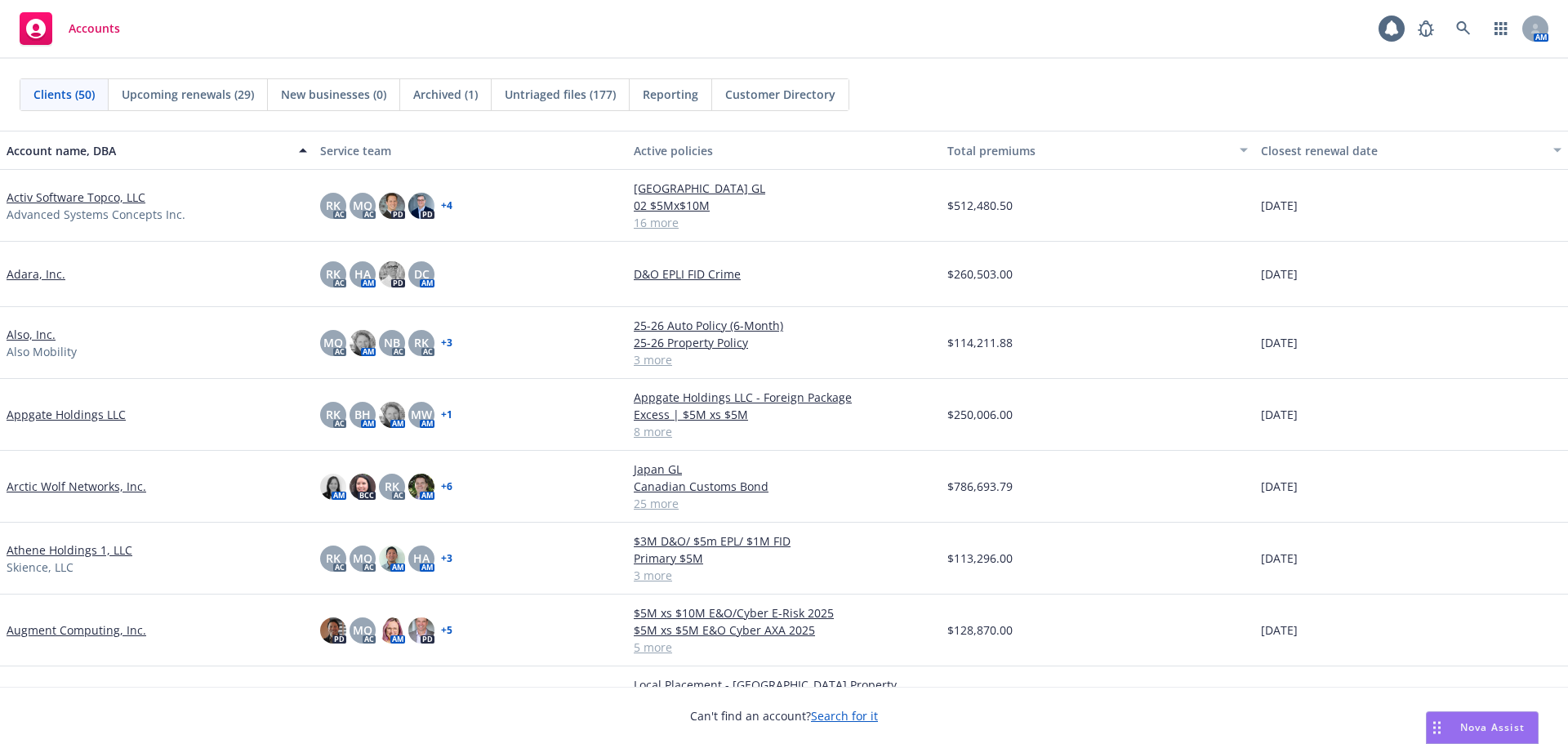
click at [128, 483] on link "Arctic Wolf Networks, Inc." at bounding box center [77, 486] width 140 height 18
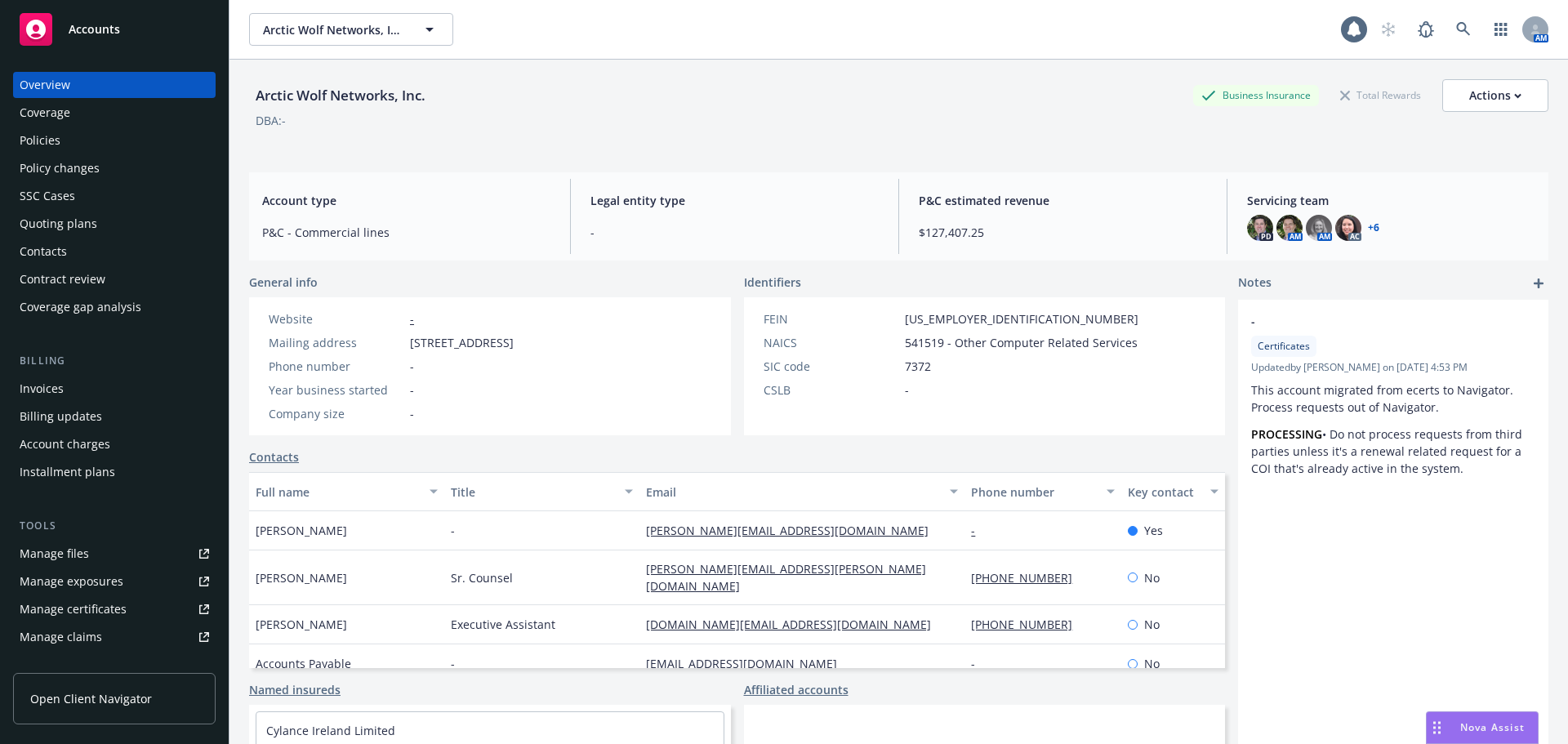
click at [86, 140] on div "Policies" at bounding box center [114, 140] width 190 height 26
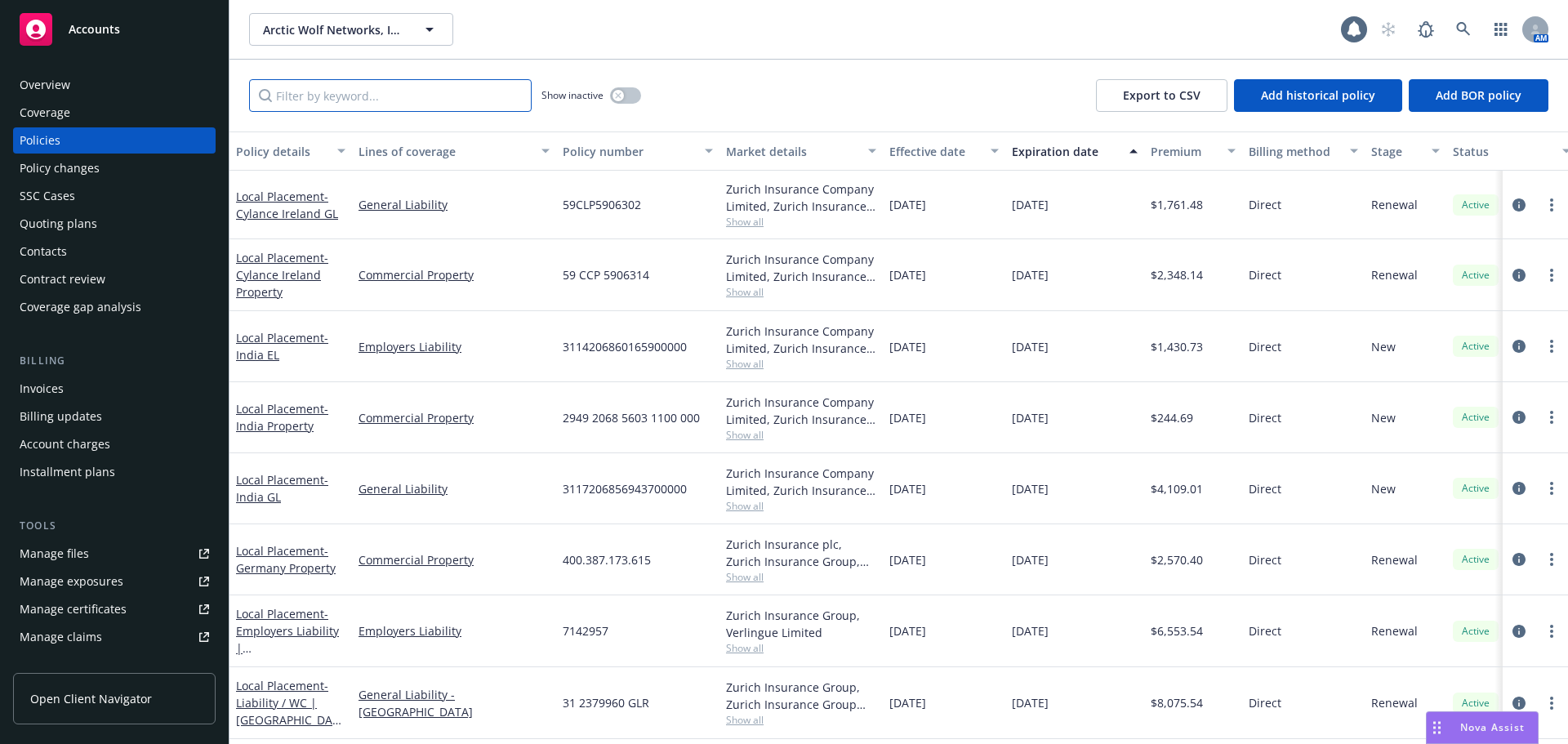
click at [403, 89] on input "Filter by keyword..." at bounding box center [390, 95] width 283 height 33
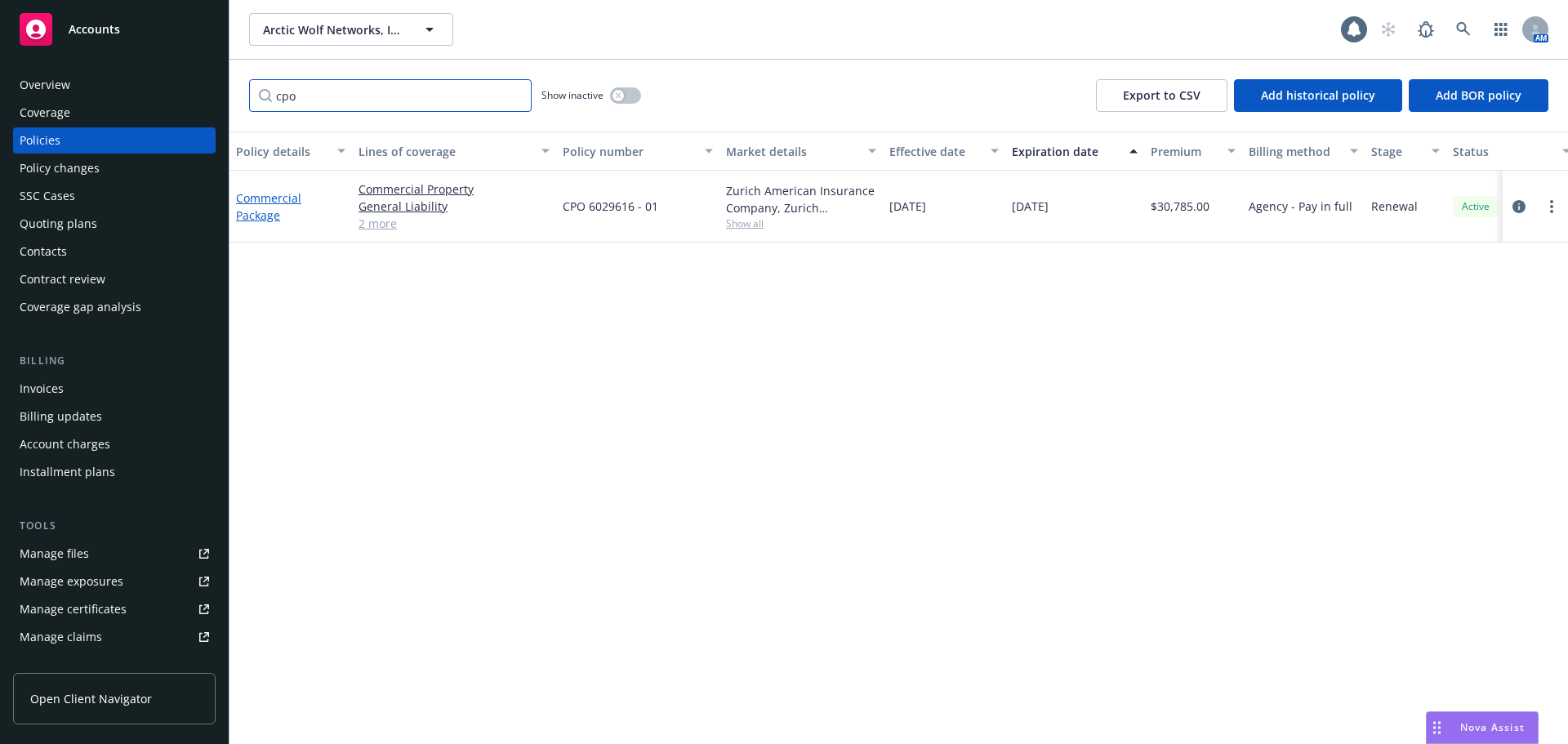
type input "cpo"
click at [262, 202] on link "Commercial Package" at bounding box center [268, 207] width 65 height 33
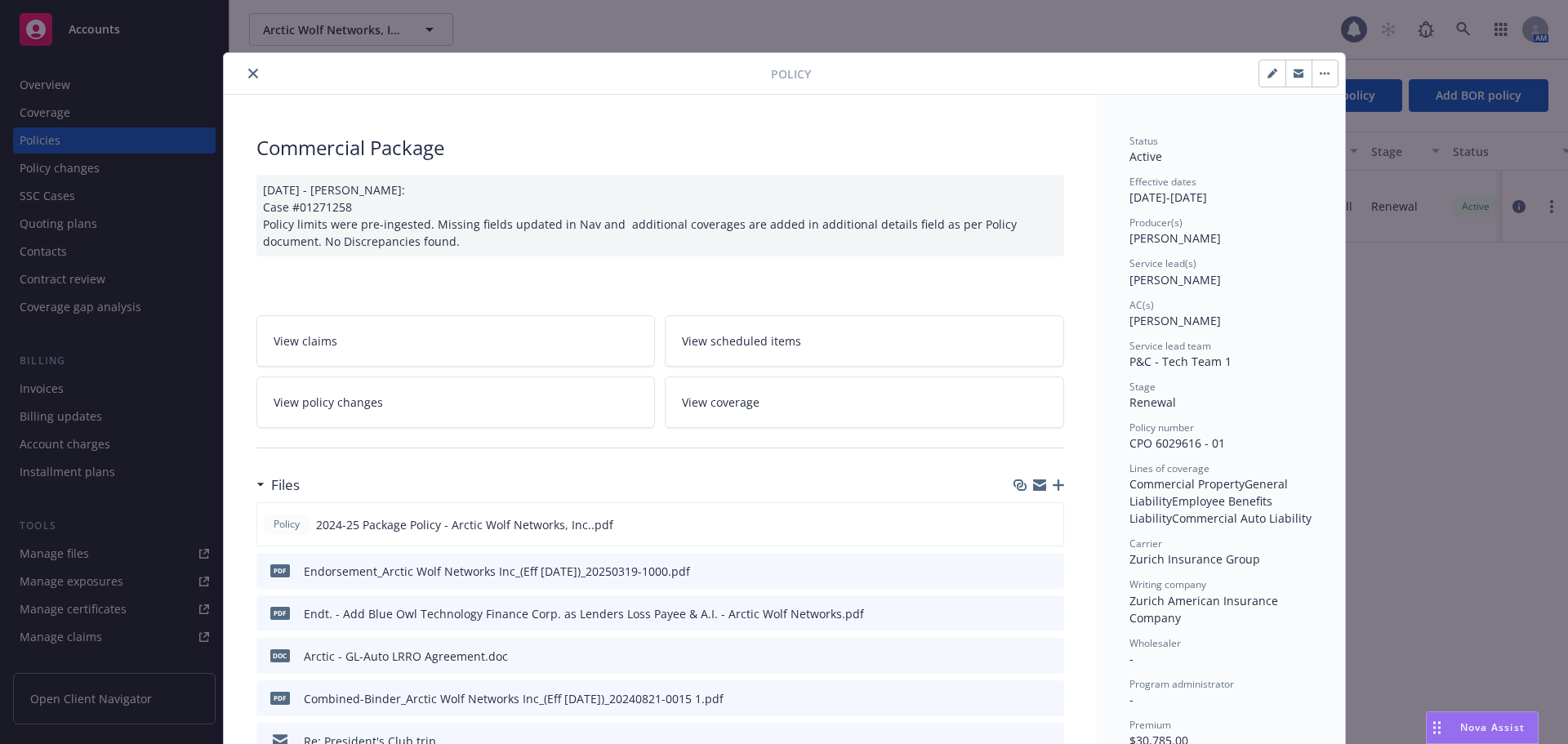
click at [1318, 78] on button "button" at bounding box center [1324, 73] width 26 height 26
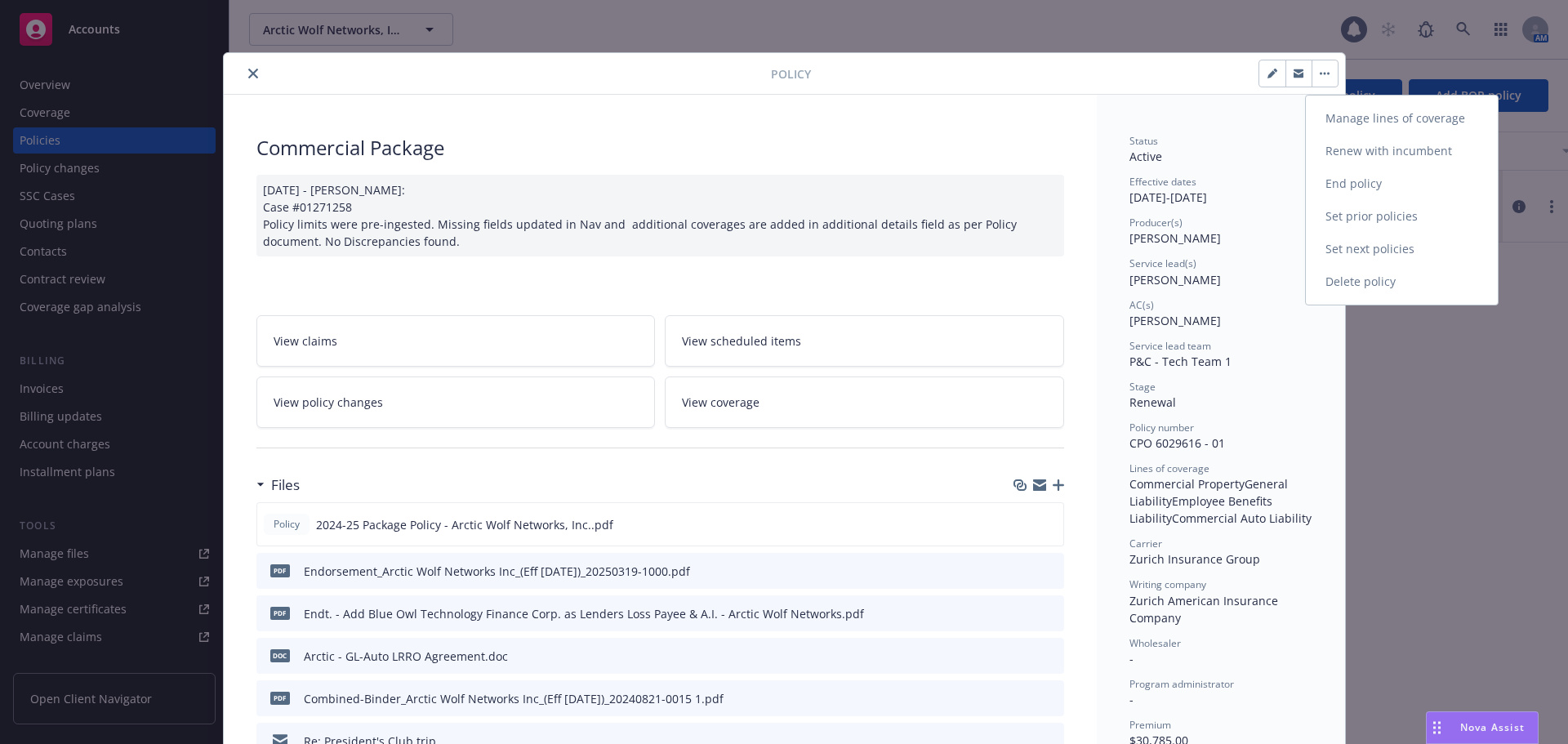
click at [1394, 152] on link "Renew with incumbent" at bounding box center [1401, 152] width 192 height 33
select select "12"
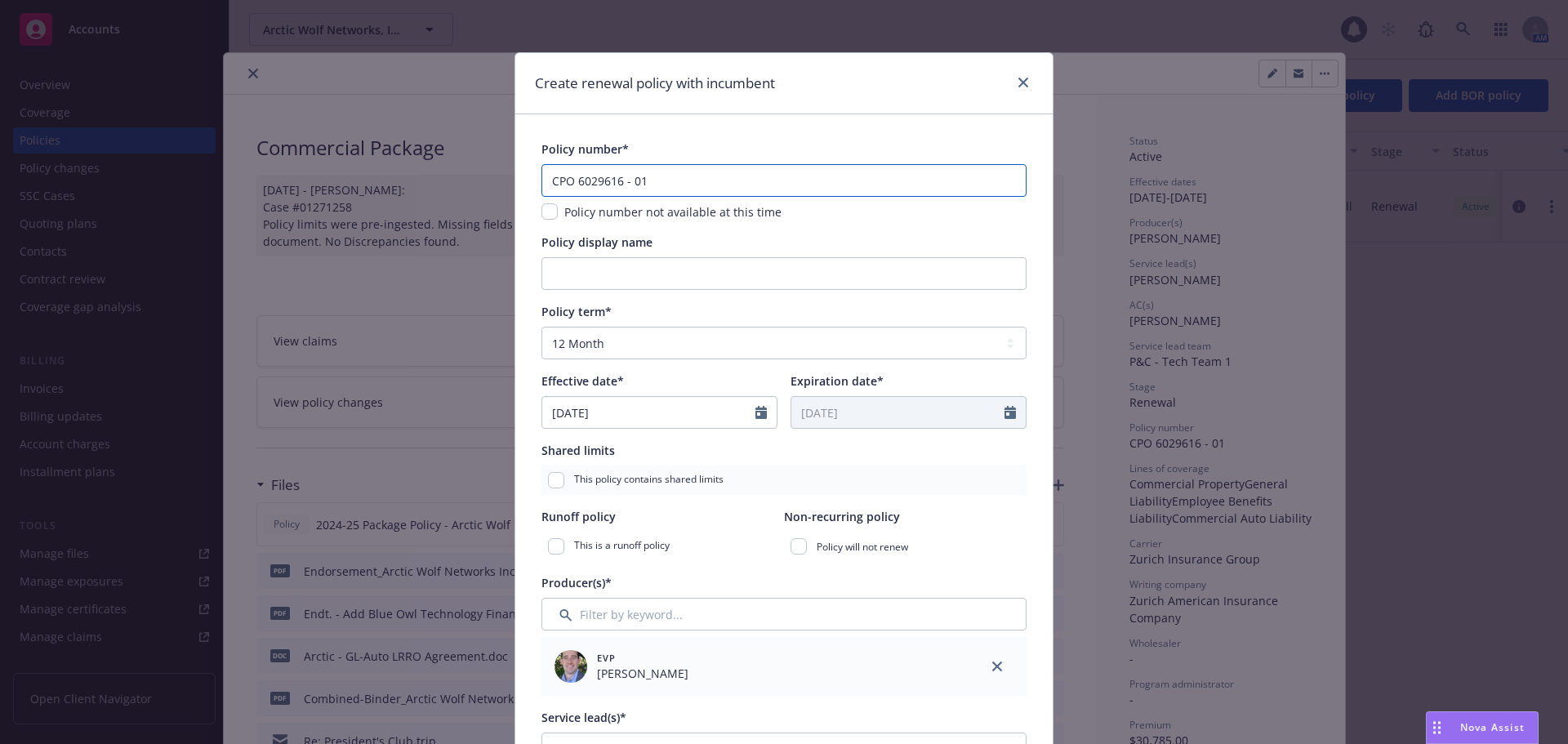
click at [679, 178] on input "CPO 6029616 - 01" at bounding box center [784, 181] width 485 height 33
type input "CPO 6029616 - 02"
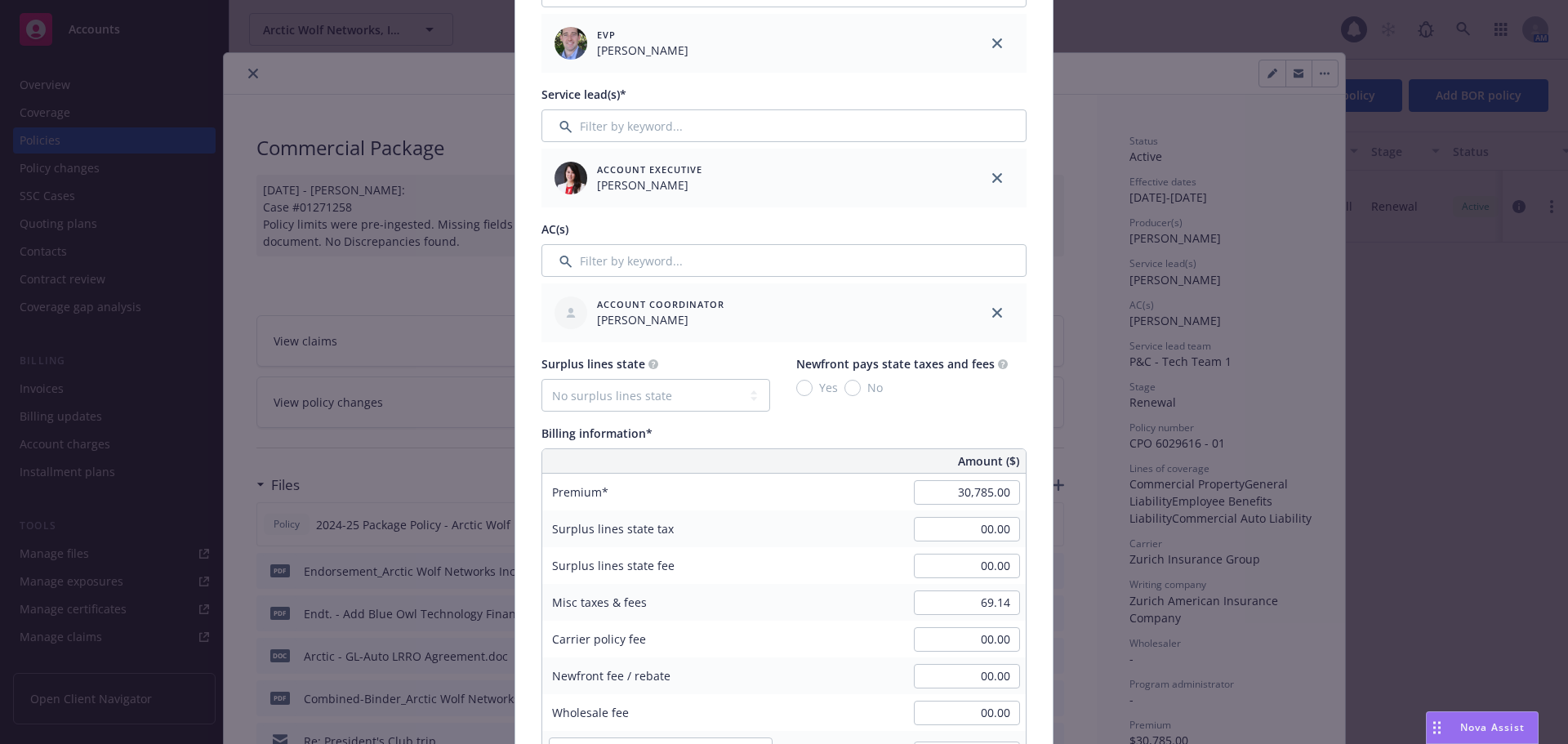
scroll to position [654, 0]
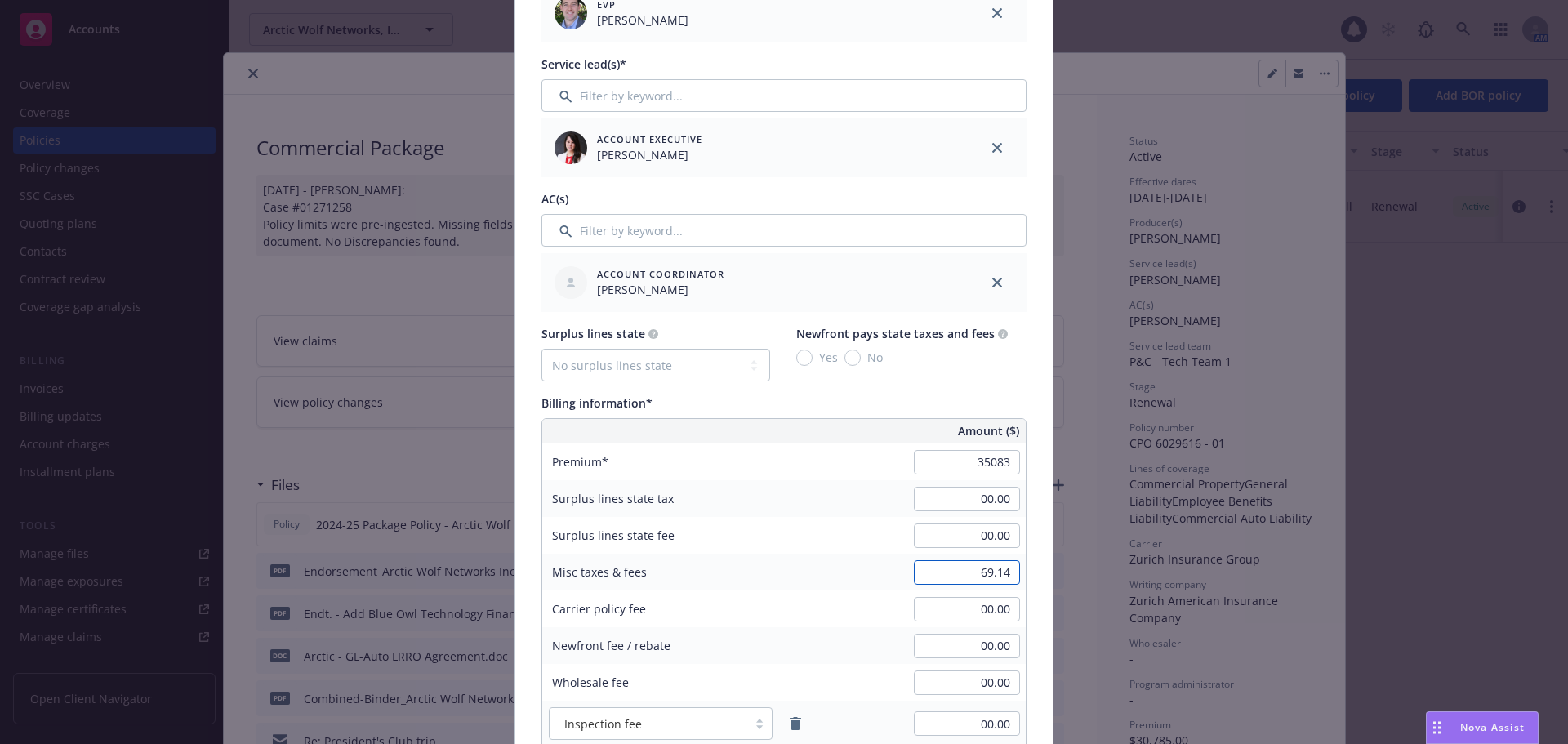
type input "35,083.00"
click at [954, 577] on input "69.14" at bounding box center [966, 572] width 106 height 24
type input "81.63"
click at [1025, 568] on div "Policy number* CPO 6029616 - 02 Policy number not available at this time Policy…" at bounding box center [784, 533] width 538 height 2144
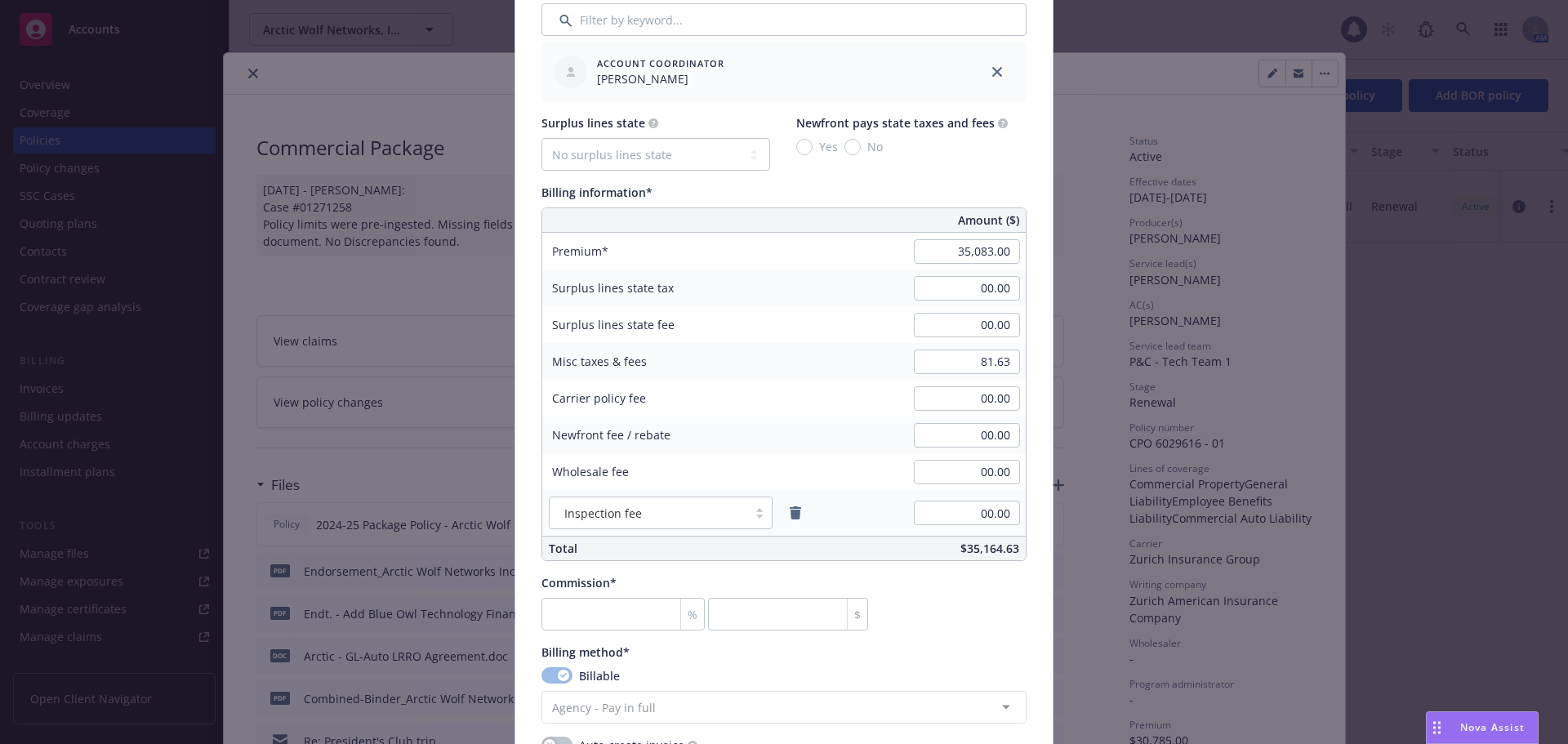
scroll to position [899, 0]
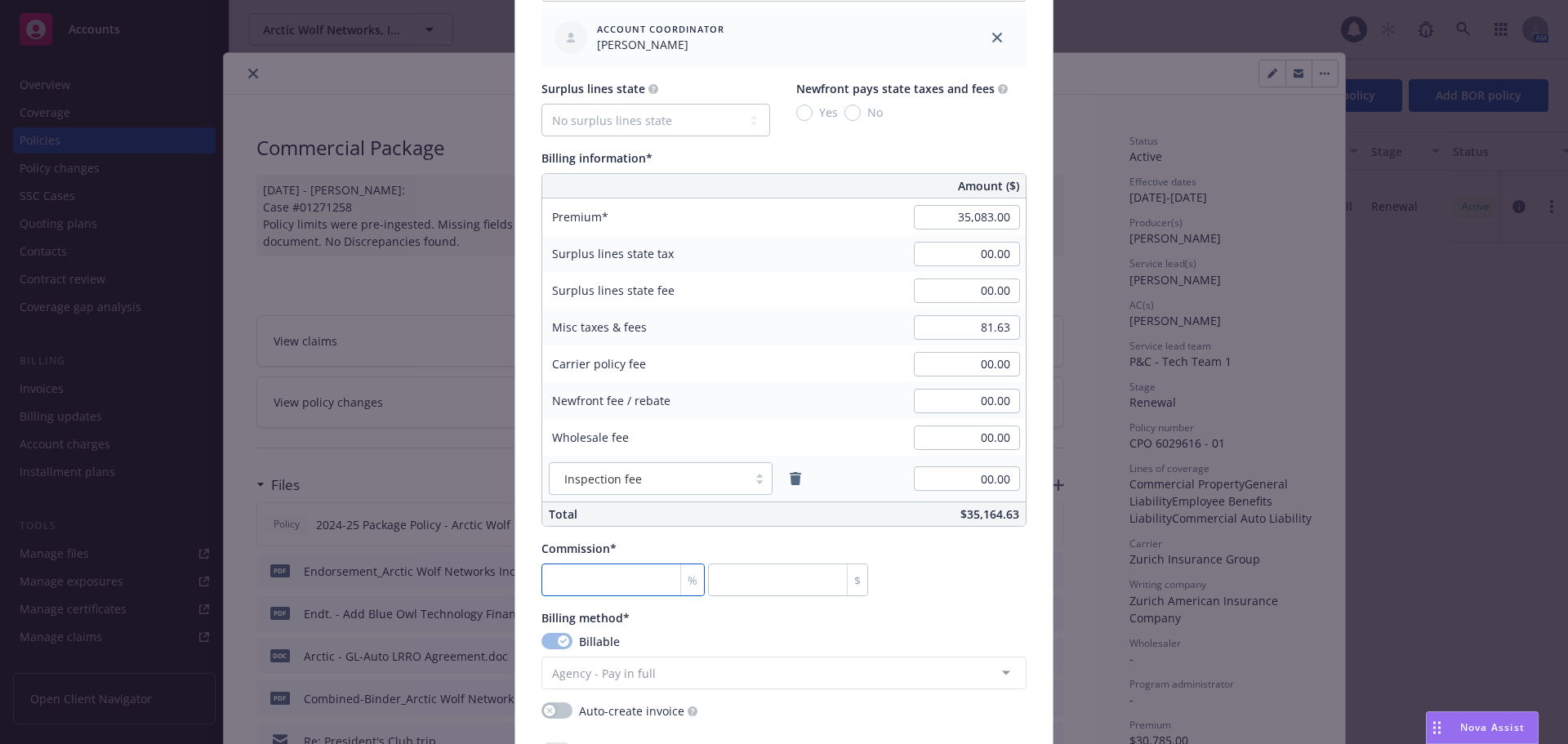
click at [611, 589] on input "number" at bounding box center [623, 581] width 163 height 33
type input "1"
type input "350.83"
type input "15"
type input "5262.45"
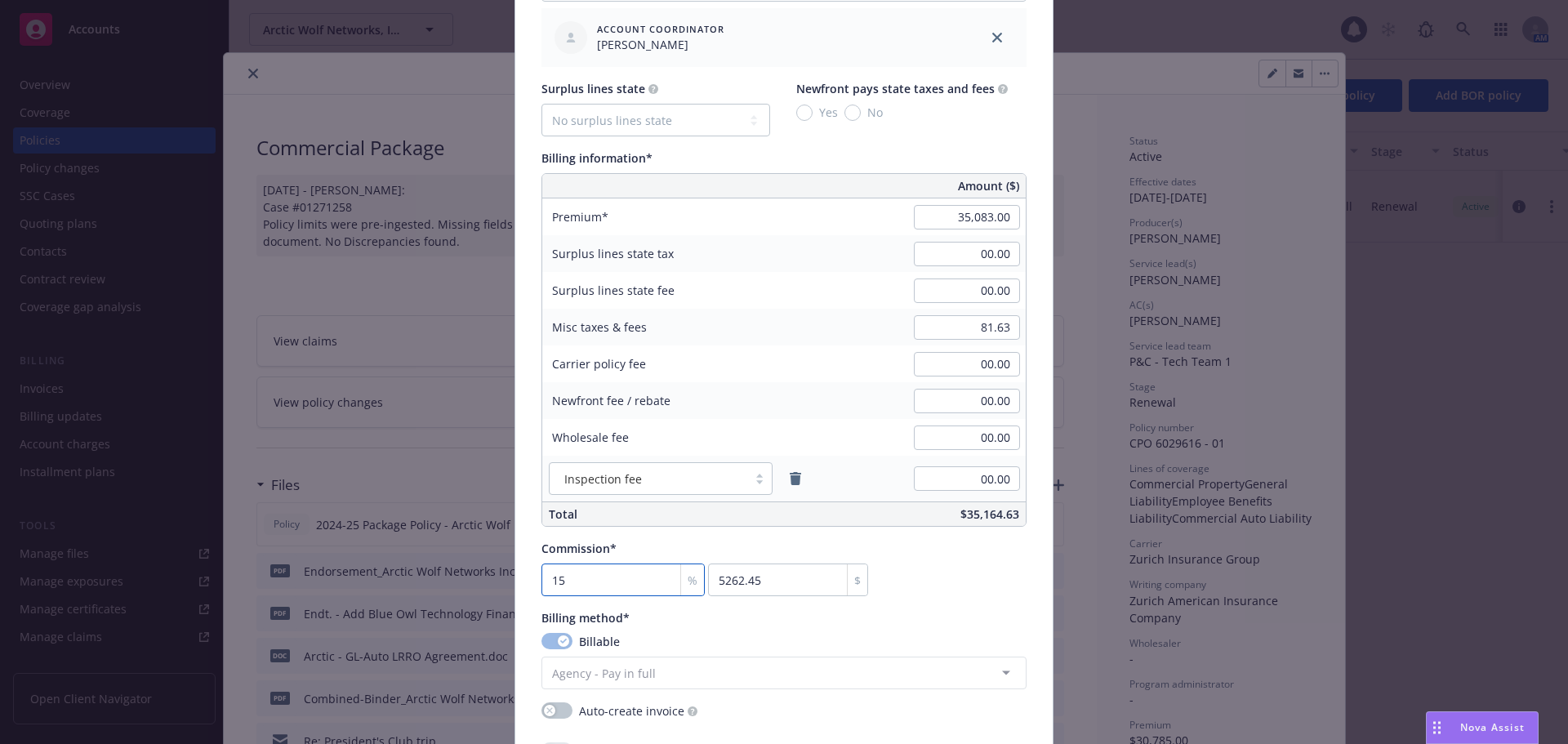
type input "15"
click at [905, 555] on div "Commission* 15 % 5262.45 $" at bounding box center [784, 568] width 485 height 56
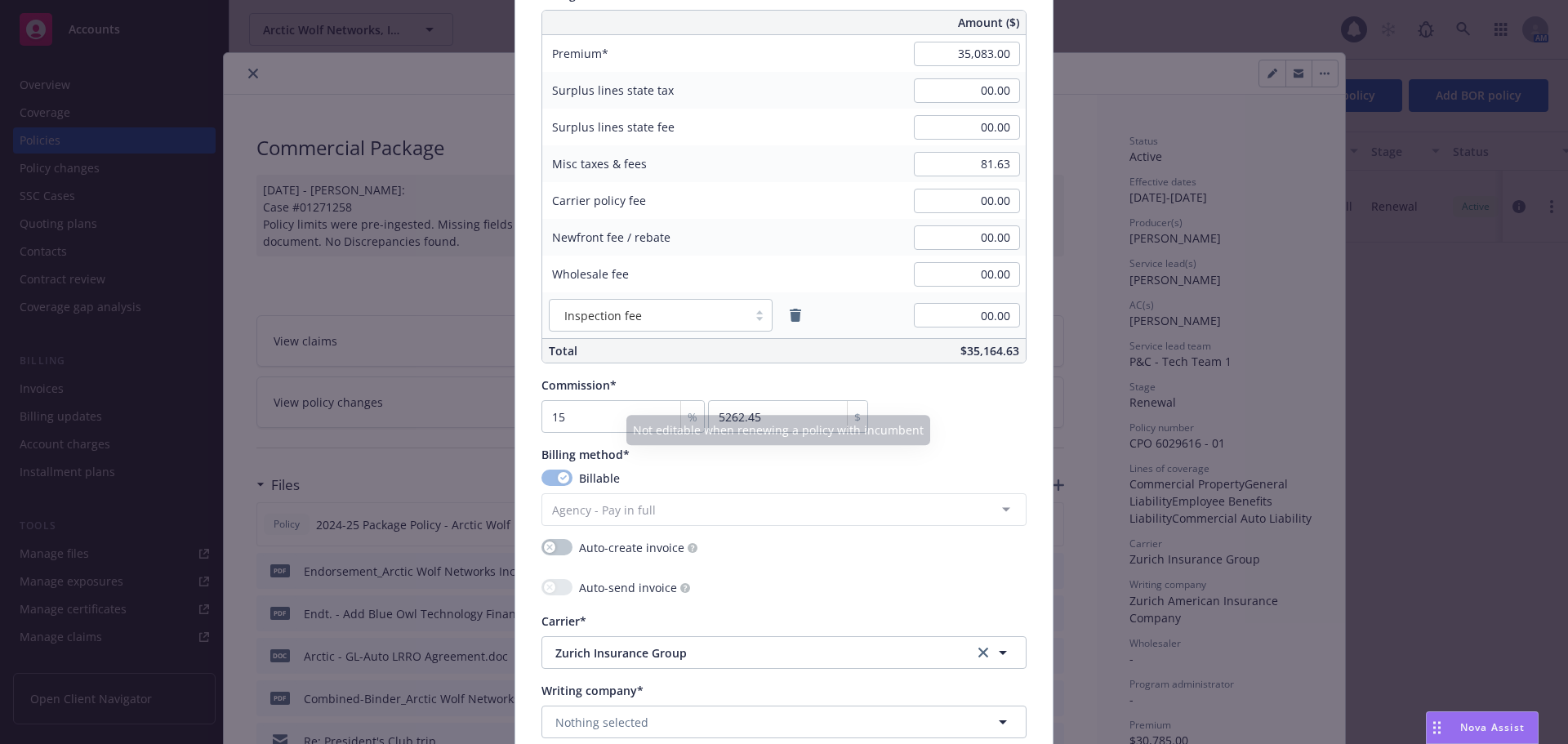
scroll to position [1144, 0]
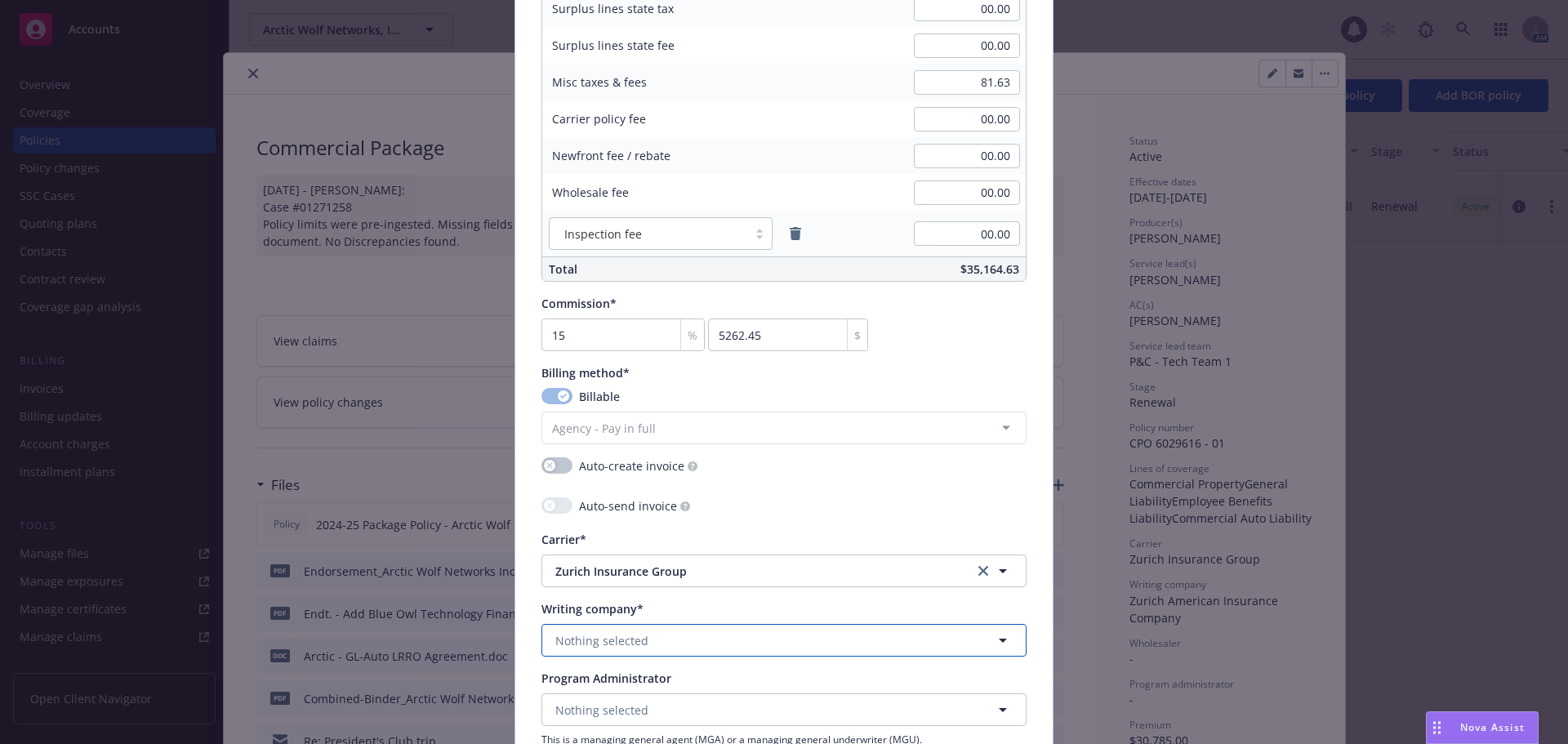
click at [689, 640] on button "Nothing selected" at bounding box center [784, 641] width 485 height 33
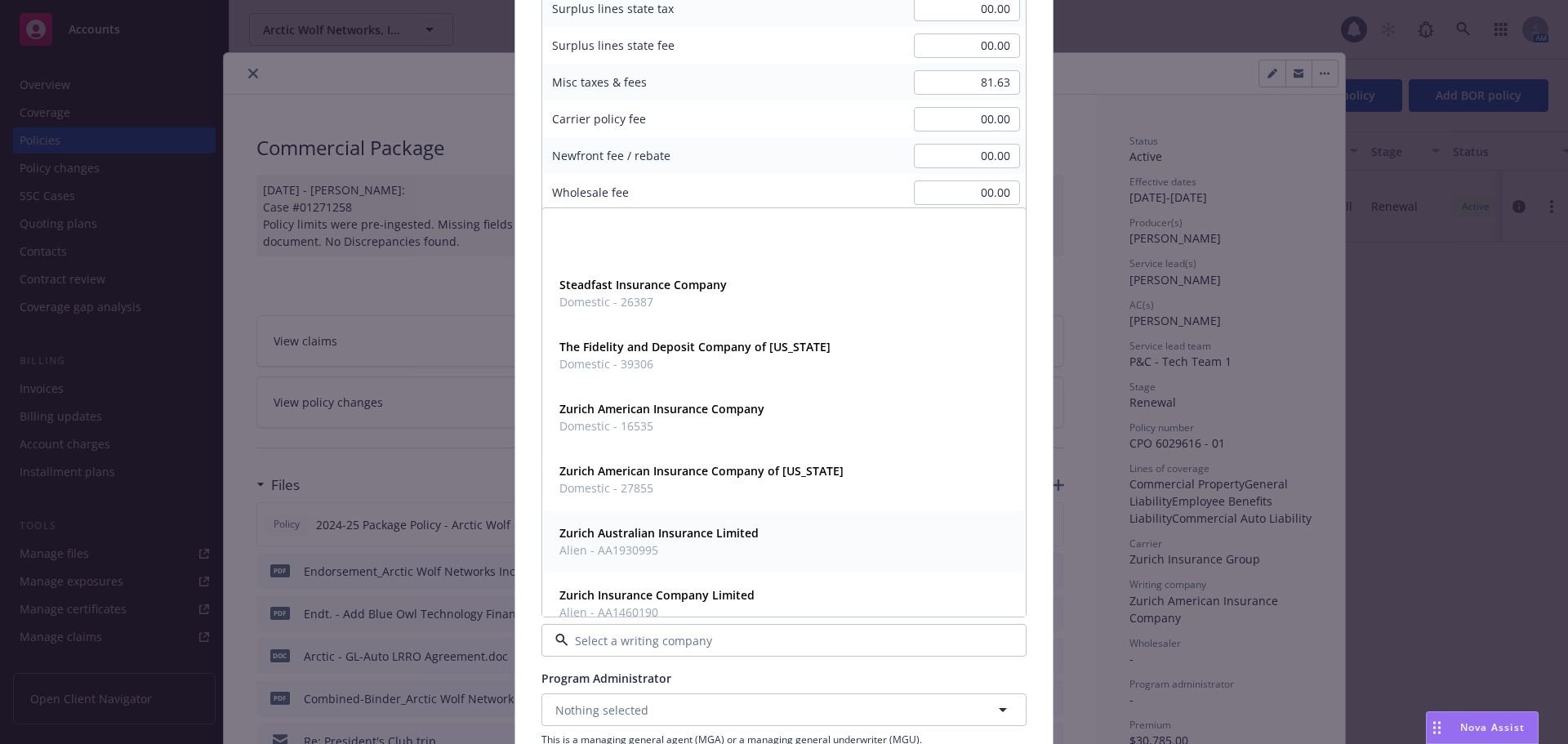
scroll to position [523, 0]
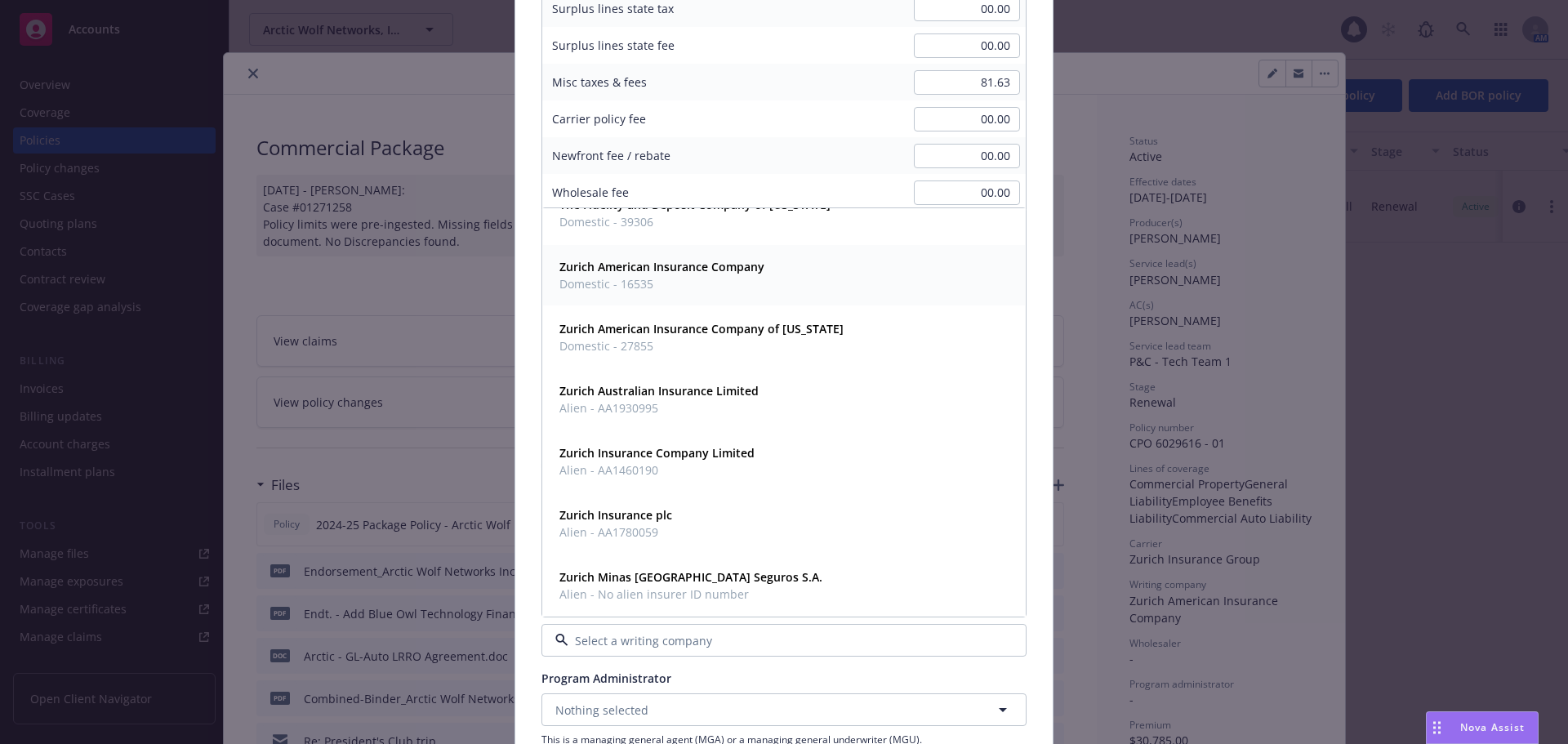
click at [710, 283] on span "Domestic - 16535" at bounding box center [661, 284] width 205 height 18
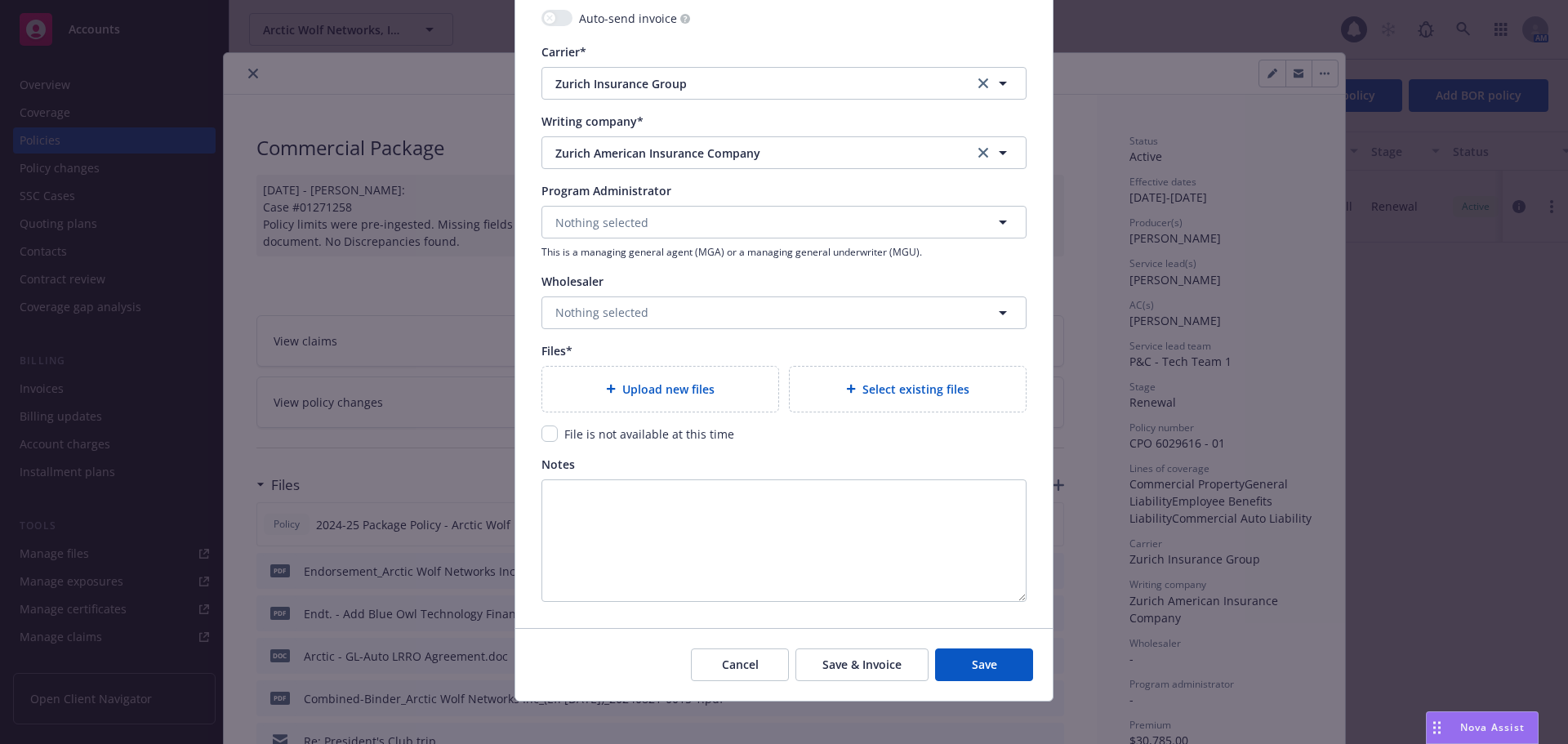
scroll to position [1634, 0]
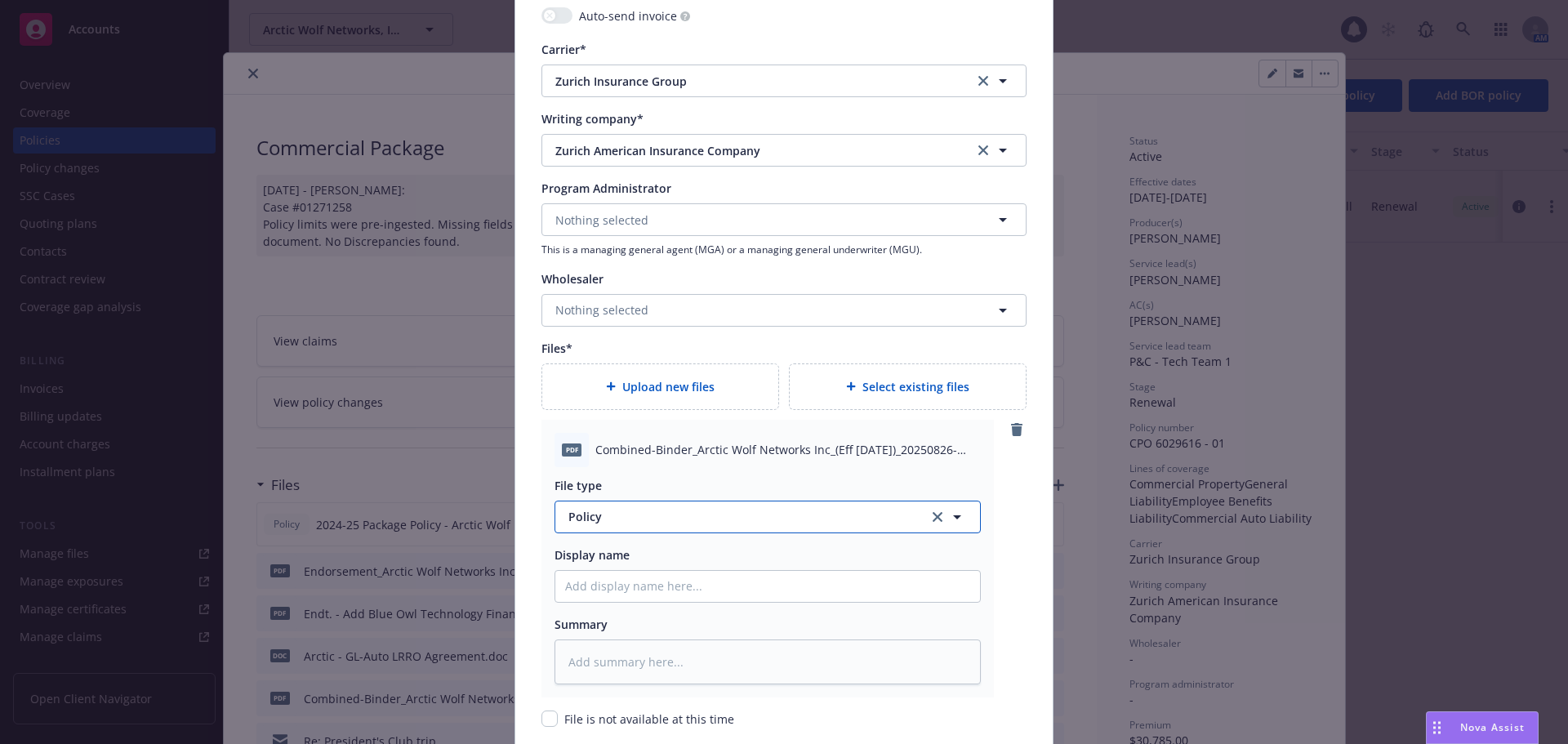
click at [696, 518] on span "Policy" at bounding box center [739, 516] width 341 height 18
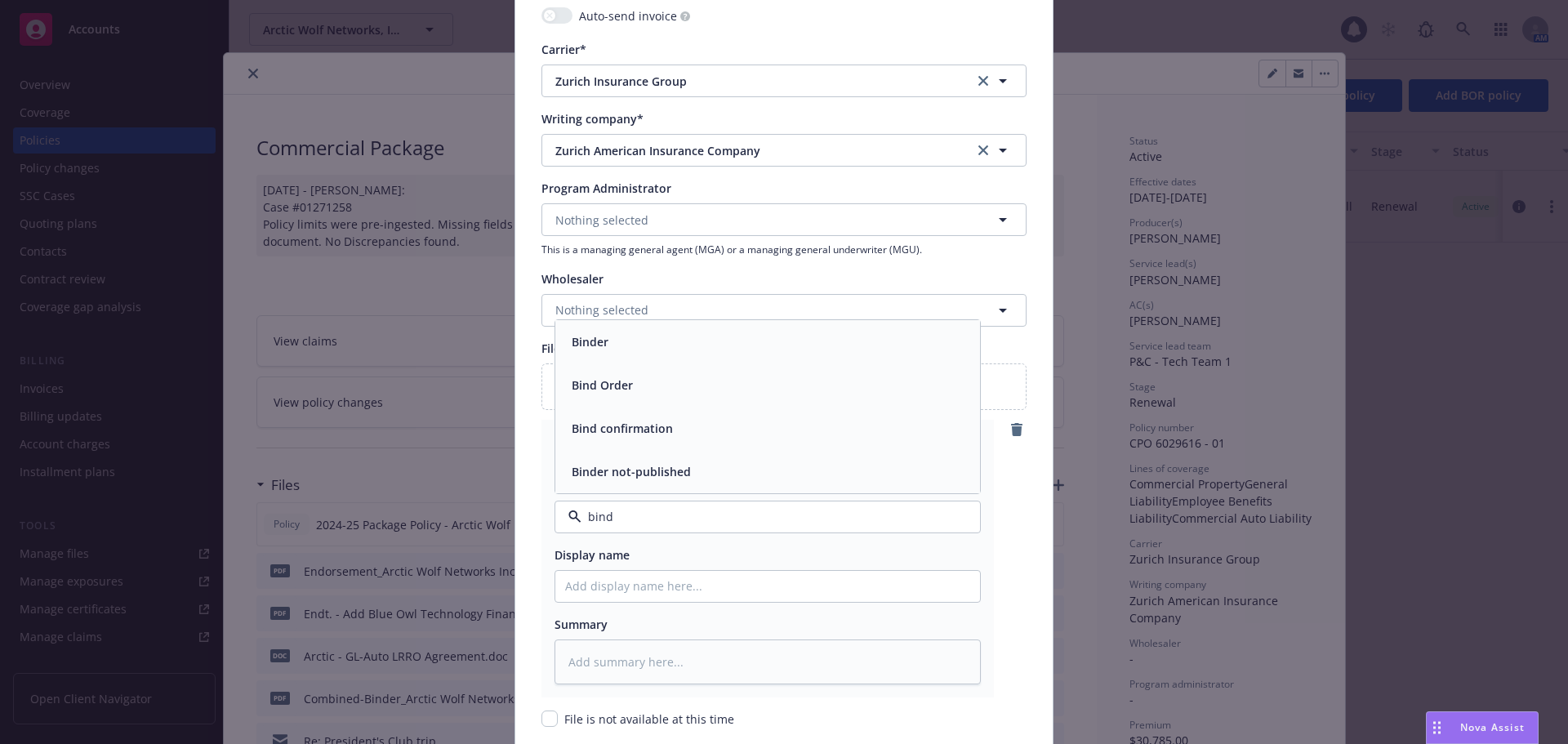
type input "binde"
click at [607, 422] on div "Binder" at bounding box center [767, 428] width 405 height 23
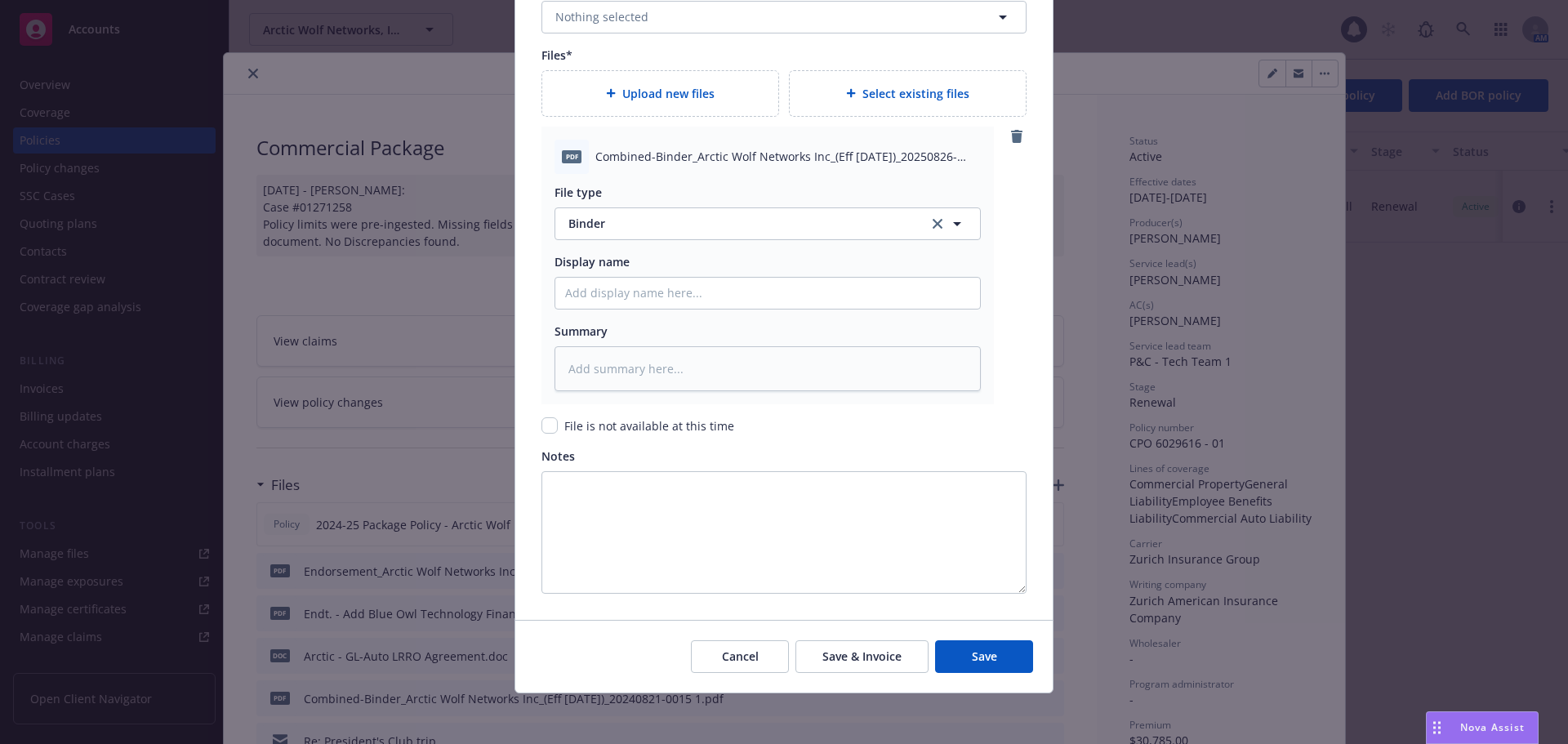
scroll to position [1929, 0]
click at [951, 655] on button "Save" at bounding box center [984, 655] width 98 height 33
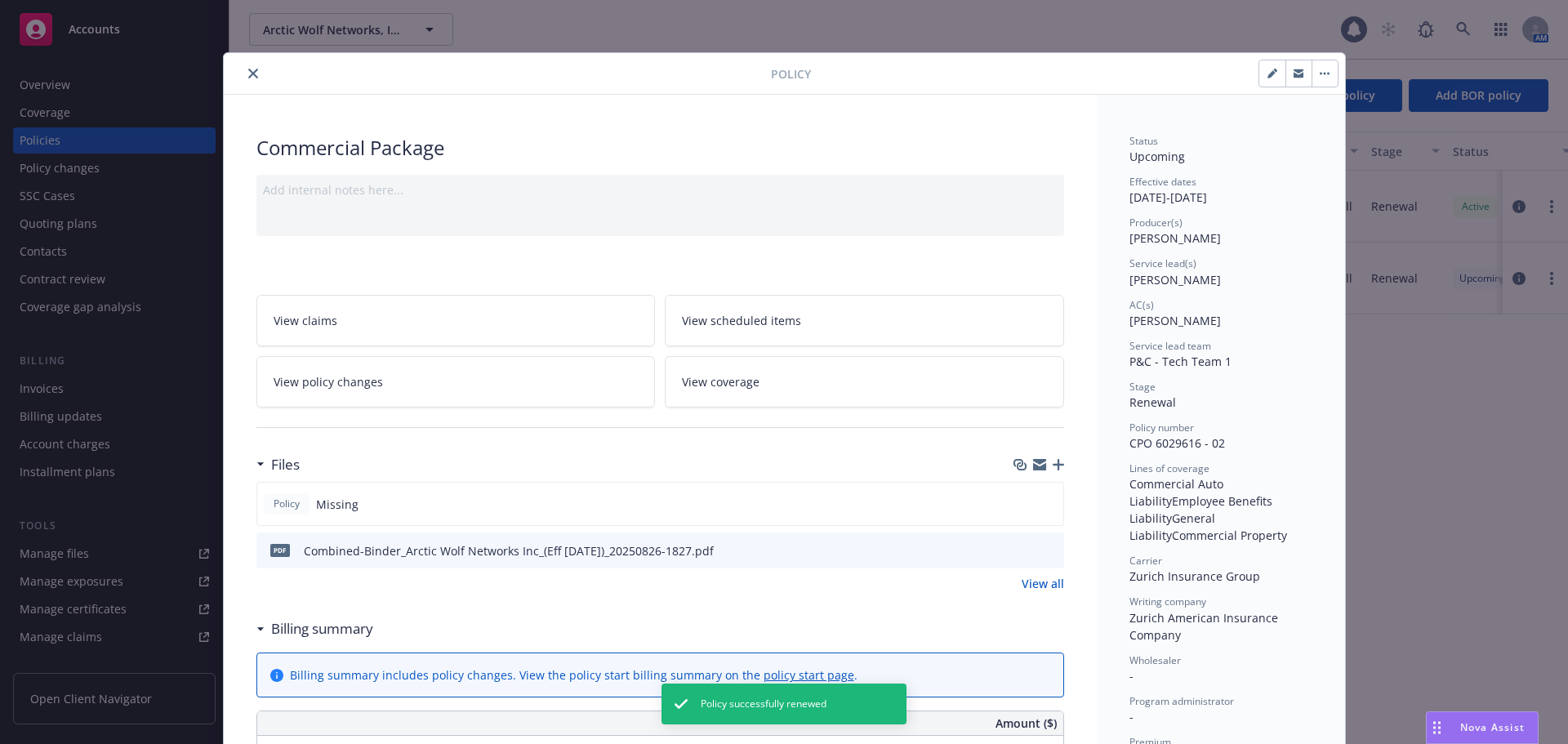
click at [252, 69] on button "close" at bounding box center [253, 74] width 19 height 19
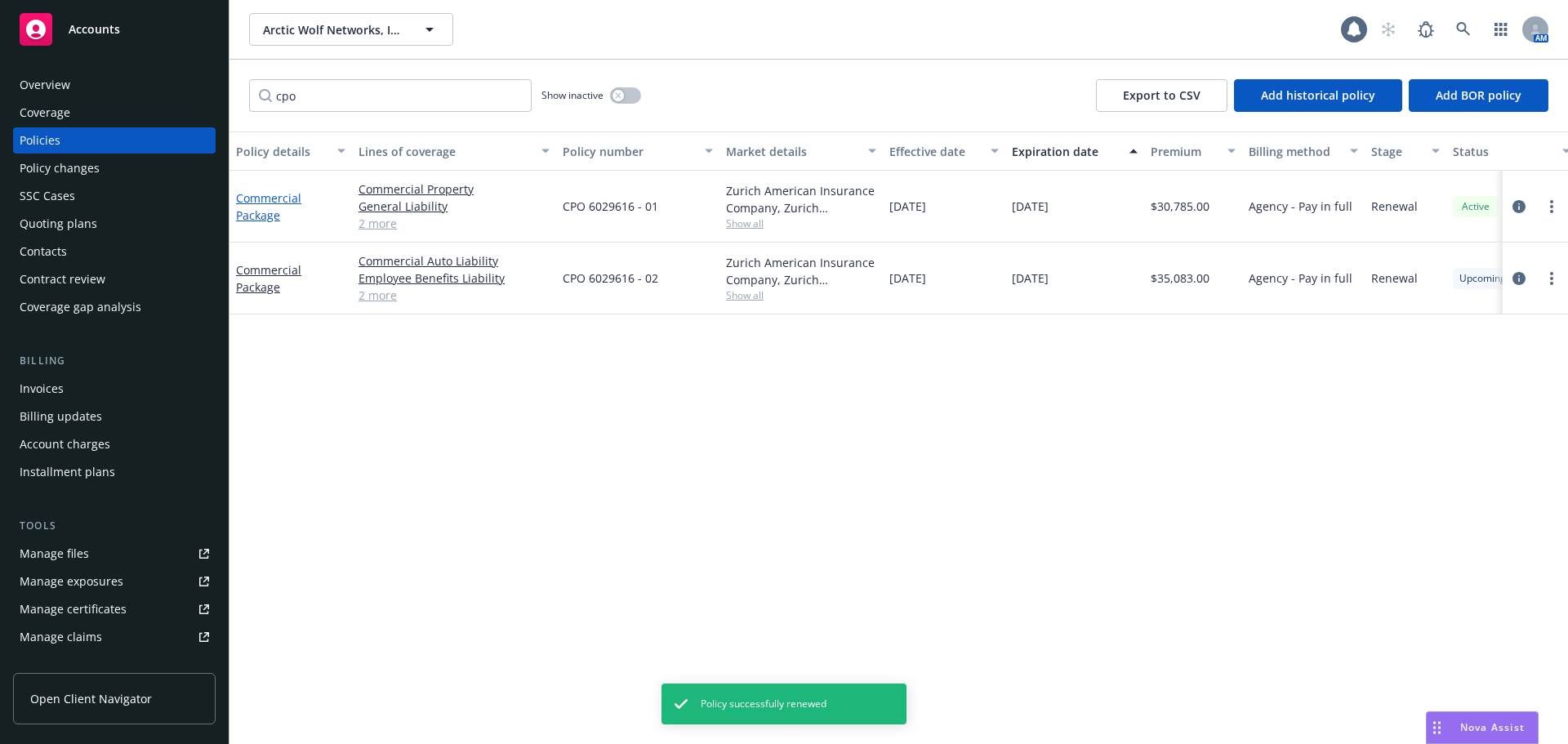
click at [278, 200] on link "Commercial Package" at bounding box center [268, 207] width 65 height 33
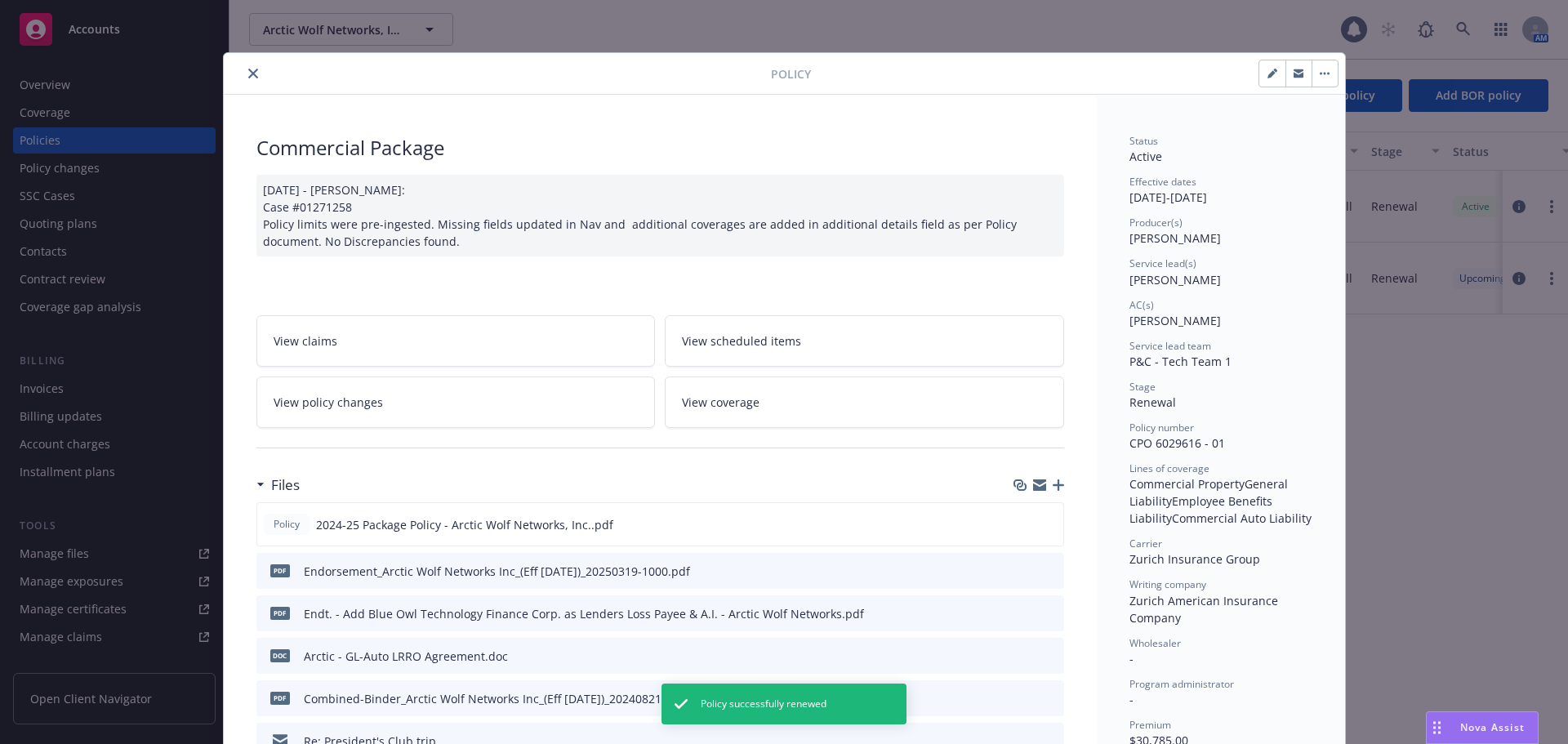
click at [248, 64] on button "close" at bounding box center [253, 74] width 19 height 19
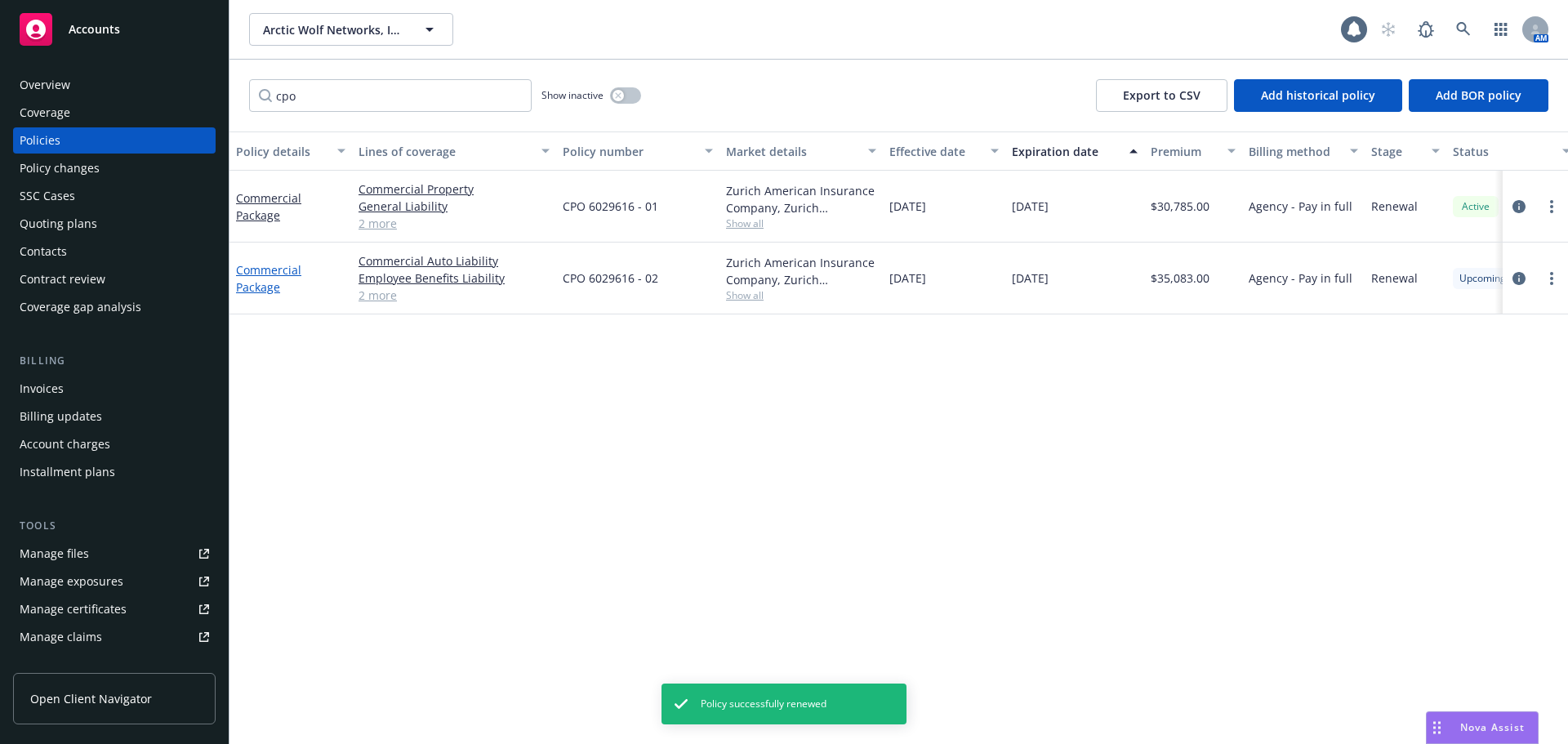
click at [250, 289] on link "Commercial Package" at bounding box center [268, 279] width 65 height 33
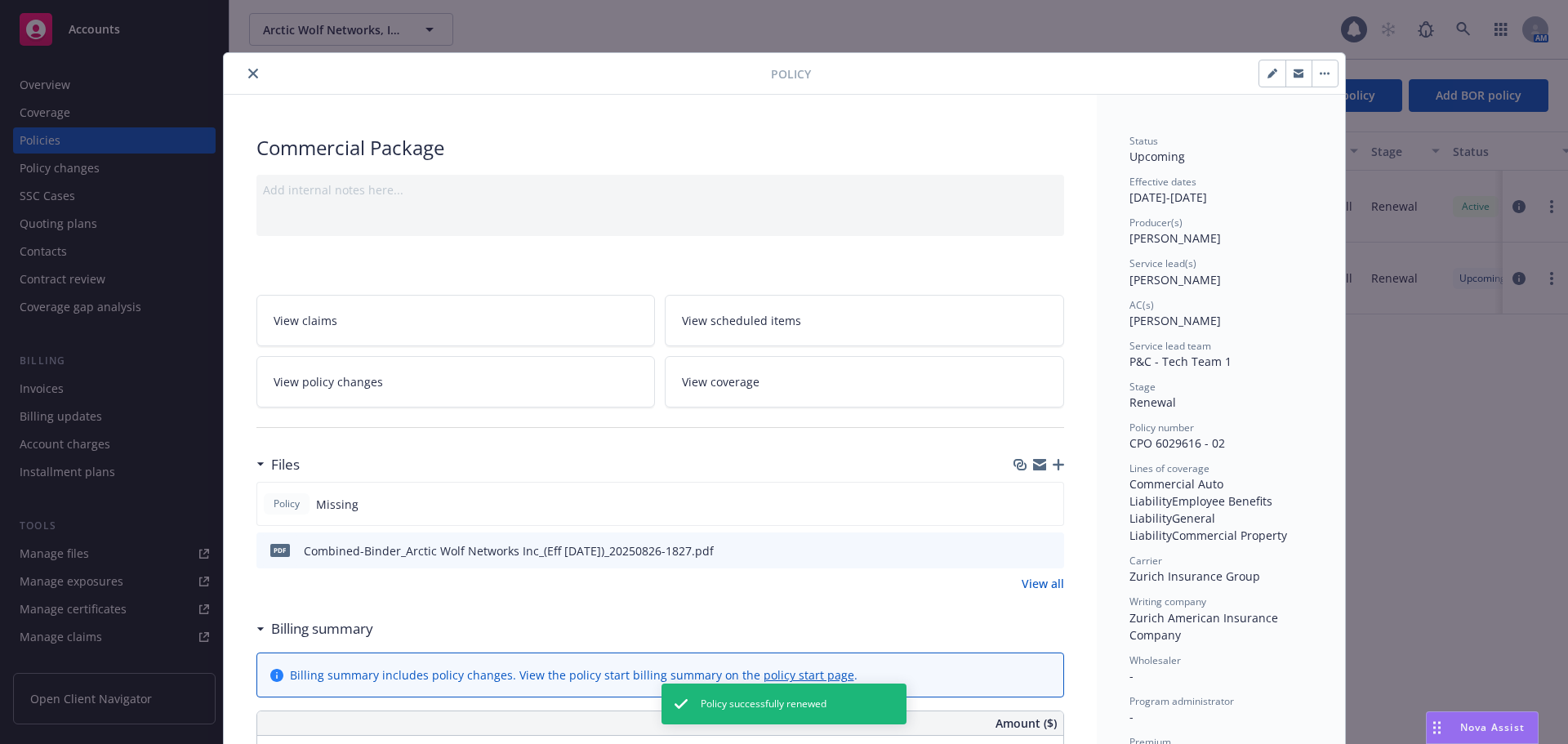
scroll to position [49, 0]
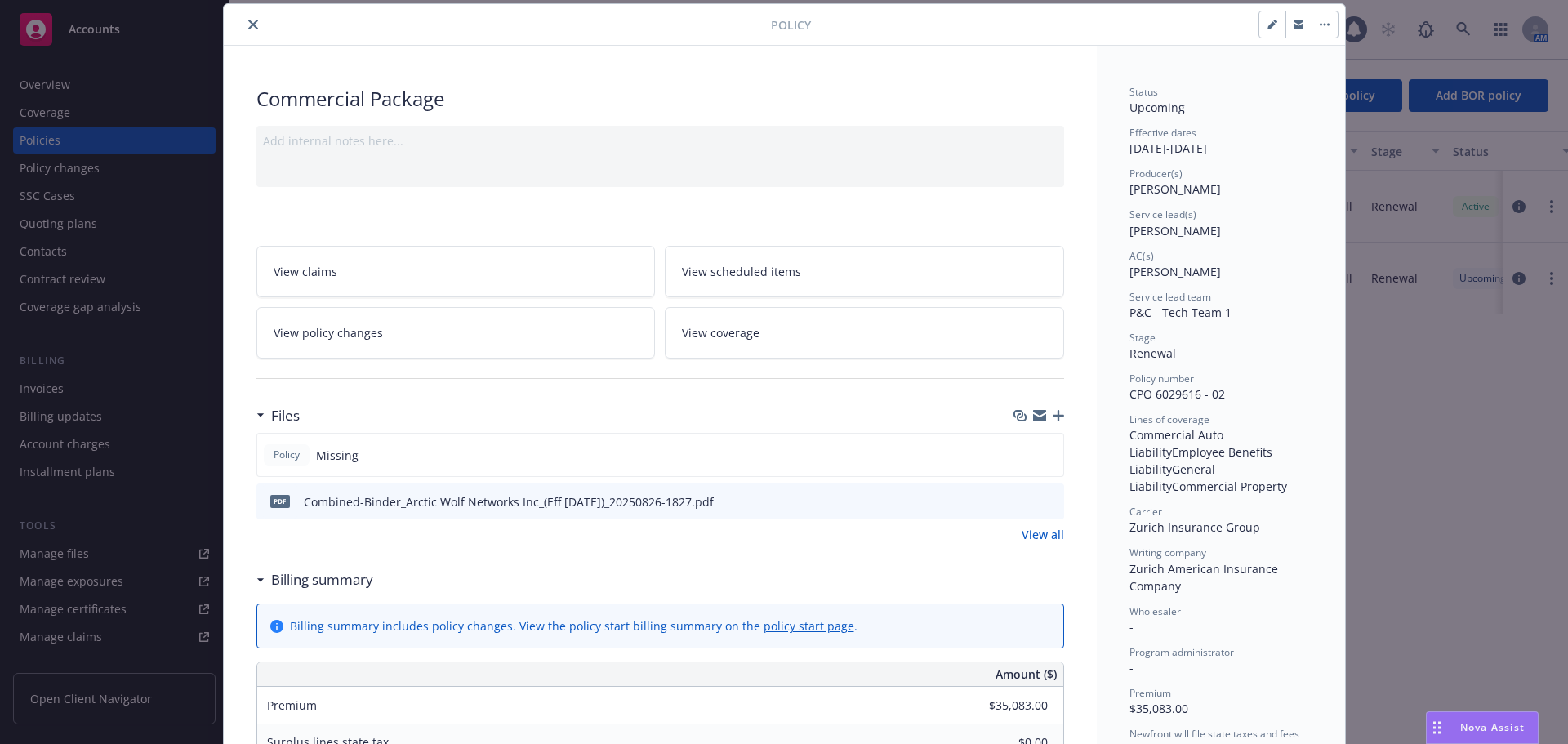
click at [1056, 415] on icon "button" at bounding box center [1059, 416] width 12 height 12
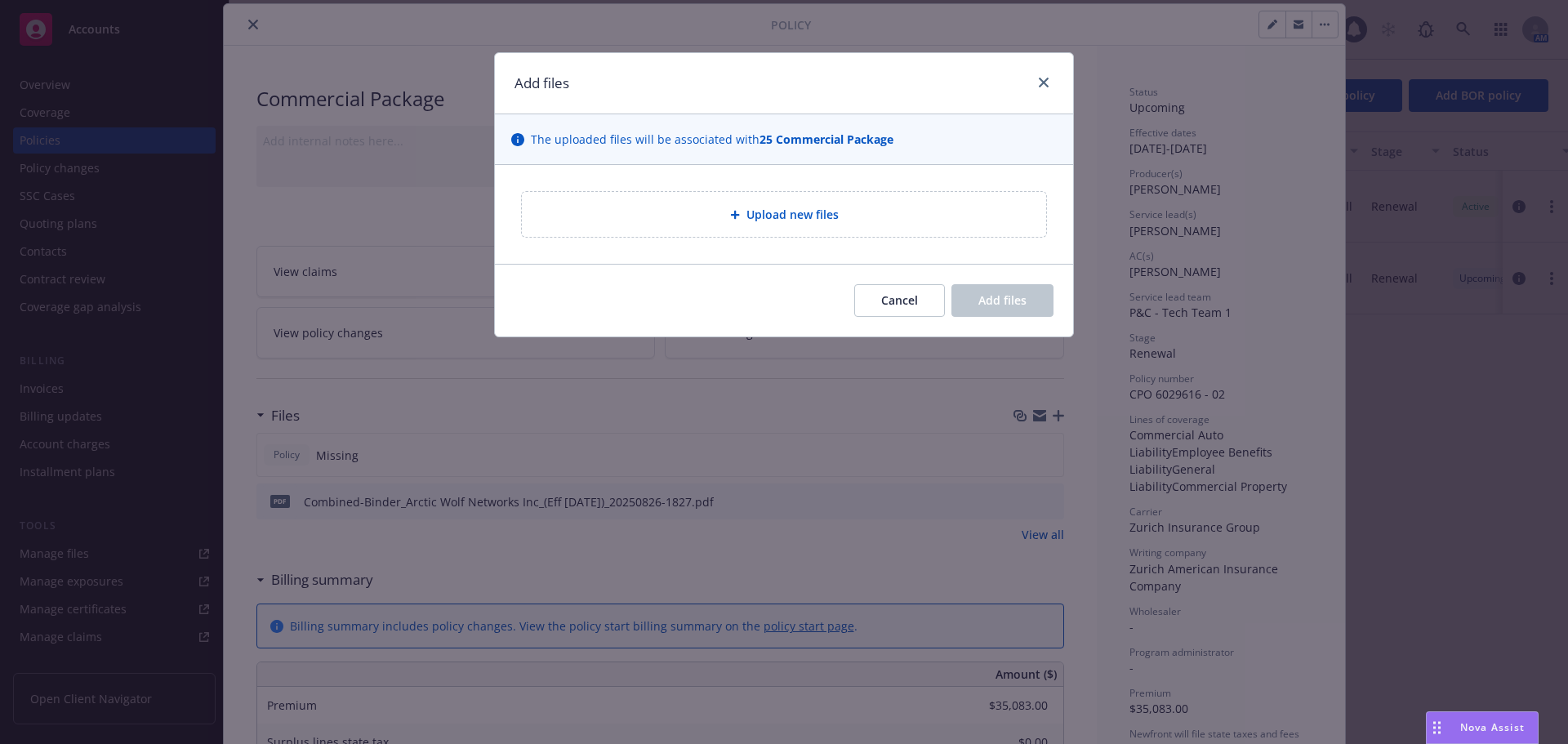
type textarea "x"
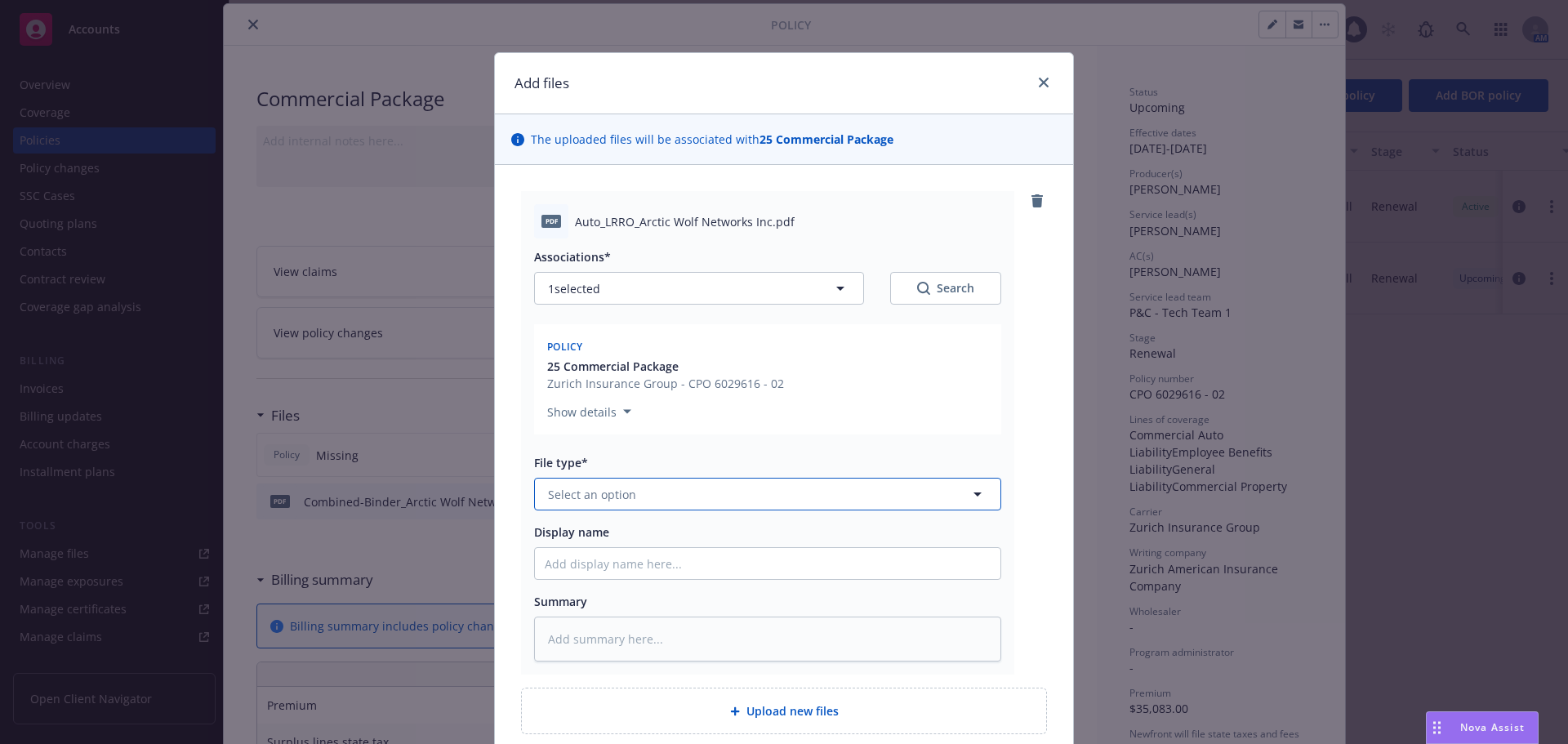
click at [645, 497] on button "Select an option" at bounding box center [767, 494] width 467 height 33
type input "l"
type input "other"
click at [636, 532] on div "Other" at bounding box center [767, 540] width 446 height 23
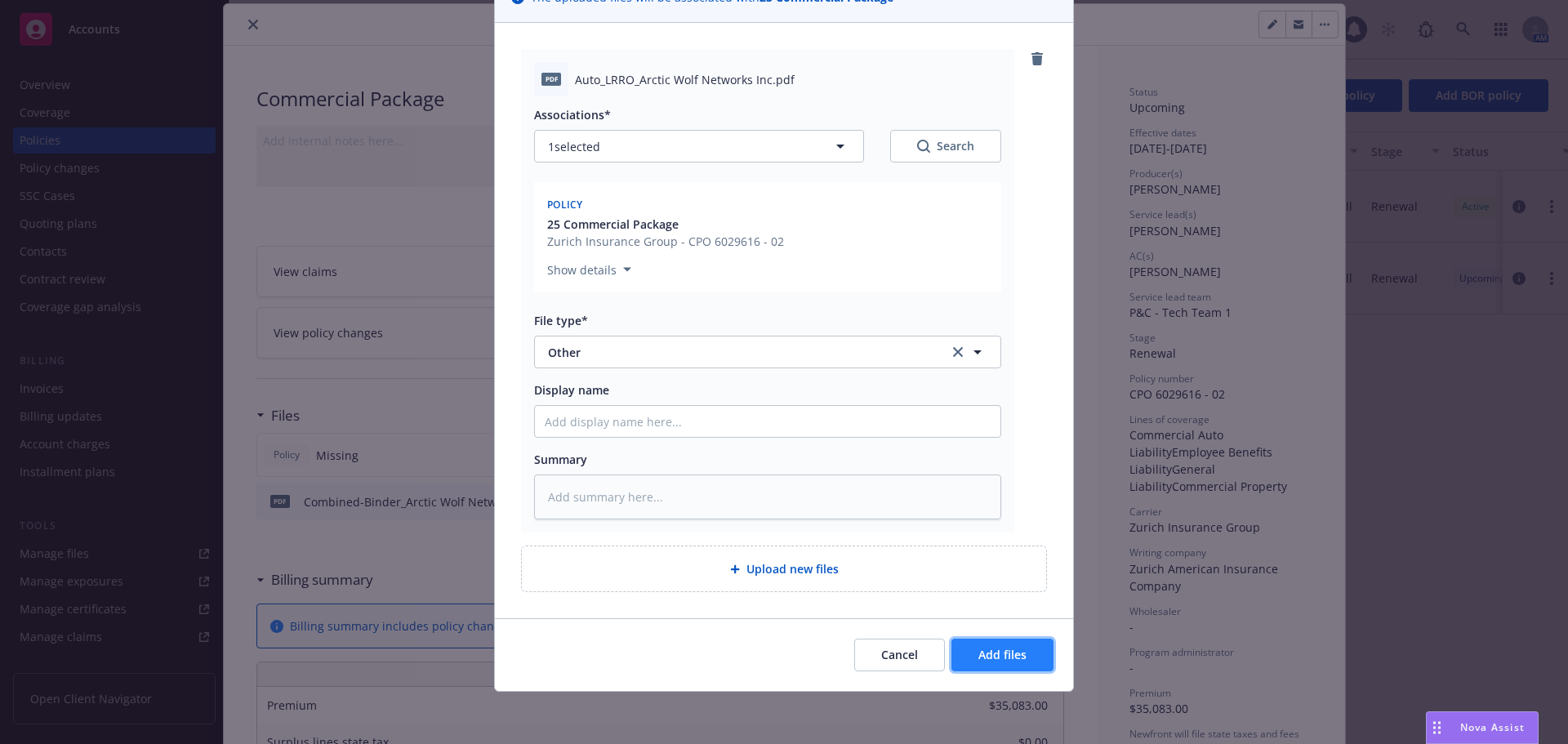
click at [1026, 647] on button "Add files" at bounding box center [1002, 655] width 102 height 33
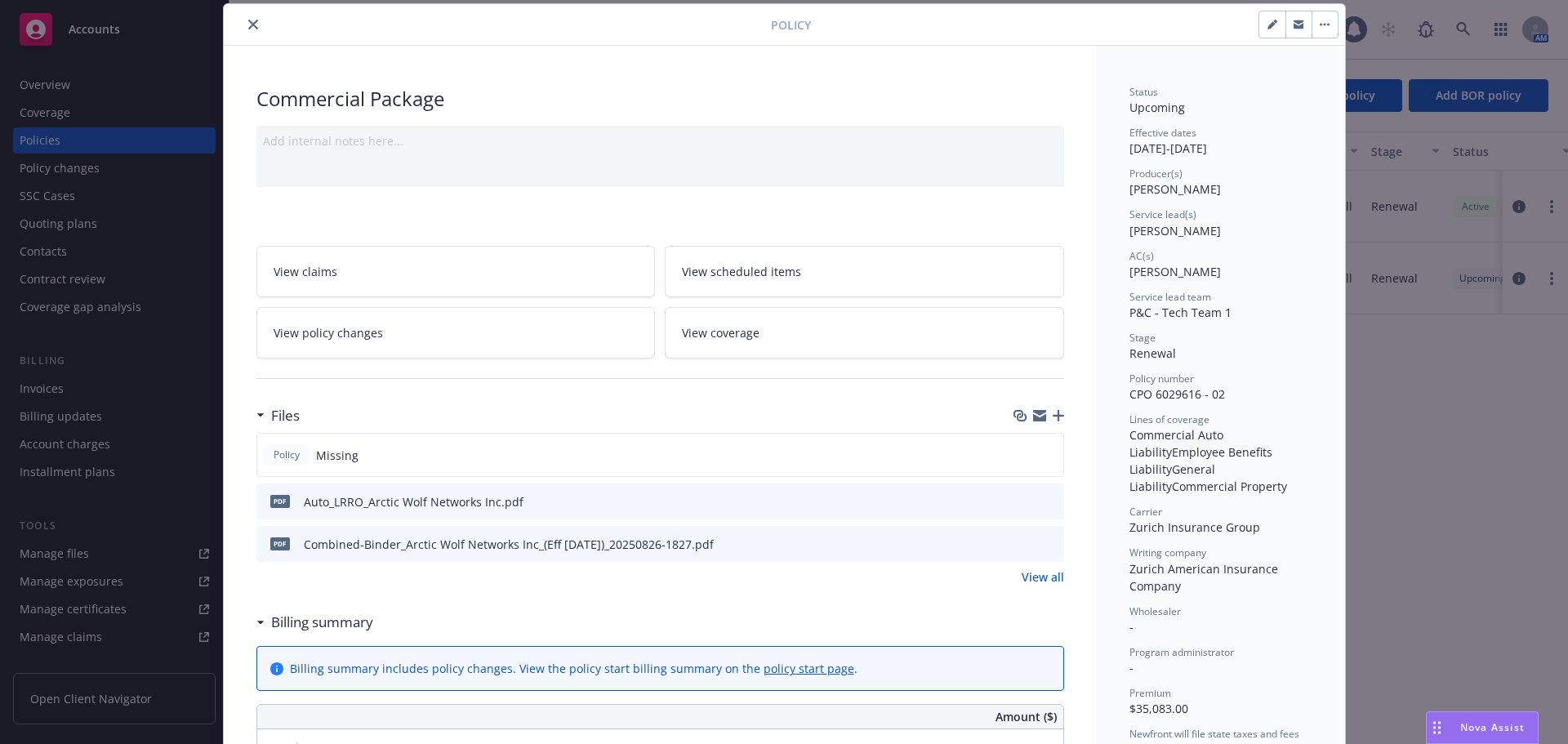
click at [1053, 415] on icon "button" at bounding box center [1059, 416] width 12 height 12
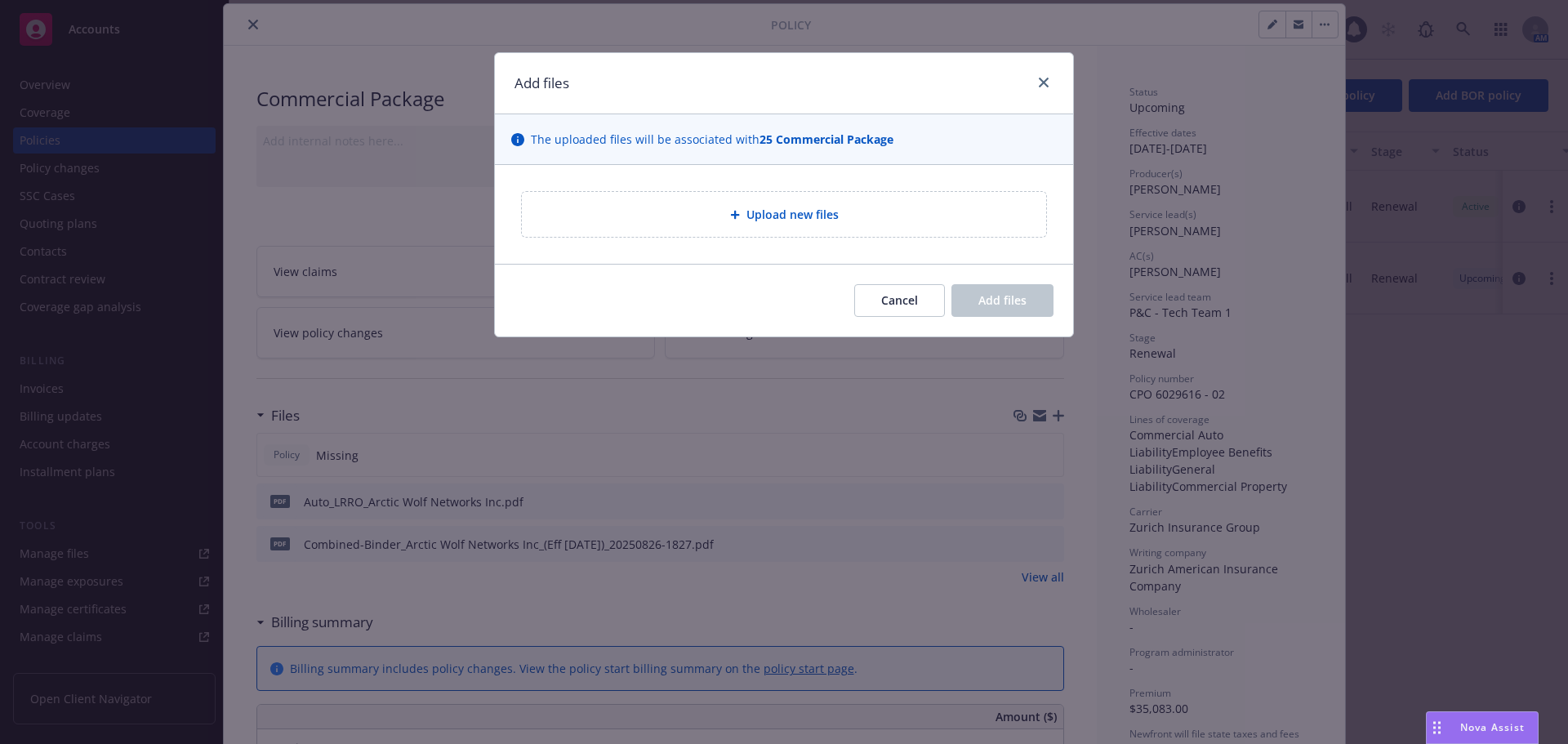
type textarea "x"
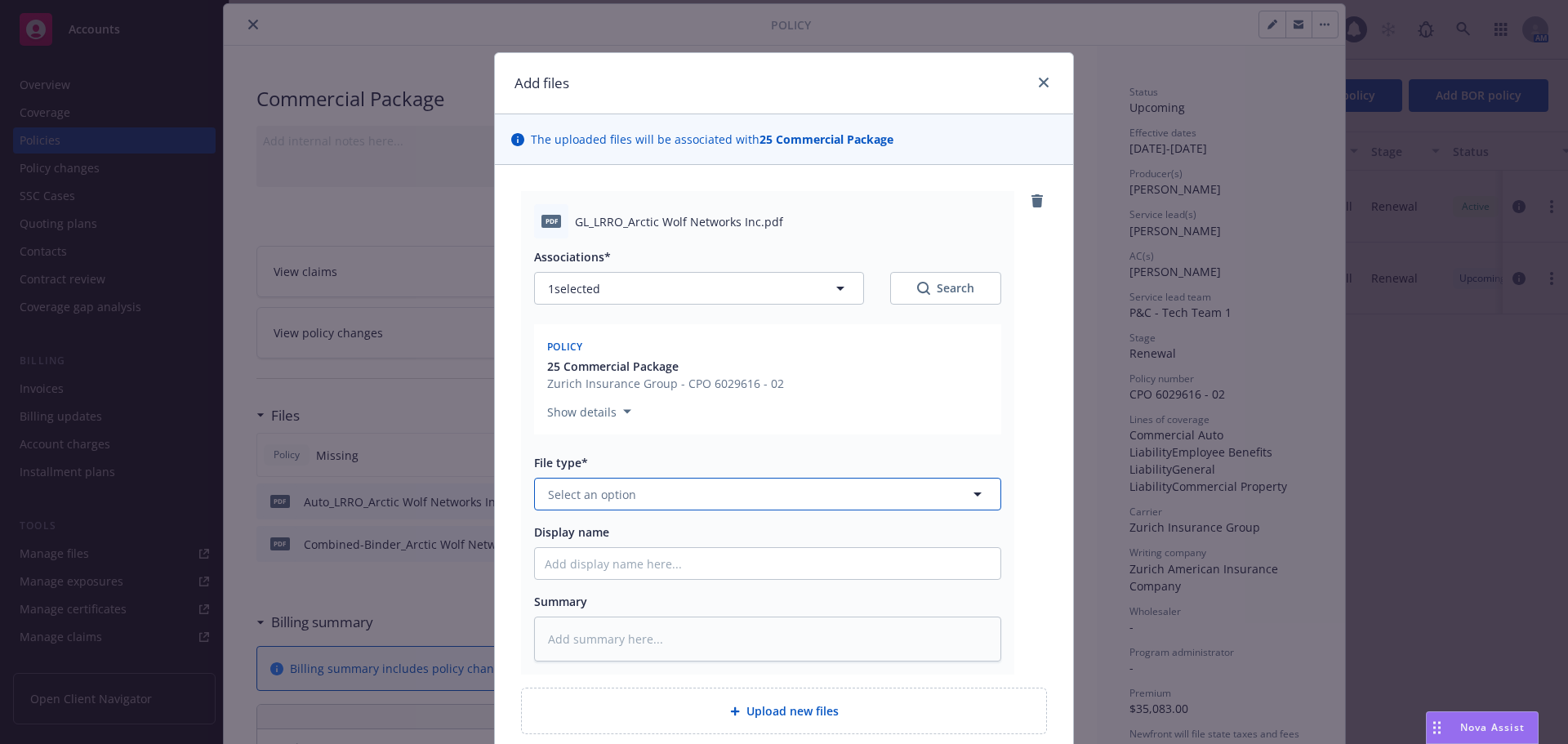
click at [617, 494] on span "Select an option" at bounding box center [592, 495] width 88 height 18
type input "other"
click at [611, 537] on div "Other" at bounding box center [767, 540] width 446 height 23
click at [1044, 479] on div "pdf GL_LRRO_Arctic Wolf Networks Inc.pdf Associations* 1 selected Search Policy…" at bounding box center [784, 463] width 578 height 595
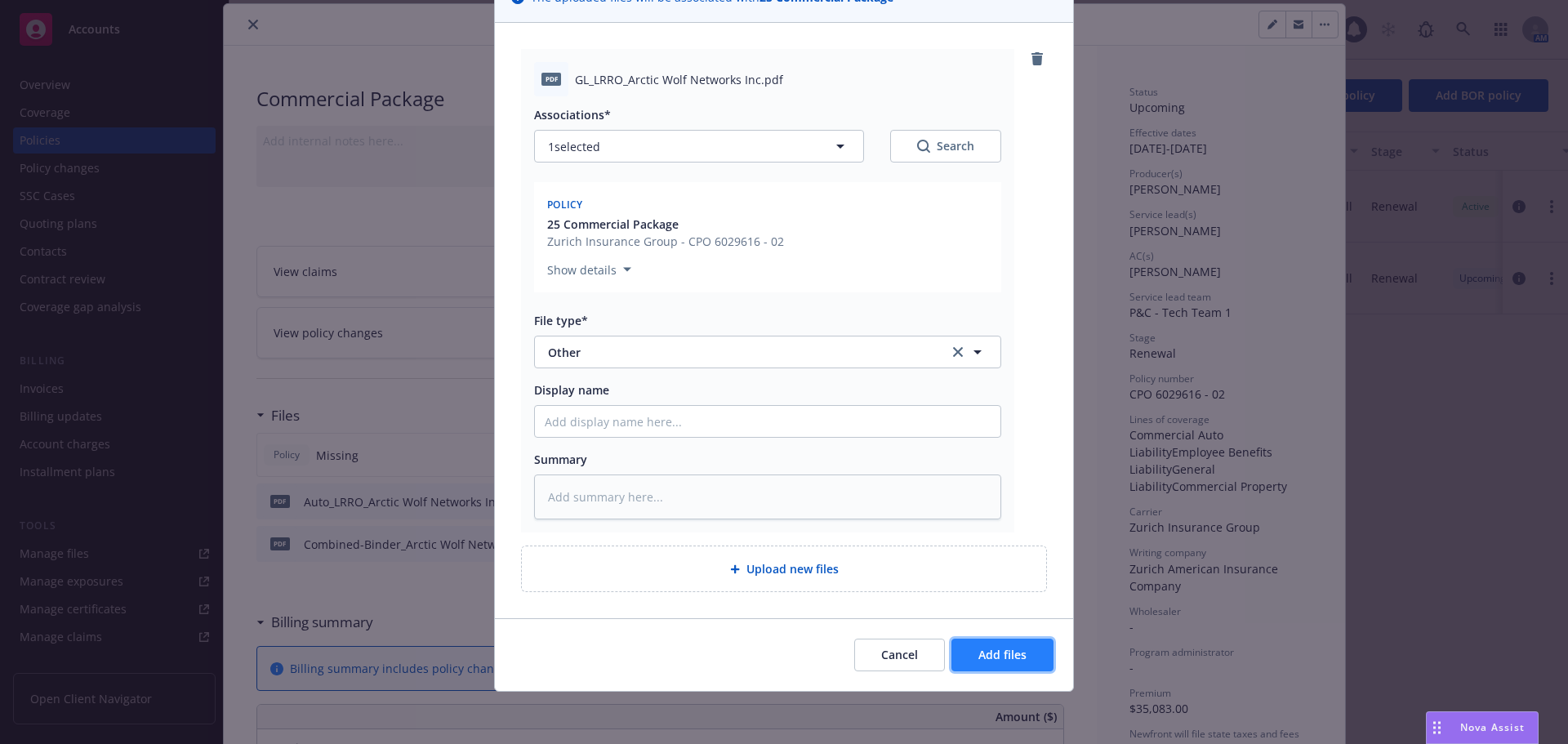
click at [1022, 655] on button "Add files" at bounding box center [1002, 655] width 102 height 33
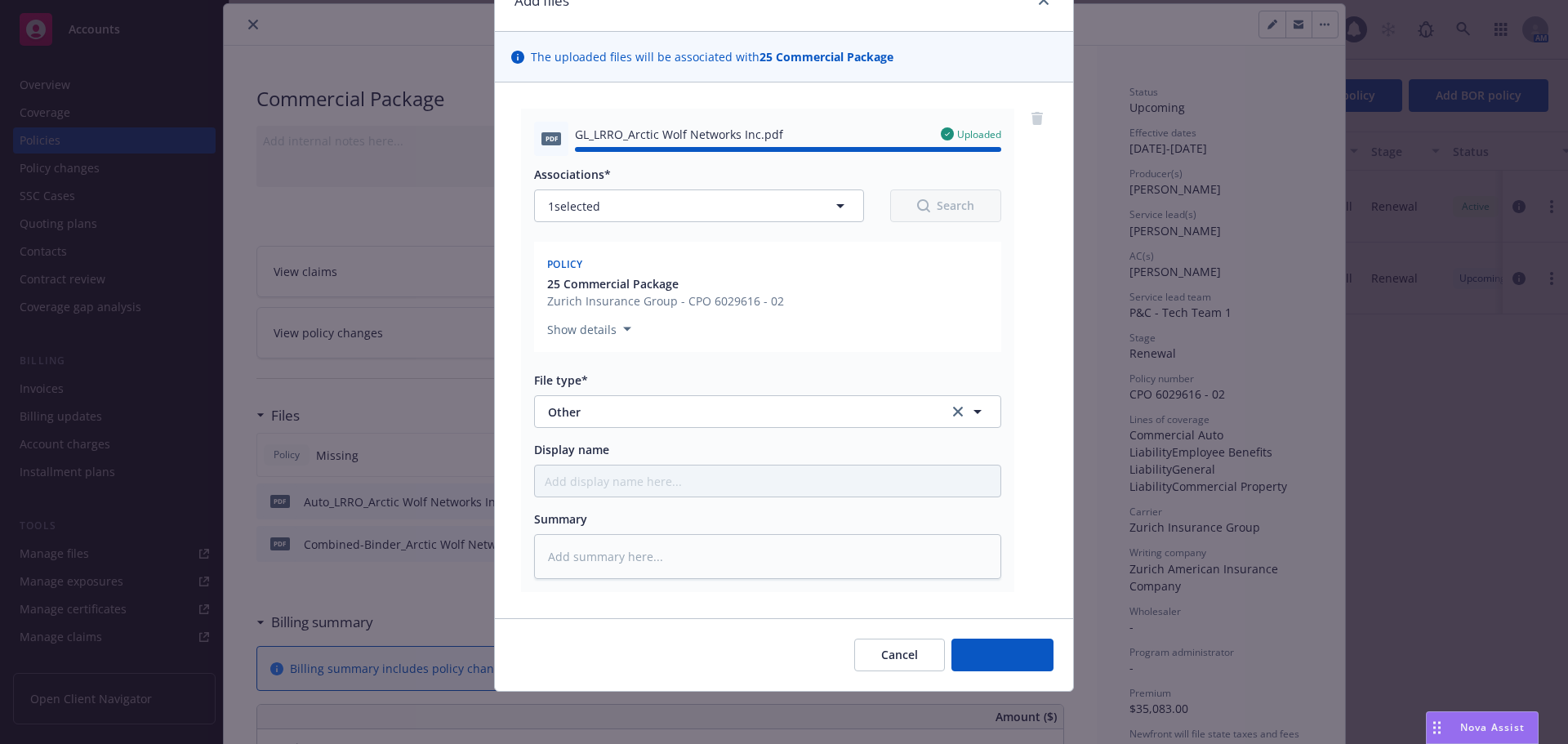
type textarea "x"
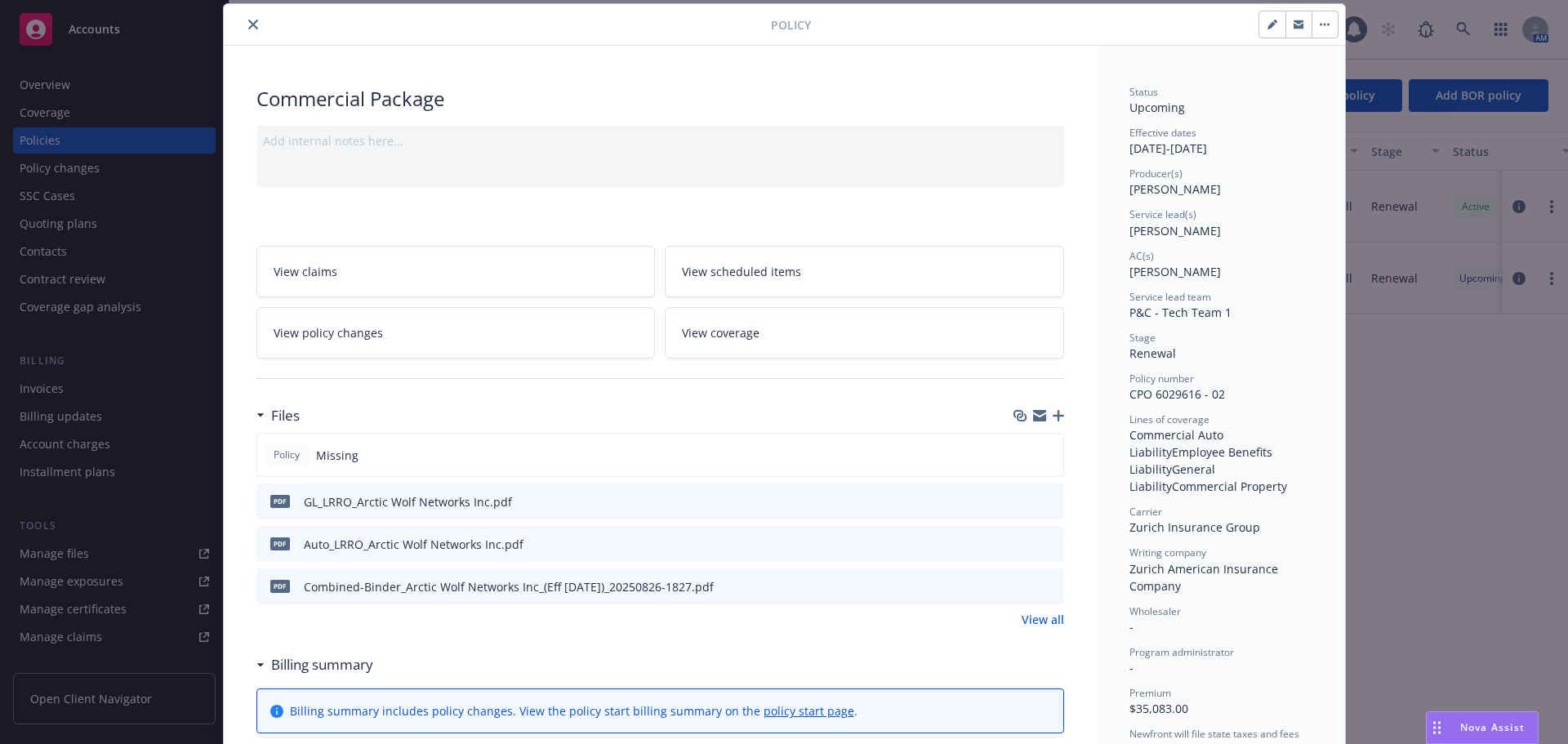
scroll to position [0, 0]
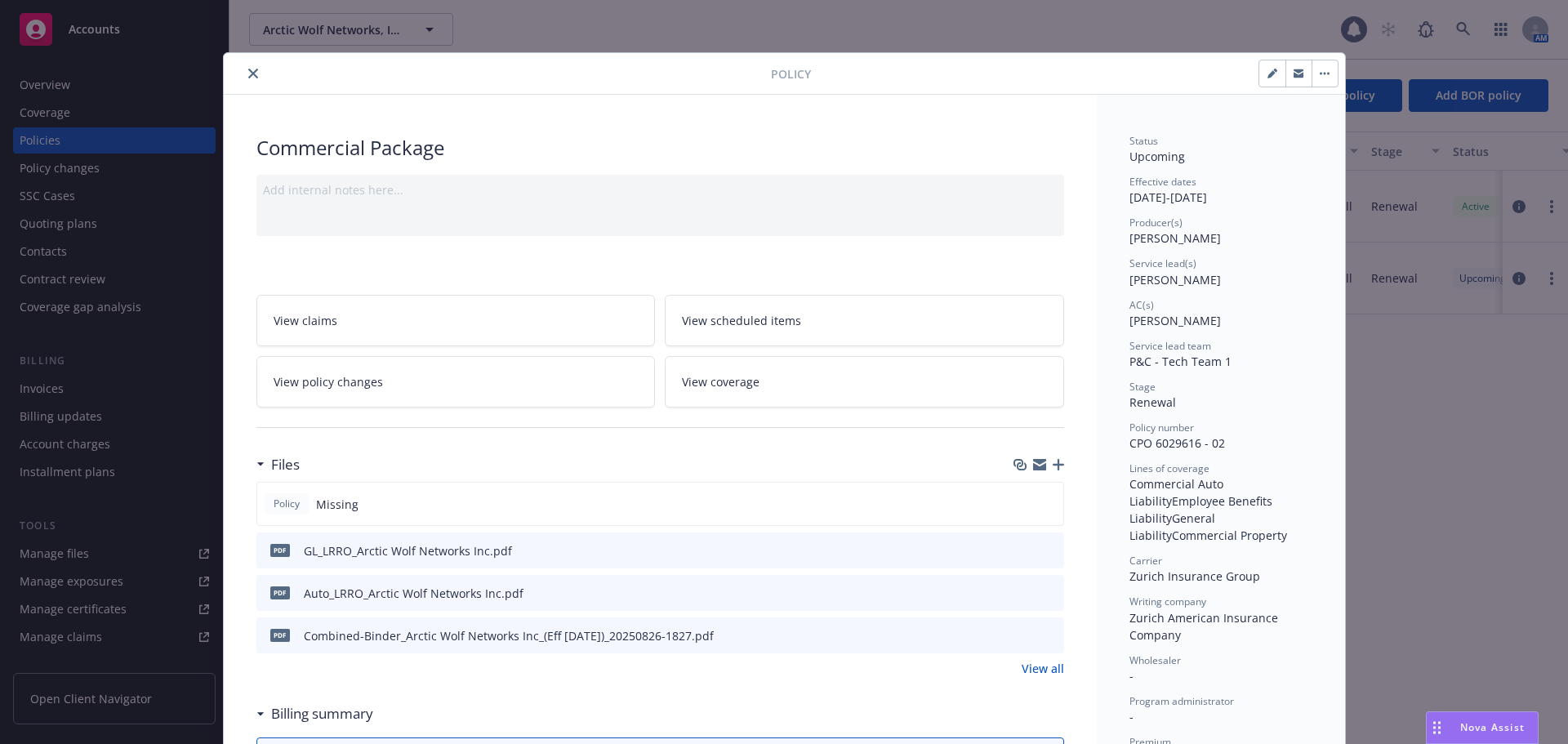
click at [253, 75] on button "close" at bounding box center [253, 74] width 19 height 19
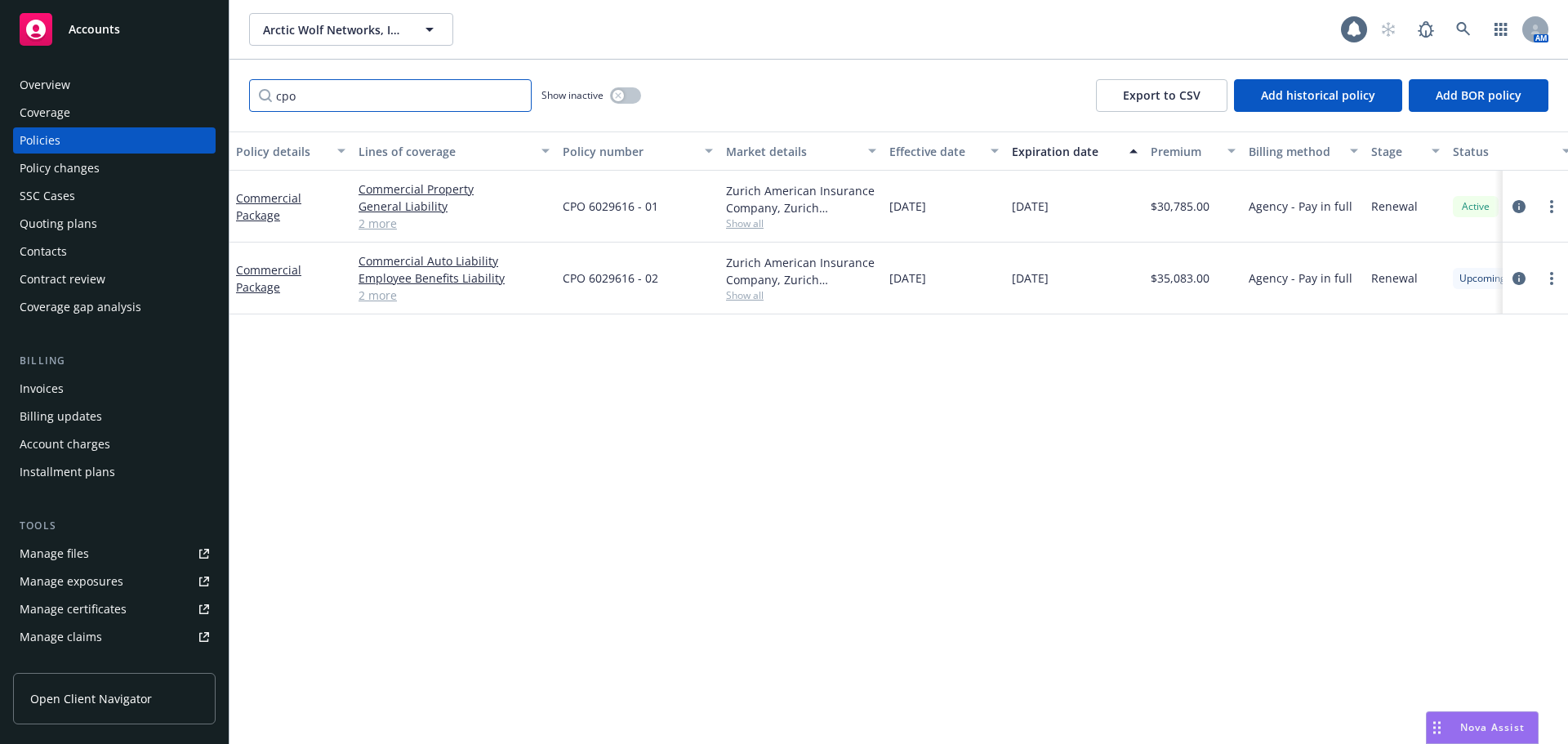
drag, startPoint x: 319, startPoint y: 101, endPoint x: 258, endPoint y: 104, distance: 61.1
click at [258, 104] on input "cpo" at bounding box center [390, 95] width 283 height 33
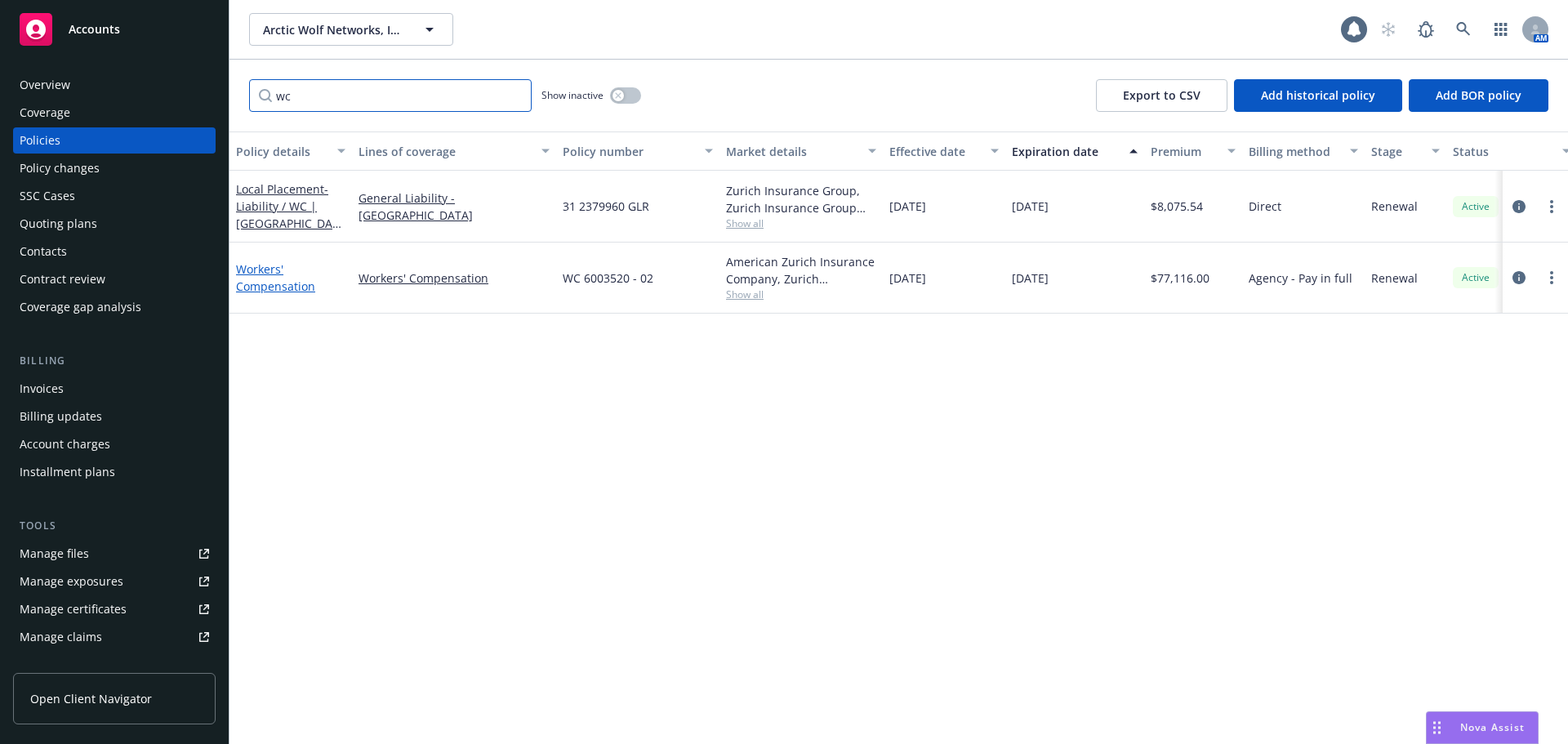
type input "wc"
click at [261, 281] on link "Workers' Compensation" at bounding box center [275, 278] width 79 height 33
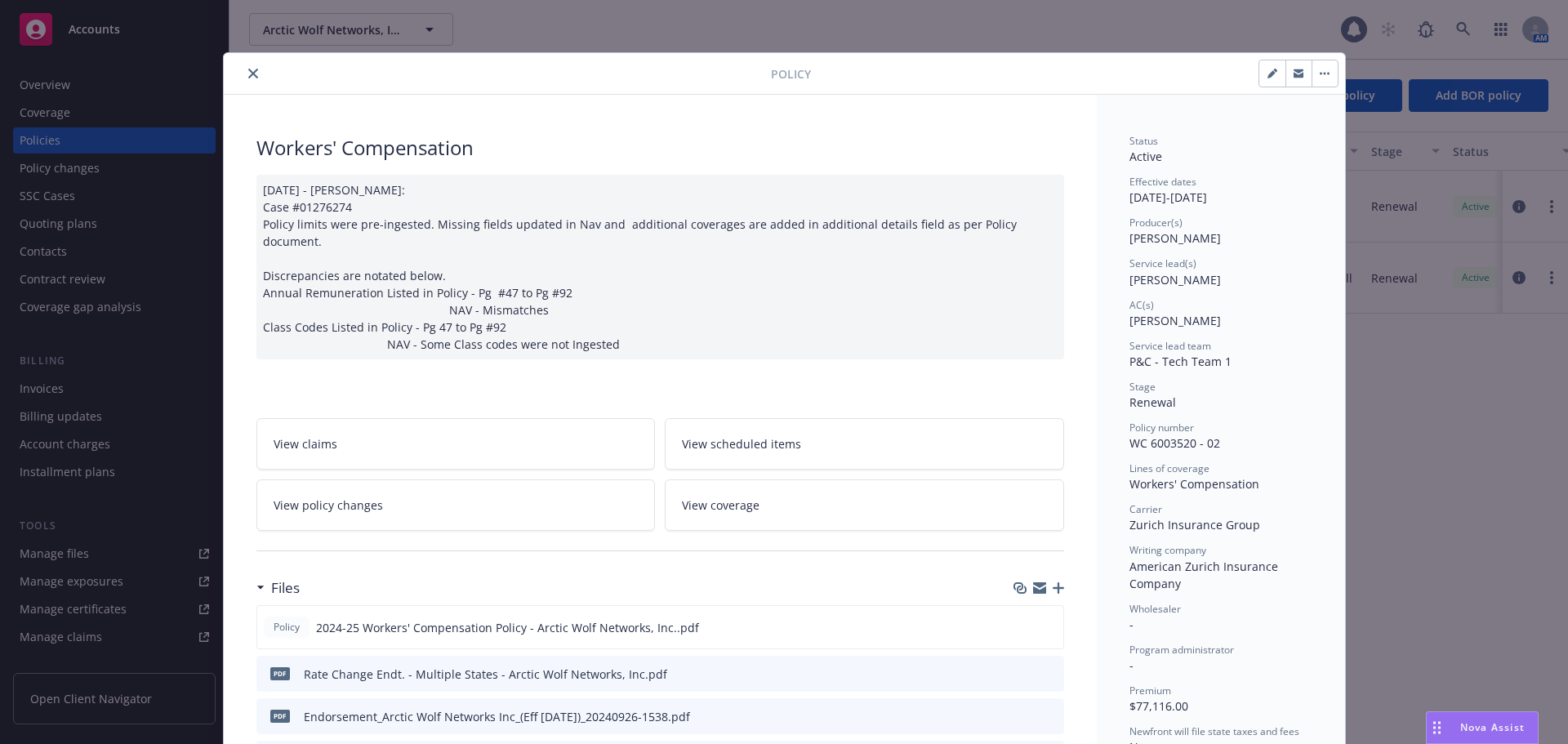
click at [1327, 80] on button "button" at bounding box center [1324, 73] width 26 height 26
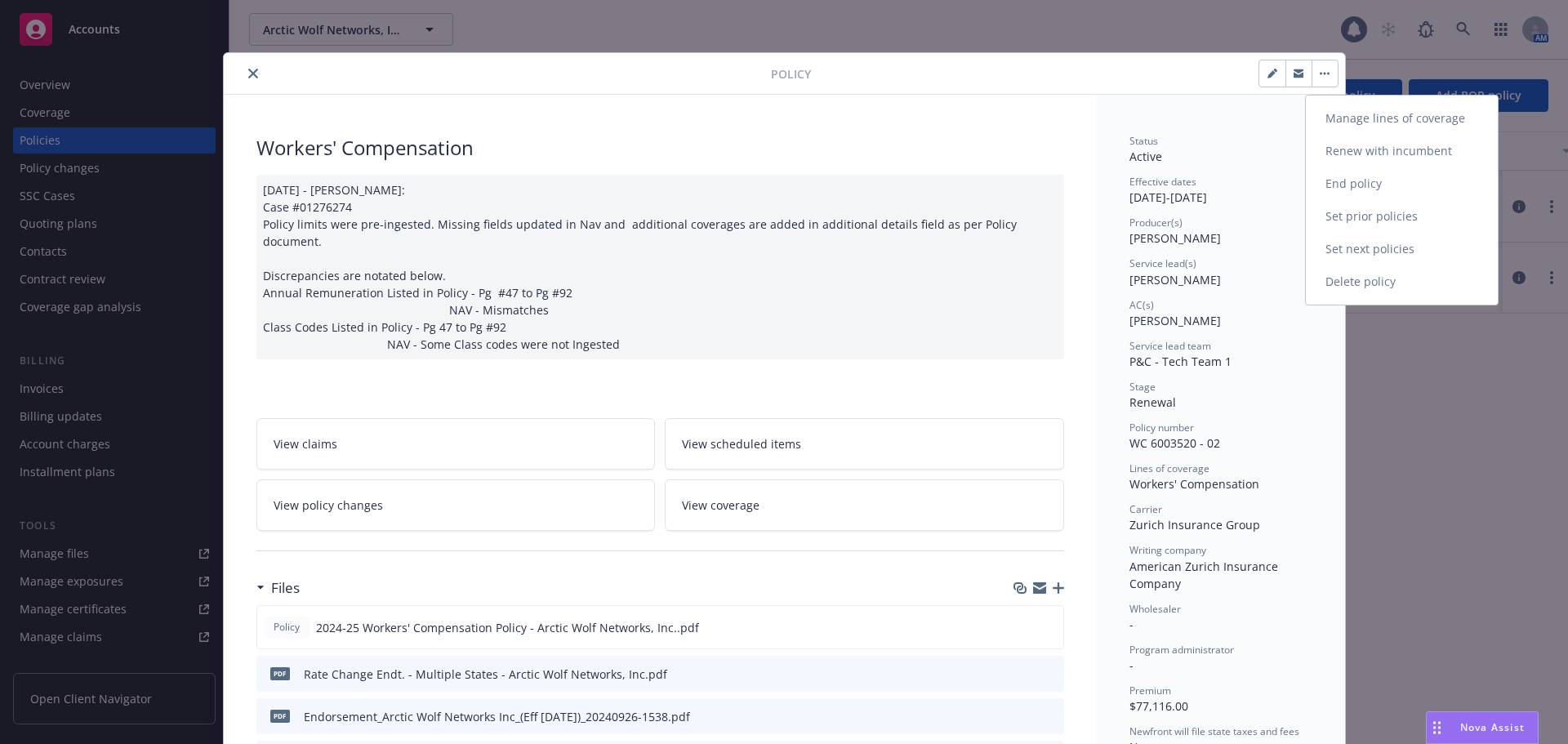
click at [1391, 143] on link "Renew with incumbent" at bounding box center [1401, 152] width 192 height 33
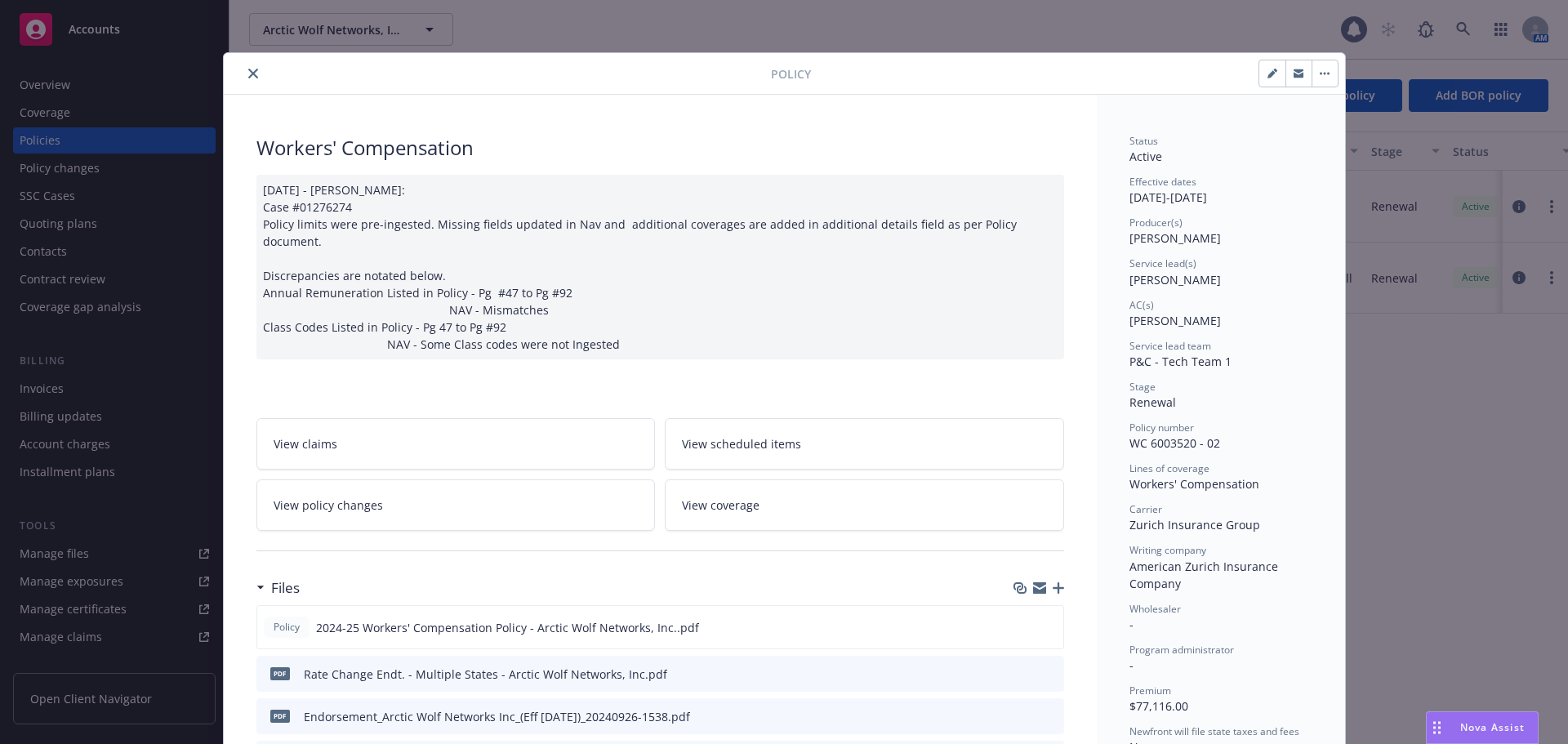
select select "12"
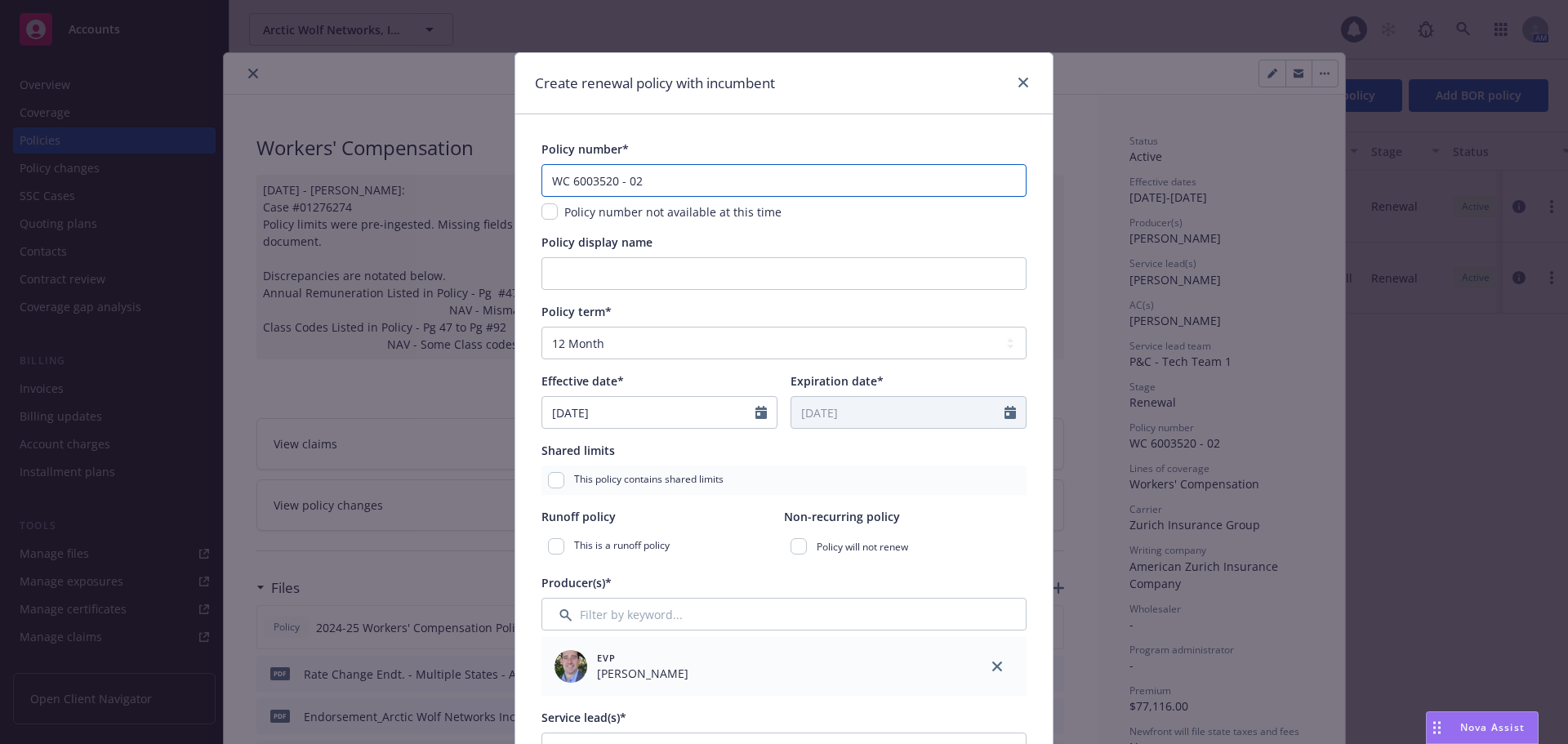
click at [665, 180] on input "WC 6003520 - 02" at bounding box center [784, 181] width 485 height 33
type input "WC 6003520 - 03"
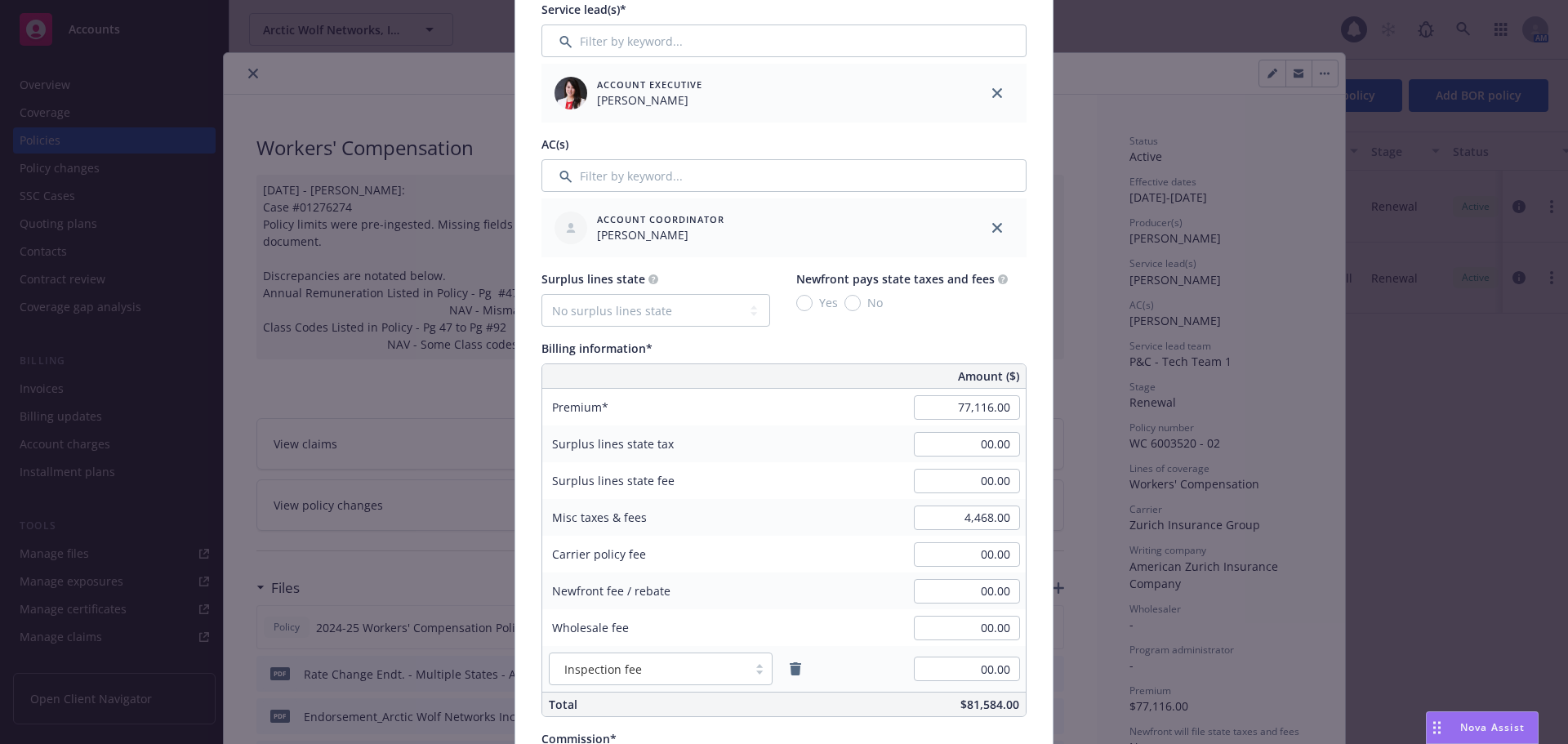
scroll to position [735, 0]
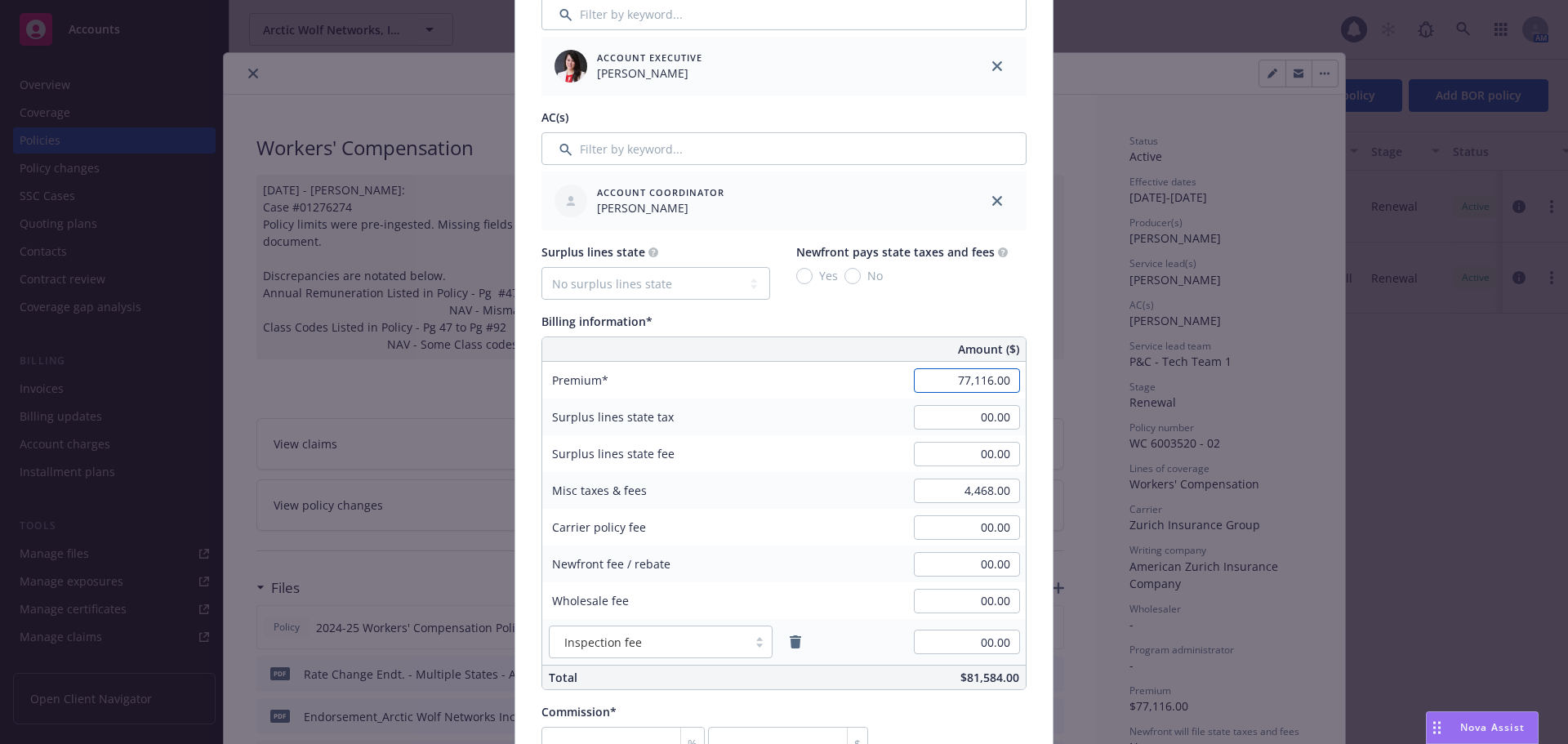
click at [934, 385] on input "77,116.00" at bounding box center [966, 380] width 106 height 24
type input "74,162.00"
click at [946, 484] on input "4,468.00" at bounding box center [966, 490] width 106 height 24
type input "3,085.00"
click at [794, 501] on div "Misc taxes & fees 3,085.00" at bounding box center [784, 490] width 483 height 37
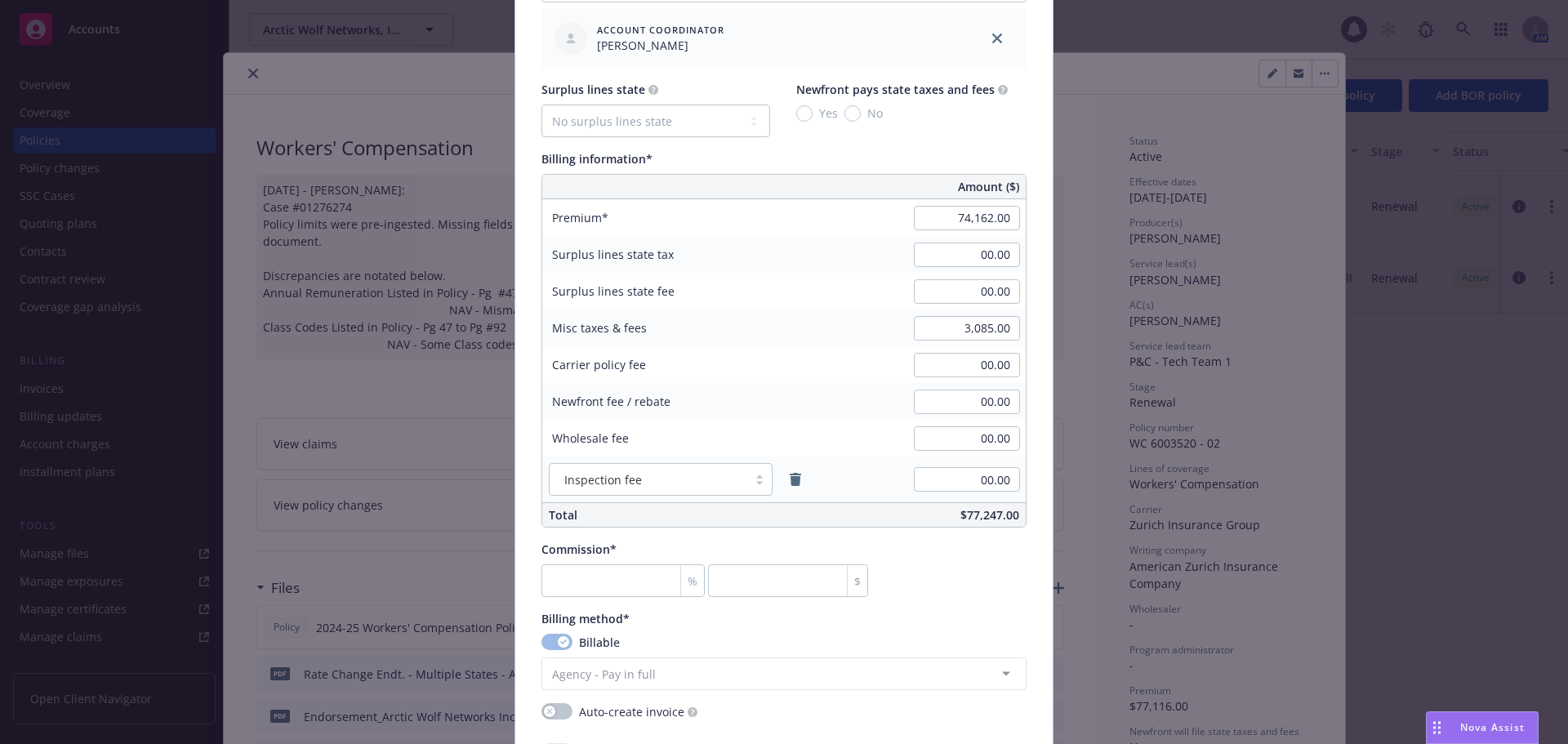
scroll to position [899, 0]
click at [643, 571] on input "number" at bounding box center [623, 581] width 163 height 33
type input "1"
type input "741.62"
type input "10"
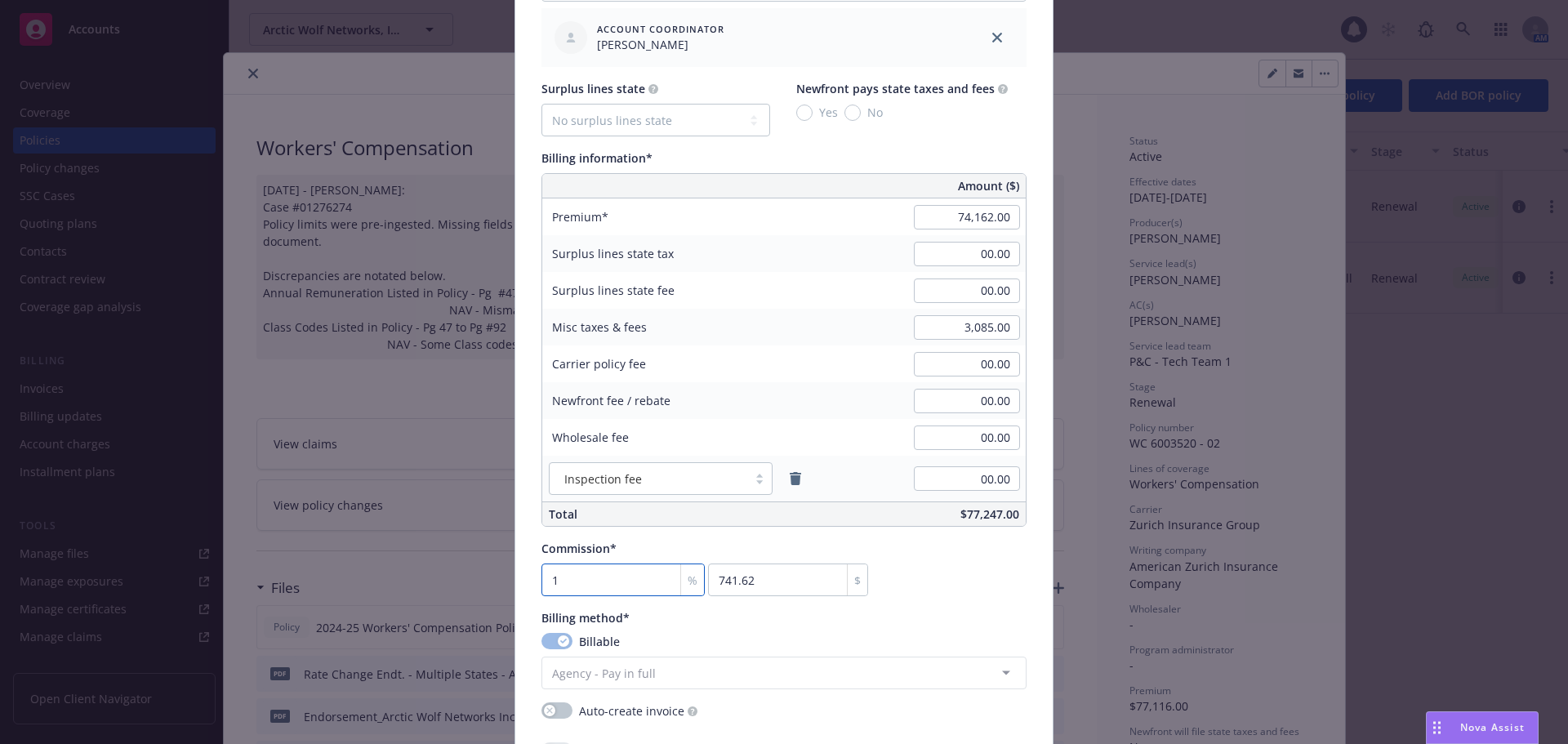
type input "7416.2"
type input "10"
click at [942, 559] on div "Commission* 10 % 7416.2 $" at bounding box center [784, 568] width 485 height 56
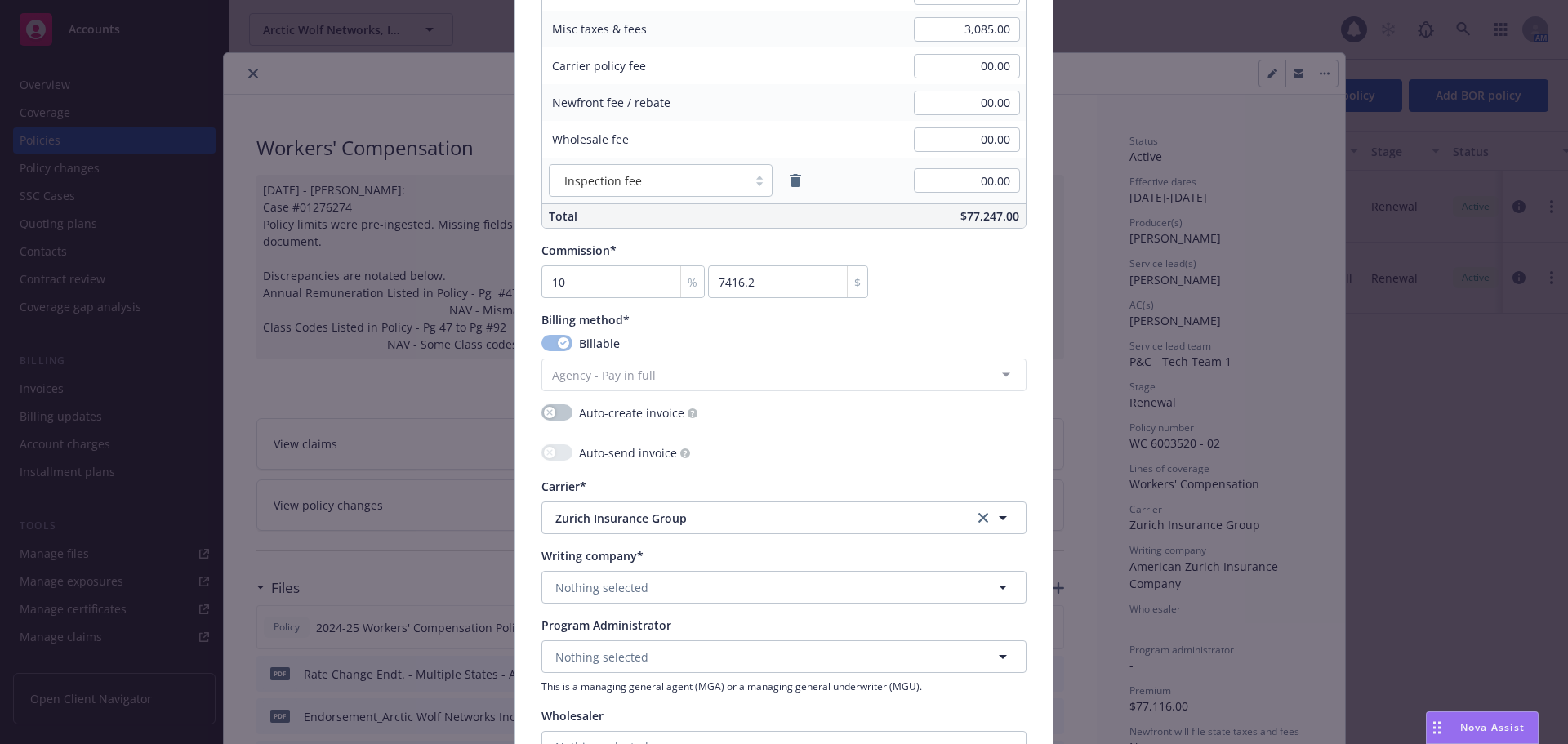
scroll to position [1225, 0]
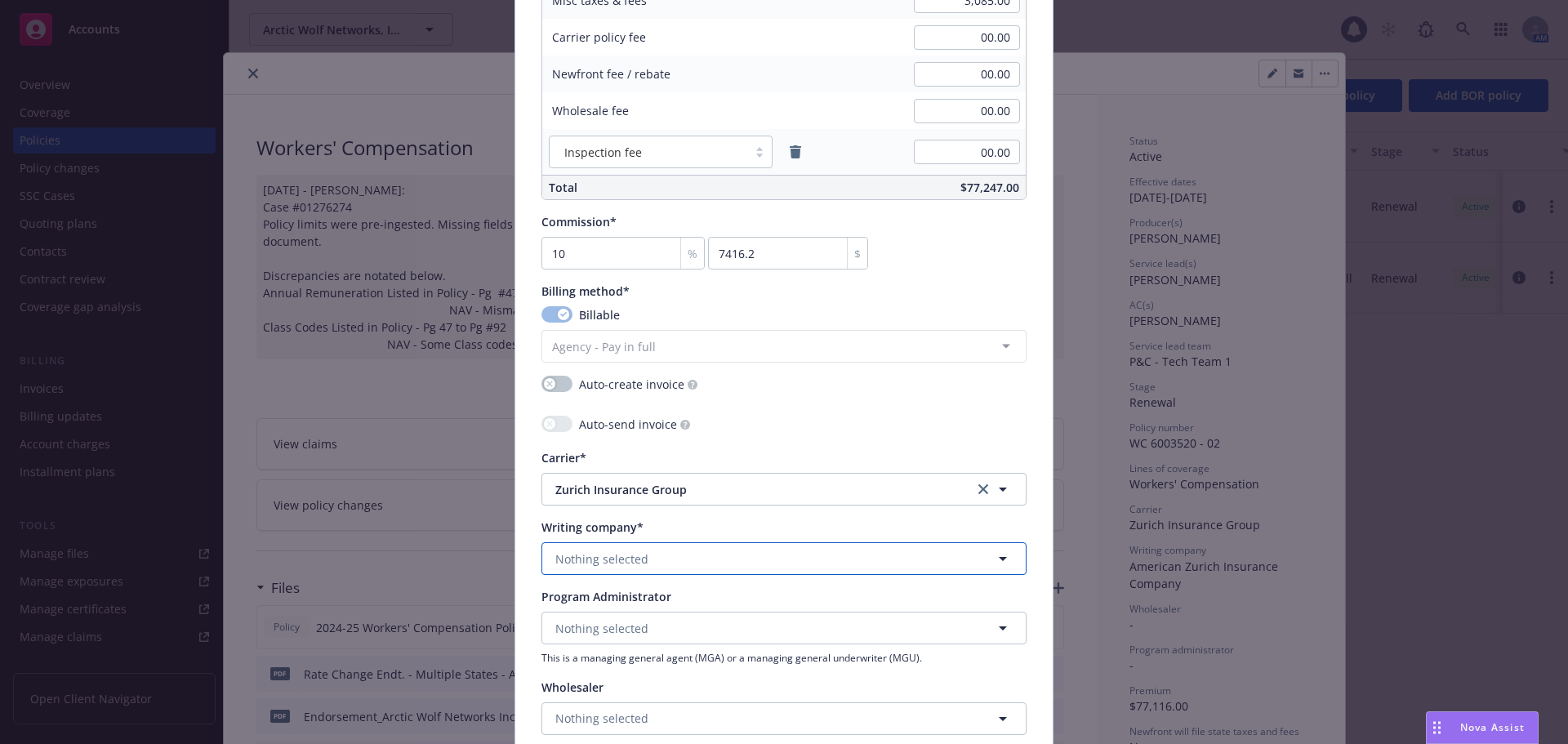
click at [638, 553] on span "Nothing selected" at bounding box center [602, 559] width 93 height 18
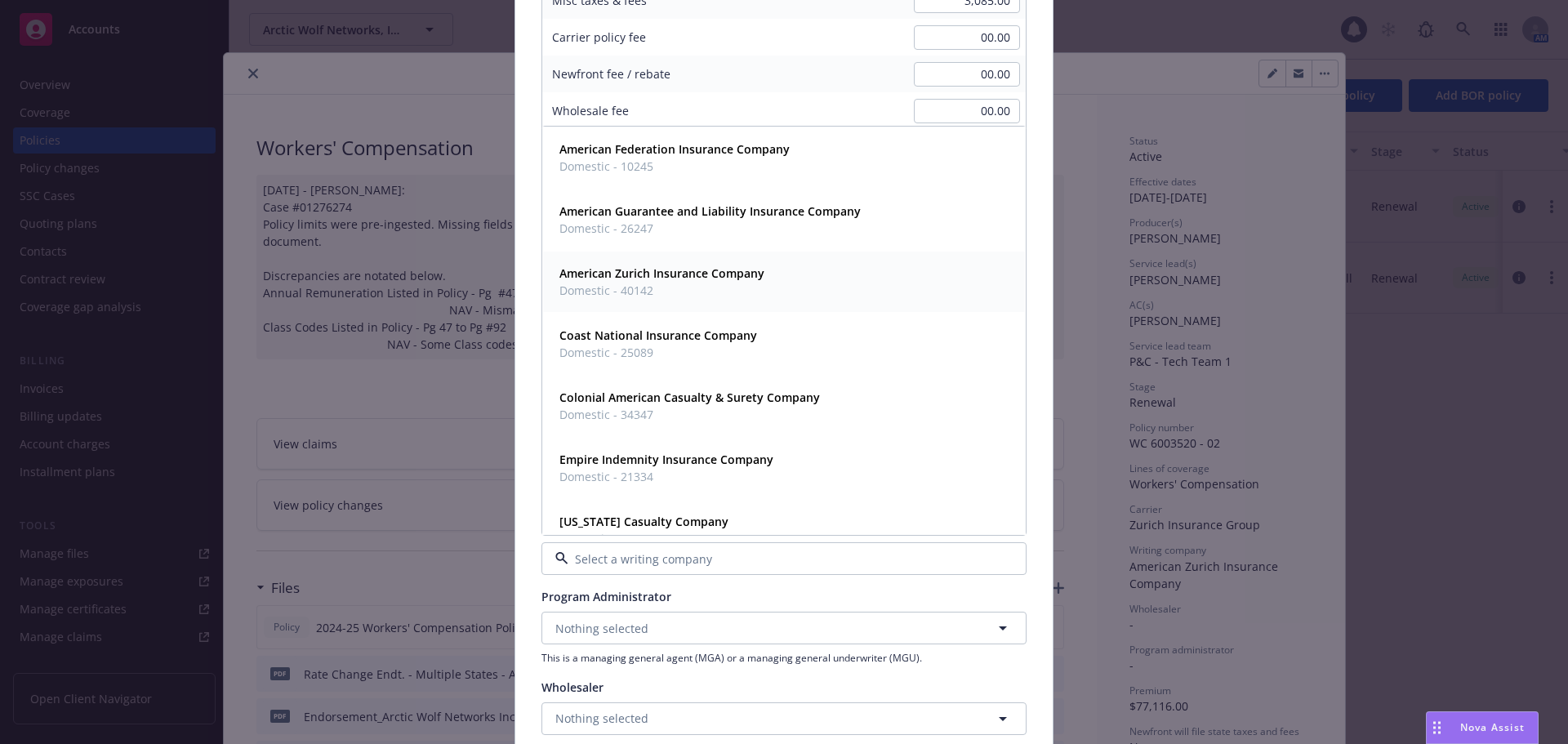
click at [641, 282] on span "American Zurich Insurance Company" at bounding box center [661, 273] width 205 height 18
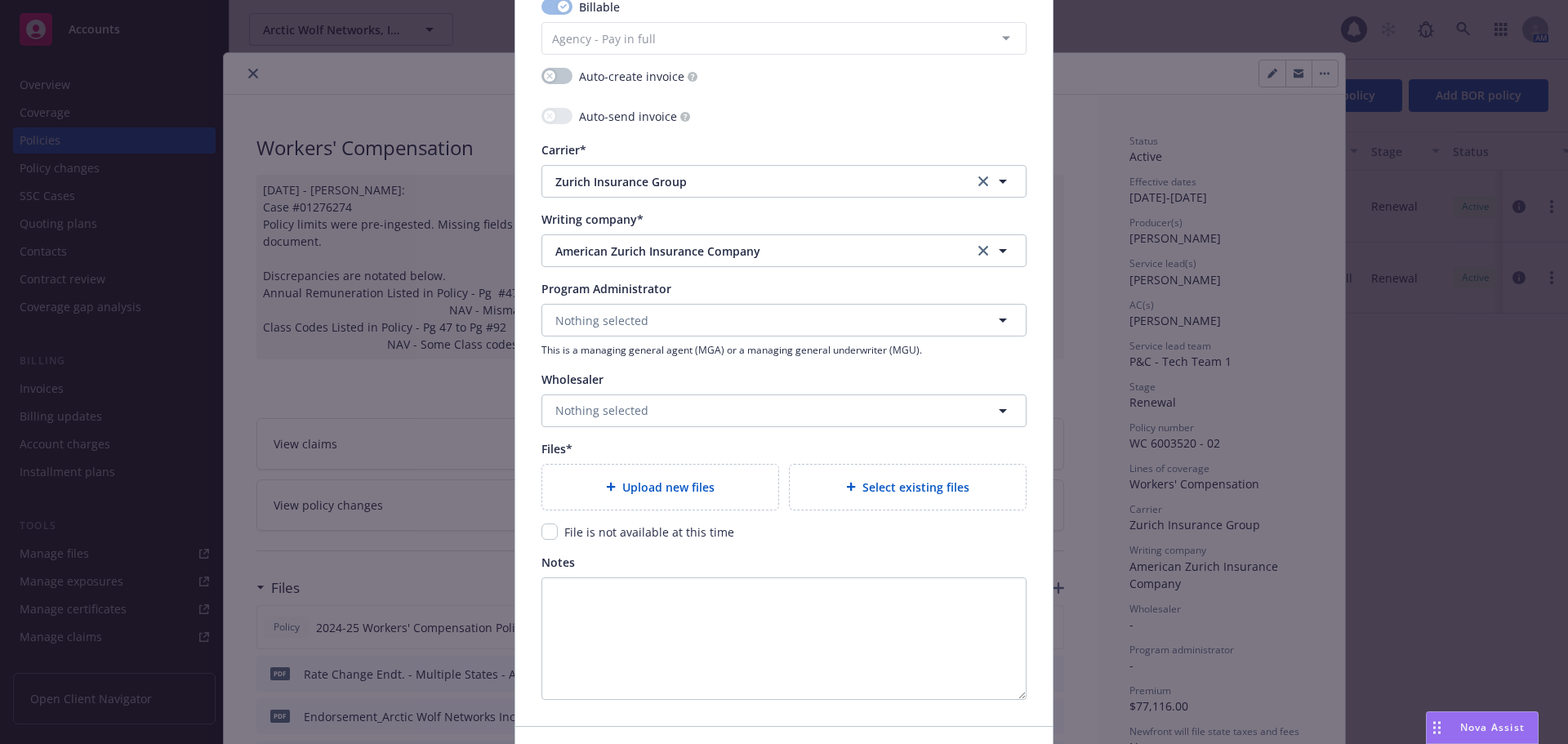
scroll to position [1552, 0]
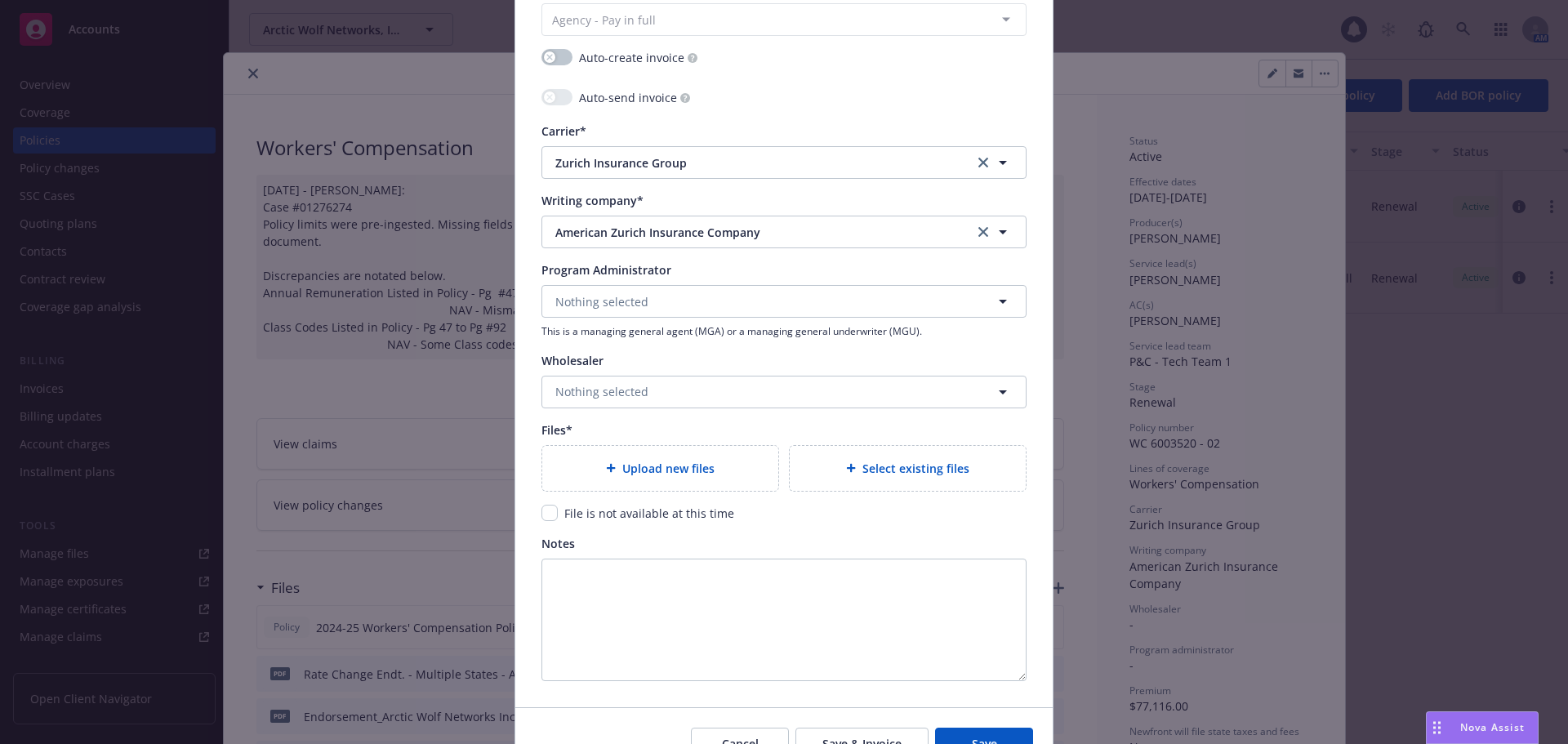
type textarea "x"
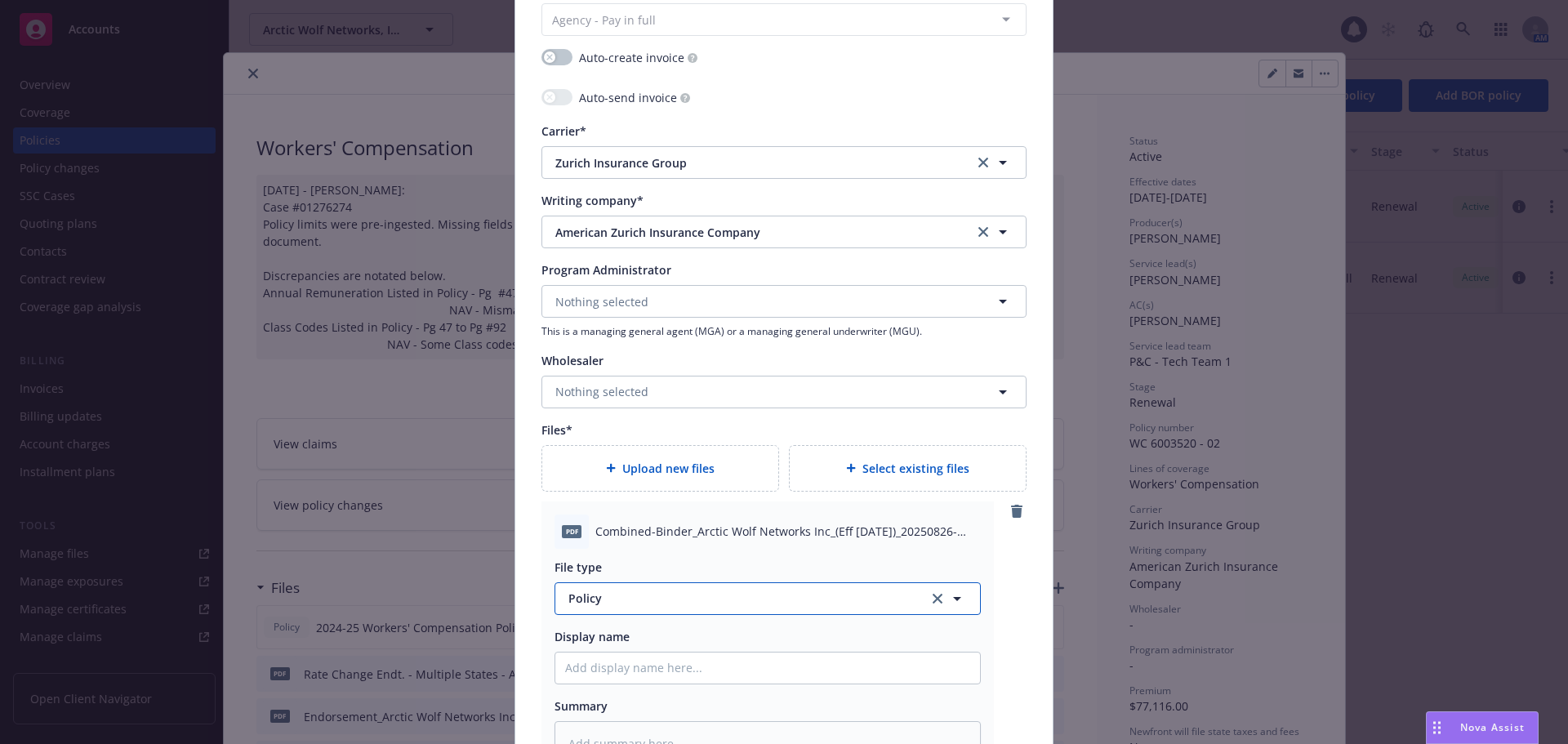
click at [685, 596] on span "Policy" at bounding box center [739, 598] width 341 height 18
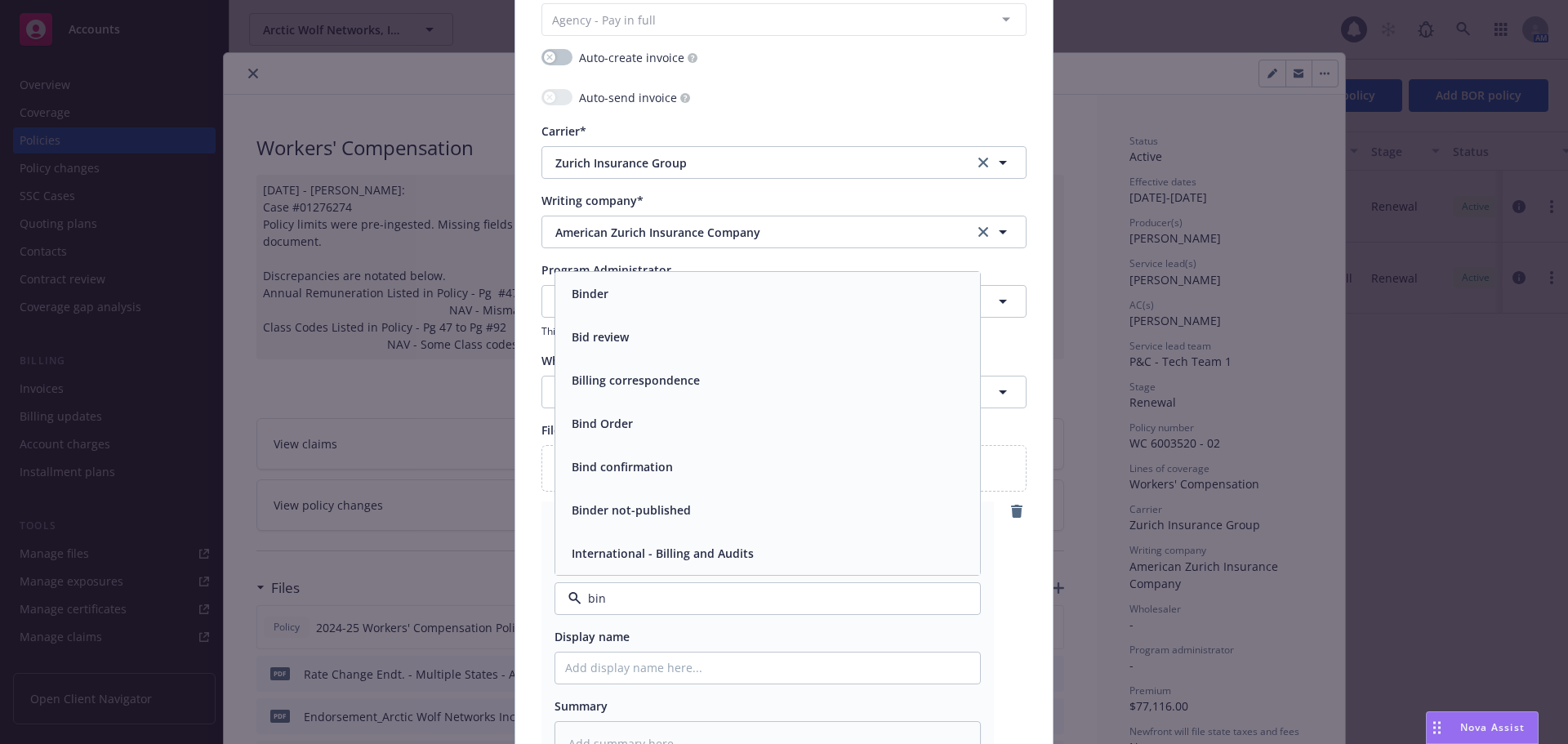
type input "bind"
click at [667, 428] on div "Binder" at bounding box center [767, 423] width 405 height 23
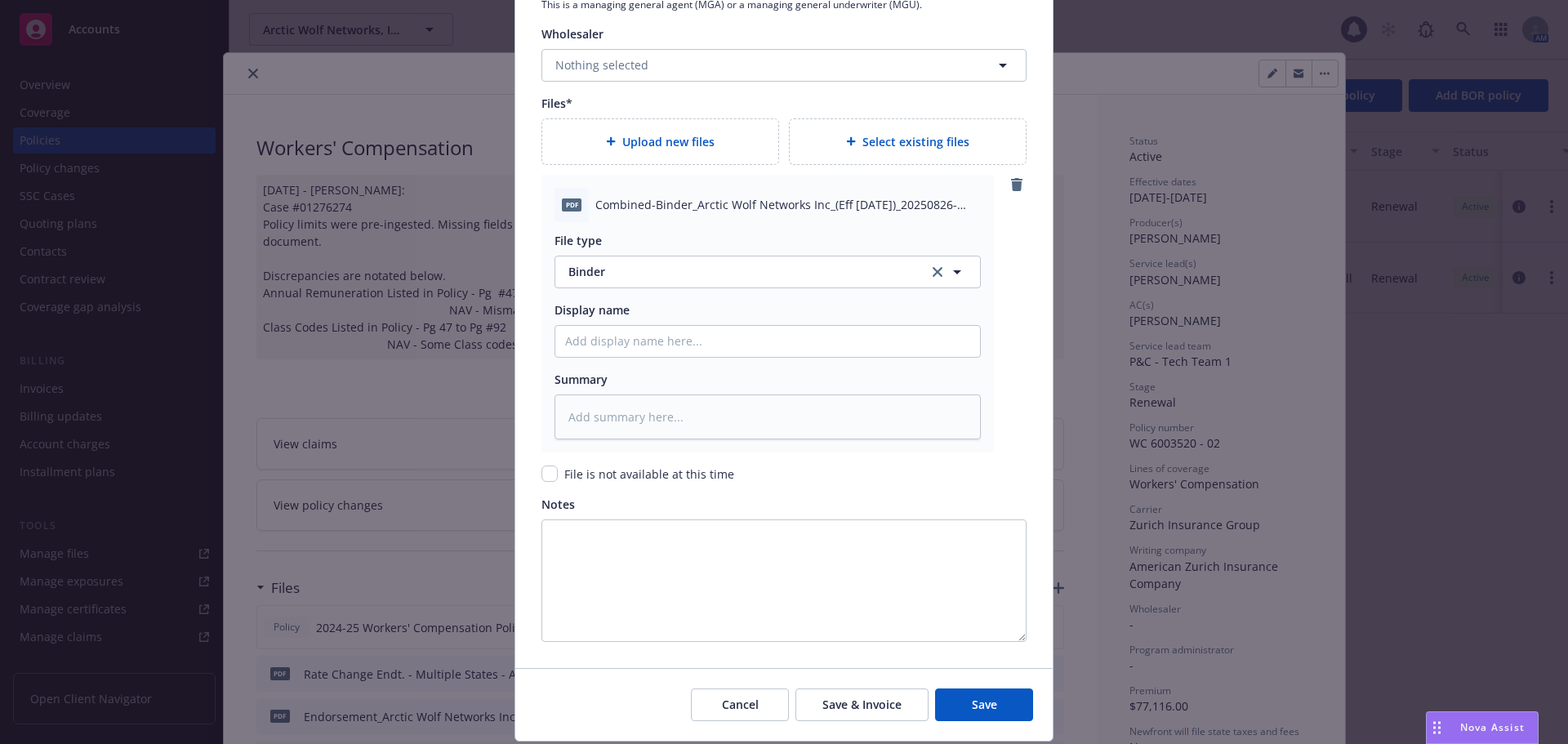
scroll to position [1929, 0]
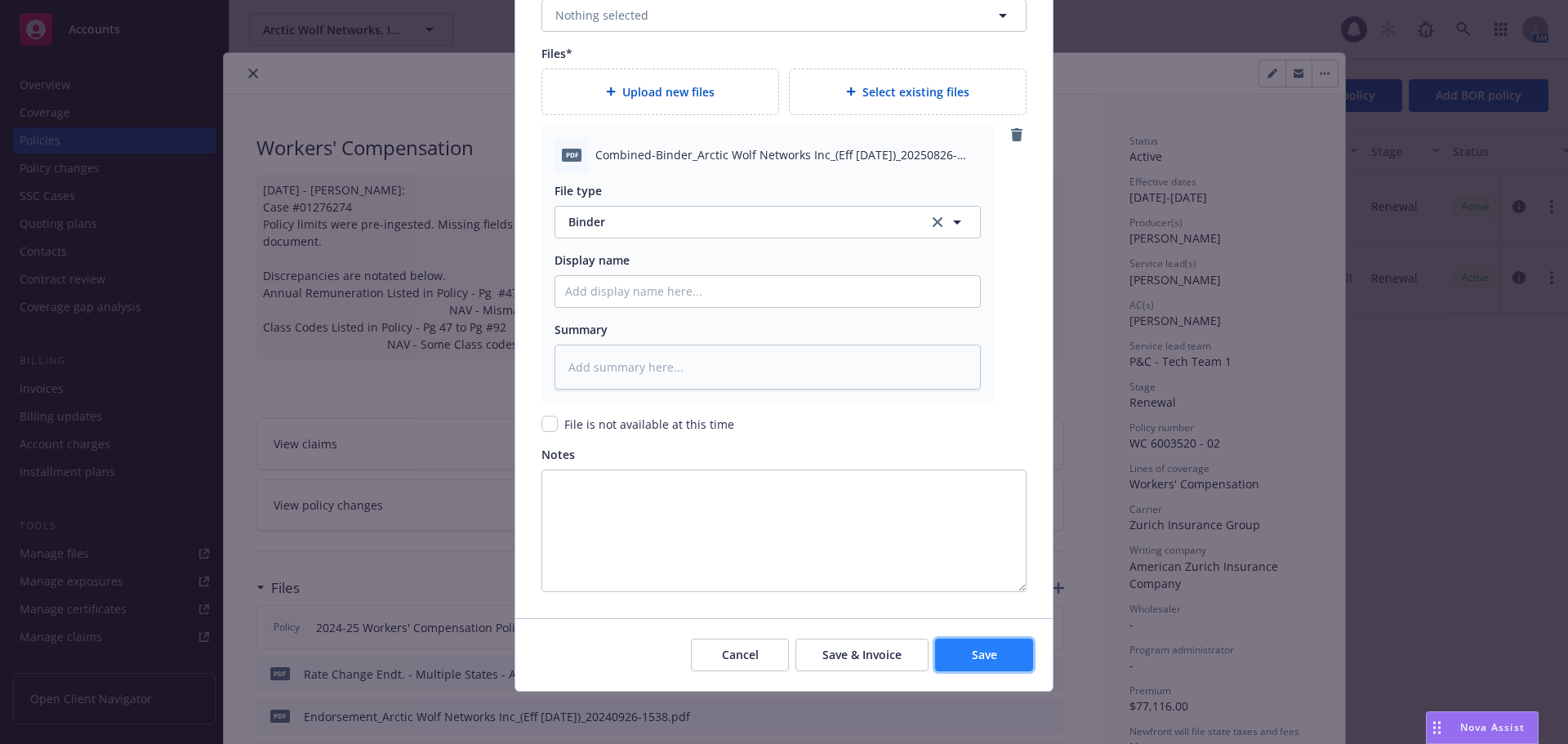
click at [958, 648] on button "Save" at bounding box center [984, 655] width 98 height 33
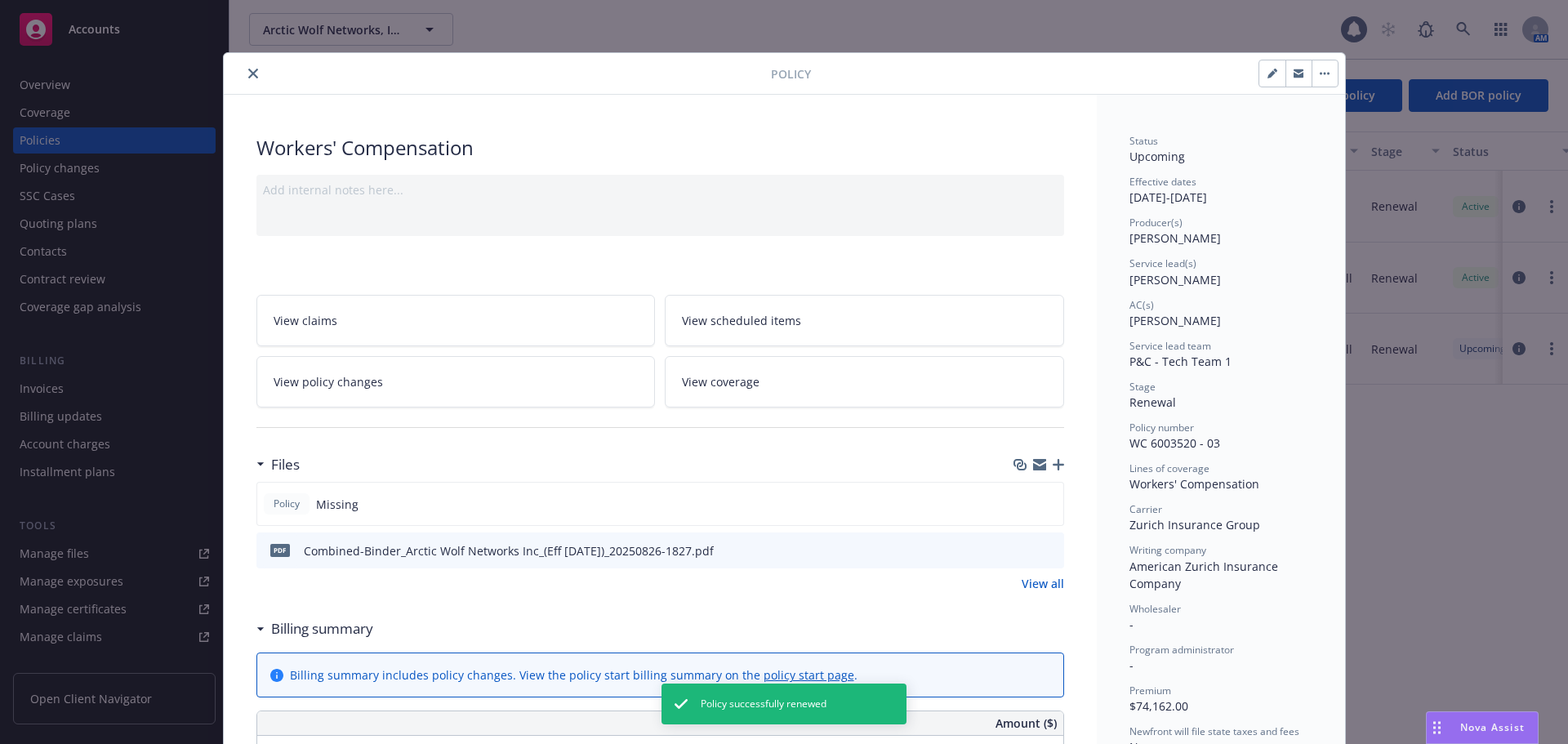
click at [1053, 467] on icon "button" at bounding box center [1059, 465] width 12 height 12
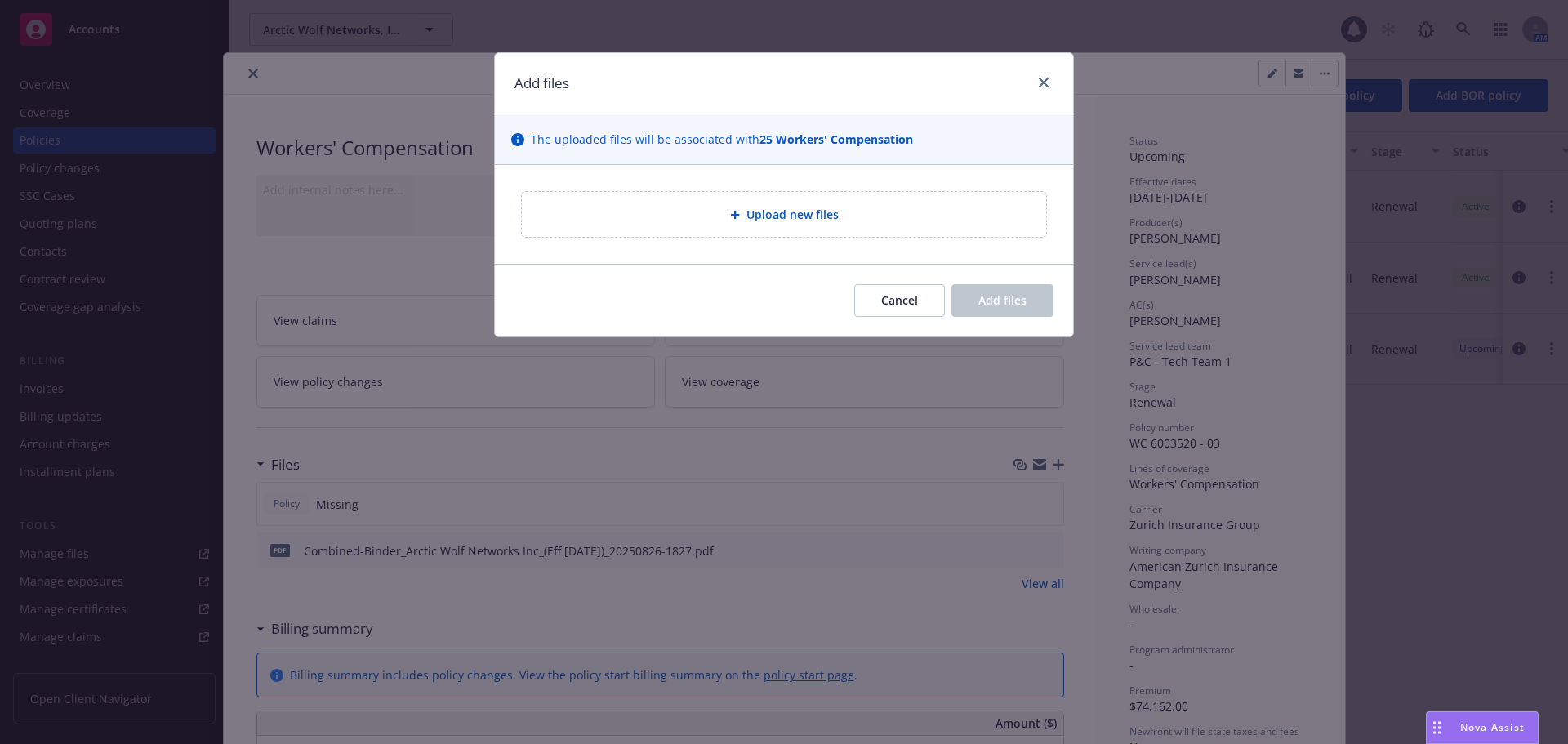
type textarea "x"
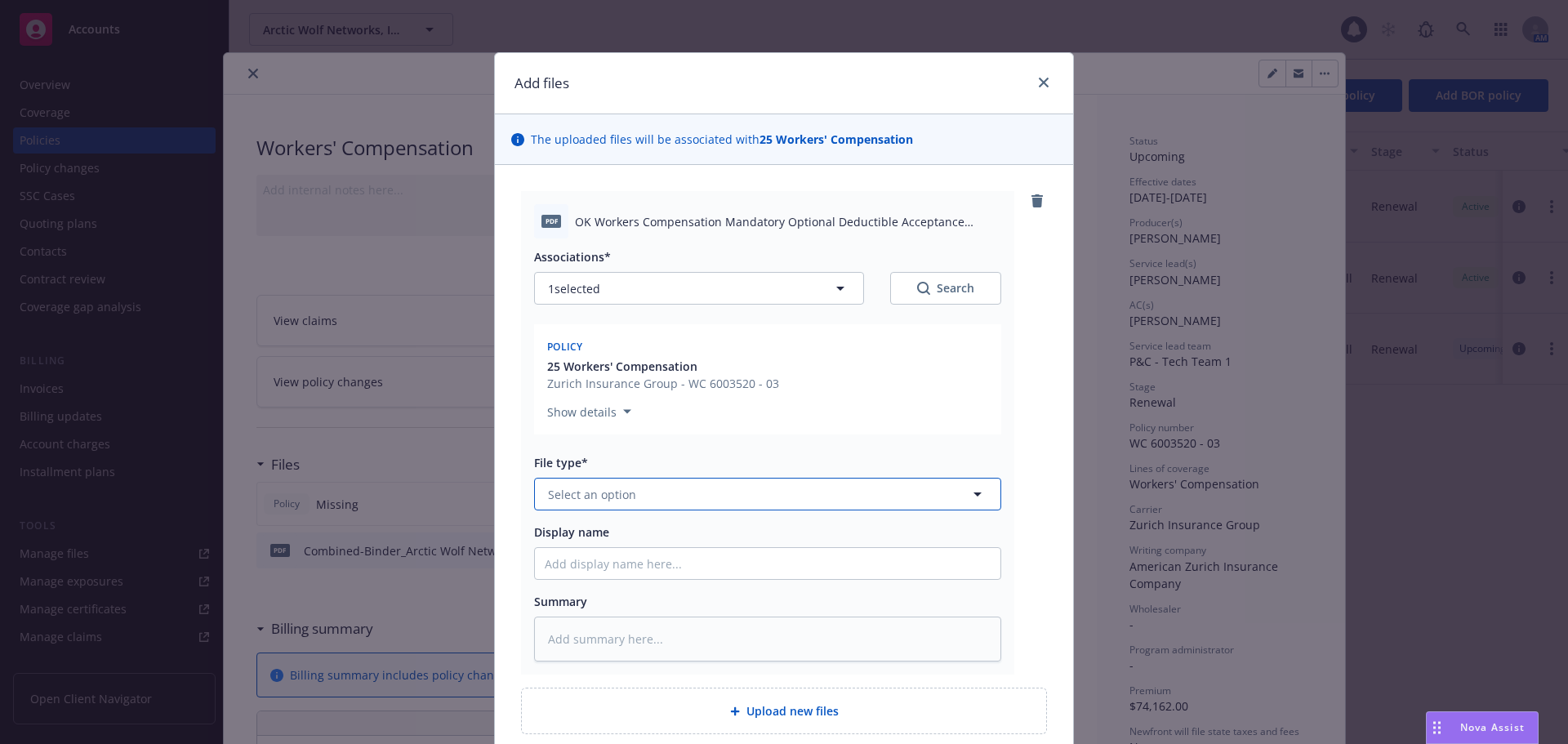
click at [631, 494] on button "Select an option" at bounding box center [767, 494] width 467 height 33
type input "w"
type input "other"
click at [648, 532] on div "Other" at bounding box center [767, 540] width 446 height 23
type textarea "x"
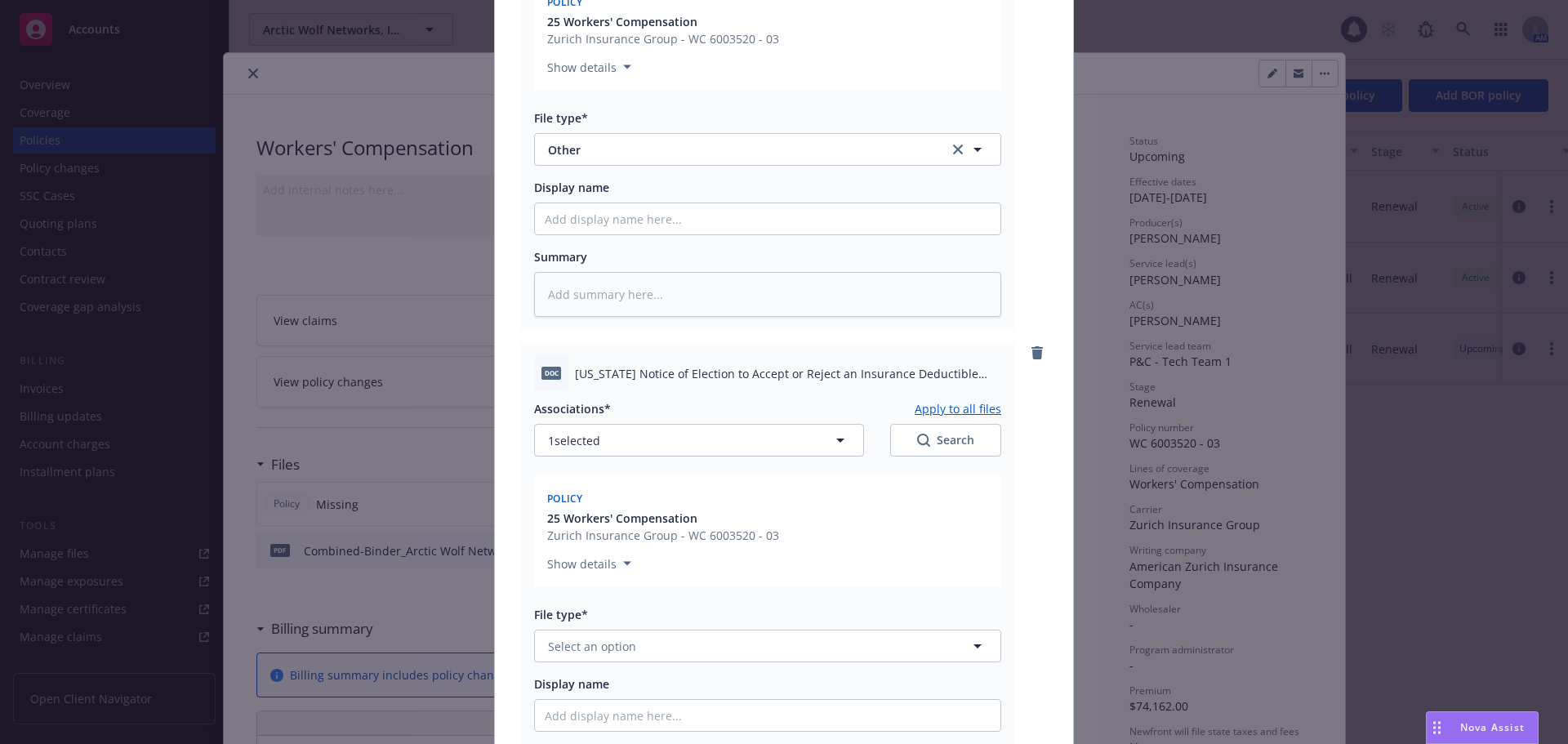
scroll to position [572, 0]
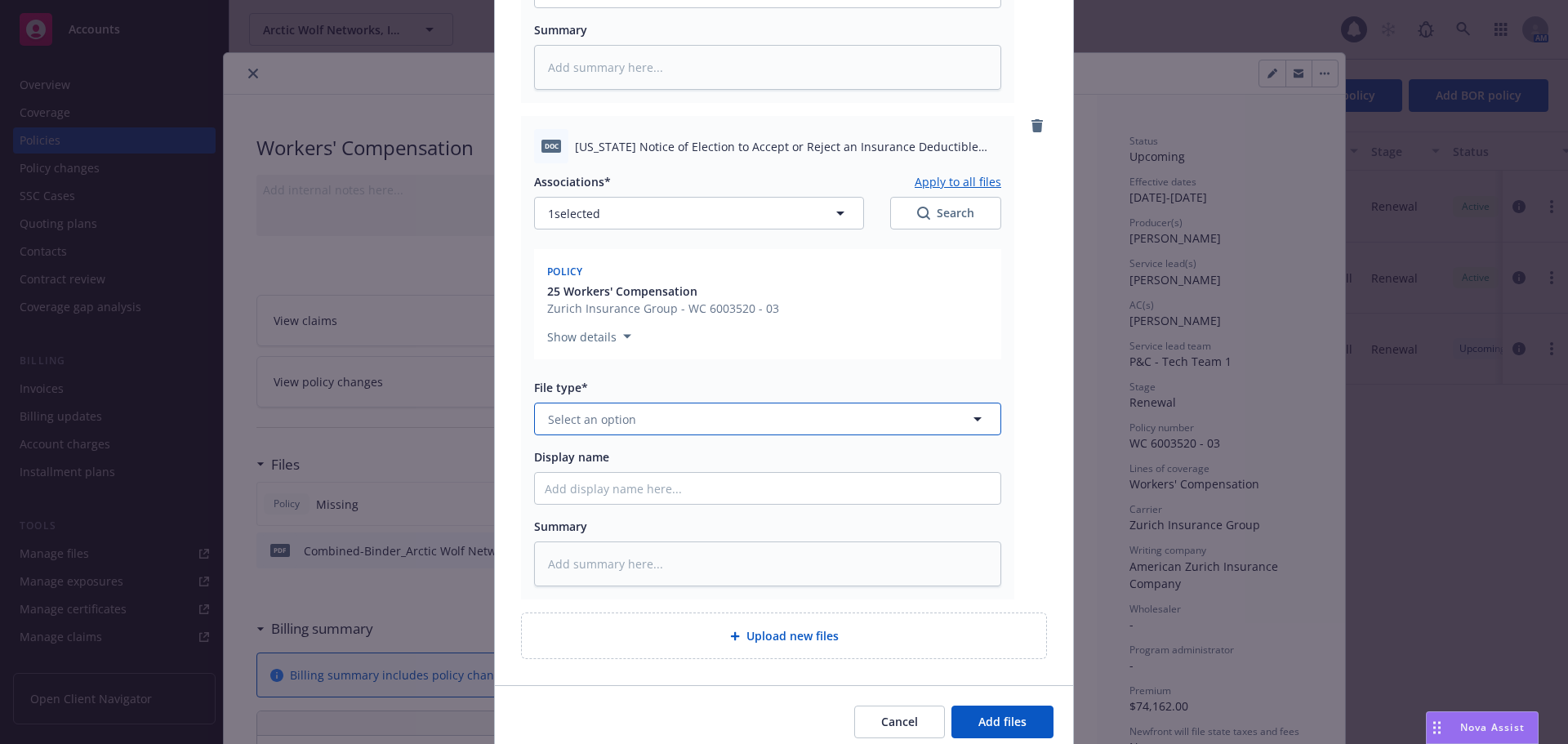
click at [645, 421] on button "Select an option" at bounding box center [767, 419] width 467 height 33
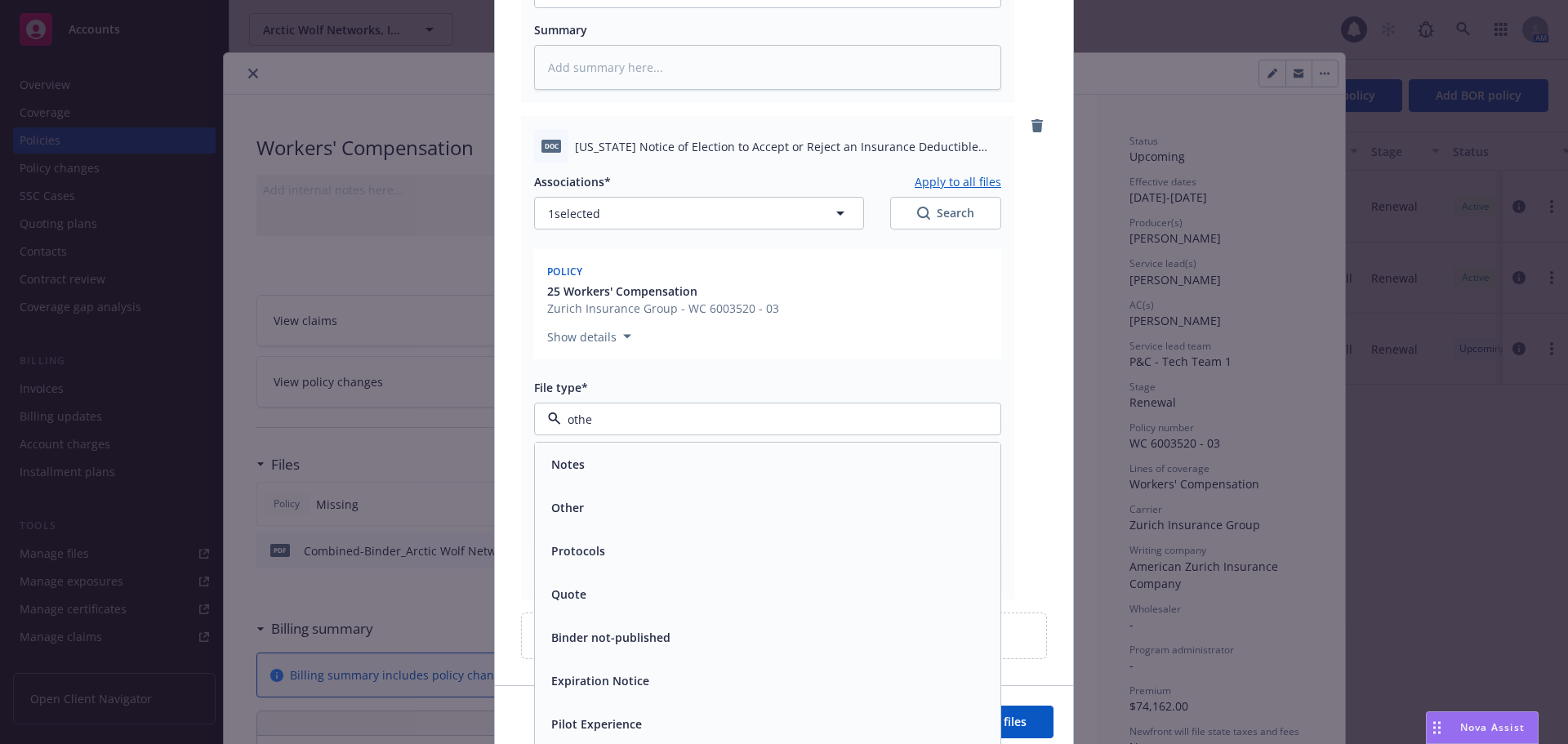
type input "other"
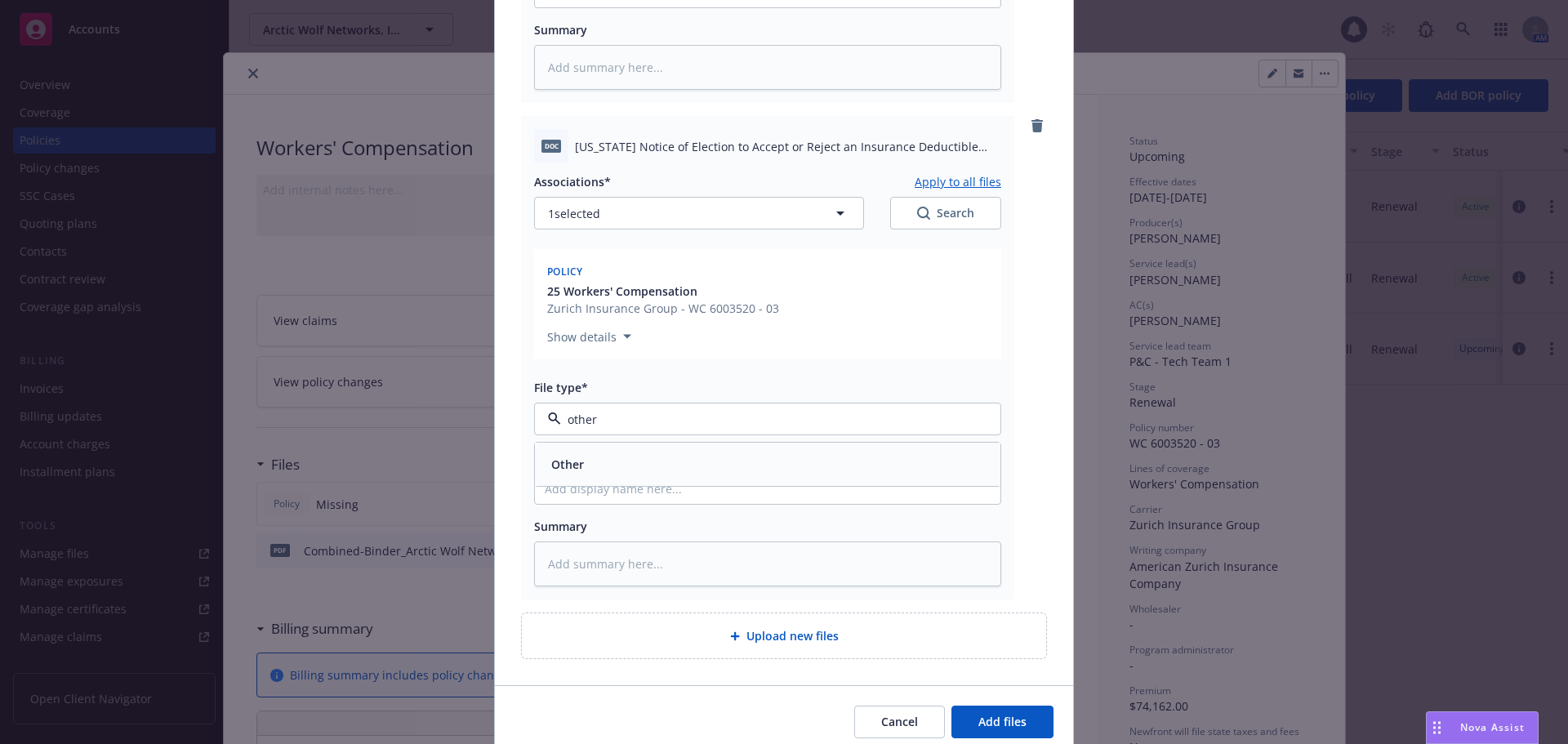
click at [650, 446] on div "Other" at bounding box center [767, 464] width 466 height 44
type textarea "x"
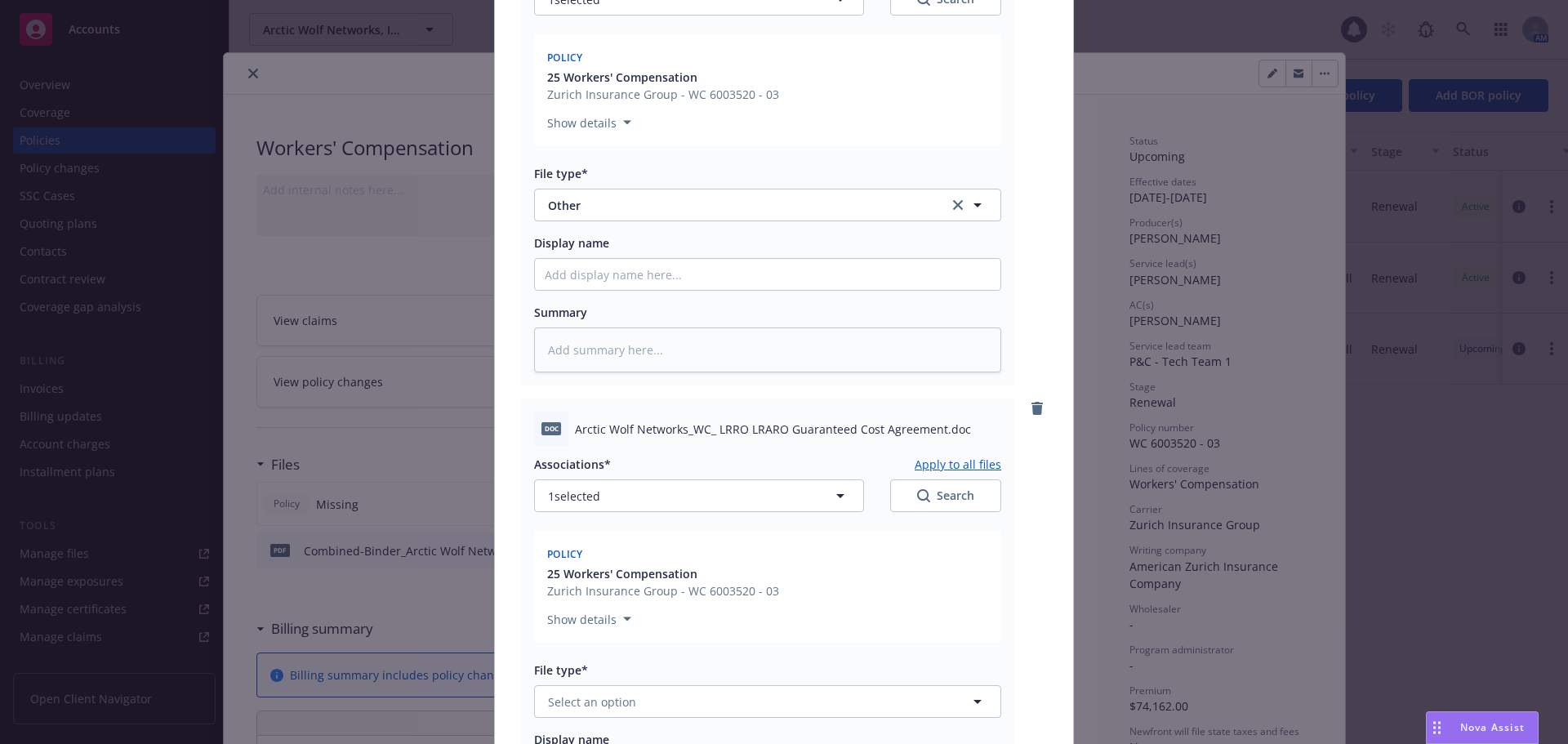
scroll to position [1136, 0]
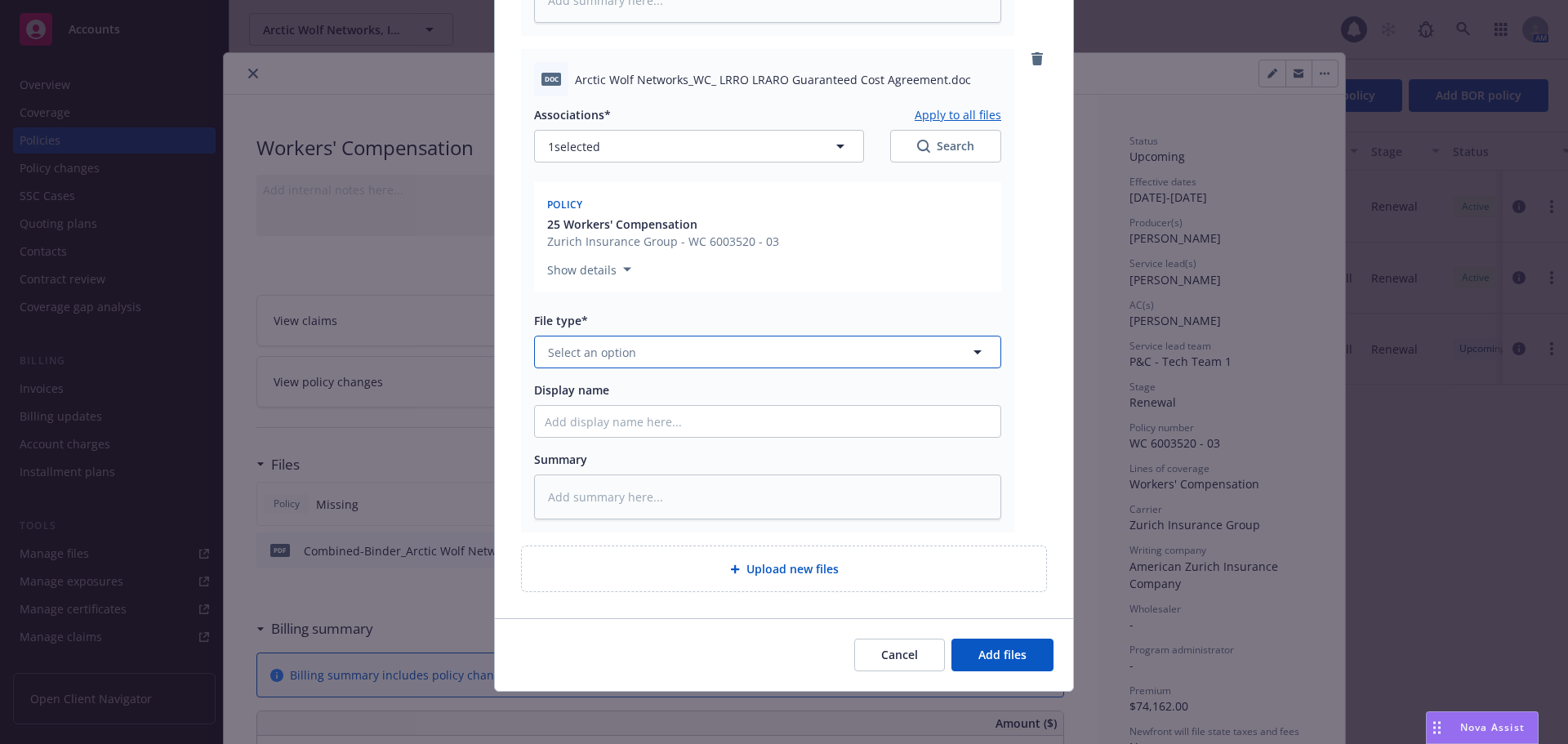
click at [648, 359] on button "Select an option" at bounding box center [767, 352] width 467 height 33
type input "other"
click at [666, 390] on div "Other" at bounding box center [767, 397] width 446 height 23
click at [988, 664] on button "Add files" at bounding box center [1002, 655] width 102 height 33
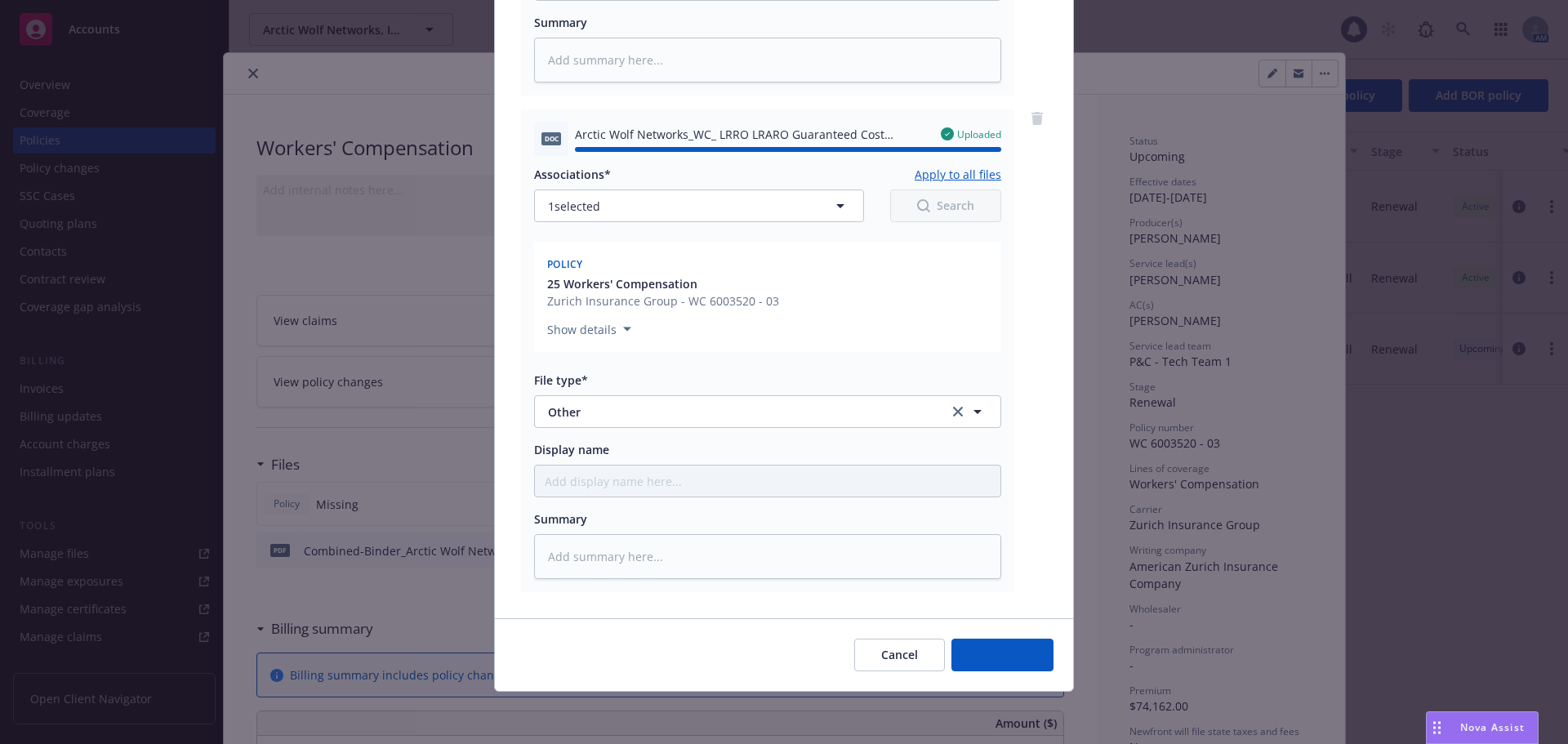
type textarea "x"
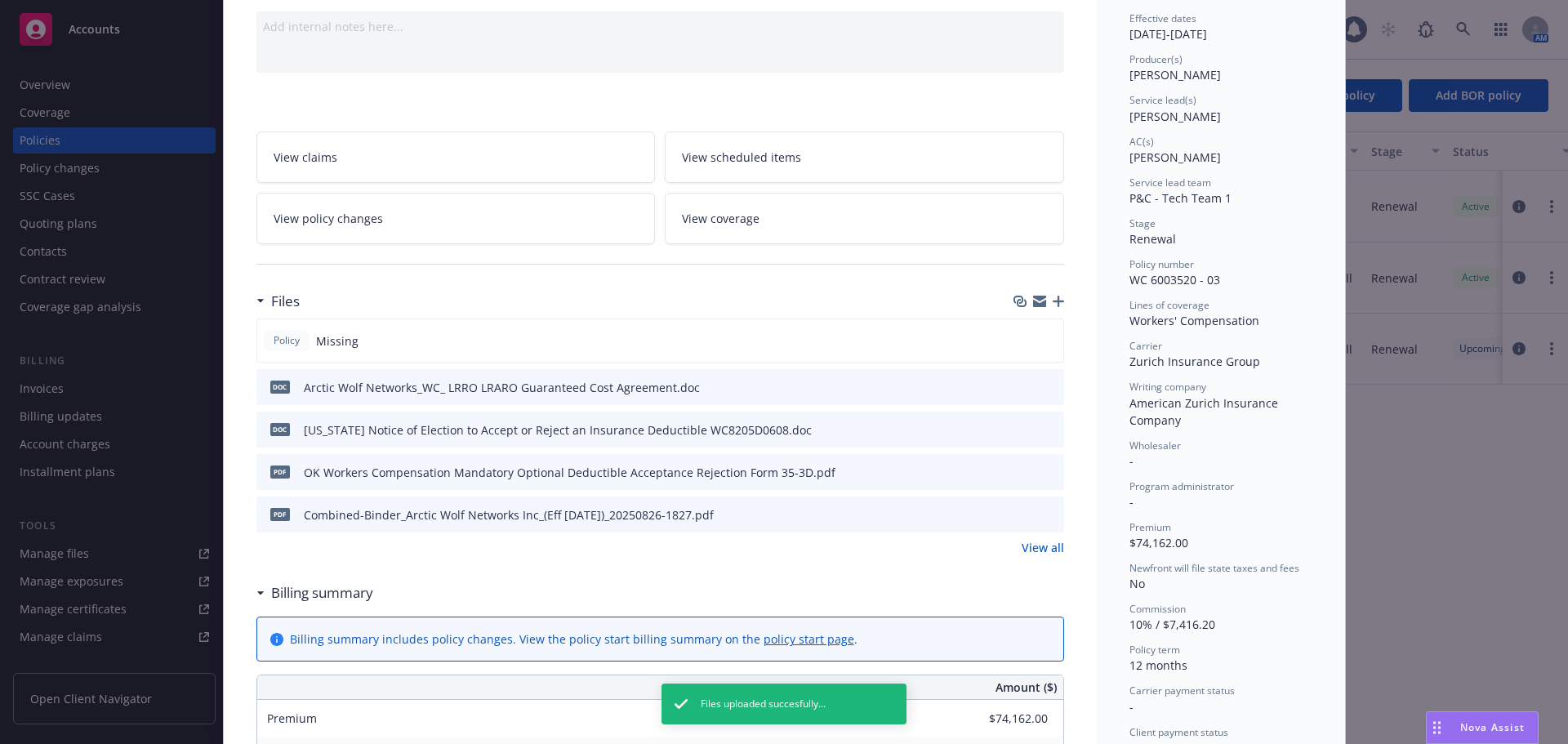
scroll to position [0, 0]
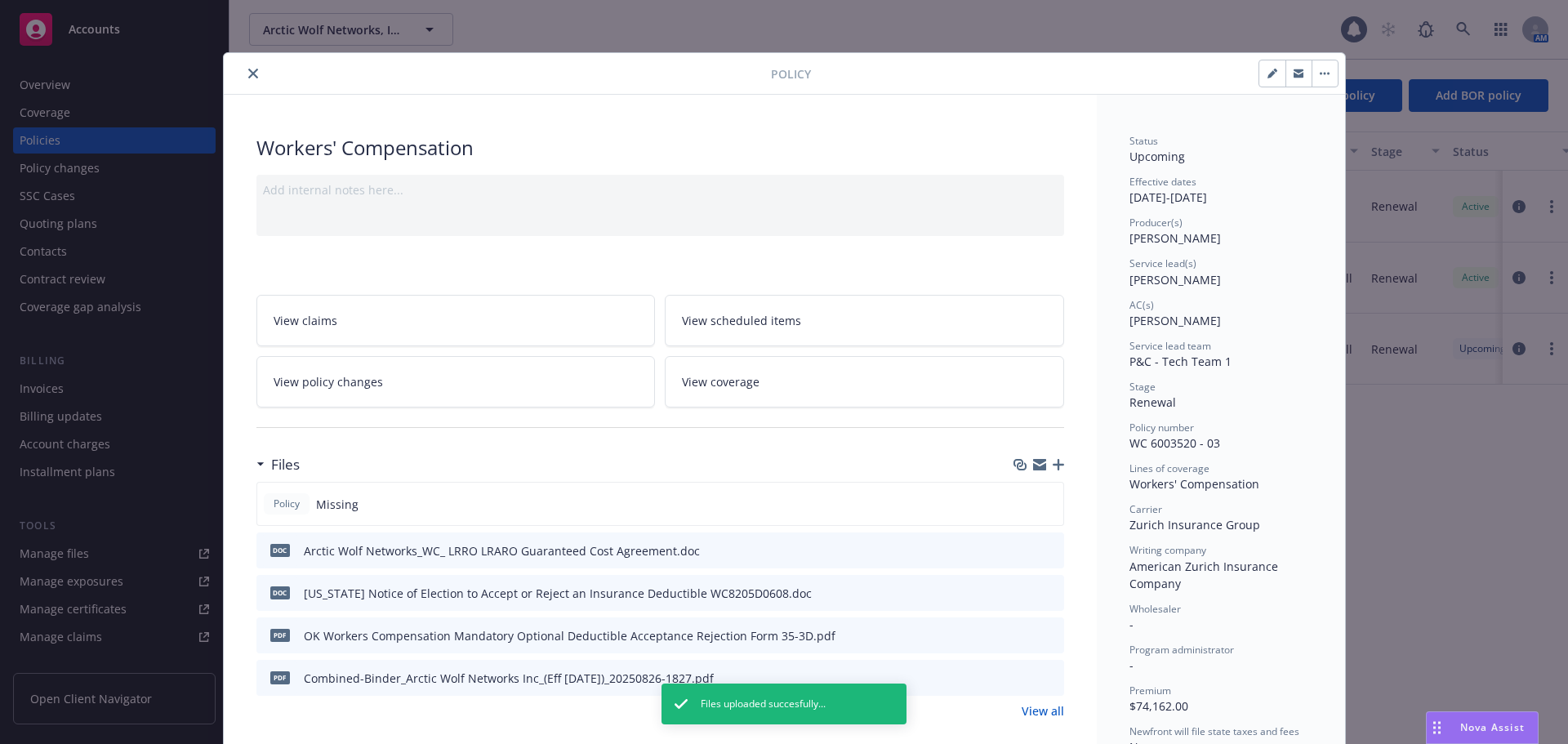
click at [248, 69] on icon "close" at bounding box center [253, 74] width 10 height 10
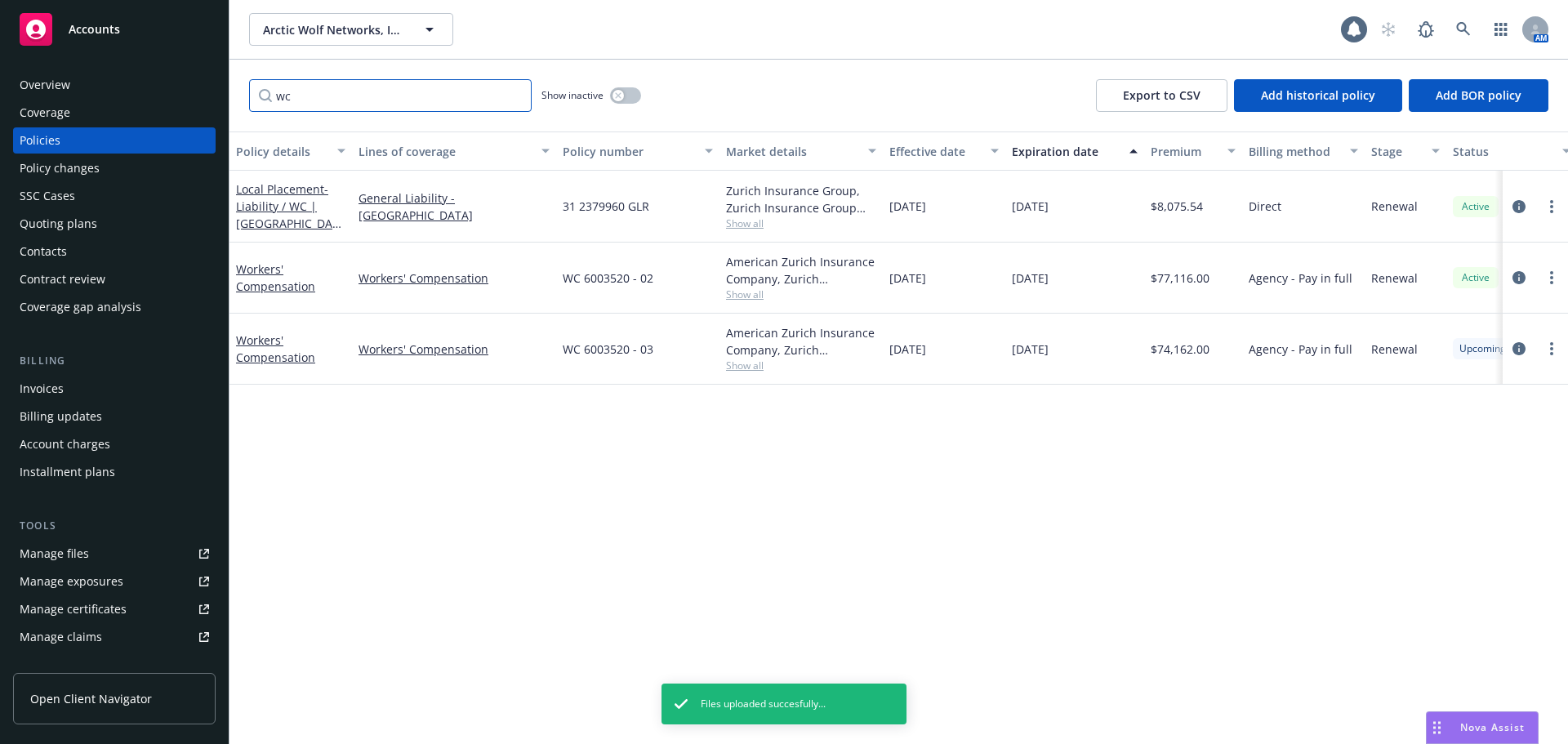
drag, startPoint x: 313, startPoint y: 91, endPoint x: 257, endPoint y: 99, distance: 56.6
click at [257, 99] on input "wc" at bounding box center [390, 95] width 283 height 33
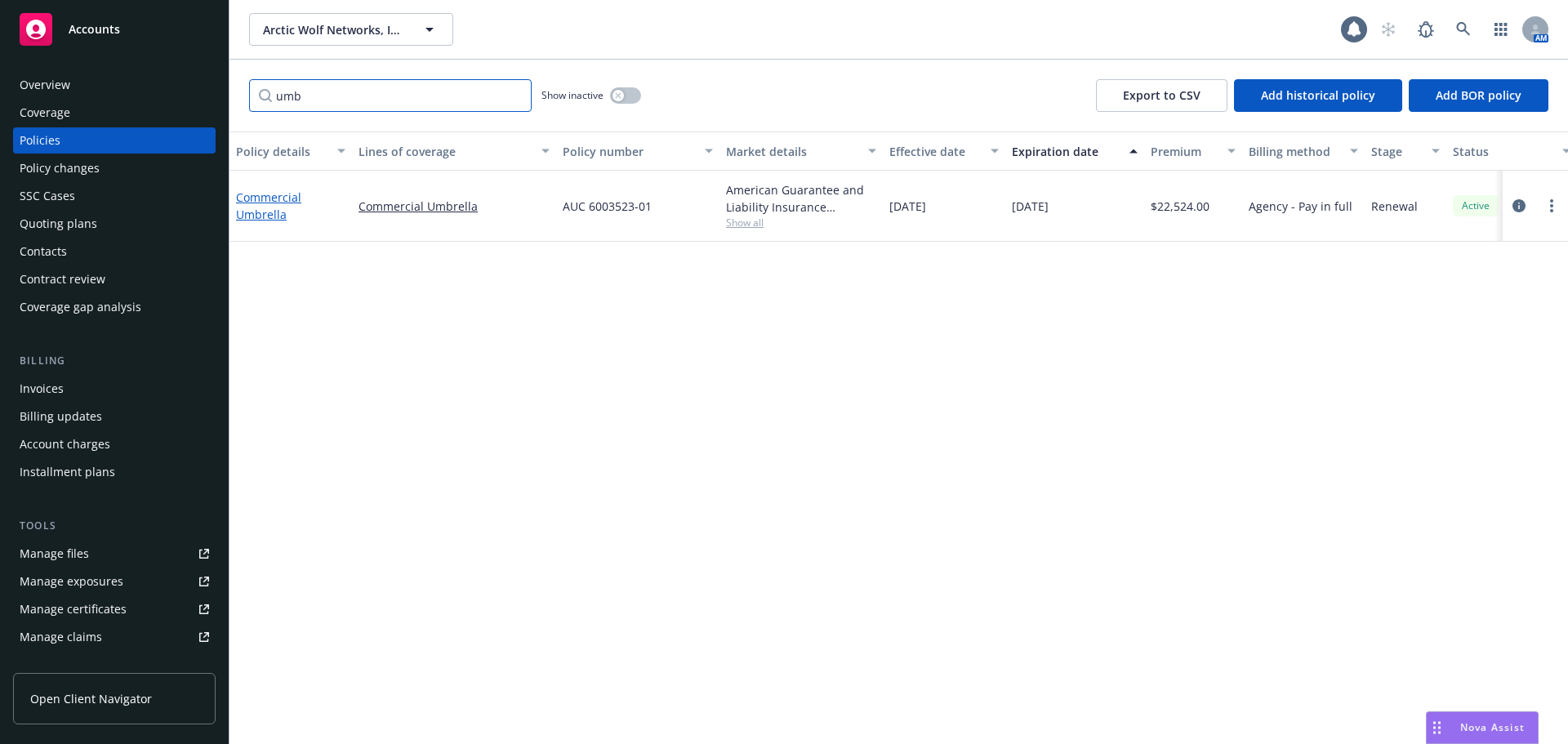
type input "umb"
click at [273, 207] on link "Commercial Umbrella" at bounding box center [268, 206] width 65 height 33
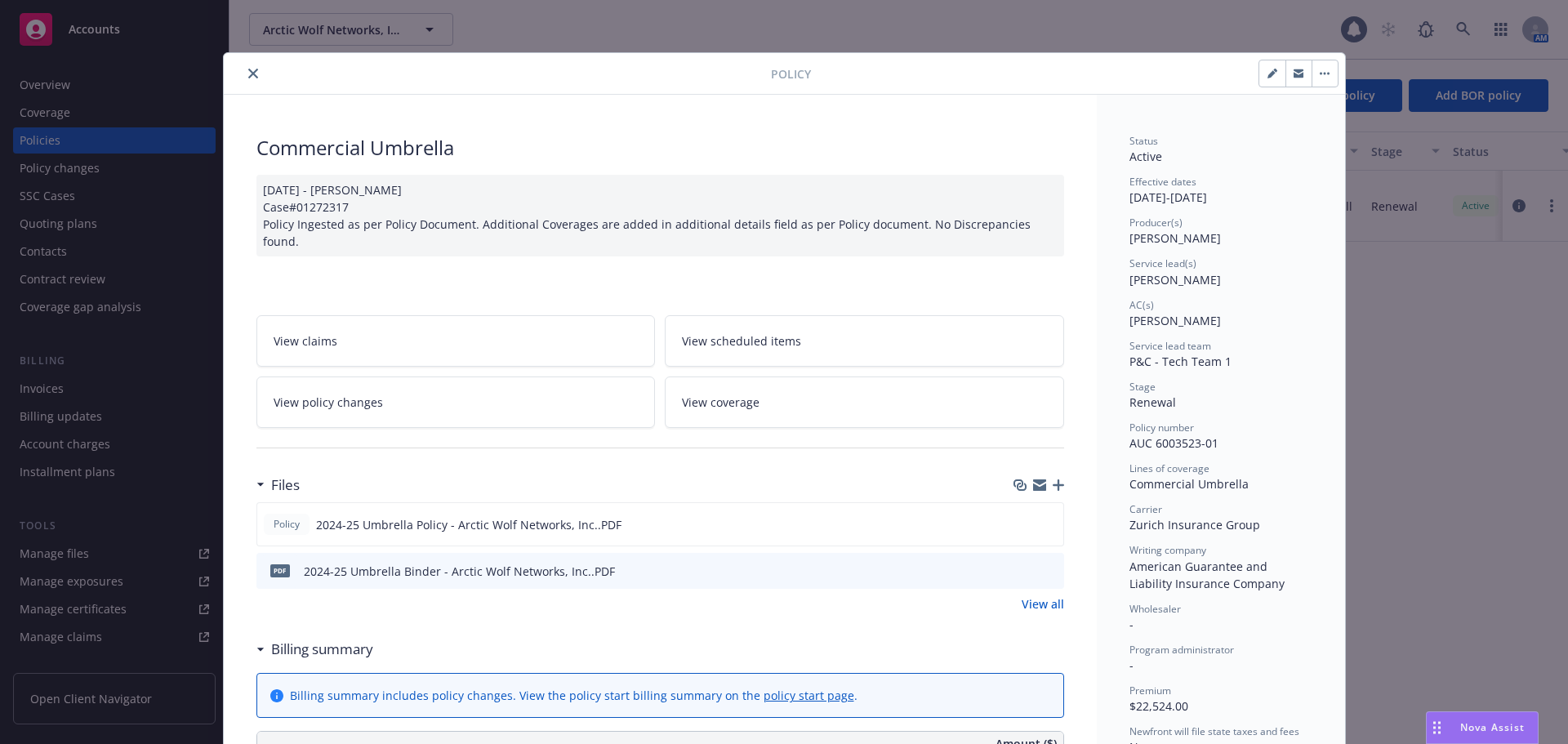
click at [1326, 78] on button "button" at bounding box center [1324, 73] width 26 height 26
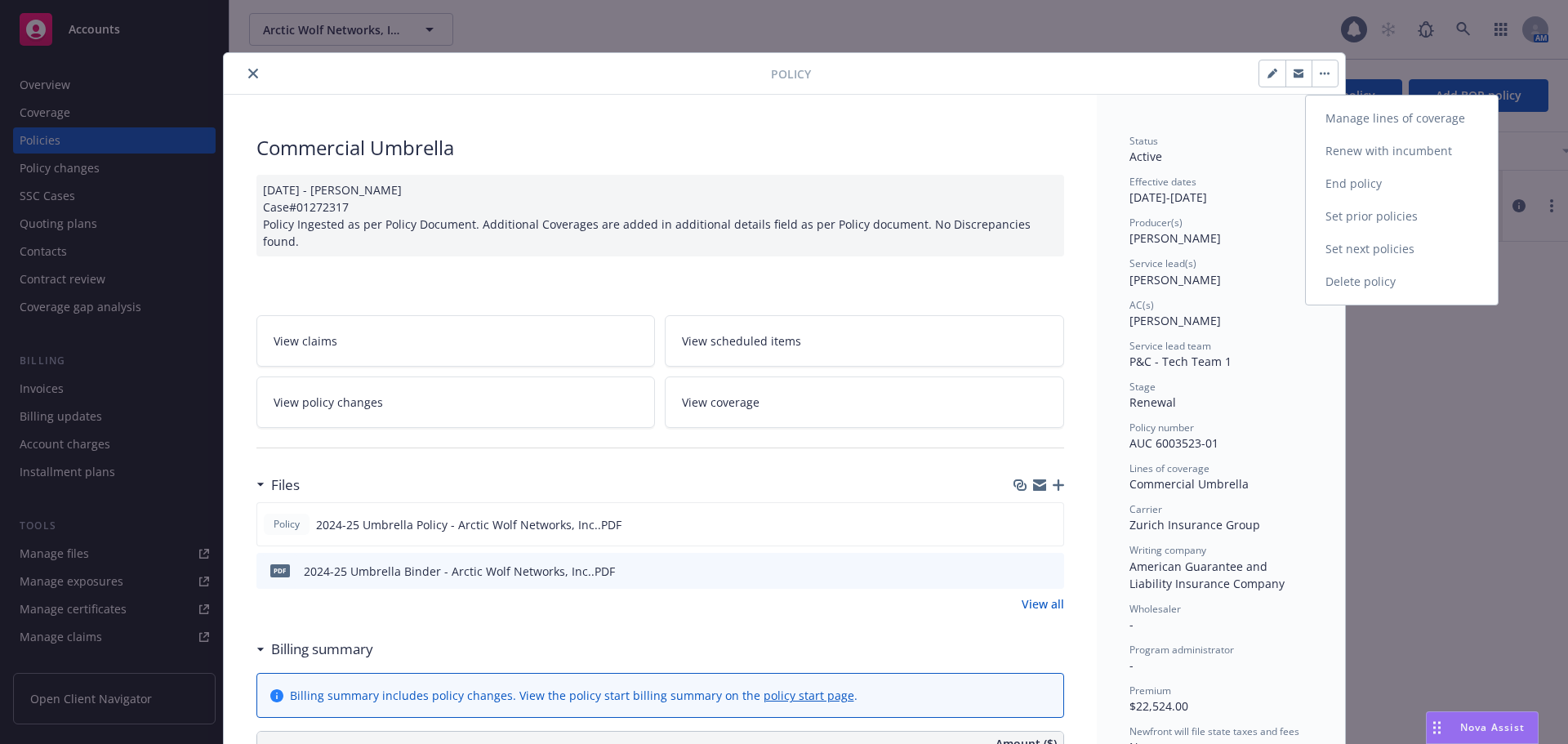
click at [1363, 147] on link "Renew with incumbent" at bounding box center [1401, 152] width 192 height 33
select select "12"
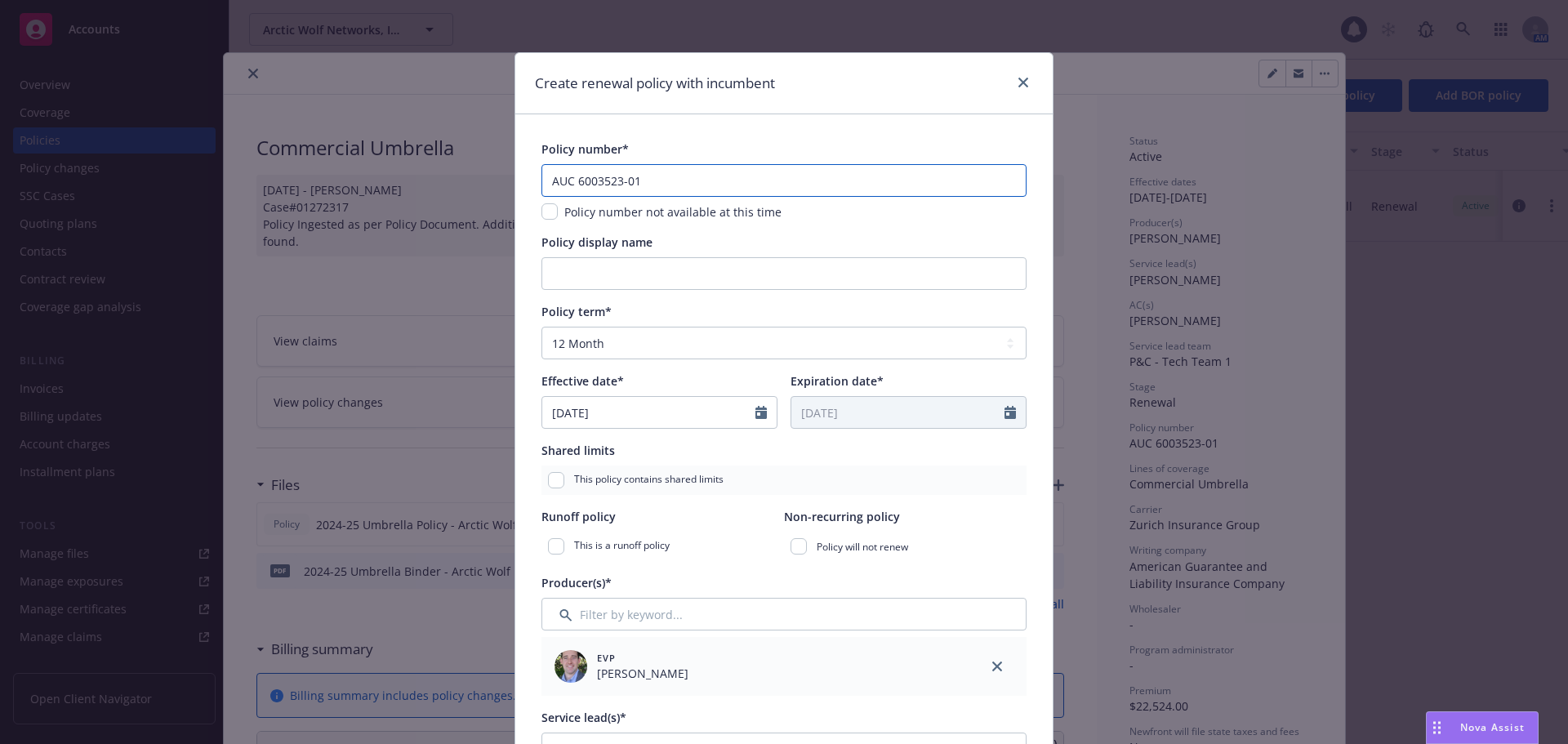
click at [704, 185] on input "AUC 6003523-01" at bounding box center [784, 181] width 485 height 33
type input "AUC 6003523-02"
click at [765, 149] on div "Policy number*" at bounding box center [784, 149] width 485 height 18
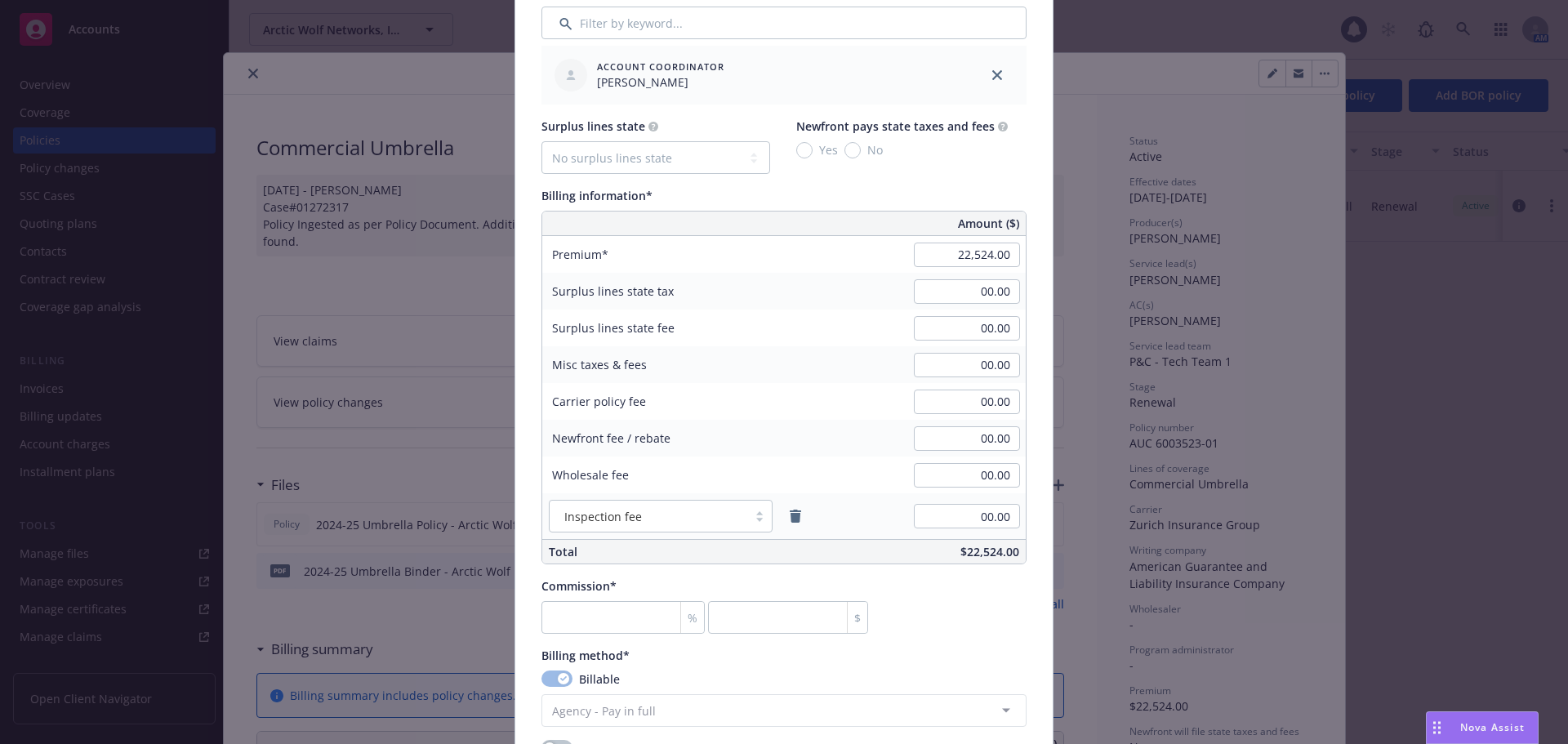
scroll to position [899, 0]
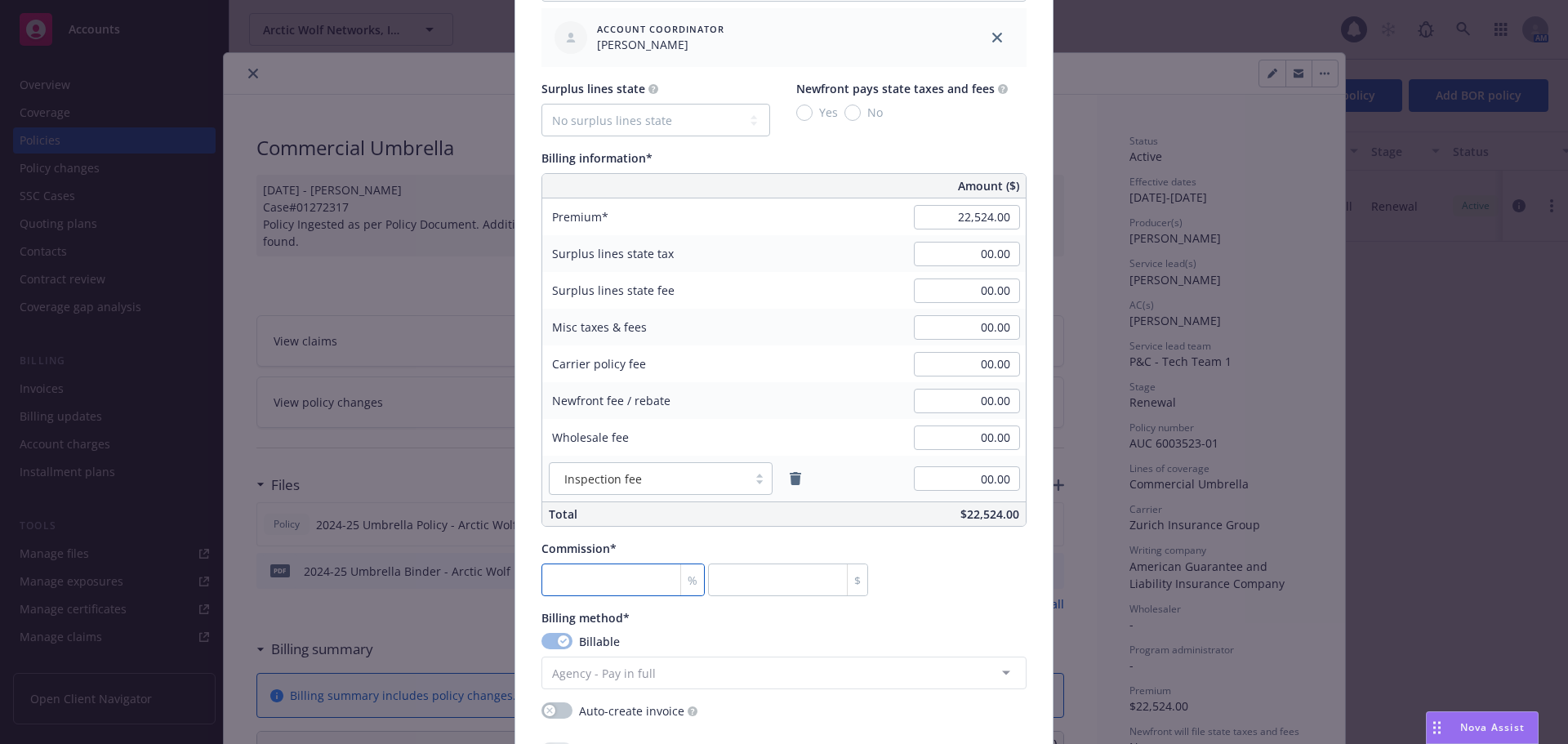
click at [623, 579] on input "number" at bounding box center [623, 581] width 163 height 33
type input "1"
type input "225.24"
type input "15"
type input "3378.6"
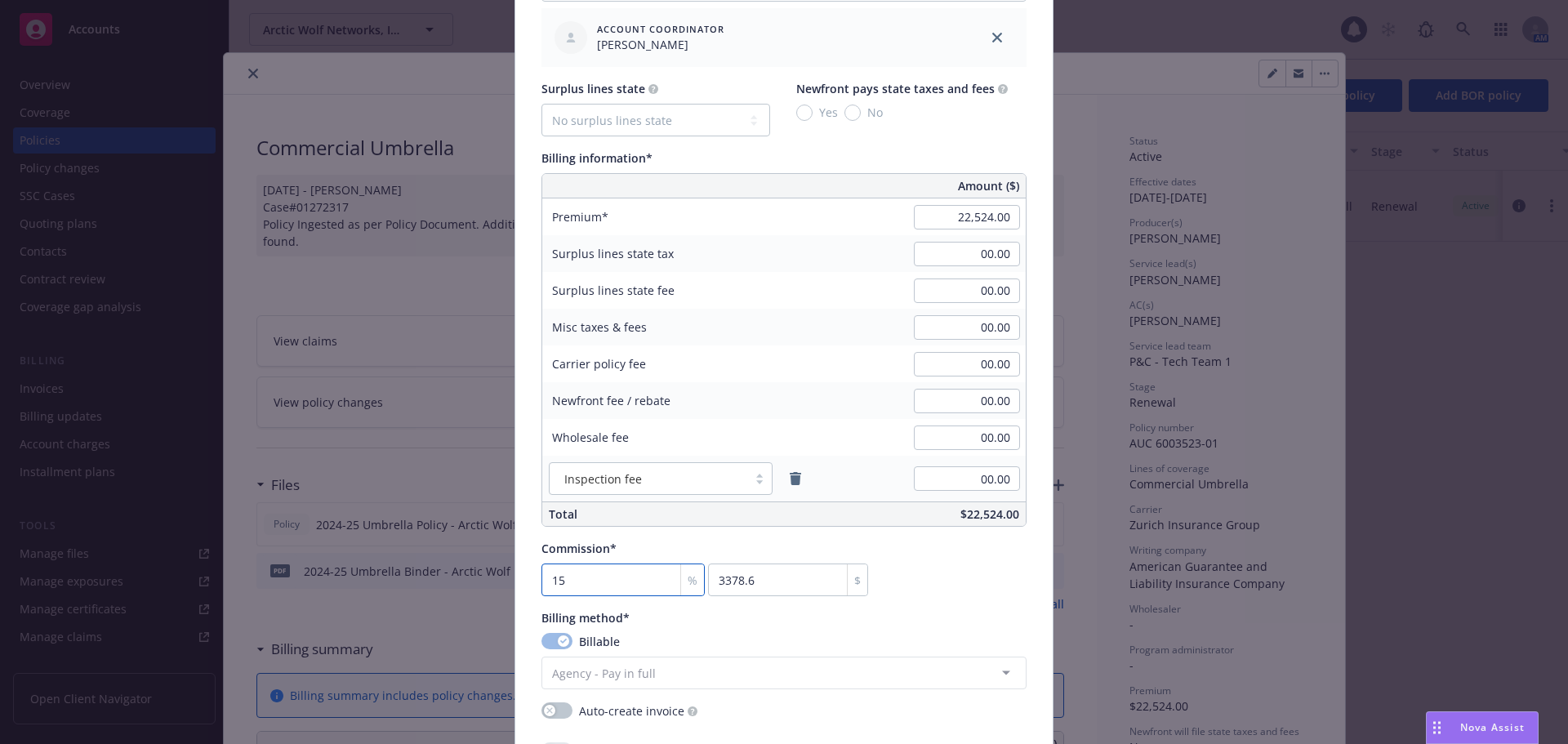
type input "15"
click at [926, 562] on div "Commission* 15 % 3378.6 $" at bounding box center [784, 568] width 485 height 56
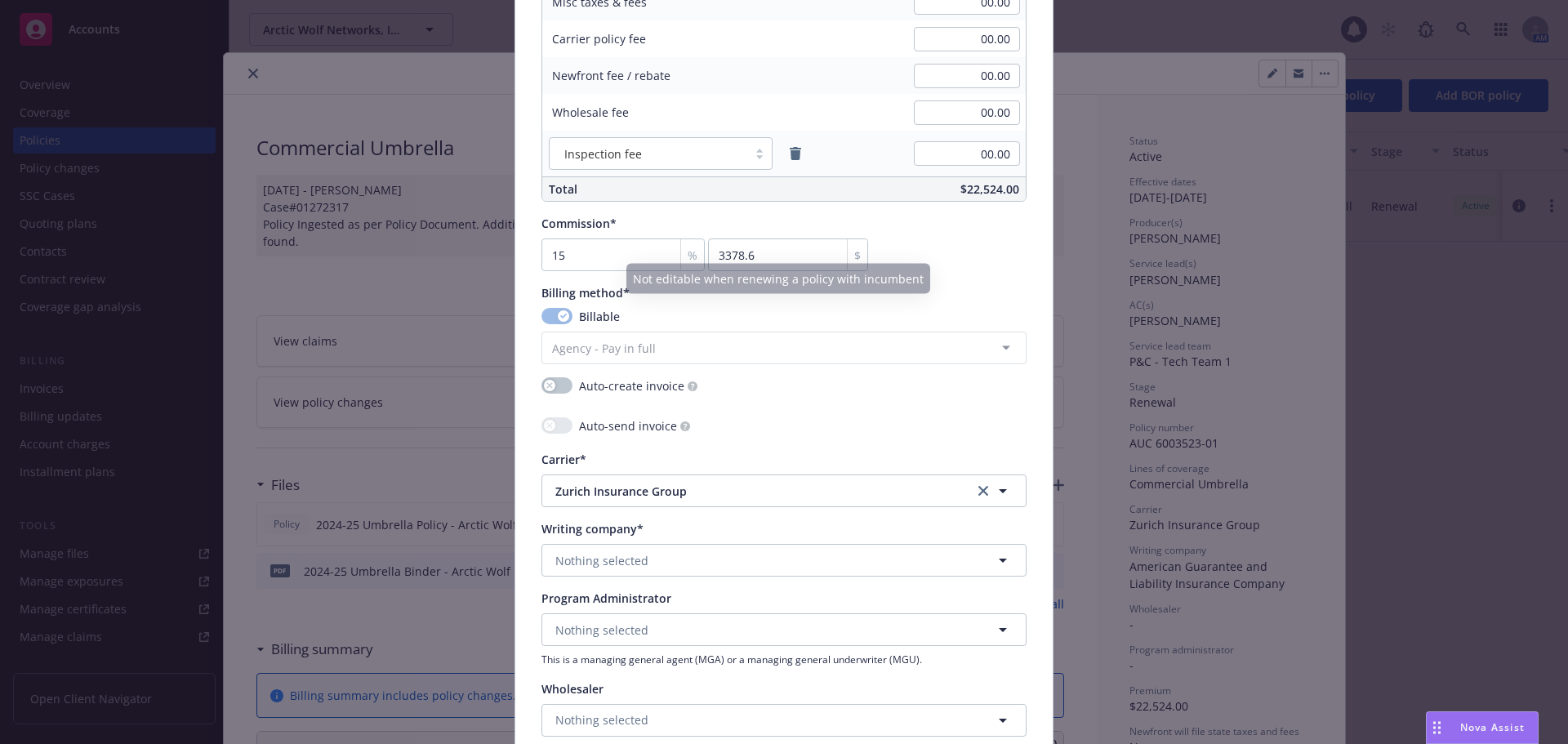
scroll to position [1225, 0]
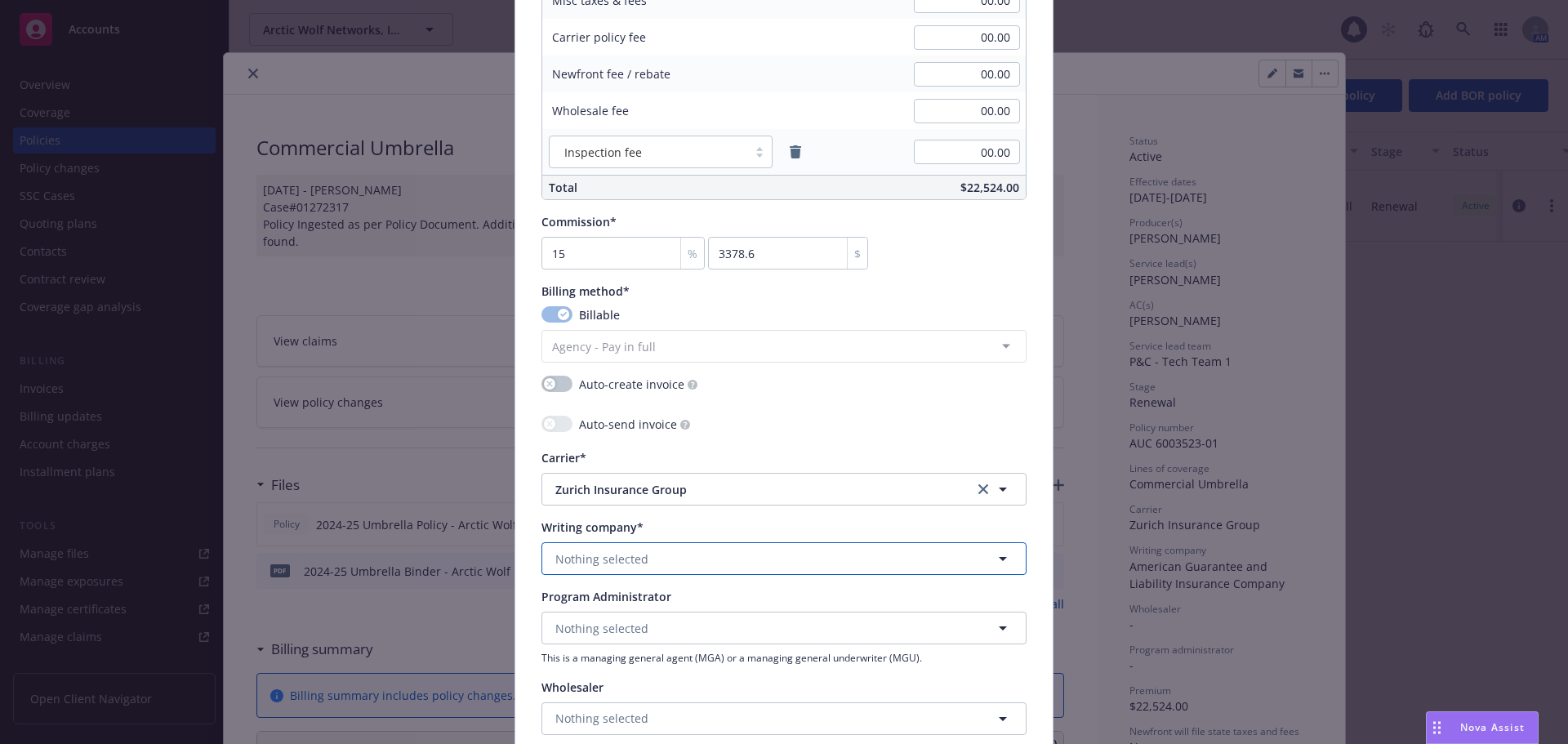
click at [650, 560] on button "Nothing selected" at bounding box center [784, 559] width 485 height 33
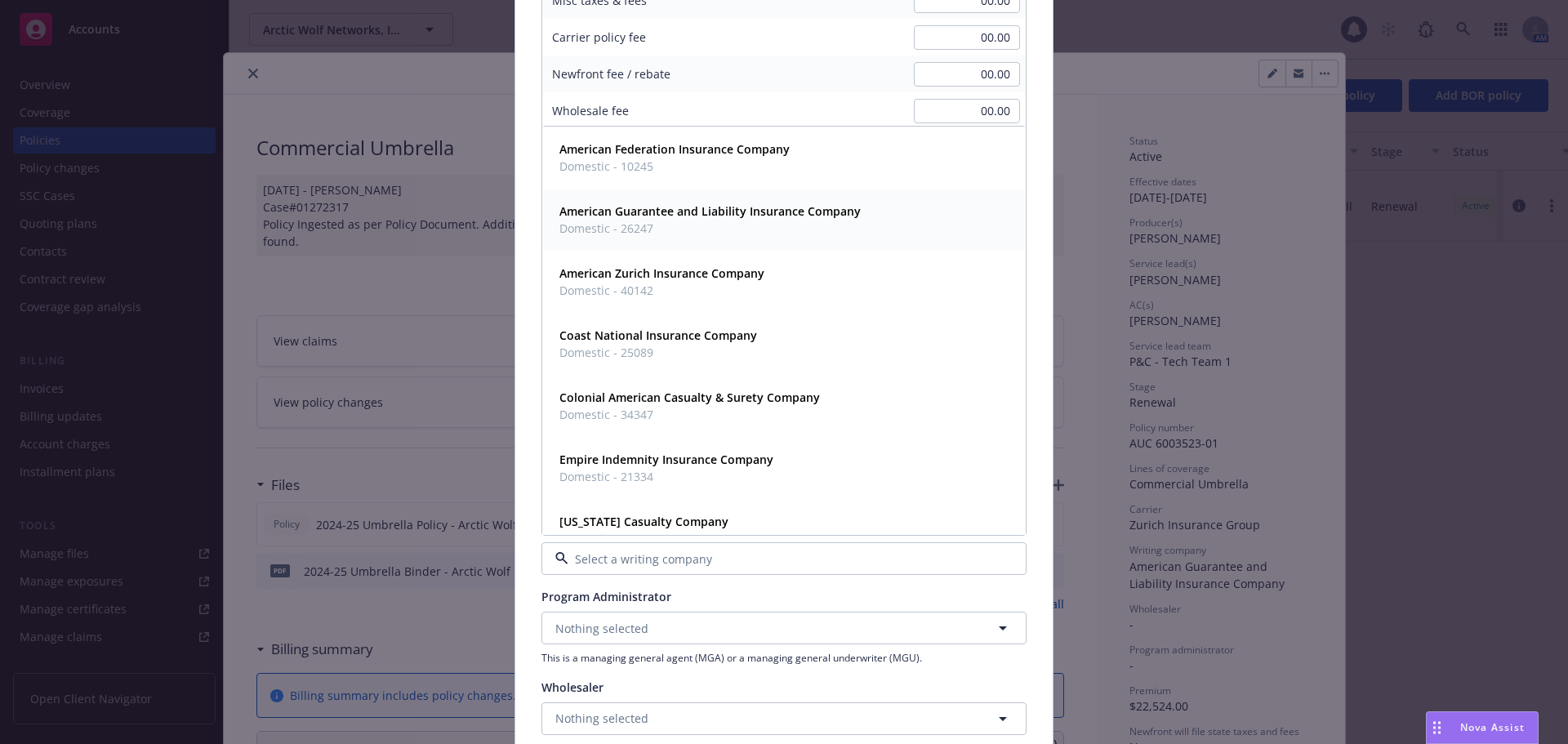
click at [737, 222] on span "Domestic - 26247" at bounding box center [710, 229] width 301 height 18
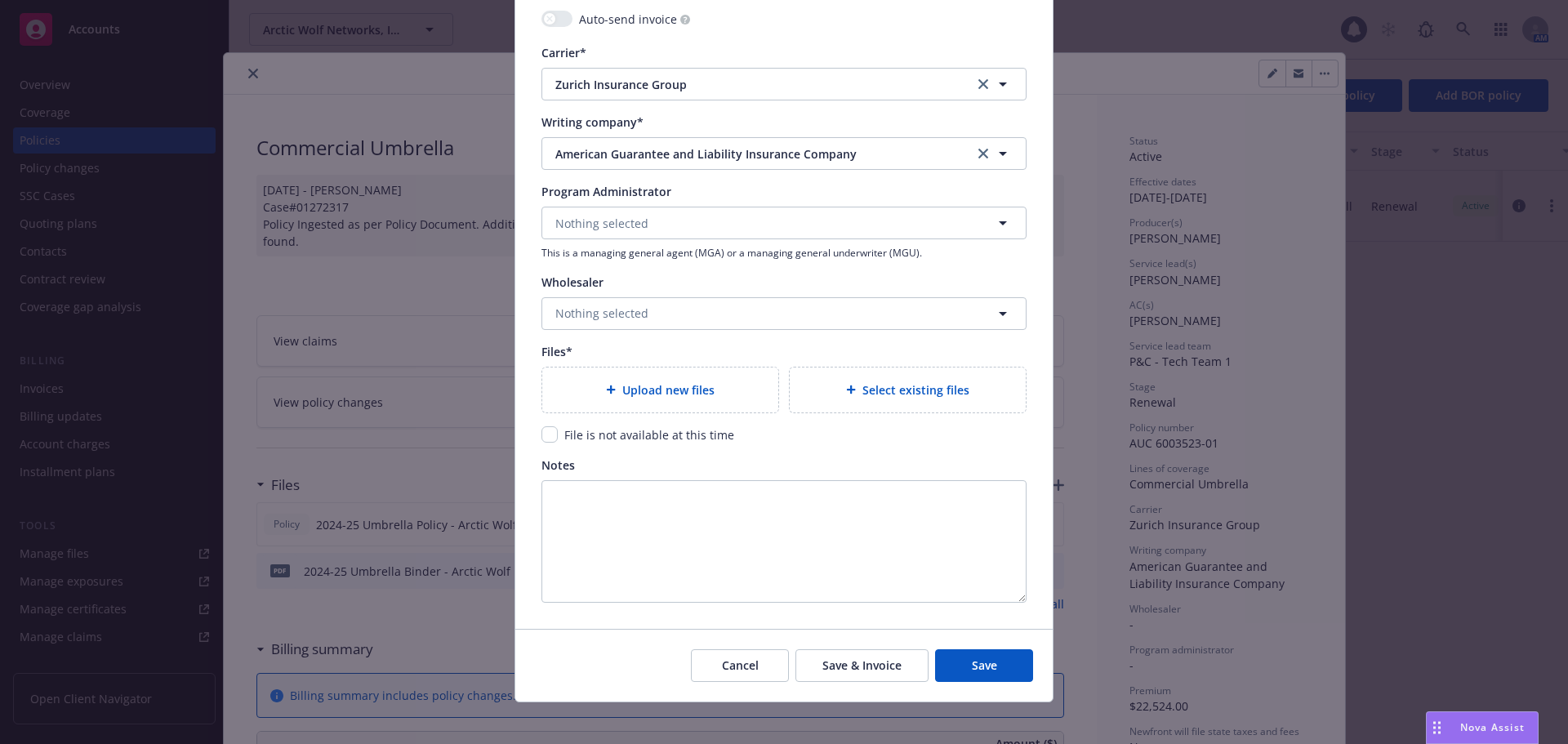
scroll to position [1634, 0]
type textarea "x"
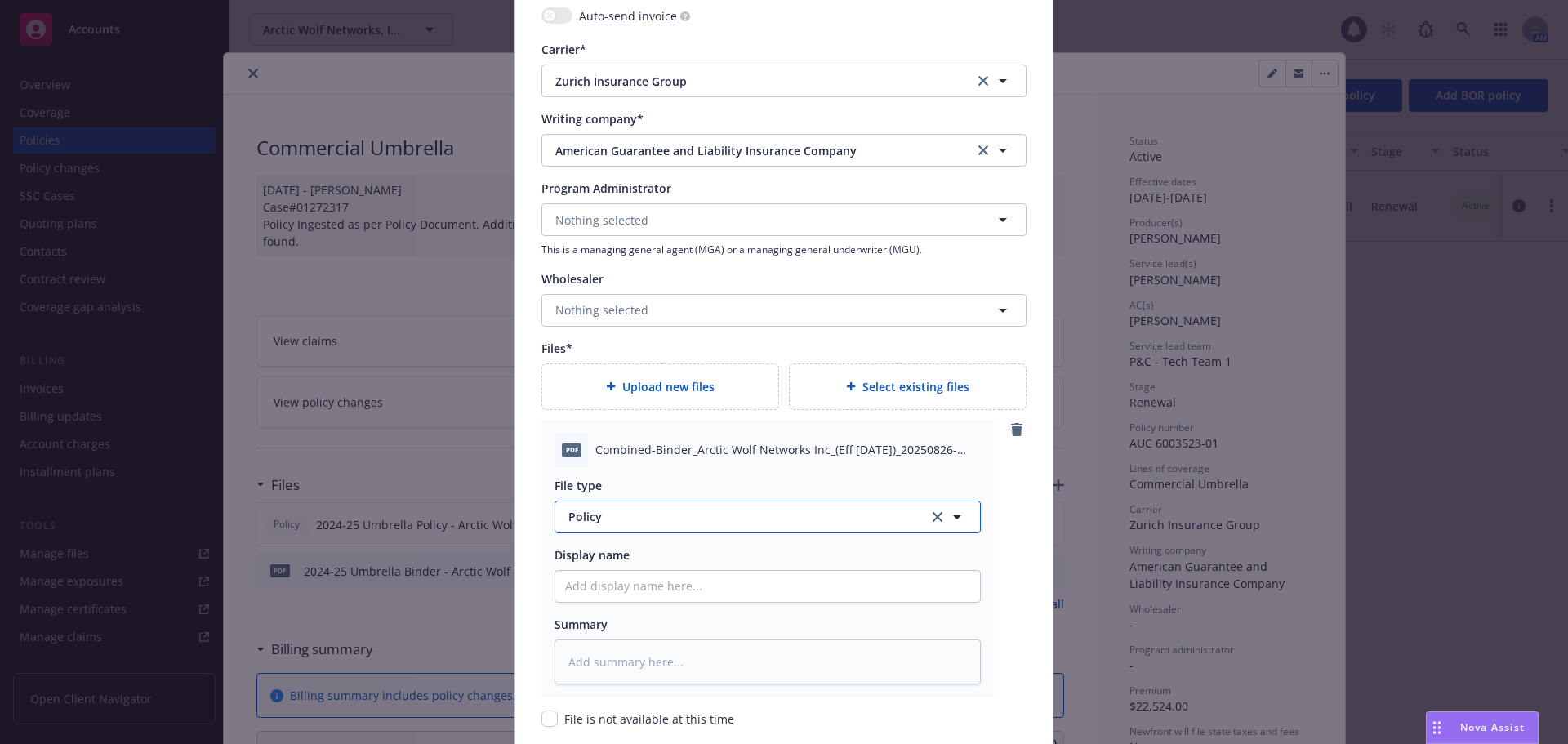
click at [665, 518] on span "Policy" at bounding box center [739, 516] width 341 height 18
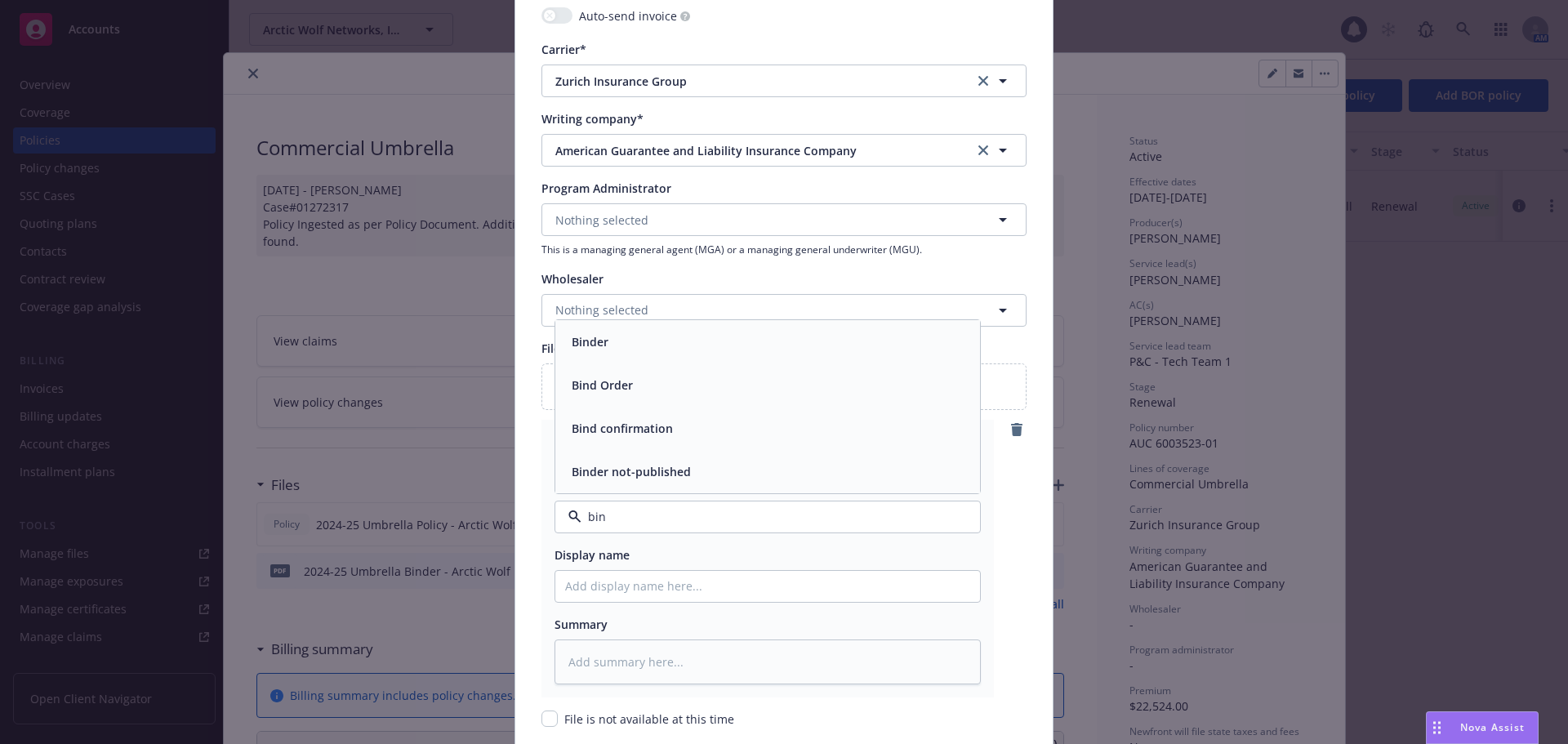
type input "bind"
click at [596, 347] on span "Binder" at bounding box center [590, 342] width 37 height 18
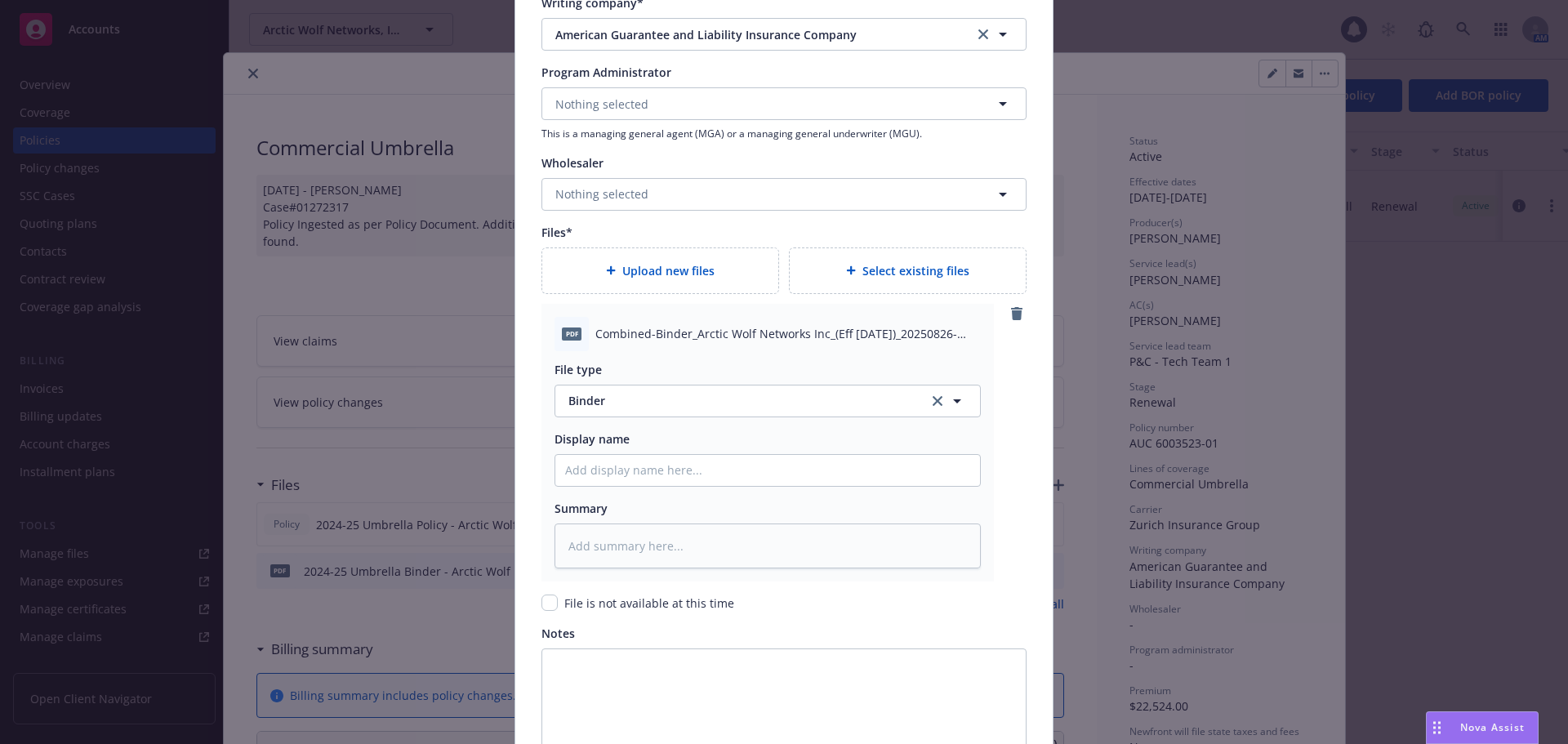
scroll to position [1929, 0]
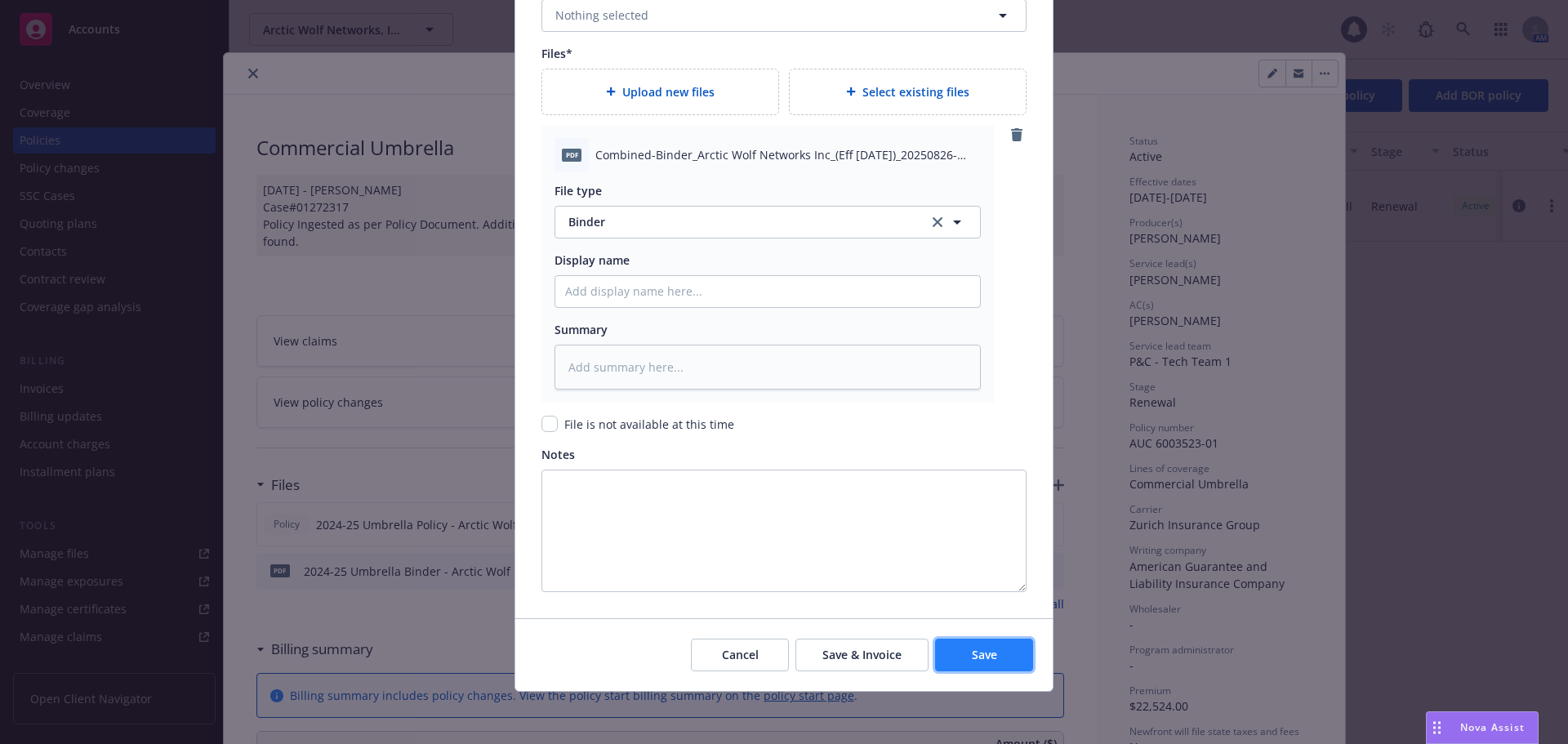
click at [941, 651] on button "Save" at bounding box center [984, 655] width 98 height 33
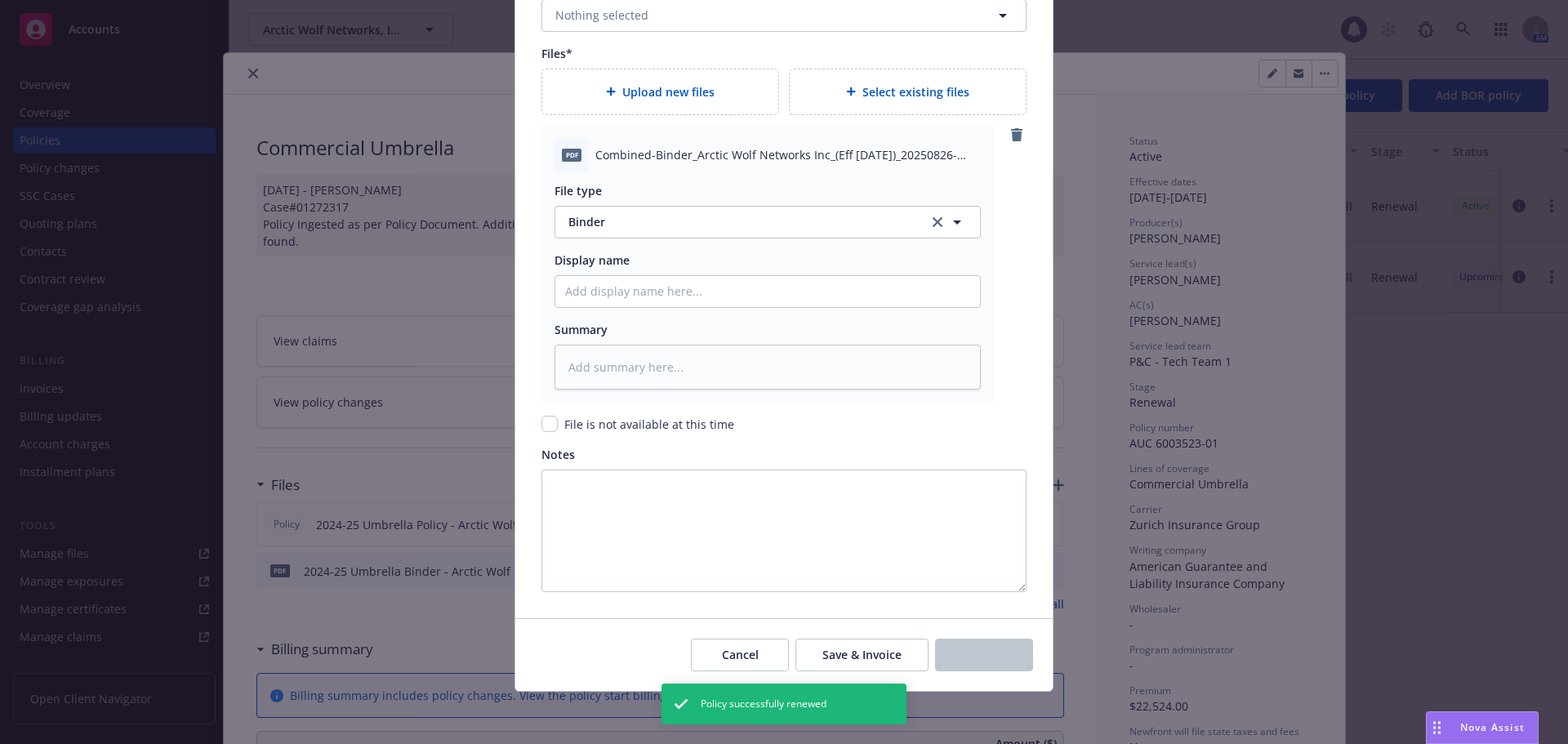
type textarea "x"
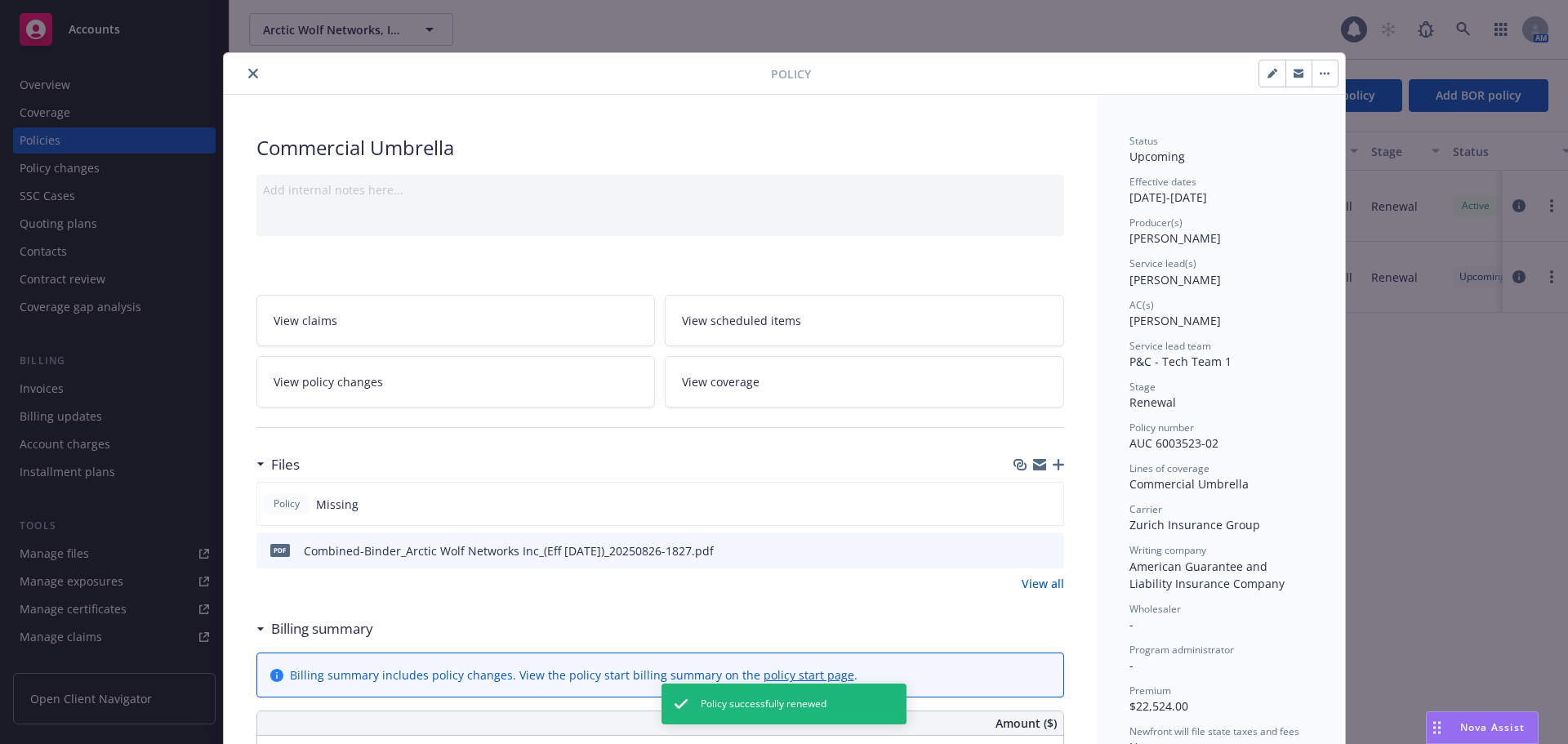
click at [248, 66] on button "close" at bounding box center [253, 74] width 19 height 19
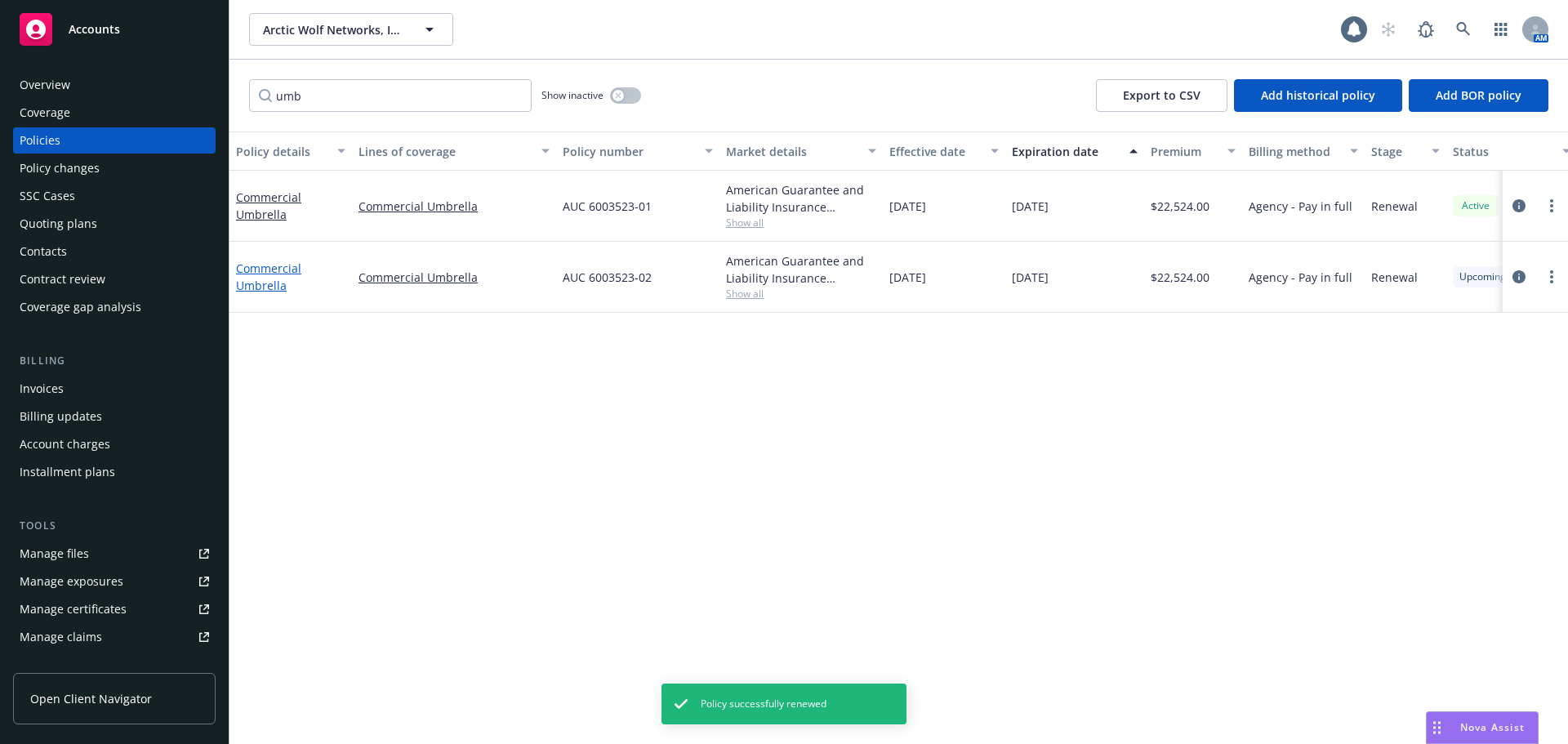
click at [261, 267] on link "Commercial Umbrella" at bounding box center [268, 277] width 65 height 33
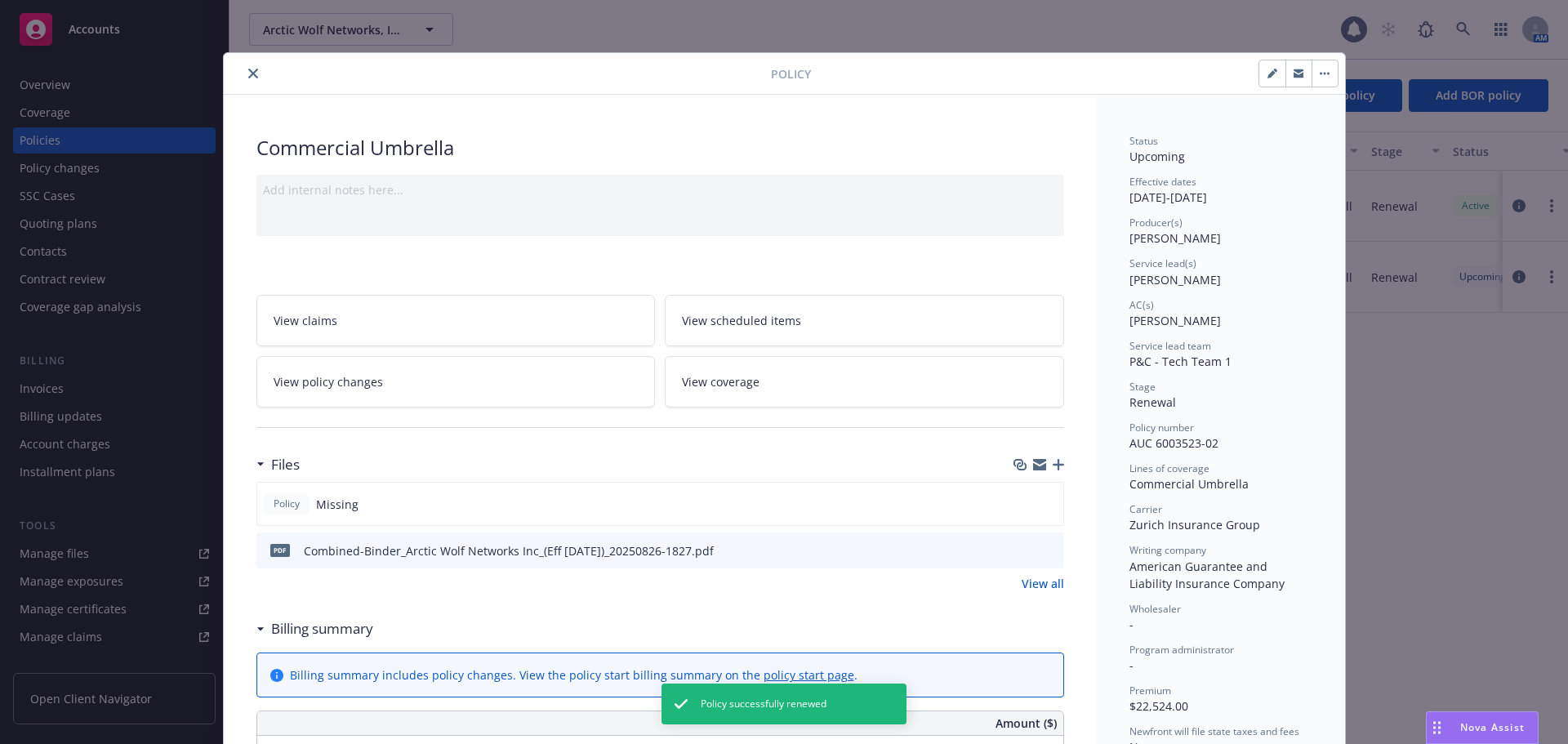
click at [249, 70] on icon "close" at bounding box center [253, 74] width 10 height 10
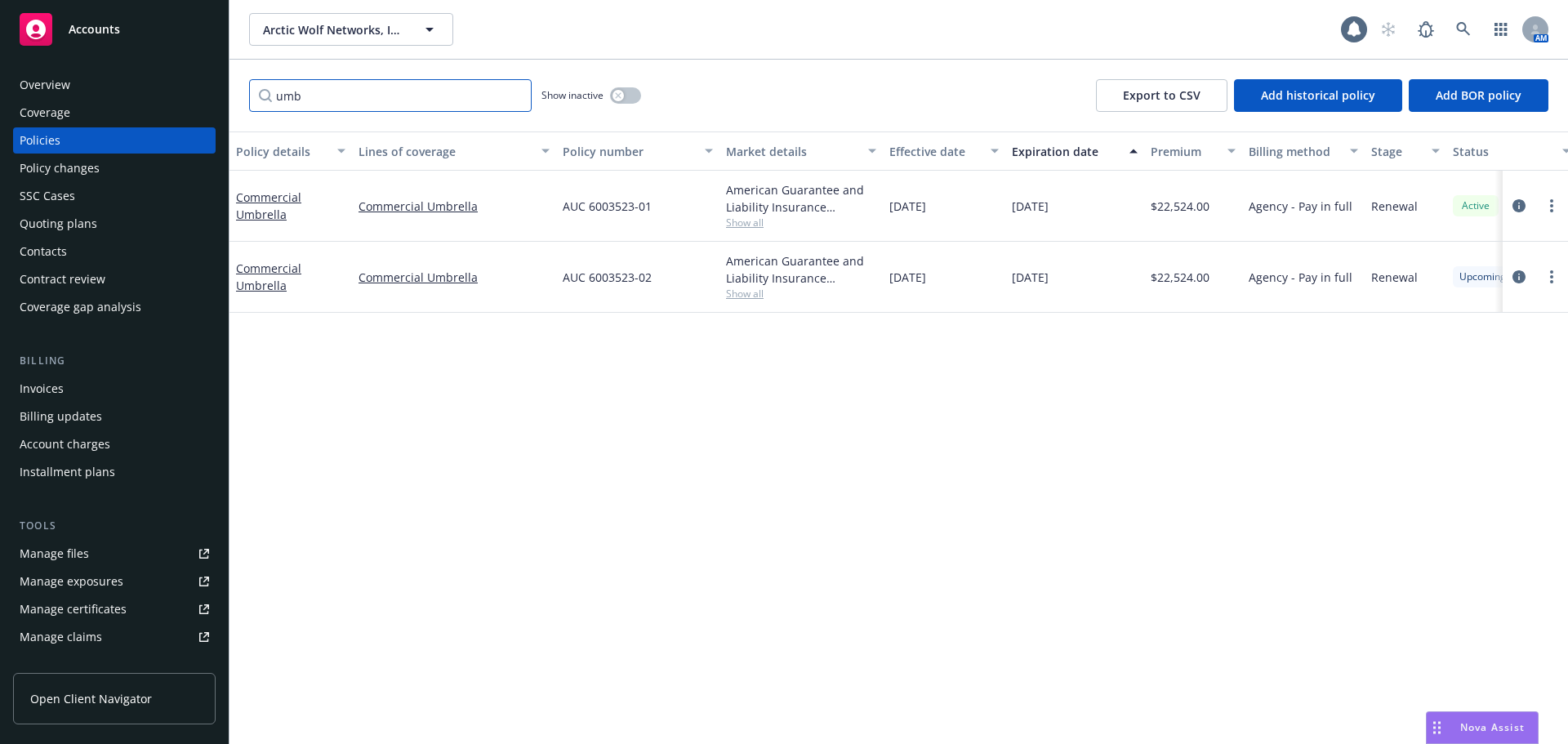
click at [517, 94] on input "umb" at bounding box center [390, 95] width 283 height 33
